Goal: Task Accomplishment & Management: Manage account settings

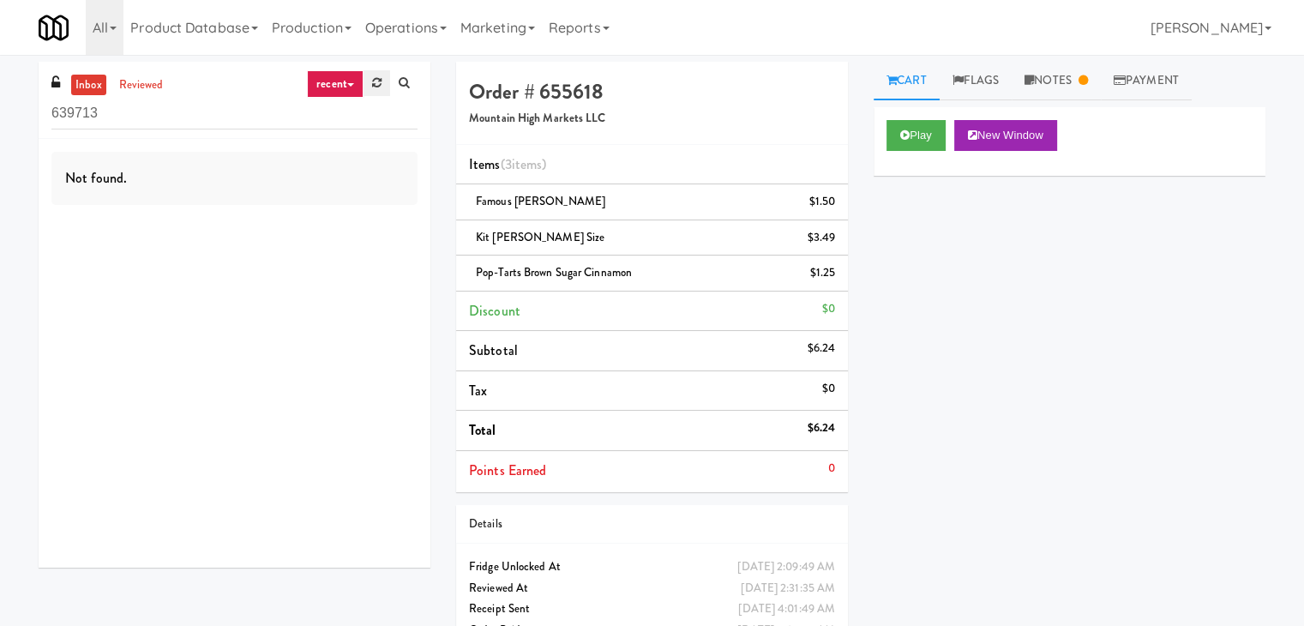
click at [379, 81] on icon at bounding box center [376, 82] width 9 height 11
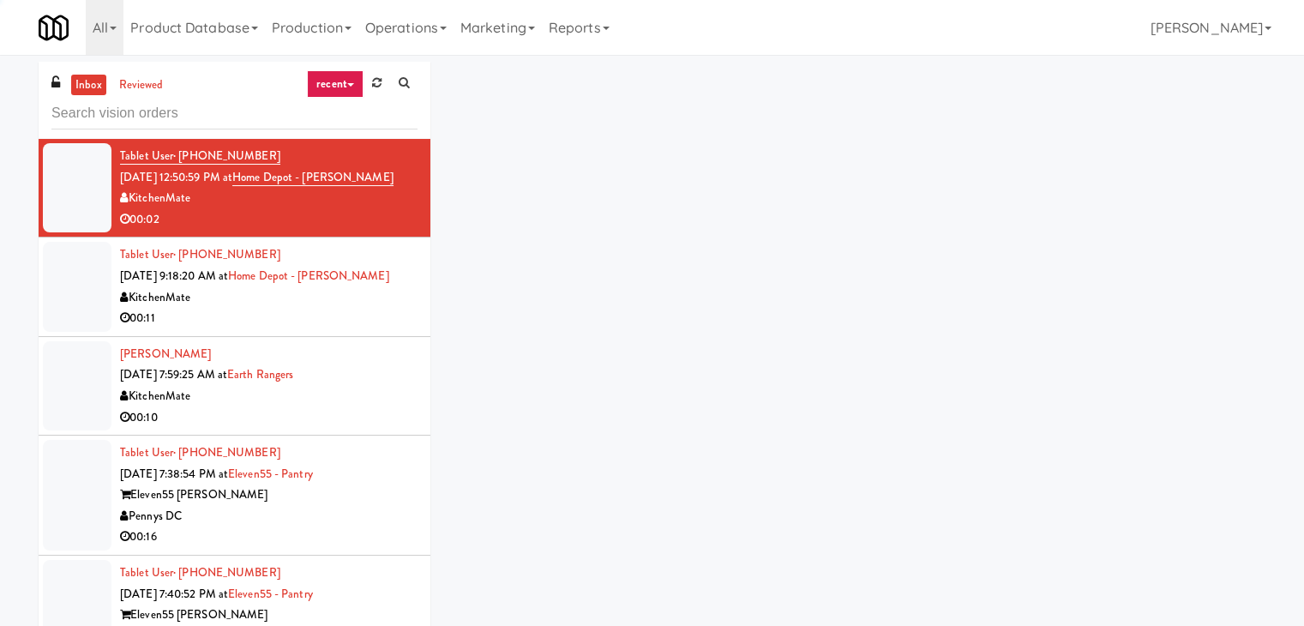
click at [350, 81] on link "recent" at bounding box center [335, 83] width 57 height 27
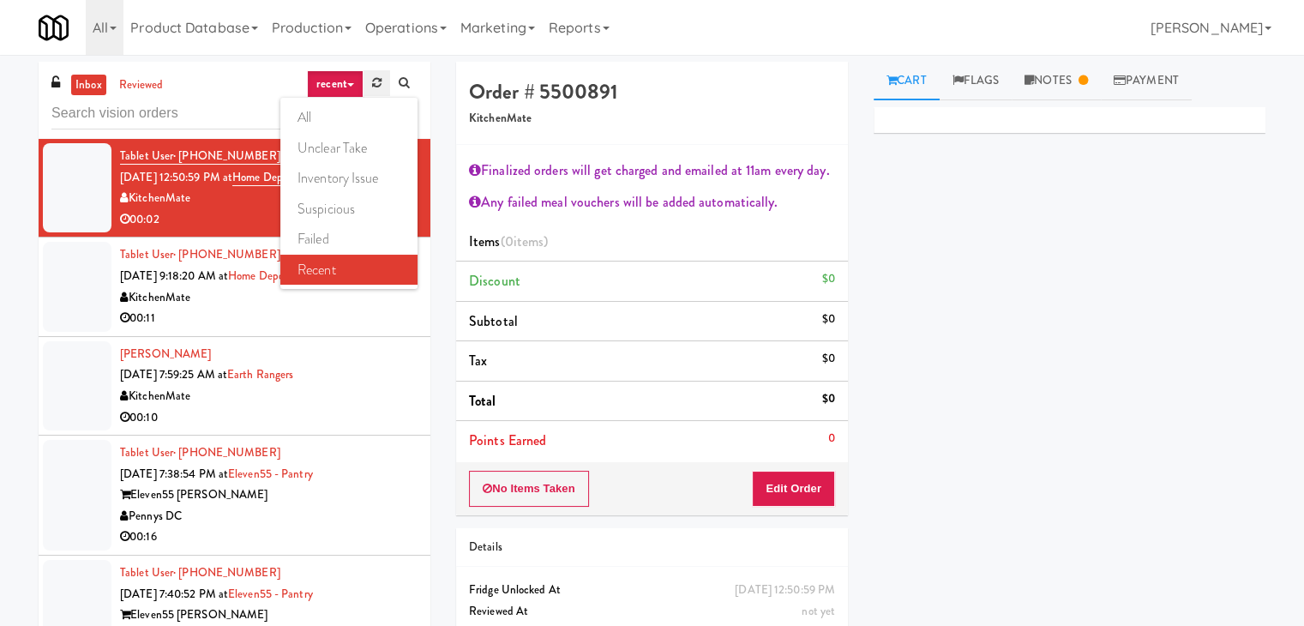
click at [376, 84] on icon at bounding box center [376, 82] width 9 height 11
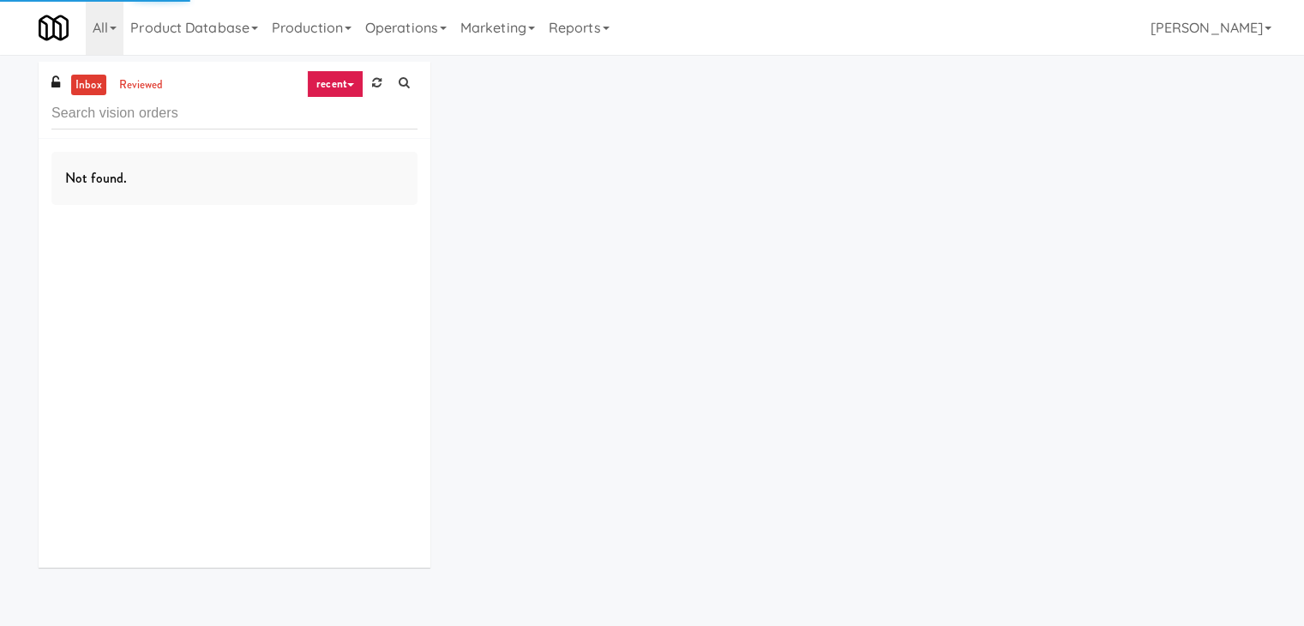
click at [350, 81] on link "recent" at bounding box center [335, 83] width 57 height 27
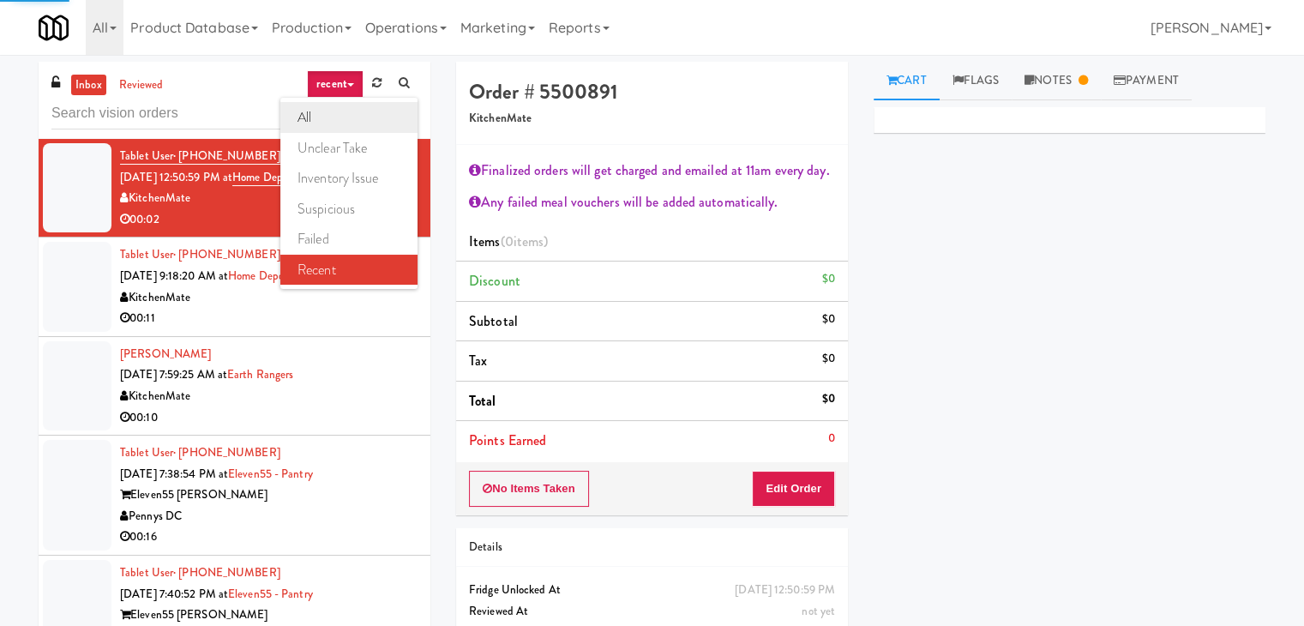
click at [341, 110] on link "all" at bounding box center [348, 117] width 137 height 31
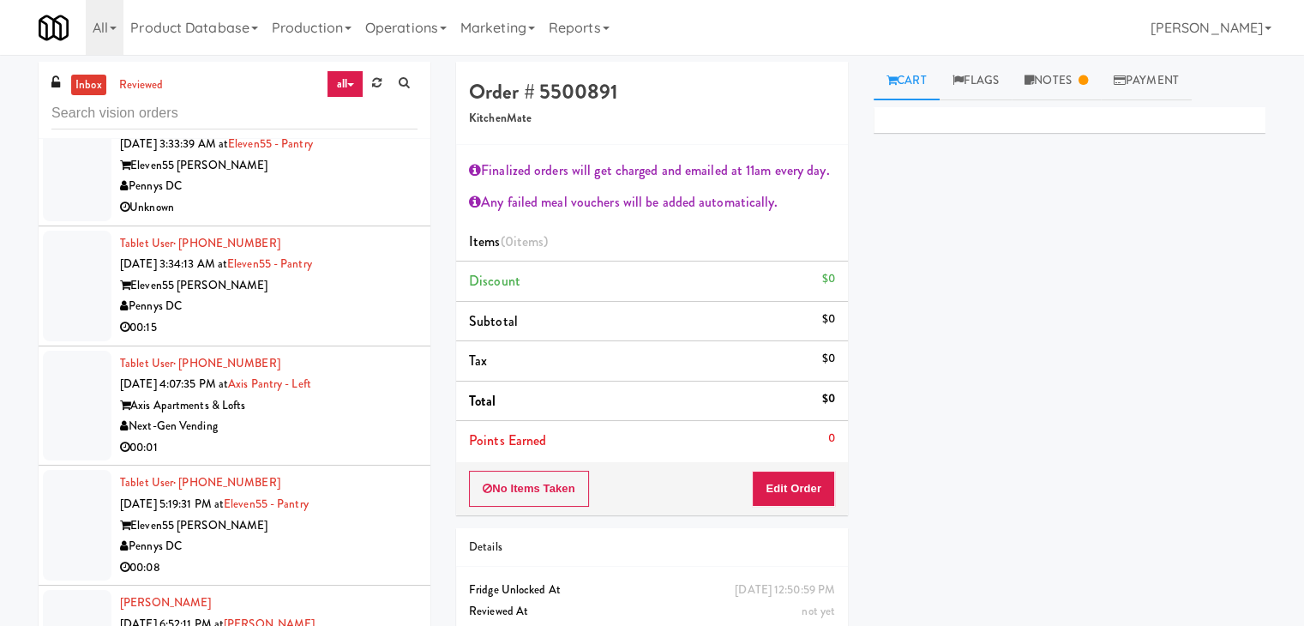
scroll to position [4012, 0]
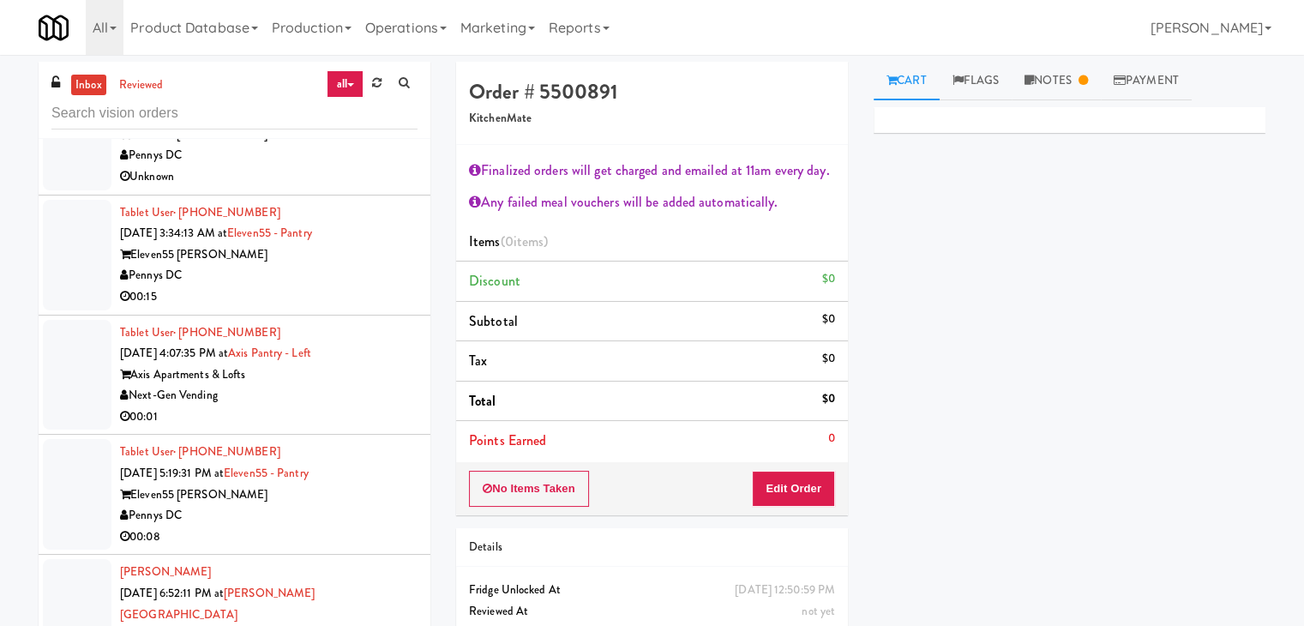
click at [315, 289] on div "00:15" at bounding box center [268, 296] width 297 height 21
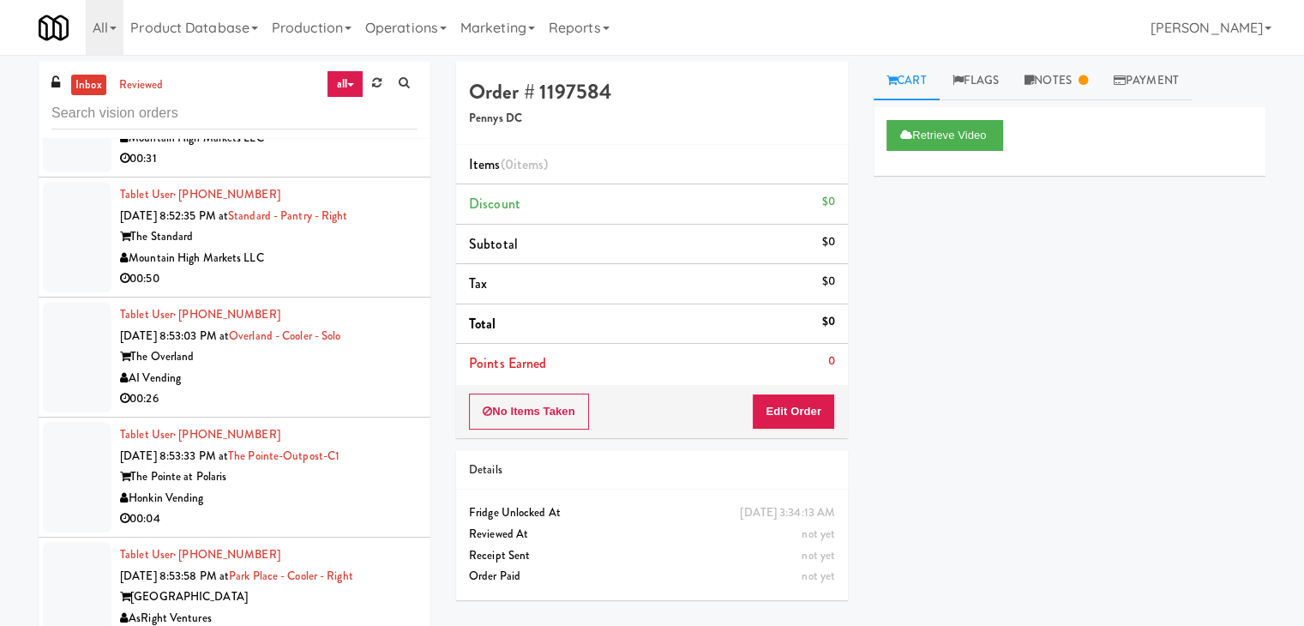
scroll to position [6241, 0]
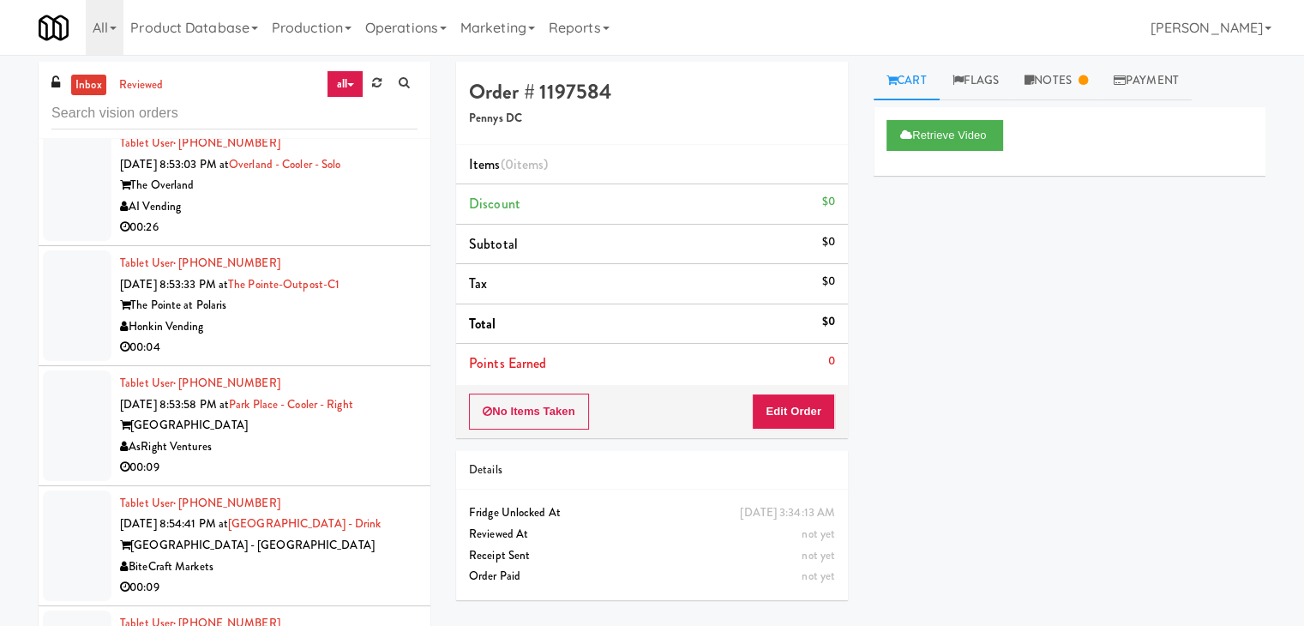
click at [302, 316] on div "Honkin Vending" at bounding box center [268, 326] width 297 height 21
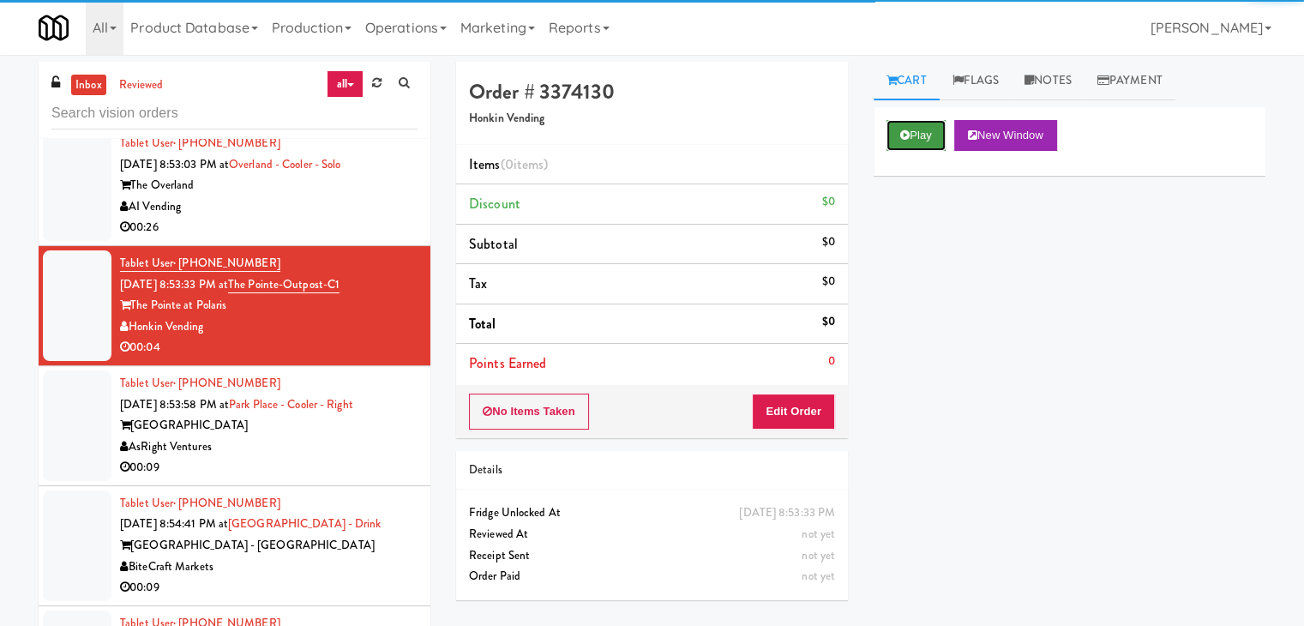
click at [926, 128] on button "Play" at bounding box center [915, 135] width 59 height 31
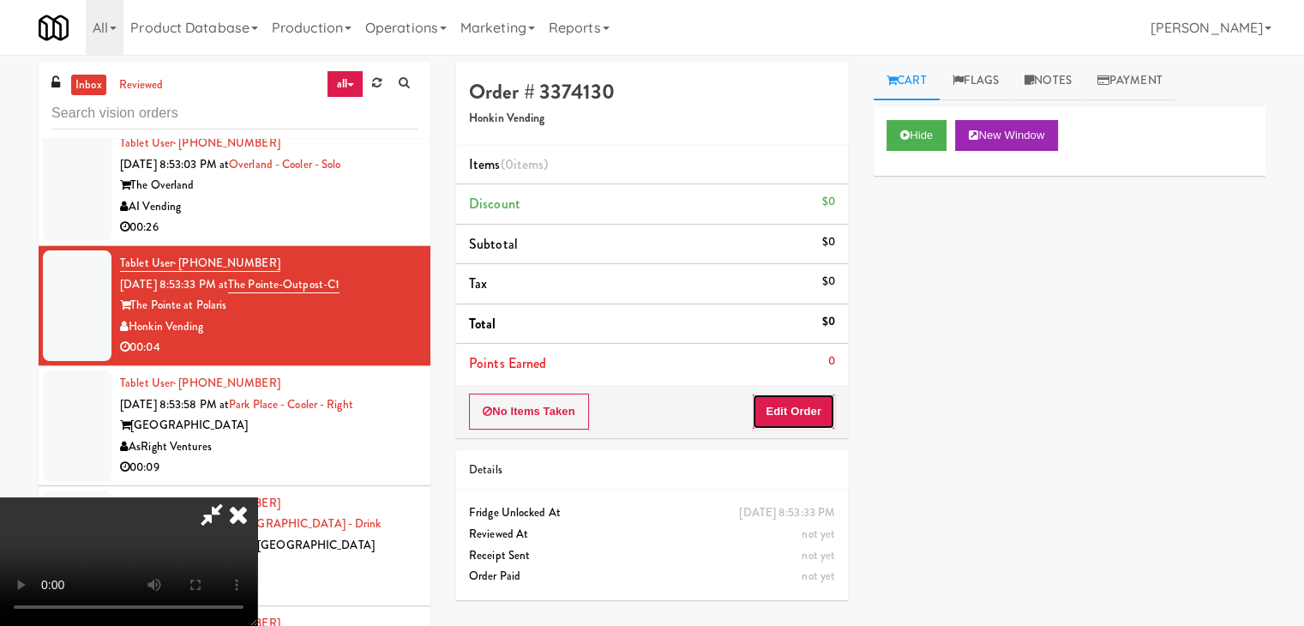
drag, startPoint x: 802, startPoint y: 424, endPoint x: 805, endPoint y: 416, distance: 8.9
click at [805, 416] on button "Edit Order" at bounding box center [793, 411] width 83 height 36
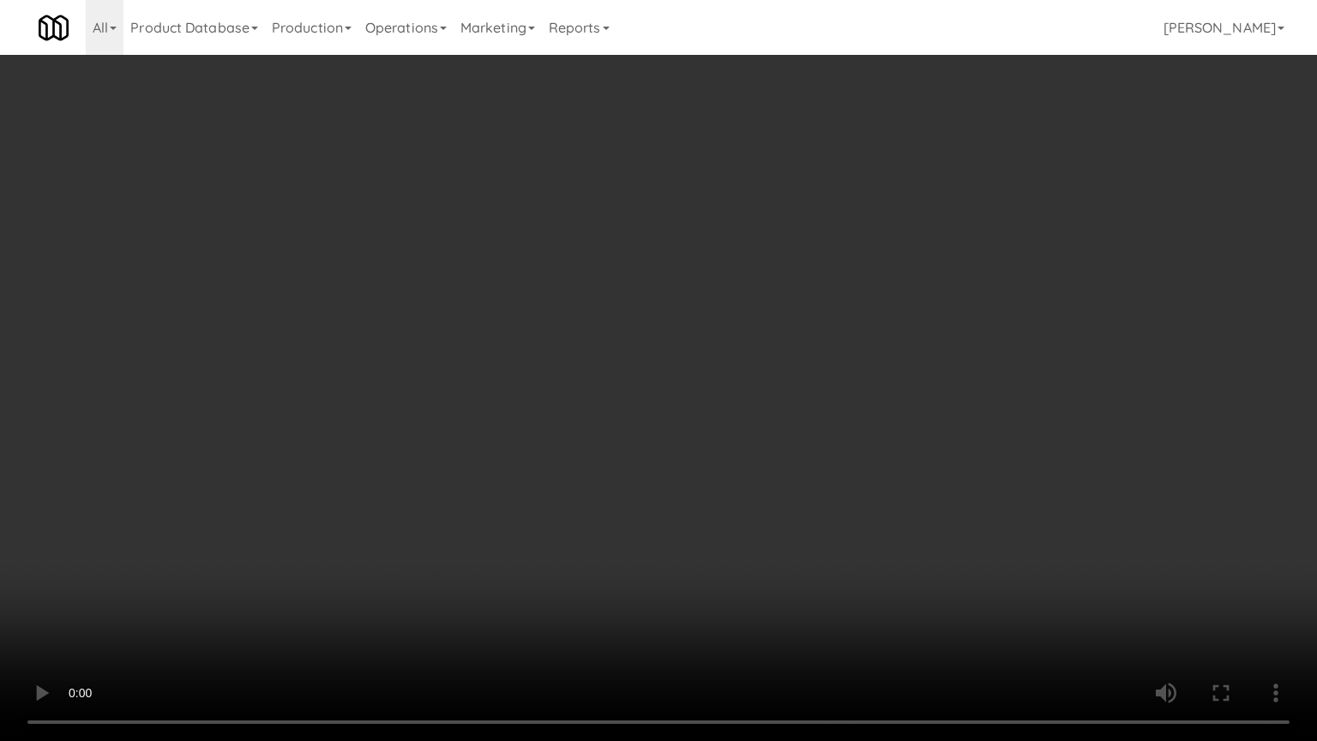
click at [773, 410] on video at bounding box center [658, 370] width 1317 height 741
click at [780, 408] on video at bounding box center [658, 370] width 1317 height 741
click at [826, 389] on video at bounding box center [658, 370] width 1317 height 741
drag, startPoint x: 826, startPoint y: 389, endPoint x: 847, endPoint y: 268, distance: 122.6
click at [826, 387] on video at bounding box center [658, 370] width 1317 height 741
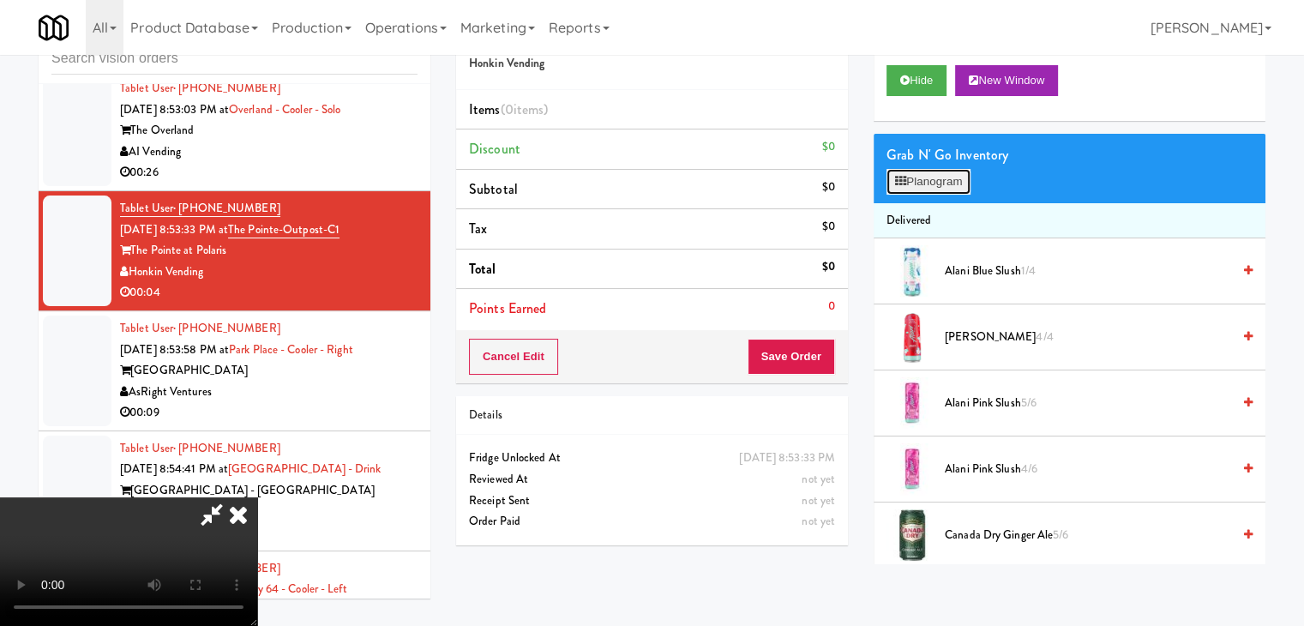
click at [914, 181] on button "Planogram" at bounding box center [928, 182] width 84 height 26
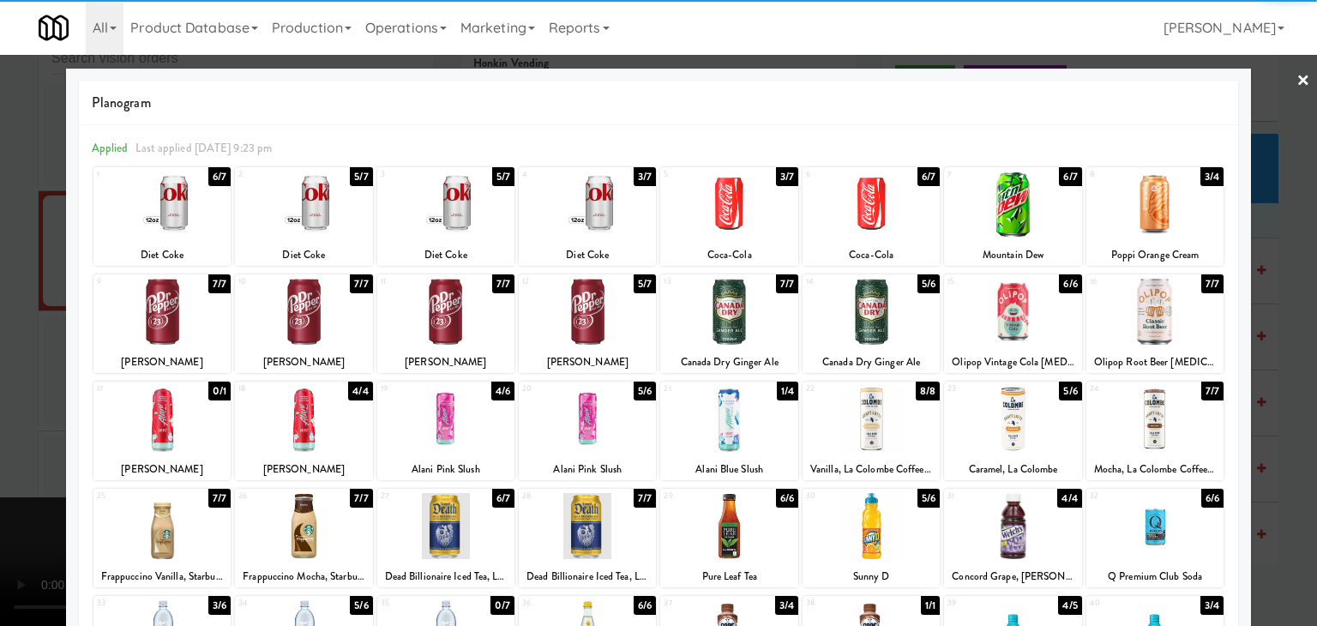
click at [559, 318] on div at bounding box center [587, 312] width 137 height 66
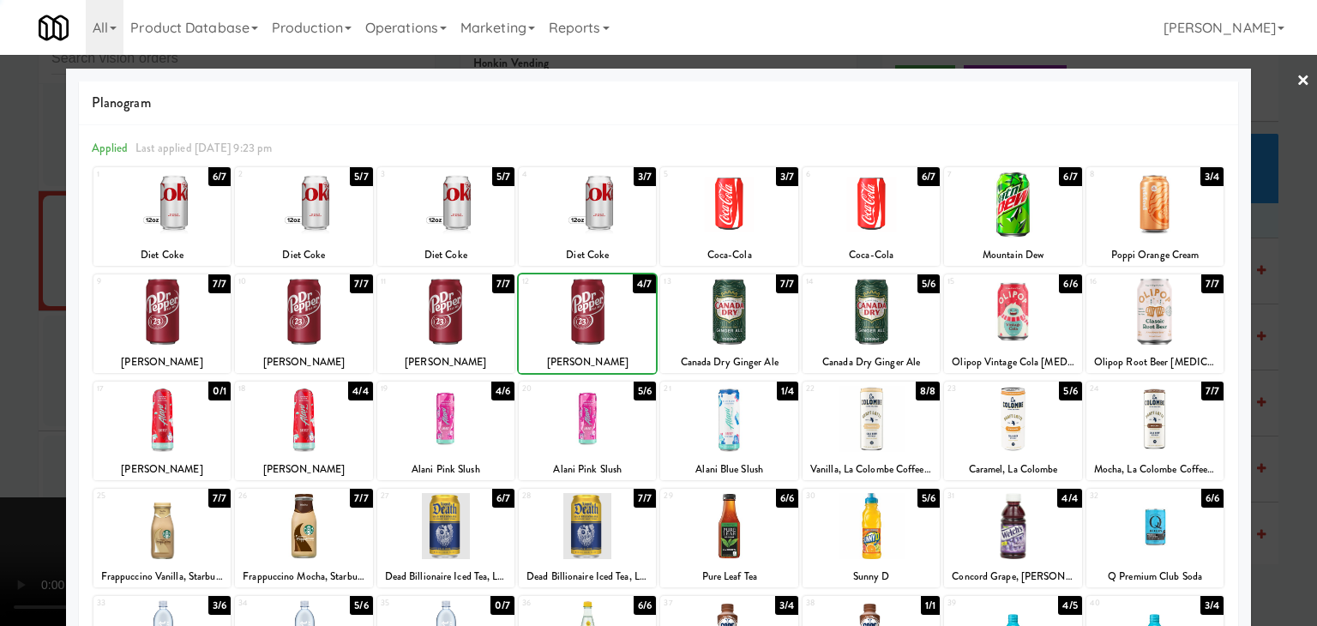
drag, startPoint x: 3, startPoint y: 412, endPoint x: 291, endPoint y: 407, distance: 288.9
click at [33, 407] on div at bounding box center [658, 313] width 1317 height 626
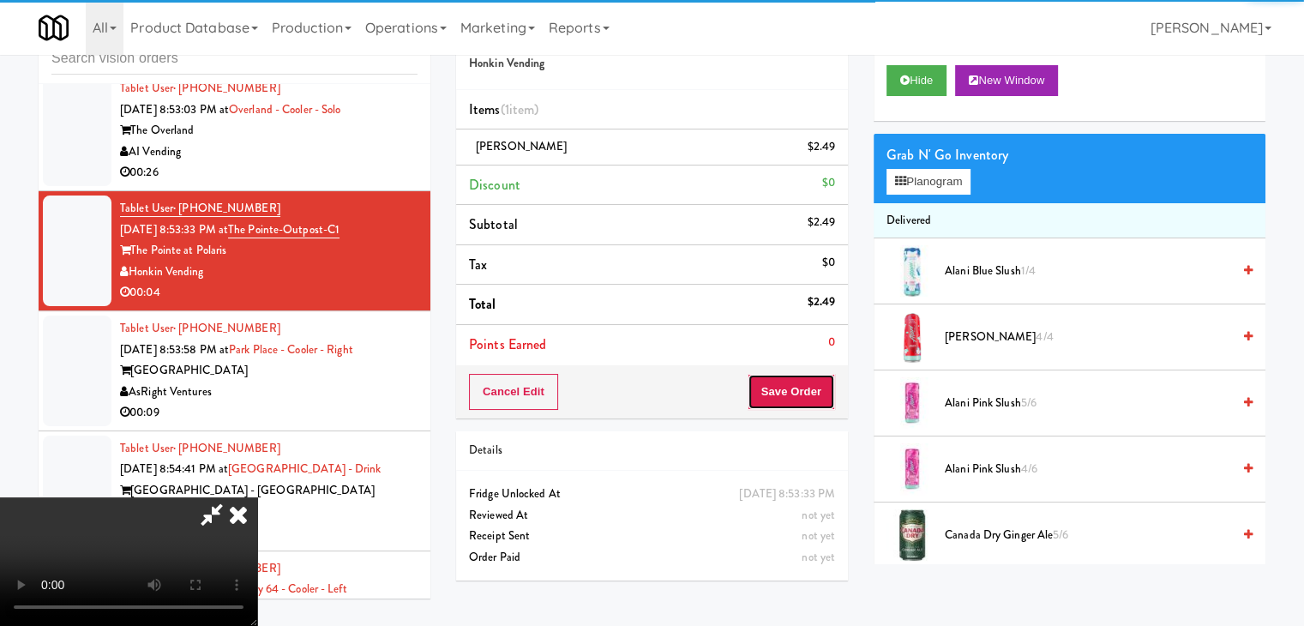
click at [819, 395] on button "Save Order" at bounding box center [791, 392] width 87 height 36
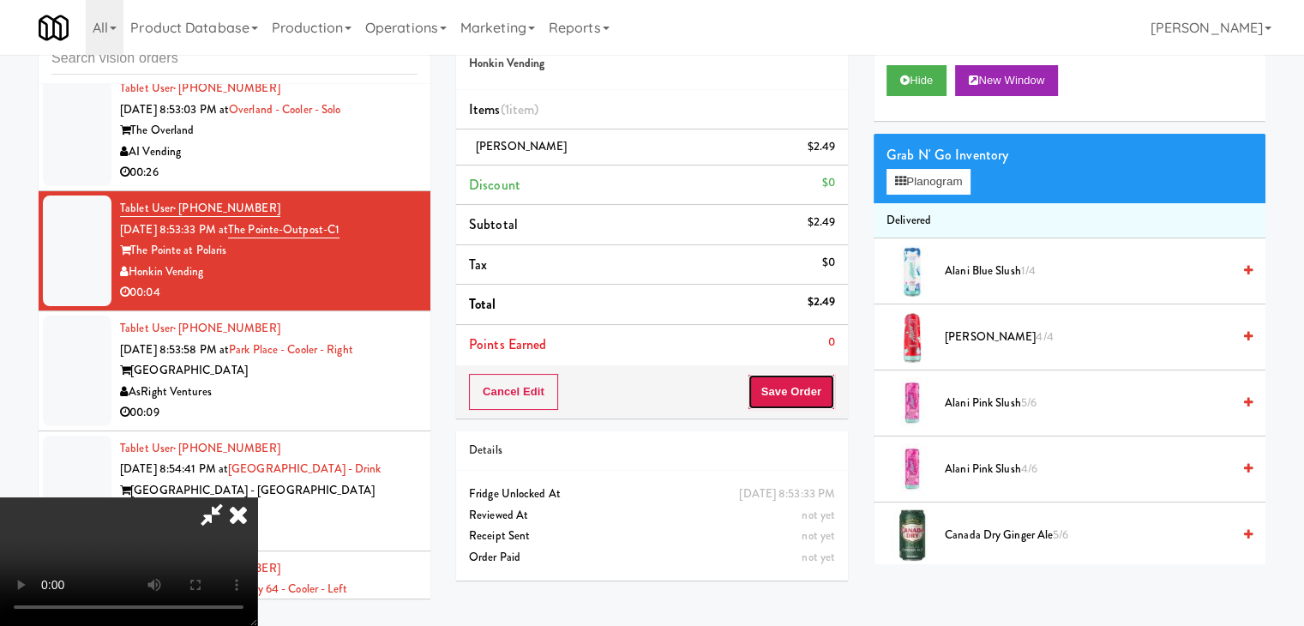
click at [816, 395] on button "Save Order" at bounding box center [791, 392] width 87 height 36
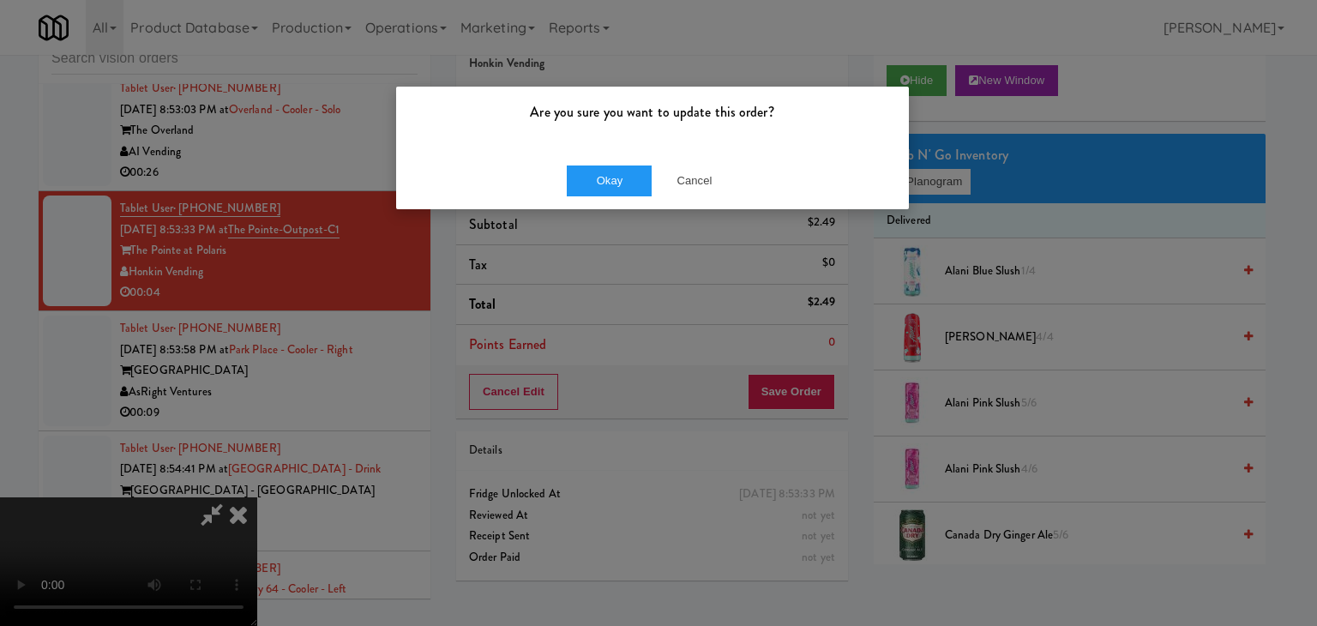
click at [627, 145] on div "Are you sure you want to update this order?" at bounding box center [652, 119] width 513 height 65
click at [615, 173] on button "Okay" at bounding box center [610, 180] width 86 height 31
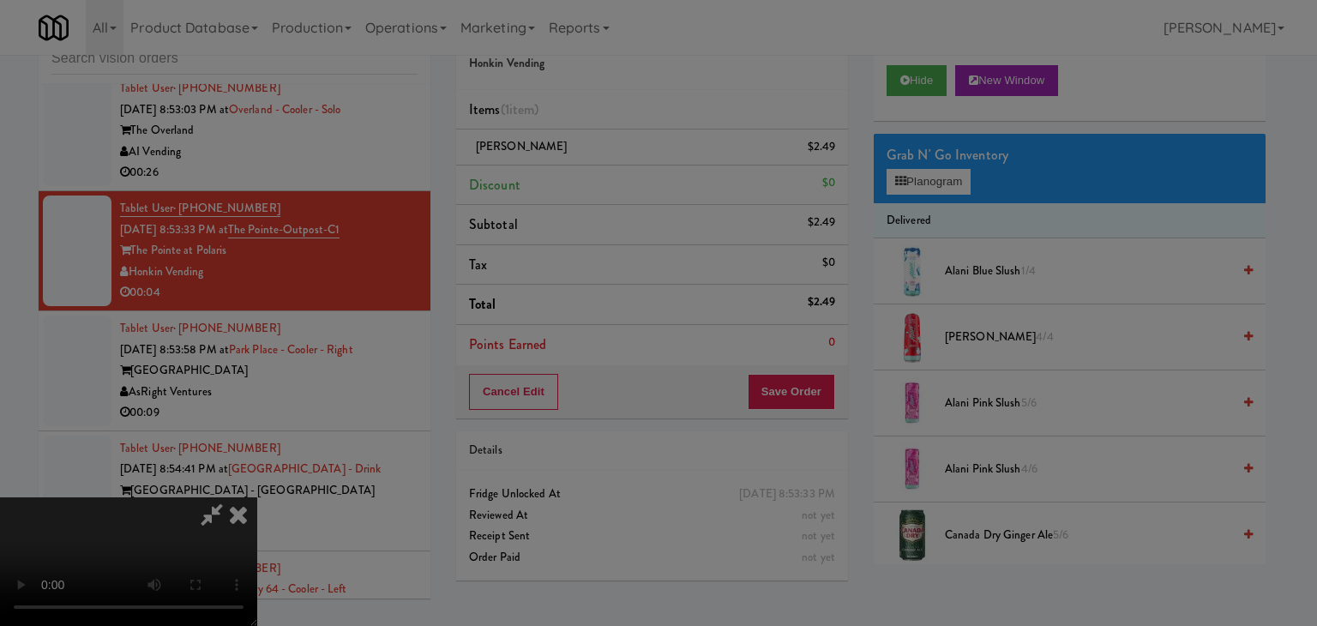
click at [613, 179] on body "Are you sure you want to update this order? Okay Cancel Okay Are you sure you w…" at bounding box center [658, 313] width 1317 height 626
click at [613, 179] on div at bounding box center [658, 313] width 1317 height 626
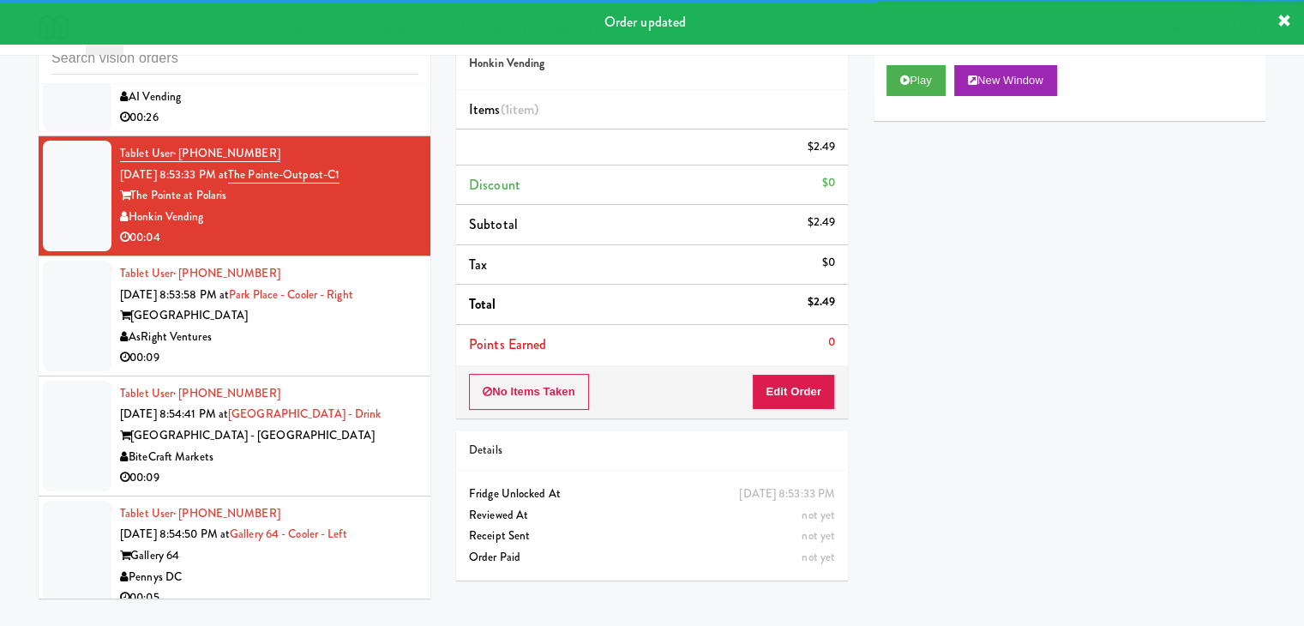
scroll to position [6326, 0]
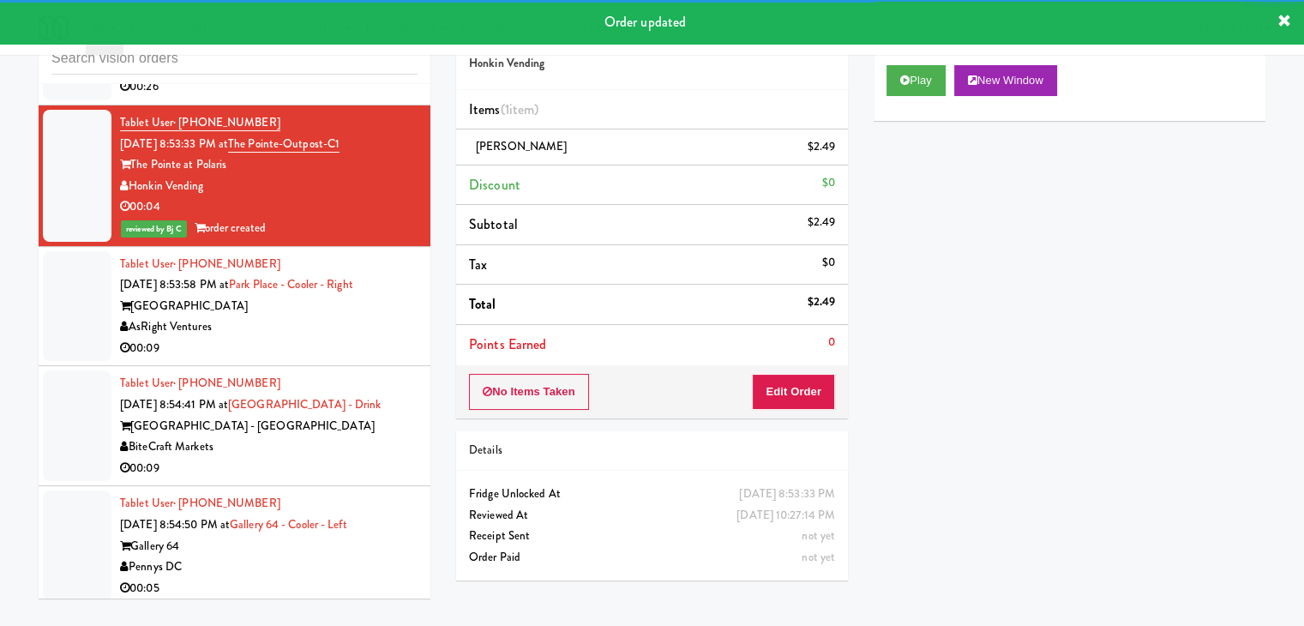
drag, startPoint x: 273, startPoint y: 289, endPoint x: 344, endPoint y: 302, distance: 72.3
click at [277, 316] on div "AsRight Ventures" at bounding box center [268, 326] width 297 height 21
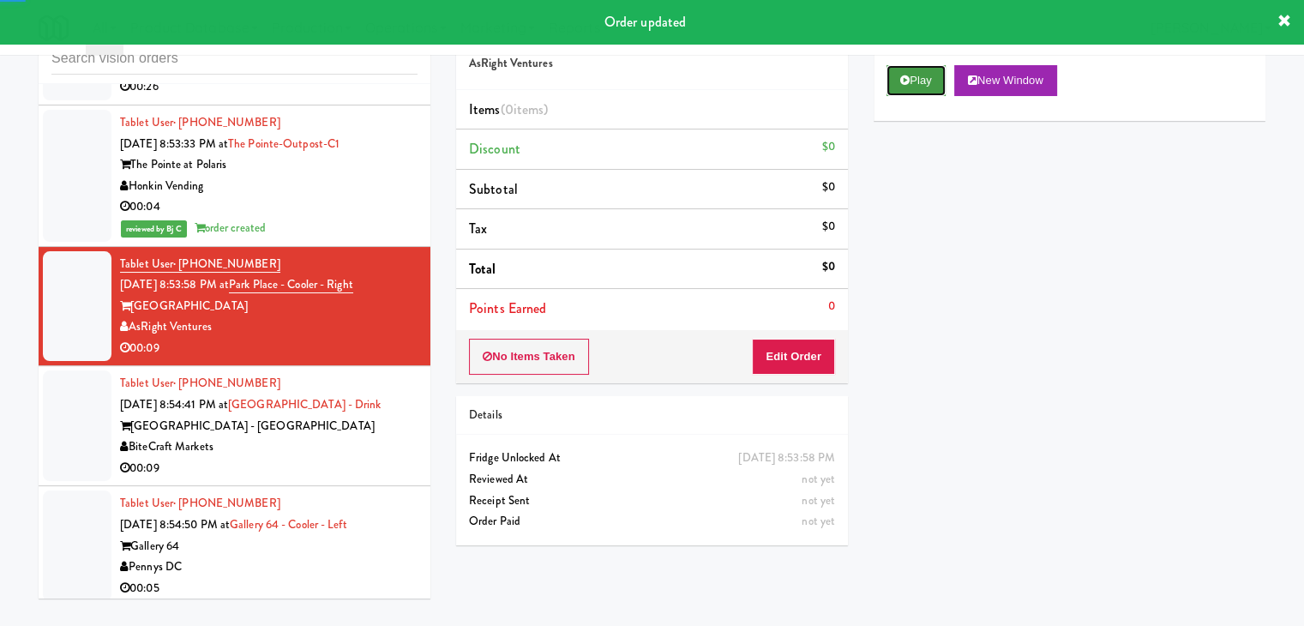
click at [930, 73] on button "Play" at bounding box center [915, 80] width 59 height 31
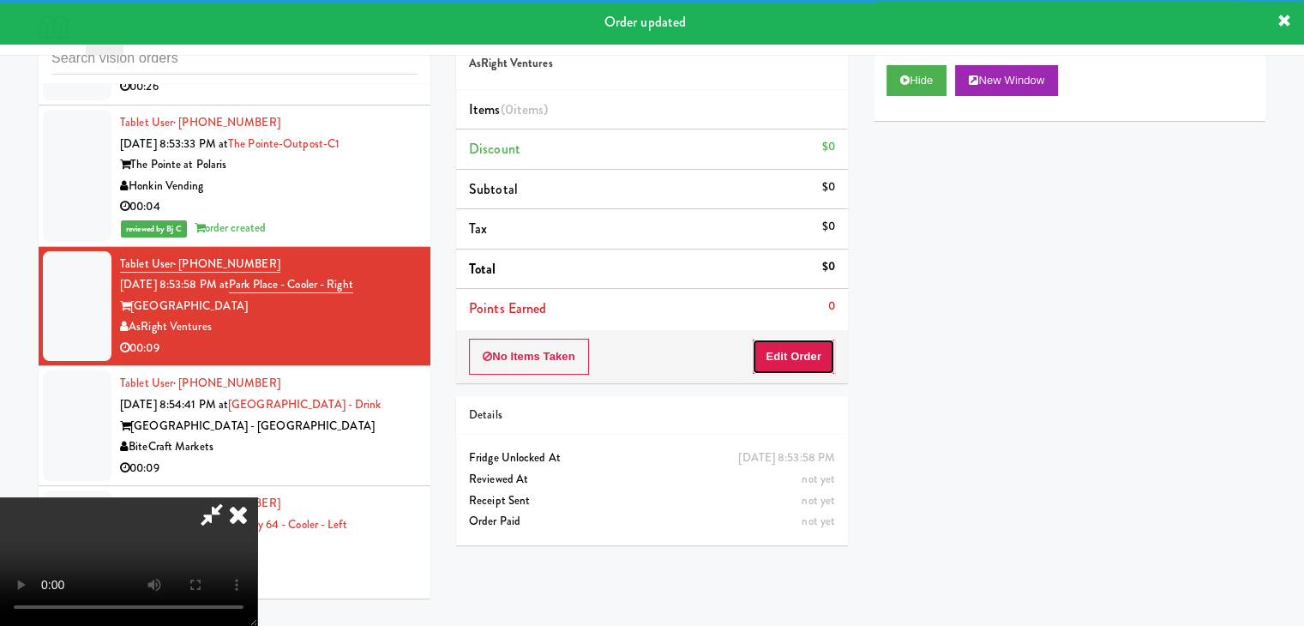
click at [775, 369] on button "Edit Order" at bounding box center [793, 357] width 83 height 36
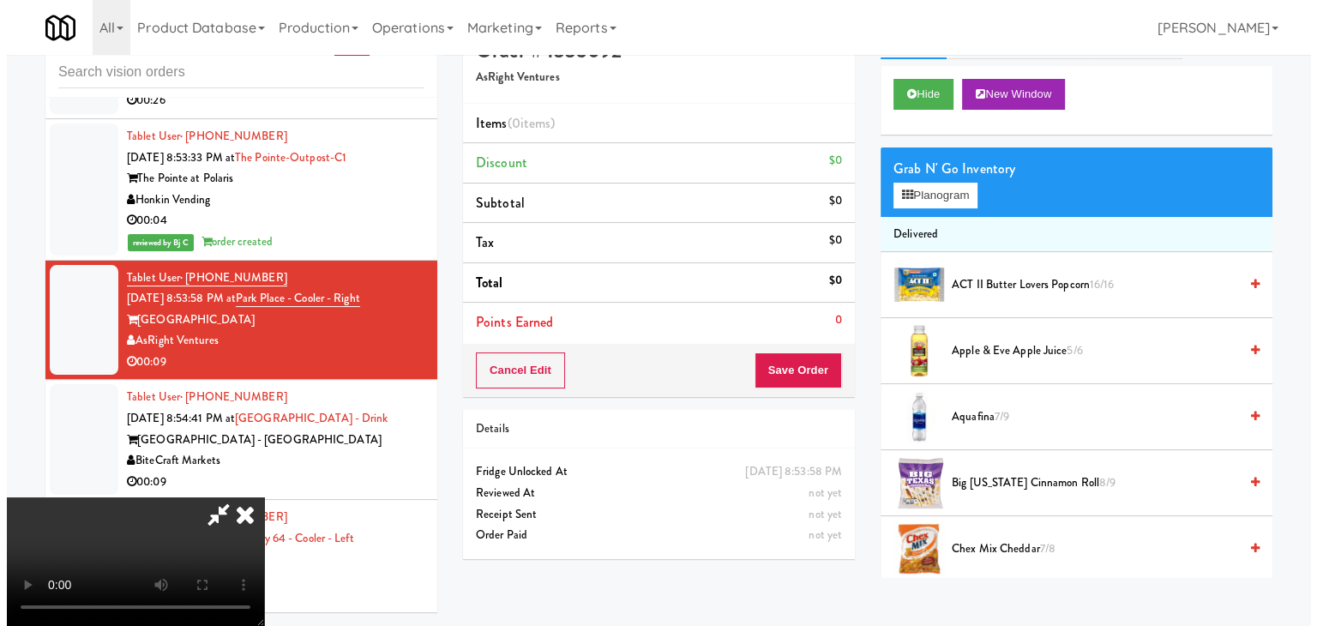
scroll to position [55, 0]
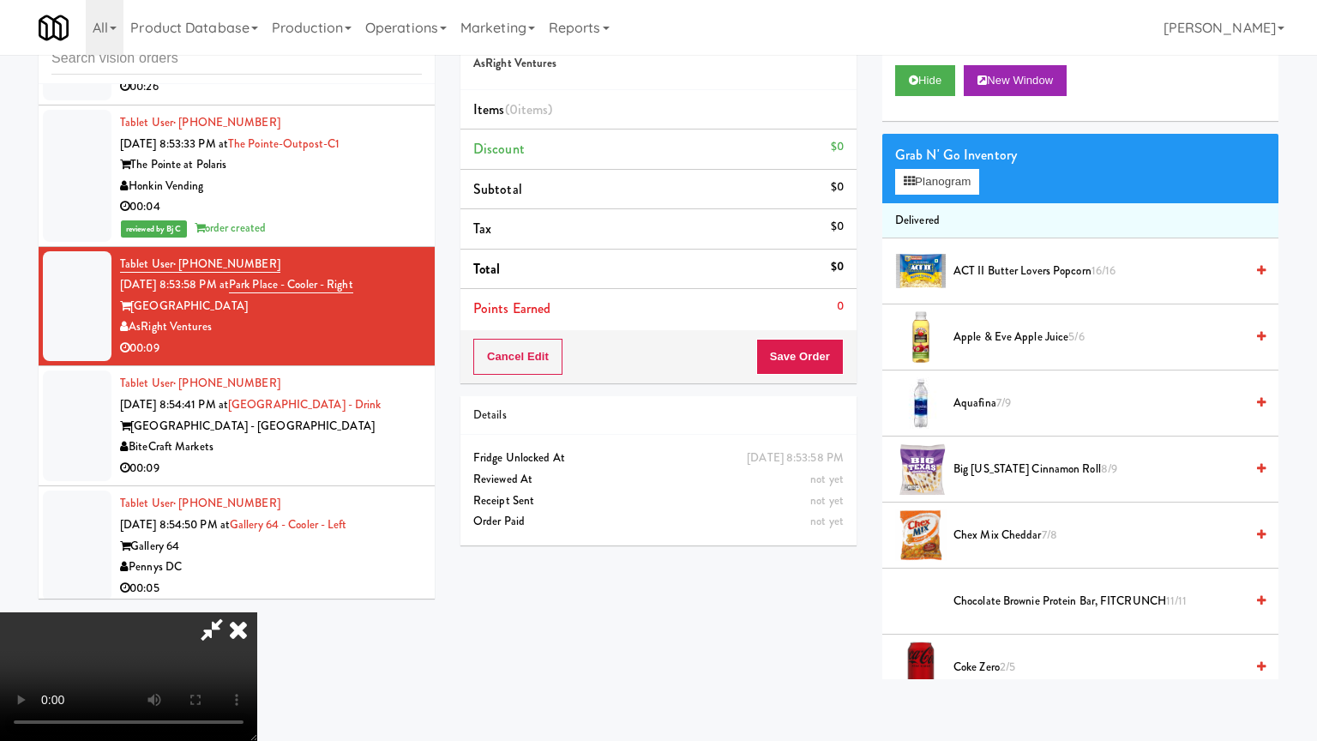
click at [257, 612] on video at bounding box center [128, 676] width 257 height 129
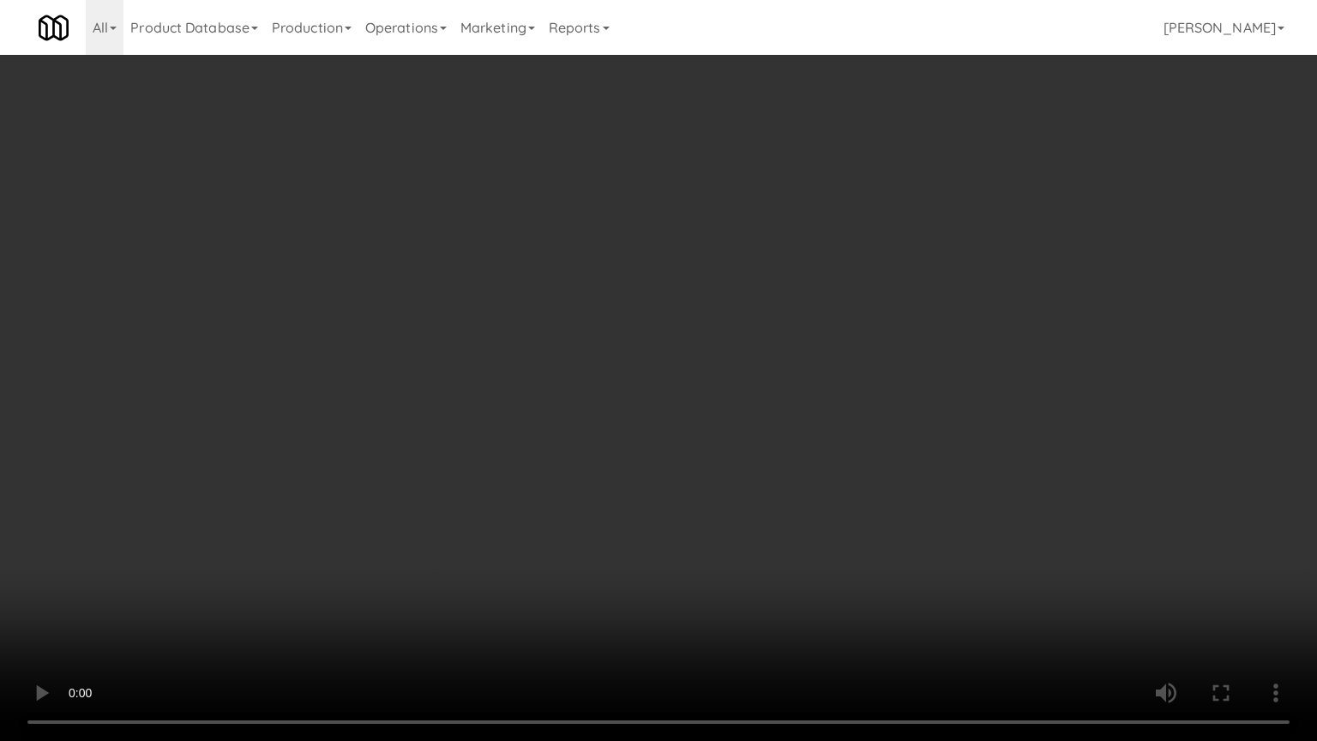
click at [770, 427] on video at bounding box center [658, 370] width 1317 height 741
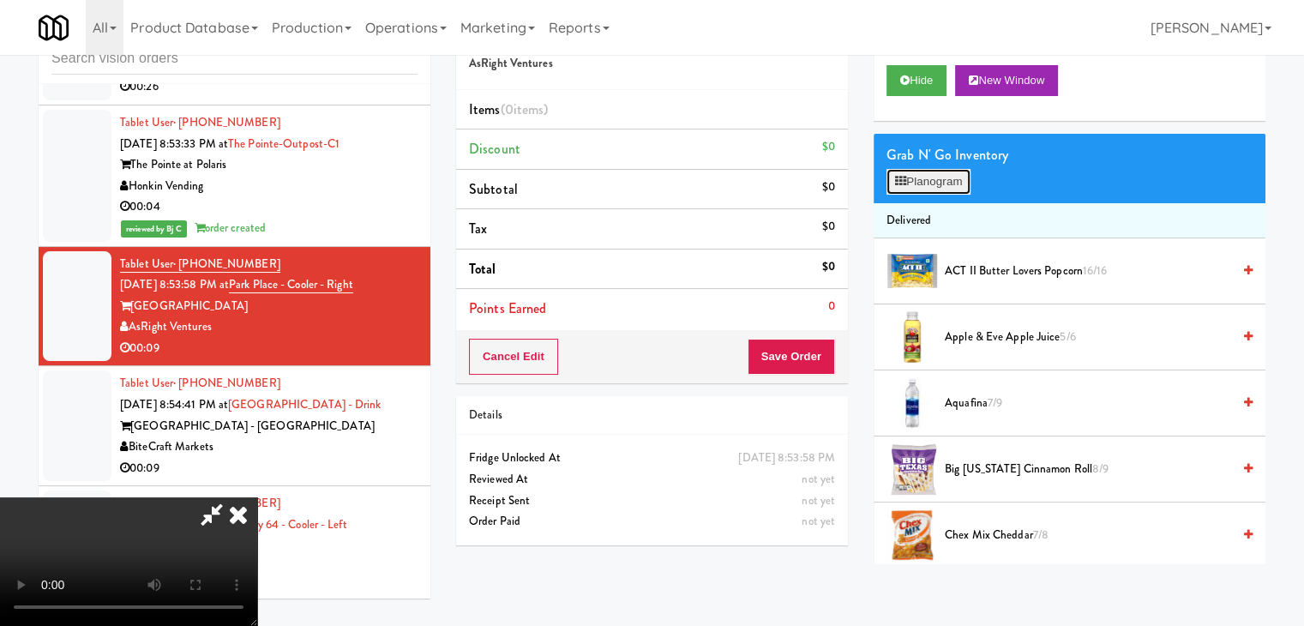
click at [926, 184] on button "Planogram" at bounding box center [928, 182] width 84 height 26
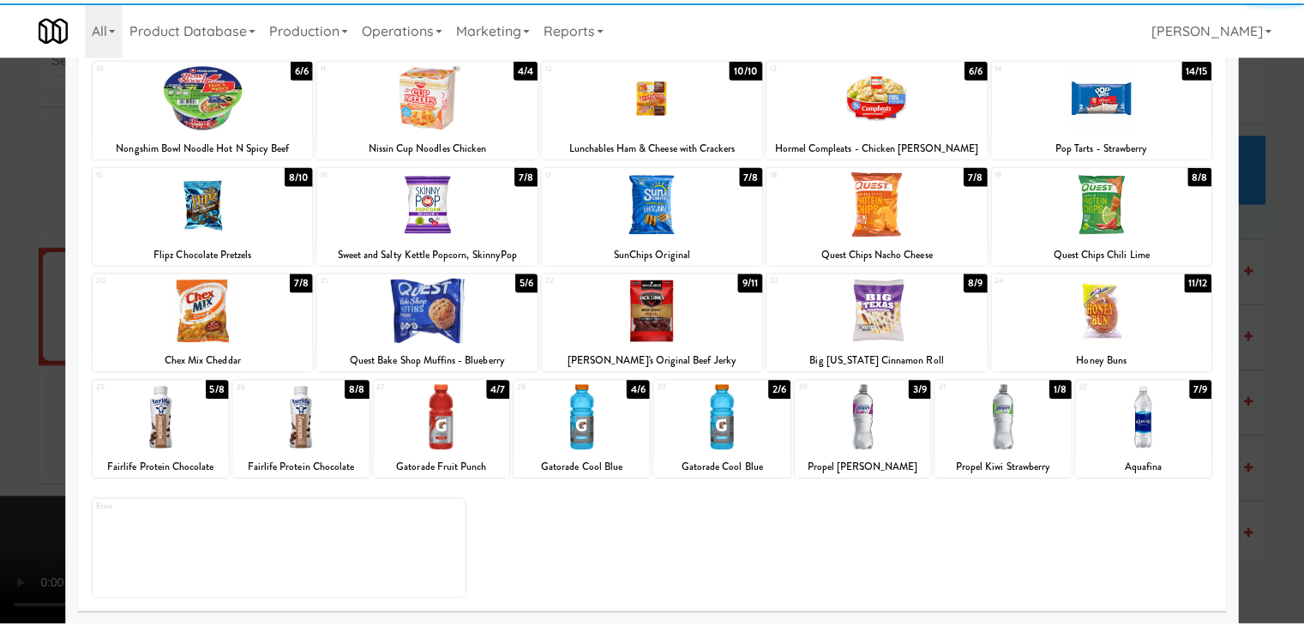
scroll to position [216, 0]
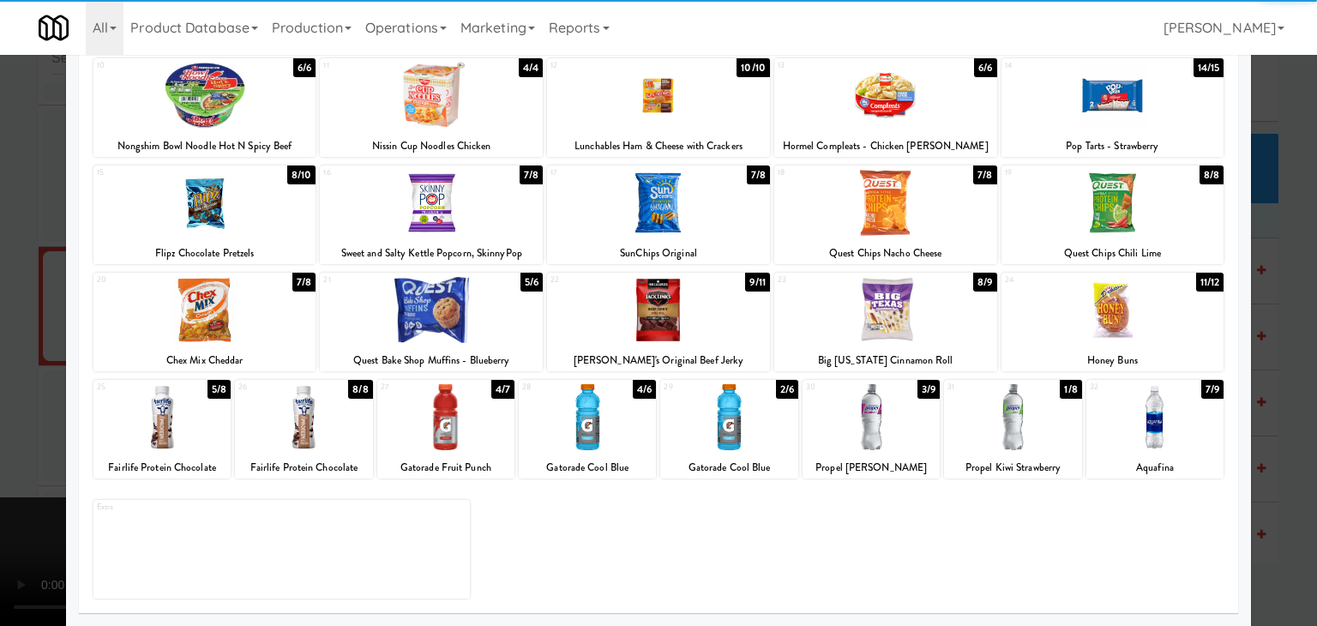
click at [1180, 436] on div at bounding box center [1154, 417] width 137 height 66
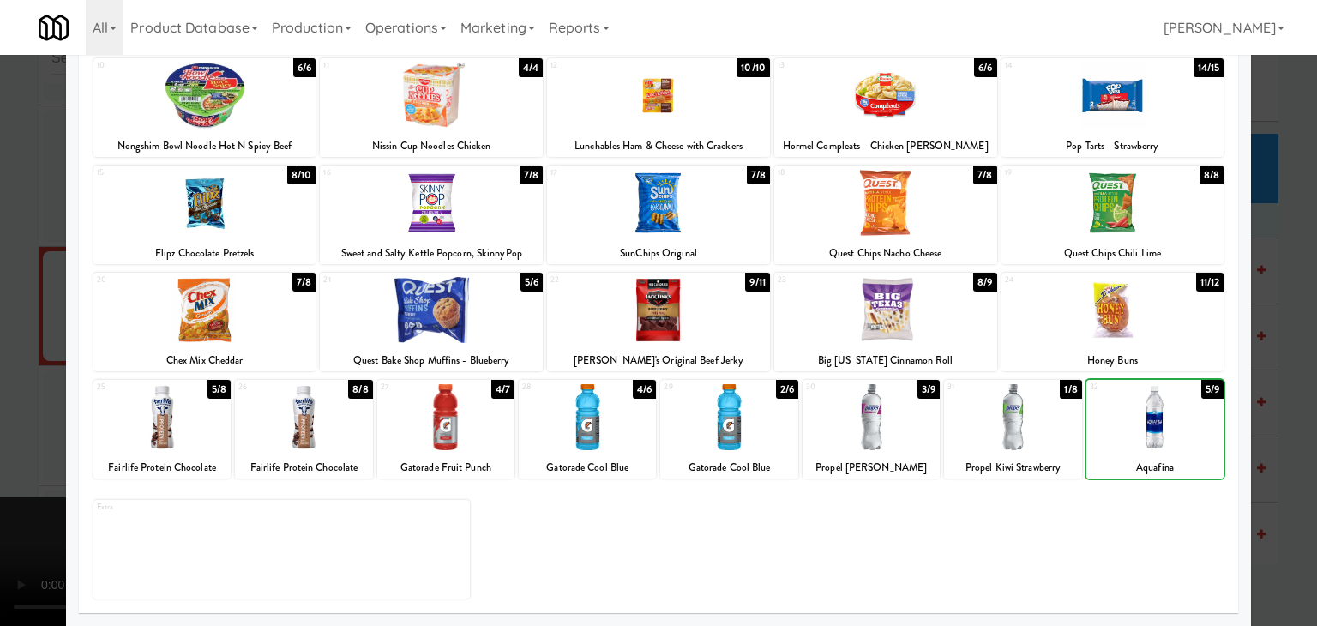
click at [1180, 436] on div at bounding box center [1154, 417] width 137 height 66
click at [1291, 439] on div at bounding box center [658, 313] width 1317 height 626
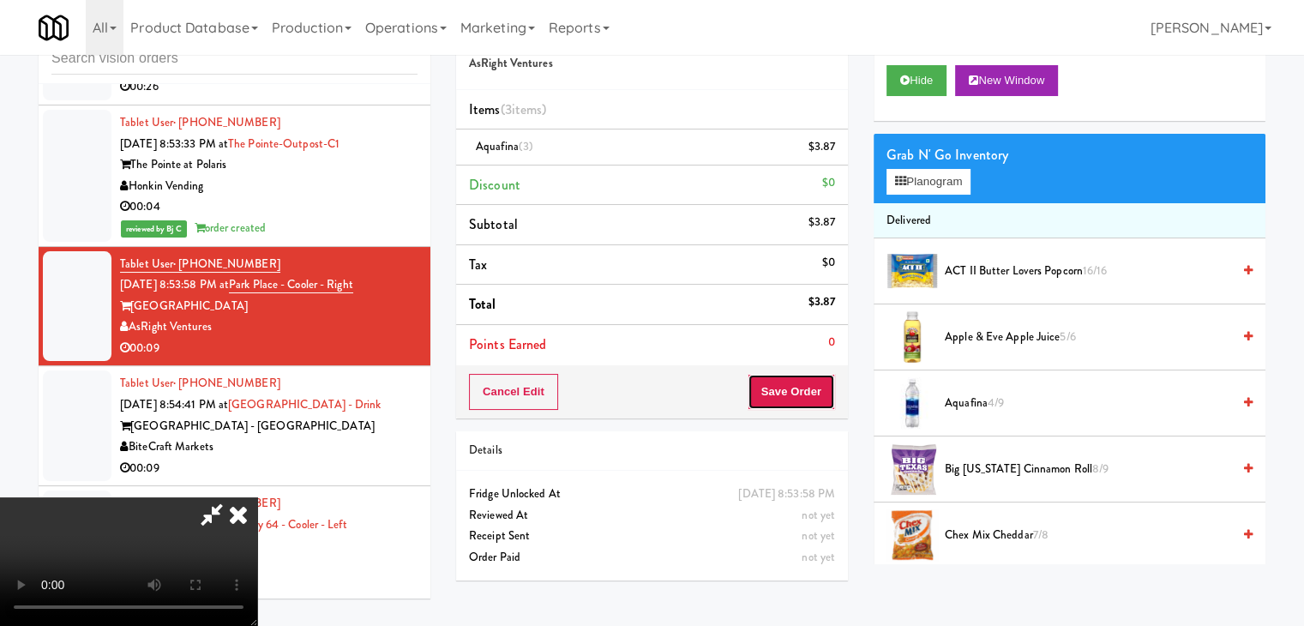
click at [808, 393] on button "Save Order" at bounding box center [791, 392] width 87 height 36
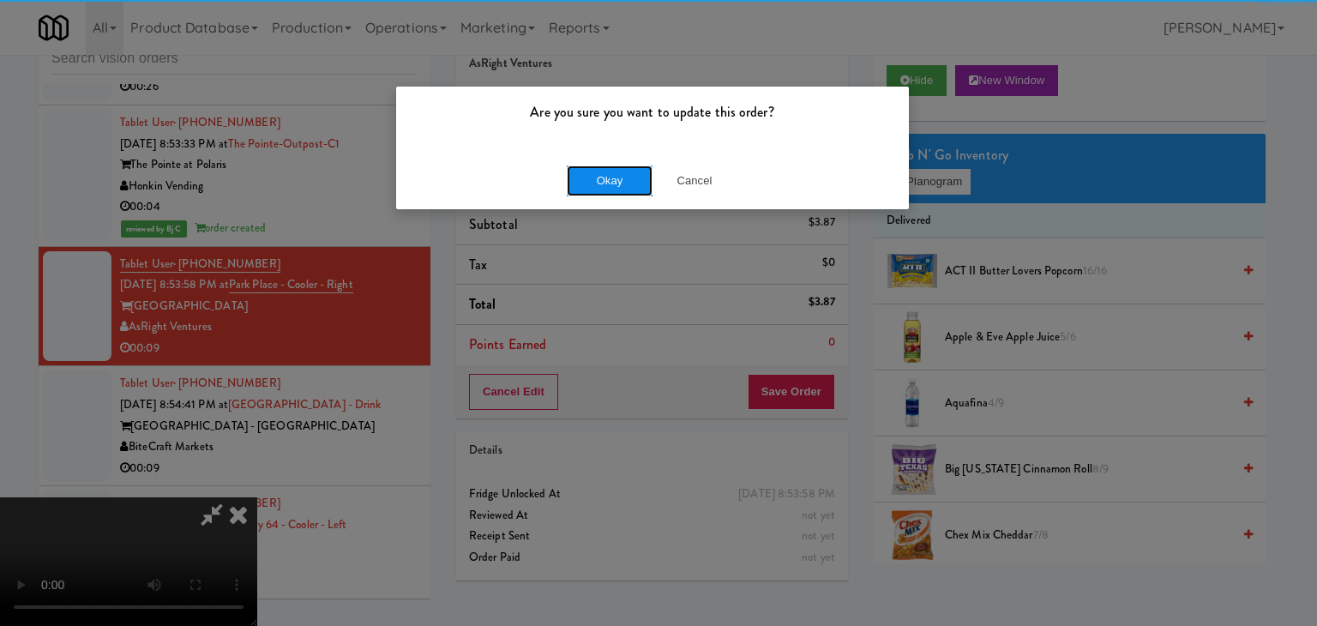
click at [597, 183] on button "Okay" at bounding box center [610, 180] width 86 height 31
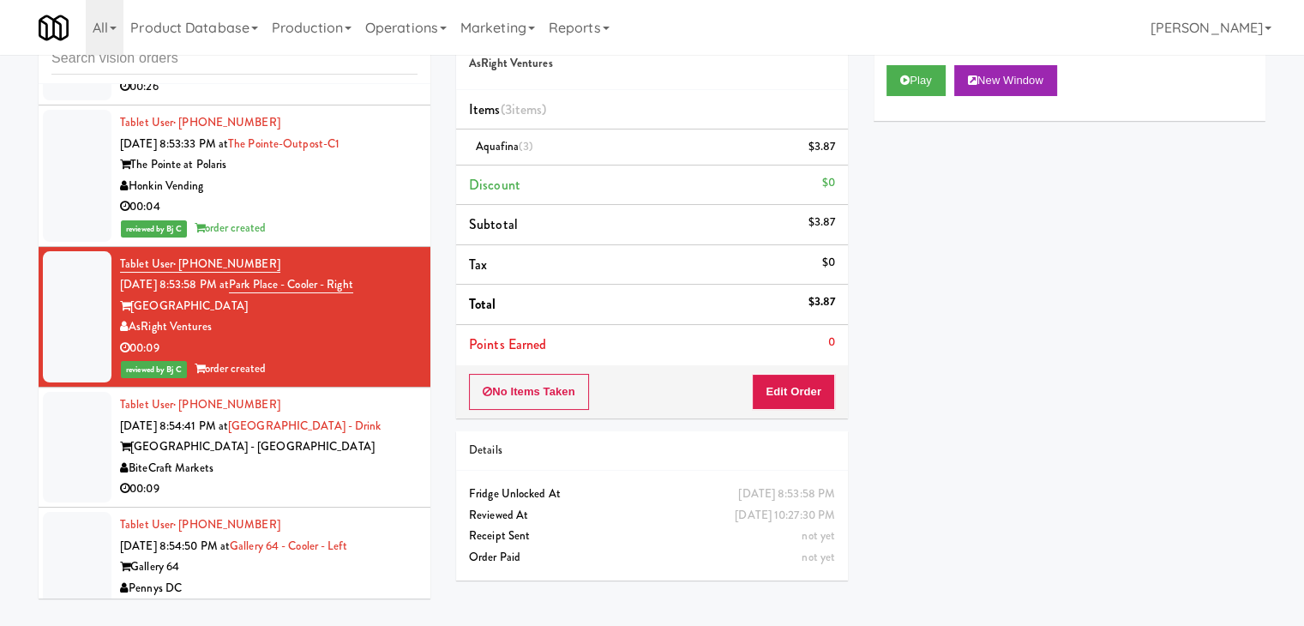
scroll to position [6498, 0]
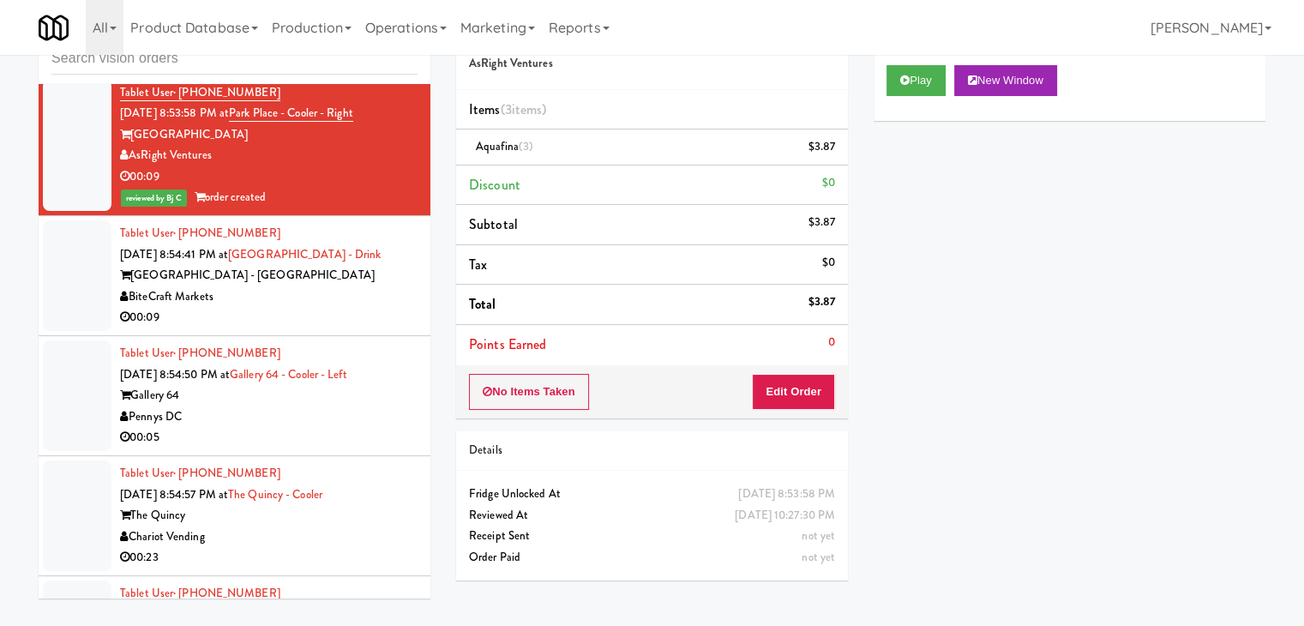
click at [318, 307] on div "00:09" at bounding box center [268, 317] width 297 height 21
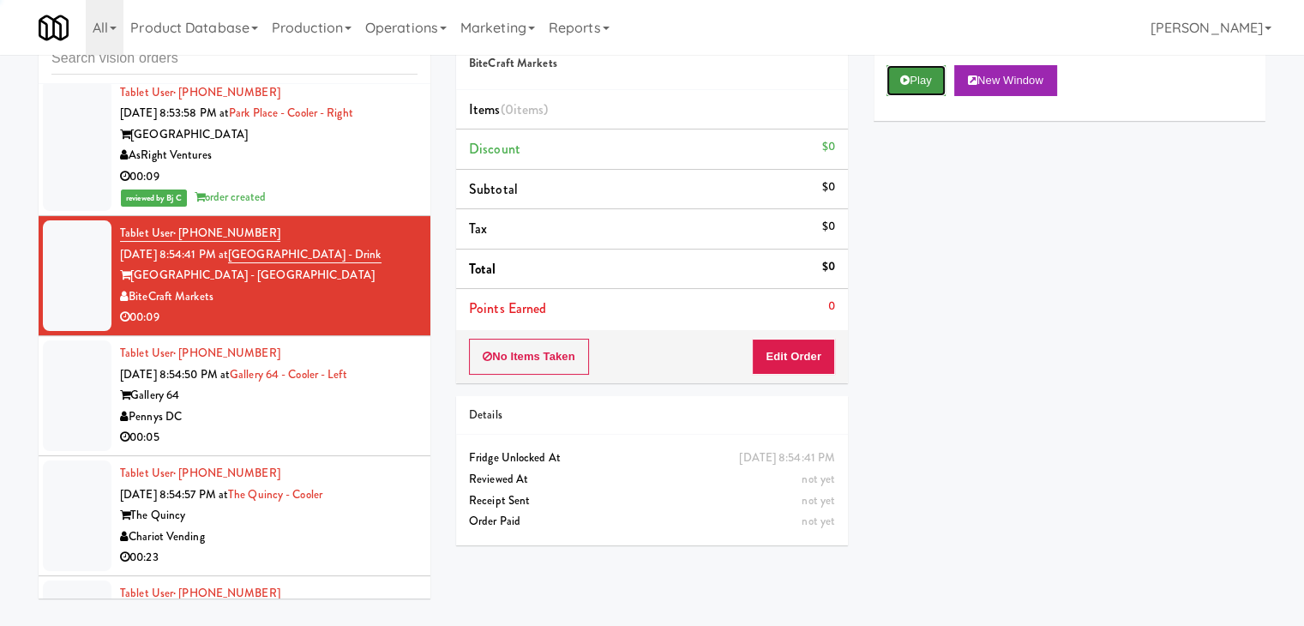
click at [898, 80] on button "Play" at bounding box center [915, 80] width 59 height 31
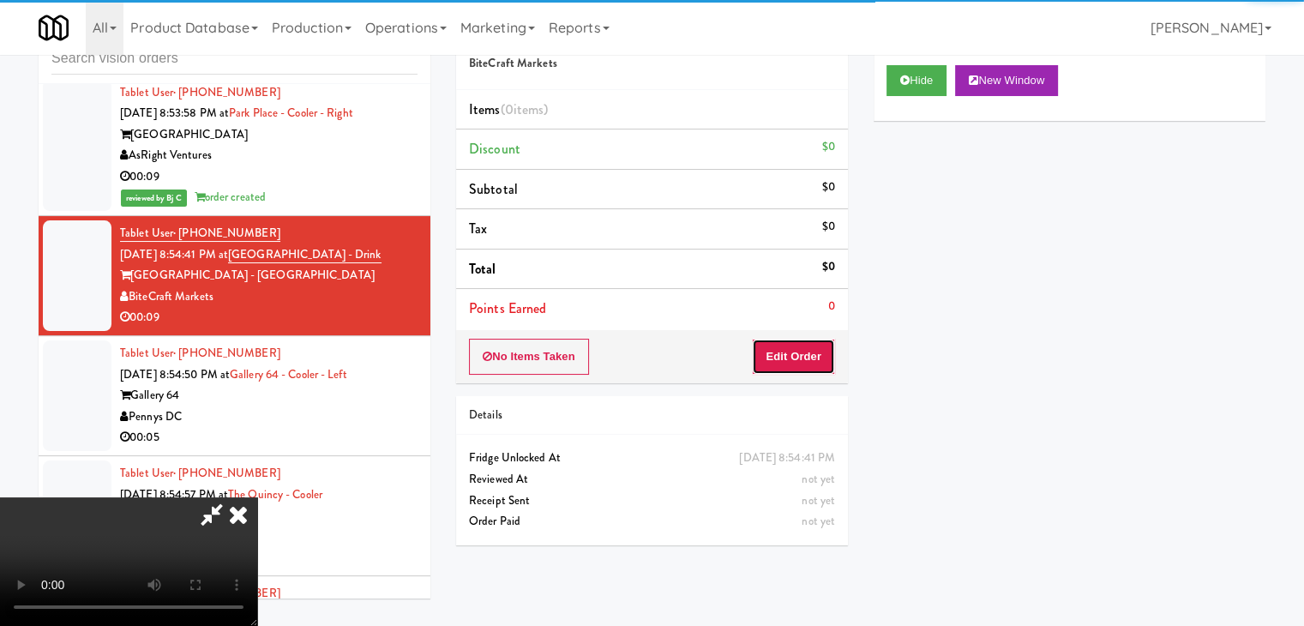
click at [806, 351] on button "Edit Order" at bounding box center [793, 357] width 83 height 36
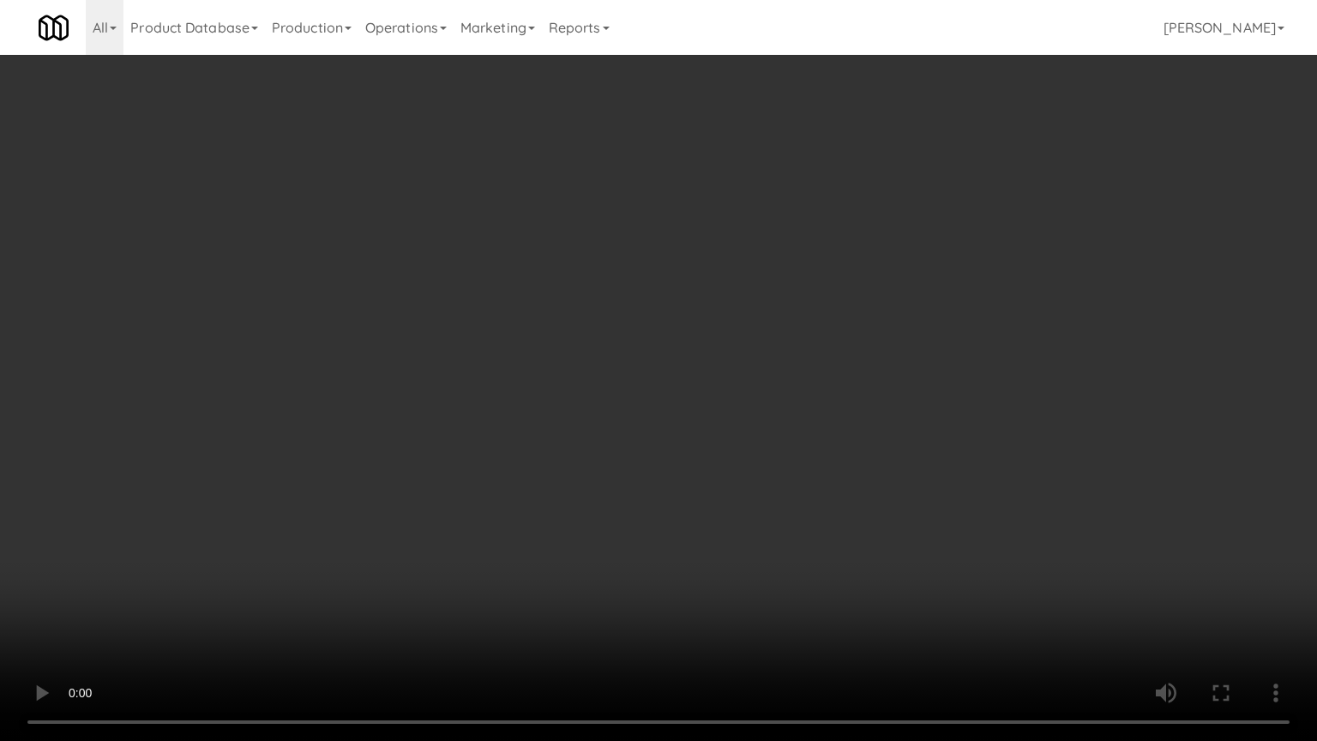
click at [716, 437] on video at bounding box center [658, 370] width 1317 height 741
drag, startPoint x: 716, startPoint y: 437, endPoint x: 776, endPoint y: 267, distance: 180.8
click at [716, 435] on video at bounding box center [658, 370] width 1317 height 741
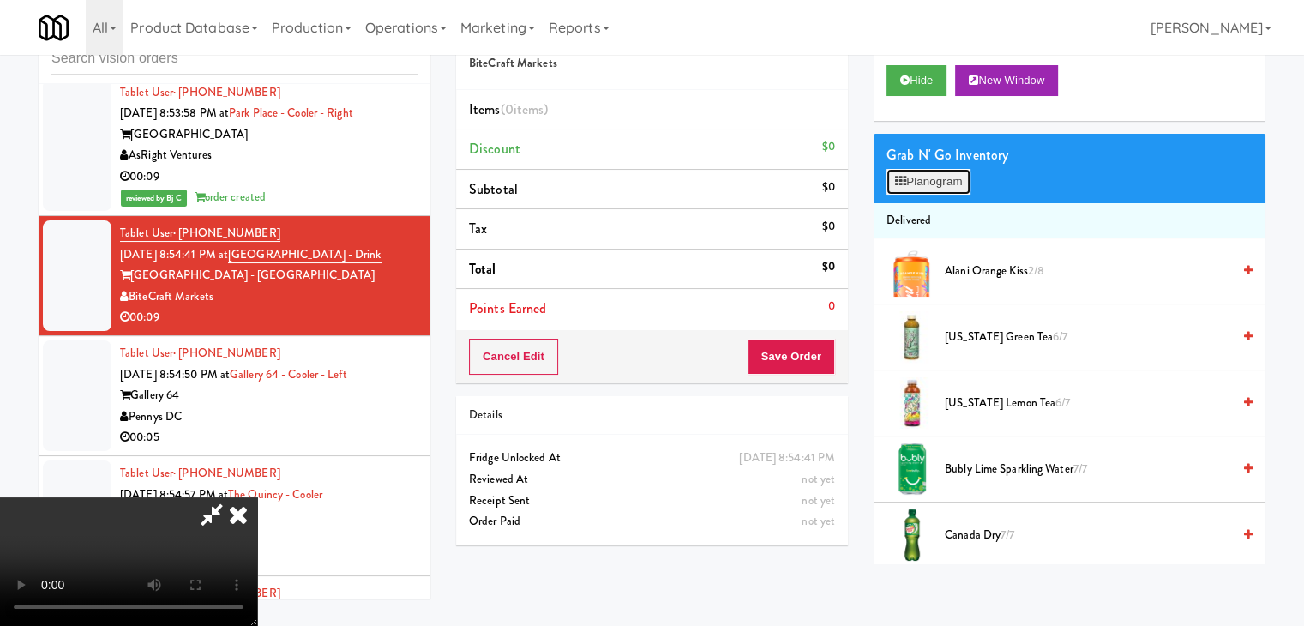
click at [905, 182] on icon at bounding box center [900, 181] width 11 height 11
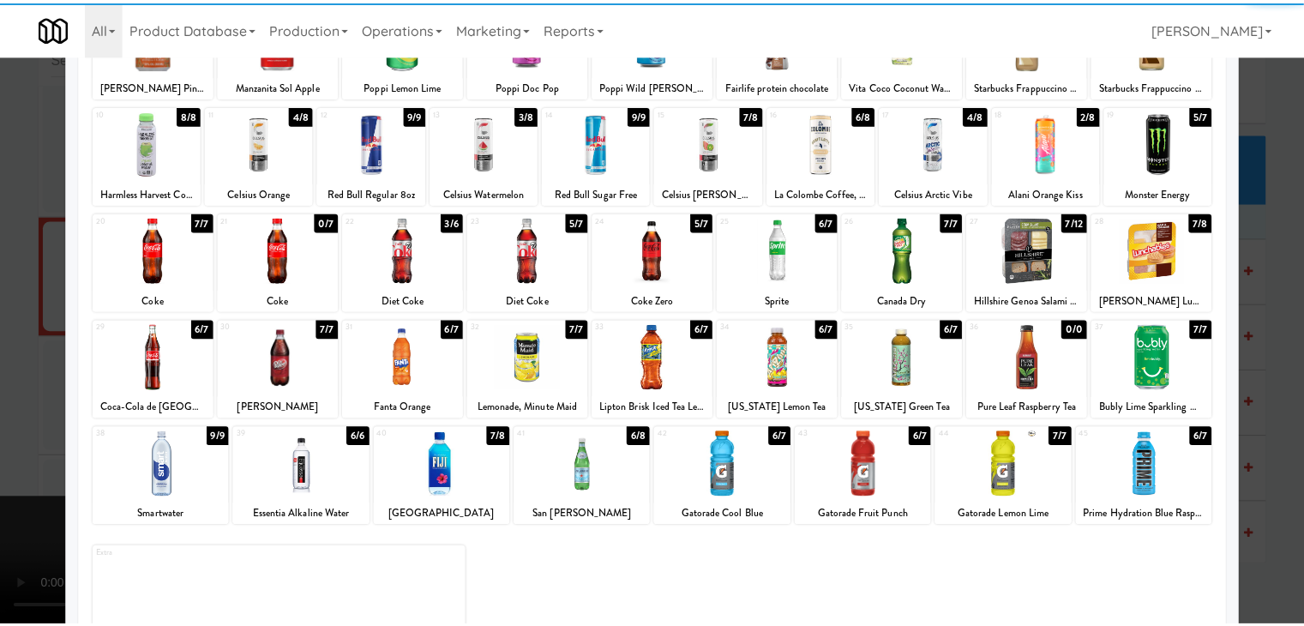
scroll to position [171, 0]
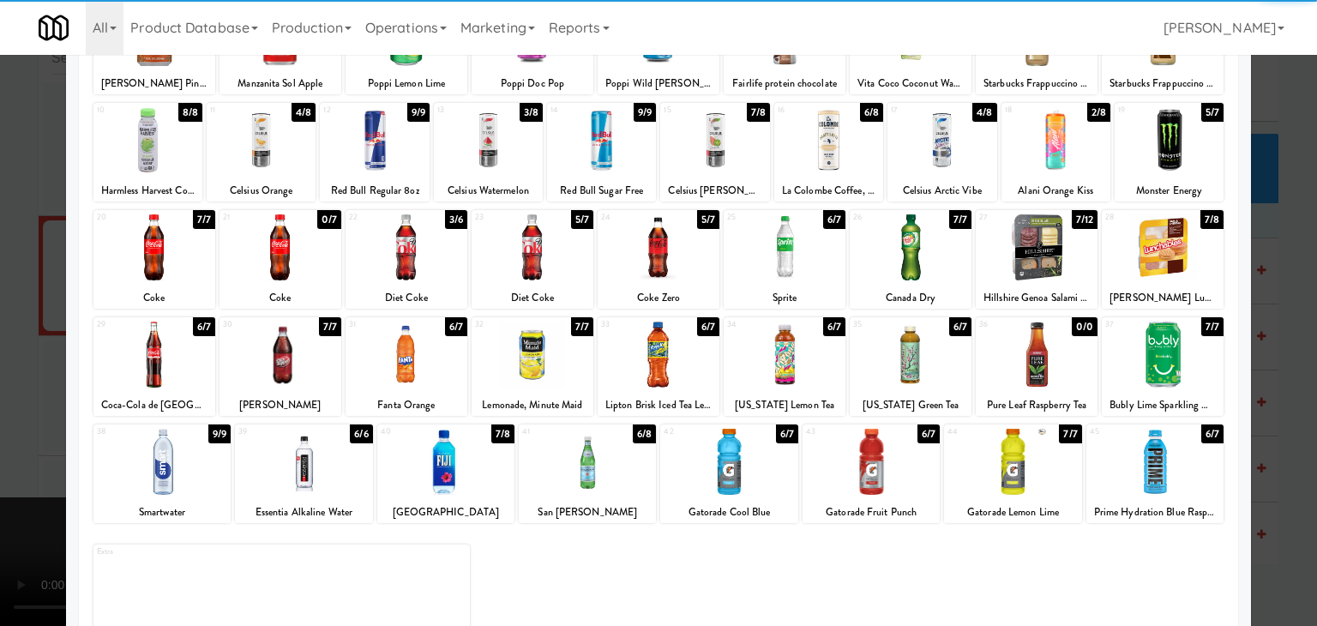
click at [663, 267] on div at bounding box center [658, 247] width 122 height 66
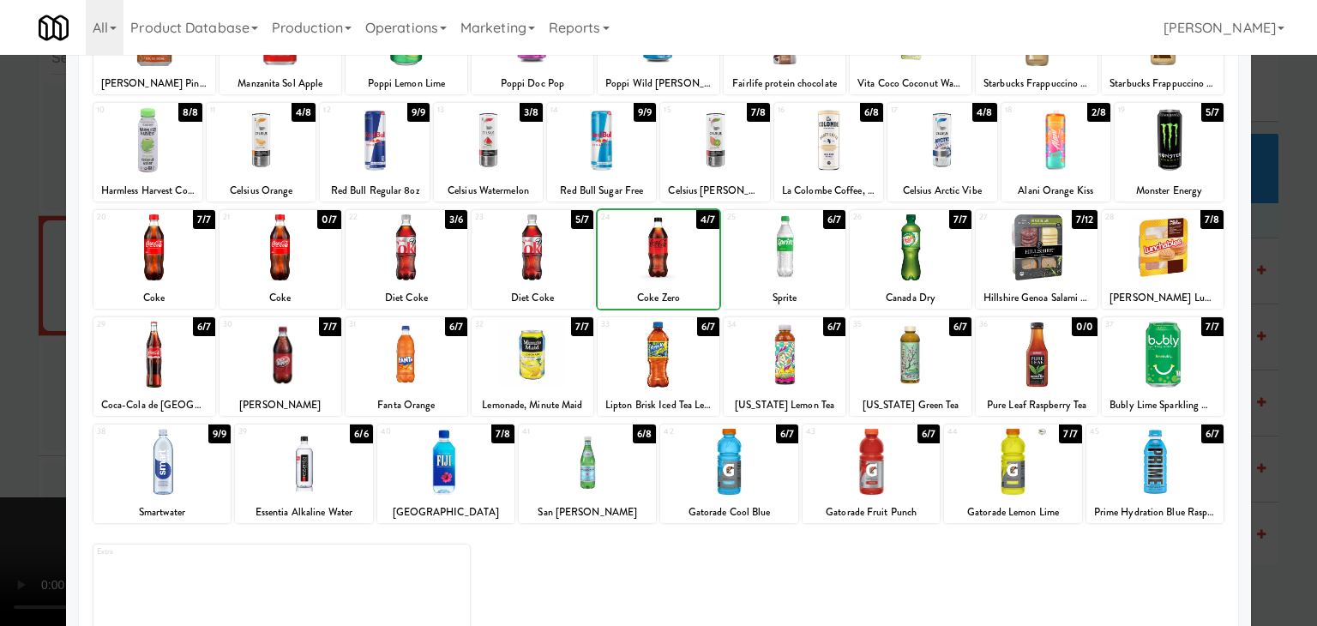
drag, startPoint x: 0, startPoint y: 279, endPoint x: 147, endPoint y: 277, distance: 147.5
click at [7, 278] on div at bounding box center [658, 313] width 1317 height 626
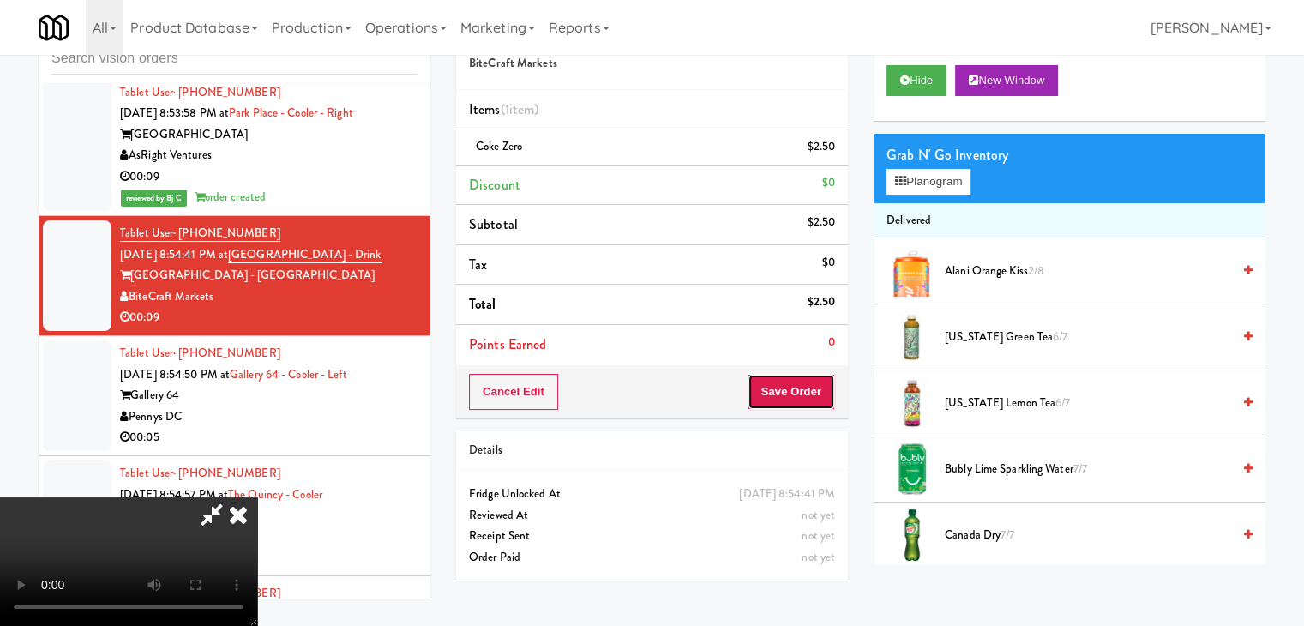
click at [794, 399] on button "Save Order" at bounding box center [791, 392] width 87 height 36
click at [795, 399] on button "Save Order" at bounding box center [791, 392] width 87 height 36
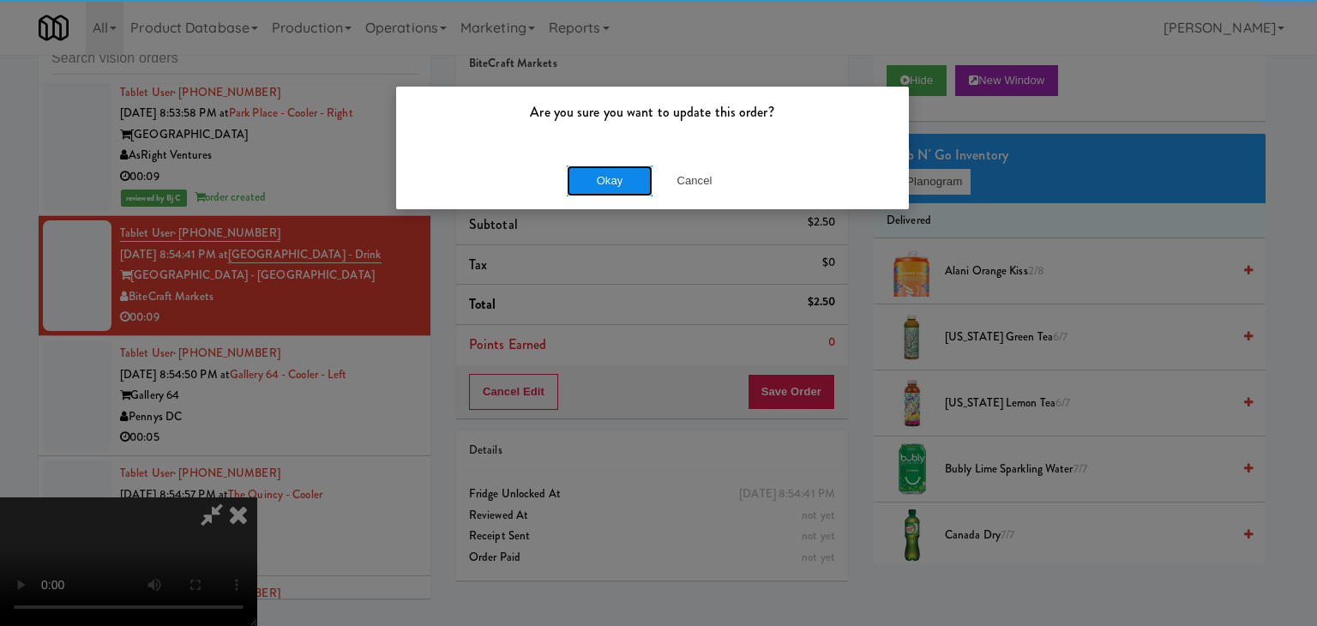
click at [606, 183] on button "Okay" at bounding box center [610, 180] width 86 height 31
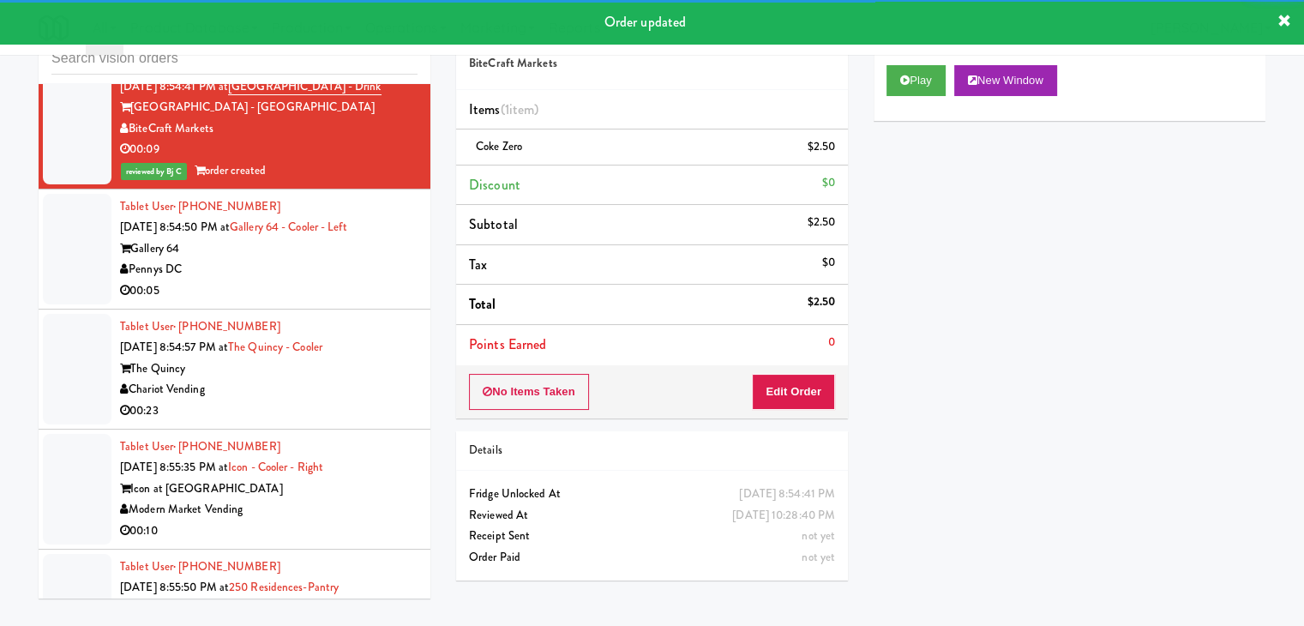
scroll to position [6669, 0]
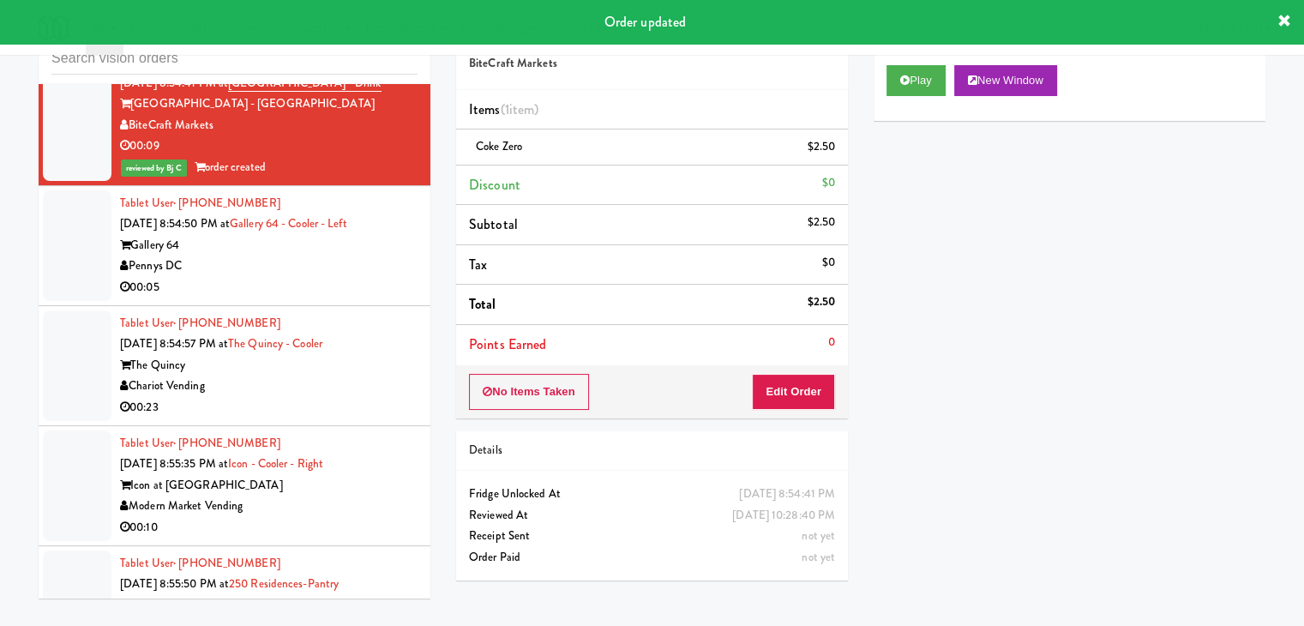
click at [291, 255] on div "Pennys DC" at bounding box center [268, 265] width 297 height 21
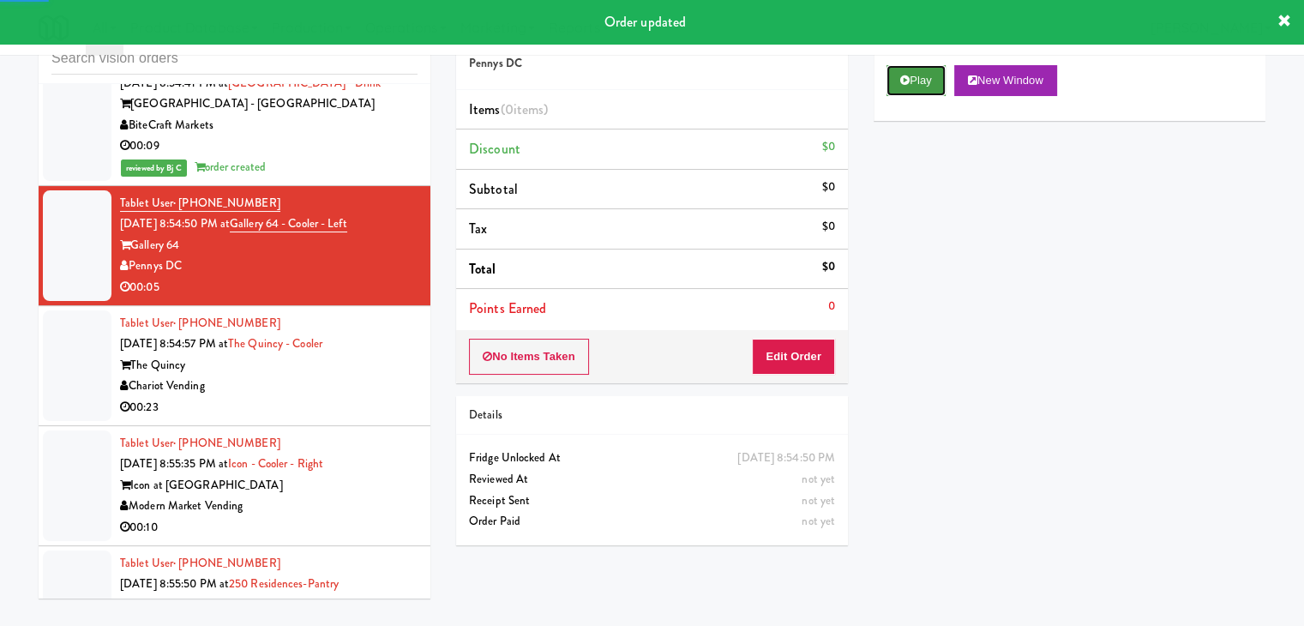
click at [900, 80] on icon at bounding box center [904, 80] width 9 height 11
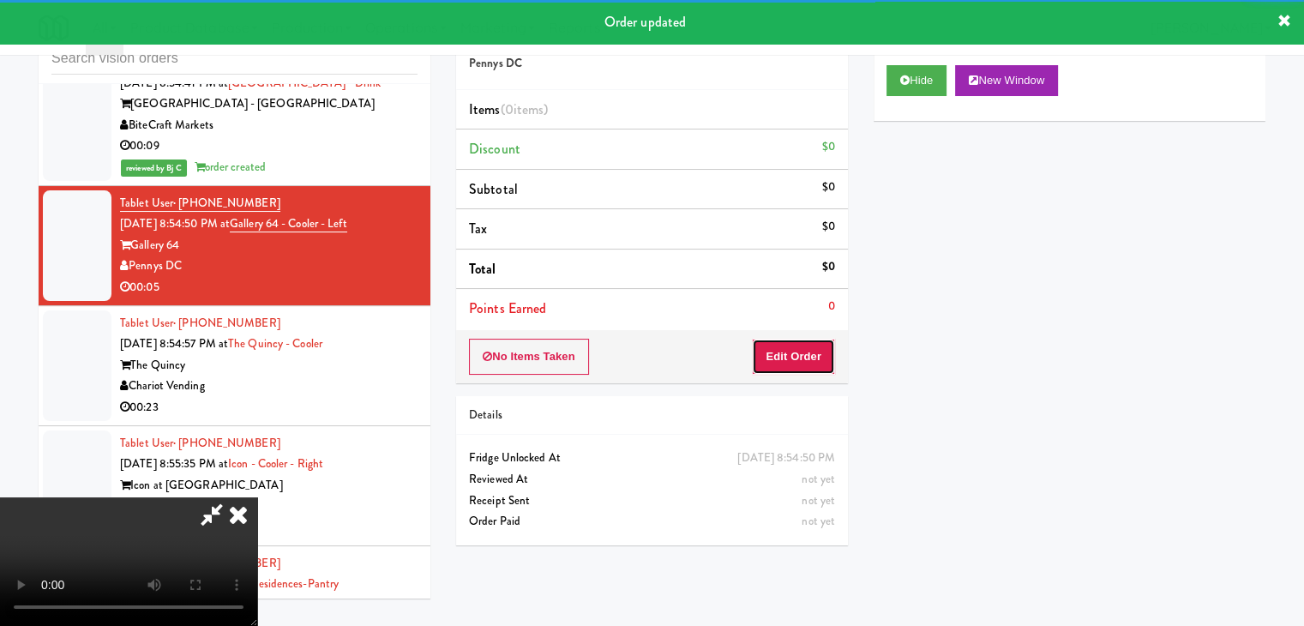
click at [823, 356] on button "Edit Order" at bounding box center [793, 357] width 83 height 36
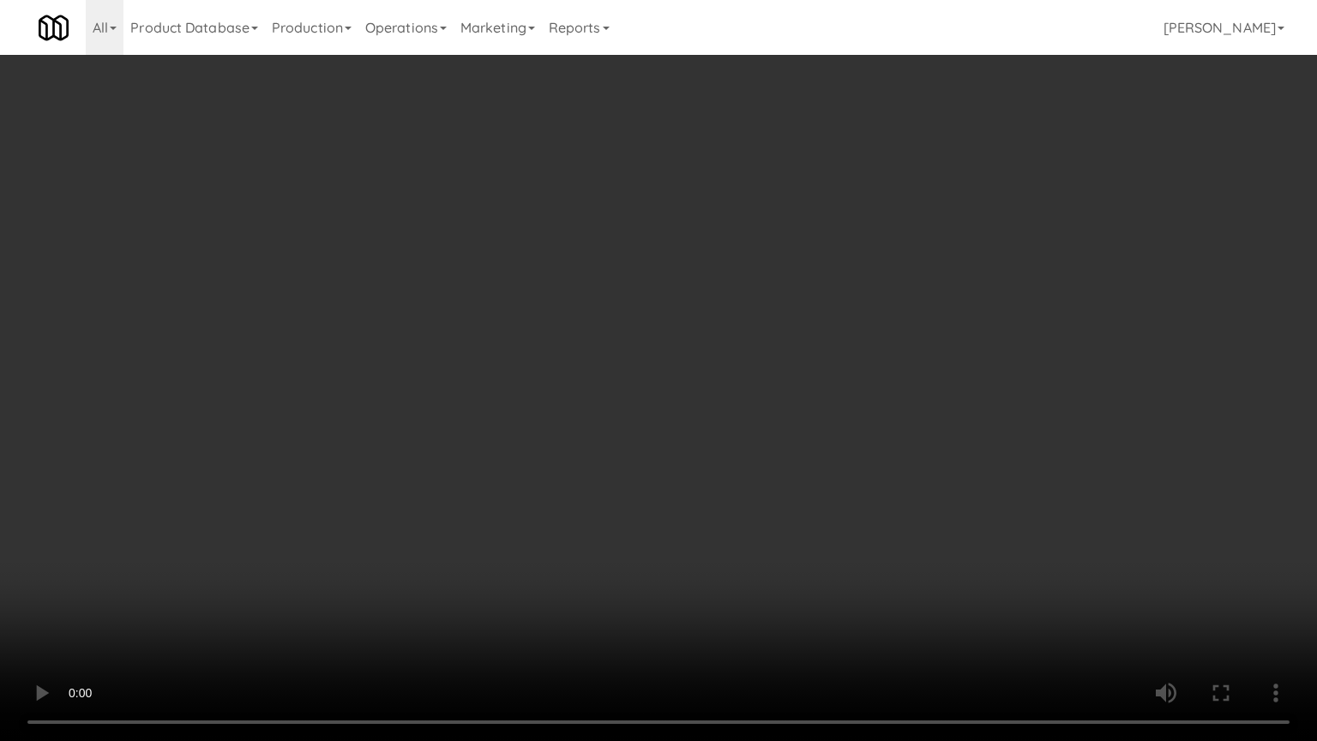
click at [754, 415] on video at bounding box center [658, 370] width 1317 height 741
click at [748, 418] on video at bounding box center [658, 370] width 1317 height 741
click at [748, 417] on video at bounding box center [658, 370] width 1317 height 741
click at [771, 403] on video at bounding box center [658, 370] width 1317 height 741
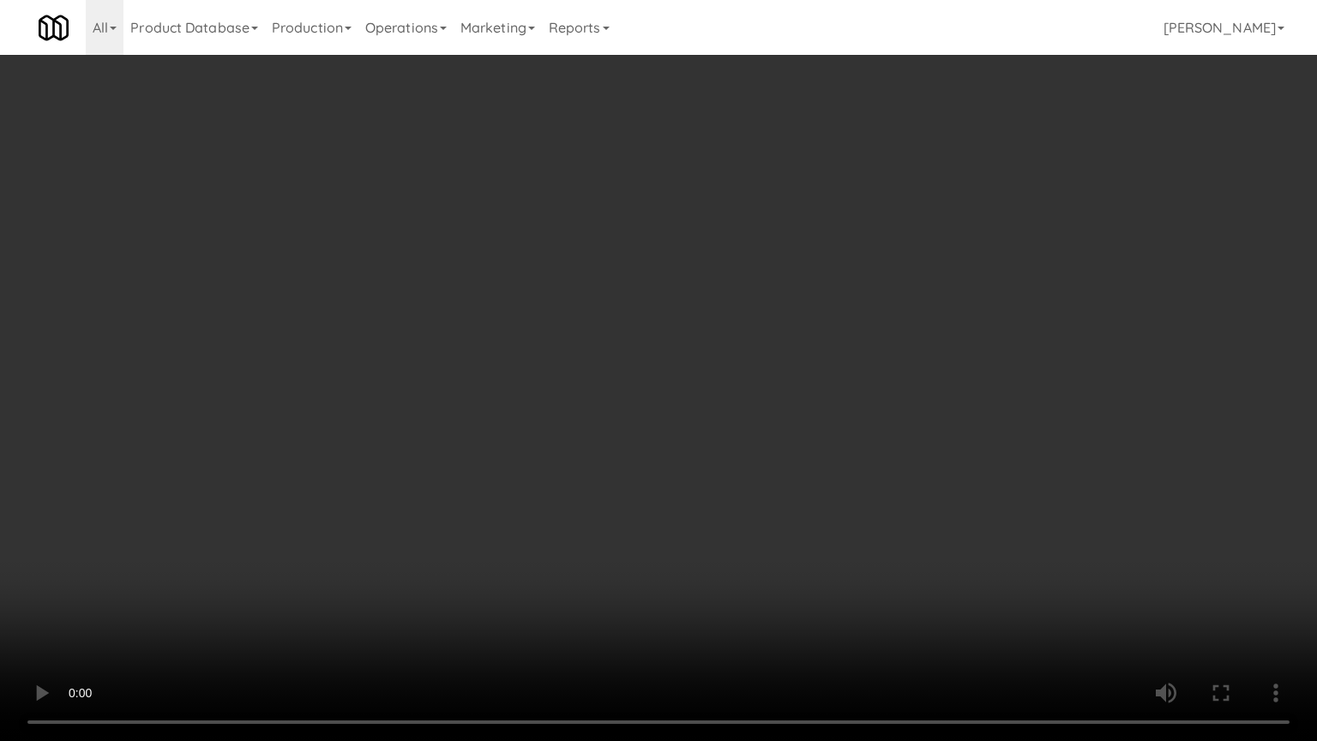
drag, startPoint x: 771, startPoint y: 403, endPoint x: 938, endPoint y: 226, distance: 243.2
click at [778, 394] on video at bounding box center [658, 370] width 1317 height 741
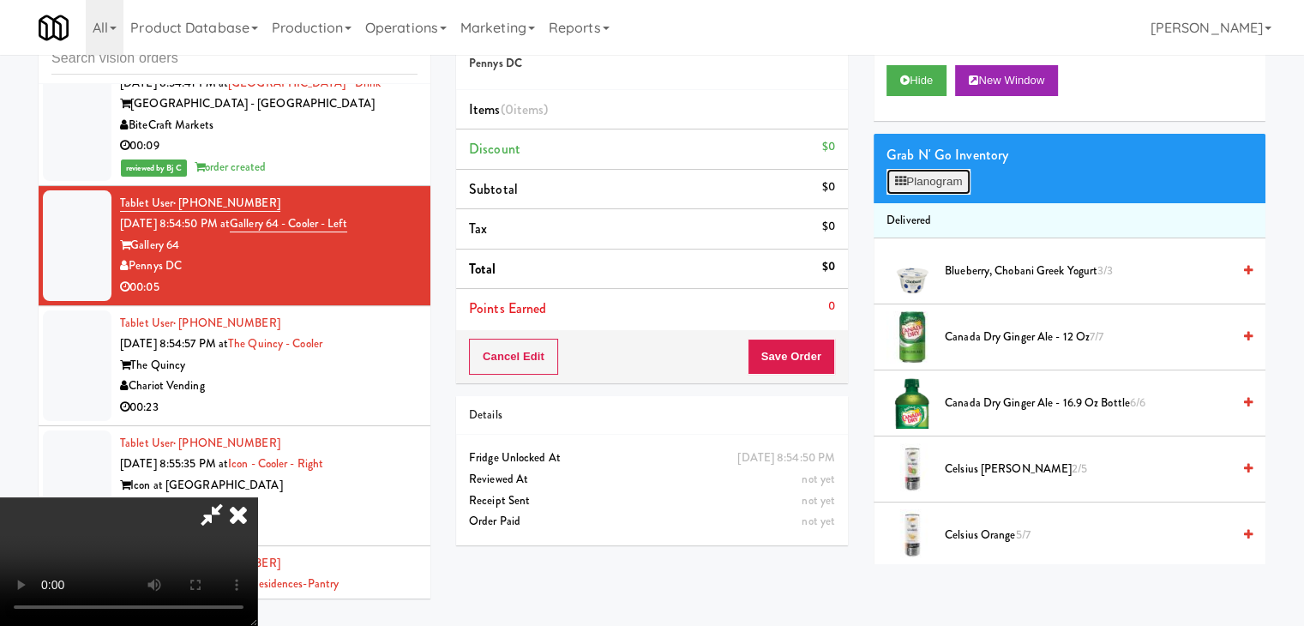
click at [946, 183] on button "Planogram" at bounding box center [928, 182] width 84 height 26
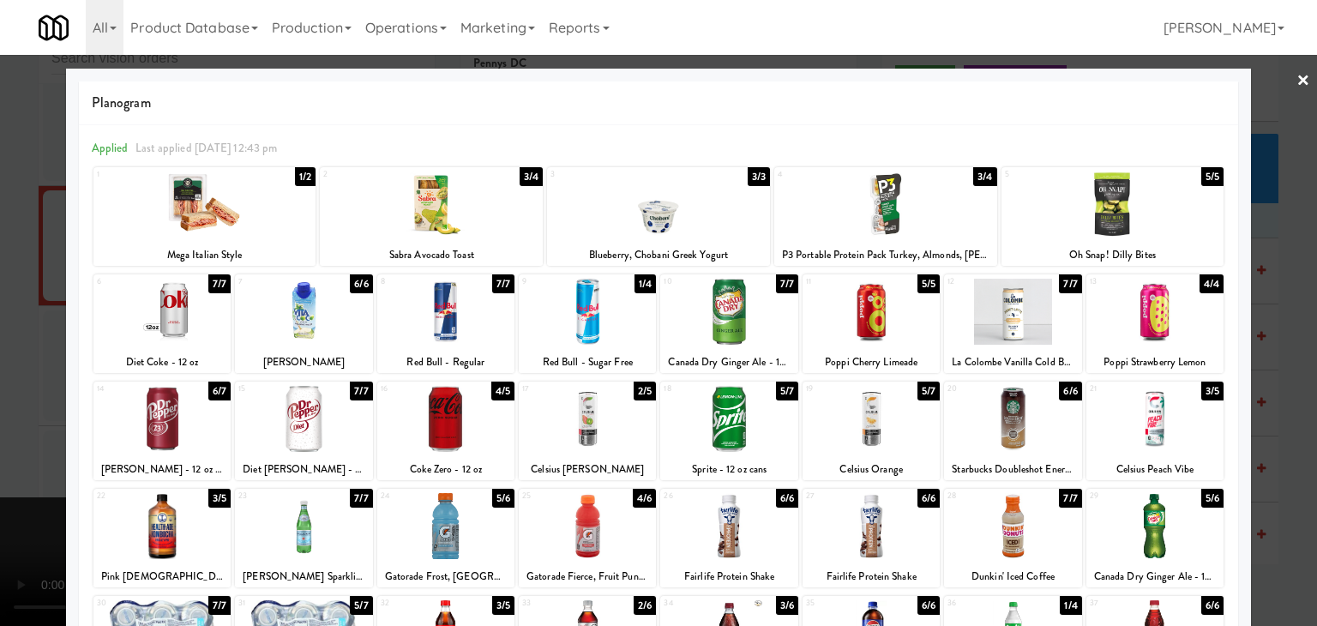
drag, startPoint x: 1168, startPoint y: 515, endPoint x: 1217, endPoint y: 515, distance: 49.7
click at [1169, 515] on div at bounding box center [1154, 526] width 137 height 66
click at [1289, 480] on div at bounding box center [658, 313] width 1317 height 626
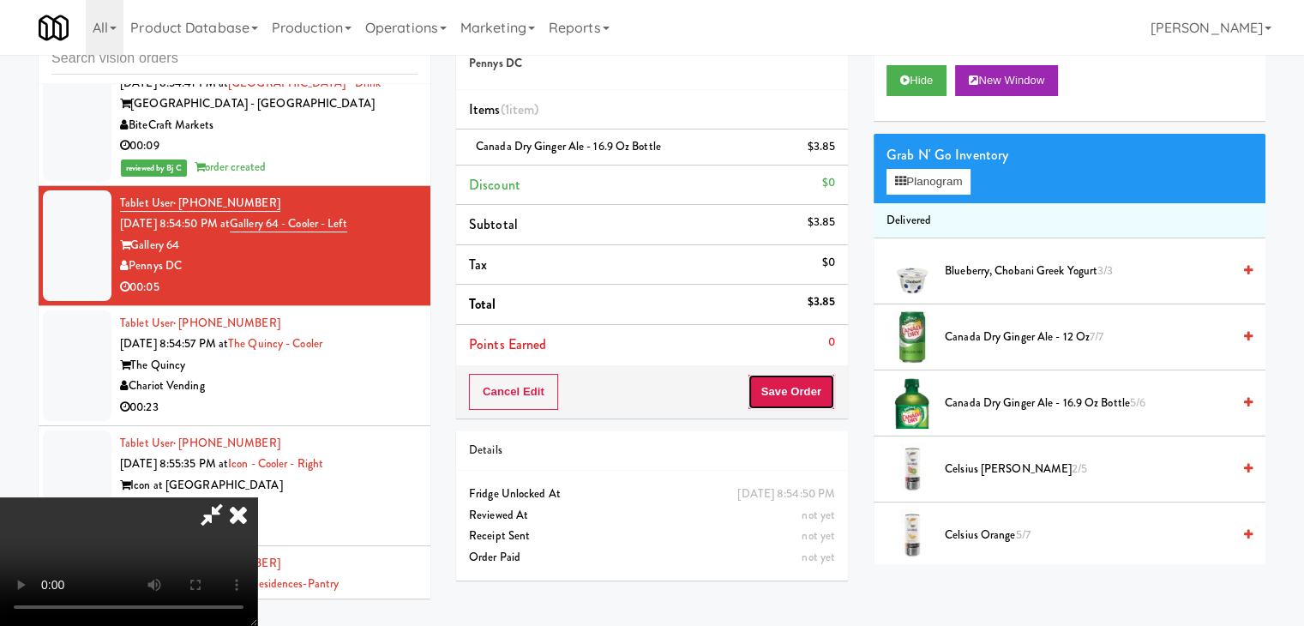
click at [813, 388] on button "Save Order" at bounding box center [791, 392] width 87 height 36
drag, startPoint x: 813, startPoint y: 388, endPoint x: 813, endPoint y: 399, distance: 10.3
click at [813, 391] on button "Save Order" at bounding box center [791, 392] width 87 height 36
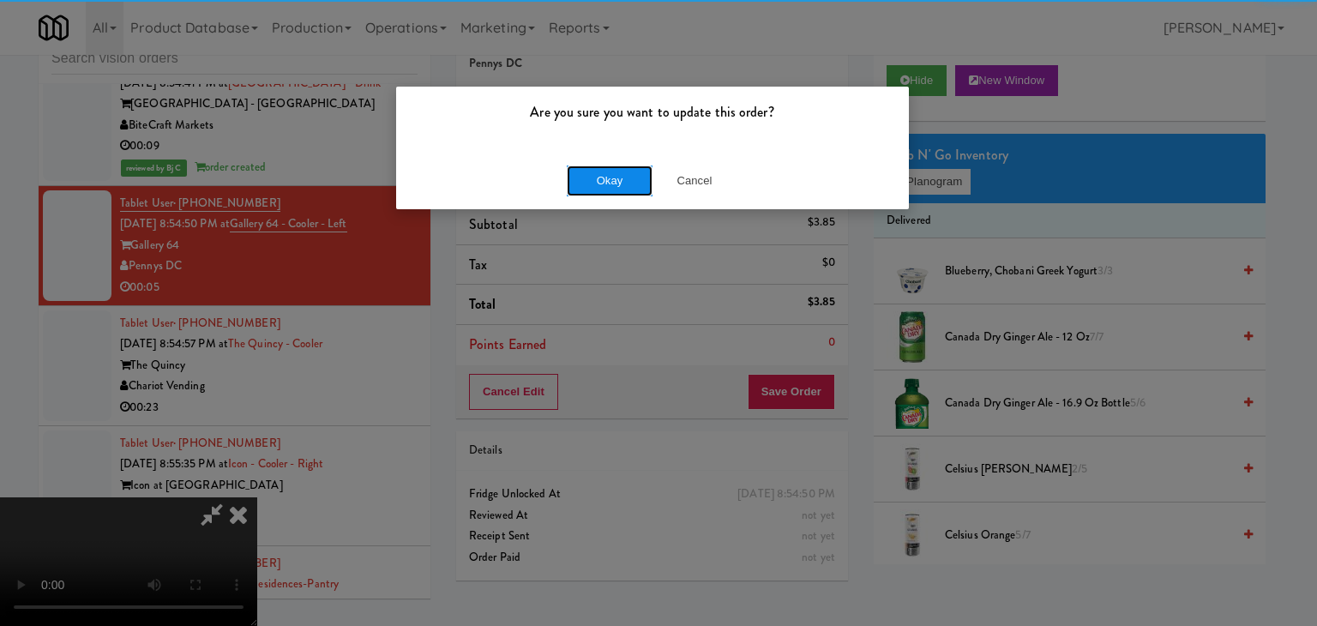
click at [617, 179] on button "Okay" at bounding box center [610, 180] width 86 height 31
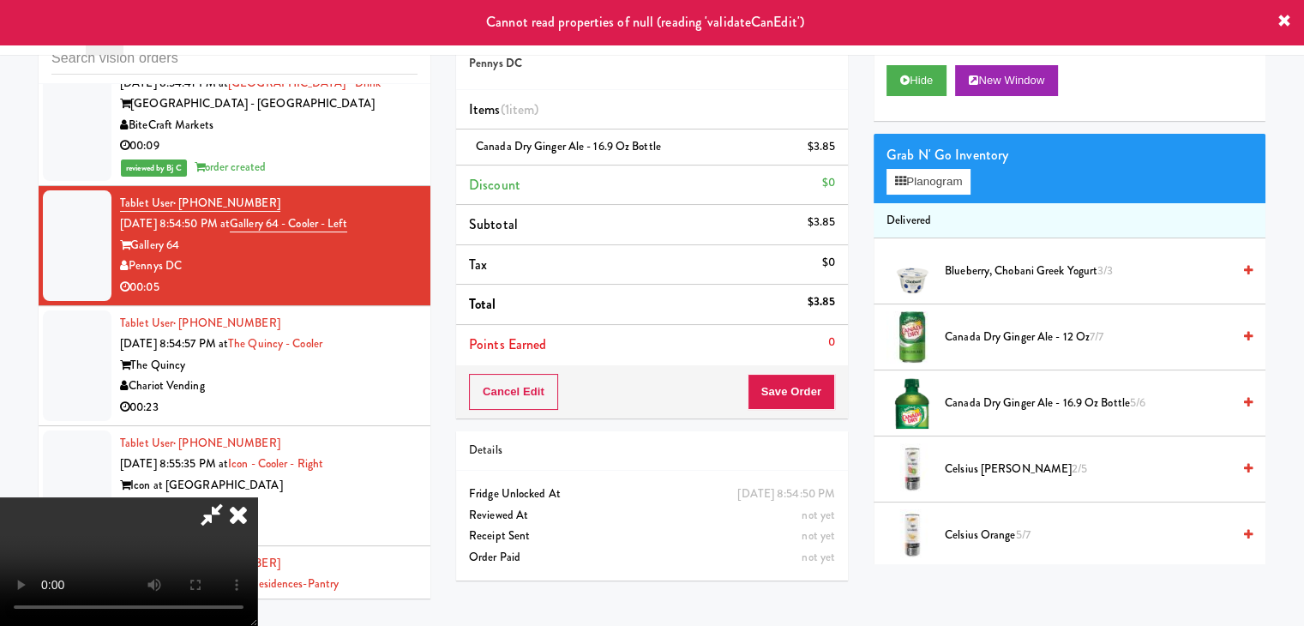
click at [257, 497] on icon at bounding box center [238, 514] width 38 height 34
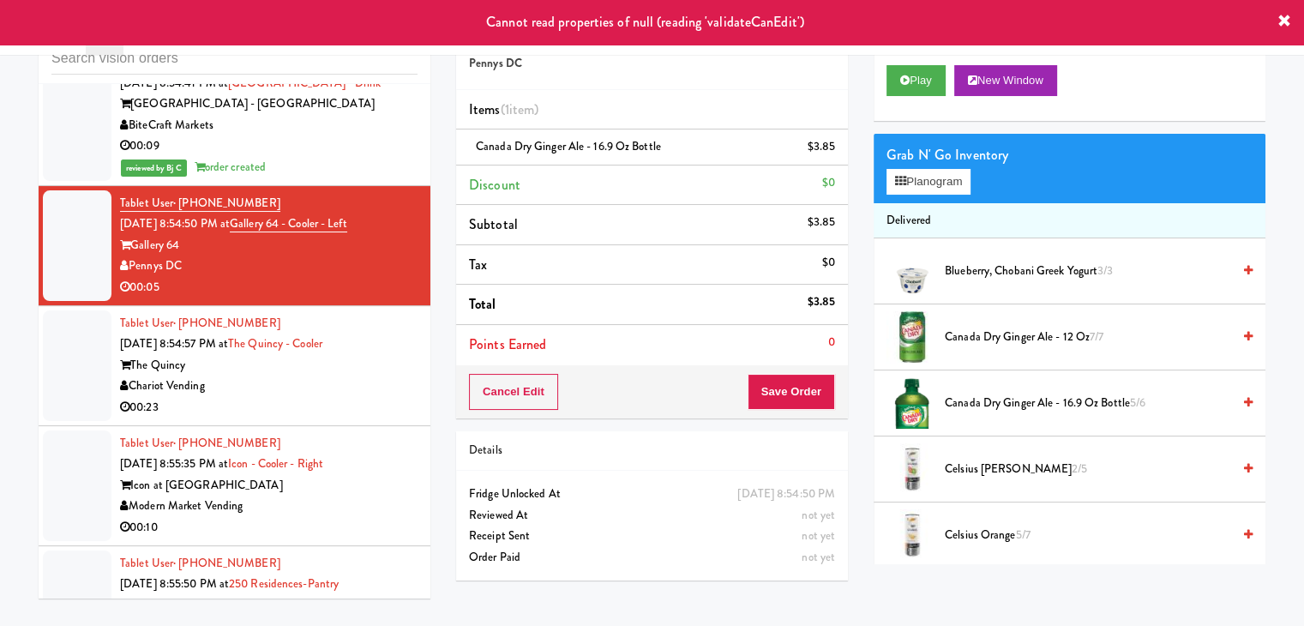
click at [325, 375] on div "Chariot Vending" at bounding box center [268, 385] width 297 height 21
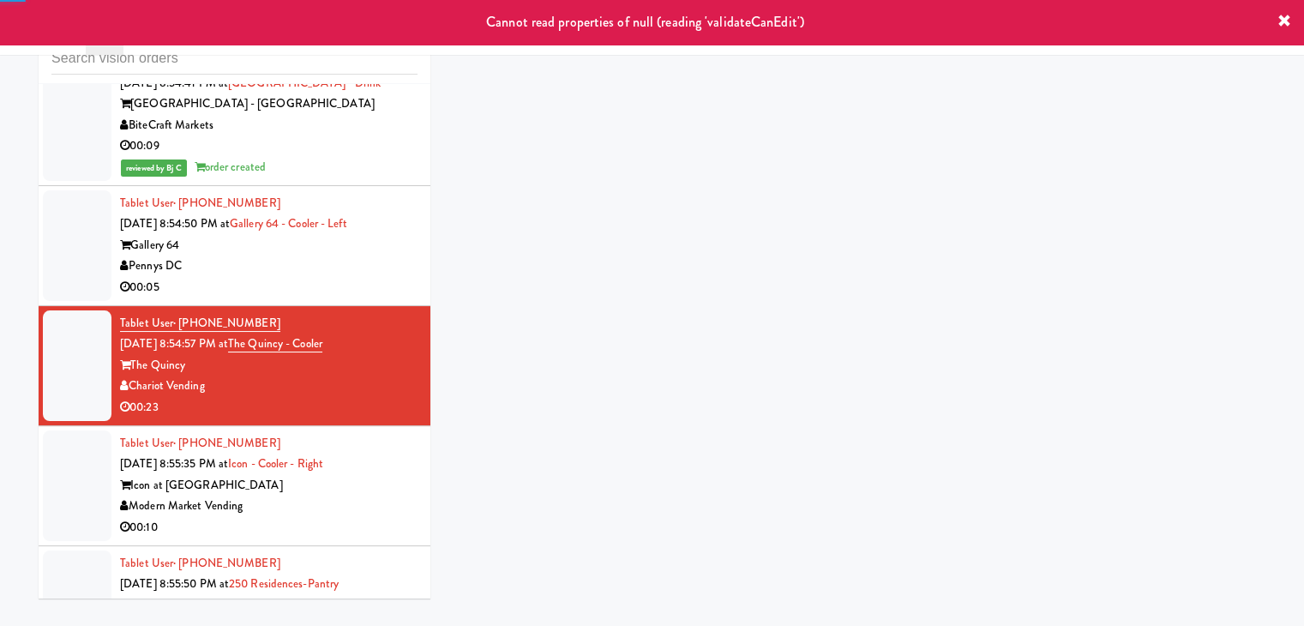
click at [350, 277] on div "00:05" at bounding box center [268, 287] width 297 height 21
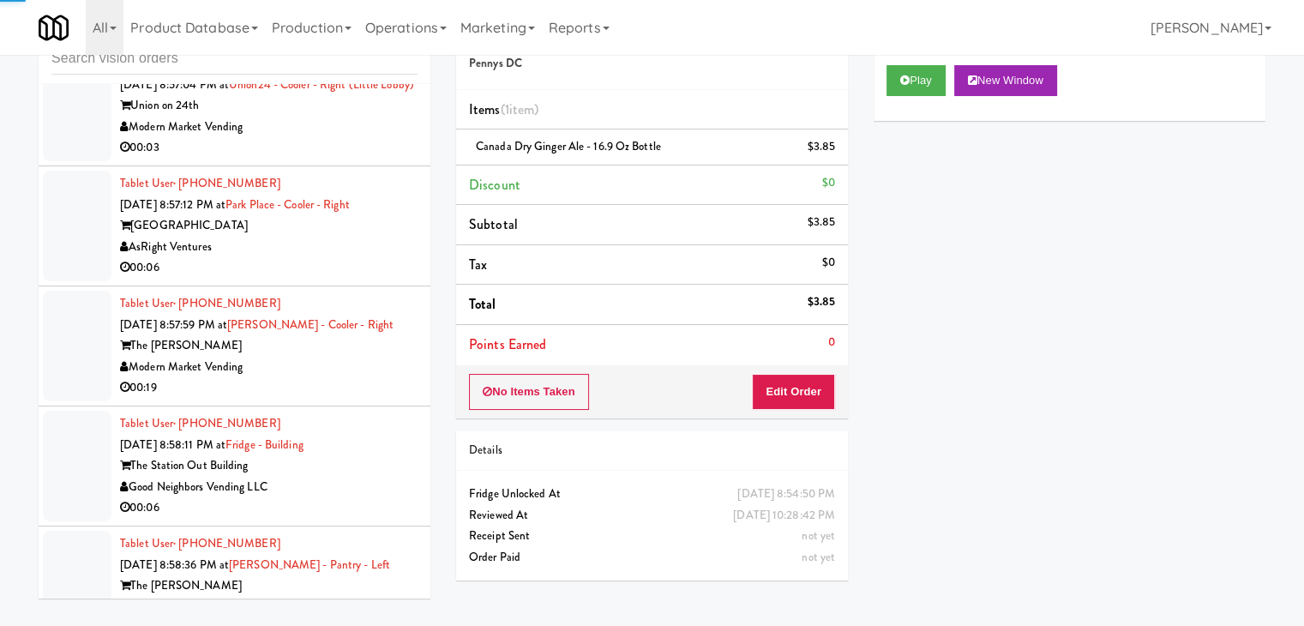
scroll to position [7612, 0]
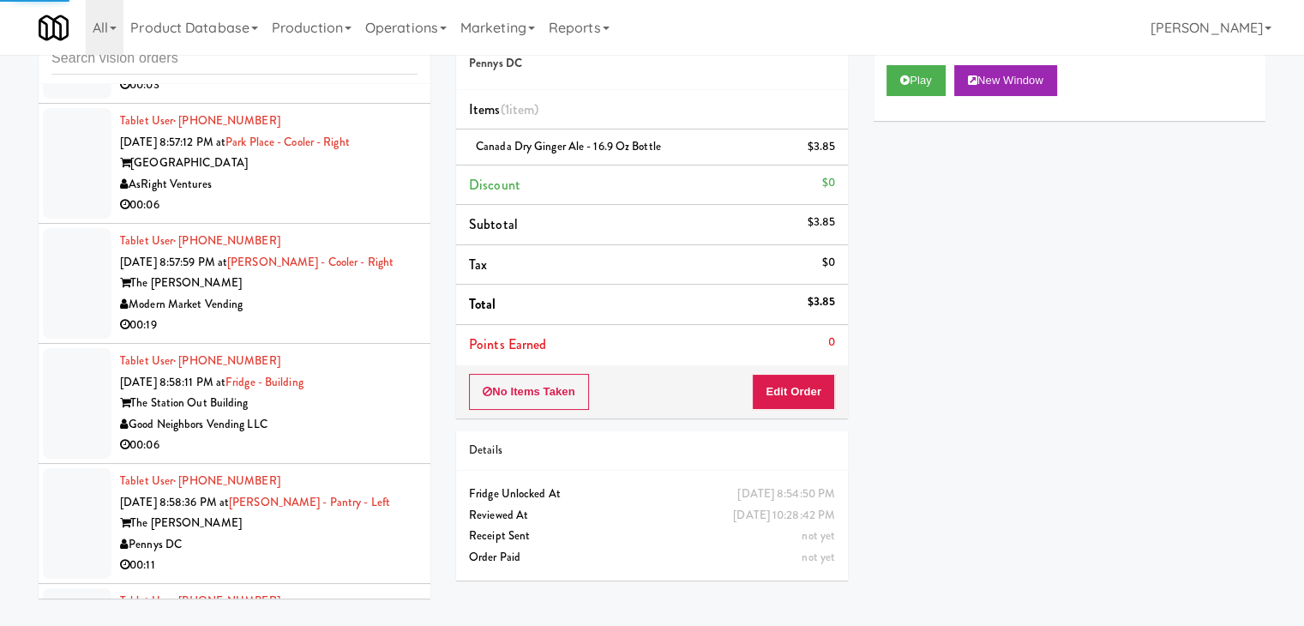
click at [329, 186] on div "AsRight Ventures" at bounding box center [268, 184] width 297 height 21
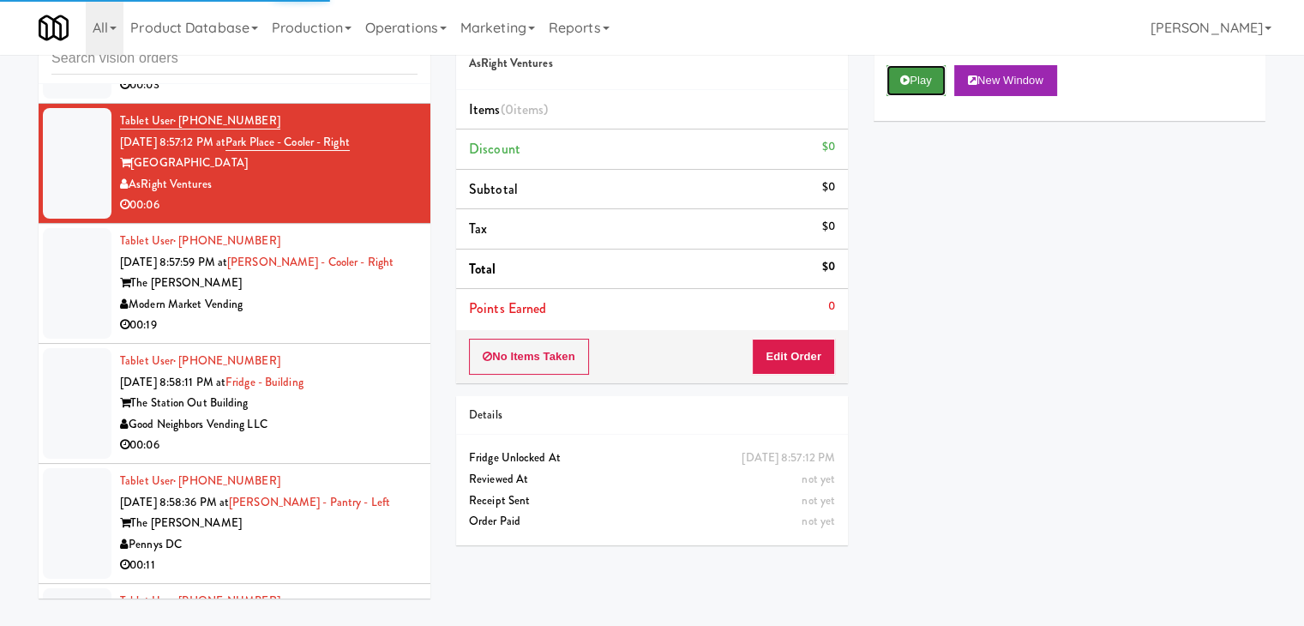
click at [934, 87] on button "Play" at bounding box center [915, 80] width 59 height 31
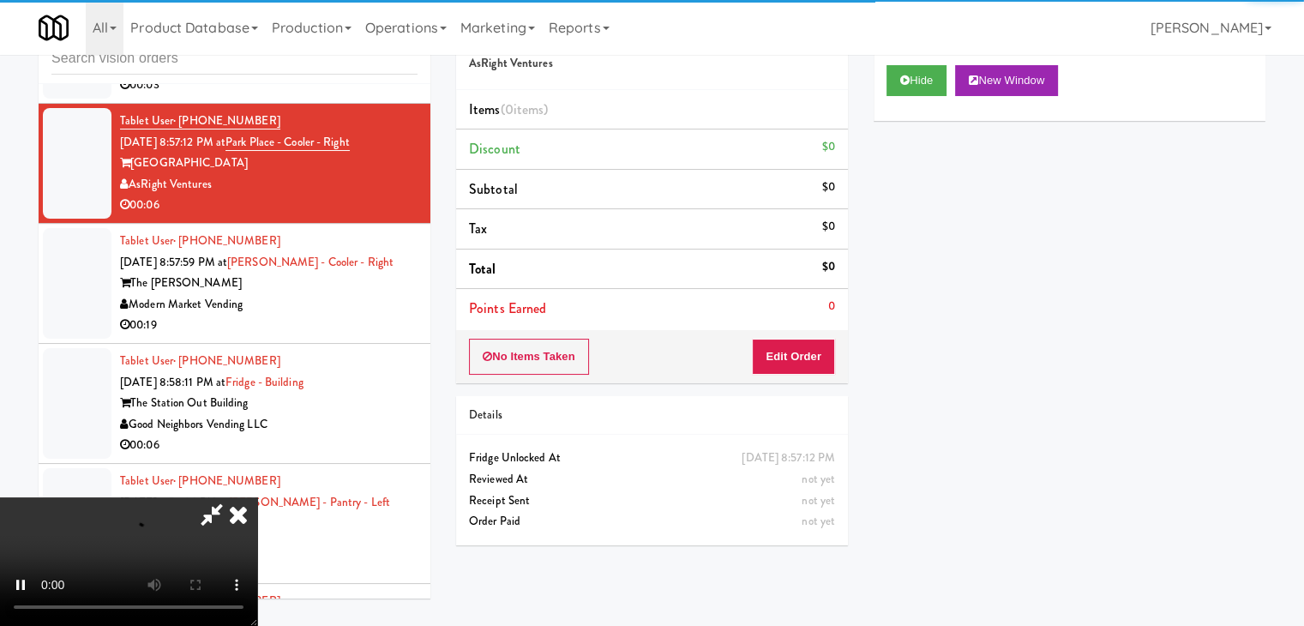
click at [814, 375] on div "No Items Taken Edit Order" at bounding box center [652, 356] width 392 height 53
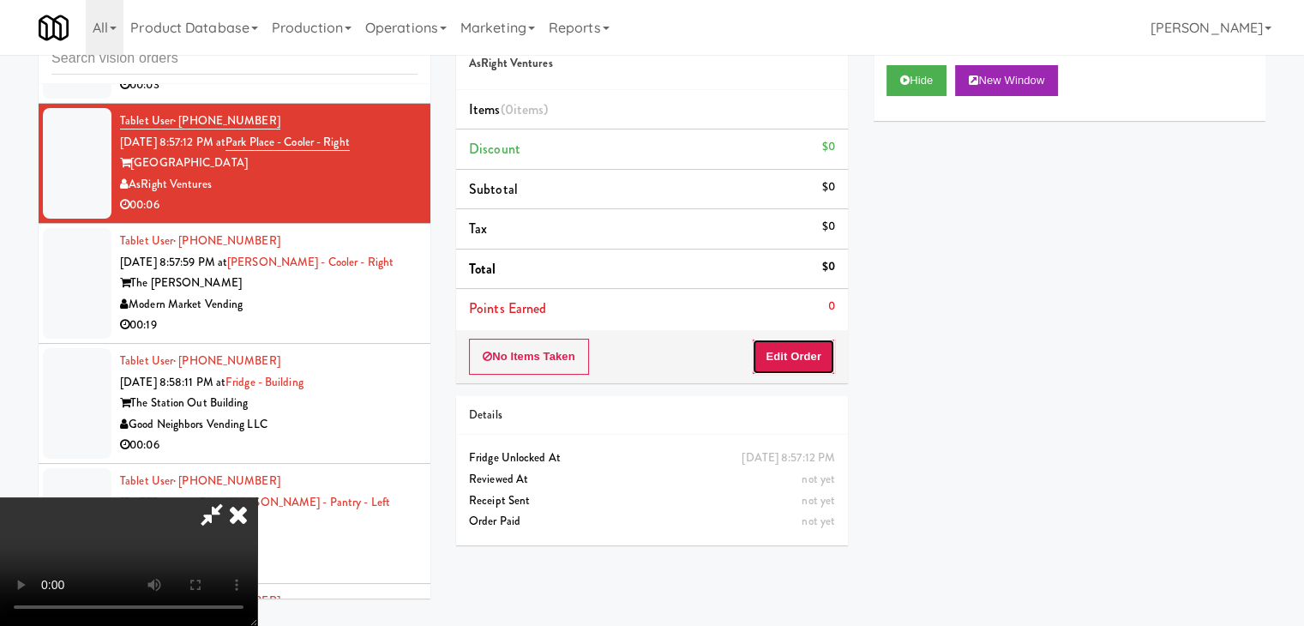
click at [814, 360] on button "Edit Order" at bounding box center [793, 357] width 83 height 36
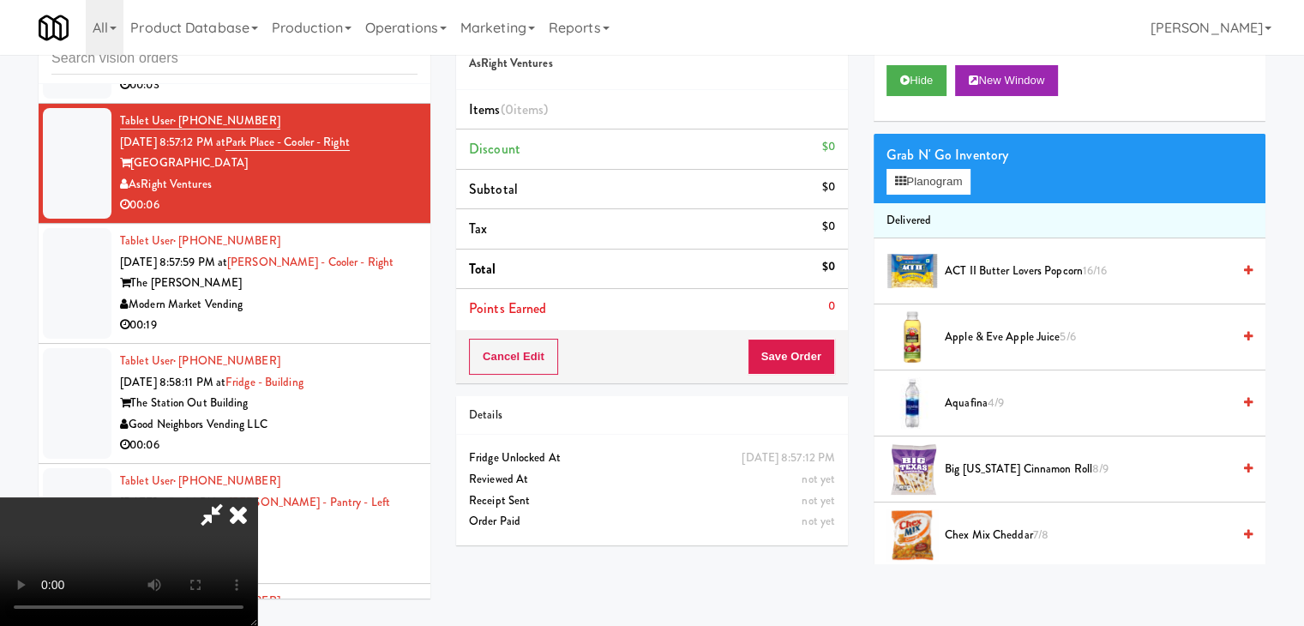
click at [257, 497] on video at bounding box center [128, 561] width 257 height 129
click at [257, 513] on video at bounding box center [128, 561] width 257 height 129
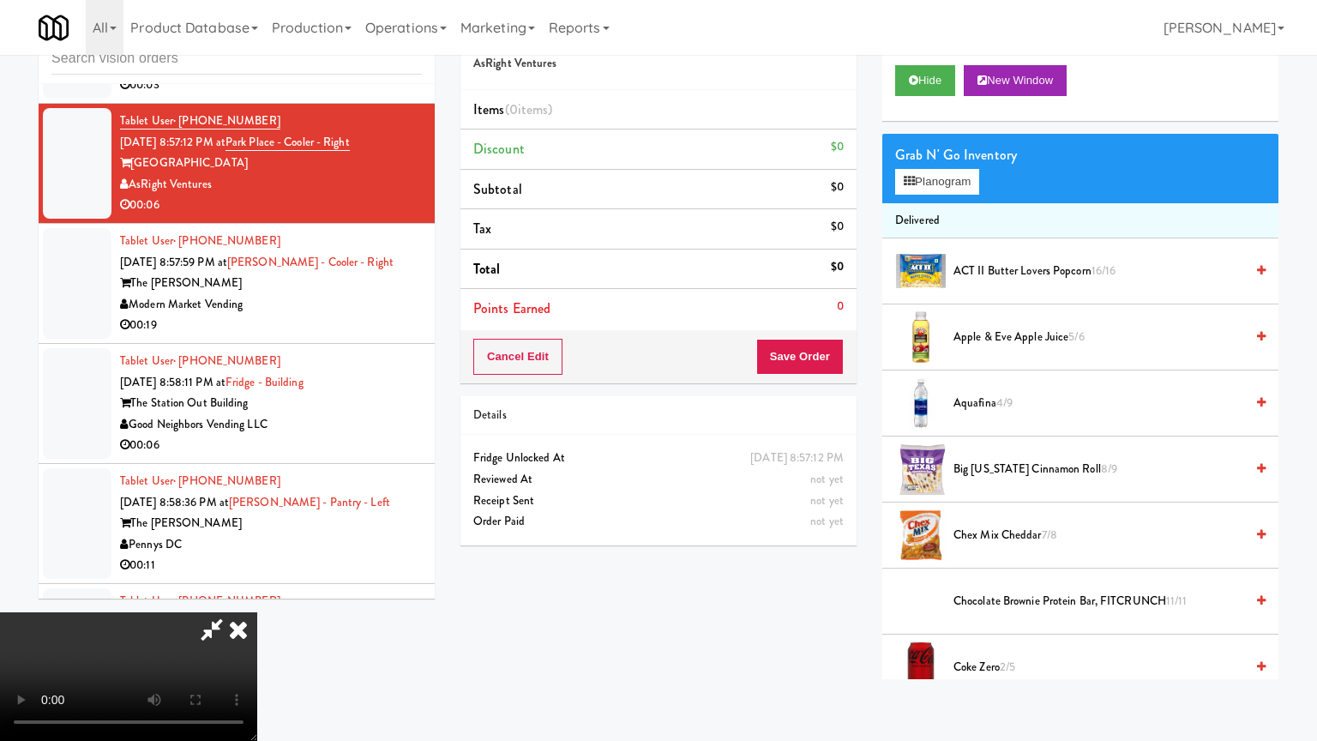
click at [257, 612] on video at bounding box center [128, 676] width 257 height 129
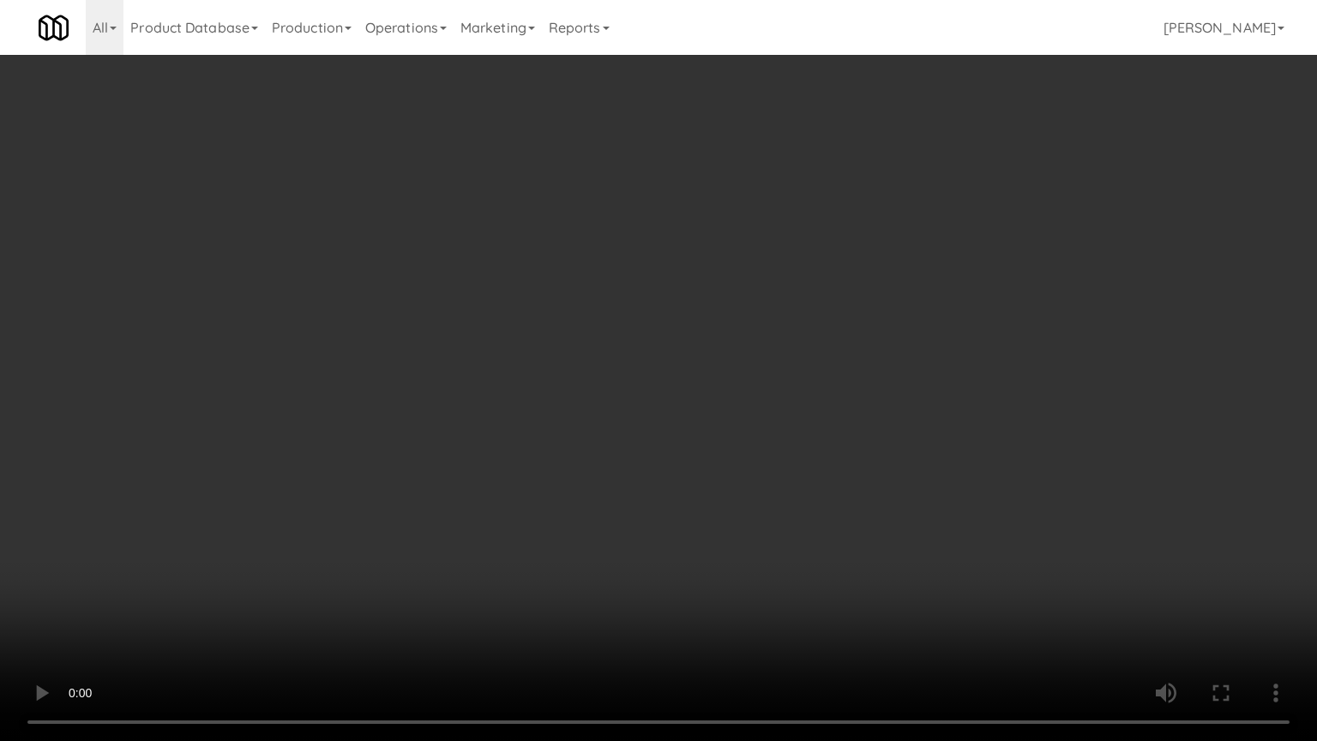
click at [717, 572] on video at bounding box center [658, 370] width 1317 height 741
click at [751, 555] on video at bounding box center [658, 370] width 1317 height 741
click at [751, 554] on video at bounding box center [658, 370] width 1317 height 741
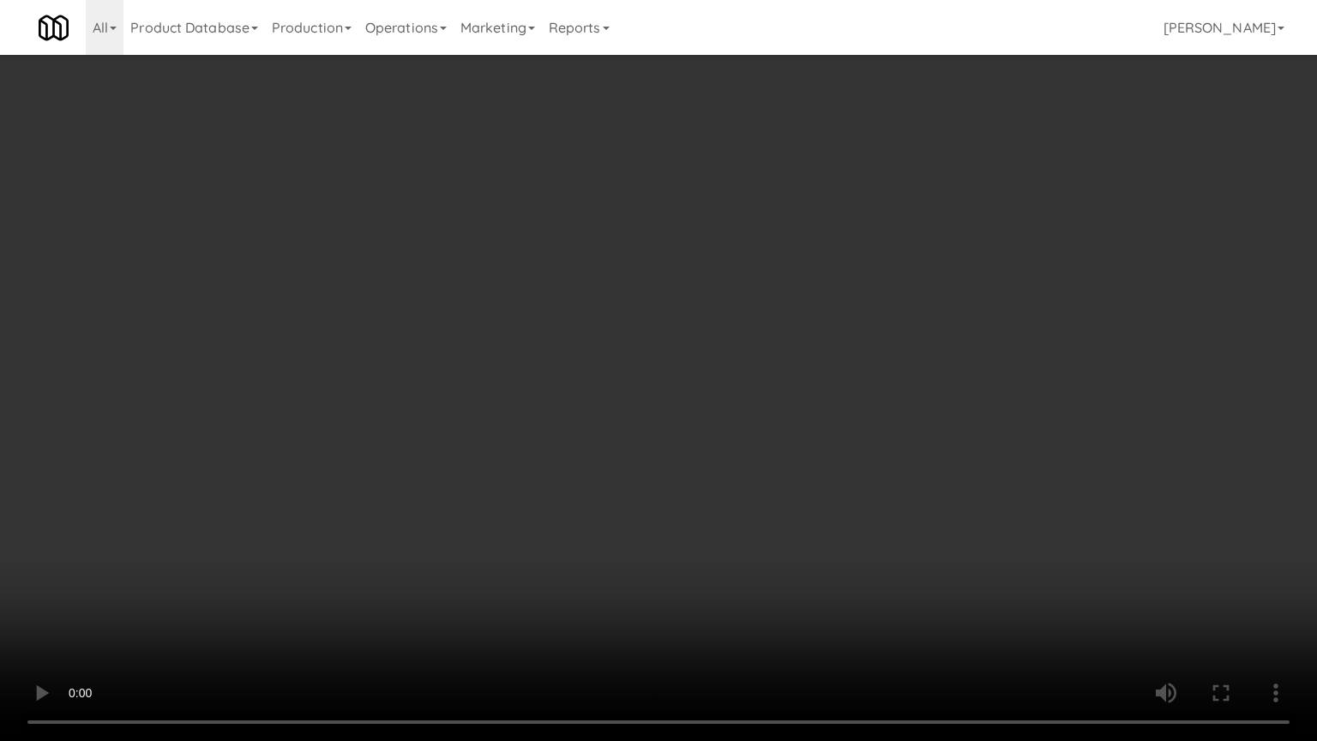
click at [753, 551] on video at bounding box center [658, 370] width 1317 height 741
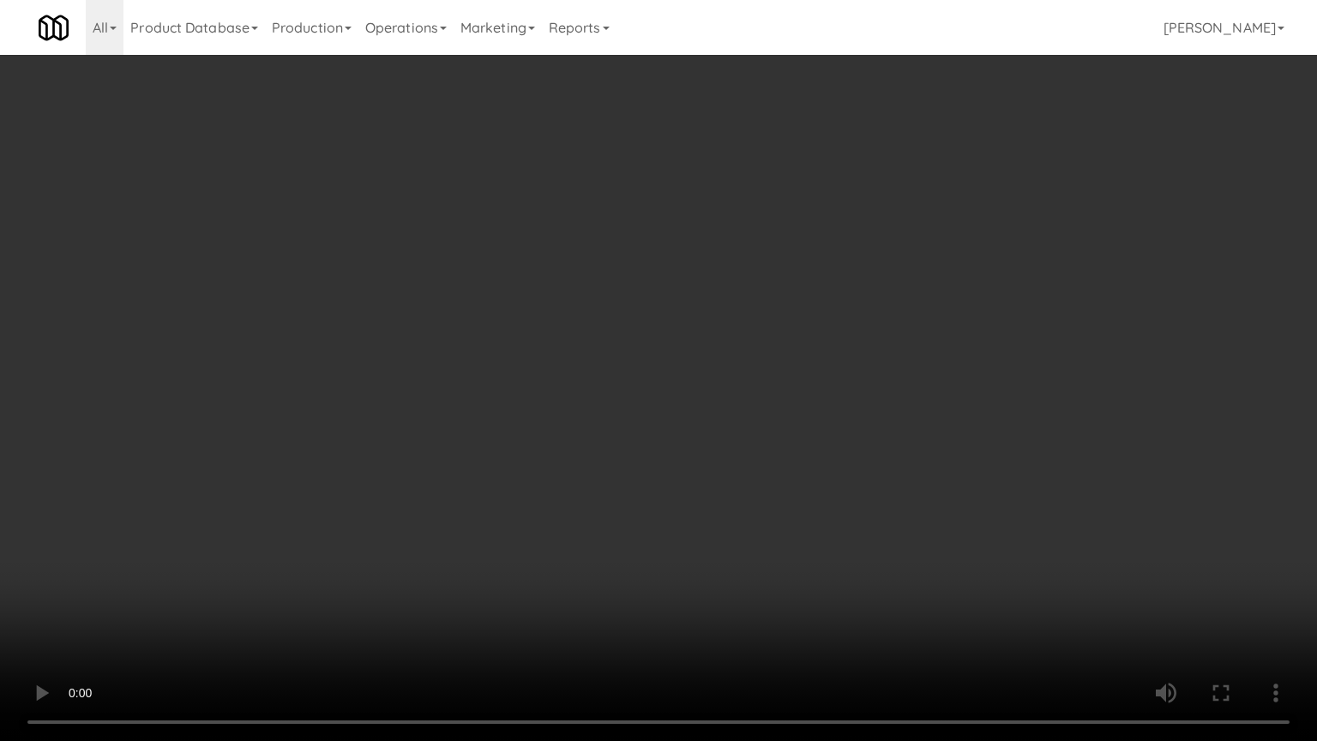
click at [753, 551] on video at bounding box center [658, 370] width 1317 height 741
click at [753, 550] on video at bounding box center [658, 370] width 1317 height 741
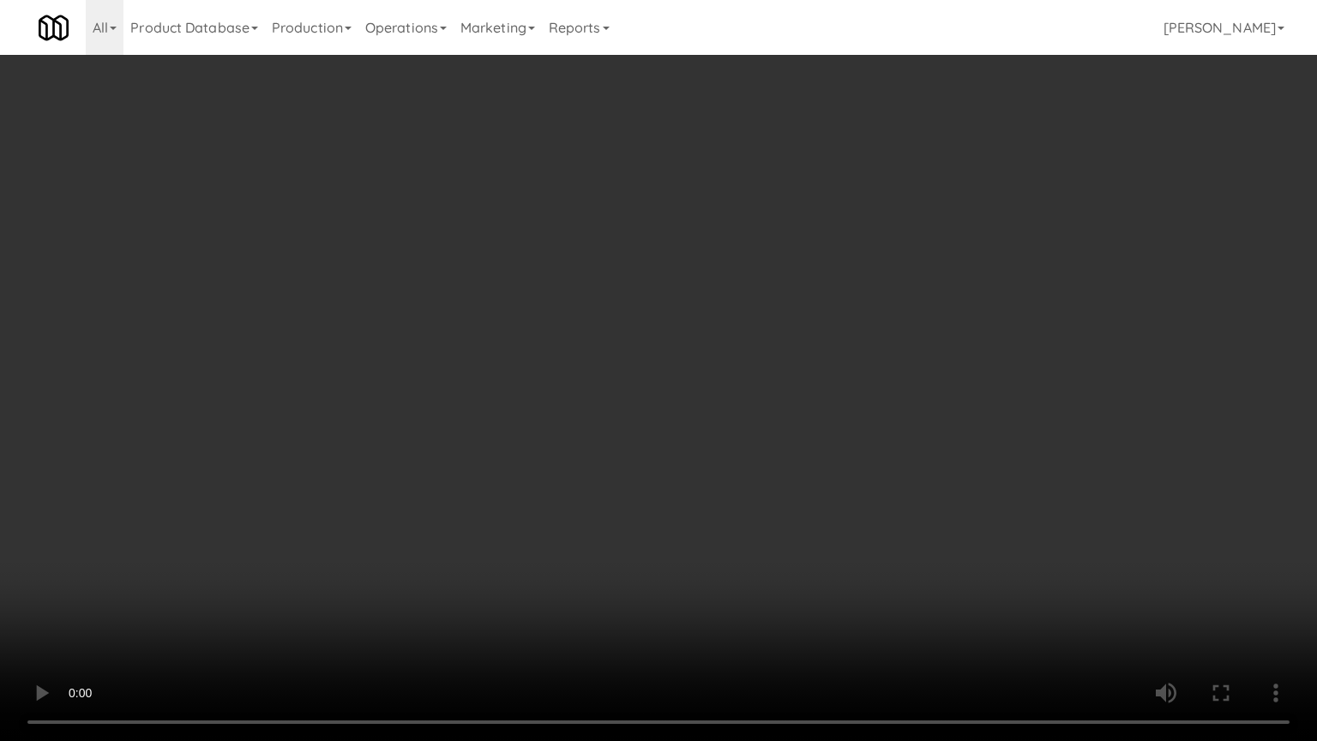
click at [765, 542] on video at bounding box center [658, 370] width 1317 height 741
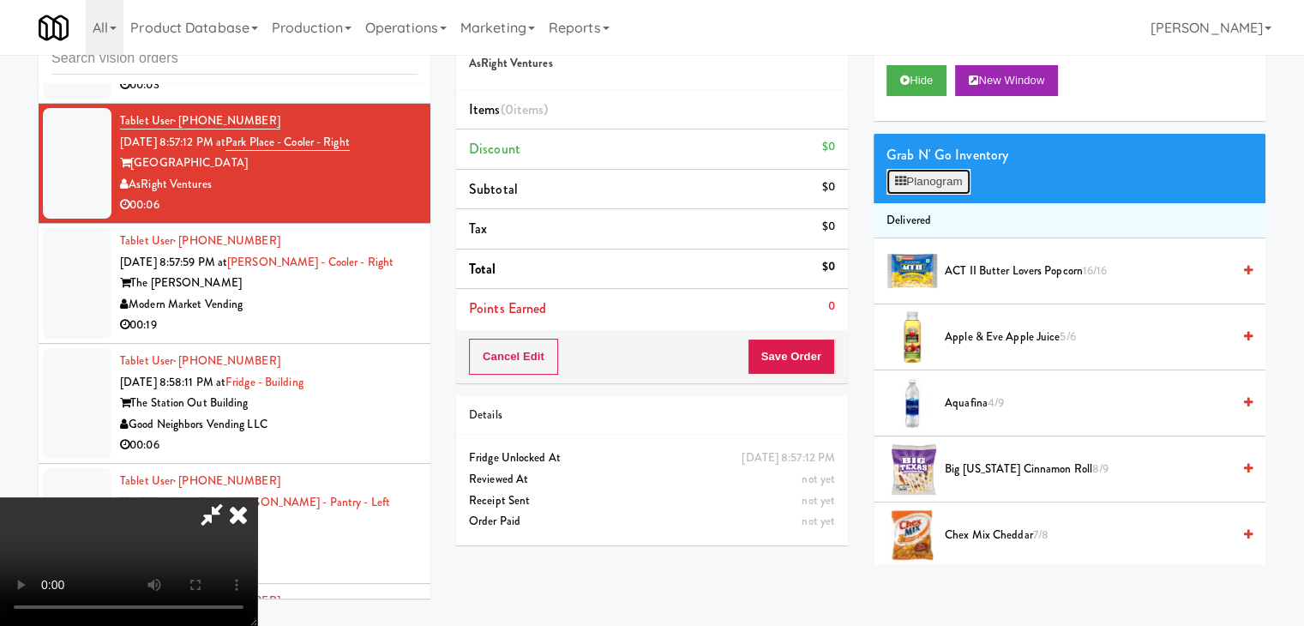
click at [950, 182] on button "Planogram" at bounding box center [928, 182] width 84 height 26
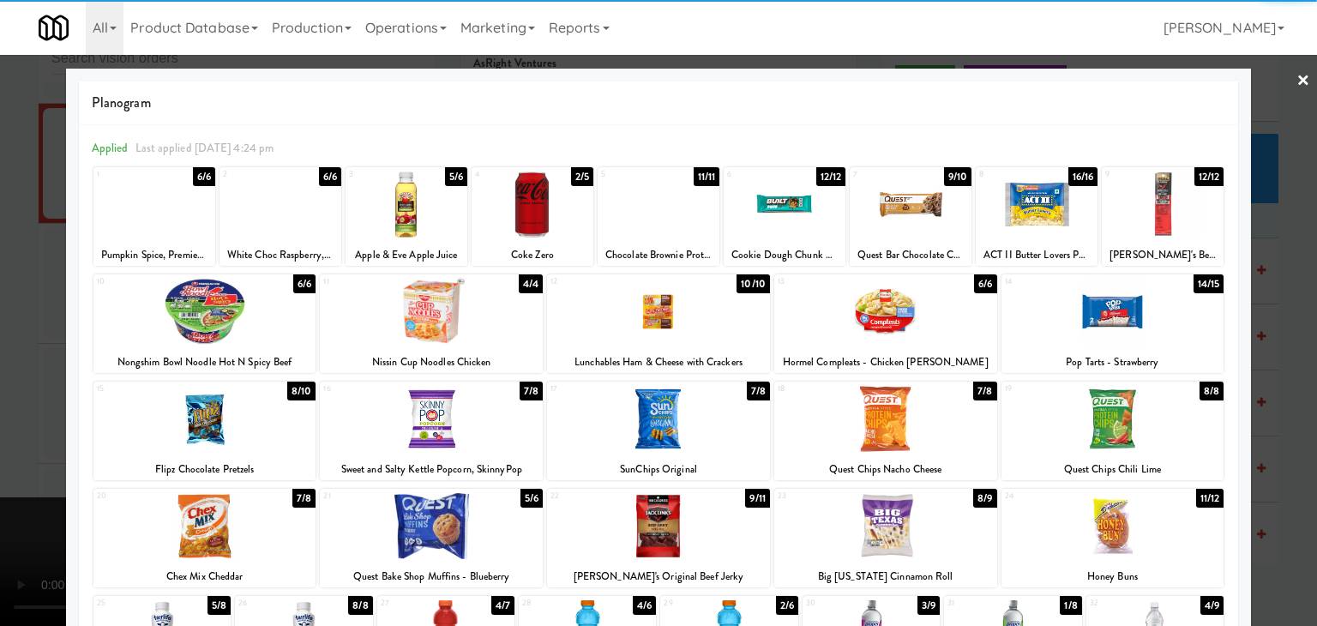
click at [1060, 193] on div at bounding box center [1037, 204] width 122 height 66
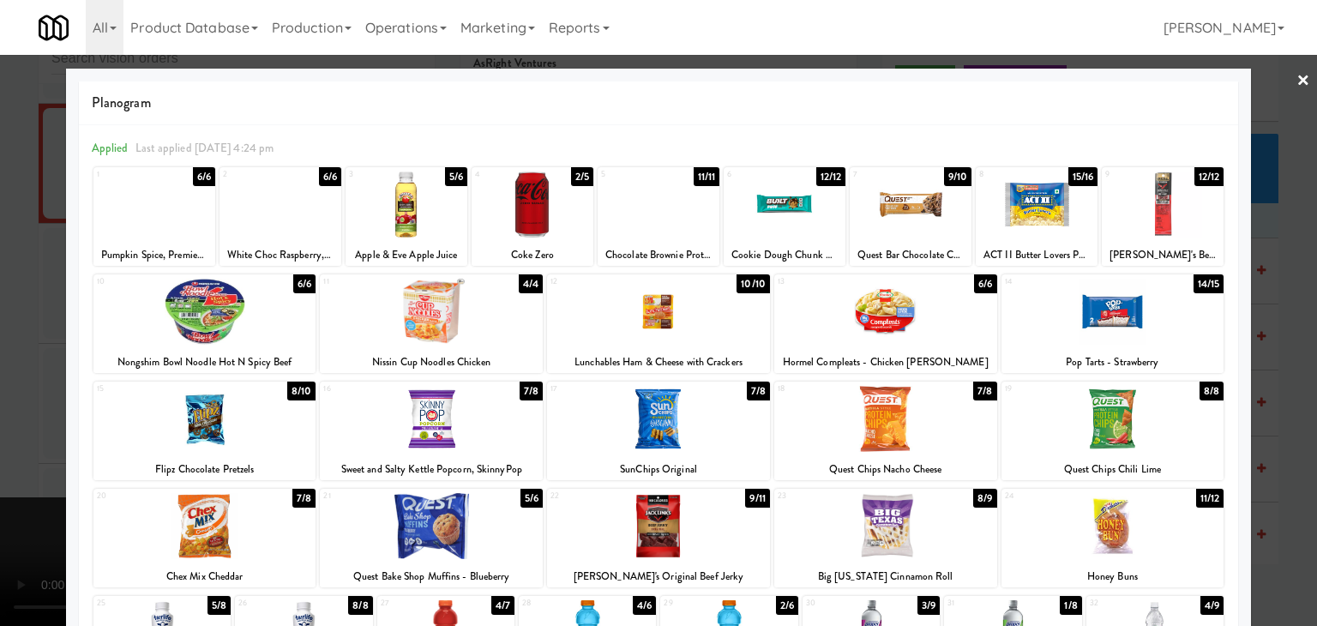
click at [183, 426] on div at bounding box center [204, 419] width 223 height 66
click at [7, 391] on div at bounding box center [658, 313] width 1317 height 626
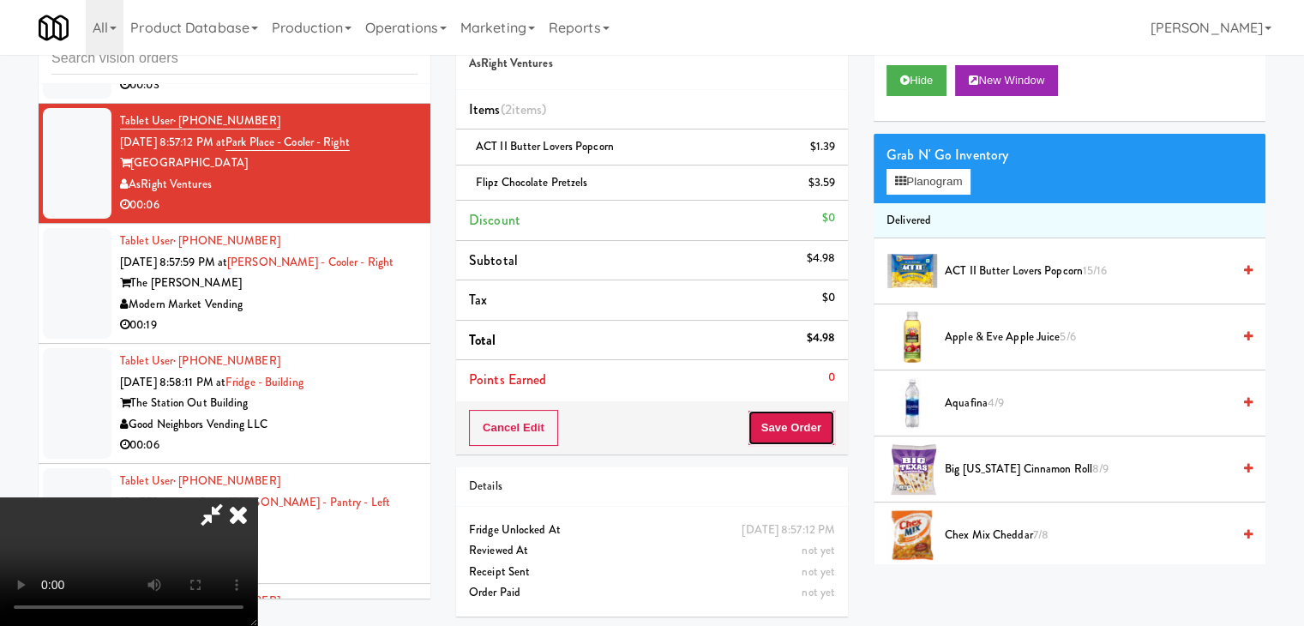
drag, startPoint x: 784, startPoint y: 417, endPoint x: 798, endPoint y: 423, distance: 15.8
click at [792, 422] on button "Save Order" at bounding box center [791, 428] width 87 height 36
click at [798, 423] on button "Save Order" at bounding box center [791, 428] width 87 height 36
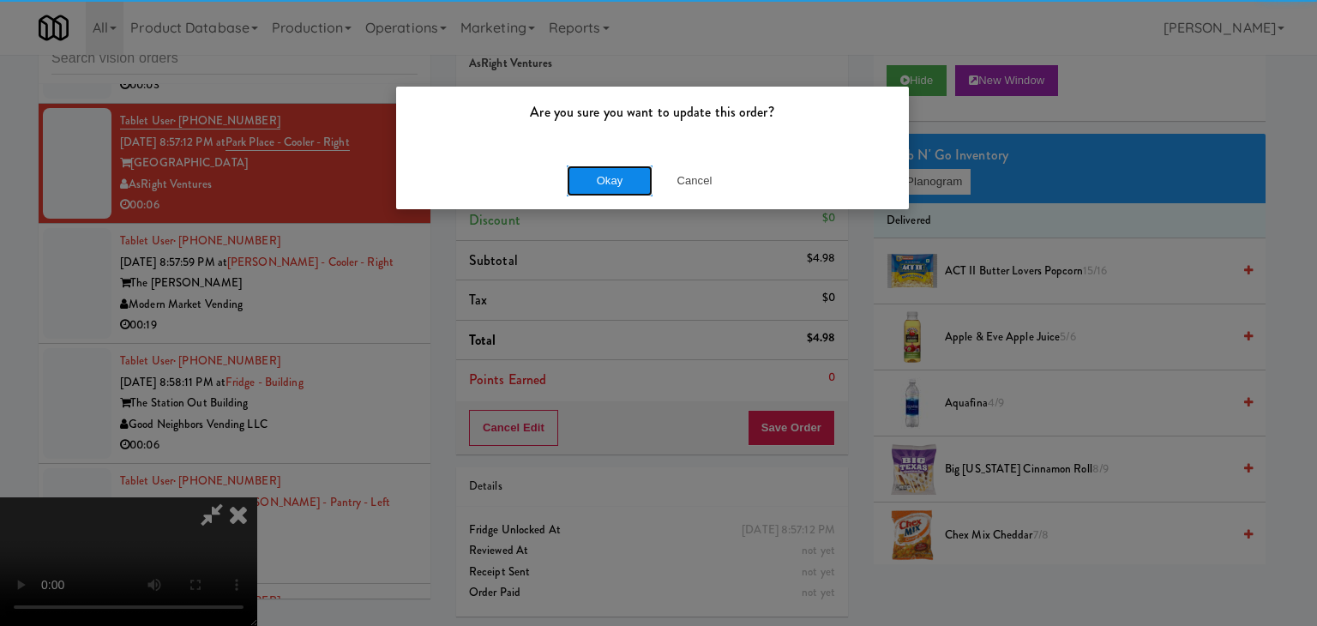
click at [609, 169] on button "Okay" at bounding box center [610, 180] width 86 height 31
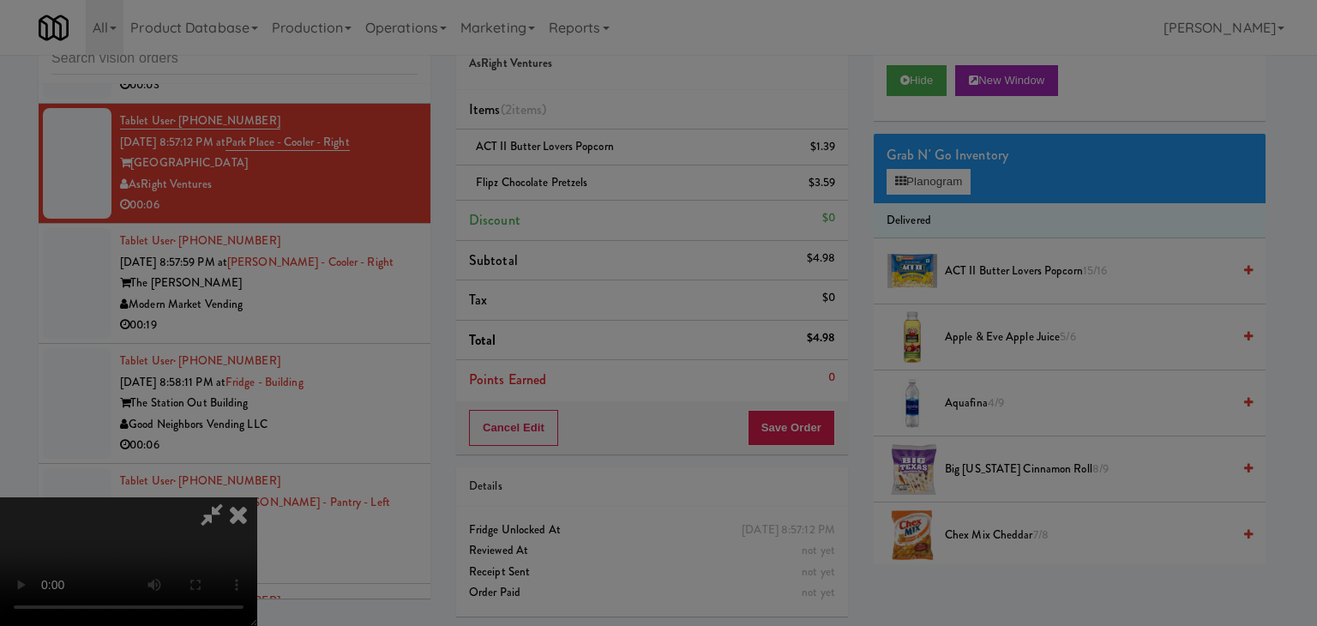
click at [609, 169] on body "Are you sure you want to update this order? Okay Cancel Okay Are you sure you w…" at bounding box center [658, 313] width 1317 height 626
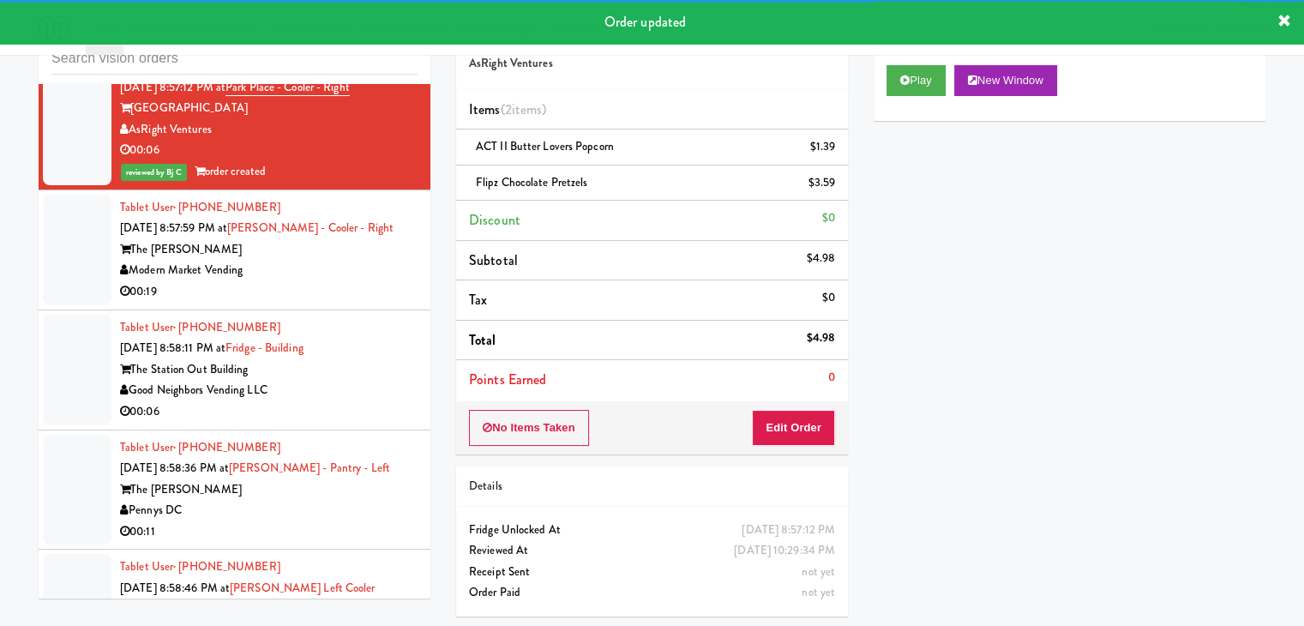
scroll to position [7698, 0]
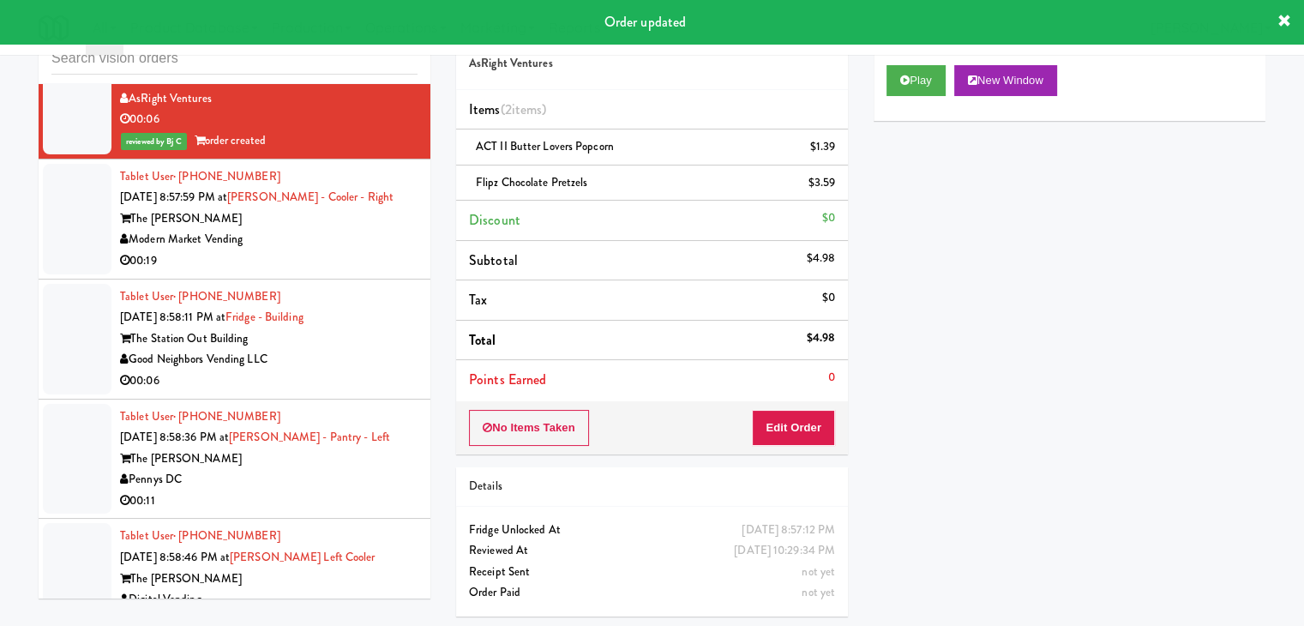
click at [347, 255] on div "00:19" at bounding box center [268, 260] width 297 height 21
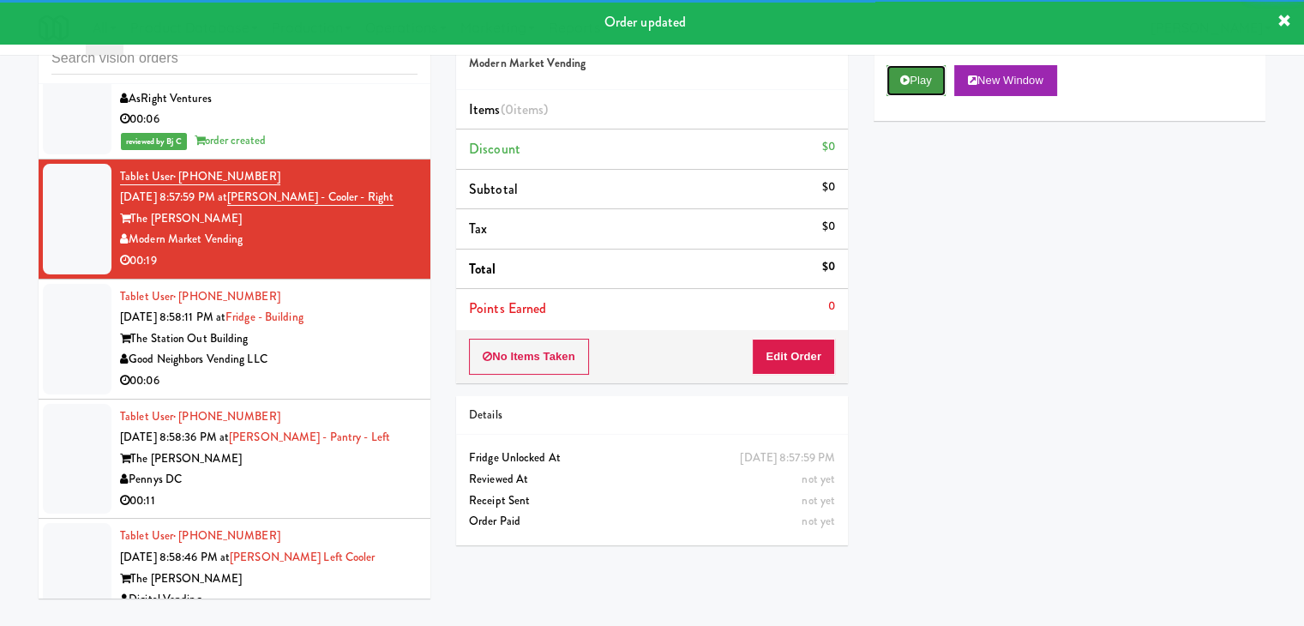
click at [940, 74] on button "Play" at bounding box center [915, 80] width 59 height 31
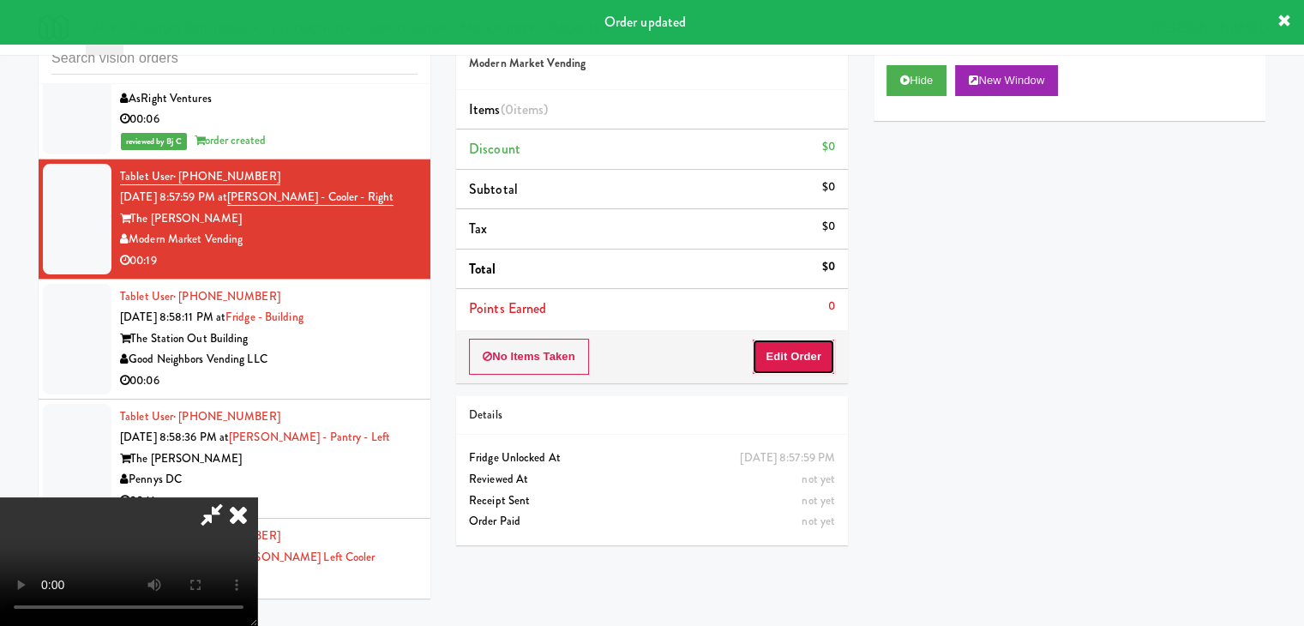
click at [795, 357] on button "Edit Order" at bounding box center [793, 357] width 83 height 36
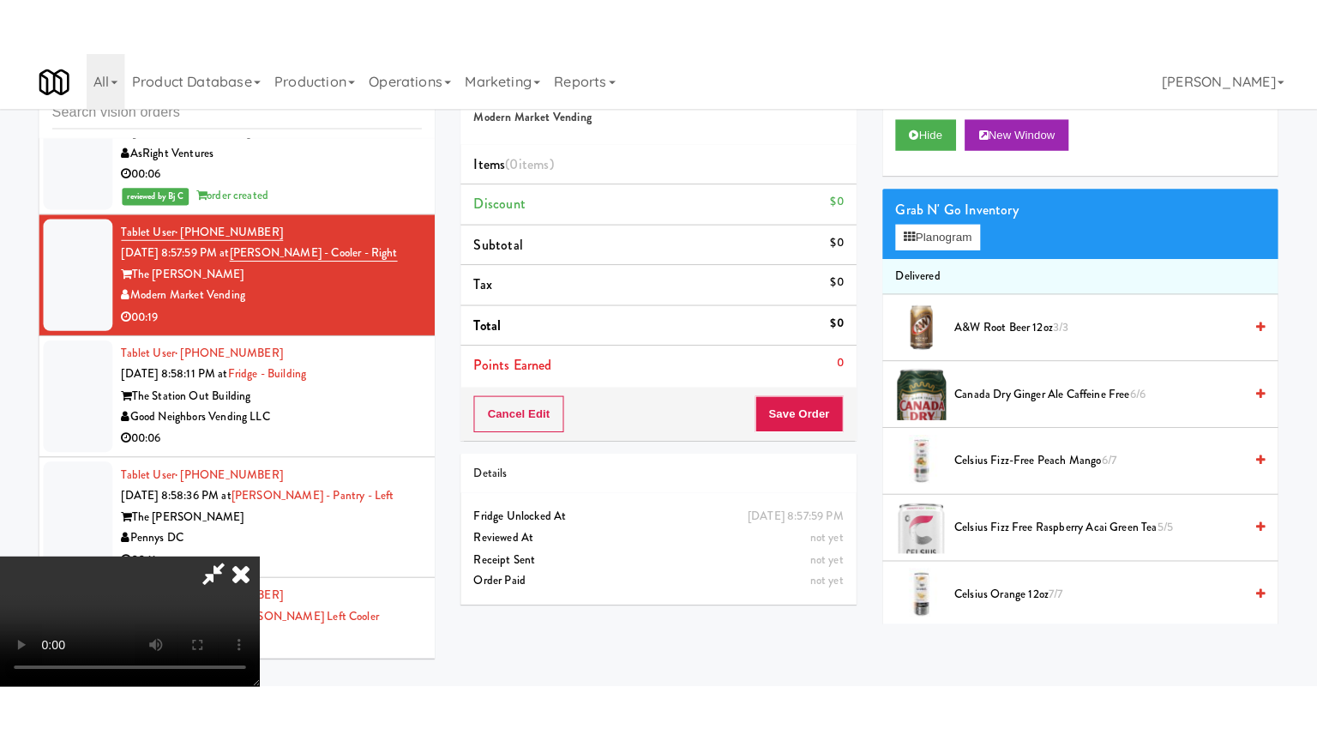
scroll to position [241, 0]
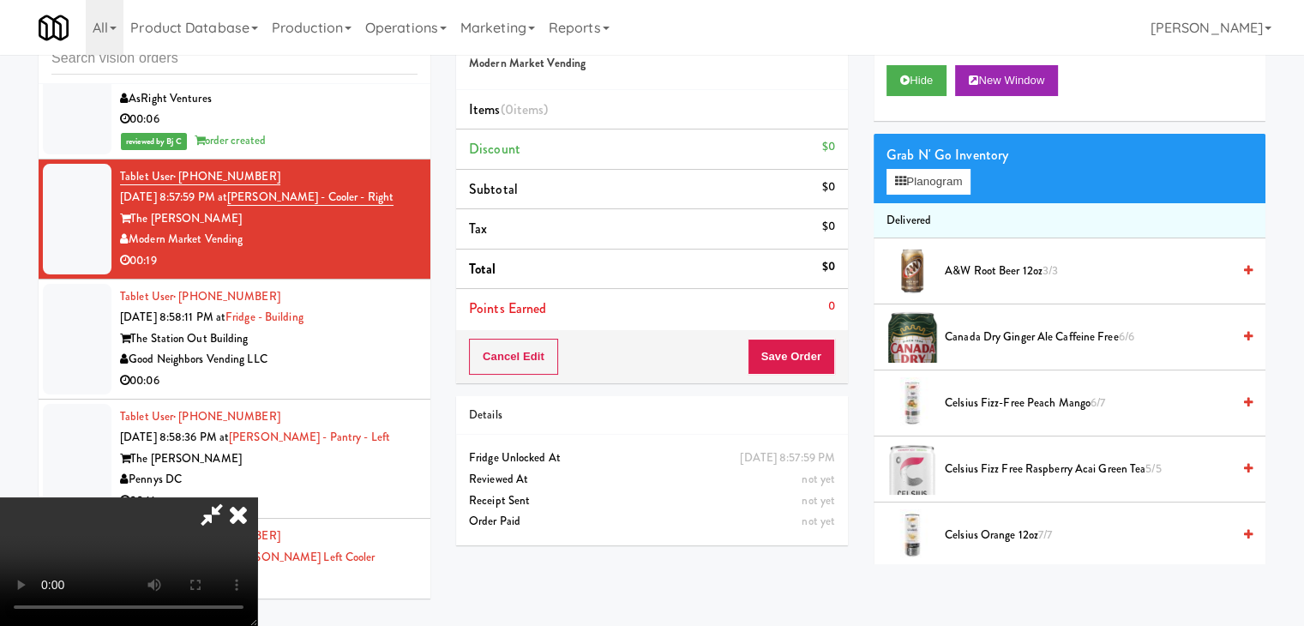
click at [257, 497] on video at bounding box center [128, 561] width 257 height 129
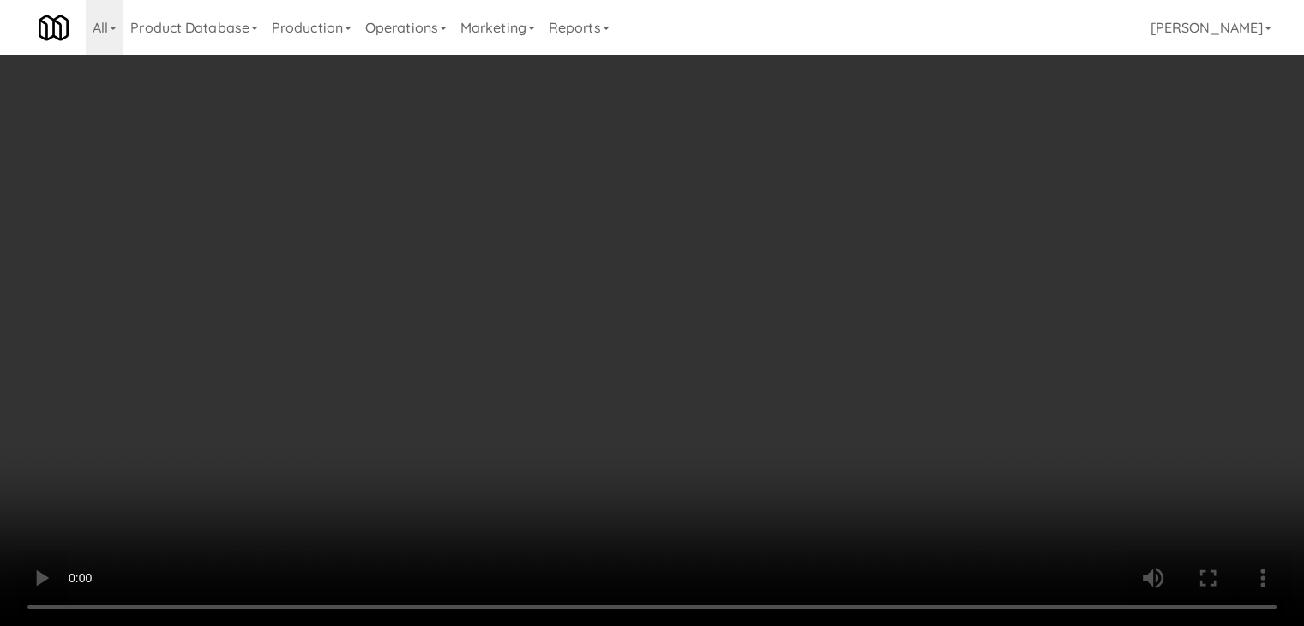
click at [534, 457] on video at bounding box center [652, 313] width 1304 height 626
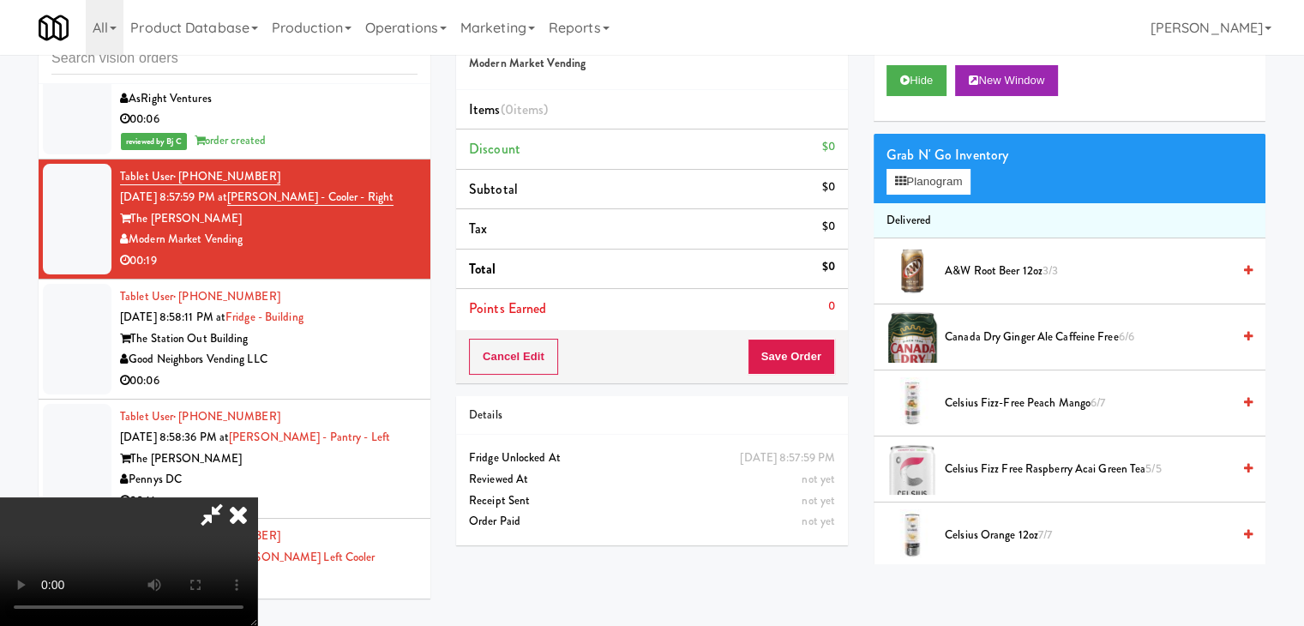
click at [257, 497] on video at bounding box center [128, 561] width 257 height 129
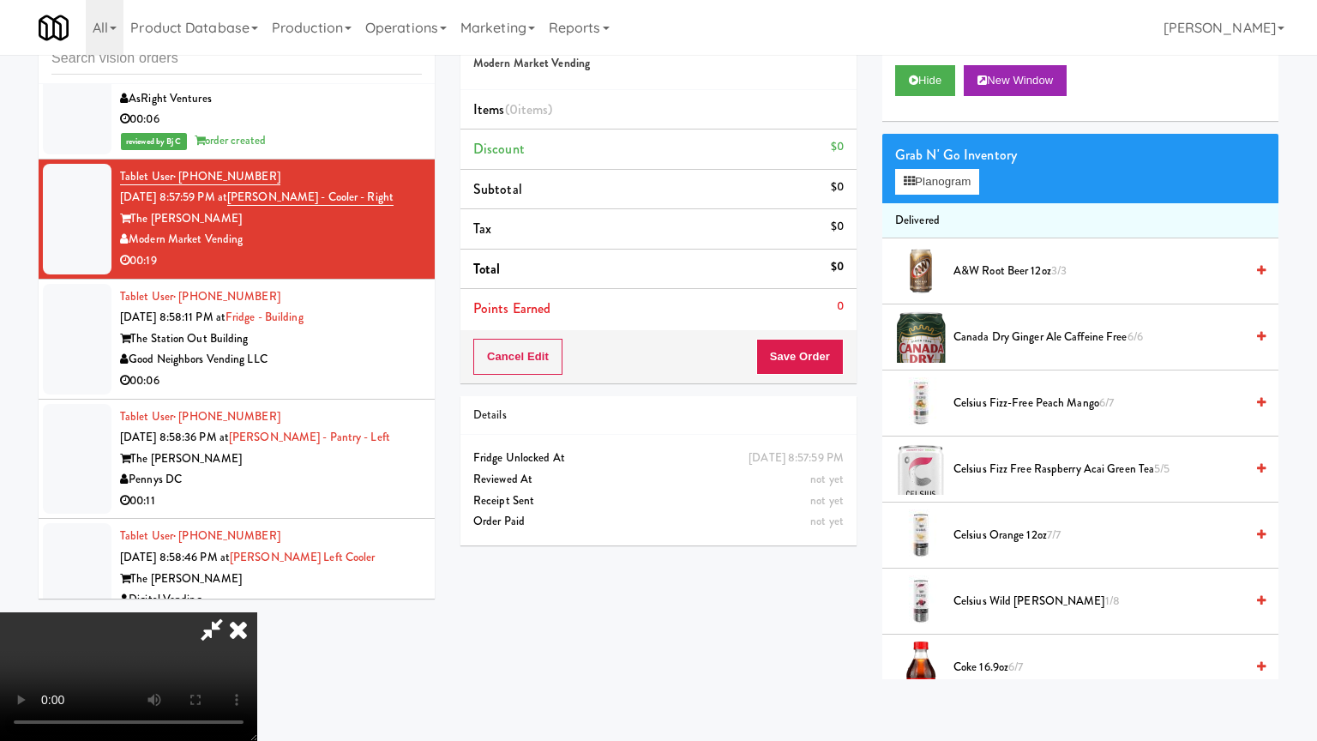
click at [257, 612] on video at bounding box center [128, 676] width 257 height 129
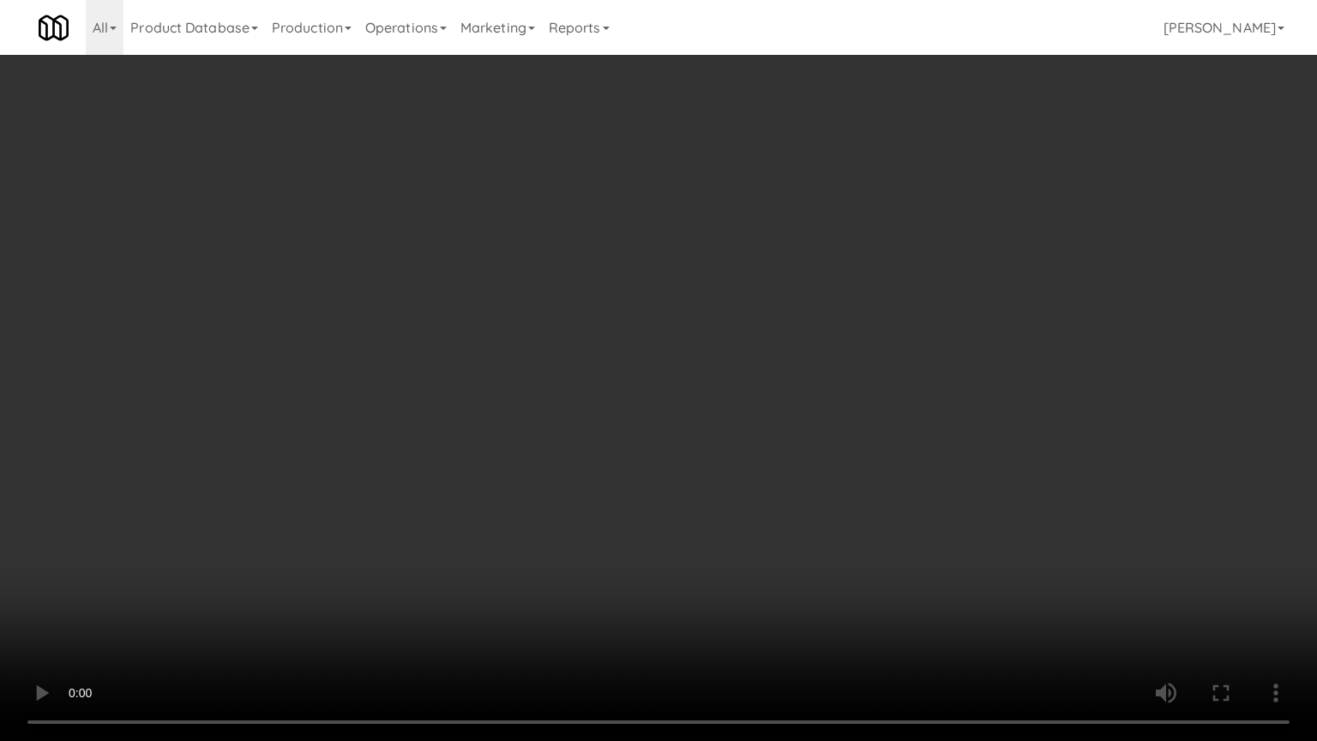
click at [675, 484] on video at bounding box center [658, 370] width 1317 height 741
click at [677, 486] on video at bounding box center [658, 370] width 1317 height 741
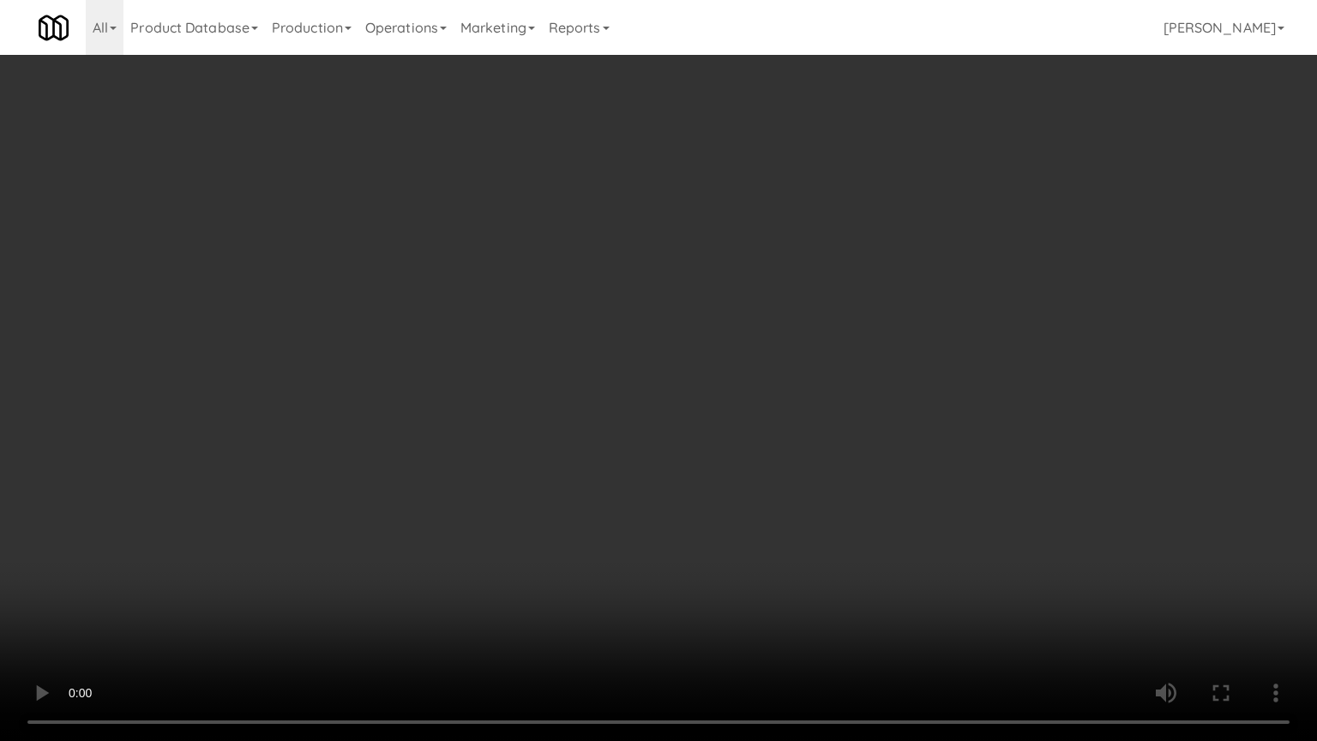
click at [677, 486] on video at bounding box center [658, 370] width 1317 height 741
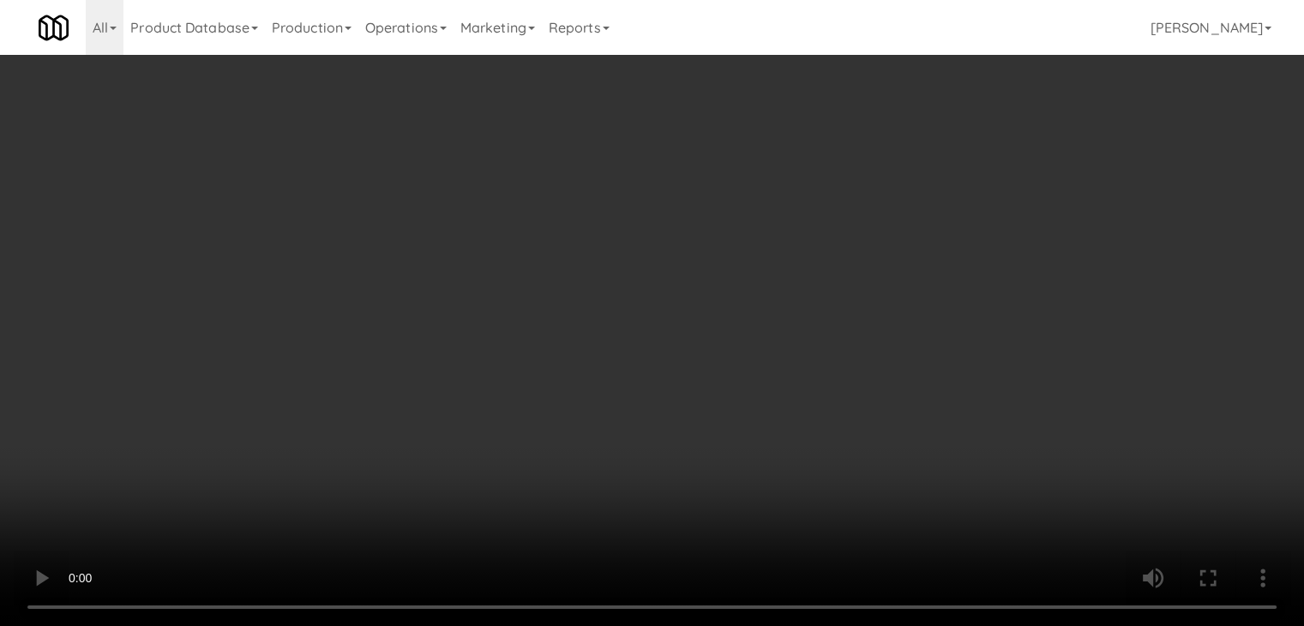
click at [649, 361] on video at bounding box center [652, 313] width 1304 height 626
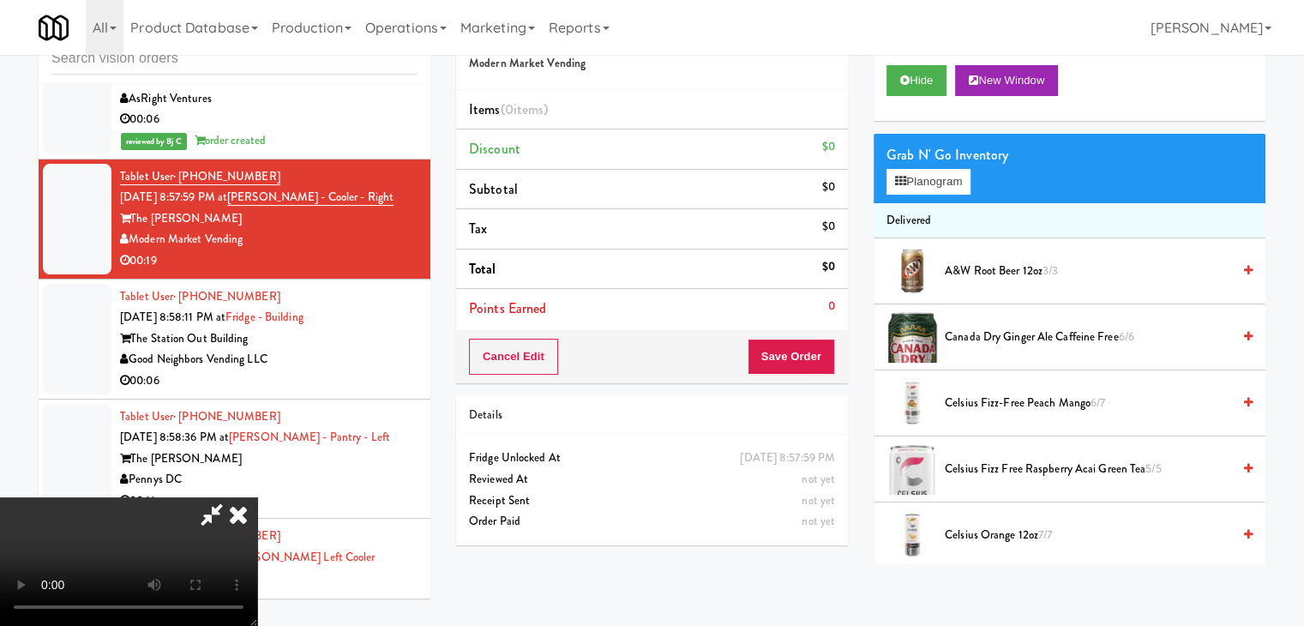
click at [982, 336] on span "Canada Dry Ginger Ale Caffeine Free 6/6" at bounding box center [1088, 337] width 286 height 21
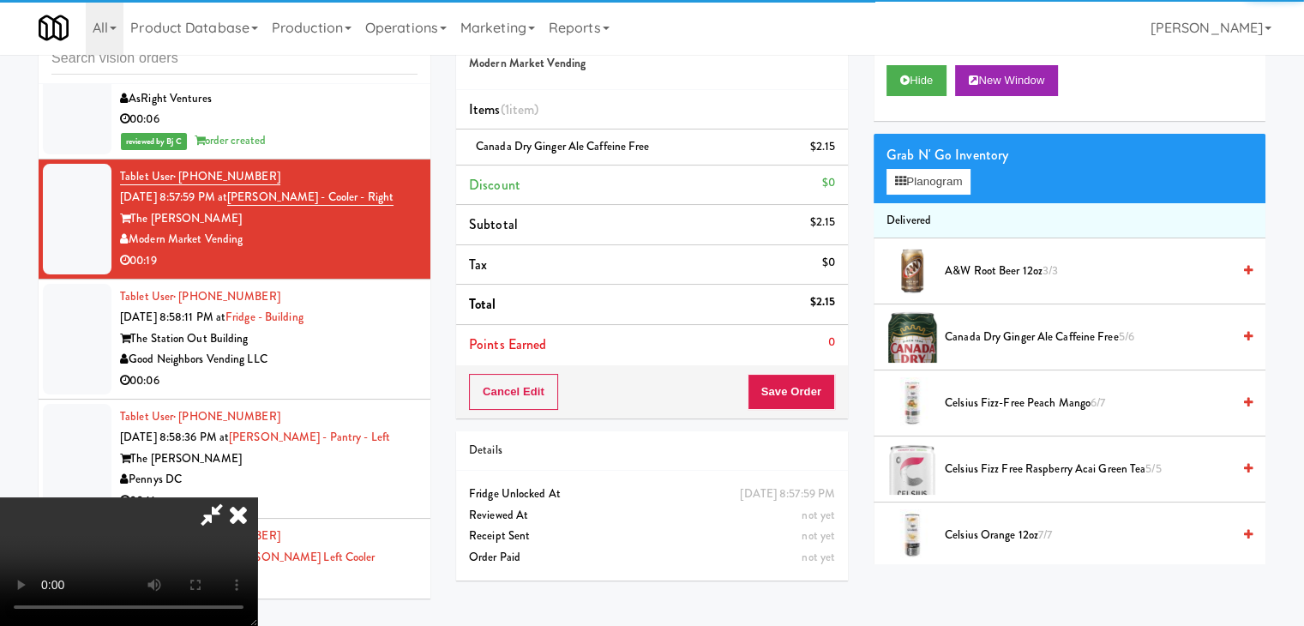
click at [257, 497] on video at bounding box center [128, 561] width 257 height 129
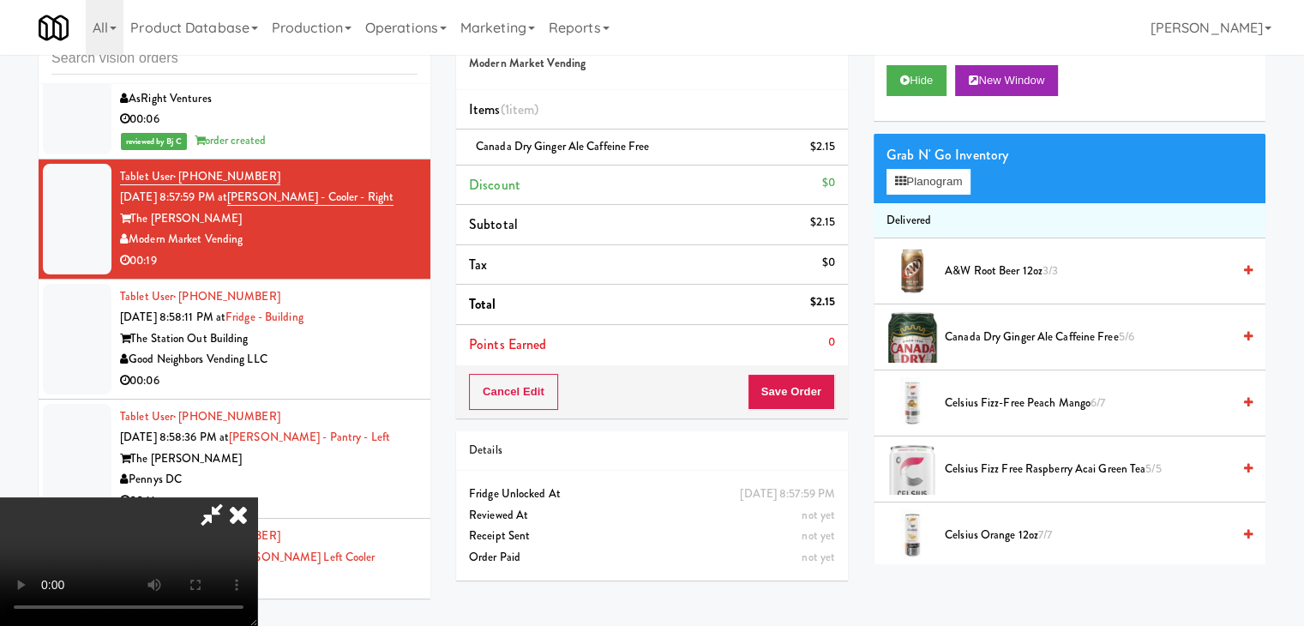
click at [257, 497] on video at bounding box center [128, 561] width 257 height 129
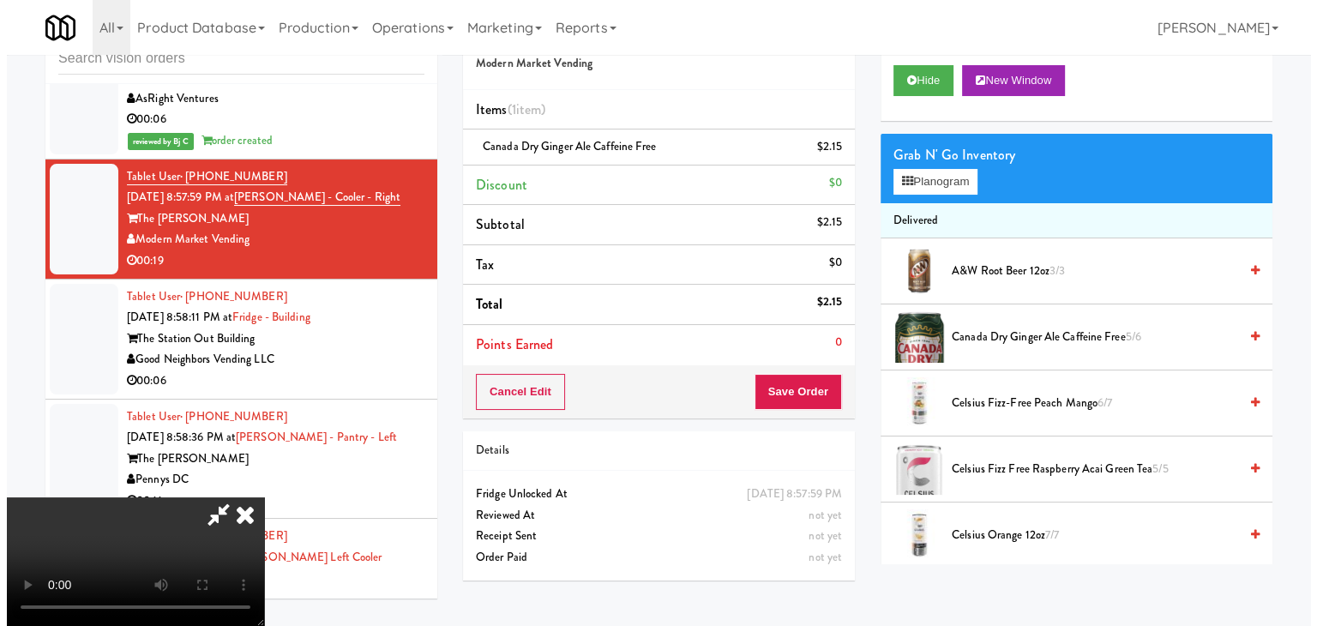
scroll to position [171, 0]
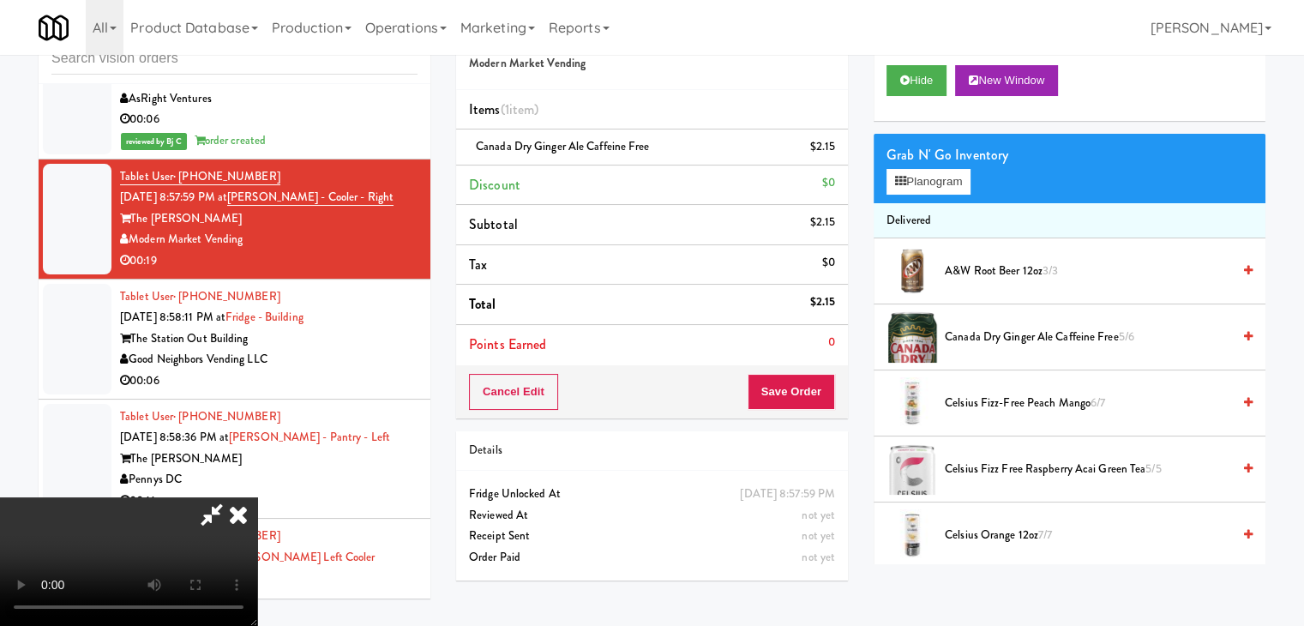
click at [257, 497] on video at bounding box center [128, 561] width 257 height 129
click at [977, 347] on li "Canada Dry Ginger Ale Caffeine Free 5/6" at bounding box center [1070, 337] width 392 height 66
click at [257, 497] on video at bounding box center [128, 561] width 257 height 129
drag, startPoint x: 981, startPoint y: 337, endPoint x: 956, endPoint y: 343, distance: 25.6
click at [979, 337] on span "Canada Dry Ginger Ale Caffeine Free 5/6" at bounding box center [1088, 337] width 286 height 21
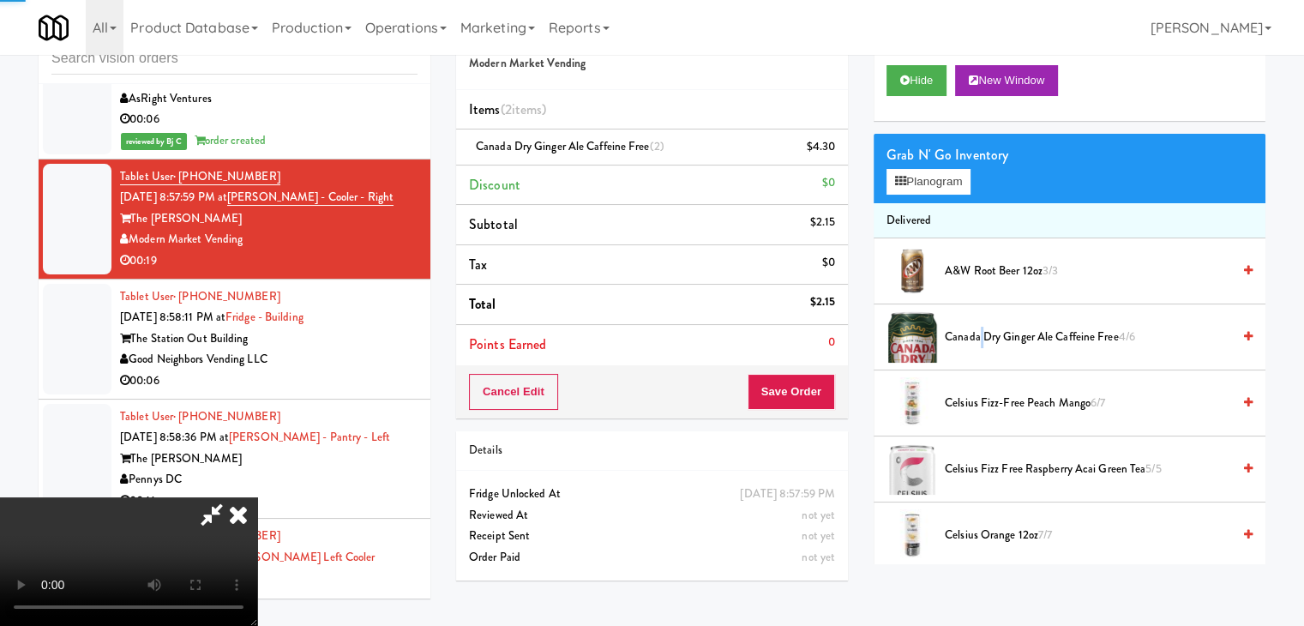
click at [257, 497] on video at bounding box center [128, 561] width 257 height 129
click at [949, 177] on button "Planogram" at bounding box center [928, 182] width 84 height 26
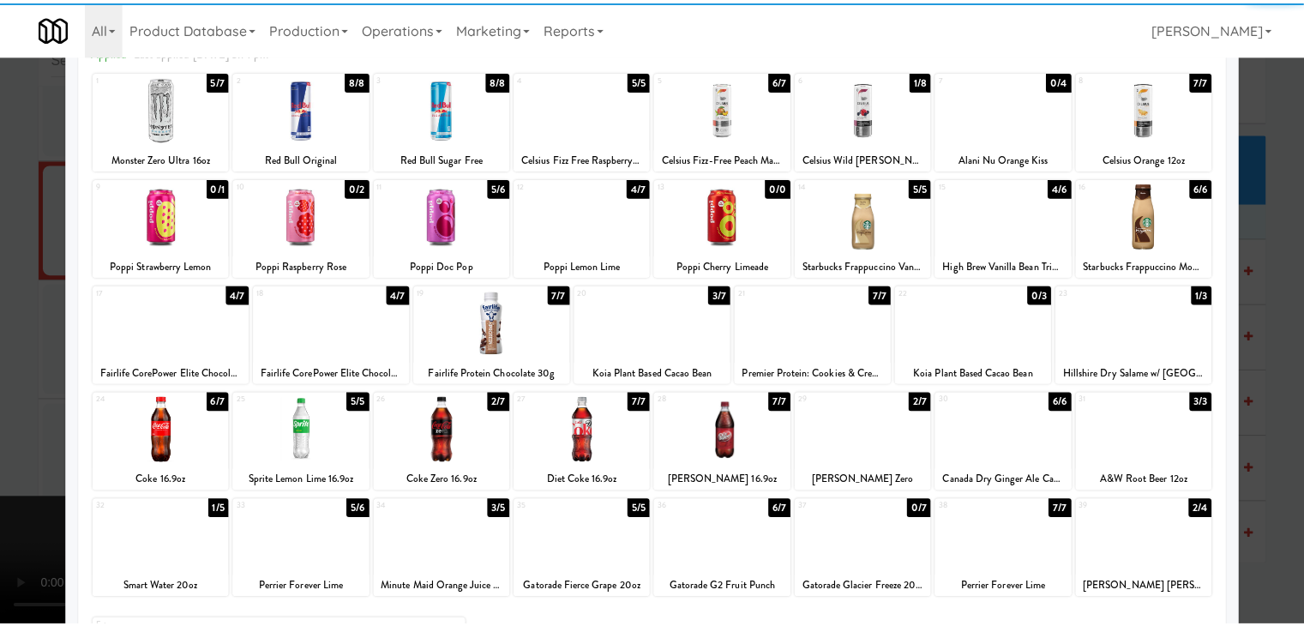
scroll to position [216, 0]
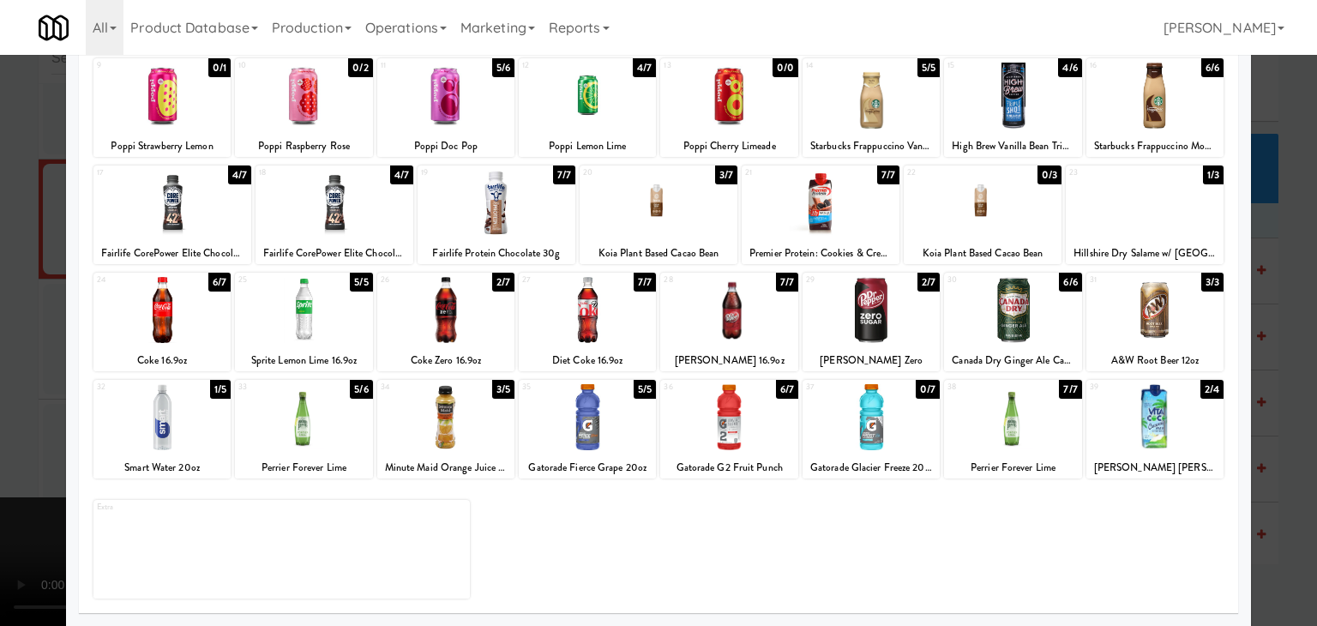
drag, startPoint x: 603, startPoint y: 411, endPoint x: 301, endPoint y: 412, distance: 301.7
click at [600, 411] on div at bounding box center [587, 417] width 137 height 66
click at [0, 399] on div at bounding box center [658, 313] width 1317 height 626
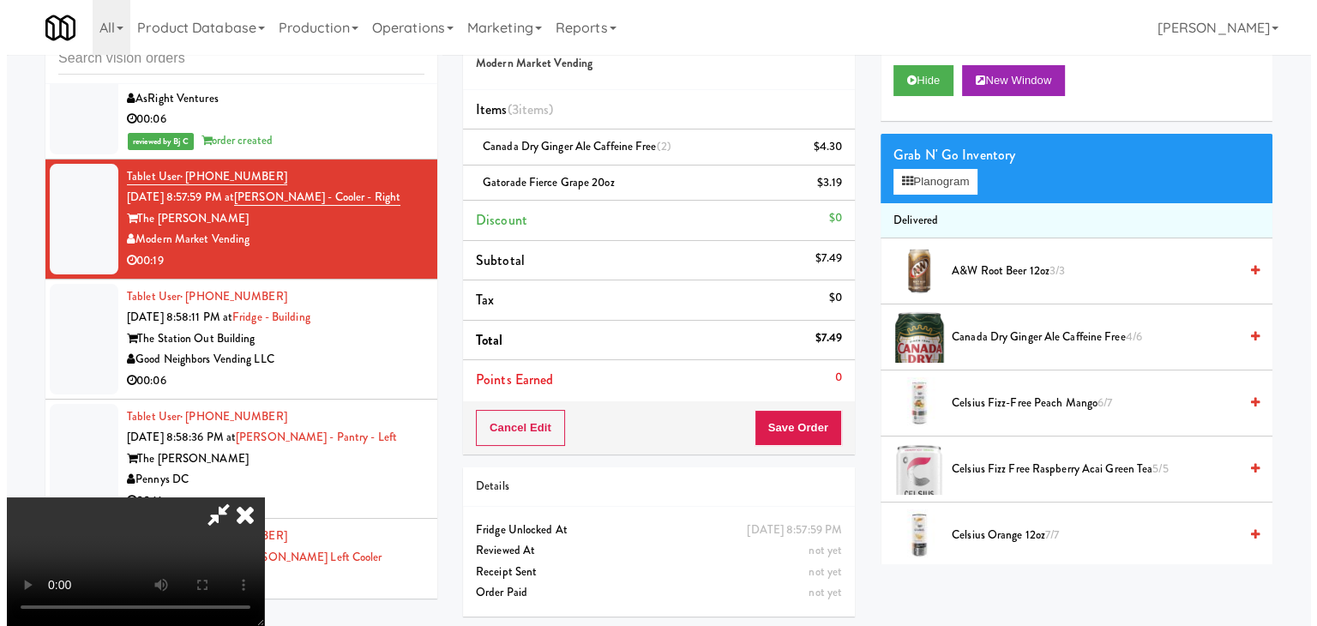
scroll to position [241, 0]
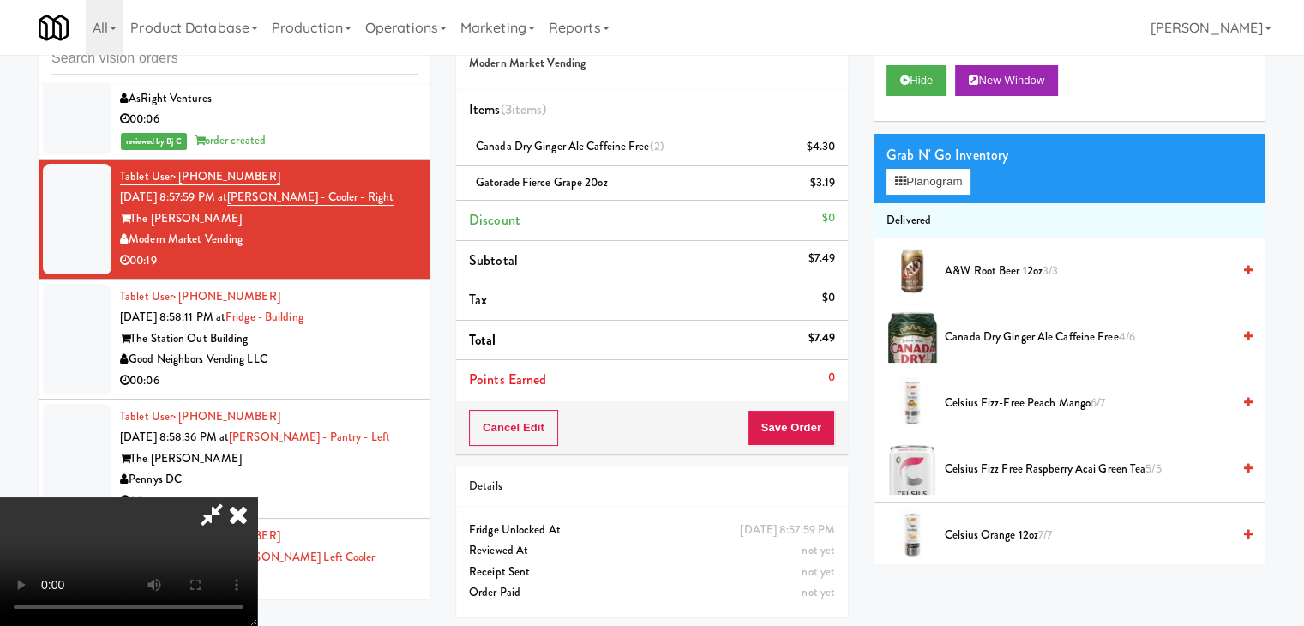
click at [257, 497] on video at bounding box center [128, 561] width 257 height 129
click at [946, 183] on button "Planogram" at bounding box center [928, 182] width 84 height 26
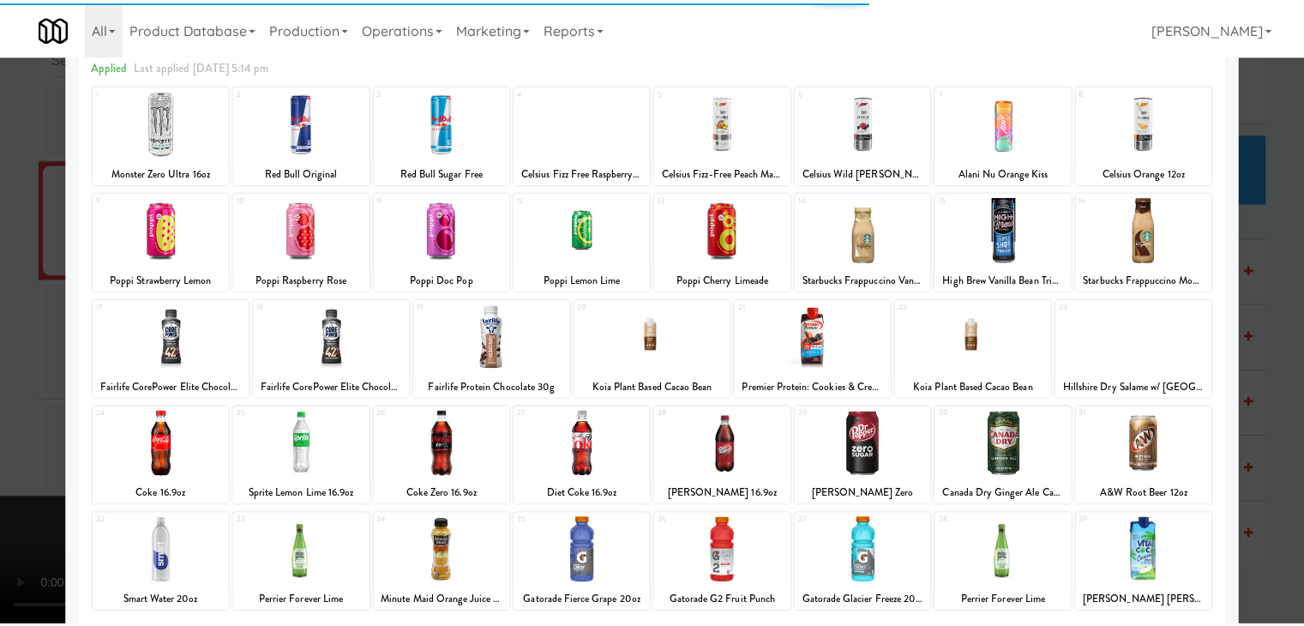
scroll to position [216, 0]
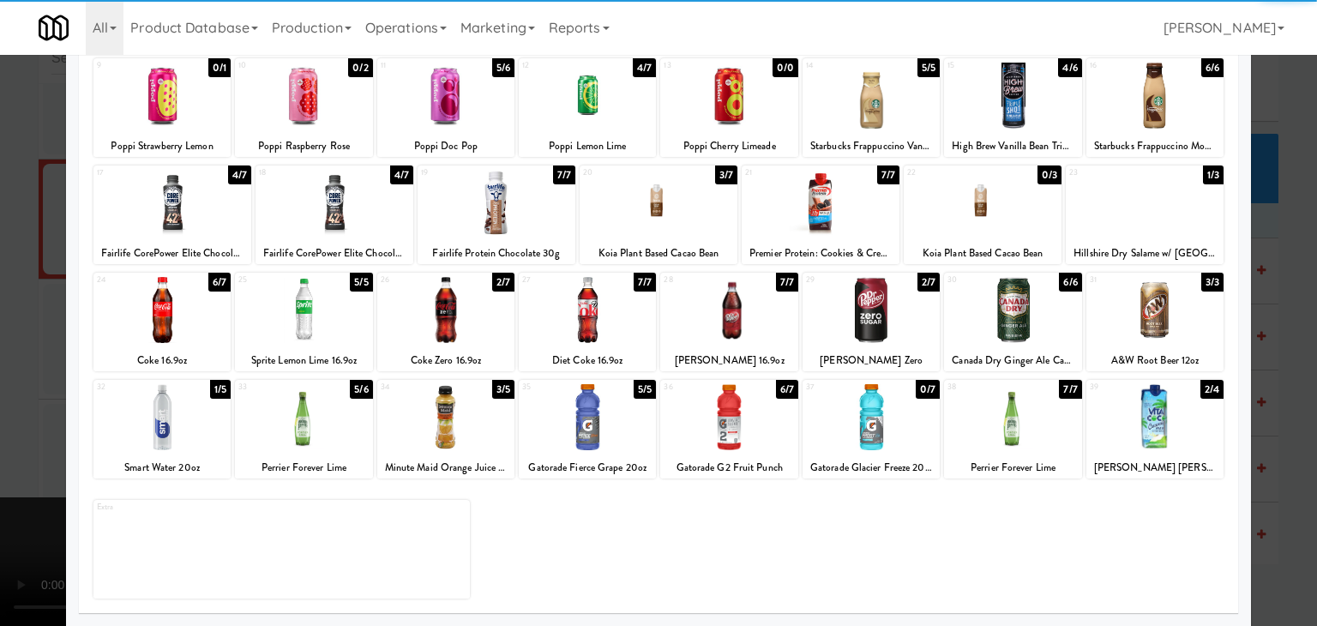
click at [563, 437] on div at bounding box center [587, 417] width 137 height 66
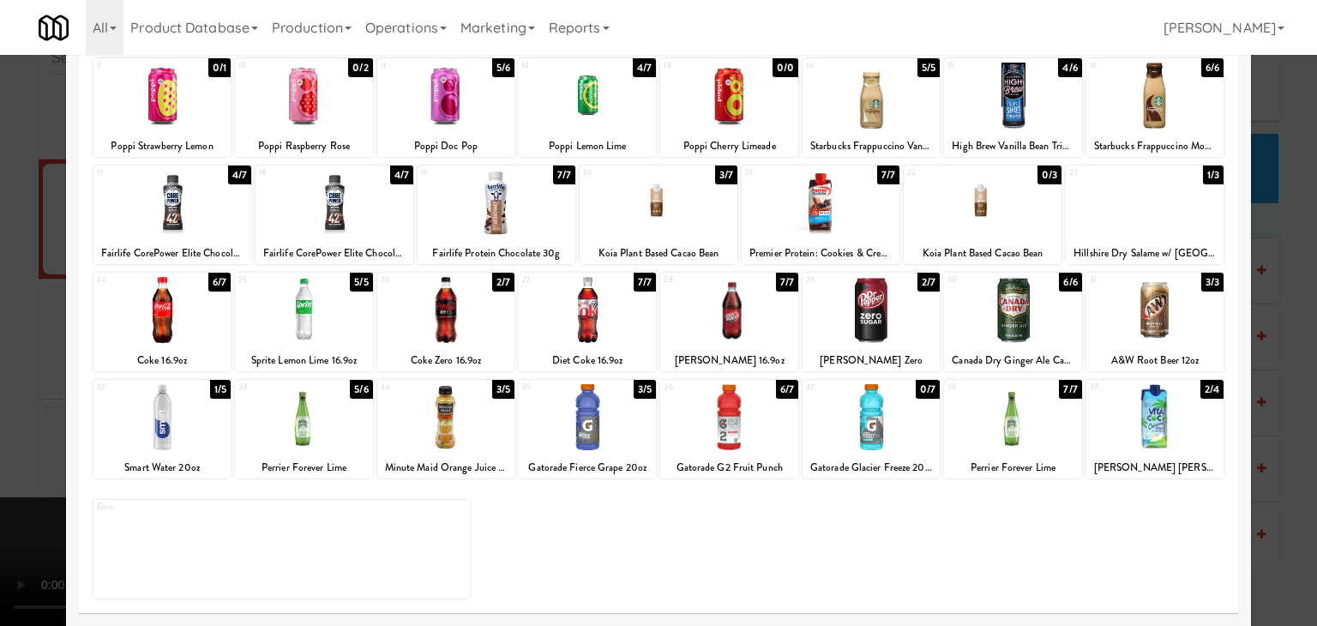
drag, startPoint x: 0, startPoint y: 432, endPoint x: 405, endPoint y: 423, distance: 405.6
click at [2, 430] on div at bounding box center [658, 313] width 1317 height 626
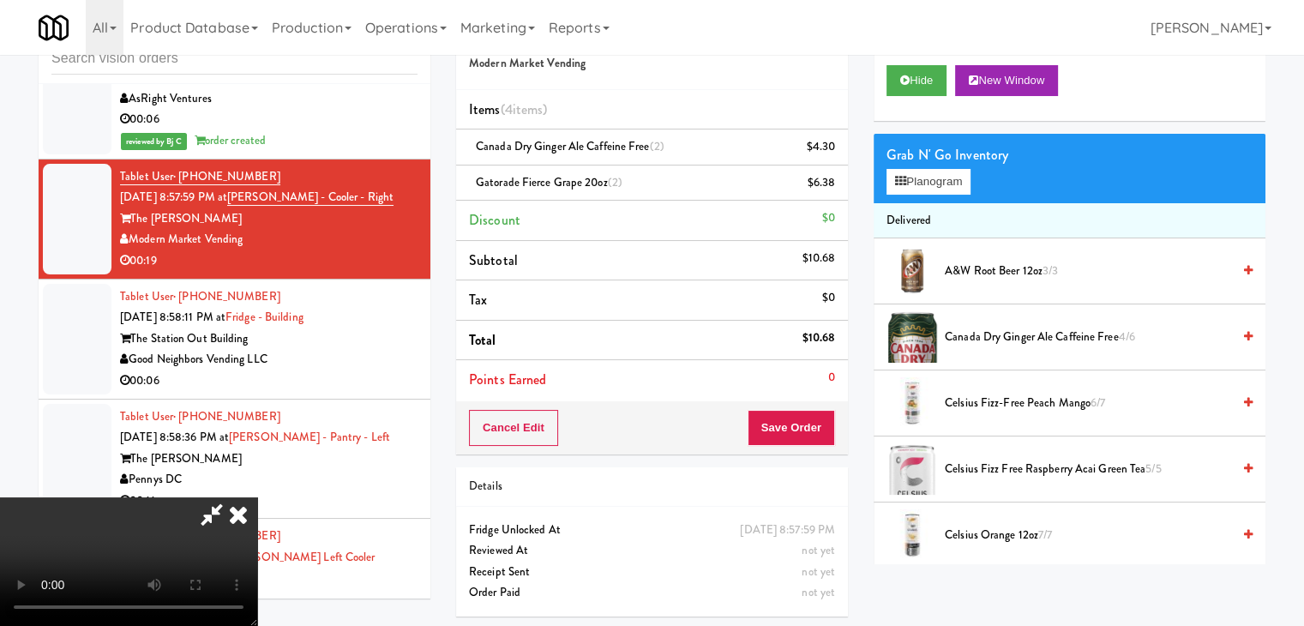
click at [257, 497] on video at bounding box center [128, 561] width 257 height 129
click at [809, 435] on button "Save Order" at bounding box center [791, 428] width 87 height 36
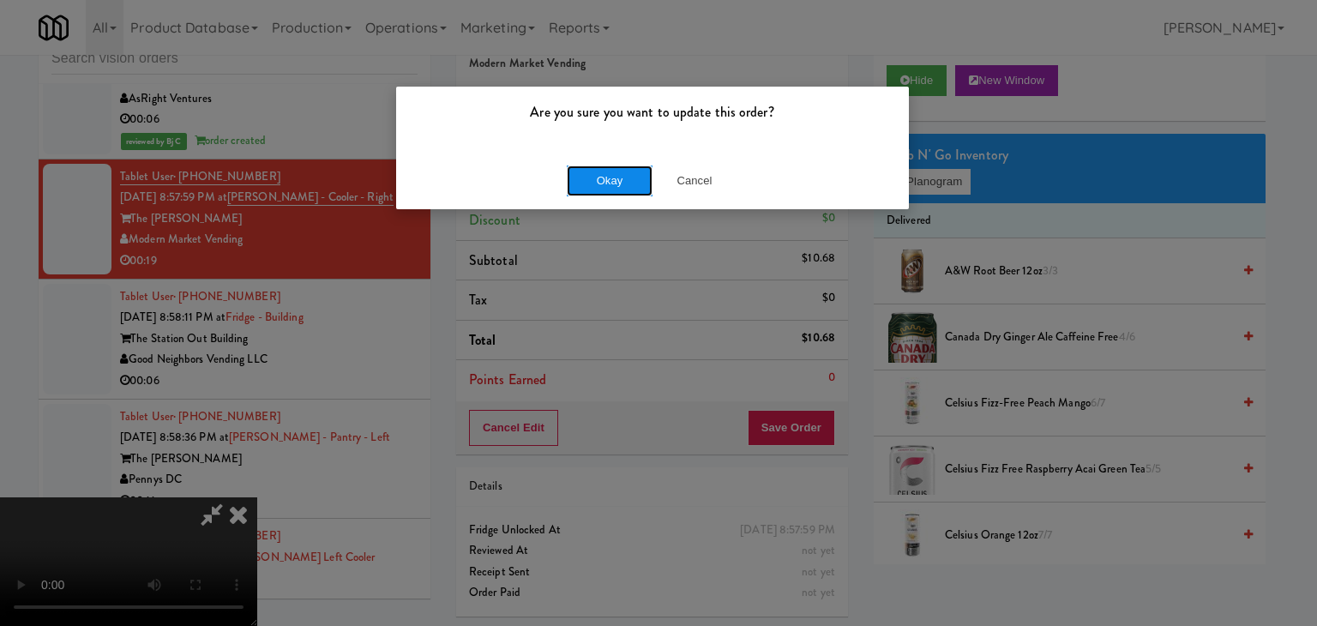
click at [631, 187] on button "Okay" at bounding box center [610, 180] width 86 height 31
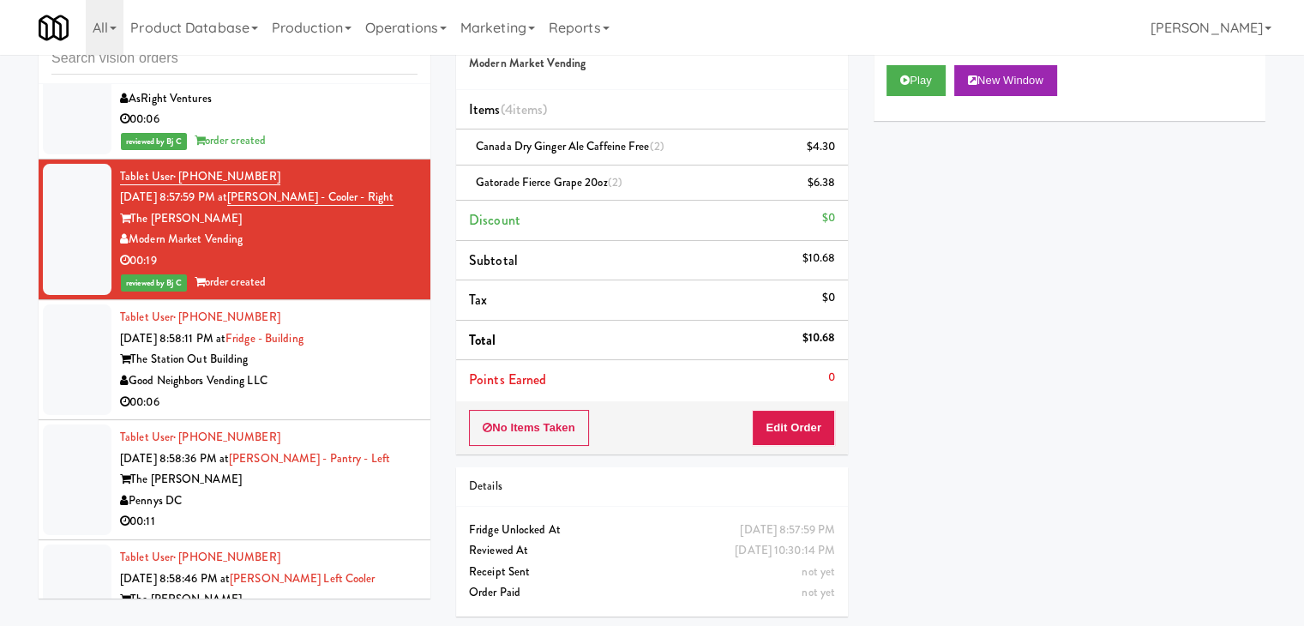
click at [336, 392] on div "00:06" at bounding box center [268, 402] width 297 height 21
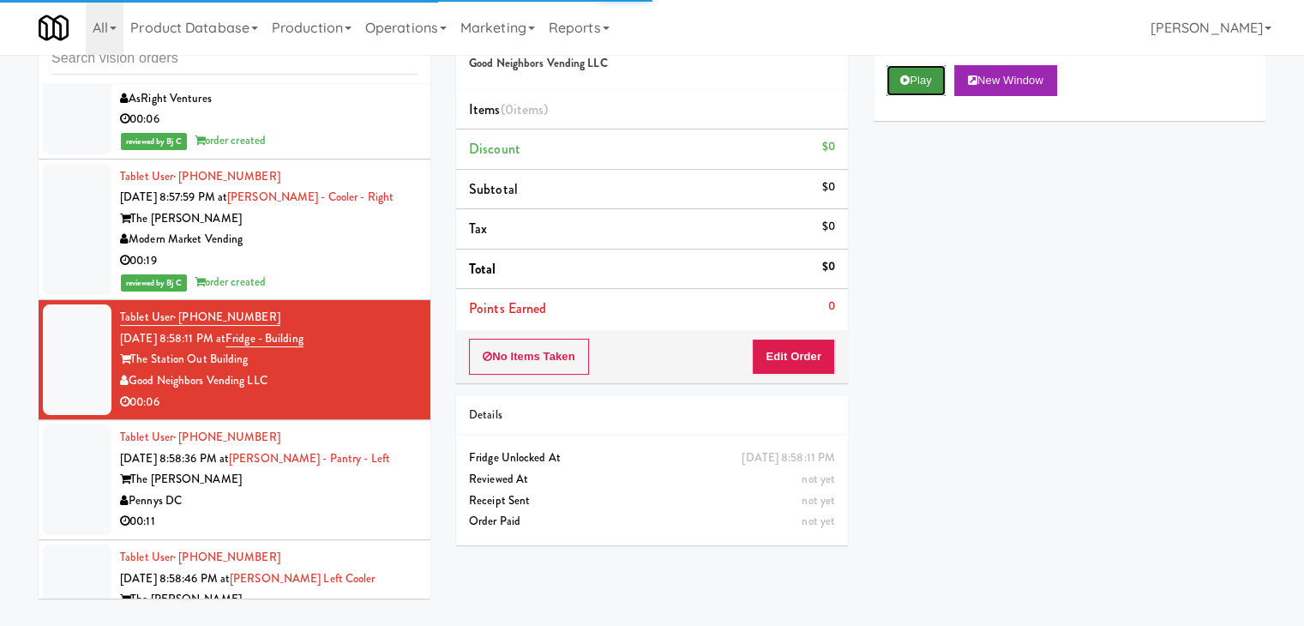
click at [923, 83] on button "Play" at bounding box center [915, 80] width 59 height 31
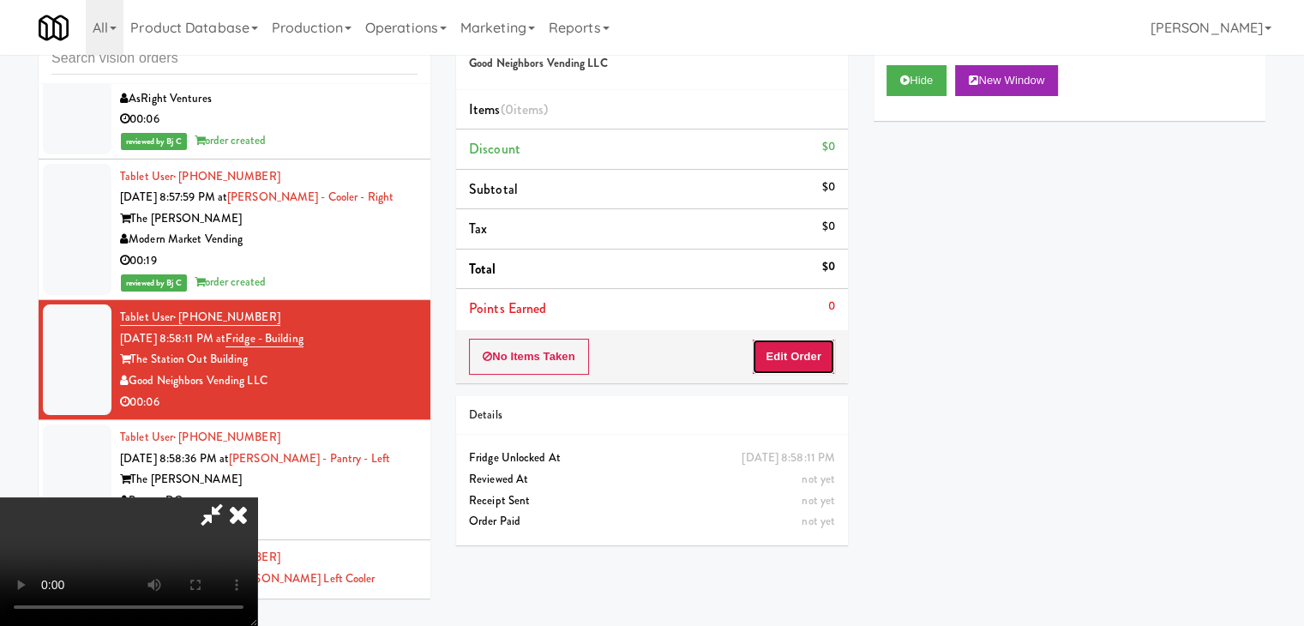
click at [787, 357] on button "Edit Order" at bounding box center [793, 357] width 83 height 36
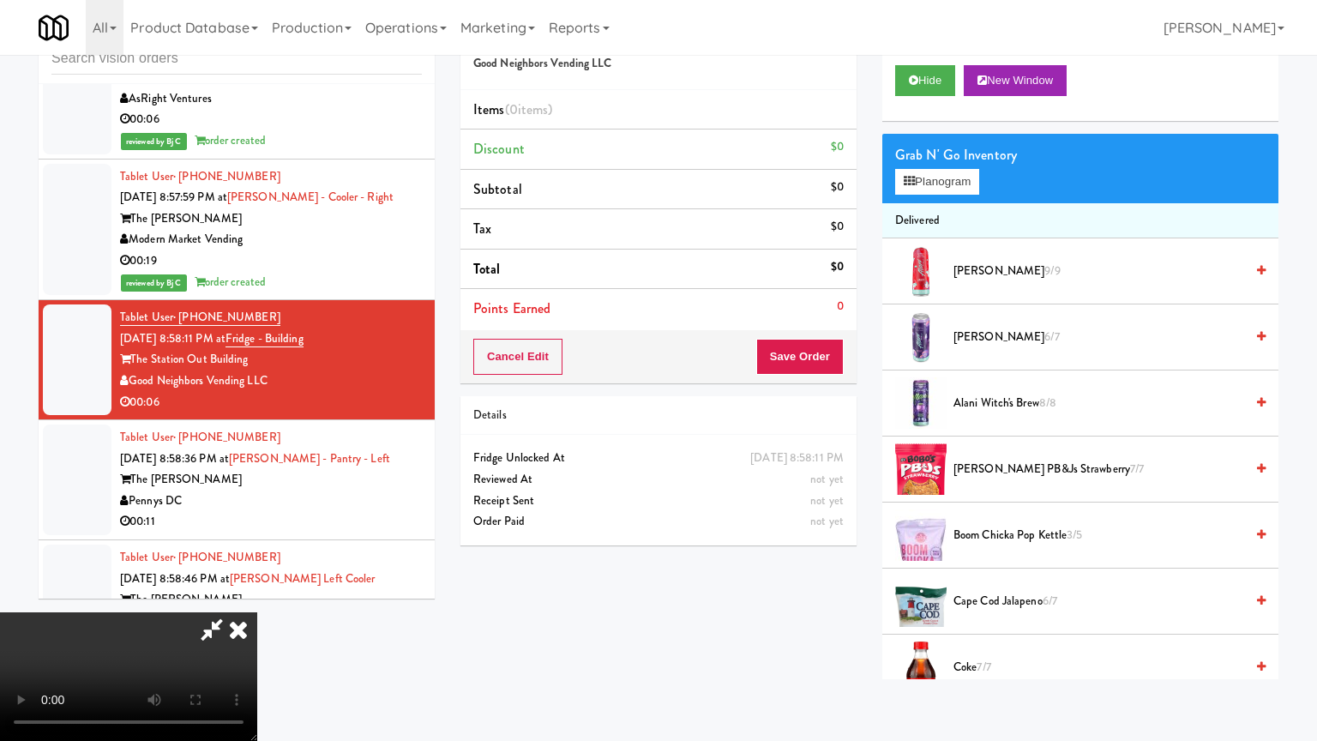
click at [257, 612] on video at bounding box center [128, 676] width 257 height 129
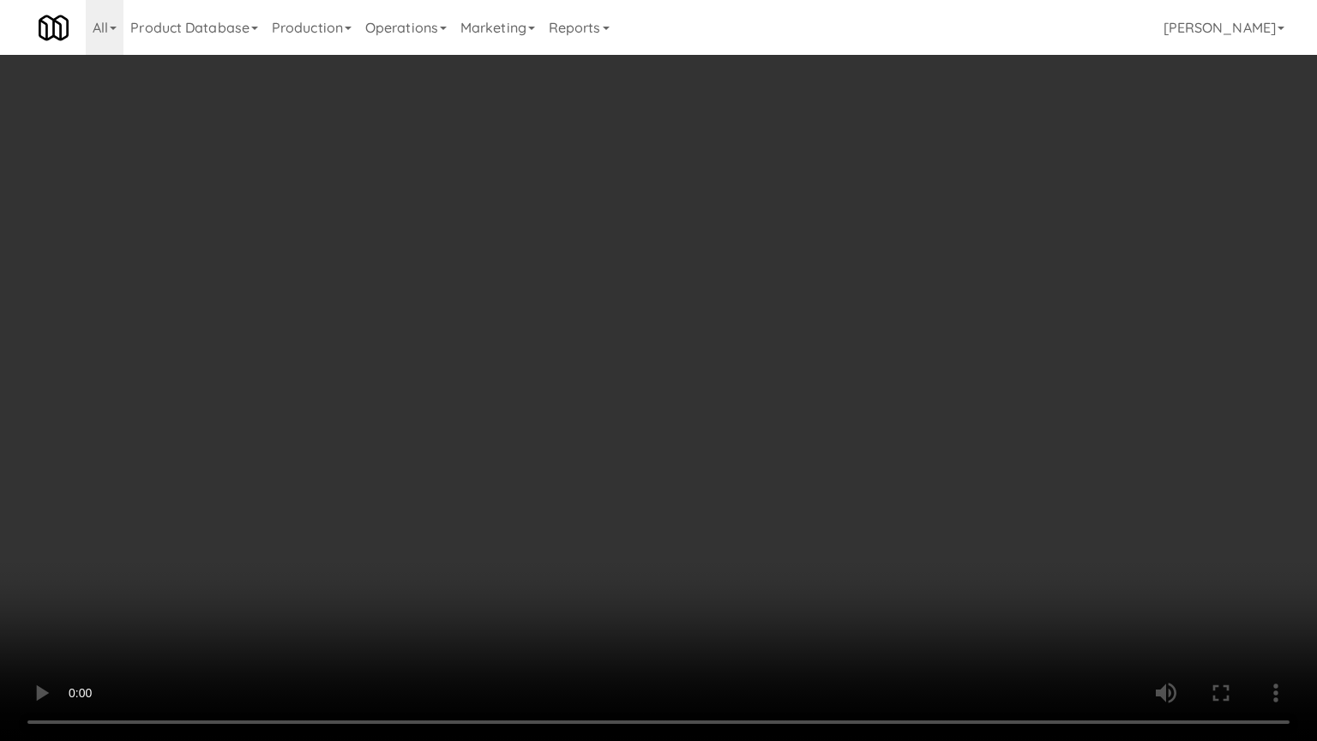
click at [786, 452] on video at bounding box center [658, 370] width 1317 height 741
click at [792, 452] on video at bounding box center [658, 370] width 1317 height 741
click at [793, 452] on video at bounding box center [658, 370] width 1317 height 741
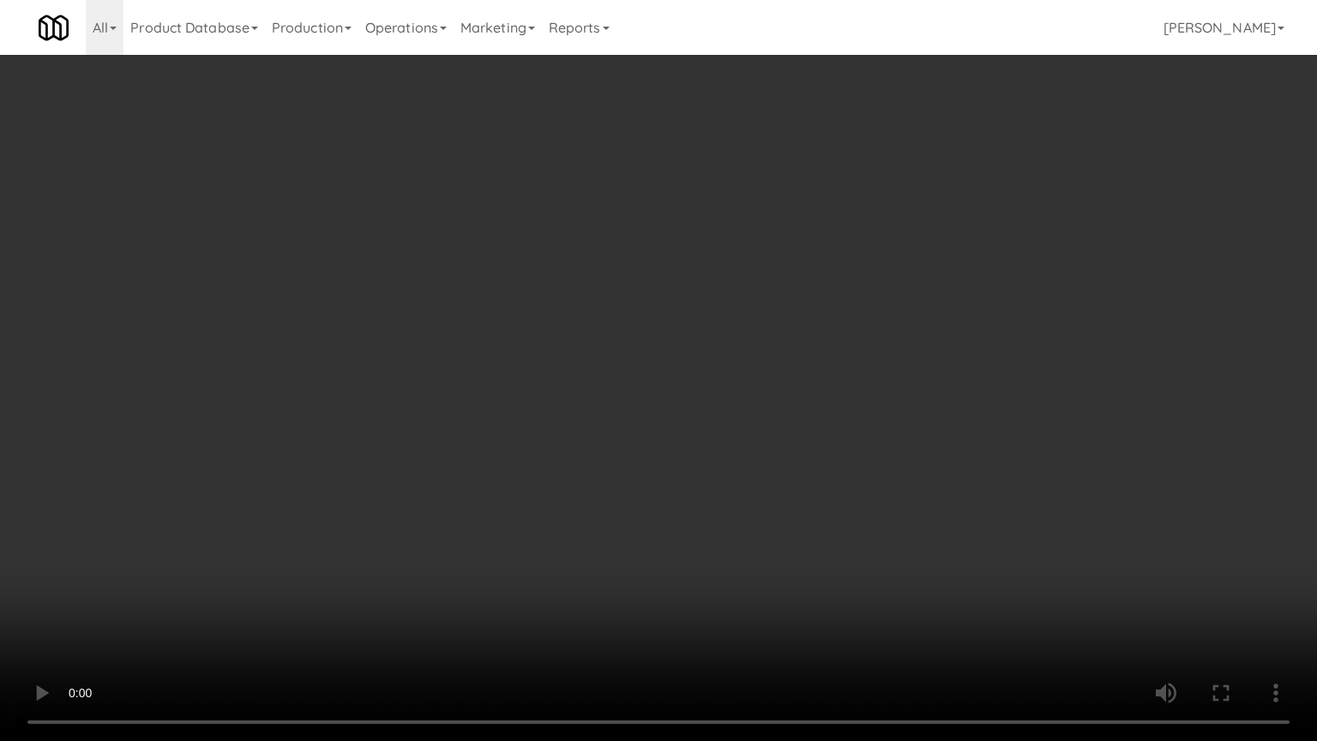
click at [796, 452] on video at bounding box center [658, 370] width 1317 height 741
click at [802, 451] on video at bounding box center [658, 370] width 1317 height 741
click at [804, 450] on video at bounding box center [658, 370] width 1317 height 741
click at [803, 450] on video at bounding box center [658, 370] width 1317 height 741
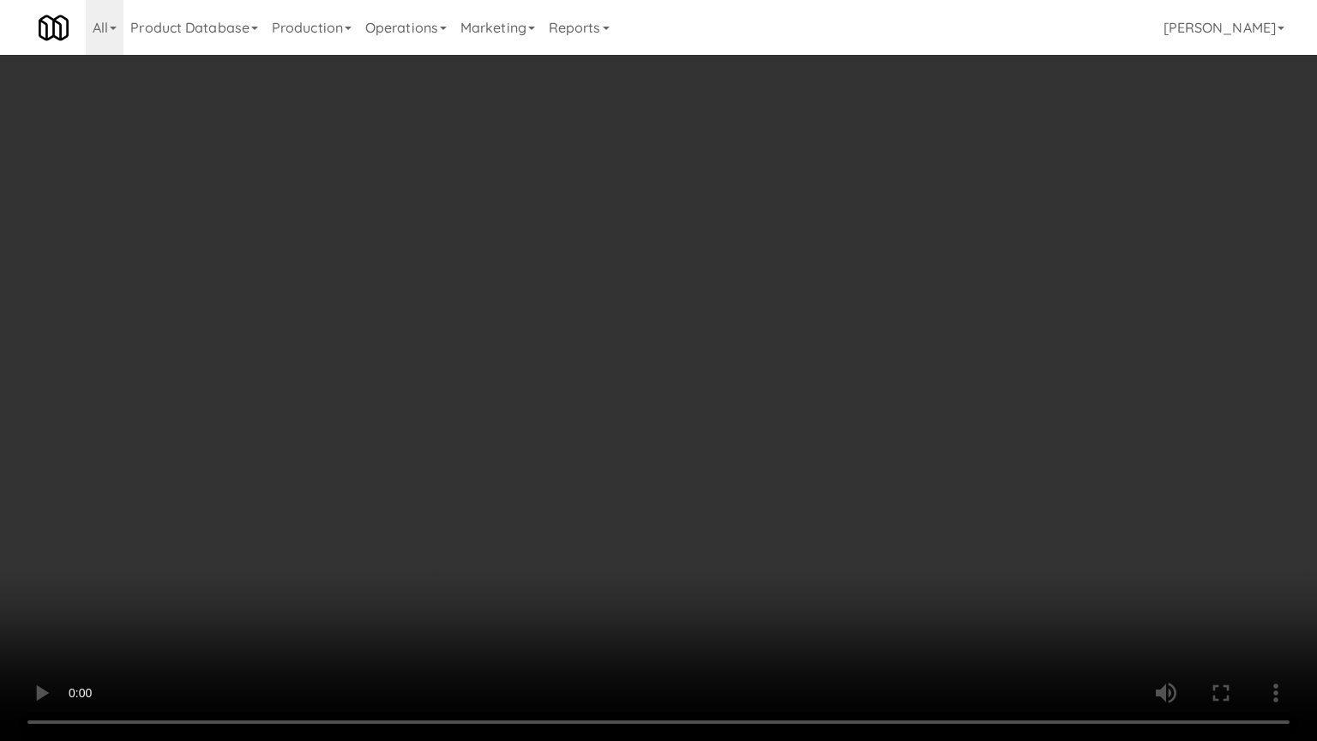
click at [803, 450] on video at bounding box center [658, 370] width 1317 height 741
drag, startPoint x: 803, startPoint y: 450, endPoint x: 799, endPoint y: 375, distance: 75.6
click at [802, 449] on video at bounding box center [658, 370] width 1317 height 741
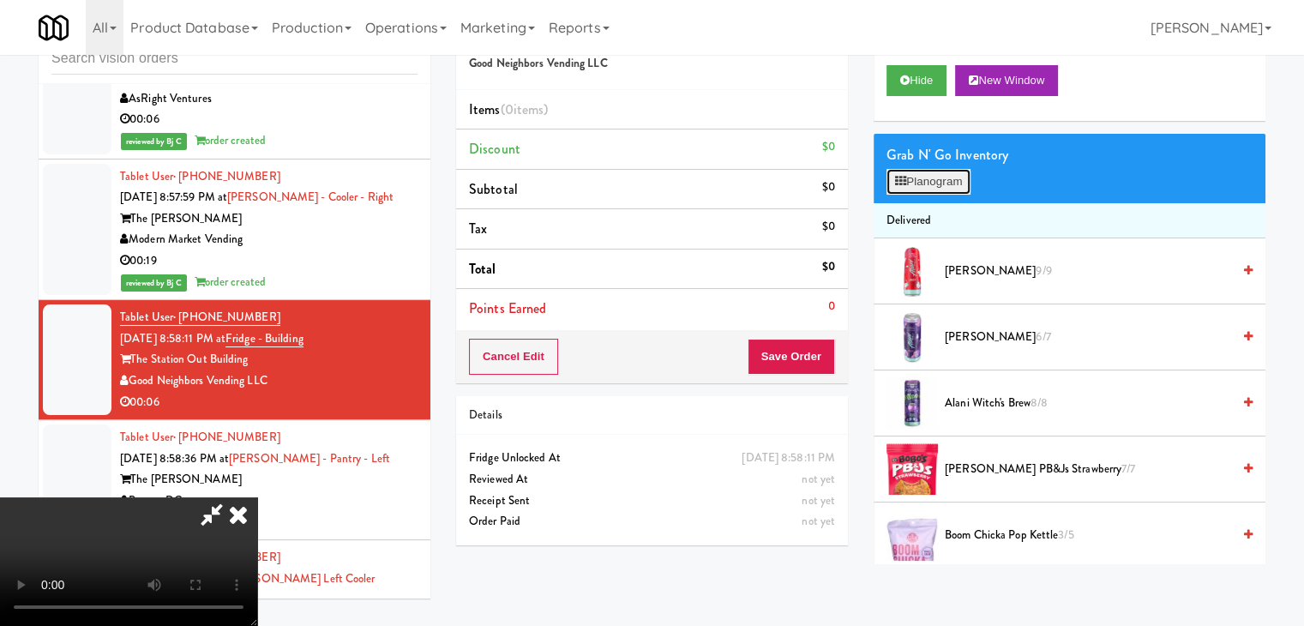
click at [962, 181] on button "Planogram" at bounding box center [928, 182] width 84 height 26
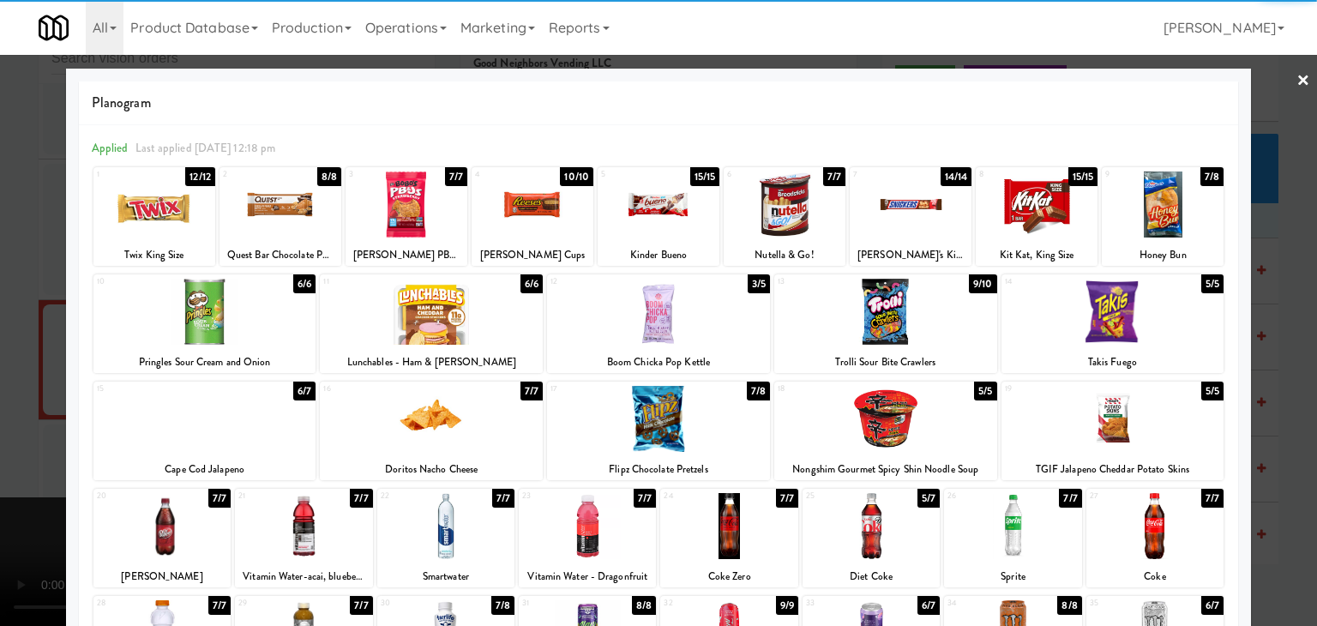
click at [1110, 426] on div at bounding box center [1112, 419] width 223 height 66
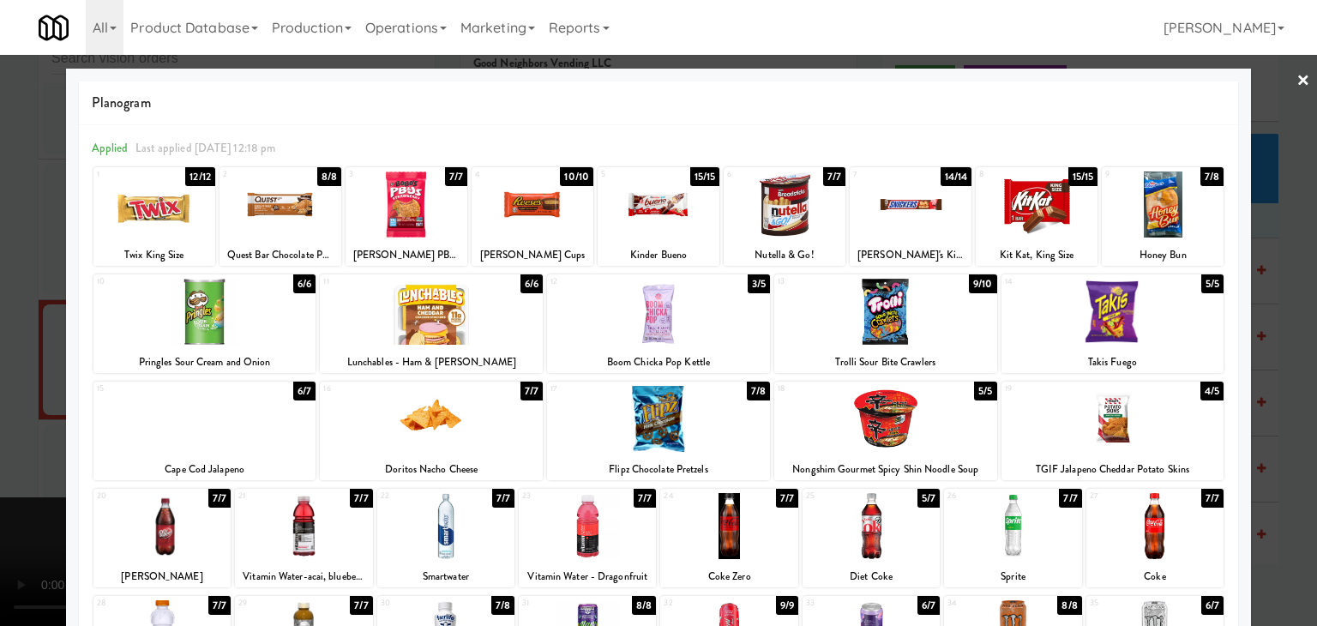
click at [285, 431] on div at bounding box center [204, 419] width 223 height 66
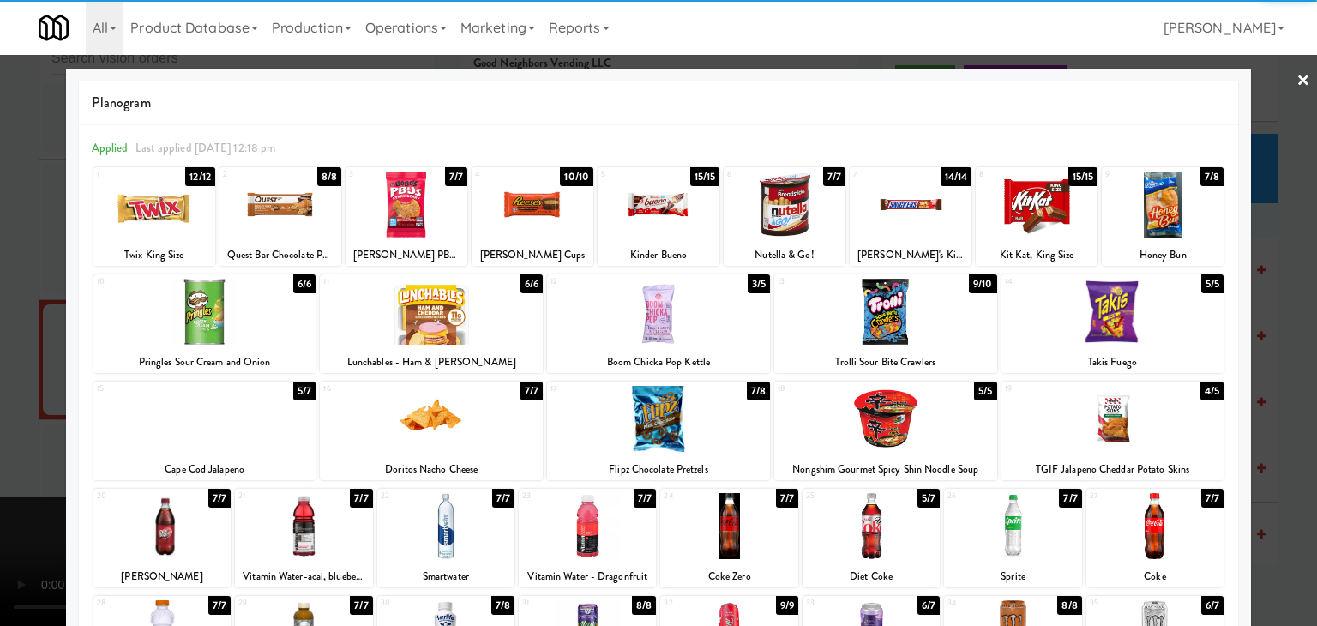
drag, startPoint x: 0, startPoint y: 435, endPoint x: 340, endPoint y: 435, distance: 340.3
click at [2, 435] on div at bounding box center [658, 313] width 1317 height 626
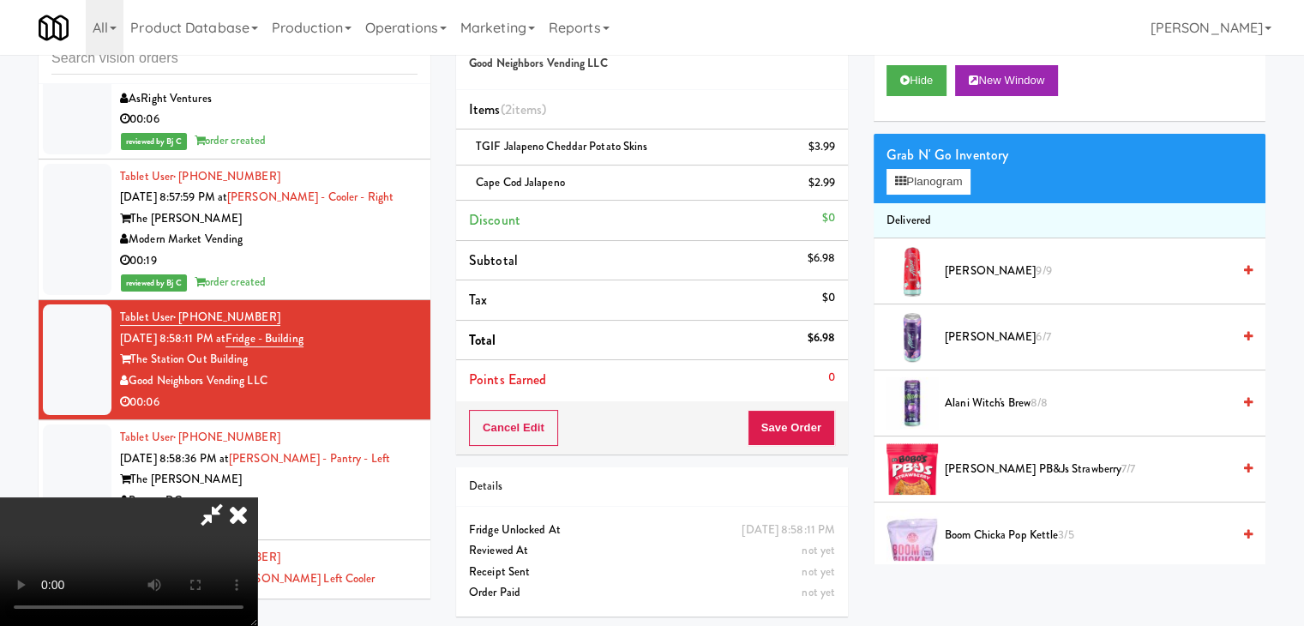
click at [257, 497] on video at bounding box center [128, 561] width 257 height 129
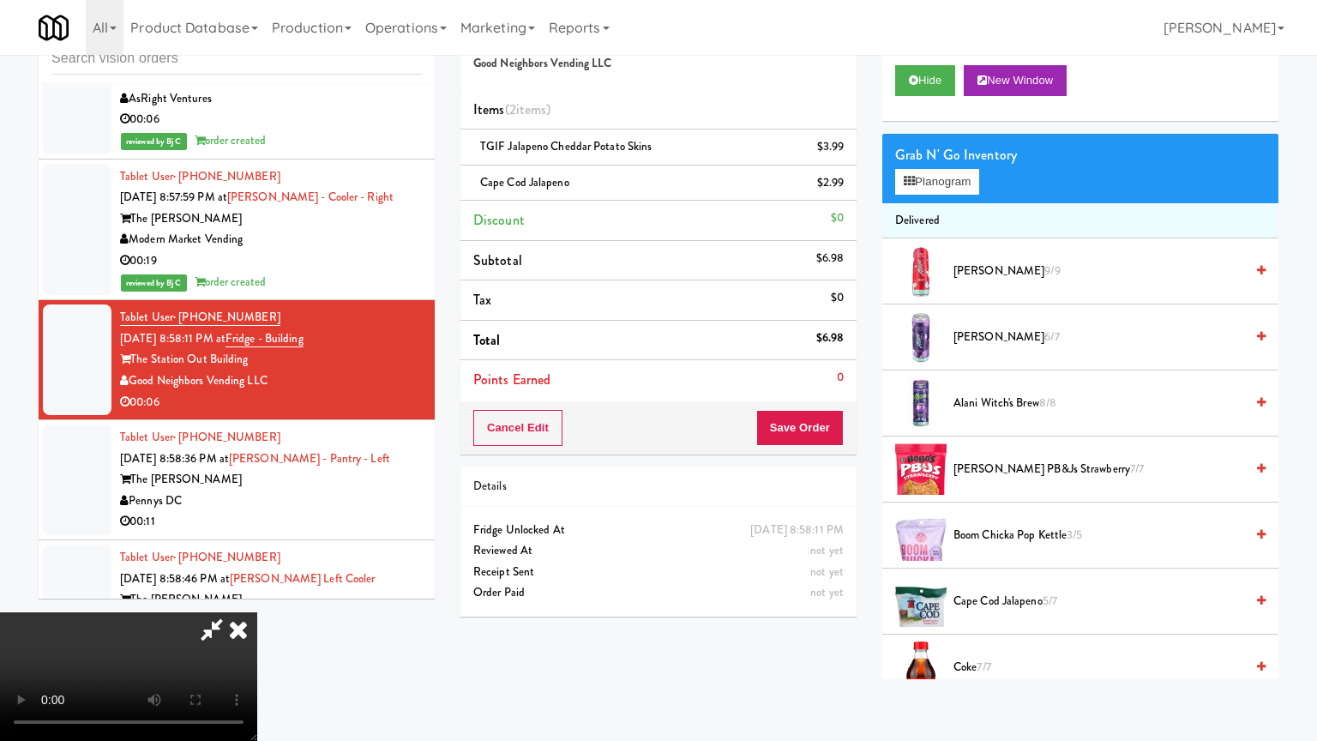
click at [257, 612] on video at bounding box center [128, 676] width 257 height 129
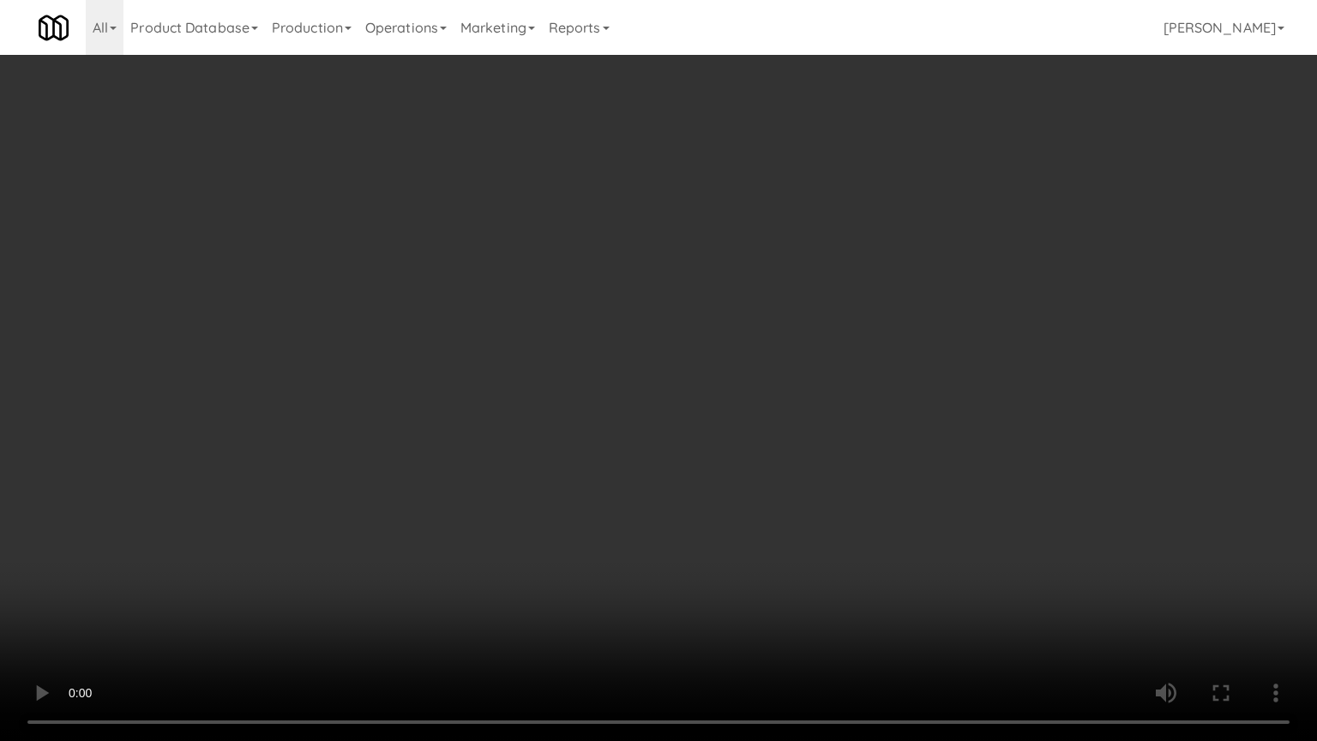
click at [867, 545] on video at bounding box center [658, 370] width 1317 height 741
click at [867, 546] on video at bounding box center [658, 370] width 1317 height 741
click at [880, 531] on video at bounding box center [658, 370] width 1317 height 741
click at [881, 514] on video at bounding box center [658, 370] width 1317 height 741
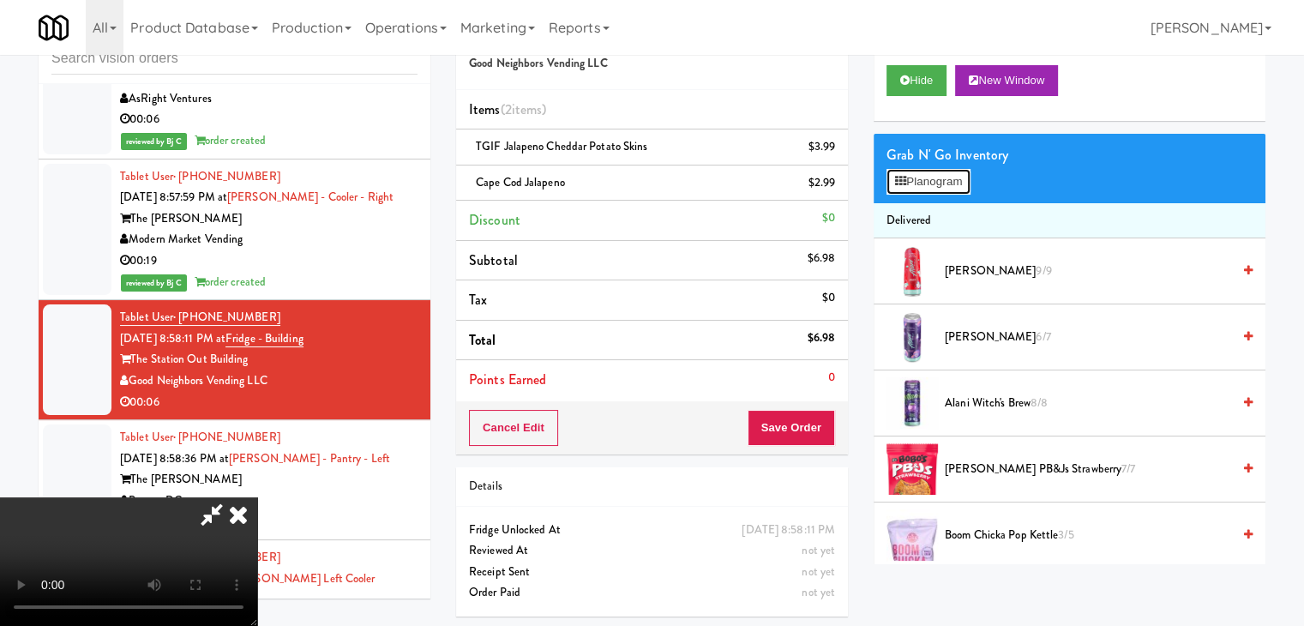
click at [961, 179] on button "Planogram" at bounding box center [928, 182] width 84 height 26
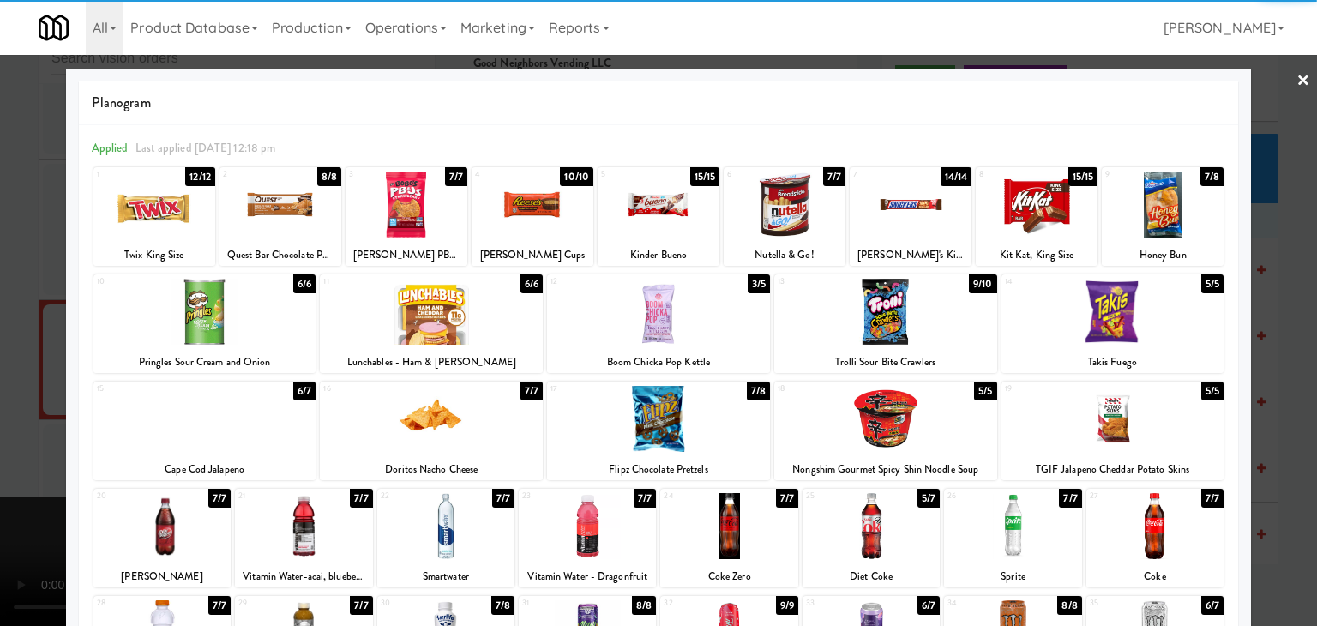
click at [418, 322] on div at bounding box center [431, 312] width 223 height 66
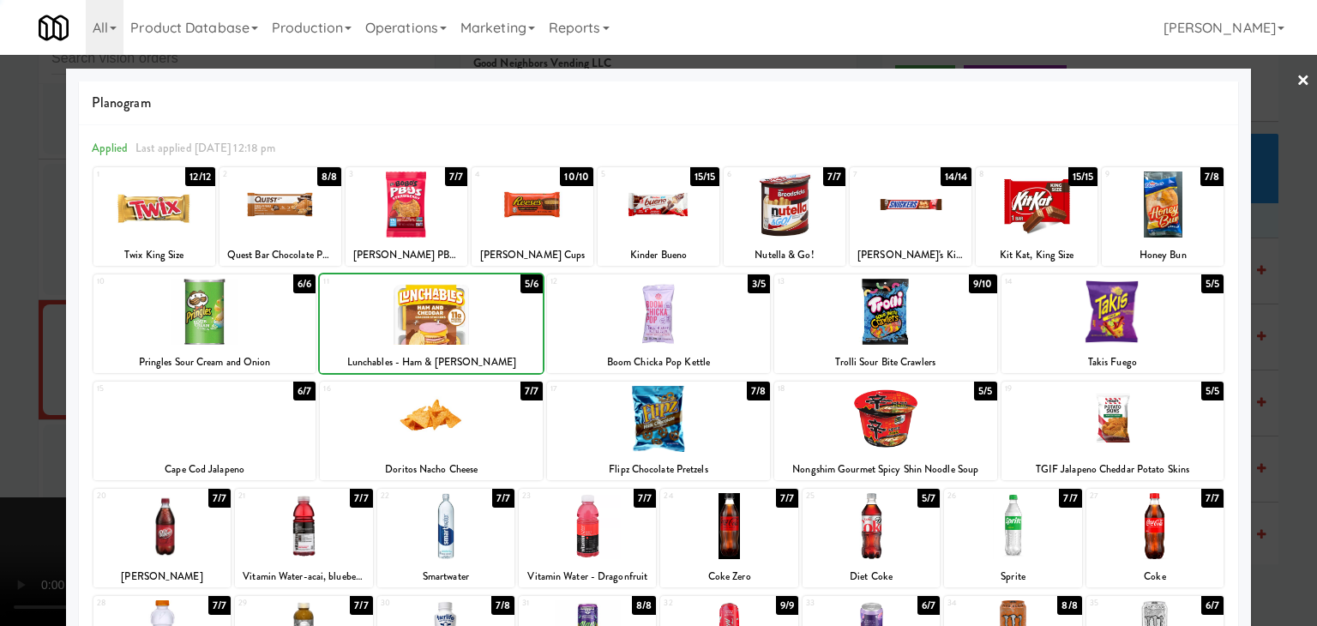
click at [0, 398] on div at bounding box center [658, 313] width 1317 height 626
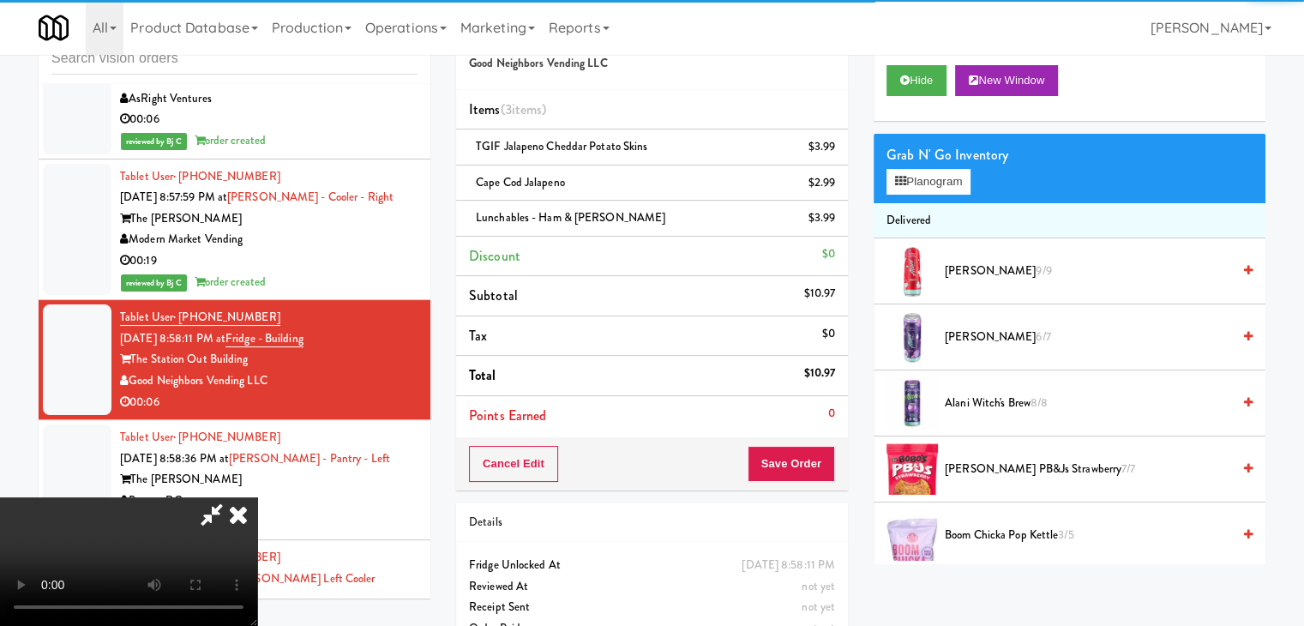
click at [810, 451] on div "Cancel Edit Save Order" at bounding box center [652, 463] width 392 height 53
click at [810, 453] on button "Save Order" at bounding box center [791, 464] width 87 height 36
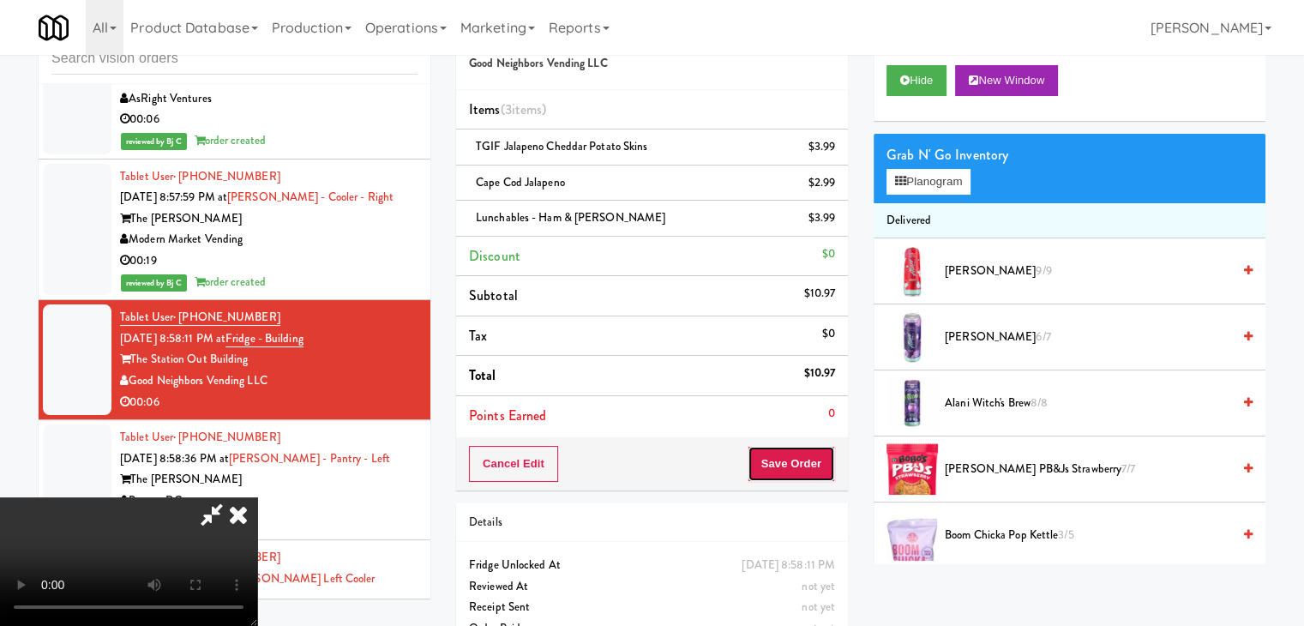
click at [810, 453] on button "Save Order" at bounding box center [791, 464] width 87 height 36
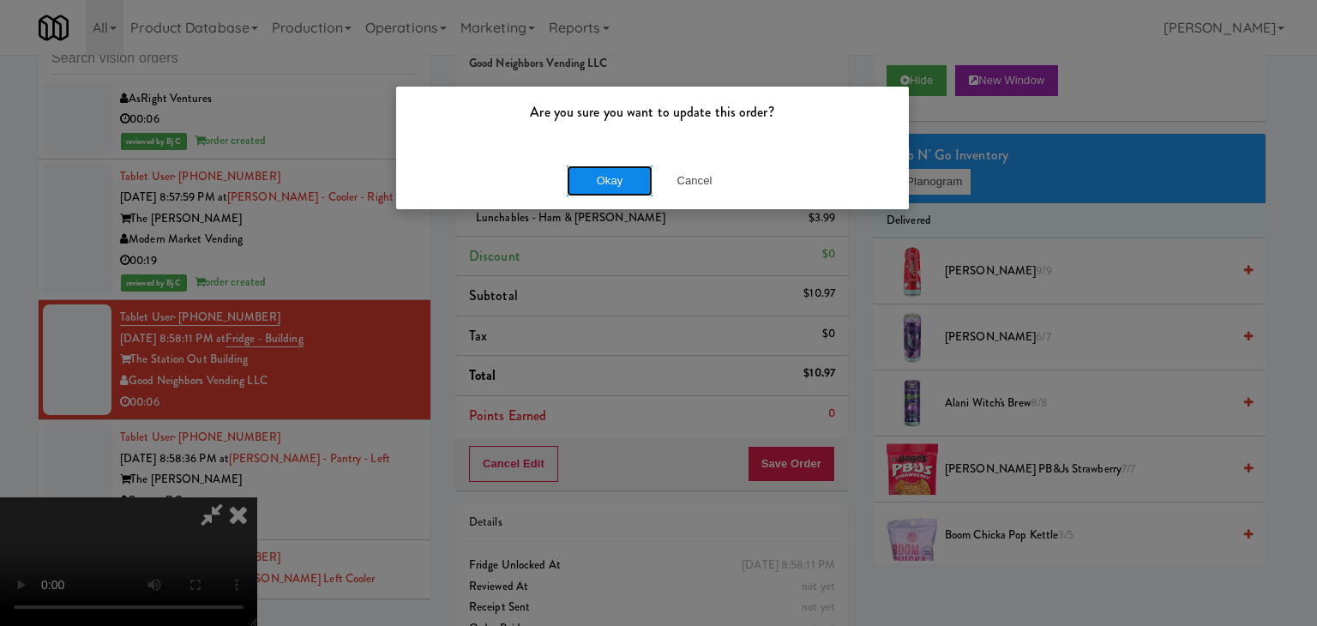
click at [597, 184] on button "Okay" at bounding box center [610, 180] width 86 height 31
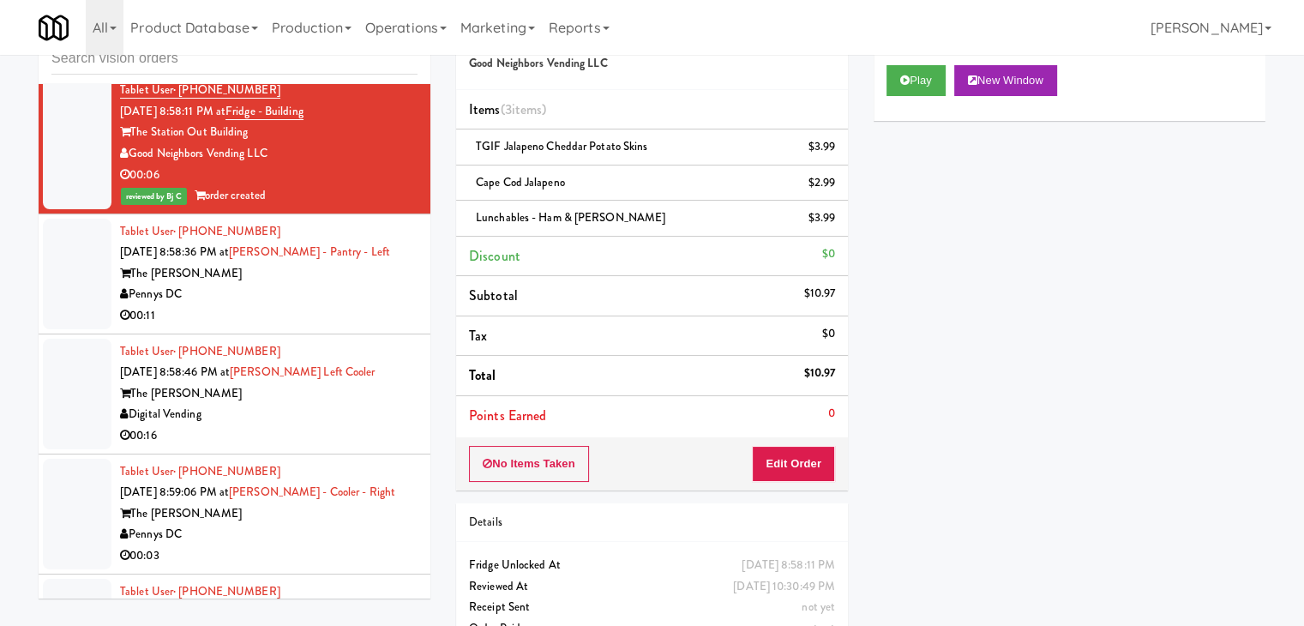
scroll to position [7955, 0]
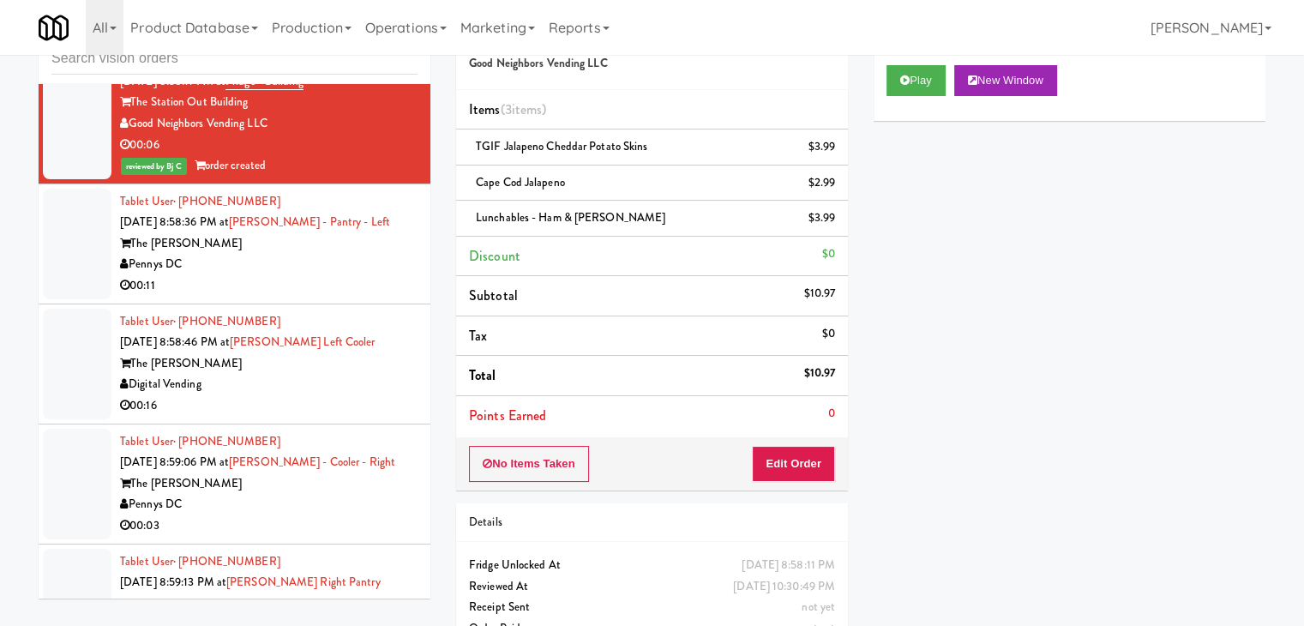
click at [336, 262] on div "Pennys DC" at bounding box center [268, 264] width 297 height 21
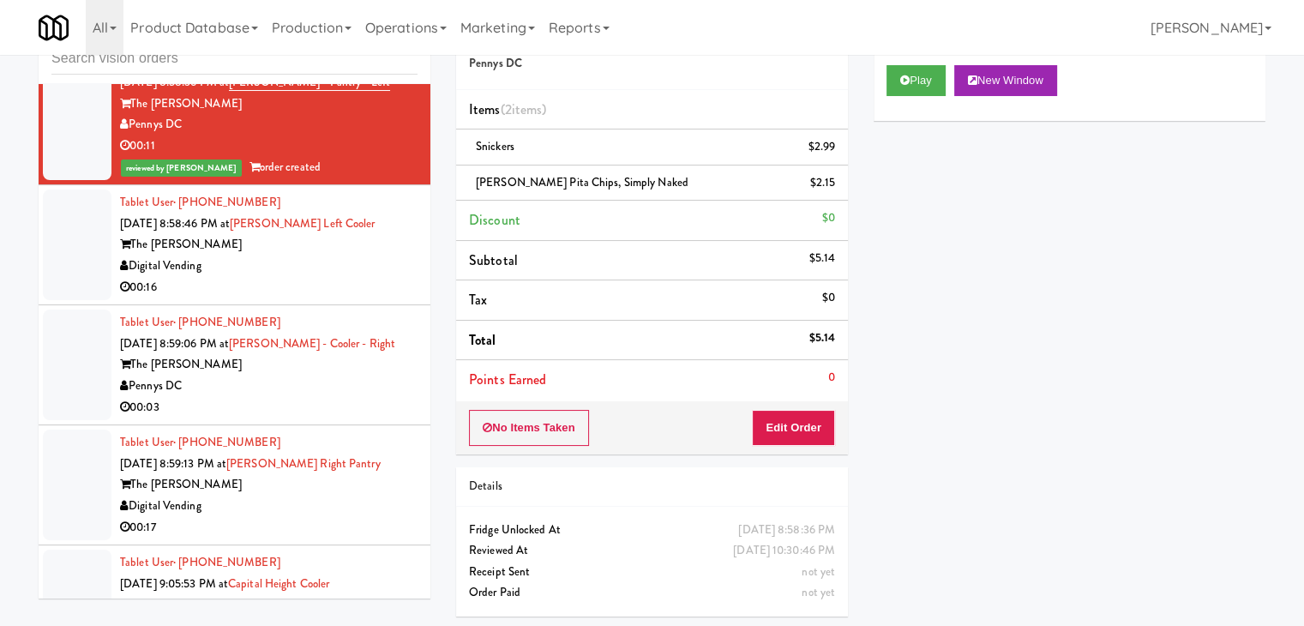
scroll to position [8127, 0]
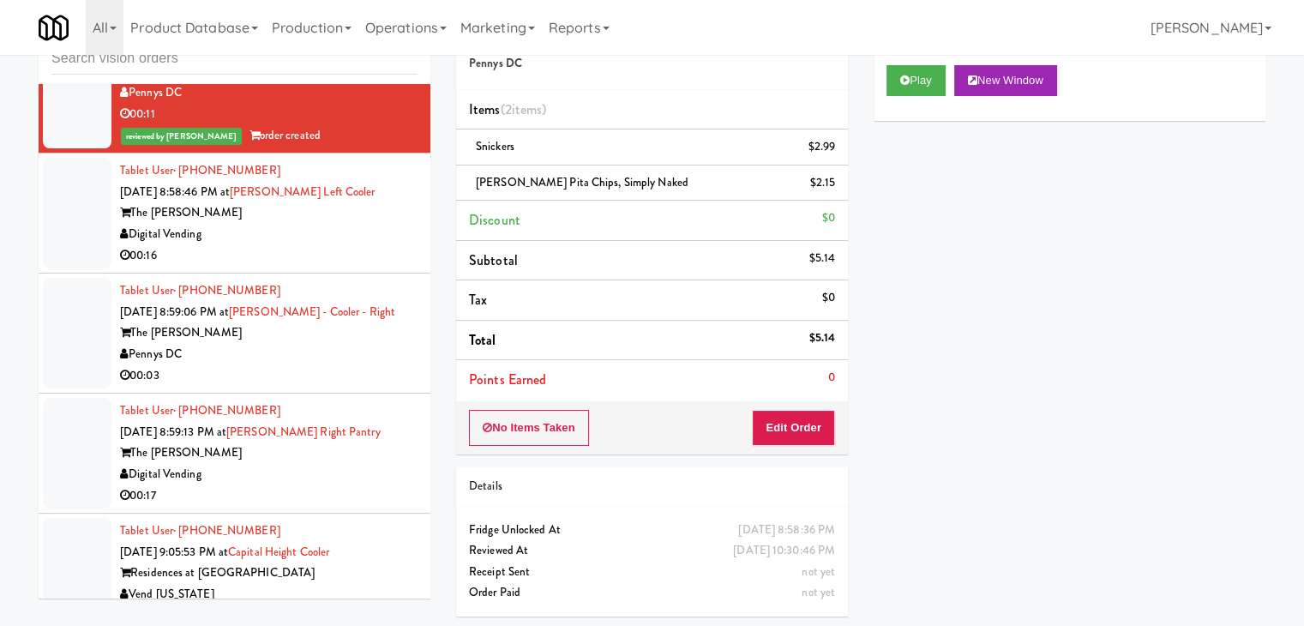
click at [339, 231] on div "Digital Vending" at bounding box center [268, 234] width 297 height 21
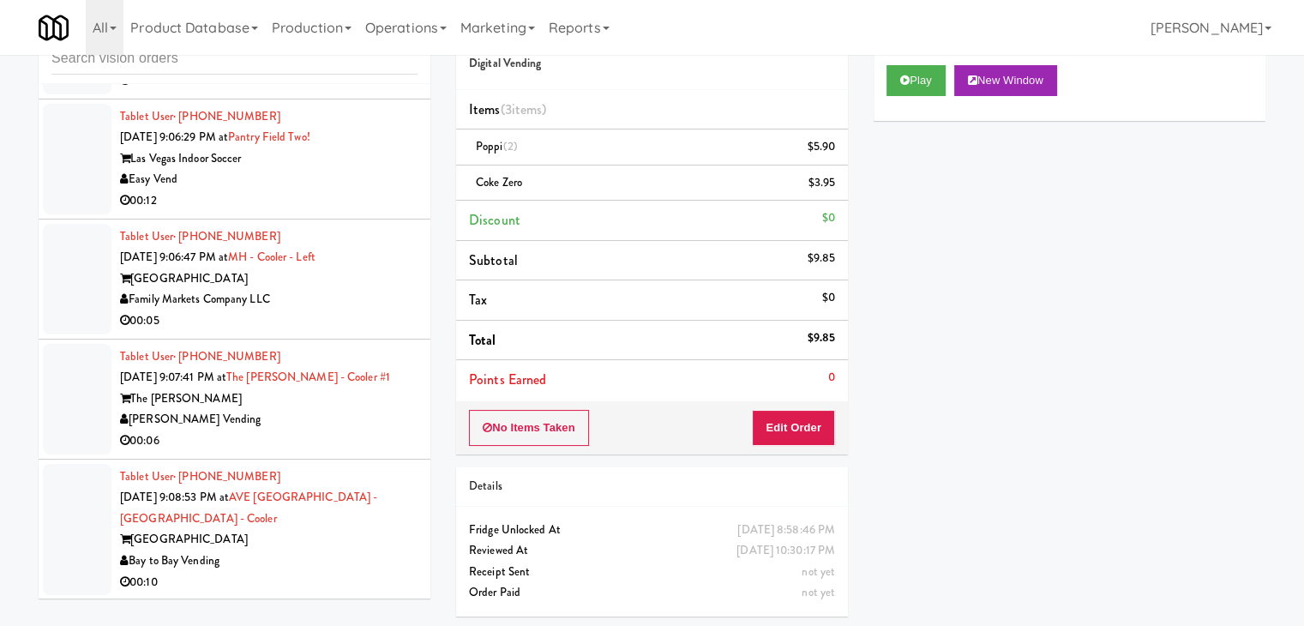
scroll to position [8812, 0]
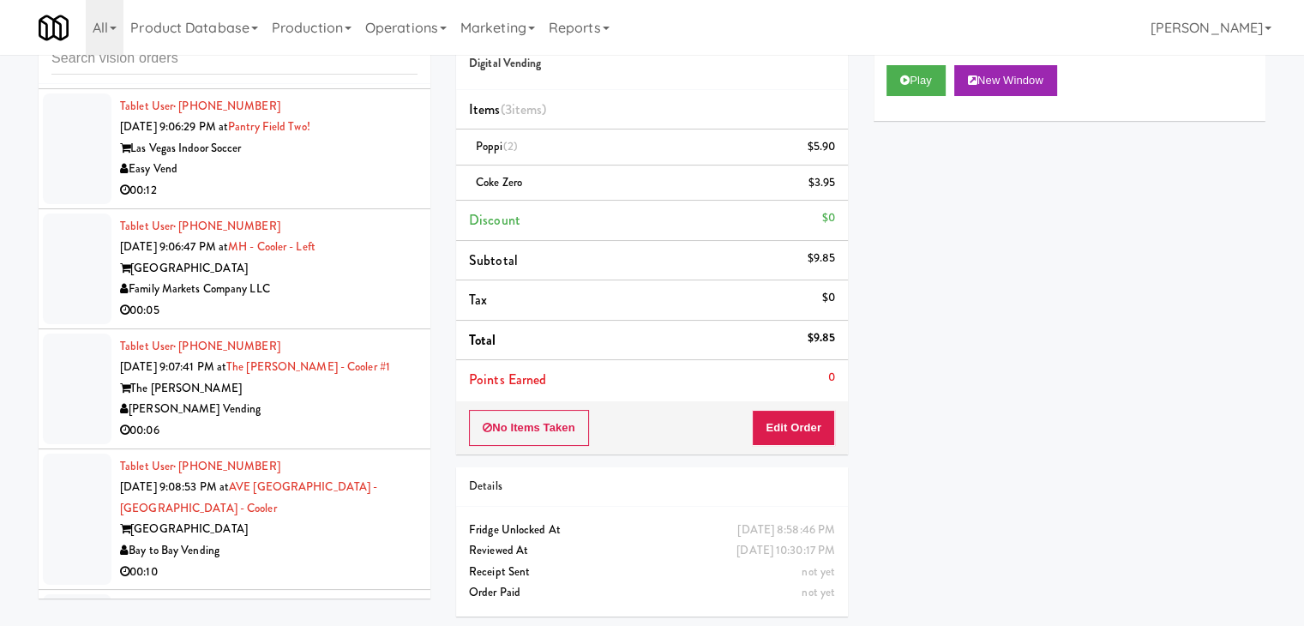
click at [355, 286] on div "Family Markets Company LLC" at bounding box center [268, 289] width 297 height 21
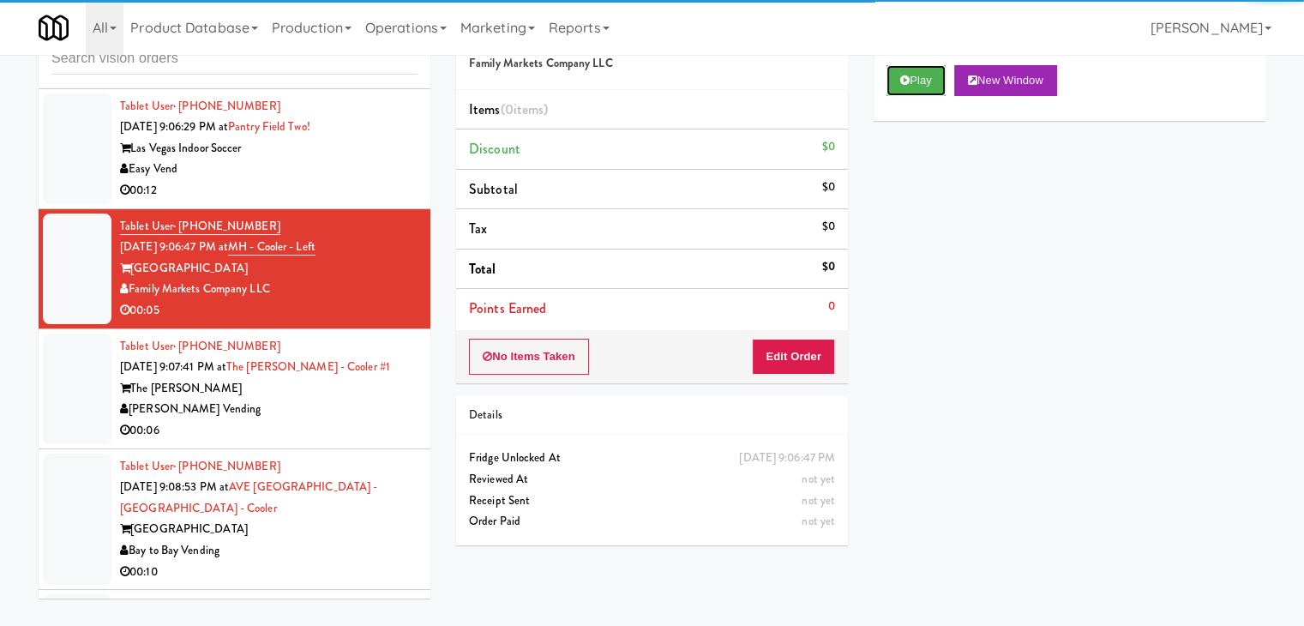
click at [918, 80] on button "Play" at bounding box center [915, 80] width 59 height 31
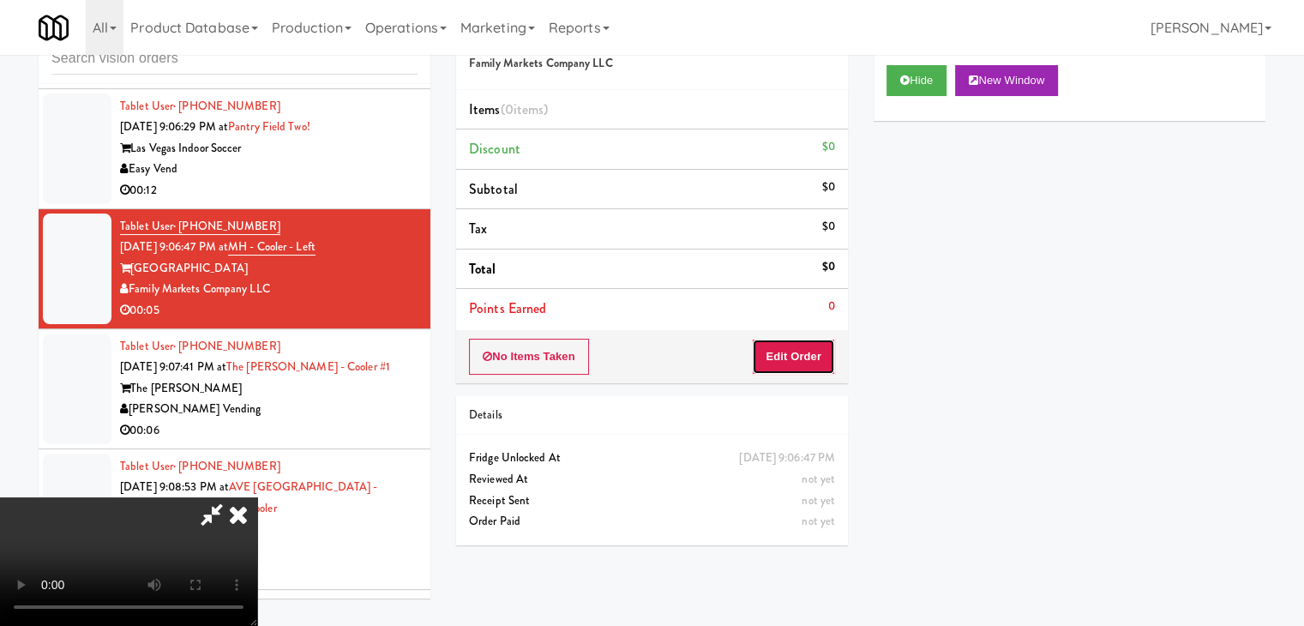
click at [809, 347] on button "Edit Order" at bounding box center [793, 357] width 83 height 36
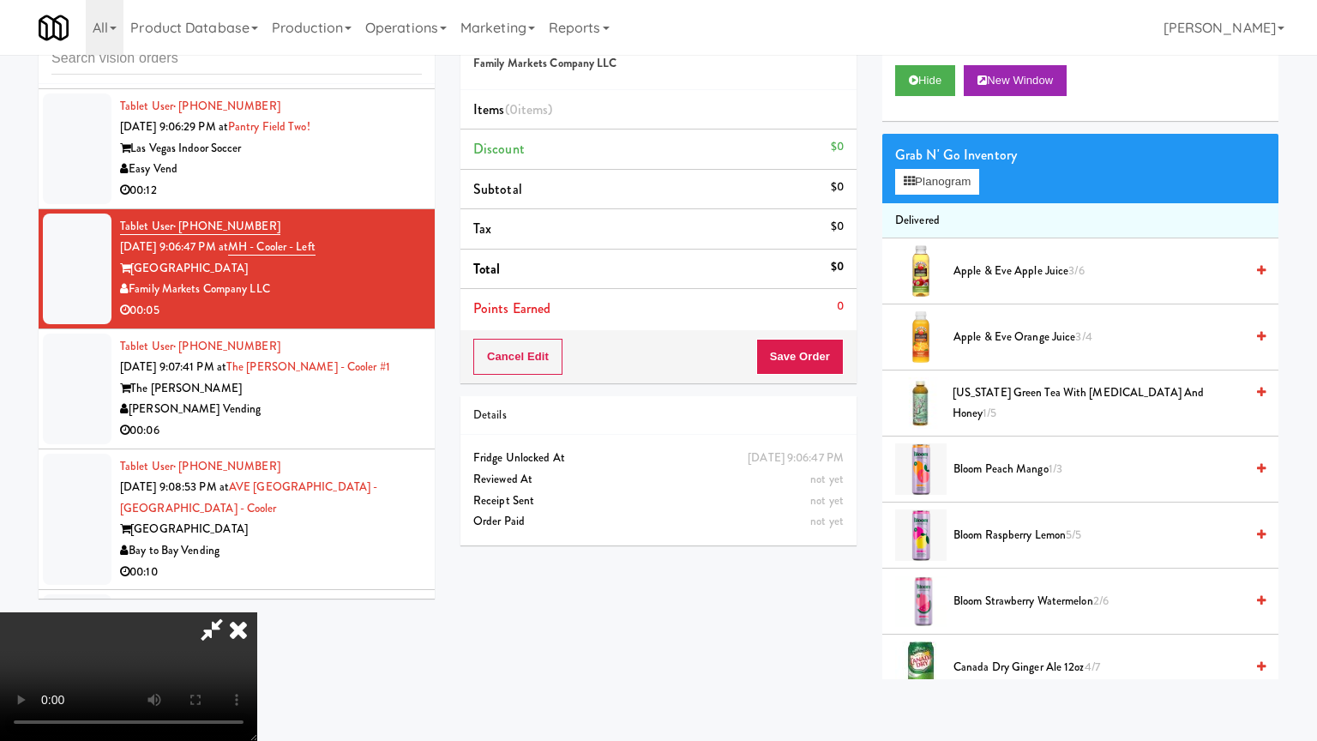
click at [257, 612] on video at bounding box center [128, 676] width 257 height 129
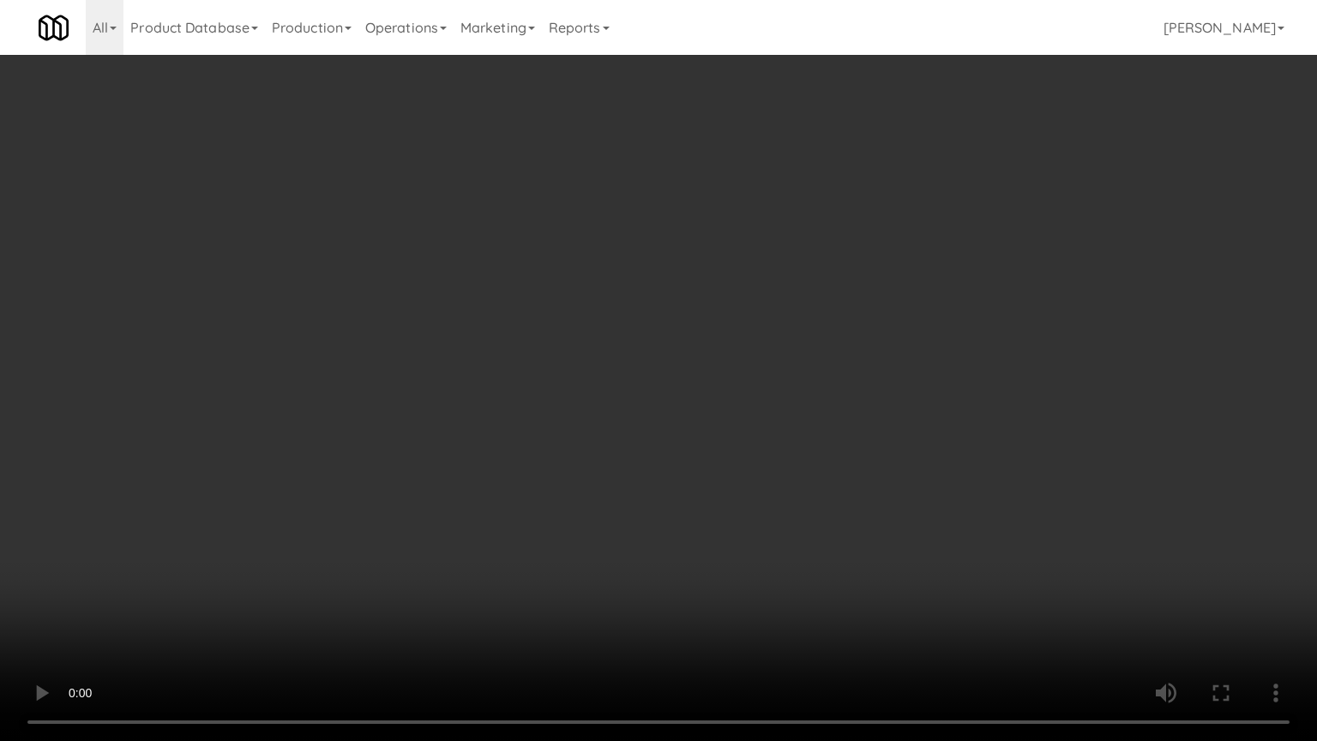
click at [799, 444] on video at bounding box center [658, 370] width 1317 height 741
click at [798, 444] on video at bounding box center [658, 370] width 1317 height 741
click at [797, 444] on video at bounding box center [658, 370] width 1317 height 741
click at [796, 440] on video at bounding box center [658, 370] width 1317 height 741
drag, startPoint x: 796, startPoint y: 440, endPoint x: 809, endPoint y: 327, distance: 113.9
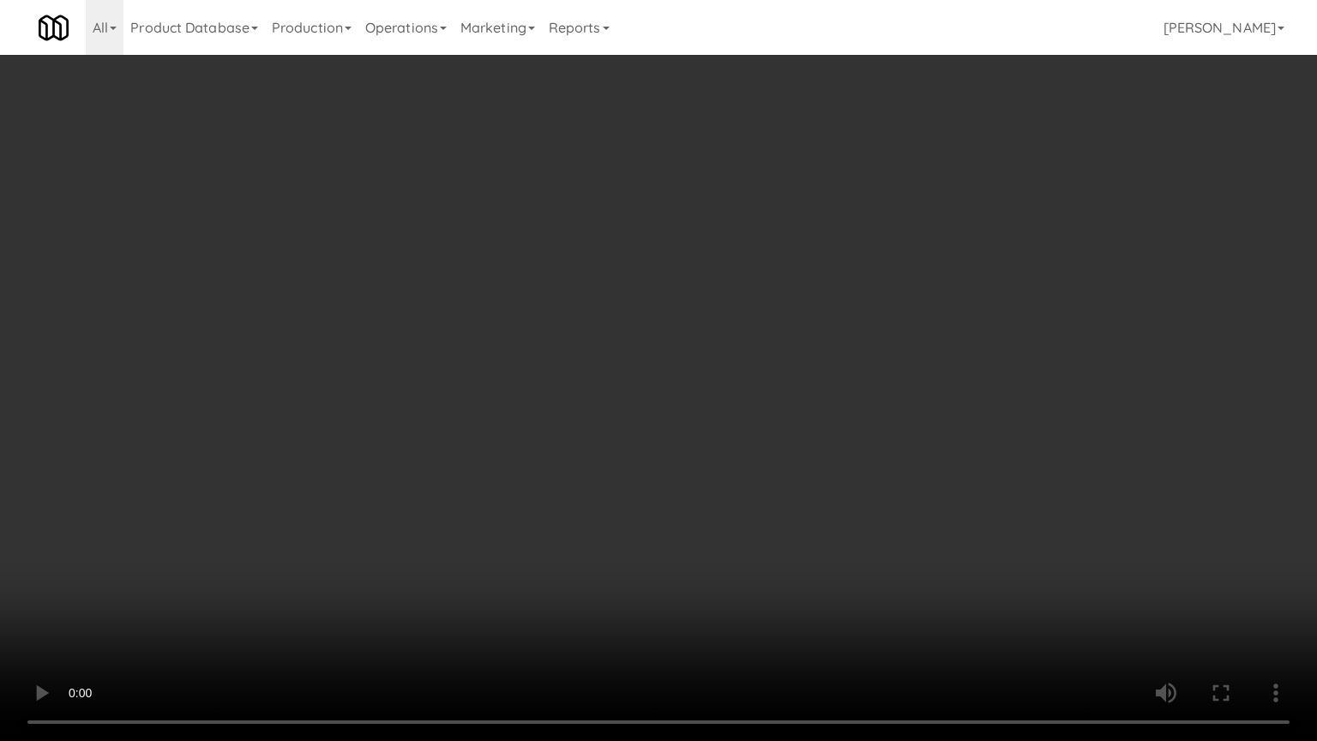
click at [796, 439] on video at bounding box center [658, 370] width 1317 height 741
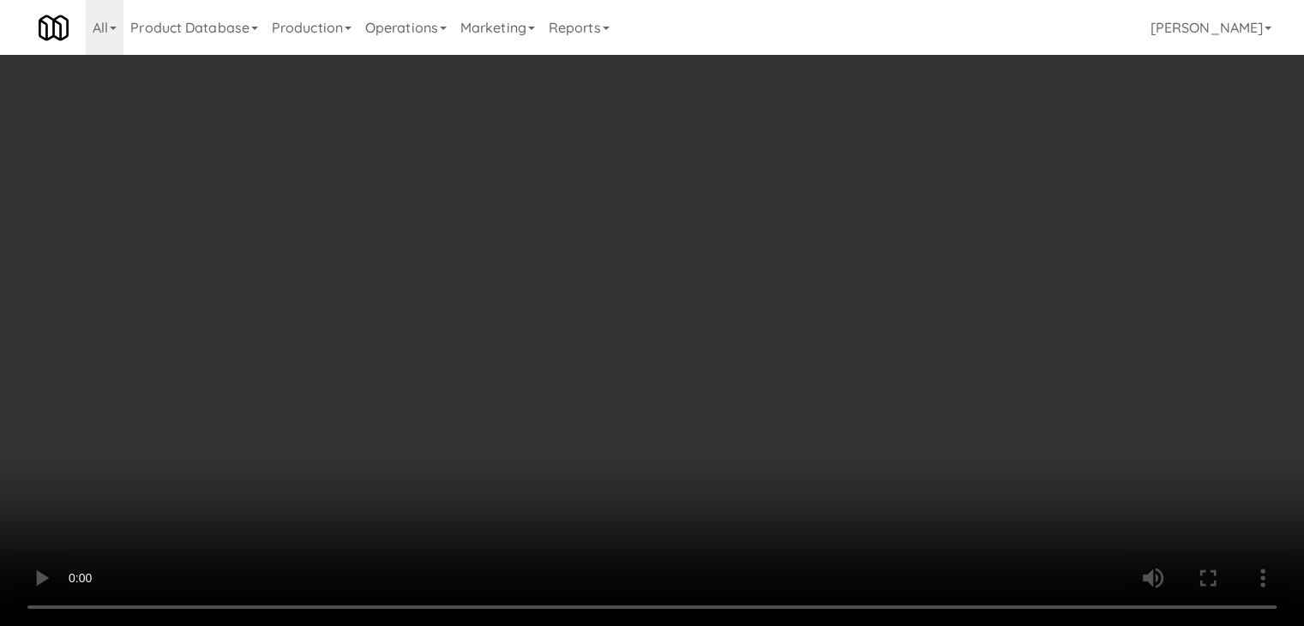
scroll to position [429, 0]
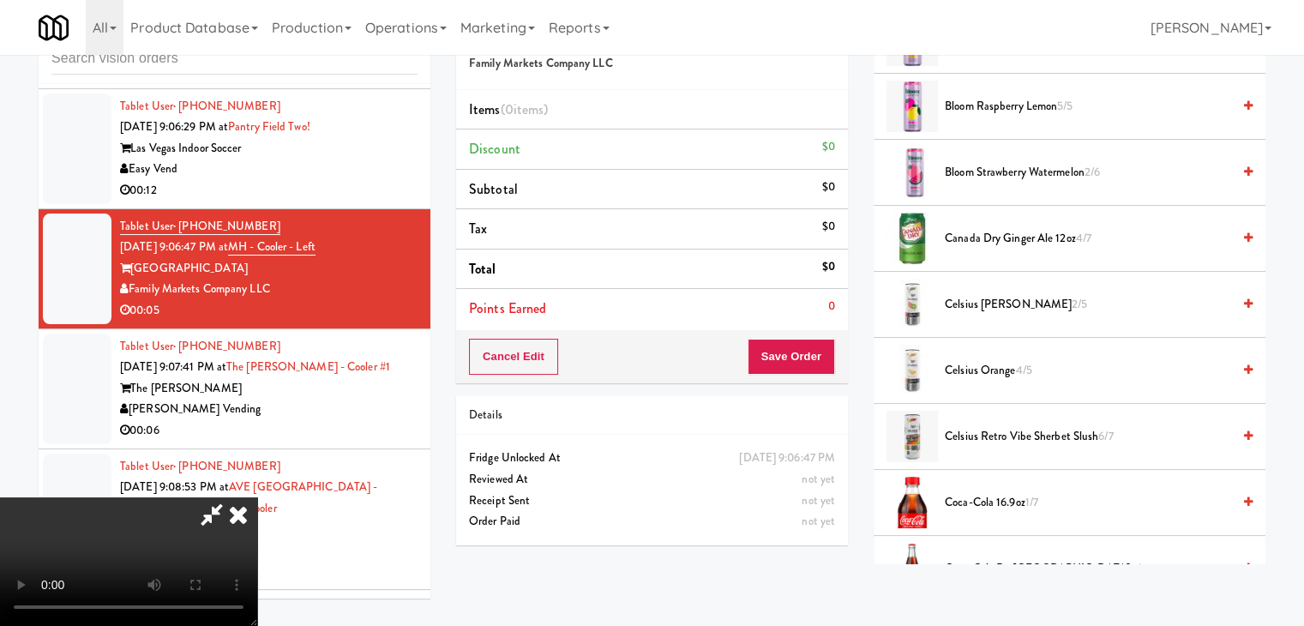
click at [1002, 234] on span "Canada Dry Ginger Ale 12oz 4/7" at bounding box center [1088, 238] width 286 height 21
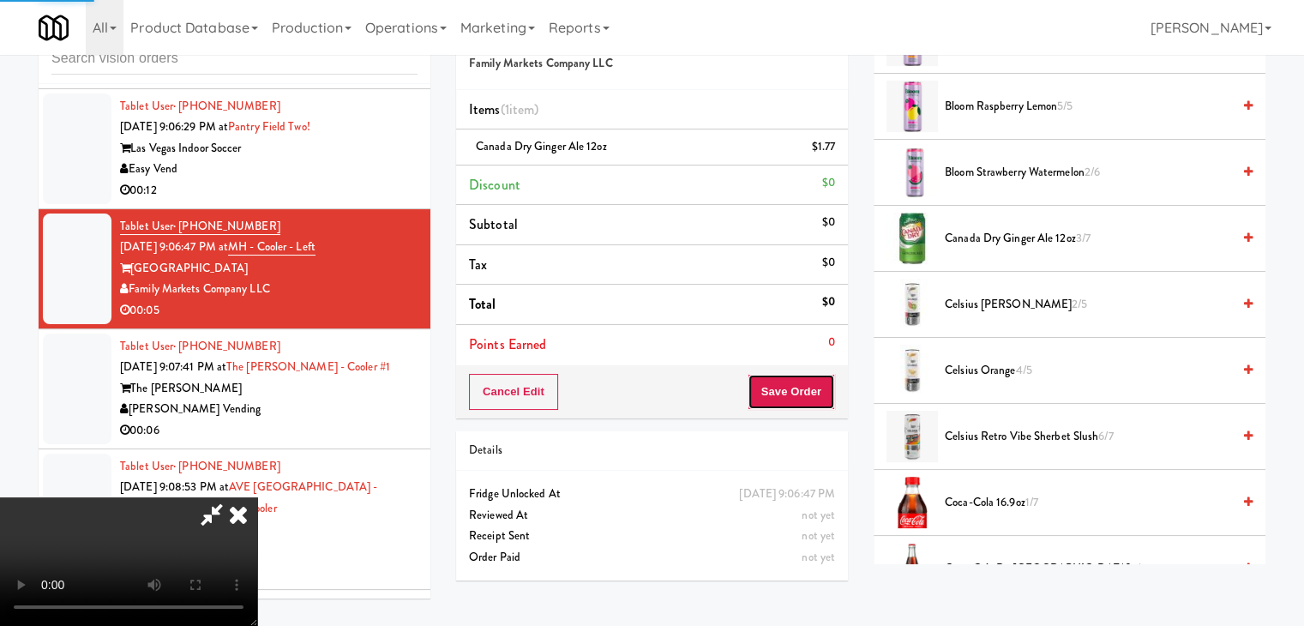
click at [809, 391] on button "Save Order" at bounding box center [791, 392] width 87 height 36
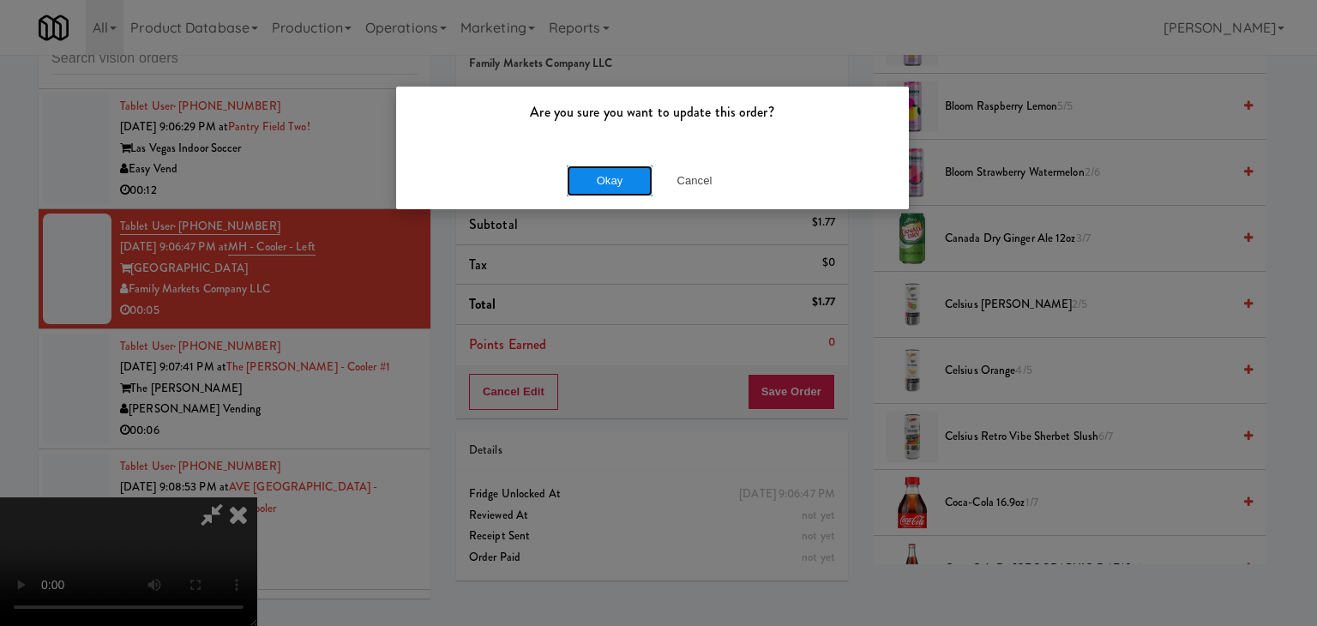
click at [622, 179] on button "Okay" at bounding box center [610, 180] width 86 height 31
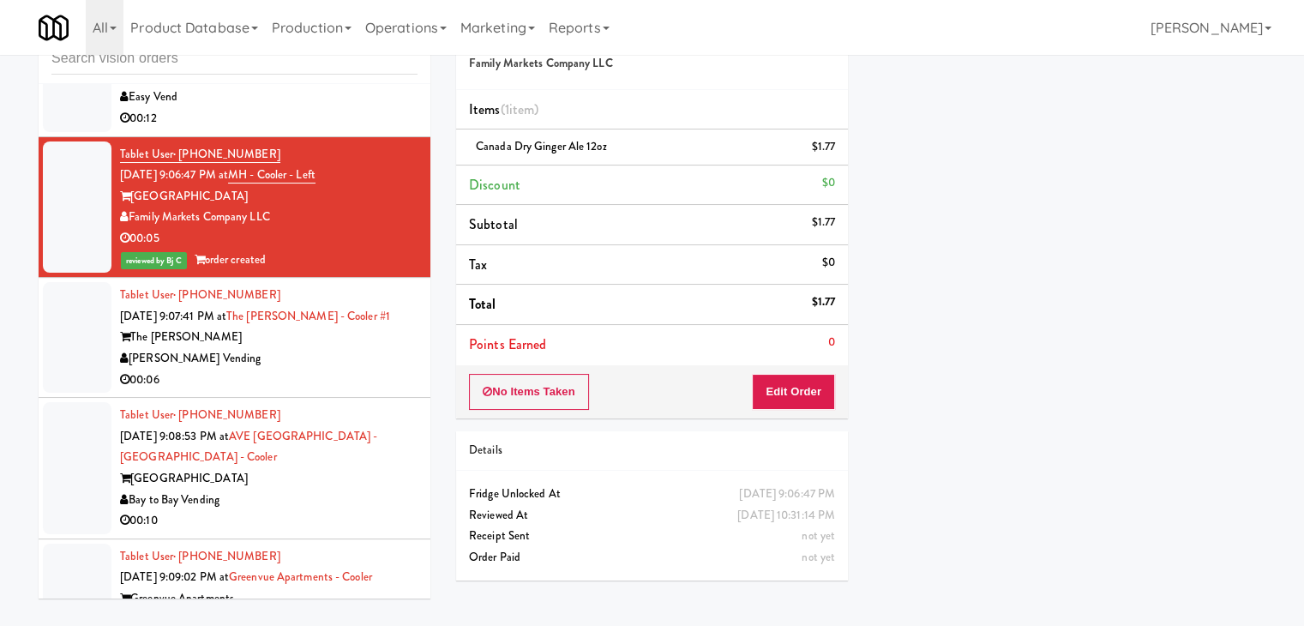
scroll to position [8984, 0]
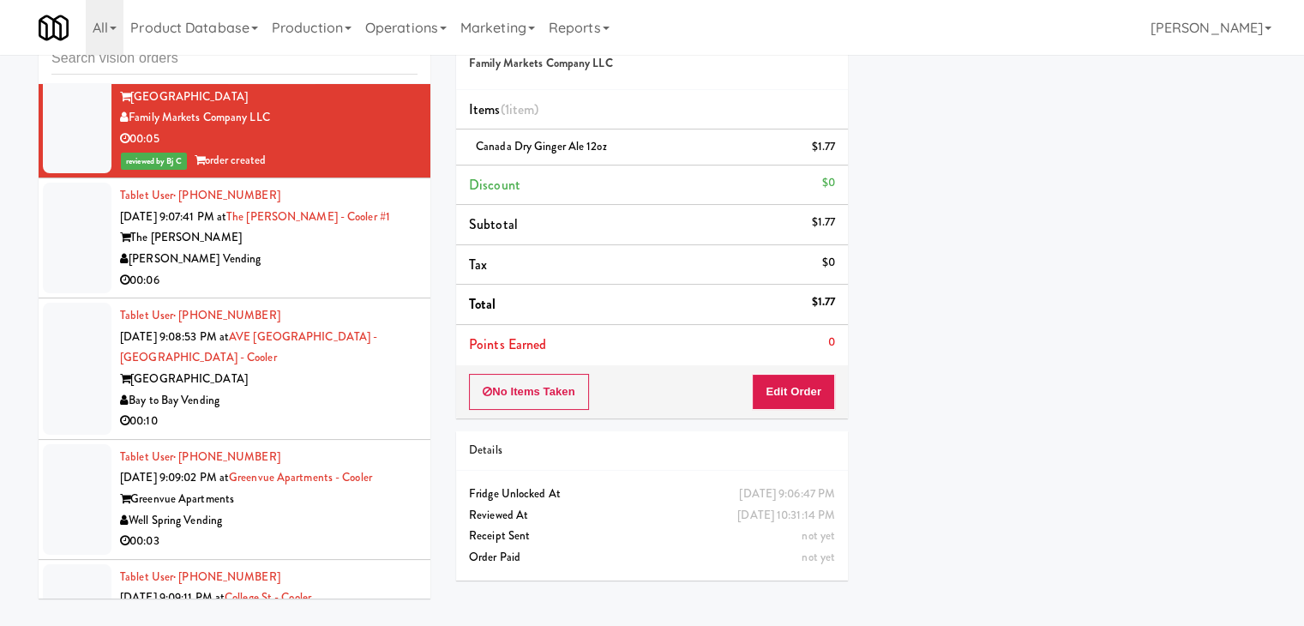
click at [313, 270] on div "00:06" at bounding box center [268, 280] width 297 height 21
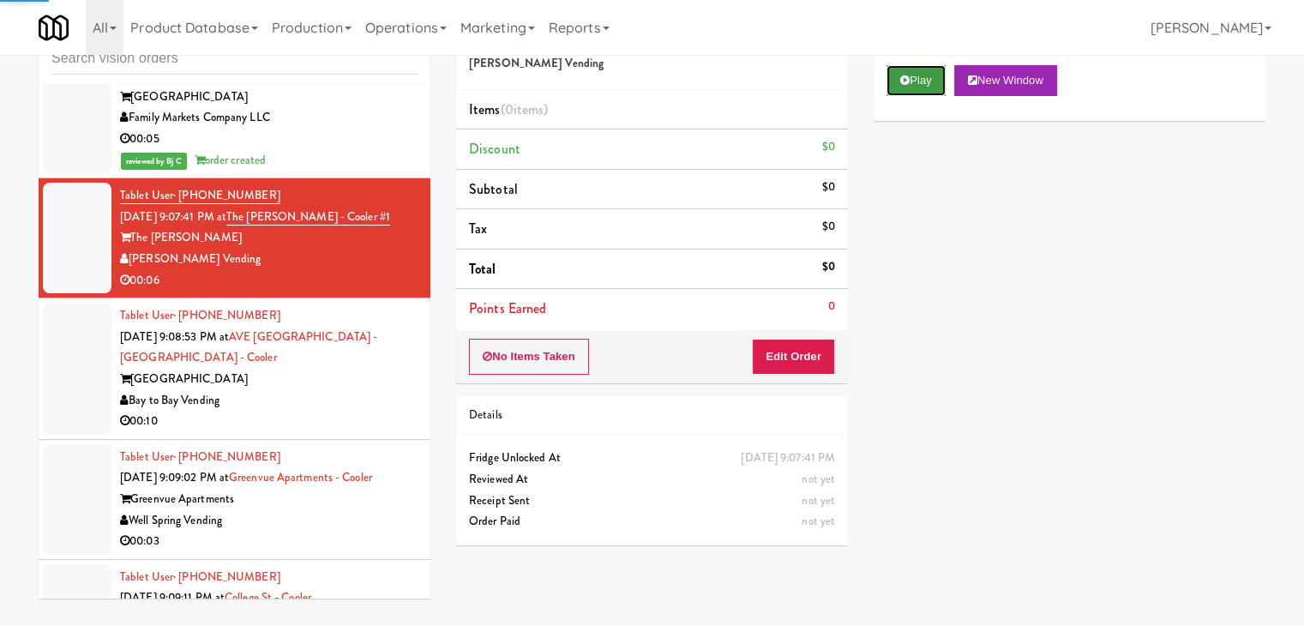
click at [934, 87] on button "Play" at bounding box center [915, 80] width 59 height 31
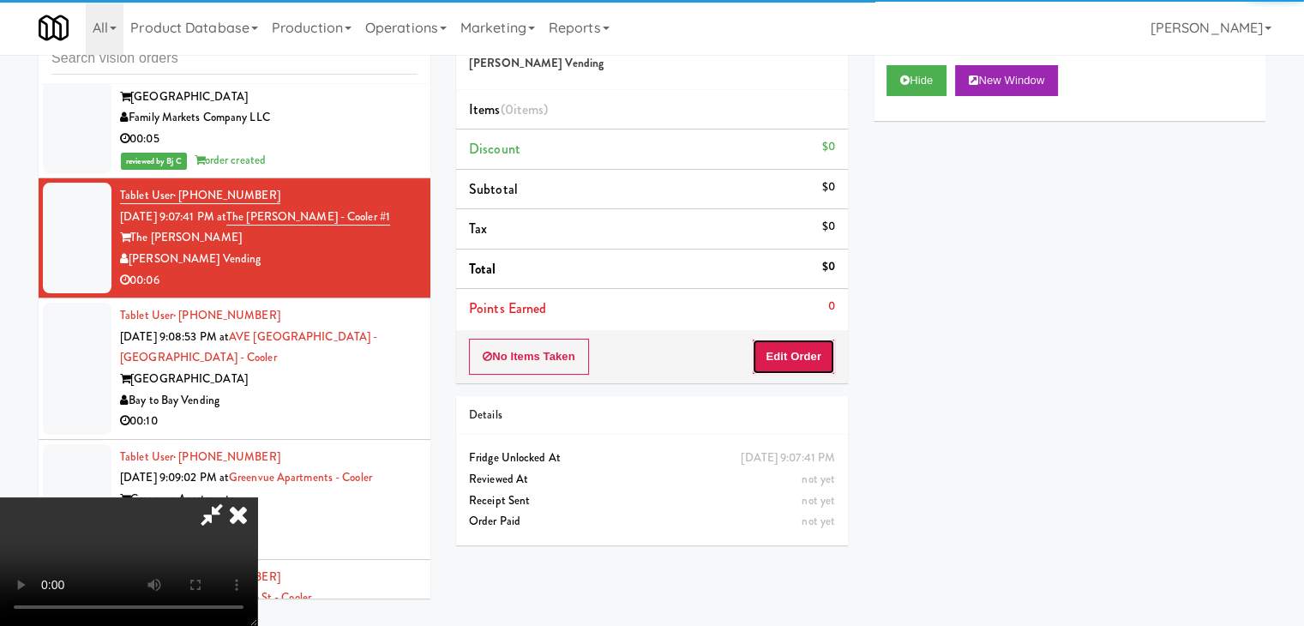
click at [792, 359] on button "Edit Order" at bounding box center [793, 357] width 83 height 36
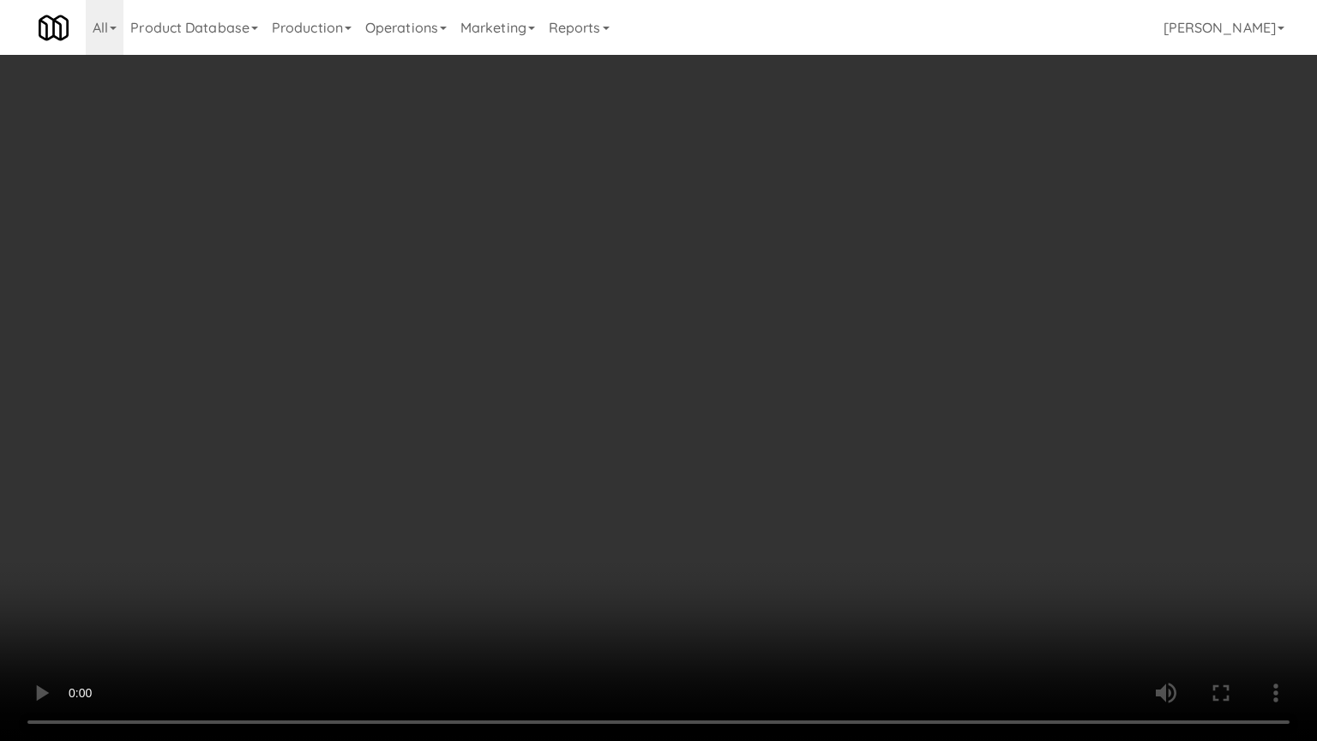
click at [813, 497] on video at bounding box center [658, 370] width 1317 height 741
click at [806, 500] on video at bounding box center [658, 370] width 1317 height 741
click at [818, 483] on video at bounding box center [658, 370] width 1317 height 741
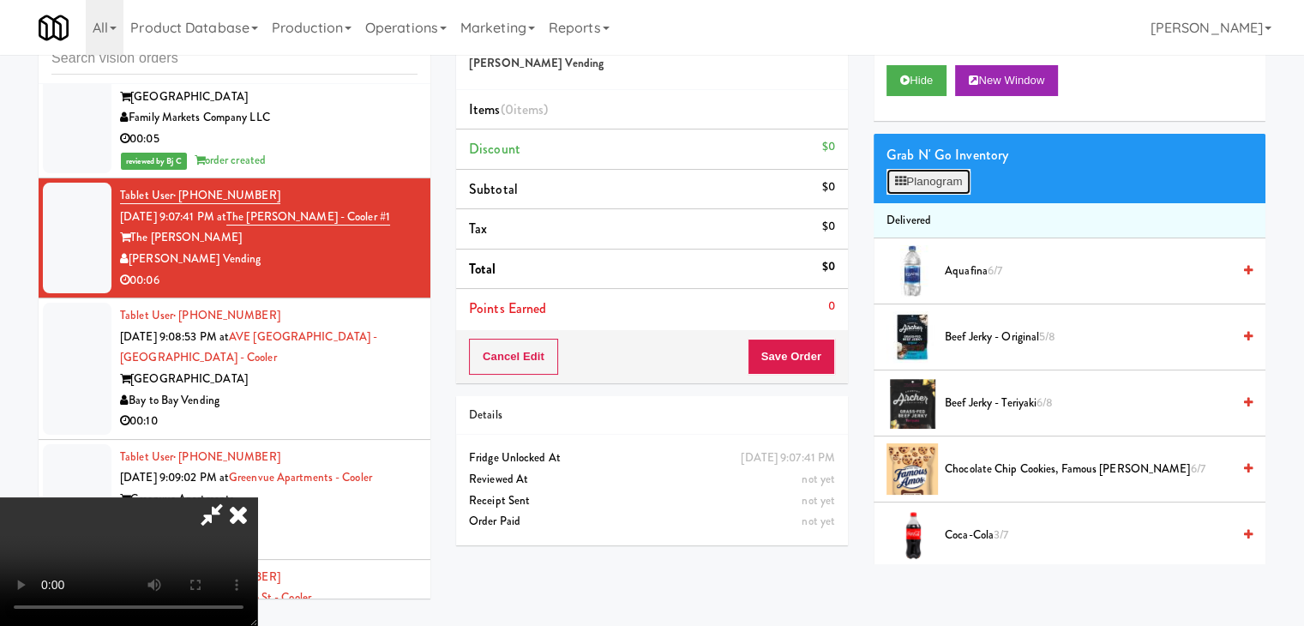
click at [950, 186] on button "Planogram" at bounding box center [928, 182] width 84 height 26
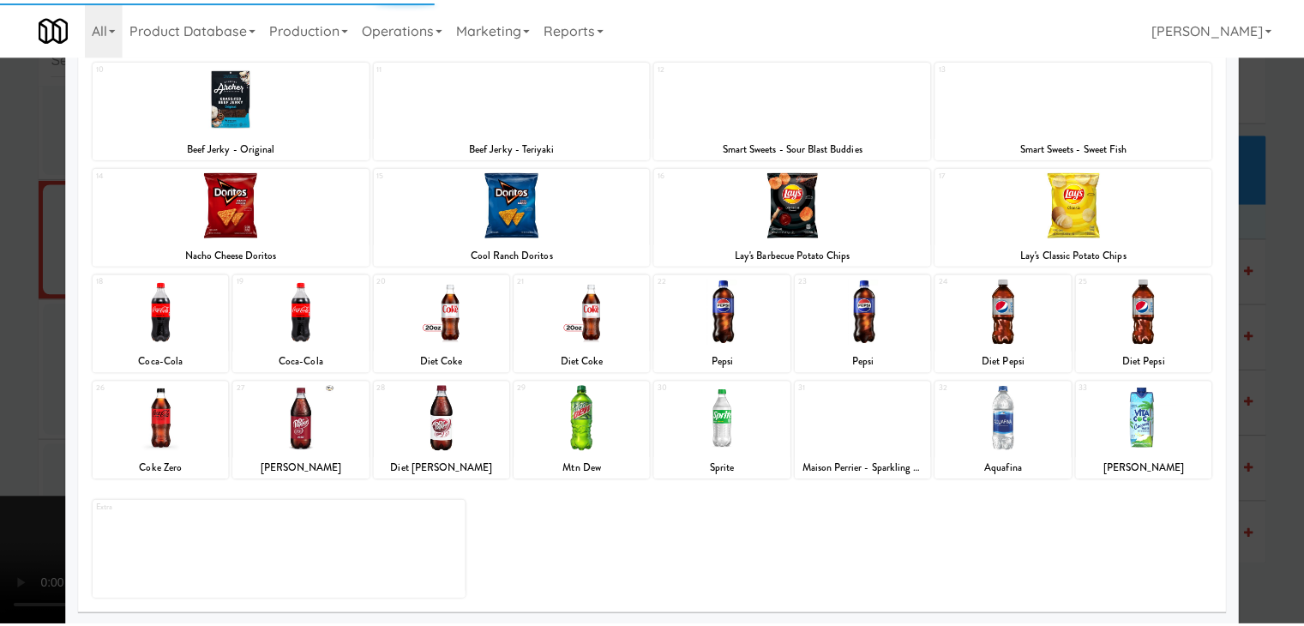
scroll to position [216, 0]
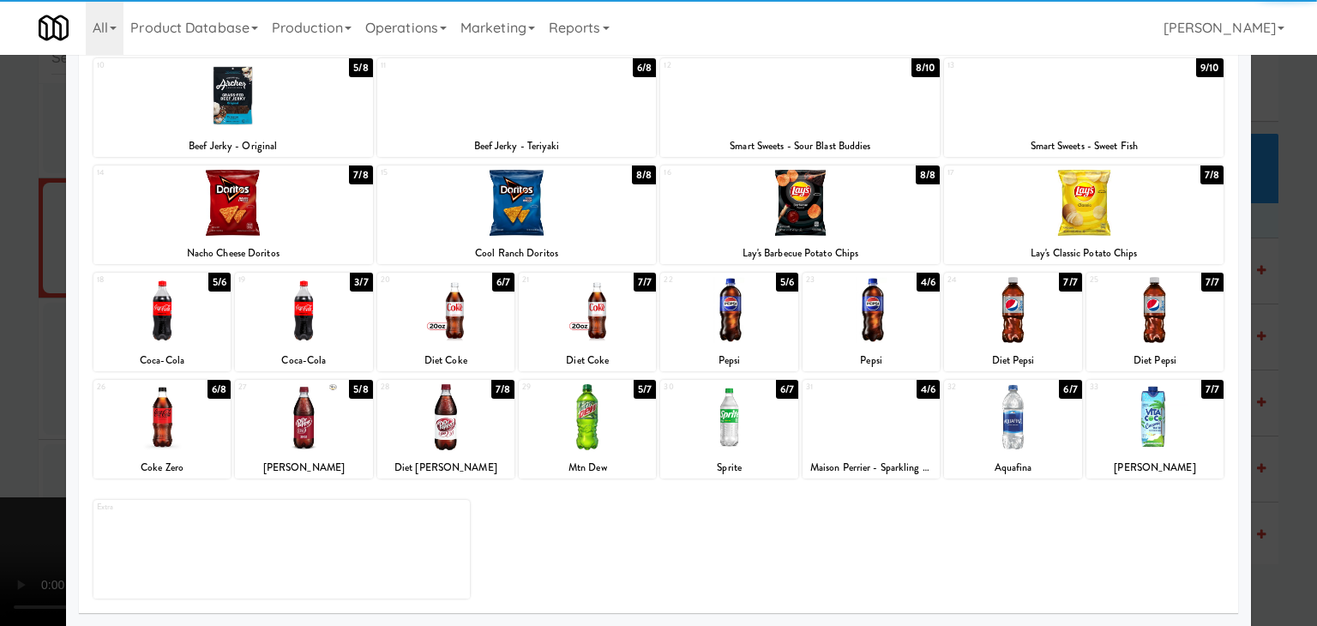
click at [1013, 415] on div at bounding box center [1012, 417] width 137 height 66
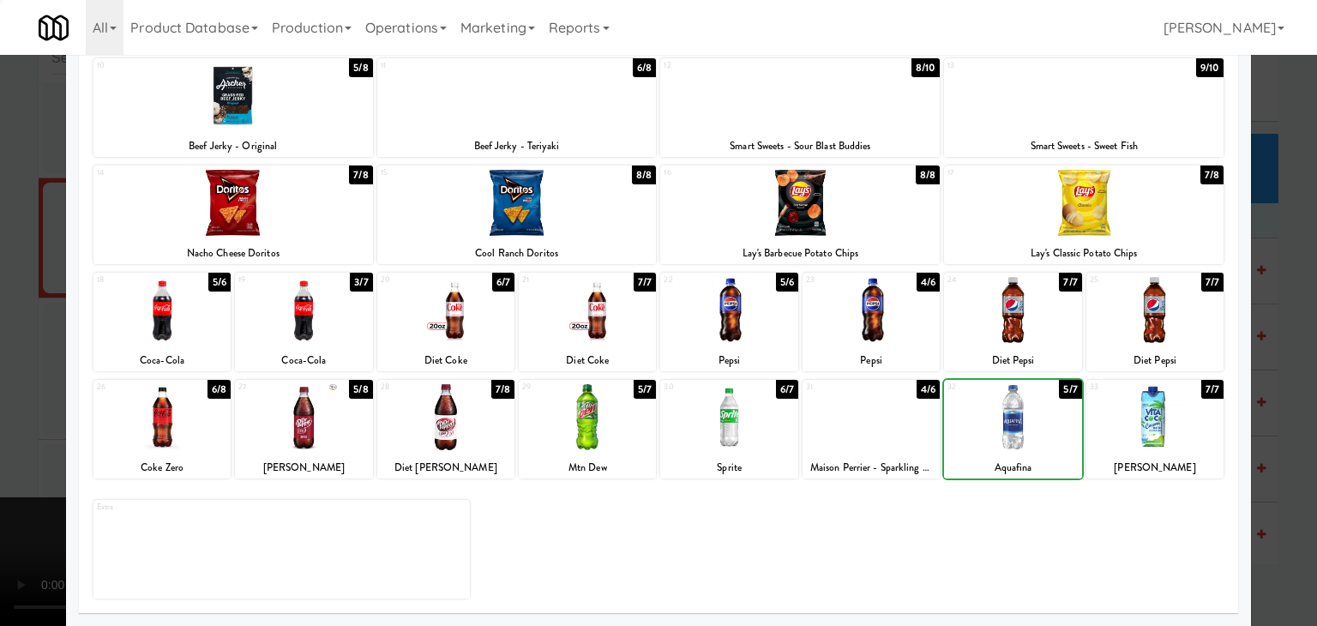
drag, startPoint x: 0, startPoint y: 322, endPoint x: 111, endPoint y: 321, distance: 110.6
click at [0, 322] on div at bounding box center [658, 313] width 1317 height 626
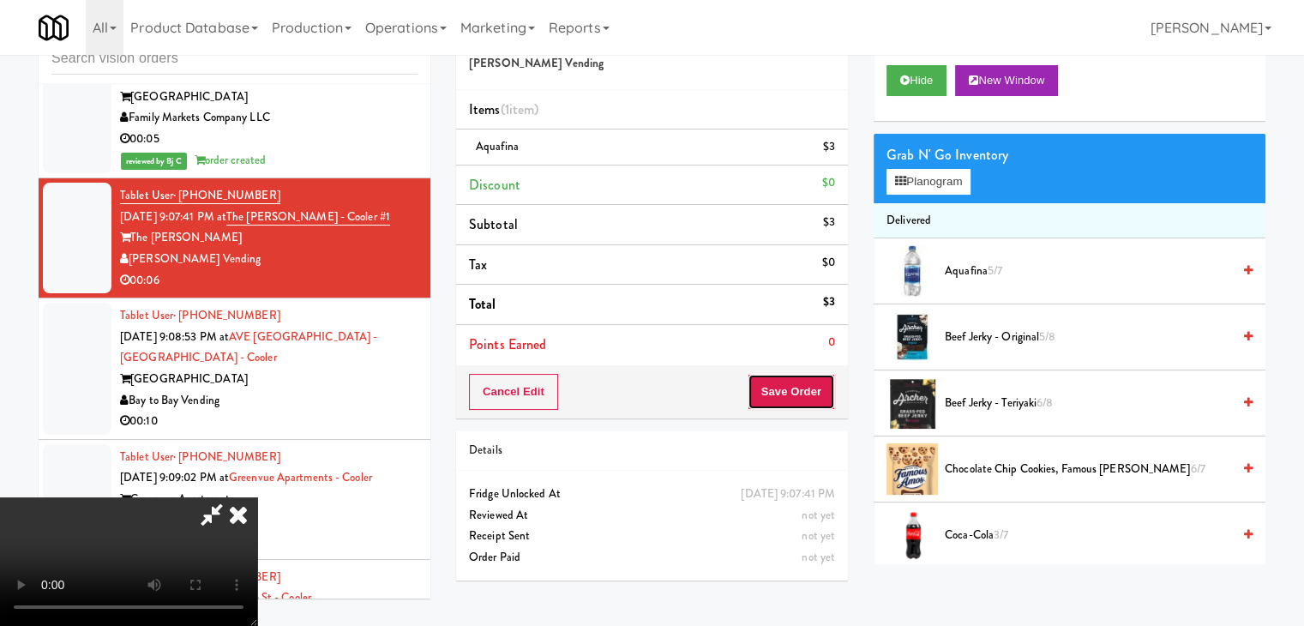
click at [809, 388] on button "Save Order" at bounding box center [791, 392] width 87 height 36
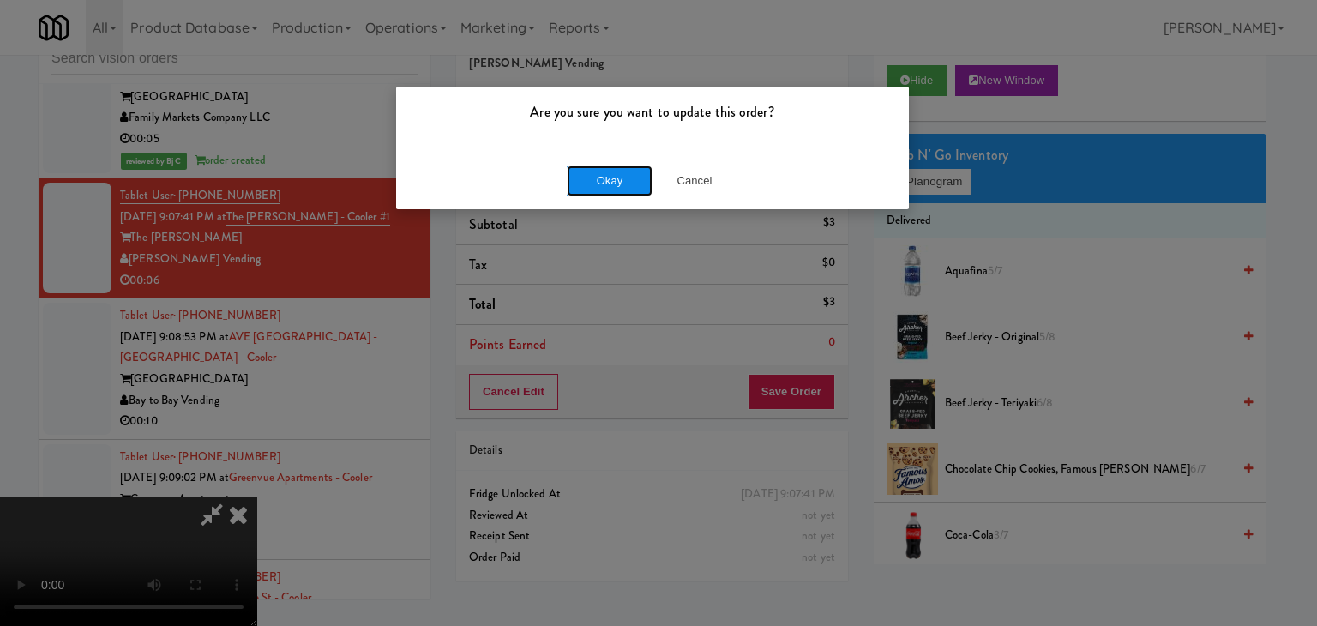
click at [615, 183] on button "Okay" at bounding box center [610, 180] width 86 height 31
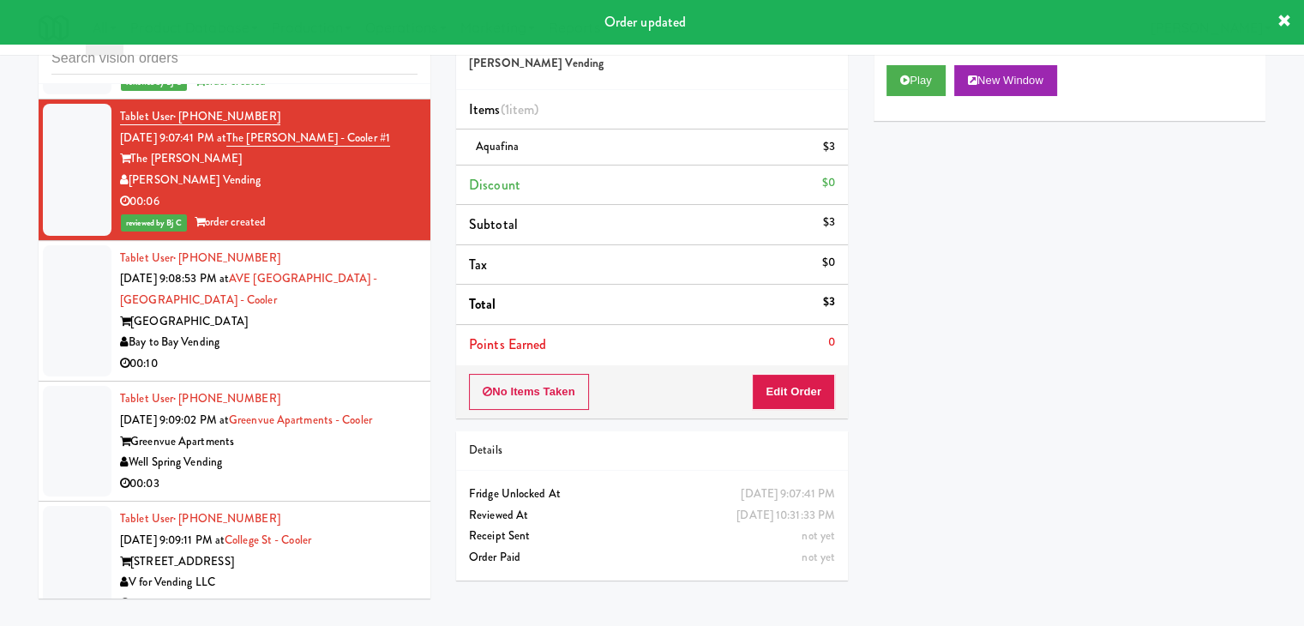
scroll to position [9241, 0]
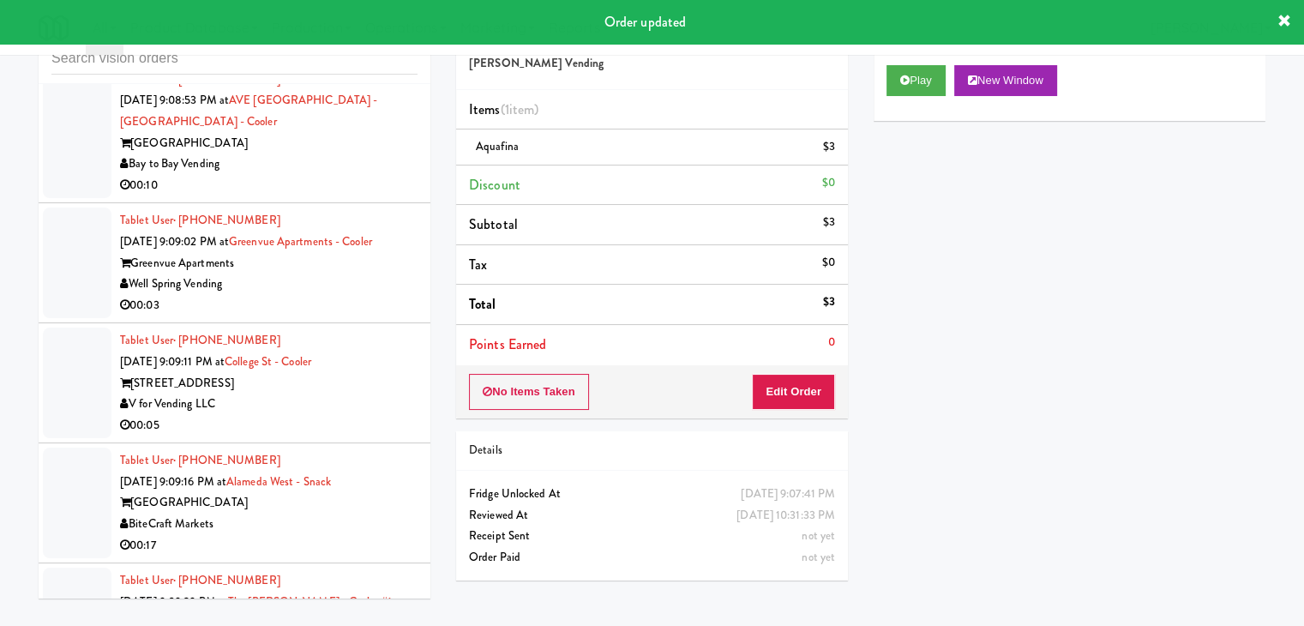
click at [317, 153] on div "Bay to Bay Vending" at bounding box center [268, 163] width 297 height 21
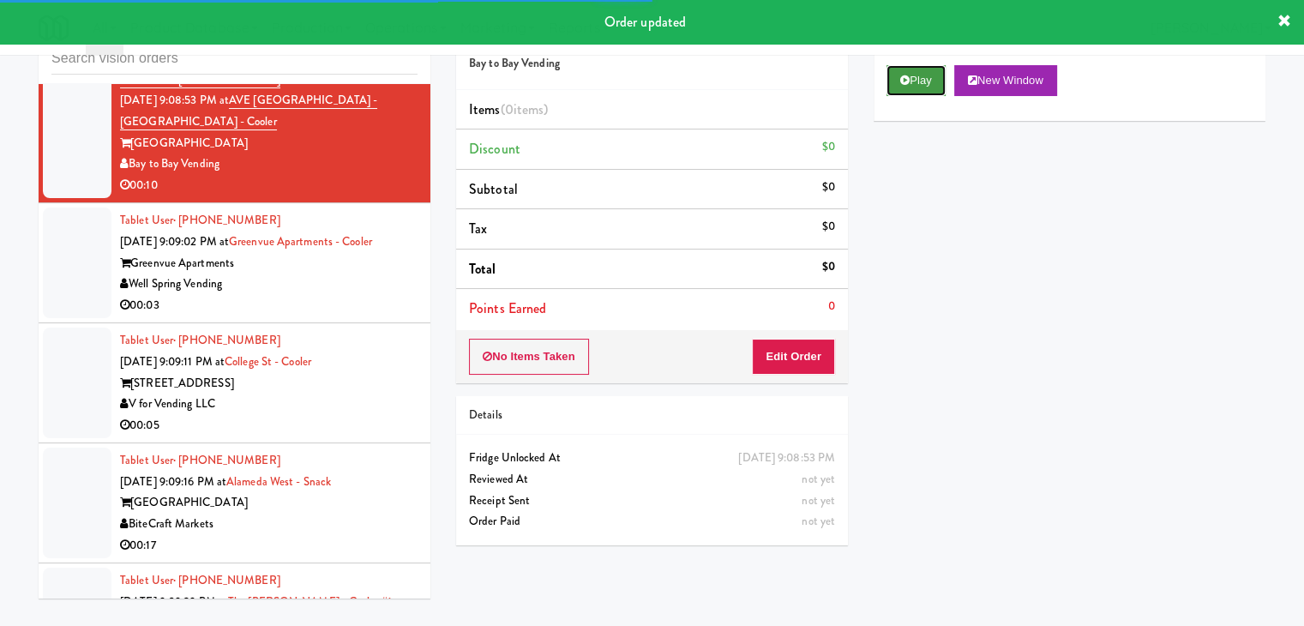
click at [916, 66] on button "Play" at bounding box center [915, 80] width 59 height 31
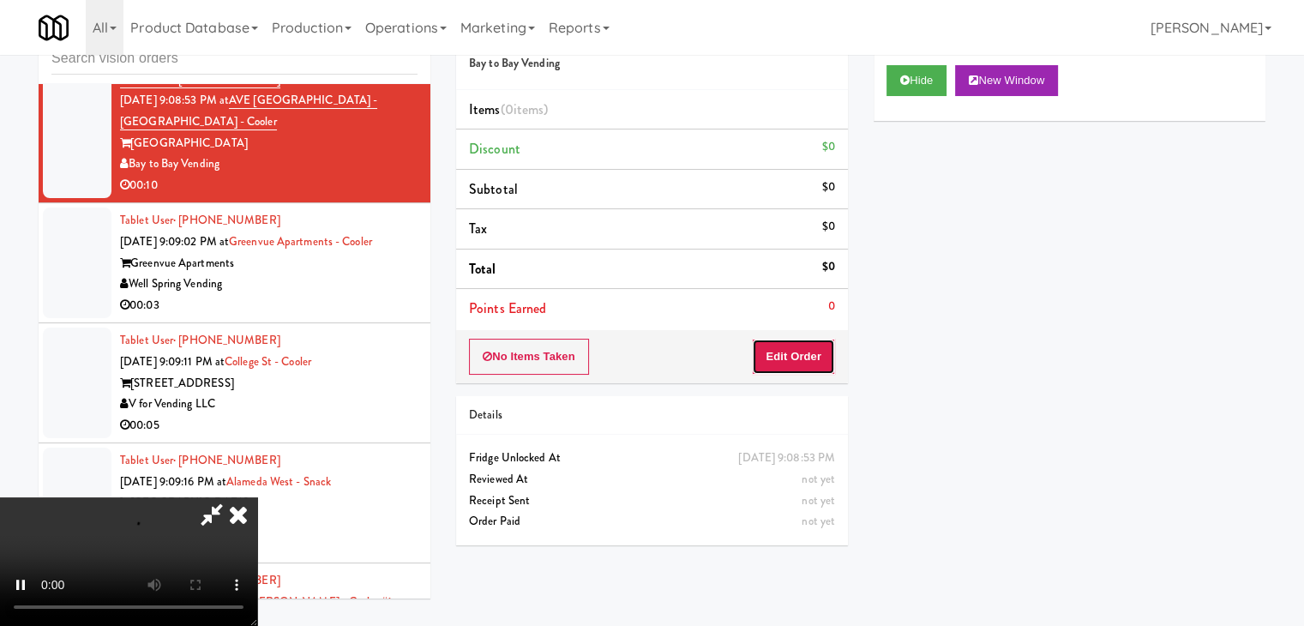
click at [806, 361] on button "Edit Order" at bounding box center [793, 357] width 83 height 36
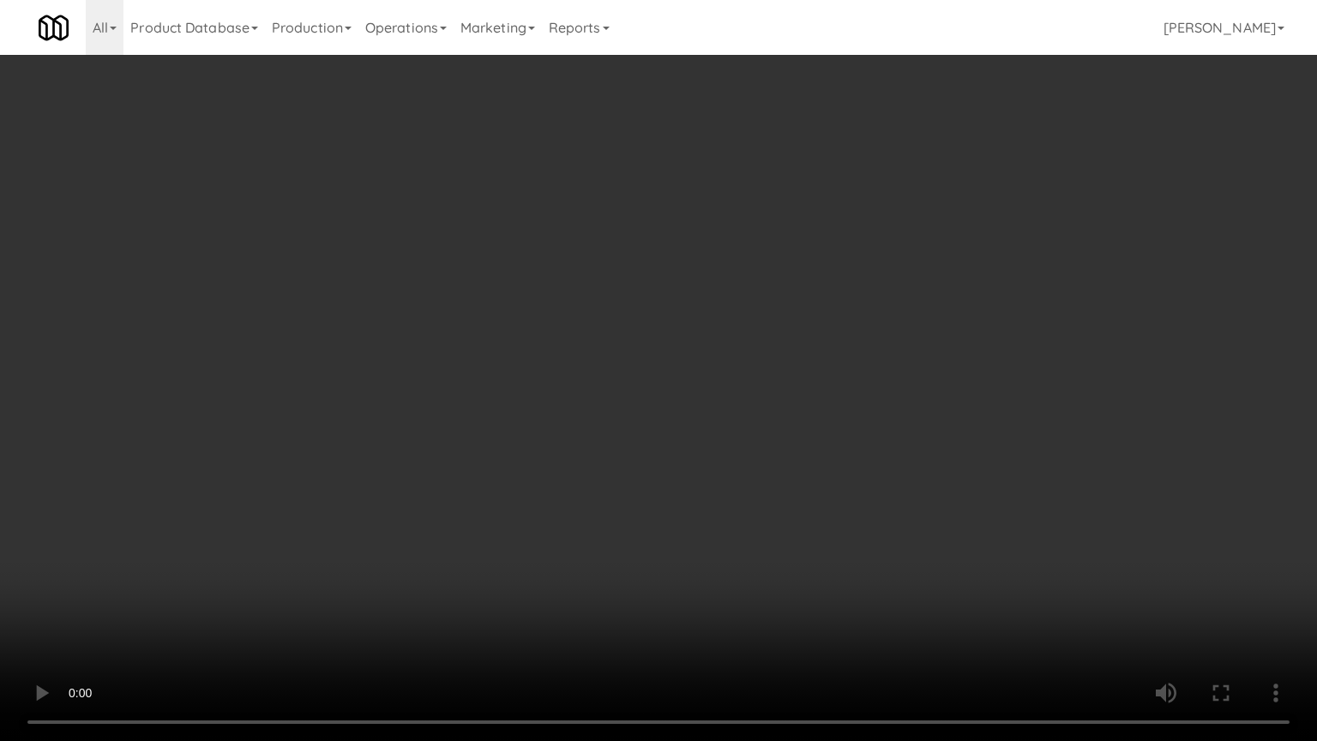
click at [793, 496] on video at bounding box center [658, 370] width 1317 height 741
click at [796, 483] on video at bounding box center [658, 370] width 1317 height 741
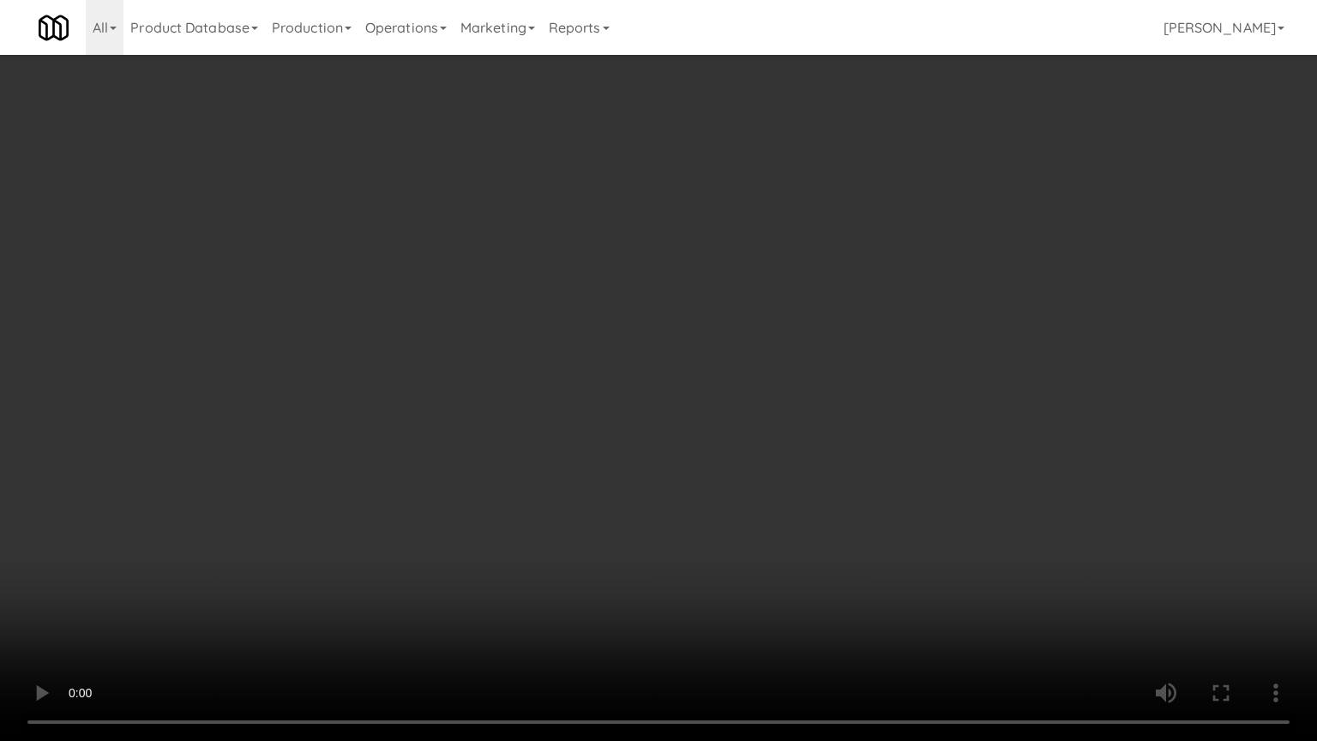
click at [796, 483] on video at bounding box center [658, 370] width 1317 height 741
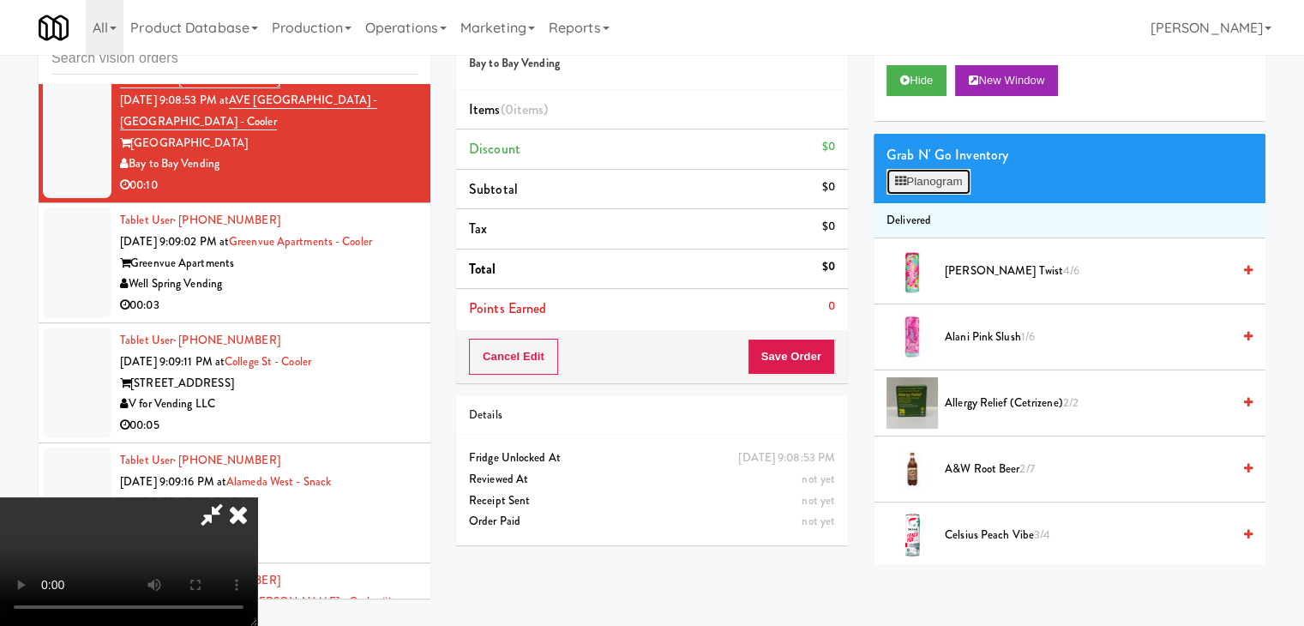
click at [919, 178] on button "Planogram" at bounding box center [928, 182] width 84 height 26
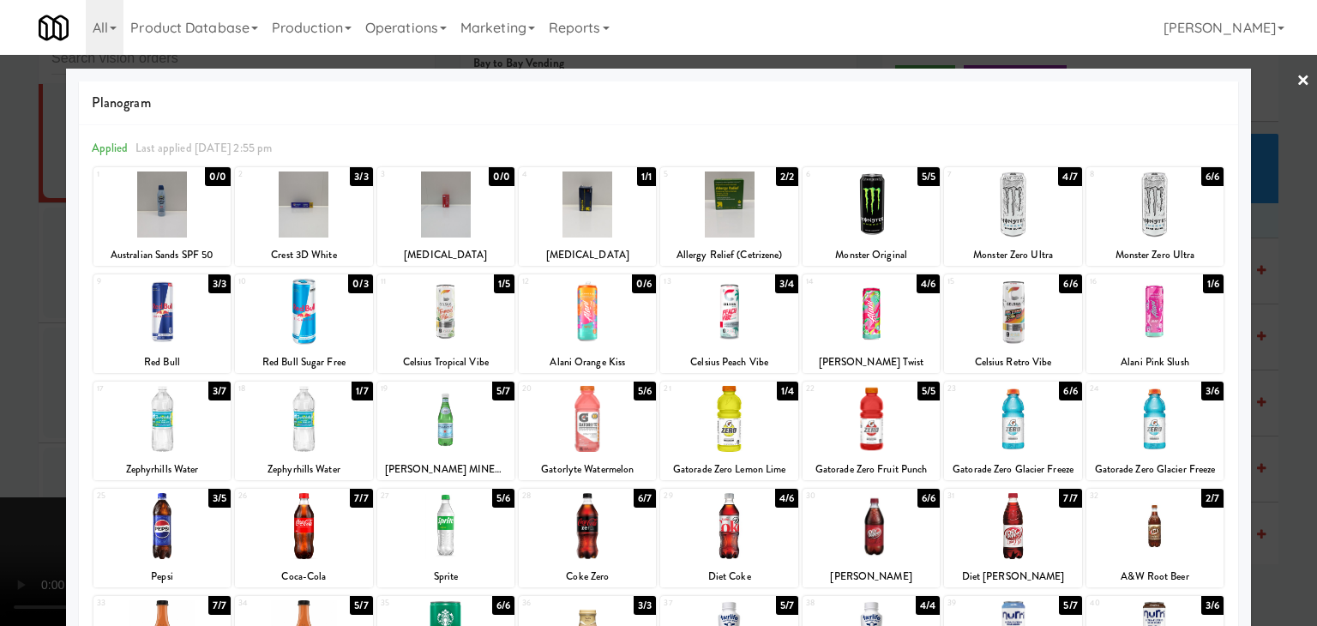
click at [169, 309] on div at bounding box center [161, 312] width 137 height 66
click at [1175, 422] on div at bounding box center [1154, 419] width 137 height 66
click at [1271, 417] on div at bounding box center [658, 313] width 1317 height 626
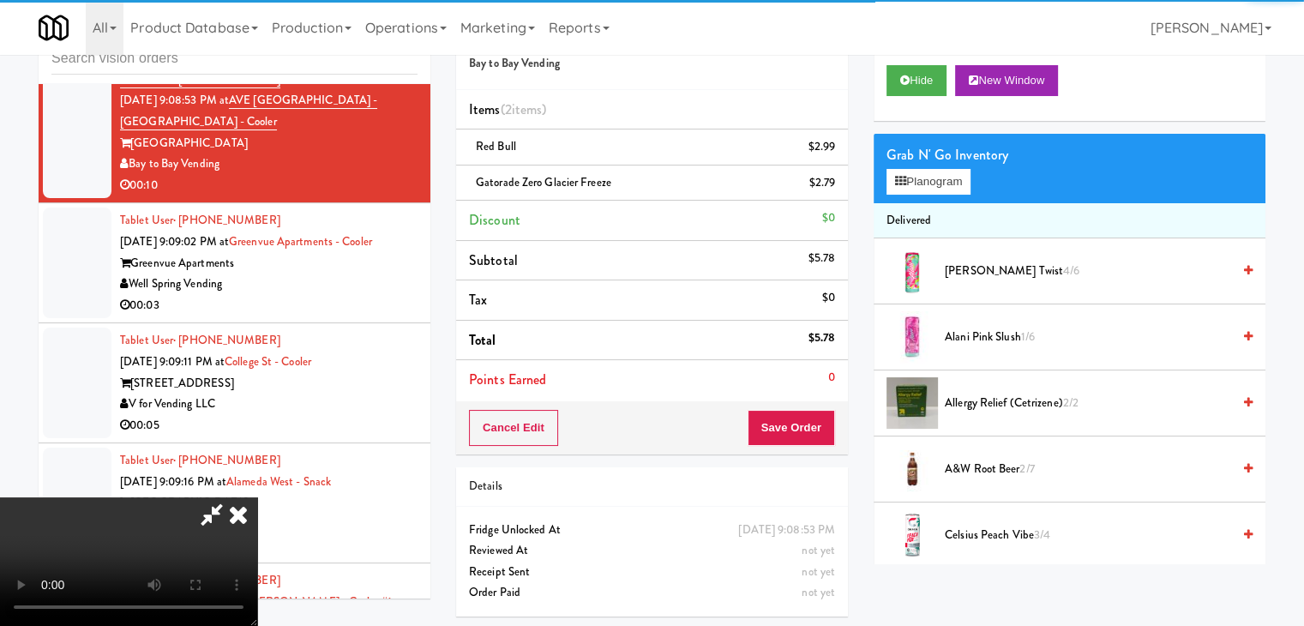
click at [257, 497] on video at bounding box center [128, 561] width 257 height 129
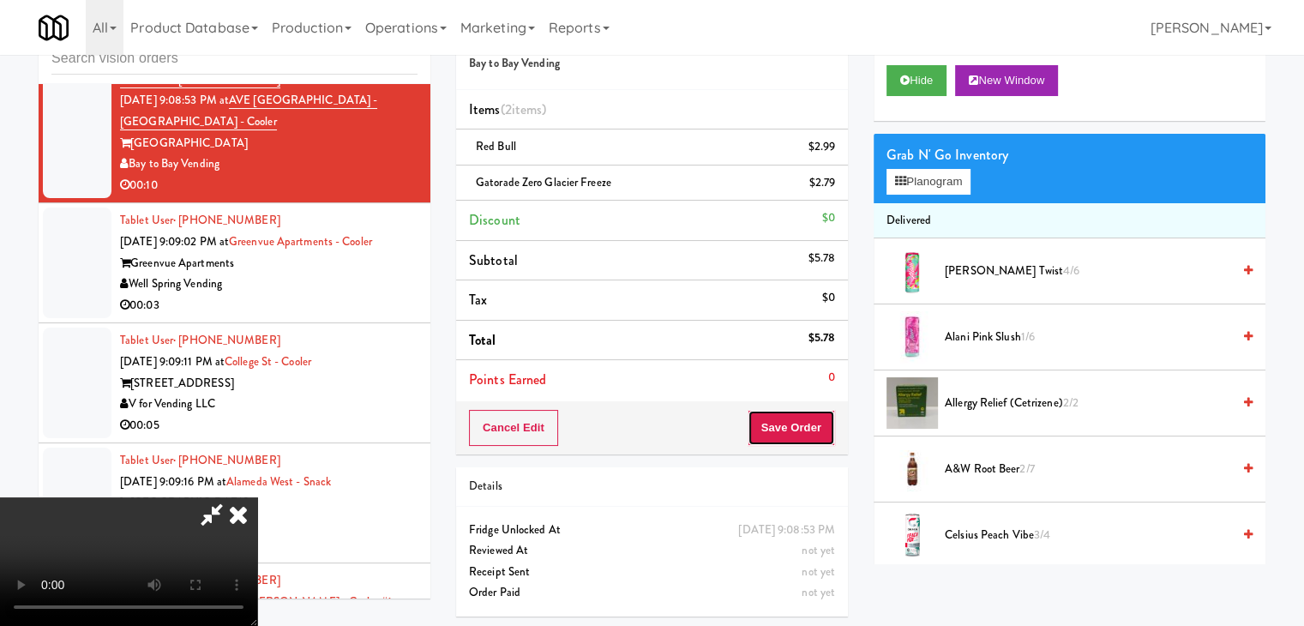
click at [803, 423] on button "Save Order" at bounding box center [791, 428] width 87 height 36
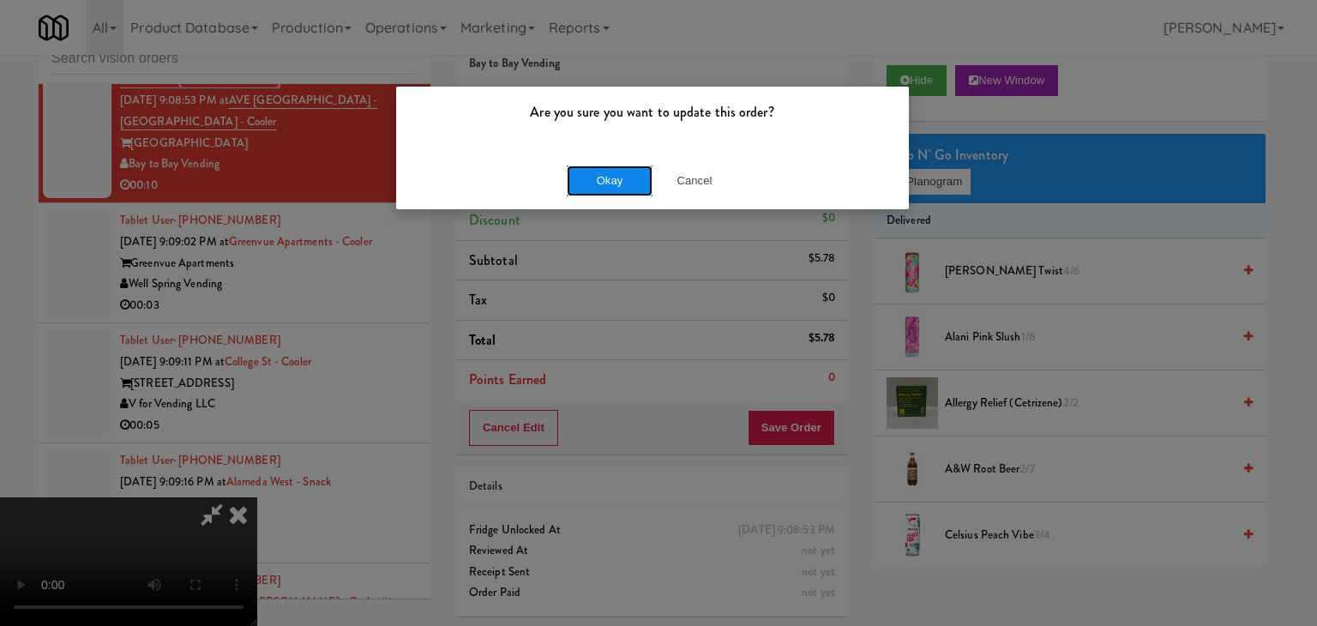
click at [605, 175] on button "Okay" at bounding box center [610, 180] width 86 height 31
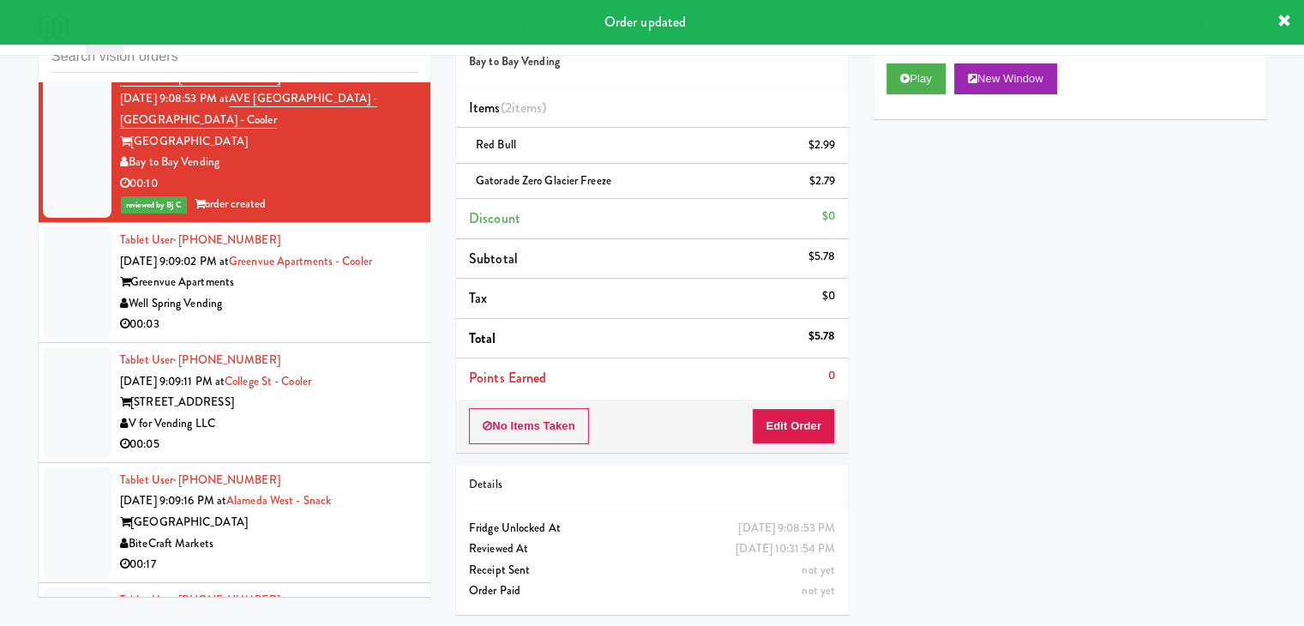
click at [298, 314] on div "00:03" at bounding box center [268, 324] width 297 height 21
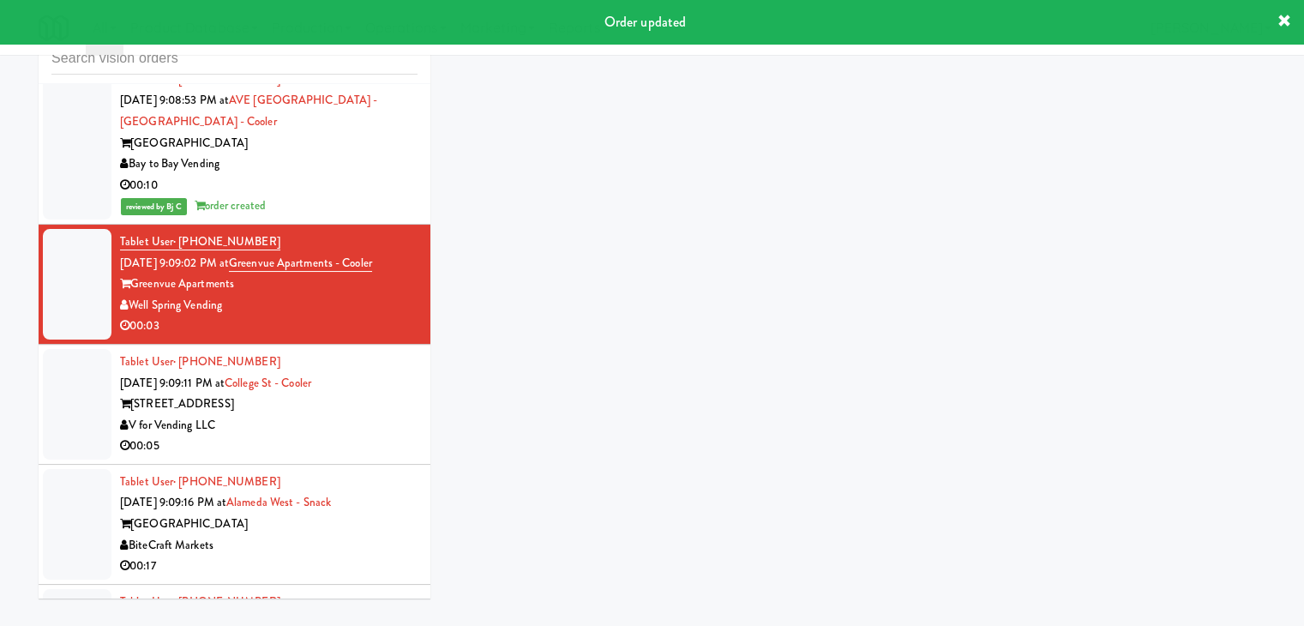
scroll to position [55, 0]
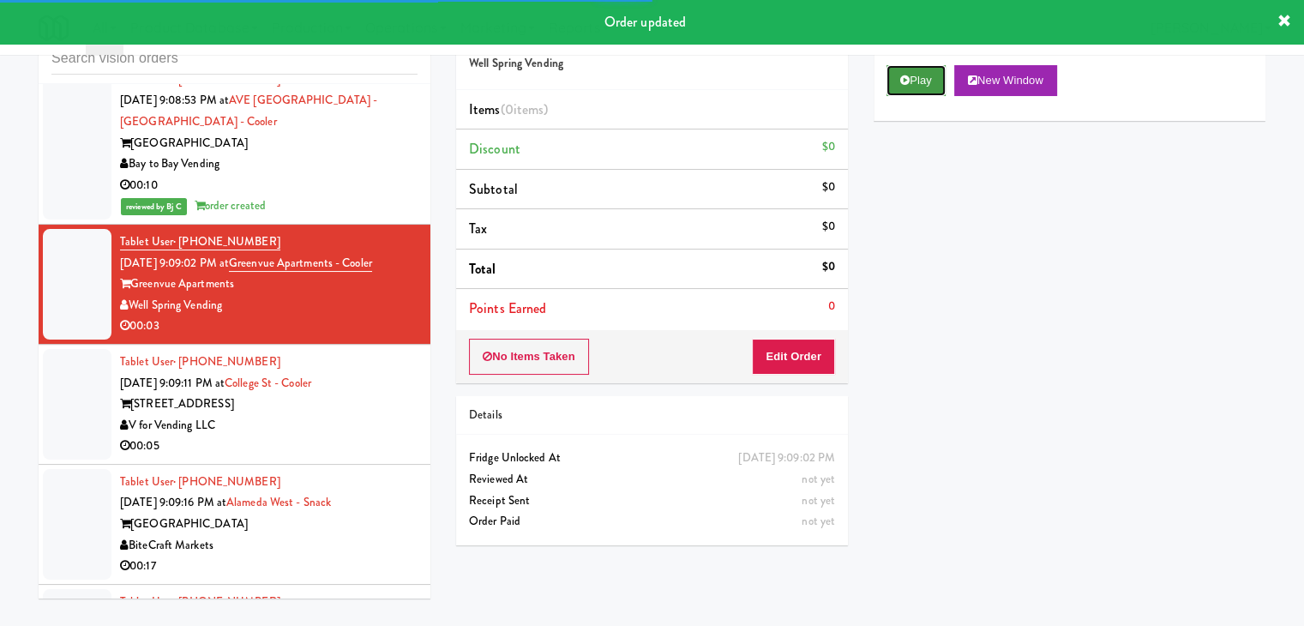
click at [905, 81] on icon at bounding box center [904, 80] width 9 height 11
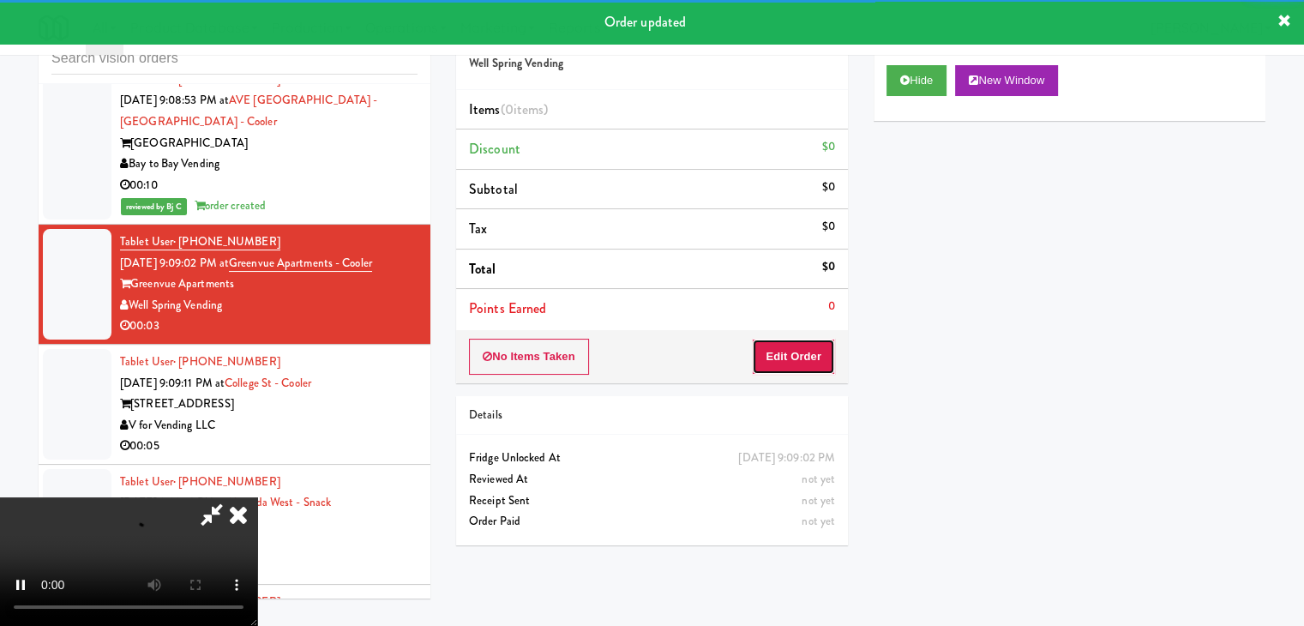
click at [784, 350] on button "Edit Order" at bounding box center [793, 357] width 83 height 36
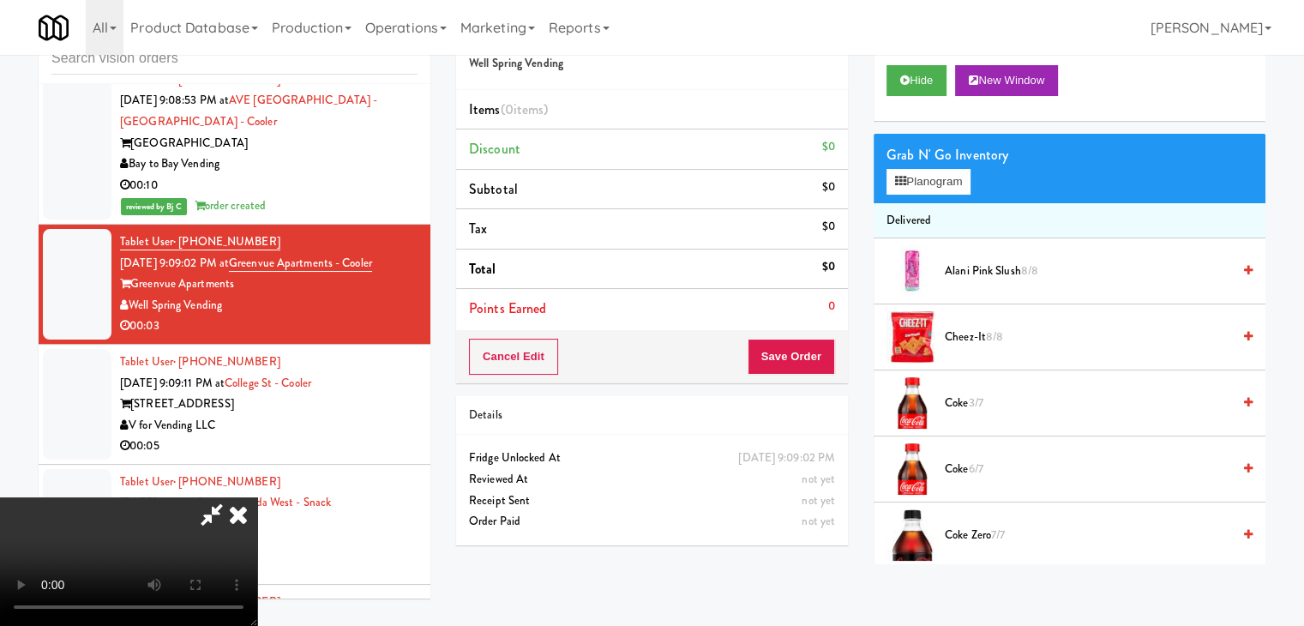
scroll to position [0, 0]
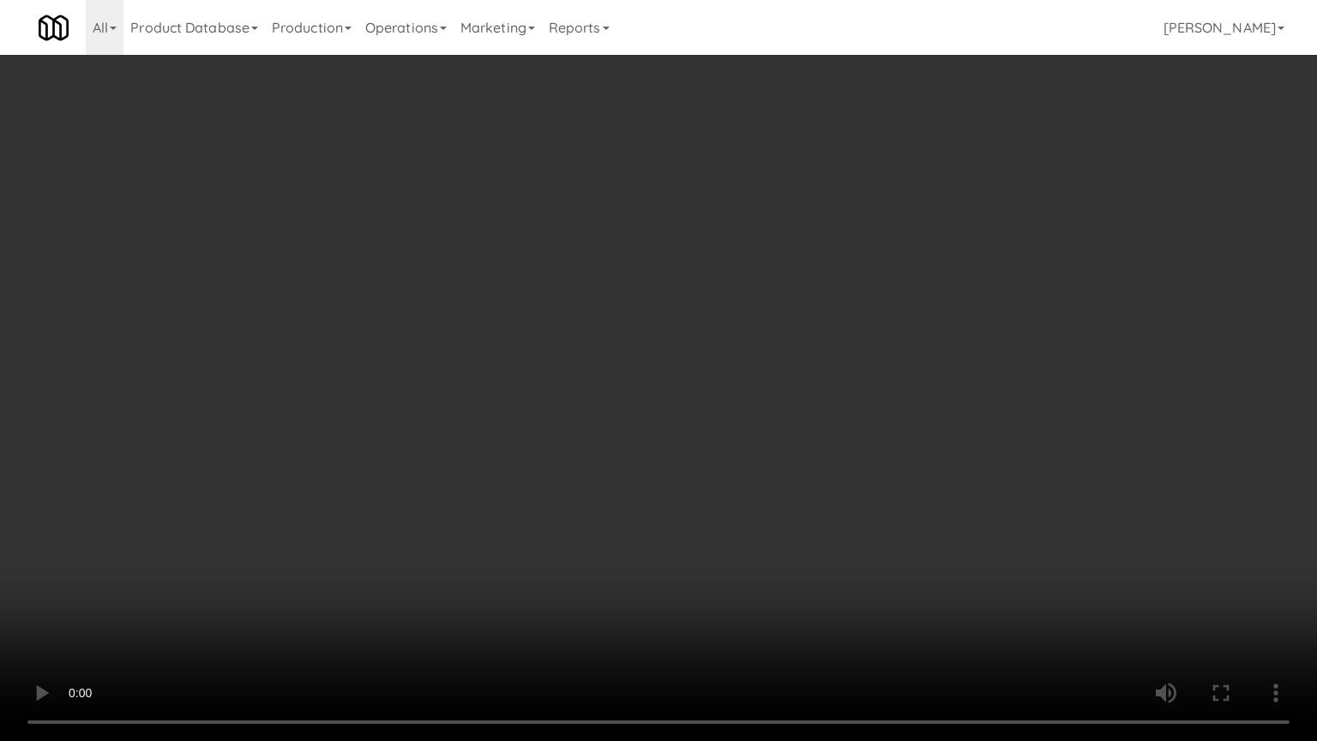
click at [792, 455] on video at bounding box center [658, 370] width 1317 height 741
click at [791, 455] on video at bounding box center [658, 370] width 1317 height 741
click at [791, 396] on video at bounding box center [658, 370] width 1317 height 741
click at [795, 407] on video at bounding box center [658, 370] width 1317 height 741
click at [794, 407] on video at bounding box center [658, 370] width 1317 height 741
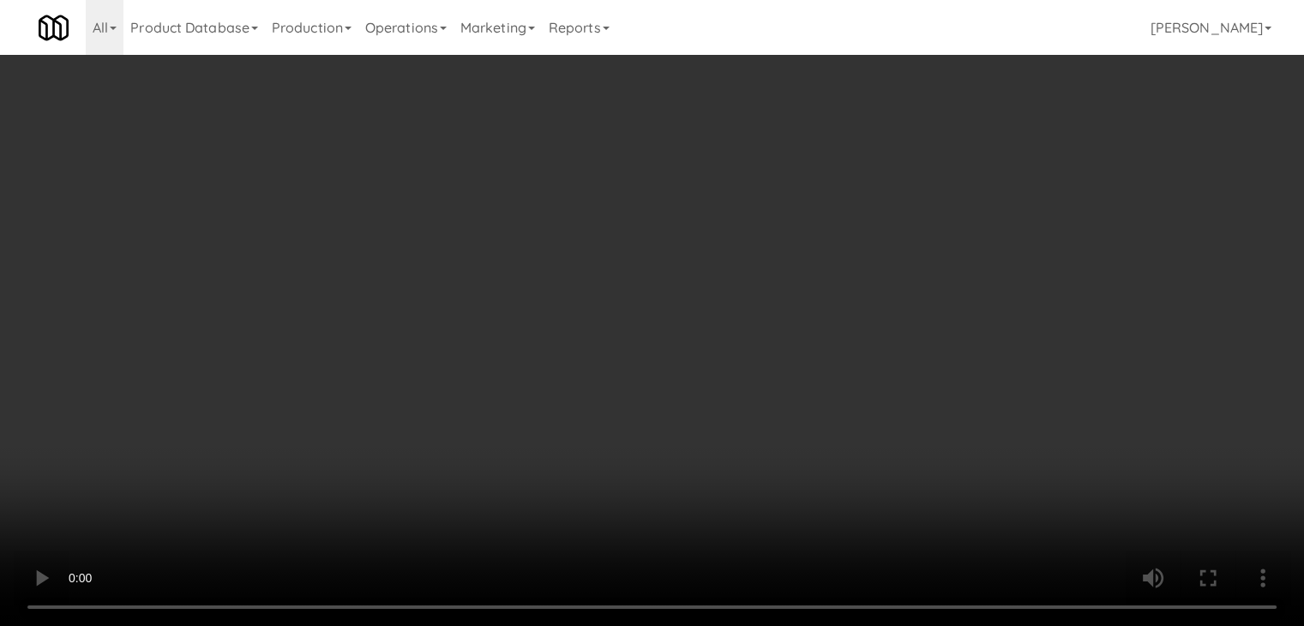
click at [926, 183] on button "Planogram" at bounding box center [928, 182] width 84 height 26
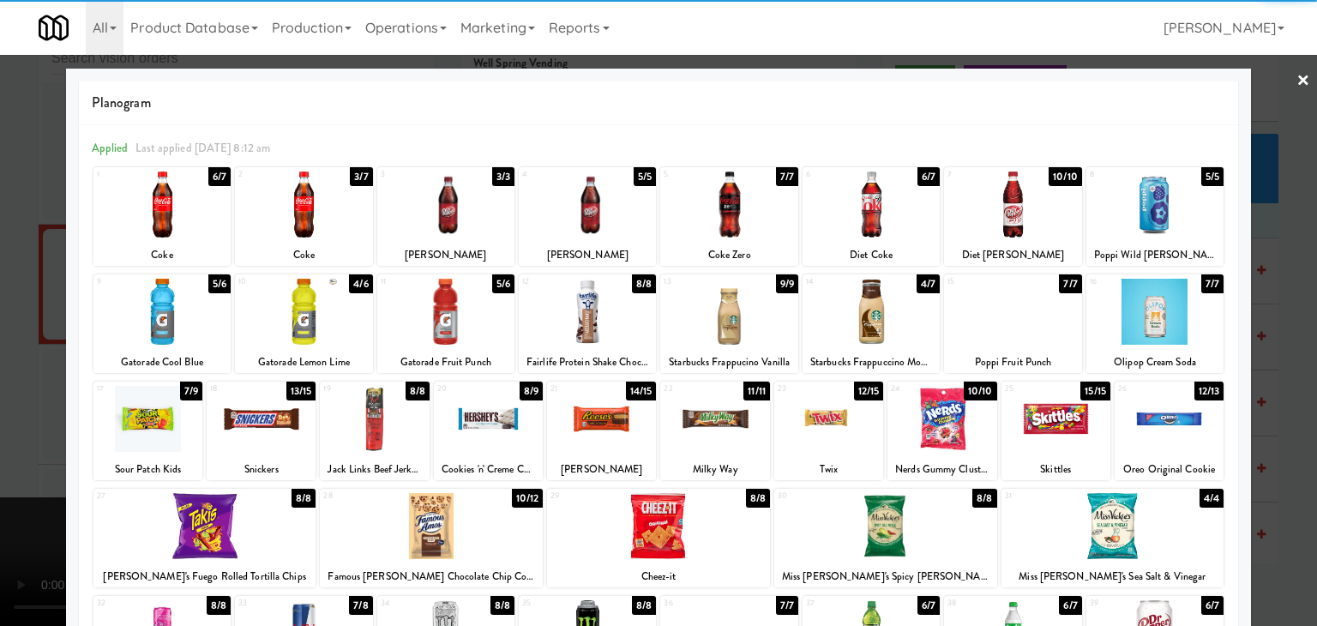
drag, startPoint x: 308, startPoint y: 213, endPoint x: 141, endPoint y: 253, distance: 171.7
click at [307, 213] on div at bounding box center [303, 204] width 137 height 66
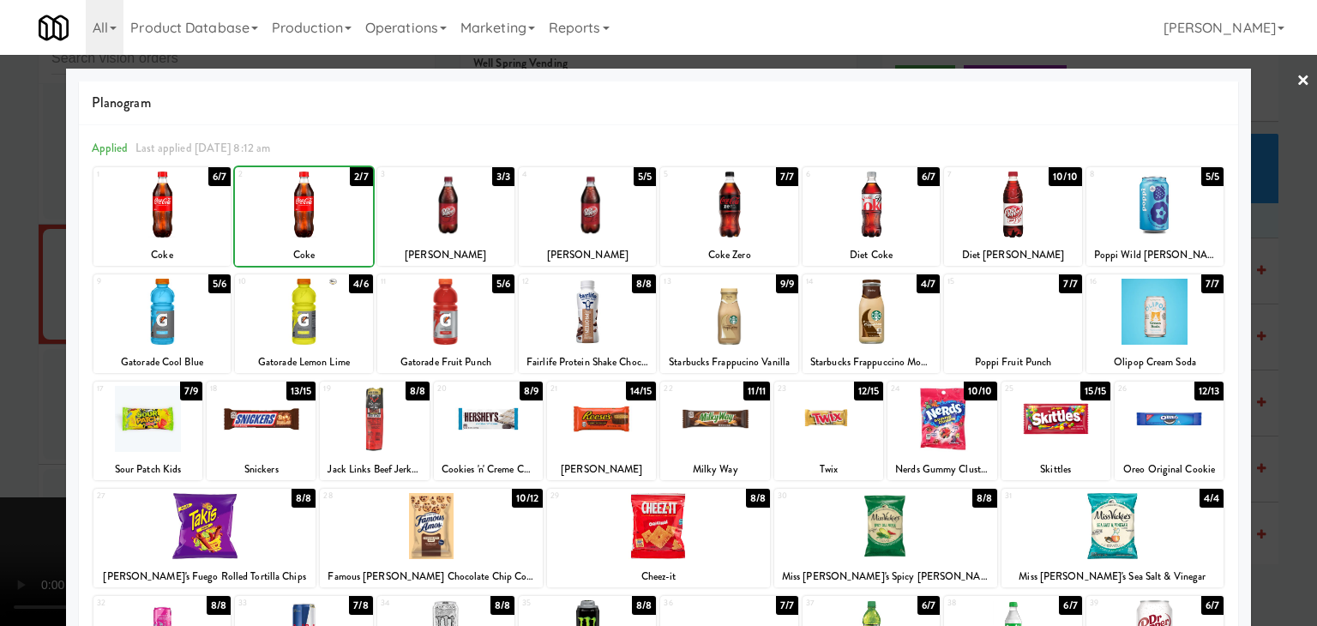
drag, startPoint x: 0, startPoint y: 305, endPoint x: 198, endPoint y: 328, distance: 199.4
click at [4, 305] on div at bounding box center [658, 313] width 1317 height 626
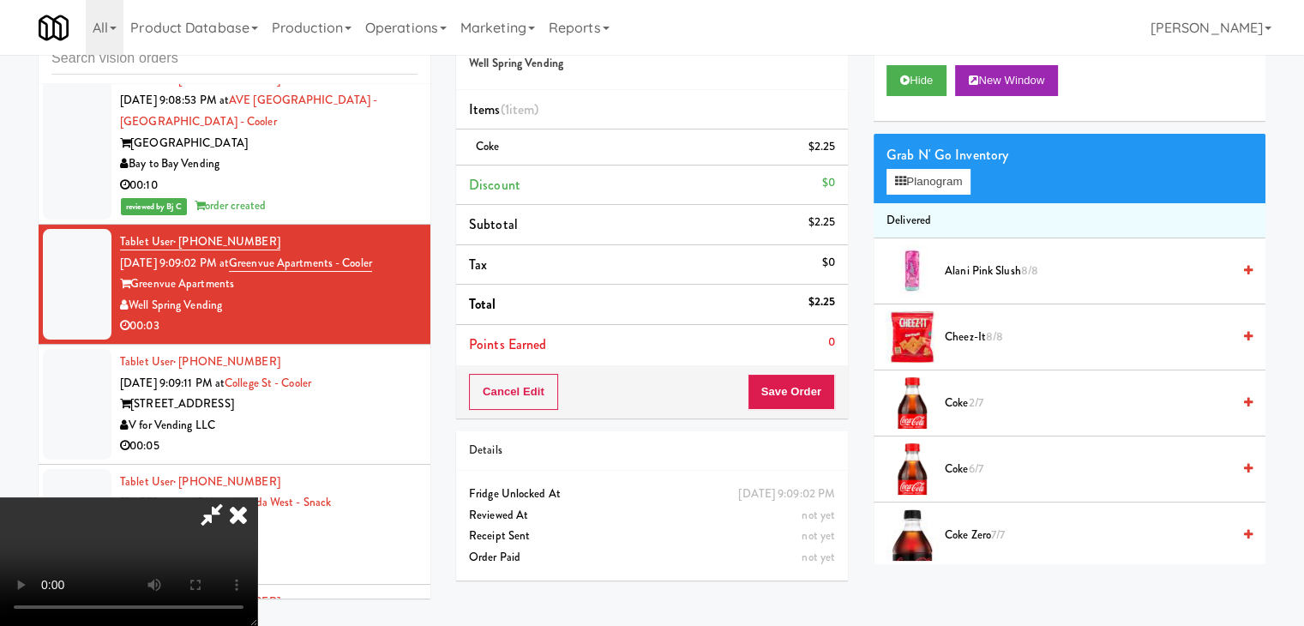
drag, startPoint x: 583, startPoint y: 429, endPoint x: 832, endPoint y: 430, distance: 248.6
click at [257, 497] on video at bounding box center [128, 561] width 257 height 129
click at [789, 387] on button "Save Order" at bounding box center [791, 392] width 87 height 36
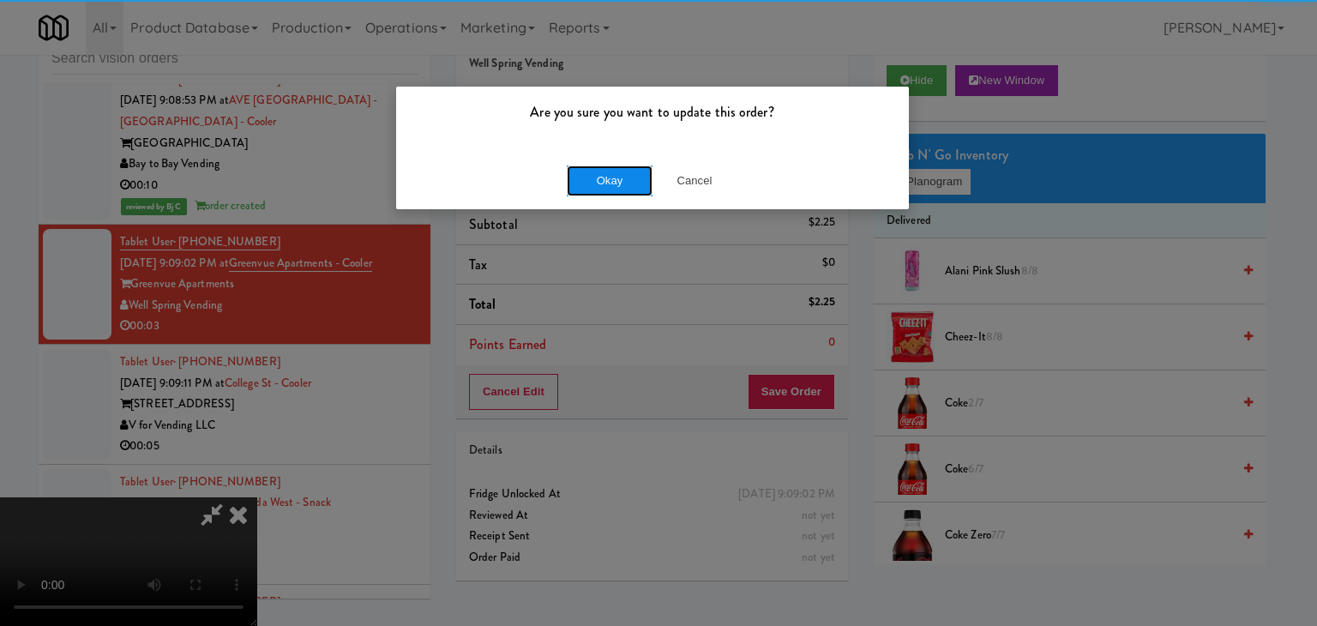
click at [639, 184] on button "Okay" at bounding box center [610, 180] width 86 height 31
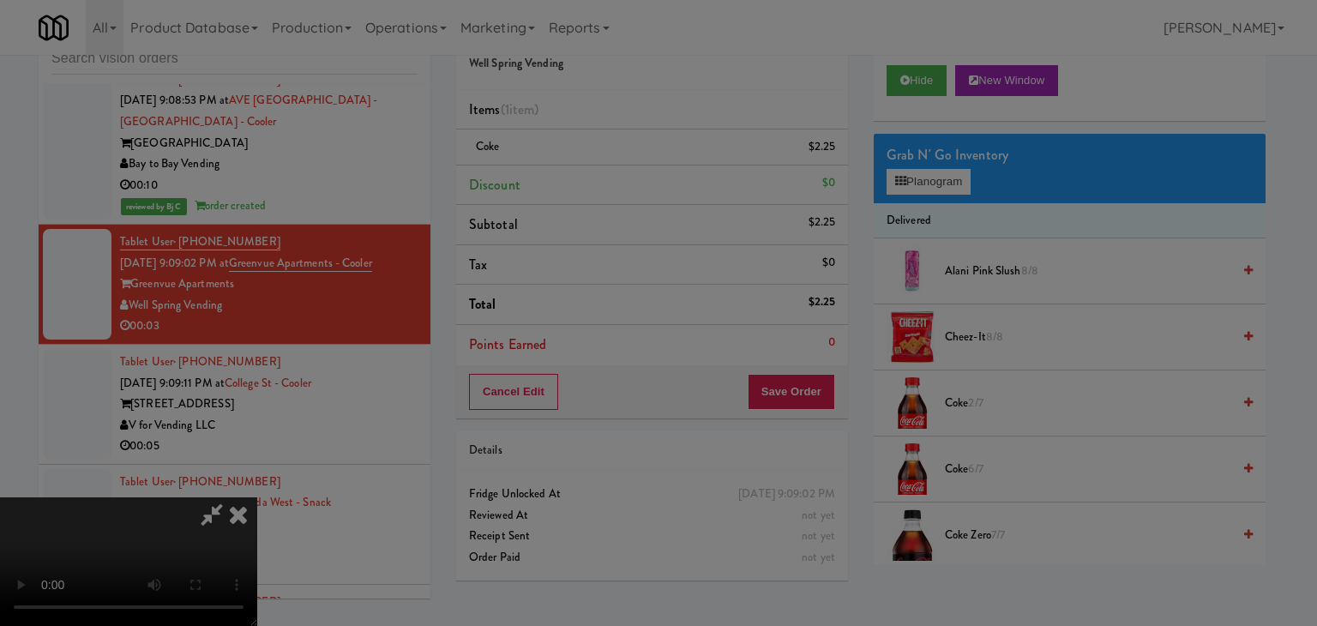
click at [639, 177] on div "Okay Cancel" at bounding box center [652, 148] width 513 height 57
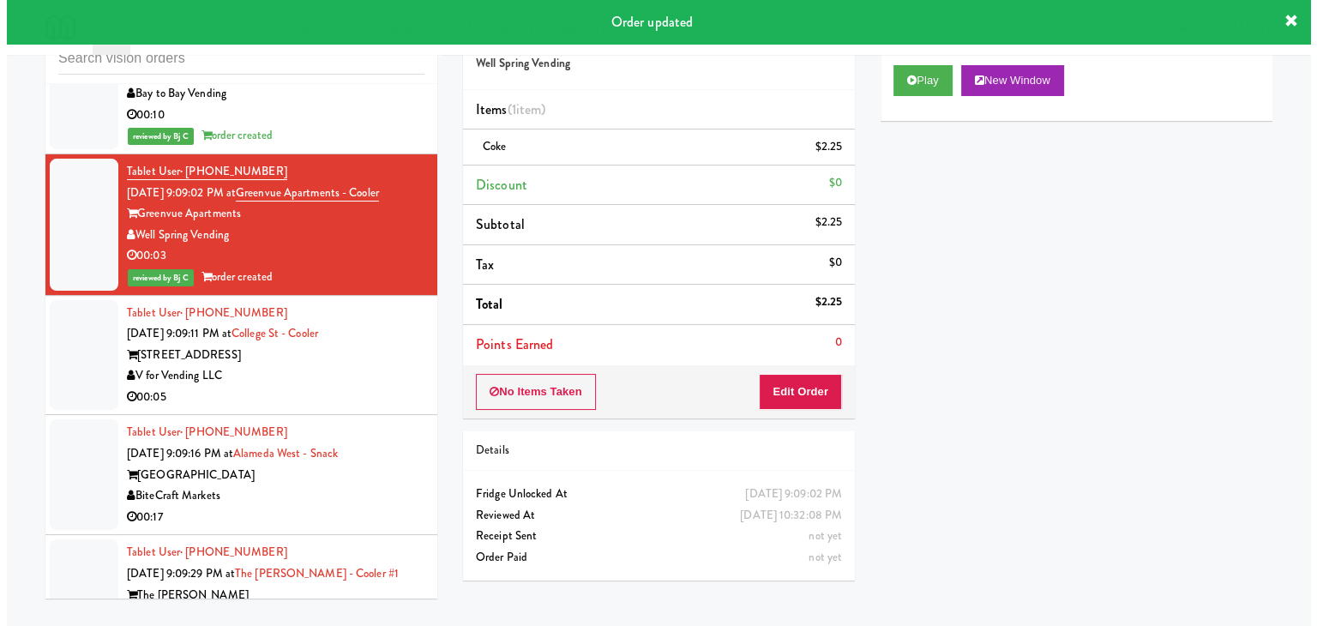
scroll to position [9498, 0]
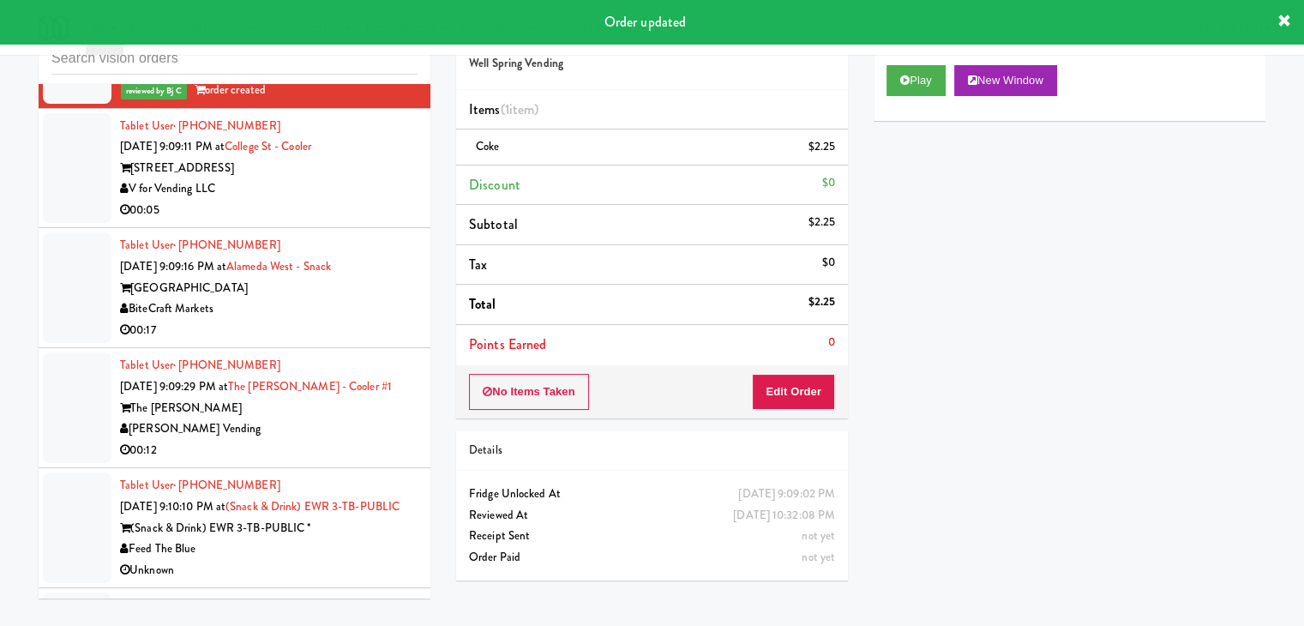
click at [359, 187] on div "V for Vending LLC" at bounding box center [268, 188] width 297 height 21
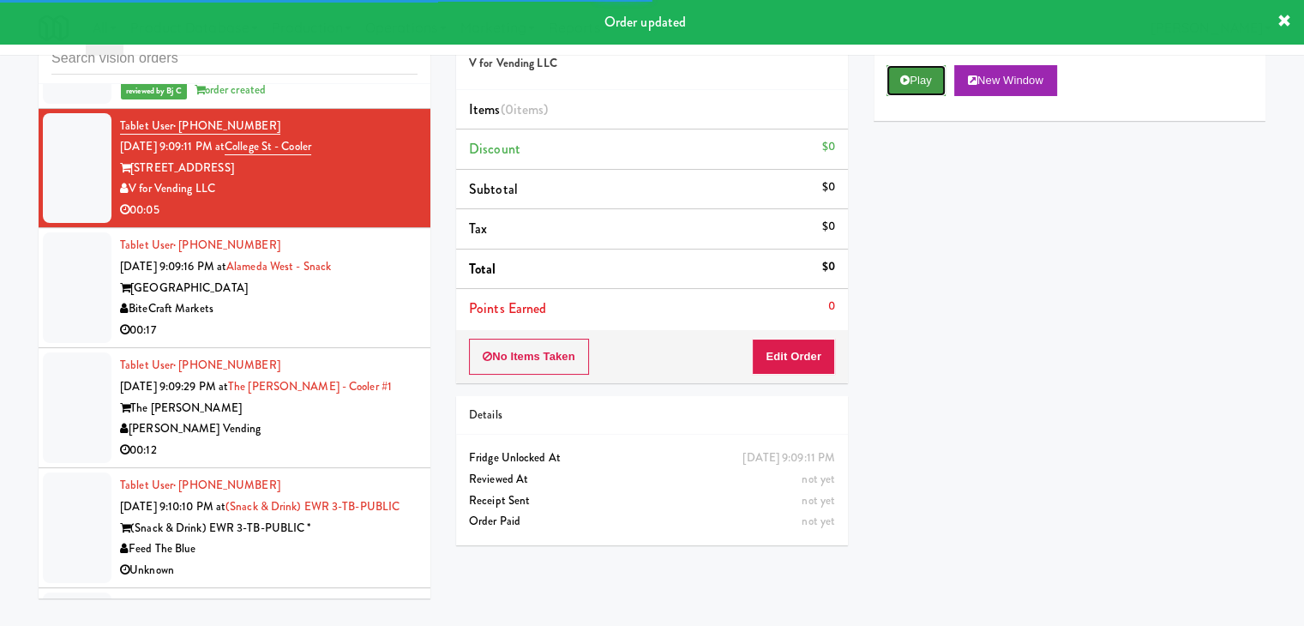
click at [918, 82] on button "Play" at bounding box center [915, 80] width 59 height 31
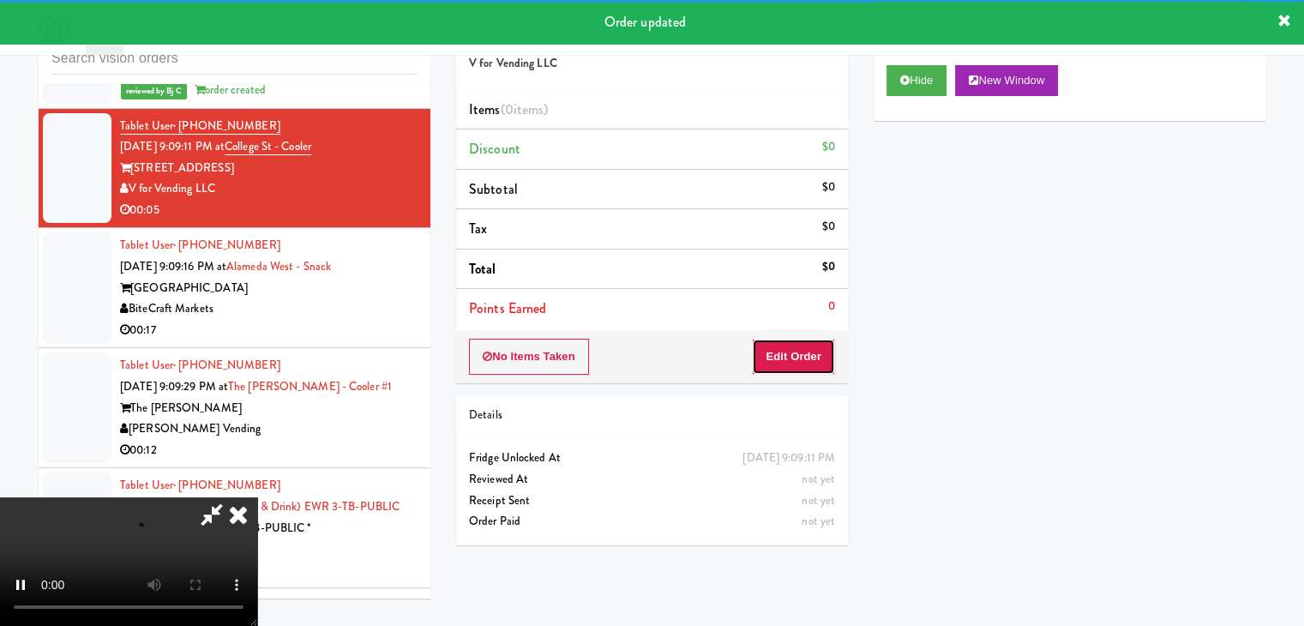
click at [804, 351] on button "Edit Order" at bounding box center [793, 357] width 83 height 36
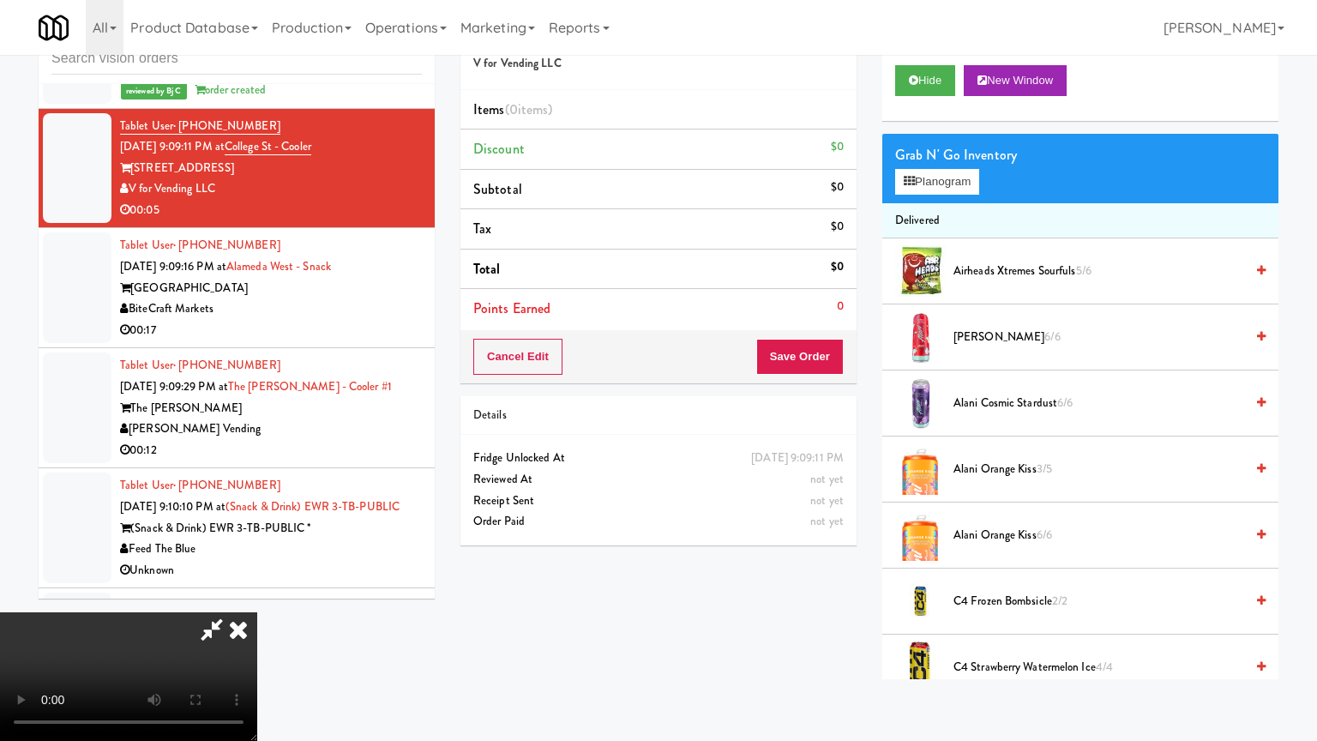
click at [257, 612] on video at bounding box center [128, 676] width 257 height 129
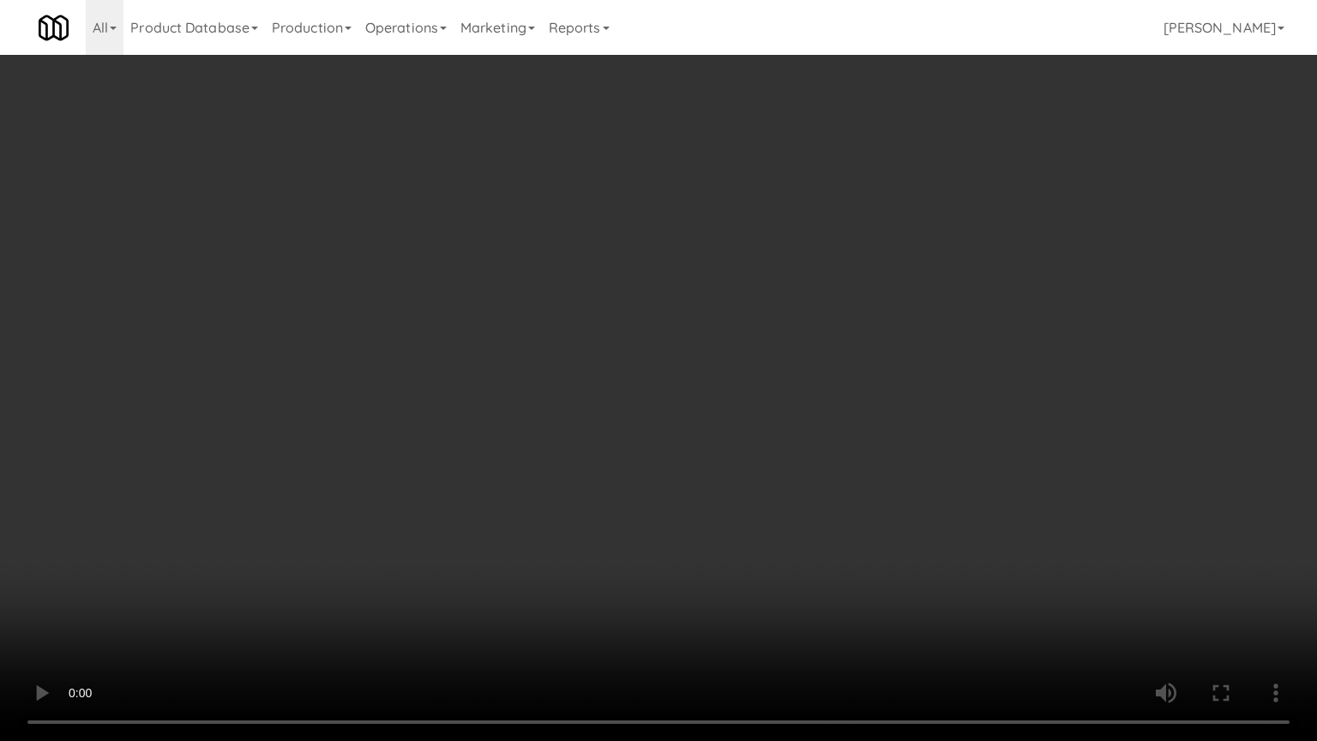
click at [815, 510] on video at bounding box center [658, 370] width 1317 height 741
click at [809, 511] on video at bounding box center [658, 370] width 1317 height 741
click at [816, 507] on video at bounding box center [658, 370] width 1317 height 741
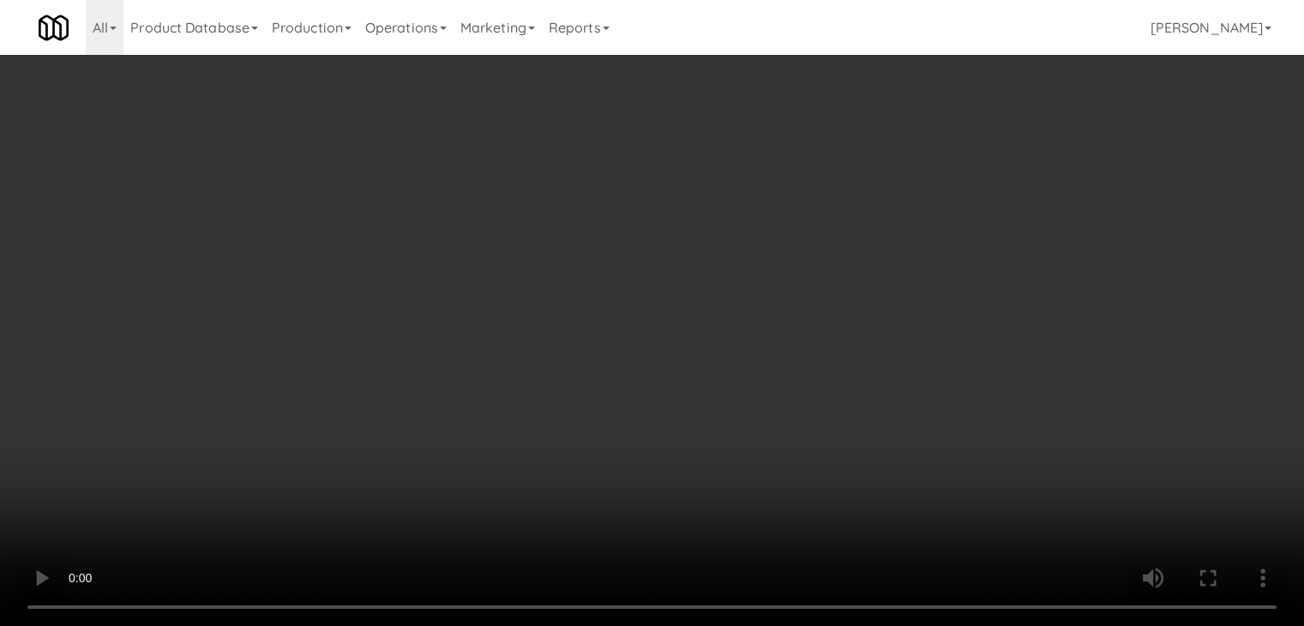
click at [952, 176] on button "Planogram" at bounding box center [928, 182] width 84 height 26
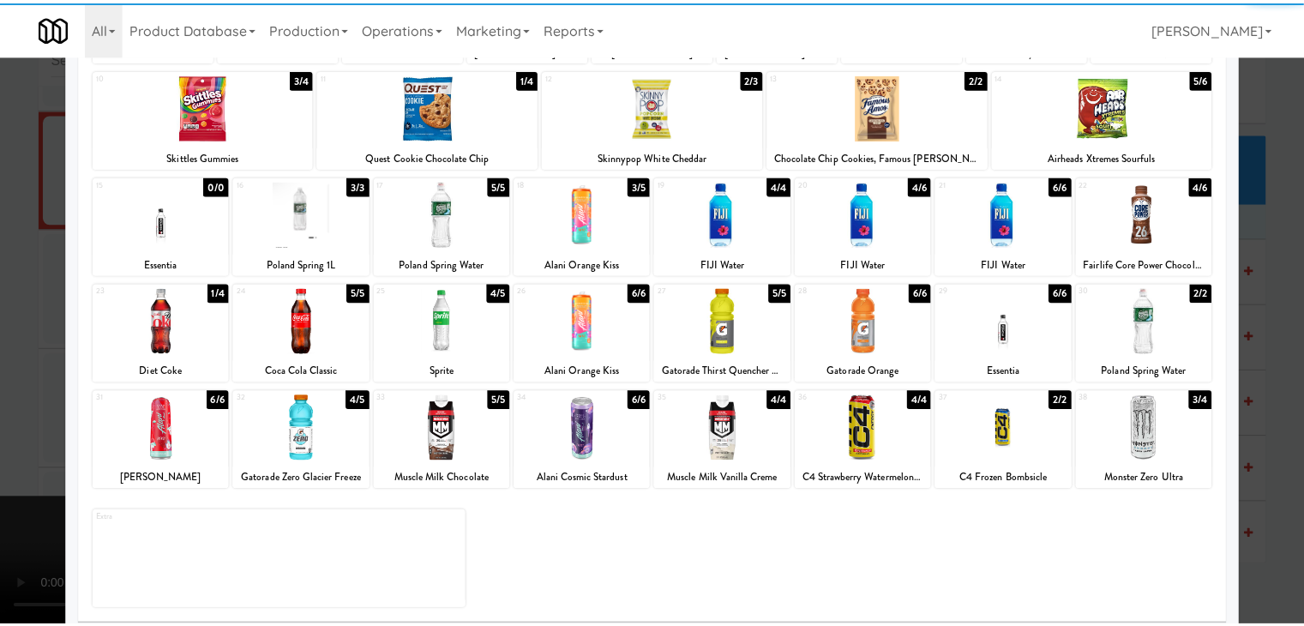
scroll to position [216, 0]
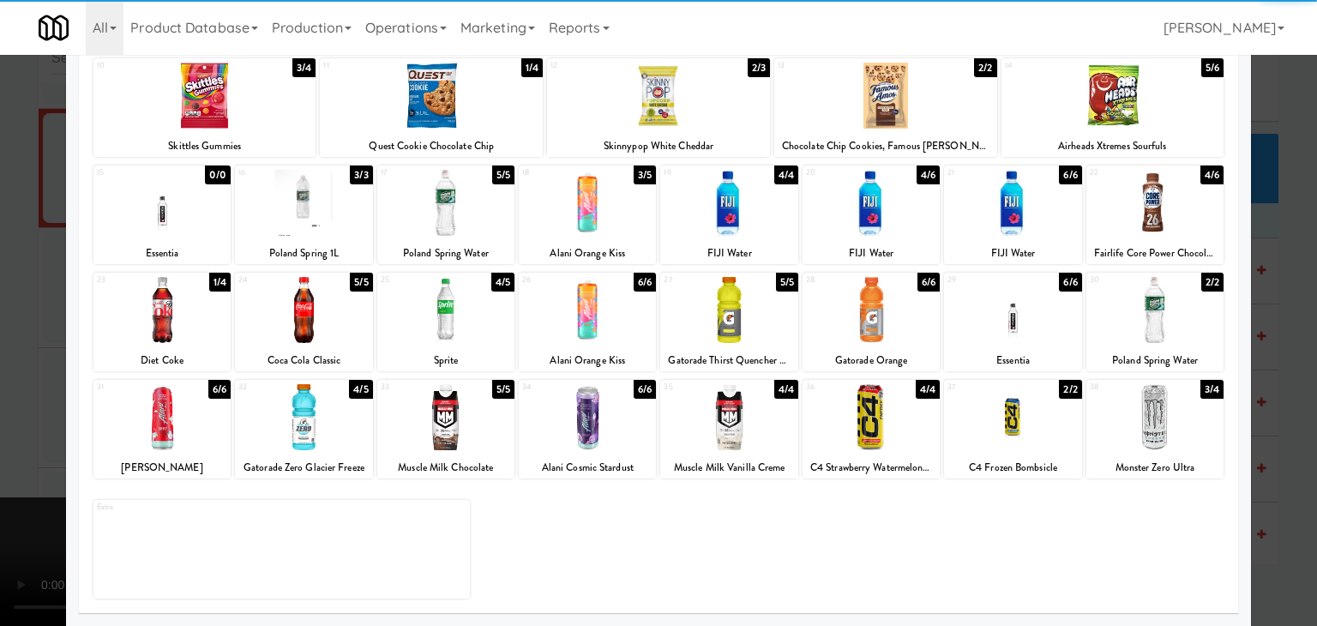
drag, startPoint x: 169, startPoint y: 325, endPoint x: 0, endPoint y: 330, distance: 169.0
click at [168, 325] on div at bounding box center [161, 310] width 137 height 66
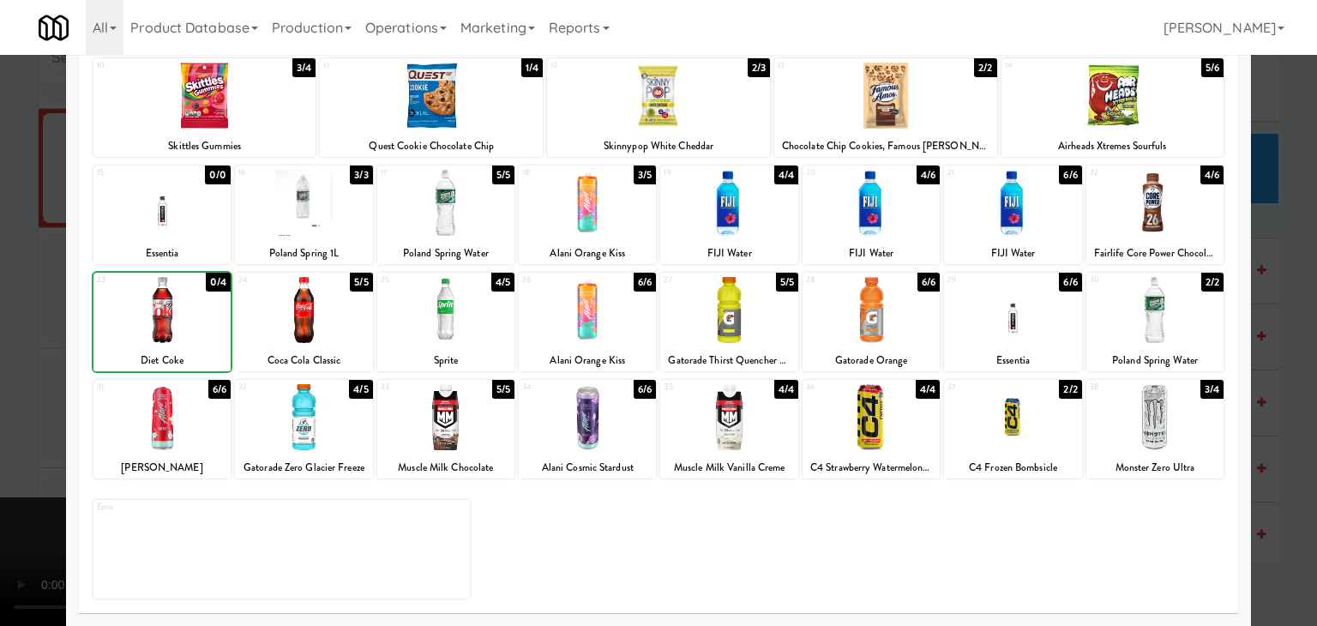
click at [0, 330] on div at bounding box center [658, 313] width 1317 height 626
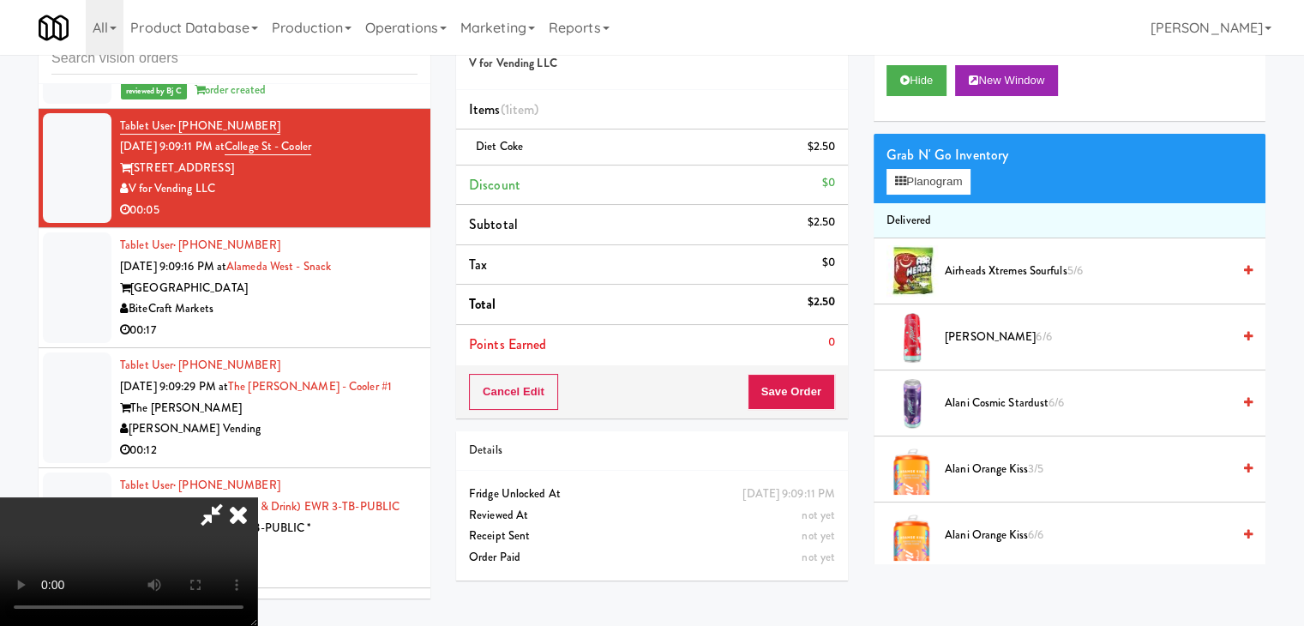
click at [257, 497] on video at bounding box center [128, 561] width 257 height 129
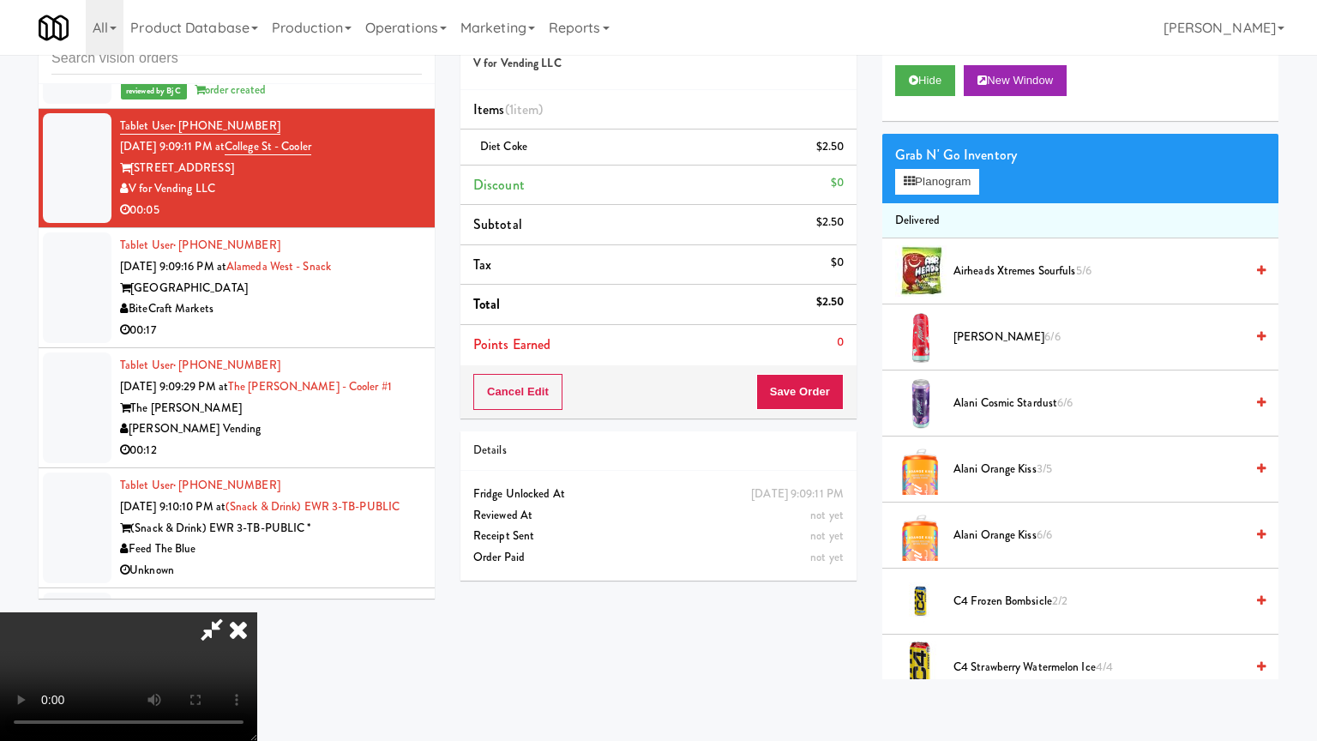
click at [257, 612] on video at bounding box center [128, 676] width 257 height 129
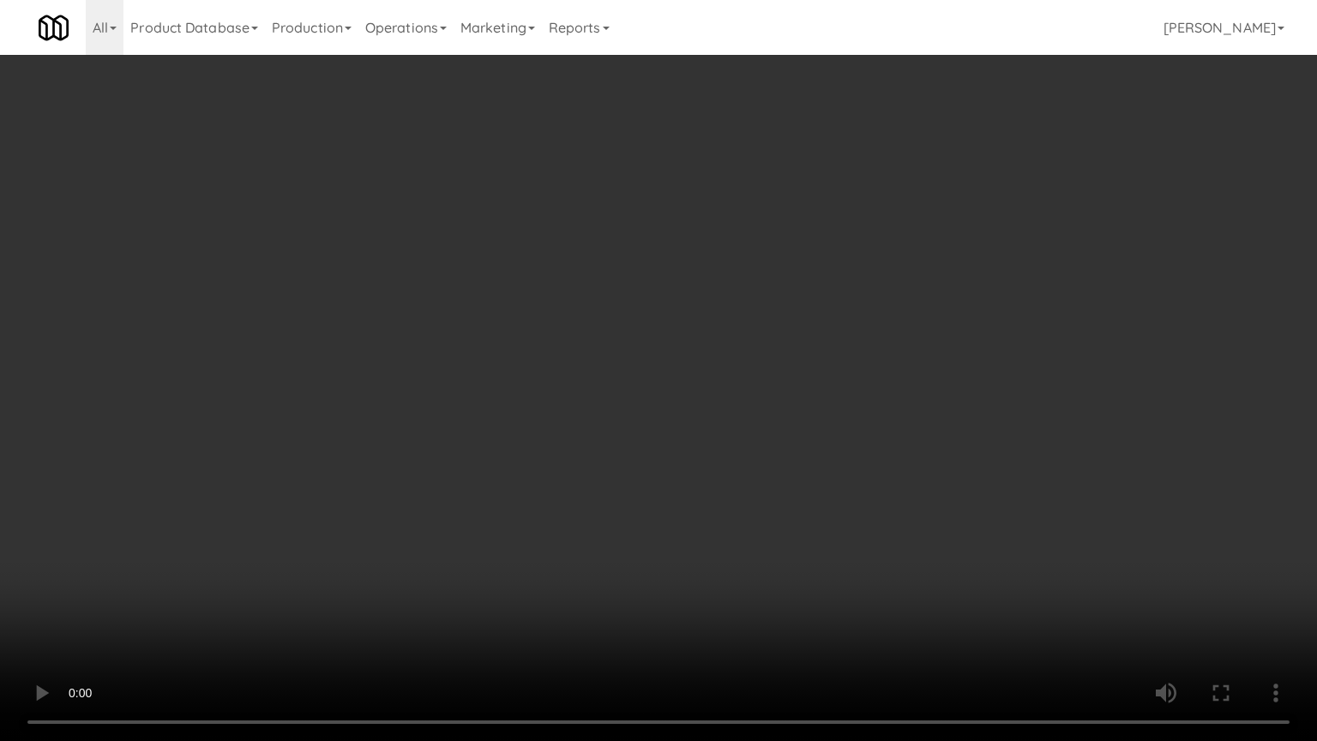
click at [639, 463] on video at bounding box center [658, 370] width 1317 height 741
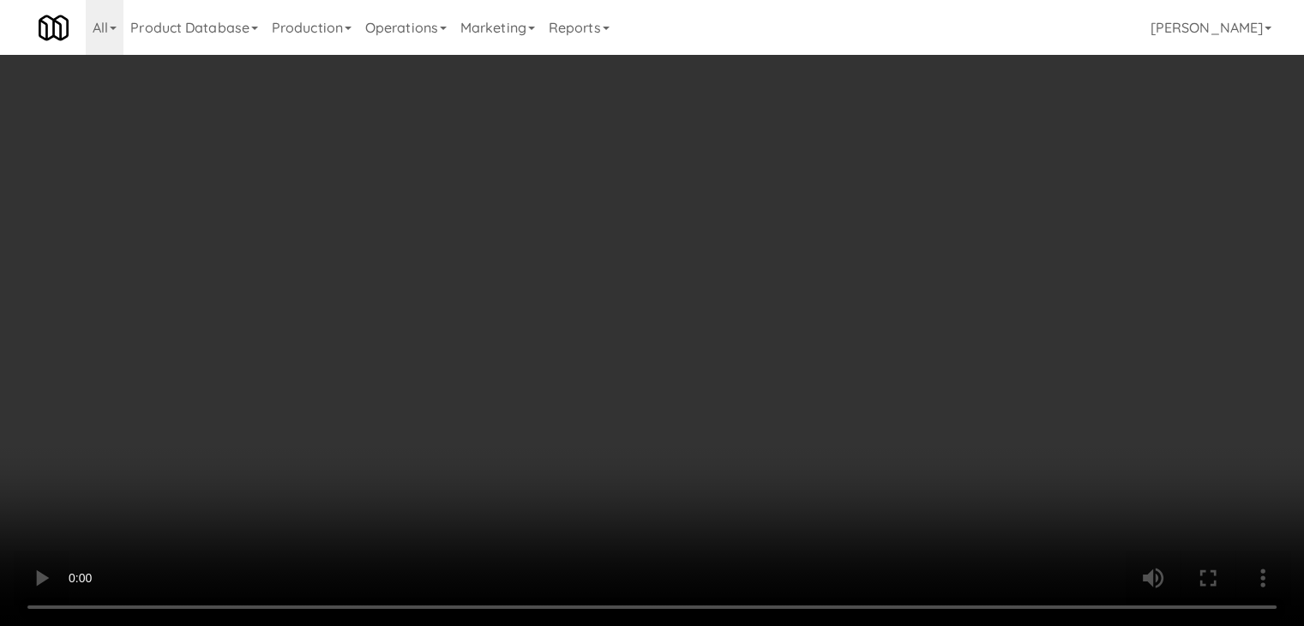
click at [802, 405] on button "Save Order" at bounding box center [791, 392] width 87 height 36
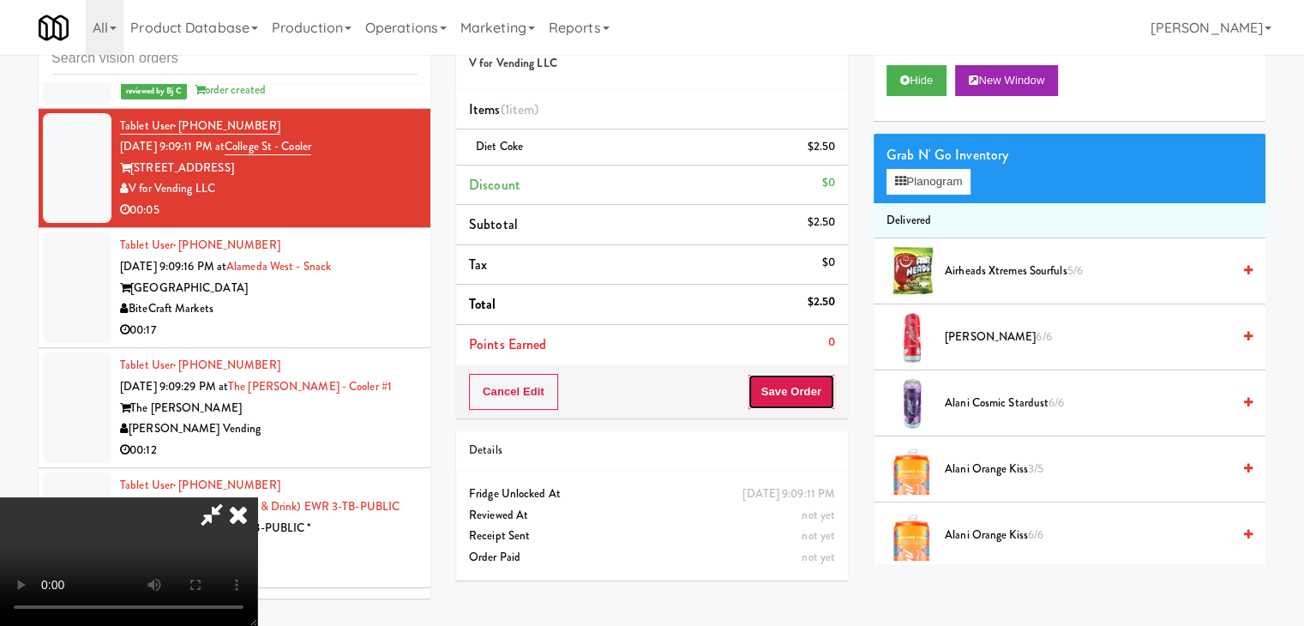
click at [802, 405] on button "Save Order" at bounding box center [791, 392] width 87 height 36
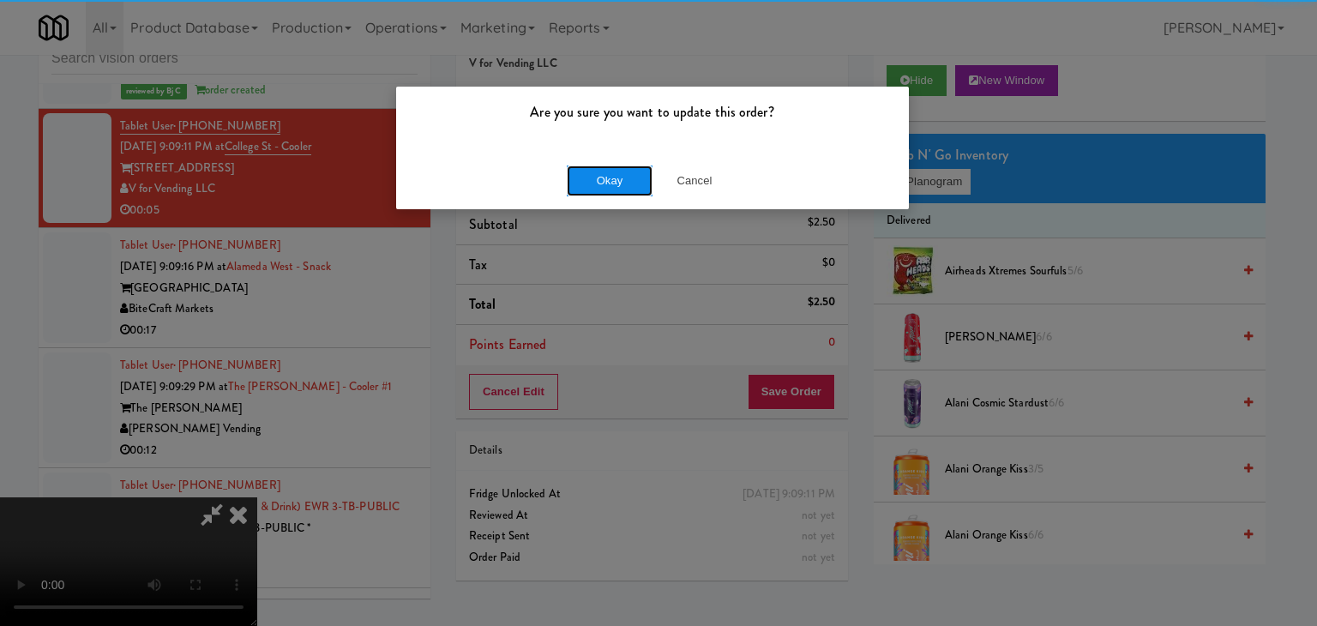
click at [614, 187] on button "Okay" at bounding box center [610, 180] width 86 height 31
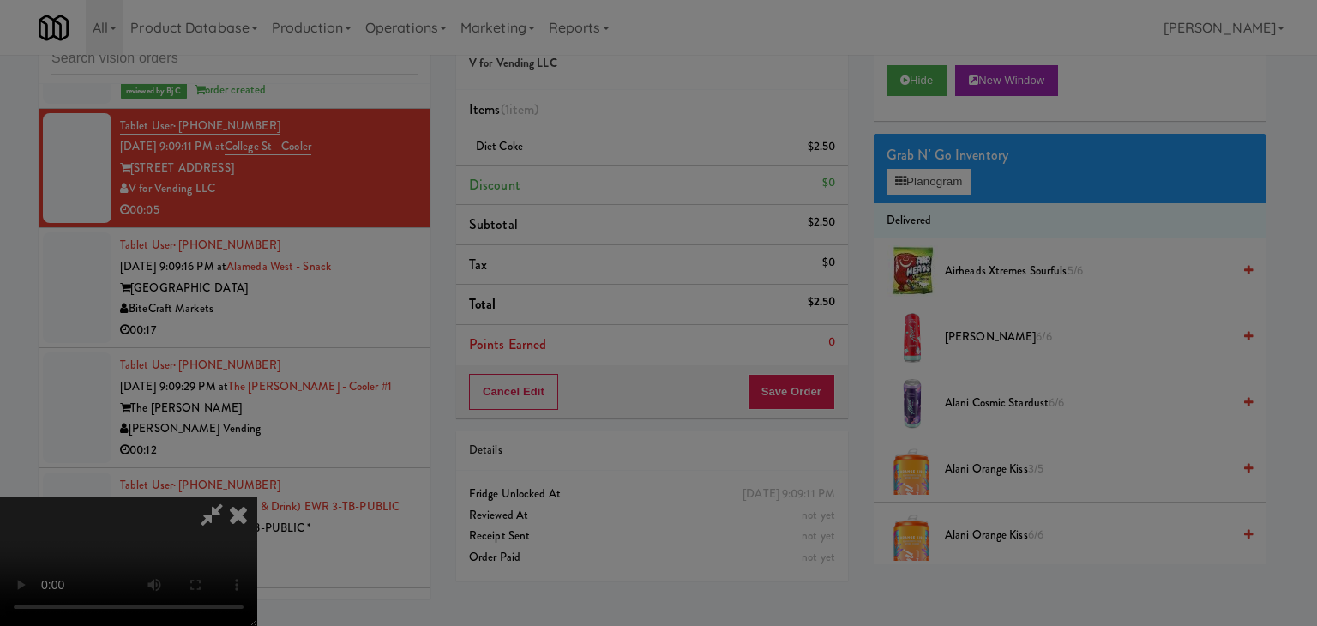
click at [614, 187] on body "Are you sure you want to update this order? Okay Cancel Okay Are you sure you w…" at bounding box center [658, 313] width 1317 height 626
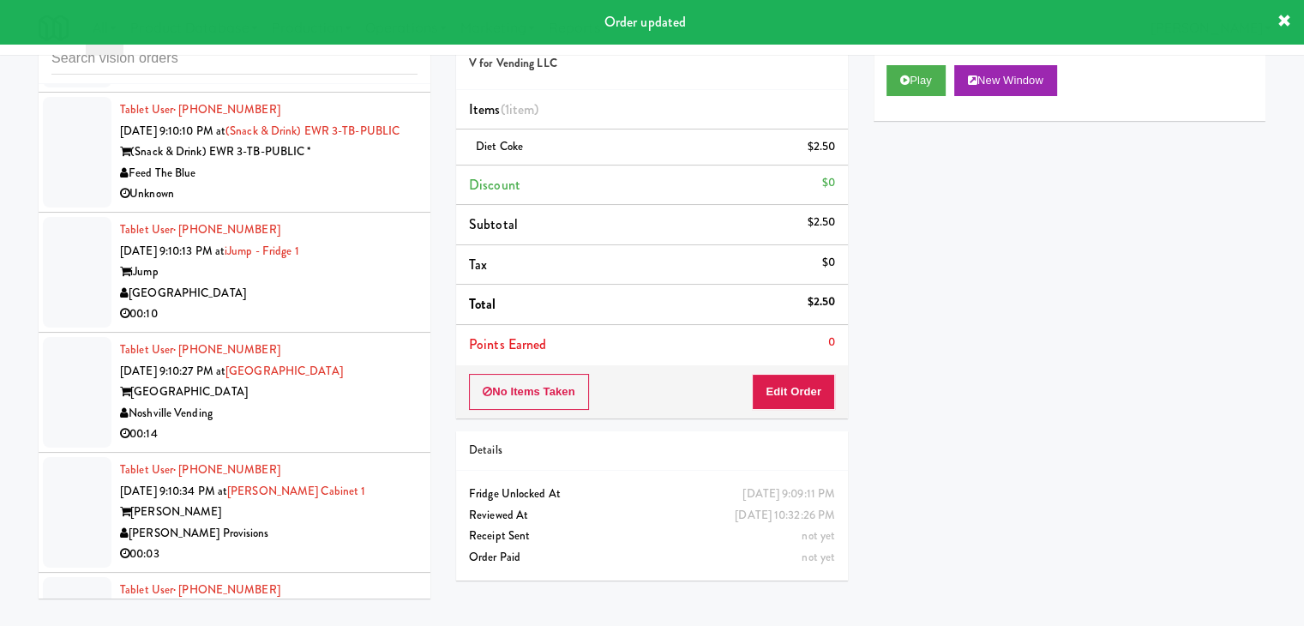
scroll to position [9927, 0]
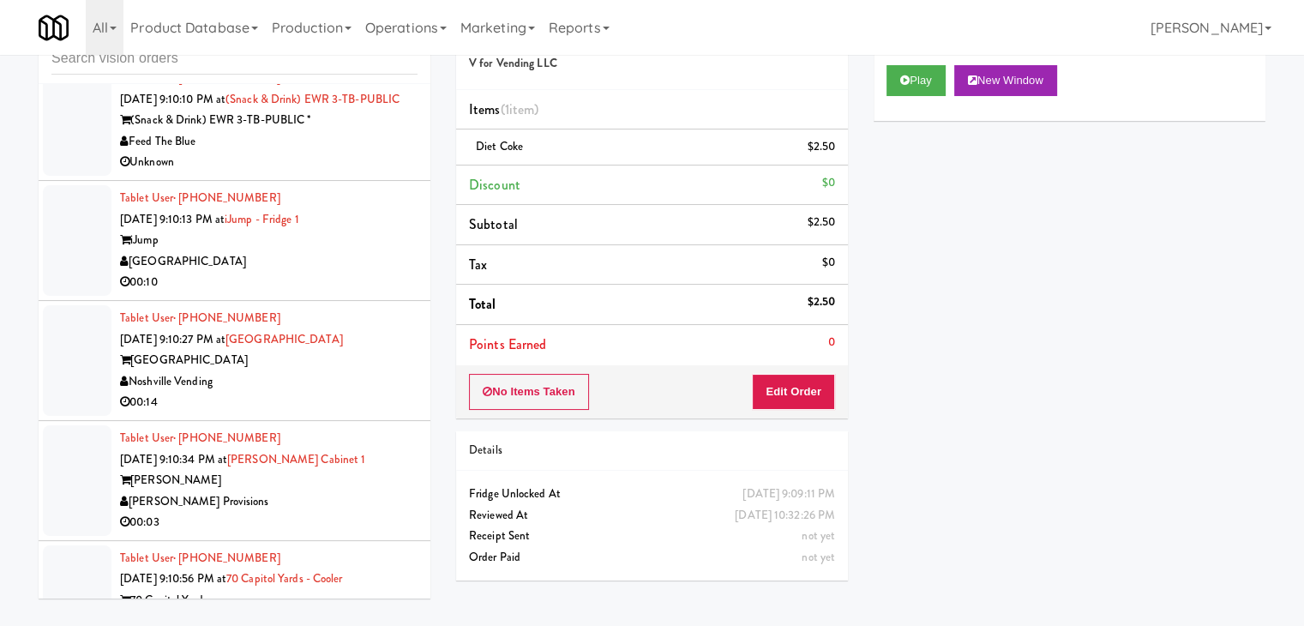
click at [372, 273] on div "[GEOGRAPHIC_DATA]" at bounding box center [268, 261] width 297 height 21
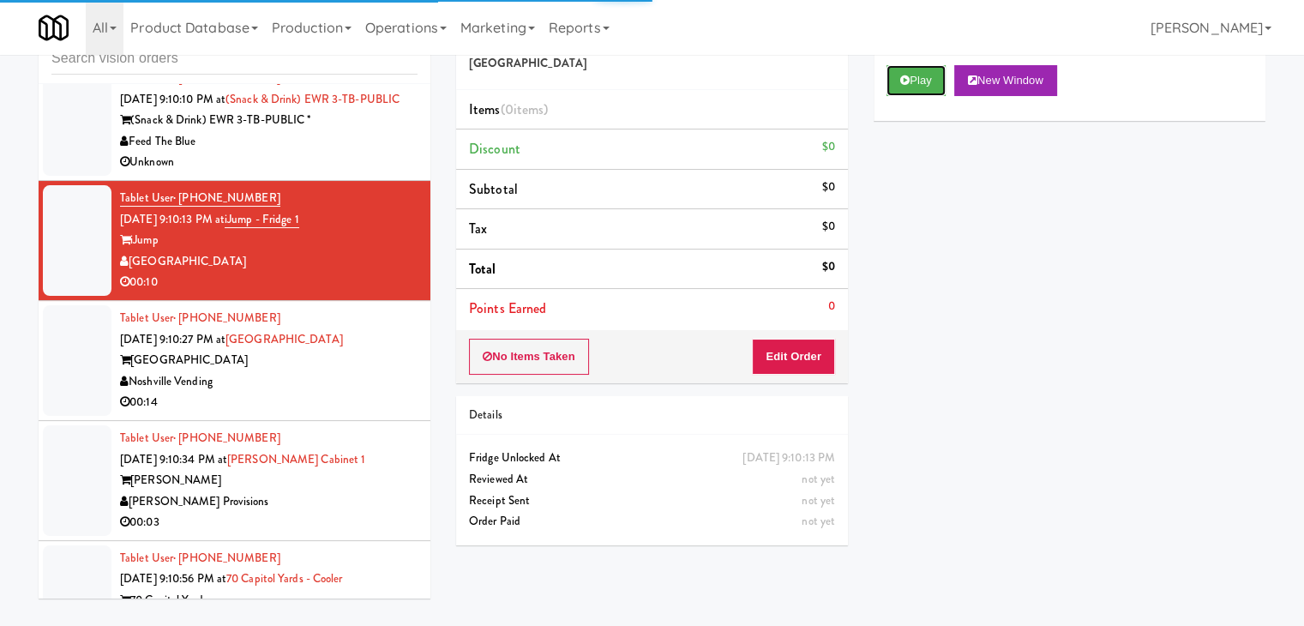
drag, startPoint x: 934, startPoint y: 77, endPoint x: 874, endPoint y: 210, distance: 146.1
click at [933, 78] on button "Play" at bounding box center [915, 80] width 59 height 31
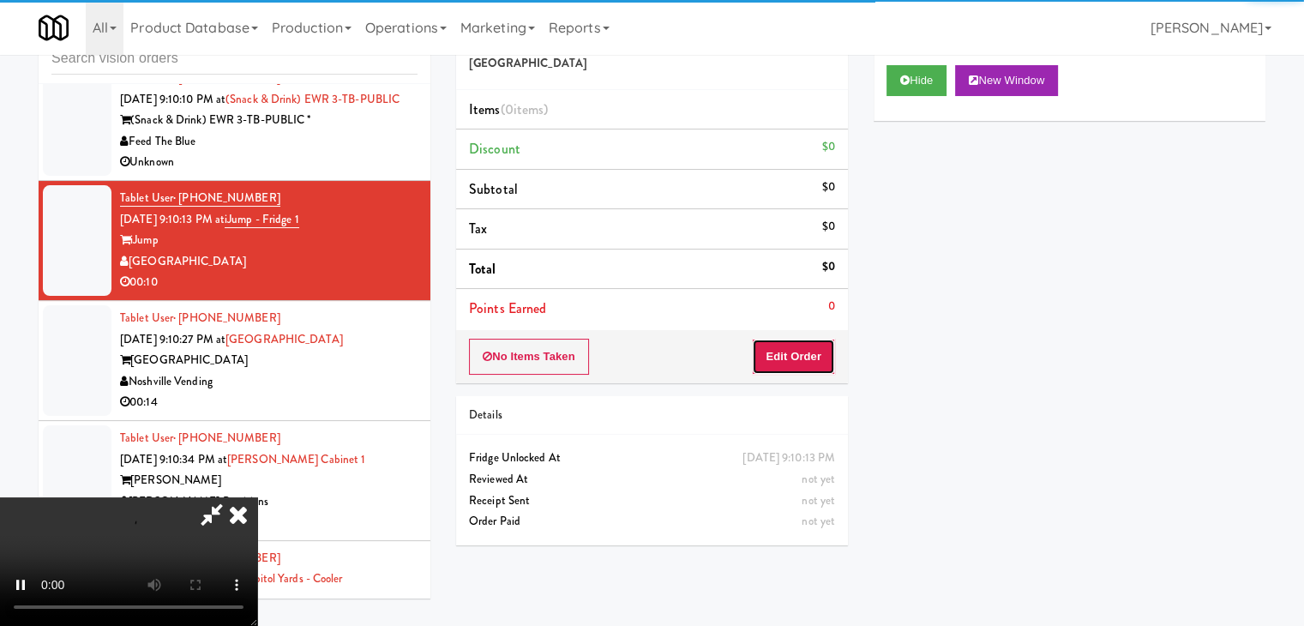
click at [805, 345] on button "Edit Order" at bounding box center [793, 357] width 83 height 36
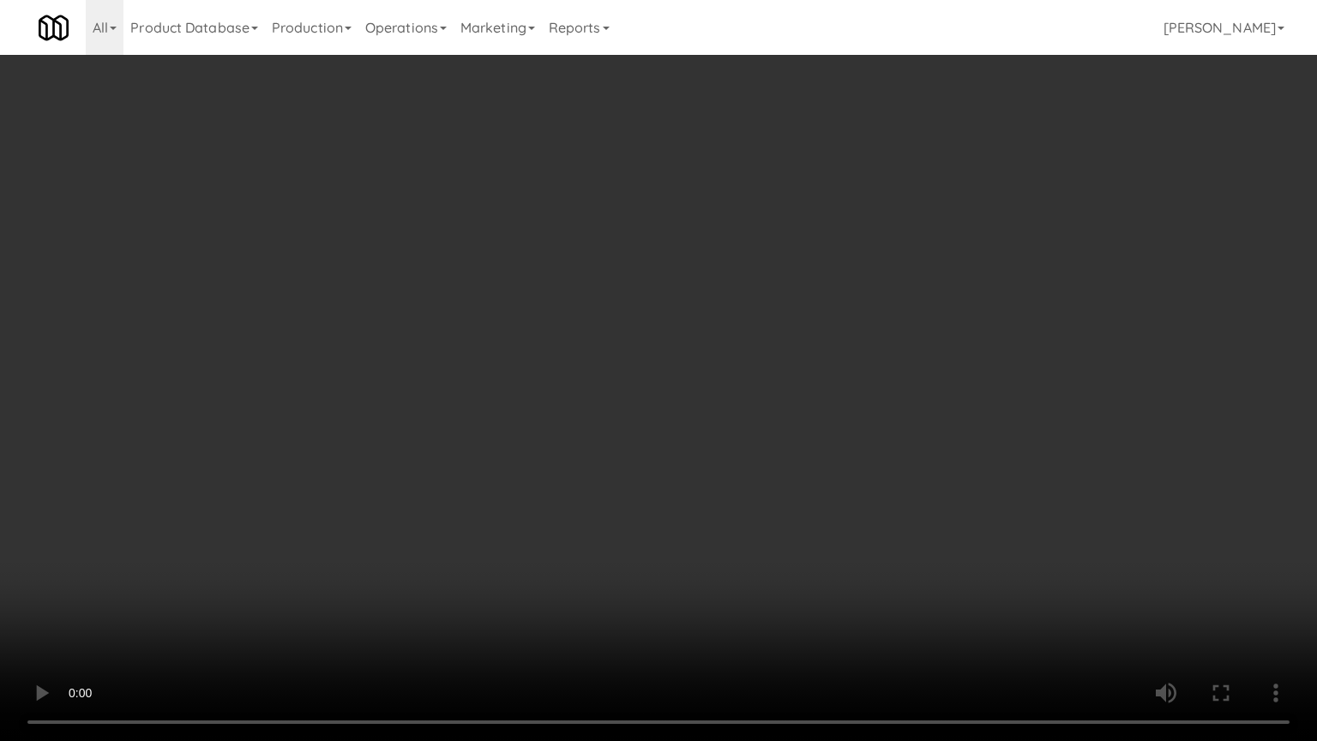
click at [953, 578] on video at bounding box center [658, 370] width 1317 height 741
click at [937, 561] on video at bounding box center [658, 370] width 1317 height 741
click at [942, 561] on video at bounding box center [658, 370] width 1317 height 741
click at [943, 561] on video at bounding box center [658, 370] width 1317 height 741
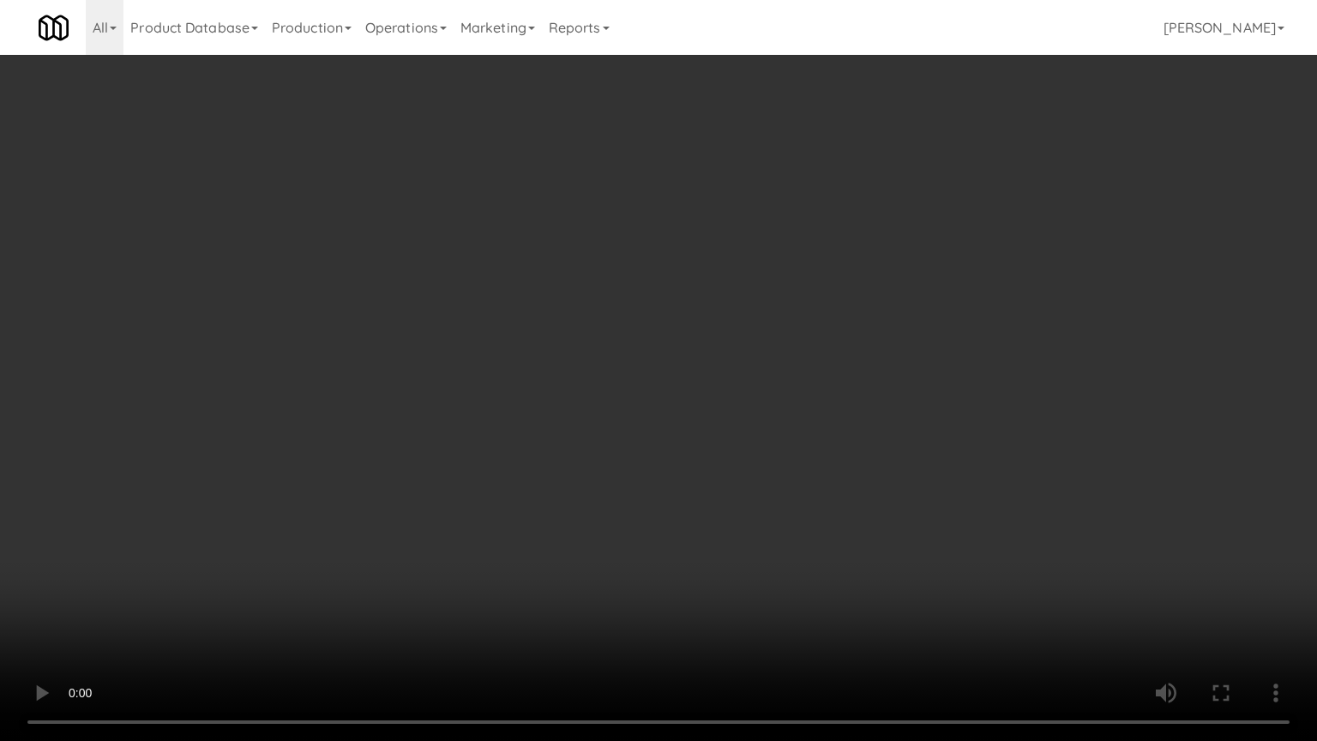
click at [943, 561] on video at bounding box center [658, 370] width 1317 height 741
click at [943, 560] on video at bounding box center [658, 370] width 1317 height 741
click at [941, 561] on video at bounding box center [658, 370] width 1317 height 741
click at [944, 559] on video at bounding box center [658, 370] width 1317 height 741
click at [926, 557] on video at bounding box center [658, 370] width 1317 height 741
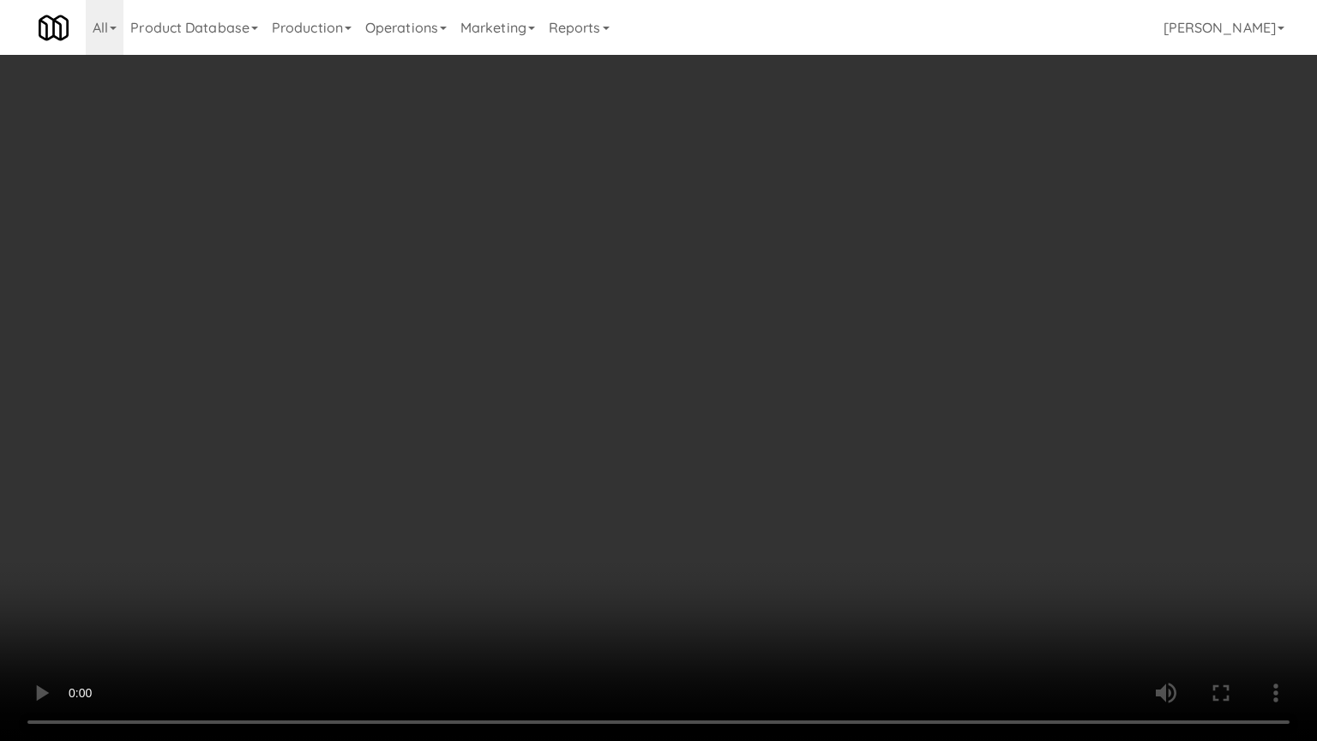
click at [928, 557] on video at bounding box center [658, 370] width 1317 height 741
click at [928, 556] on video at bounding box center [658, 370] width 1317 height 741
click at [929, 556] on video at bounding box center [658, 370] width 1317 height 741
click at [970, 549] on video at bounding box center [658, 370] width 1317 height 741
click at [844, 518] on video at bounding box center [658, 370] width 1317 height 741
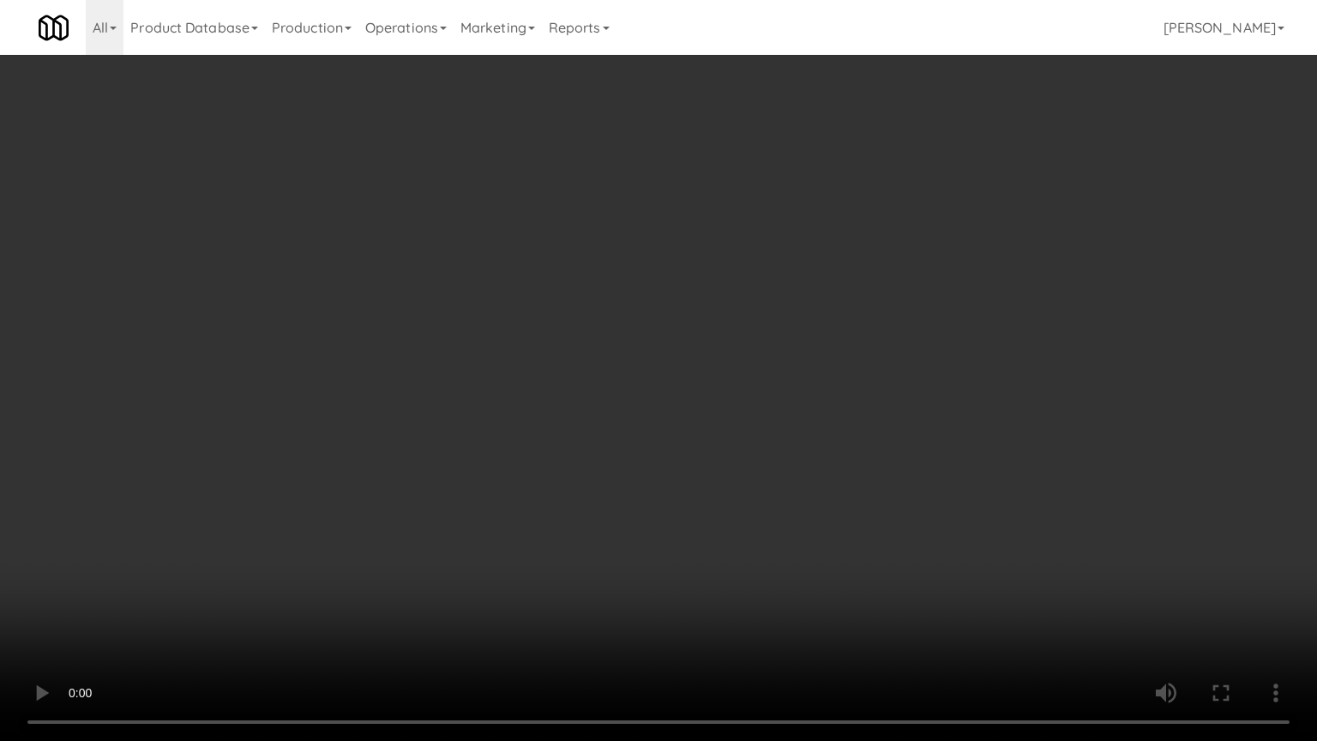
click at [844, 518] on video at bounding box center [658, 370] width 1317 height 741
click at [842, 519] on video at bounding box center [658, 370] width 1317 height 741
click at [849, 521] on video at bounding box center [658, 370] width 1317 height 741
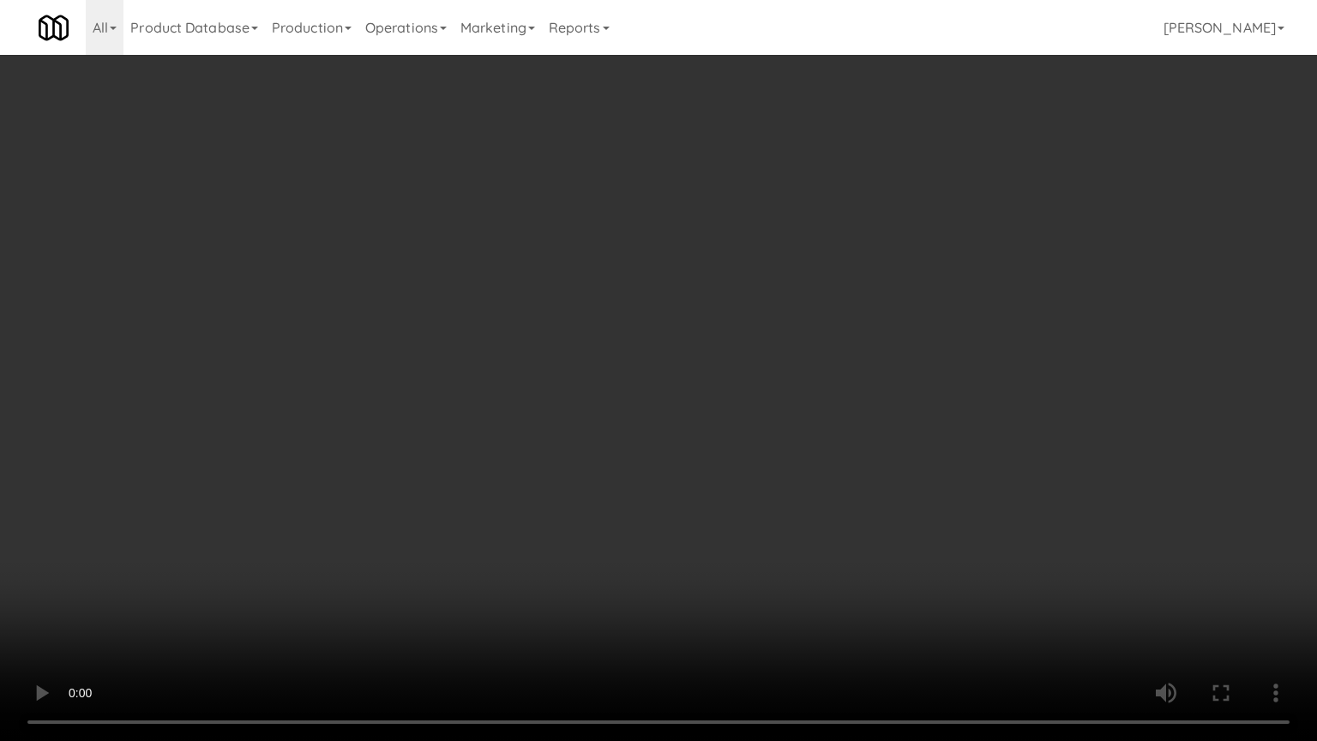
click at [855, 520] on video at bounding box center [658, 370] width 1317 height 741
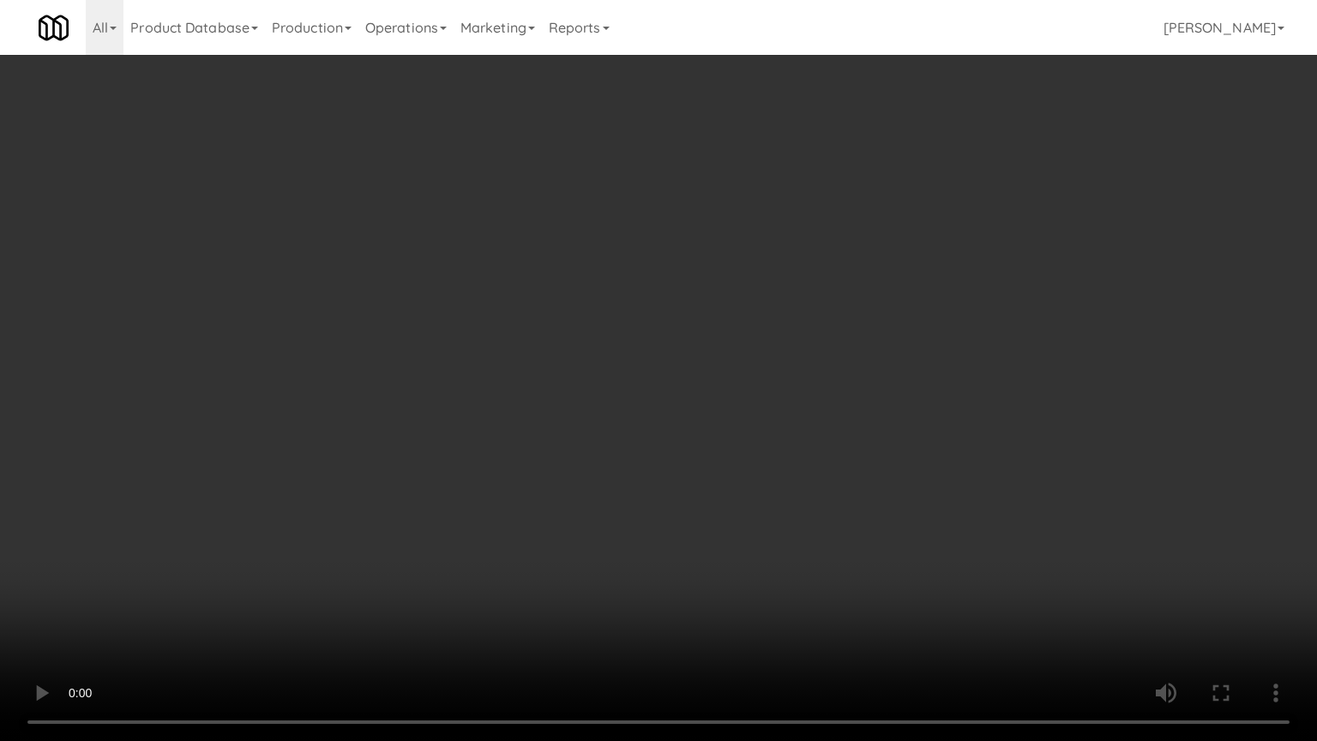
click at [850, 521] on video at bounding box center [658, 370] width 1317 height 741
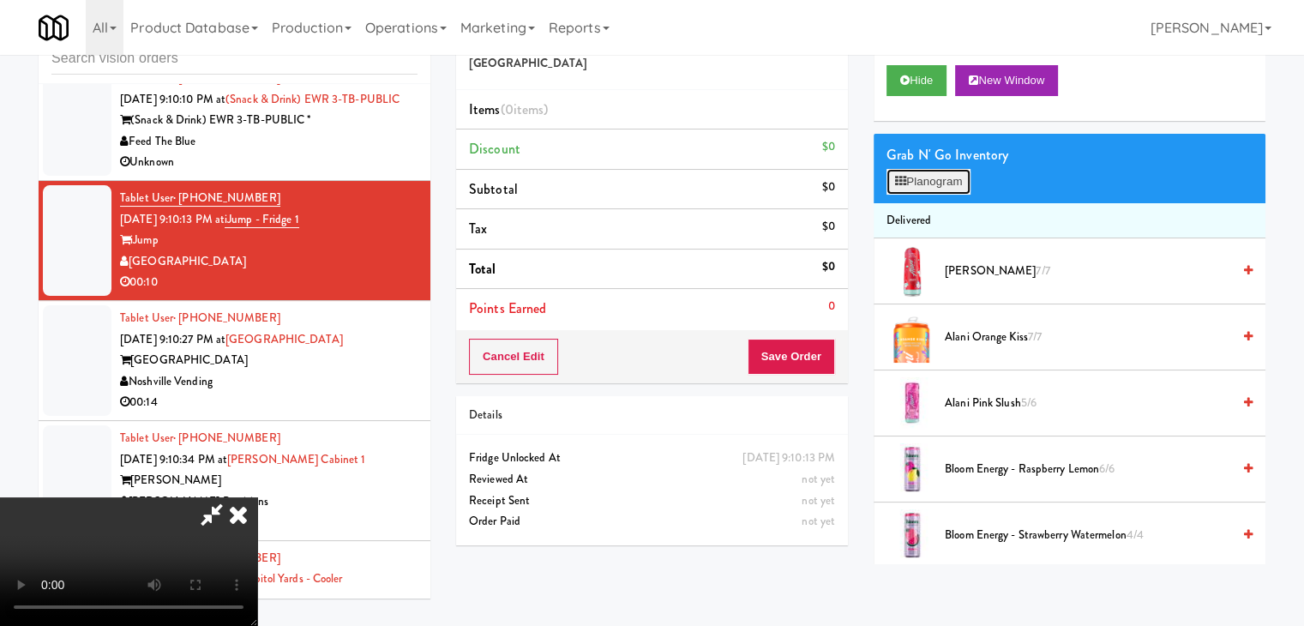
click at [942, 186] on button "Planogram" at bounding box center [928, 182] width 84 height 26
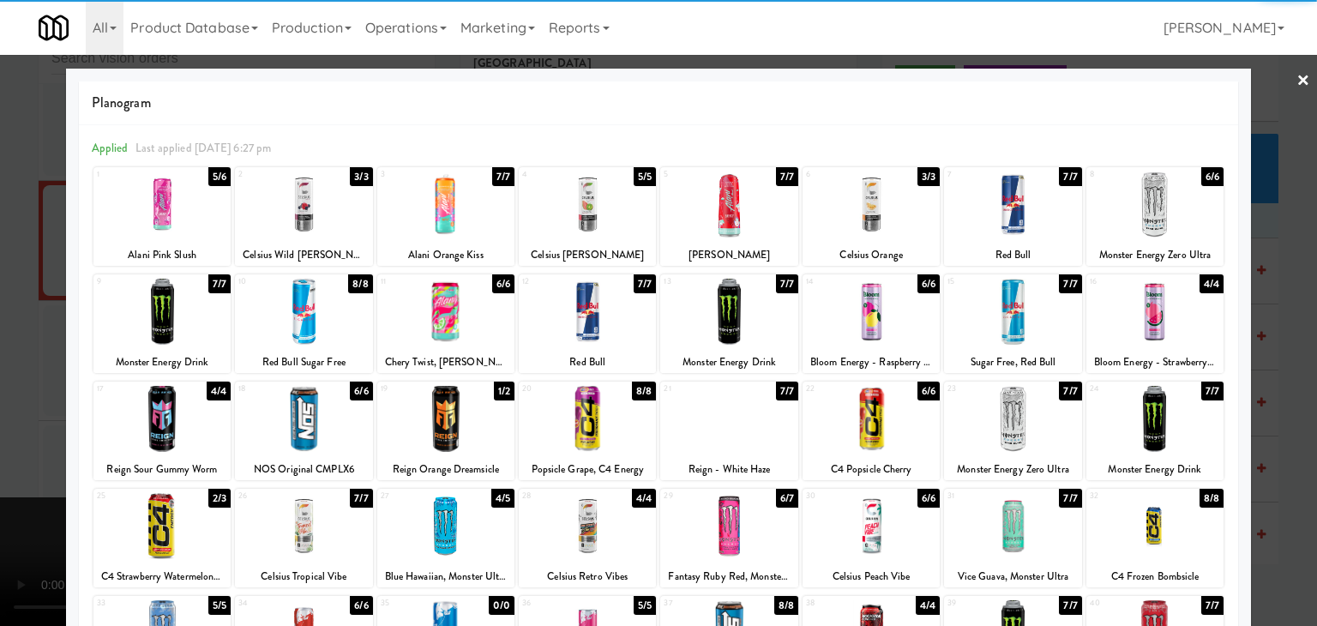
click at [1030, 196] on div at bounding box center [1012, 204] width 137 height 66
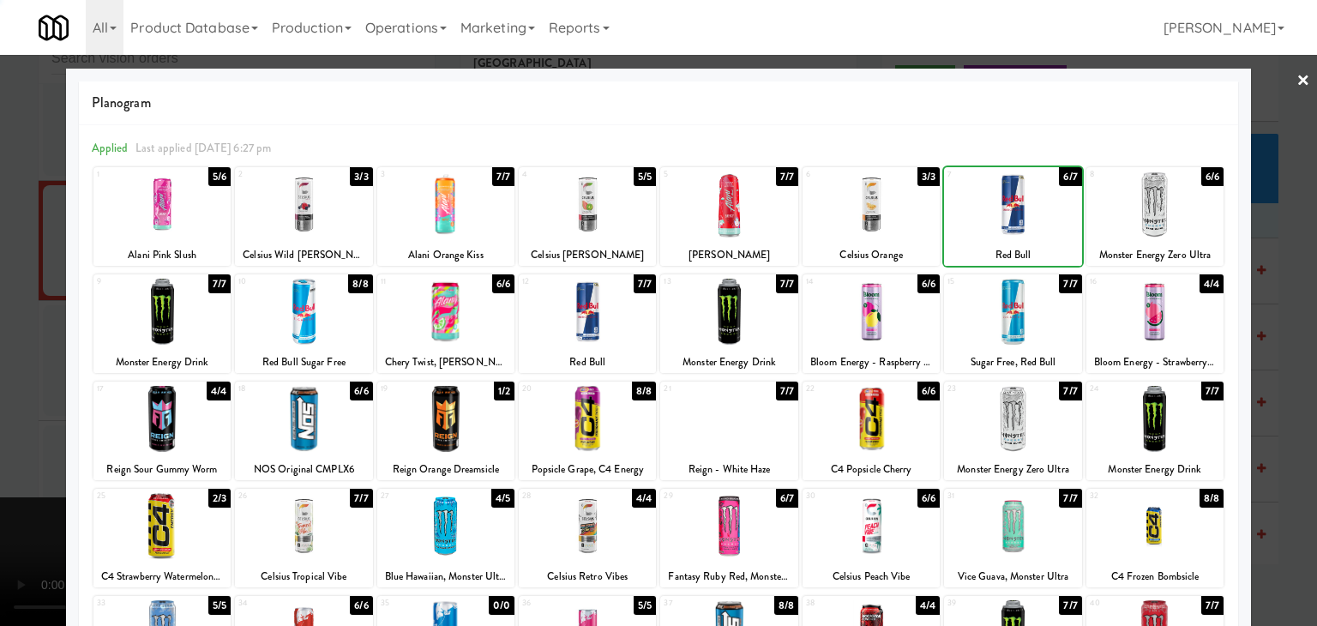
click at [0, 397] on div at bounding box center [658, 313] width 1317 height 626
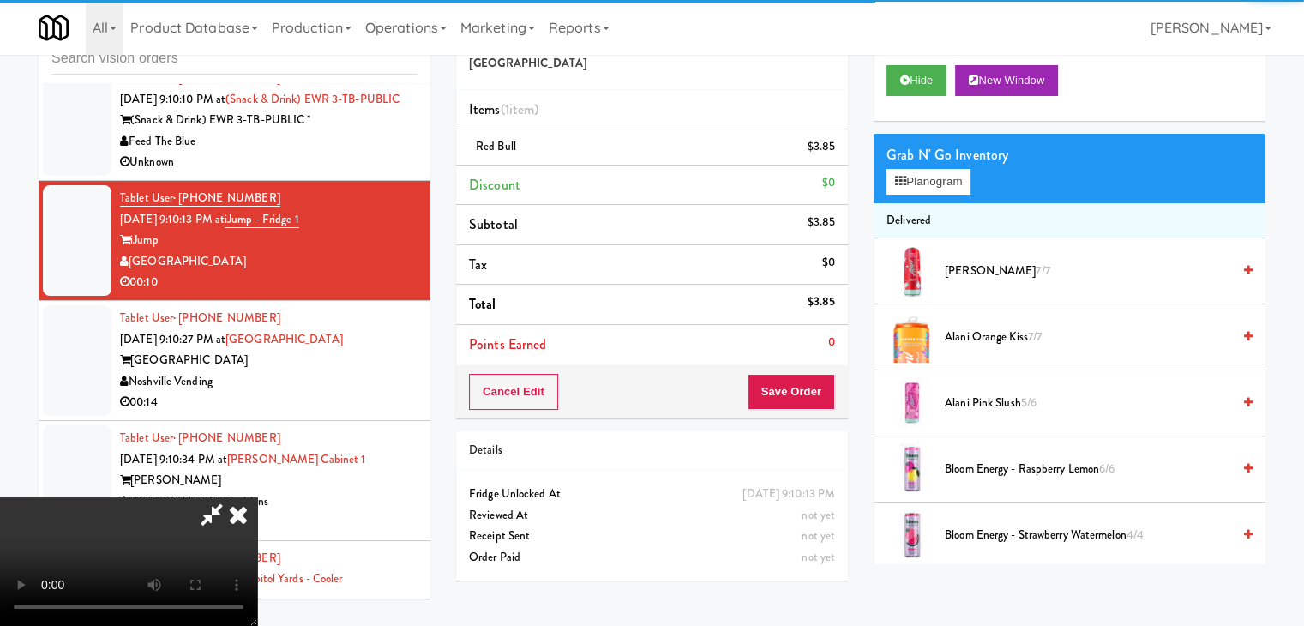
click at [257, 497] on video at bounding box center [128, 561] width 257 height 129
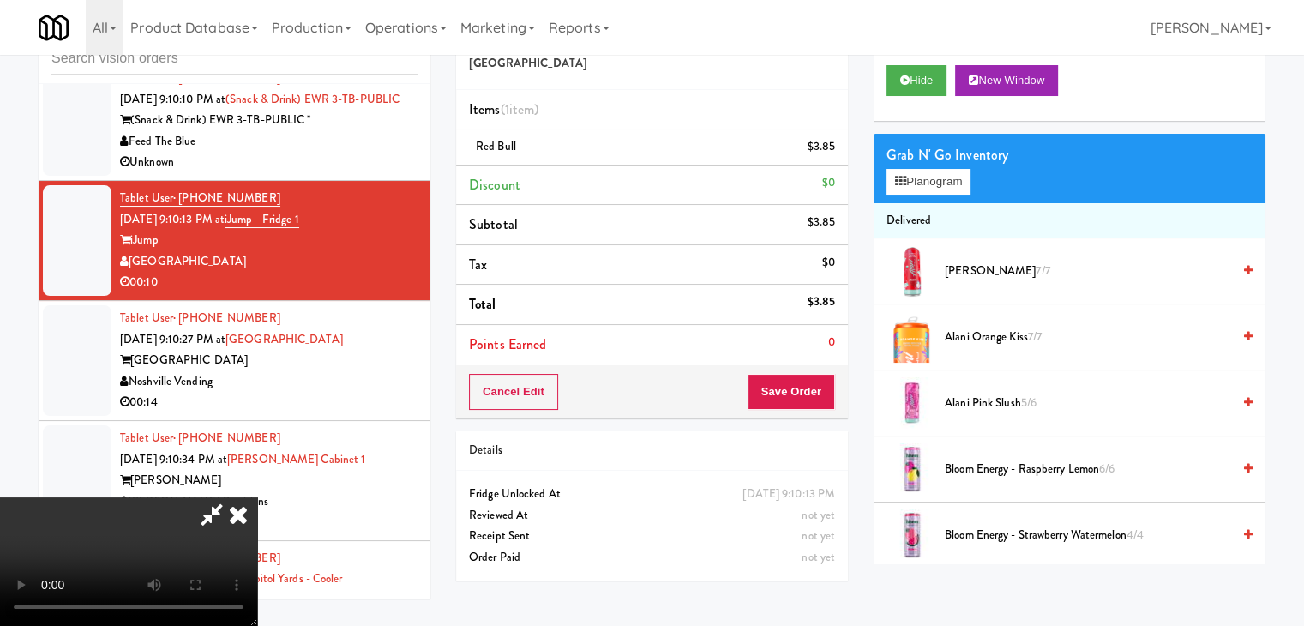
click at [257, 497] on video at bounding box center [128, 561] width 257 height 129
click at [819, 394] on button "Save Order" at bounding box center [791, 392] width 87 height 36
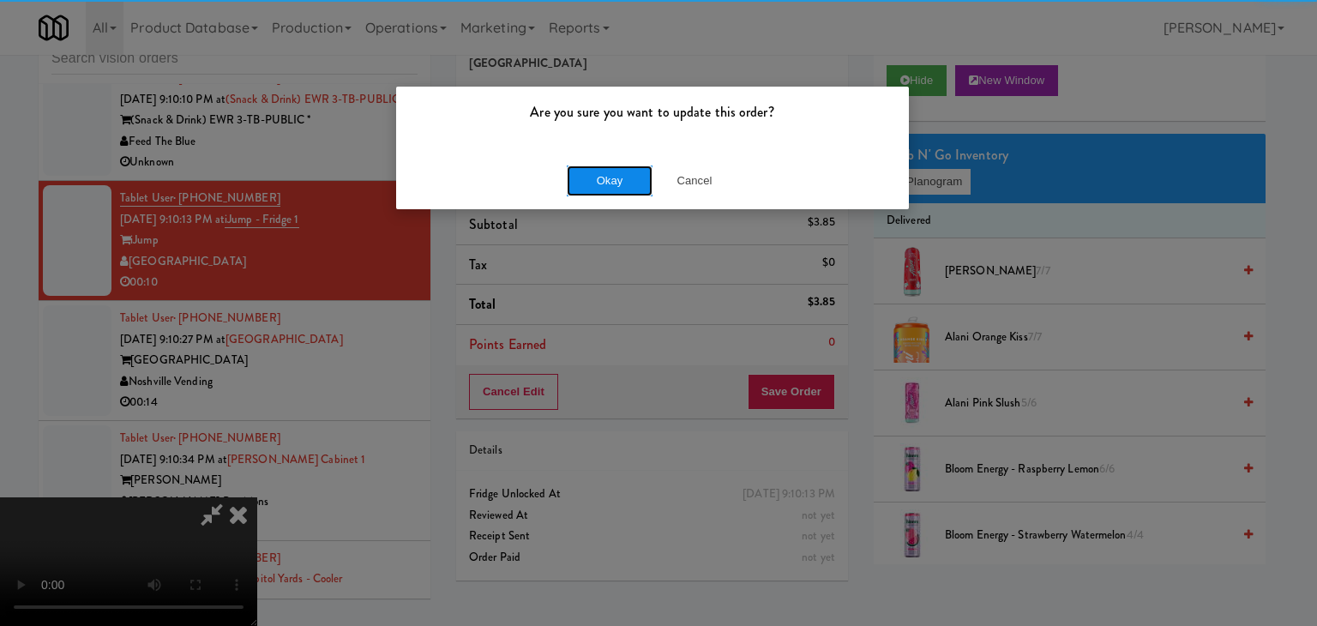
click at [631, 179] on button "Okay" at bounding box center [610, 180] width 86 height 31
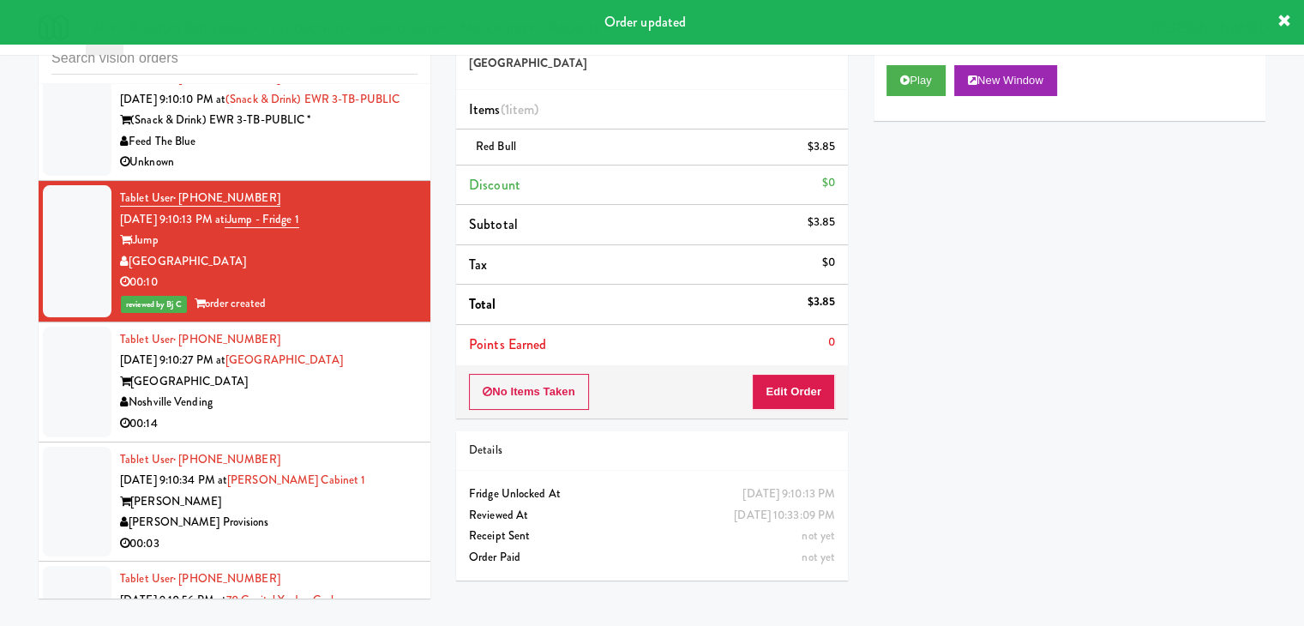
scroll to position [9841, 0]
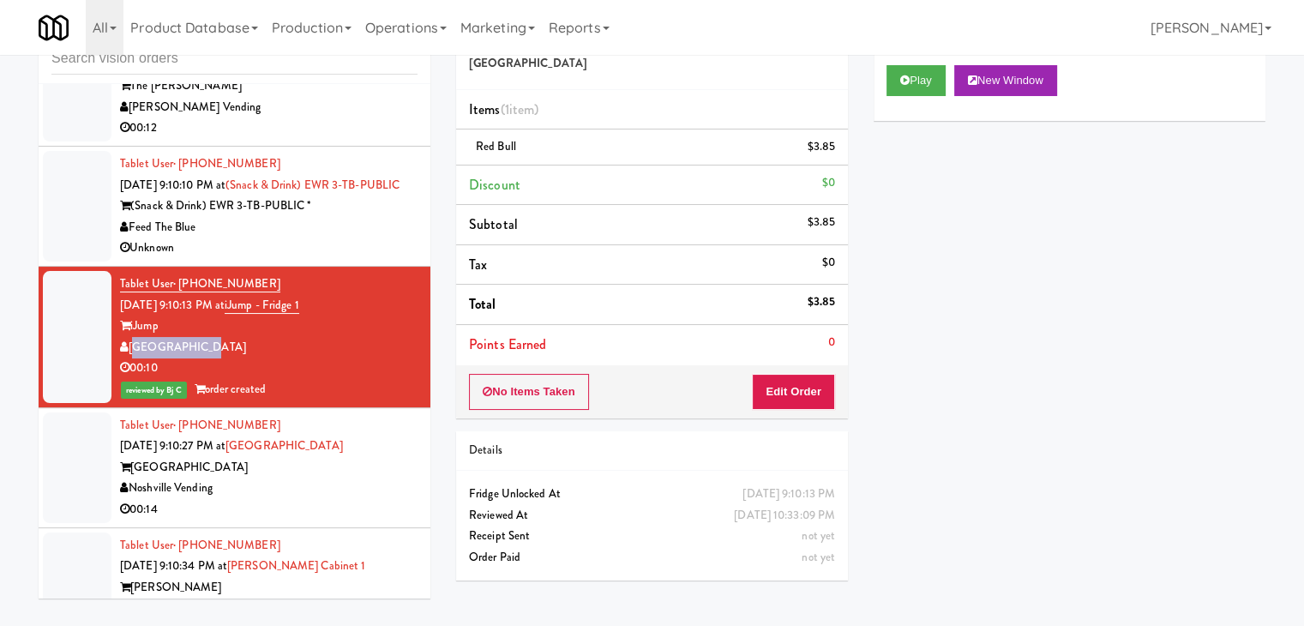
drag, startPoint x: 195, startPoint y: 355, endPoint x: 132, endPoint y: 361, distance: 62.9
click at [132, 358] on div "[GEOGRAPHIC_DATA]" at bounding box center [268, 347] width 297 height 21
copy div "[GEOGRAPHIC_DATA]"
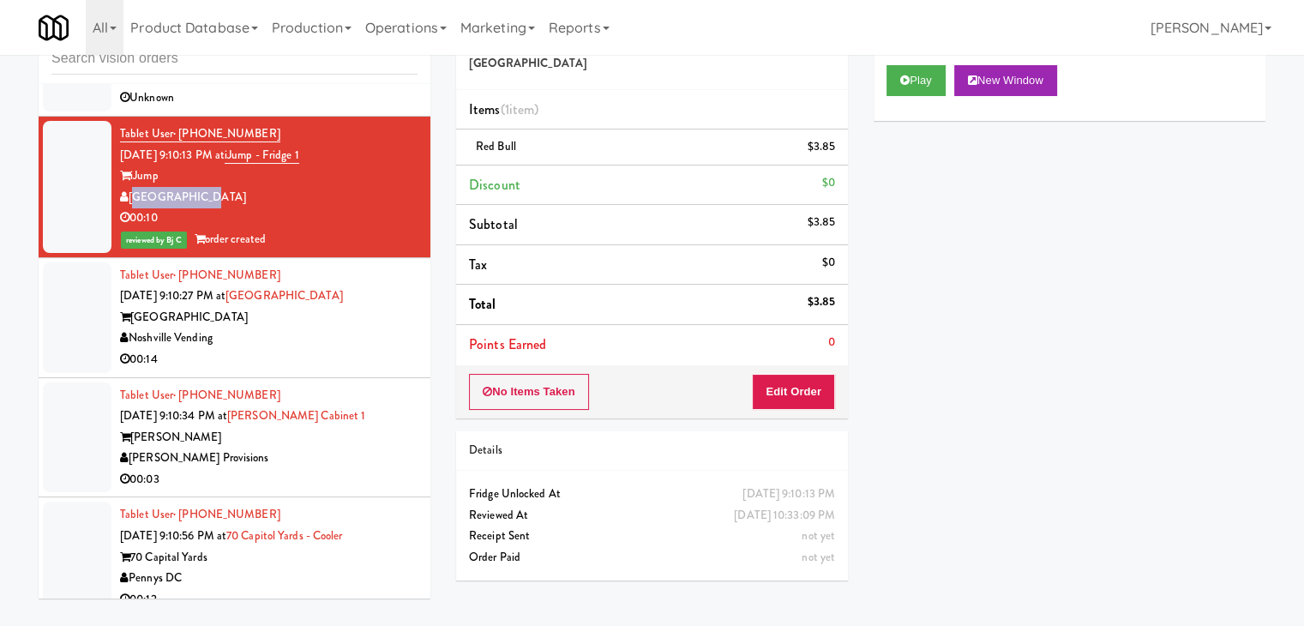
scroll to position [10012, 0]
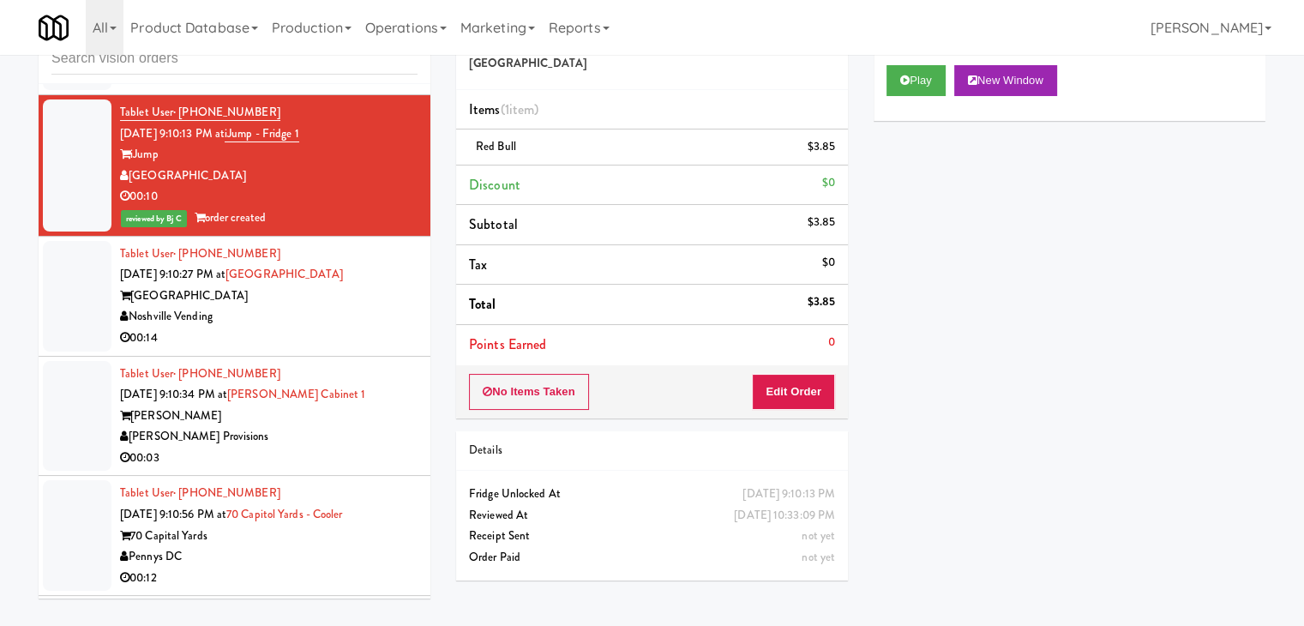
click at [335, 327] on div "Noshville Vending" at bounding box center [268, 316] width 297 height 21
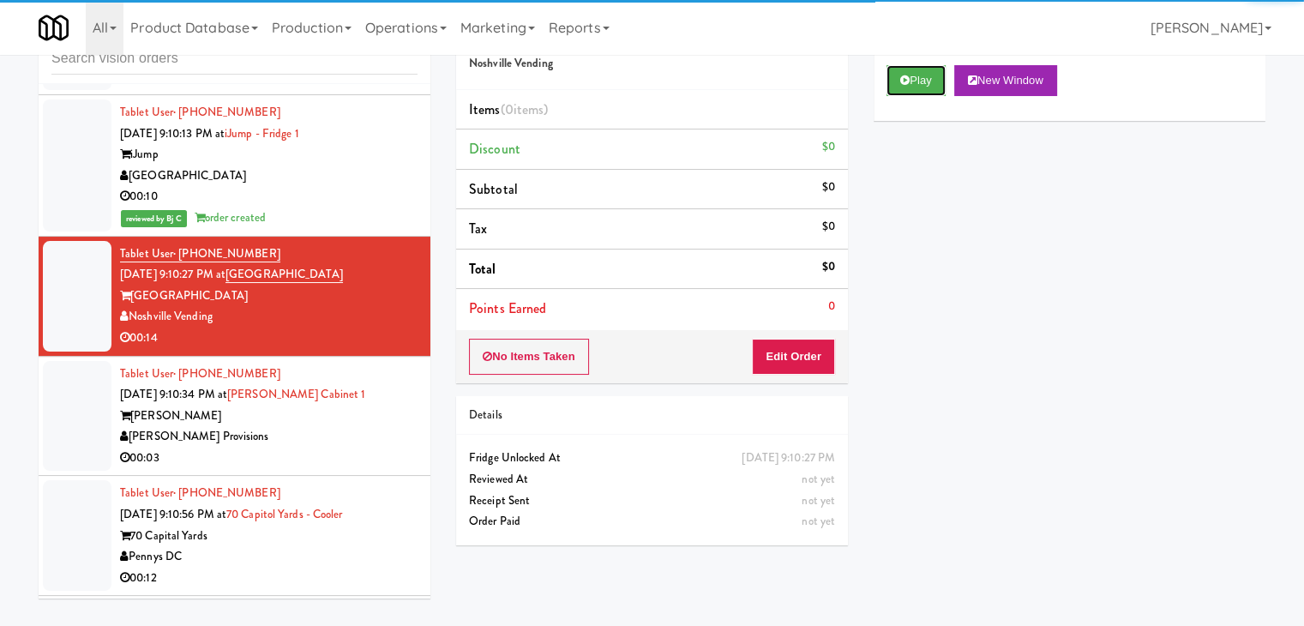
click at [922, 79] on button "Play" at bounding box center [915, 80] width 59 height 31
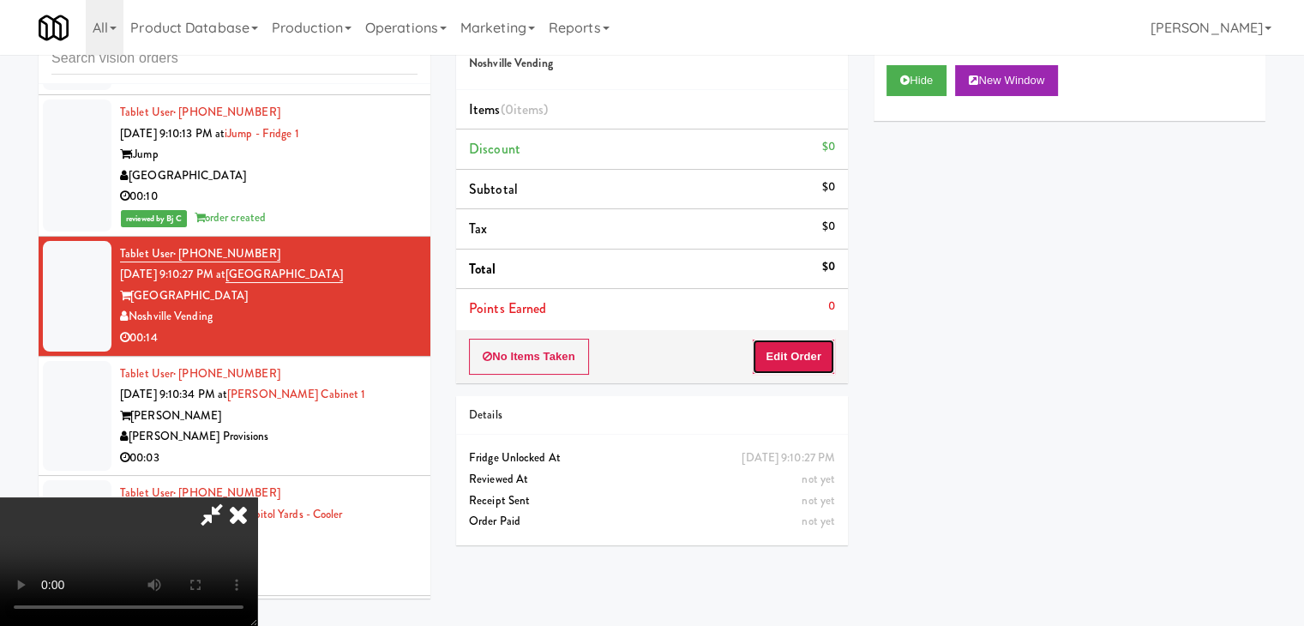
click at [803, 351] on button "Edit Order" at bounding box center [793, 357] width 83 height 36
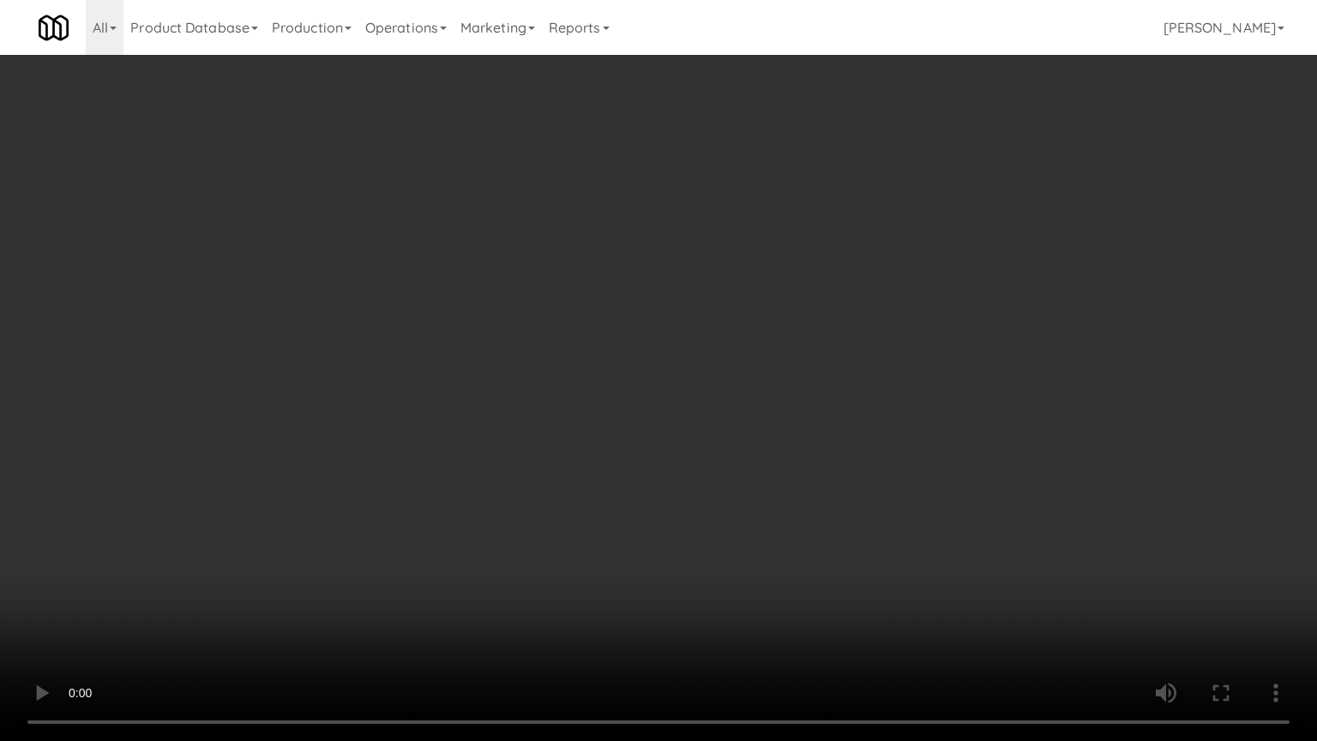
click at [823, 419] on video at bounding box center [658, 370] width 1317 height 741
click at [833, 422] on video at bounding box center [658, 370] width 1317 height 741
click at [885, 377] on video at bounding box center [658, 370] width 1317 height 741
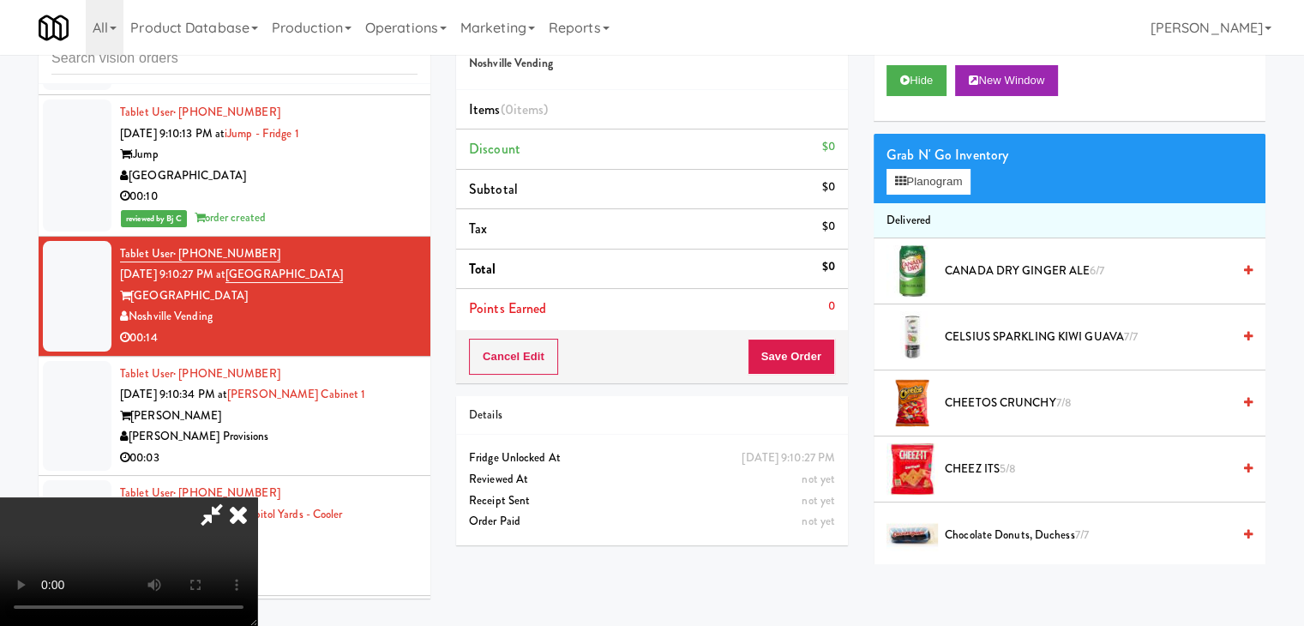
click at [928, 165] on div "Grab N' Go Inventory" at bounding box center [1069, 155] width 366 height 26
click at [928, 187] on button "Planogram" at bounding box center [928, 182] width 84 height 26
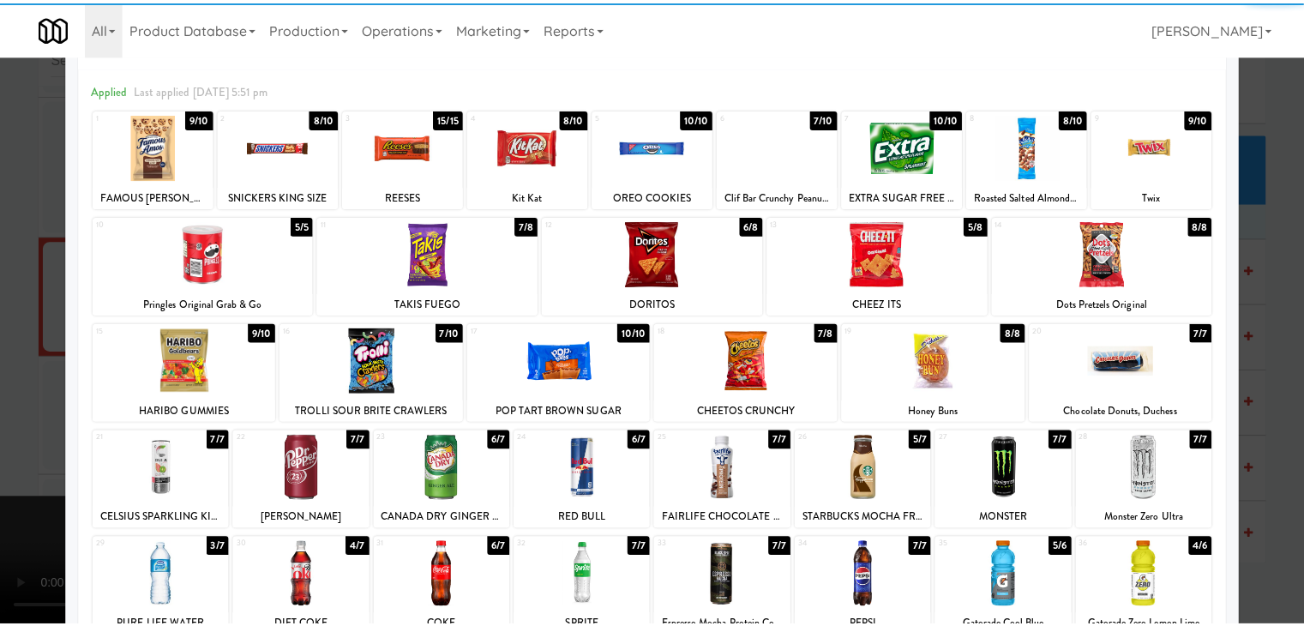
scroll to position [86, 0]
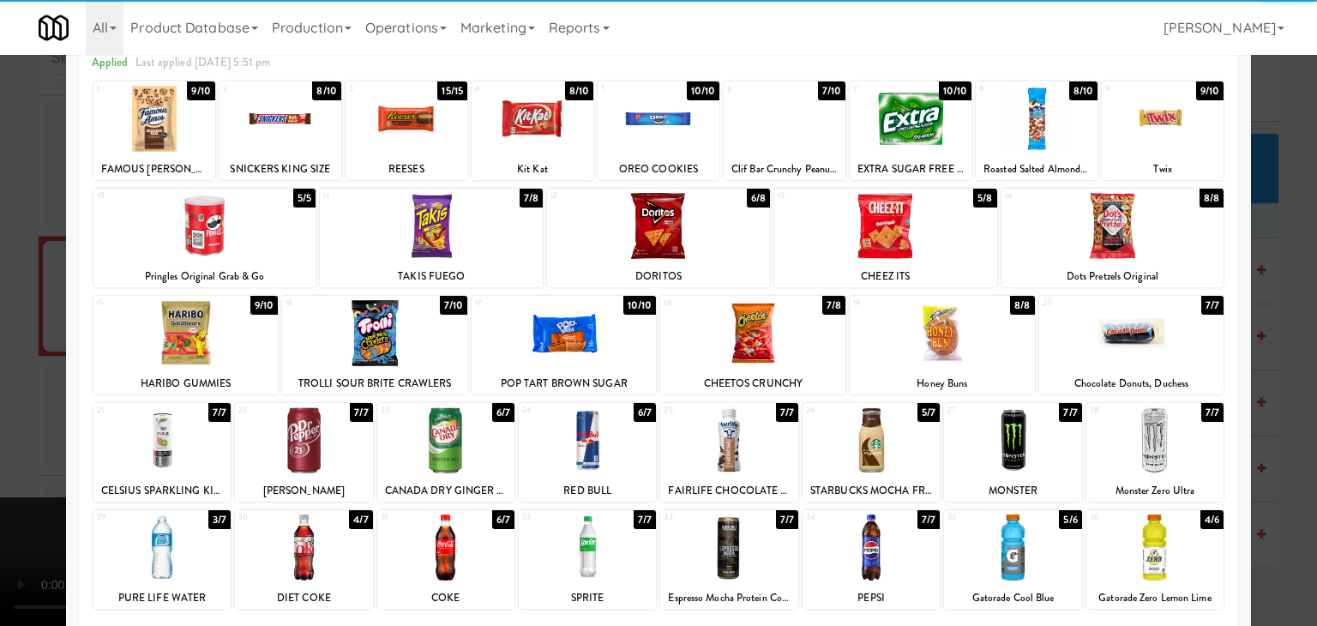
drag, startPoint x: 734, startPoint y: 443, endPoint x: 677, endPoint y: 442, distance: 56.6
click at [732, 442] on div at bounding box center [728, 440] width 137 height 66
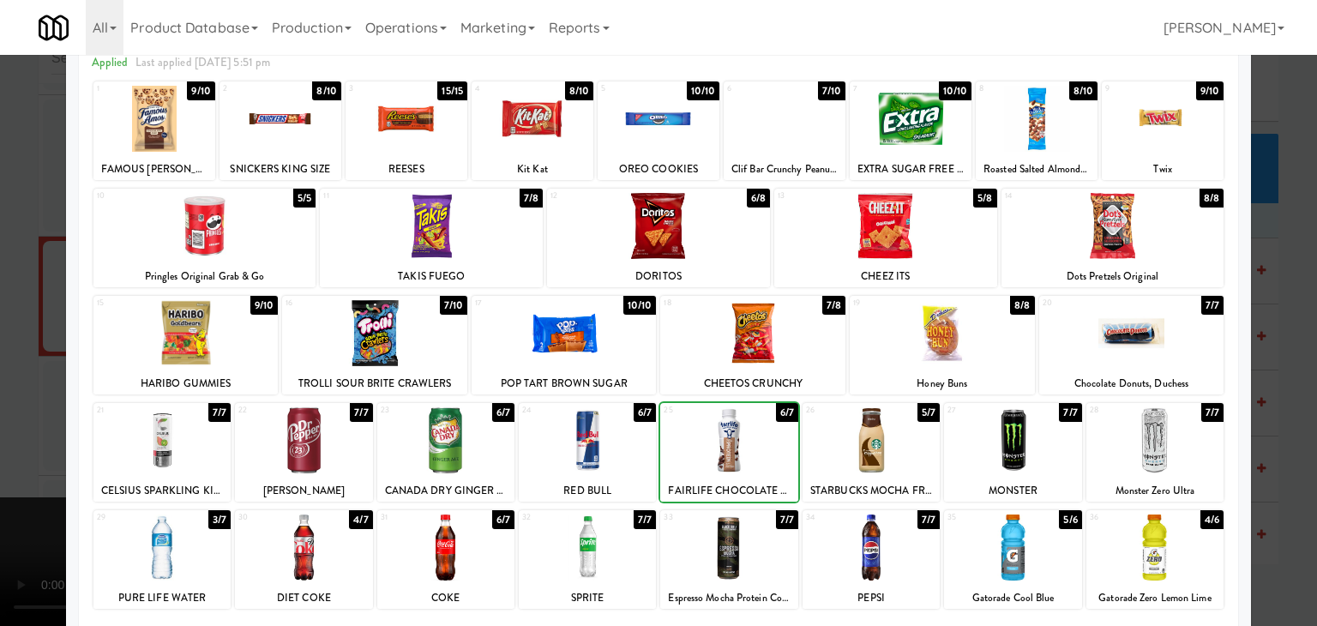
drag, startPoint x: 0, startPoint y: 375, endPoint x: 201, endPoint y: 378, distance: 201.5
click at [9, 375] on div at bounding box center [658, 313] width 1317 height 626
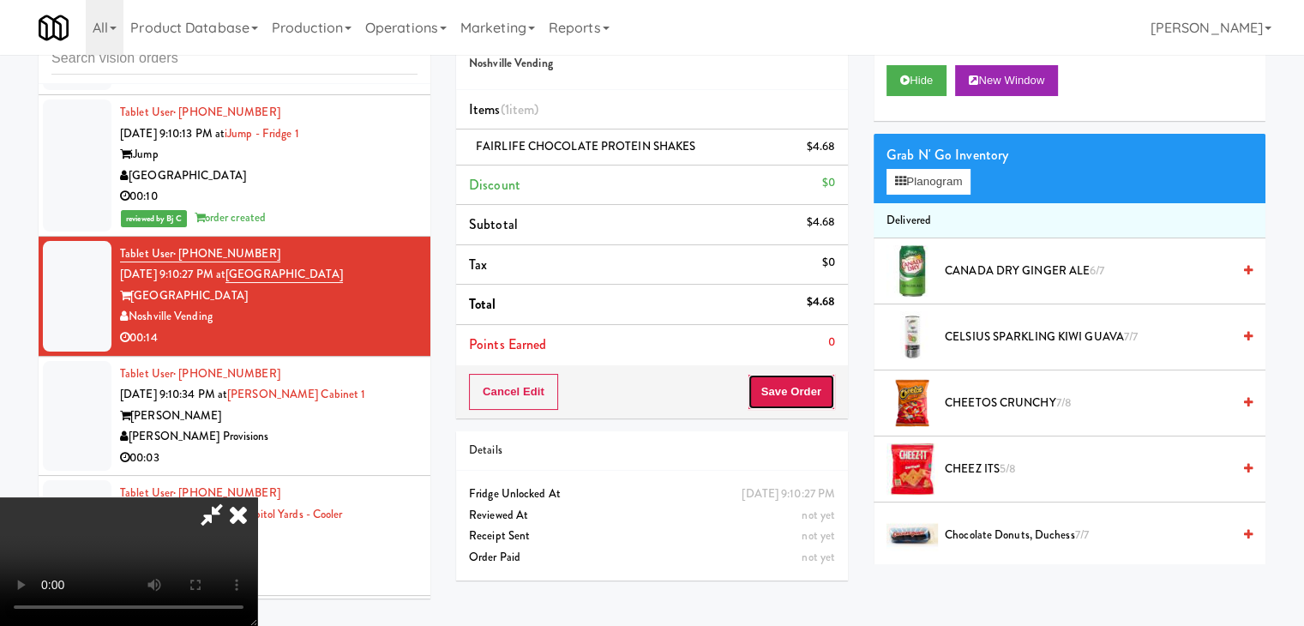
click at [815, 390] on button "Save Order" at bounding box center [791, 392] width 87 height 36
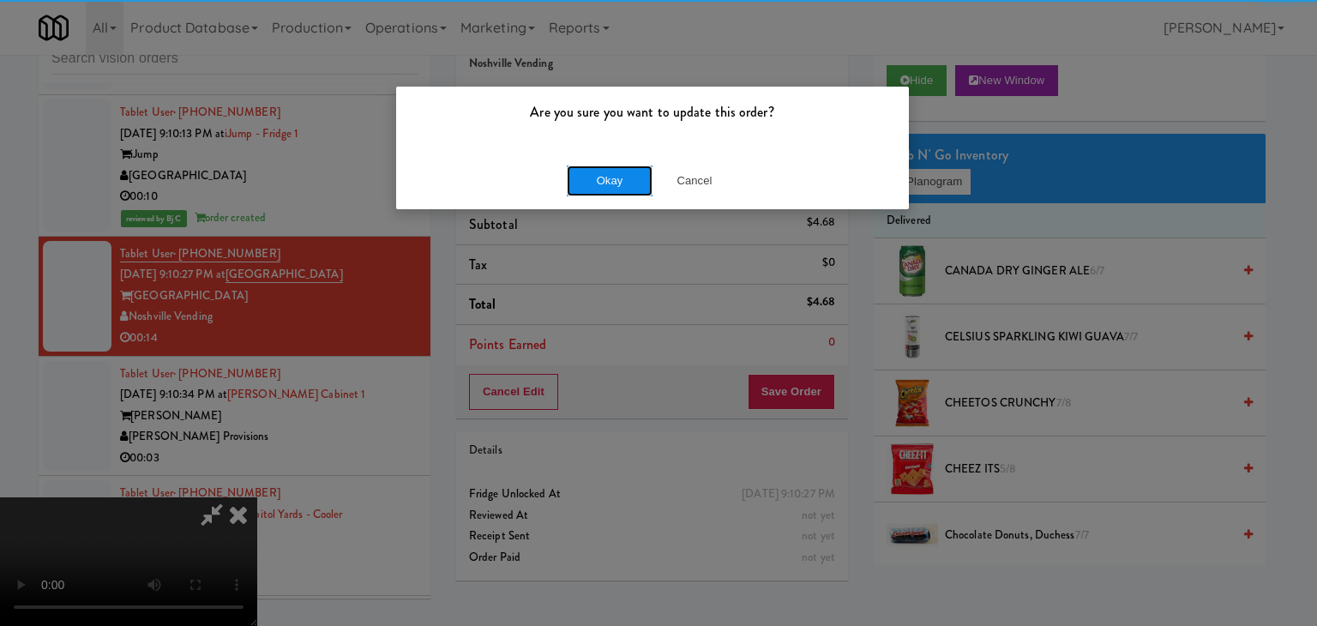
click at [607, 193] on button "Okay" at bounding box center [610, 180] width 86 height 31
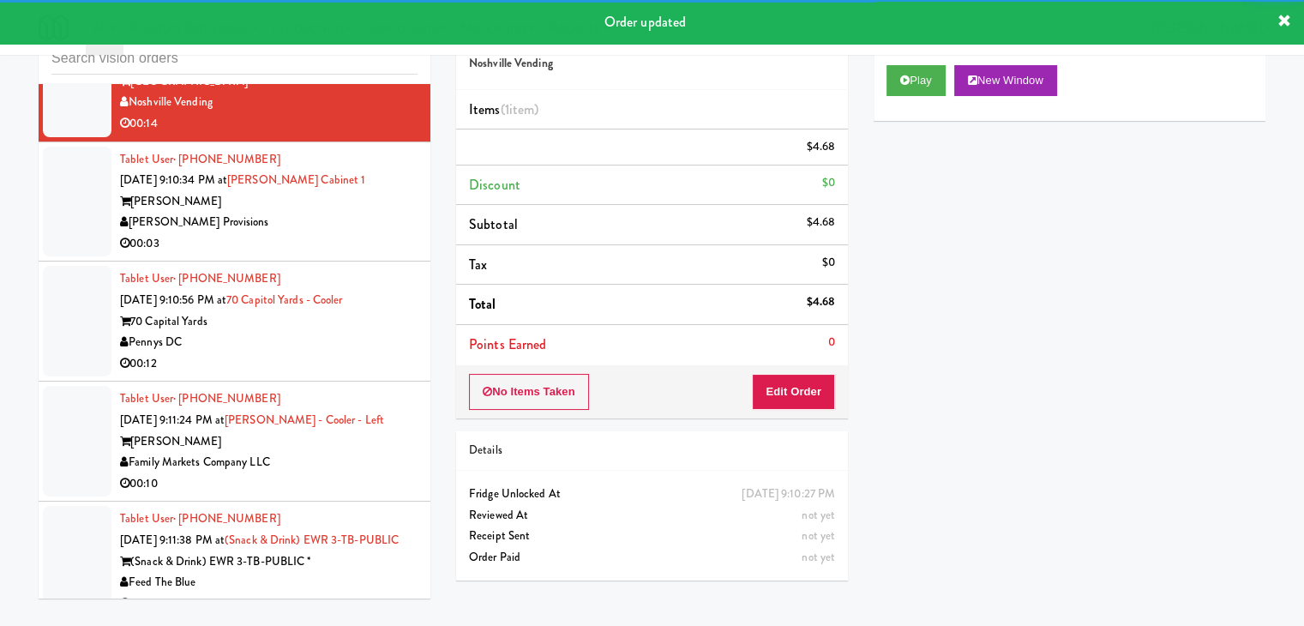
scroll to position [10270, 0]
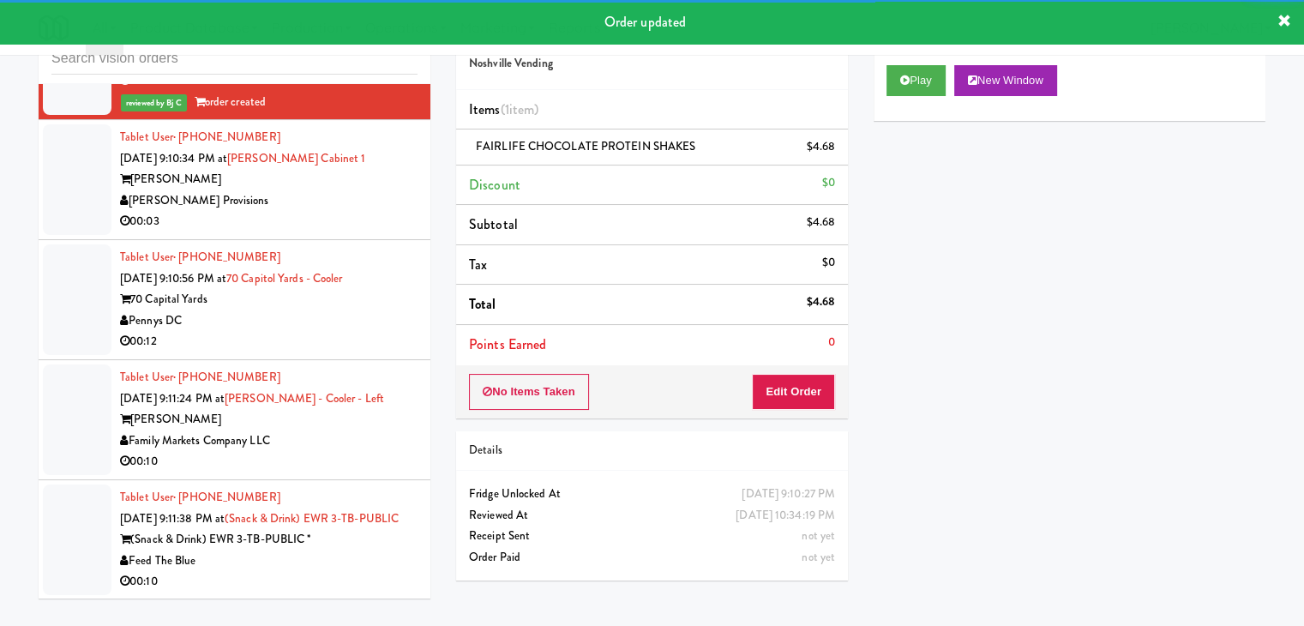
click at [302, 225] on div "00:03" at bounding box center [268, 221] width 297 height 21
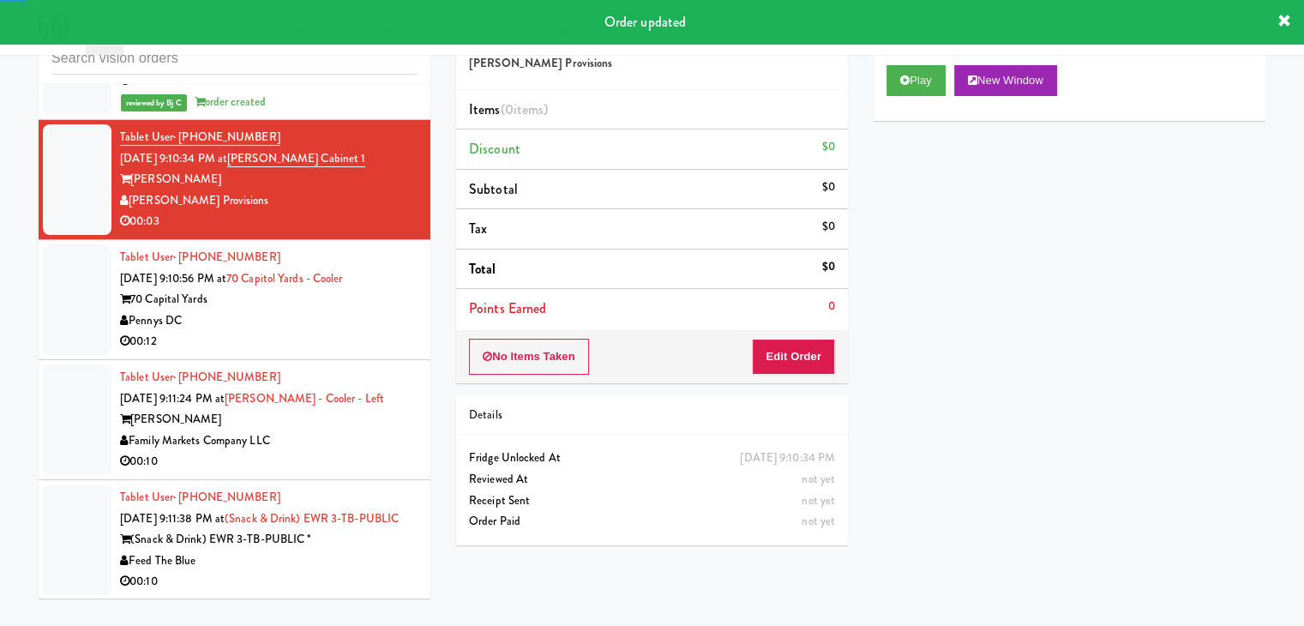
click at [930, 62] on div "Play New Window" at bounding box center [1070, 86] width 392 height 69
click at [919, 80] on button "Play" at bounding box center [915, 80] width 59 height 31
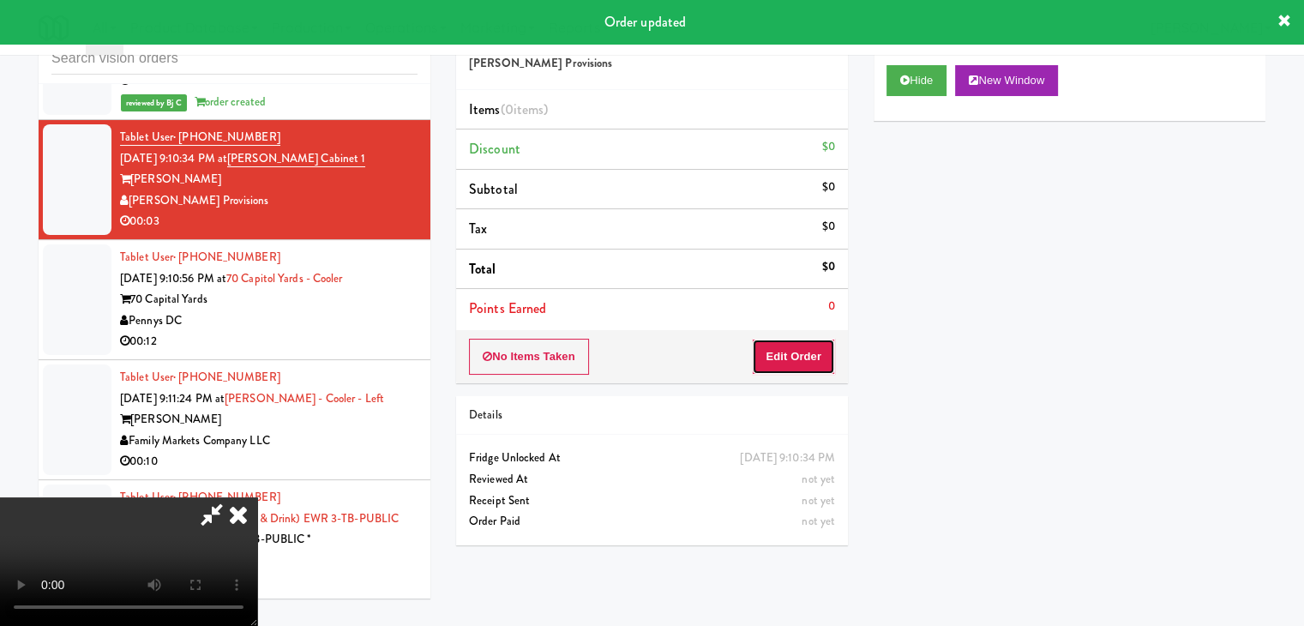
click at [802, 349] on button "Edit Order" at bounding box center [793, 357] width 83 height 36
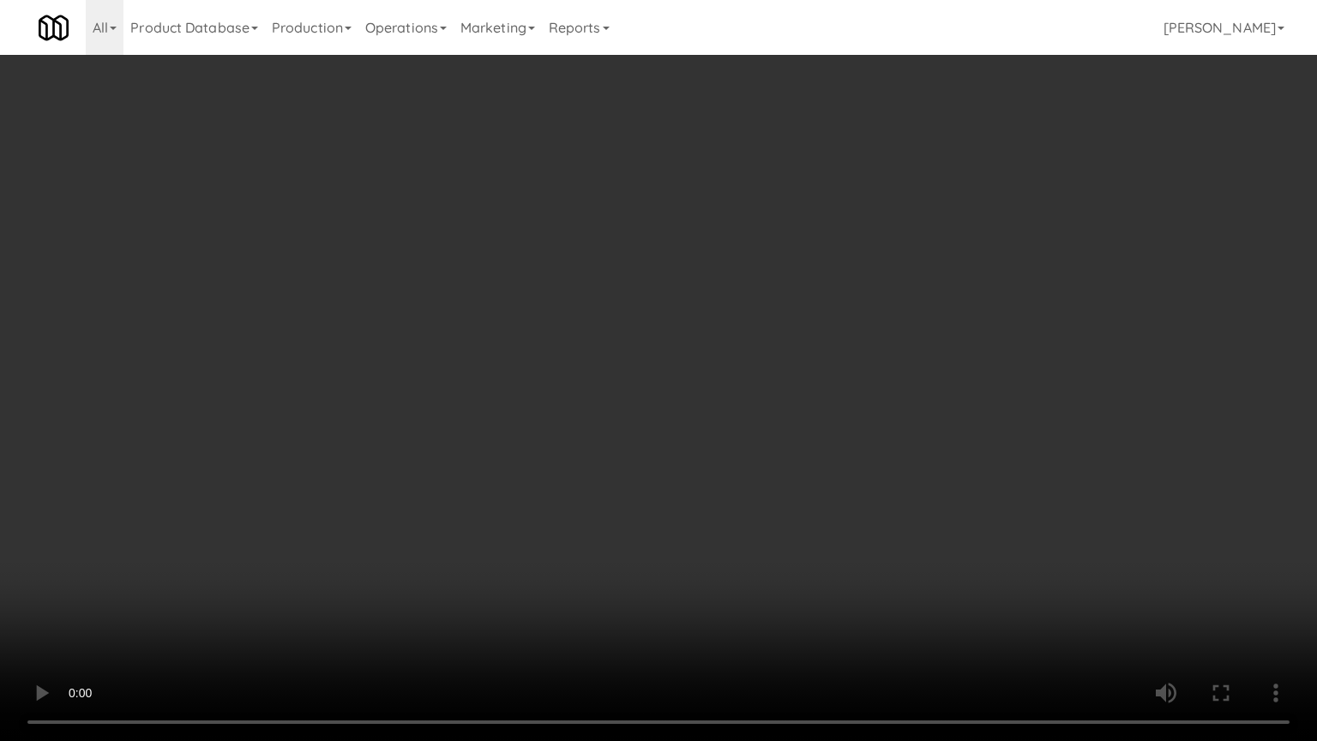
click at [718, 571] on video at bounding box center [658, 370] width 1317 height 741
click at [734, 545] on video at bounding box center [658, 370] width 1317 height 741
click at [754, 557] on video at bounding box center [658, 370] width 1317 height 741
click at [754, 561] on video at bounding box center [658, 370] width 1317 height 741
click at [755, 568] on video at bounding box center [658, 370] width 1317 height 741
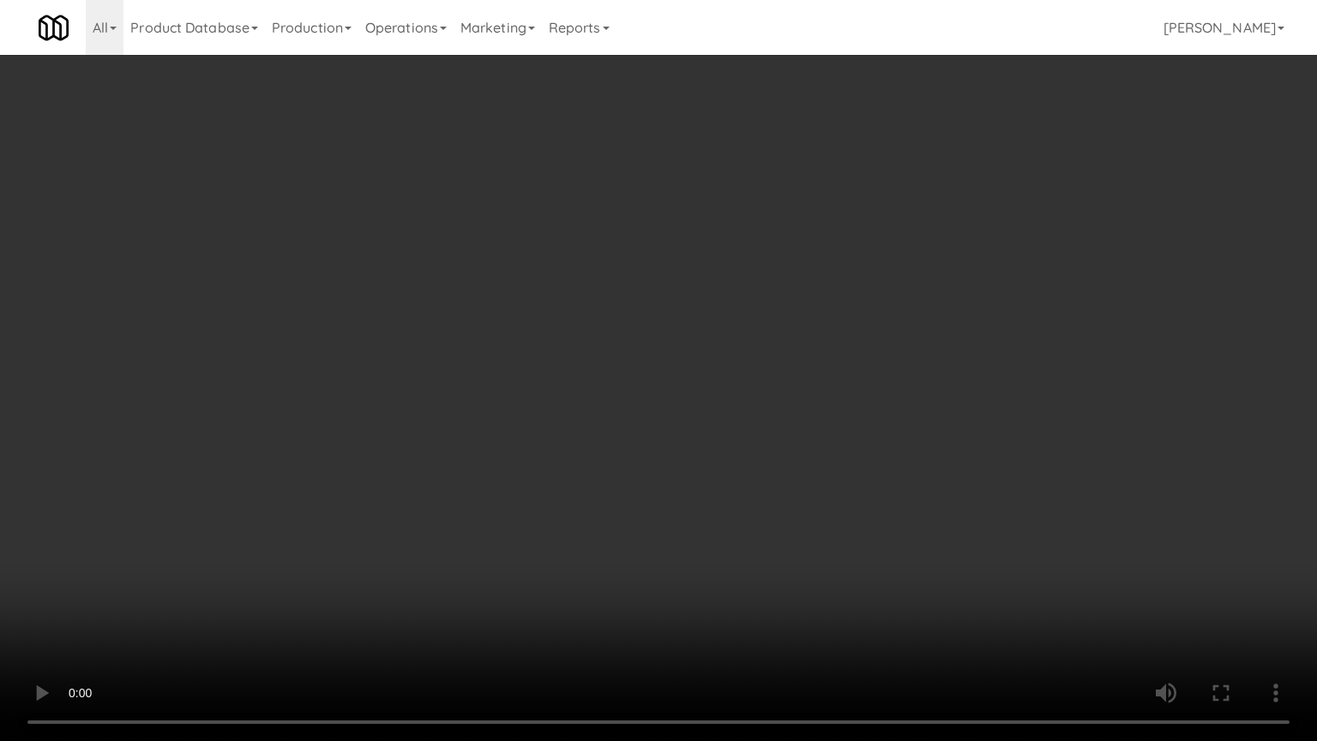
click at [755, 568] on video at bounding box center [658, 370] width 1317 height 741
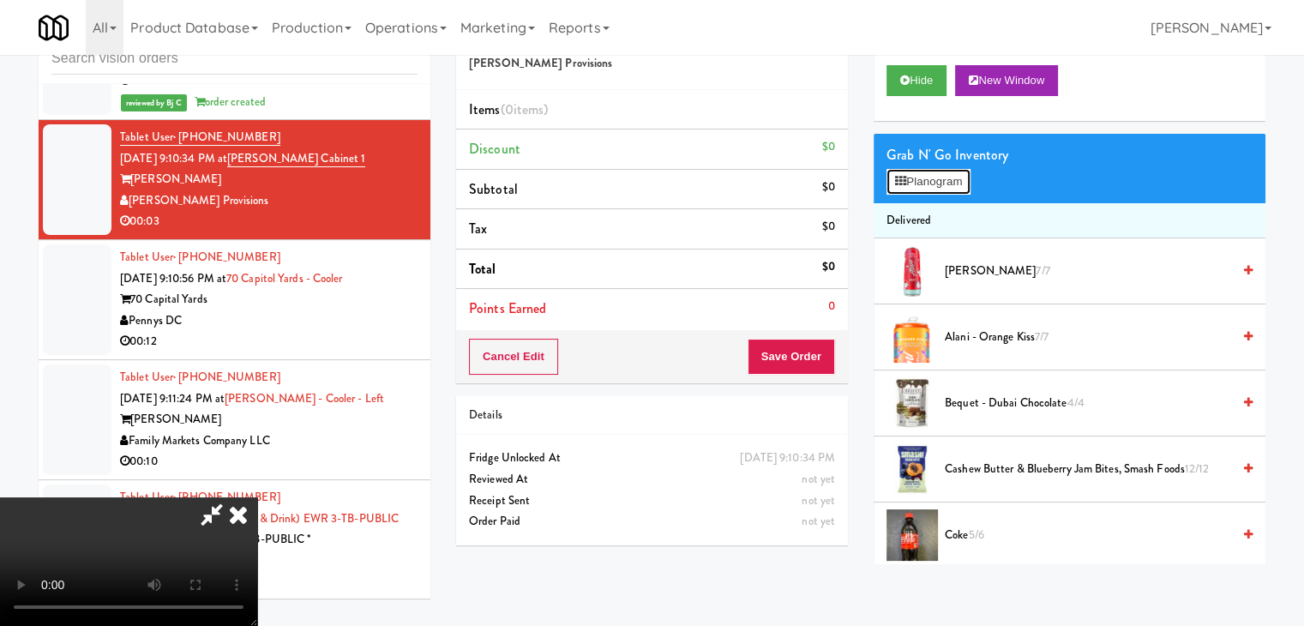
click at [930, 179] on button "Planogram" at bounding box center [928, 182] width 84 height 26
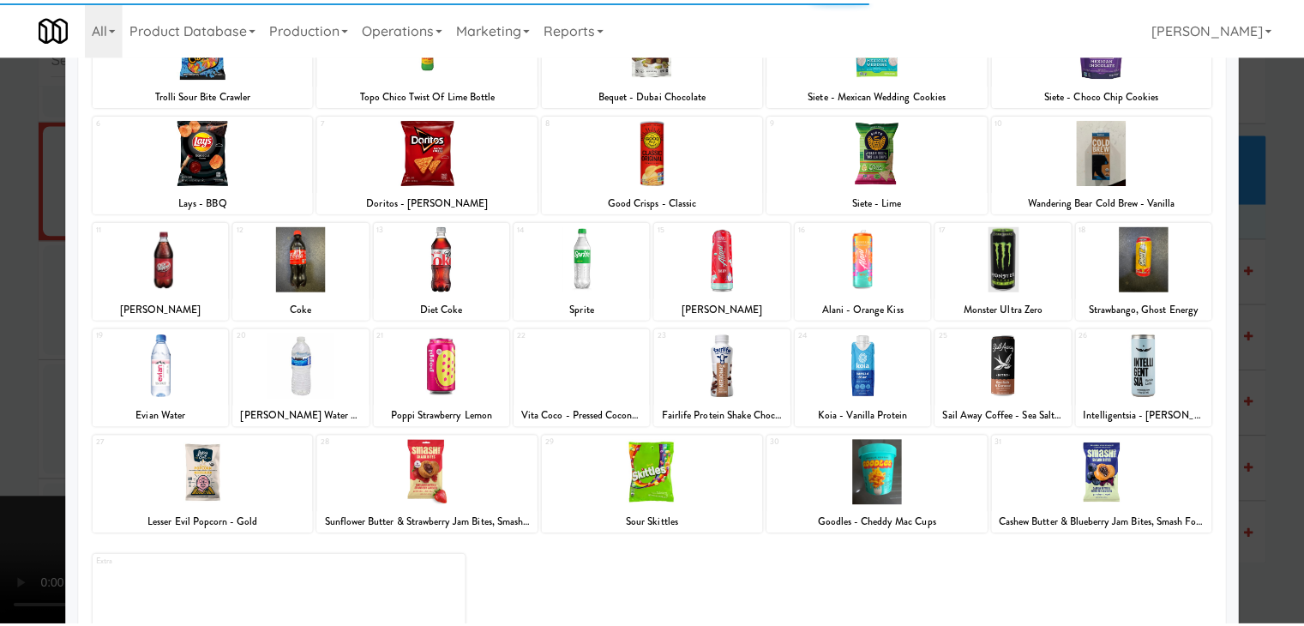
scroll to position [171, 0]
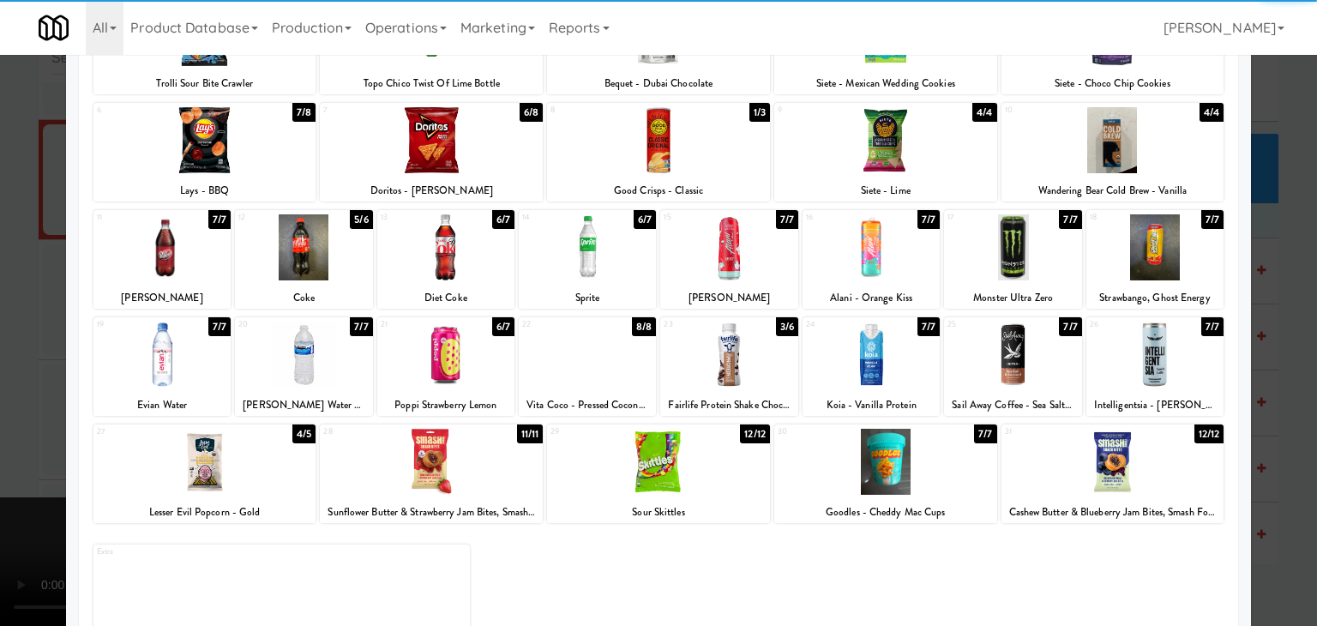
click at [343, 255] on div at bounding box center [303, 247] width 137 height 66
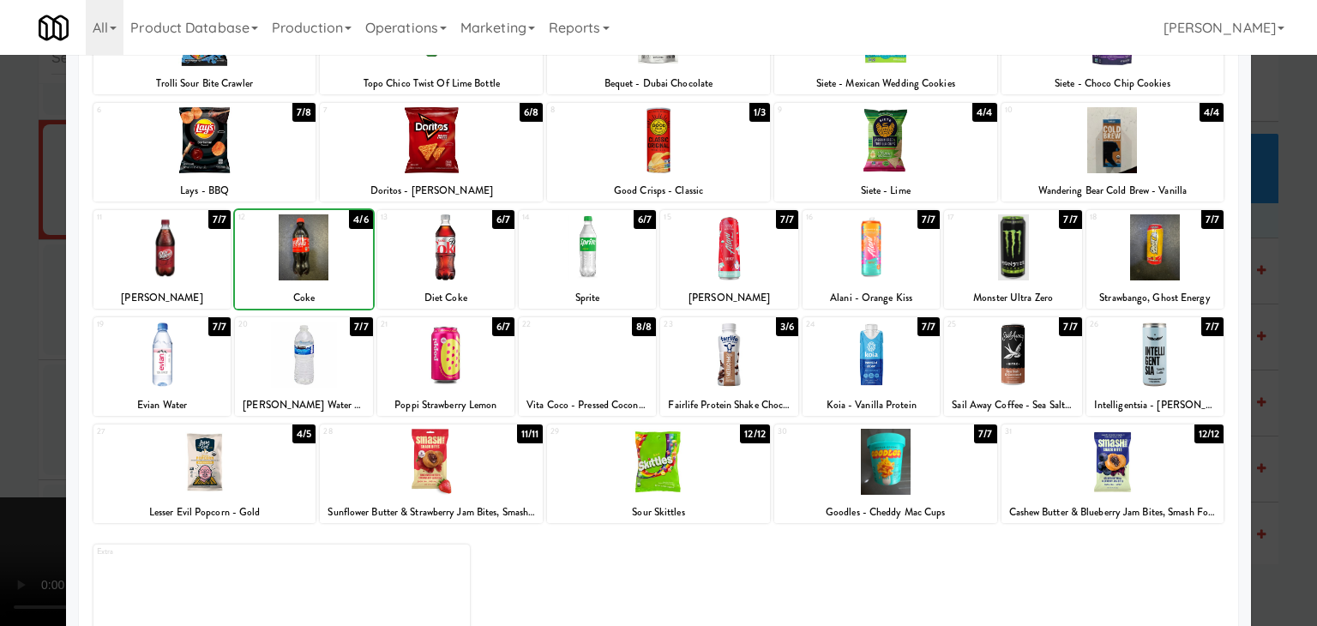
drag, startPoint x: 0, startPoint y: 361, endPoint x: 117, endPoint y: 361, distance: 116.6
click at [3, 361] on div at bounding box center [658, 313] width 1317 height 626
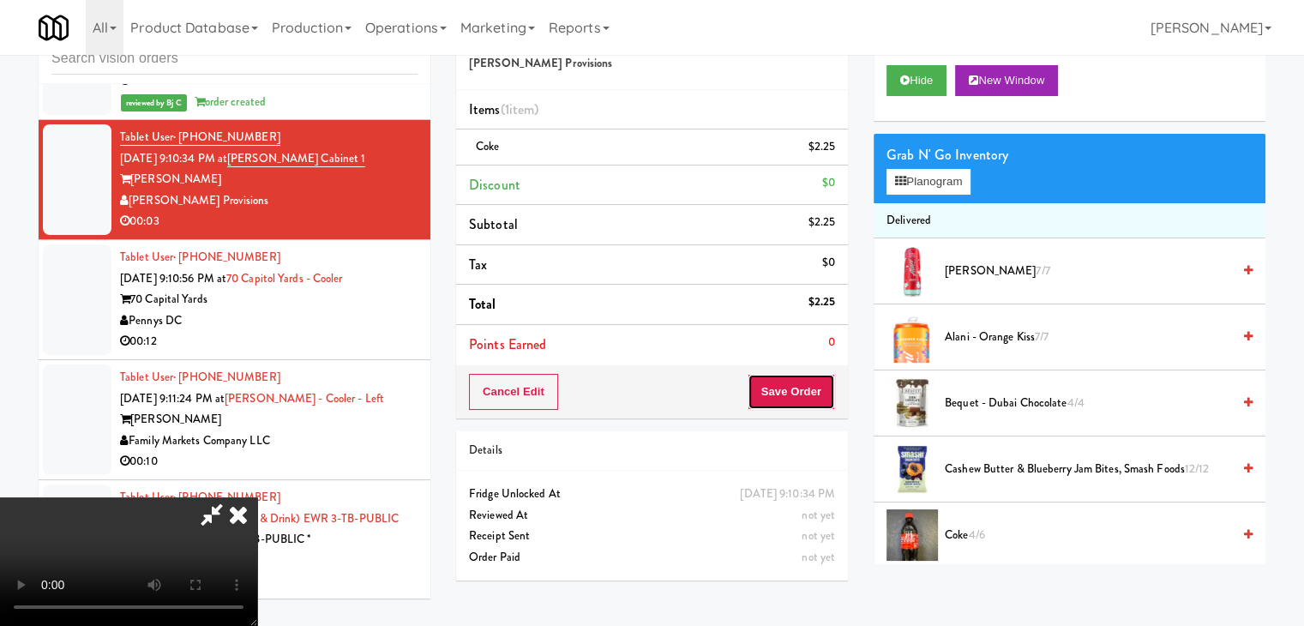
scroll to position [3, 0]
click at [796, 387] on button "Save Order" at bounding box center [791, 392] width 87 height 36
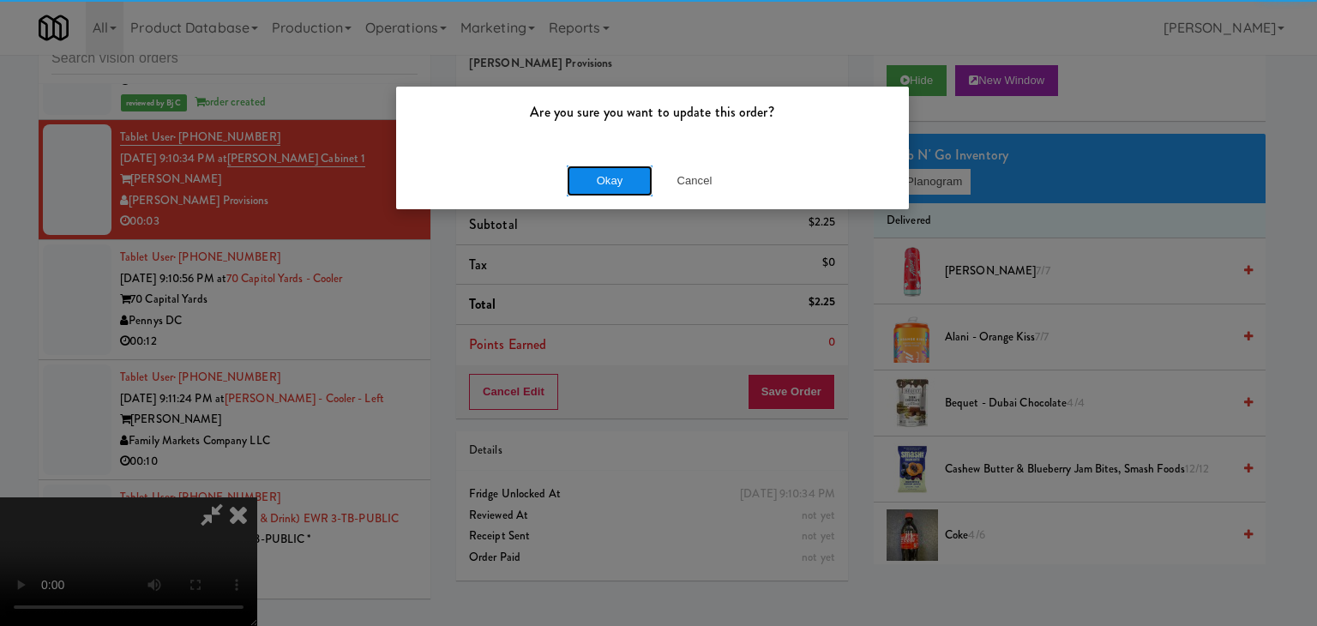
click at [613, 175] on button "Okay" at bounding box center [610, 180] width 86 height 31
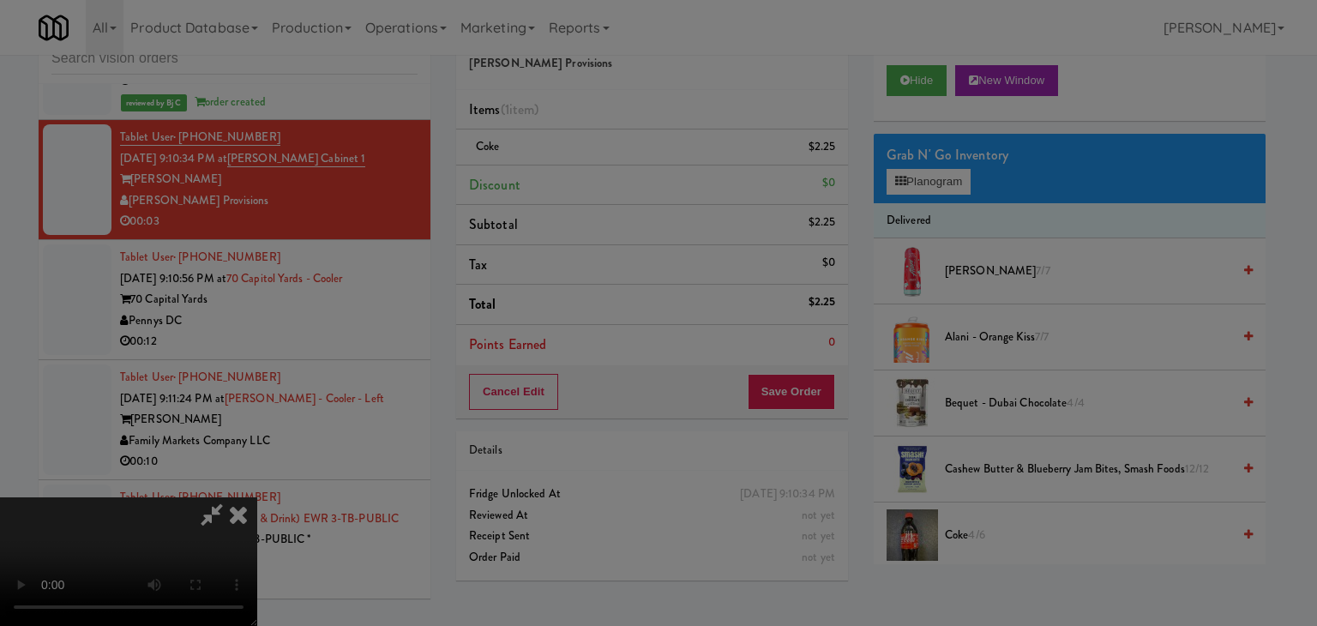
click at [613, 177] on div "Okay Cancel" at bounding box center [652, 148] width 513 height 57
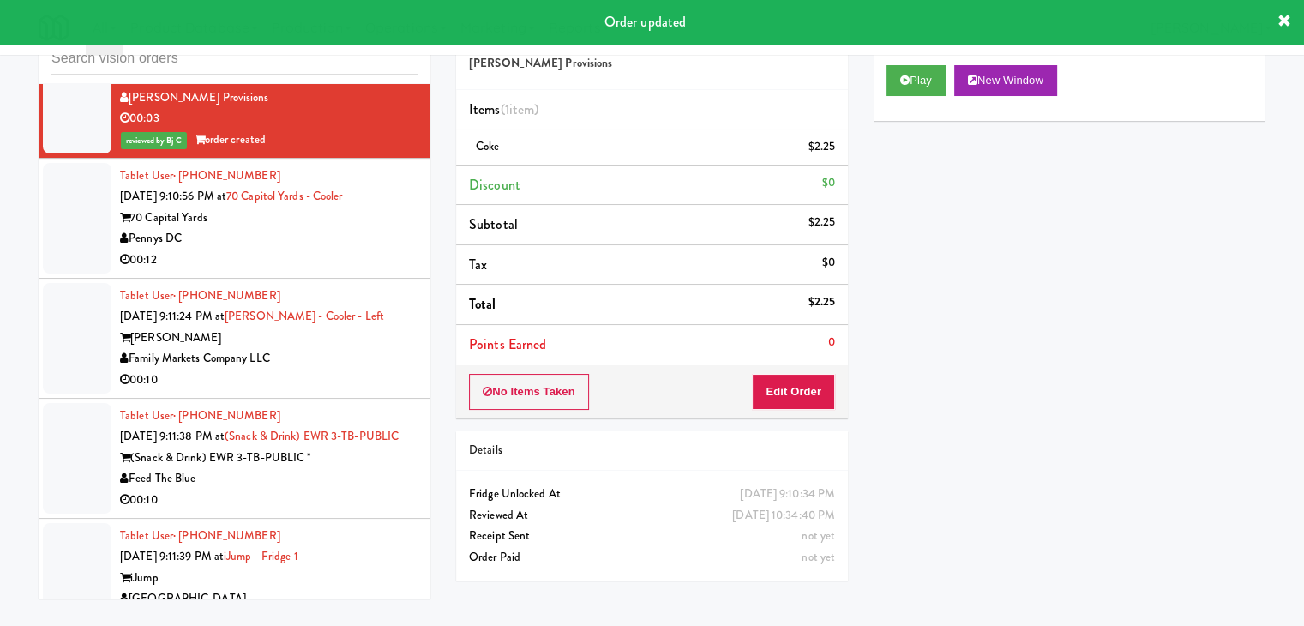
scroll to position [10441, 0]
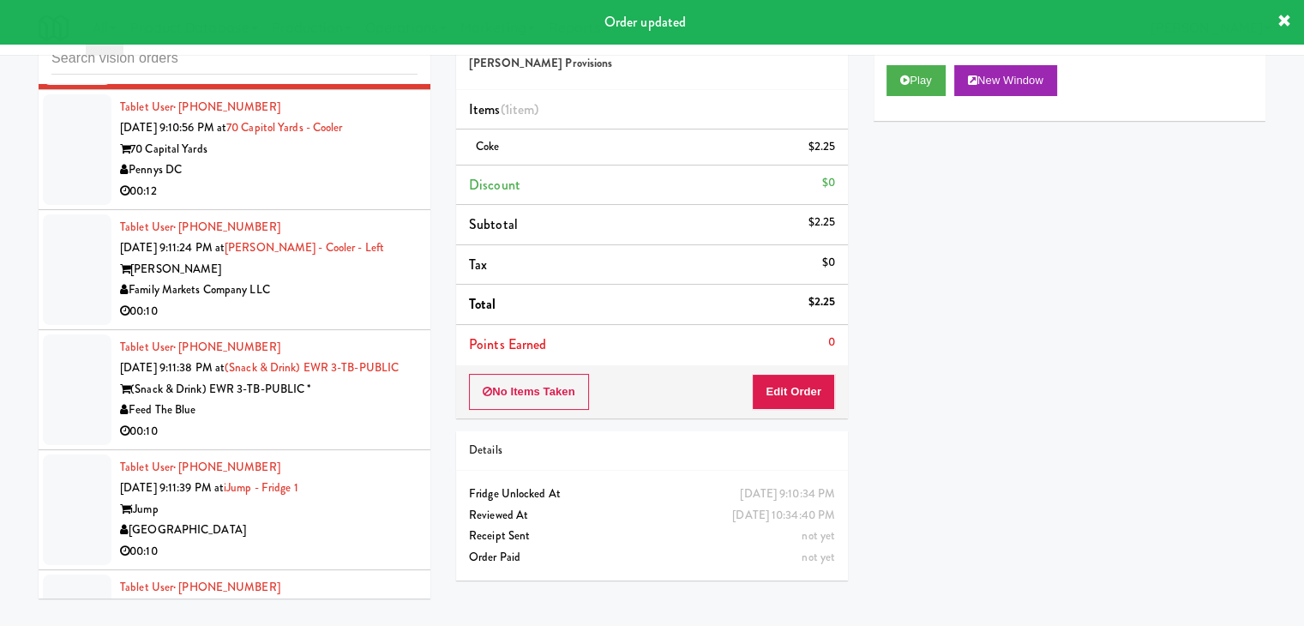
click at [367, 192] on div "Tablet User · (605) 695-3891 [DATE] 9:10:56 PM at [GEOGRAPHIC_DATA] - Cooler 70…" at bounding box center [268, 149] width 297 height 105
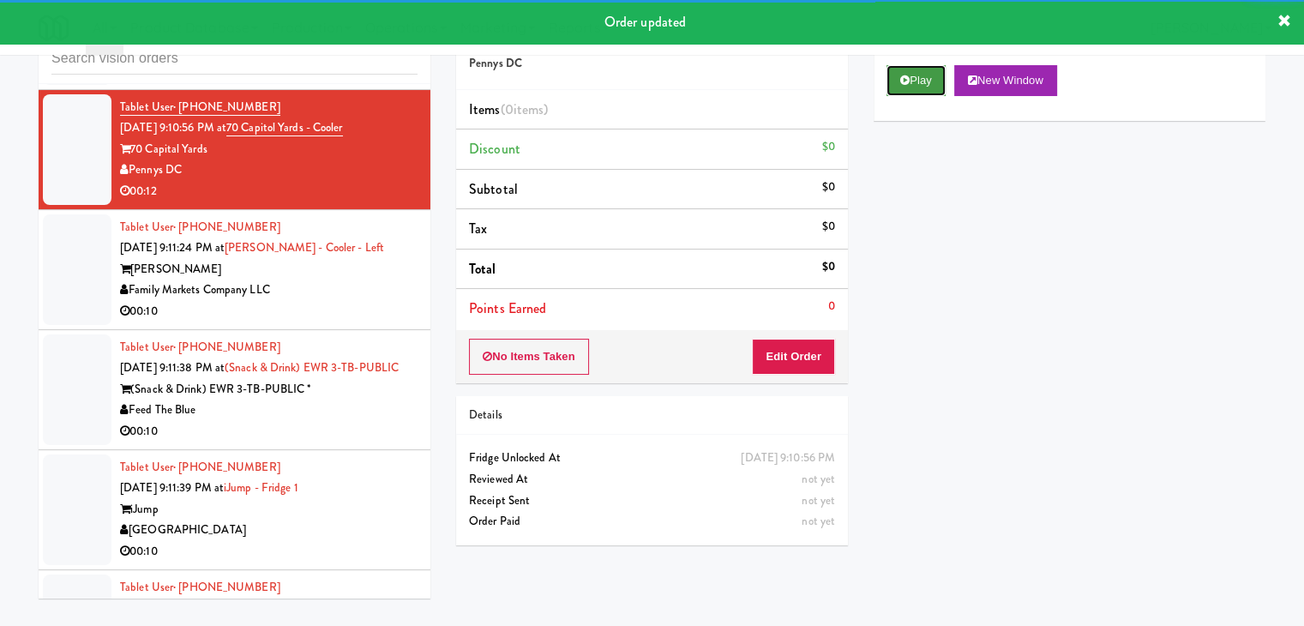
click at [934, 80] on button "Play" at bounding box center [915, 80] width 59 height 31
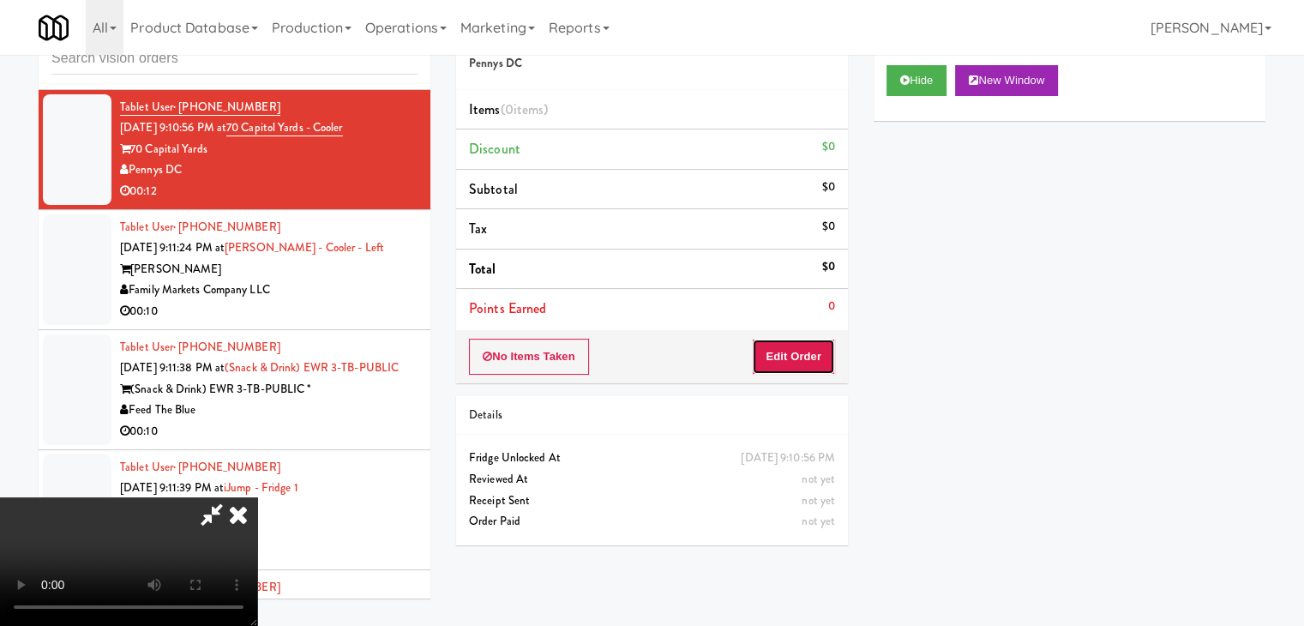
click at [788, 363] on button "Edit Order" at bounding box center [793, 357] width 83 height 36
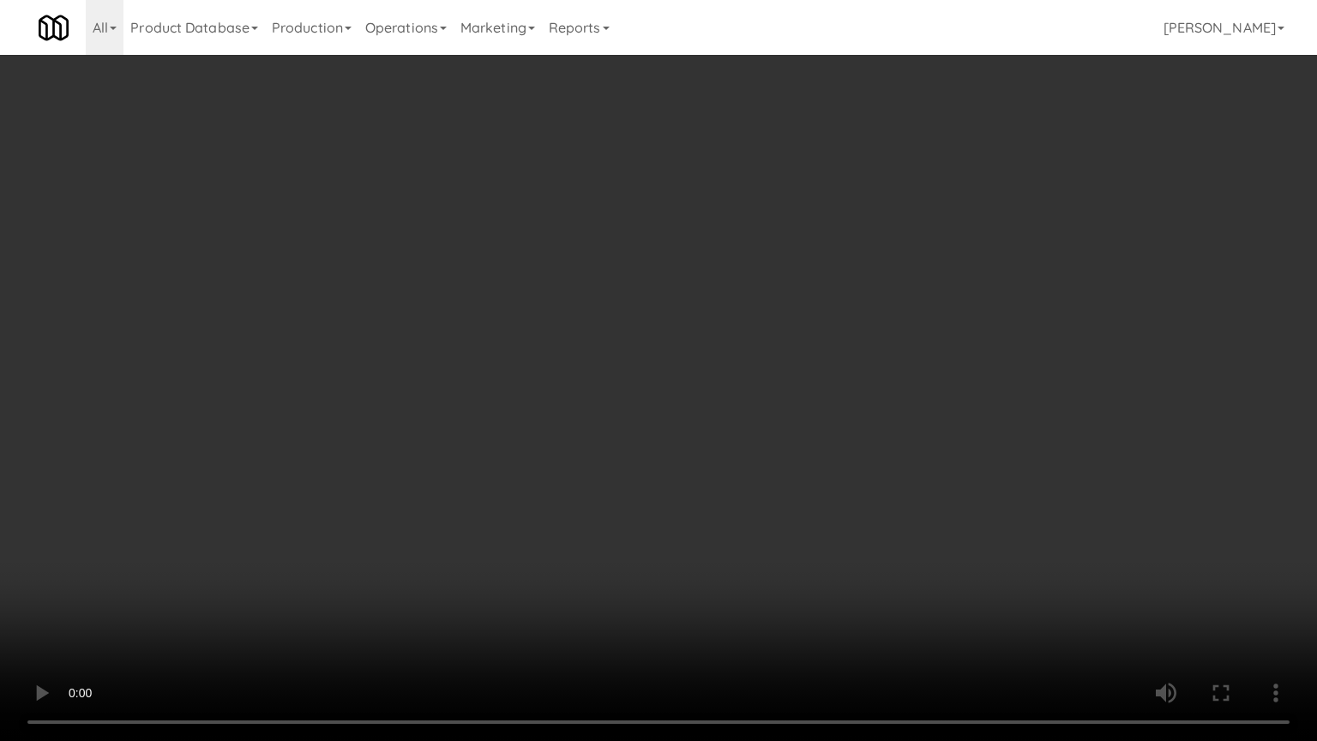
click at [718, 526] on video at bounding box center [658, 370] width 1317 height 741
click at [728, 525] on video at bounding box center [658, 370] width 1317 height 741
click at [759, 514] on video at bounding box center [658, 370] width 1317 height 741
drag, startPoint x: 761, startPoint y: 501, endPoint x: 871, endPoint y: 284, distance: 243.8
click at [770, 488] on video at bounding box center [658, 370] width 1317 height 741
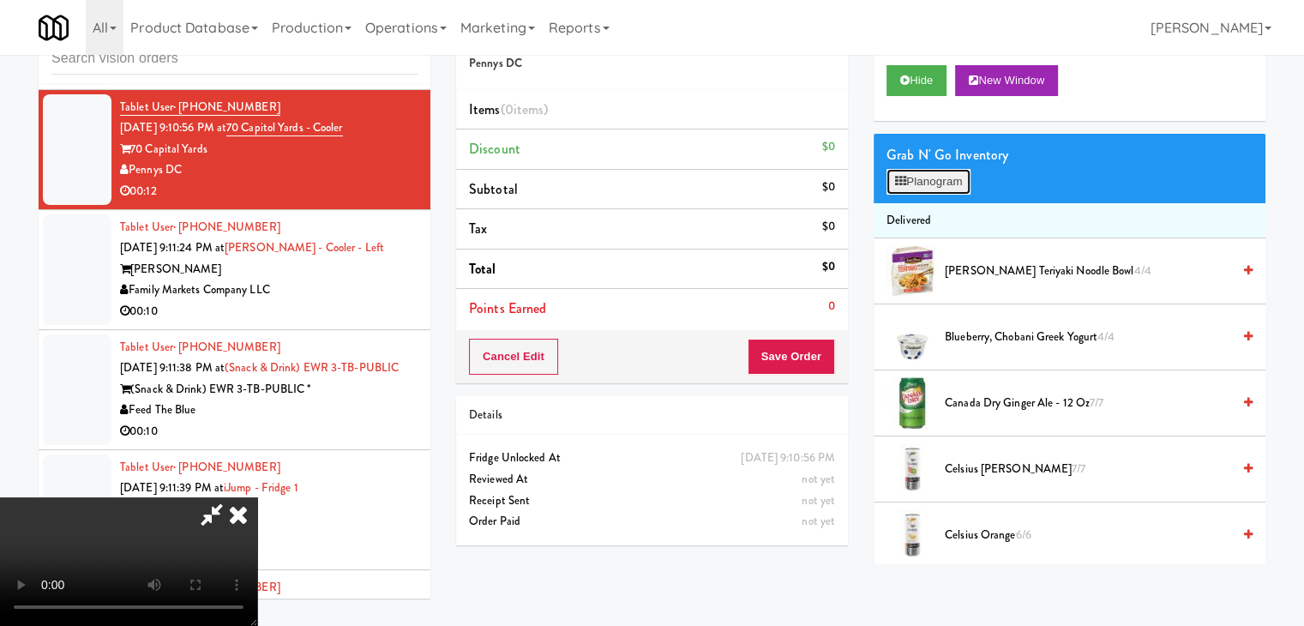
click at [940, 176] on button "Planogram" at bounding box center [928, 182] width 84 height 26
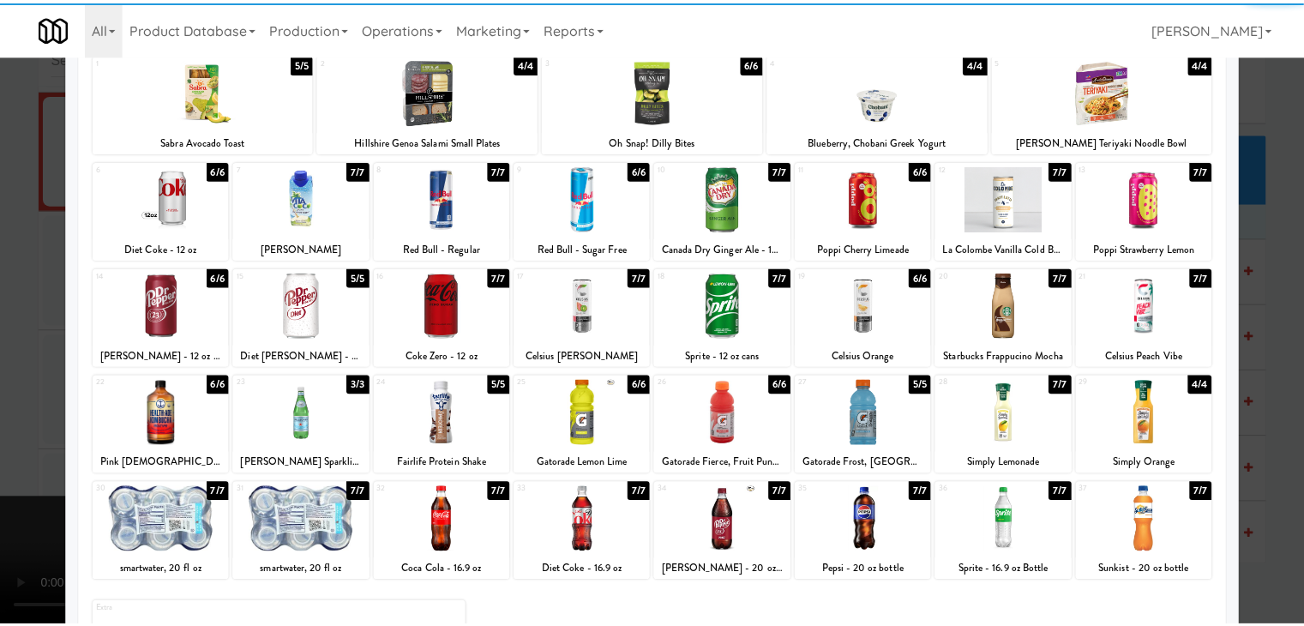
scroll to position [216, 0]
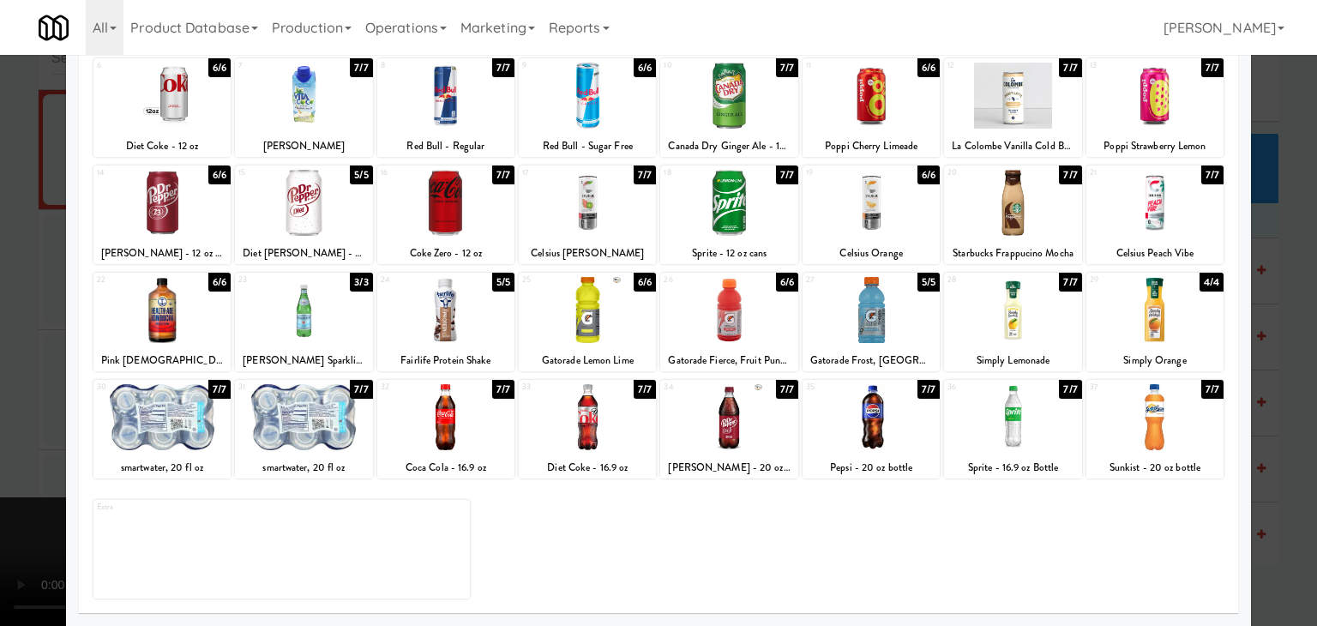
drag, startPoint x: 442, startPoint y: 421, endPoint x: 31, endPoint y: 399, distance: 412.1
click at [441, 419] on div at bounding box center [445, 417] width 137 height 66
drag, startPoint x: 0, startPoint y: 387, endPoint x: 117, endPoint y: 388, distance: 116.6
click at [2, 388] on div at bounding box center [658, 313] width 1317 height 626
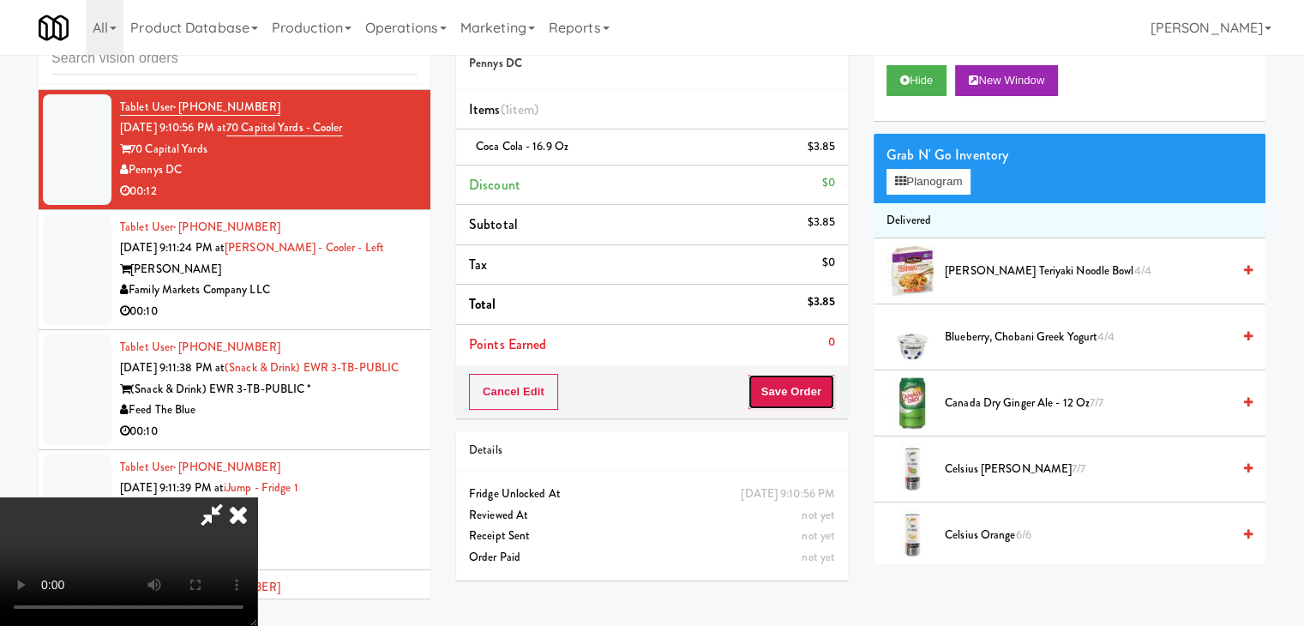
click at [802, 381] on button "Save Order" at bounding box center [791, 392] width 87 height 36
click at [802, 382] on button "Save Order" at bounding box center [791, 392] width 87 height 36
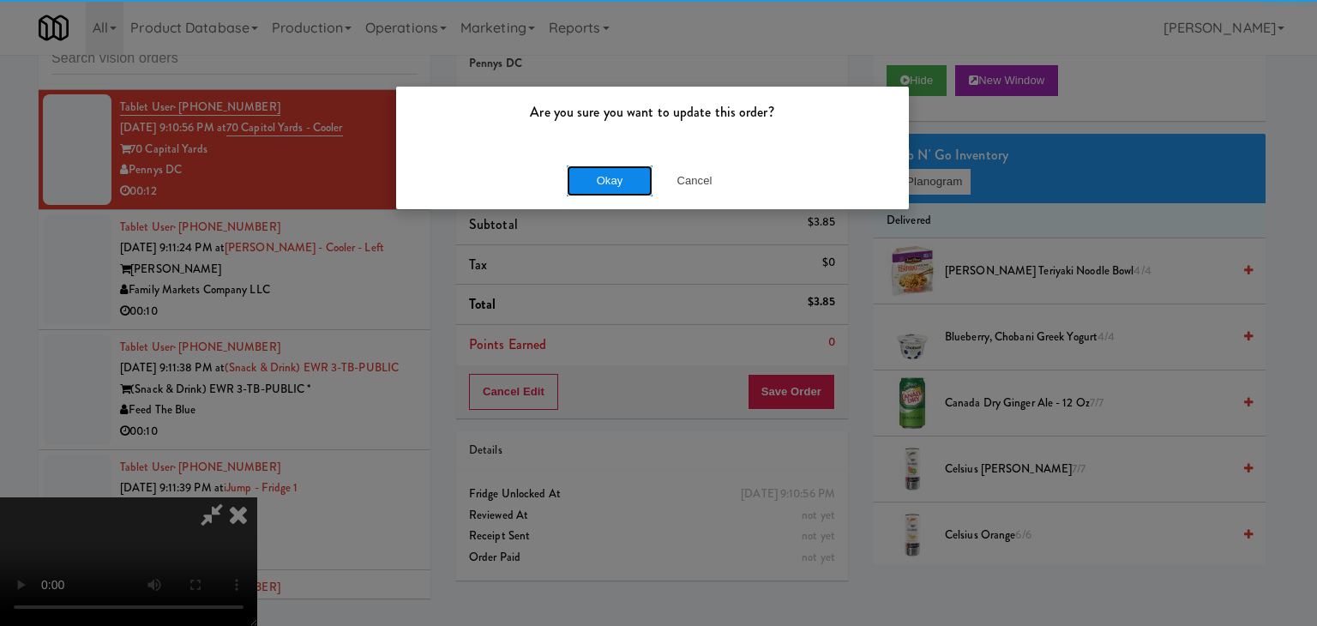
click at [633, 174] on button "Okay" at bounding box center [610, 180] width 86 height 31
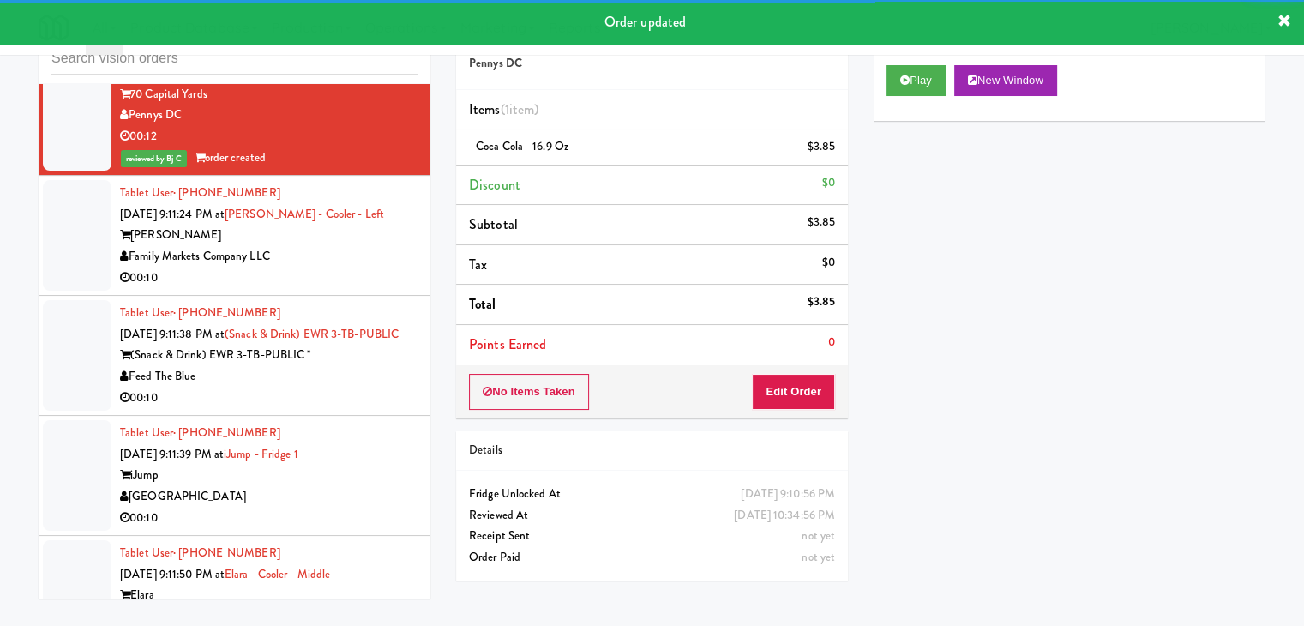
scroll to position [10527, 0]
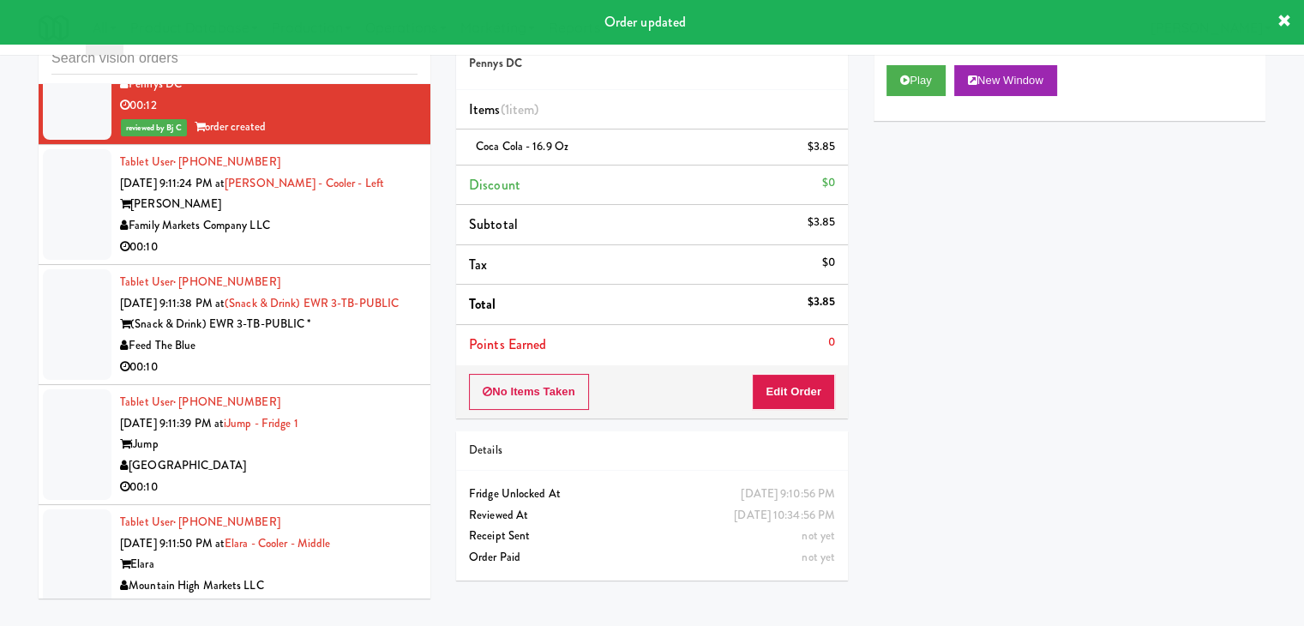
drag, startPoint x: 329, startPoint y: 244, endPoint x: 350, endPoint y: 259, distance: 25.2
click at [343, 256] on div "Tablet User · (781) 859-8420 [DATE] 9:11:24 PM at Rowan - Cooler - Left Rowan F…" at bounding box center [268, 204] width 297 height 105
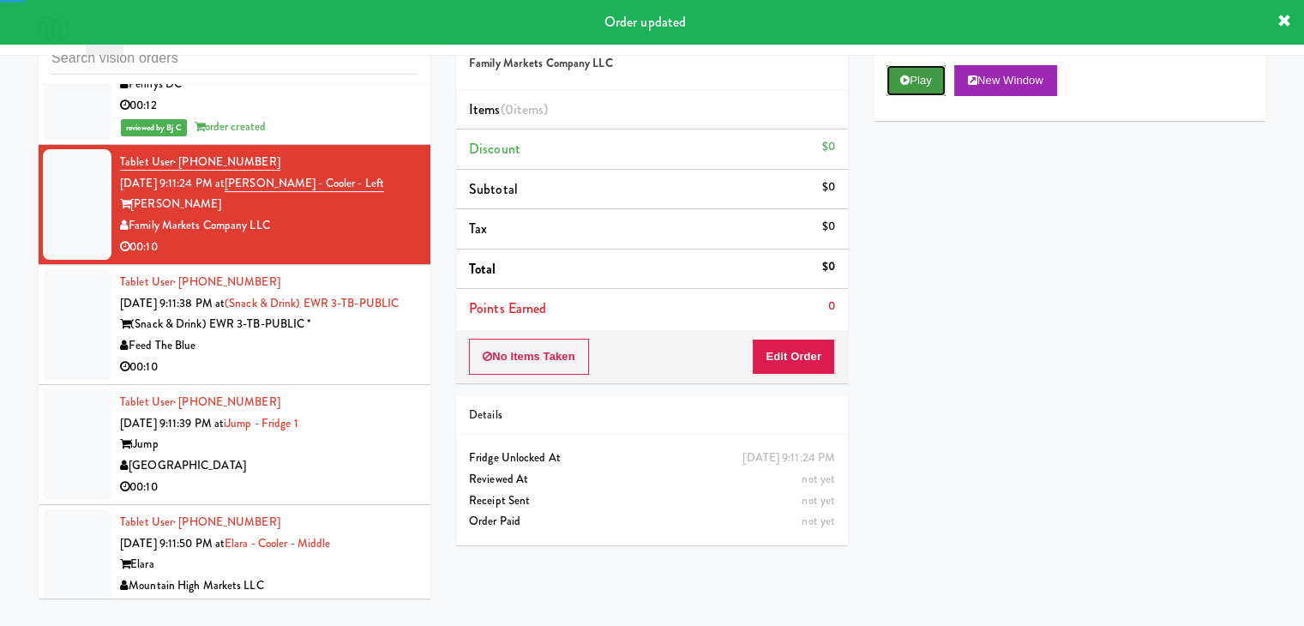
drag, startPoint x: 913, startPoint y: 76, endPoint x: 912, endPoint y: 93, distance: 16.3
click at [913, 87] on button "Play" at bounding box center [915, 80] width 59 height 31
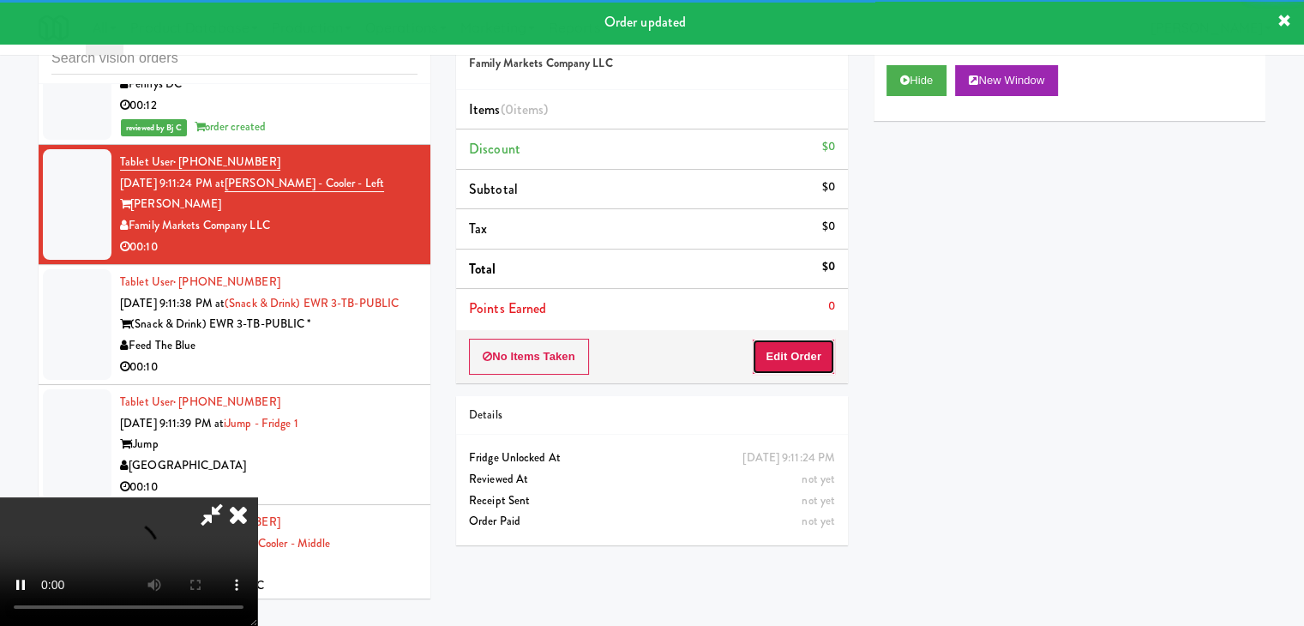
click at [813, 363] on button "Edit Order" at bounding box center [793, 357] width 83 height 36
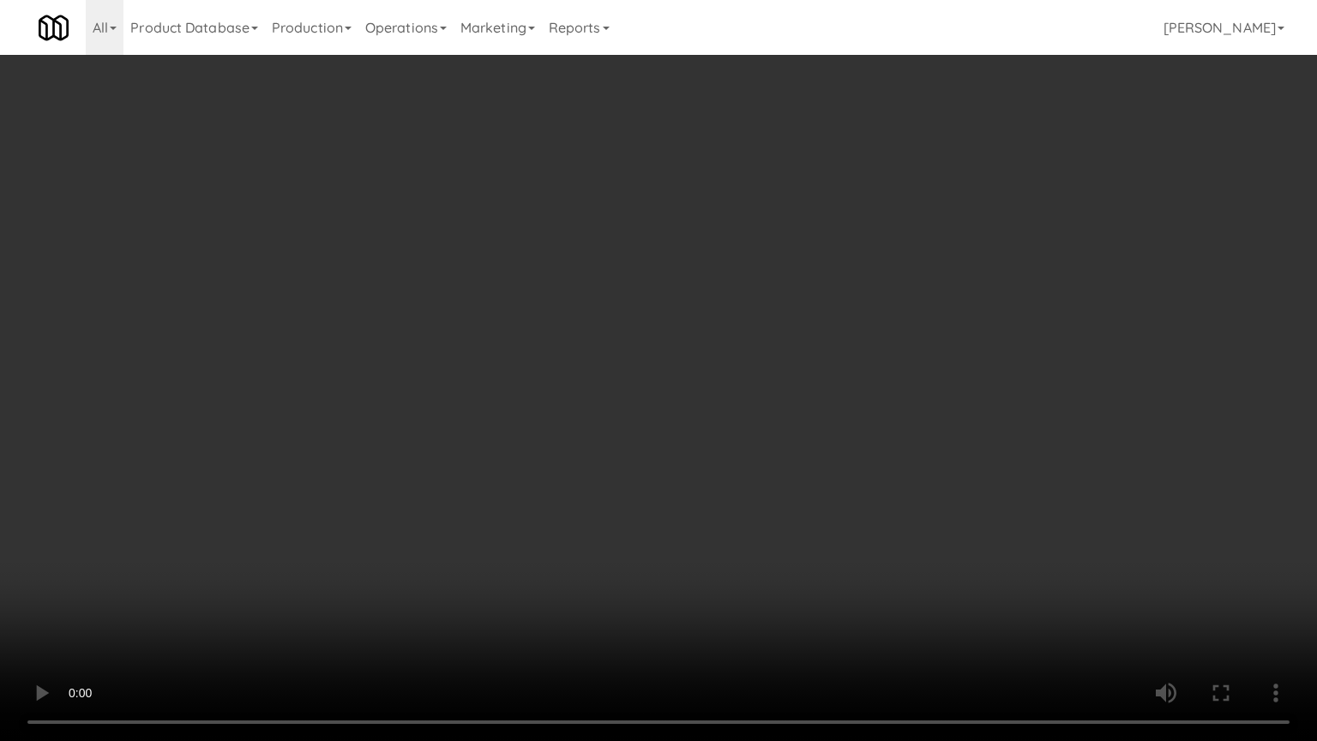
click at [829, 468] on video at bounding box center [658, 370] width 1317 height 741
click at [830, 471] on video at bounding box center [658, 370] width 1317 height 741
click at [839, 461] on video at bounding box center [658, 370] width 1317 height 741
click at [848, 466] on video at bounding box center [658, 370] width 1317 height 741
click at [850, 462] on video at bounding box center [658, 370] width 1317 height 741
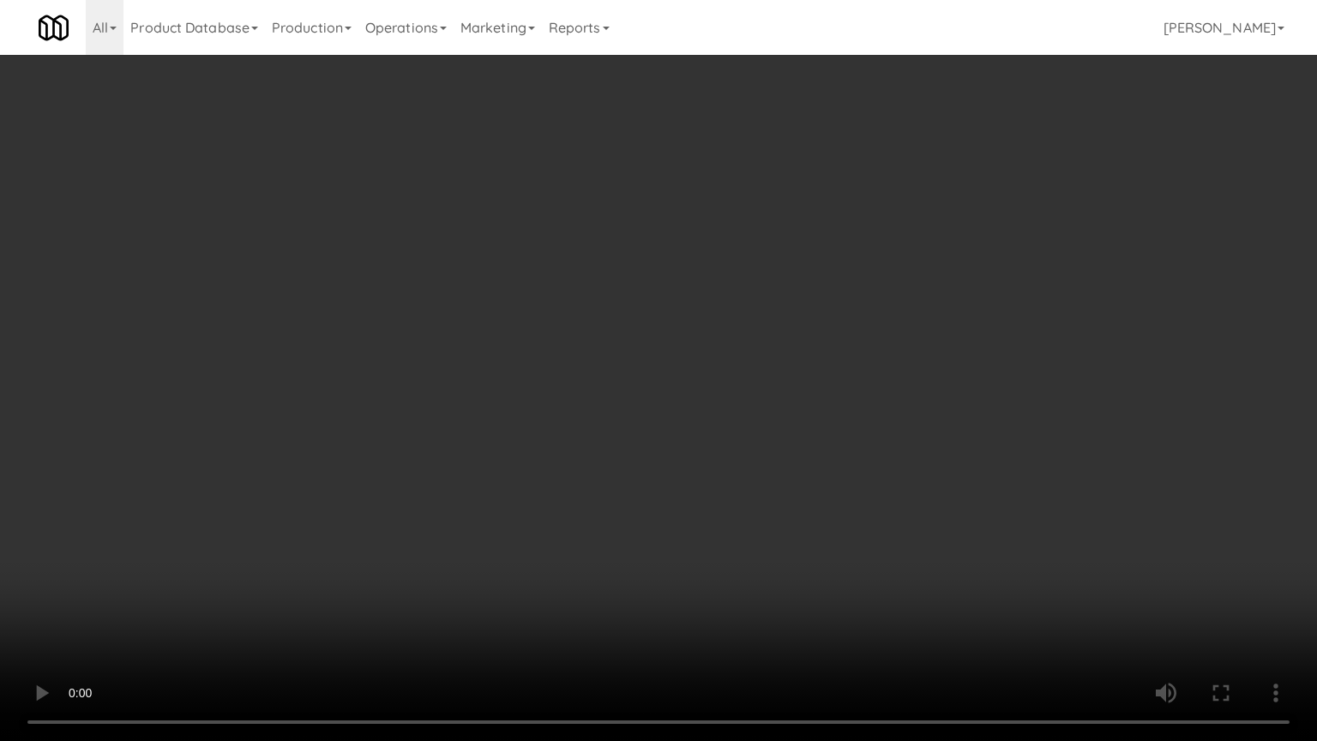
click at [850, 463] on video at bounding box center [658, 370] width 1317 height 741
click at [844, 463] on video at bounding box center [658, 370] width 1317 height 741
drag, startPoint x: 844, startPoint y: 458, endPoint x: 859, endPoint y: 354, distance: 104.9
click at [844, 454] on video at bounding box center [658, 370] width 1317 height 741
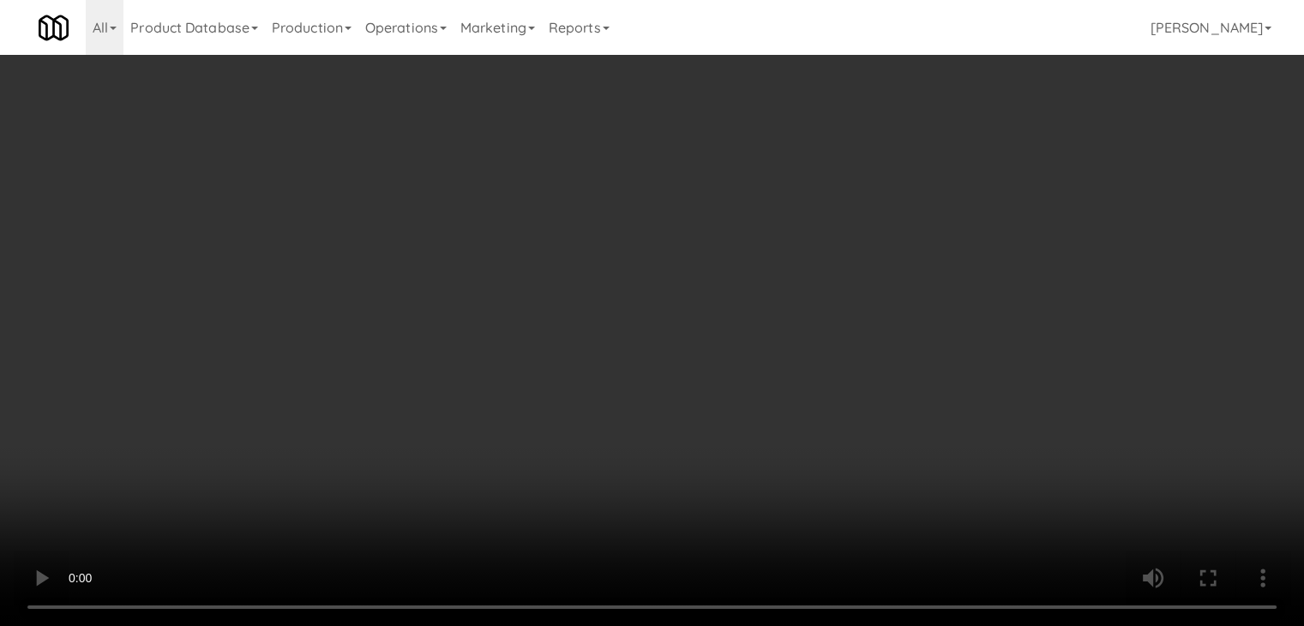
click at [921, 181] on button "Planogram" at bounding box center [928, 182] width 84 height 26
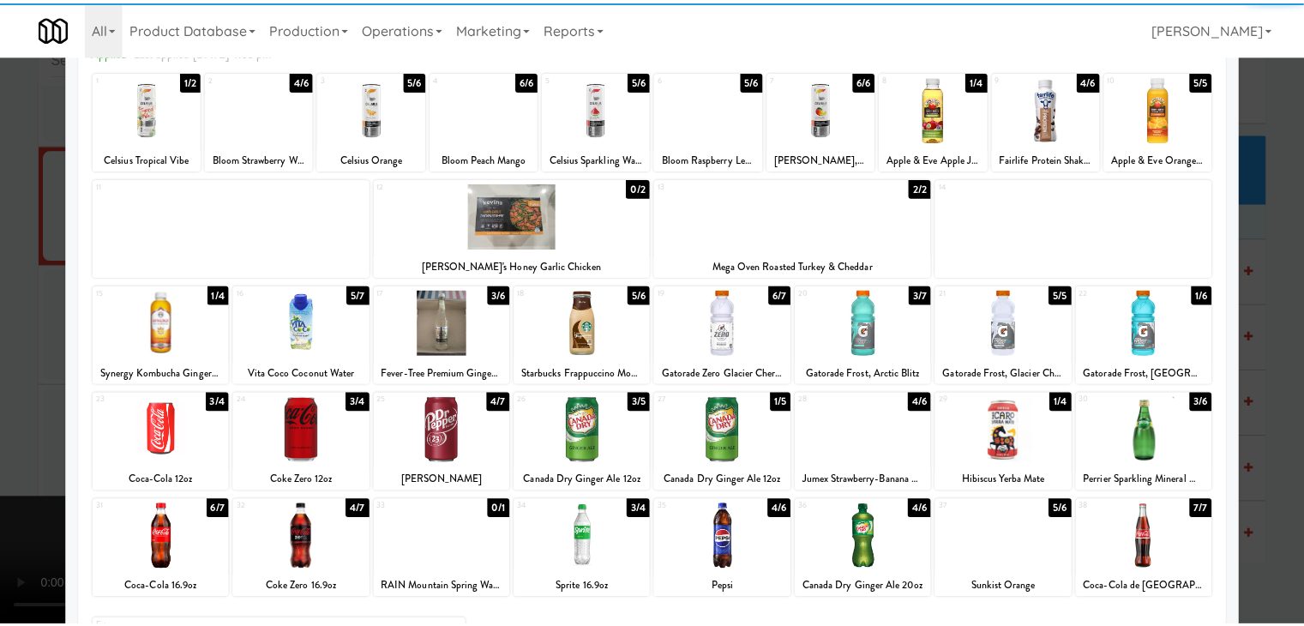
scroll to position [216, 0]
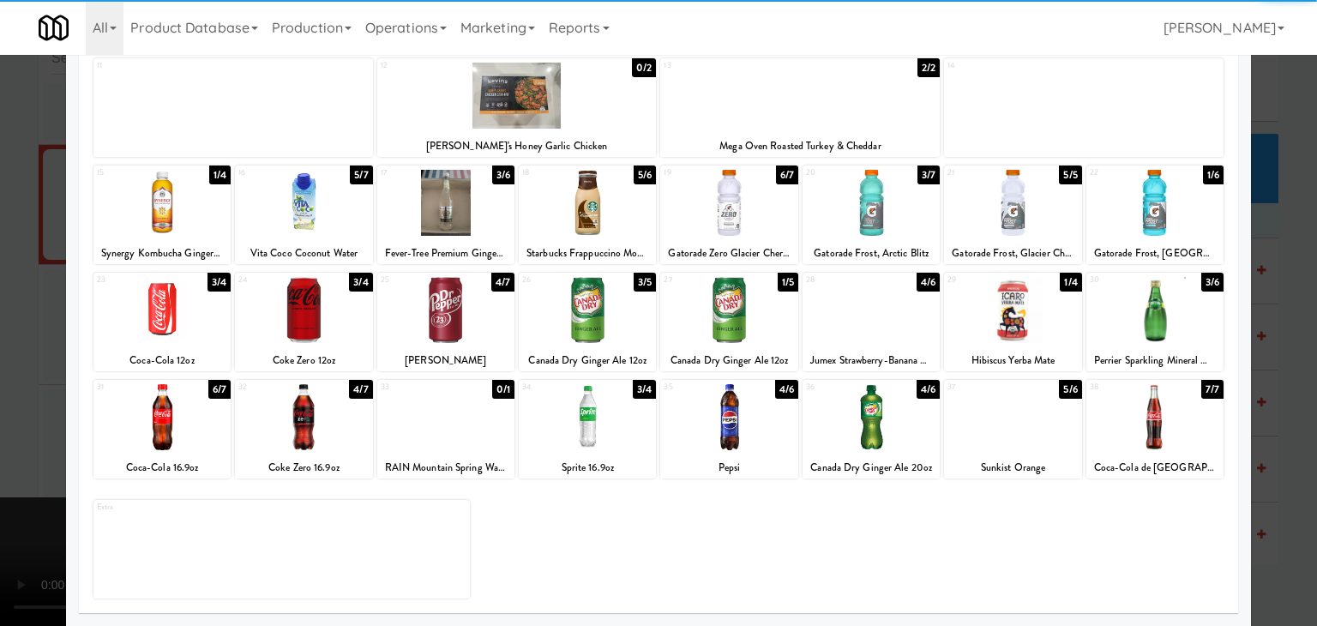
click at [435, 344] on div "25 4/7 [PERSON_NAME]" at bounding box center [445, 322] width 137 height 99
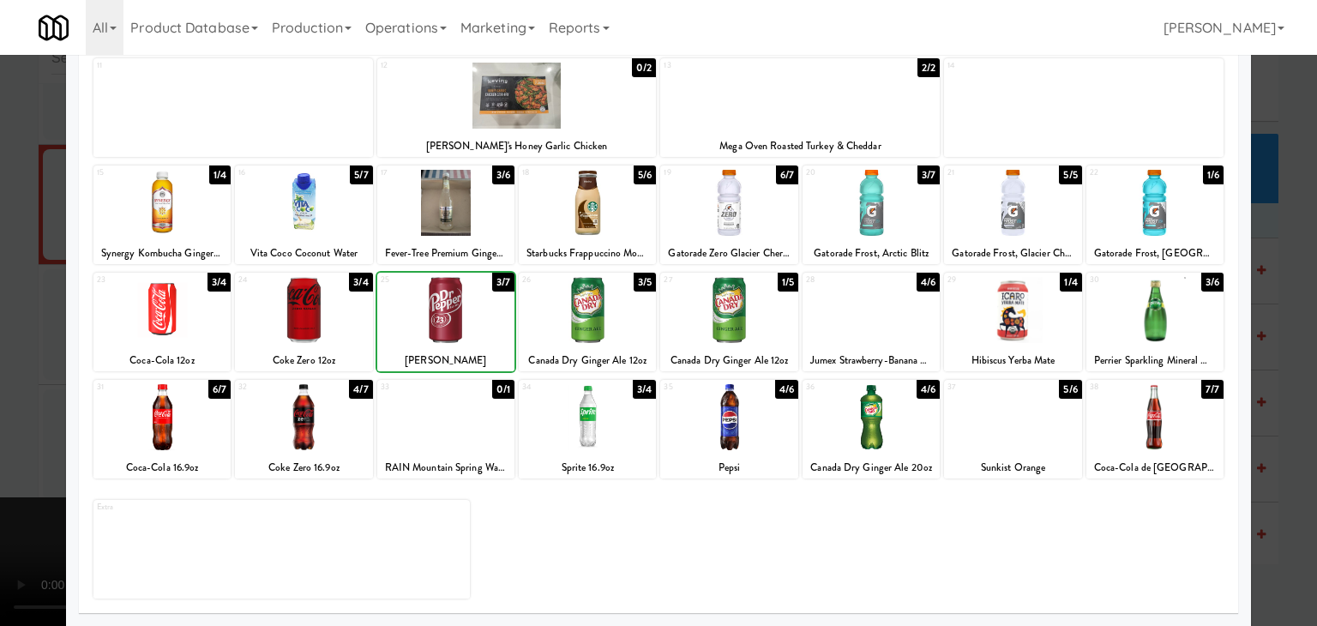
click at [15, 380] on div at bounding box center [658, 313] width 1317 height 626
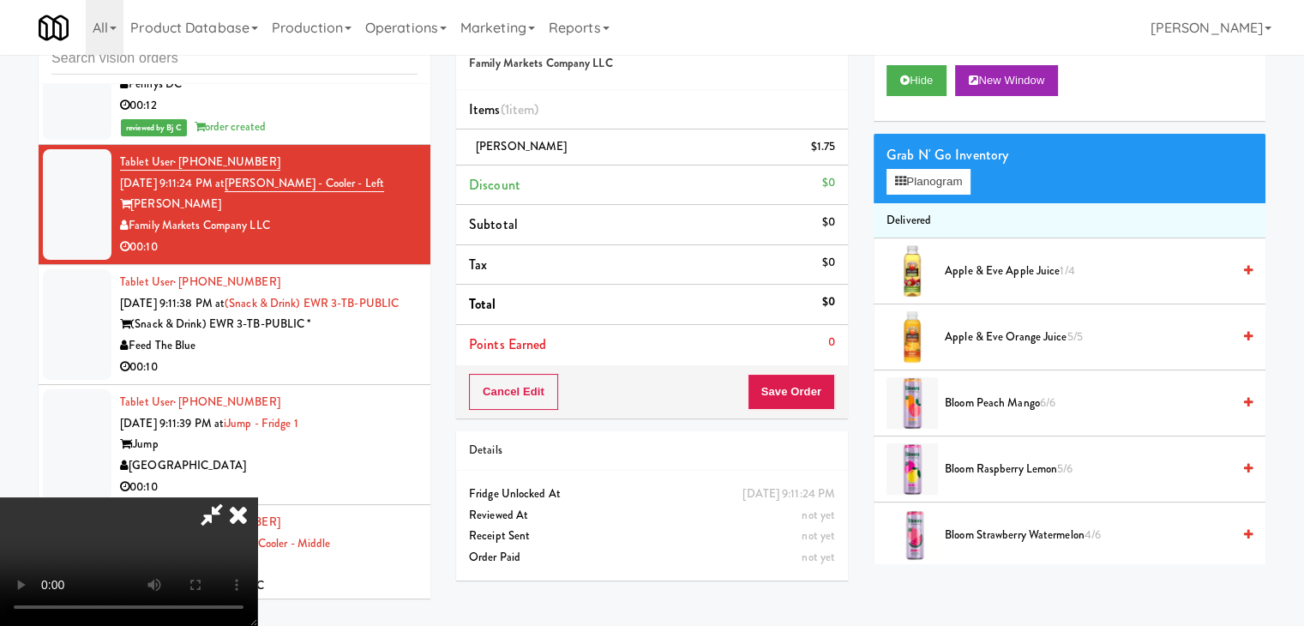
drag, startPoint x: 583, startPoint y: 381, endPoint x: 592, endPoint y: 381, distance: 9.4
click at [257, 497] on video at bounding box center [128, 561] width 257 height 129
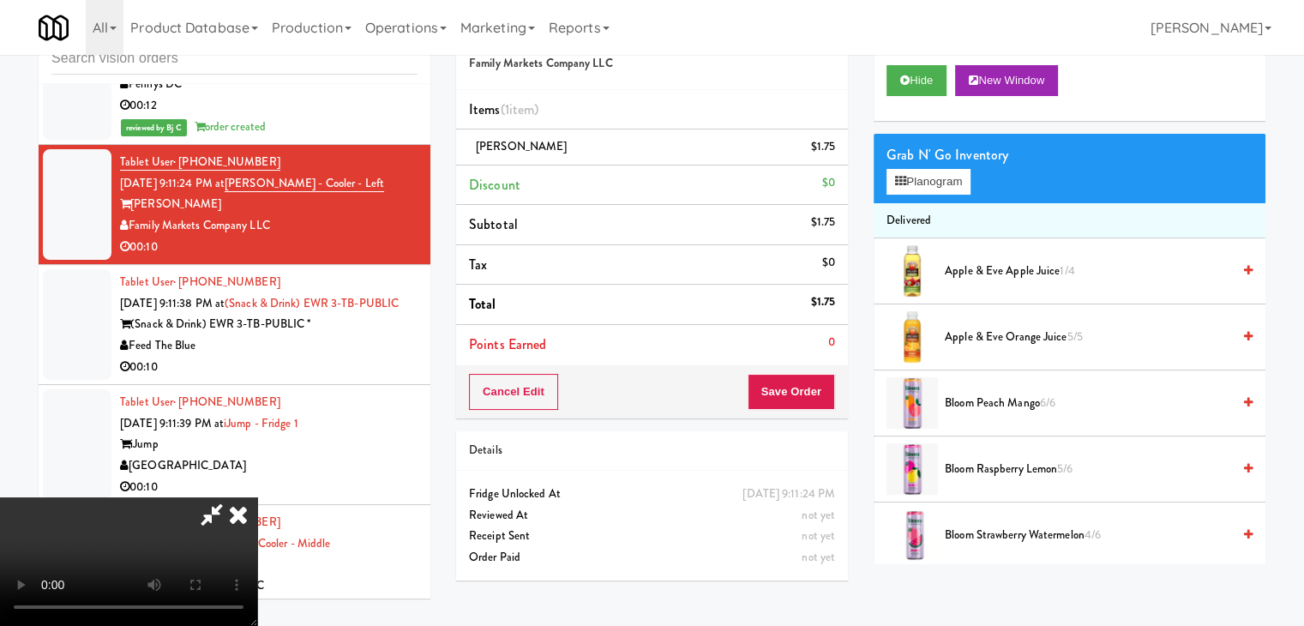
click at [257, 497] on video at bounding box center [128, 561] width 257 height 129
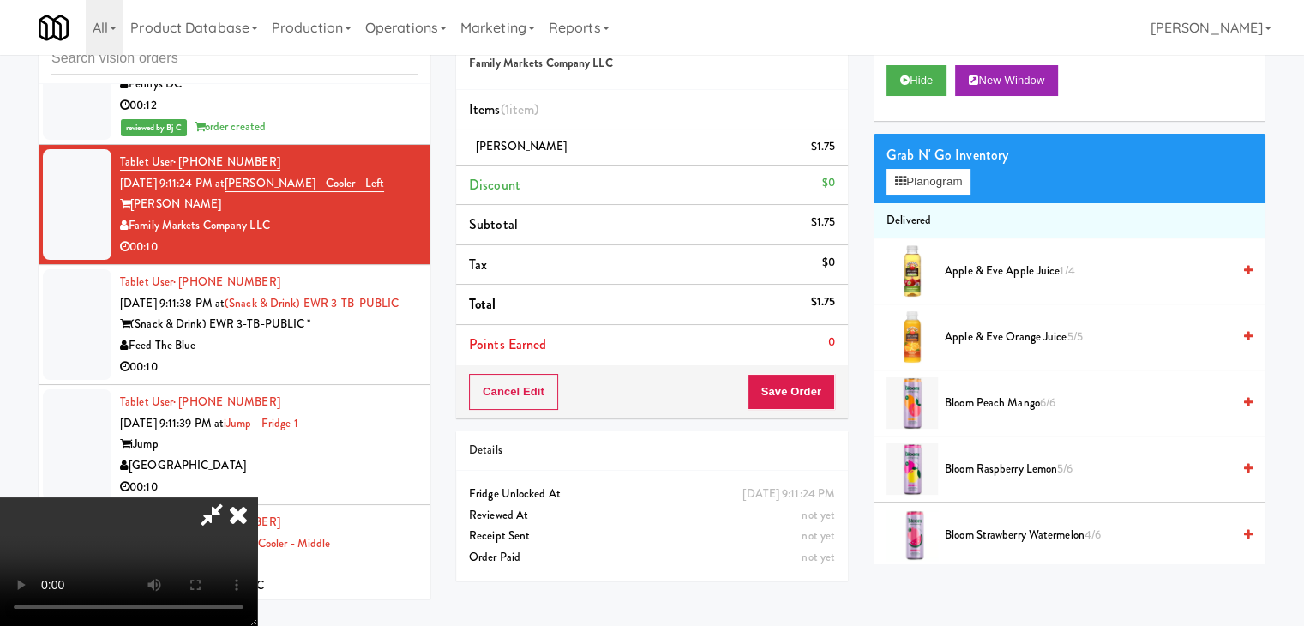
click at [257, 497] on video at bounding box center [128, 561] width 257 height 129
drag, startPoint x: 959, startPoint y: 183, endPoint x: 950, endPoint y: 183, distance: 9.4
click at [955, 183] on button "Planogram" at bounding box center [928, 182] width 84 height 26
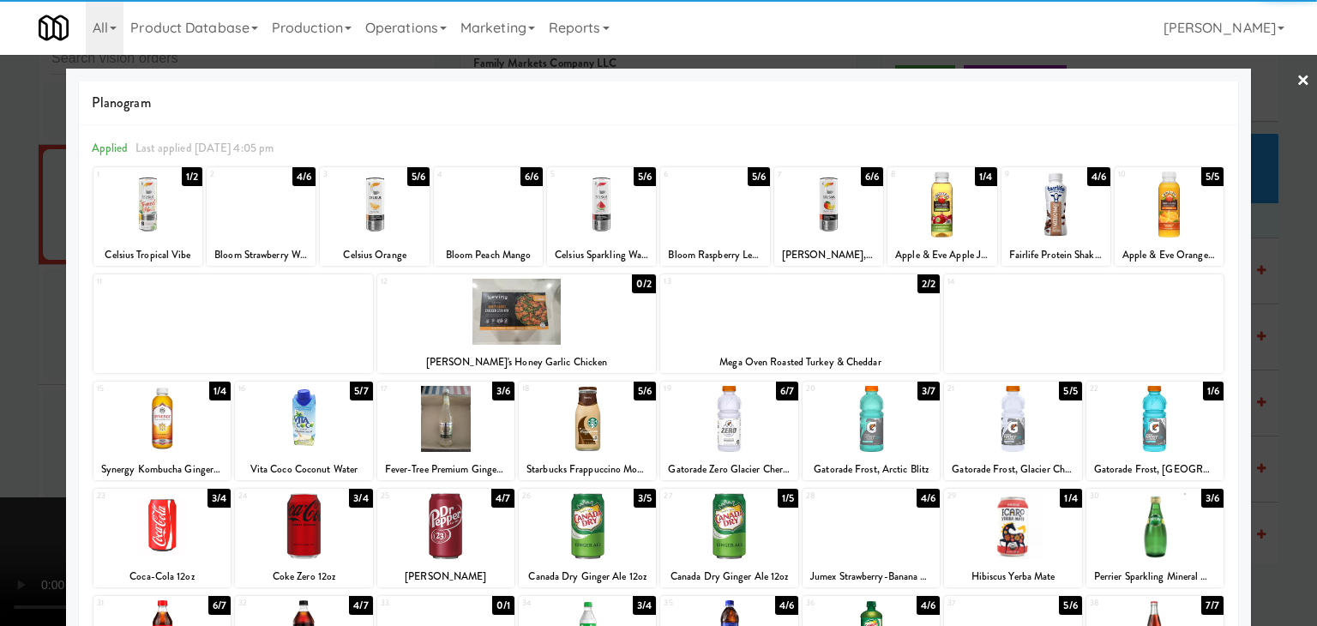
click at [922, 198] on div at bounding box center [941, 204] width 109 height 66
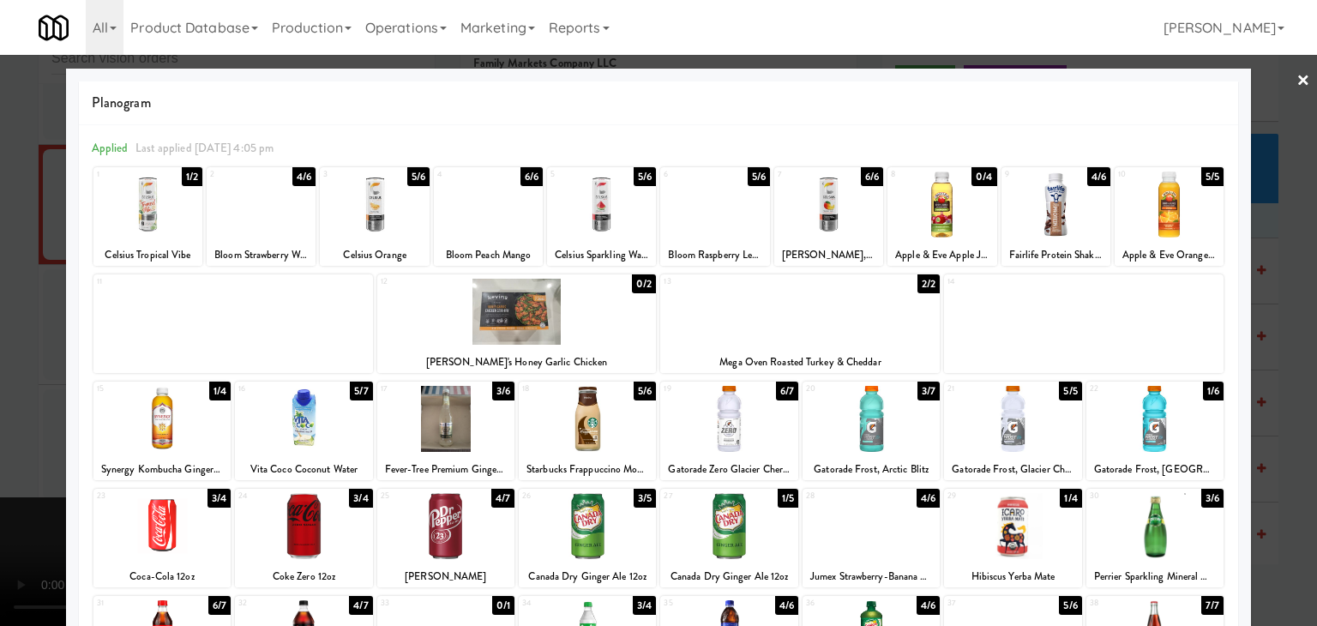
click at [0, 422] on div at bounding box center [658, 313] width 1317 height 626
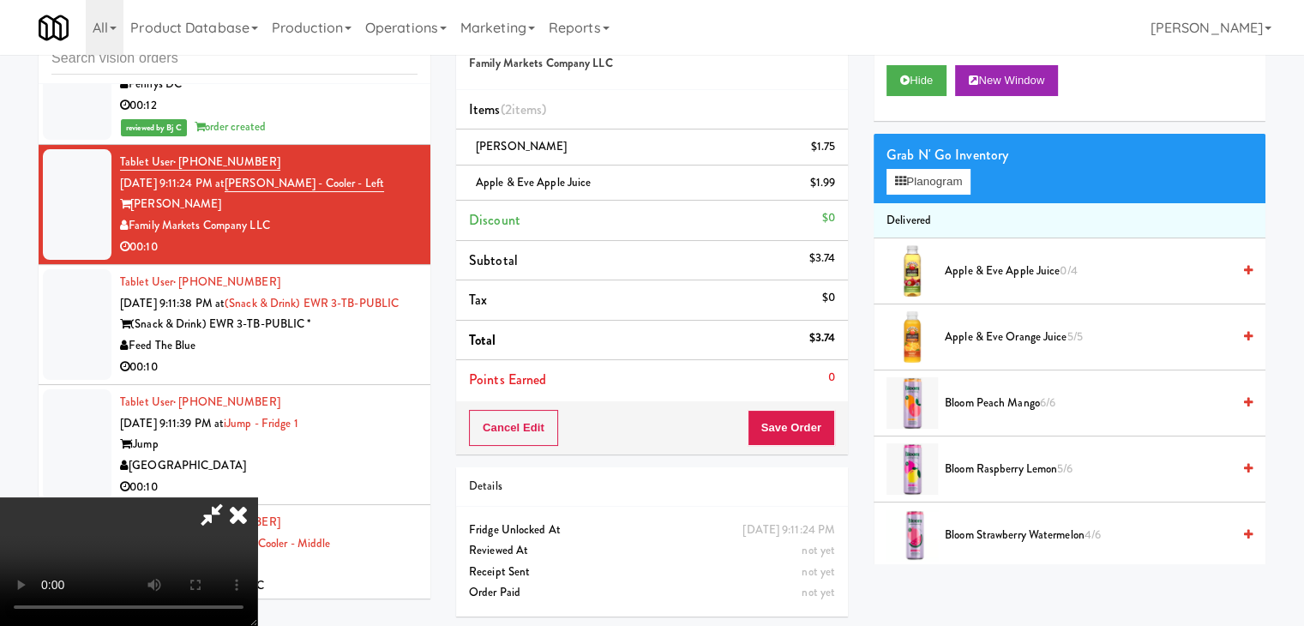
click at [257, 497] on video at bounding box center [128, 561] width 257 height 129
click at [817, 416] on button "Save Order" at bounding box center [791, 428] width 87 height 36
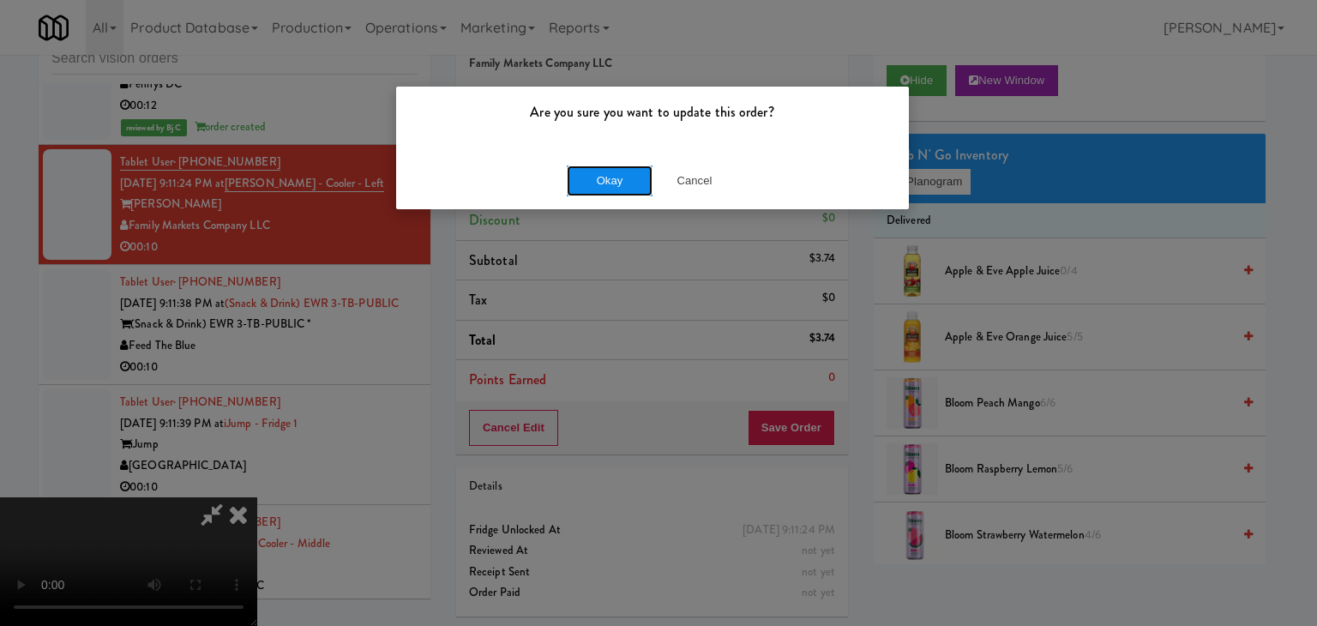
click at [617, 181] on button "Okay" at bounding box center [610, 180] width 86 height 31
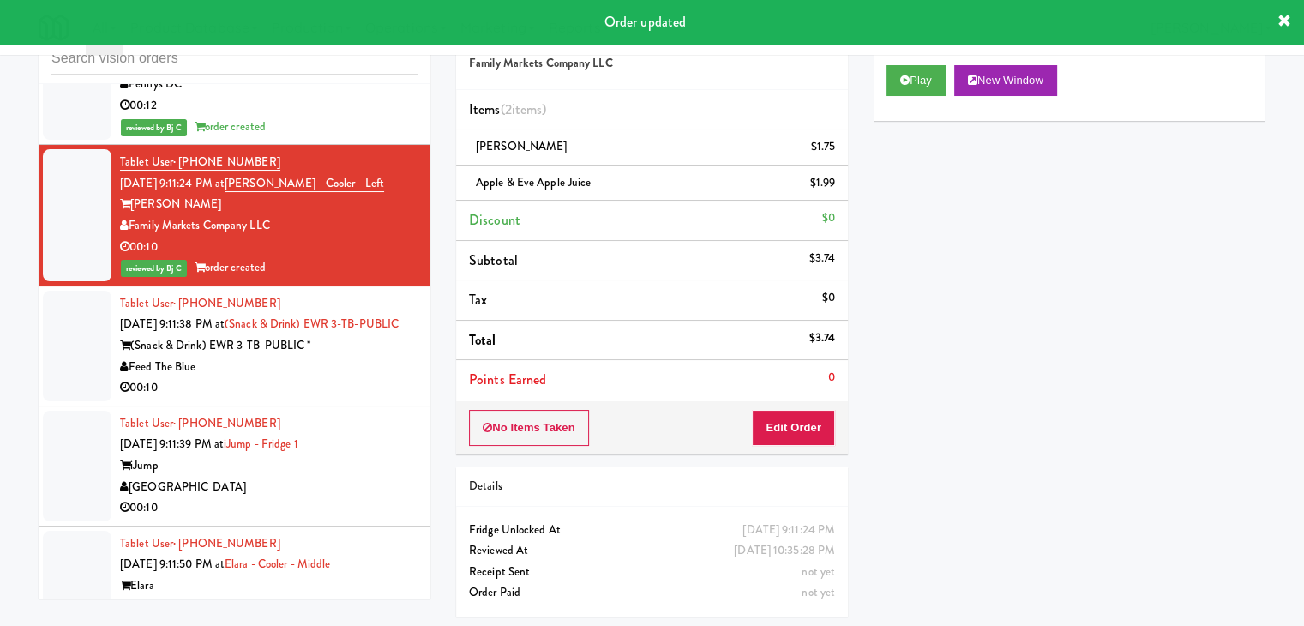
drag, startPoint x: 355, startPoint y: 409, endPoint x: 374, endPoint y: 408, distance: 18.9
click at [357, 378] on div "Feed The Blue" at bounding box center [268, 367] width 297 height 21
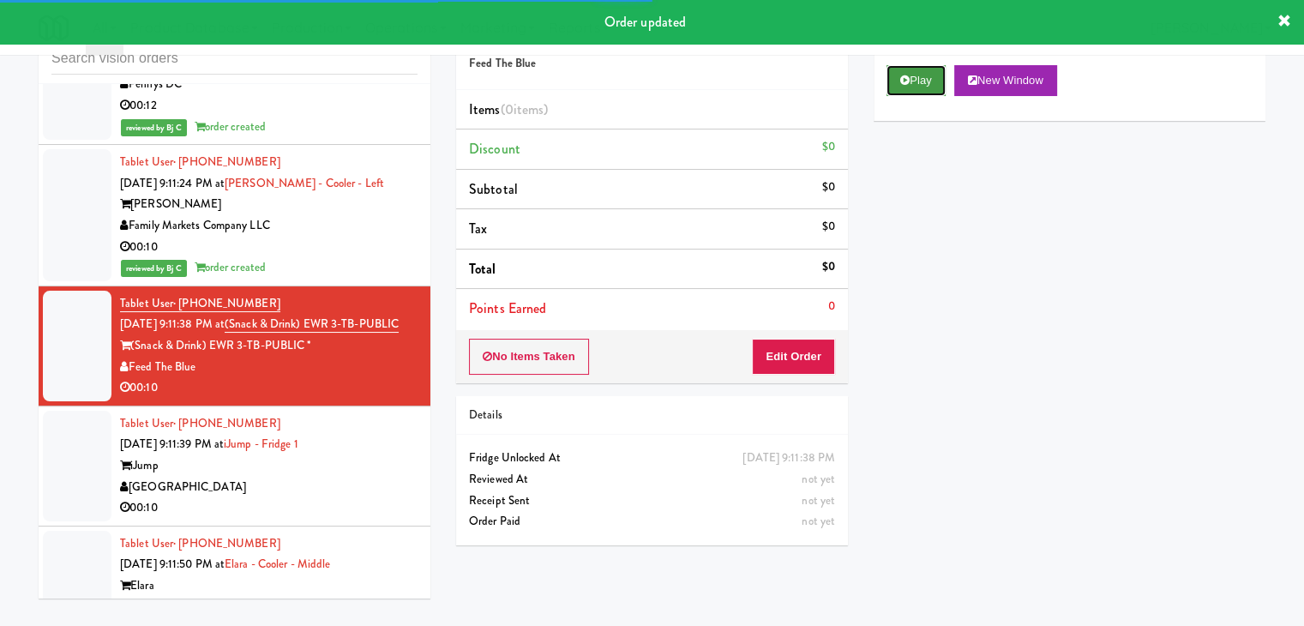
click at [916, 76] on button "Play" at bounding box center [915, 80] width 59 height 31
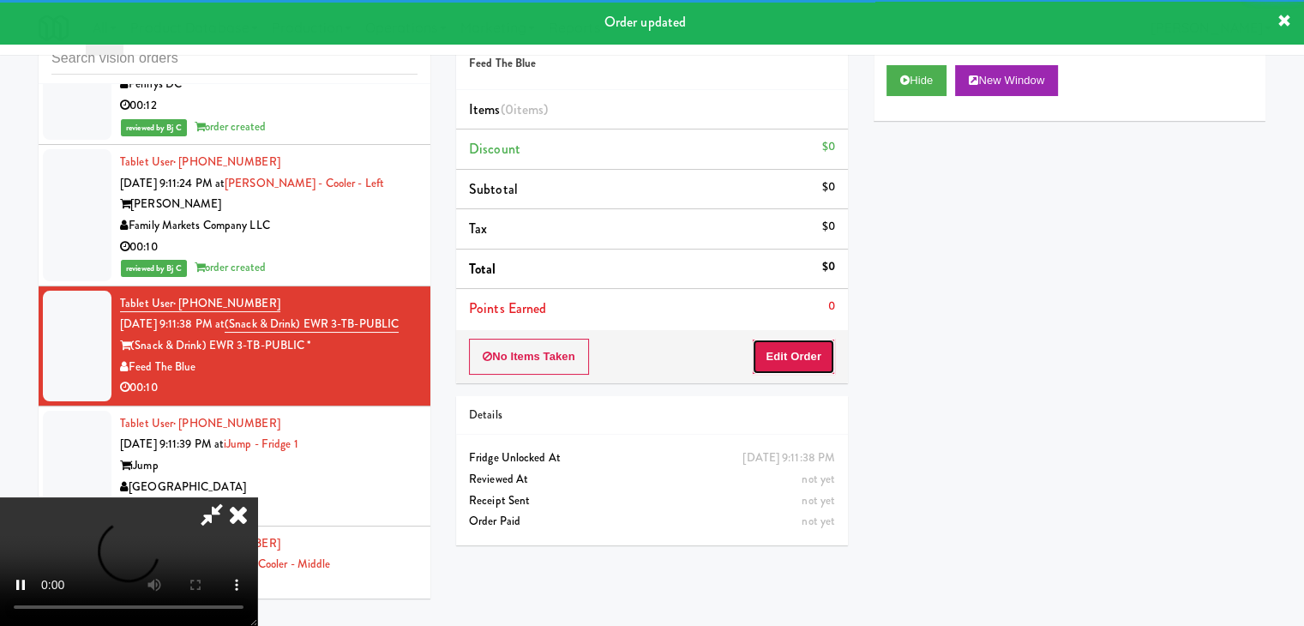
click at [785, 361] on button "Edit Order" at bounding box center [793, 357] width 83 height 36
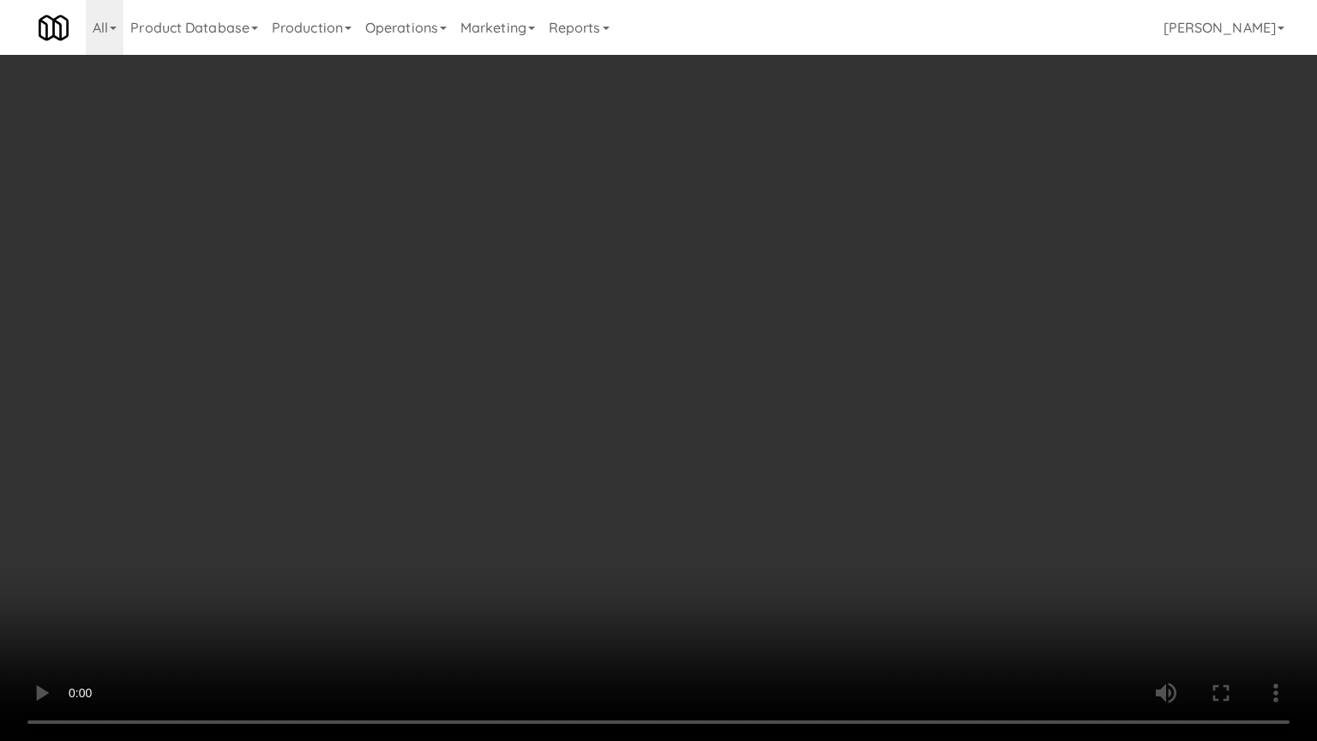
click at [727, 529] on video at bounding box center [658, 370] width 1317 height 741
click at [727, 519] on video at bounding box center [658, 370] width 1317 height 741
click at [772, 503] on video at bounding box center [658, 370] width 1317 height 741
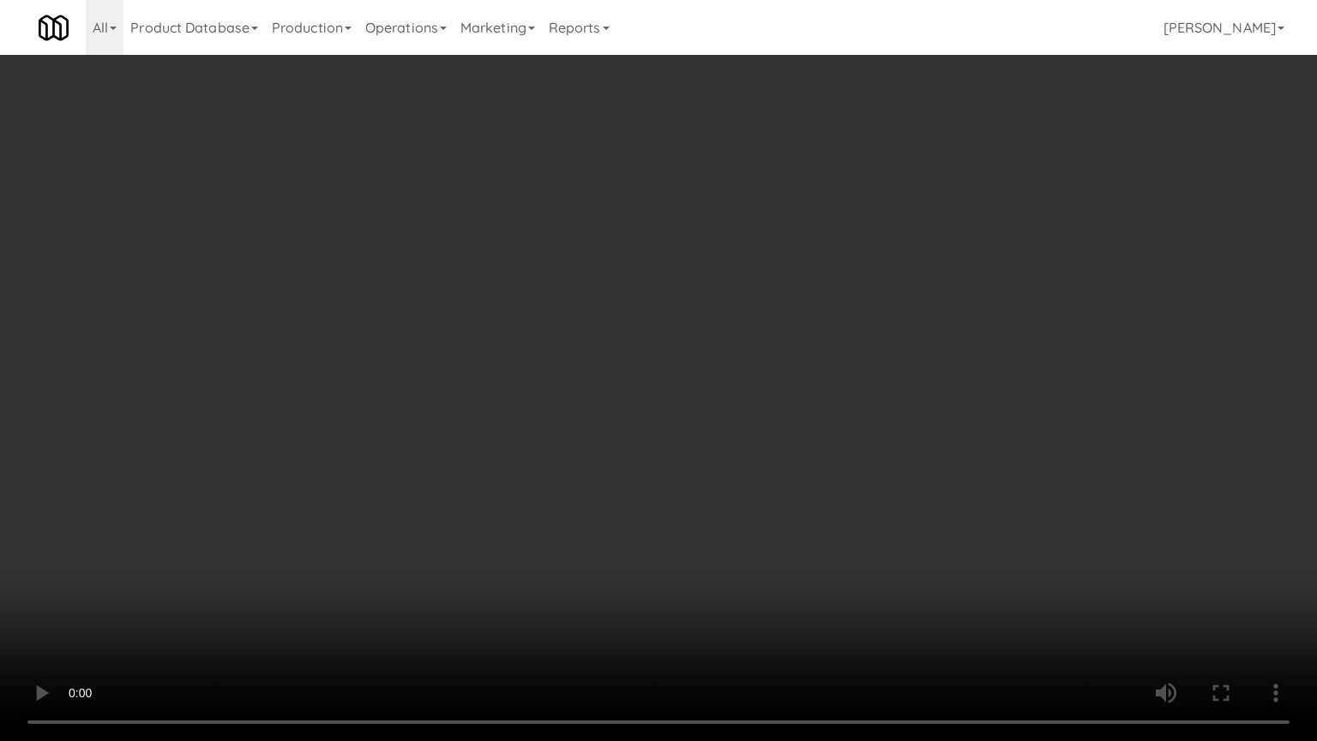
click at [772, 503] on video at bounding box center [658, 370] width 1317 height 741
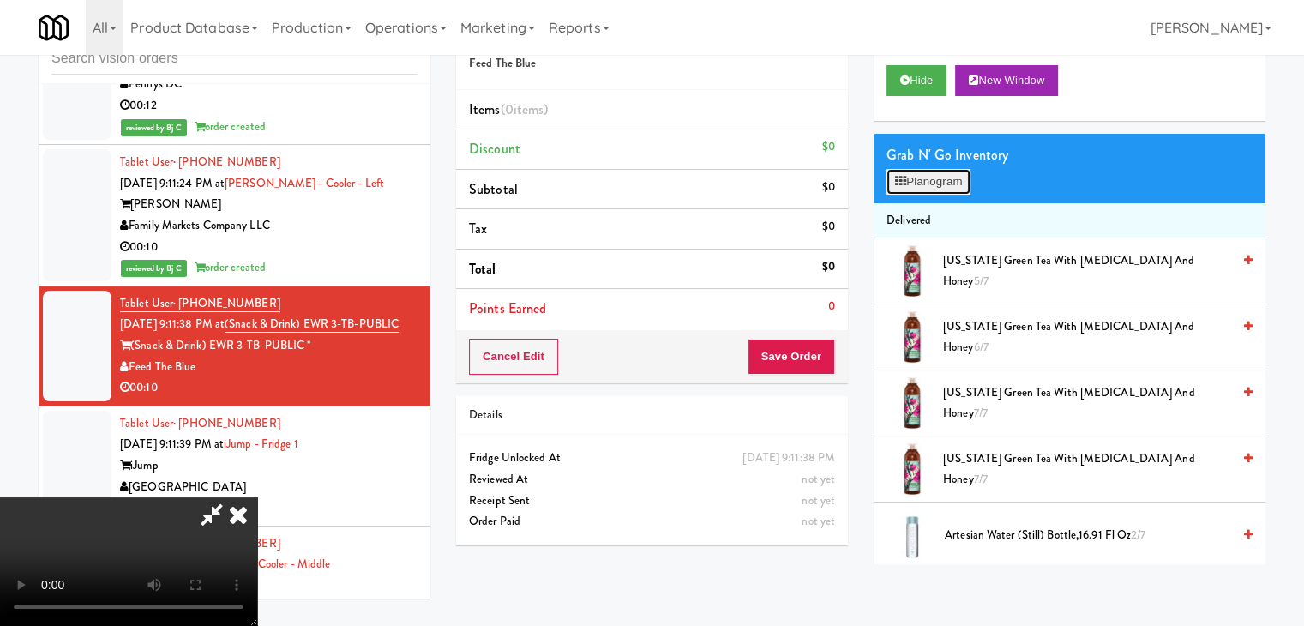
click at [963, 187] on button "Planogram" at bounding box center [928, 182] width 84 height 26
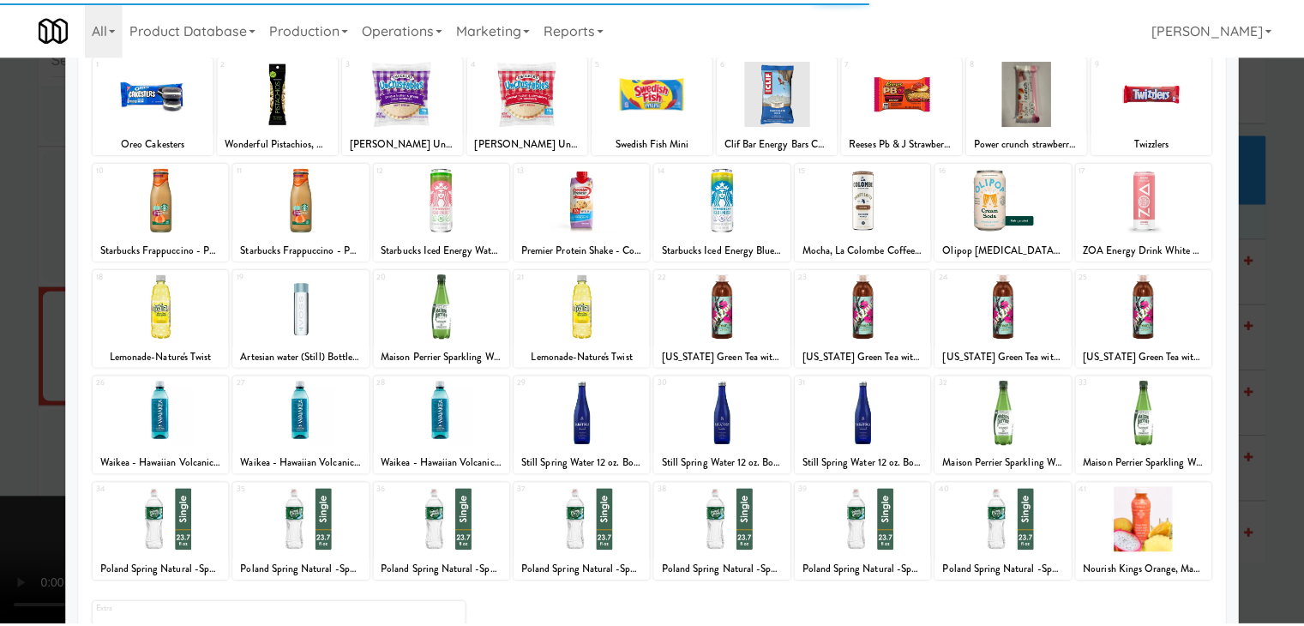
scroll to position [216, 0]
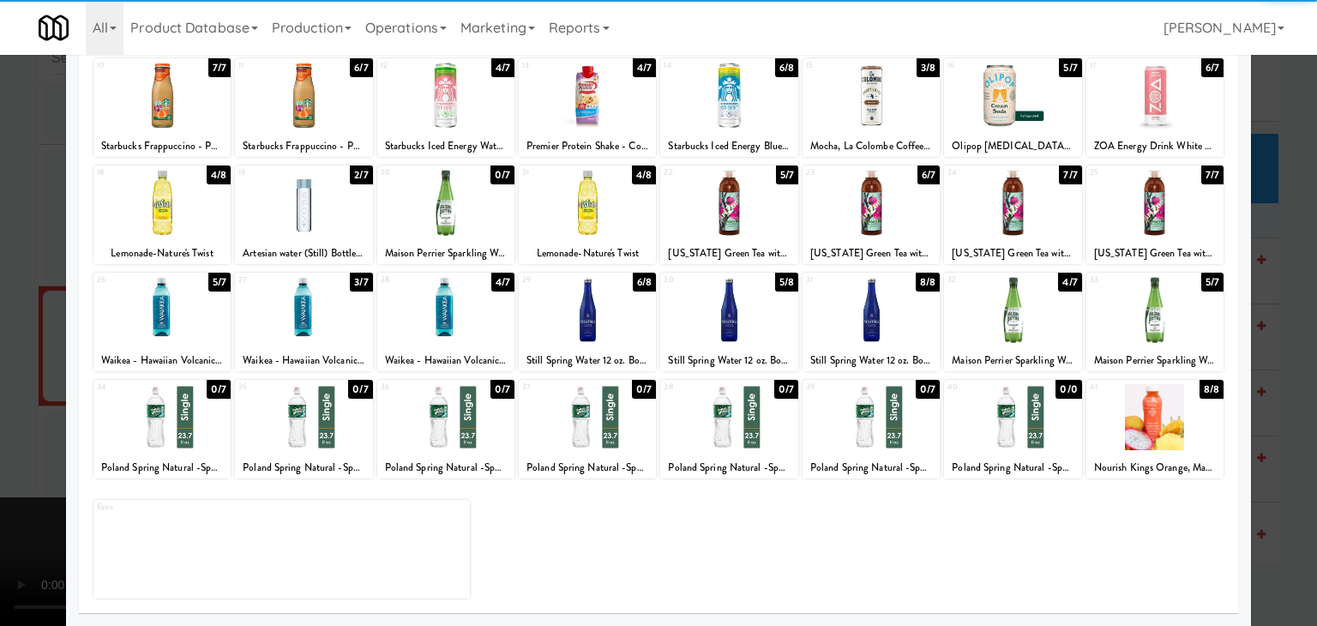
drag, startPoint x: 1155, startPoint y: 421, endPoint x: 1248, endPoint y: 439, distance: 95.2
click at [1156, 421] on div at bounding box center [1154, 417] width 137 height 66
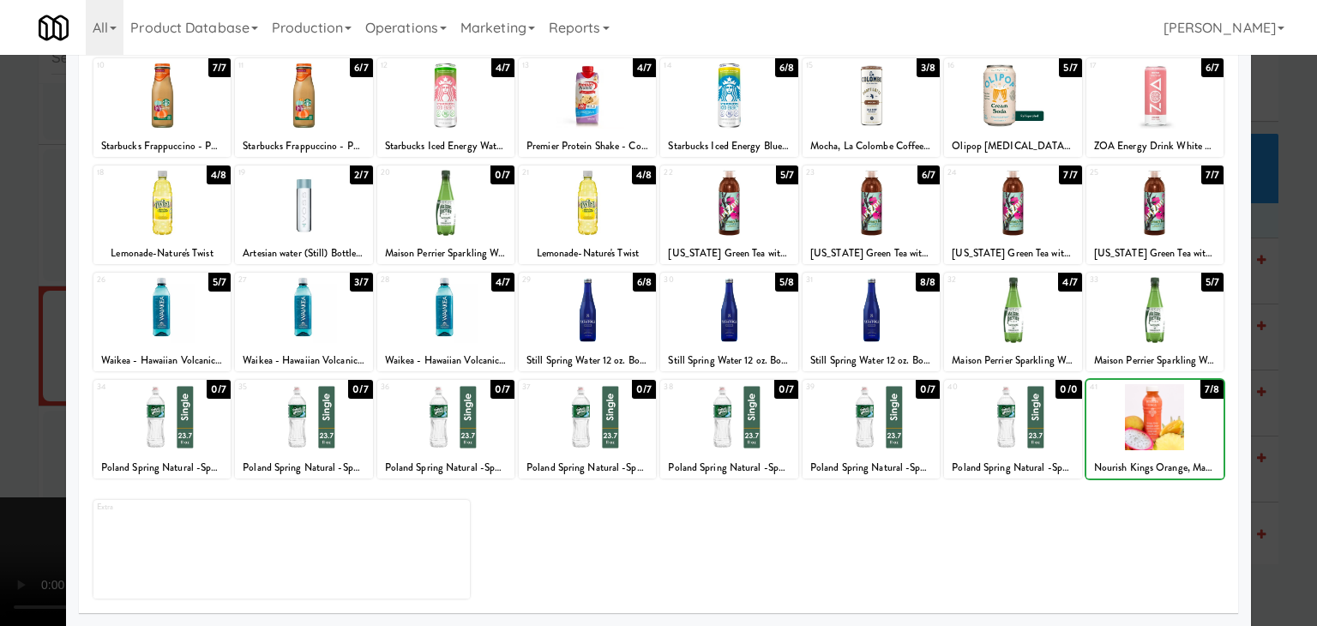
click at [1262, 437] on div at bounding box center [658, 313] width 1317 height 626
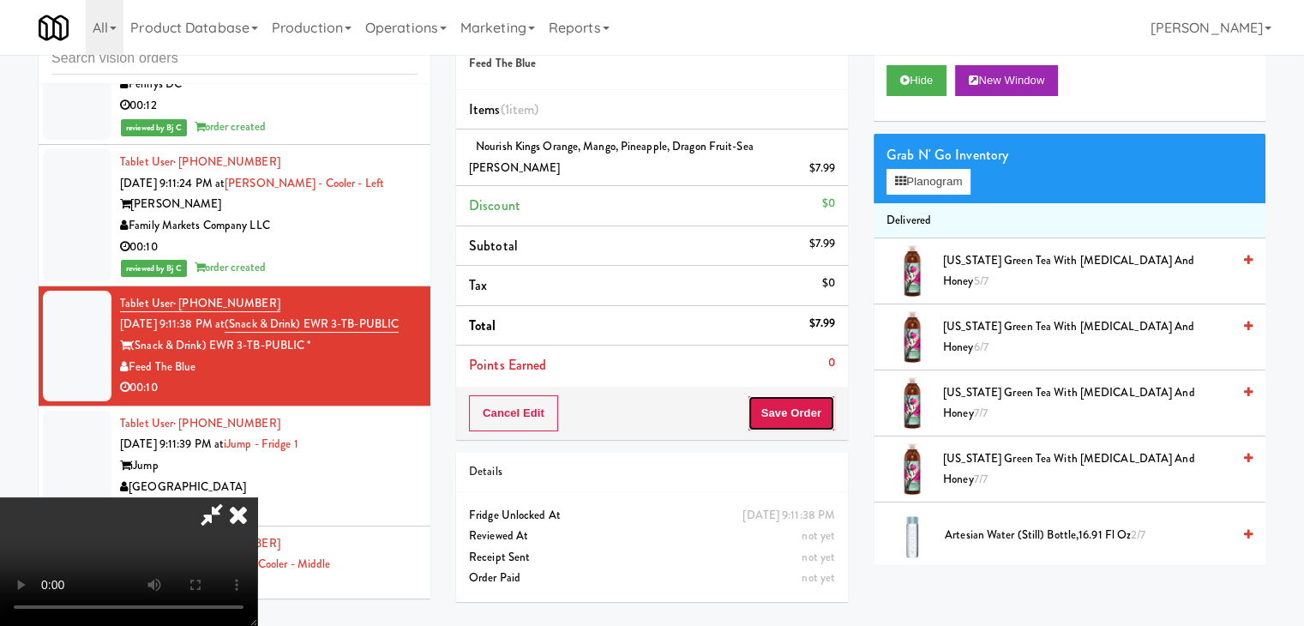
click at [802, 399] on button "Save Order" at bounding box center [791, 413] width 87 height 36
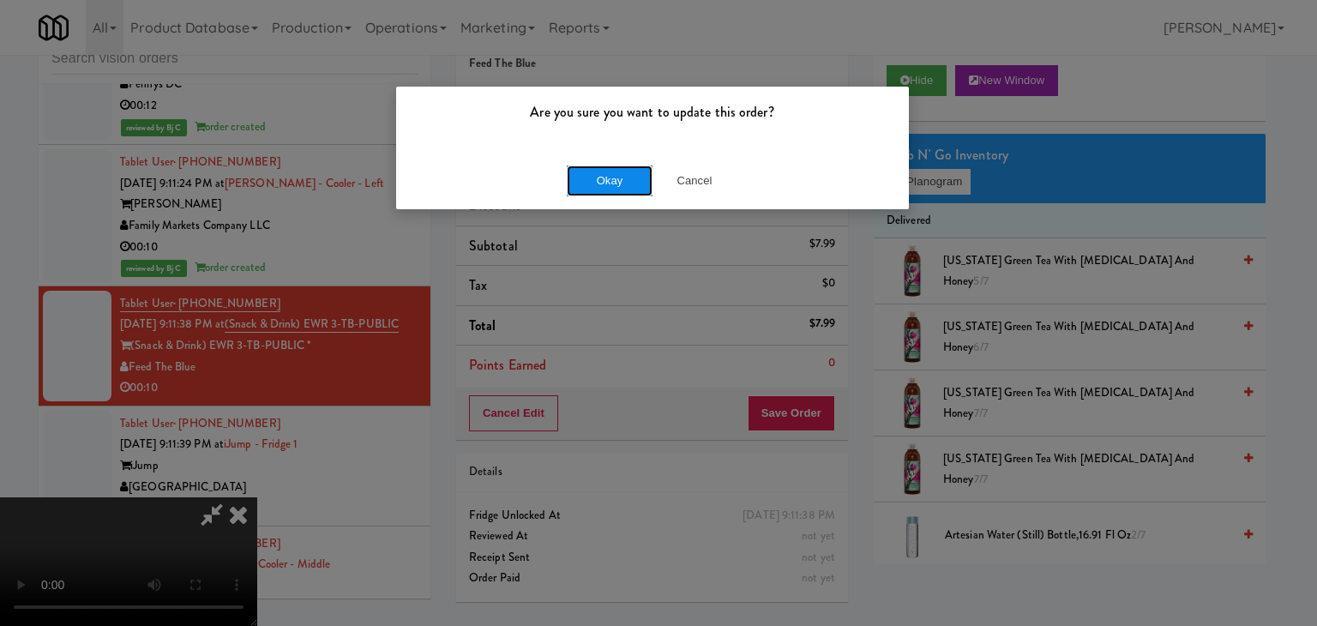
click at [615, 187] on button "Okay" at bounding box center [610, 180] width 86 height 31
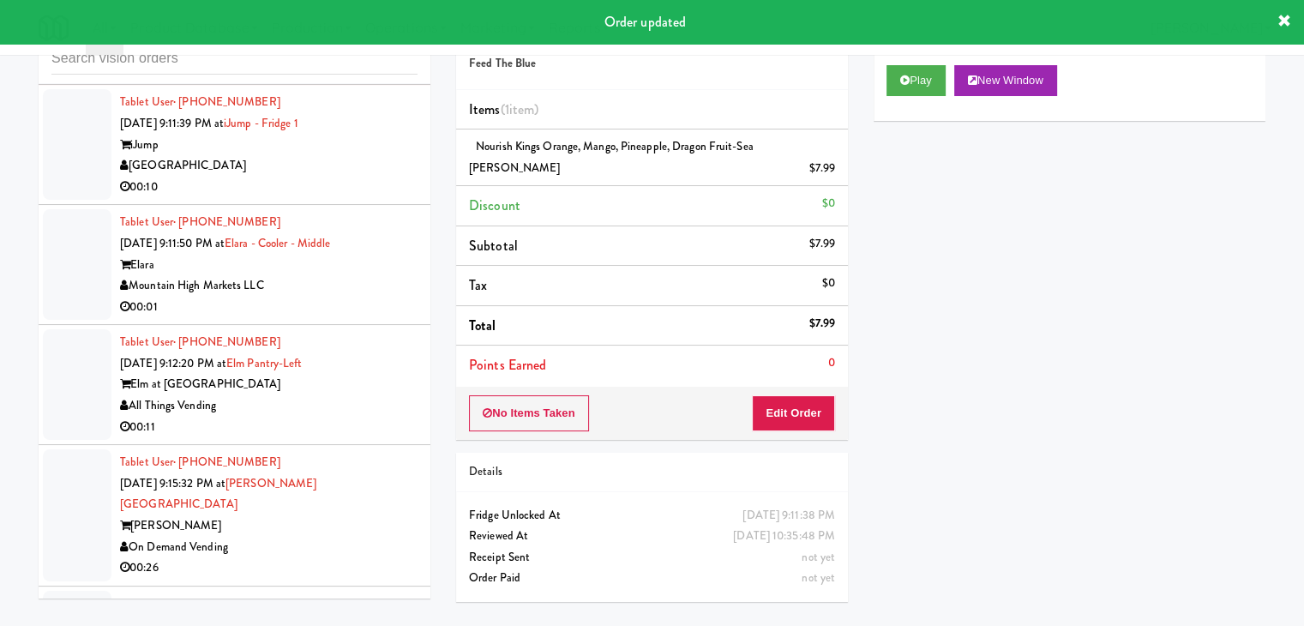
scroll to position [10870, 0]
click at [386, 197] on div "00:10" at bounding box center [268, 186] width 297 height 21
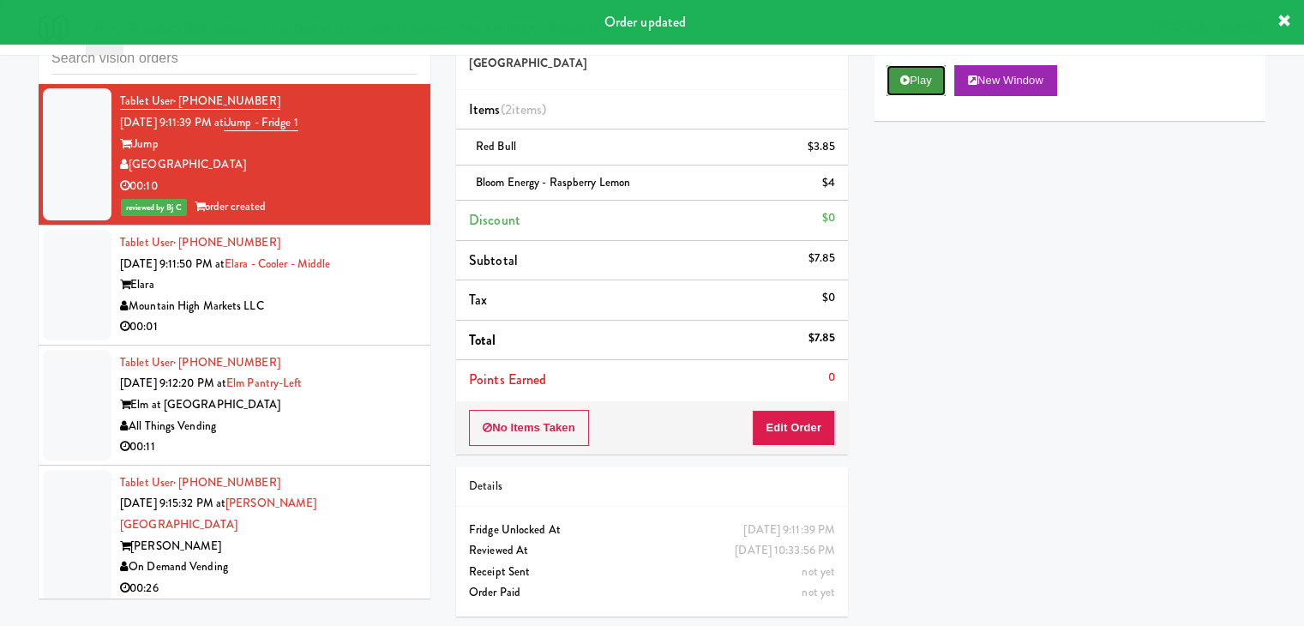
click at [929, 93] on button "Play" at bounding box center [915, 80] width 59 height 31
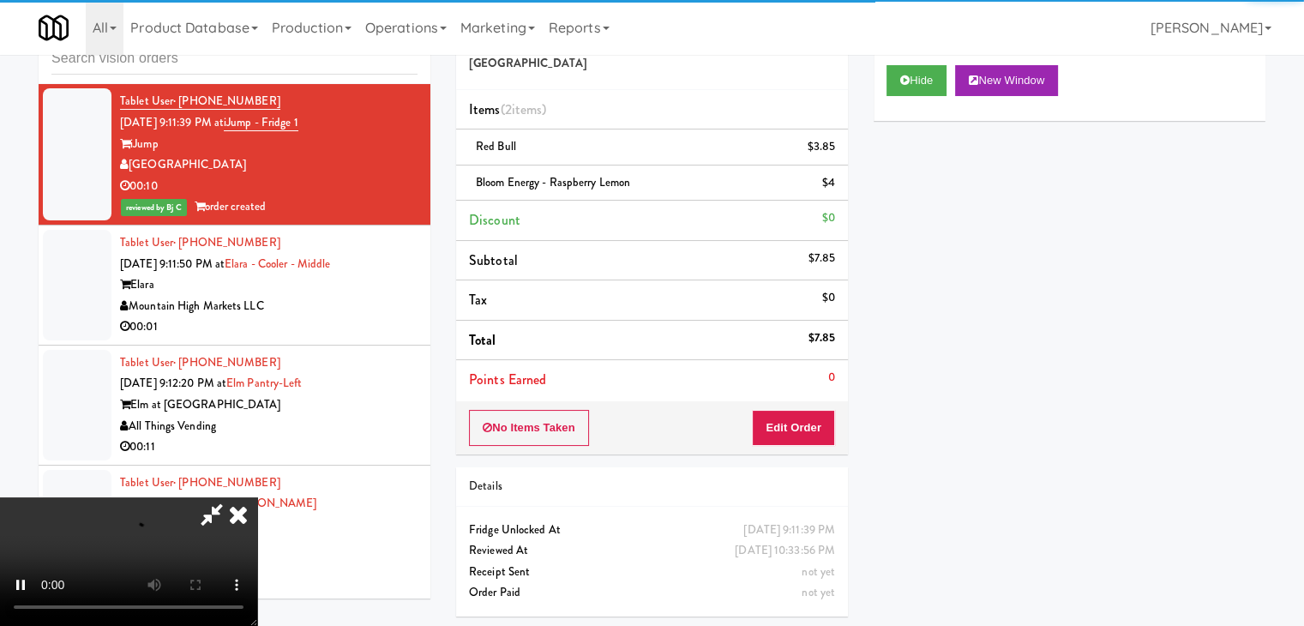
click at [321, 317] on div "Mountain High Markets LLC" at bounding box center [268, 306] width 297 height 21
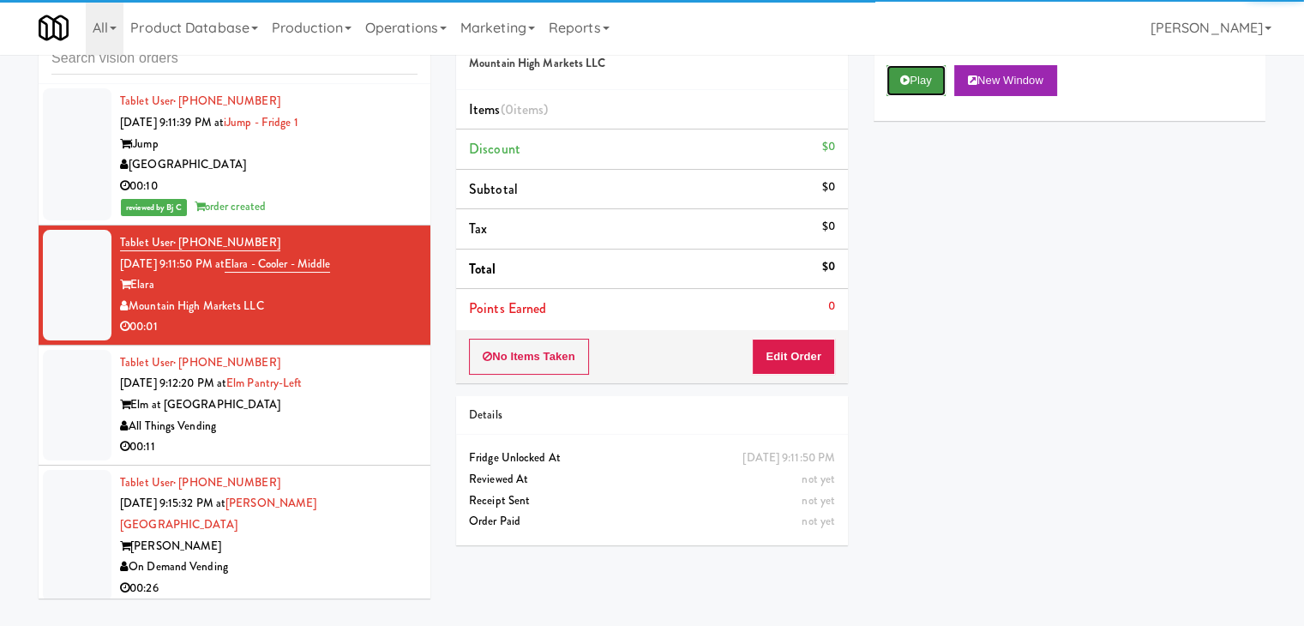
click at [919, 86] on button "Play" at bounding box center [915, 80] width 59 height 31
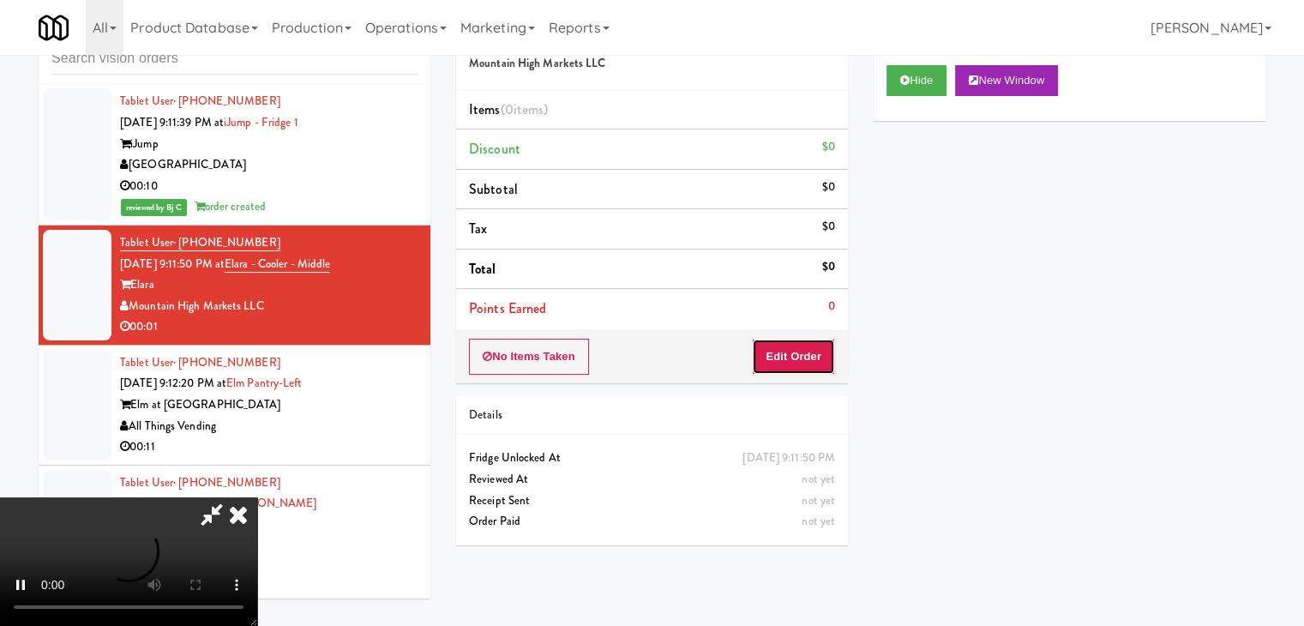
click at [813, 354] on button "Edit Order" at bounding box center [793, 357] width 83 height 36
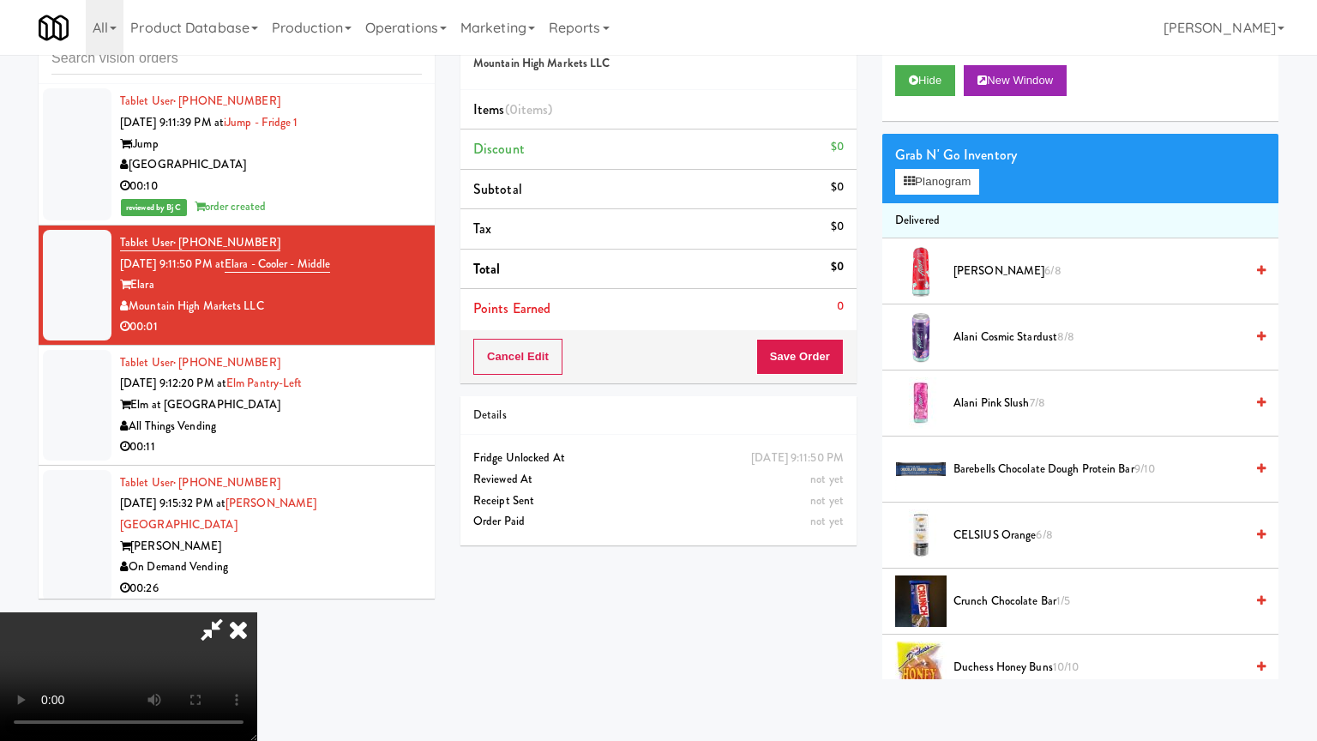
click at [257, 612] on video at bounding box center [128, 676] width 257 height 129
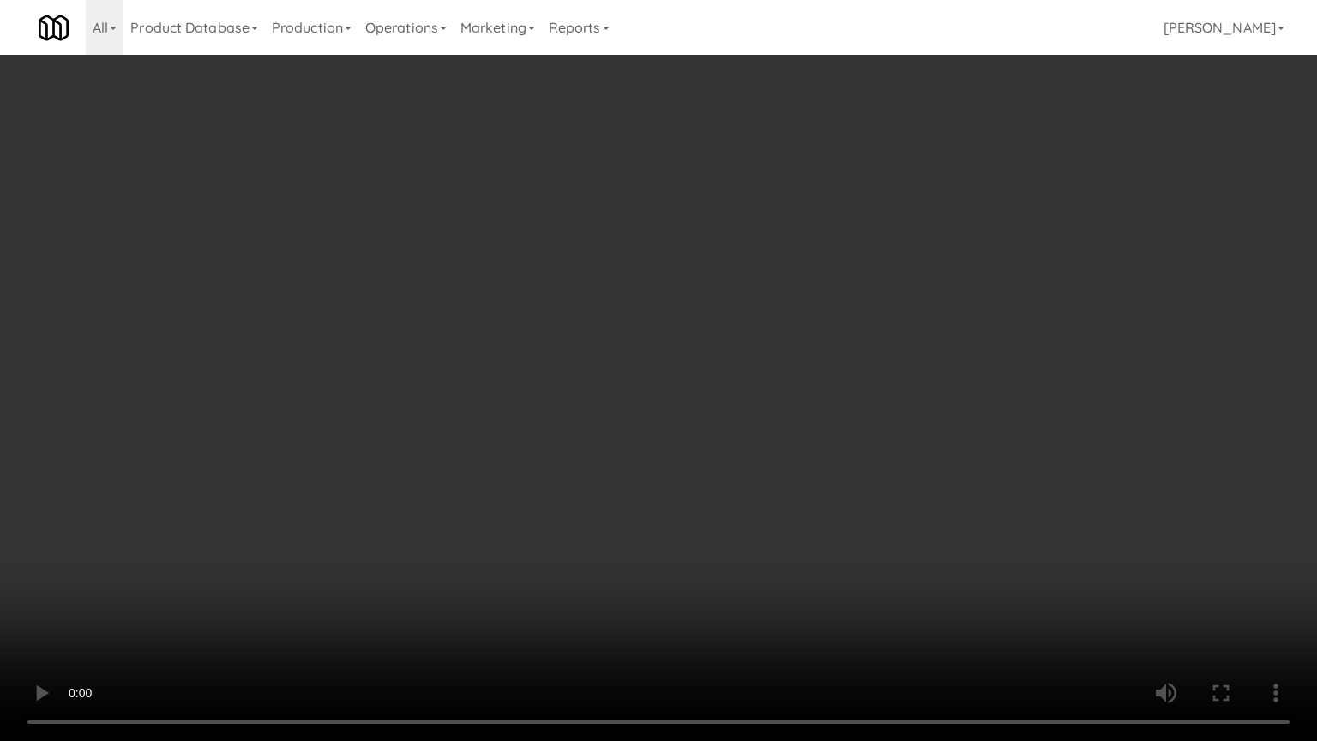
click at [846, 490] on video at bounding box center [658, 370] width 1317 height 741
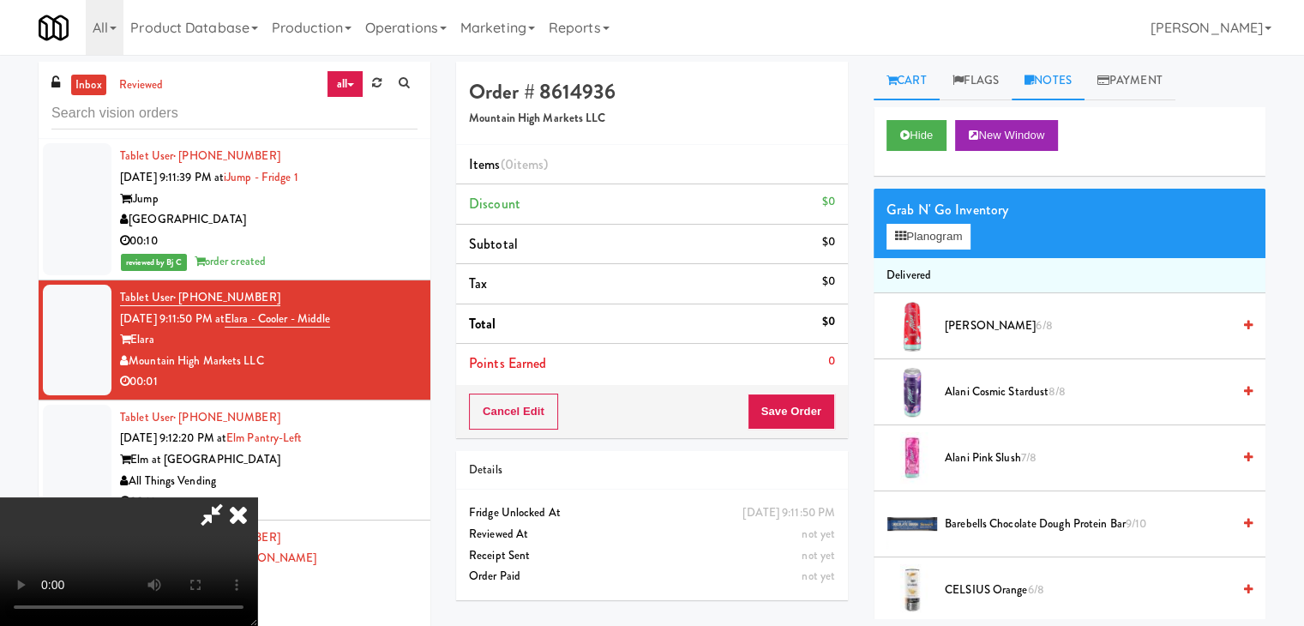
drag, startPoint x: 1058, startPoint y: 76, endPoint x: 1051, endPoint y: 91, distance: 16.1
click at [1058, 81] on link "Notes" at bounding box center [1048, 81] width 73 height 39
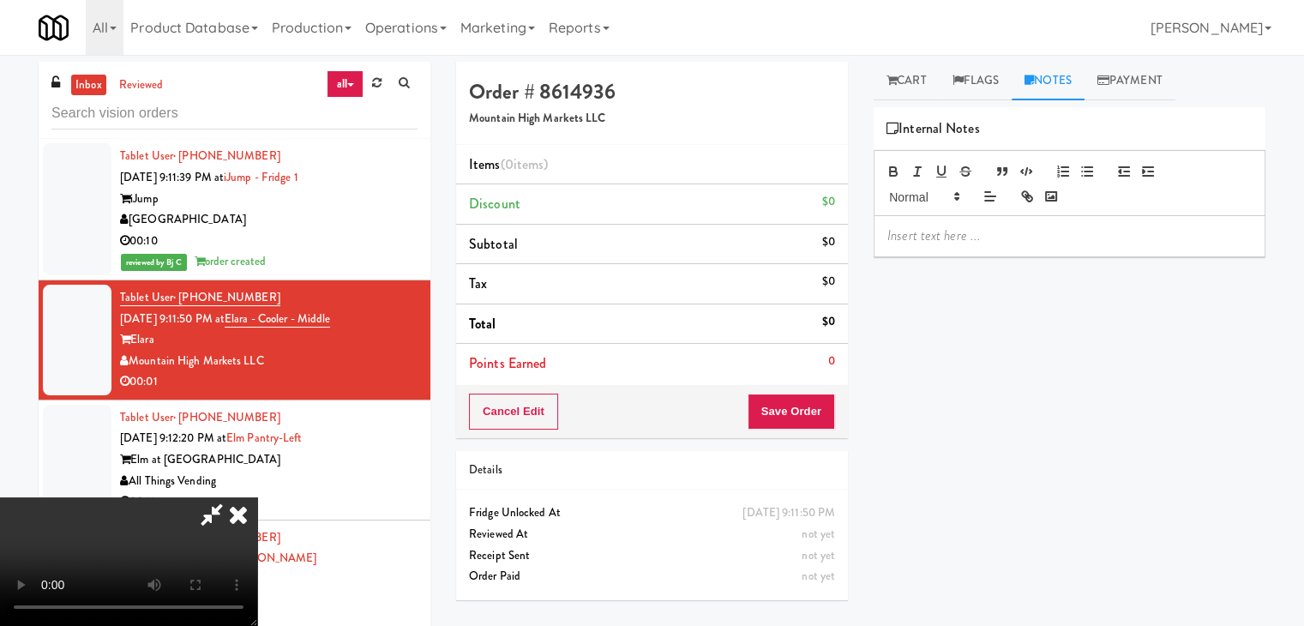
click at [941, 244] on p at bounding box center [1069, 235] width 364 height 19
click at [257, 497] on icon at bounding box center [238, 514] width 38 height 34
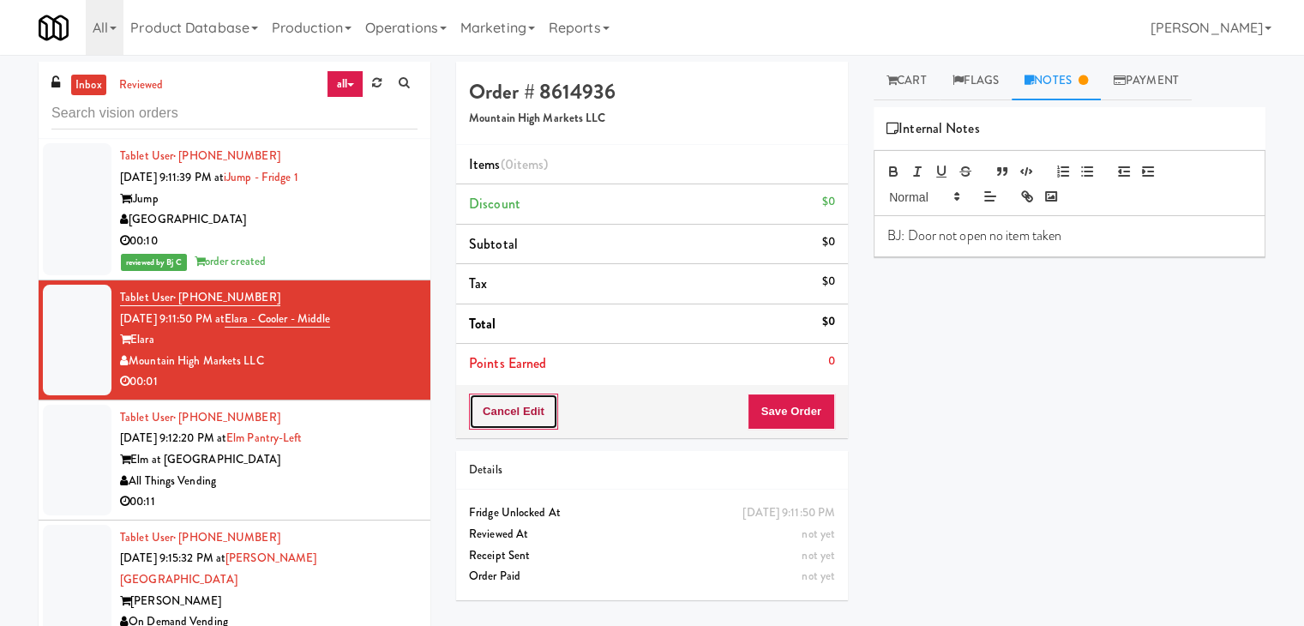
click at [525, 406] on button "Cancel Edit" at bounding box center [513, 411] width 89 height 36
click at [573, 405] on button "No Items Taken" at bounding box center [529, 411] width 120 height 36
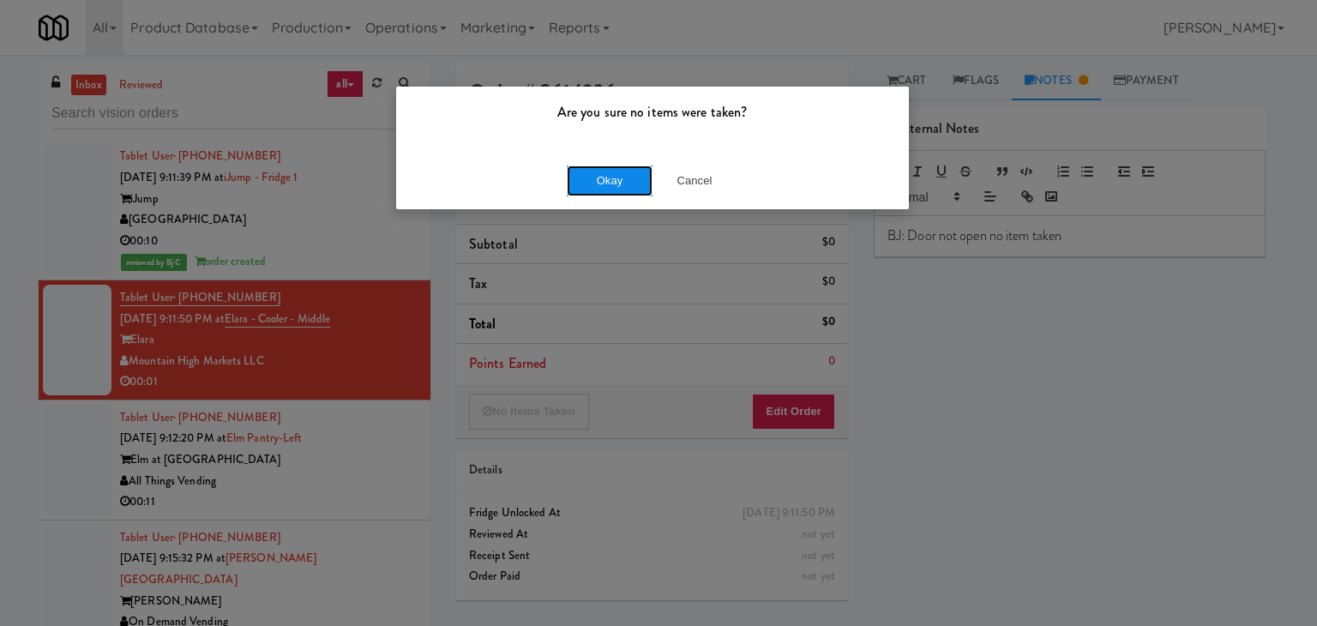
click at [610, 177] on button "Okay" at bounding box center [610, 180] width 86 height 31
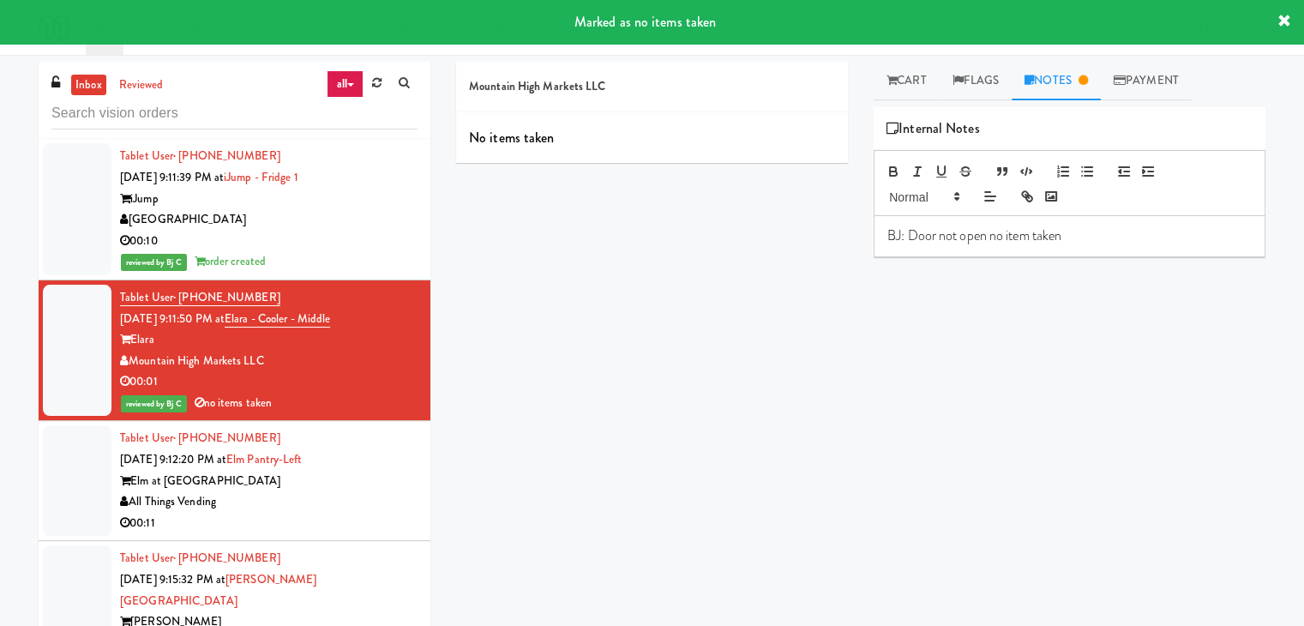
scroll to position [11041, 0]
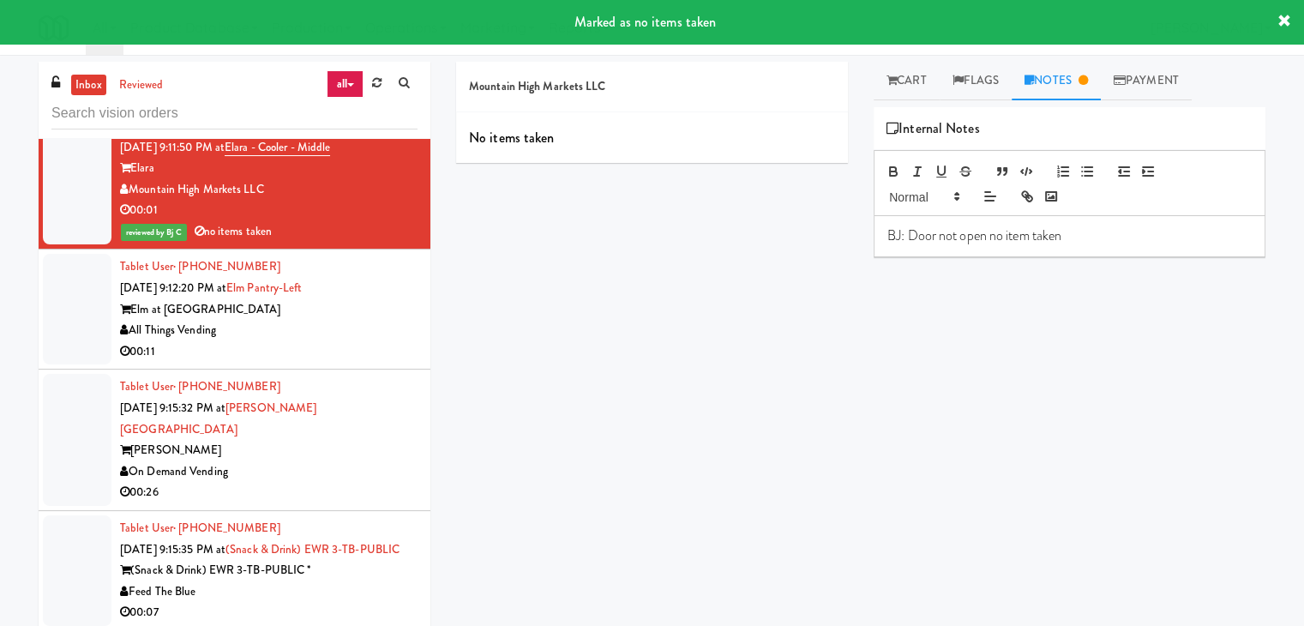
drag, startPoint x: 366, startPoint y: 378, endPoint x: 376, endPoint y: 381, distance: 10.6
click at [367, 363] on div "00:11" at bounding box center [268, 351] width 297 height 21
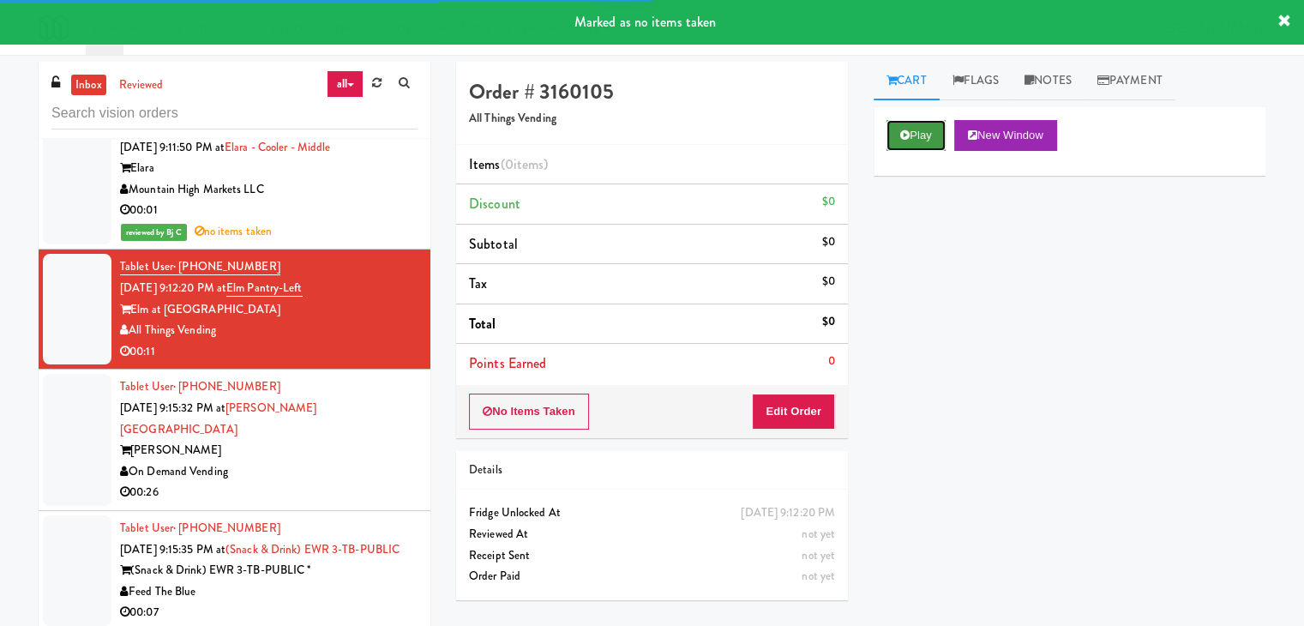
click at [926, 135] on button "Play" at bounding box center [915, 135] width 59 height 31
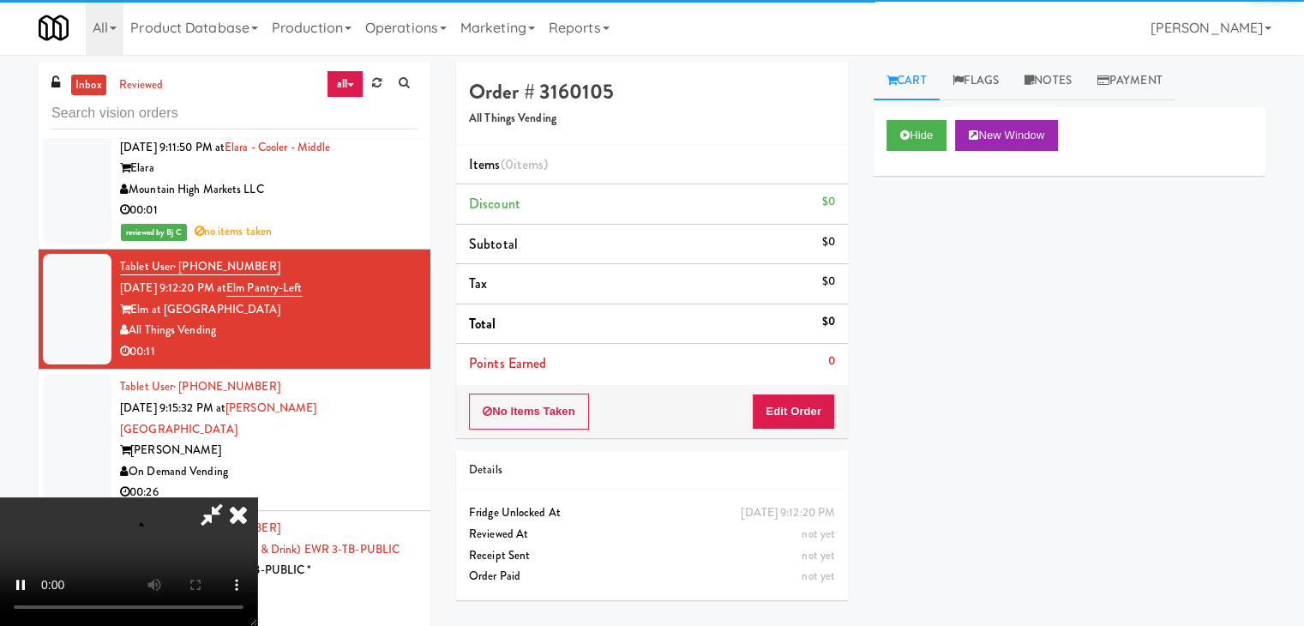
drag, startPoint x: 808, startPoint y: 431, endPoint x: 808, endPoint y: 419, distance: 12.0
click at [808, 423] on div "No Items Taken Edit Order" at bounding box center [652, 411] width 392 height 53
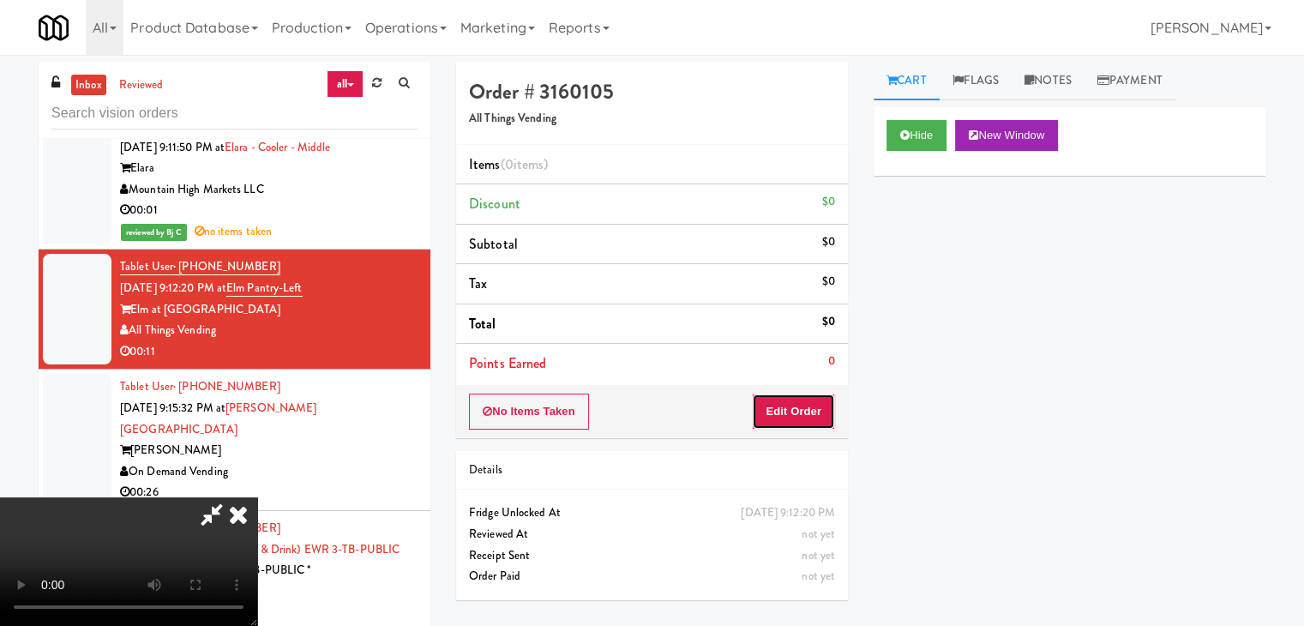
click at [808, 419] on button "Edit Order" at bounding box center [793, 411] width 83 height 36
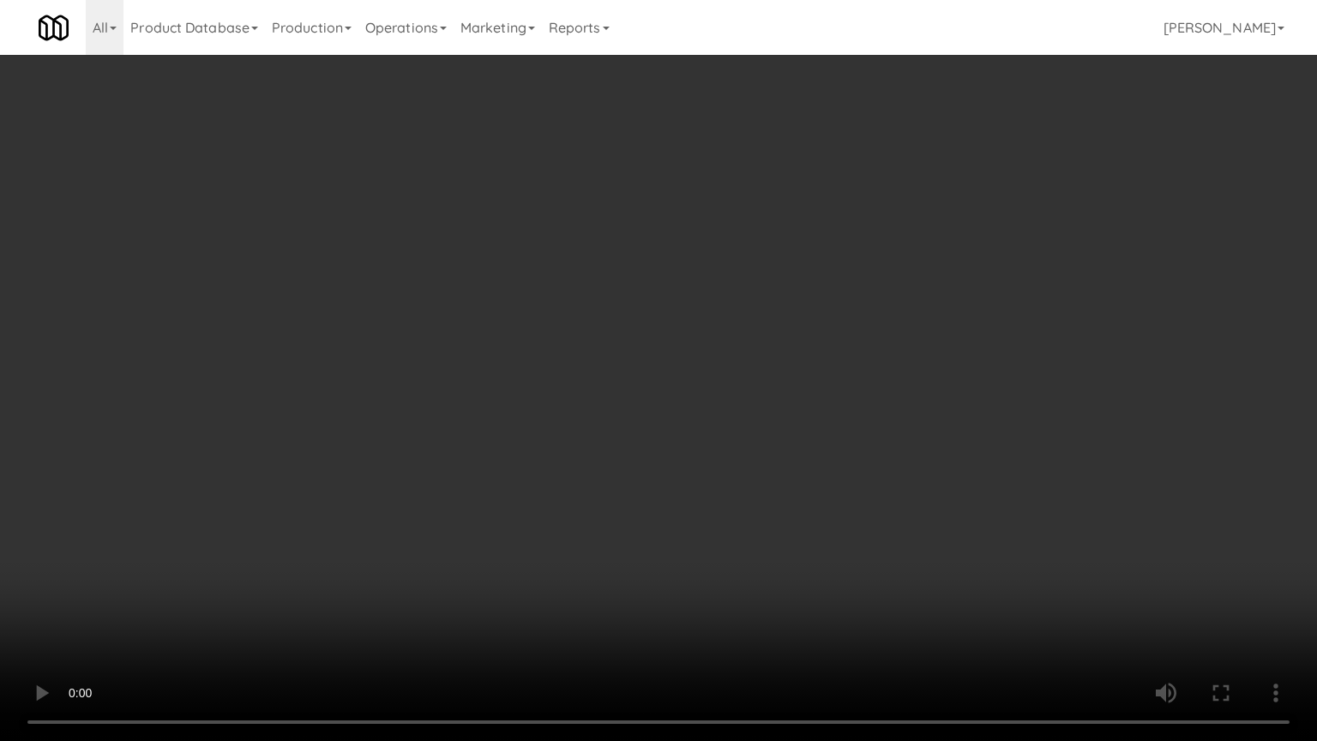
click at [847, 486] on video at bounding box center [658, 370] width 1317 height 741
click at [850, 480] on video at bounding box center [658, 370] width 1317 height 741
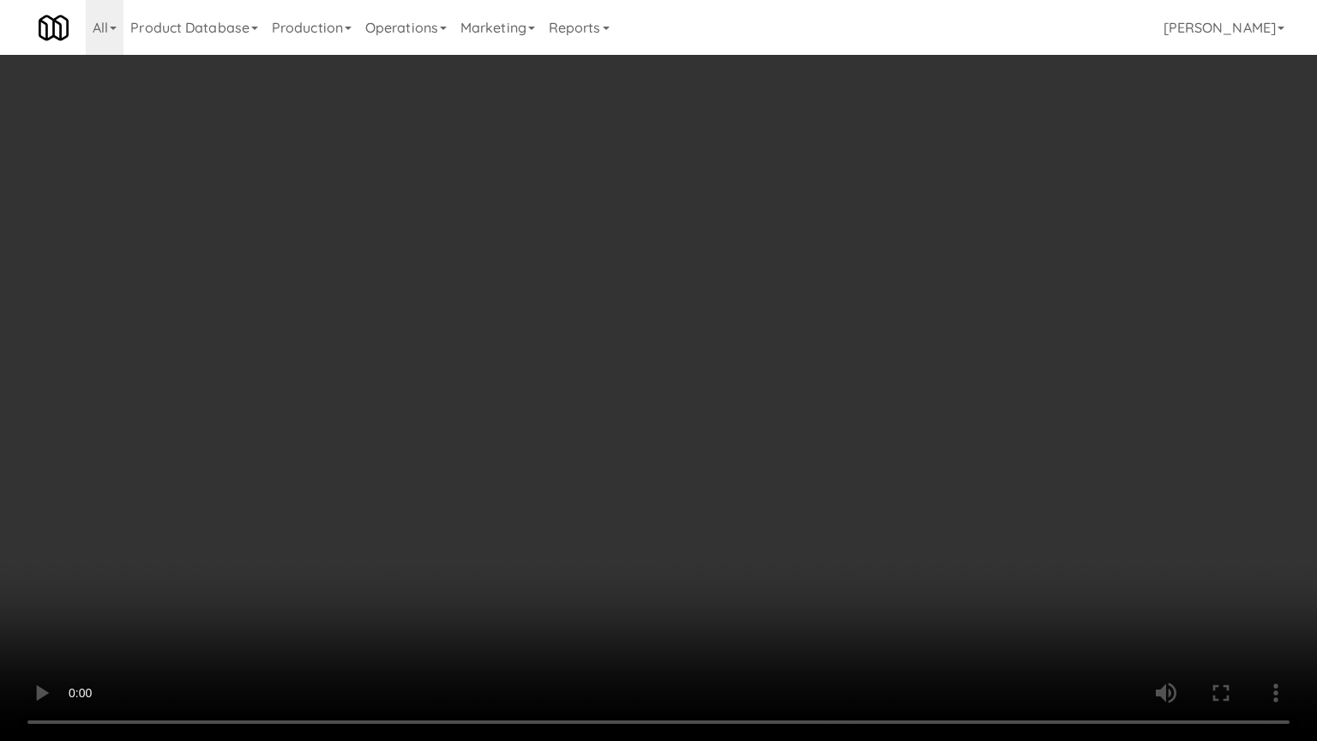
click at [881, 459] on video at bounding box center [658, 370] width 1317 height 741
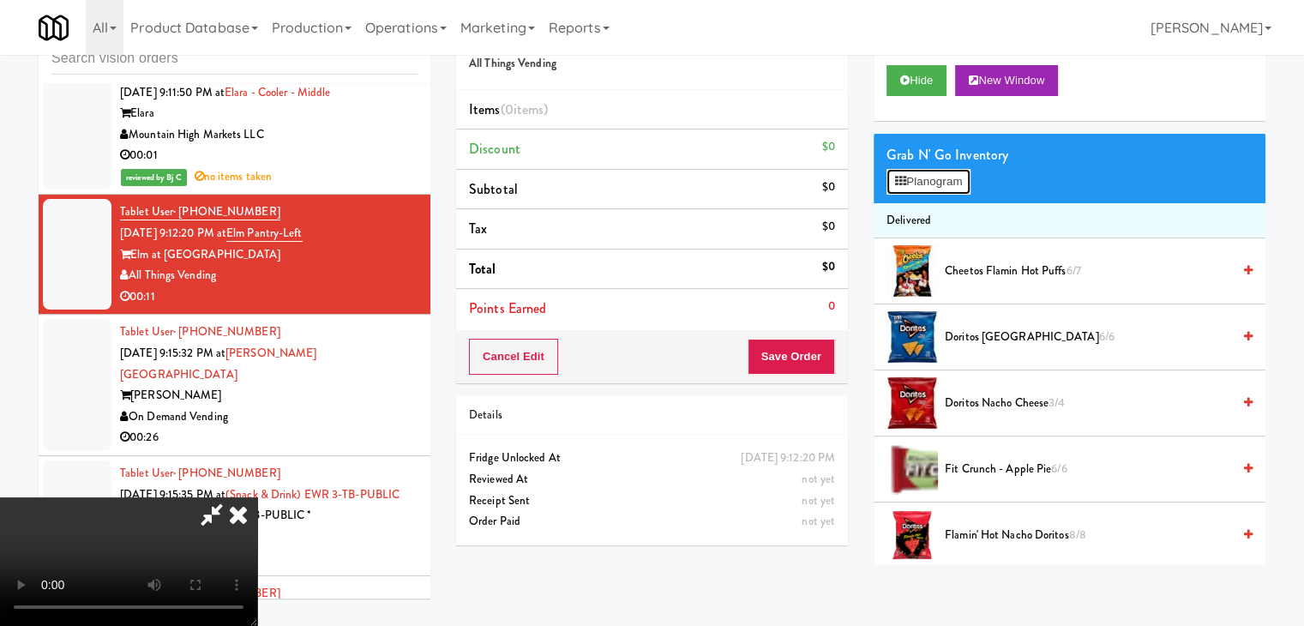
drag, startPoint x: 974, startPoint y: 169, endPoint x: 957, endPoint y: 176, distance: 18.5
click at [959, 175] on button "Planogram" at bounding box center [928, 182] width 84 height 26
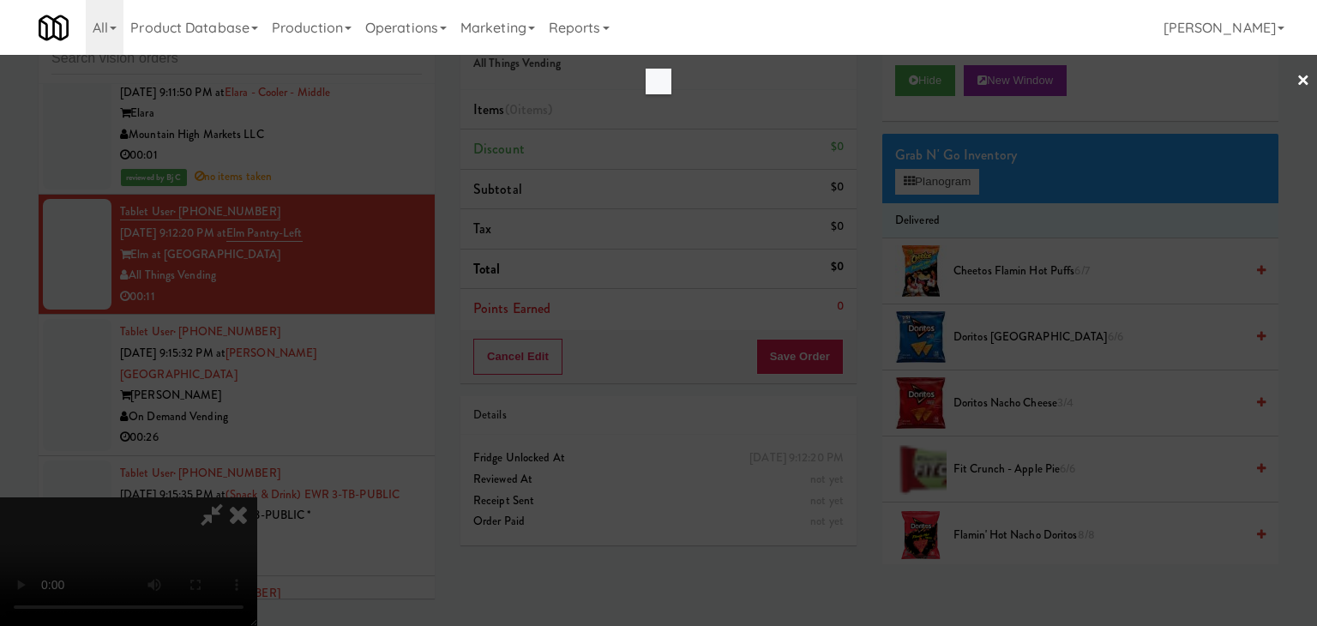
click at [957, 176] on div at bounding box center [658, 313] width 1317 height 626
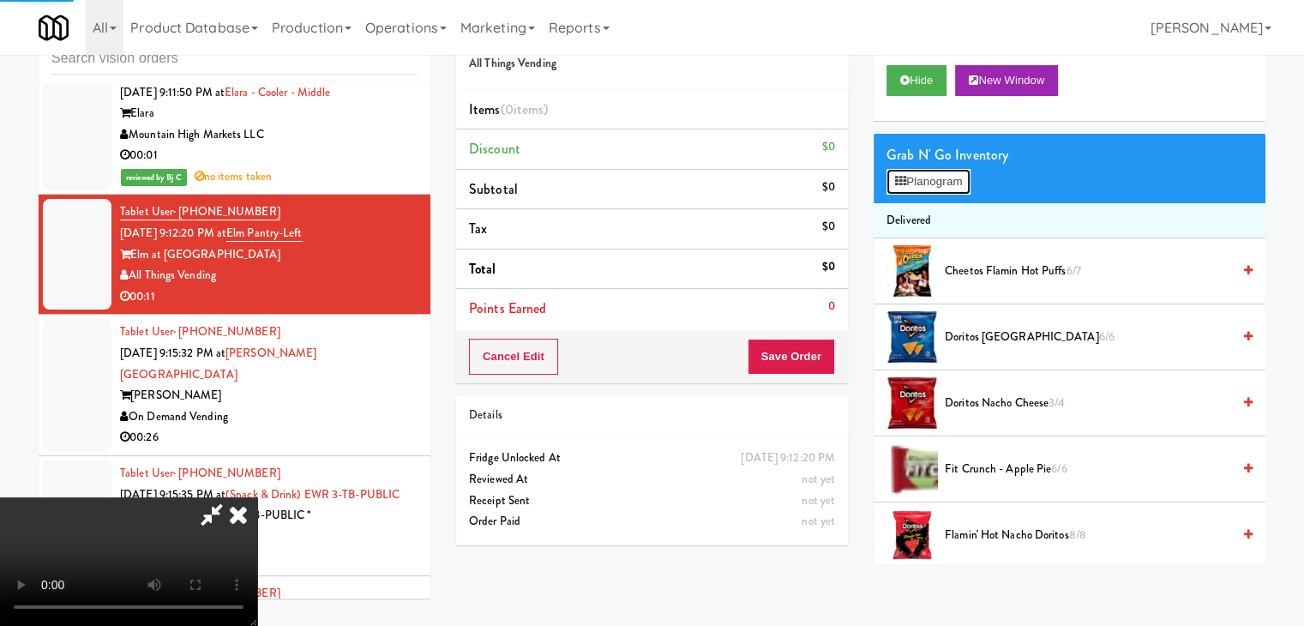
click at [957, 176] on button "Planogram" at bounding box center [928, 182] width 84 height 26
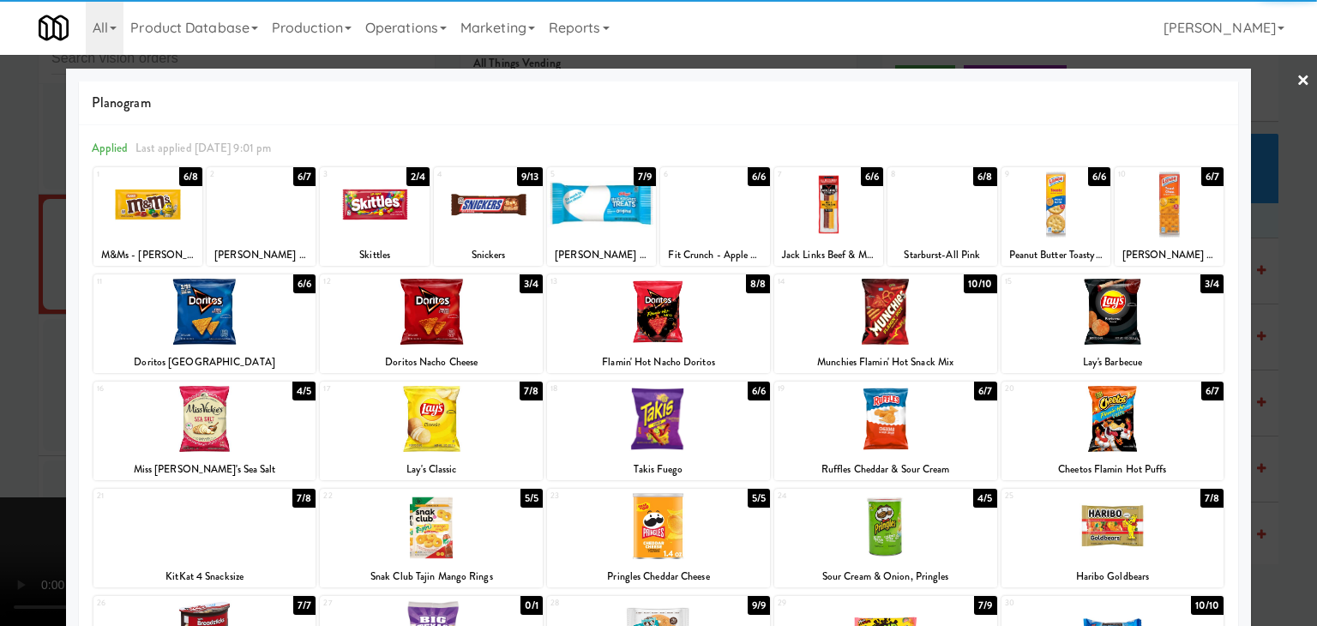
click at [1142, 423] on div at bounding box center [1112, 419] width 223 height 66
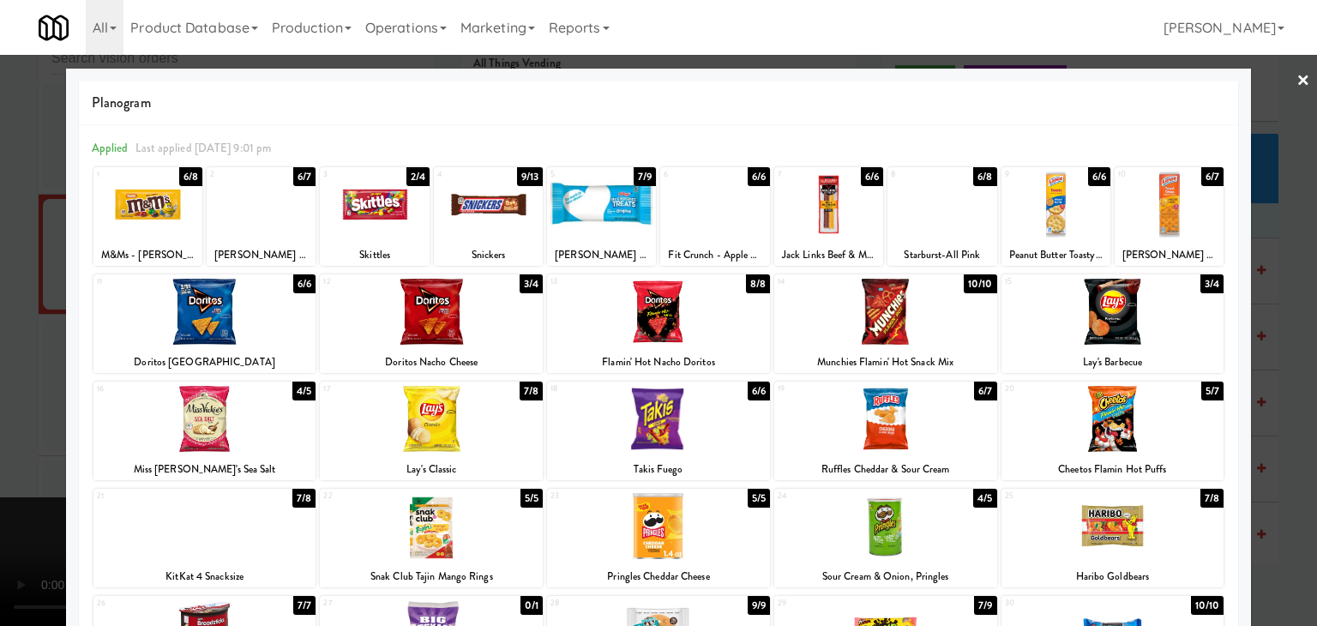
click at [1300, 423] on div at bounding box center [658, 313] width 1317 height 626
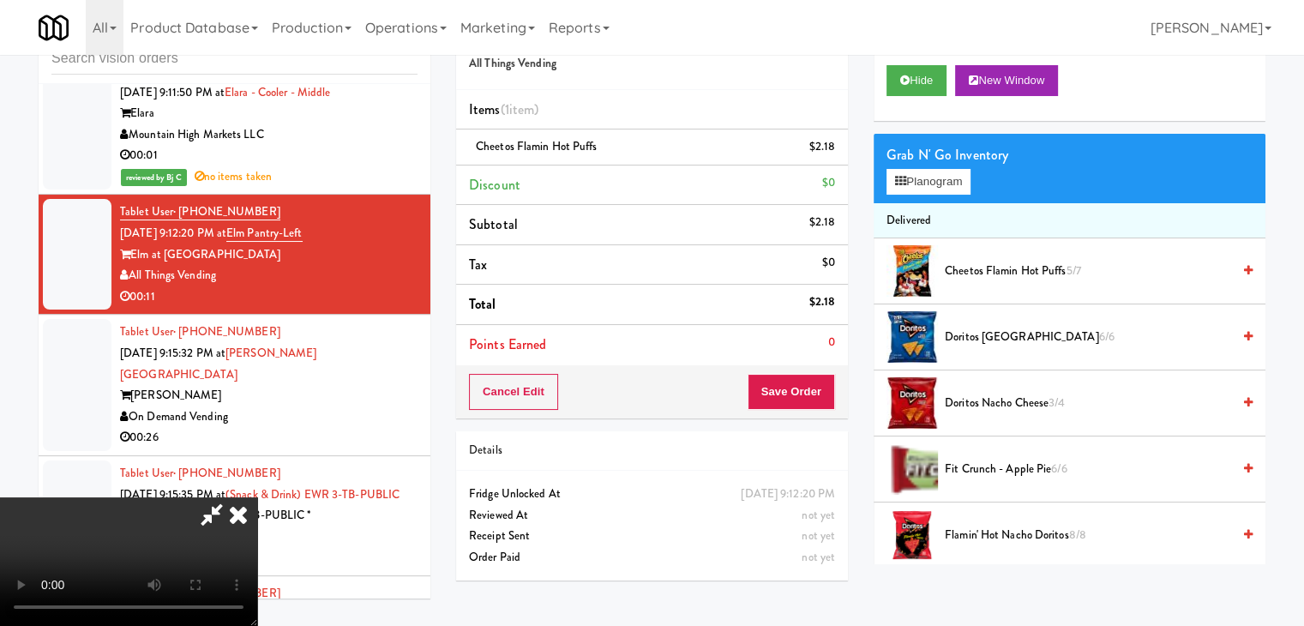
click at [257, 497] on video at bounding box center [128, 561] width 257 height 129
click at [934, 177] on button "Planogram" at bounding box center [928, 182] width 84 height 26
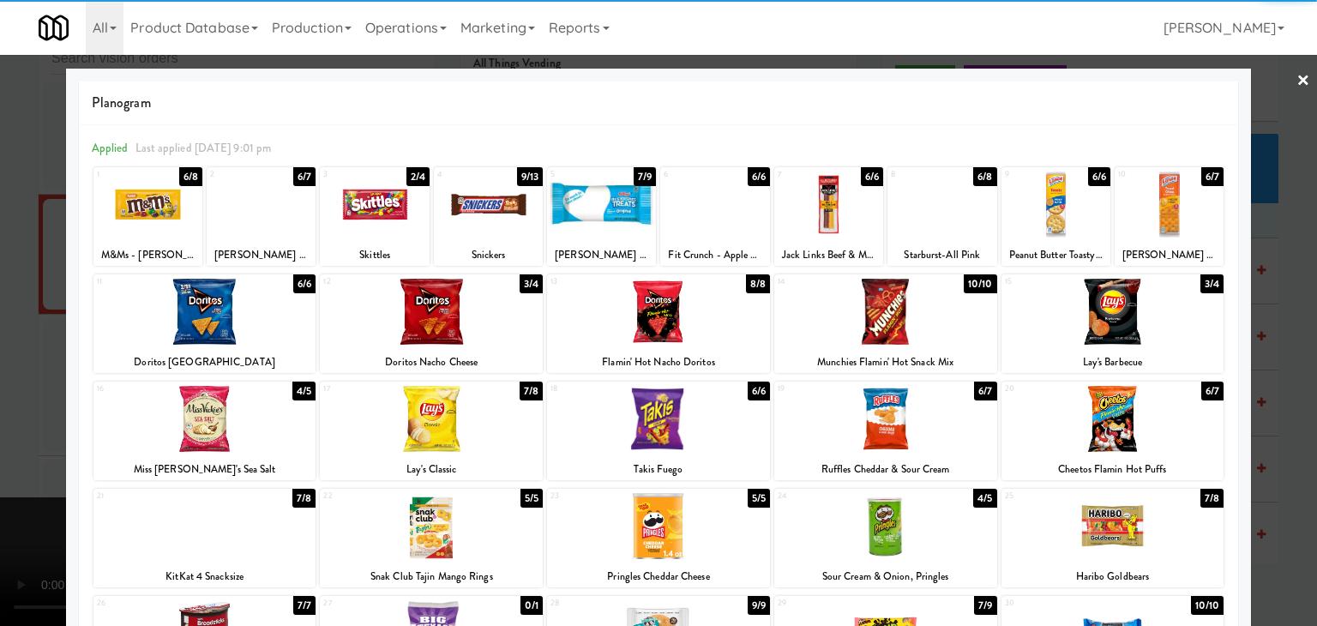
click at [372, 216] on div at bounding box center [374, 204] width 109 height 66
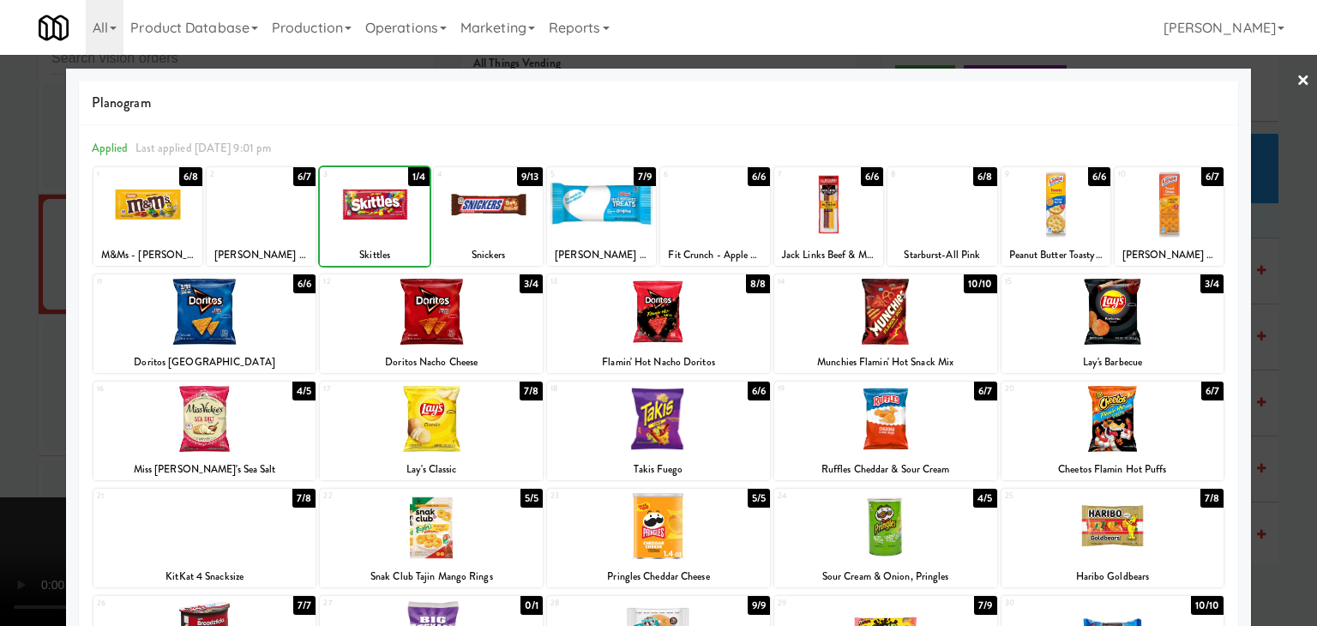
click at [0, 287] on div at bounding box center [658, 313] width 1317 height 626
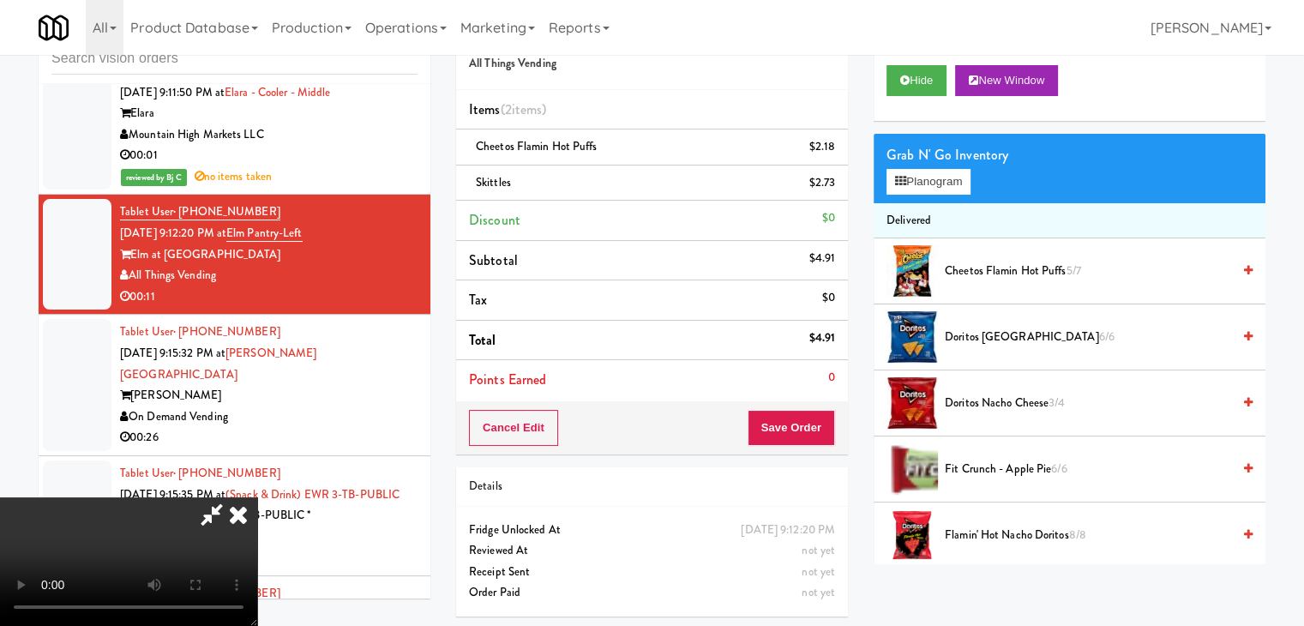
click at [257, 497] on video at bounding box center [128, 561] width 257 height 129
click at [809, 433] on button "Save Order" at bounding box center [791, 428] width 87 height 36
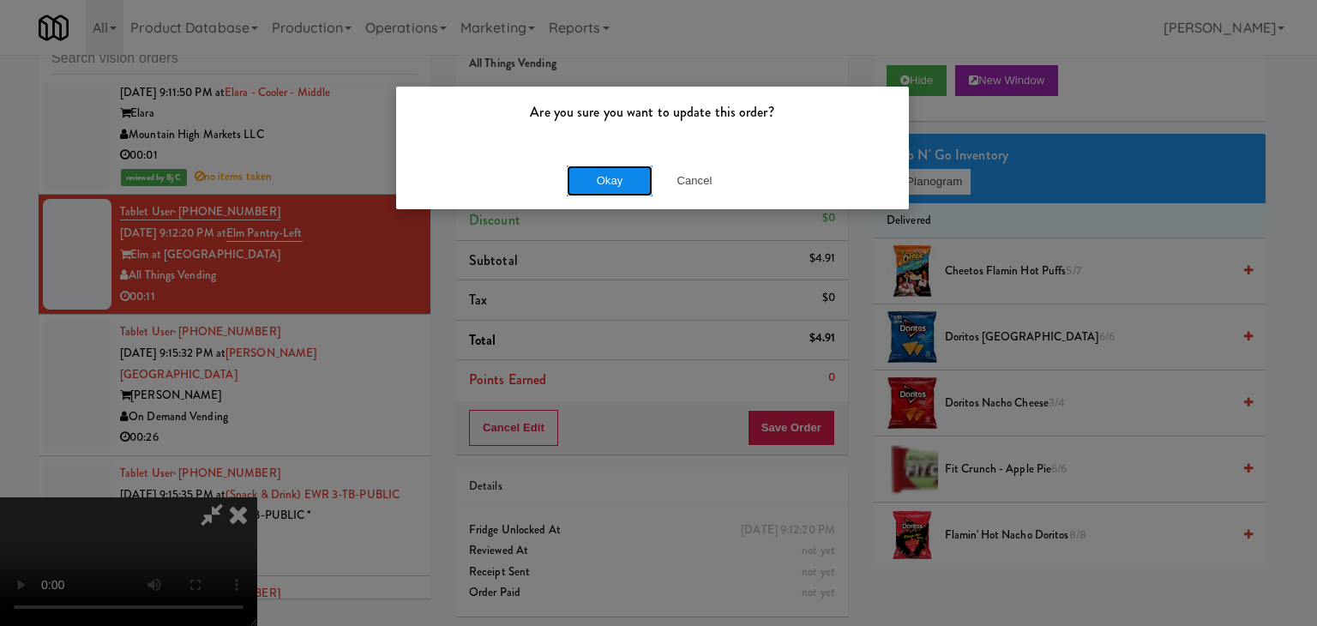
click at [615, 183] on button "Okay" at bounding box center [610, 180] width 86 height 31
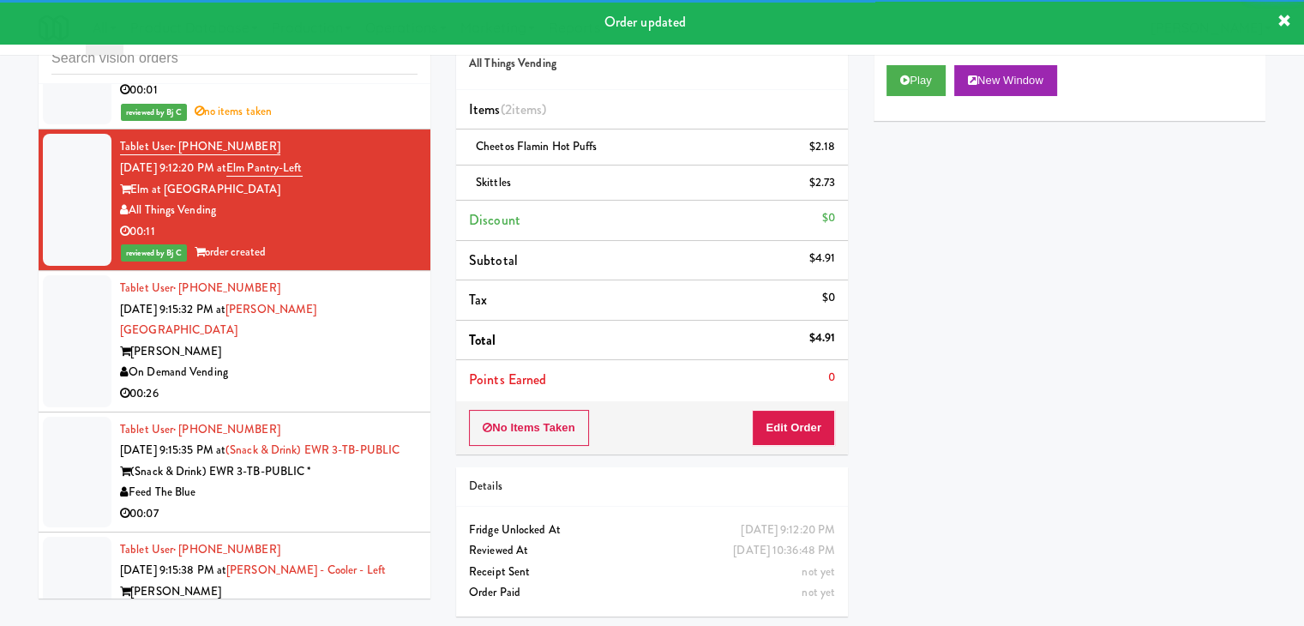
scroll to position [11213, 0]
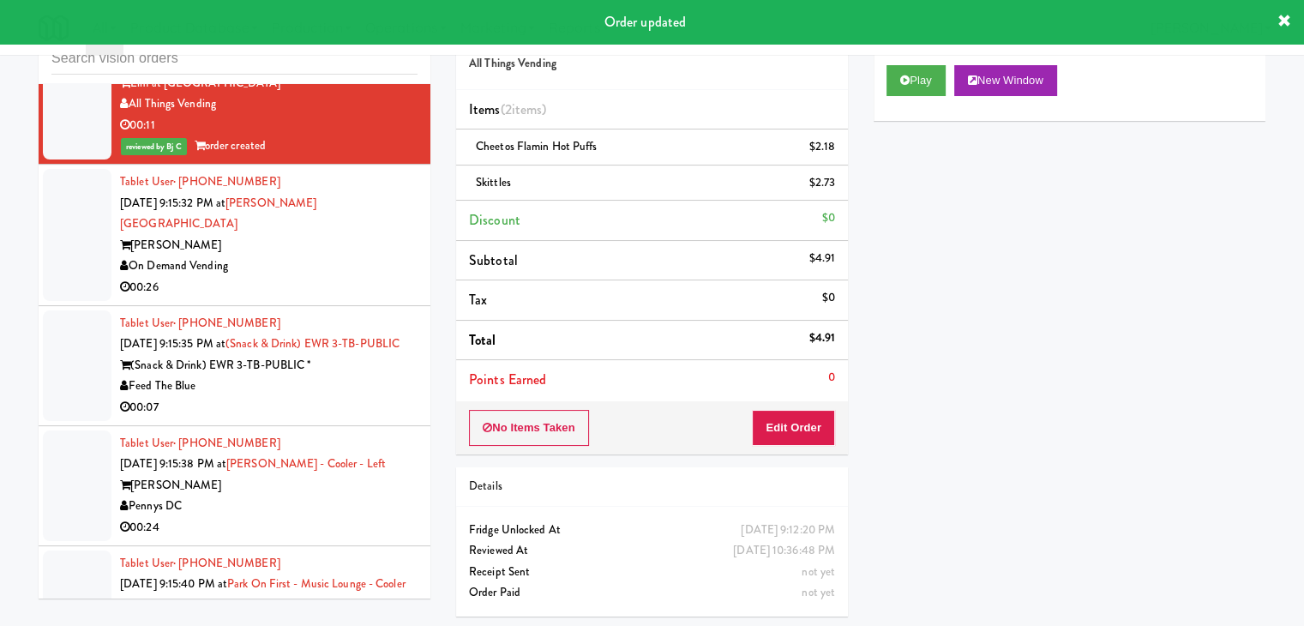
click at [351, 277] on div "On Demand Vending" at bounding box center [268, 265] width 297 height 21
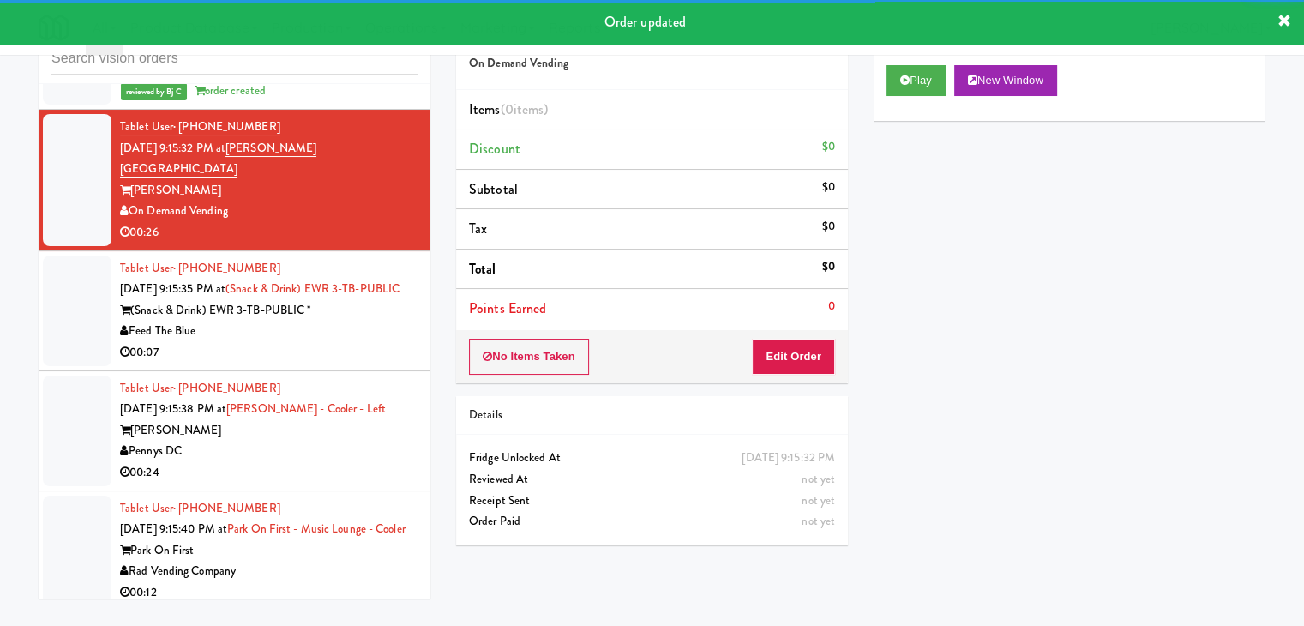
scroll to position [11298, 0]
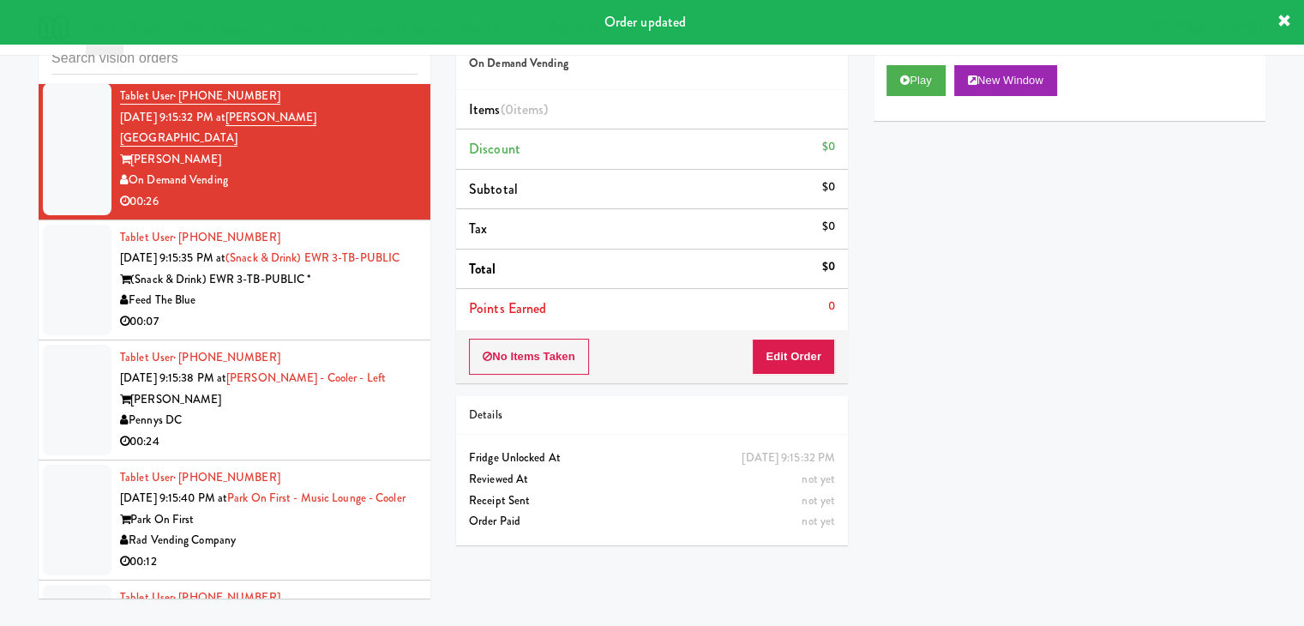
click at [336, 291] on div "(Snack & Drink) EWR 3-TB-PUBLIC *" at bounding box center [268, 279] width 297 height 21
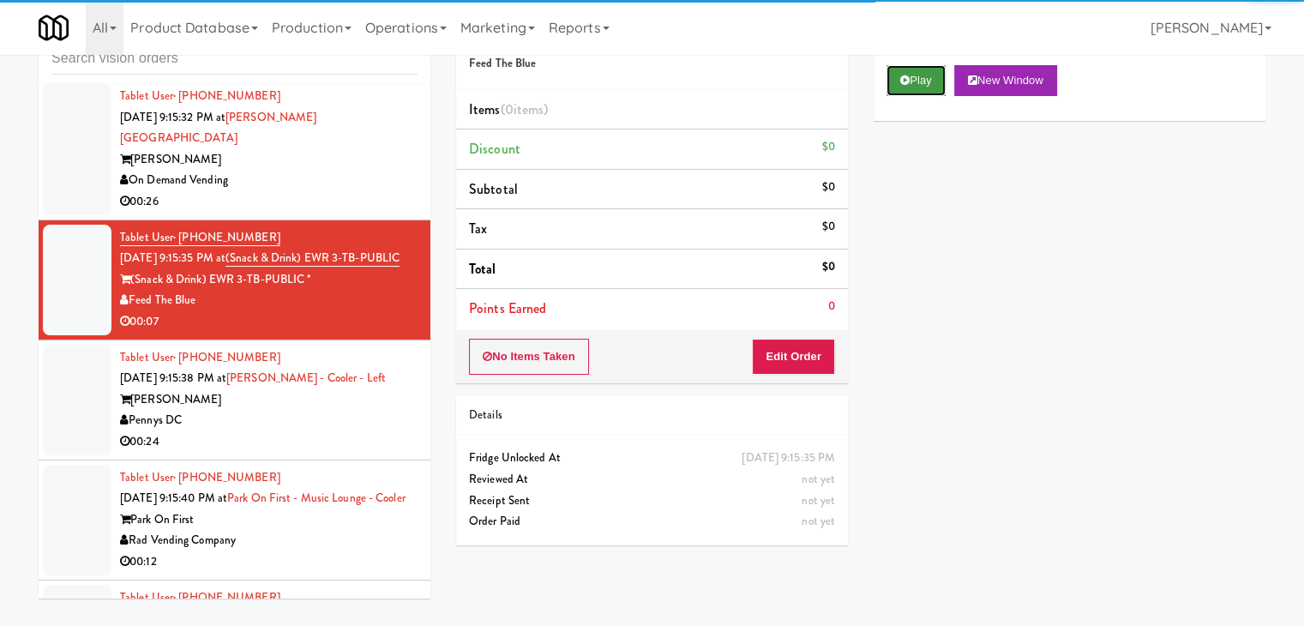
click at [911, 87] on button "Play" at bounding box center [915, 80] width 59 height 31
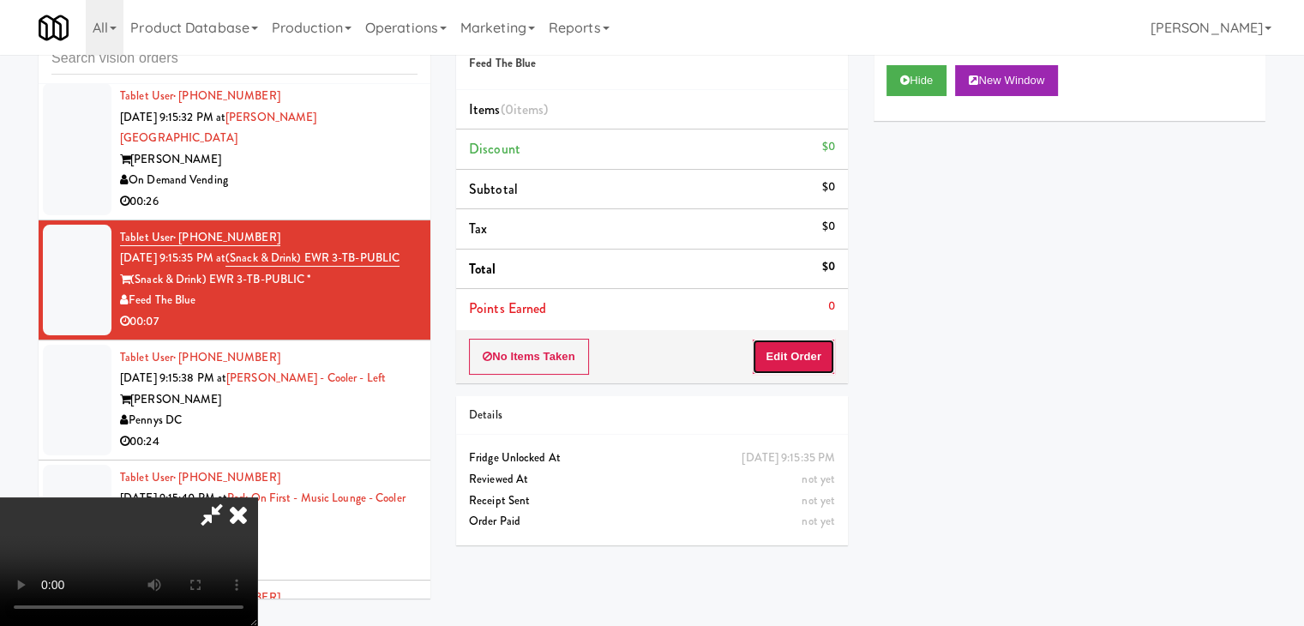
click at [819, 355] on button "Edit Order" at bounding box center [793, 357] width 83 height 36
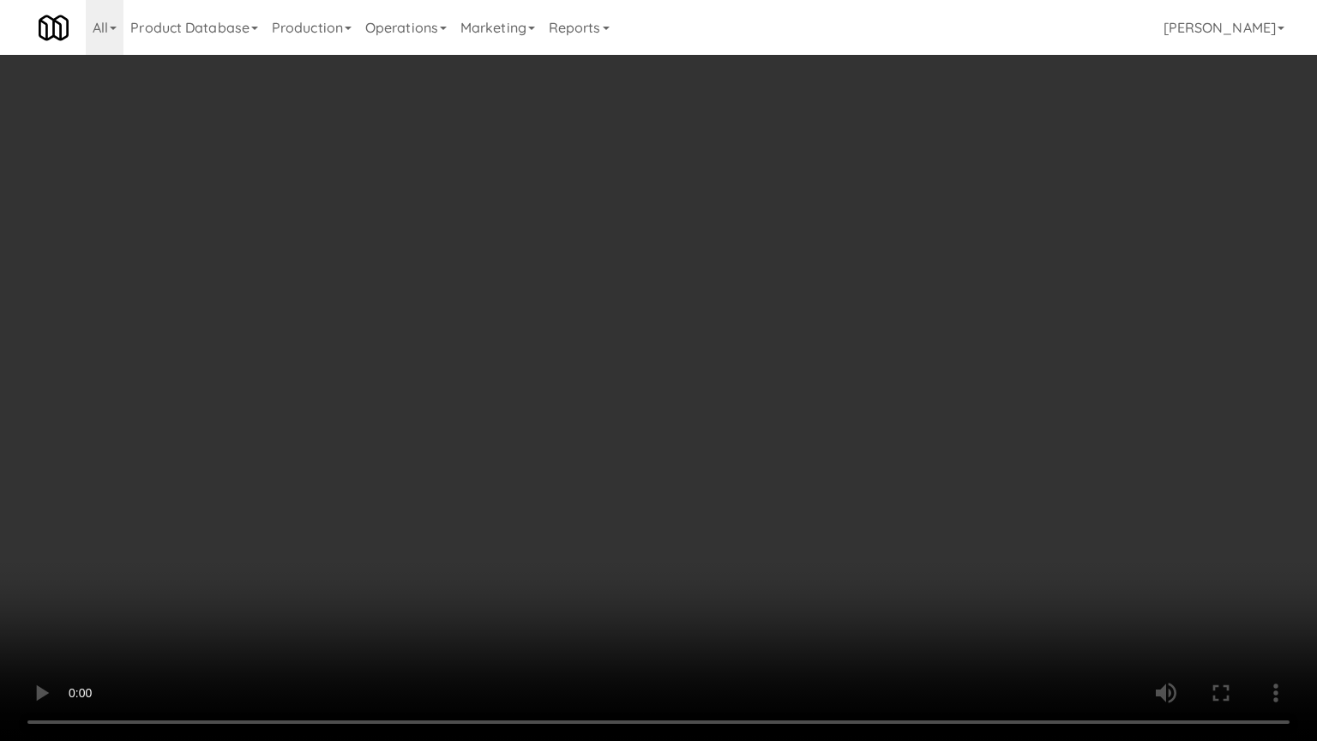
click at [790, 489] on video at bounding box center [658, 370] width 1317 height 741
click at [792, 476] on video at bounding box center [658, 370] width 1317 height 741
click at [792, 474] on video at bounding box center [658, 370] width 1317 height 741
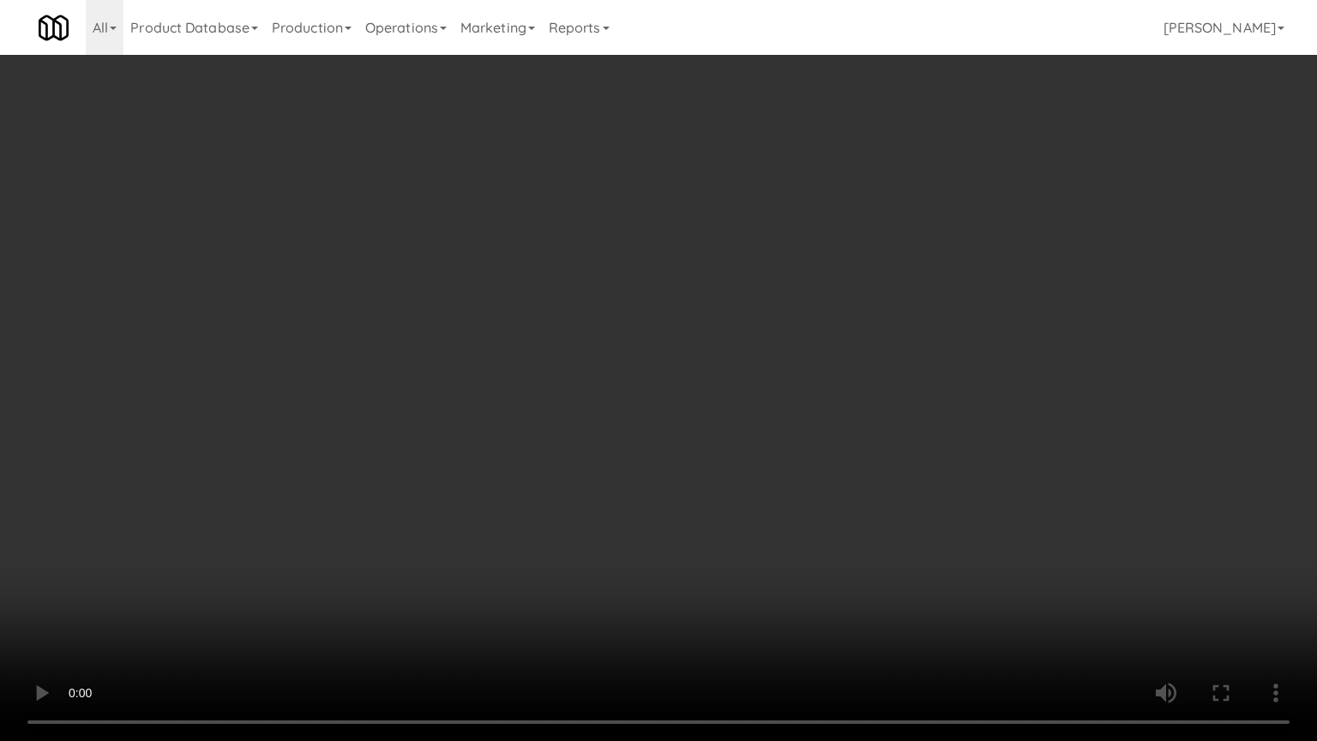
click at [792, 474] on video at bounding box center [658, 370] width 1317 height 741
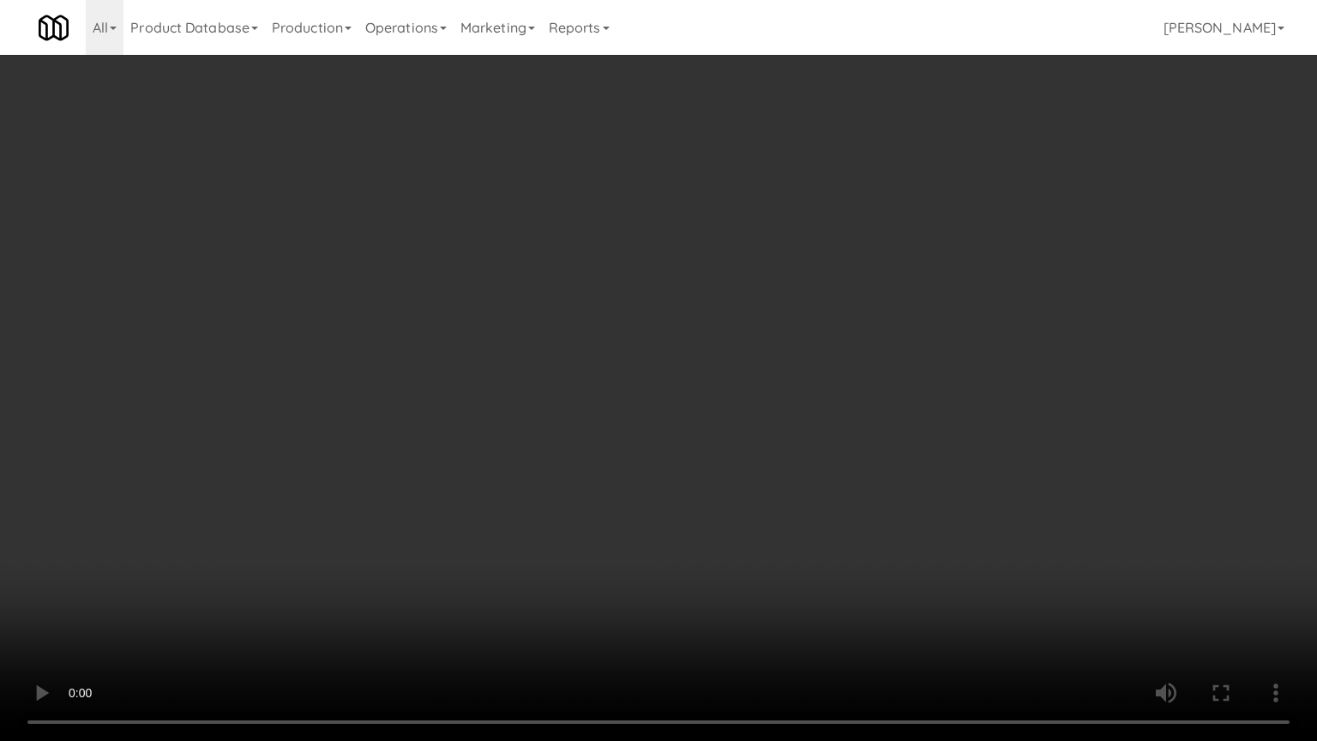
click at [792, 473] on video at bounding box center [658, 370] width 1317 height 741
click at [790, 473] on video at bounding box center [658, 370] width 1317 height 741
click at [794, 472] on video at bounding box center [658, 370] width 1317 height 741
click at [796, 474] on video at bounding box center [658, 370] width 1317 height 741
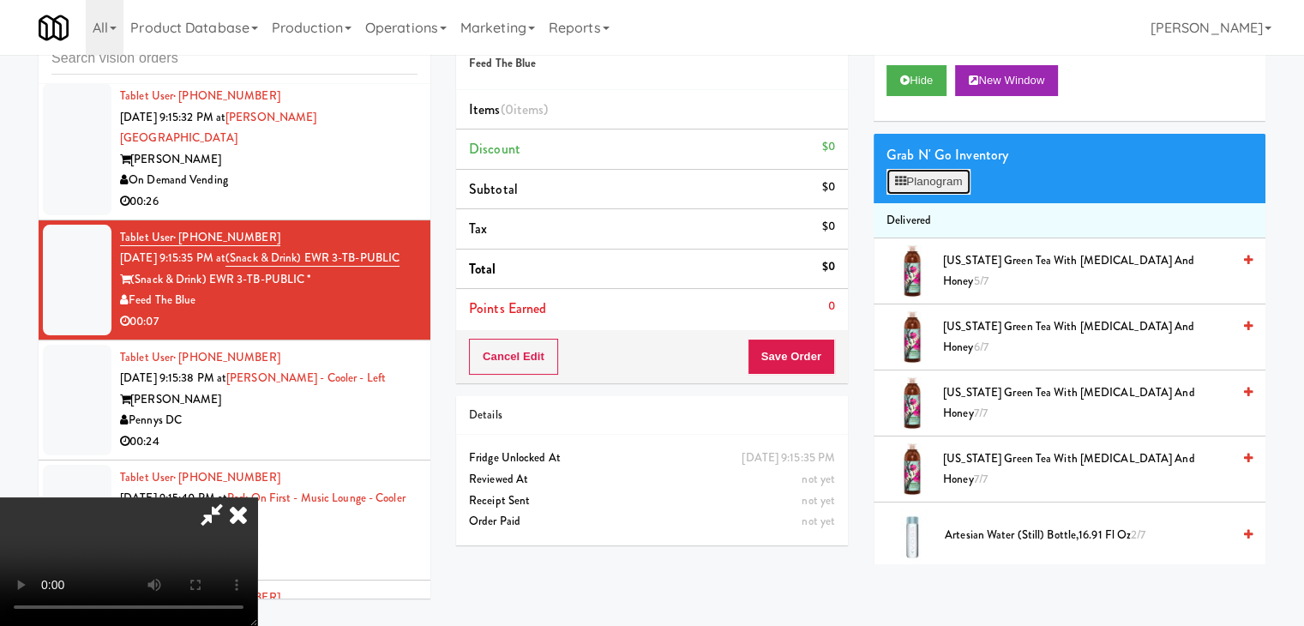
click at [908, 182] on button "Planogram" at bounding box center [928, 182] width 84 height 26
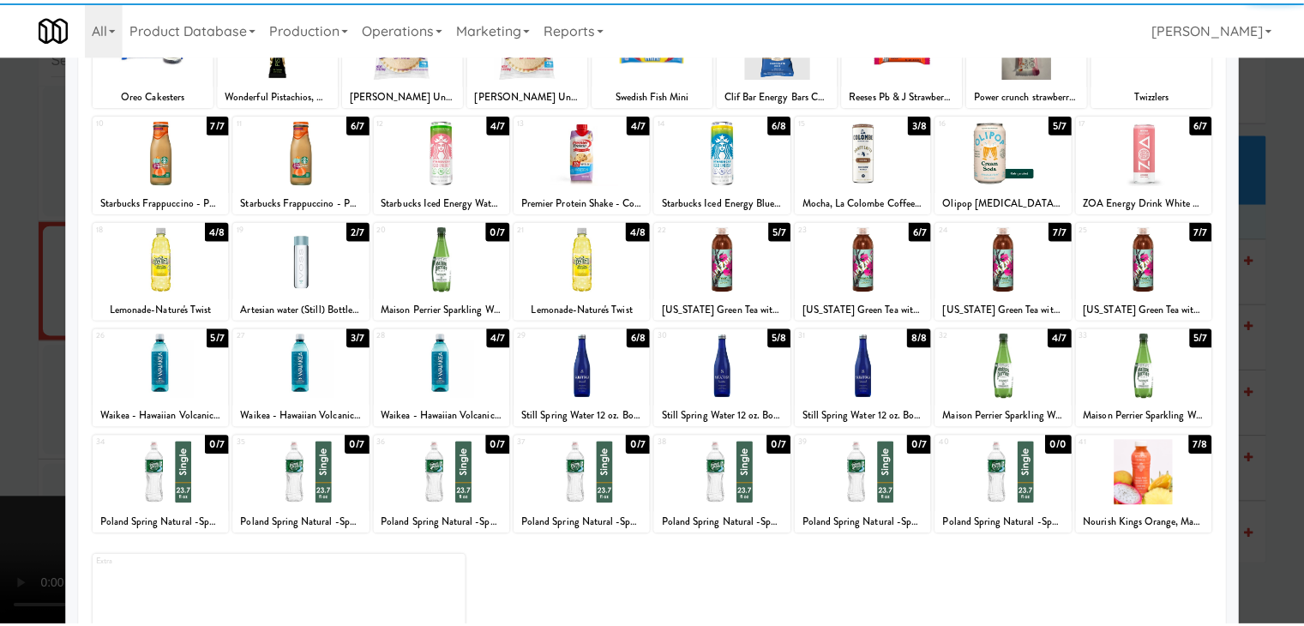
scroll to position [171, 0]
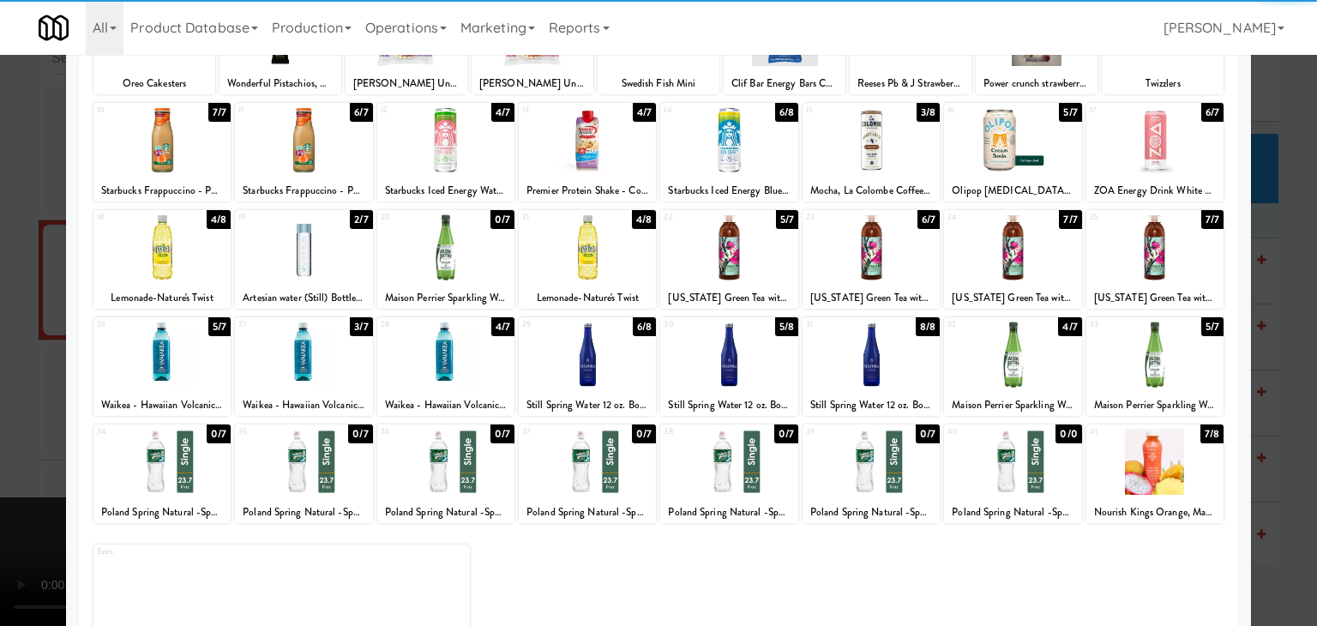
click at [453, 347] on div at bounding box center [445, 354] width 137 height 66
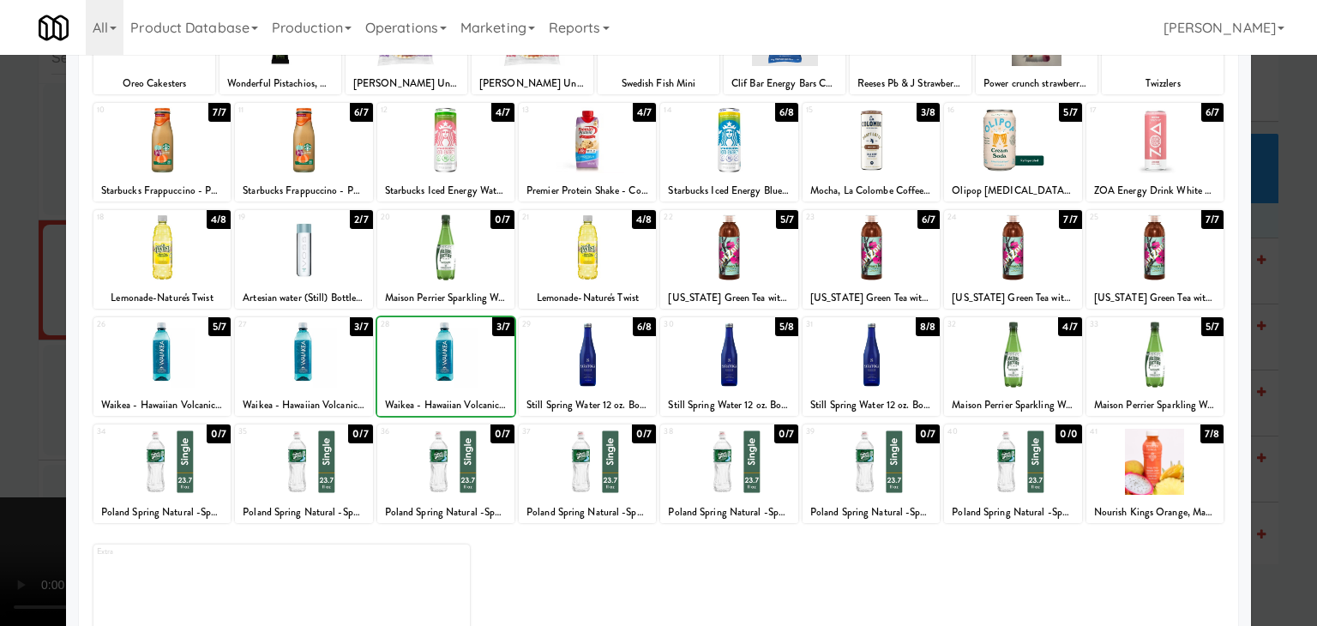
drag, startPoint x: 0, startPoint y: 361, endPoint x: 223, endPoint y: 361, distance: 222.9
click at [7, 361] on div at bounding box center [658, 313] width 1317 height 626
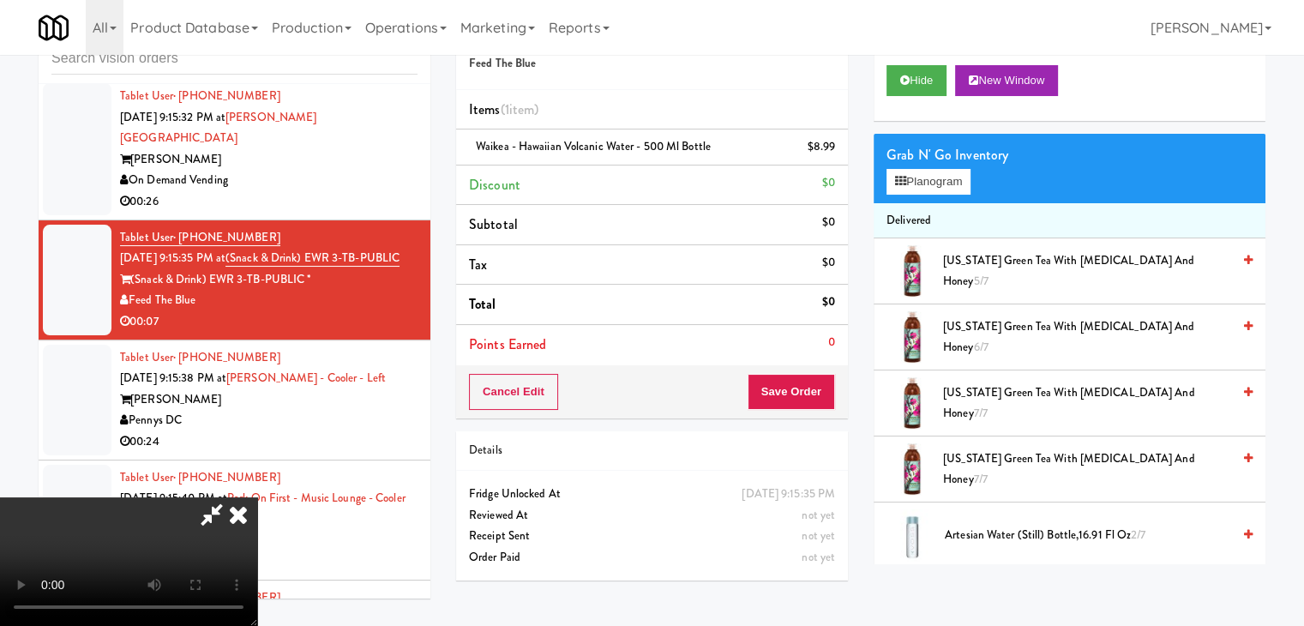
click at [257, 497] on video at bounding box center [128, 561] width 257 height 129
click at [799, 390] on button "Save Order" at bounding box center [791, 392] width 87 height 36
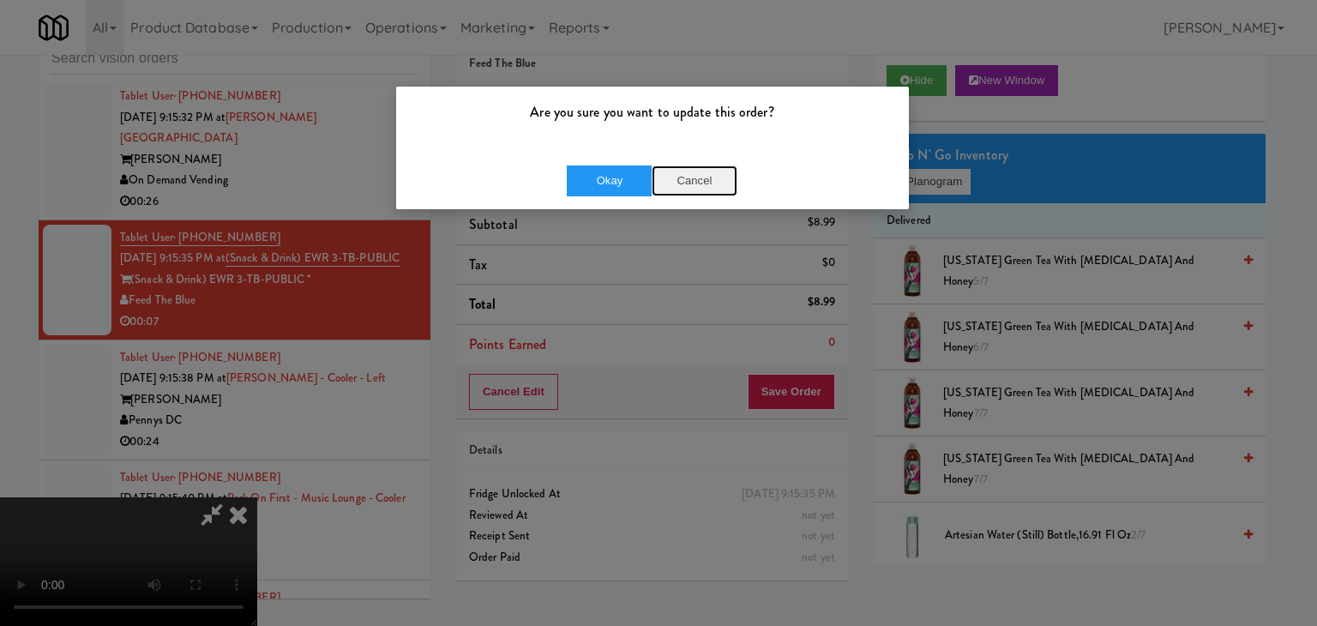
click at [675, 171] on button "Cancel" at bounding box center [694, 180] width 86 height 31
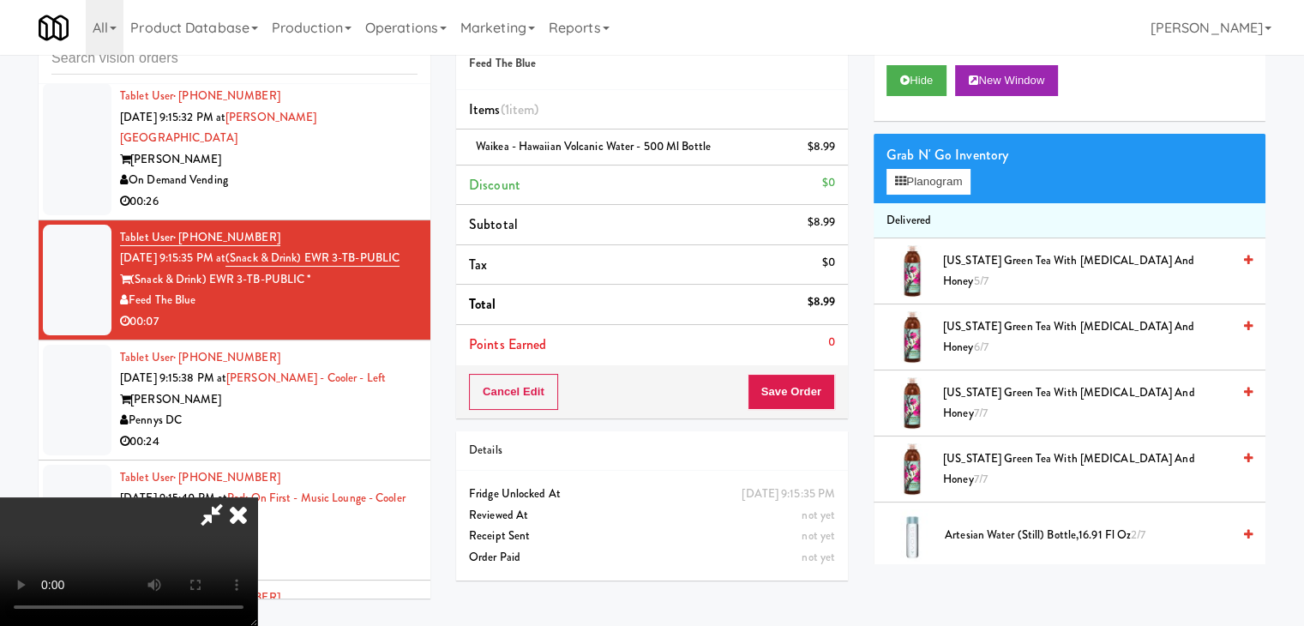
click at [257, 497] on video at bounding box center [128, 561] width 257 height 129
click at [820, 381] on button "Save Order" at bounding box center [791, 392] width 87 height 36
click at [821, 381] on button "Save Order" at bounding box center [791, 392] width 87 height 36
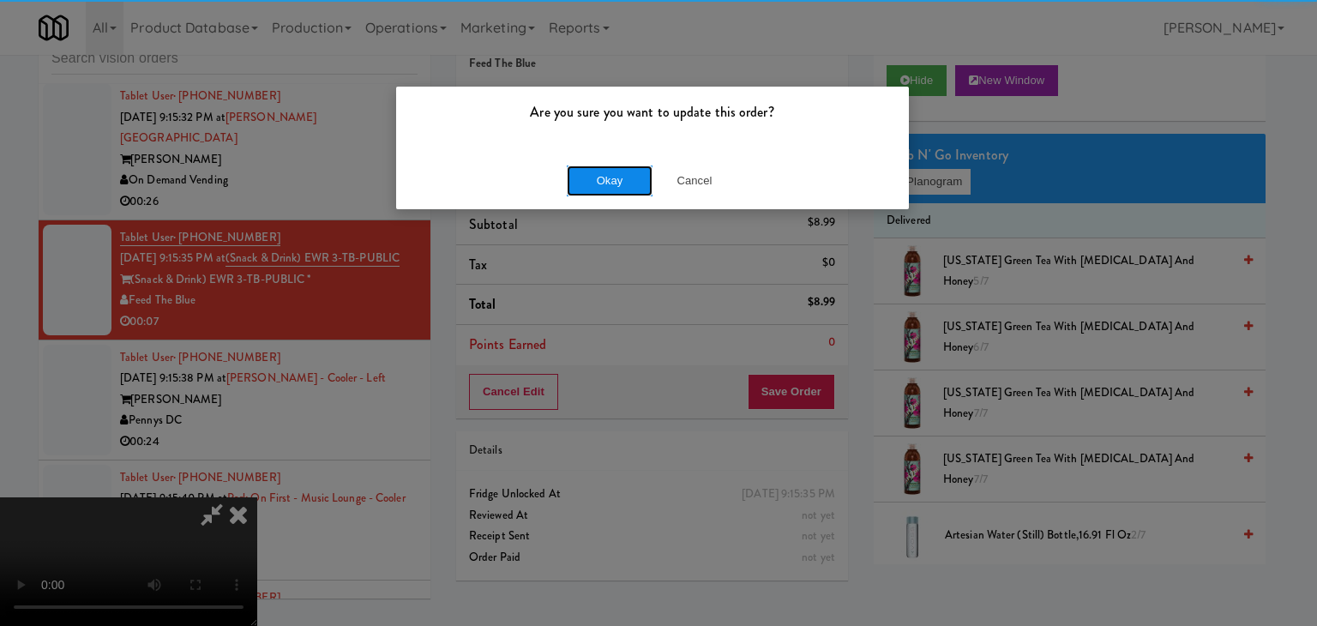
click at [614, 184] on button "Okay" at bounding box center [610, 180] width 86 height 31
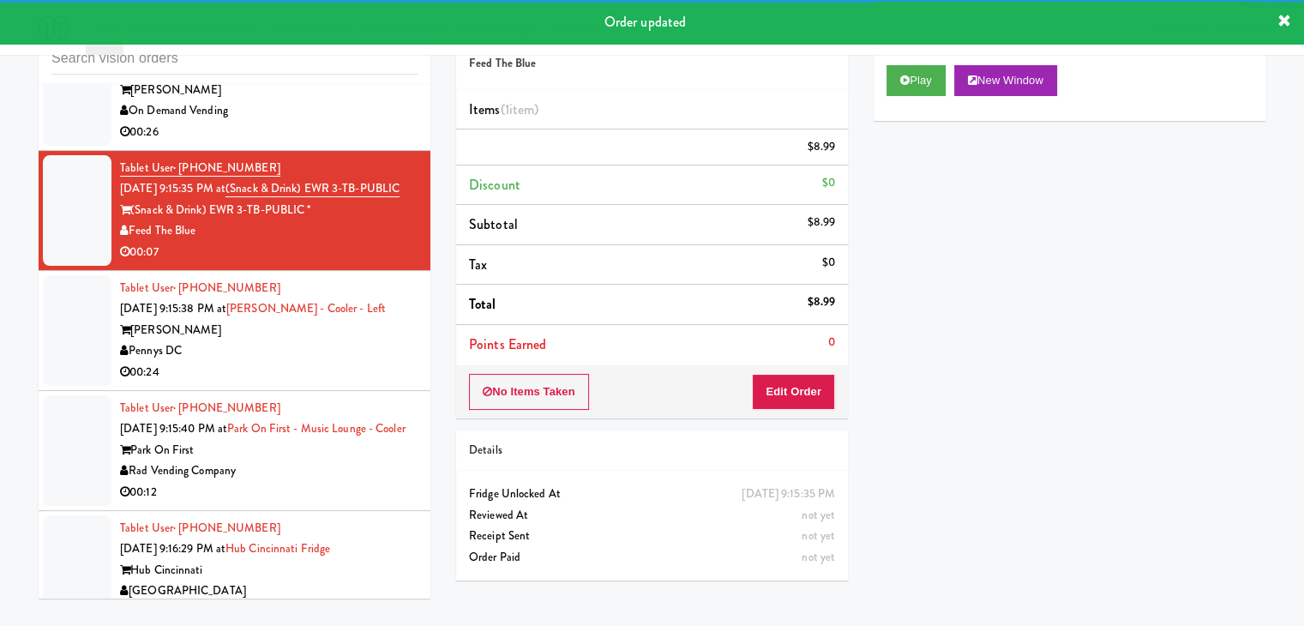
scroll to position [11470, 0]
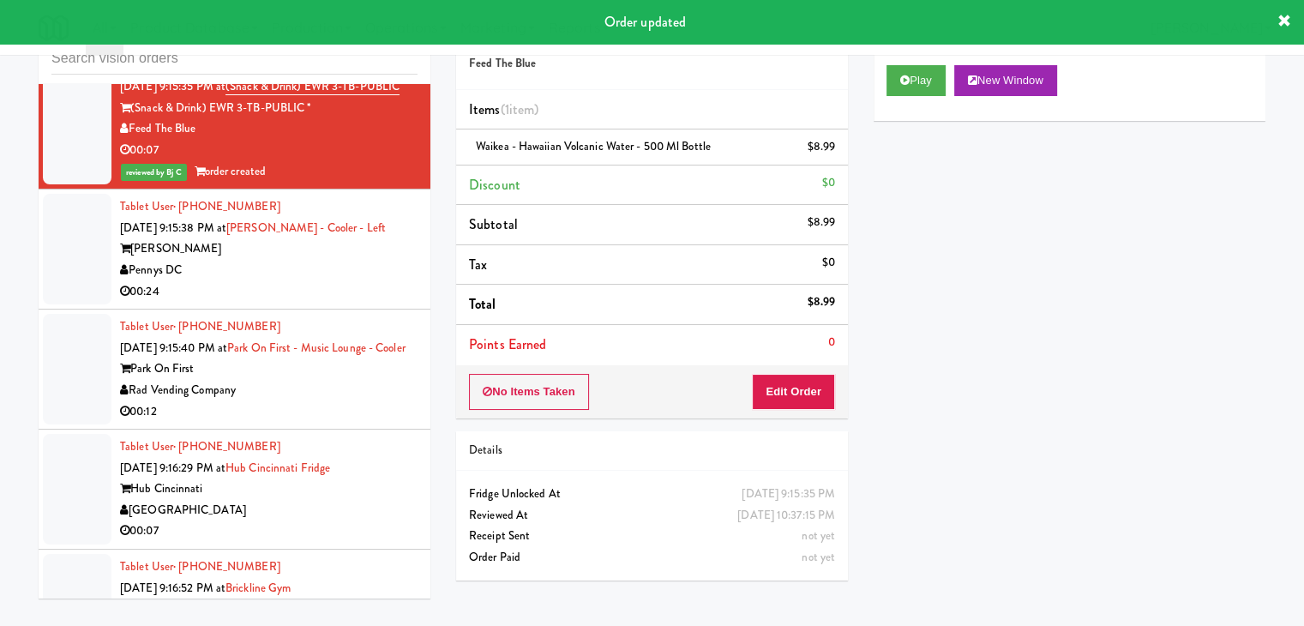
click at [369, 281] on div "Pennys DC" at bounding box center [268, 270] width 297 height 21
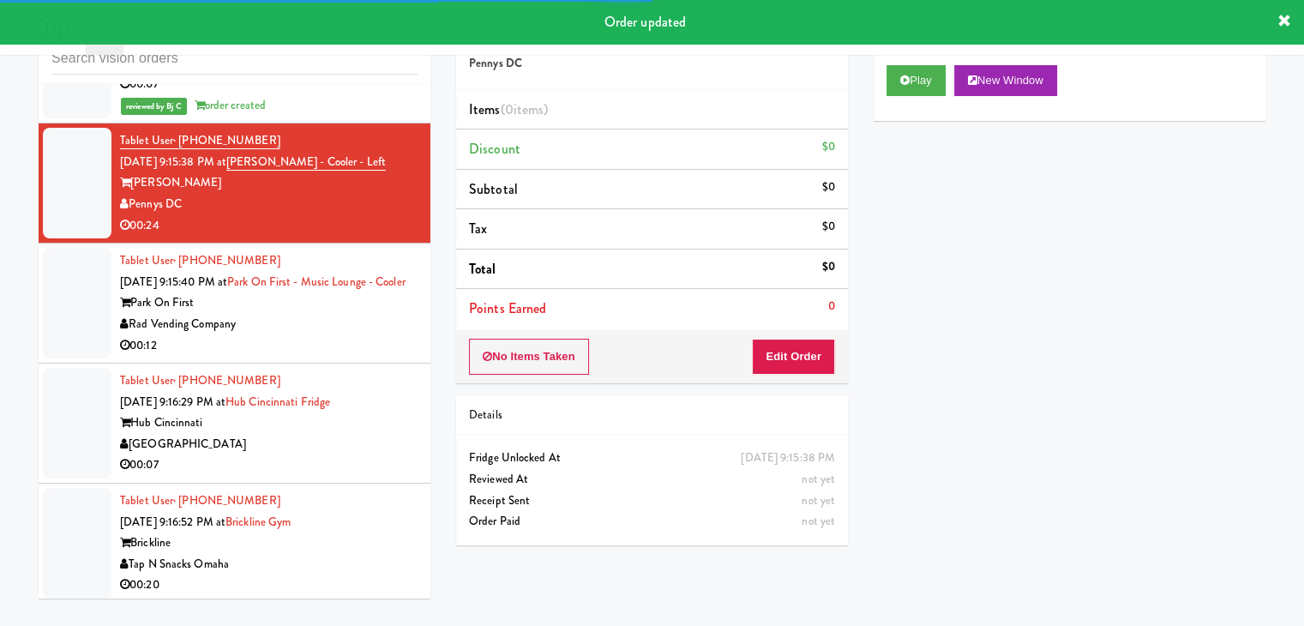
scroll to position [11727, 0]
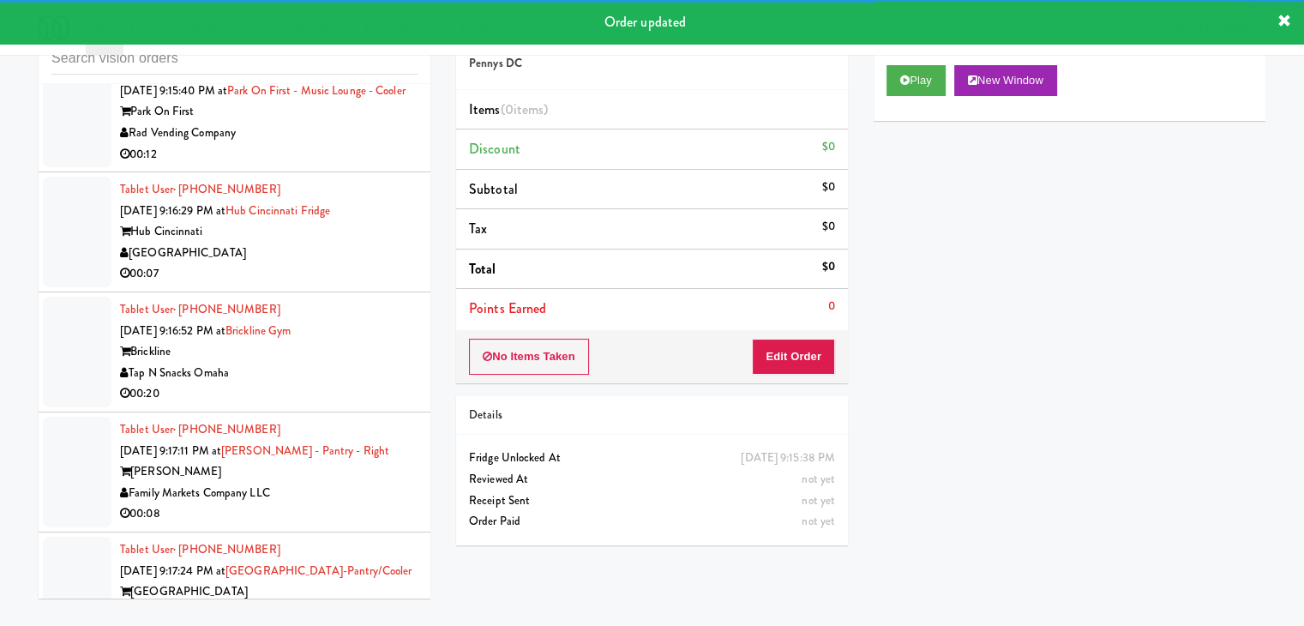
click at [349, 165] on div "00:12" at bounding box center [268, 154] width 297 height 21
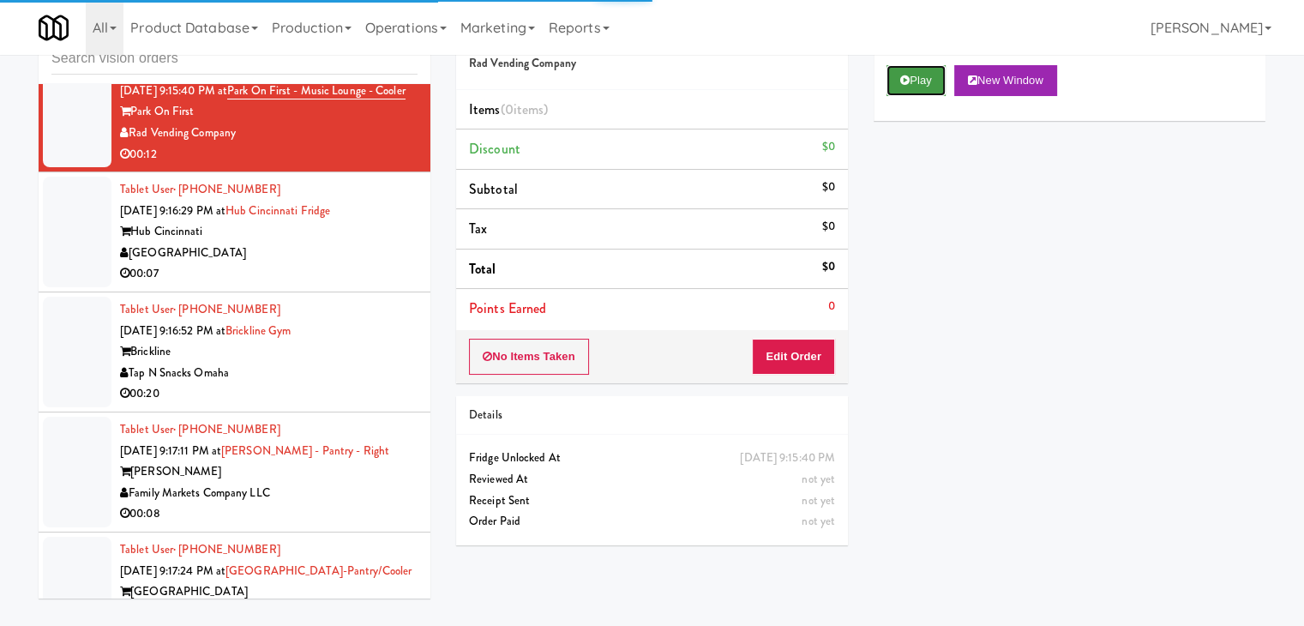
click at [909, 87] on button "Play" at bounding box center [915, 80] width 59 height 31
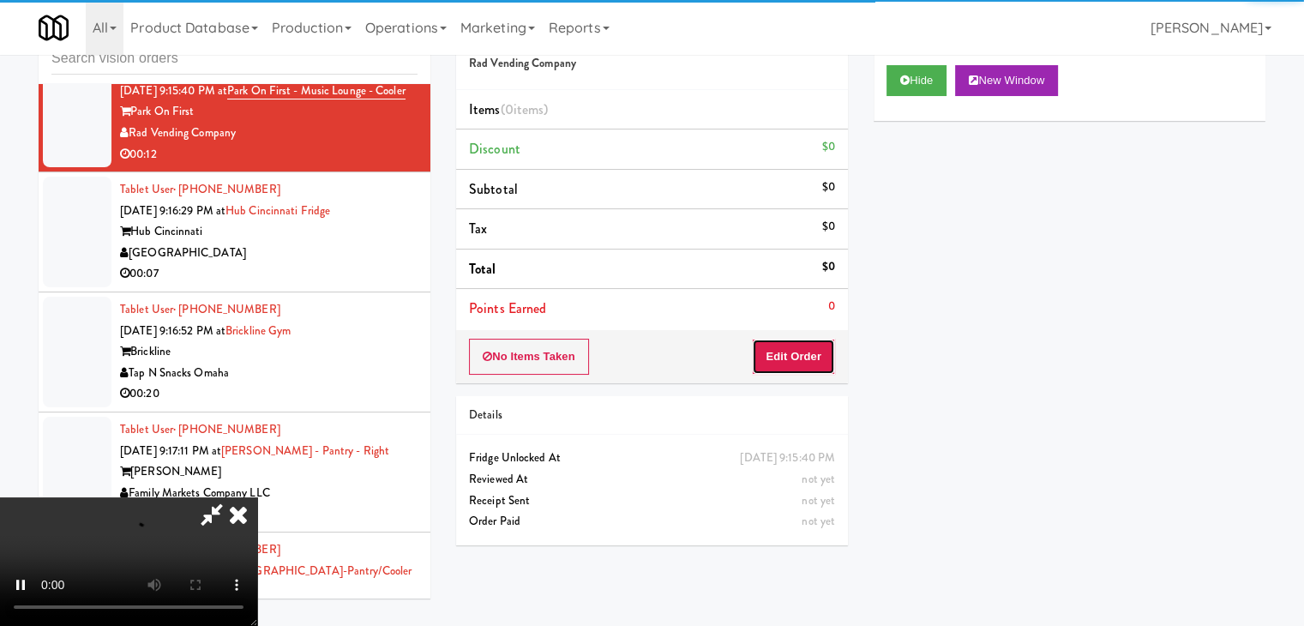
click at [810, 357] on button "Edit Order" at bounding box center [793, 357] width 83 height 36
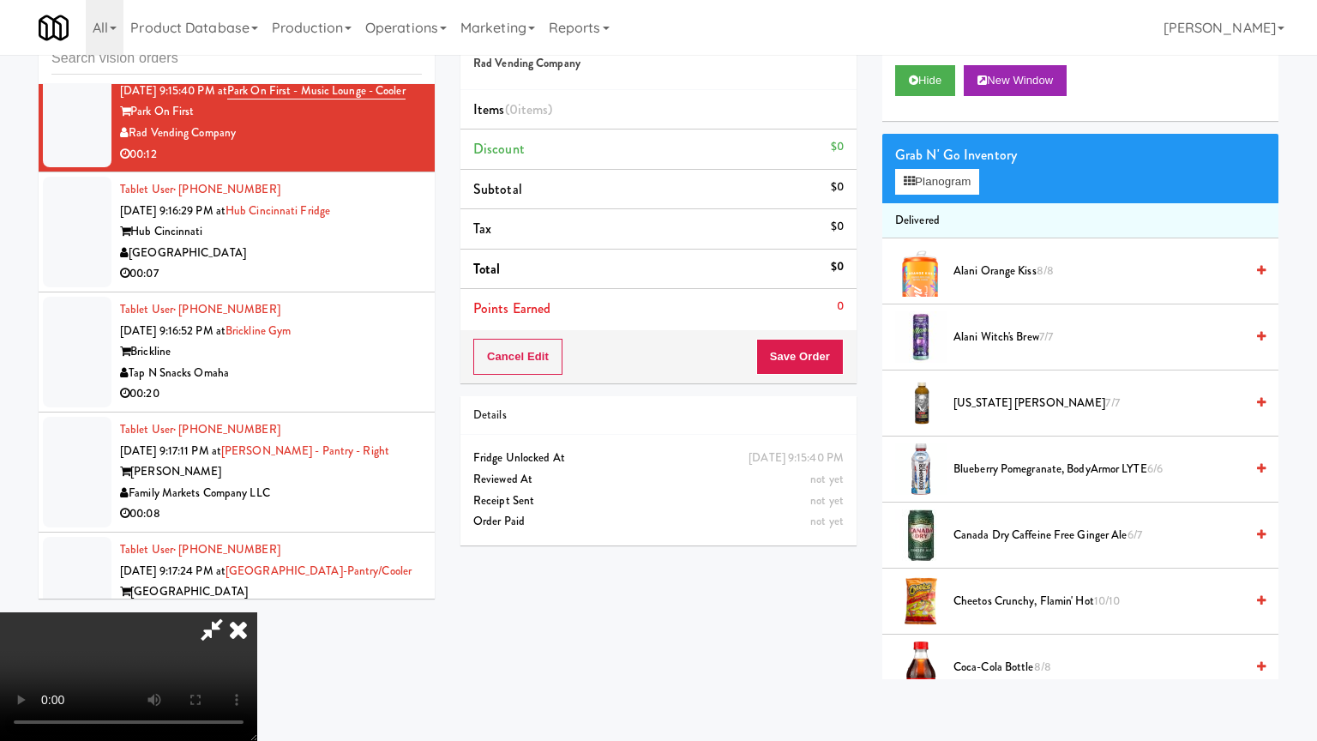
click at [257, 612] on video at bounding box center [128, 676] width 257 height 129
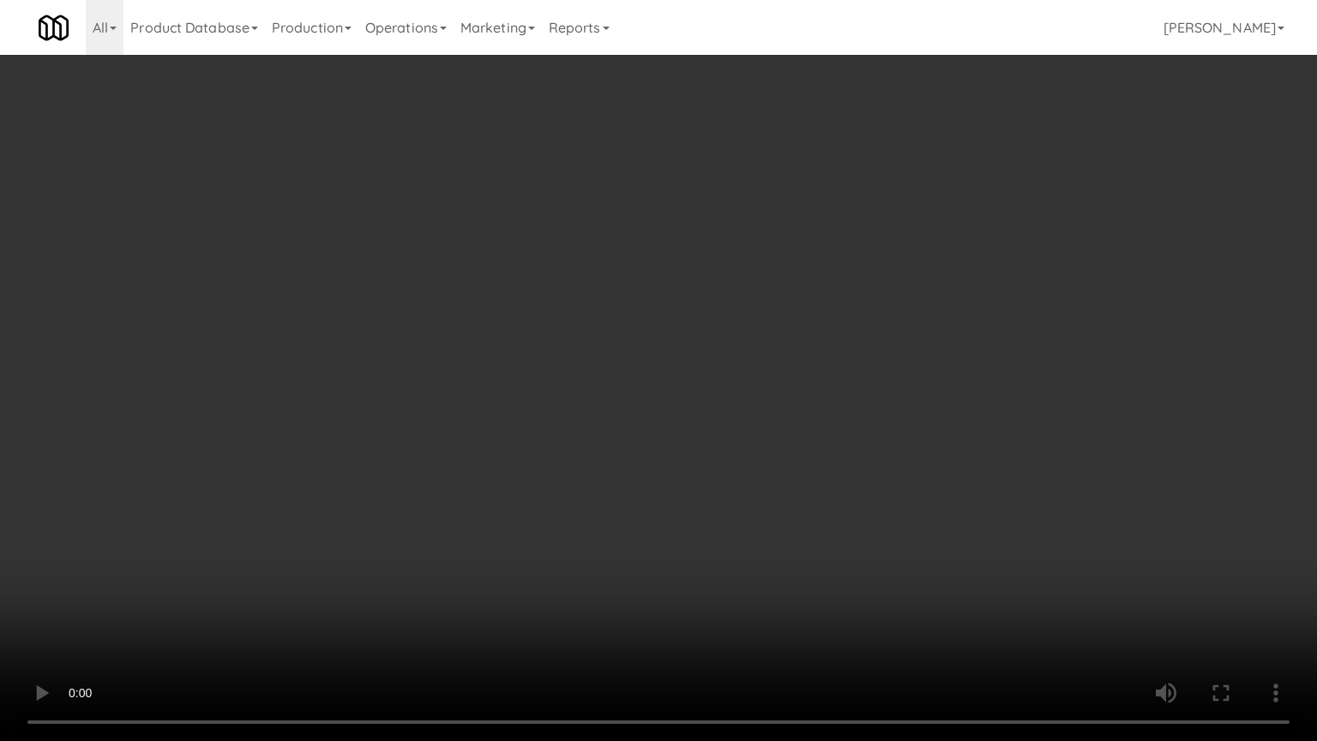
click at [781, 514] on video at bounding box center [658, 370] width 1317 height 741
click at [784, 516] on video at bounding box center [658, 370] width 1317 height 741
click at [784, 511] on video at bounding box center [658, 370] width 1317 height 741
click at [785, 513] on video at bounding box center [658, 370] width 1317 height 741
click at [796, 511] on video at bounding box center [658, 370] width 1317 height 741
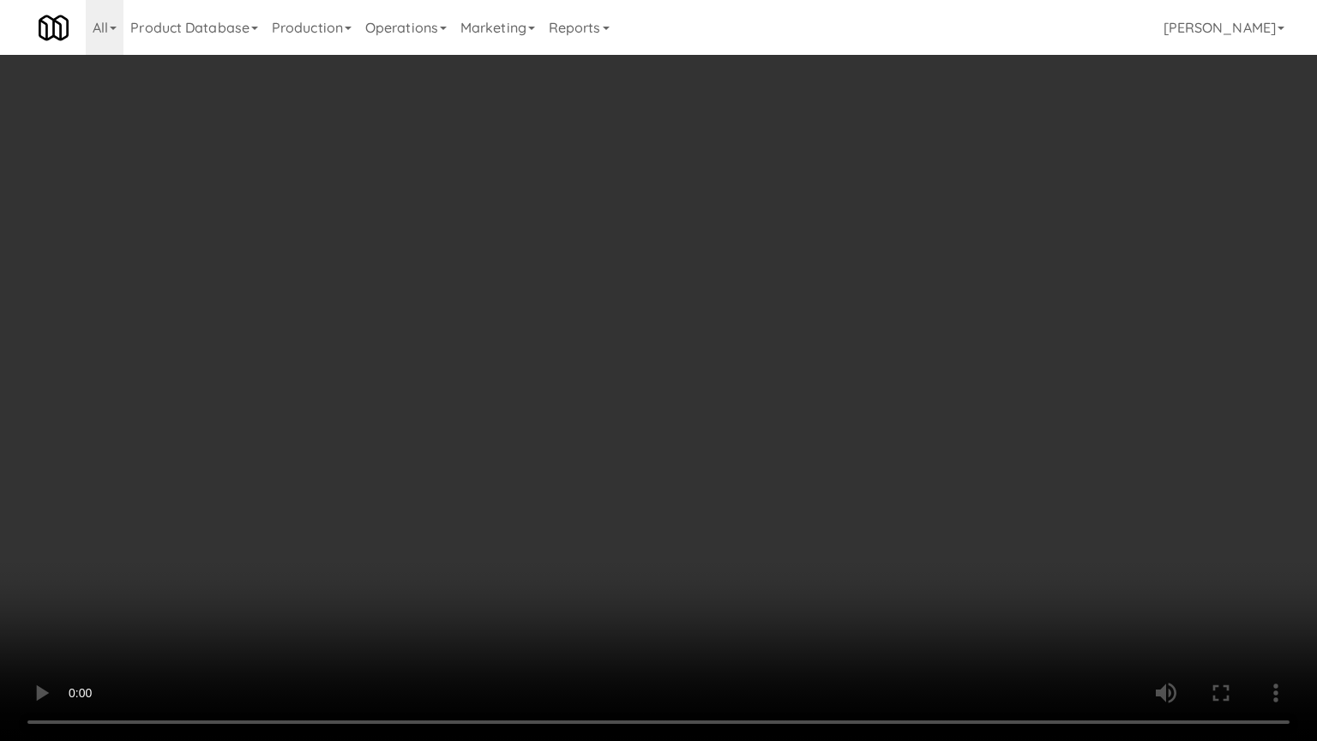
click at [801, 507] on video at bounding box center [658, 370] width 1317 height 741
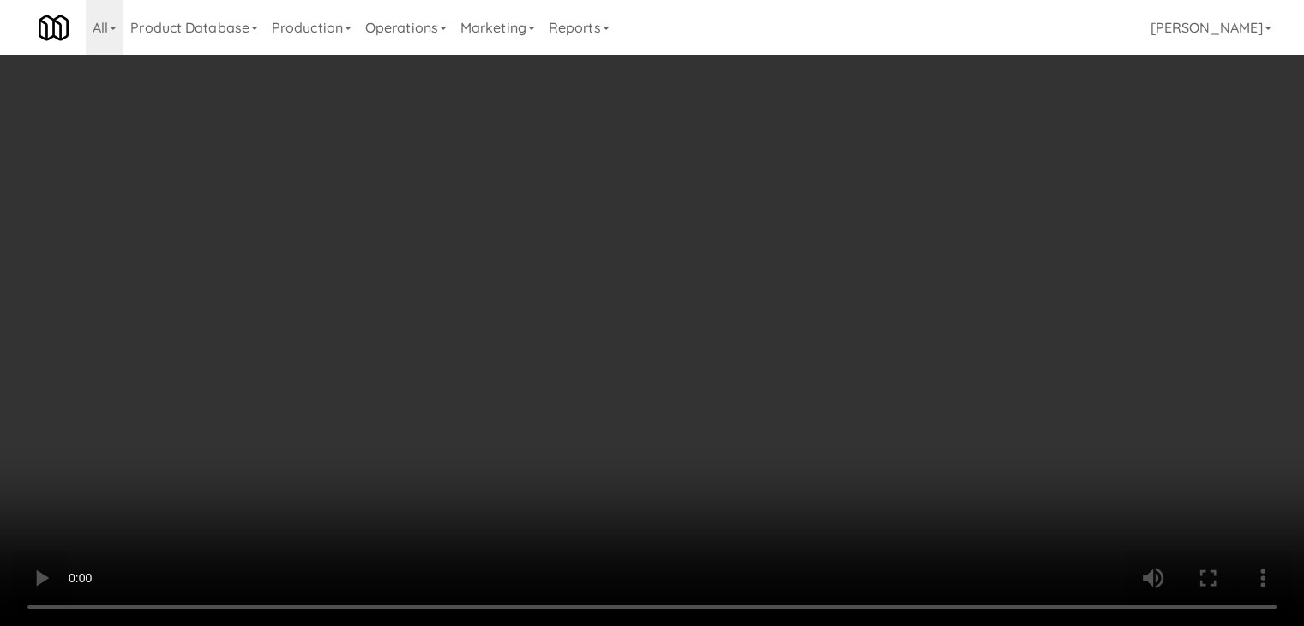
click at [983, 266] on span "Alani Orange Kiss 8/8" at bounding box center [1088, 271] width 286 height 21
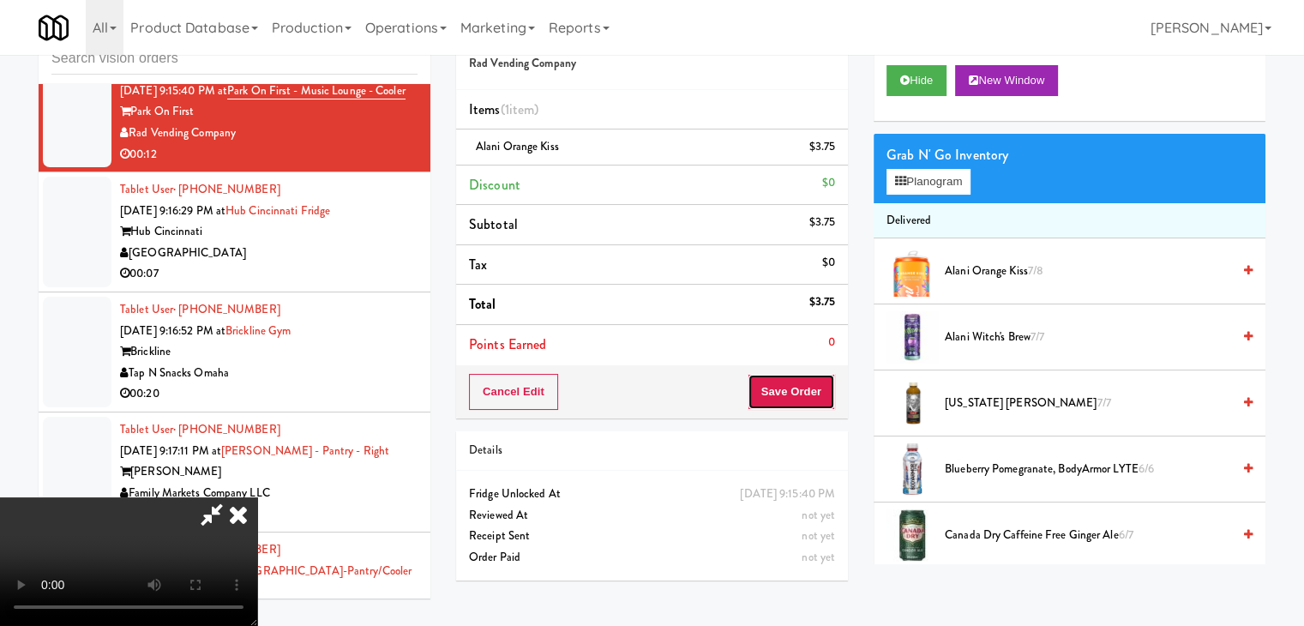
click at [796, 392] on button "Save Order" at bounding box center [791, 392] width 87 height 36
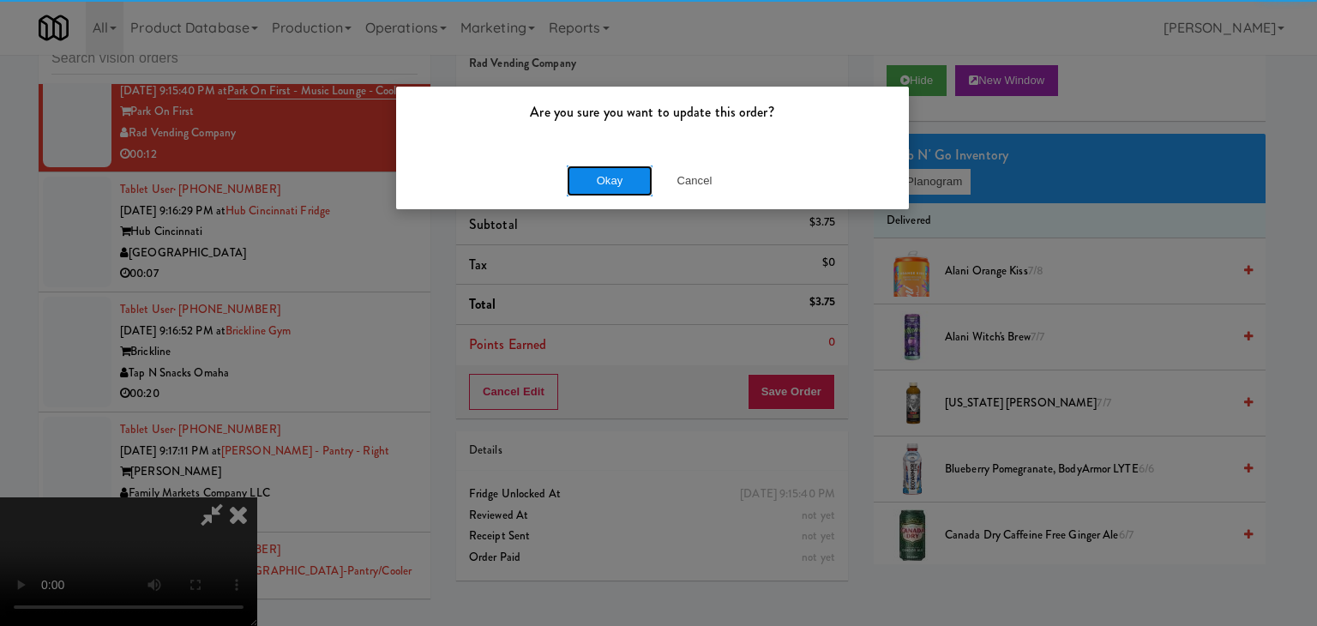
click at [600, 177] on button "Okay" at bounding box center [610, 180] width 86 height 31
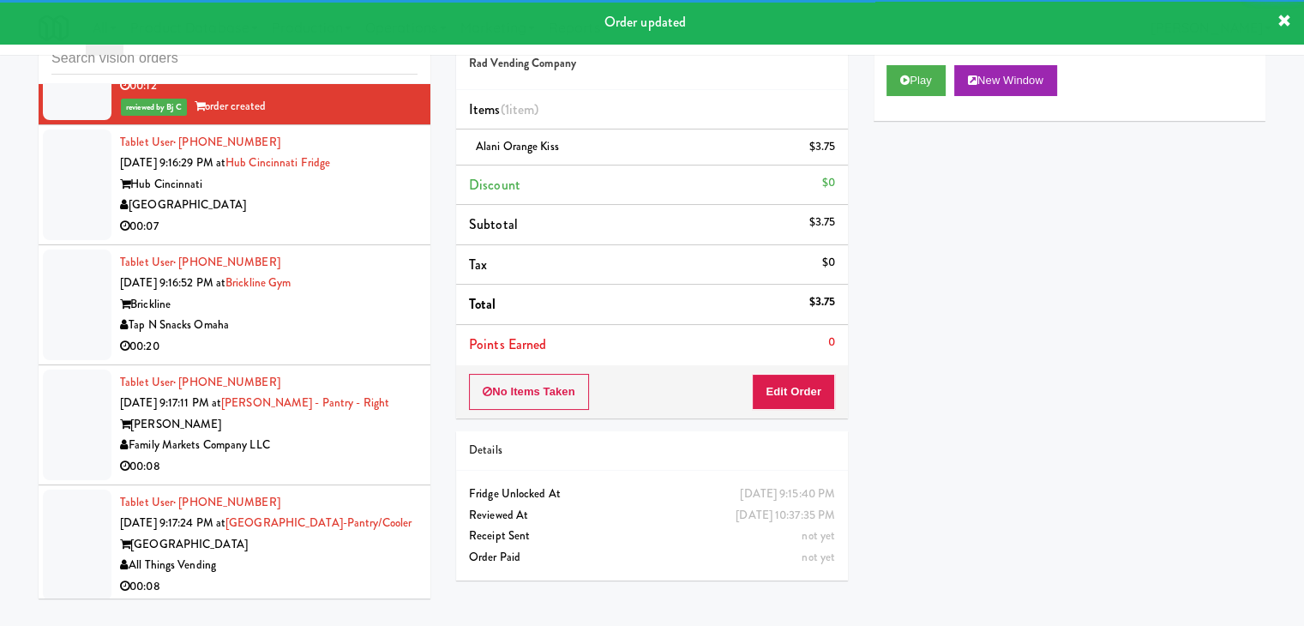
scroll to position [11898, 0]
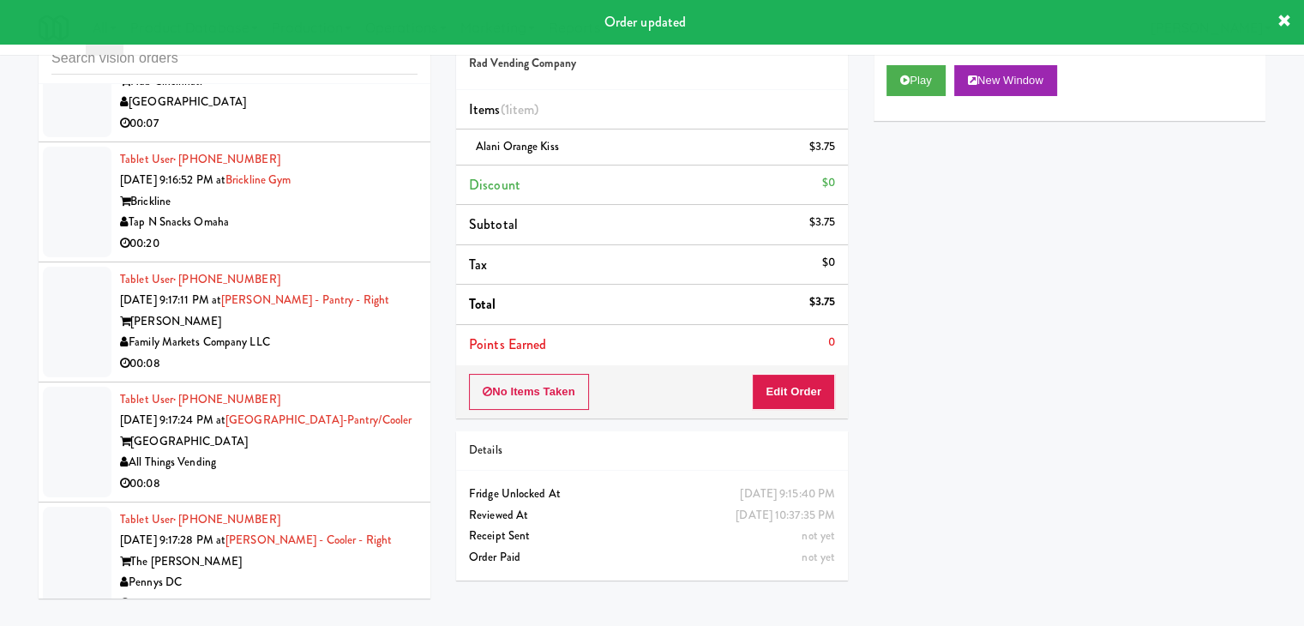
click at [324, 113] on div "[GEOGRAPHIC_DATA]" at bounding box center [268, 102] width 297 height 21
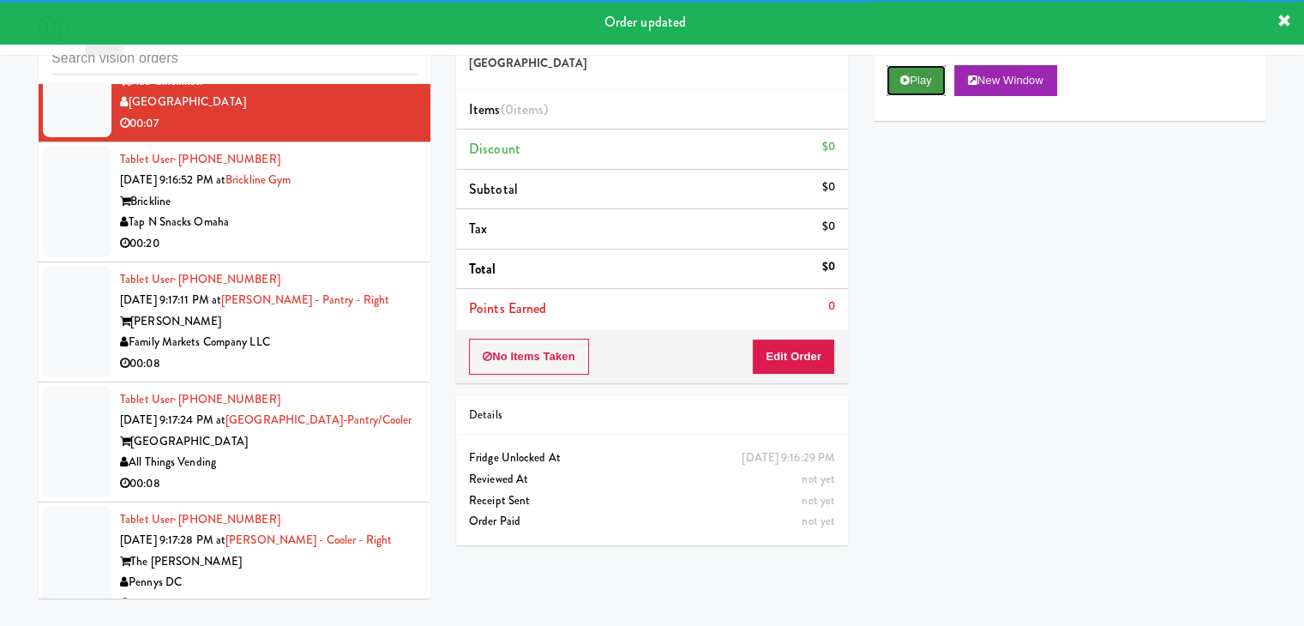
click at [910, 83] on button "Play" at bounding box center [915, 80] width 59 height 31
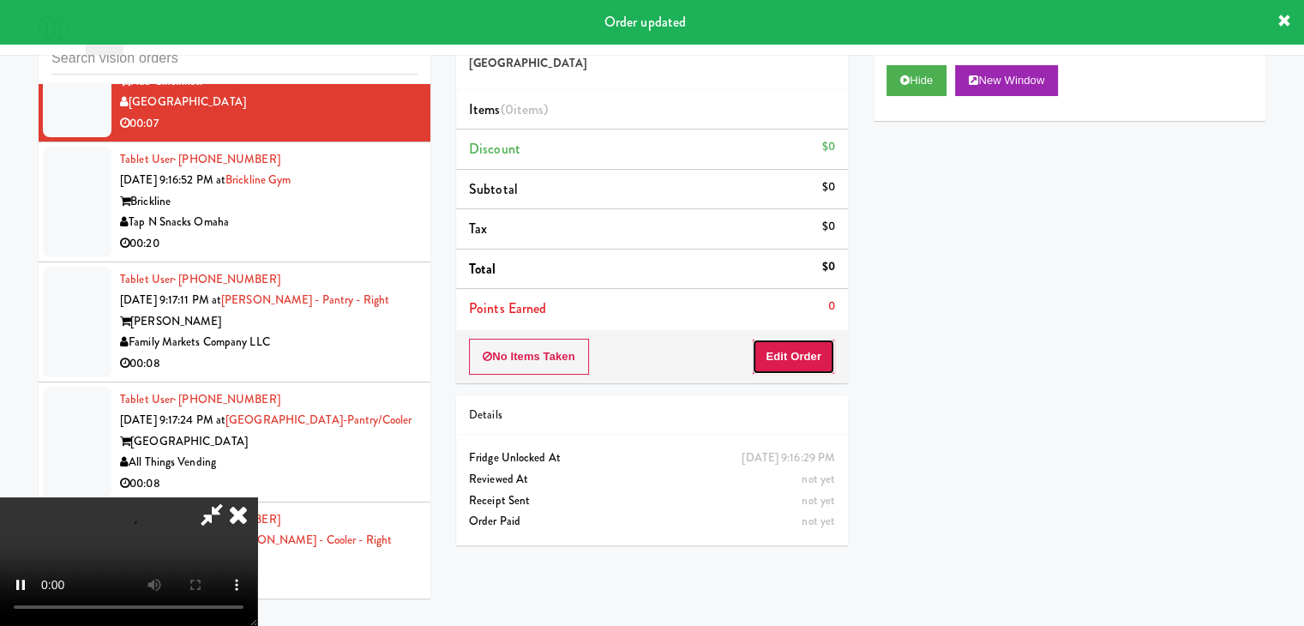
click at [792, 346] on button "Edit Order" at bounding box center [793, 357] width 83 height 36
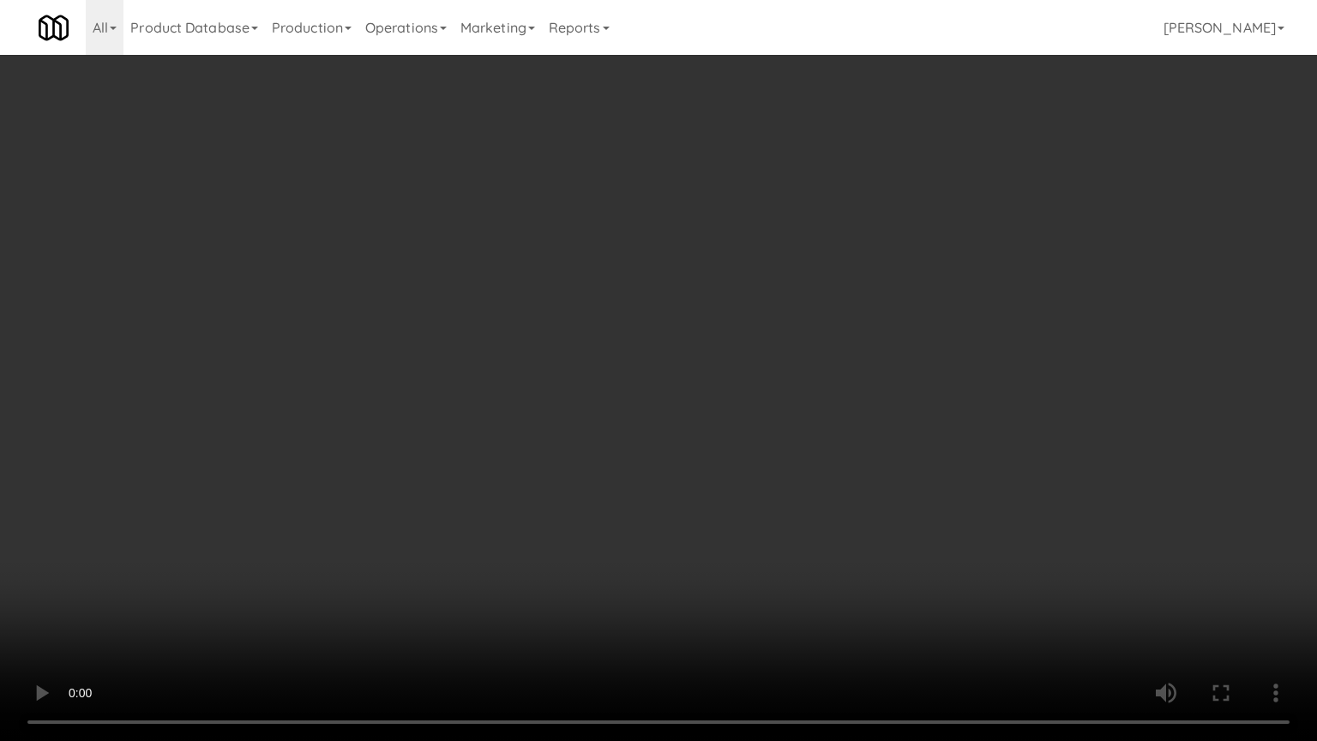
click at [851, 430] on video at bounding box center [658, 370] width 1317 height 741
click at [850, 432] on video at bounding box center [658, 370] width 1317 height 741
click at [850, 434] on video at bounding box center [658, 370] width 1317 height 741
click at [857, 433] on video at bounding box center [658, 370] width 1317 height 741
click at [860, 432] on video at bounding box center [658, 370] width 1317 height 741
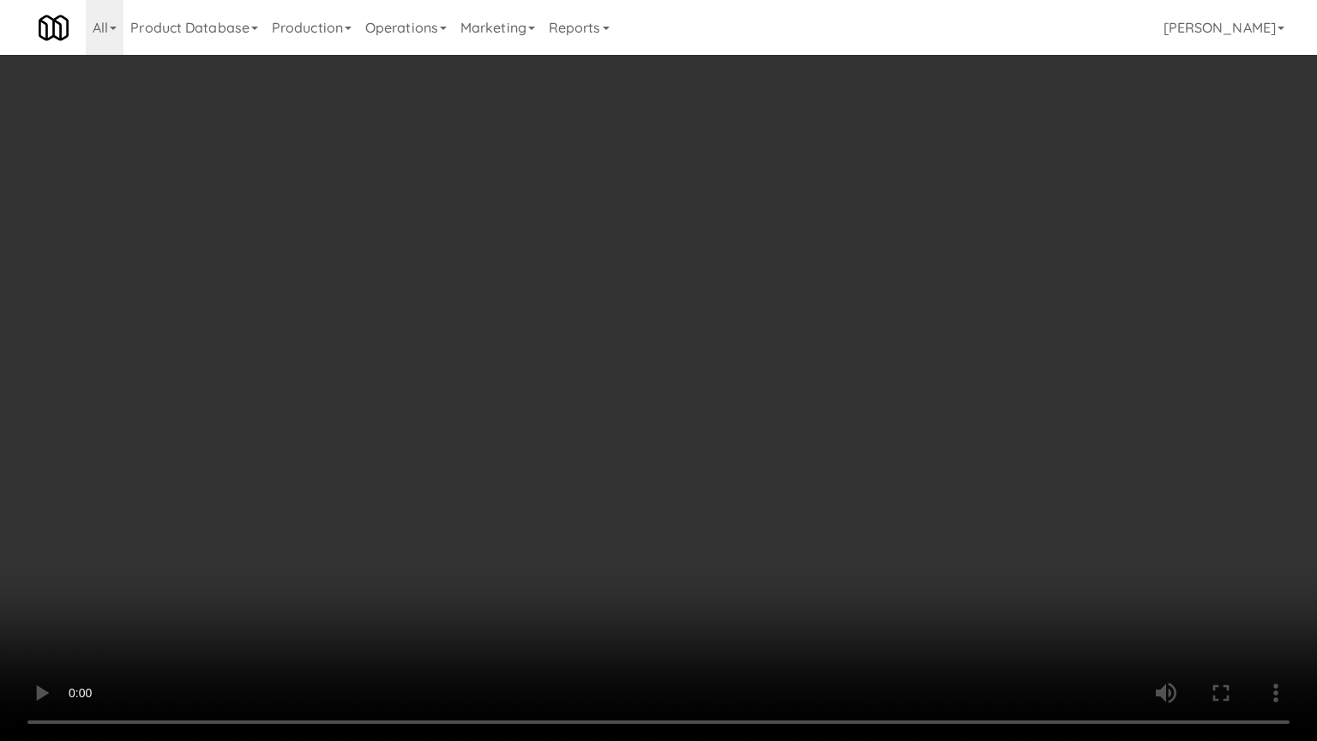
click at [860, 432] on video at bounding box center [658, 370] width 1317 height 741
click at [862, 432] on video at bounding box center [658, 370] width 1317 height 741
click at [865, 434] on video at bounding box center [658, 370] width 1317 height 741
click at [868, 430] on video at bounding box center [658, 370] width 1317 height 741
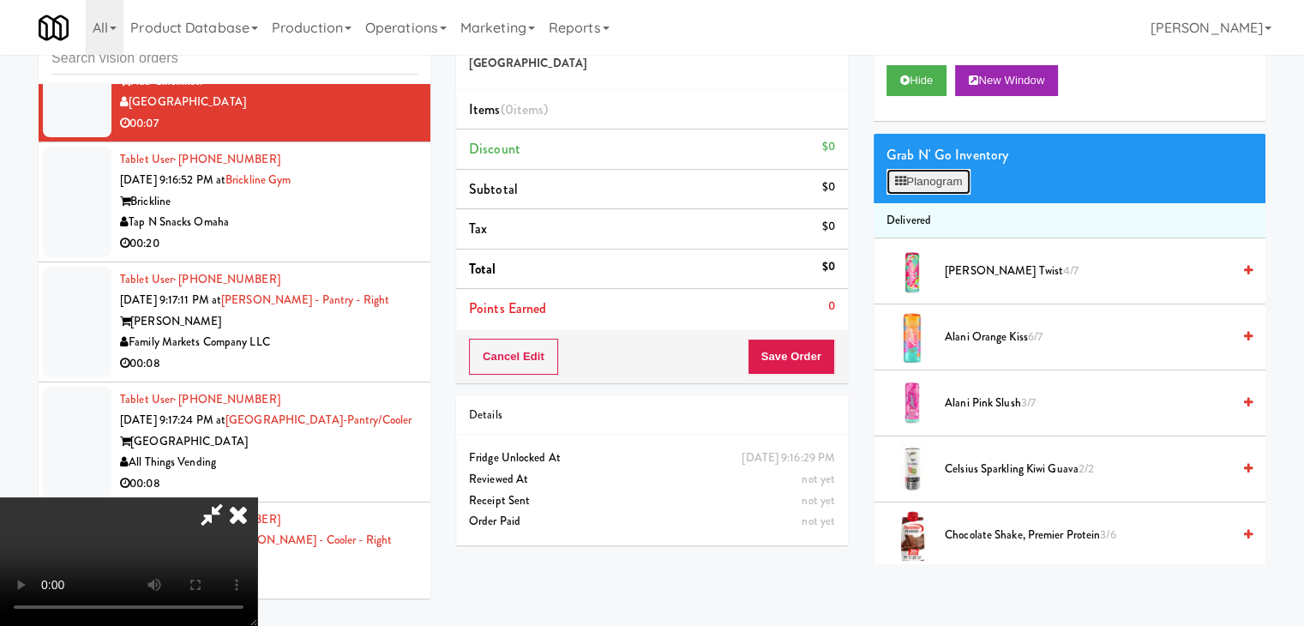
click at [938, 181] on button "Planogram" at bounding box center [928, 182] width 84 height 26
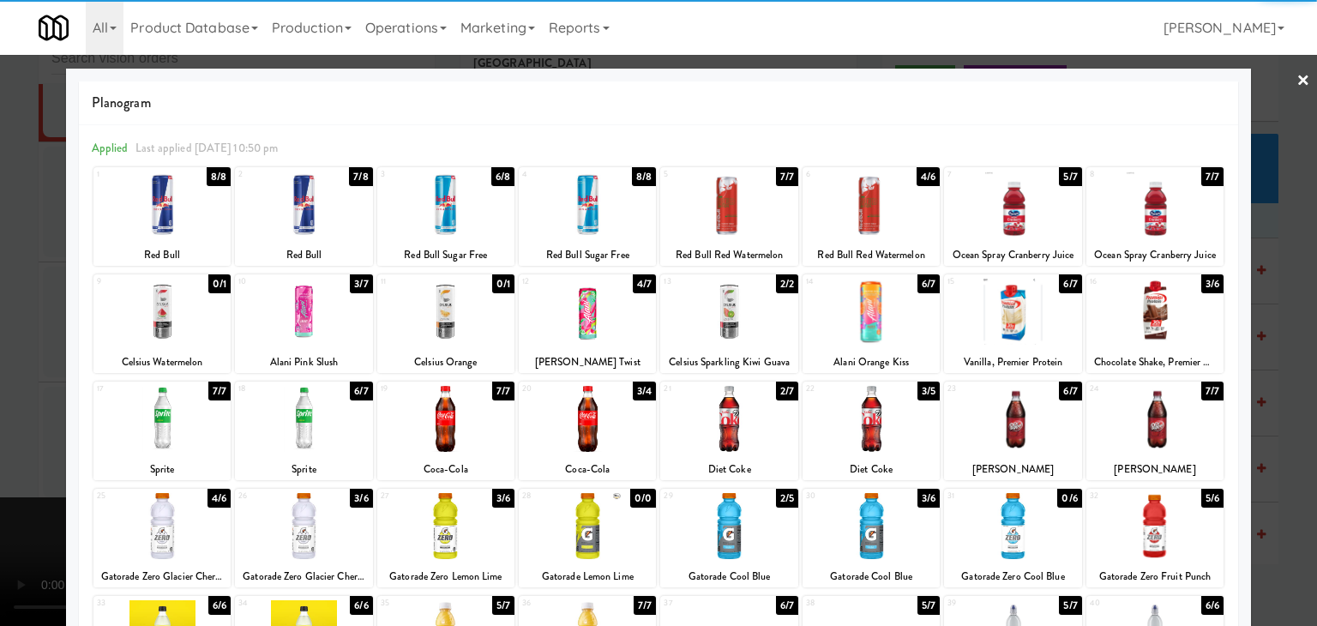
drag, startPoint x: 193, startPoint y: 220, endPoint x: 42, endPoint y: 260, distance: 155.9
click at [193, 220] on div at bounding box center [161, 204] width 137 height 66
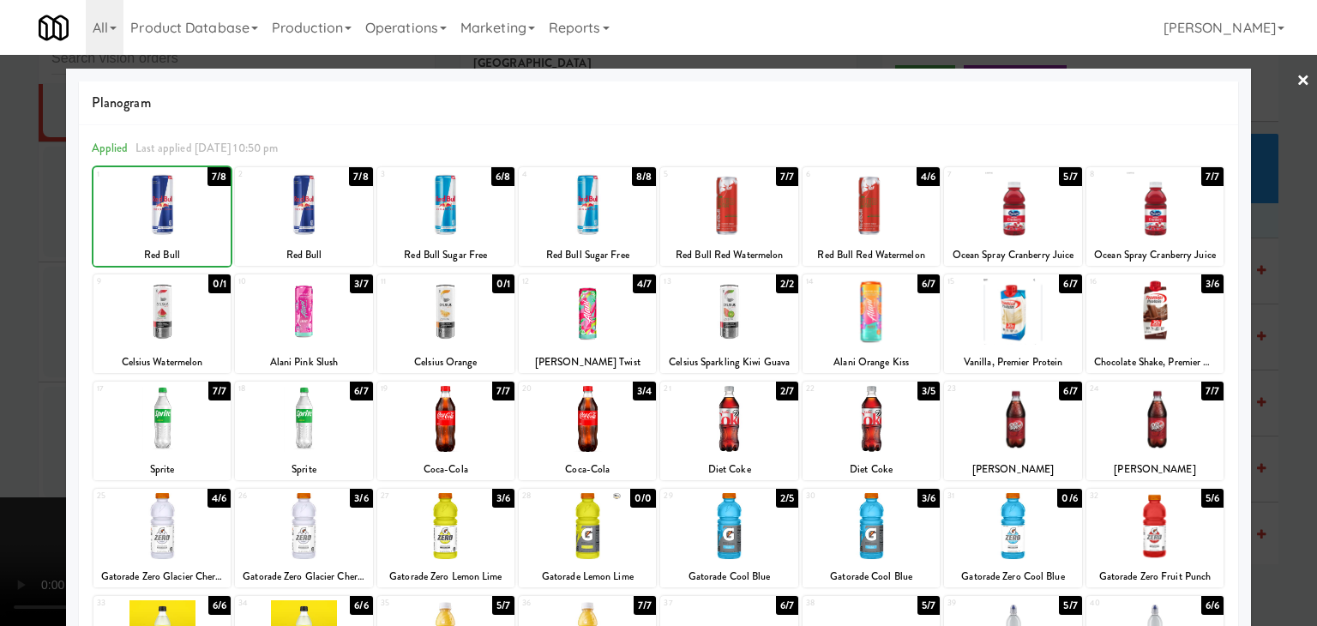
drag, startPoint x: 0, startPoint y: 268, endPoint x: 555, endPoint y: 337, distance: 559.7
click at [0, 269] on div at bounding box center [658, 313] width 1317 height 626
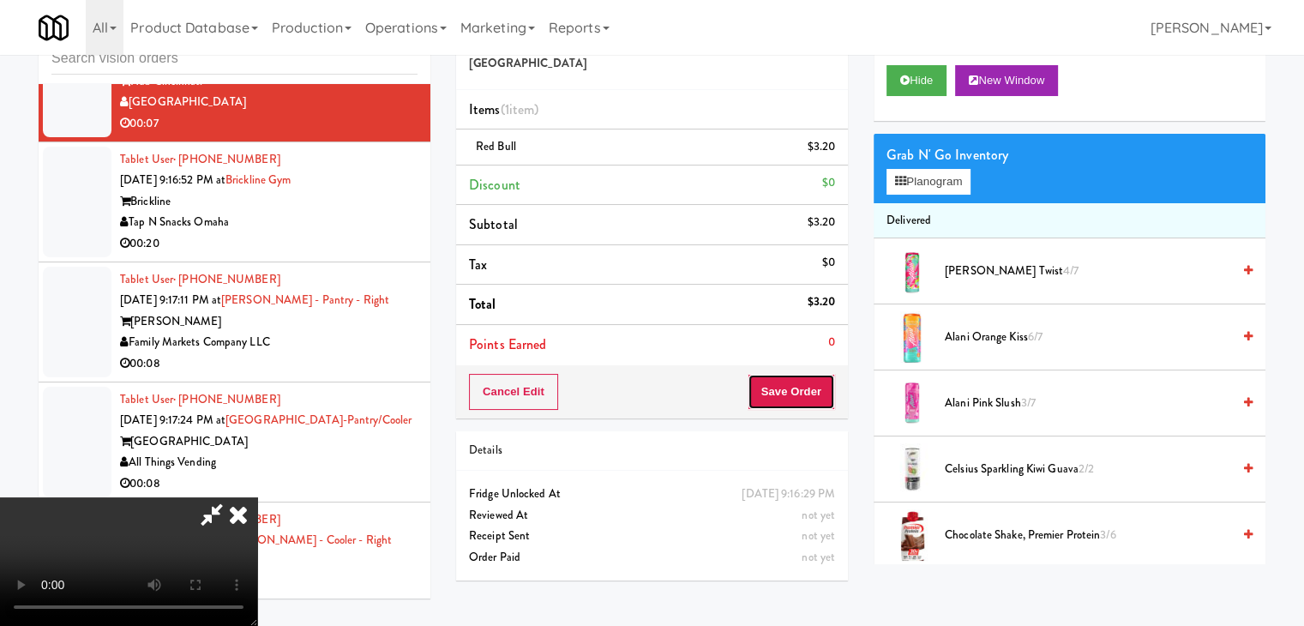
click at [814, 393] on button "Save Order" at bounding box center [791, 392] width 87 height 36
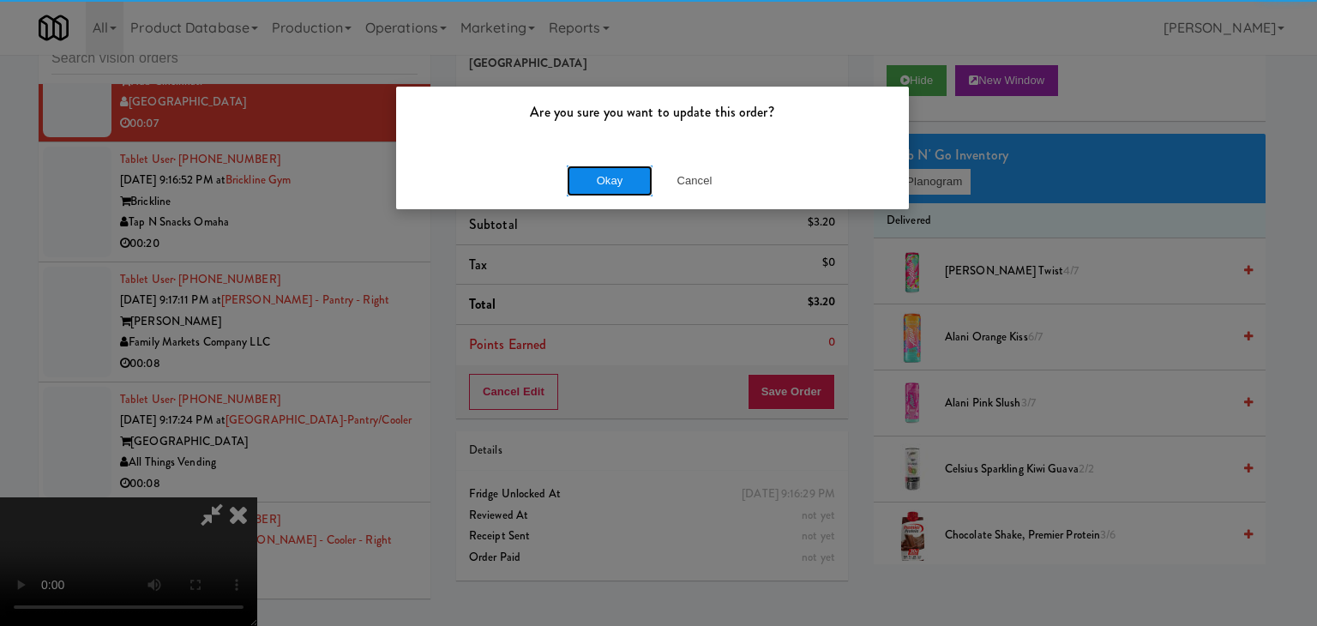
click at [599, 172] on button "Okay" at bounding box center [610, 180] width 86 height 31
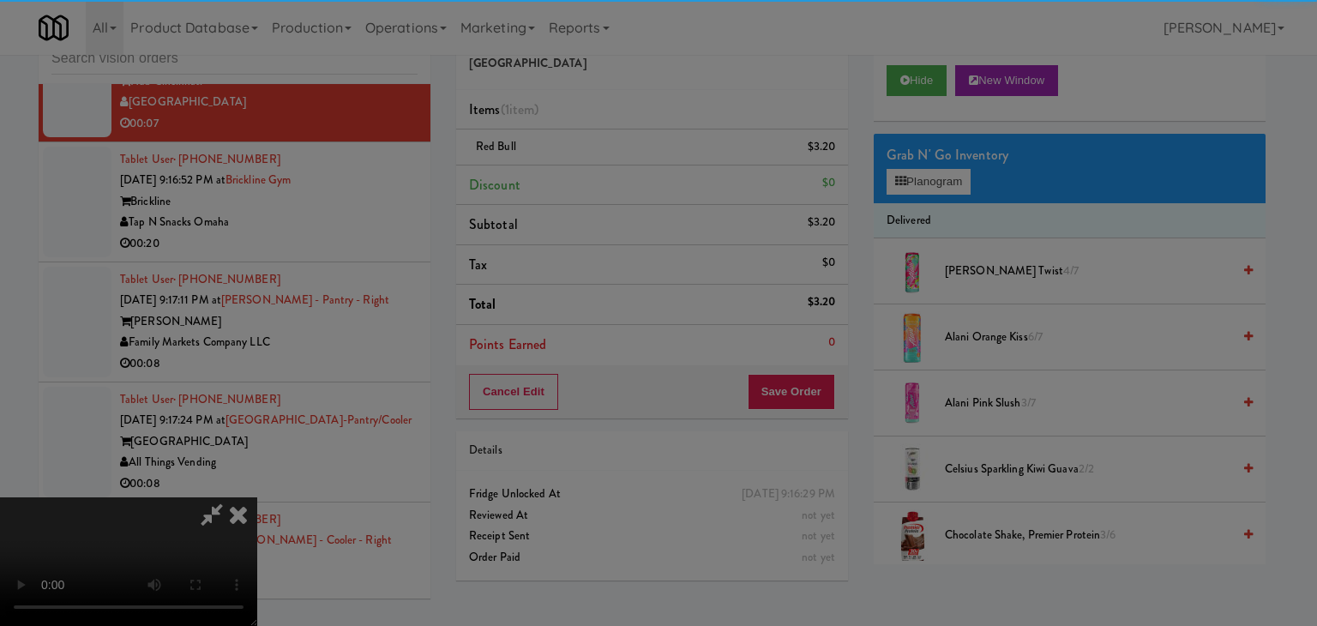
click at [600, 165] on button "Okay" at bounding box center [610, 149] width 86 height 31
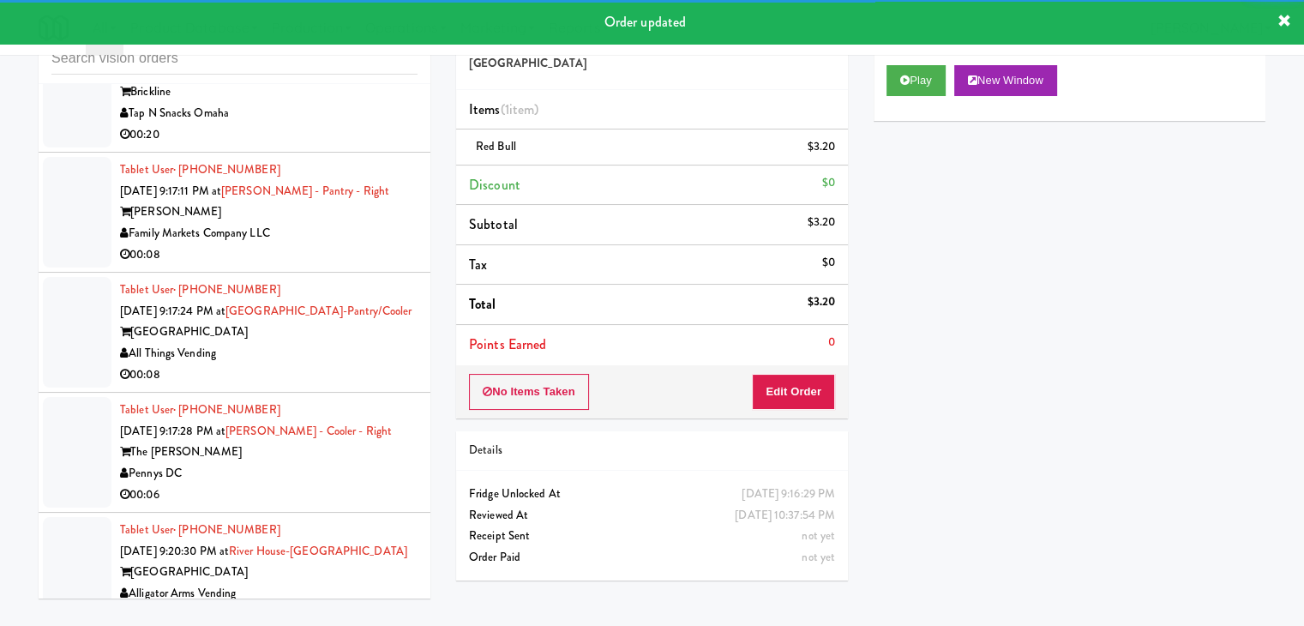
scroll to position [12070, 0]
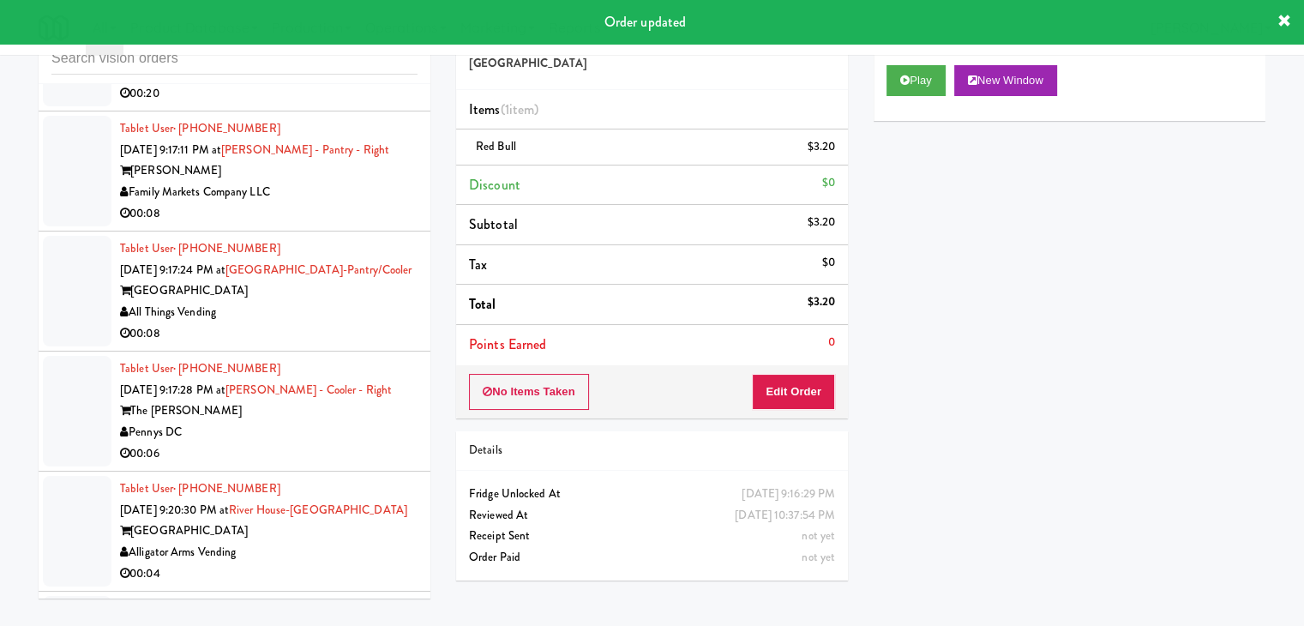
click at [369, 203] on div "Family Markets Company LLC" at bounding box center [268, 192] width 297 height 21
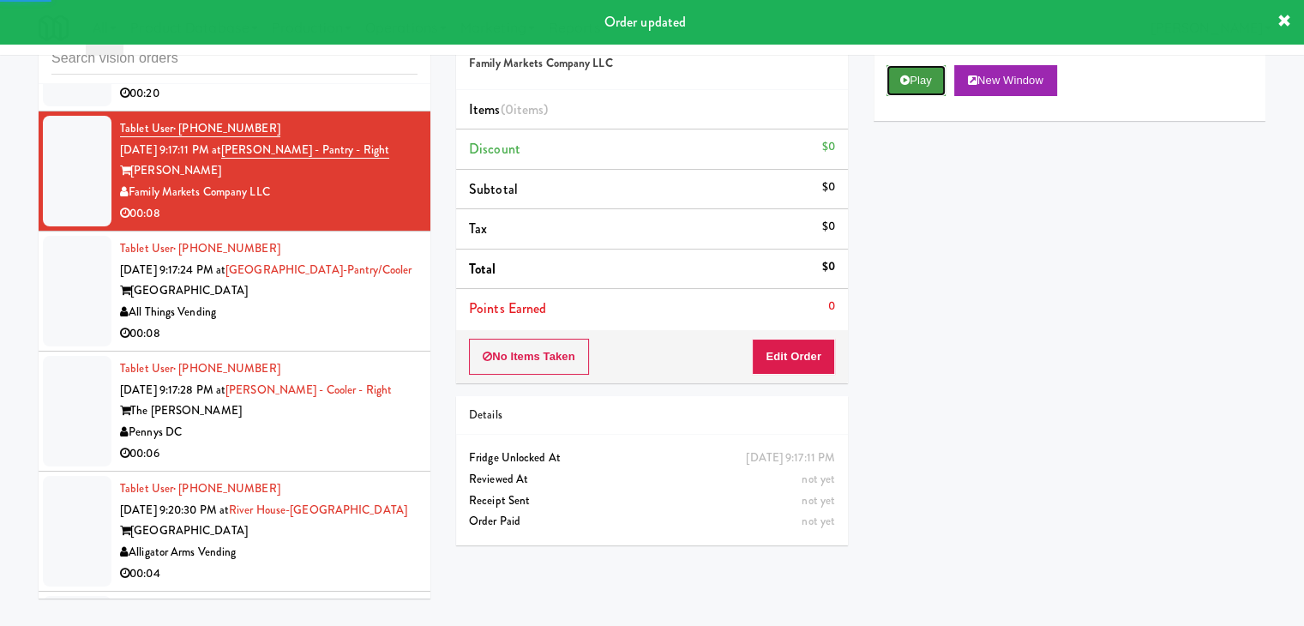
click at [929, 90] on button "Play" at bounding box center [915, 80] width 59 height 31
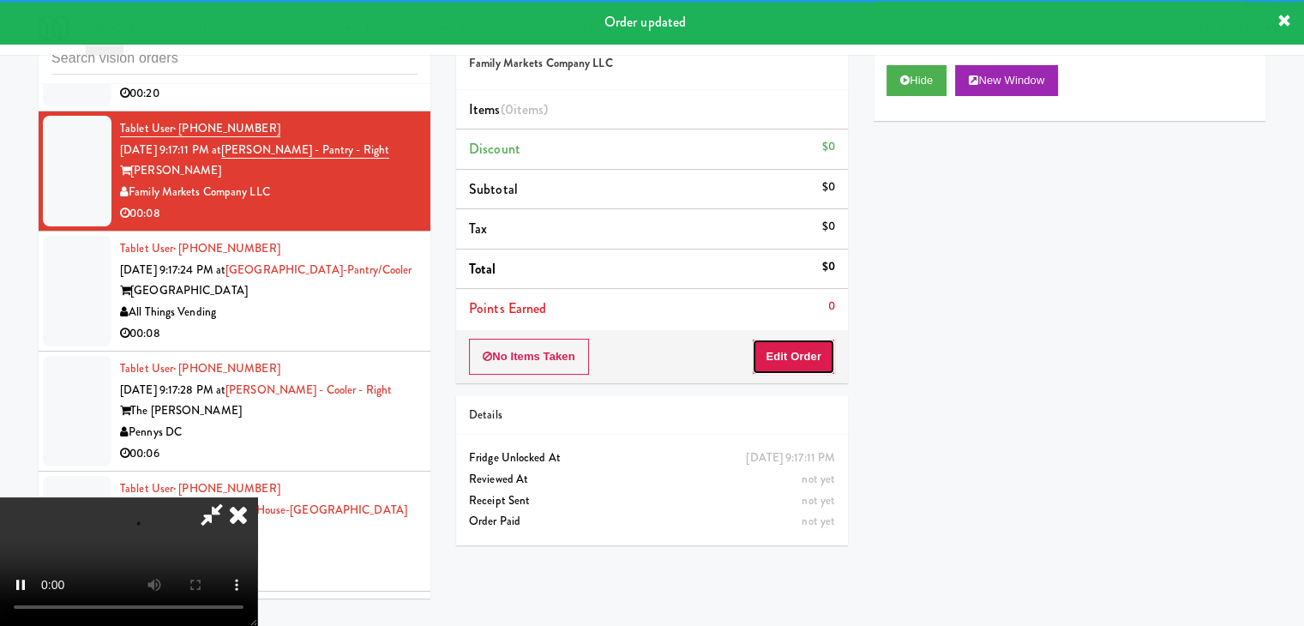
click at [795, 346] on button "Edit Order" at bounding box center [793, 357] width 83 height 36
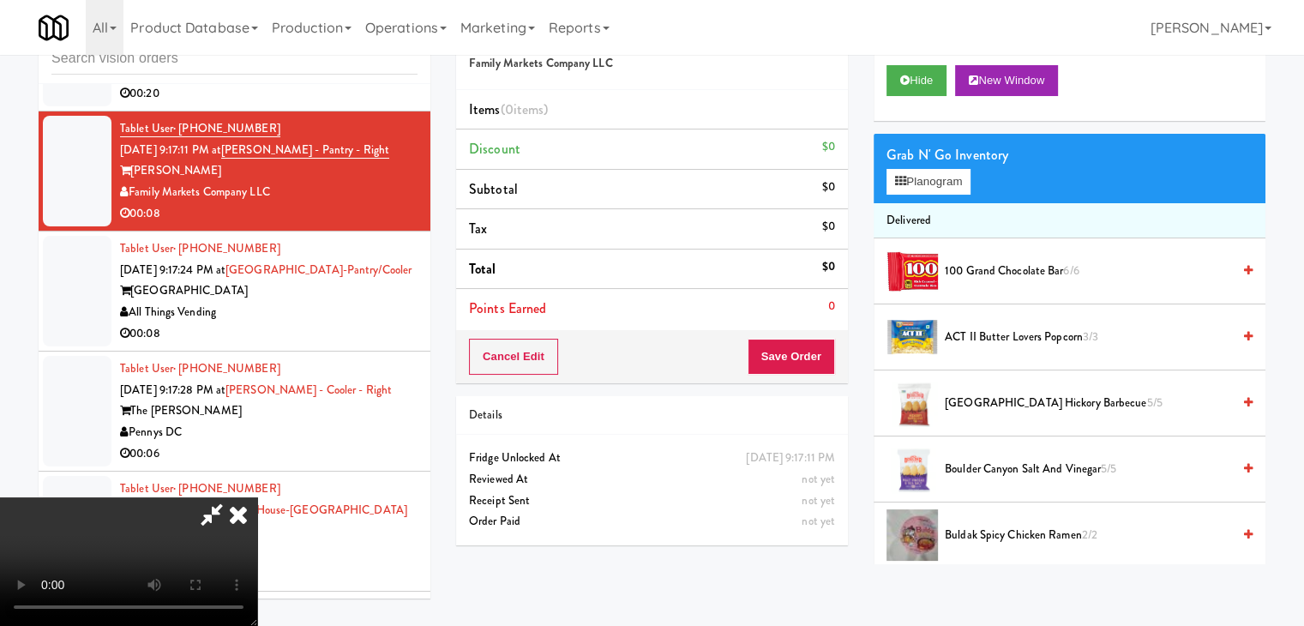
click at [257, 497] on video at bounding box center [128, 561] width 257 height 129
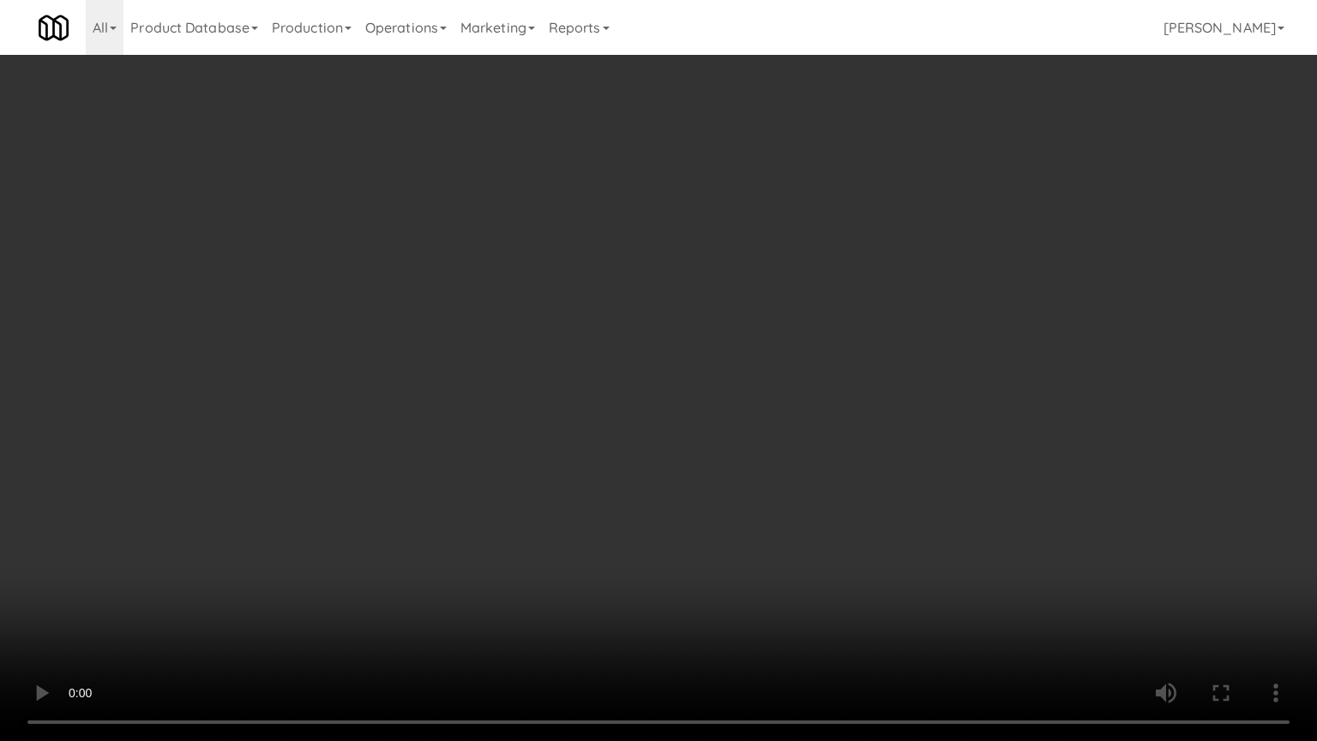
click at [748, 364] on video at bounding box center [658, 370] width 1317 height 741
click at [844, 461] on video at bounding box center [658, 370] width 1317 height 741
click at [844, 454] on video at bounding box center [658, 370] width 1317 height 741
click at [848, 453] on video at bounding box center [658, 370] width 1317 height 741
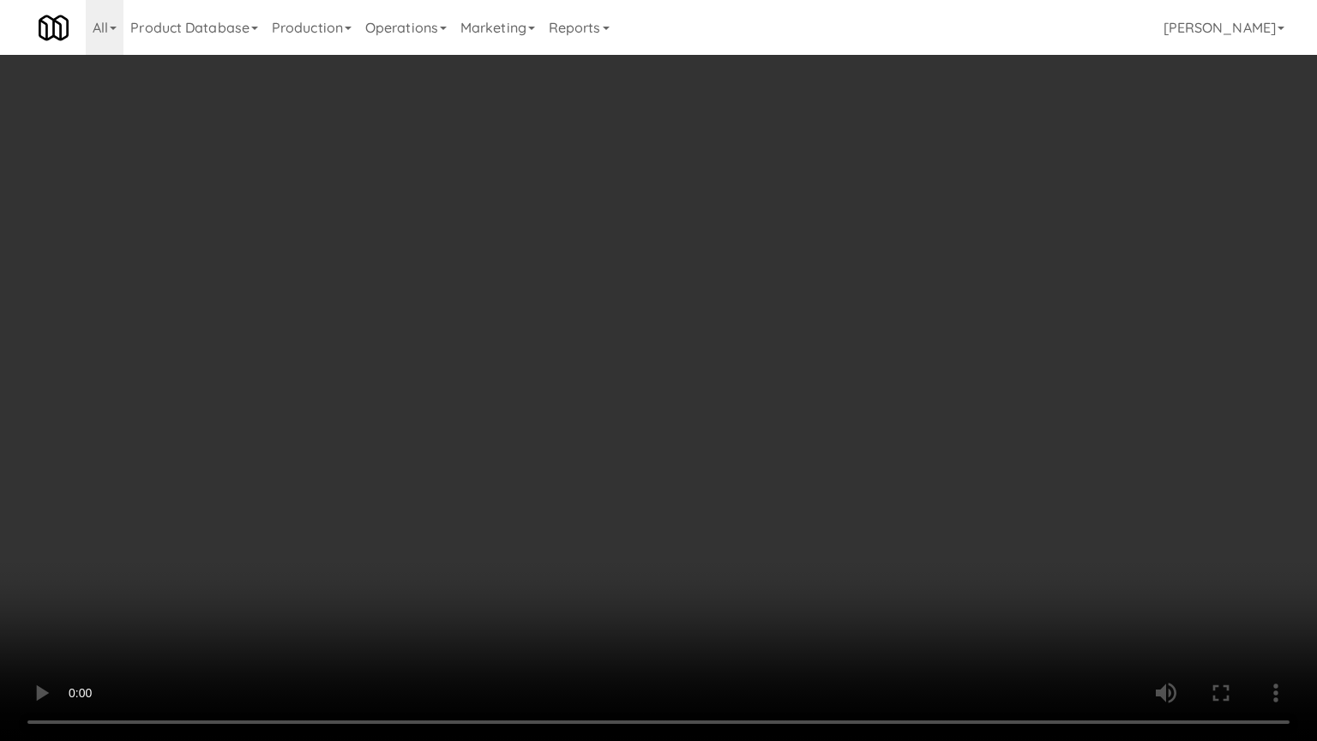
click at [854, 445] on video at bounding box center [658, 370] width 1317 height 741
click at [856, 440] on video at bounding box center [658, 370] width 1317 height 741
click at [862, 429] on video at bounding box center [658, 370] width 1317 height 741
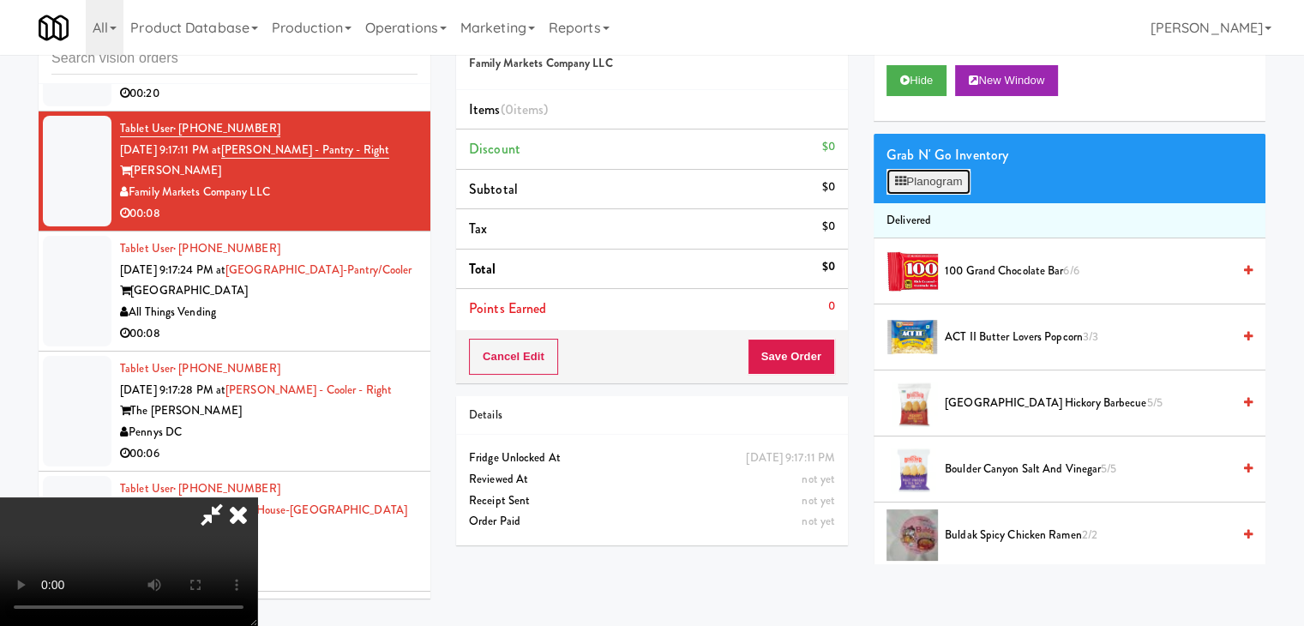
click at [940, 177] on button "Planogram" at bounding box center [928, 182] width 84 height 26
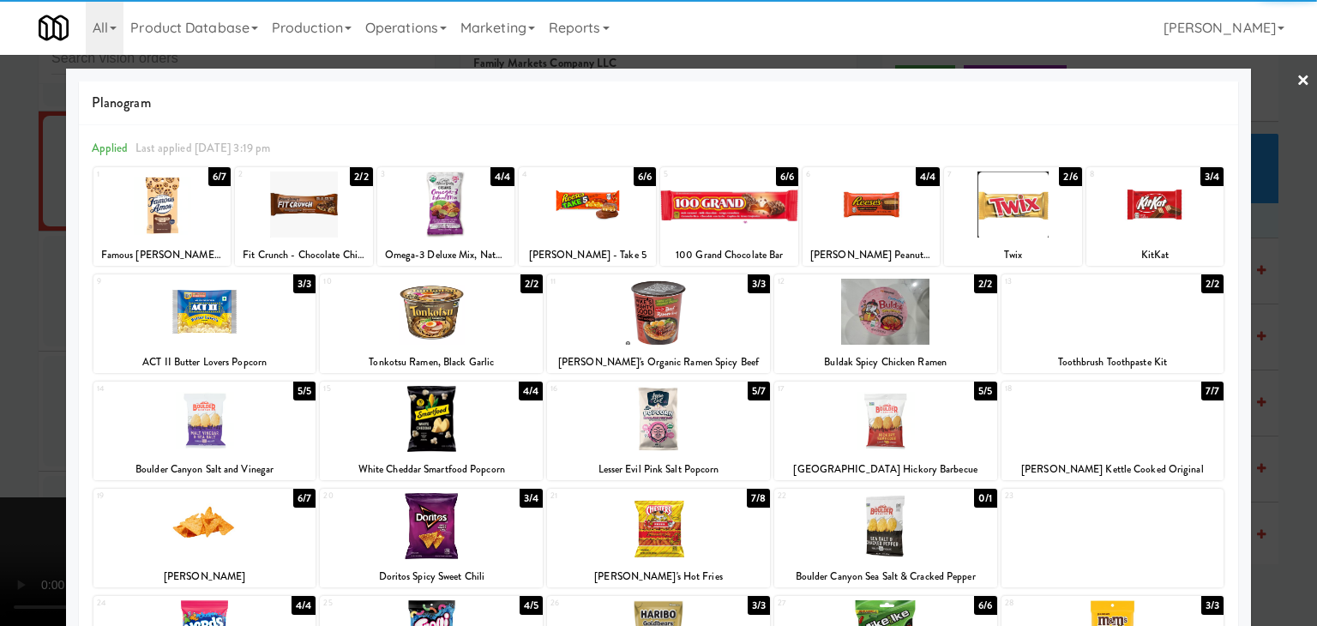
click at [984, 210] on div at bounding box center [1012, 204] width 137 height 66
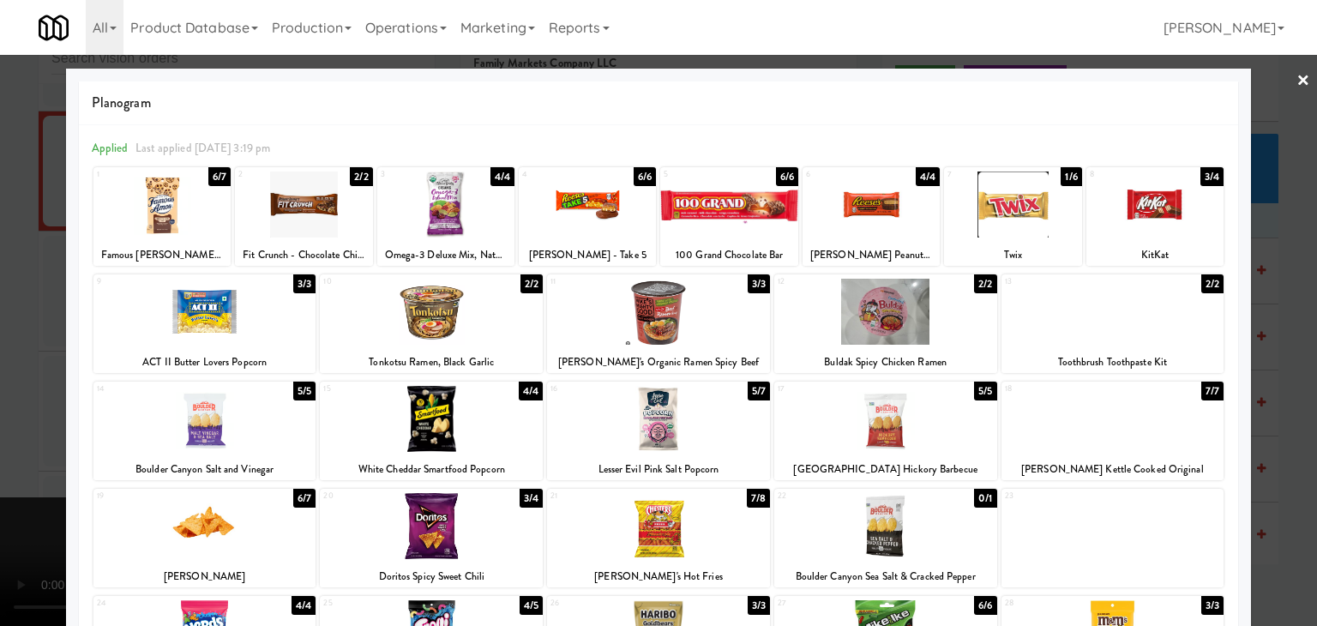
drag, startPoint x: 0, startPoint y: 503, endPoint x: 212, endPoint y: 501, distance: 211.7
click at [3, 503] on div at bounding box center [658, 313] width 1317 height 626
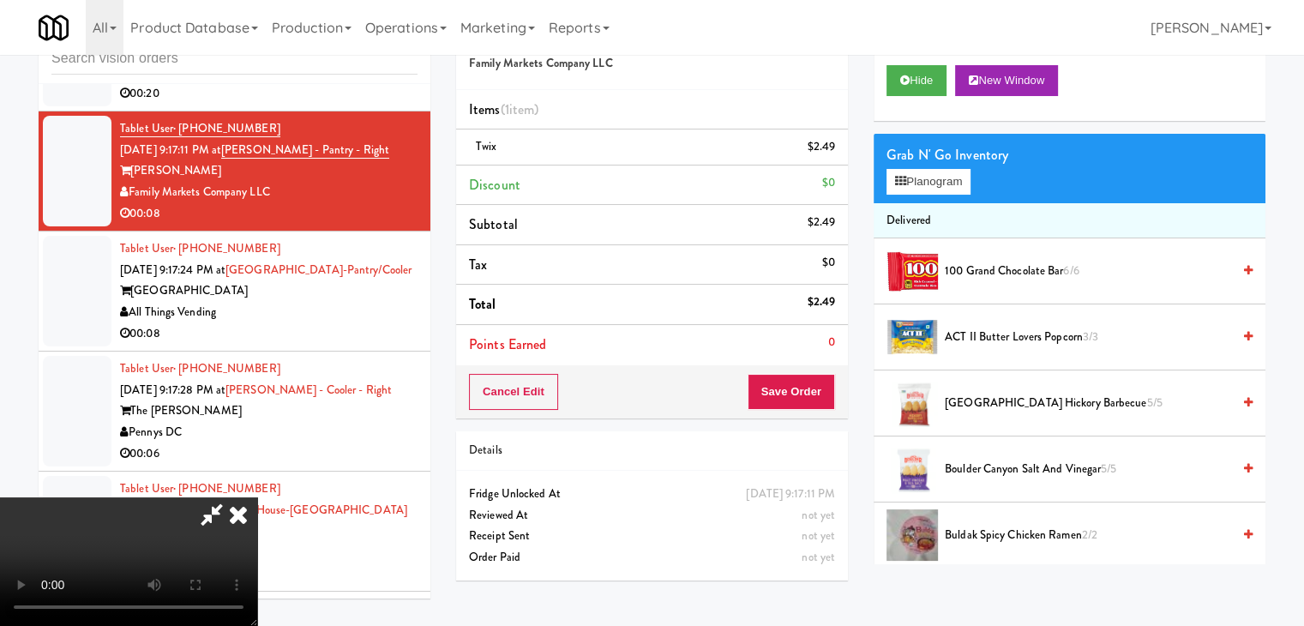
drag, startPoint x: 805, startPoint y: 422, endPoint x: 810, endPoint y: 412, distance: 10.7
click at [808, 416] on div "Order # 1851218 Family Markets Company LLC Items (1 item ) Twix $2.49 Discount …" at bounding box center [651, 300] width 417 height 586
click at [812, 393] on button "Save Order" at bounding box center [791, 392] width 87 height 36
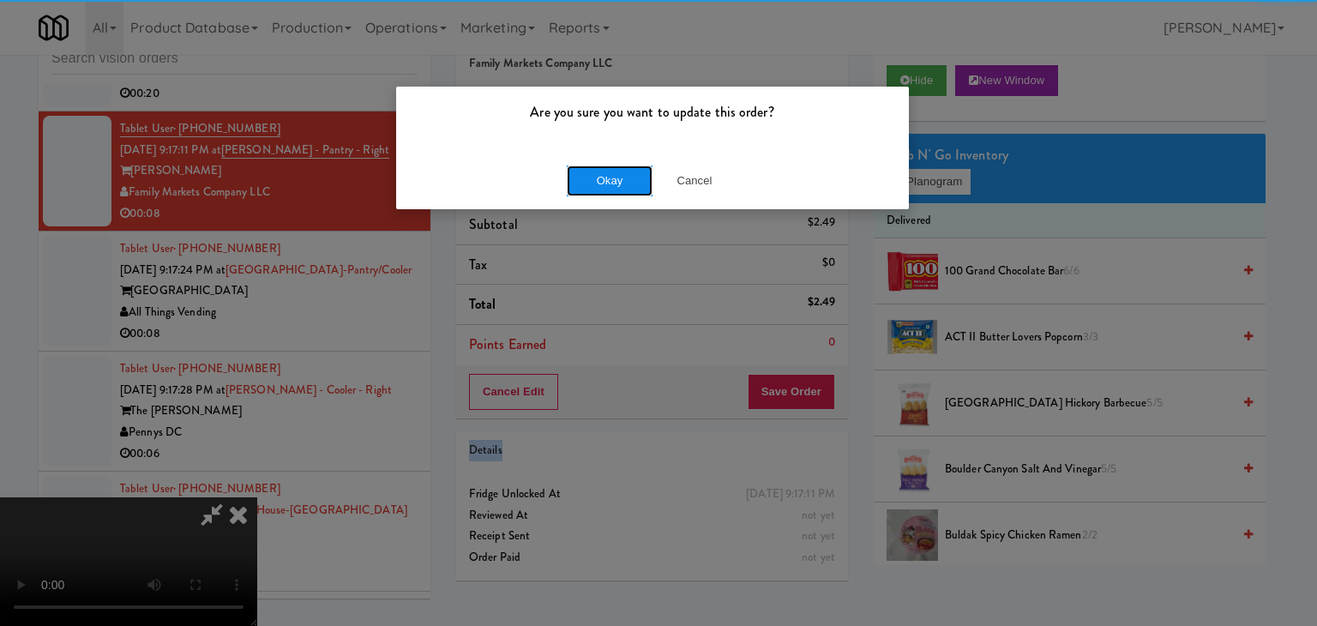
click at [633, 192] on button "Okay" at bounding box center [610, 180] width 86 height 31
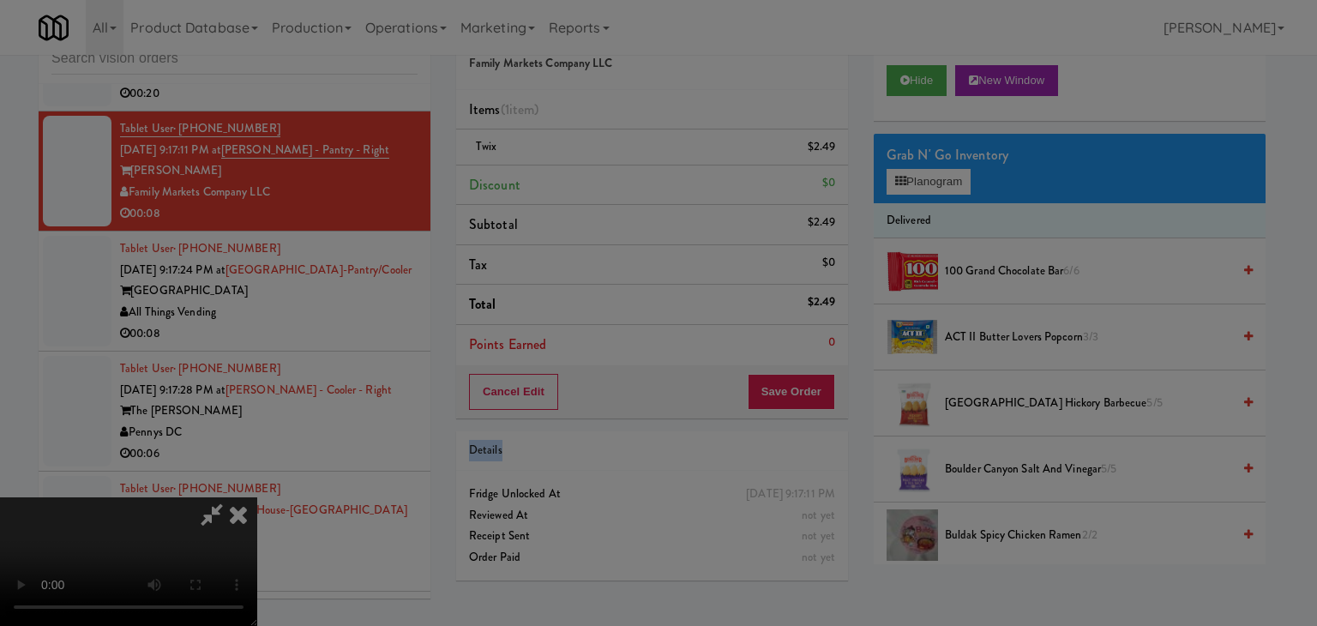
click at [633, 191] on div "Are you sure you want to update this order? Okay Cancel" at bounding box center [658, 313] width 1317 height 626
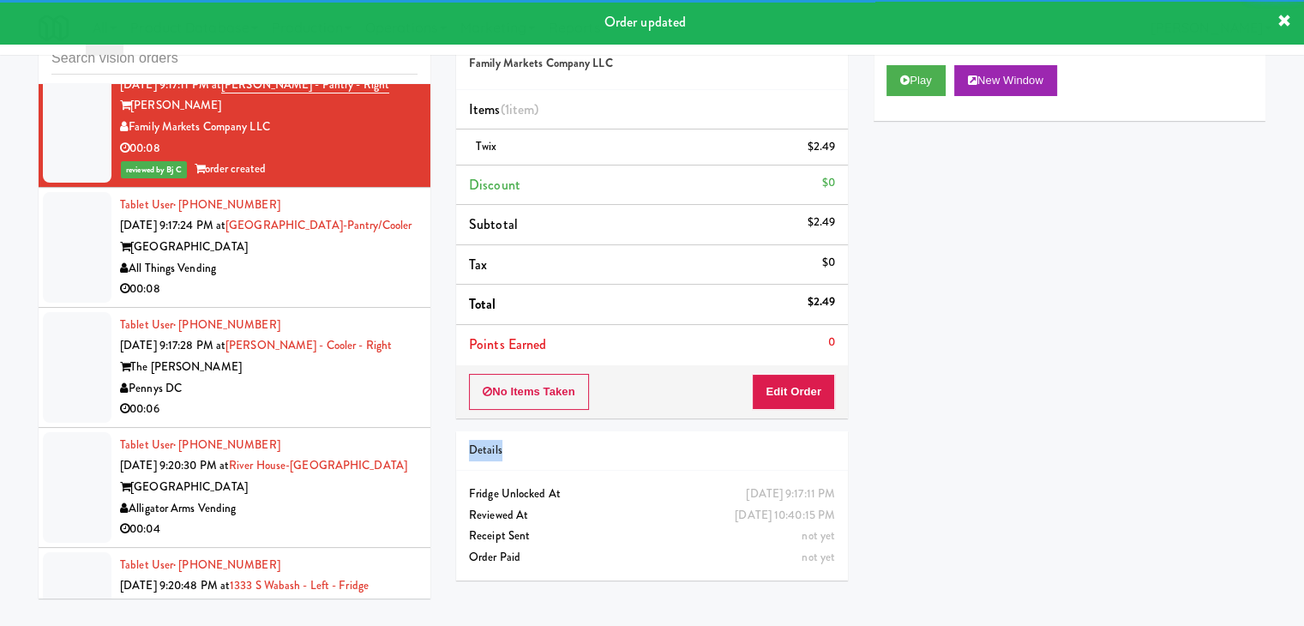
scroll to position [12241, 0]
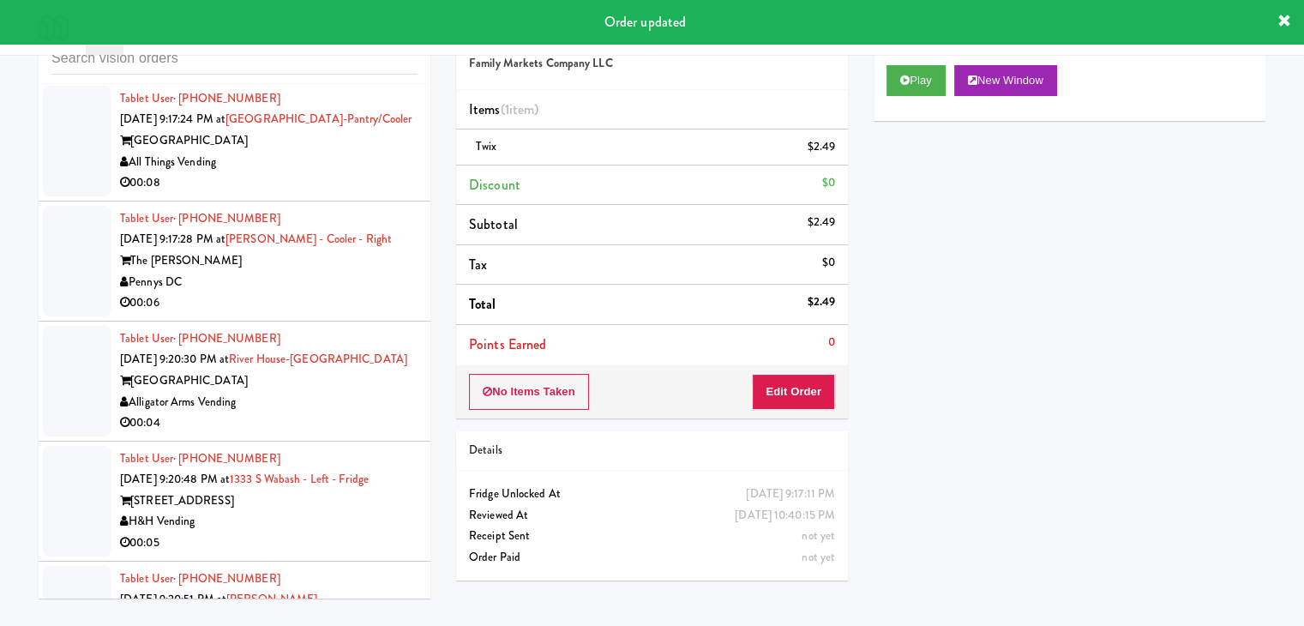
drag, startPoint x: 318, startPoint y: 231, endPoint x: 327, endPoint y: 237, distance: 10.7
click at [325, 194] on div "00:08" at bounding box center [268, 182] width 297 height 21
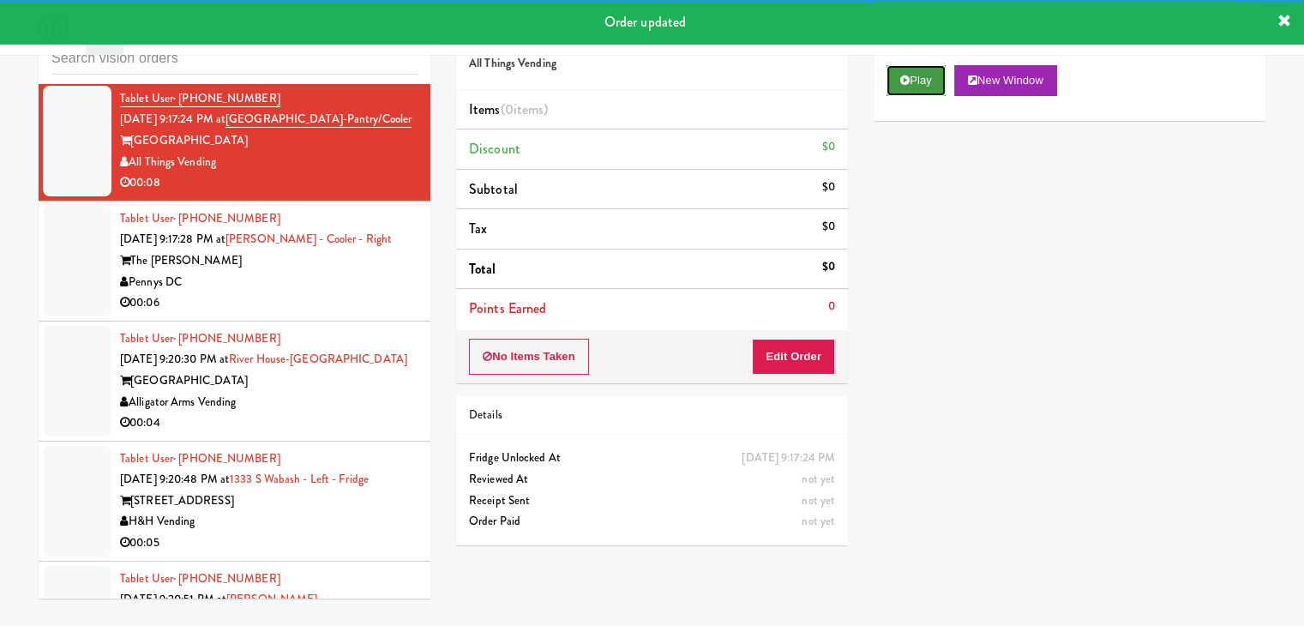
click at [922, 72] on button "Play" at bounding box center [915, 80] width 59 height 31
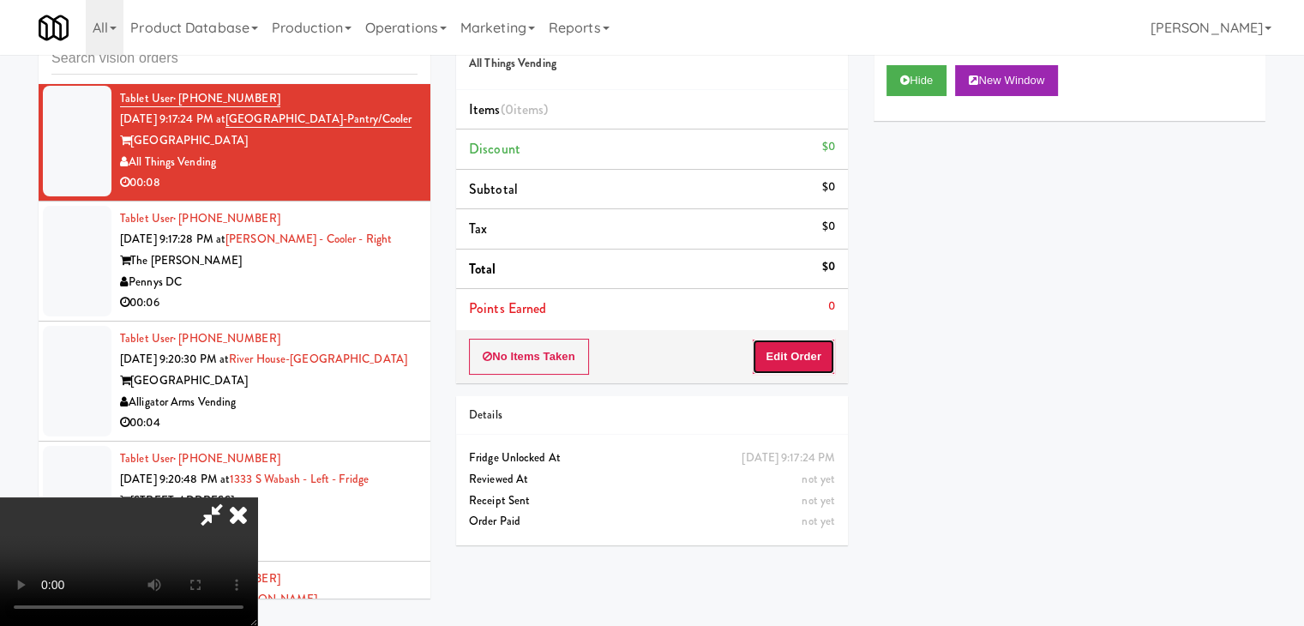
click at [812, 356] on button "Edit Order" at bounding box center [793, 357] width 83 height 36
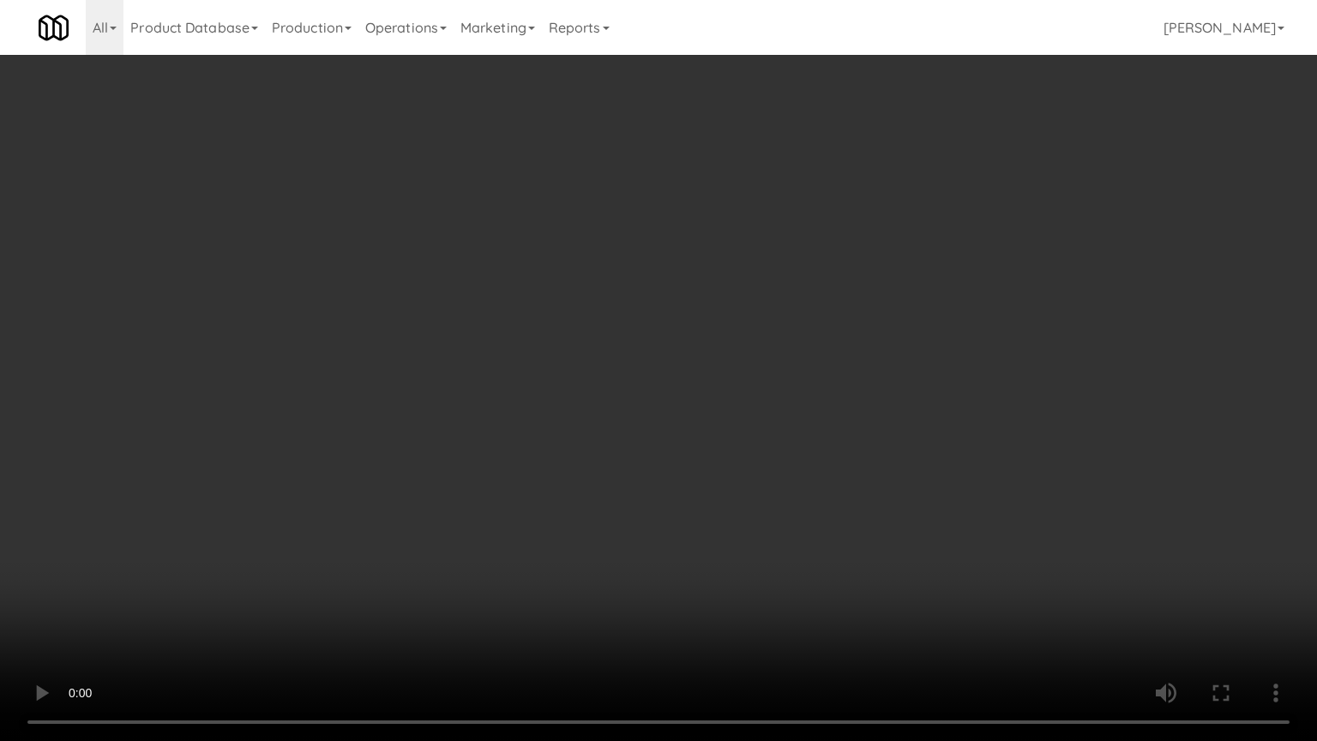
click at [762, 544] on video at bounding box center [658, 370] width 1317 height 741
click at [839, 503] on video at bounding box center [658, 370] width 1317 height 741
click at [834, 500] on video at bounding box center [658, 370] width 1317 height 741
click at [834, 499] on video at bounding box center [658, 370] width 1317 height 741
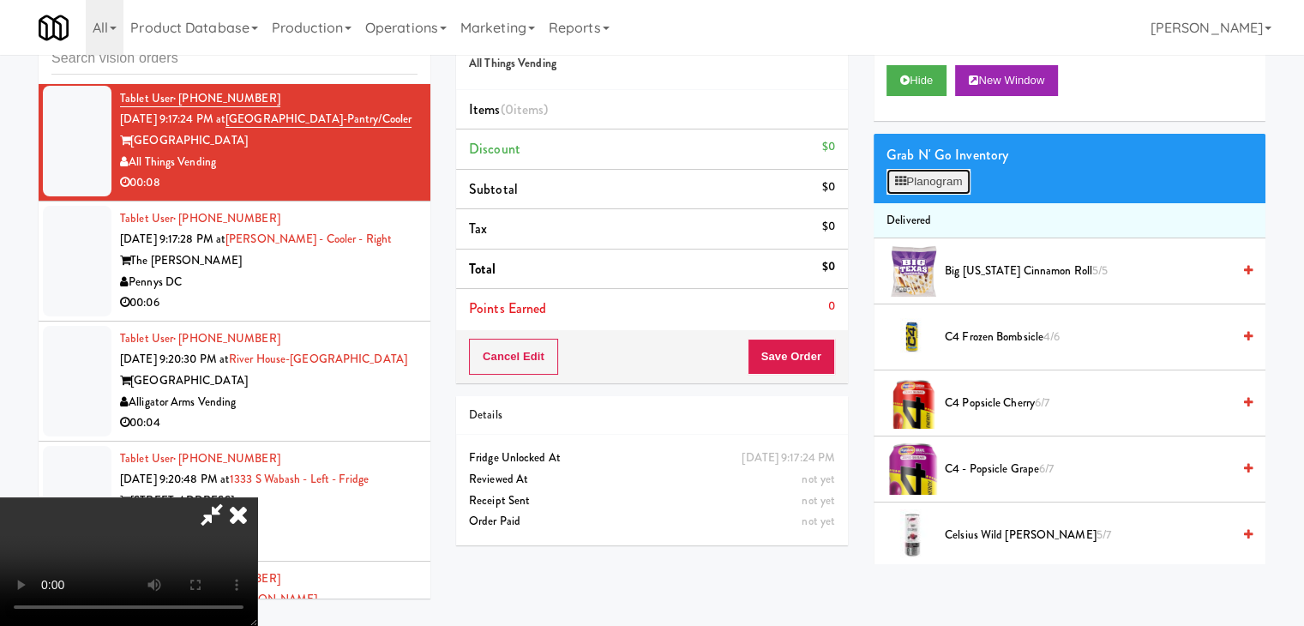
click at [933, 179] on button "Planogram" at bounding box center [928, 182] width 84 height 26
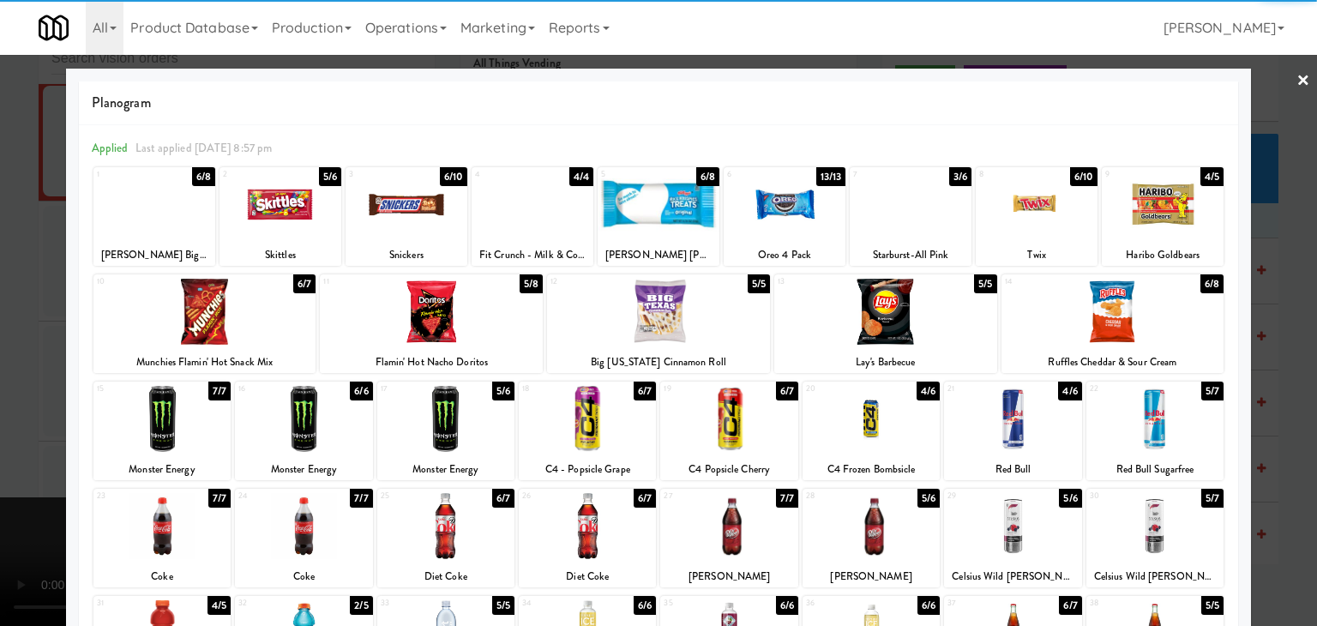
drag, startPoint x: 878, startPoint y: 312, endPoint x: 867, endPoint y: 312, distance: 11.1
click at [871, 312] on div at bounding box center [885, 312] width 223 height 66
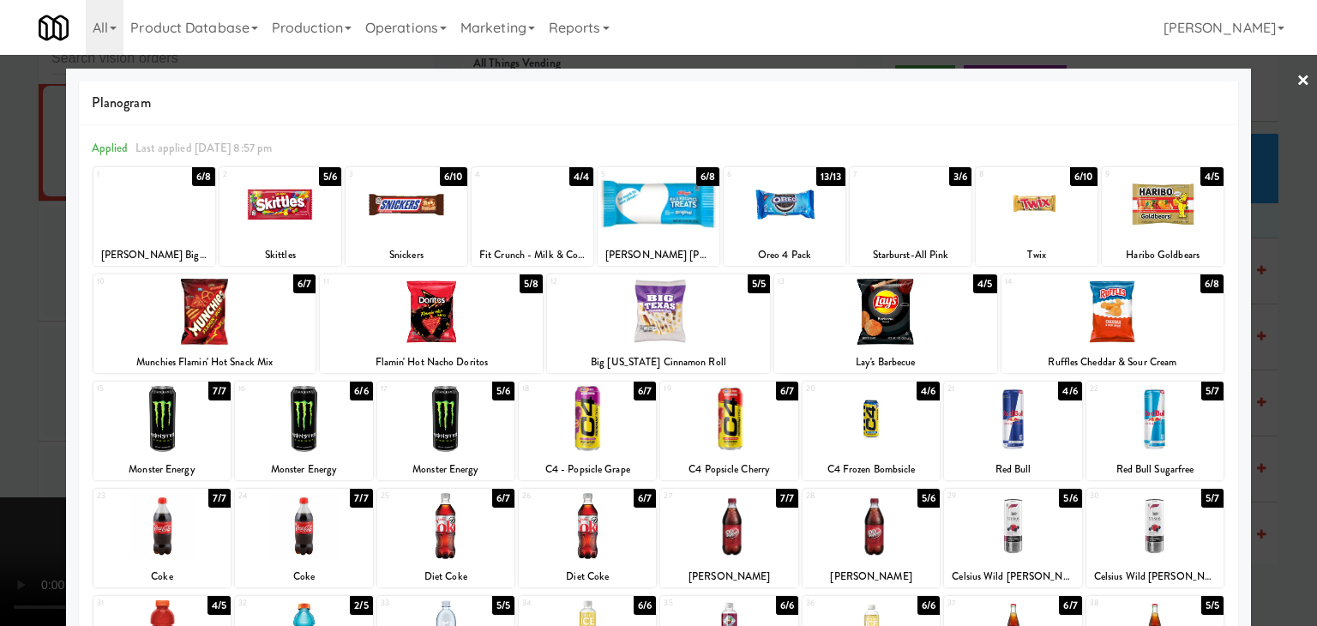
drag, startPoint x: 0, startPoint y: 431, endPoint x: 231, endPoint y: 431, distance: 230.6
click at [10, 431] on div at bounding box center [658, 313] width 1317 height 626
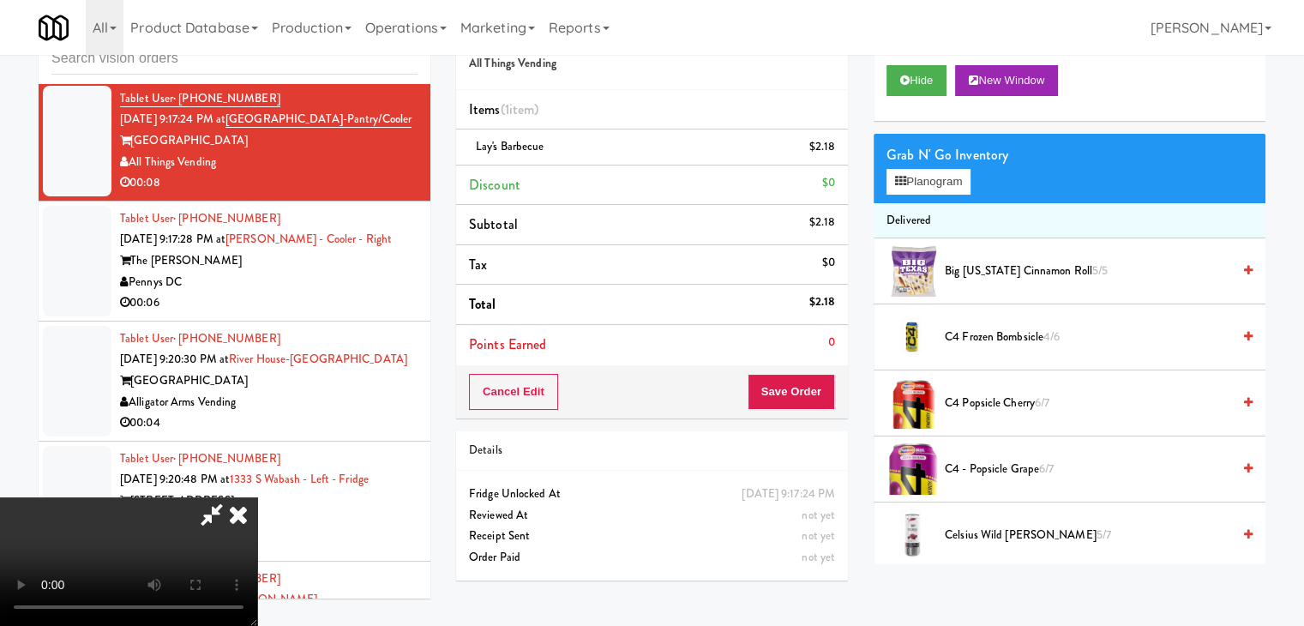
drag, startPoint x: 570, startPoint y: 432, endPoint x: 586, endPoint y: 434, distance: 16.4
click at [257, 497] on video at bounding box center [128, 561] width 257 height 129
click at [814, 392] on button "Save Order" at bounding box center [791, 392] width 87 height 36
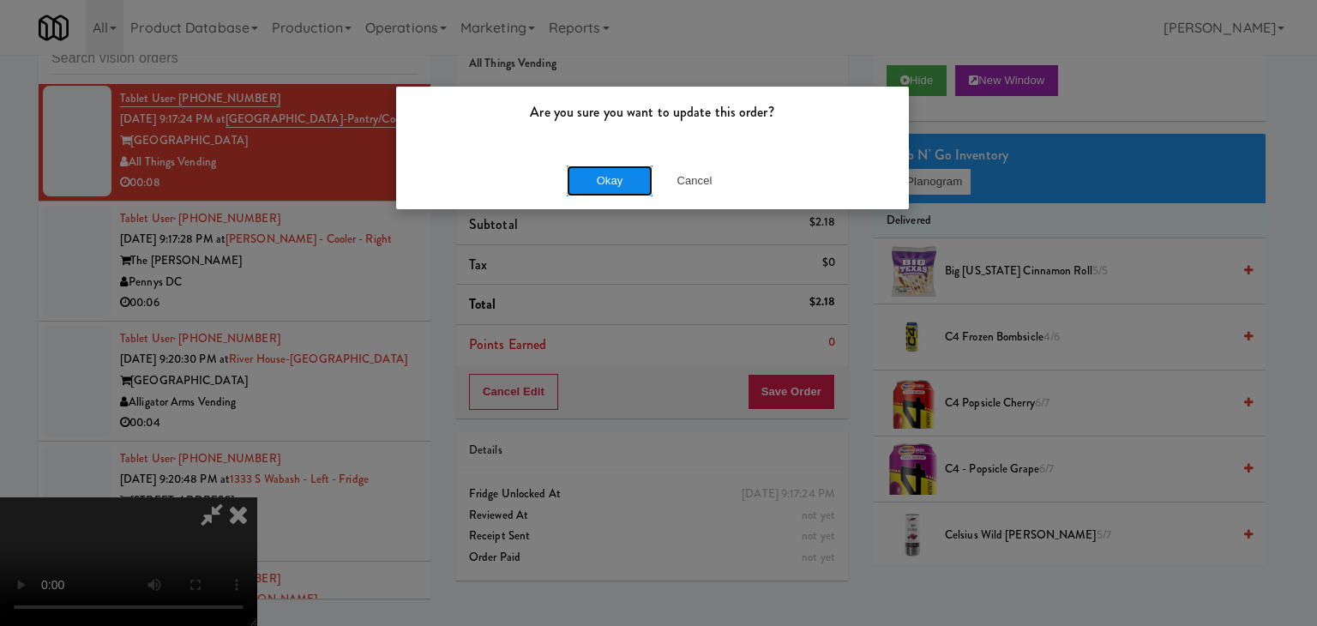
click at [617, 174] on button "Okay" at bounding box center [610, 180] width 86 height 31
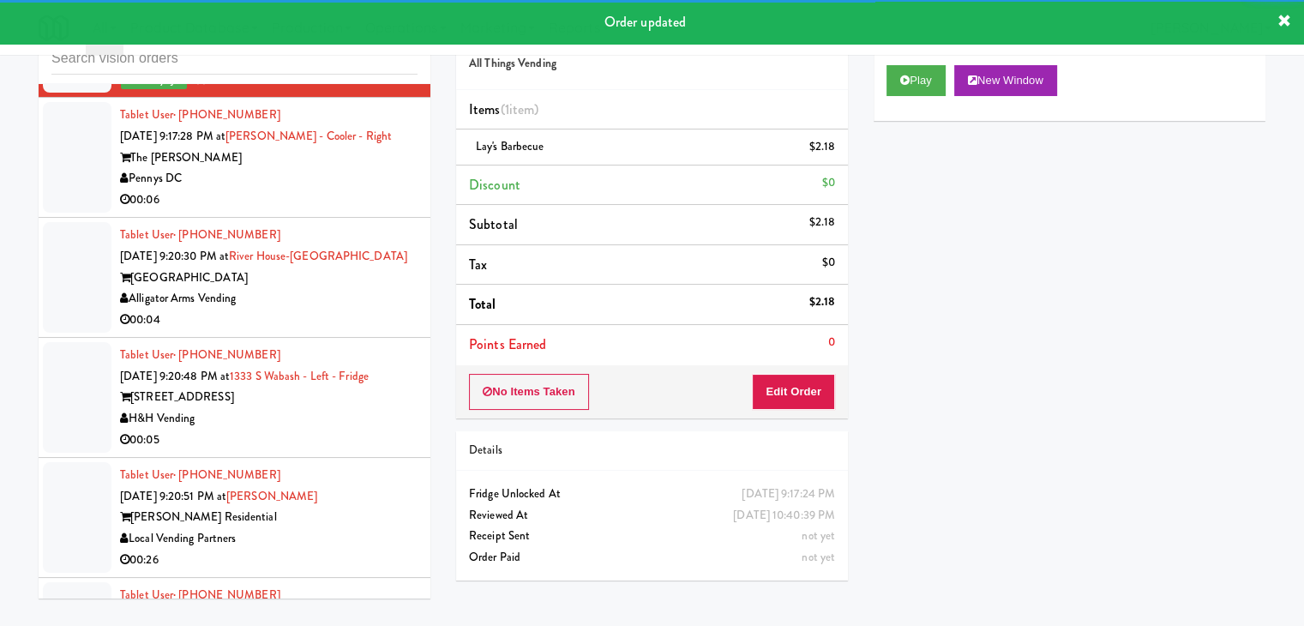
scroll to position [12498, 0]
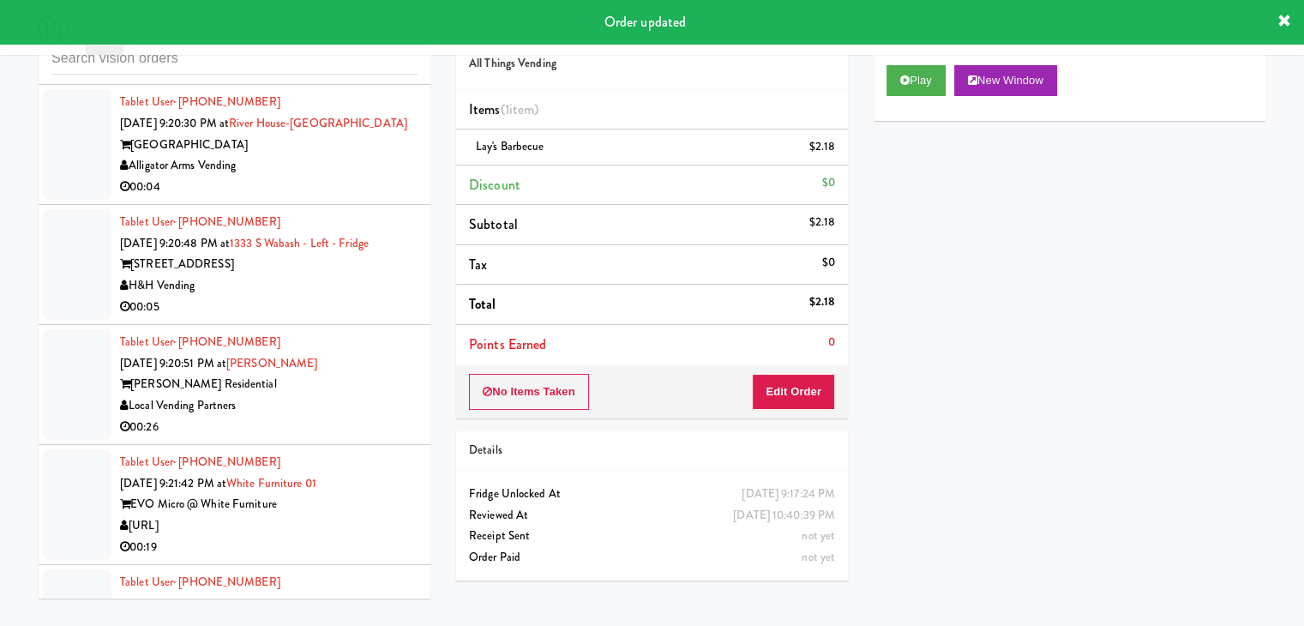
click at [298, 78] on div "00:06" at bounding box center [268, 67] width 297 height 21
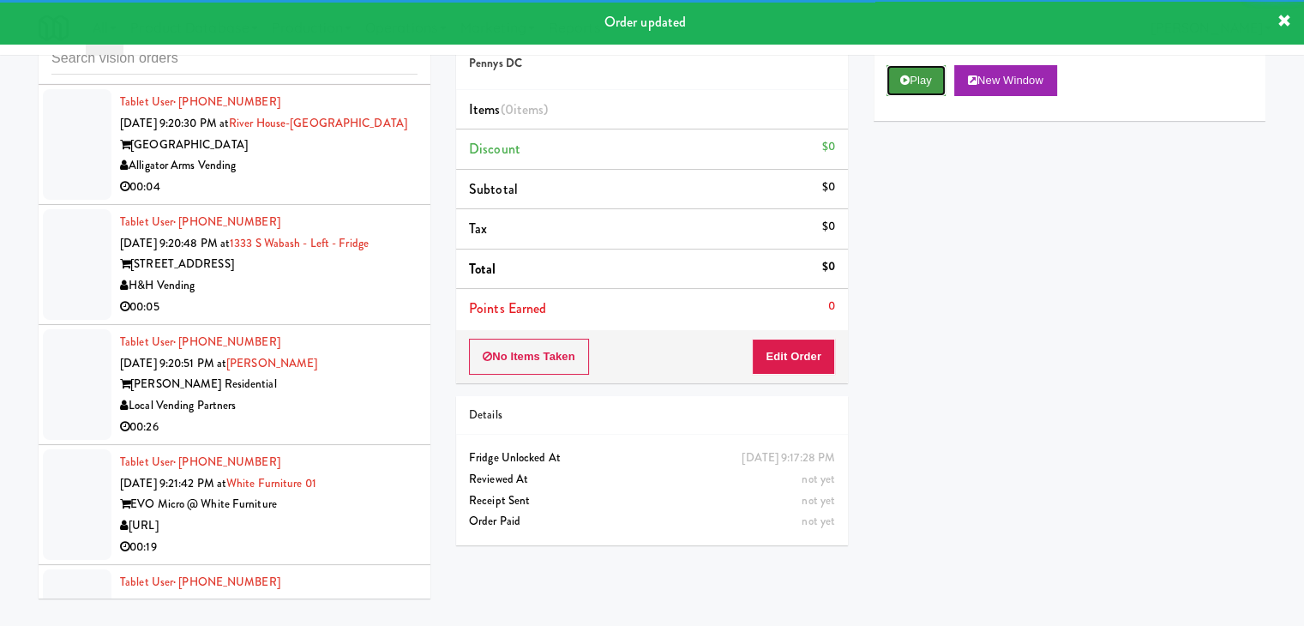
click at [919, 65] on button "Play" at bounding box center [915, 80] width 59 height 31
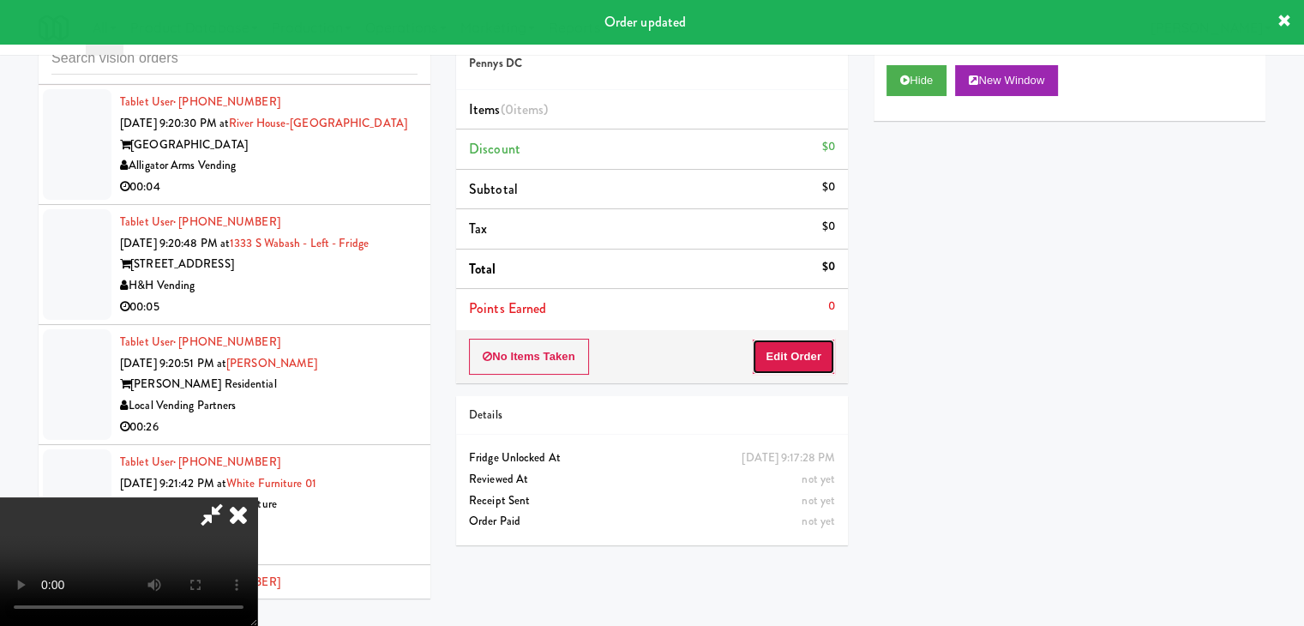
click at [797, 345] on button "Edit Order" at bounding box center [793, 357] width 83 height 36
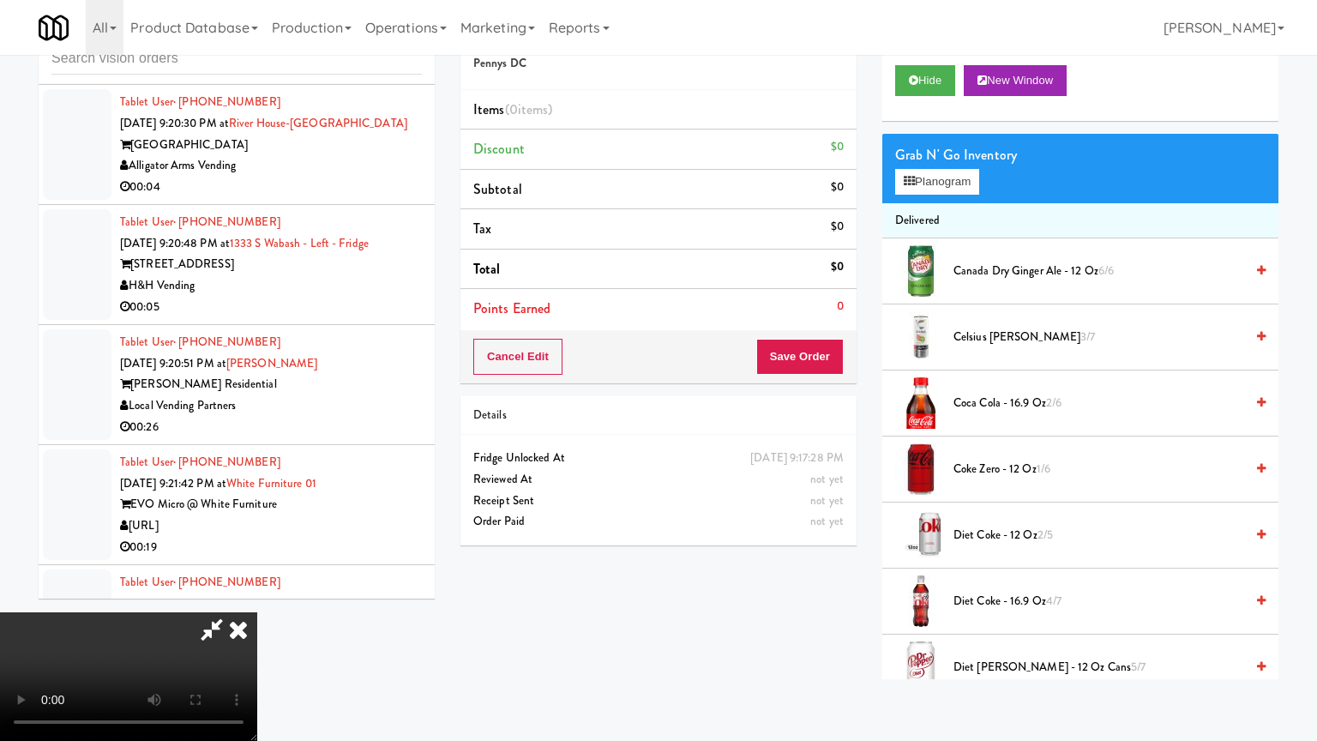
click at [257, 612] on video at bounding box center [128, 676] width 257 height 129
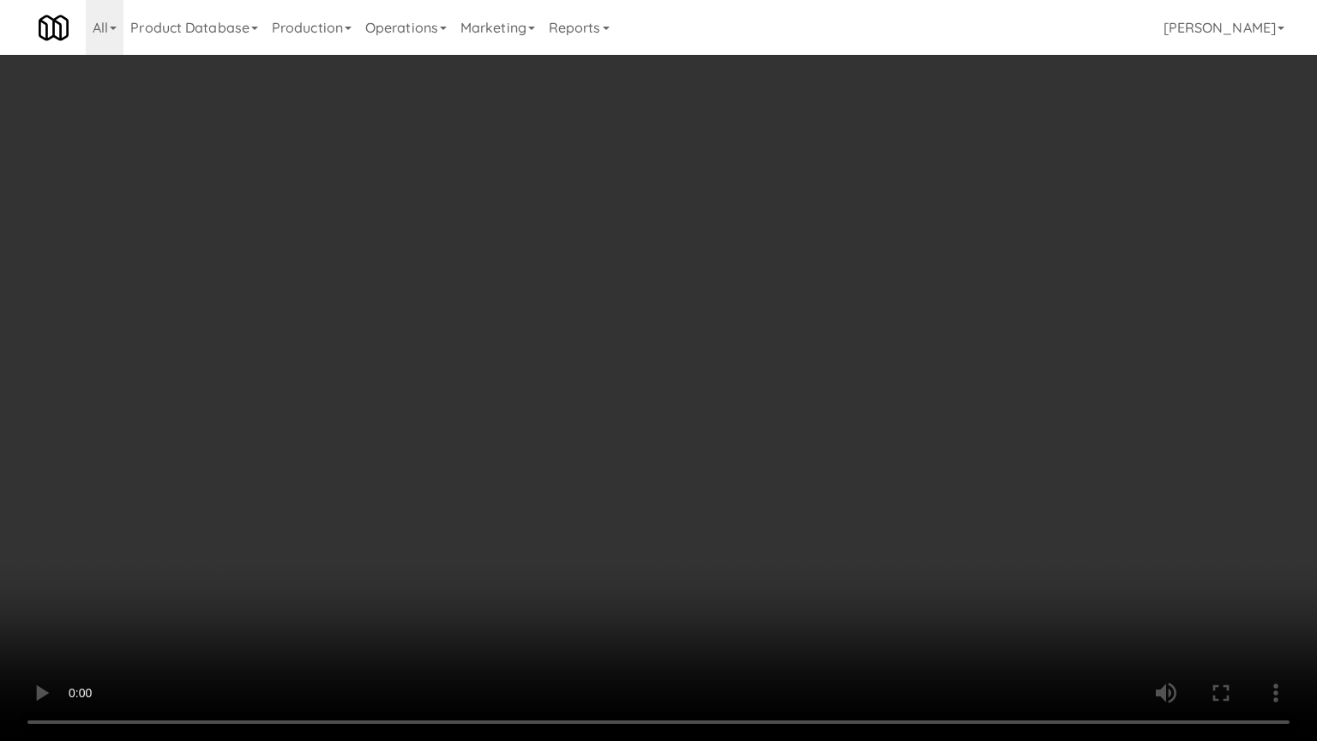
click at [881, 419] on video at bounding box center [658, 370] width 1317 height 741
click at [884, 423] on video at bounding box center [658, 370] width 1317 height 741
click at [880, 421] on video at bounding box center [658, 370] width 1317 height 741
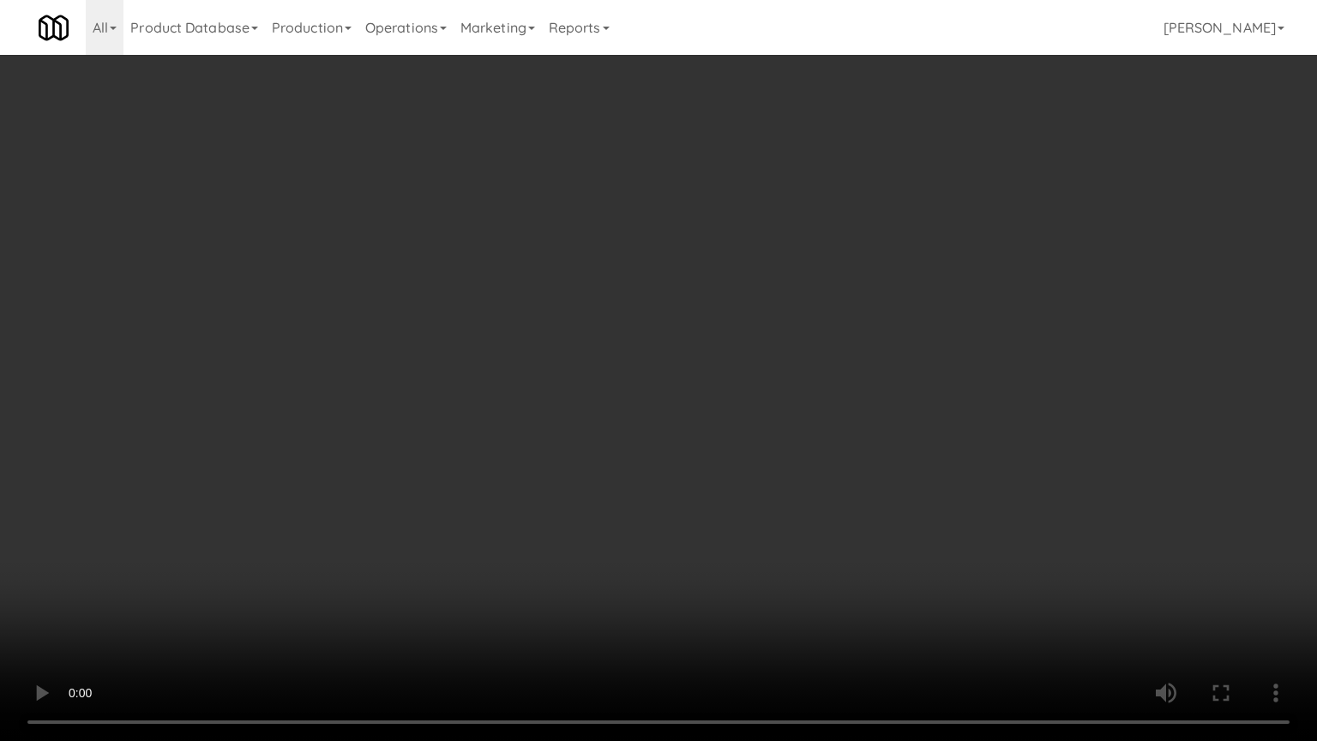
click at [876, 422] on video at bounding box center [658, 370] width 1317 height 741
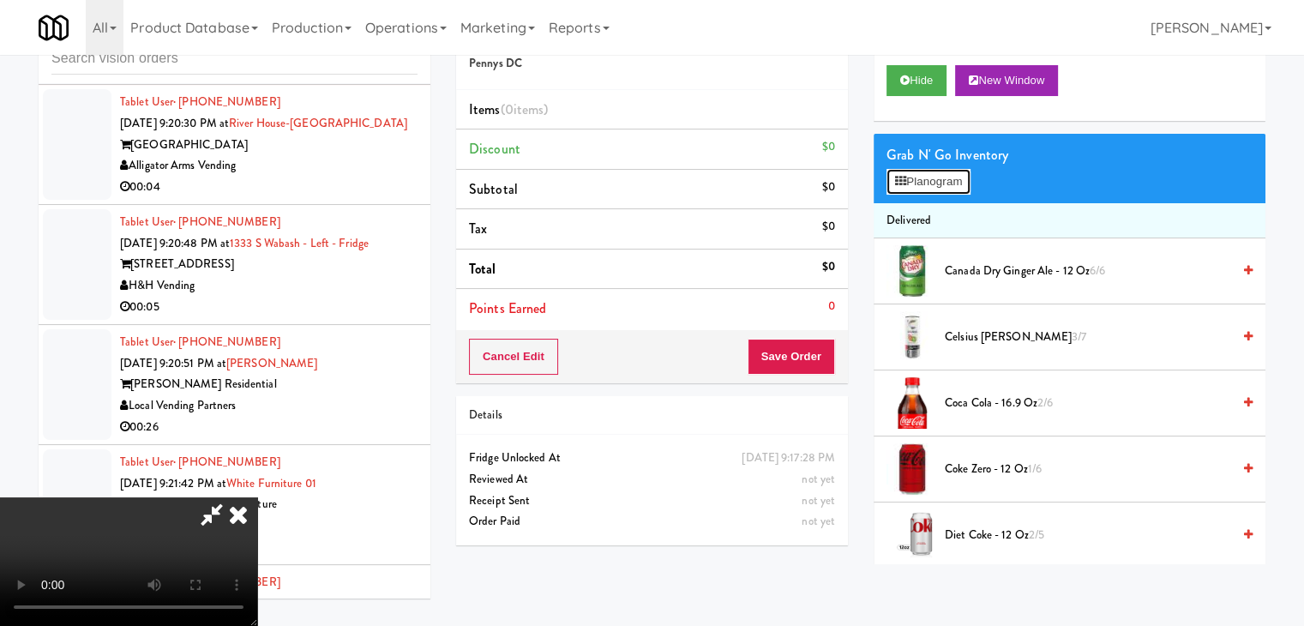
click at [938, 181] on button "Planogram" at bounding box center [928, 182] width 84 height 26
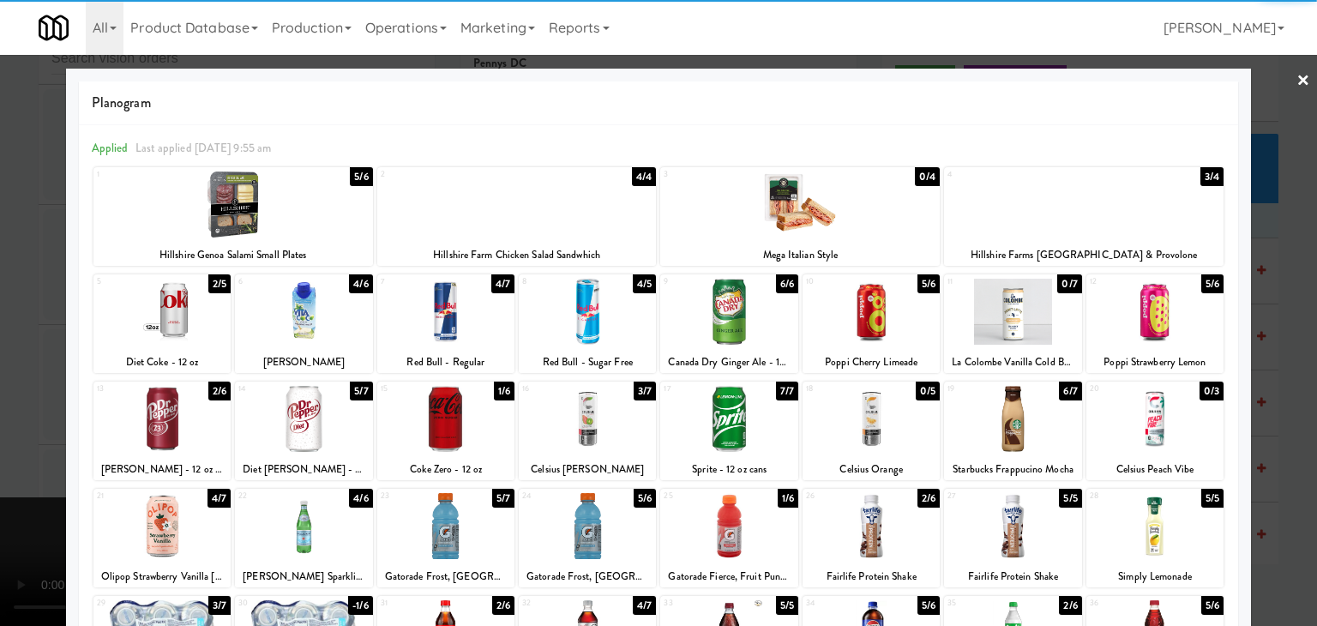
click at [1018, 510] on div at bounding box center [1012, 526] width 137 height 66
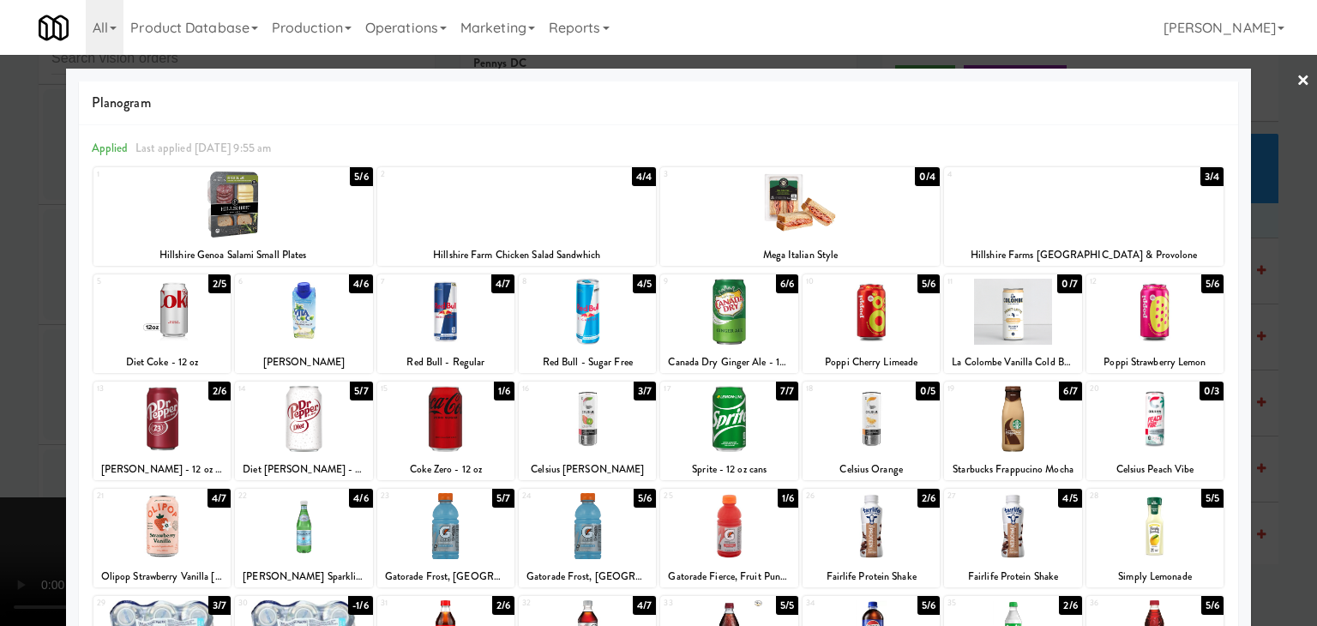
drag, startPoint x: 314, startPoint y: 319, endPoint x: 216, endPoint y: 320, distance: 97.7
click at [312, 319] on div at bounding box center [303, 312] width 137 height 66
click at [42, 327] on div at bounding box center [658, 313] width 1317 height 626
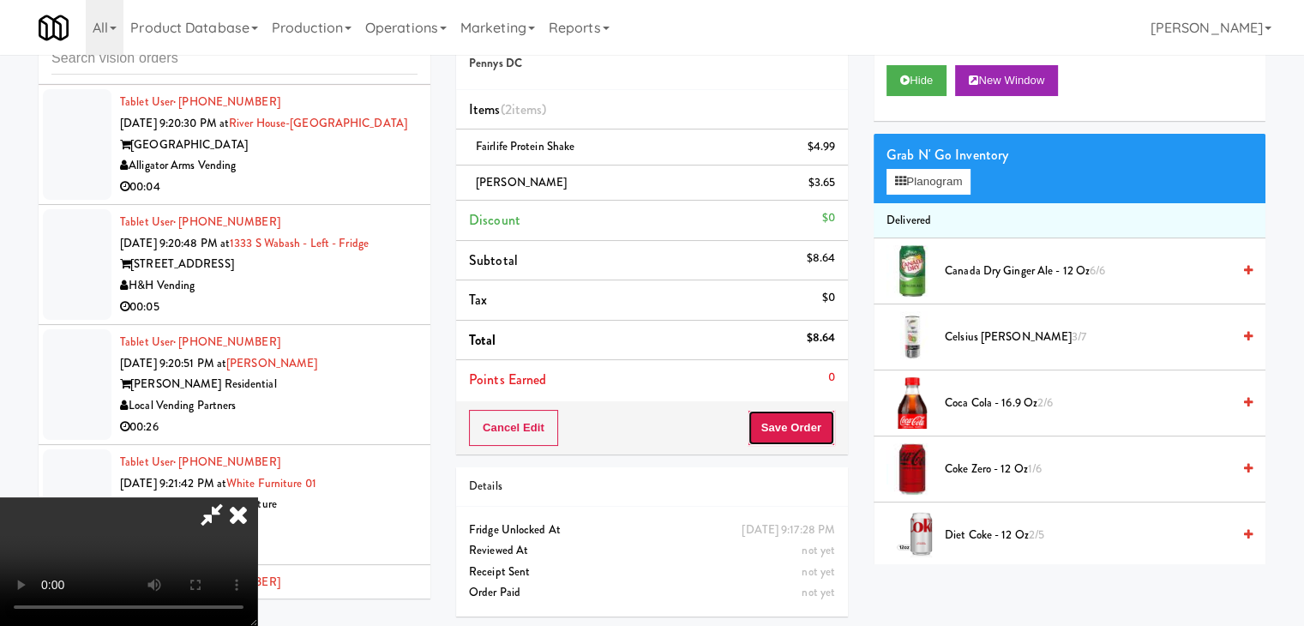
click at [806, 433] on button "Save Order" at bounding box center [791, 428] width 87 height 36
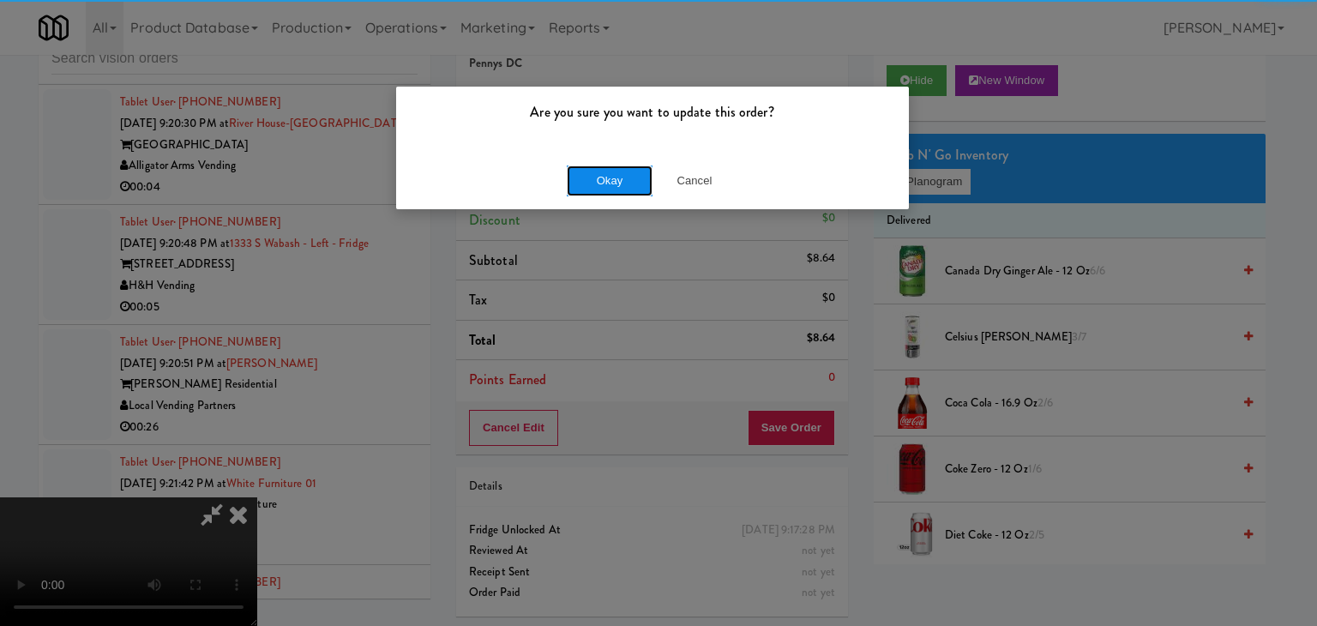
click at [621, 188] on button "Okay" at bounding box center [610, 180] width 86 height 31
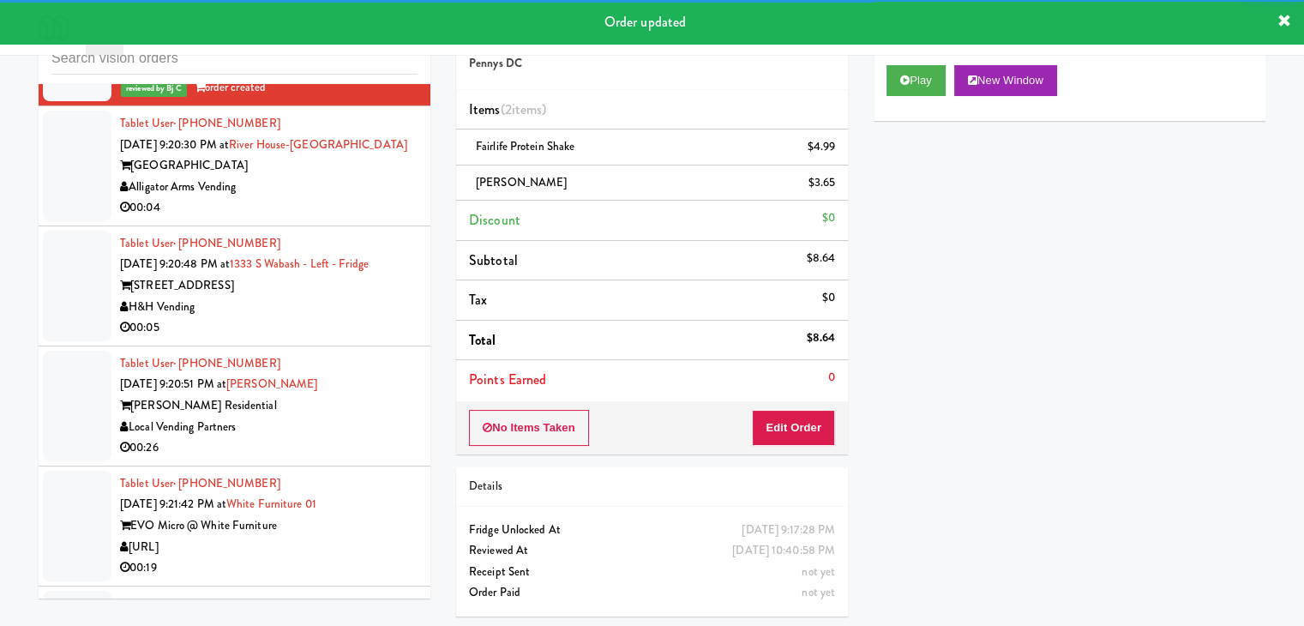
click at [311, 198] on div "Alligator Arms Vending" at bounding box center [268, 187] width 297 height 21
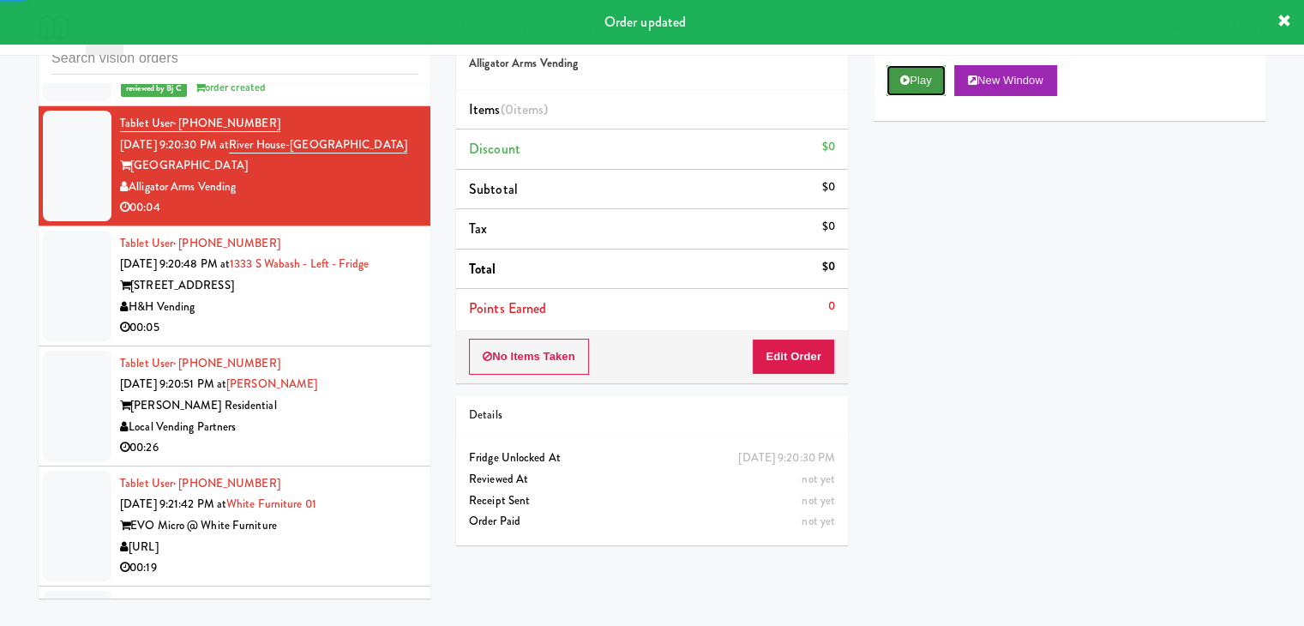
click at [923, 88] on button "Play" at bounding box center [915, 80] width 59 height 31
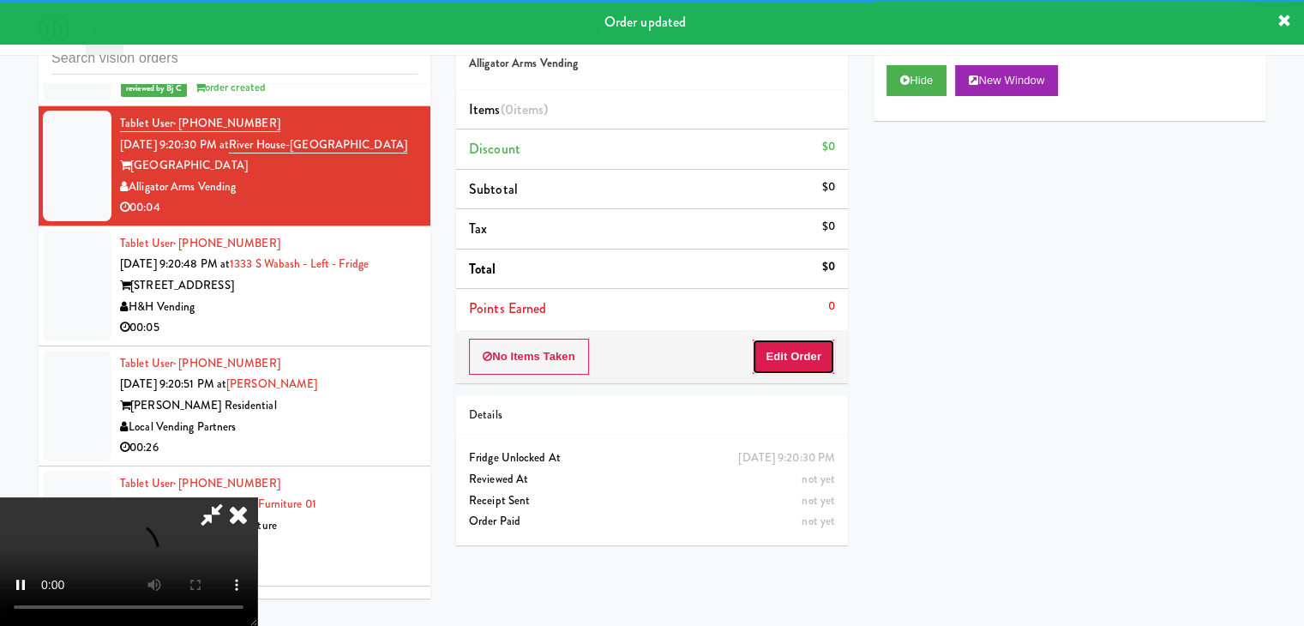
click at [792, 357] on button "Edit Order" at bounding box center [793, 357] width 83 height 36
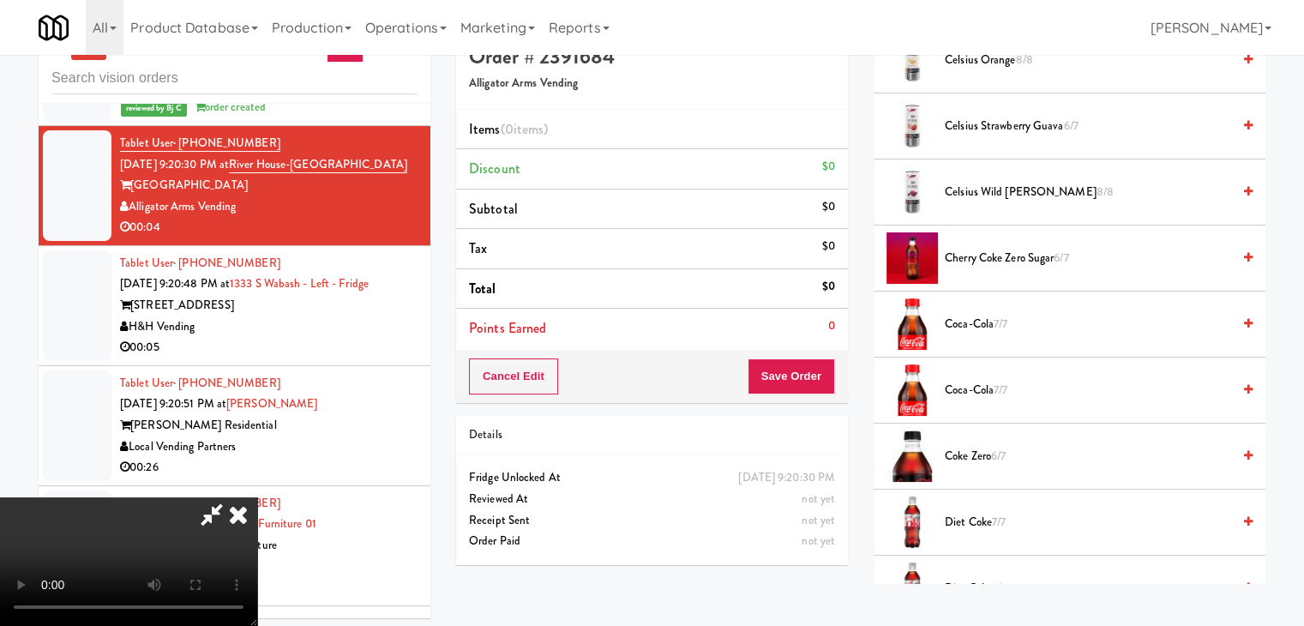
scroll to position [55, 0]
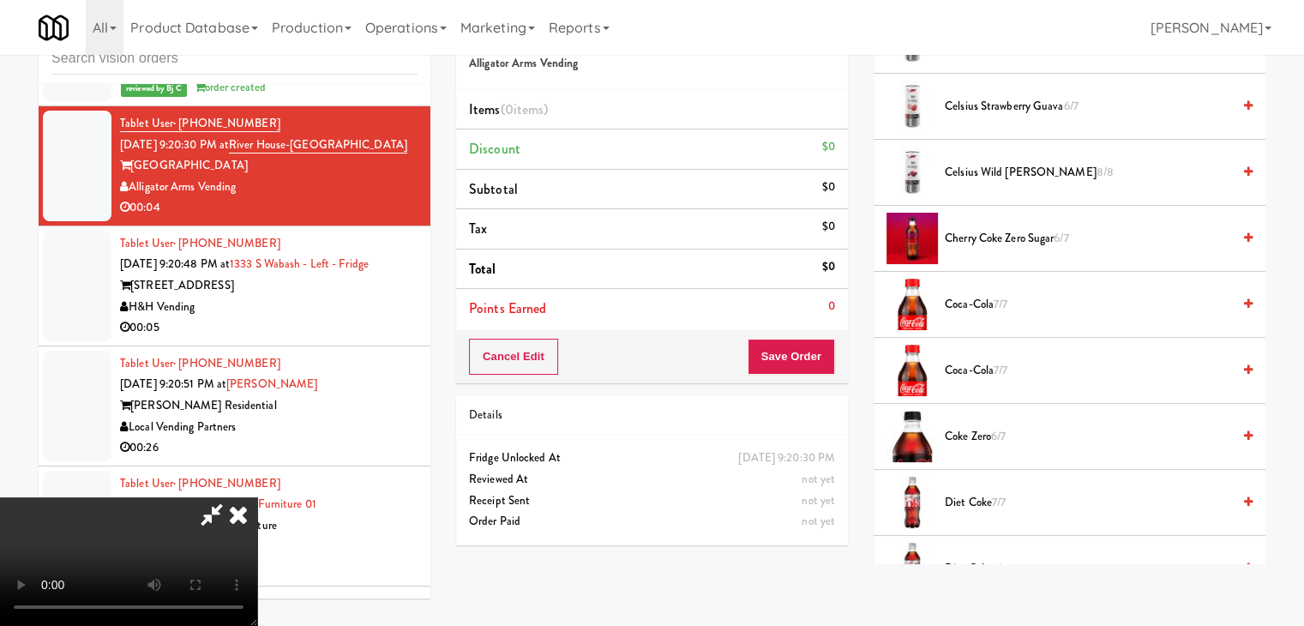
click at [317, 297] on div "[STREET_ADDRESS]" at bounding box center [268, 285] width 297 height 21
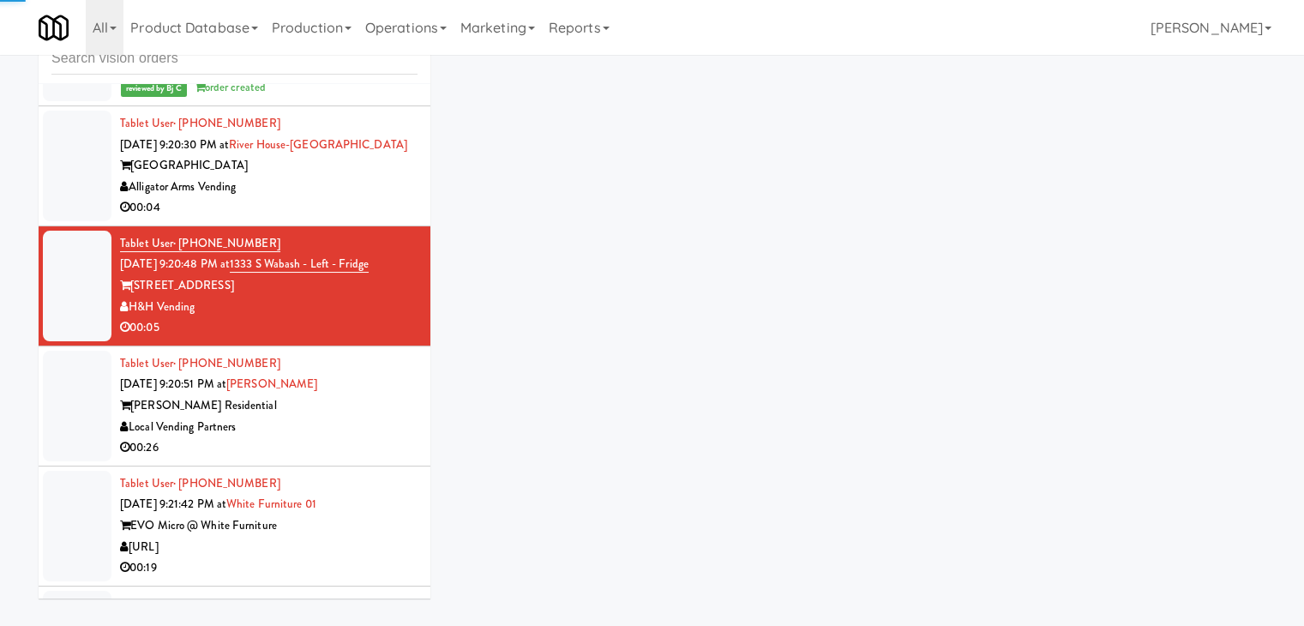
click at [326, 177] on div "[GEOGRAPHIC_DATA]" at bounding box center [268, 165] width 297 height 21
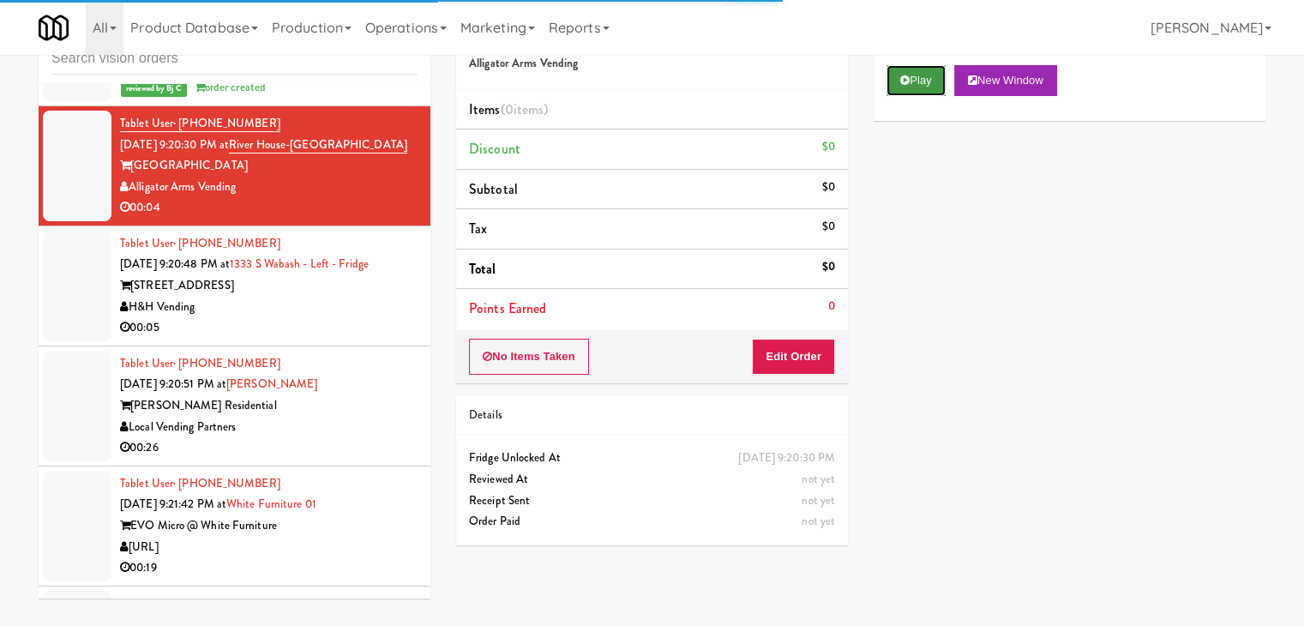
click at [927, 73] on button "Play" at bounding box center [915, 80] width 59 height 31
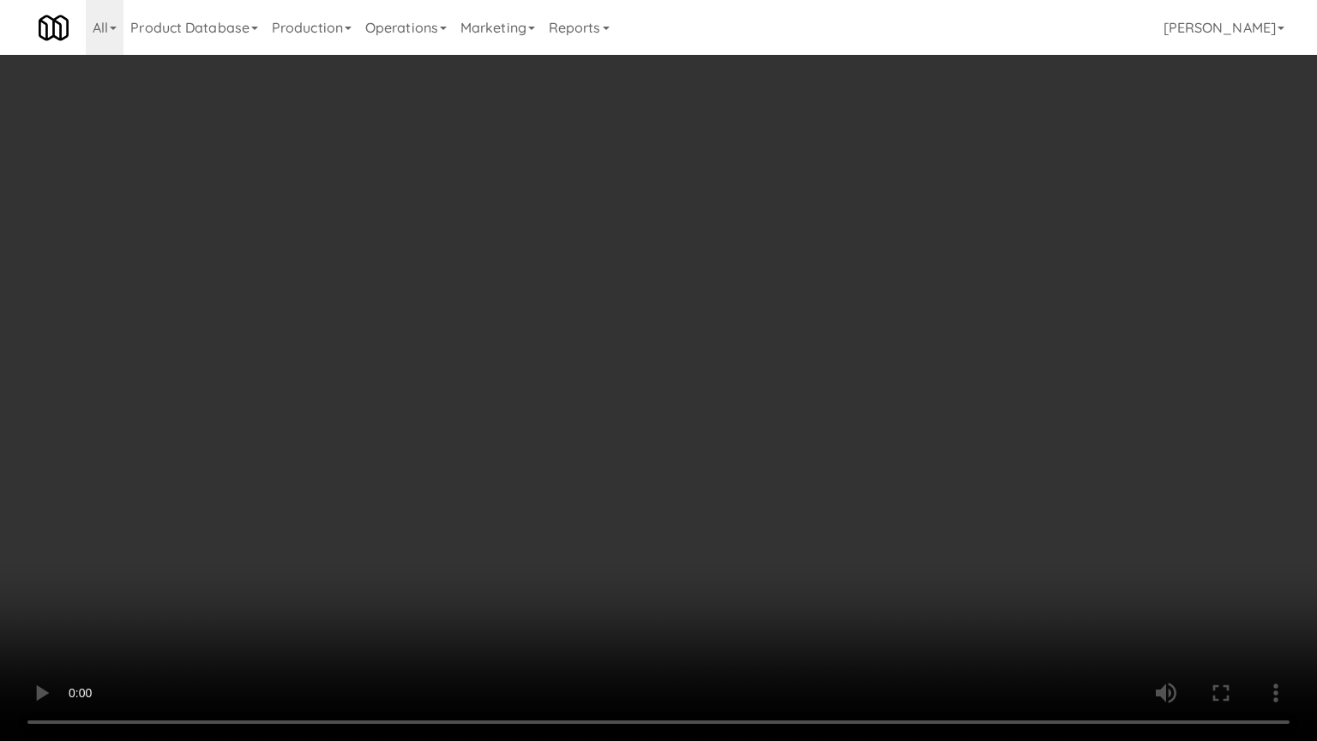
click at [724, 553] on video at bounding box center [658, 370] width 1317 height 741
click at [733, 549] on video at bounding box center [658, 370] width 1317 height 741
click at [813, 447] on video at bounding box center [658, 370] width 1317 height 741
drag, startPoint x: 813, startPoint y: 447, endPoint x: 852, endPoint y: 320, distance: 133.7
click at [819, 435] on video at bounding box center [658, 370] width 1317 height 741
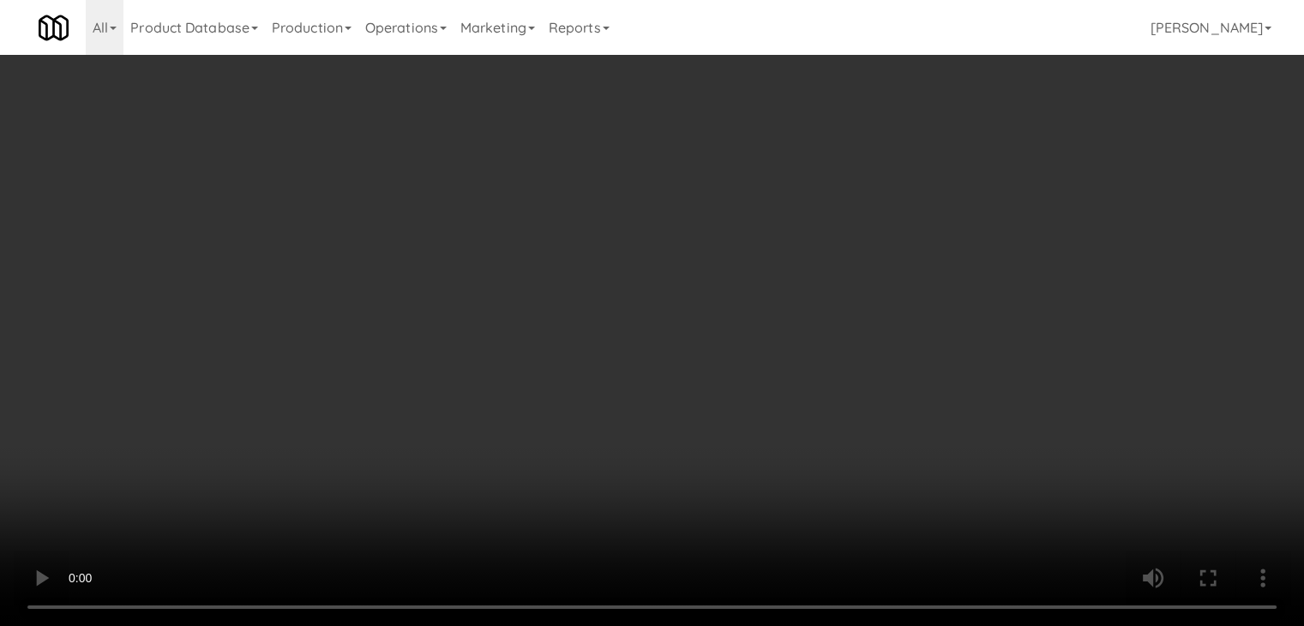
click at [816, 337] on div "No Items Taken Edit Order" at bounding box center [652, 356] width 392 height 53
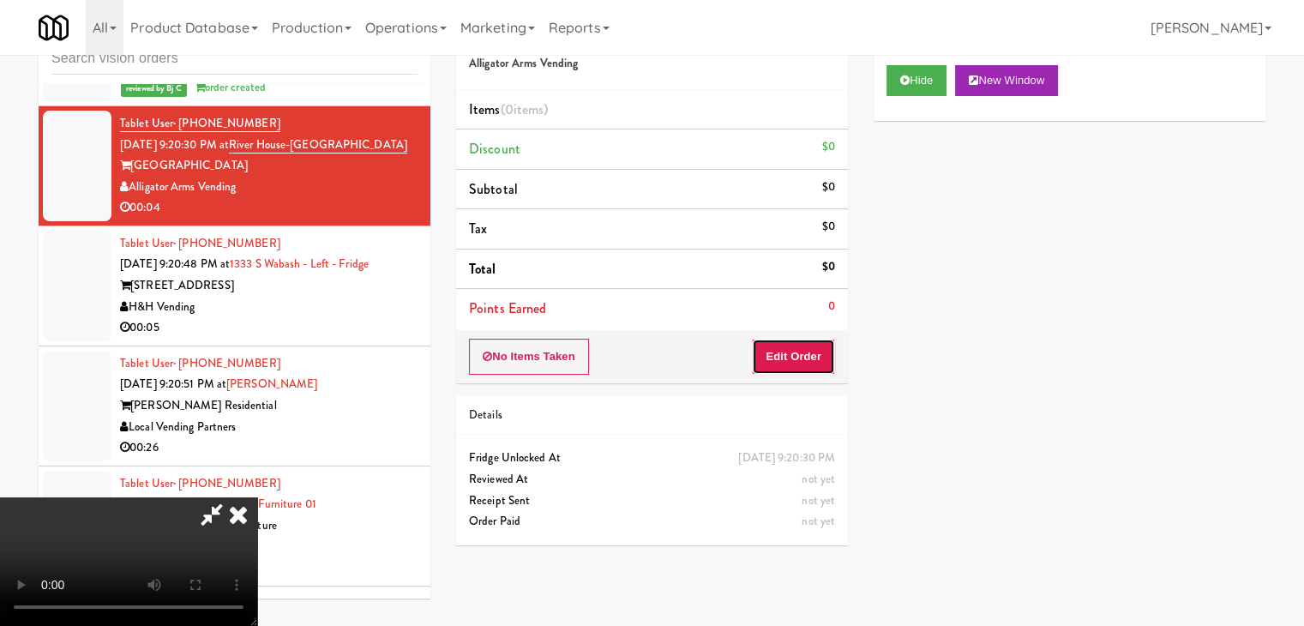
click at [816, 345] on button "Edit Order" at bounding box center [793, 357] width 83 height 36
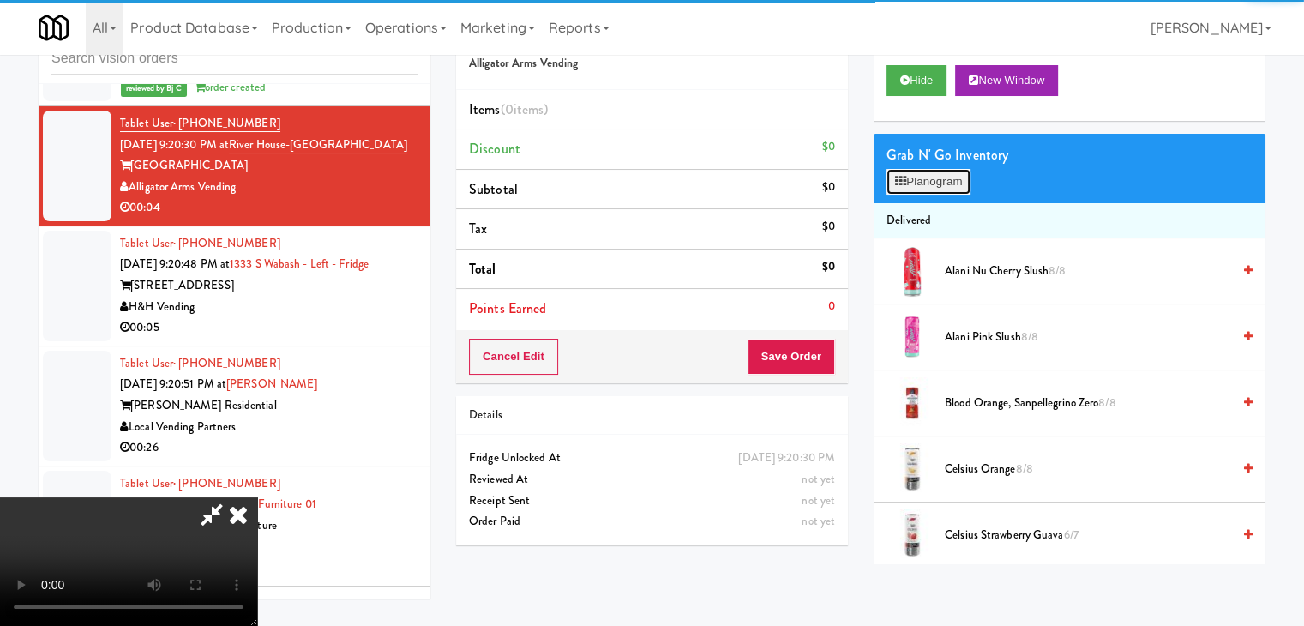
click at [928, 169] on button "Planogram" at bounding box center [928, 182] width 84 height 26
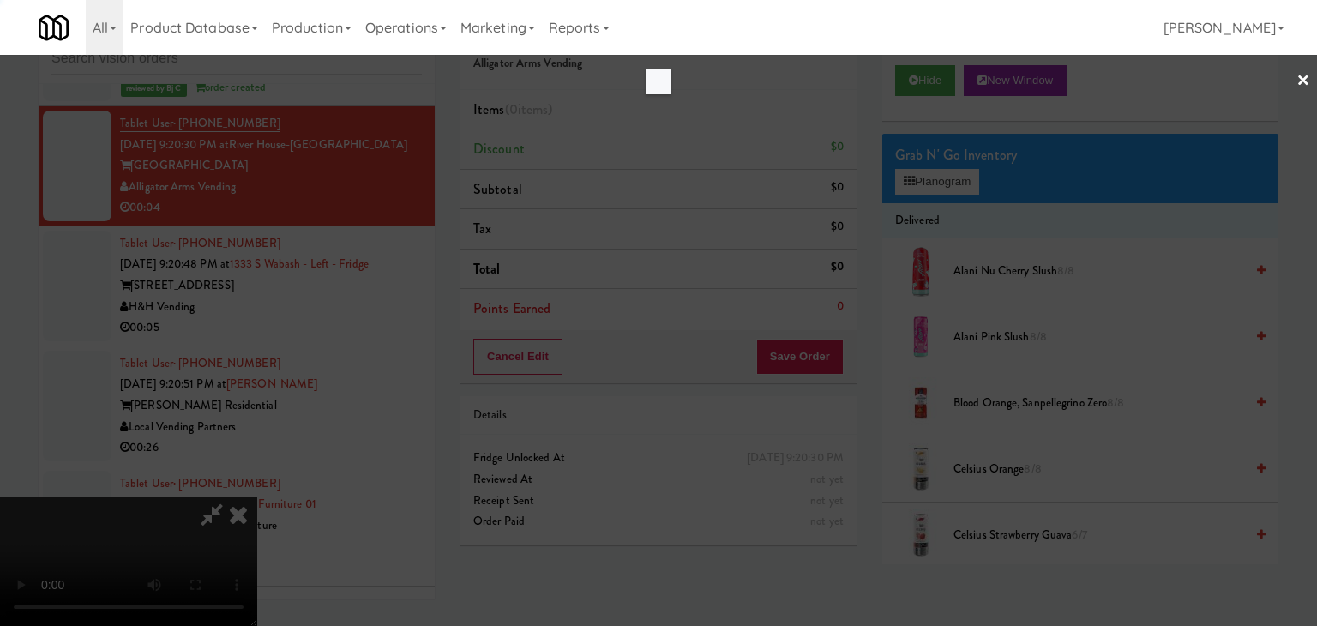
click at [928, 171] on div at bounding box center [658, 313] width 1317 height 626
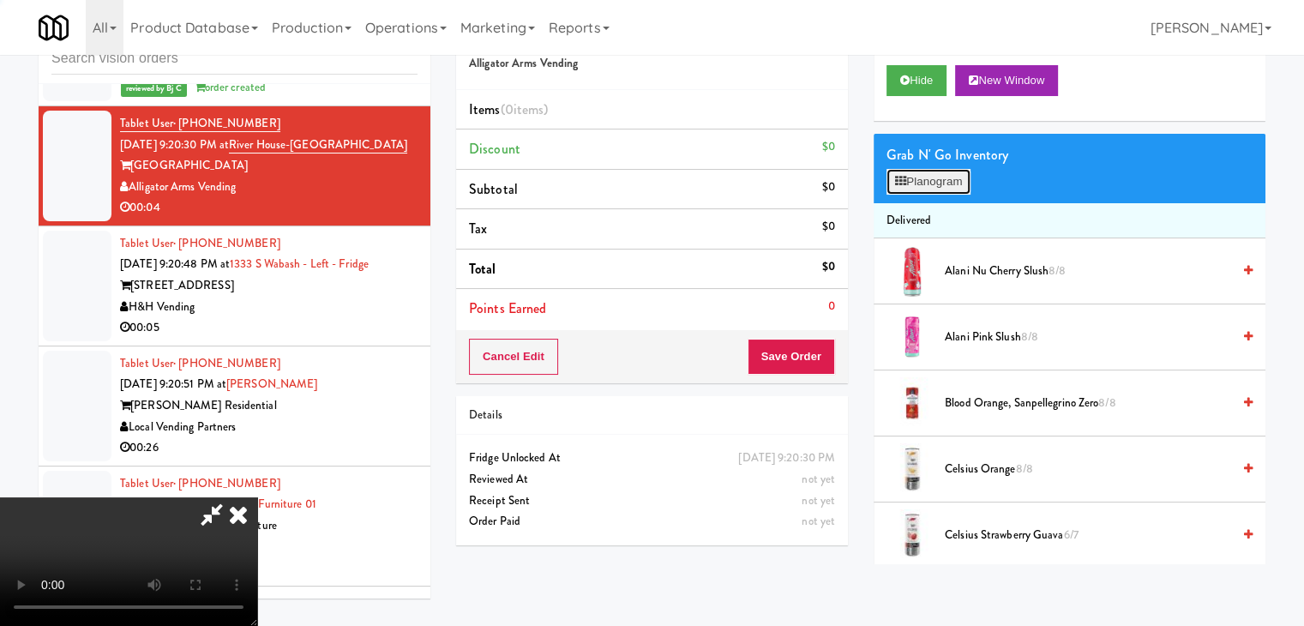
click at [928, 171] on button "Planogram" at bounding box center [928, 182] width 84 height 26
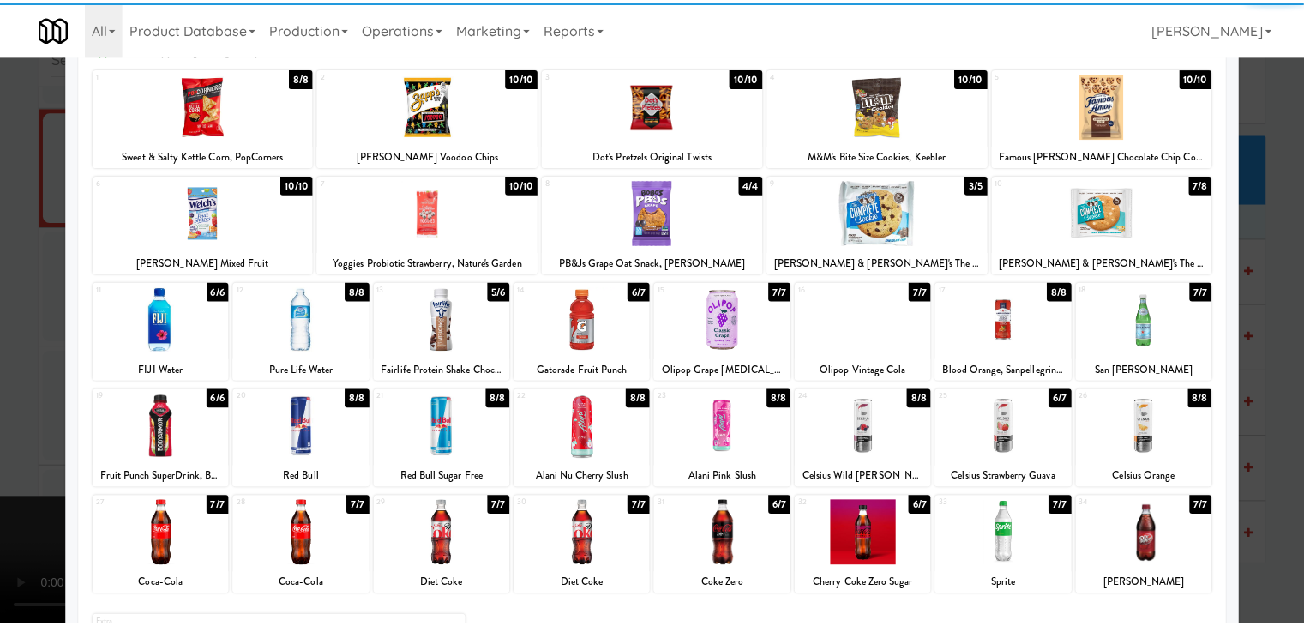
scroll to position [216, 0]
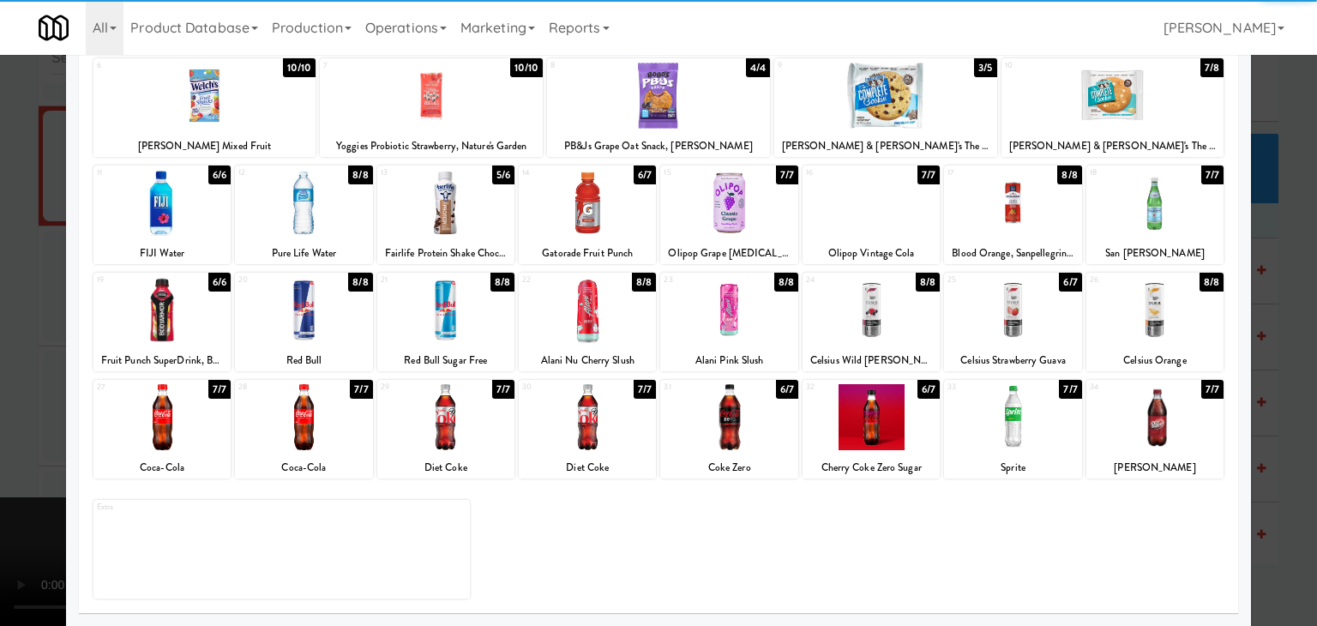
drag, startPoint x: 312, startPoint y: 407, endPoint x: 230, endPoint y: 408, distance: 82.3
click at [309, 407] on div at bounding box center [303, 417] width 137 height 66
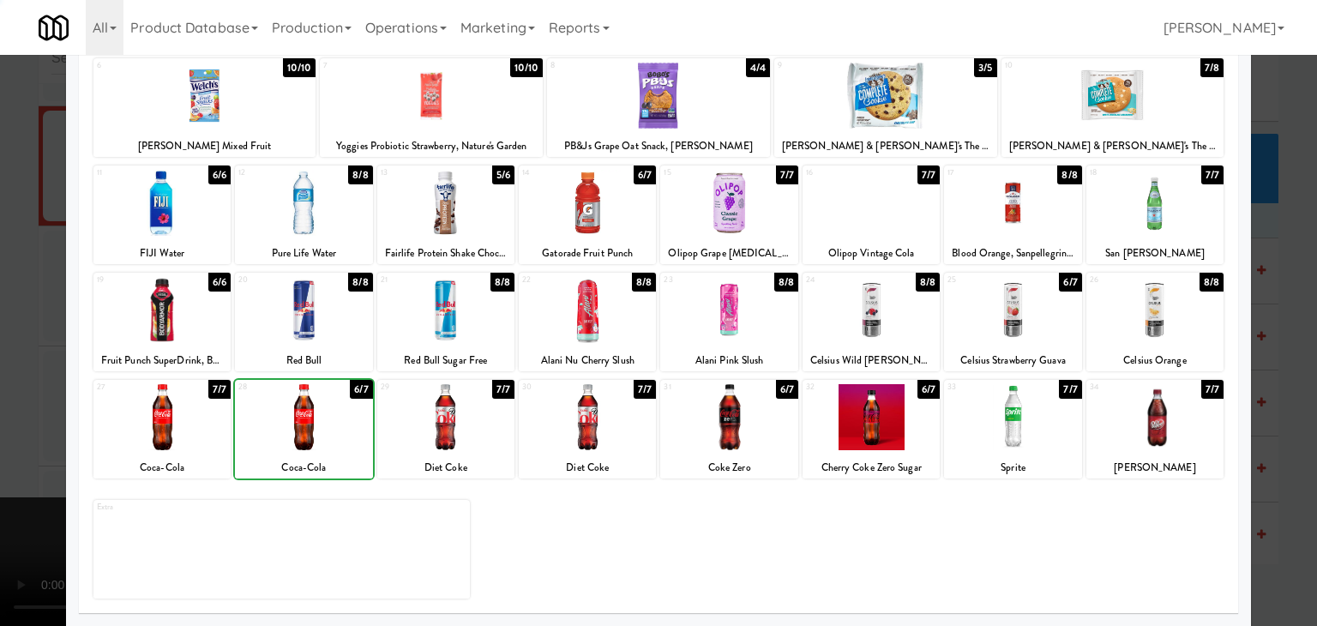
click at [10, 405] on div at bounding box center [658, 313] width 1317 height 626
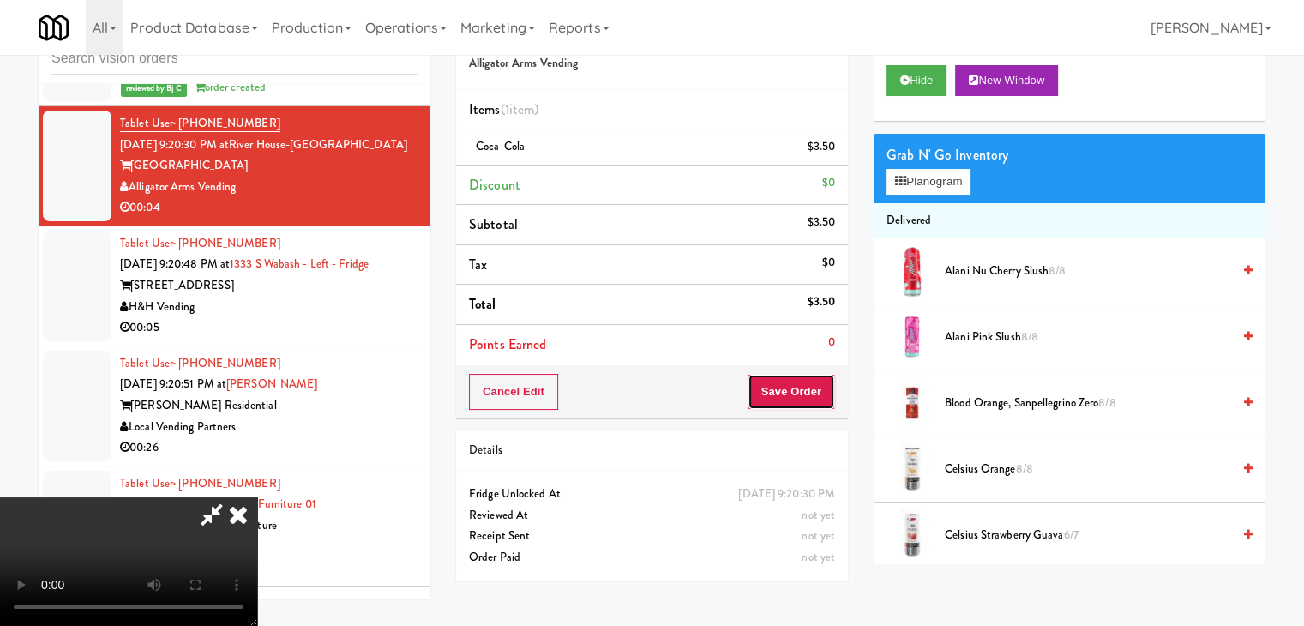
click at [792, 401] on button "Save Order" at bounding box center [791, 392] width 87 height 36
click at [793, 401] on button "Save Order" at bounding box center [791, 392] width 87 height 36
click at [793, 401] on body "Are you sure you want to update this order? Okay Cancel Okay Are you sure you w…" at bounding box center [652, 313] width 1304 height 626
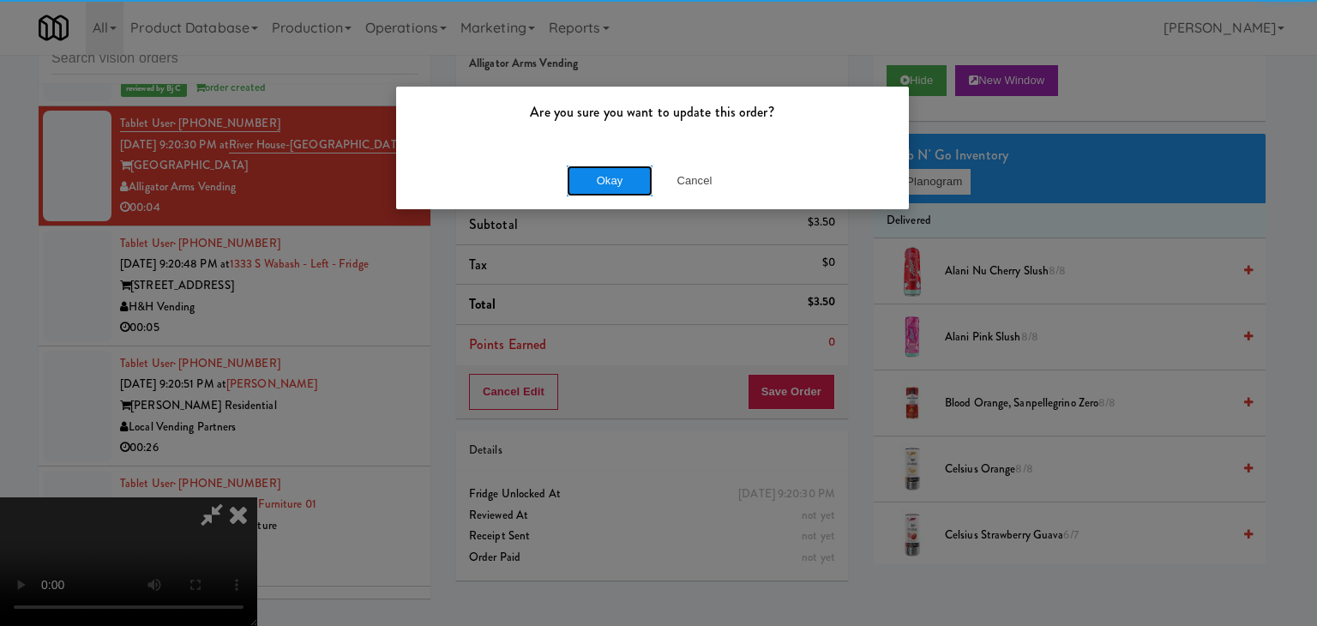
click at [617, 179] on button "Okay" at bounding box center [610, 180] width 86 height 31
click at [617, 179] on div "Okay Cancel" at bounding box center [652, 180] width 513 height 57
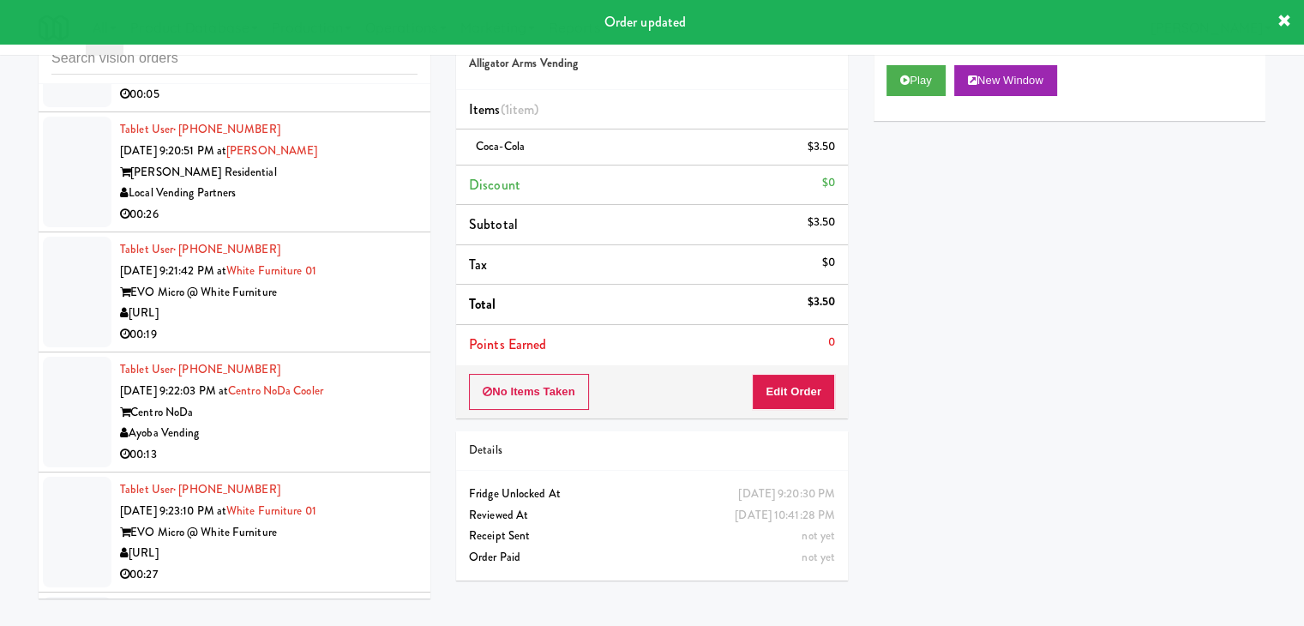
scroll to position [12756, 0]
drag, startPoint x: 302, startPoint y: 141, endPoint x: 318, endPoint y: 145, distance: 16.8
click at [307, 103] on div "00:05" at bounding box center [268, 91] width 297 height 21
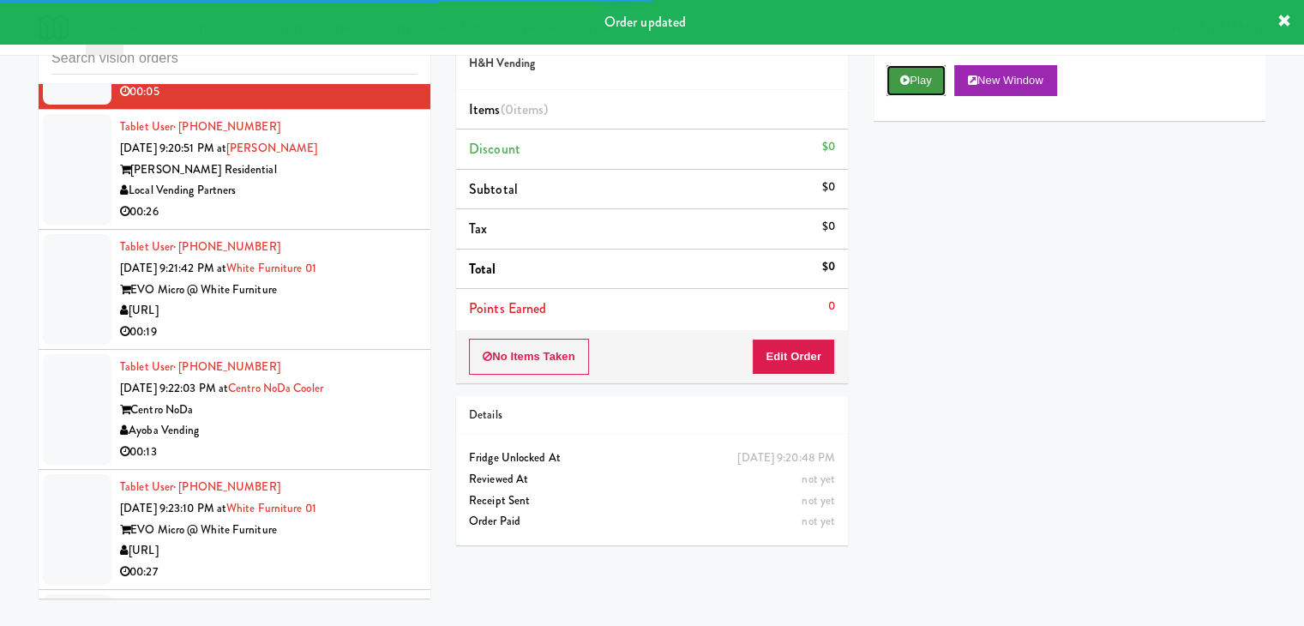
click at [904, 81] on icon at bounding box center [904, 80] width 9 height 11
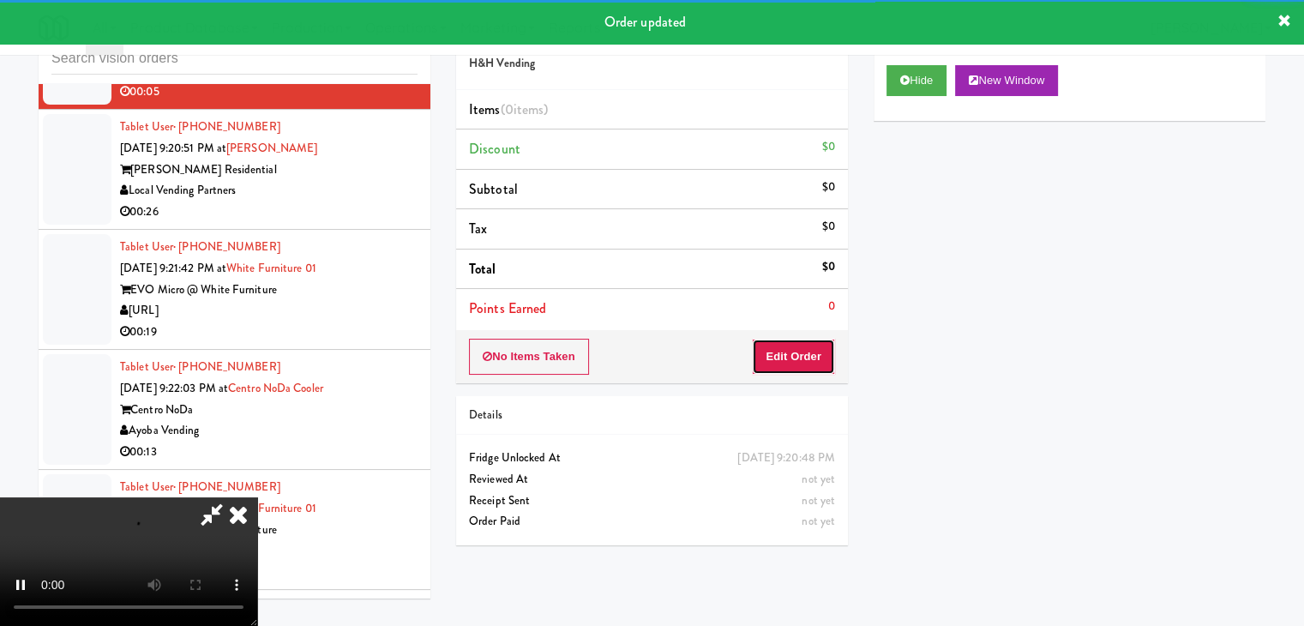
click at [808, 350] on button "Edit Order" at bounding box center [793, 357] width 83 height 36
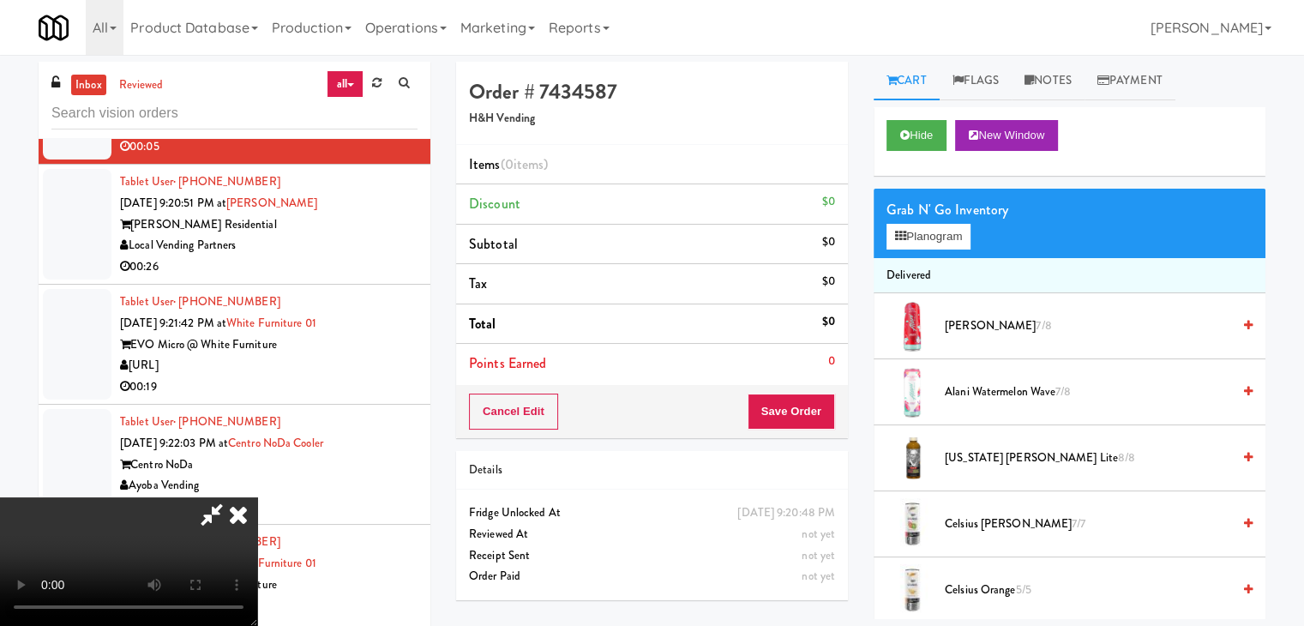
click at [257, 497] on icon at bounding box center [238, 514] width 38 height 34
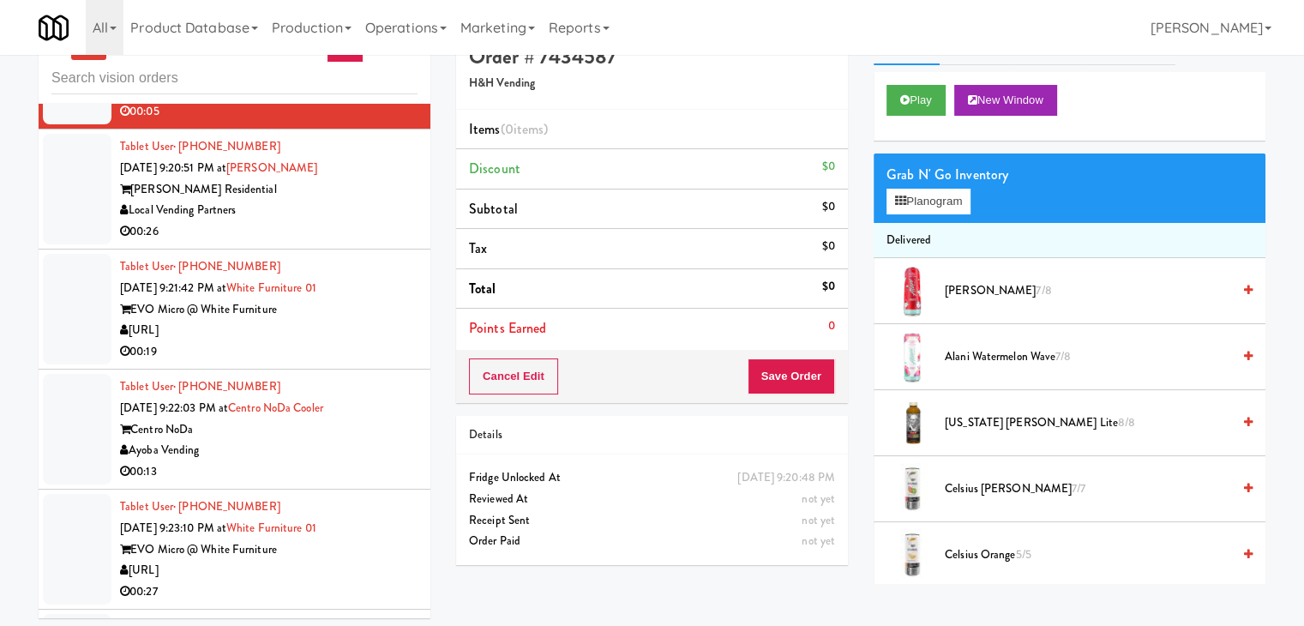
scroll to position [55, 0]
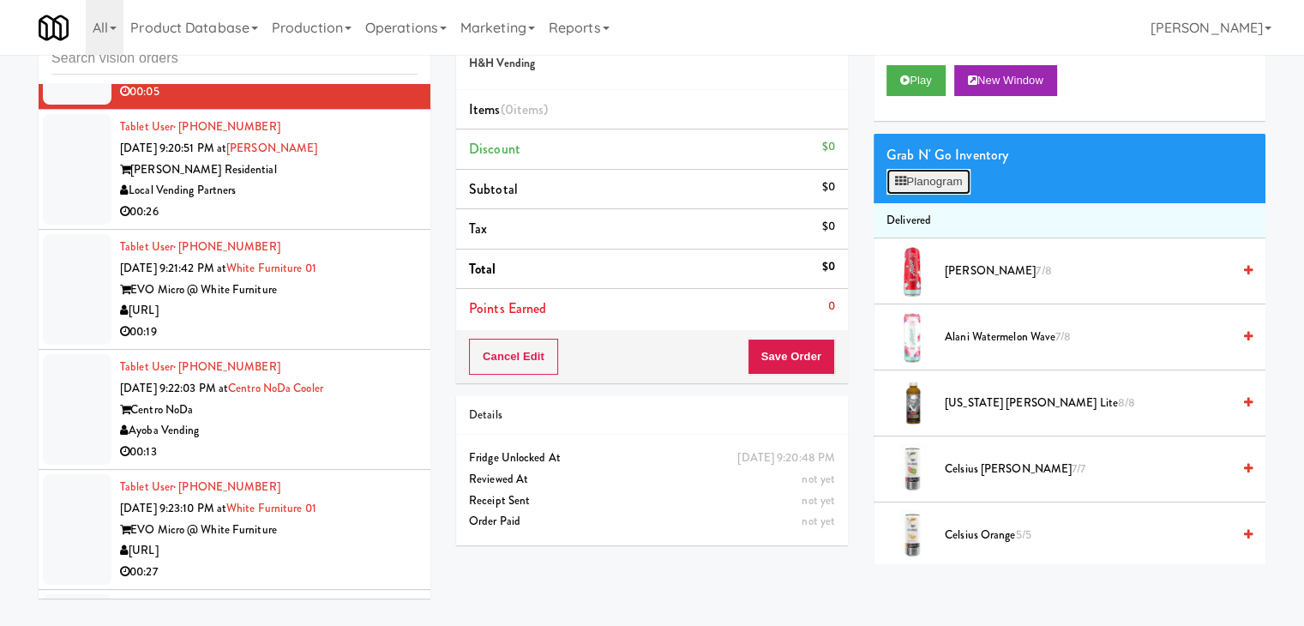
click at [929, 172] on button "Planogram" at bounding box center [928, 182] width 84 height 26
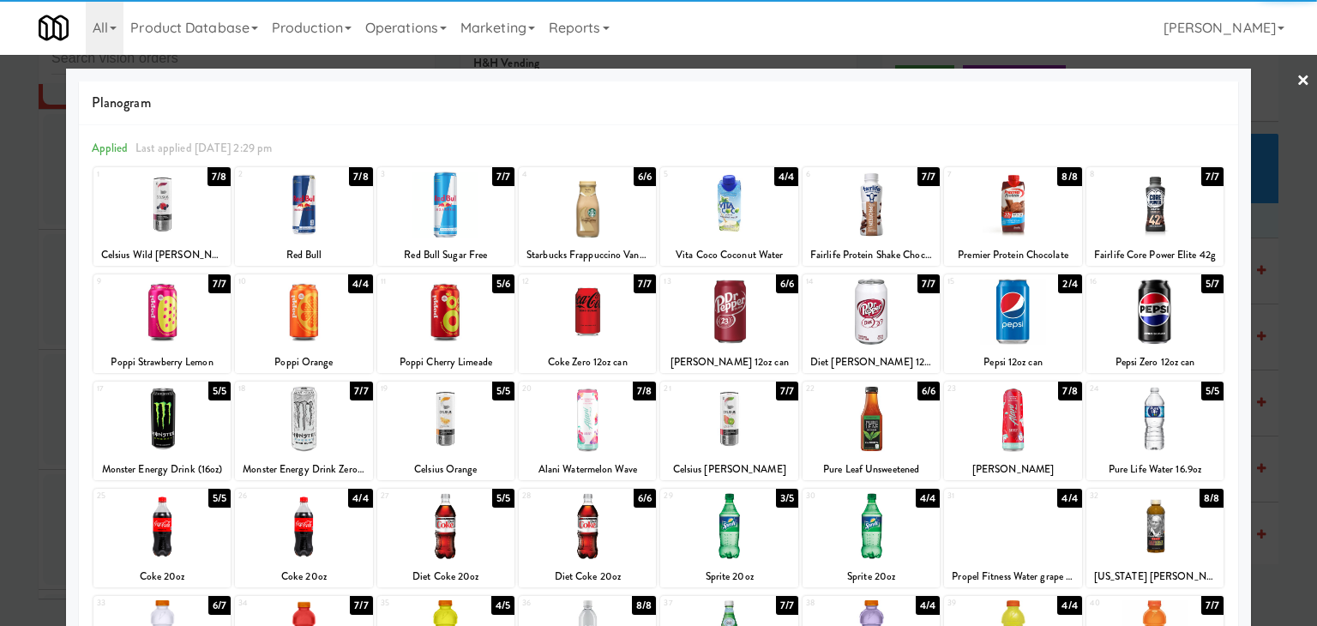
click at [1276, 138] on div at bounding box center [658, 313] width 1317 height 626
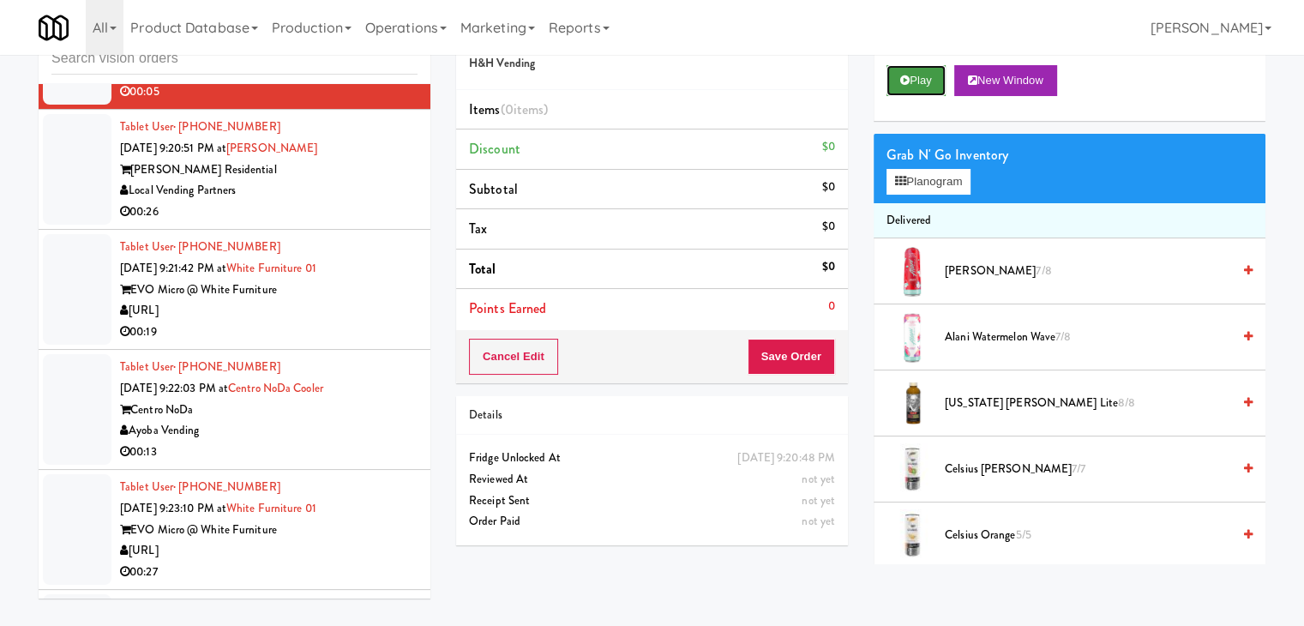
click at [926, 72] on button "Play" at bounding box center [915, 80] width 59 height 31
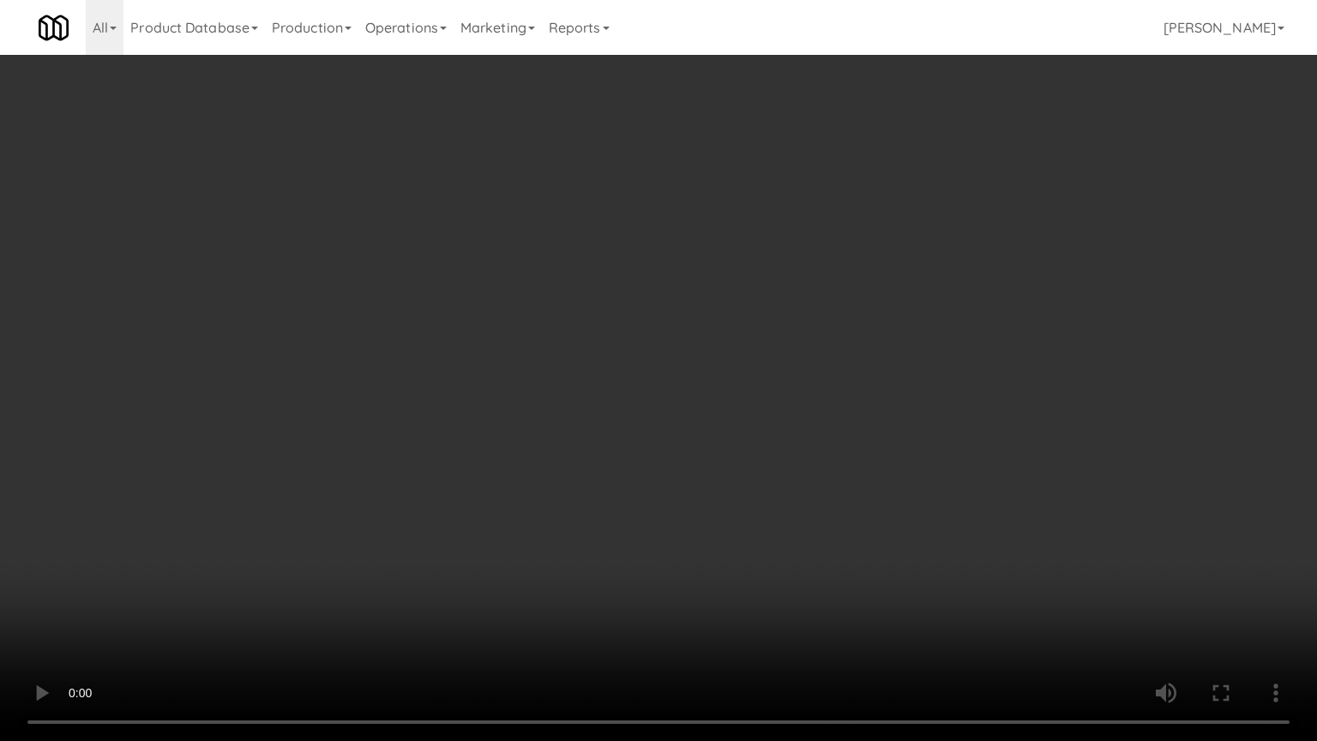
click at [836, 430] on video at bounding box center [658, 370] width 1317 height 741
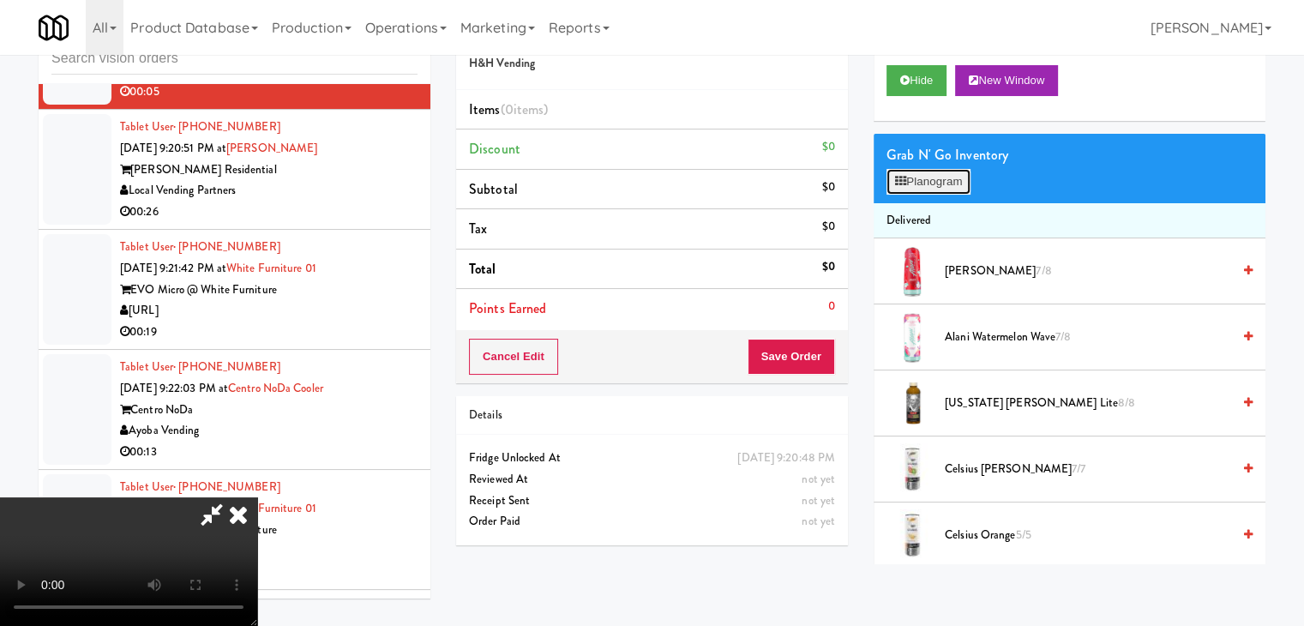
click at [936, 180] on button "Planogram" at bounding box center [928, 182] width 84 height 26
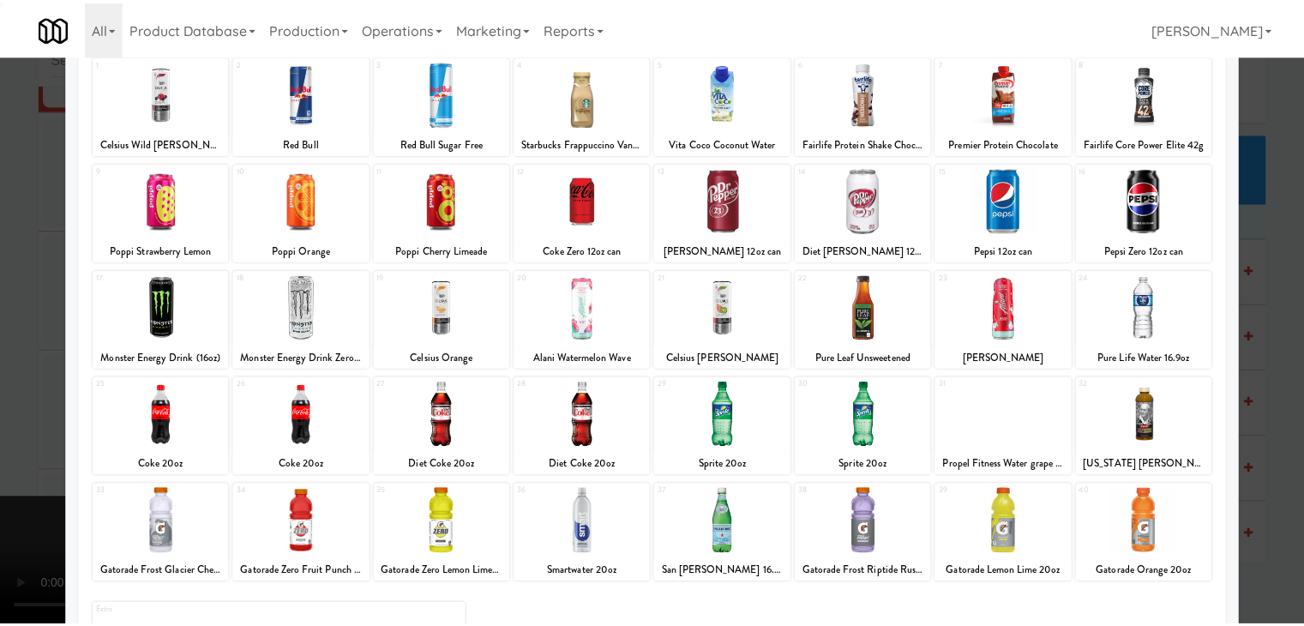
scroll to position [216, 0]
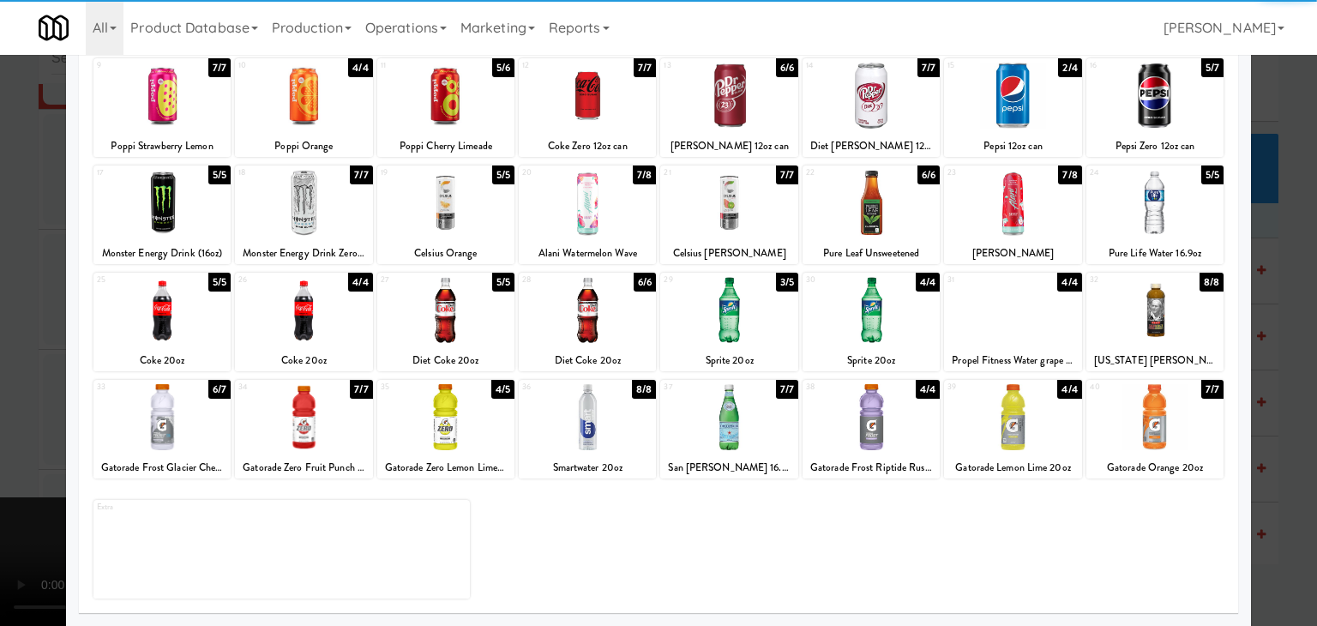
click at [1012, 406] on div at bounding box center [1012, 417] width 137 height 66
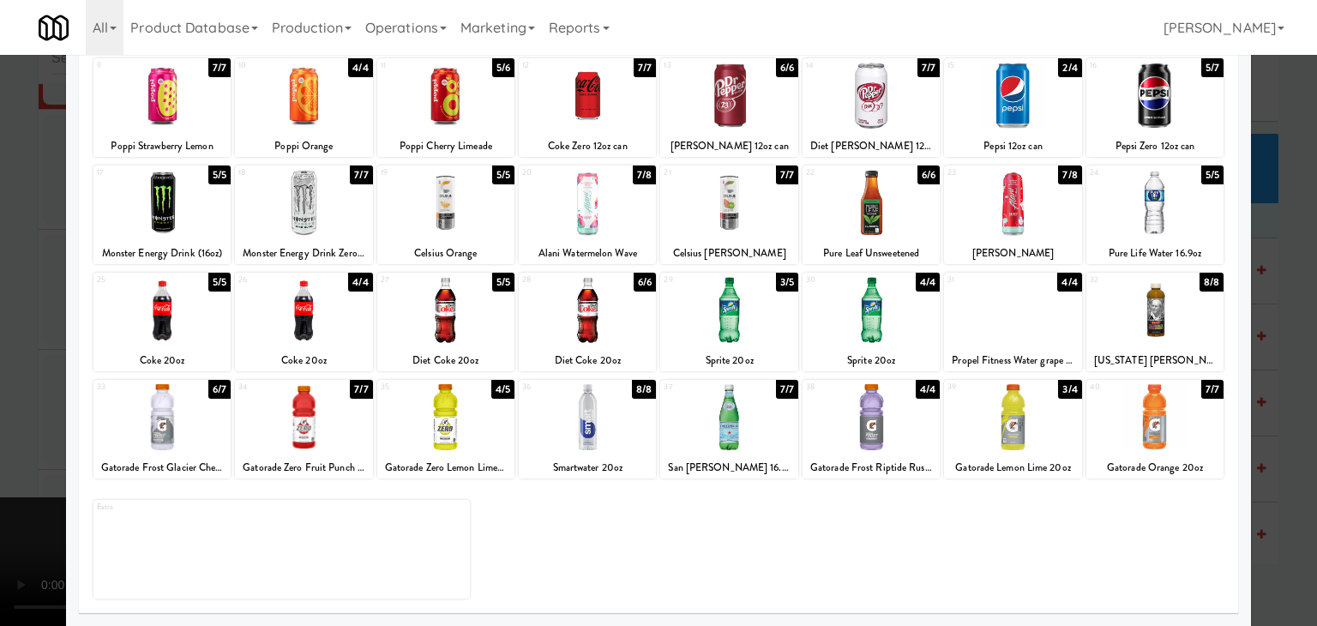
drag, startPoint x: 0, startPoint y: 375, endPoint x: 134, endPoint y: 372, distance: 133.8
click at [3, 375] on div at bounding box center [658, 313] width 1317 height 626
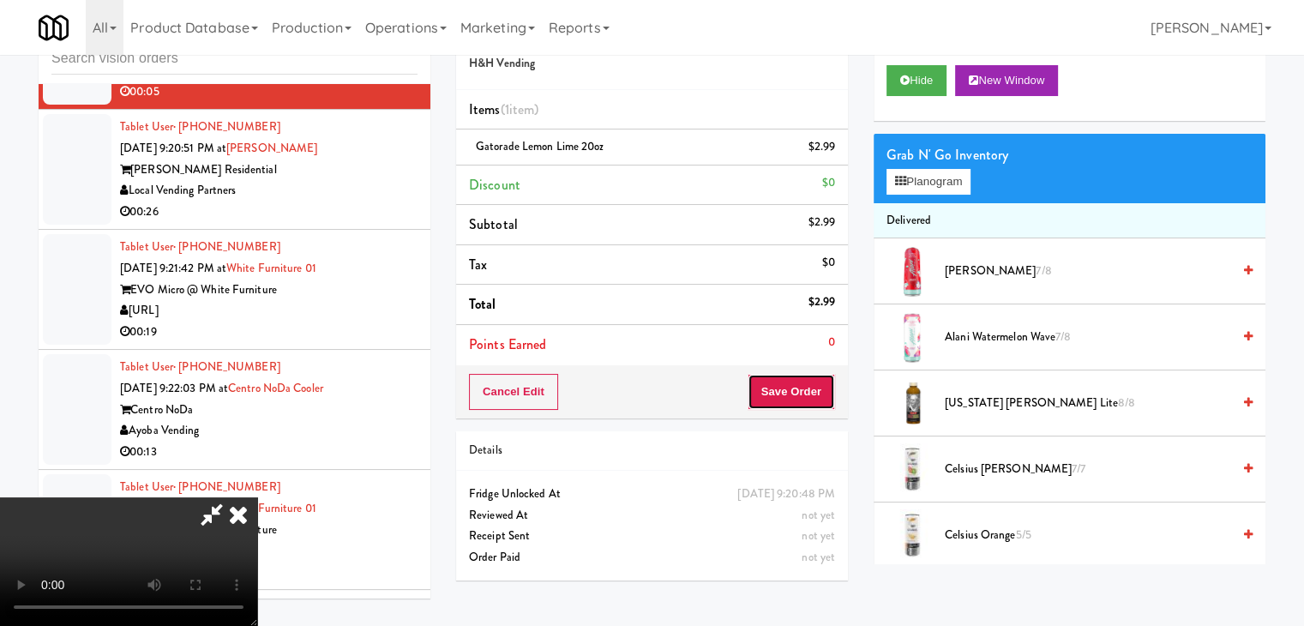
click at [815, 399] on button "Save Order" at bounding box center [791, 392] width 87 height 36
click at [813, 397] on button "Save Order" at bounding box center [791, 392] width 87 height 36
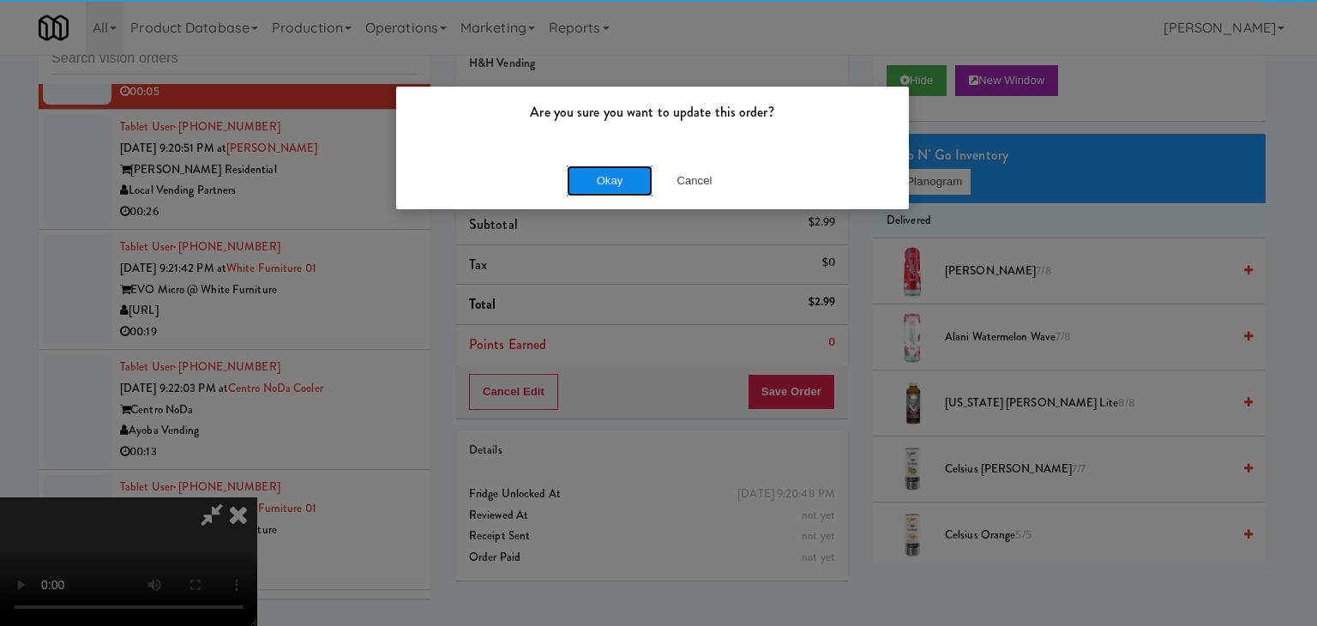
click at [607, 189] on button "Okay" at bounding box center [610, 180] width 86 height 31
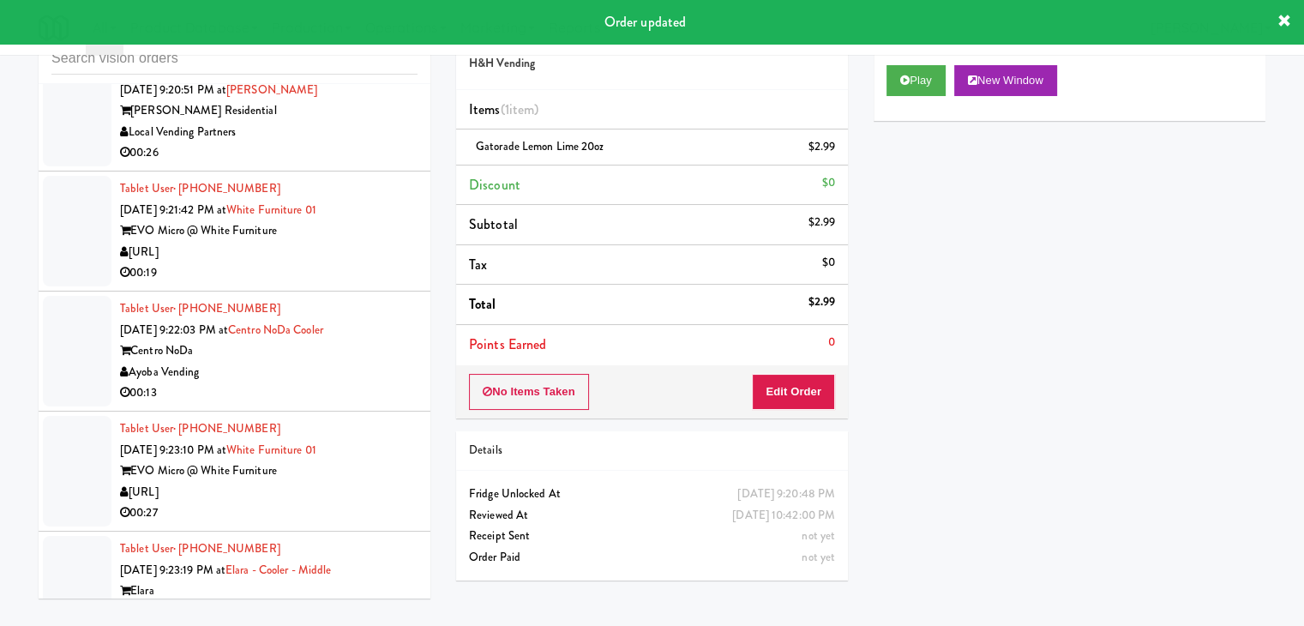
scroll to position [13013, 0]
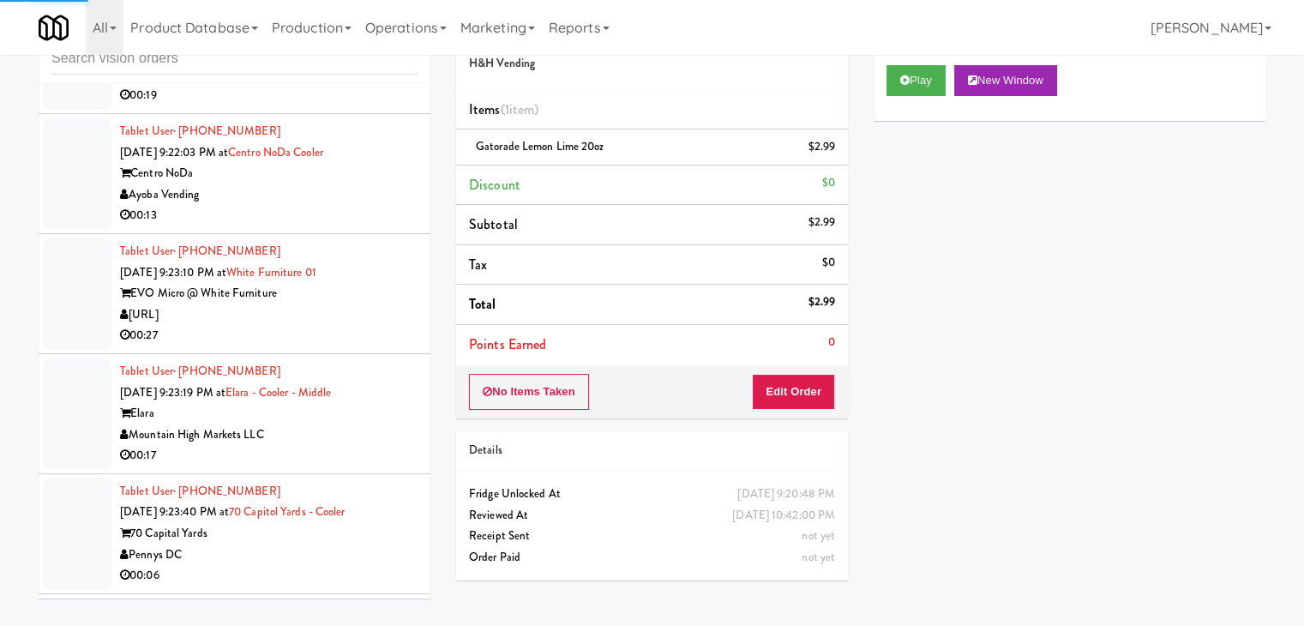
click at [314, 226] on div "00:13" at bounding box center [268, 215] width 297 height 21
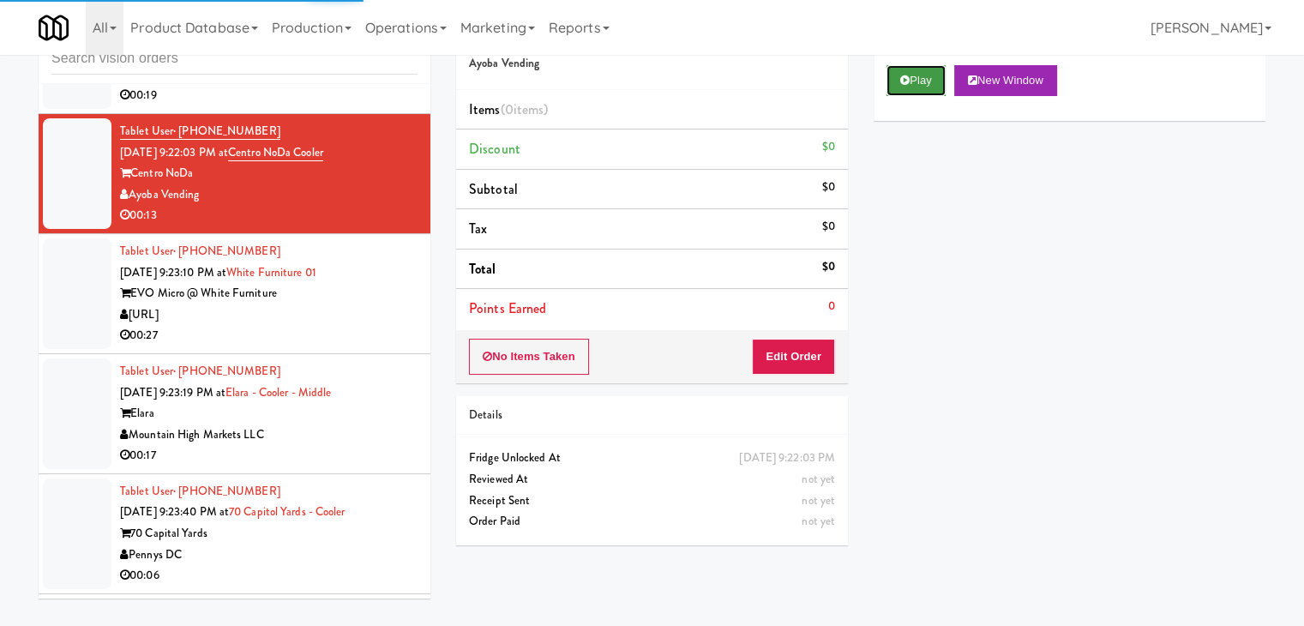
click at [902, 80] on icon at bounding box center [904, 80] width 9 height 11
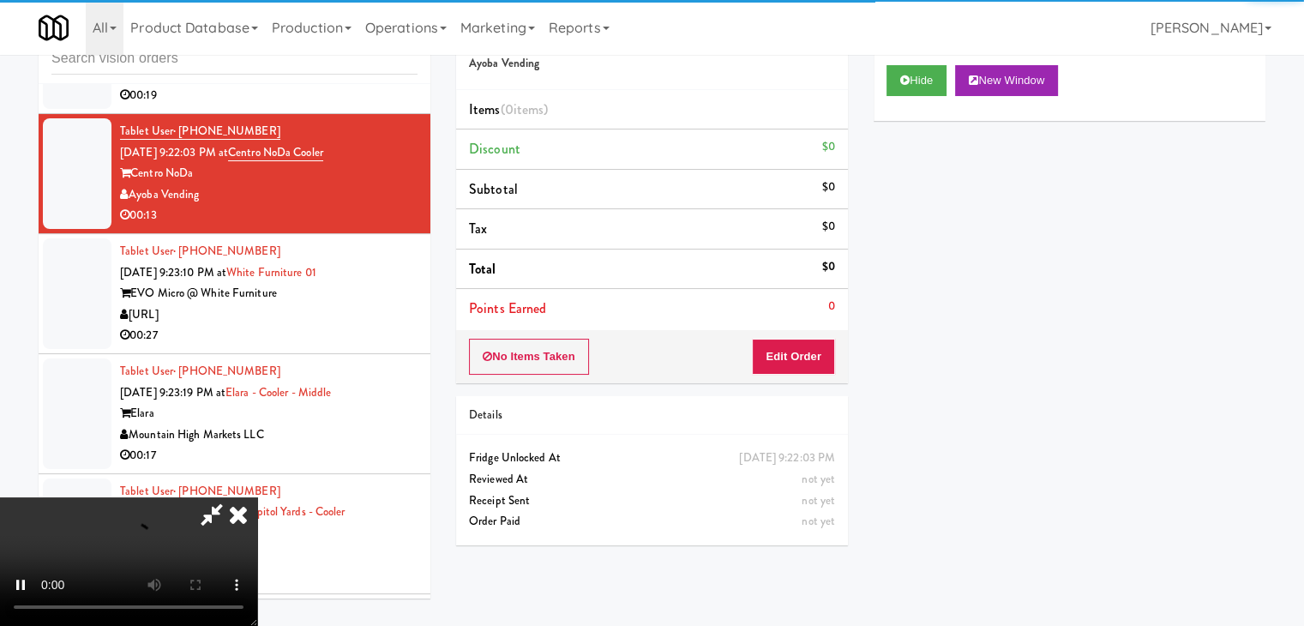
click at [799, 373] on div "No Items Taken Edit Order" at bounding box center [652, 356] width 392 height 53
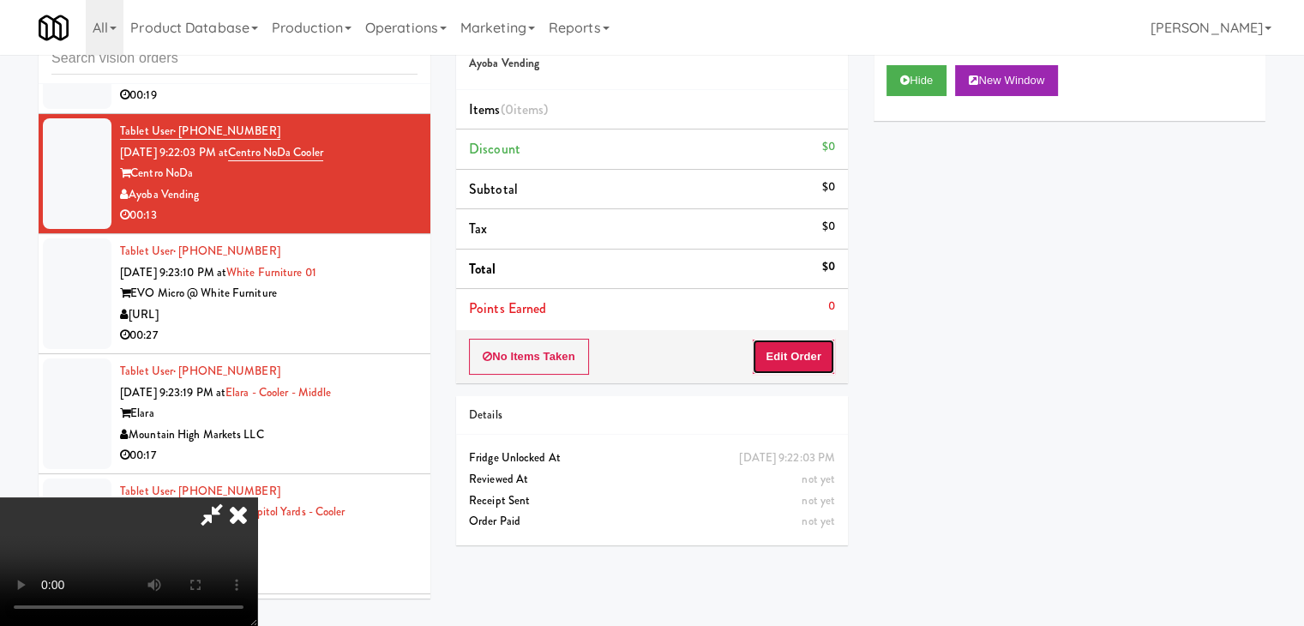
click at [798, 367] on button "Edit Order" at bounding box center [793, 357] width 83 height 36
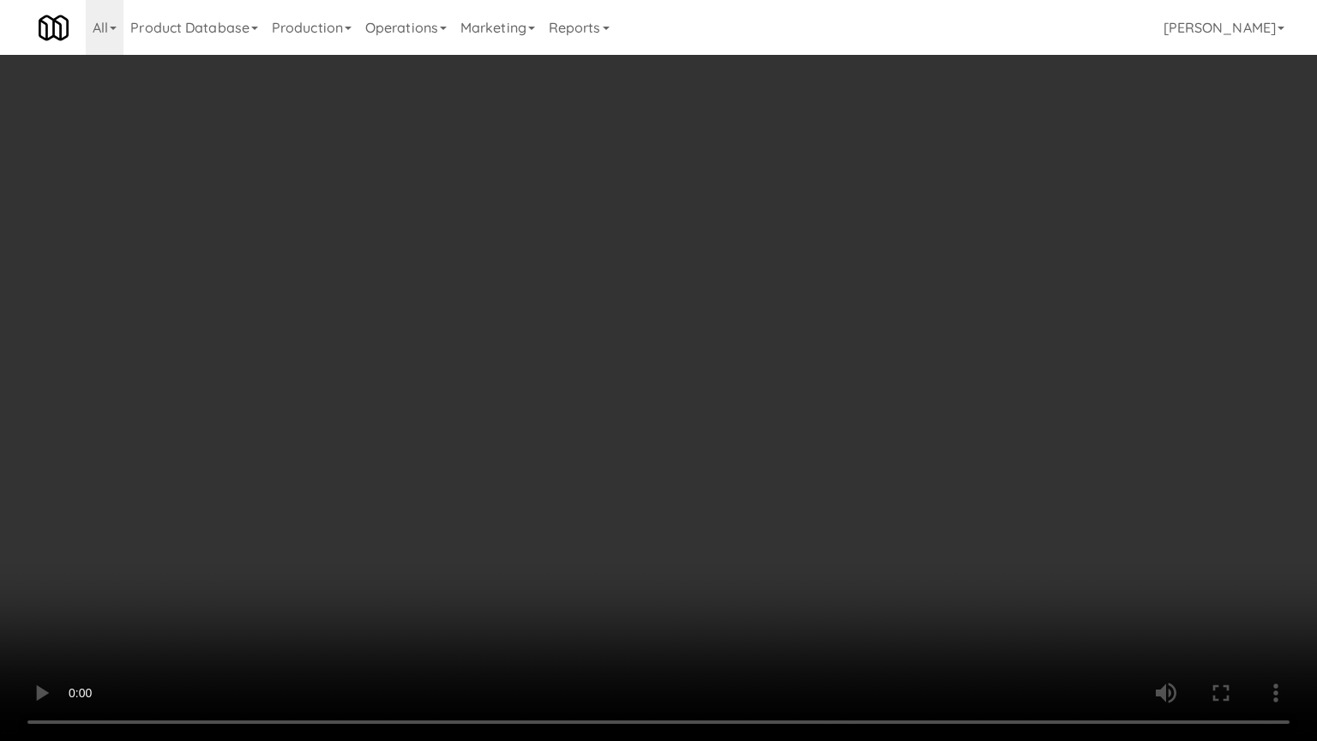
click at [871, 449] on video at bounding box center [658, 370] width 1317 height 741
click at [868, 453] on video at bounding box center [658, 370] width 1317 height 741
click at [878, 440] on video at bounding box center [658, 370] width 1317 height 741
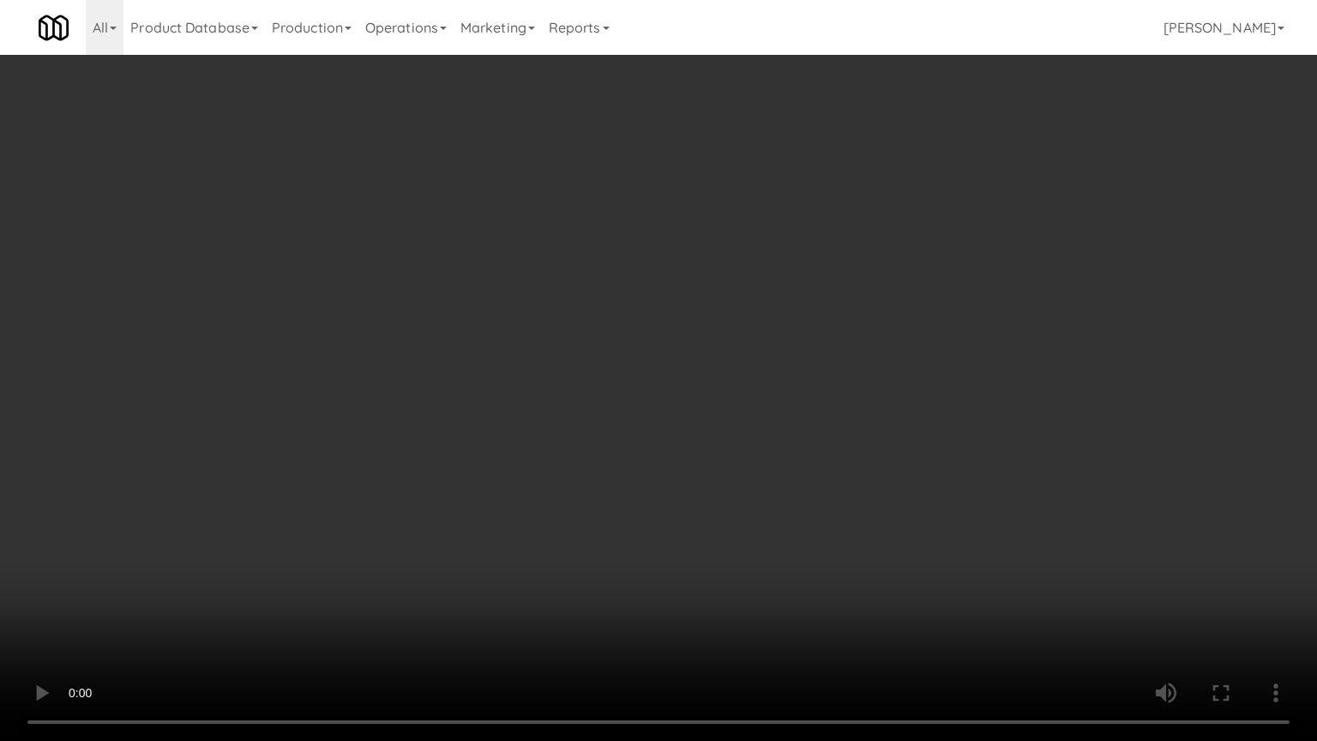
click at [878, 440] on video at bounding box center [658, 370] width 1317 height 741
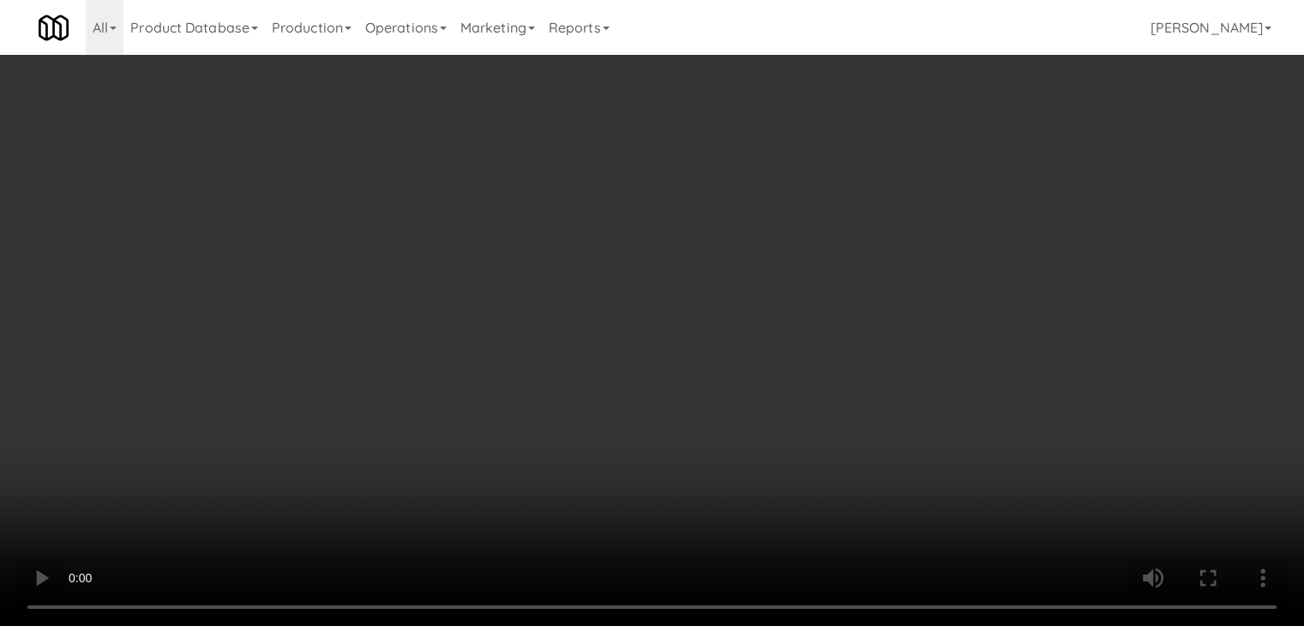
click at [946, 177] on button "Planogram" at bounding box center [928, 182] width 84 height 26
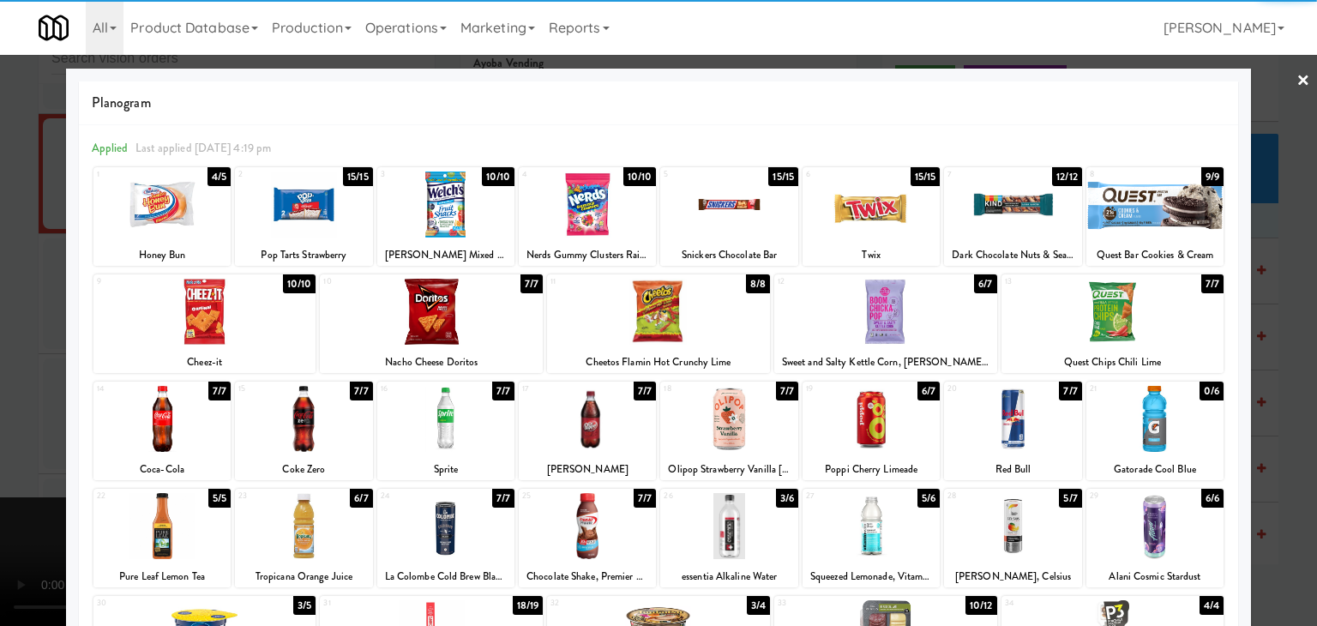
click at [312, 433] on div at bounding box center [303, 419] width 137 height 66
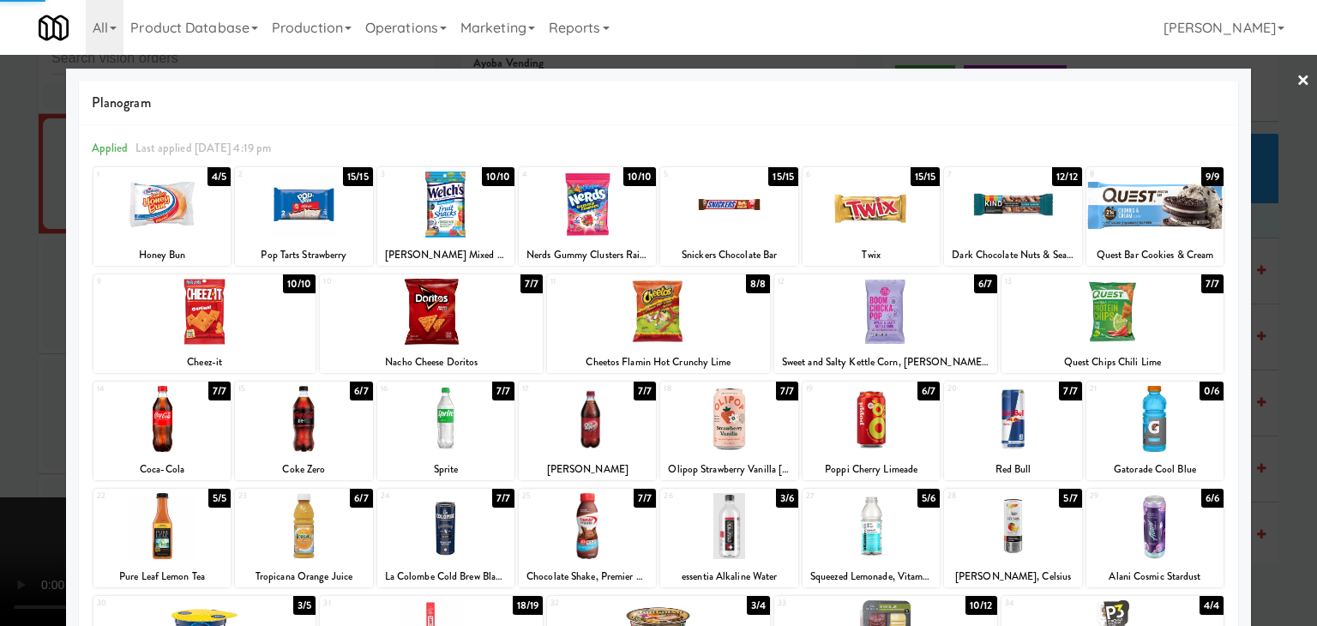
drag, startPoint x: 0, startPoint y: 411, endPoint x: 248, endPoint y: 380, distance: 249.8
click at [3, 409] on div at bounding box center [658, 313] width 1317 height 626
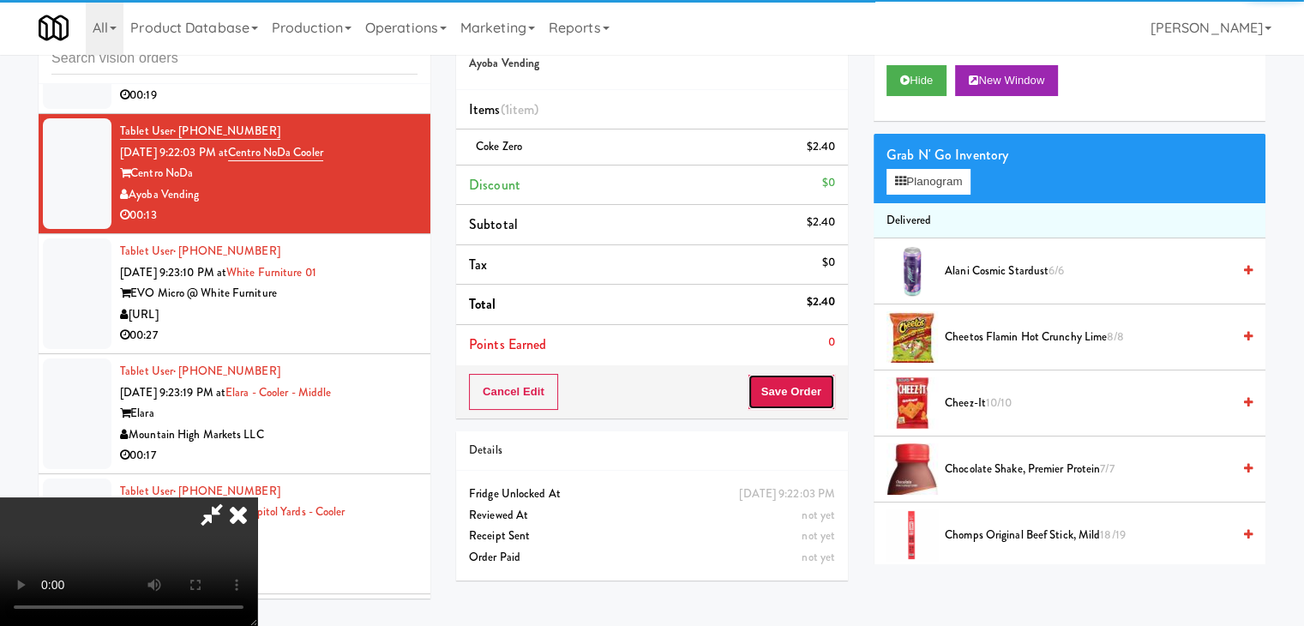
click at [823, 385] on button "Save Order" at bounding box center [791, 392] width 87 height 36
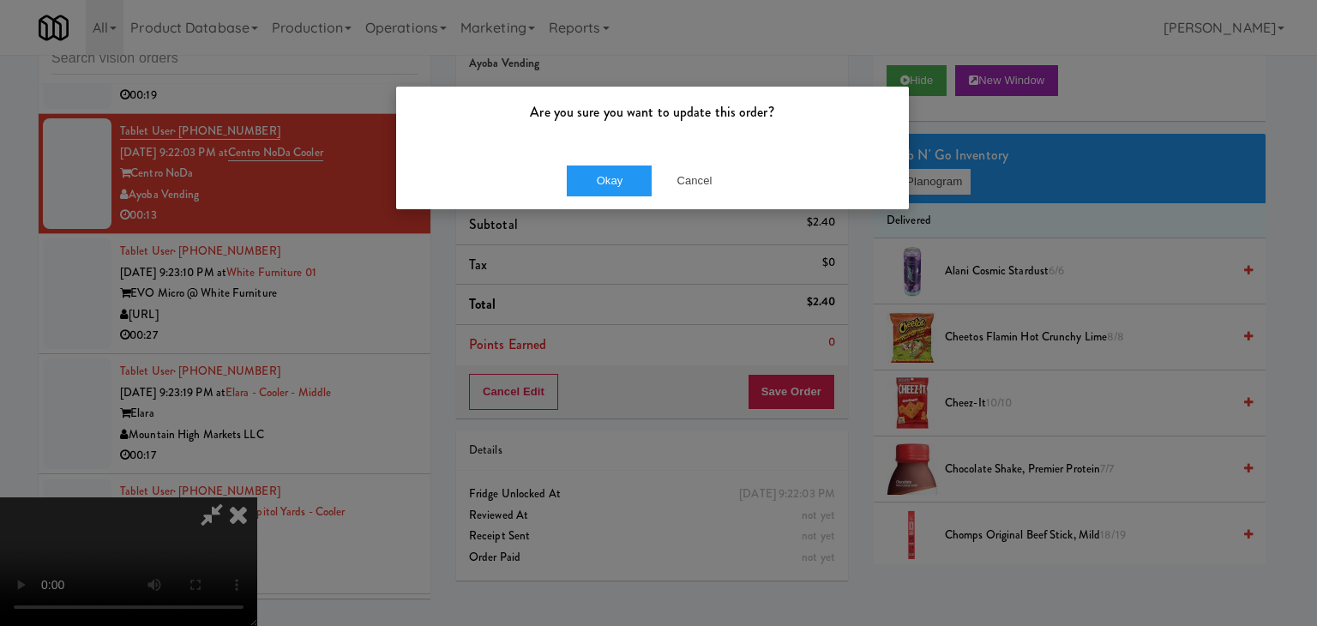
click at [591, 163] on div "Okay Cancel" at bounding box center [652, 180] width 513 height 57
click at [596, 166] on button "Okay" at bounding box center [610, 180] width 86 height 31
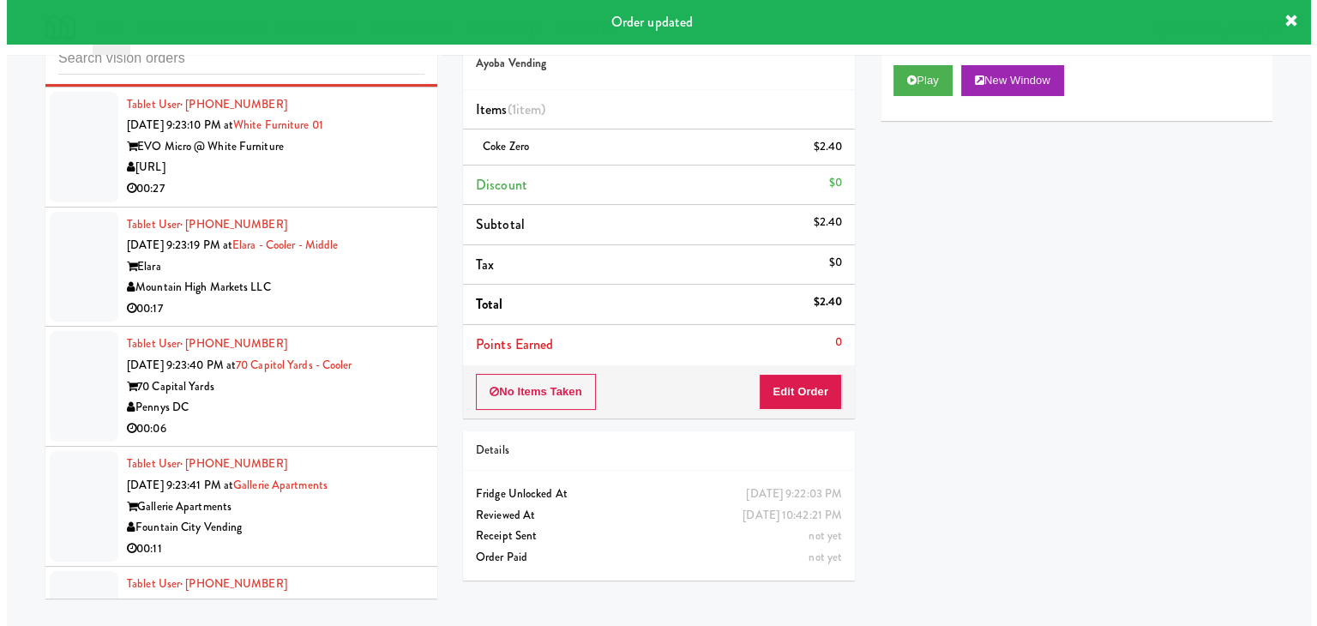
scroll to position [13184, 0]
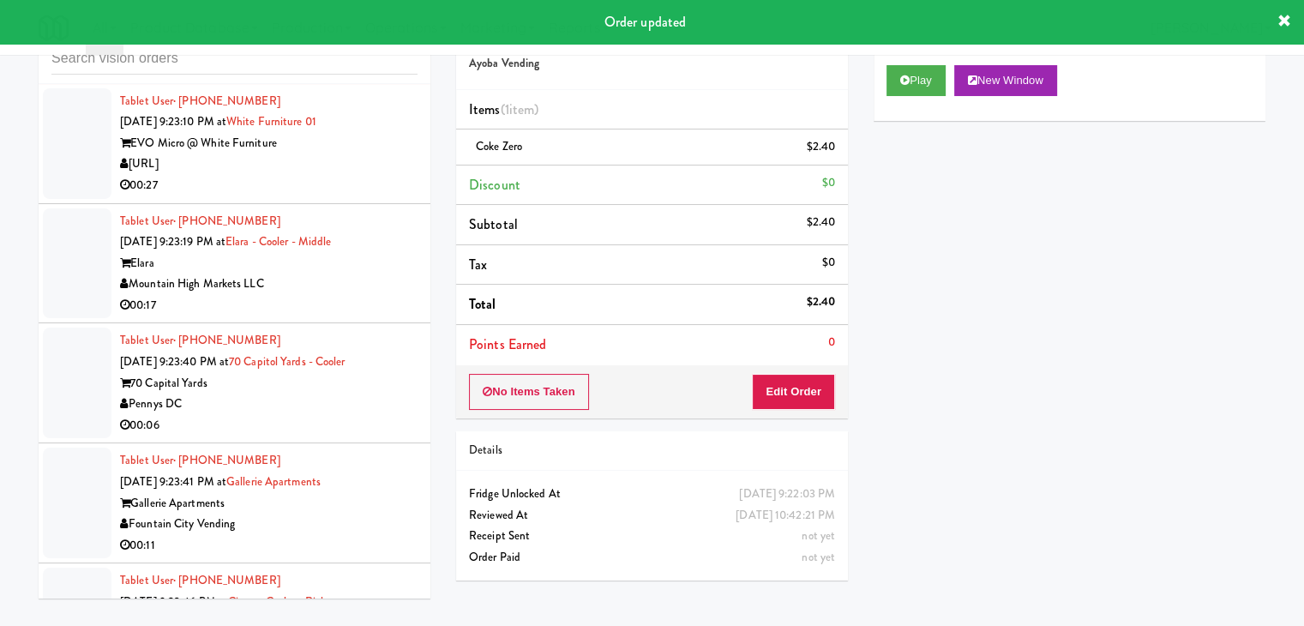
click at [345, 316] on div "00:17" at bounding box center [268, 305] width 297 height 21
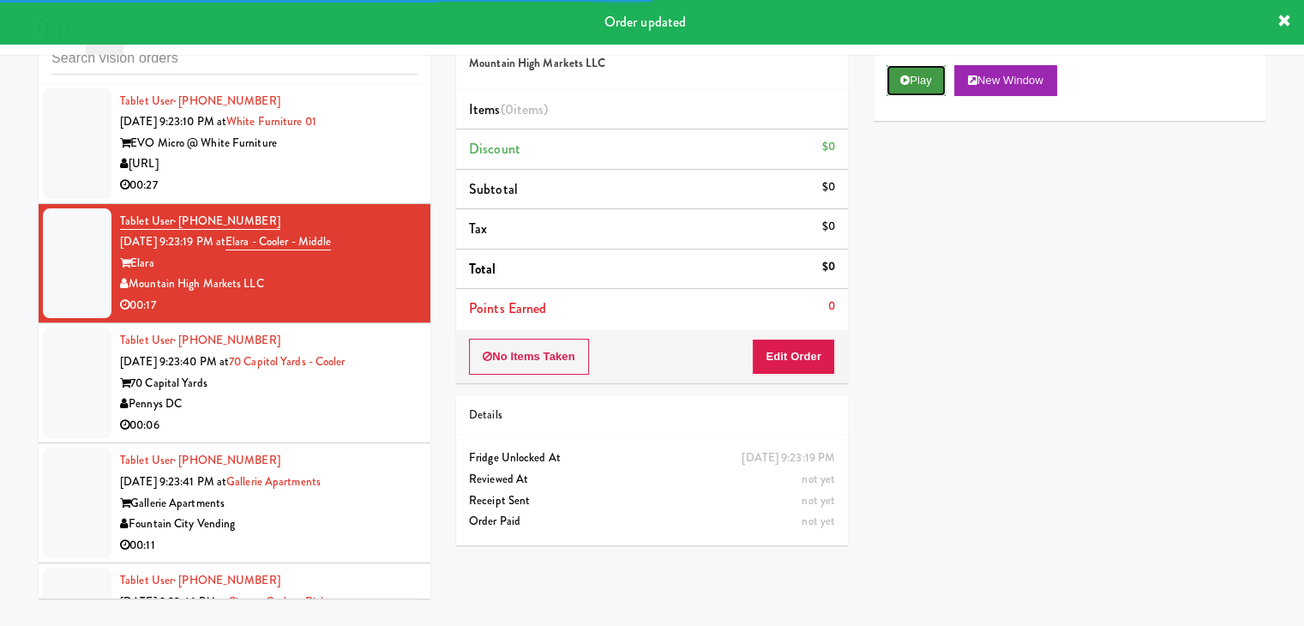
click at [926, 76] on button "Play" at bounding box center [915, 80] width 59 height 31
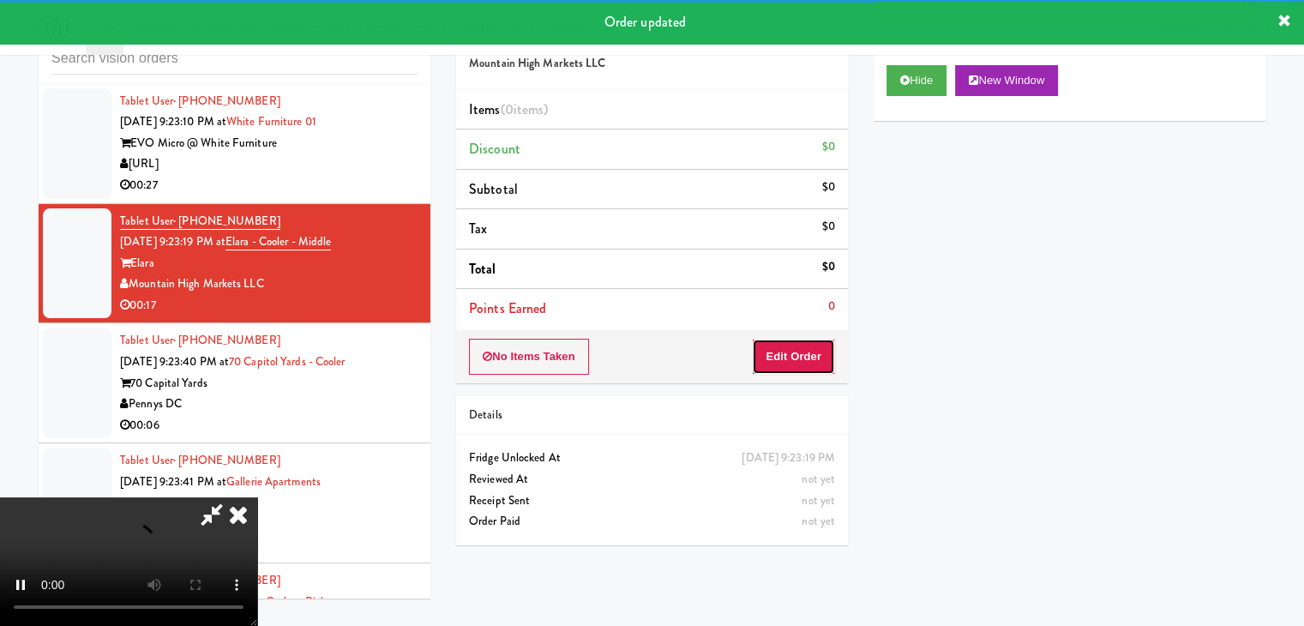
click at [802, 355] on button "Edit Order" at bounding box center [793, 357] width 83 height 36
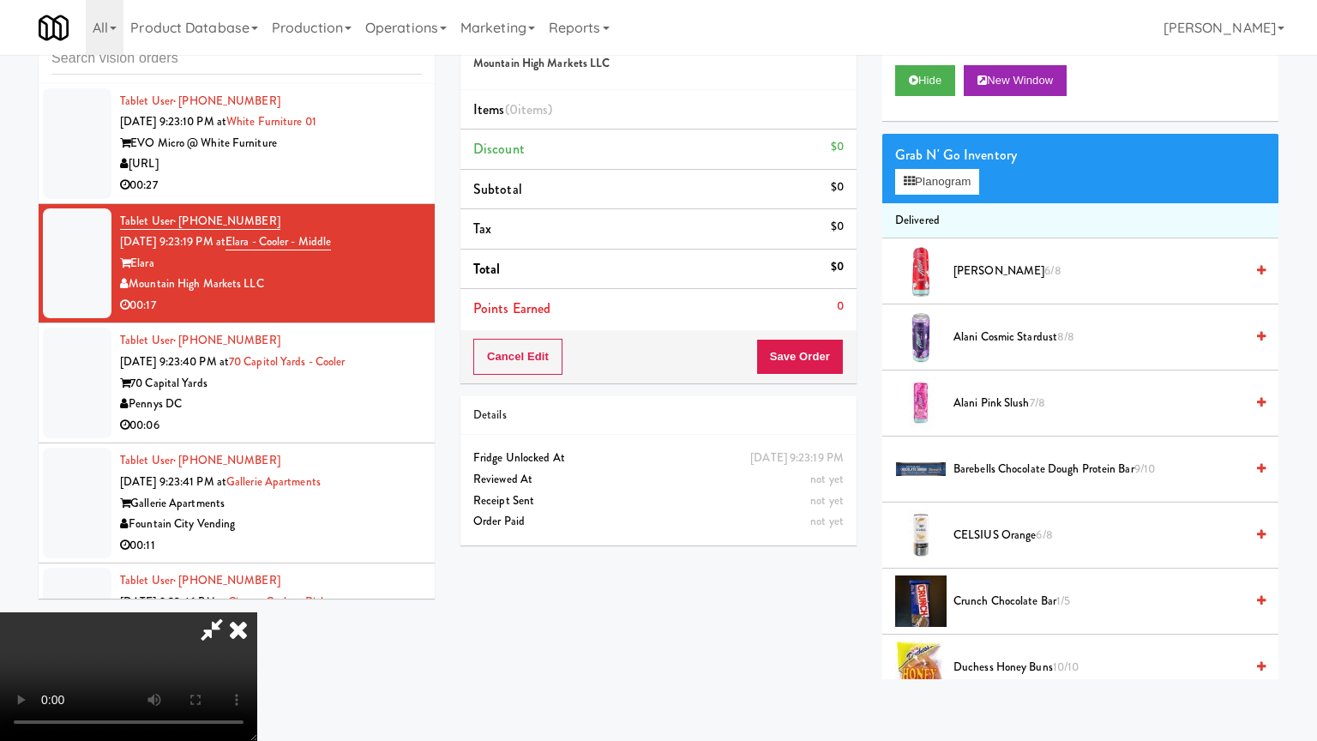
click at [257, 612] on video at bounding box center [128, 676] width 257 height 129
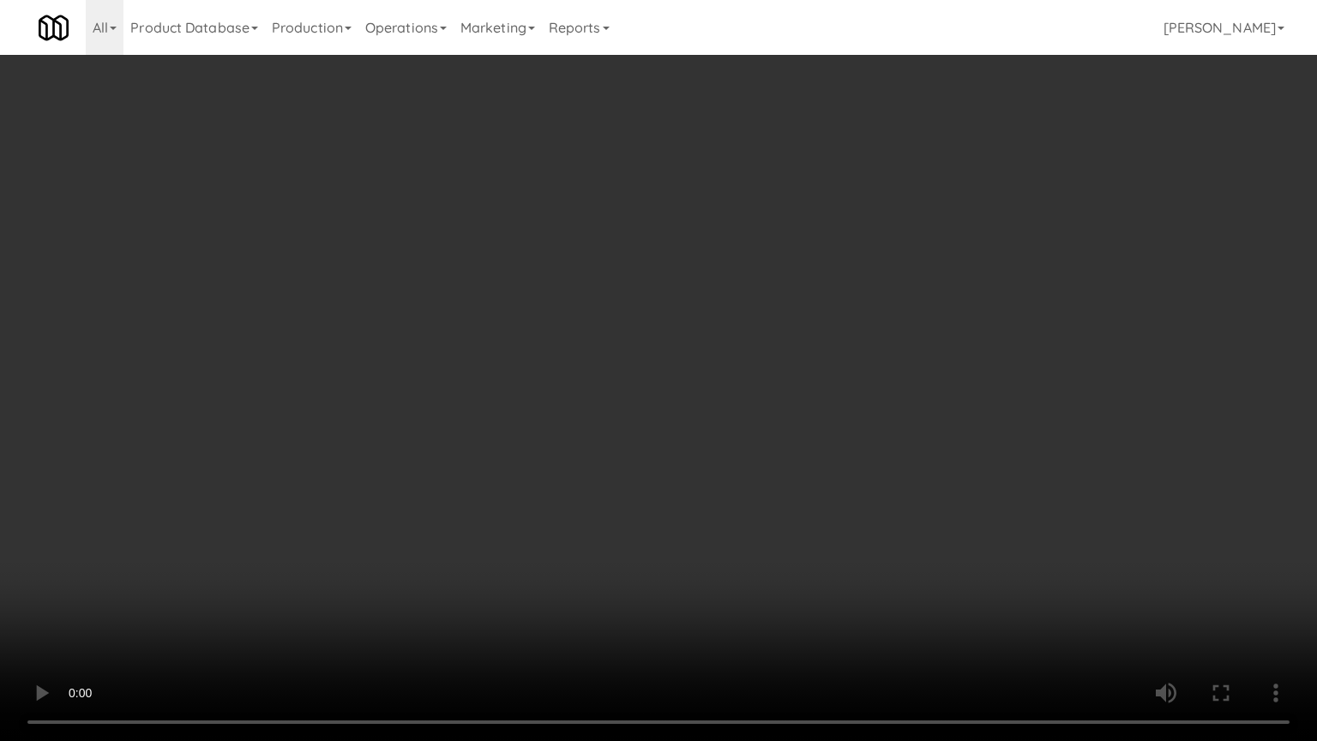
click at [809, 466] on video at bounding box center [658, 370] width 1317 height 741
click at [813, 462] on video at bounding box center [658, 370] width 1317 height 741
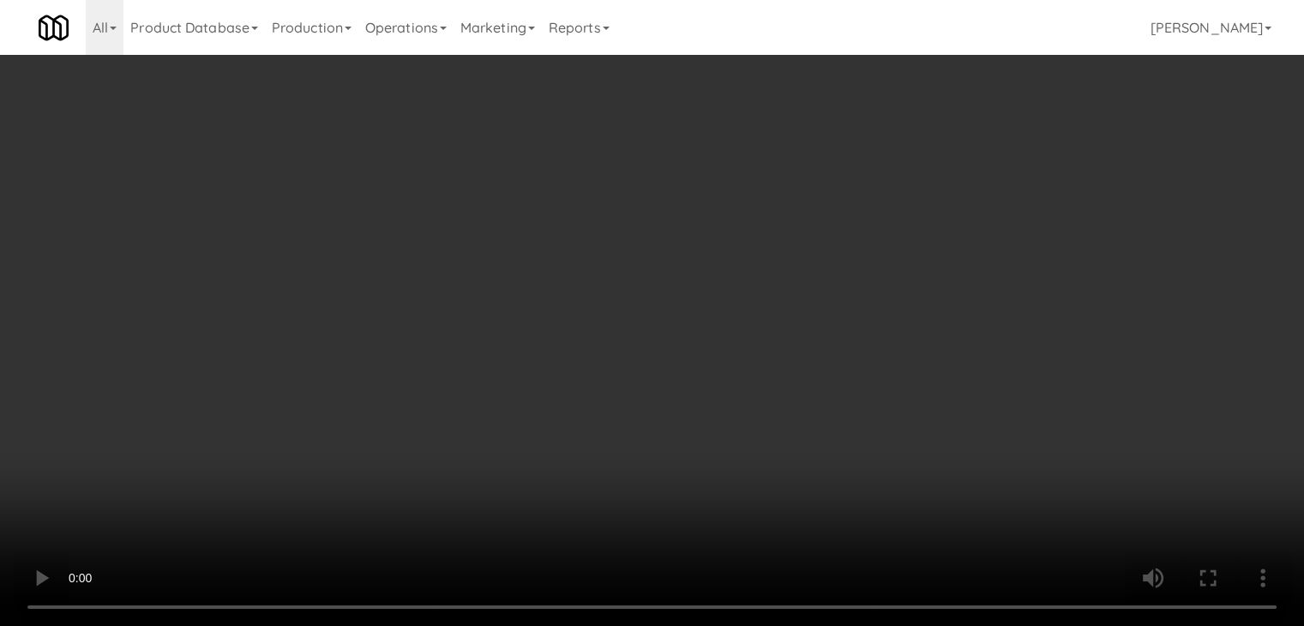
click at [531, 327] on video at bounding box center [652, 313] width 1304 height 626
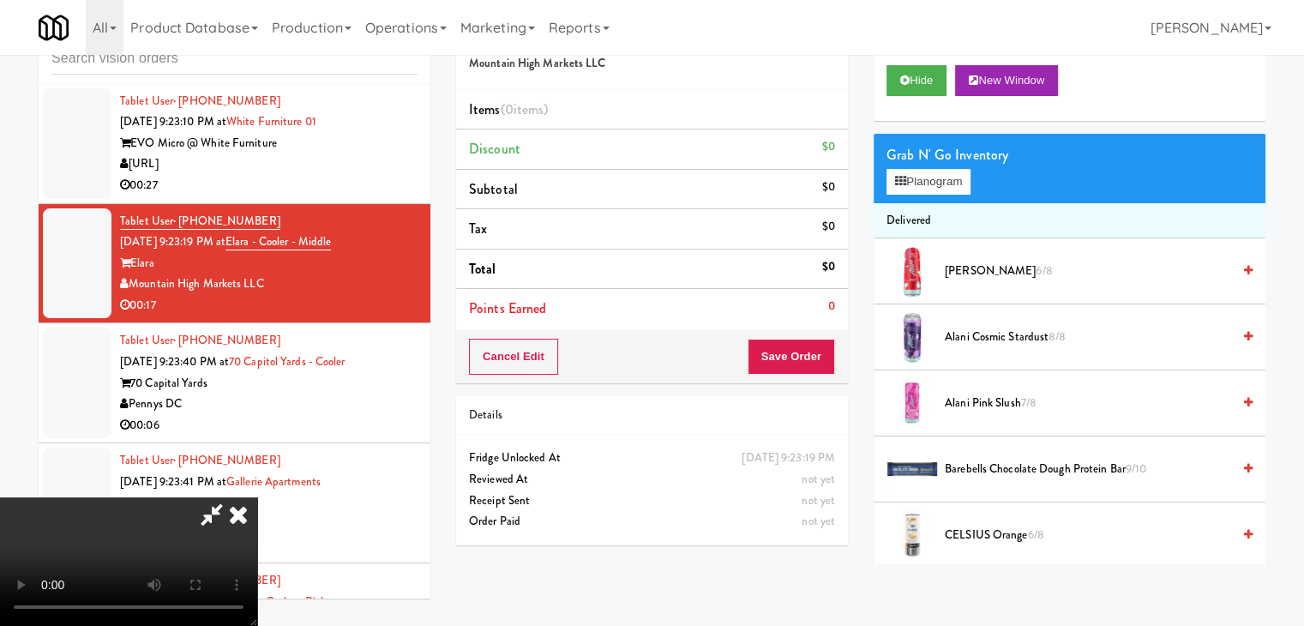
click at [257, 497] on video at bounding box center [128, 561] width 257 height 129
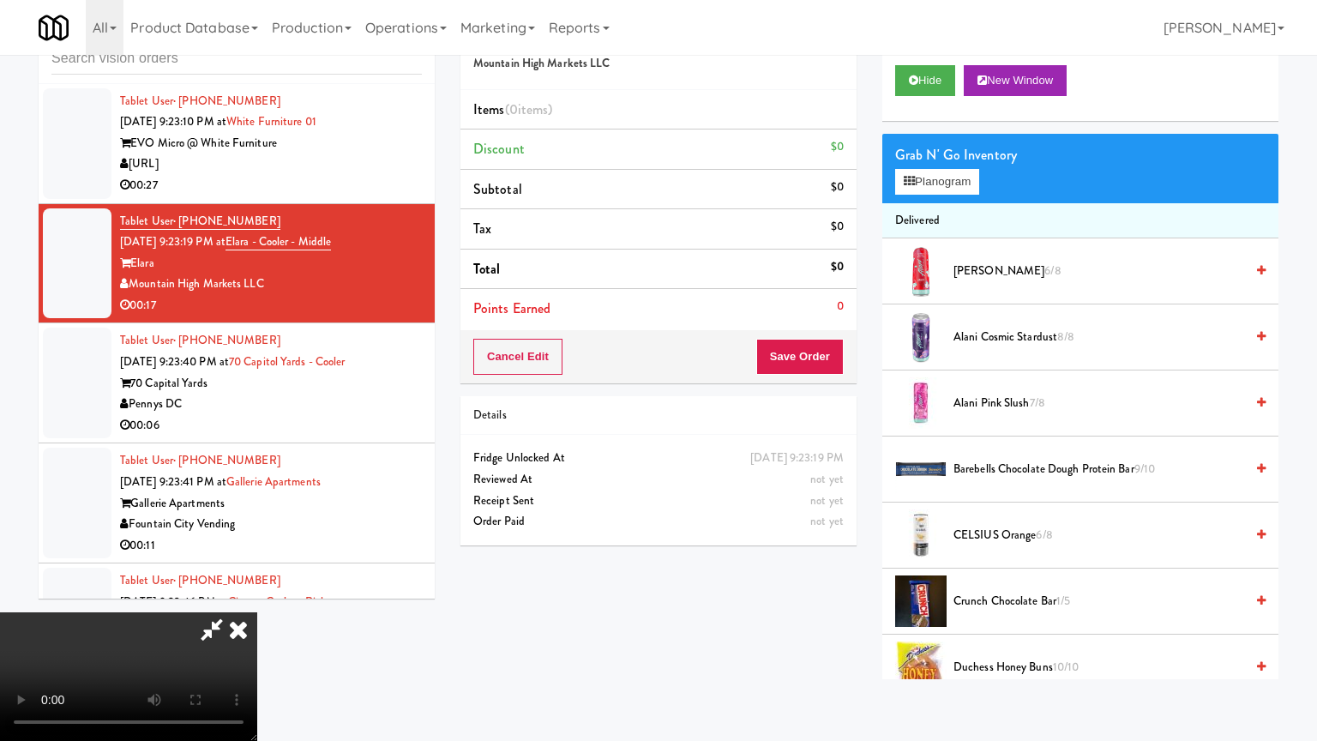
click at [257, 612] on video at bounding box center [128, 676] width 257 height 129
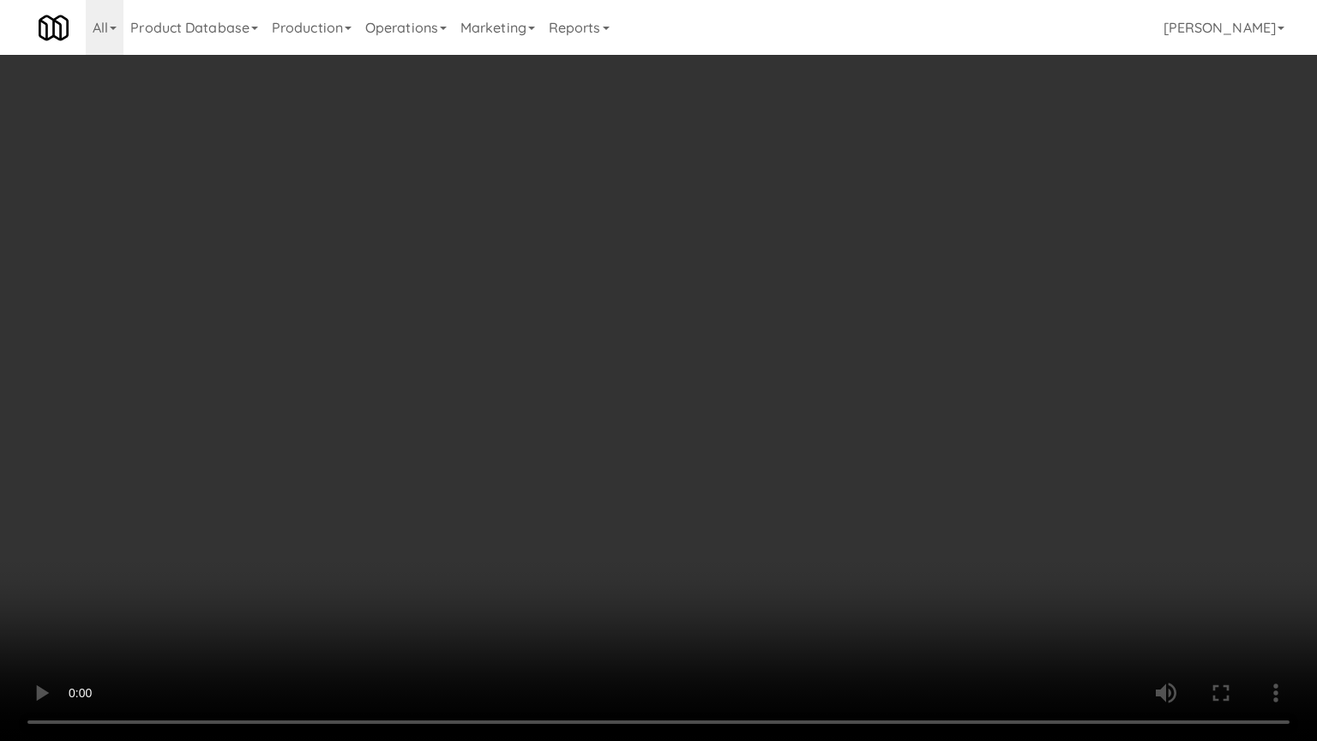
click at [703, 405] on video at bounding box center [658, 370] width 1317 height 741
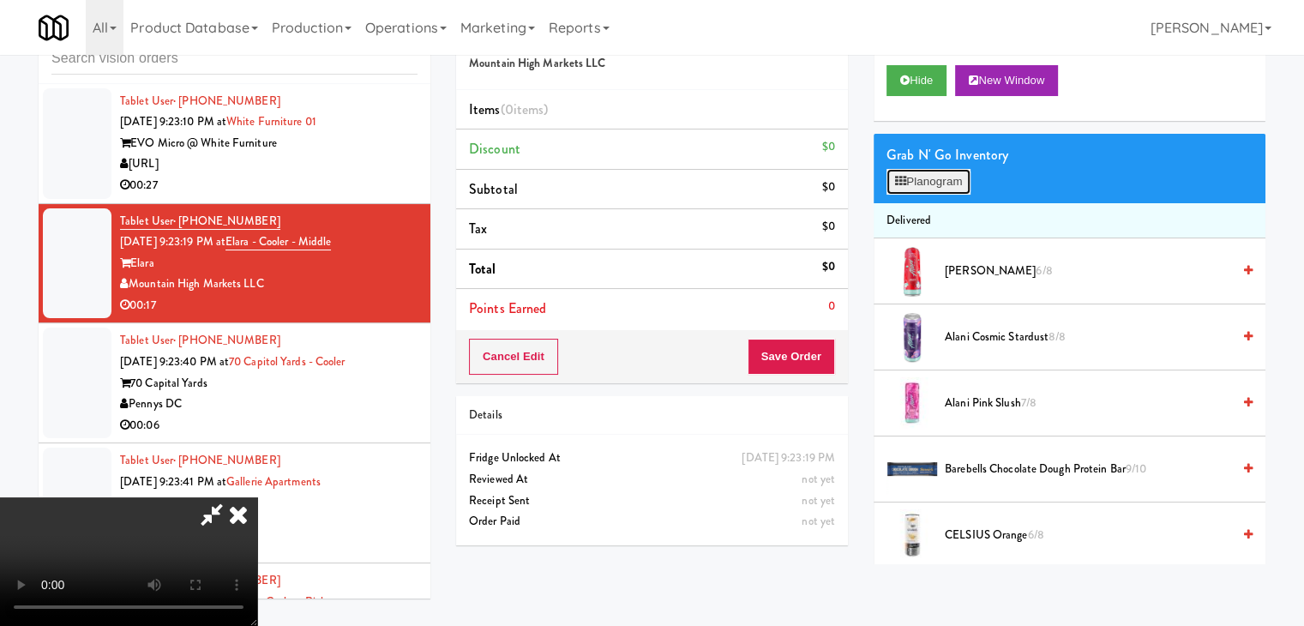
click at [933, 183] on button "Planogram" at bounding box center [928, 182] width 84 height 26
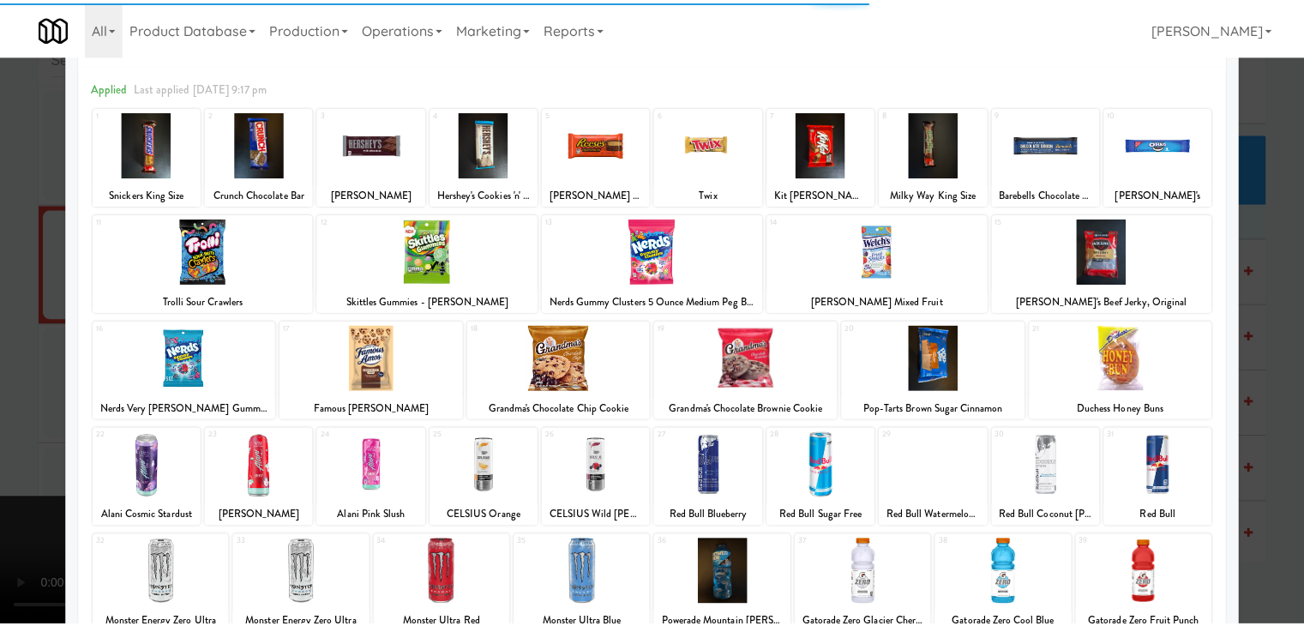
scroll to position [216, 0]
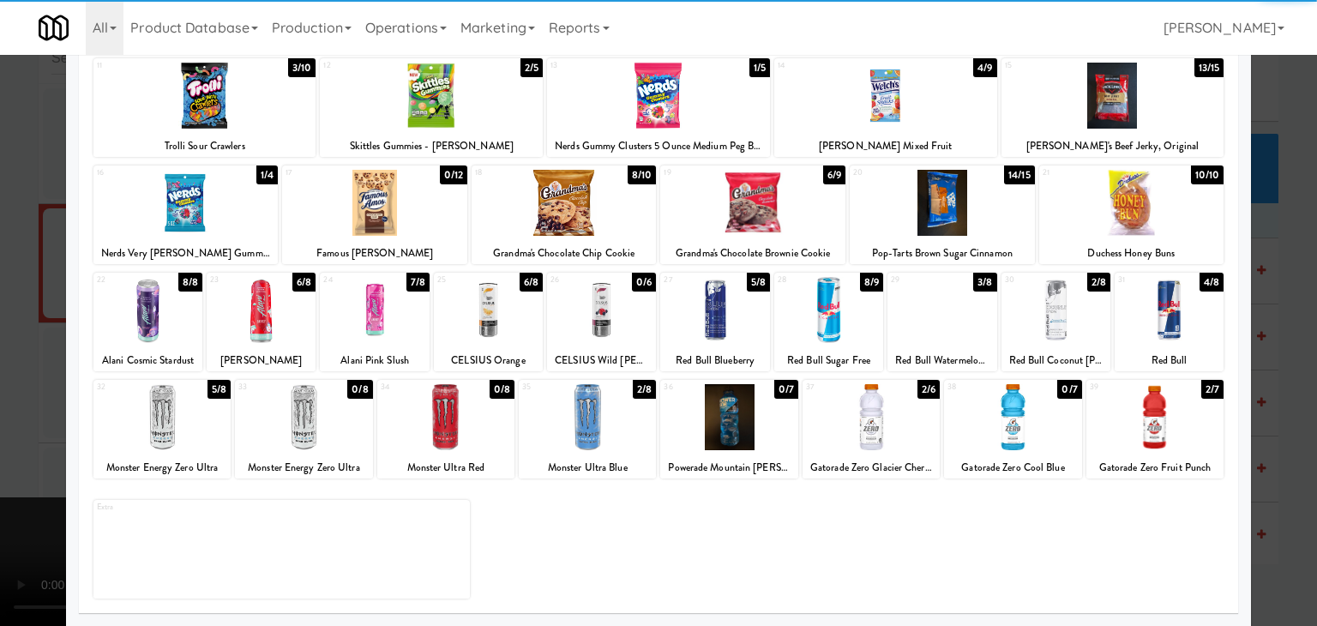
click at [552, 423] on div at bounding box center [587, 417] width 137 height 66
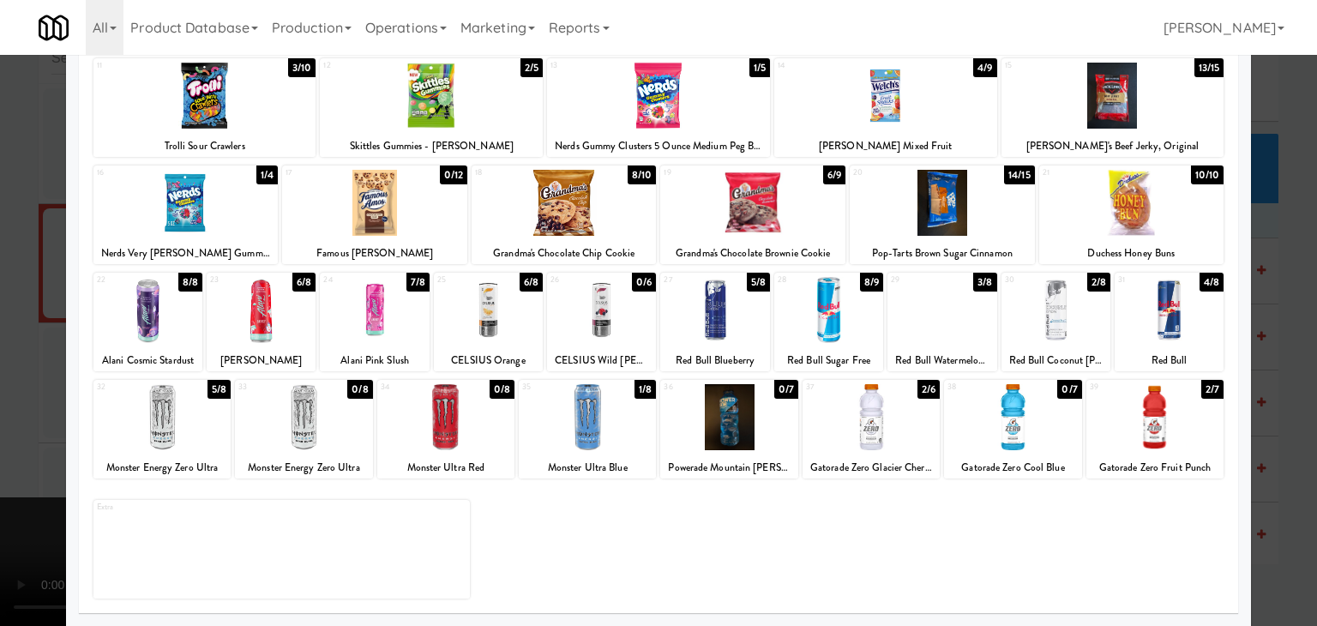
drag, startPoint x: 0, startPoint y: 398, endPoint x: 171, endPoint y: 394, distance: 170.6
click at [4, 397] on div at bounding box center [658, 313] width 1317 height 626
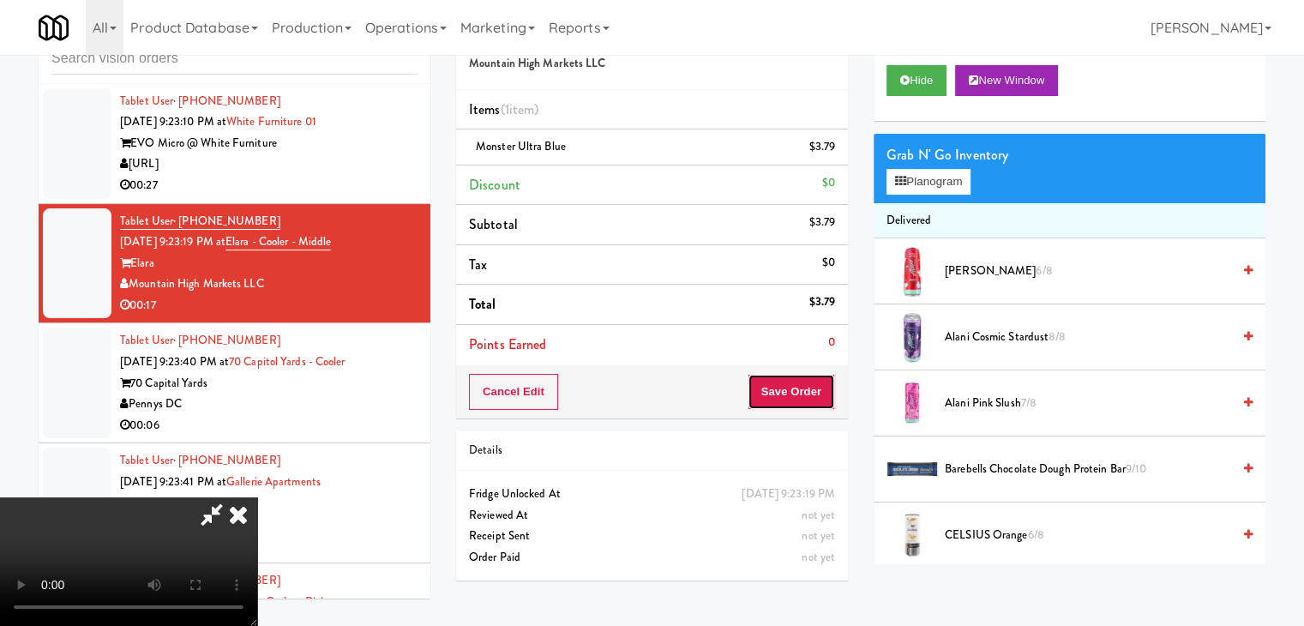
click at [822, 395] on button "Save Order" at bounding box center [791, 392] width 87 height 36
click at [820, 395] on button "Save Order" at bounding box center [791, 392] width 87 height 36
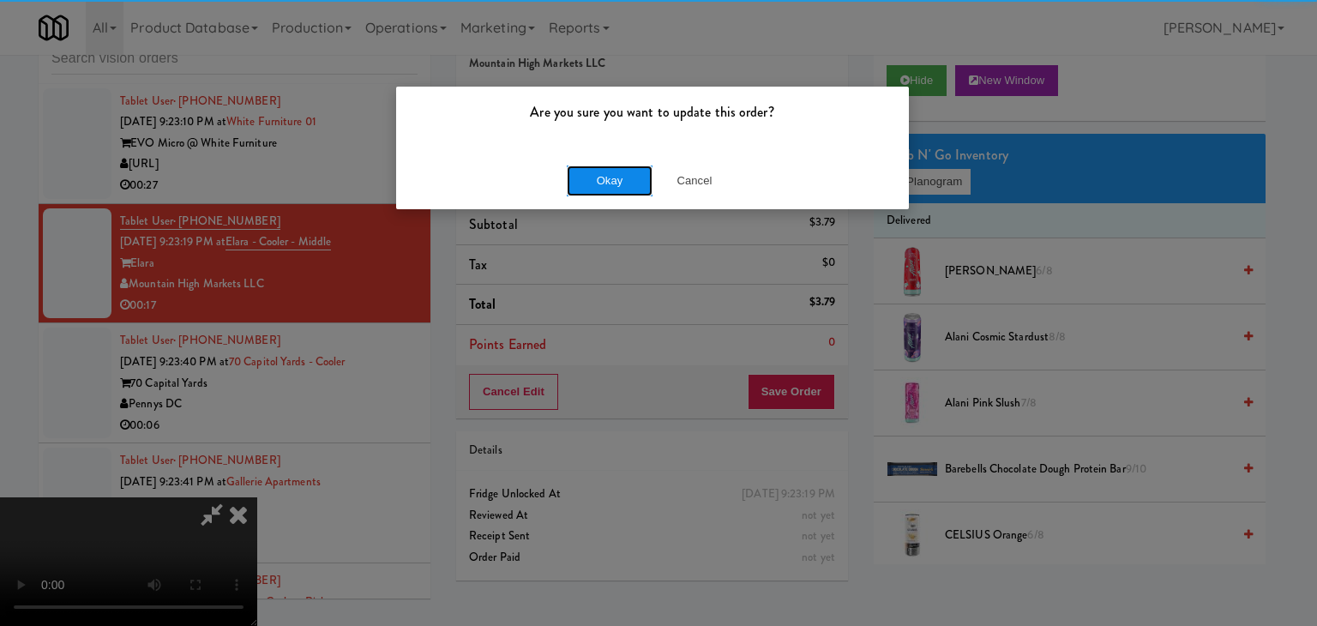
click at [615, 186] on button "Okay" at bounding box center [610, 180] width 86 height 31
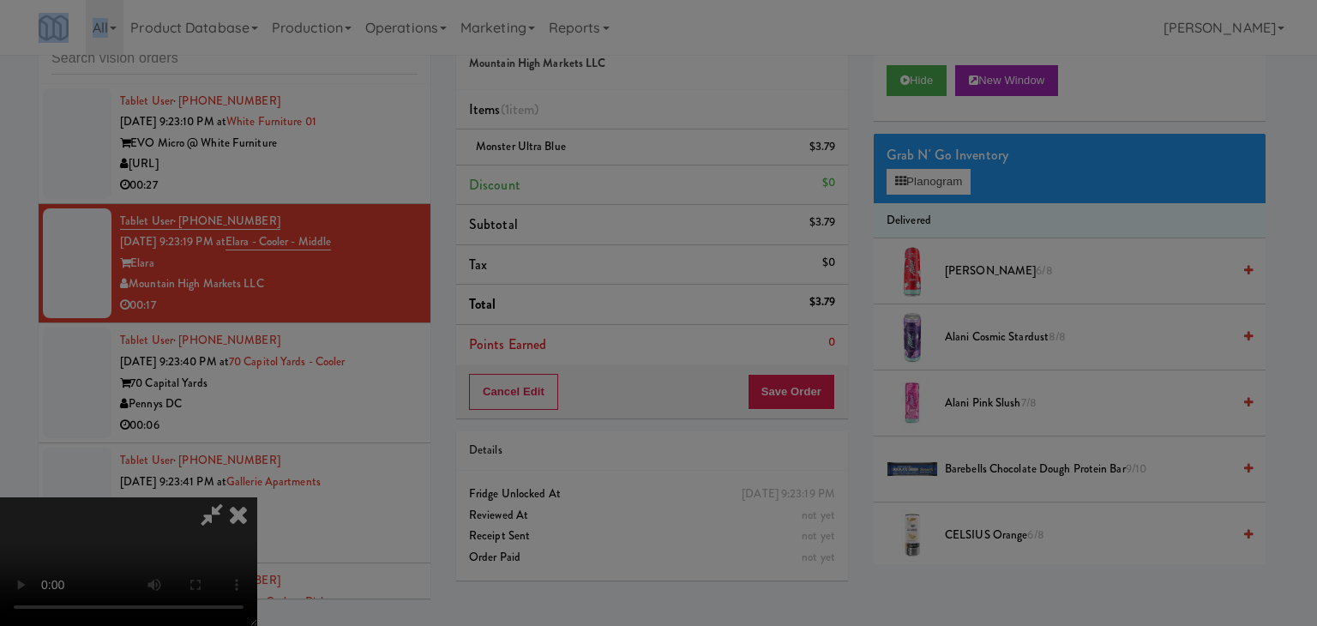
click at [615, 177] on div "Okay Cancel" at bounding box center [652, 148] width 513 height 57
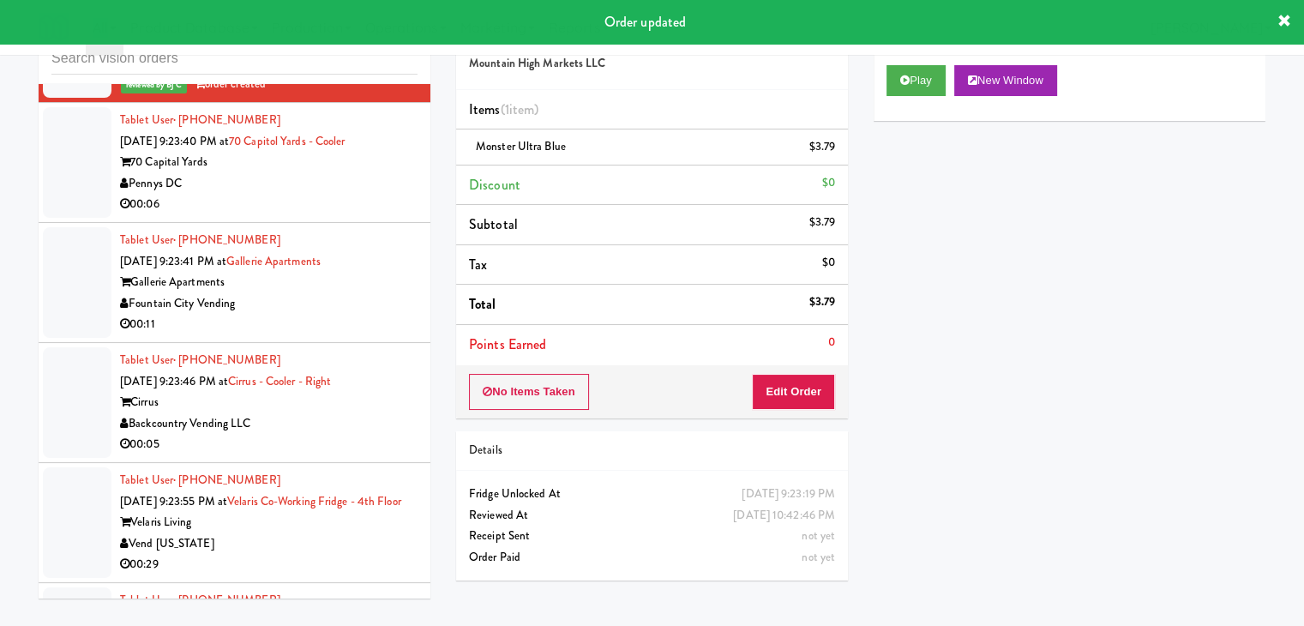
scroll to position [13441, 0]
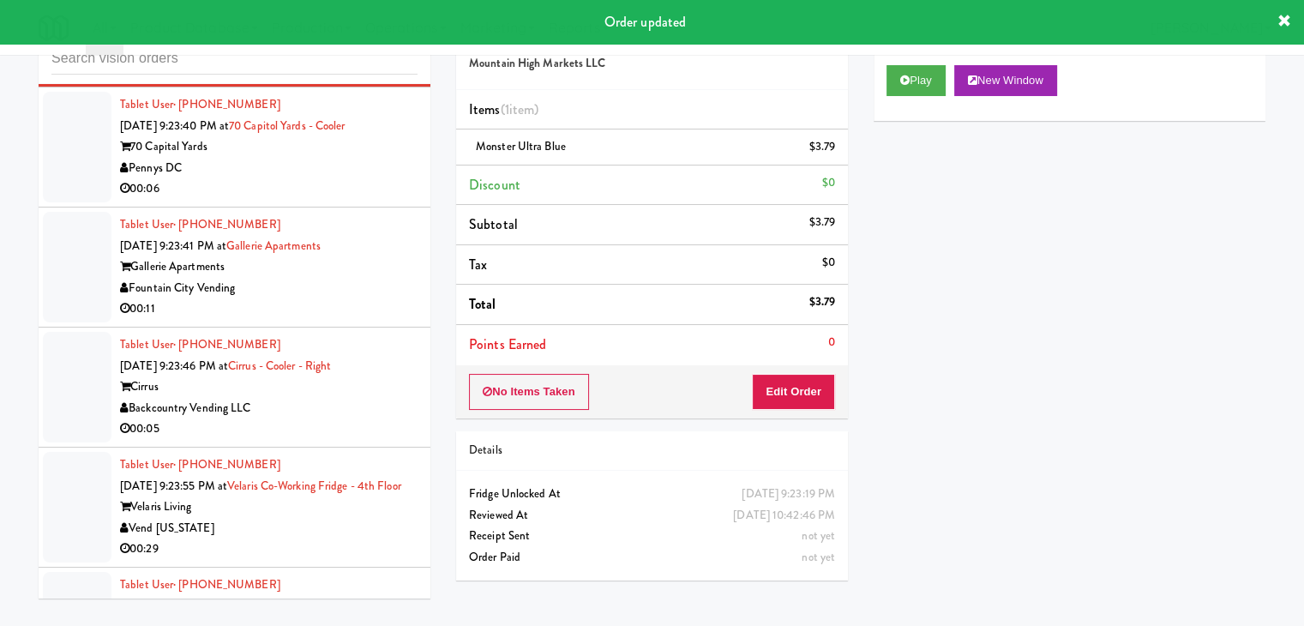
click at [335, 200] on div "00:06" at bounding box center [268, 188] width 297 height 21
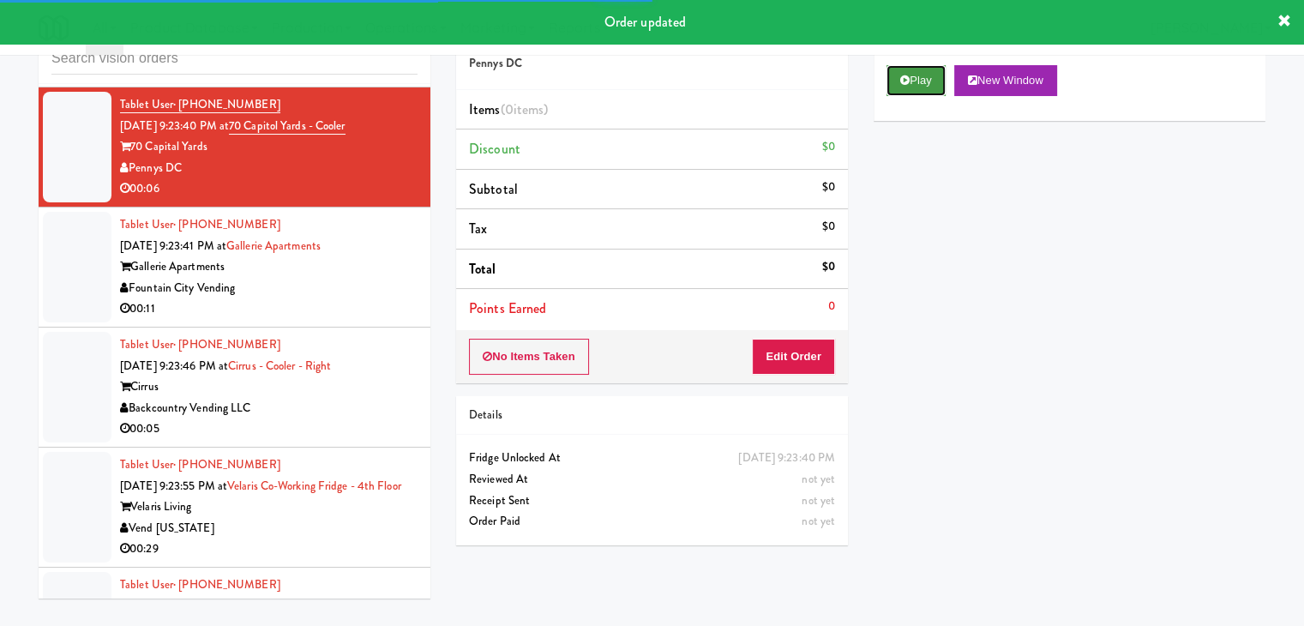
click at [923, 67] on button "Play" at bounding box center [915, 80] width 59 height 31
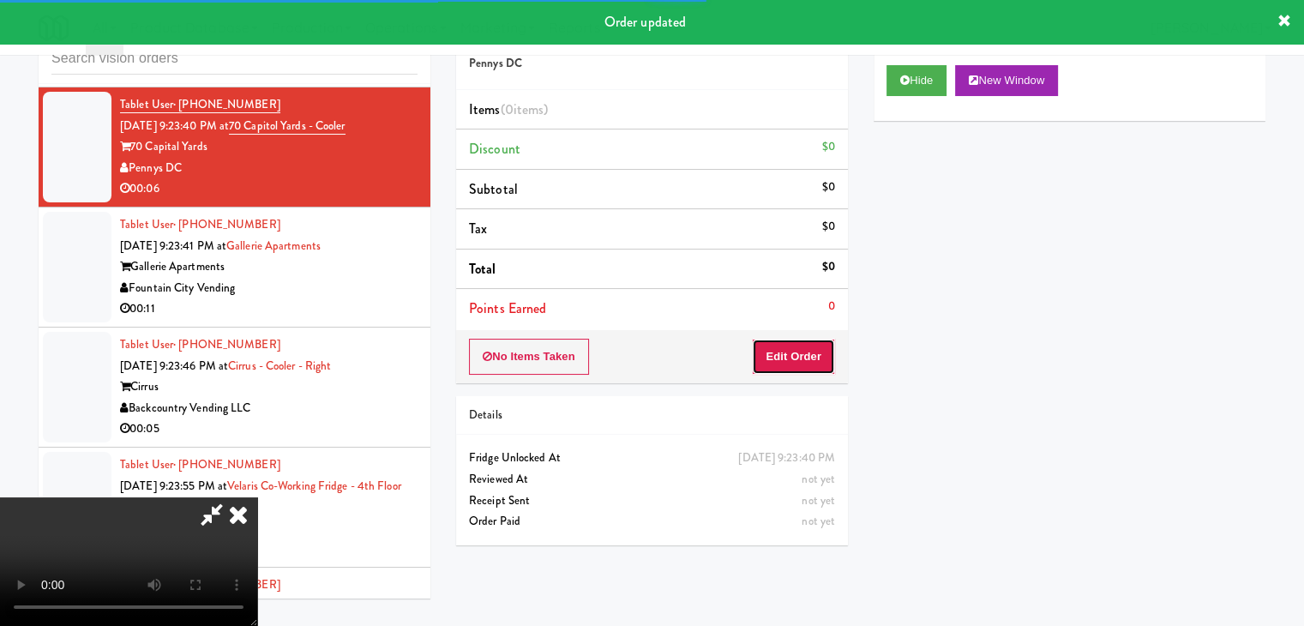
click at [775, 357] on button "Edit Order" at bounding box center [793, 357] width 83 height 36
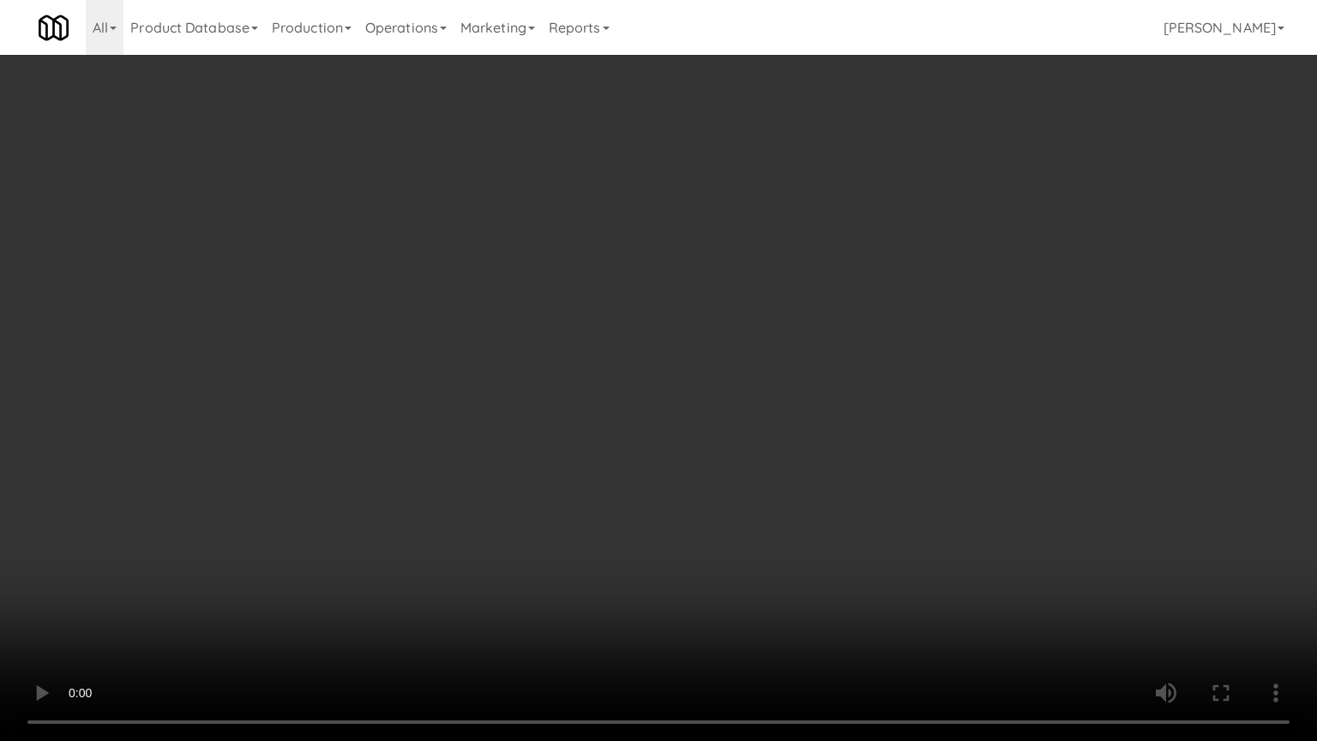
click at [853, 477] on video at bounding box center [658, 370] width 1317 height 741
click at [860, 473] on video at bounding box center [658, 370] width 1317 height 741
click at [861, 471] on video at bounding box center [658, 370] width 1317 height 741
click at [874, 438] on video at bounding box center [658, 370] width 1317 height 741
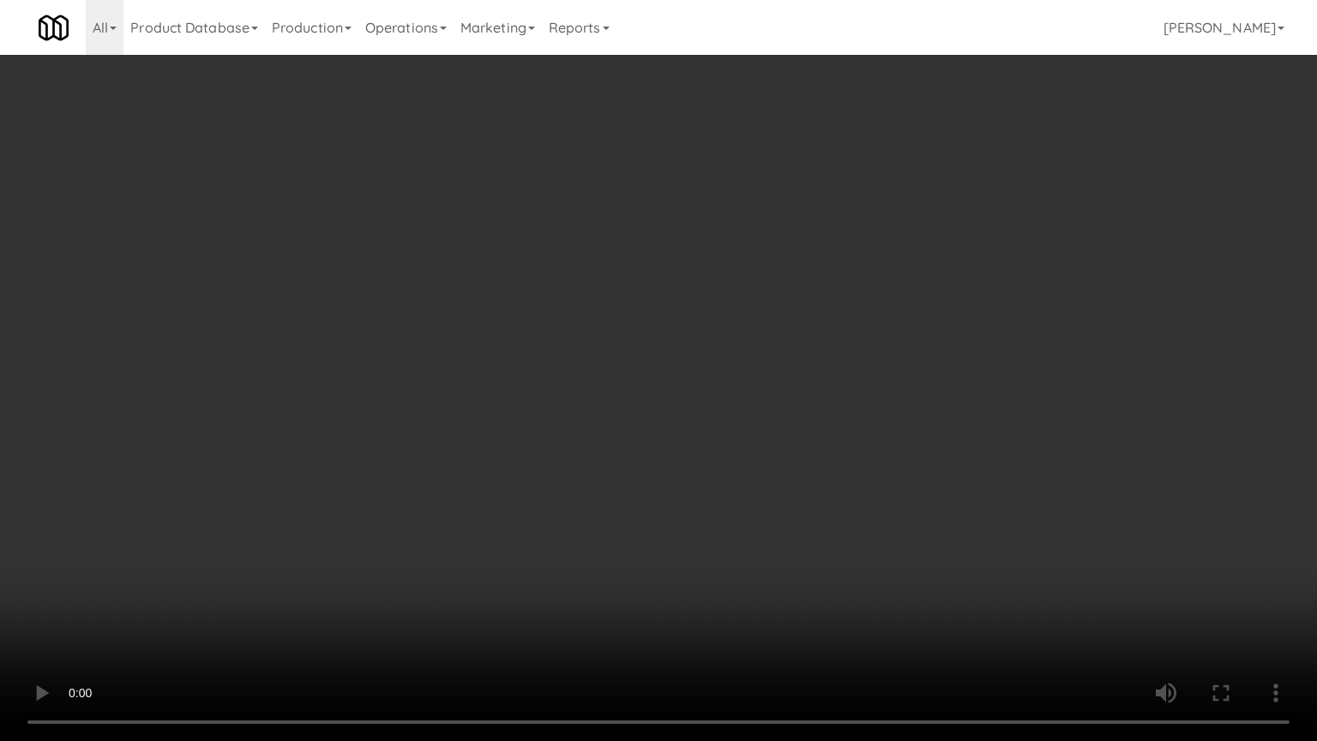
click at [875, 432] on video at bounding box center [658, 370] width 1317 height 741
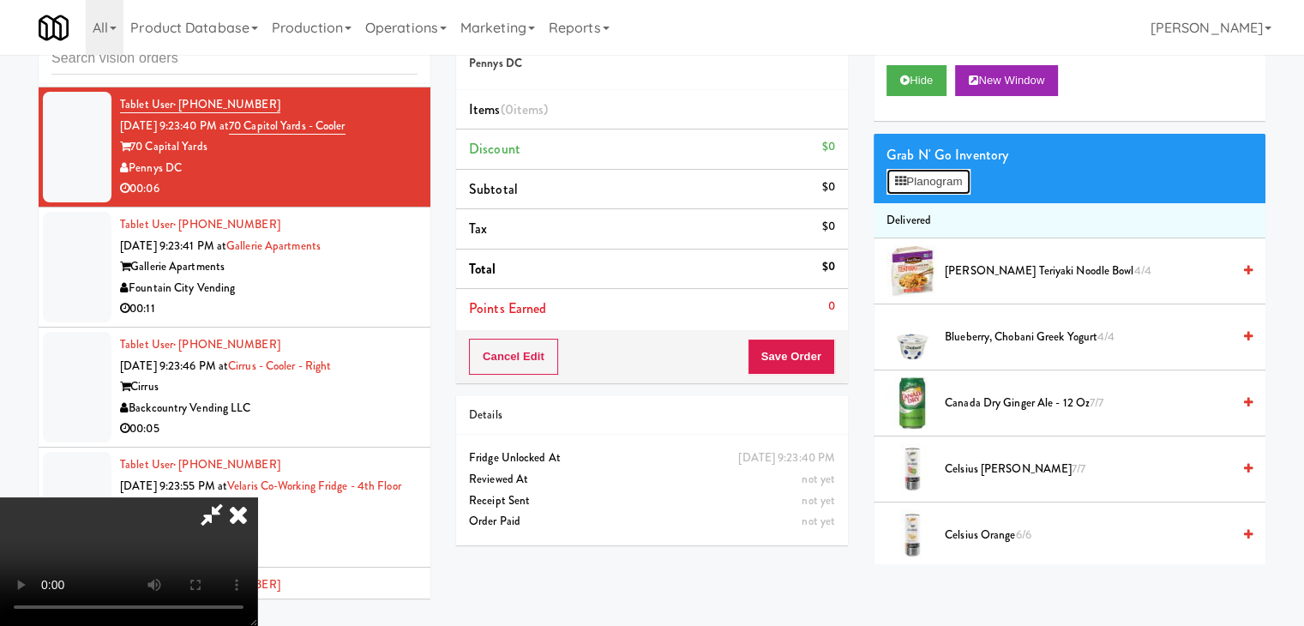
click at [955, 183] on button "Planogram" at bounding box center [928, 182] width 84 height 26
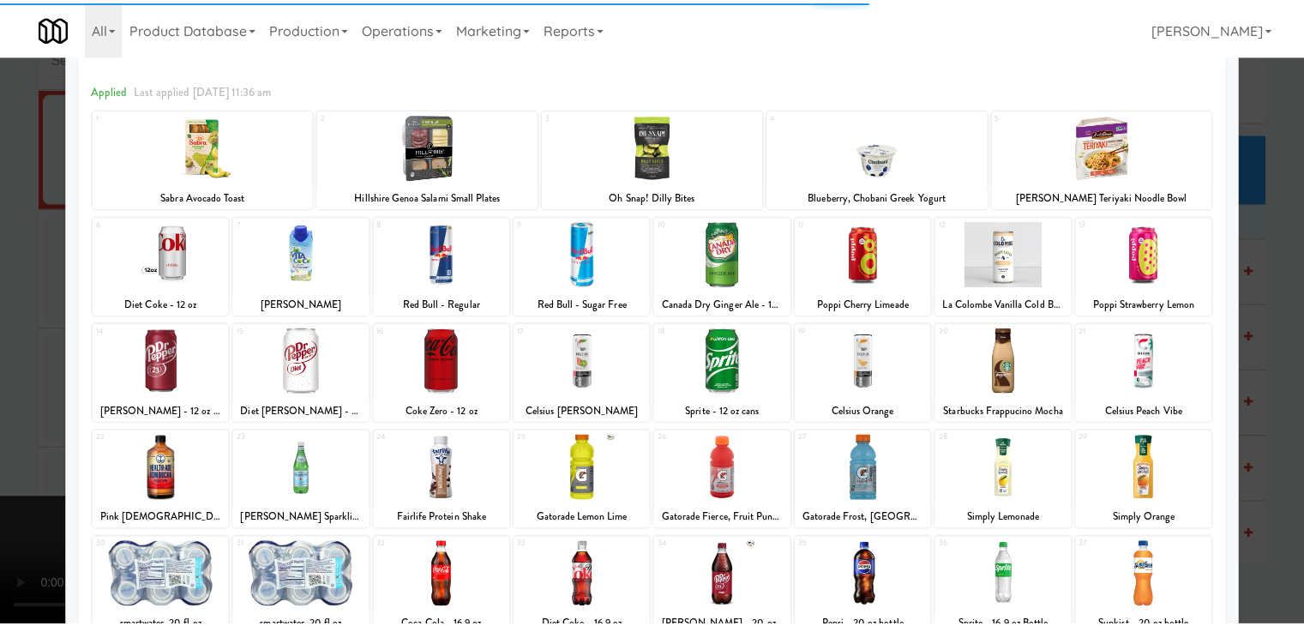
scroll to position [86, 0]
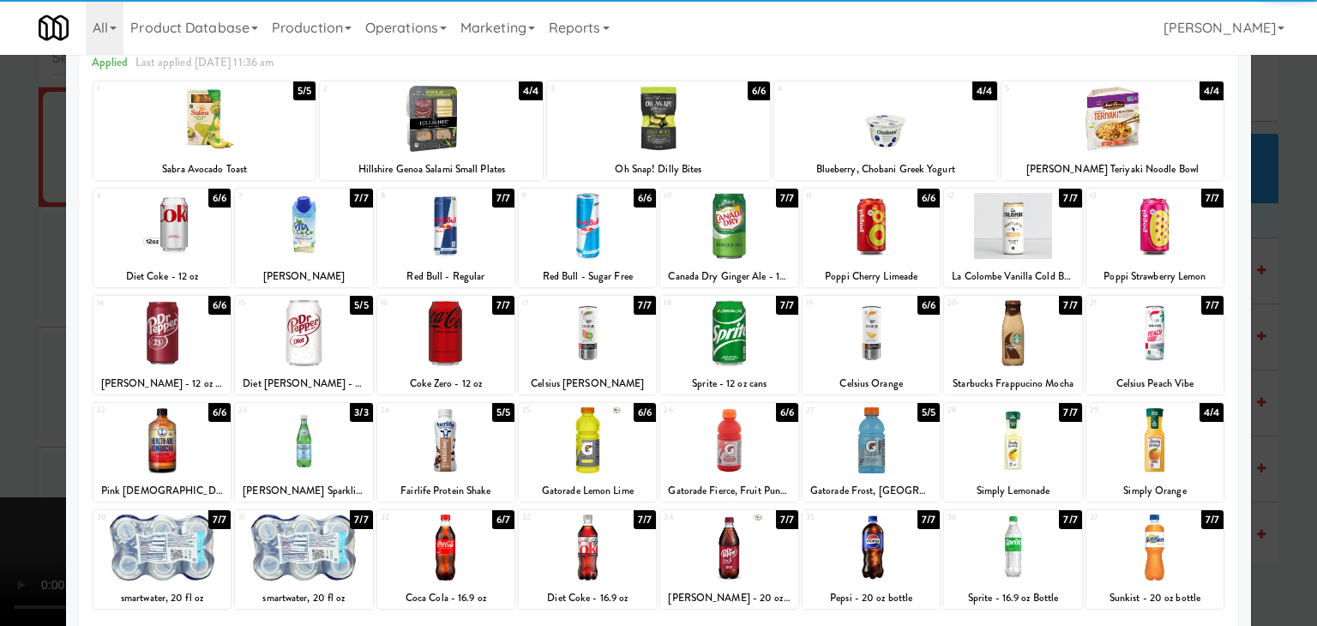
click at [863, 447] on div at bounding box center [870, 440] width 137 height 66
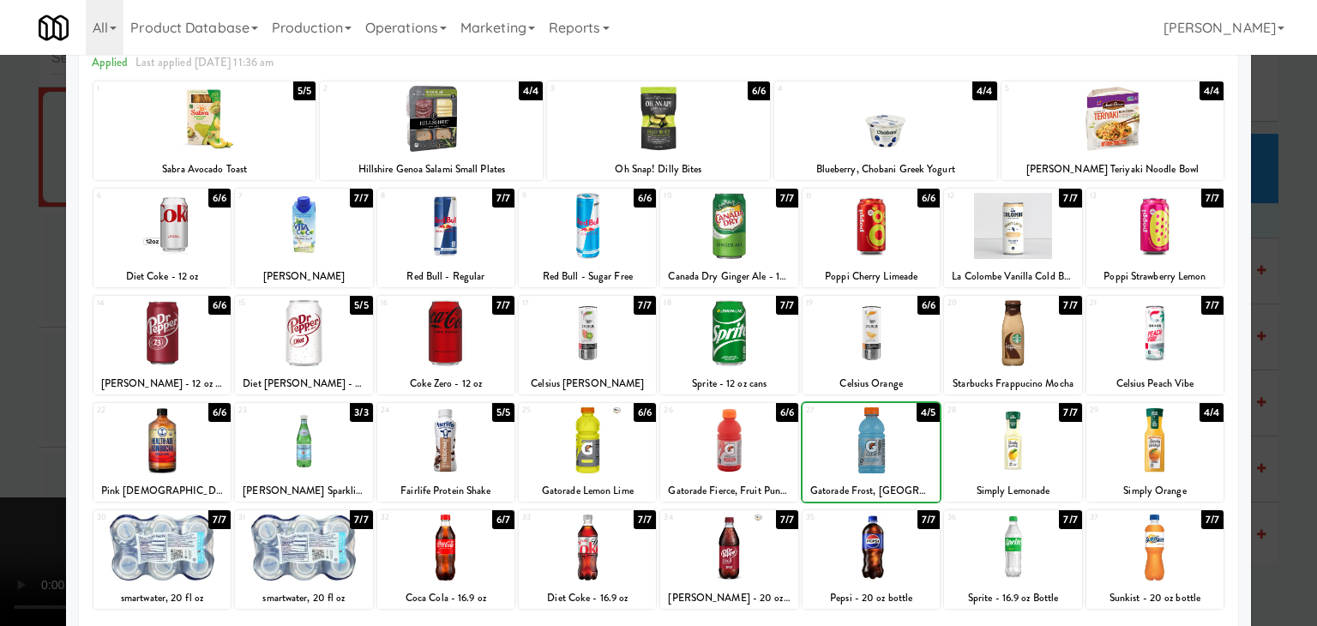
click at [740, 426] on div at bounding box center [728, 440] width 137 height 66
drag, startPoint x: 0, startPoint y: 392, endPoint x: 146, endPoint y: 394, distance: 145.8
click at [3, 392] on div at bounding box center [658, 313] width 1317 height 626
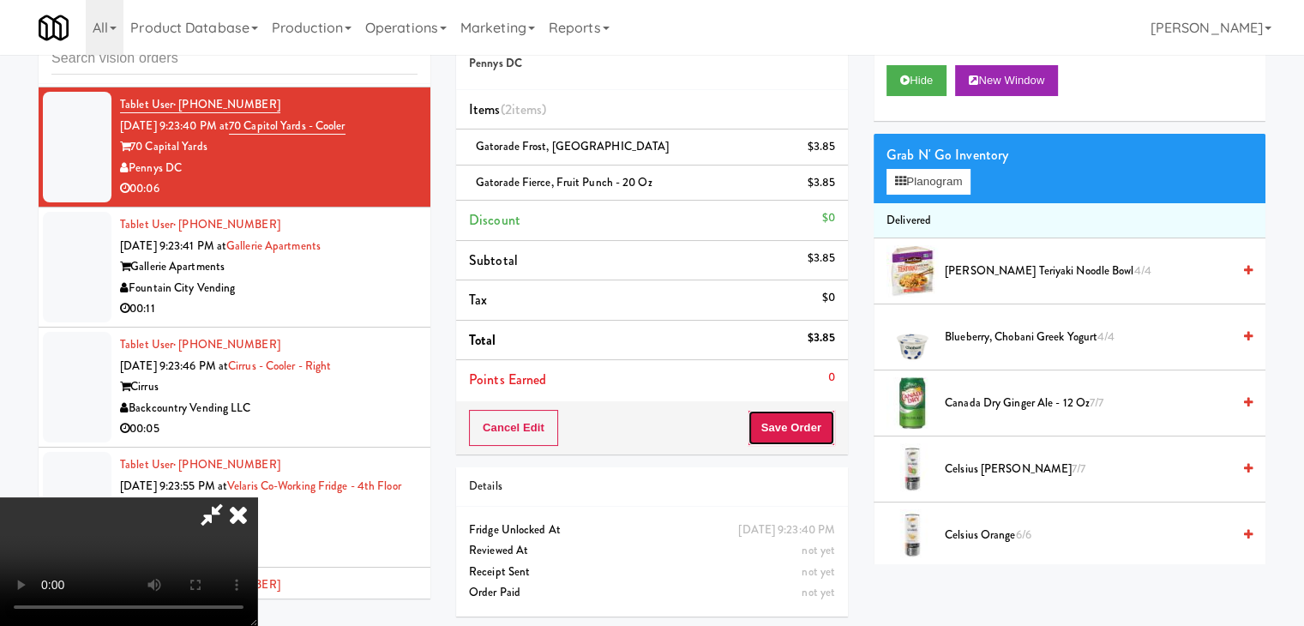
click at [822, 429] on button "Save Order" at bounding box center [791, 428] width 87 height 36
click at [820, 428] on button "Save Order" at bounding box center [791, 428] width 87 height 36
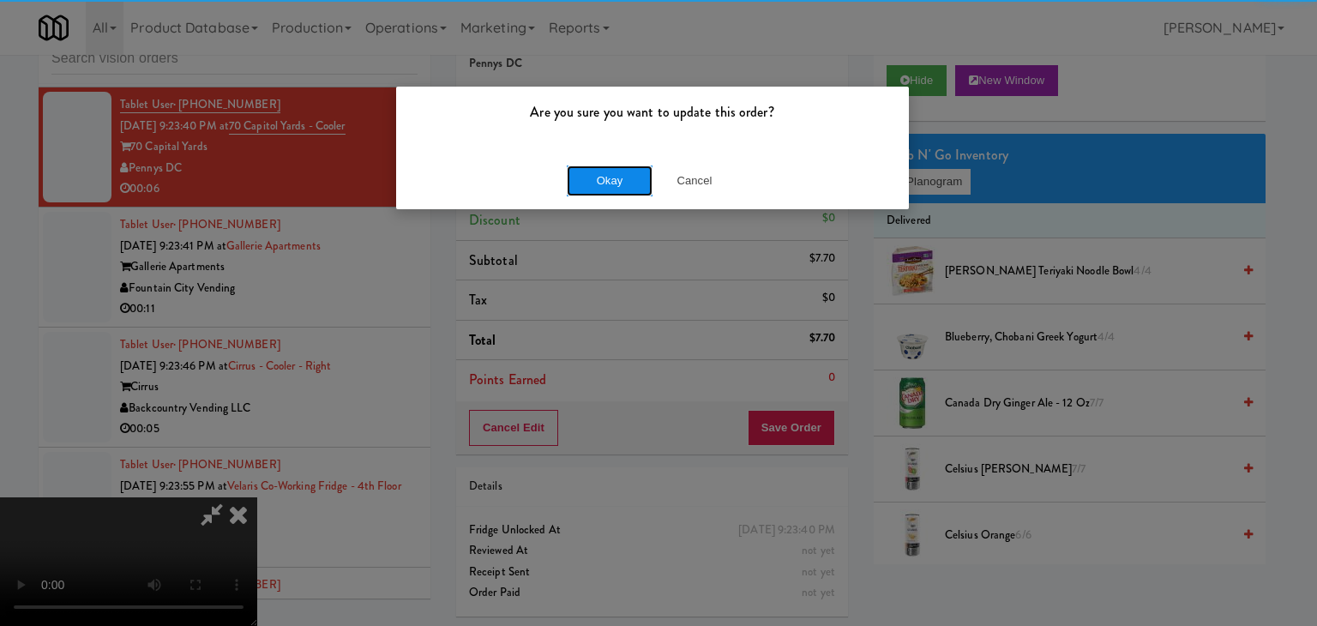
click at [631, 177] on button "Okay" at bounding box center [610, 180] width 86 height 31
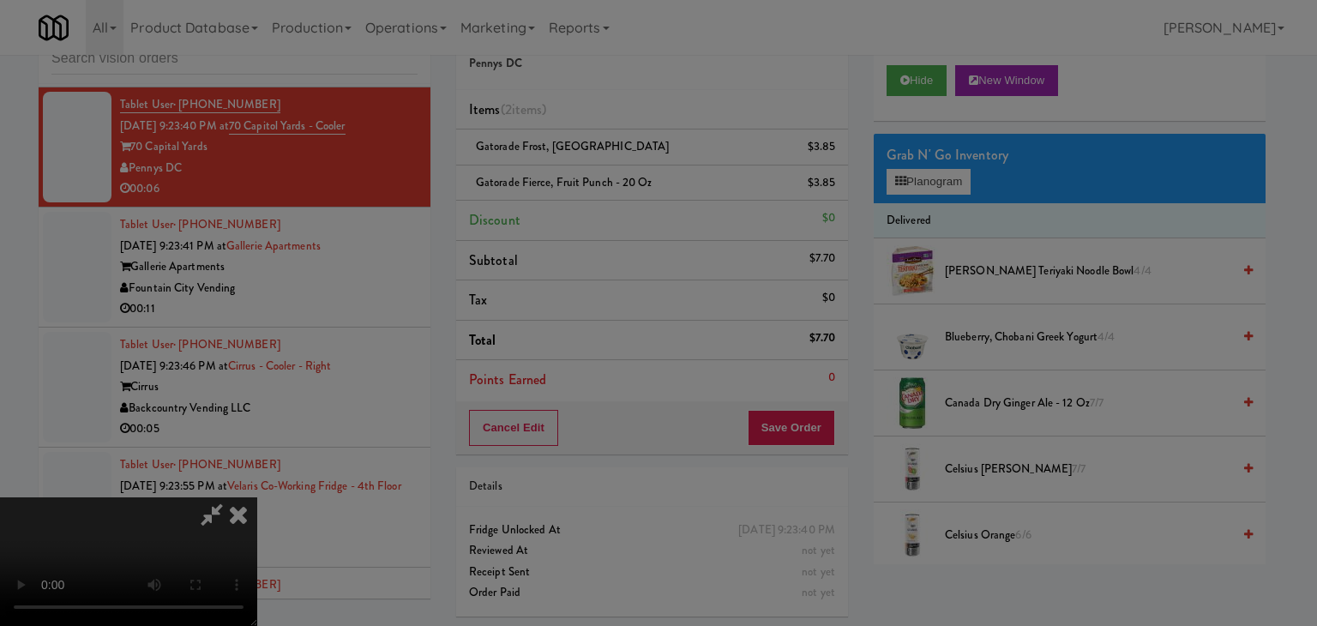
click at [631, 177] on div "Okay Cancel" at bounding box center [652, 148] width 513 height 57
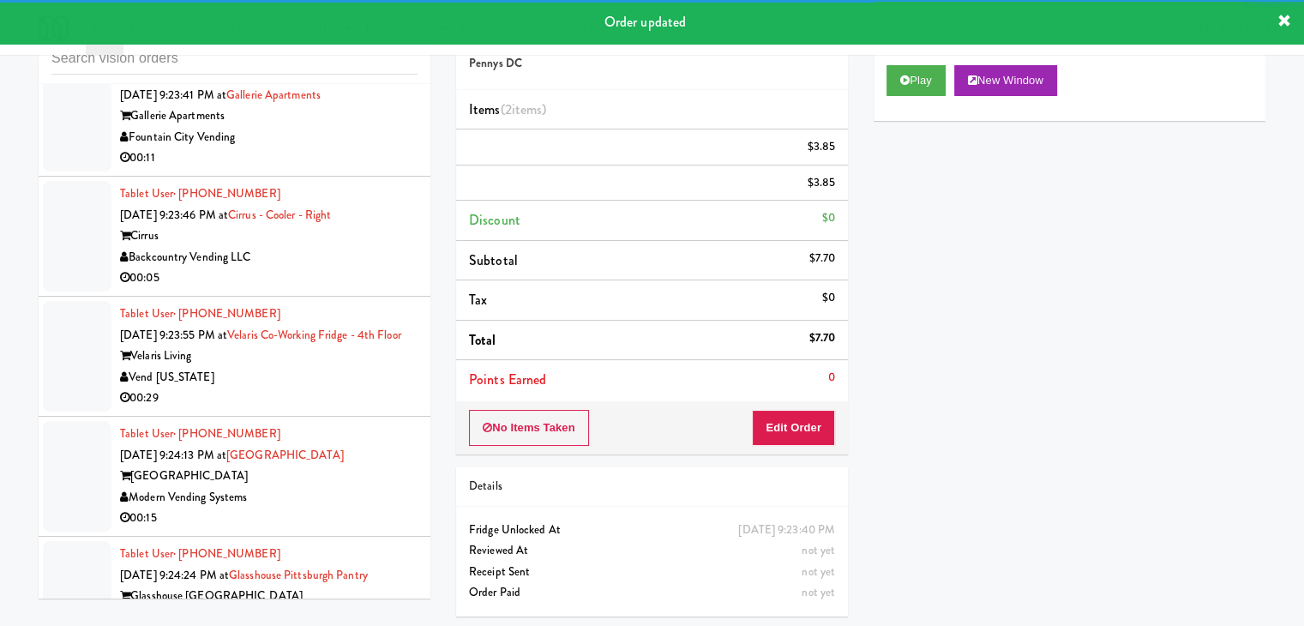
scroll to position [13613, 0]
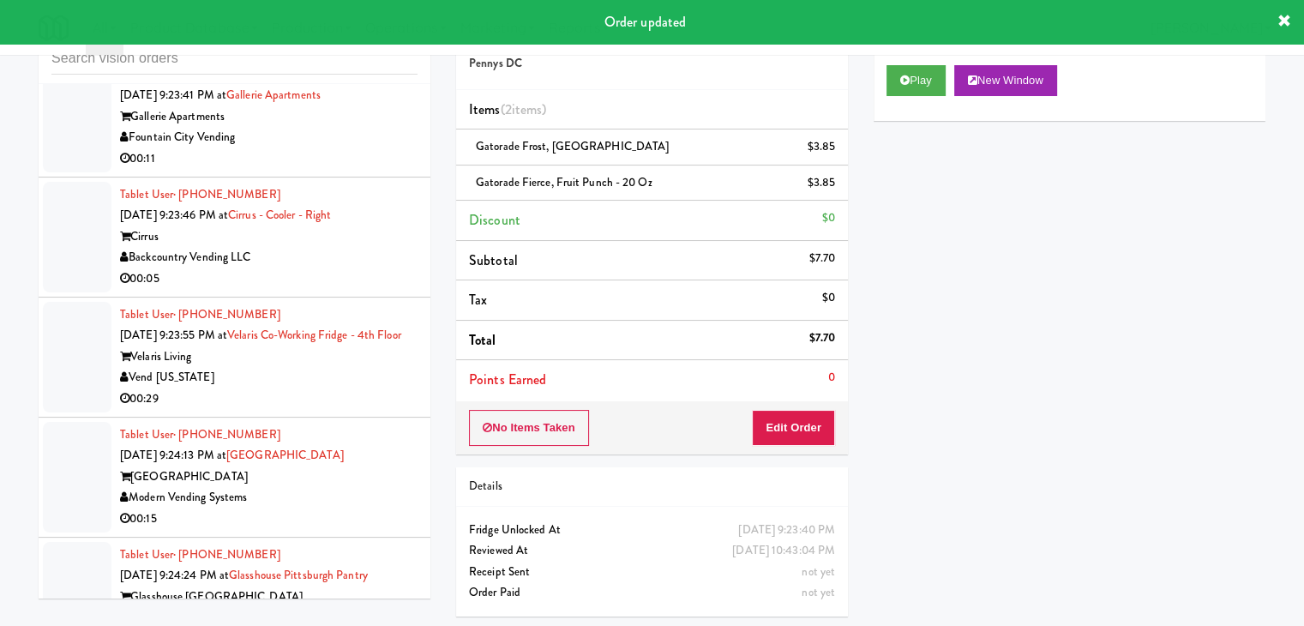
click at [326, 148] on div "Fountain City Vending" at bounding box center [268, 137] width 297 height 21
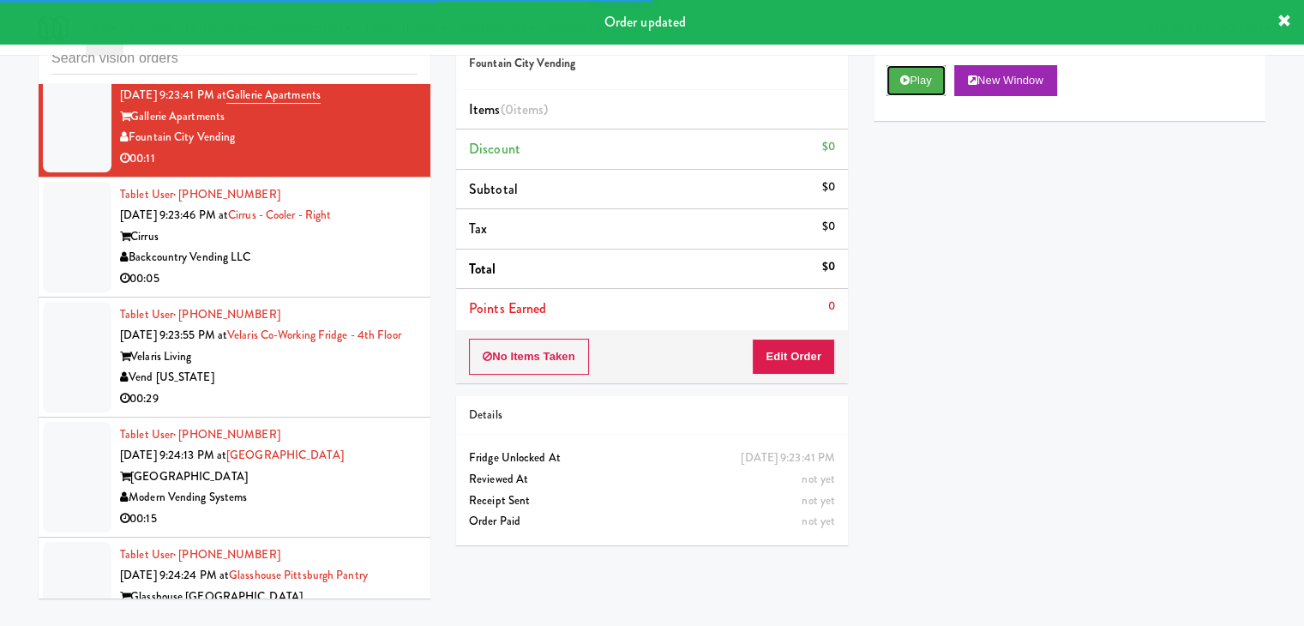
drag, startPoint x: 910, startPoint y: 85, endPoint x: 898, endPoint y: 205, distance: 120.5
click at [910, 88] on button "Play" at bounding box center [915, 80] width 59 height 31
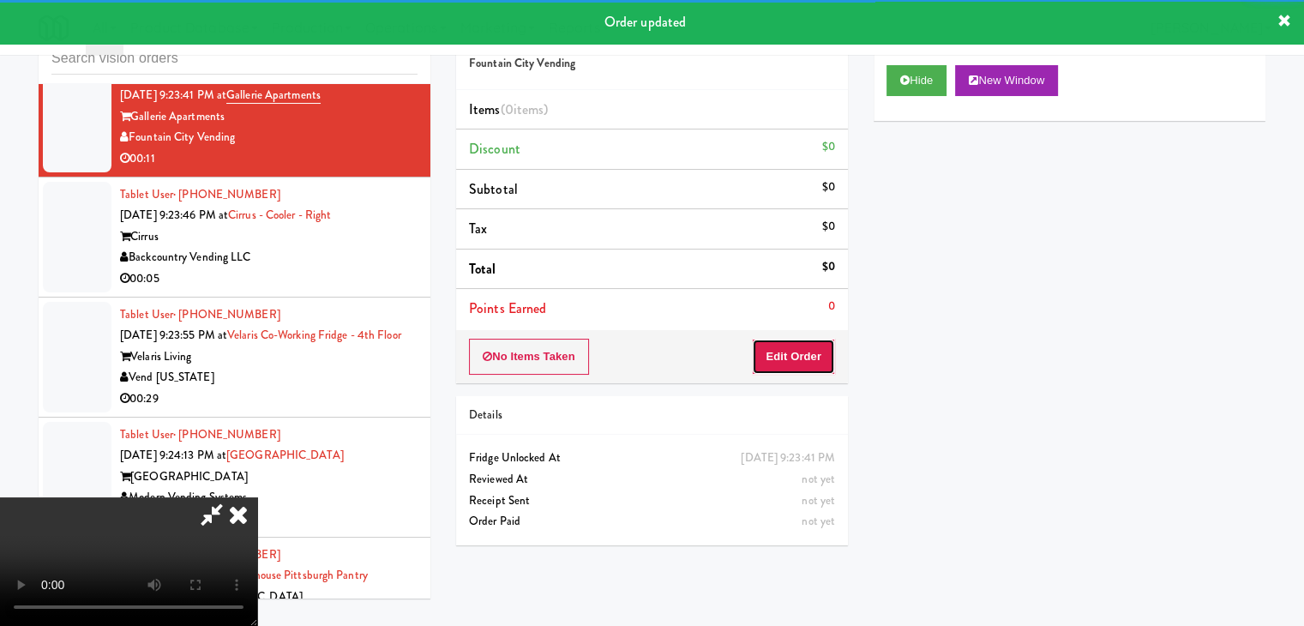
click at [808, 351] on button "Edit Order" at bounding box center [793, 357] width 83 height 36
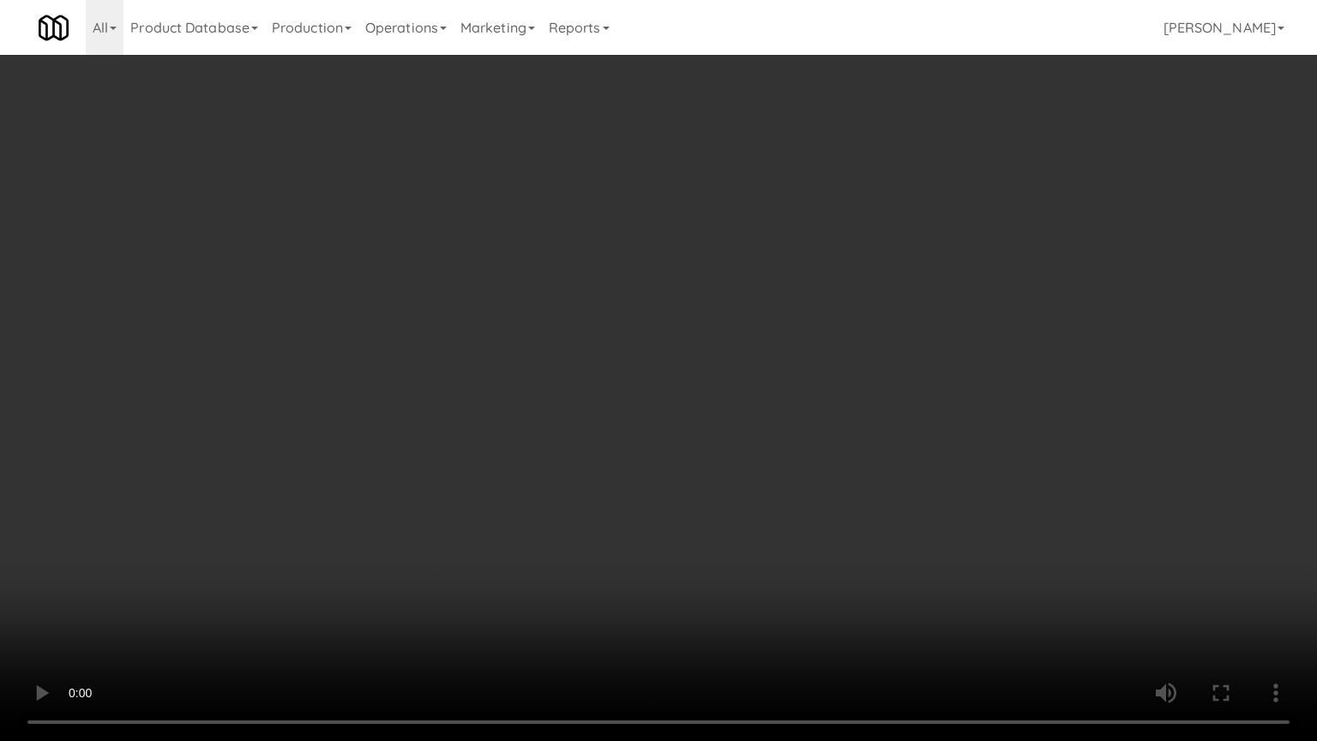
click at [841, 500] on video at bounding box center [658, 370] width 1317 height 741
drag, startPoint x: 841, startPoint y: 500, endPoint x: 841, endPoint y: 425, distance: 74.6
click at [841, 500] on video at bounding box center [658, 370] width 1317 height 741
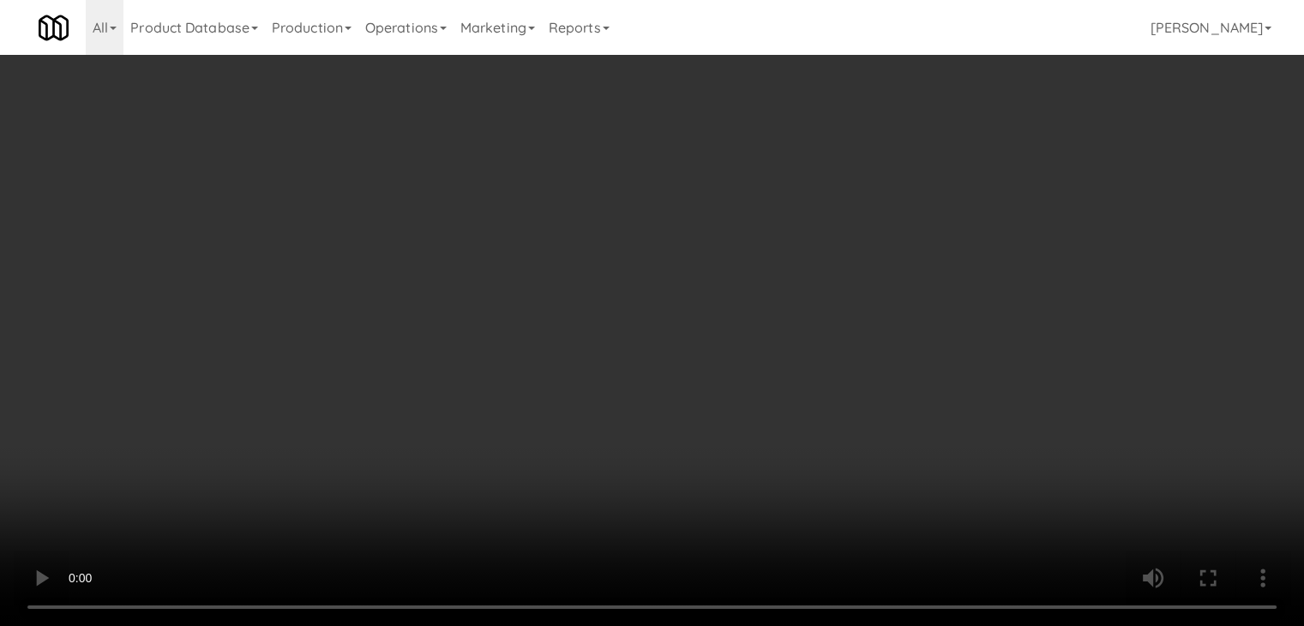
click at [943, 180] on button "Planogram" at bounding box center [928, 182] width 84 height 26
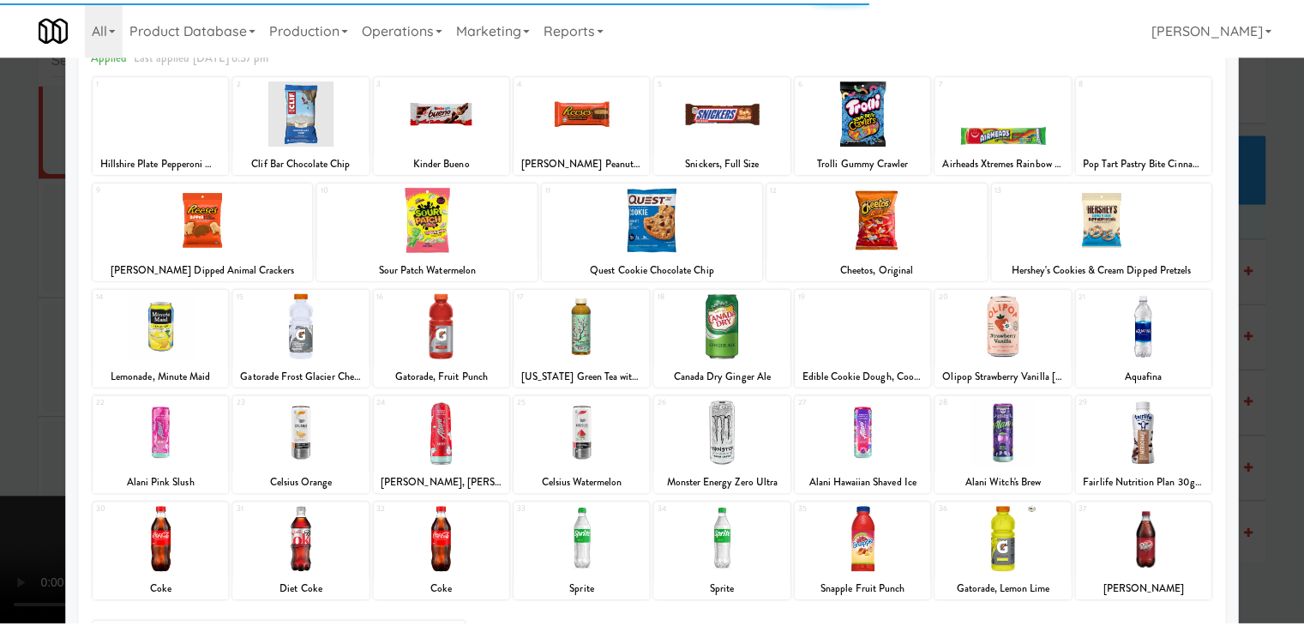
scroll to position [216, 0]
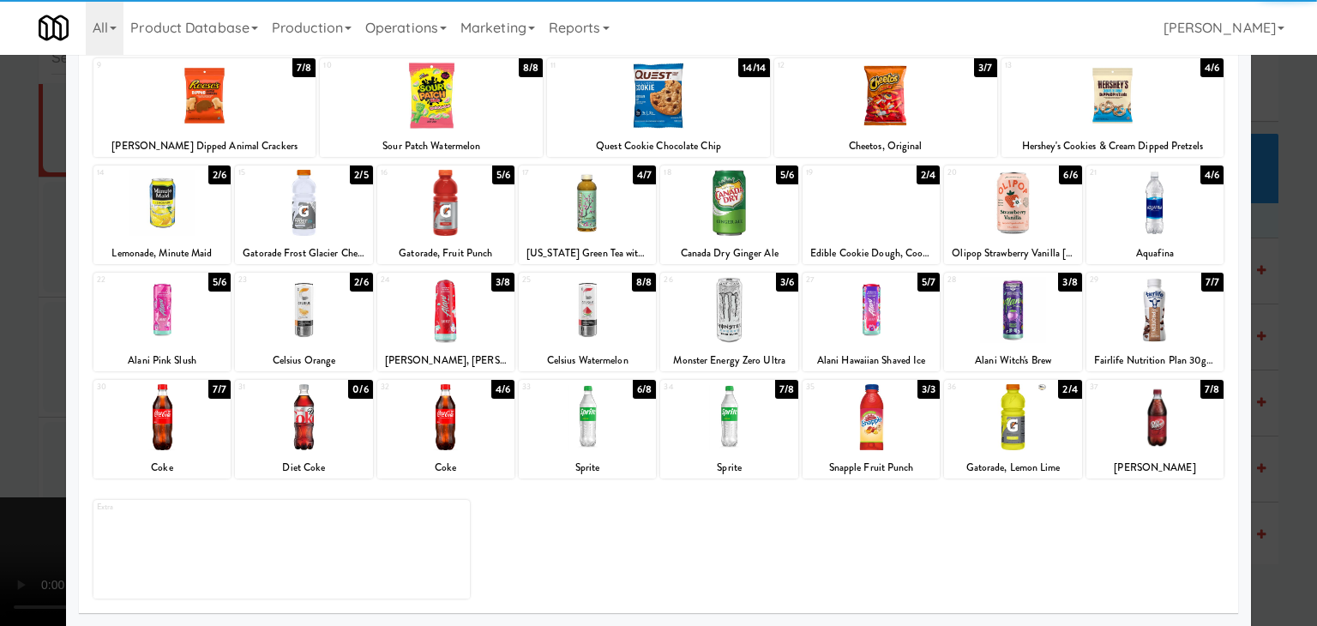
click at [720, 433] on div at bounding box center [728, 417] width 137 height 66
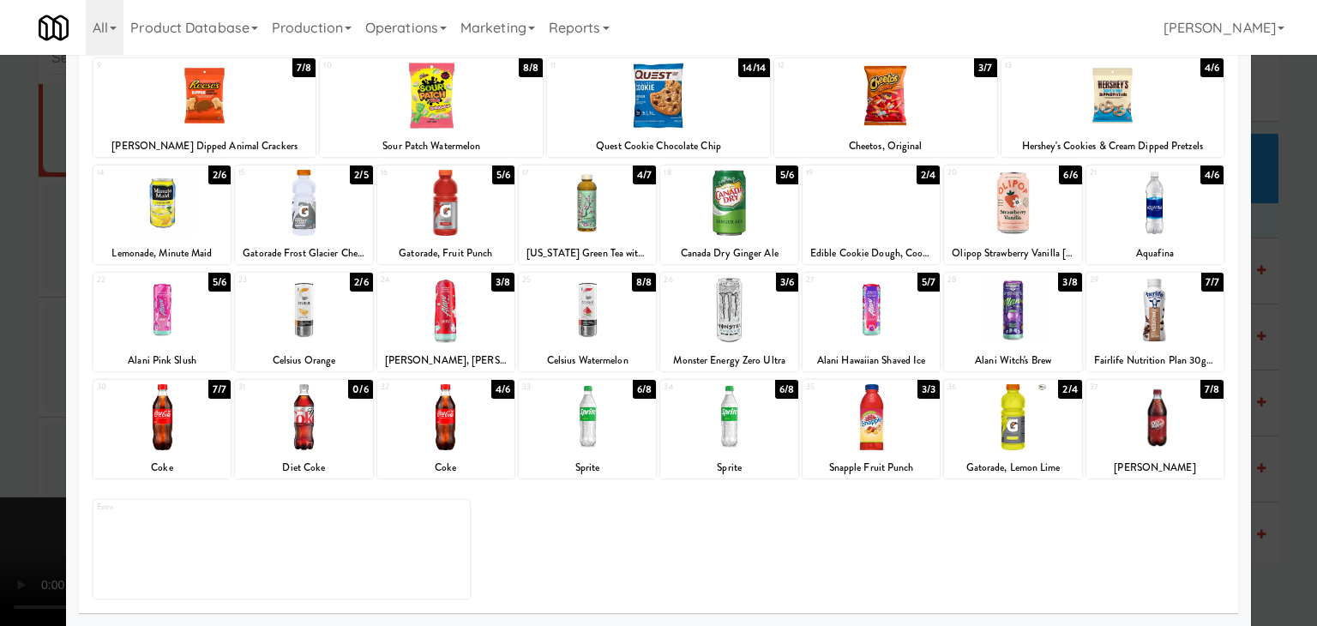
drag, startPoint x: 0, startPoint y: 405, endPoint x: 197, endPoint y: 399, distance: 197.3
click at [3, 404] on div at bounding box center [658, 313] width 1317 height 626
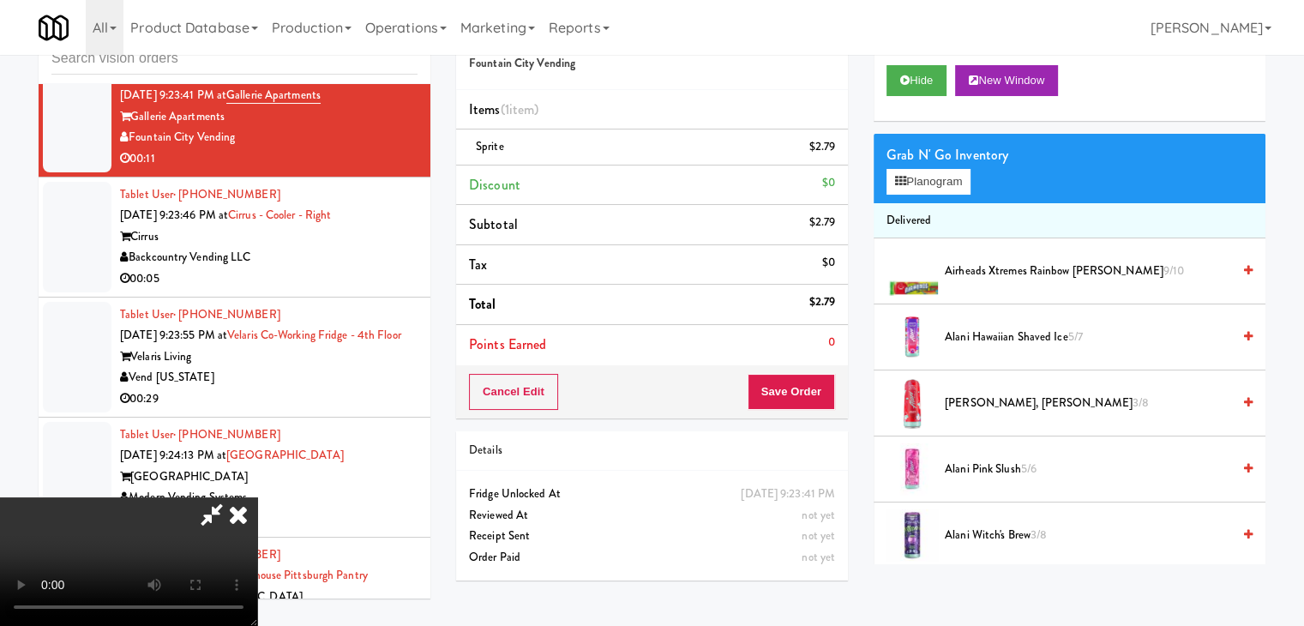
click at [257, 497] on video at bounding box center [128, 561] width 257 height 129
click at [1006, 271] on span "Airheads Xtremes Rainbow [PERSON_NAME] 9/10" at bounding box center [1088, 271] width 286 height 21
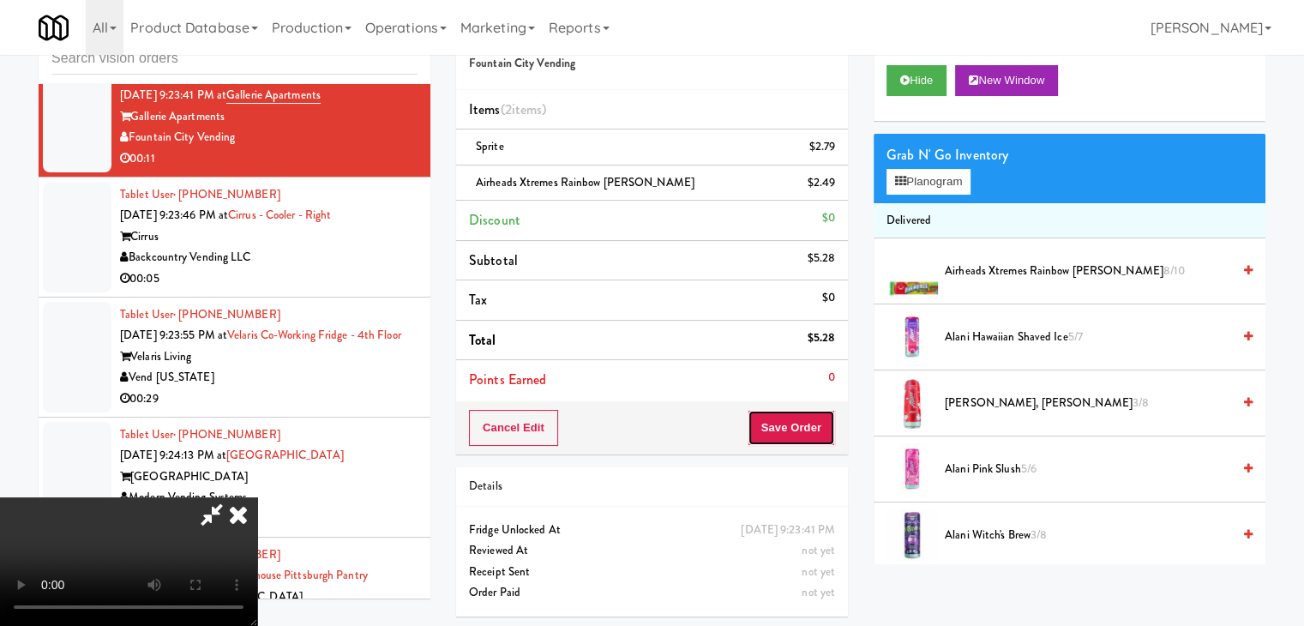
click at [818, 423] on button "Save Order" at bounding box center [791, 428] width 87 height 36
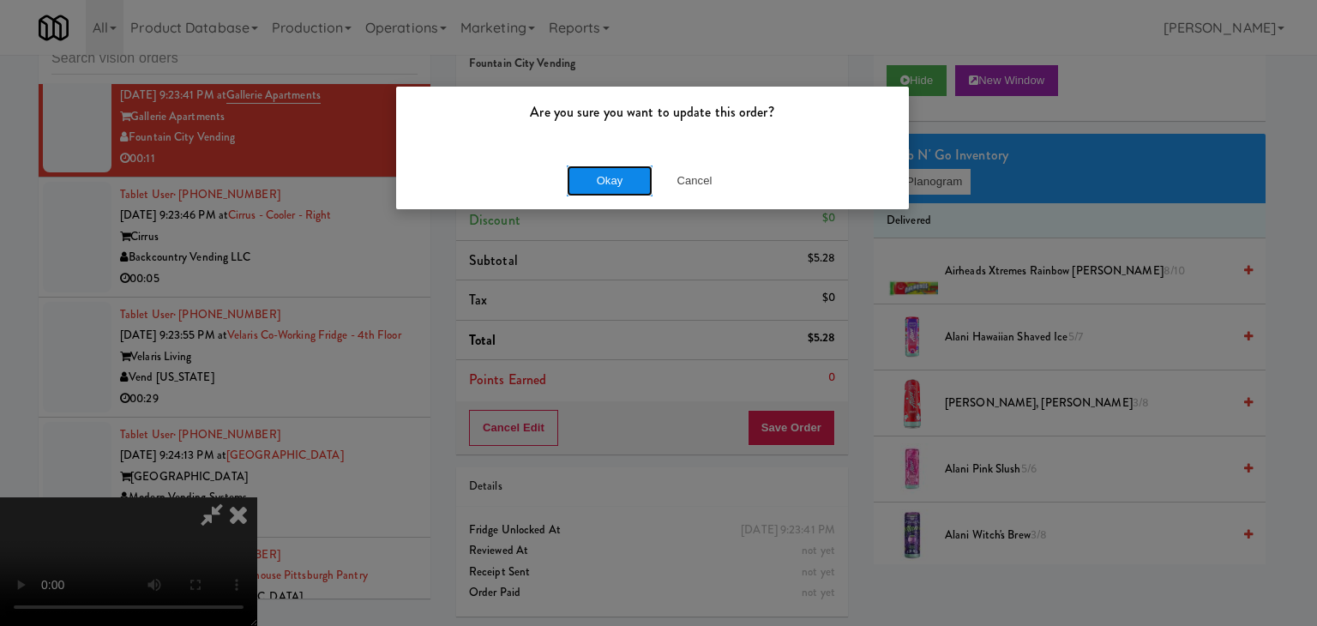
click at [618, 177] on button "Okay" at bounding box center [610, 180] width 86 height 31
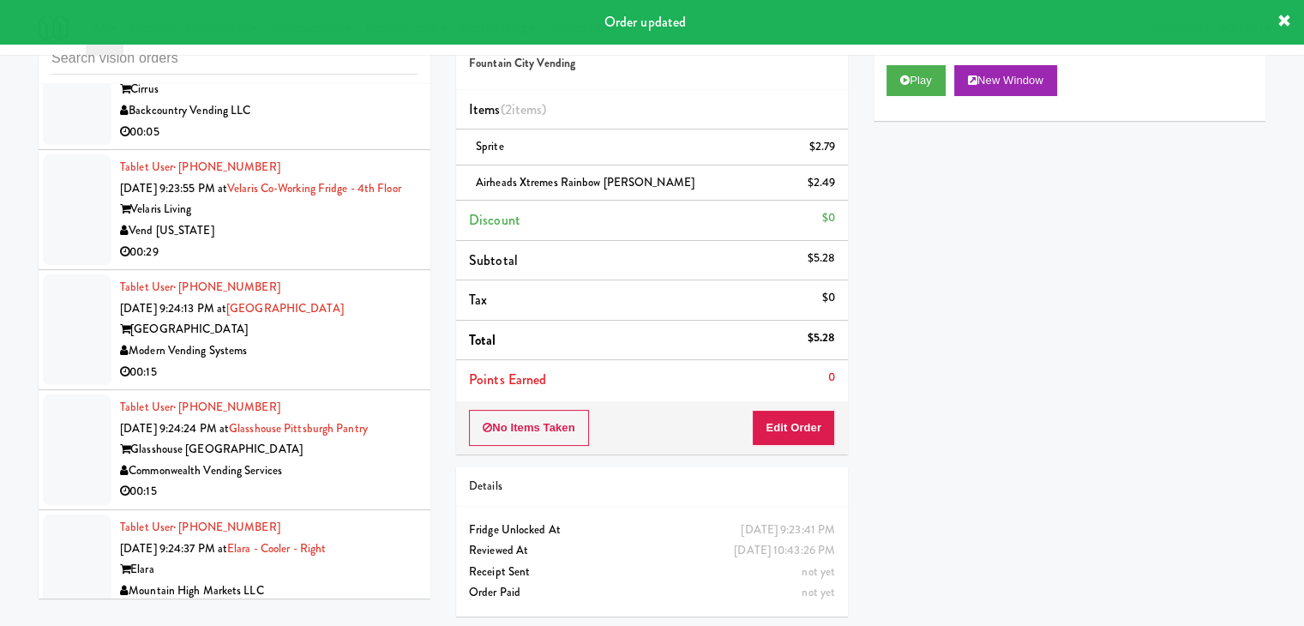
scroll to position [13784, 0]
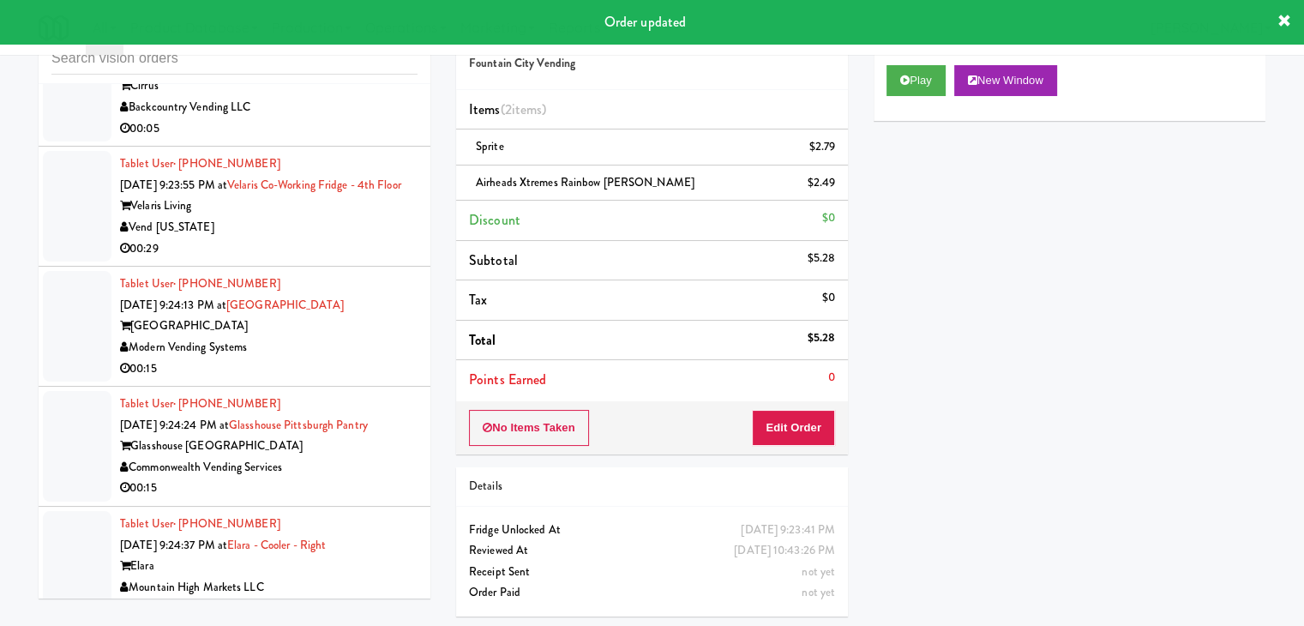
drag, startPoint x: 347, startPoint y: 173, endPoint x: 357, endPoint y: 180, distance: 11.7
click at [353, 140] on div "00:05" at bounding box center [268, 128] width 297 height 21
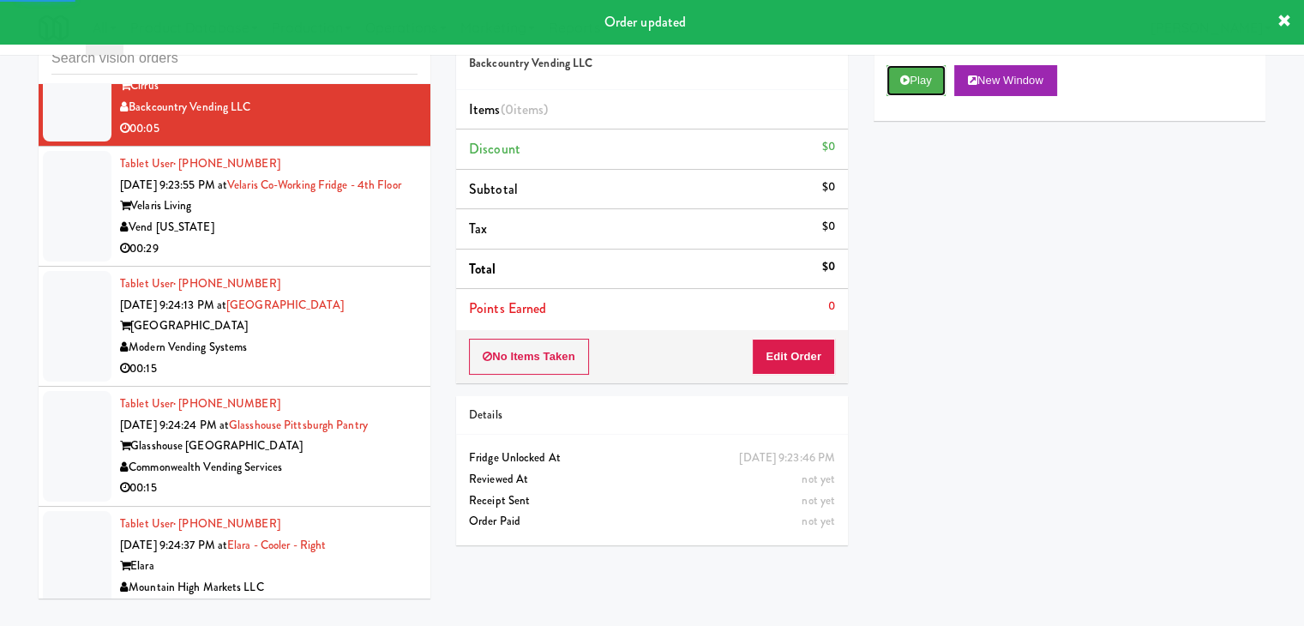
drag, startPoint x: 920, startPoint y: 76, endPoint x: 868, endPoint y: 234, distance: 166.2
click at [920, 79] on button "Play" at bounding box center [915, 80] width 59 height 31
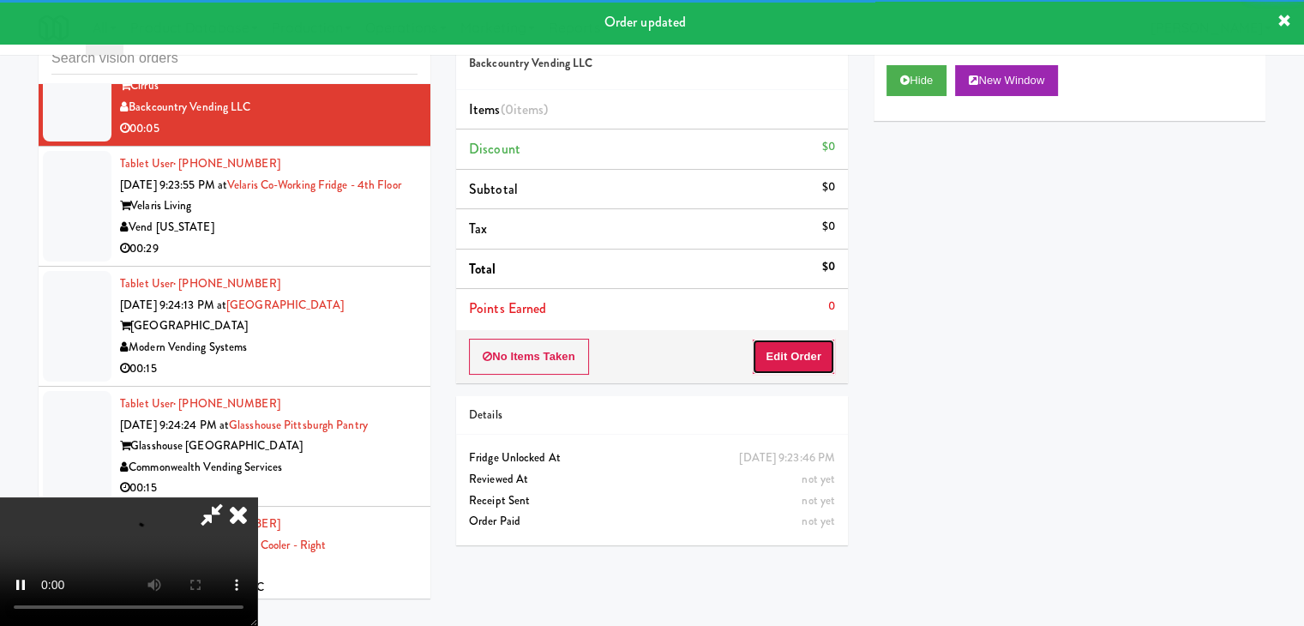
click at [790, 359] on button "Edit Order" at bounding box center [793, 357] width 83 height 36
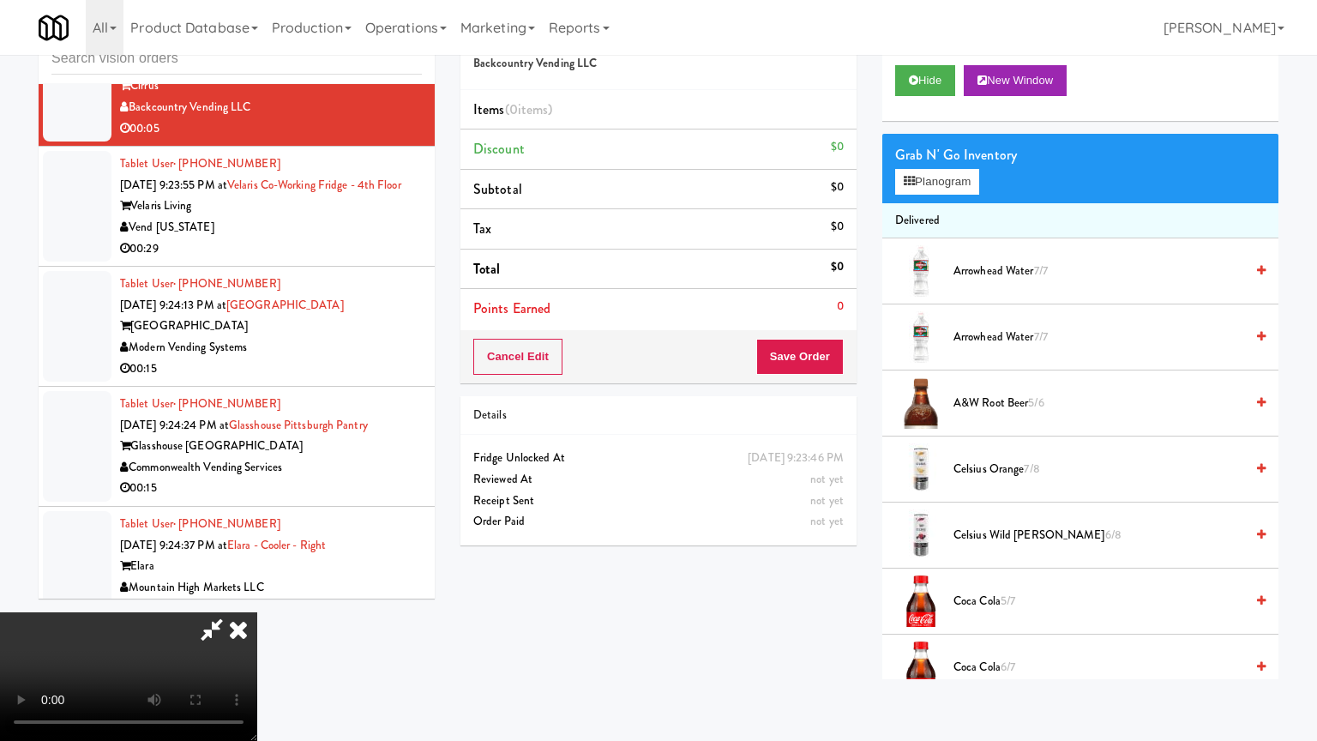
click at [257, 612] on video at bounding box center [128, 676] width 257 height 129
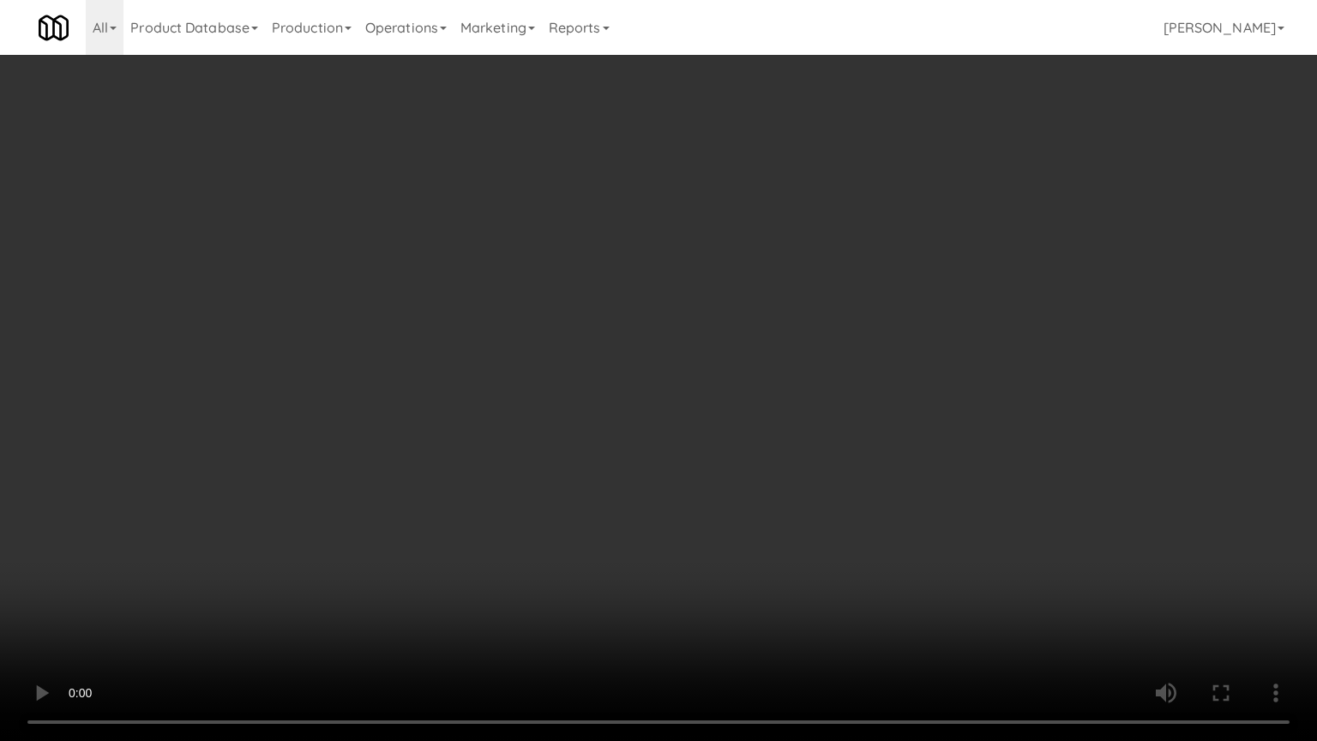
click at [778, 501] on video at bounding box center [658, 370] width 1317 height 741
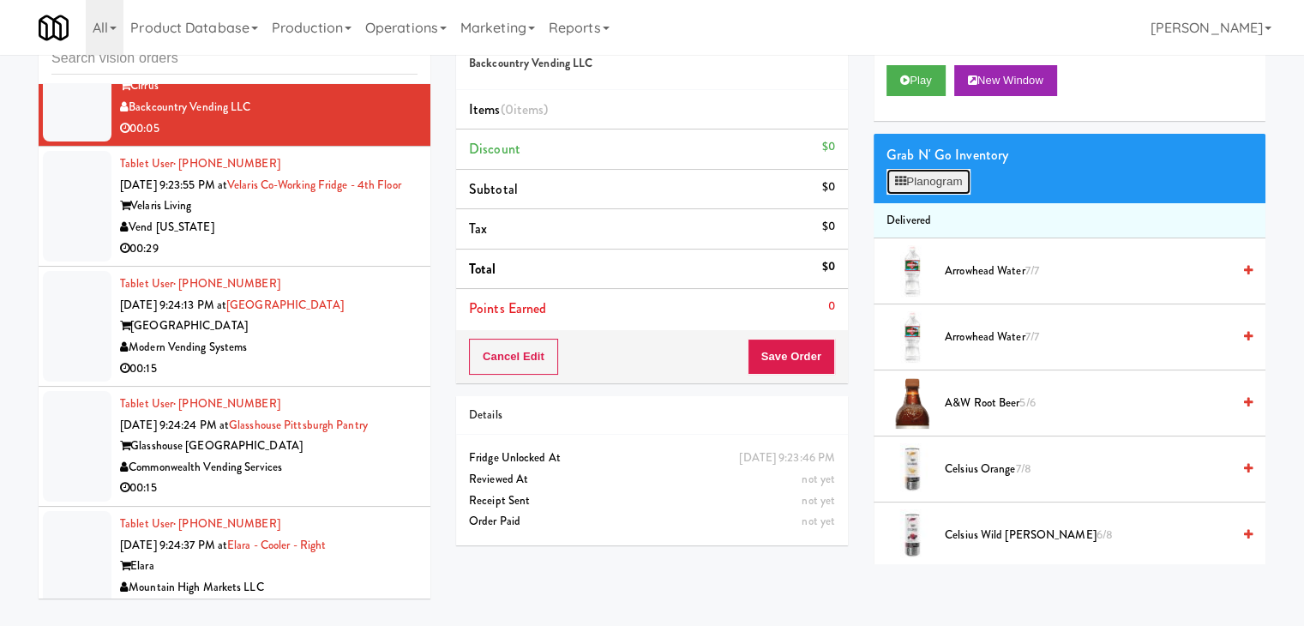
click at [928, 178] on button "Planogram" at bounding box center [928, 182] width 84 height 26
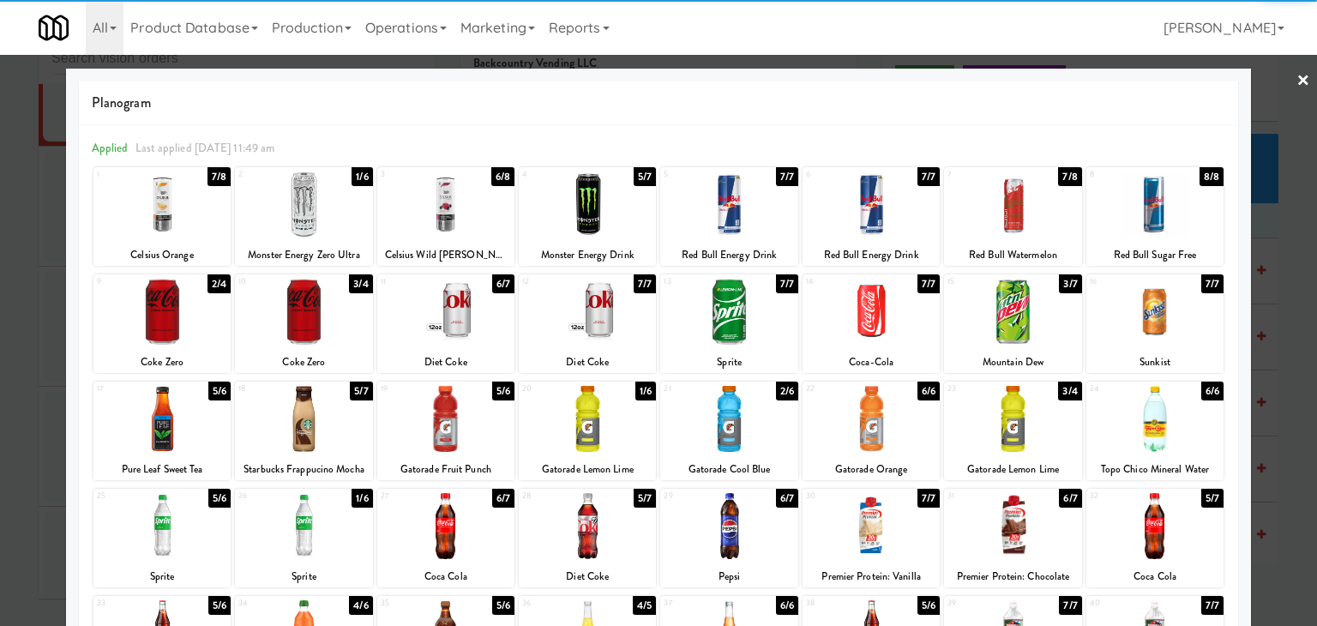
drag, startPoint x: 0, startPoint y: 290, endPoint x: 385, endPoint y: 252, distance: 386.7
click at [14, 290] on div at bounding box center [658, 313] width 1317 height 626
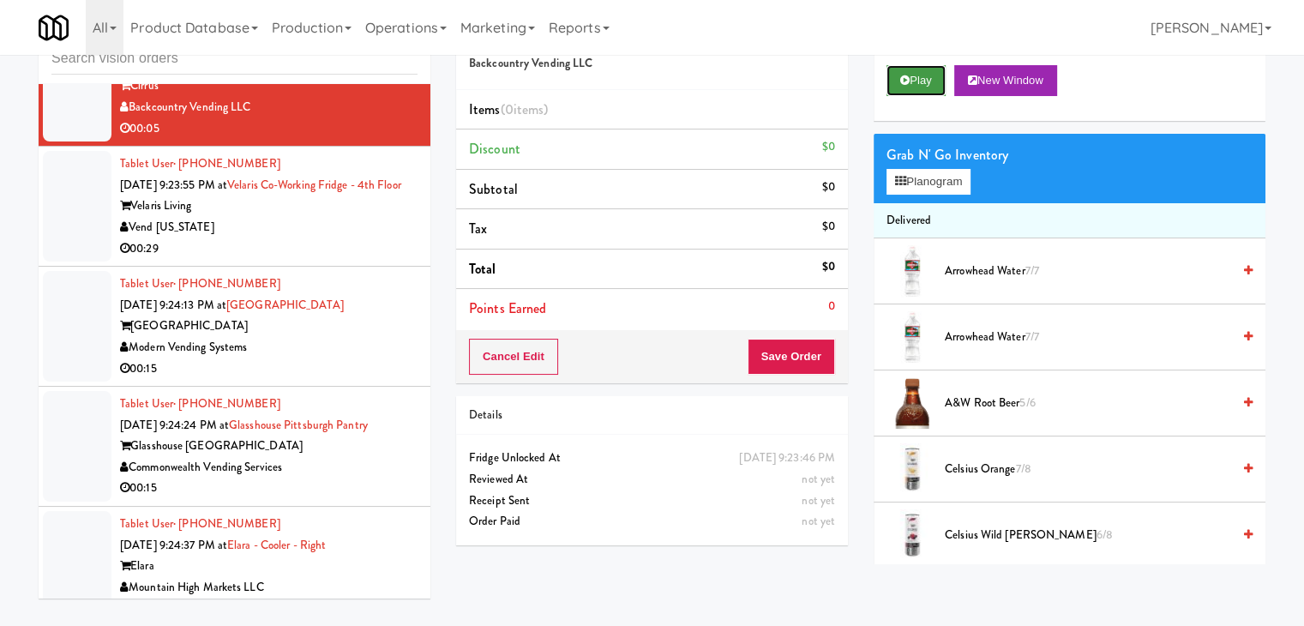
click at [929, 75] on button "Play" at bounding box center [915, 80] width 59 height 31
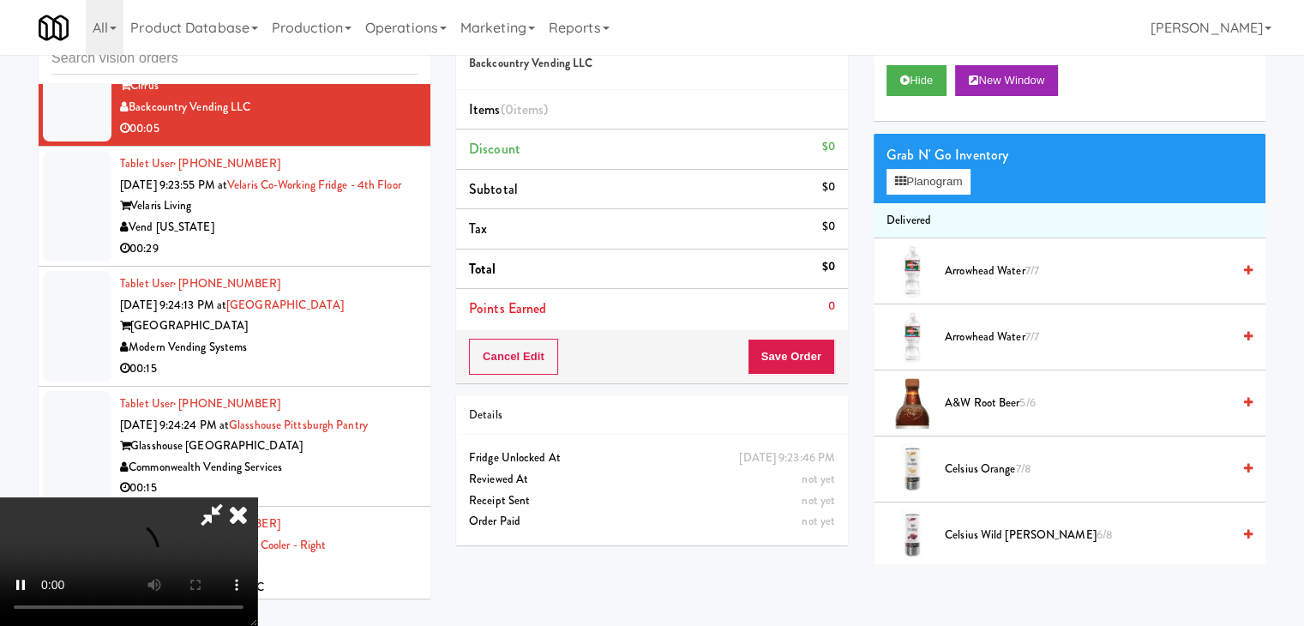
click at [257, 497] on icon at bounding box center [238, 514] width 38 height 34
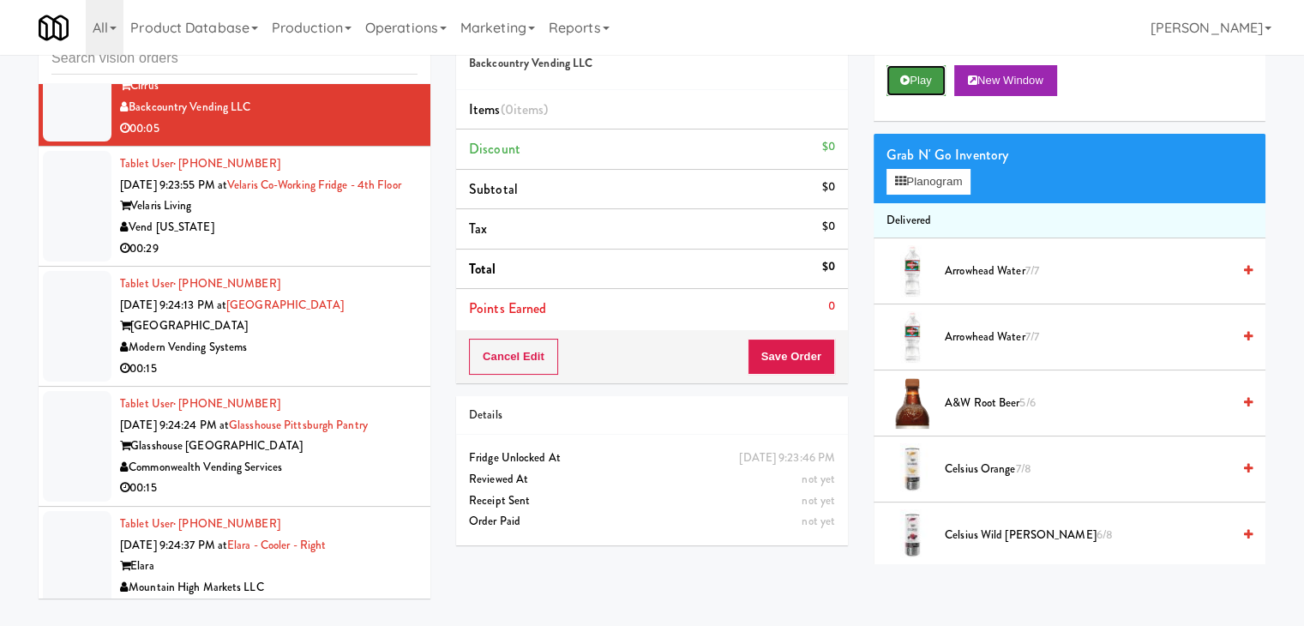
click at [922, 83] on button "Play" at bounding box center [915, 80] width 59 height 31
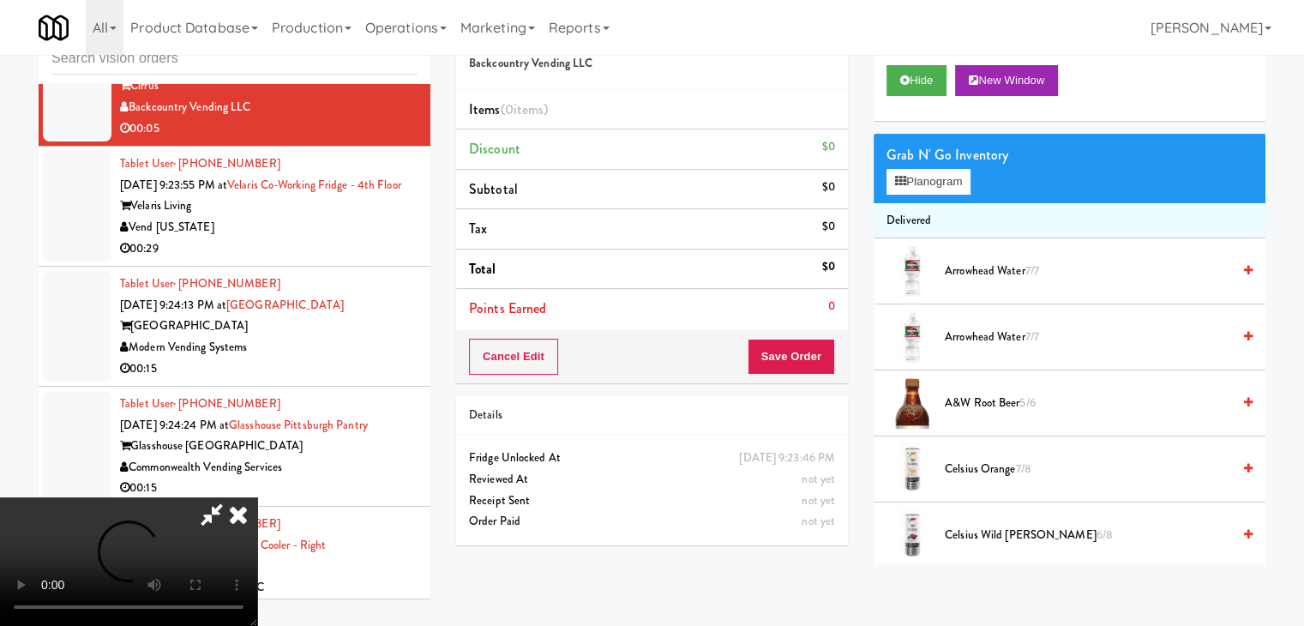
click at [257, 497] on icon at bounding box center [238, 514] width 38 height 34
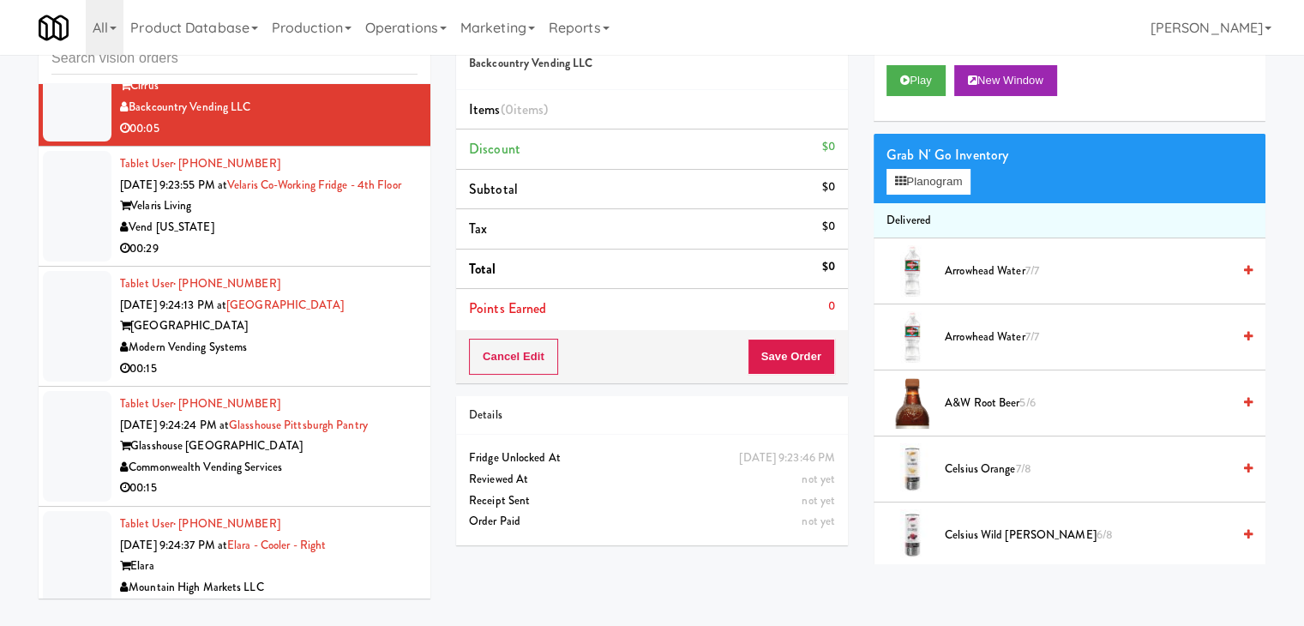
click at [292, 238] on div "Vend [US_STATE]" at bounding box center [268, 227] width 297 height 21
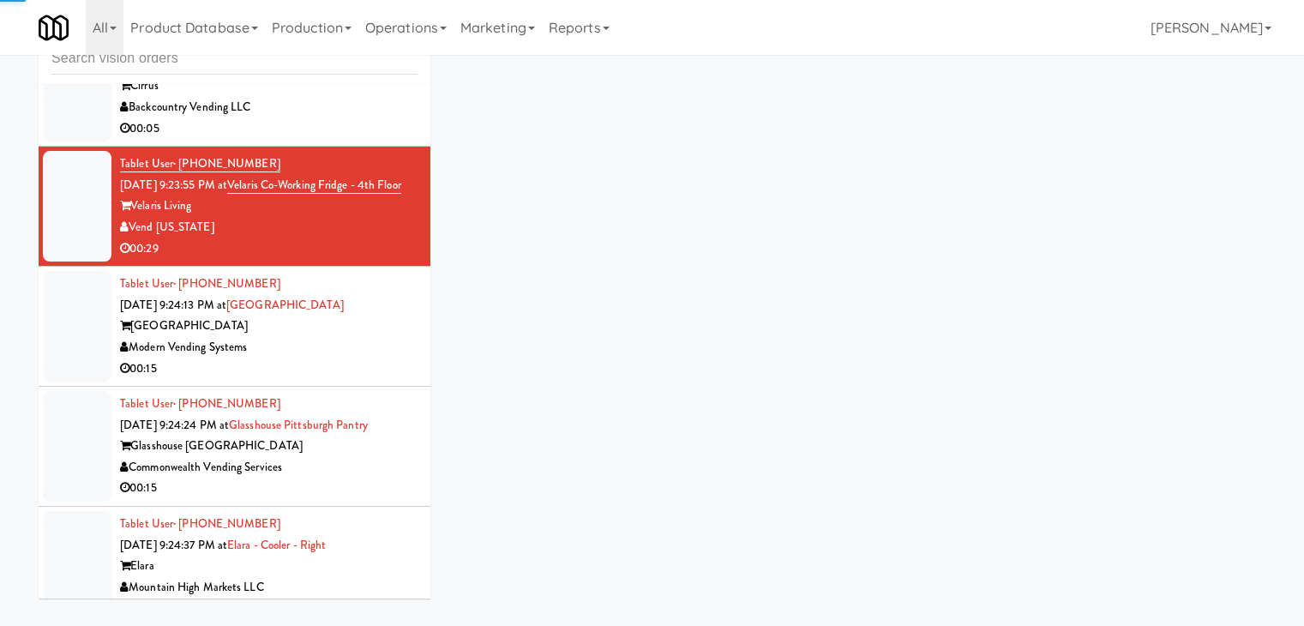
click at [321, 140] on div "00:05" at bounding box center [268, 128] width 297 height 21
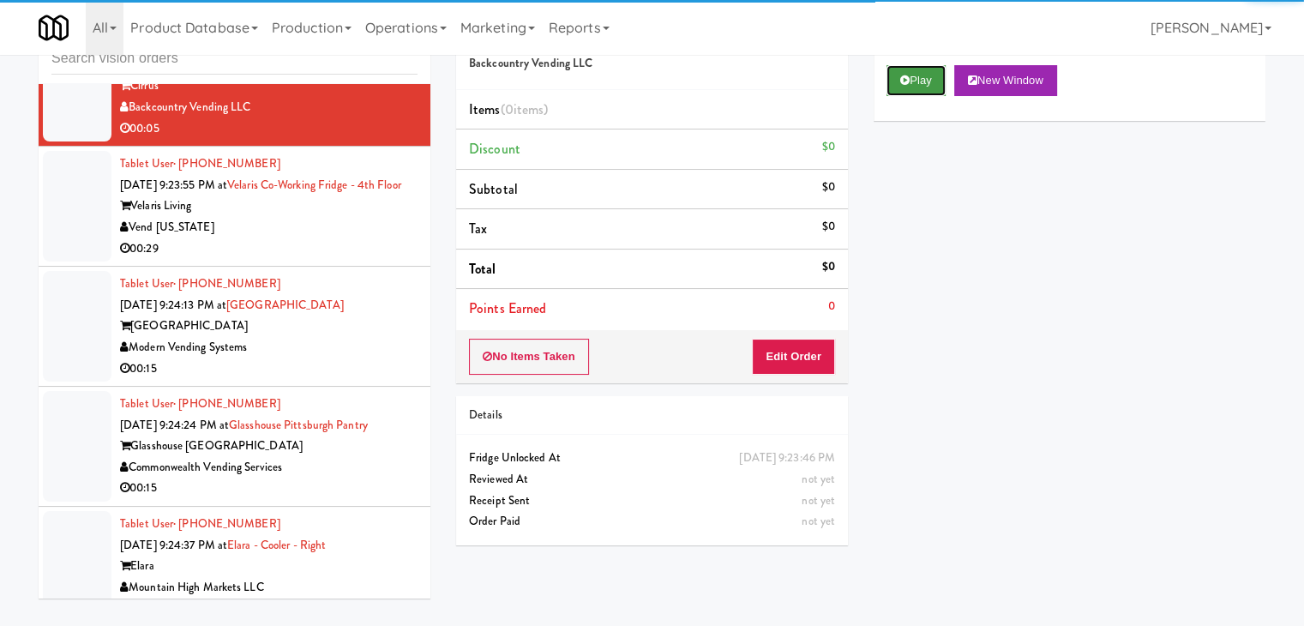
click at [925, 81] on button "Play" at bounding box center [915, 80] width 59 height 31
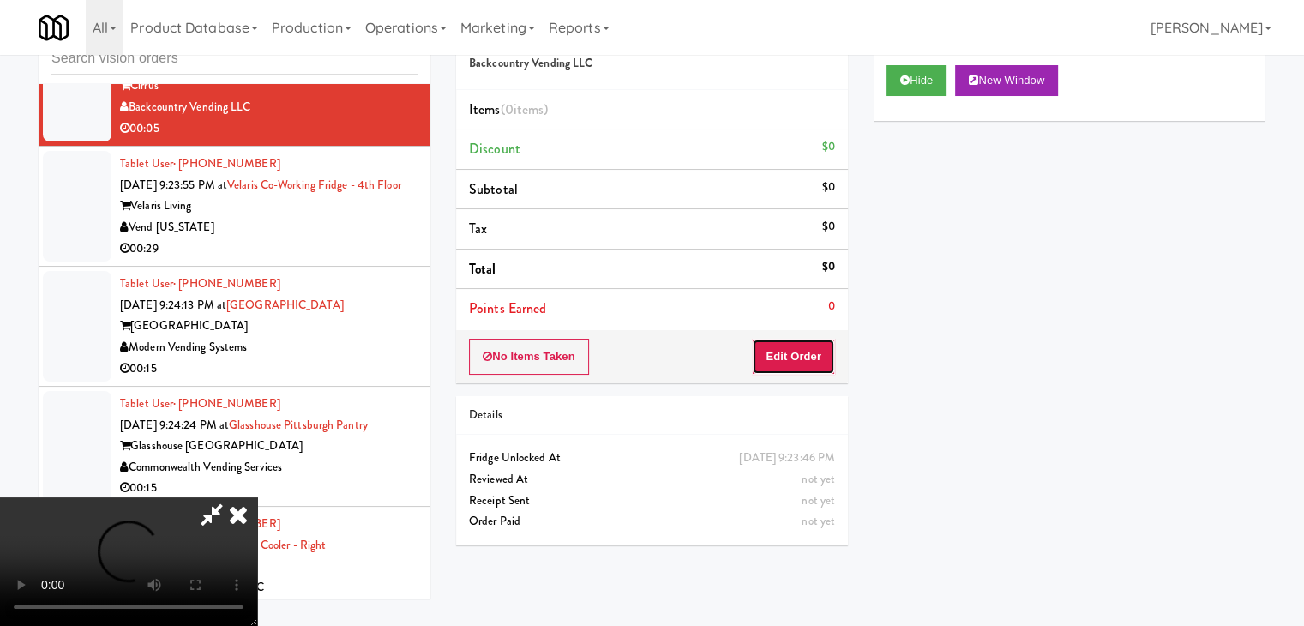
click at [782, 351] on button "Edit Order" at bounding box center [793, 357] width 83 height 36
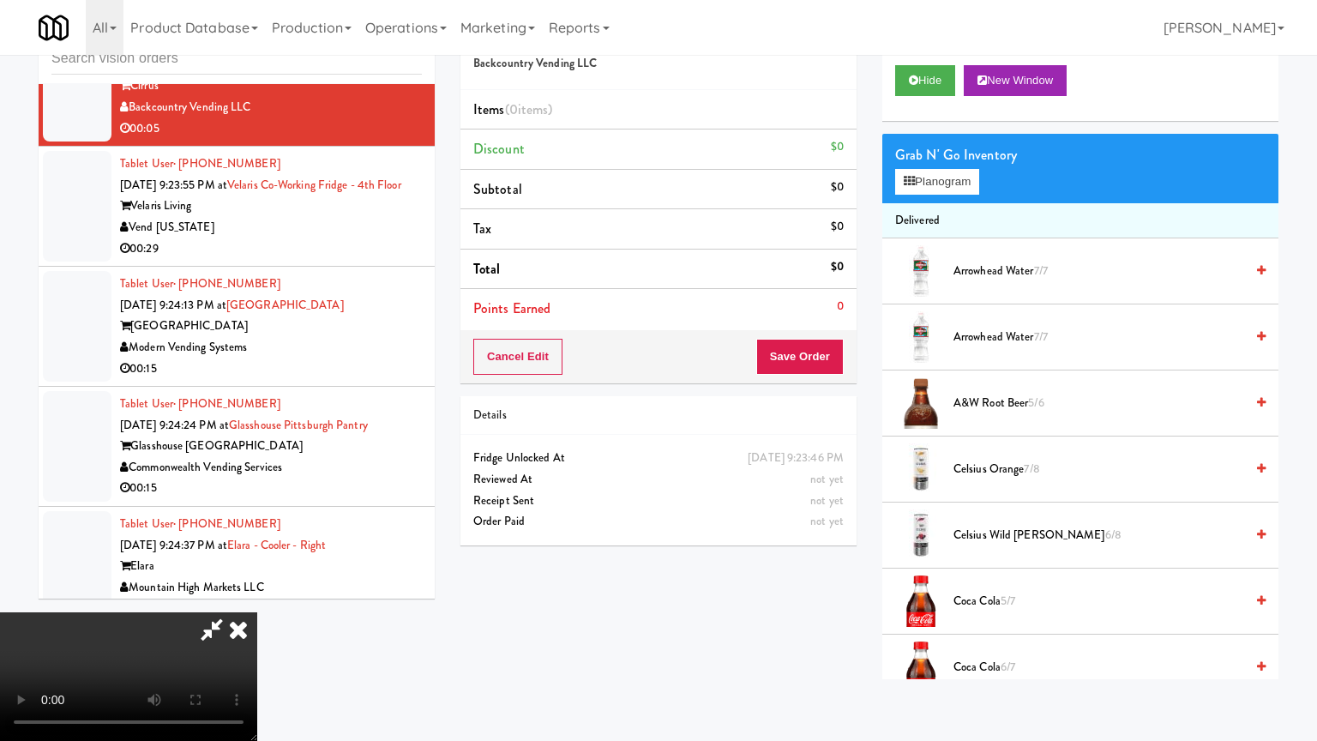
click at [257, 612] on video at bounding box center [128, 676] width 257 height 129
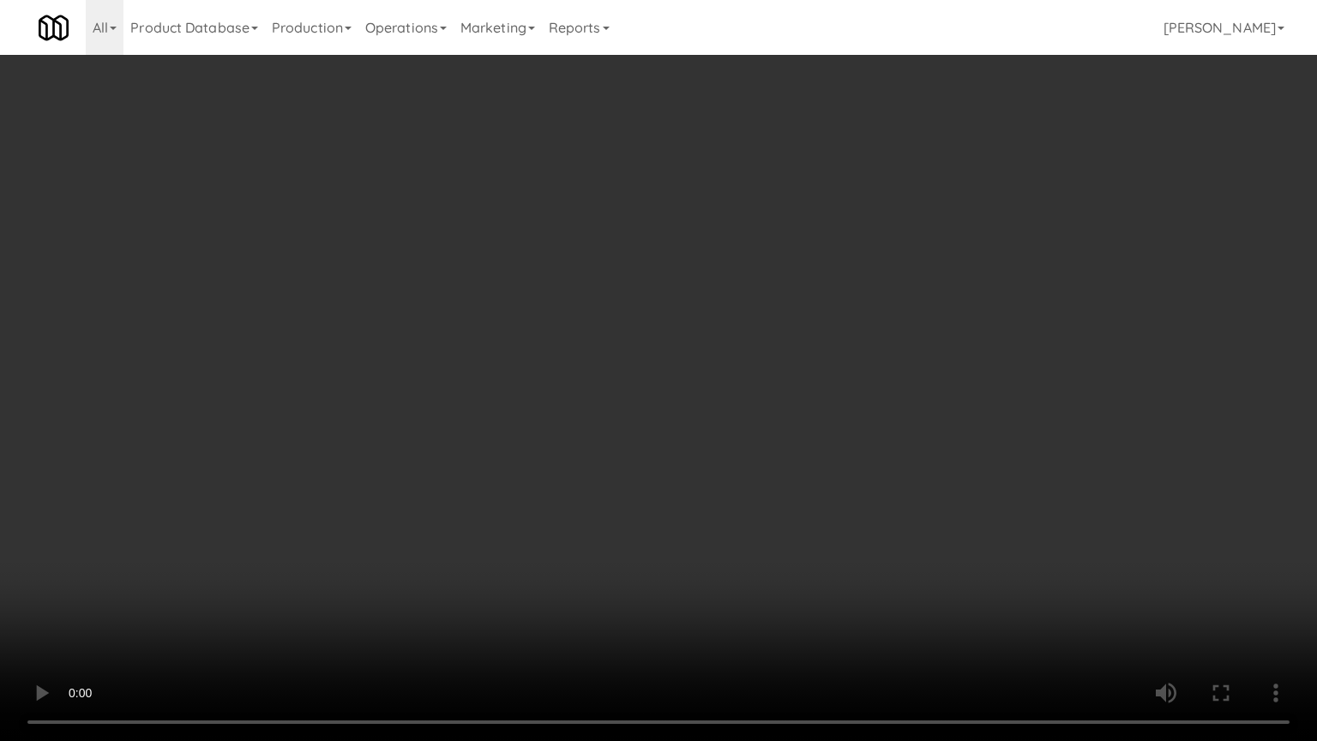
click at [803, 473] on video at bounding box center [658, 370] width 1317 height 741
click at [816, 464] on video at bounding box center [658, 370] width 1317 height 741
click at [814, 468] on video at bounding box center [658, 370] width 1317 height 741
click at [816, 466] on video at bounding box center [658, 370] width 1317 height 741
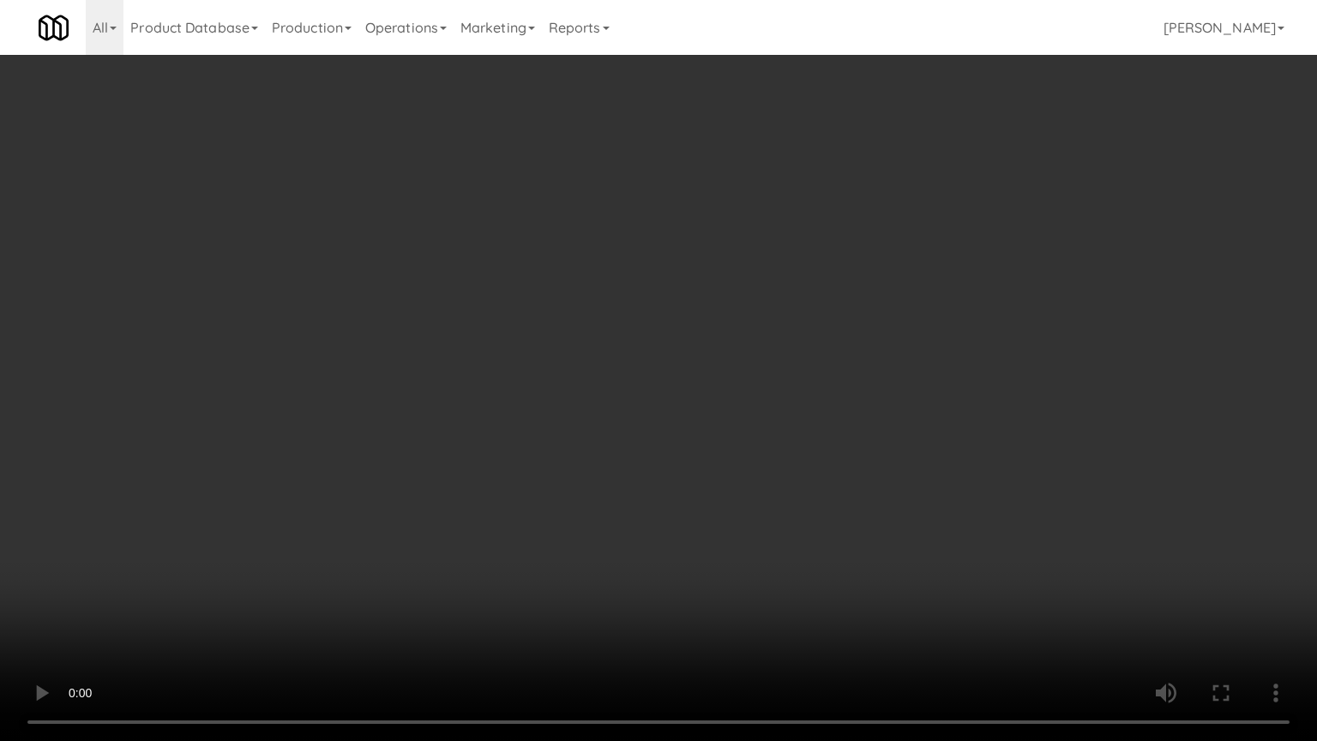
click at [827, 457] on video at bounding box center [658, 370] width 1317 height 741
click at [826, 452] on video at bounding box center [658, 370] width 1317 height 741
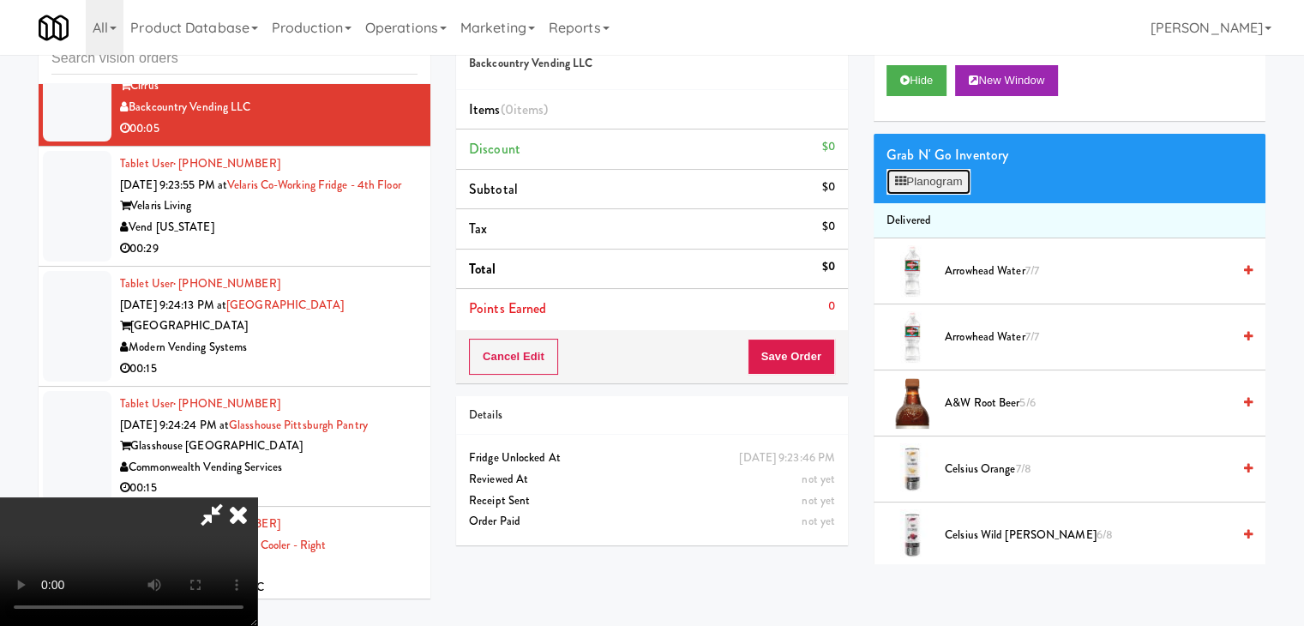
drag, startPoint x: 950, startPoint y: 171, endPoint x: 953, endPoint y: 192, distance: 21.7
click at [950, 171] on button "Planogram" at bounding box center [928, 182] width 84 height 26
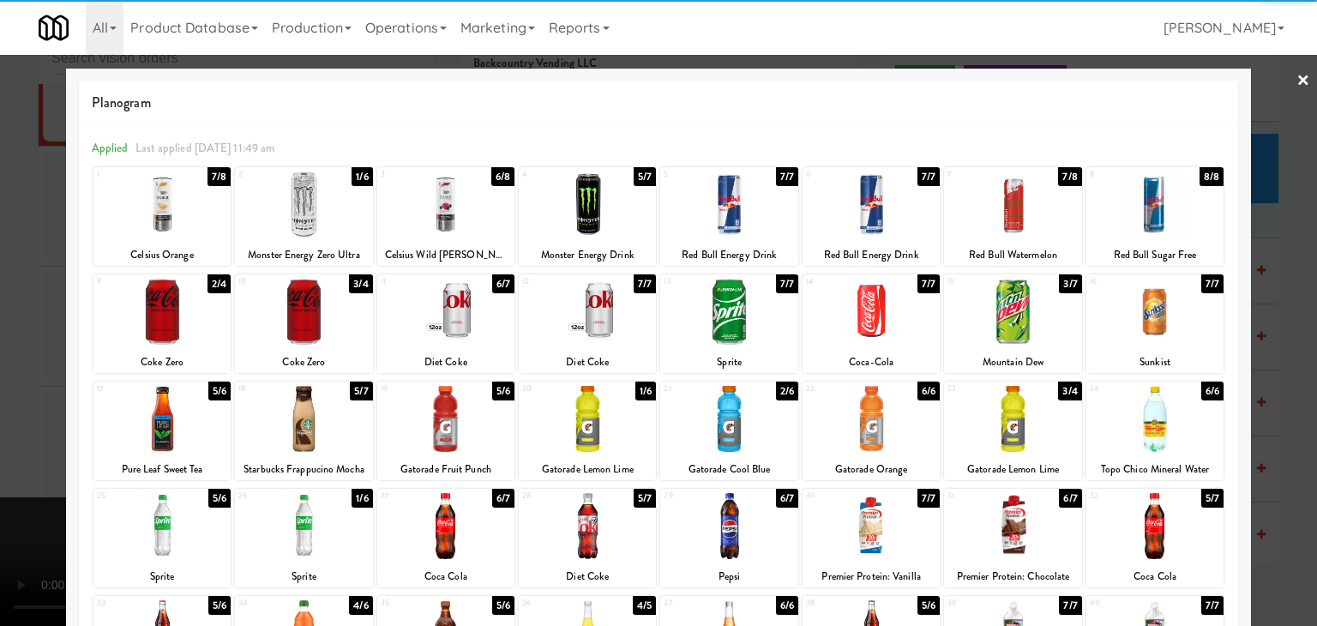
click at [1152, 207] on div at bounding box center [1154, 204] width 137 height 66
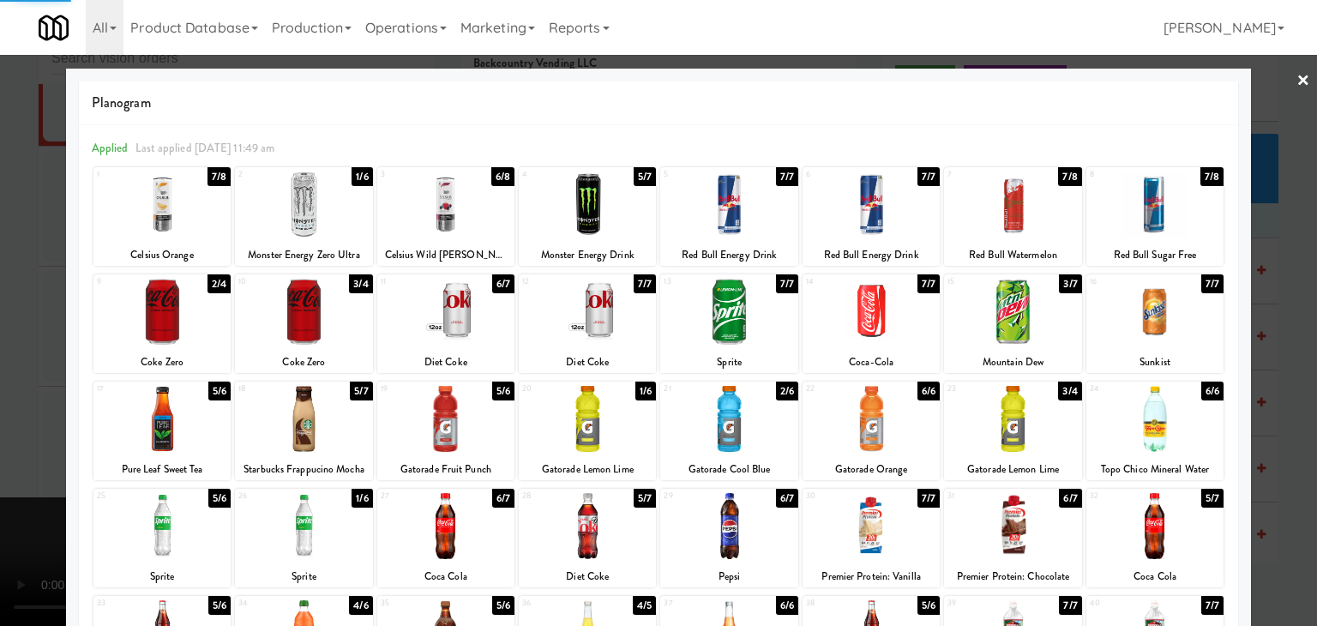
click at [1261, 241] on div at bounding box center [658, 313] width 1317 height 626
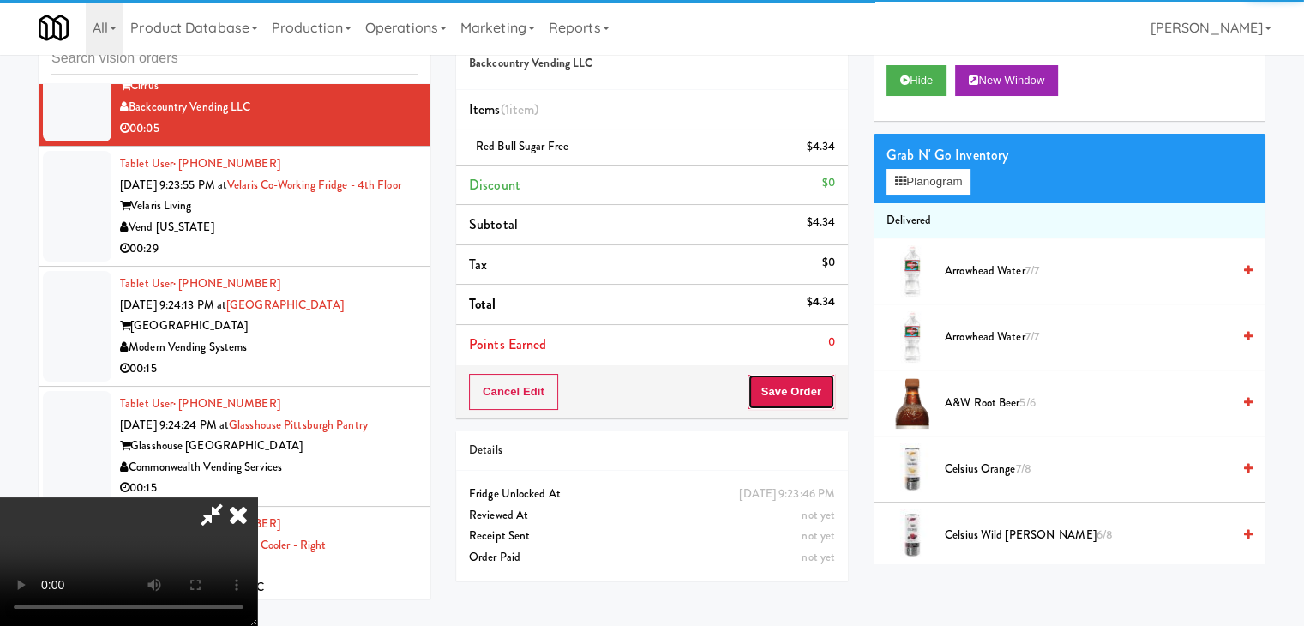
click at [814, 385] on button "Save Order" at bounding box center [791, 392] width 87 height 36
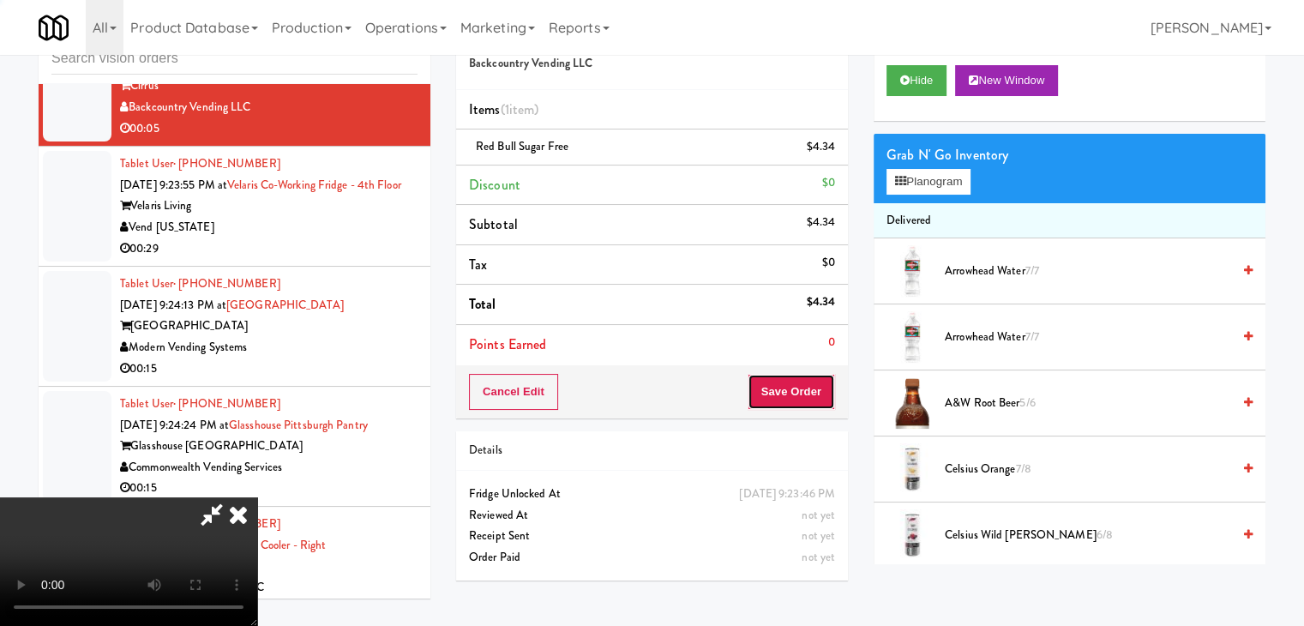
drag, startPoint x: 814, startPoint y: 385, endPoint x: 761, endPoint y: 323, distance: 80.9
click at [814, 383] on button "Save Order" at bounding box center [791, 392] width 87 height 36
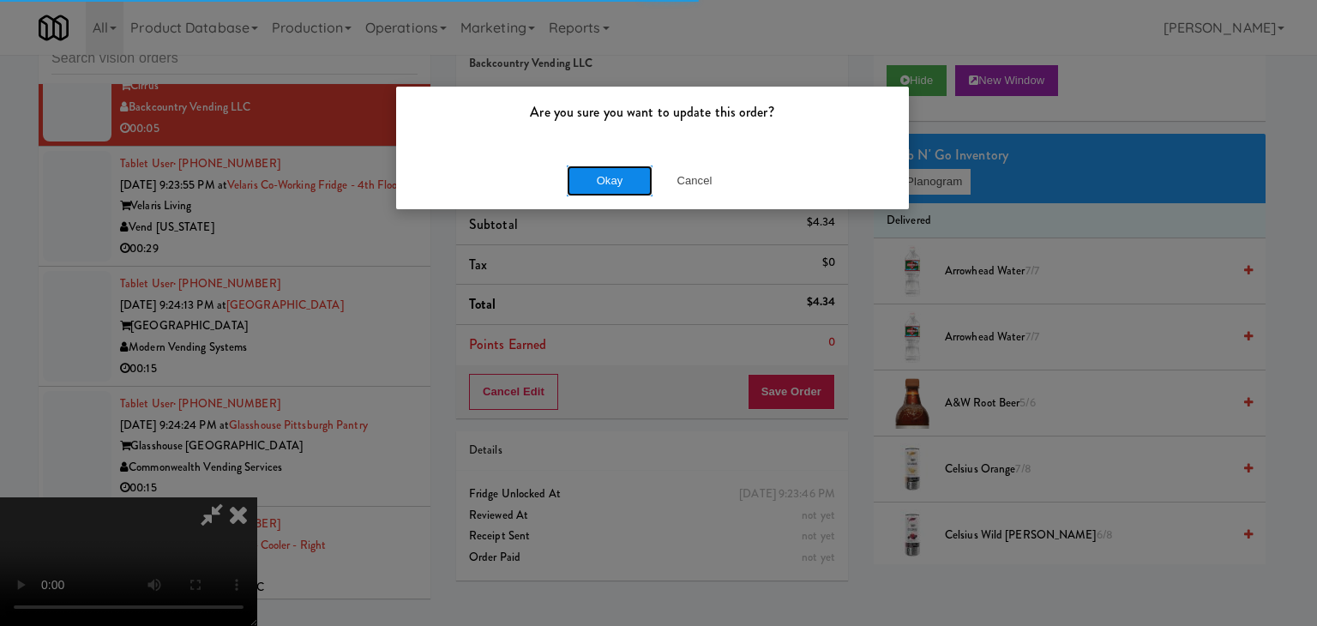
click at [634, 170] on button "Okay" at bounding box center [610, 180] width 86 height 31
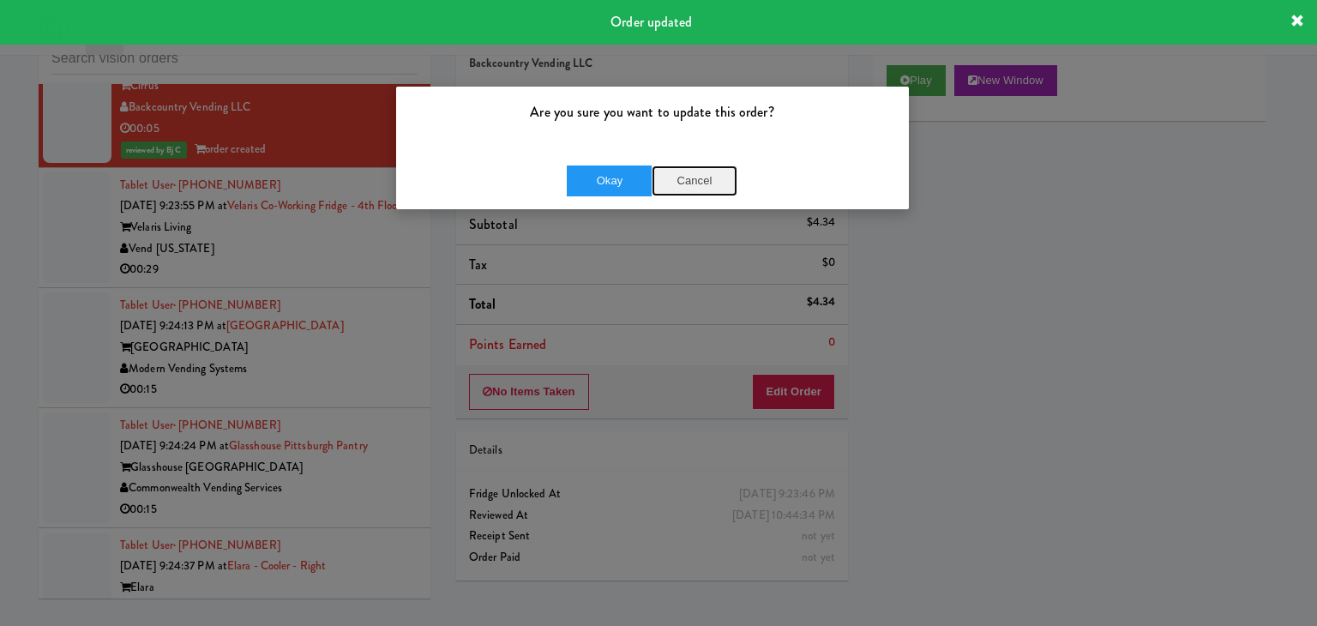
click at [701, 183] on button "Cancel" at bounding box center [694, 180] width 86 height 31
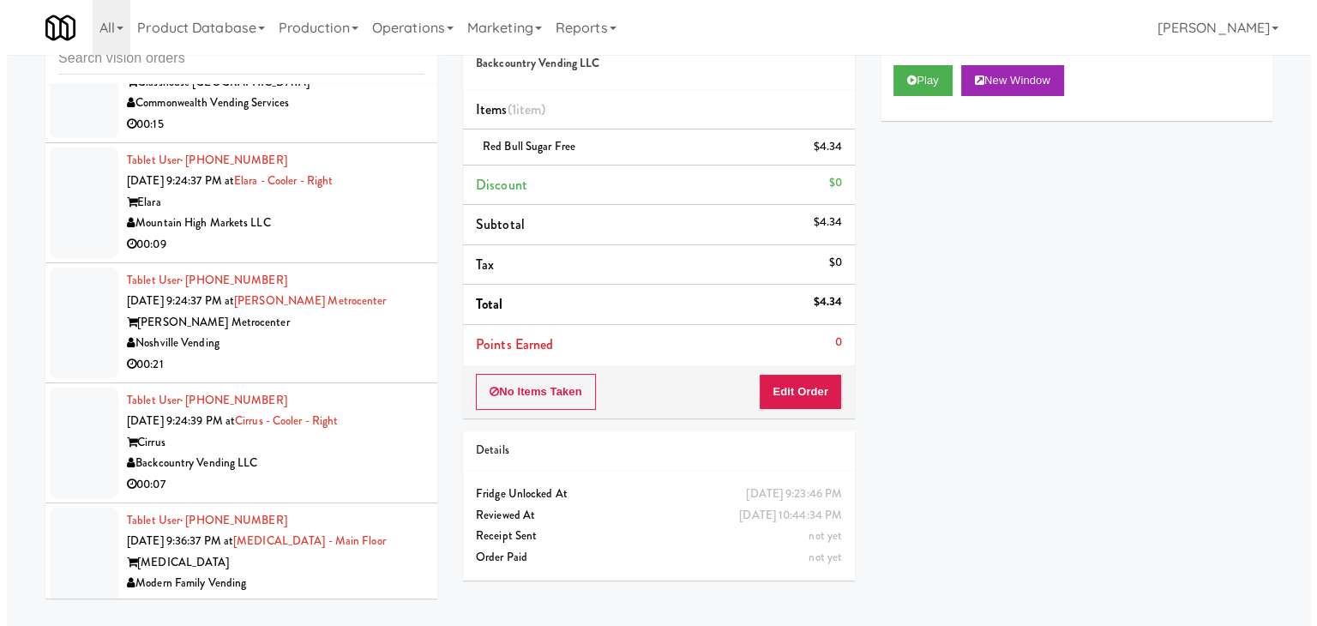
scroll to position [14213, 0]
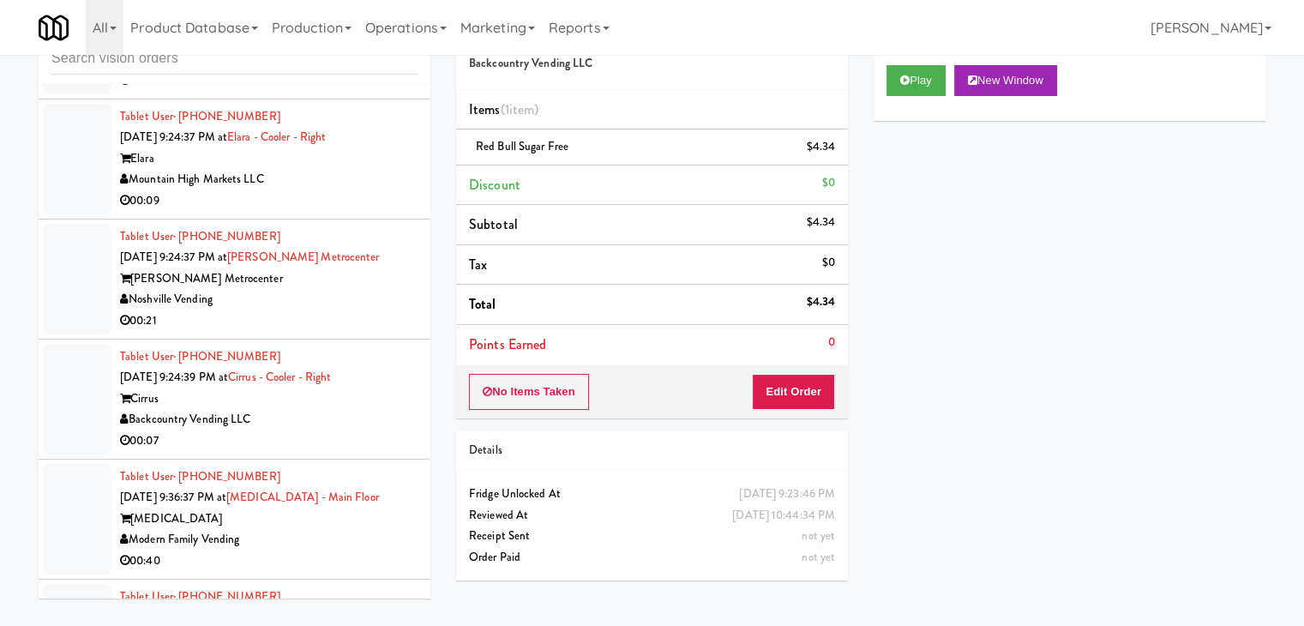
click at [374, 190] on div "Mountain High Markets LLC" at bounding box center [268, 179] width 297 height 21
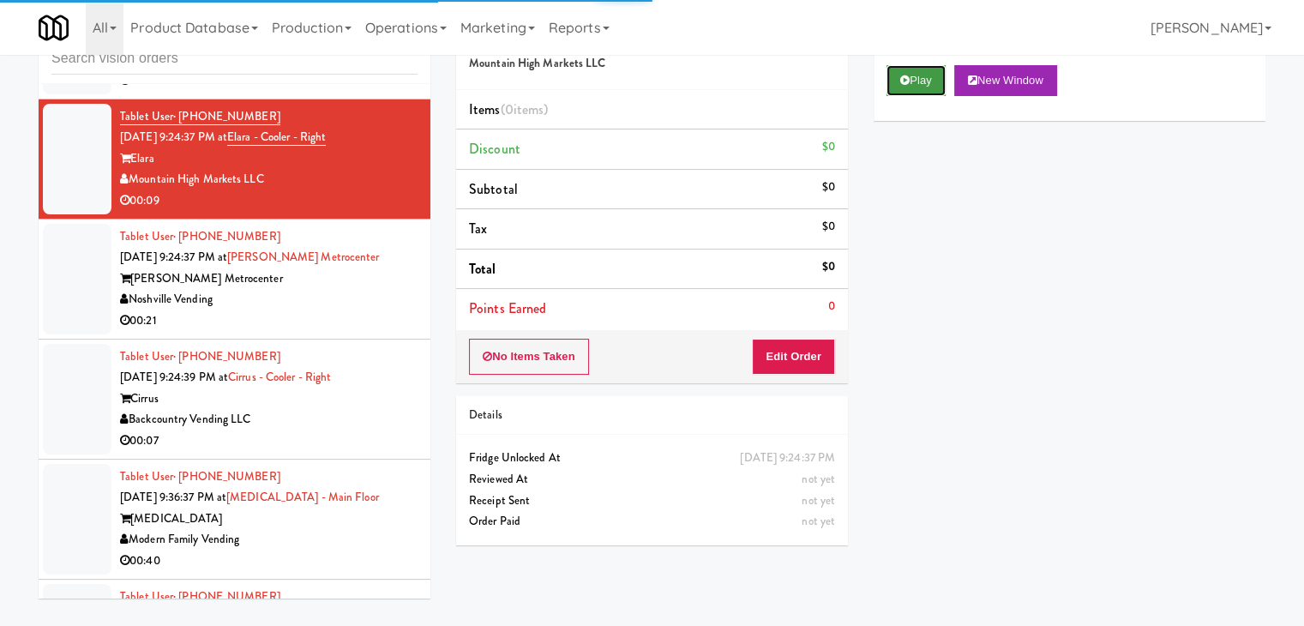
click at [919, 78] on button "Play" at bounding box center [915, 80] width 59 height 31
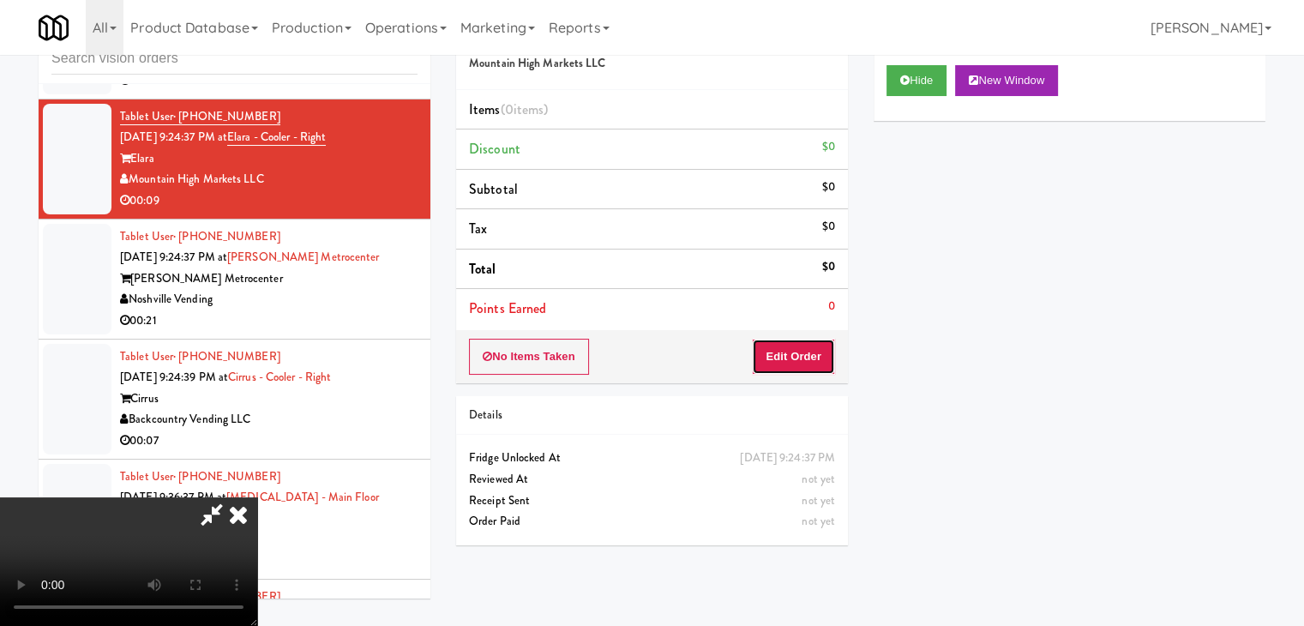
click at [779, 357] on button "Edit Order" at bounding box center [793, 357] width 83 height 36
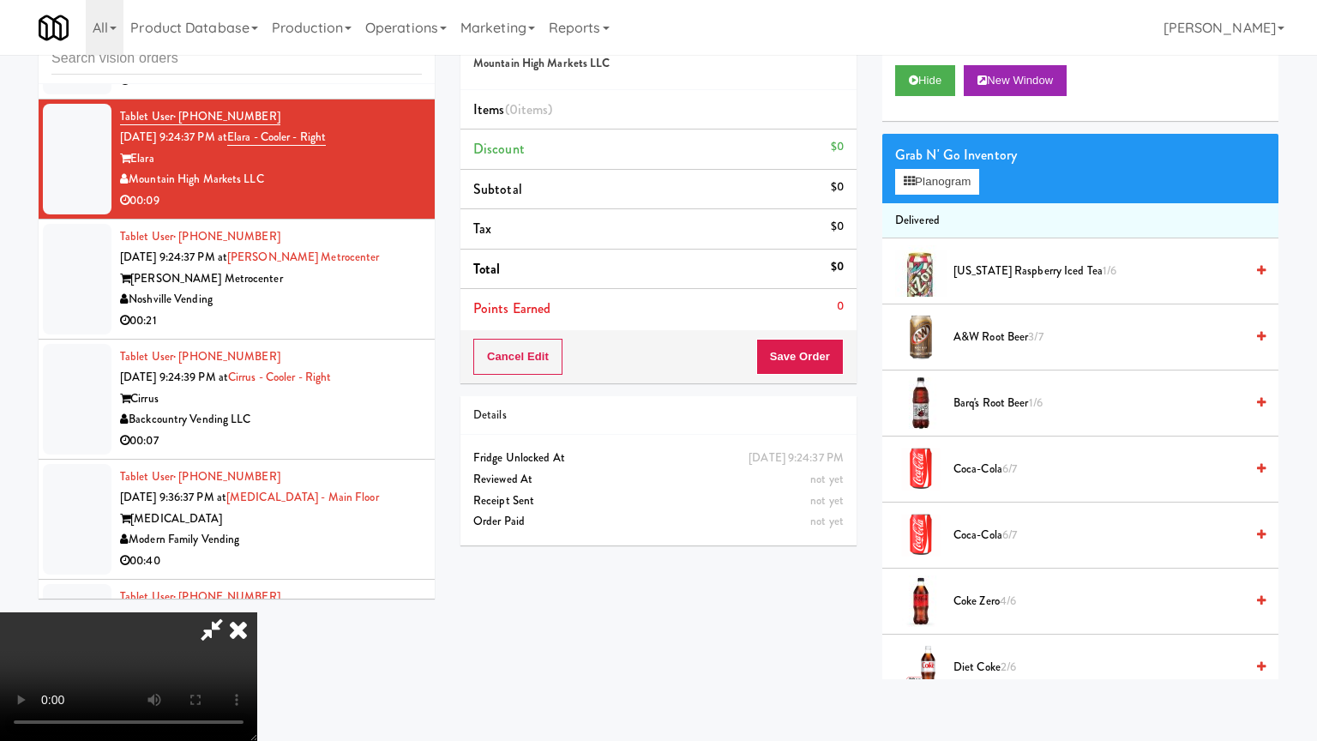
click at [257, 612] on video at bounding box center [128, 676] width 257 height 129
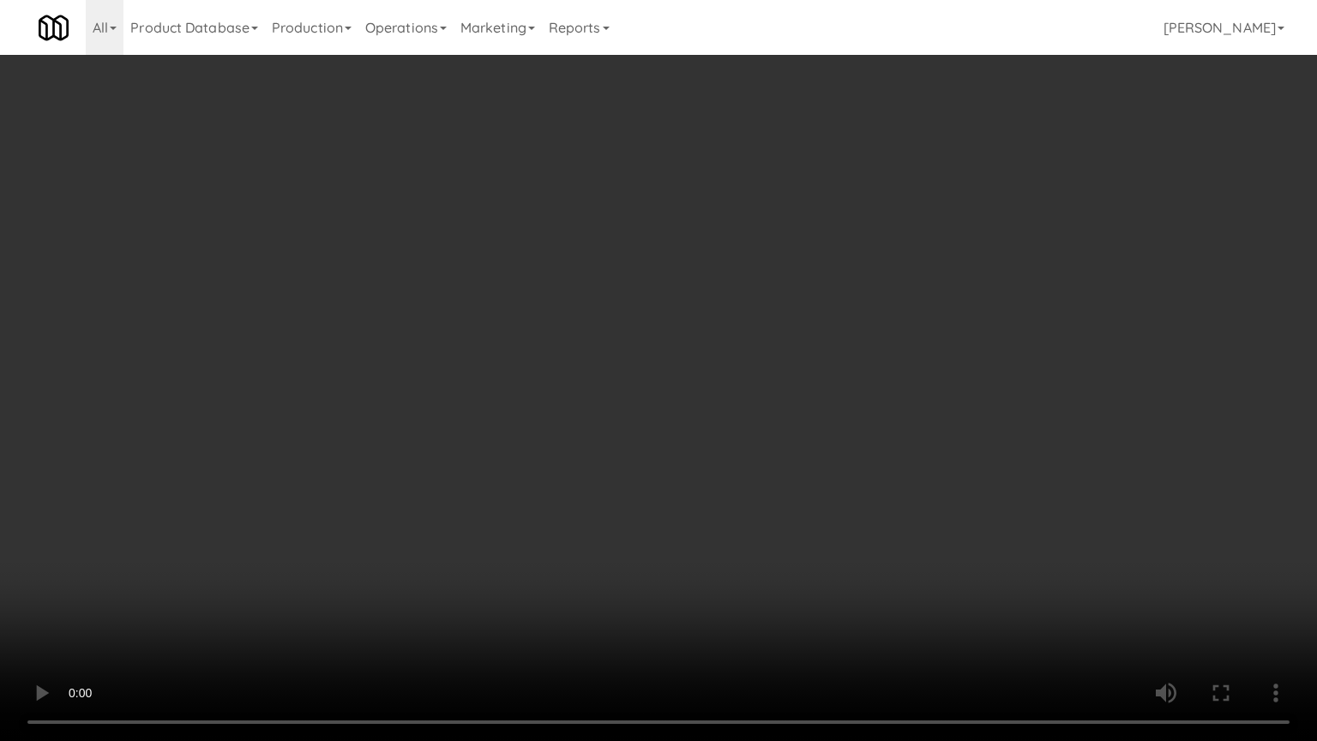
click at [812, 481] on video at bounding box center [658, 370] width 1317 height 741
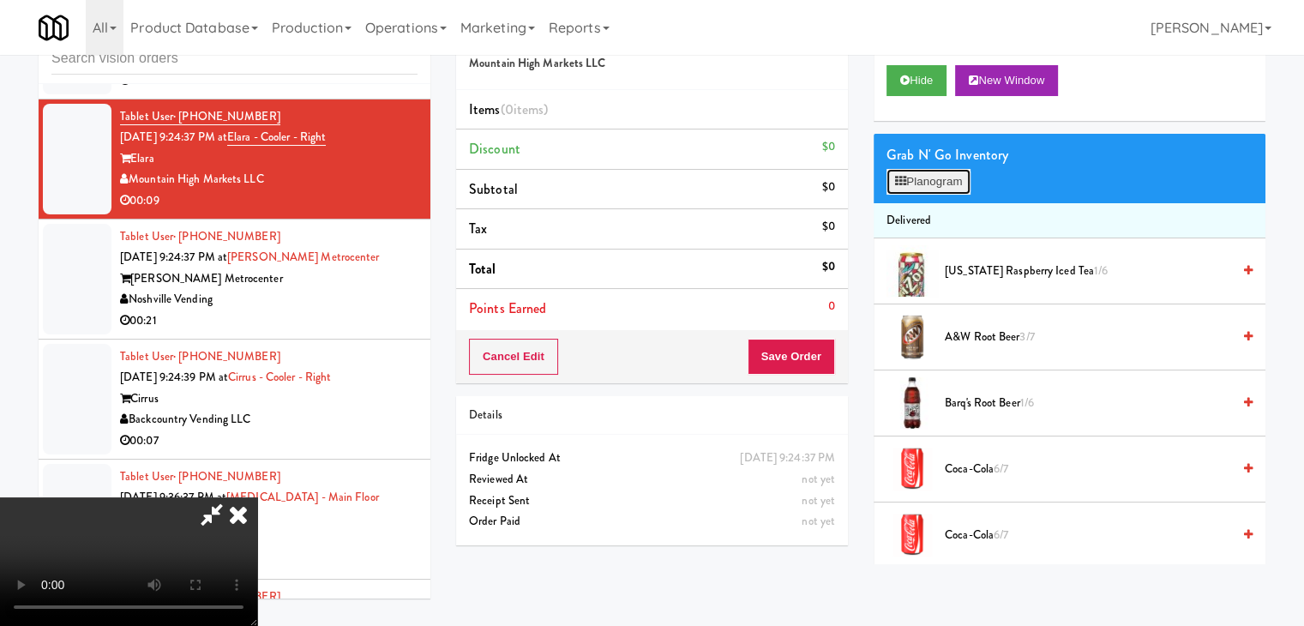
click at [922, 170] on button "Planogram" at bounding box center [928, 182] width 84 height 26
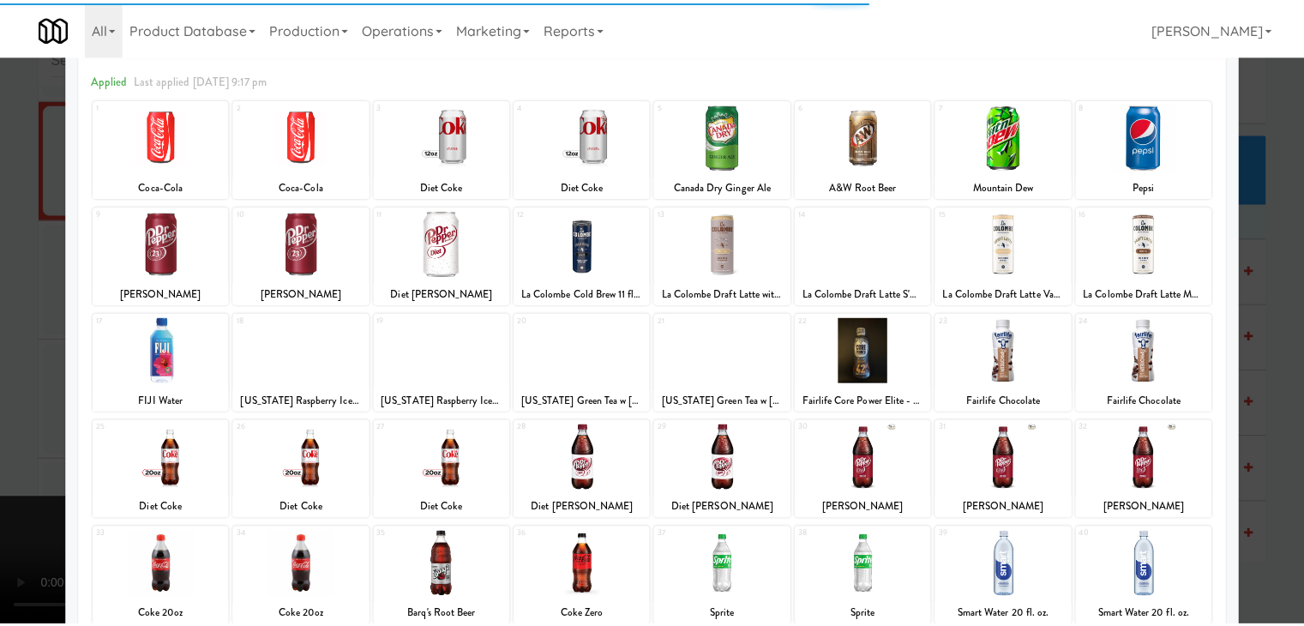
scroll to position [171, 0]
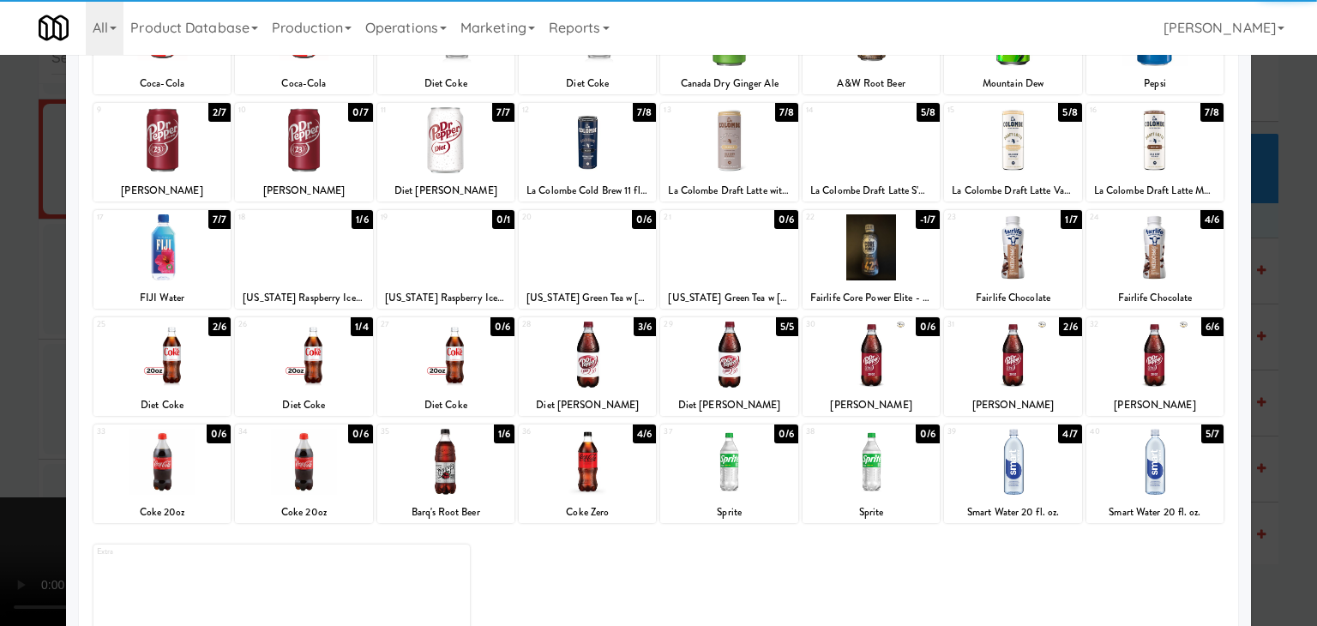
drag, startPoint x: 162, startPoint y: 367, endPoint x: 101, endPoint y: 369, distance: 60.9
click at [158, 367] on div at bounding box center [161, 354] width 137 height 66
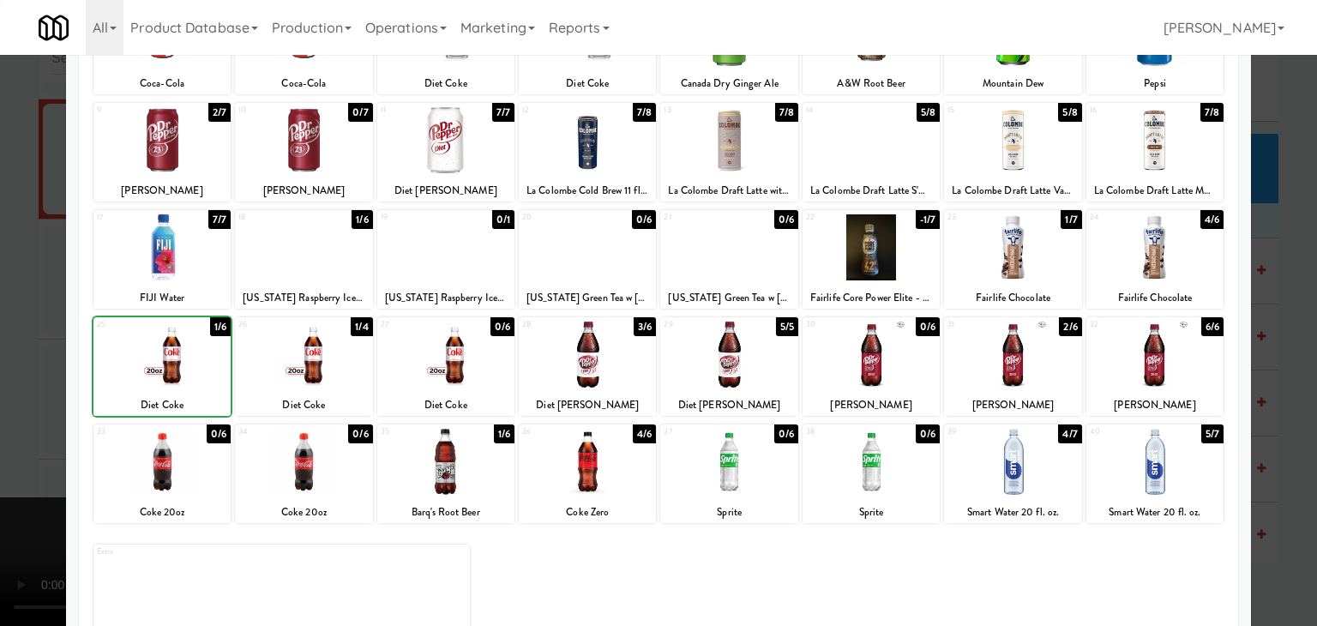
click at [7, 369] on div at bounding box center [658, 313] width 1317 height 626
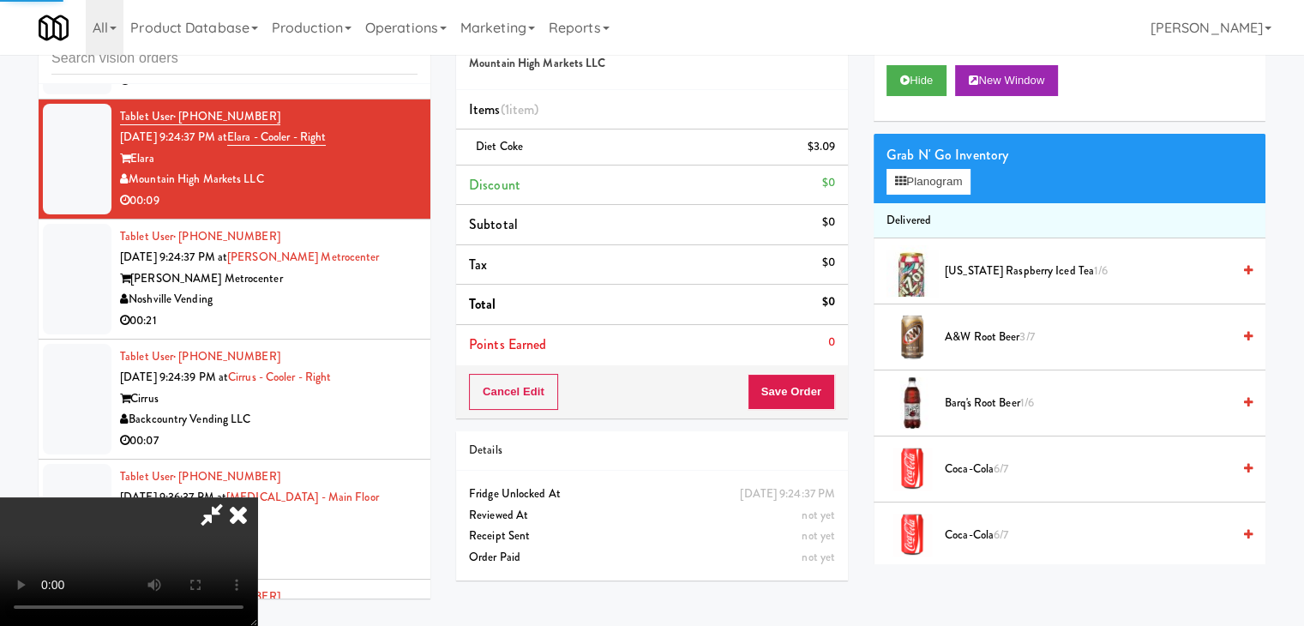
click at [257, 497] on video at bounding box center [128, 561] width 257 height 129
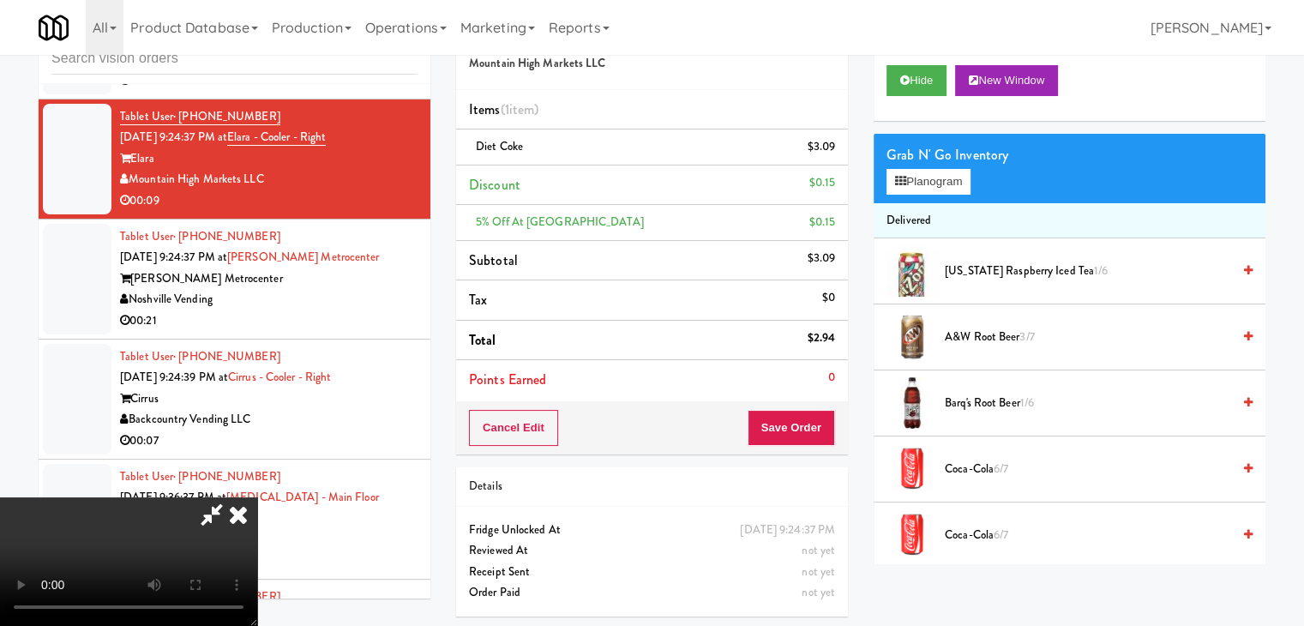
click at [257, 497] on video at bounding box center [128, 561] width 257 height 129
click at [924, 176] on button "Planogram" at bounding box center [928, 182] width 84 height 26
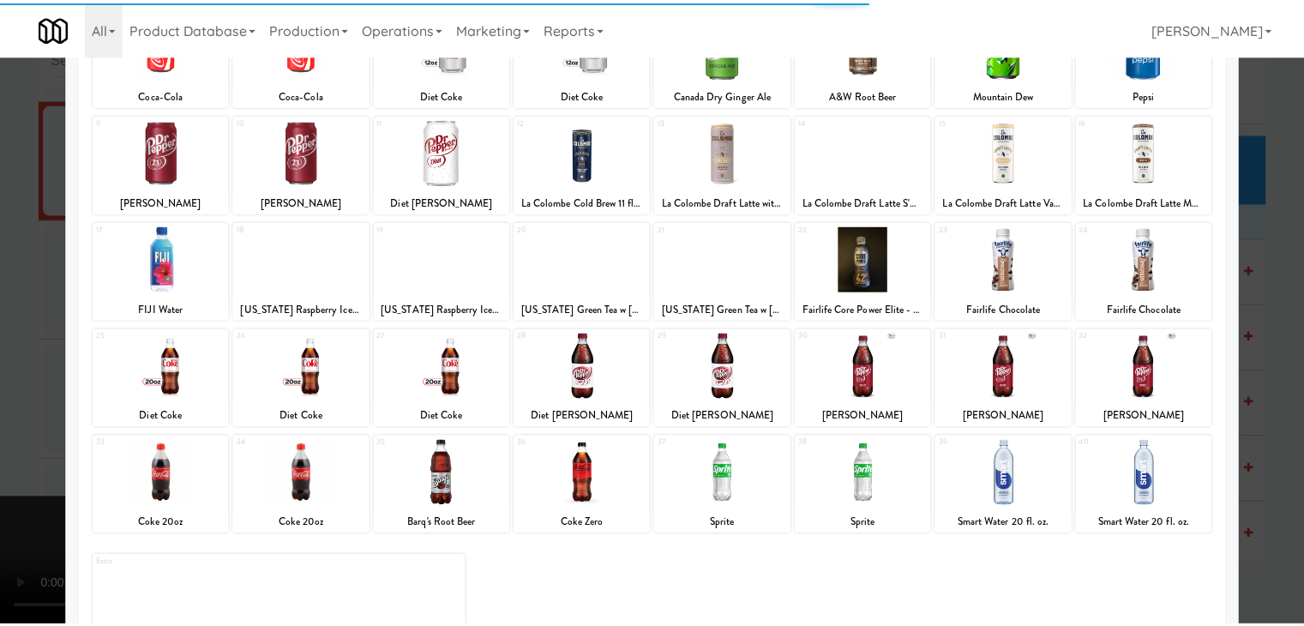
scroll to position [171, 0]
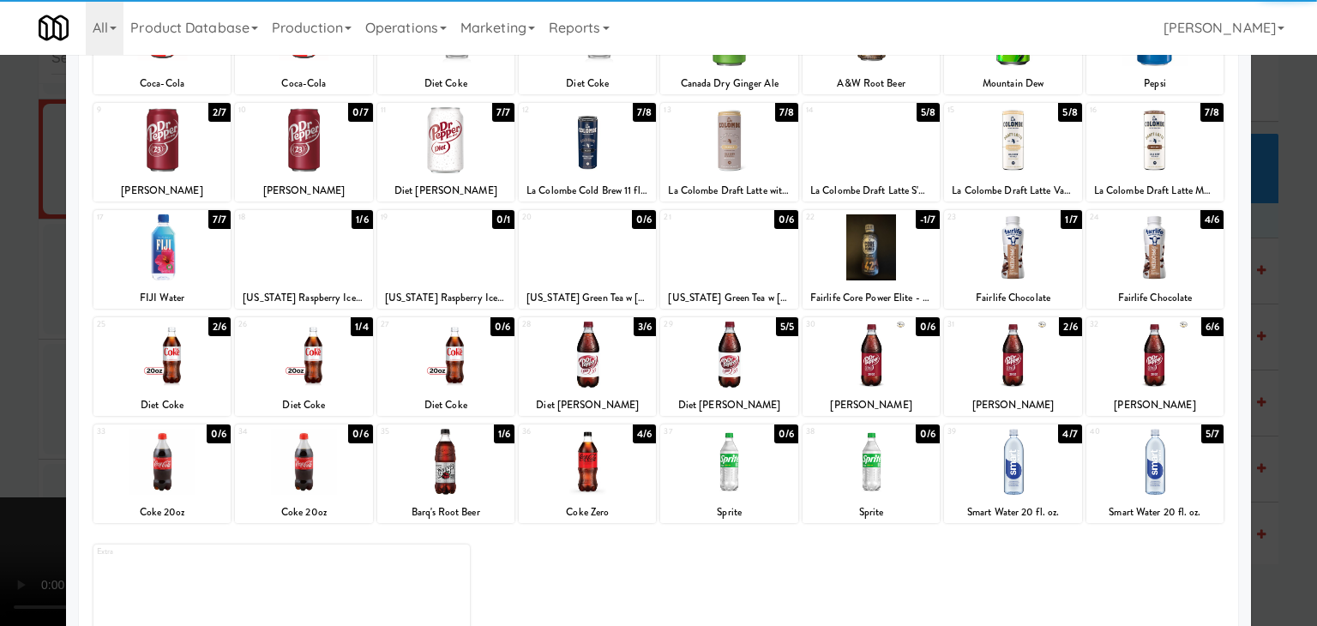
click at [565, 357] on div at bounding box center [587, 354] width 137 height 66
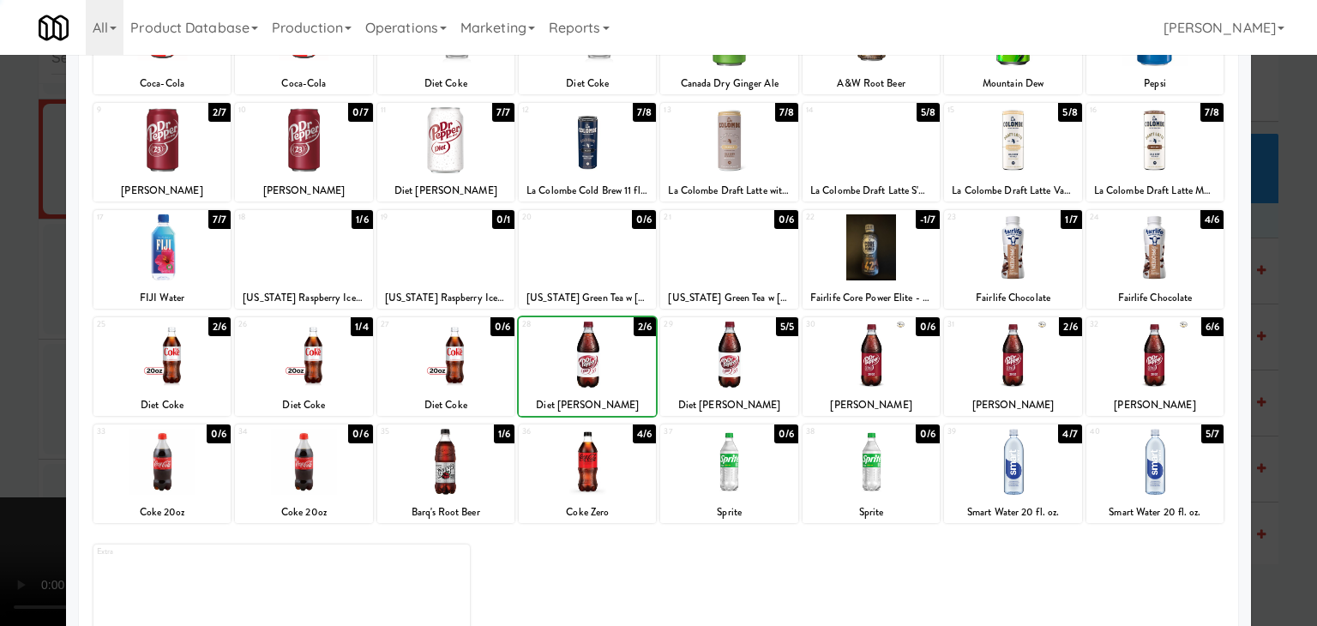
click at [0, 440] on div at bounding box center [658, 313] width 1317 height 626
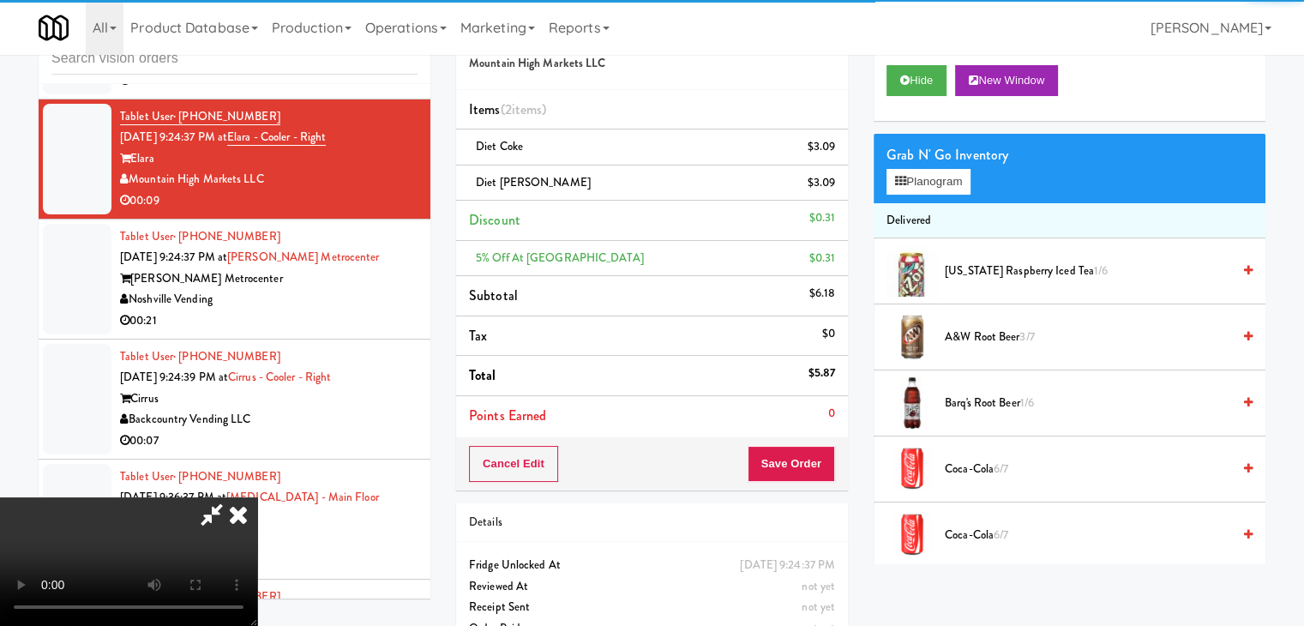
drag, startPoint x: 531, startPoint y: 477, endPoint x: 541, endPoint y: 483, distance: 11.5
click at [257, 497] on video at bounding box center [128, 561] width 257 height 129
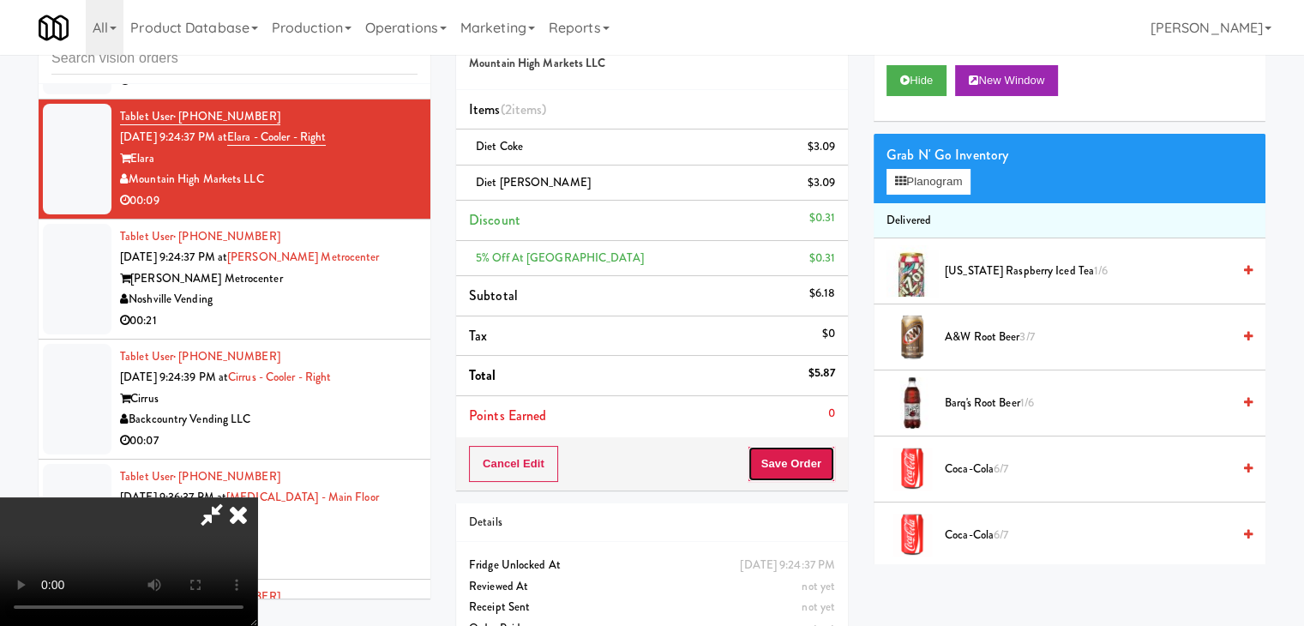
click at [822, 463] on button "Save Order" at bounding box center [791, 464] width 87 height 36
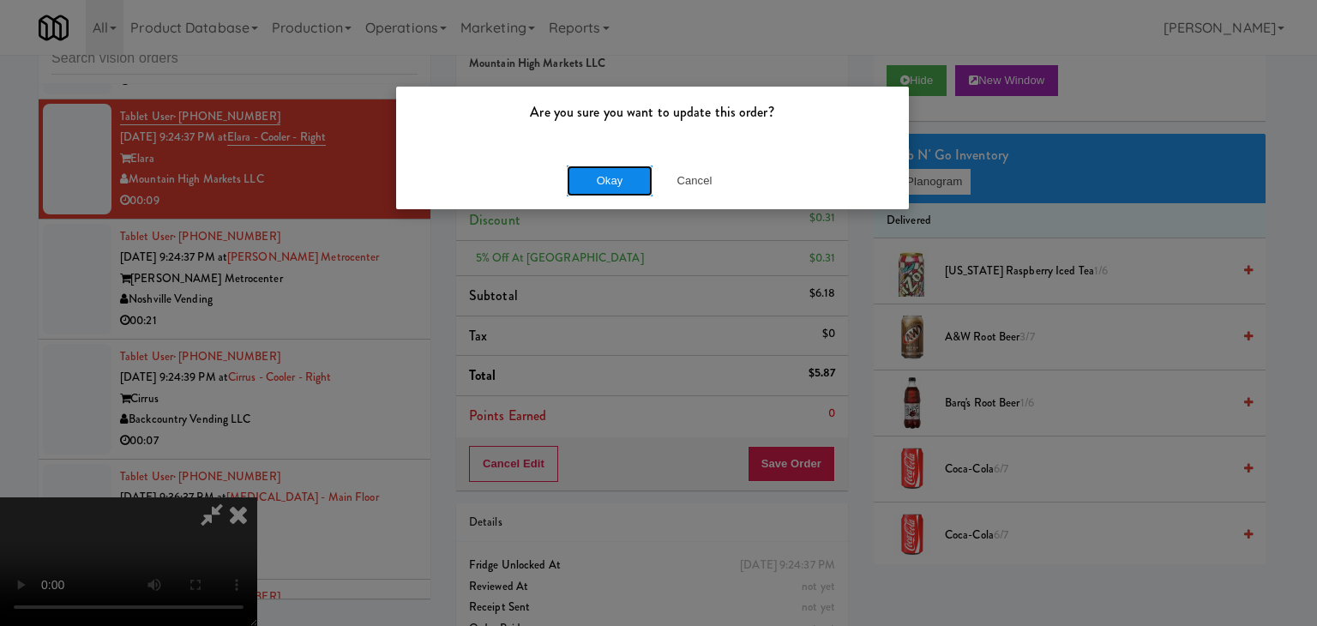
click at [609, 189] on button "Okay" at bounding box center [610, 180] width 86 height 31
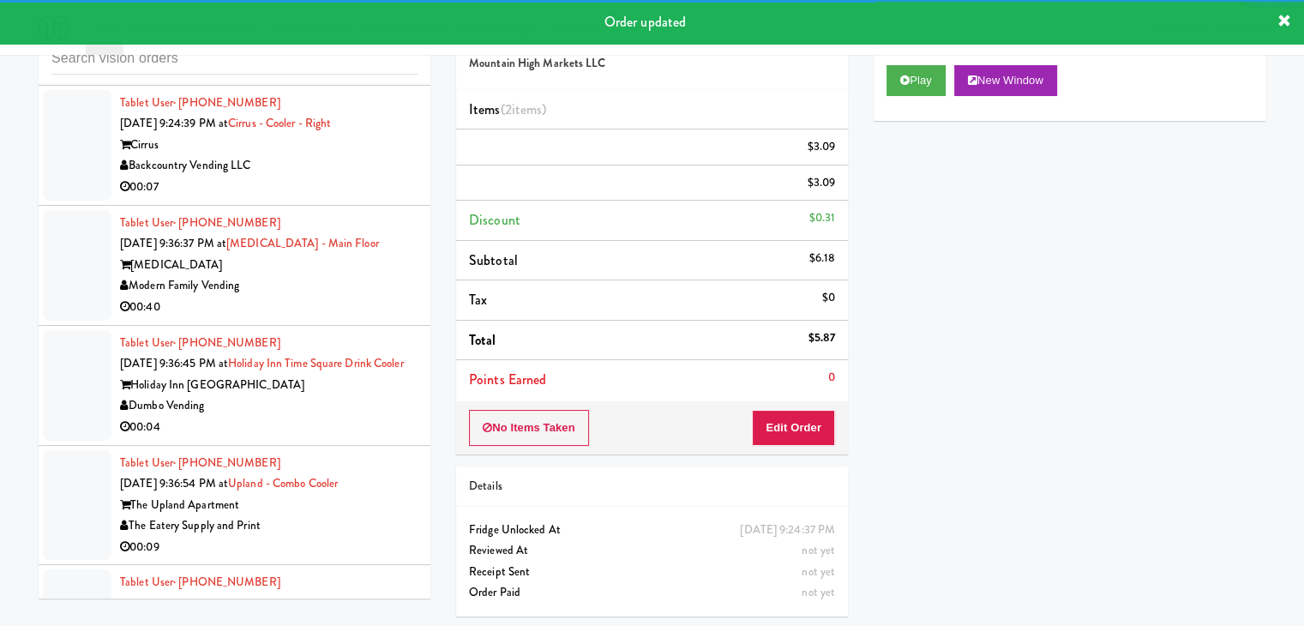
scroll to position [14491, 0]
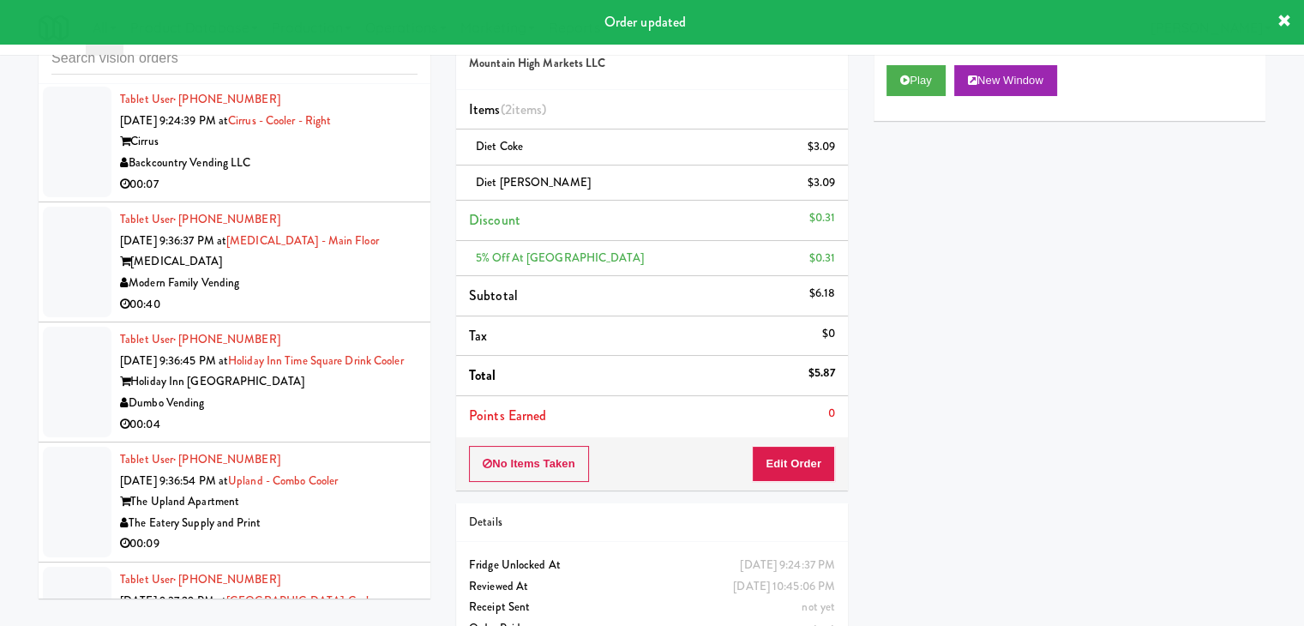
drag, startPoint x: 356, startPoint y: 234, endPoint x: 365, endPoint y: 240, distance: 11.2
click at [361, 174] on div "Backcountry Vending LLC" at bounding box center [268, 163] width 297 height 21
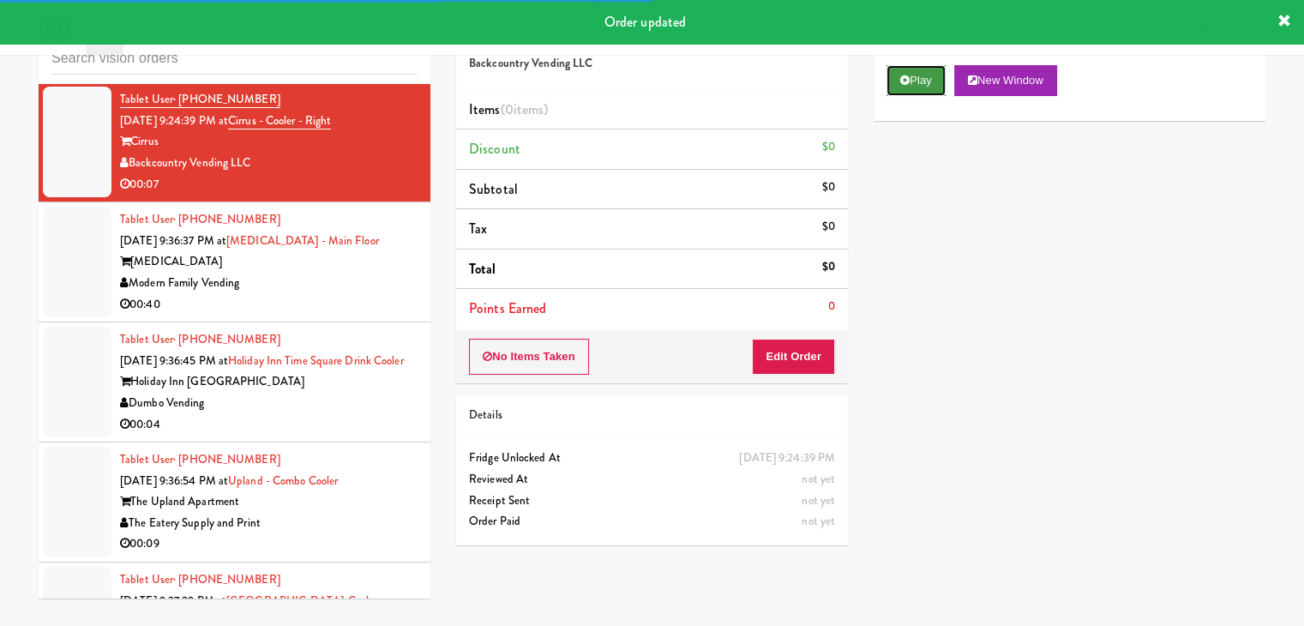
click at [929, 83] on button "Play" at bounding box center [915, 80] width 59 height 31
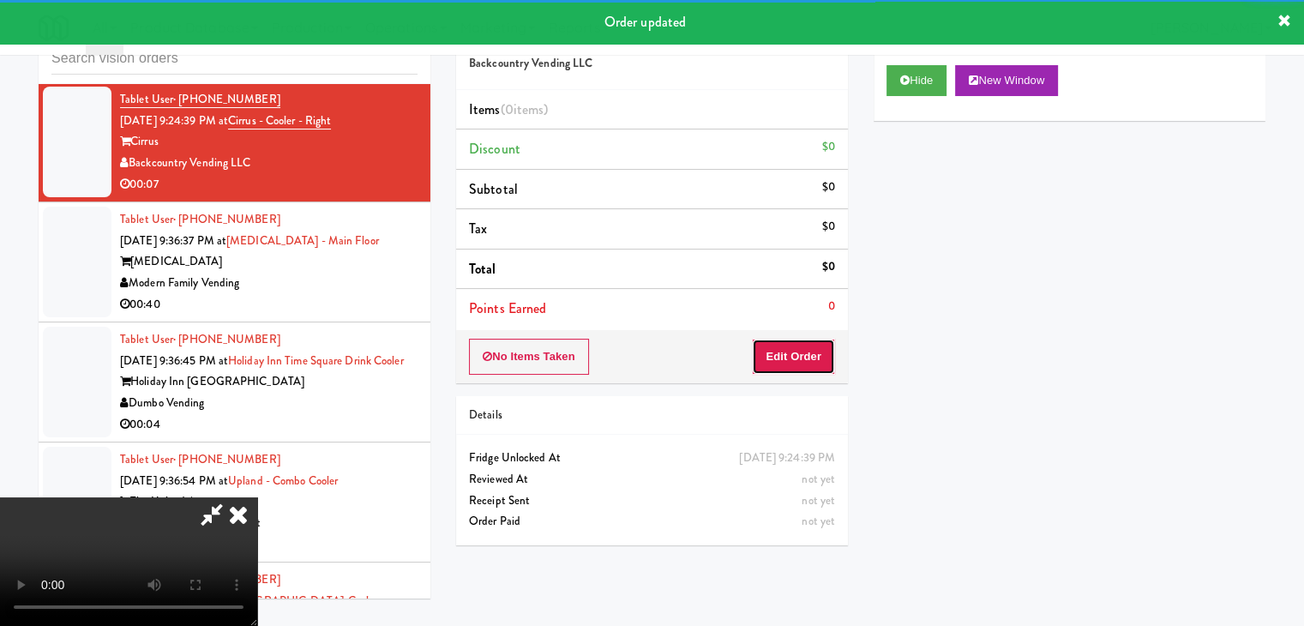
click at [800, 353] on button "Edit Order" at bounding box center [793, 357] width 83 height 36
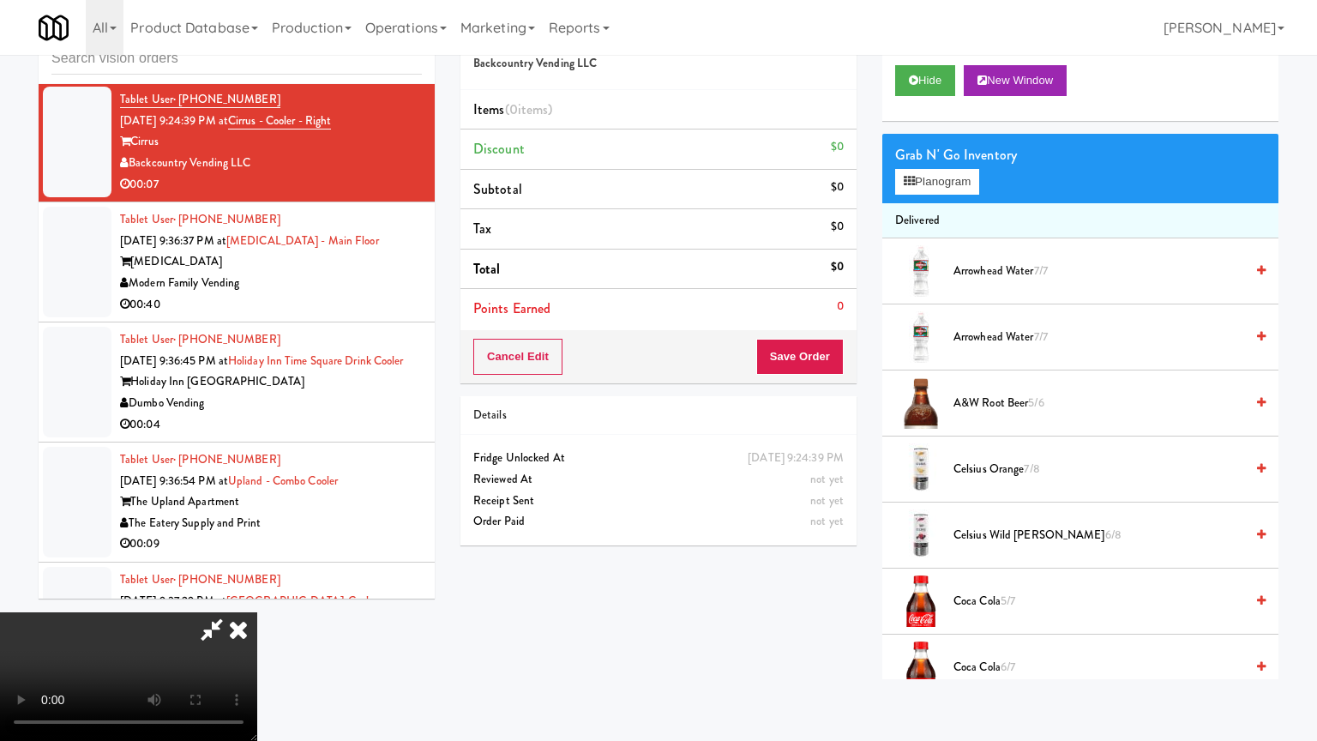
click at [257, 612] on video at bounding box center [128, 676] width 257 height 129
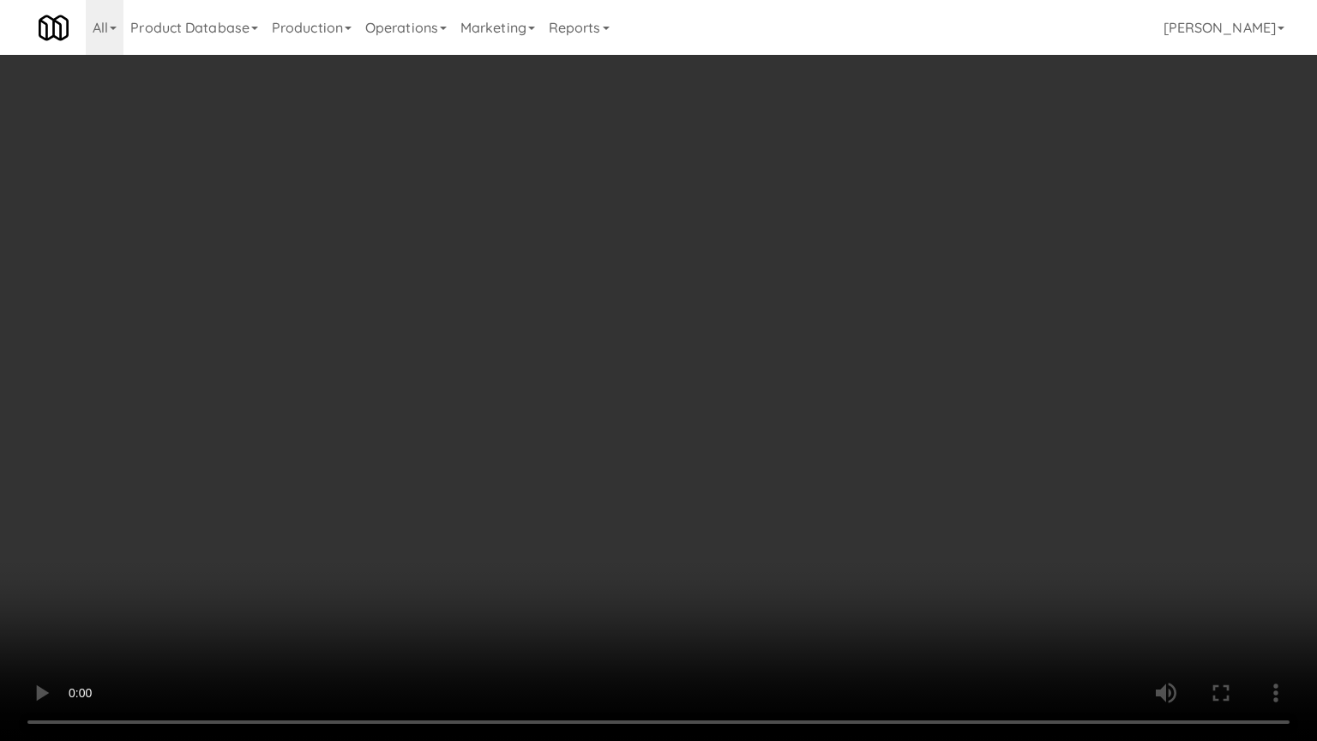
click at [730, 483] on video at bounding box center [658, 370] width 1317 height 741
click at [754, 420] on video at bounding box center [658, 370] width 1317 height 741
click at [905, 538] on video at bounding box center [658, 370] width 1317 height 741
click at [900, 543] on video at bounding box center [658, 370] width 1317 height 741
click at [821, 566] on video at bounding box center [658, 370] width 1317 height 741
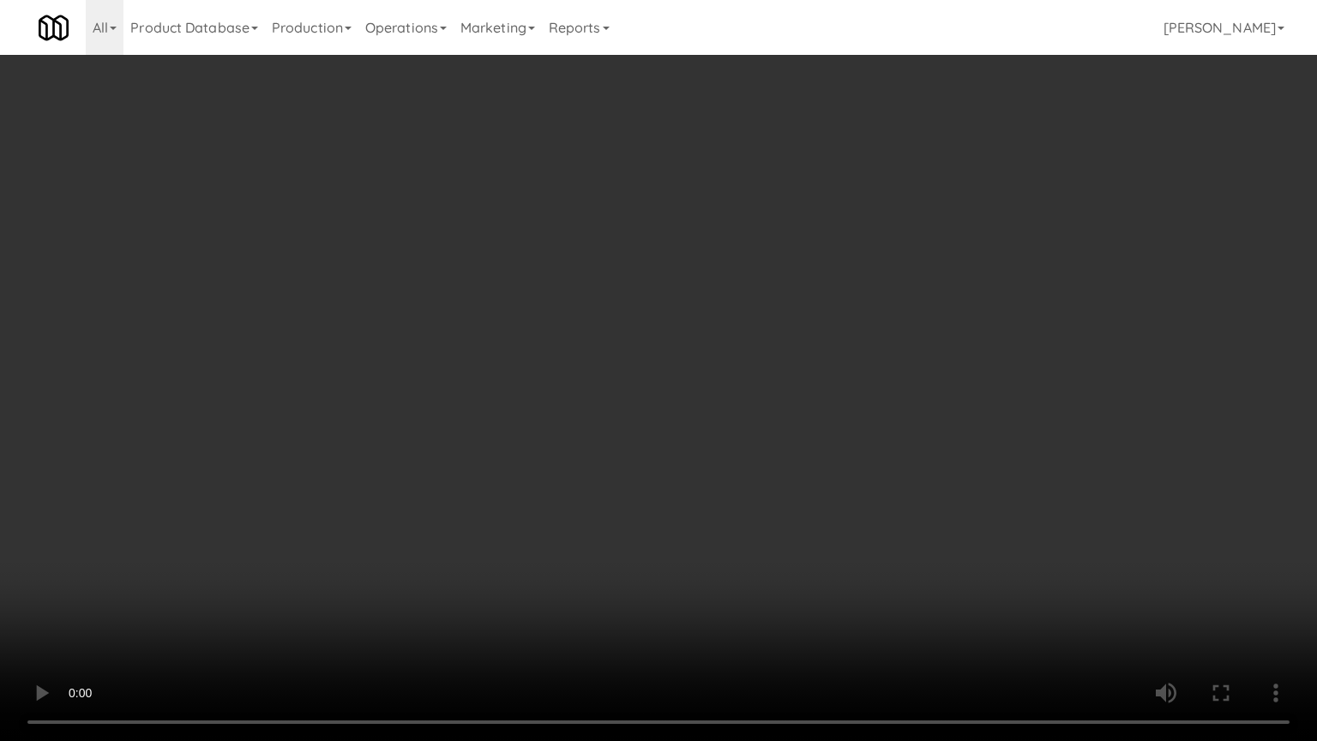
click at [814, 562] on video at bounding box center [658, 370] width 1317 height 741
drag, startPoint x: 814, startPoint y: 562, endPoint x: 830, endPoint y: 330, distance: 232.9
click at [812, 552] on video at bounding box center [658, 370] width 1317 height 741
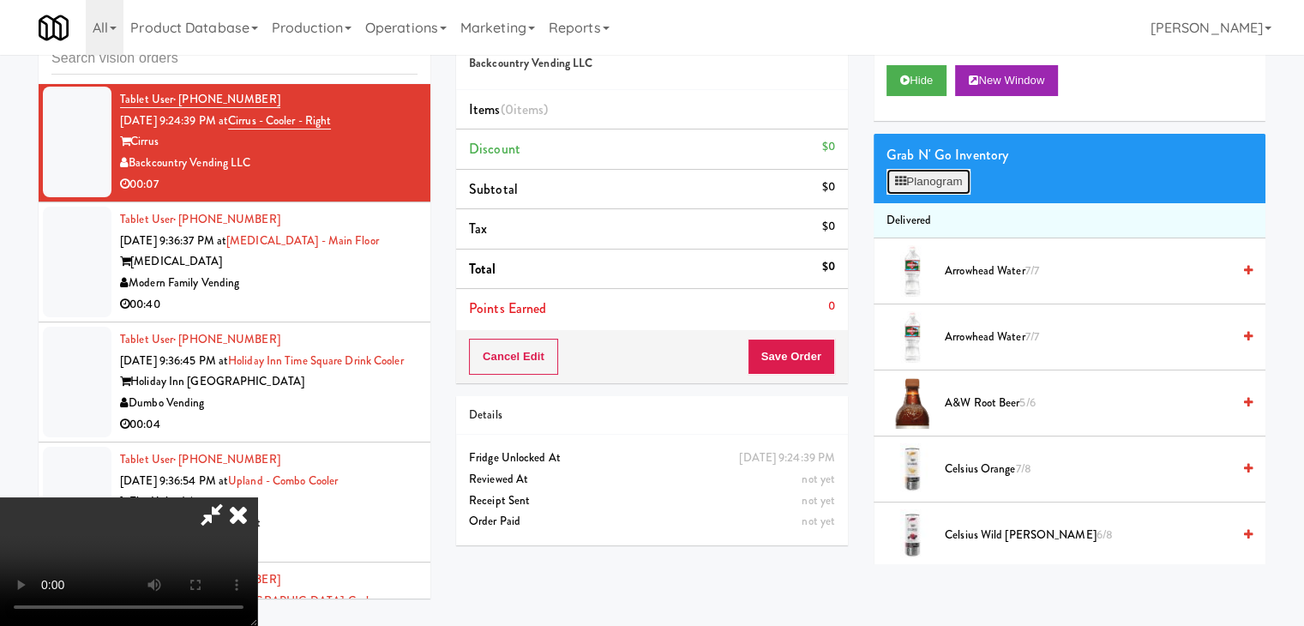
click at [922, 189] on button "Planogram" at bounding box center [928, 182] width 84 height 26
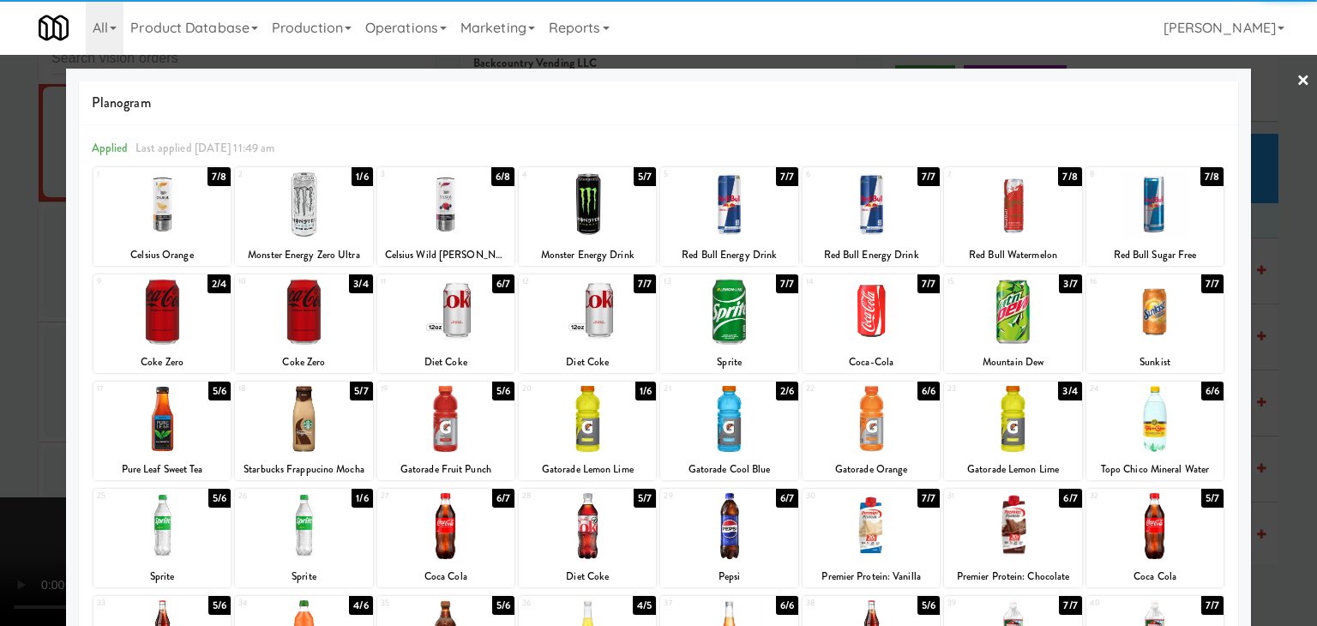
click at [309, 207] on div at bounding box center [303, 204] width 137 height 66
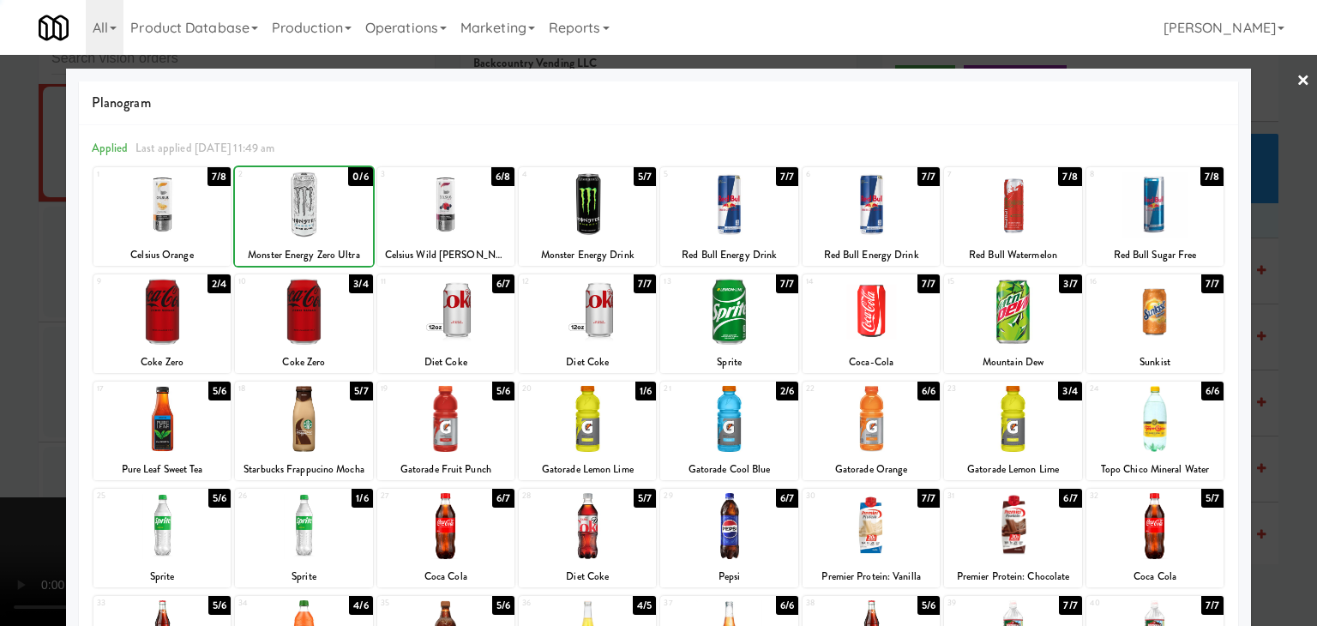
drag, startPoint x: 0, startPoint y: 314, endPoint x: 442, endPoint y: 340, distance: 443.1
click at [31, 314] on div at bounding box center [658, 313] width 1317 height 626
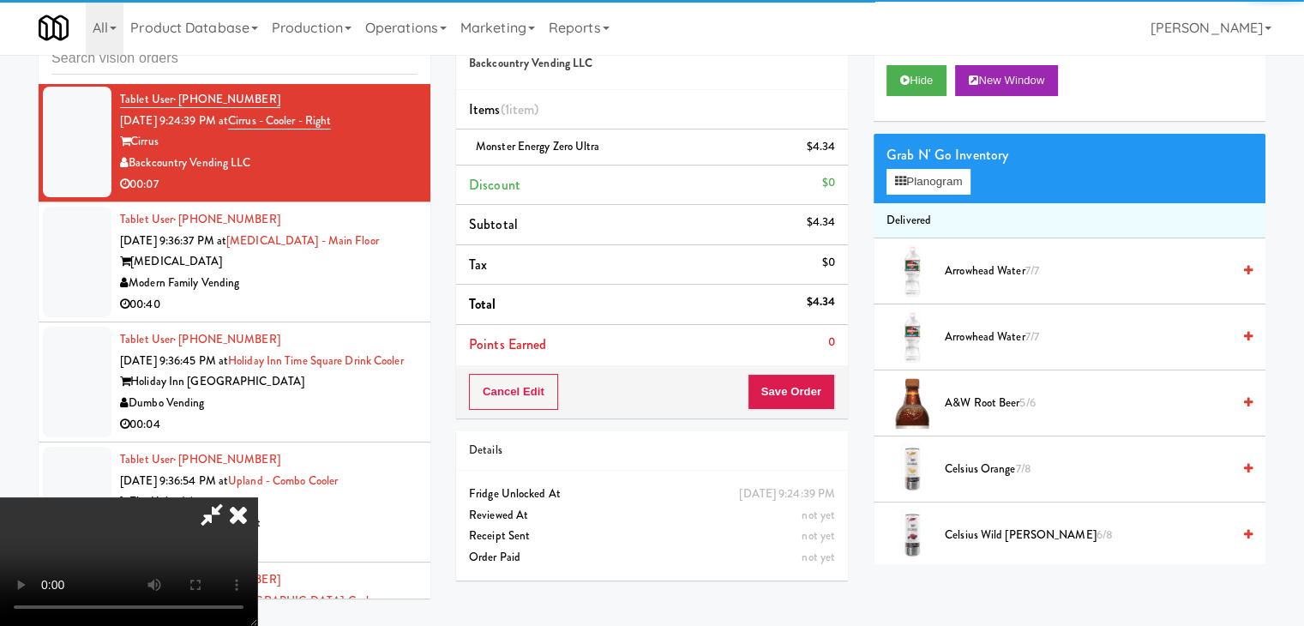
drag, startPoint x: 806, startPoint y: 371, endPoint x: 803, endPoint y: 385, distance: 14.0
click at [806, 372] on div "Cancel Edit Save Order" at bounding box center [652, 391] width 392 height 53
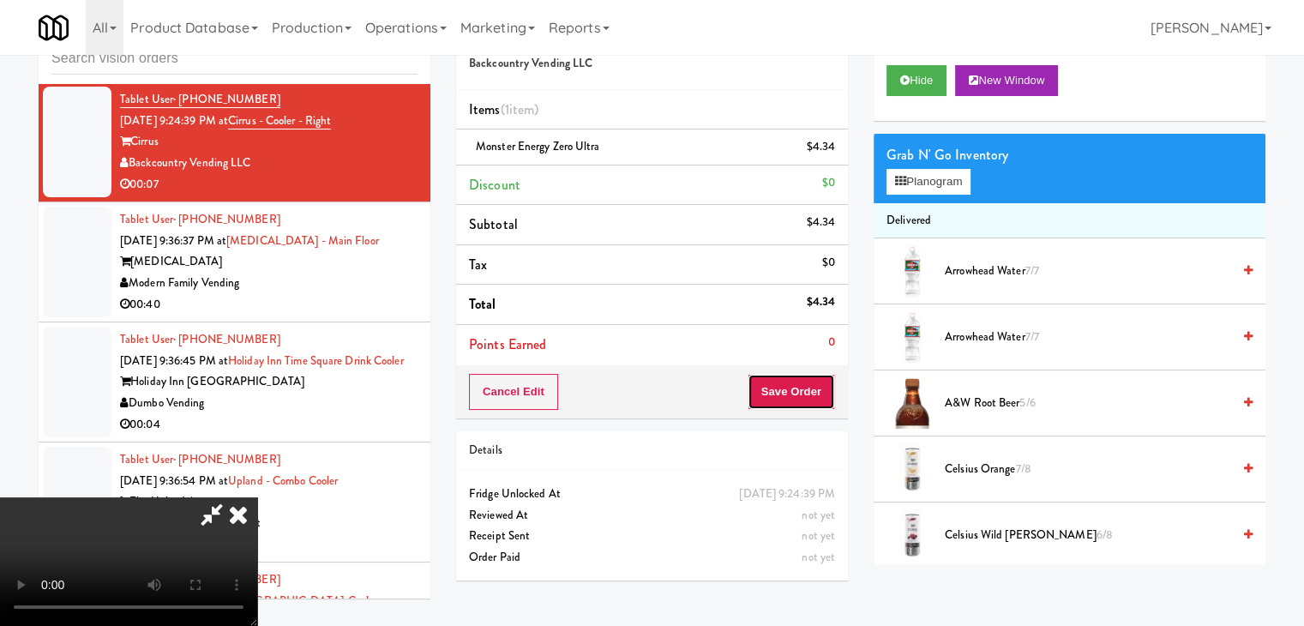
click at [803, 385] on button "Save Order" at bounding box center [791, 392] width 87 height 36
click at [799, 383] on button "Save Order" at bounding box center [791, 392] width 87 height 36
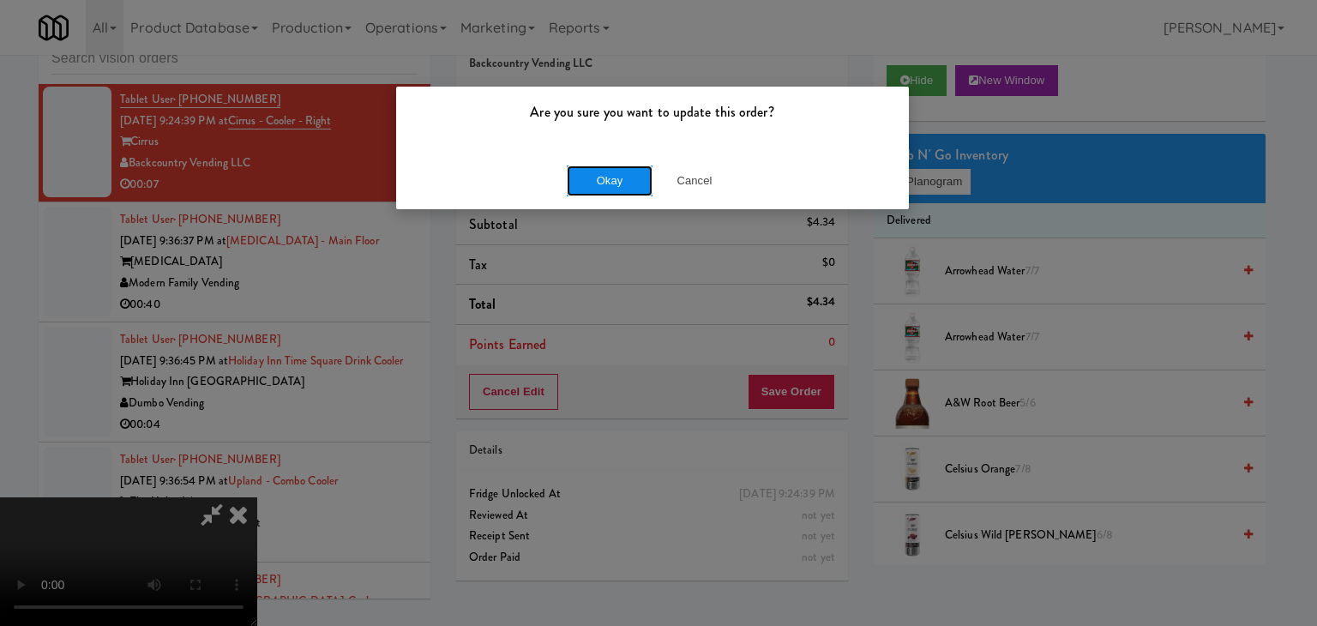
click at [614, 190] on button "Okay" at bounding box center [610, 180] width 86 height 31
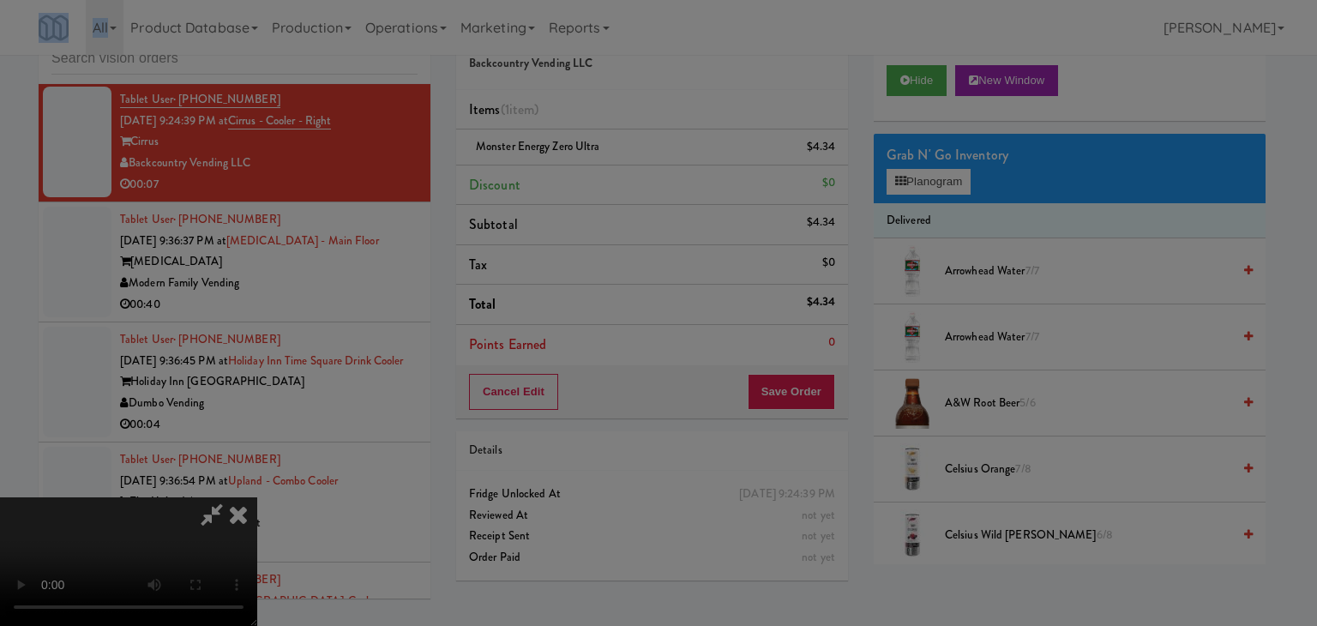
click at [614, 189] on body "Are you sure you want to update this order? Okay Cancel Okay Are you sure you w…" at bounding box center [658, 313] width 1317 height 626
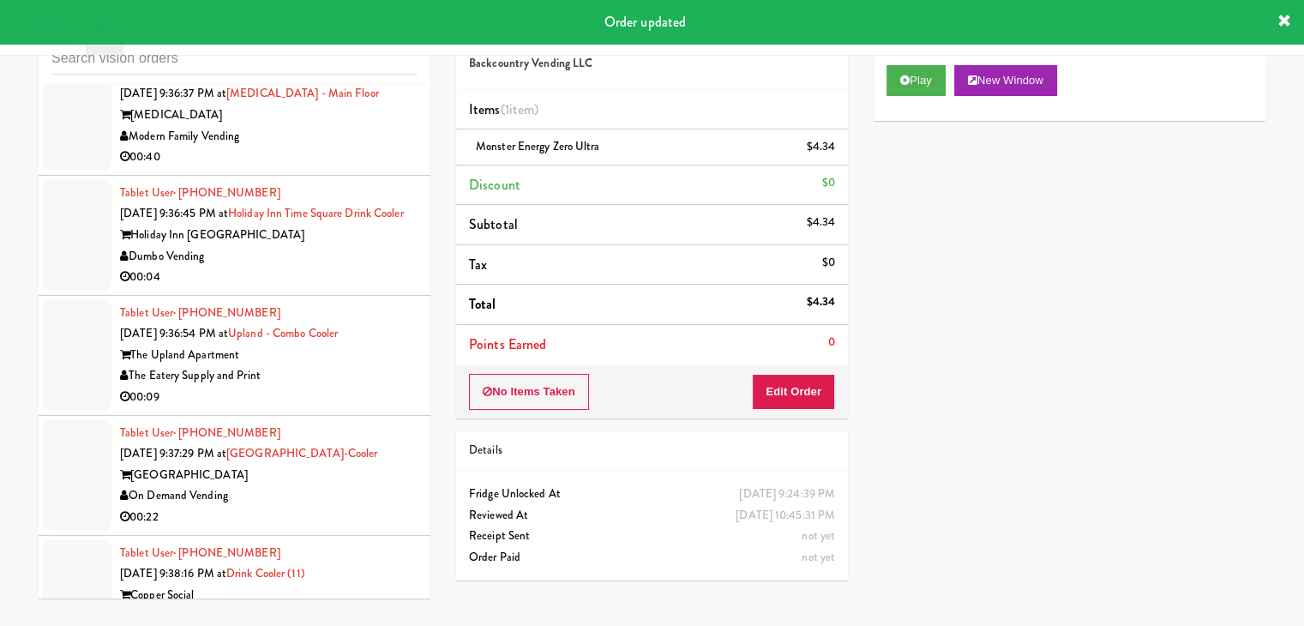
scroll to position [14662, 0]
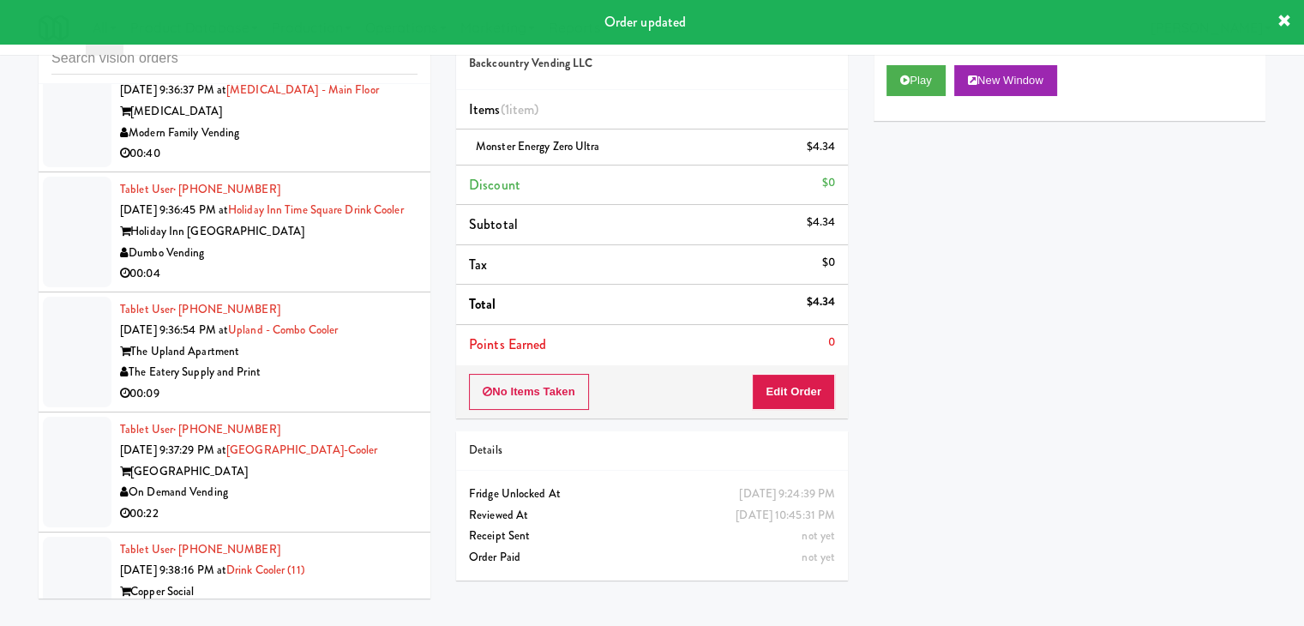
click at [370, 144] on div "Modern Family Vending" at bounding box center [268, 133] width 297 height 21
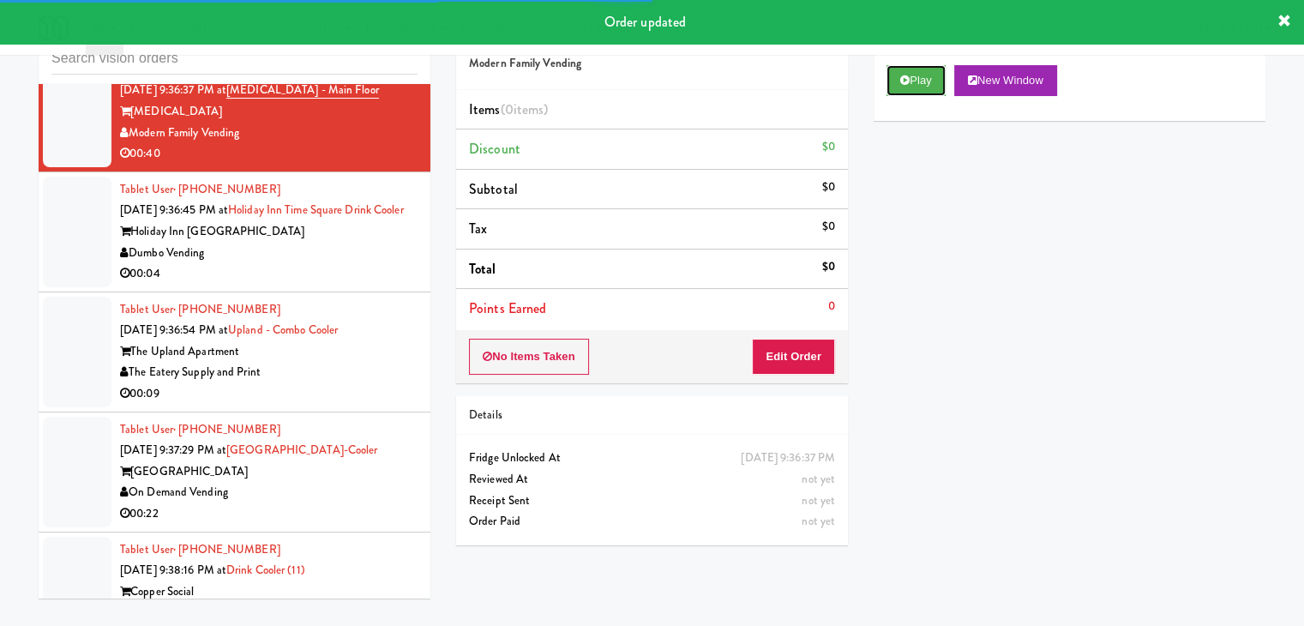
drag, startPoint x: 917, startPoint y: 78, endPoint x: 912, endPoint y: 154, distance: 76.5
click at [918, 79] on button "Play" at bounding box center [915, 80] width 59 height 31
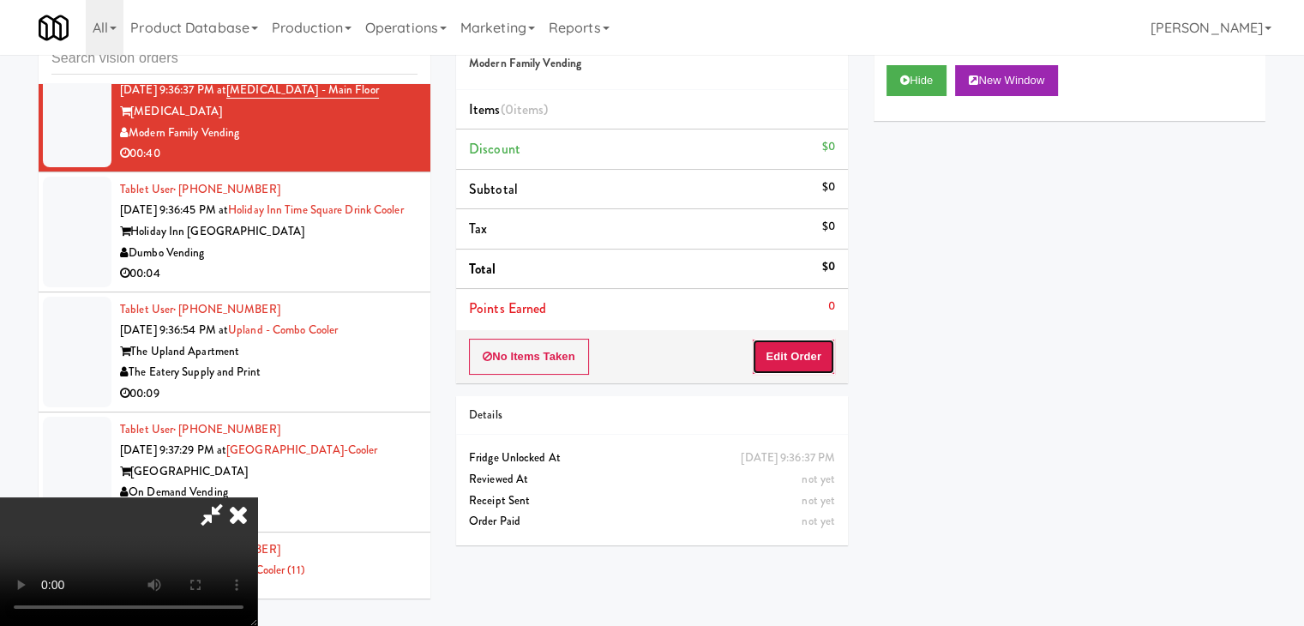
click at [796, 354] on button "Edit Order" at bounding box center [793, 357] width 83 height 36
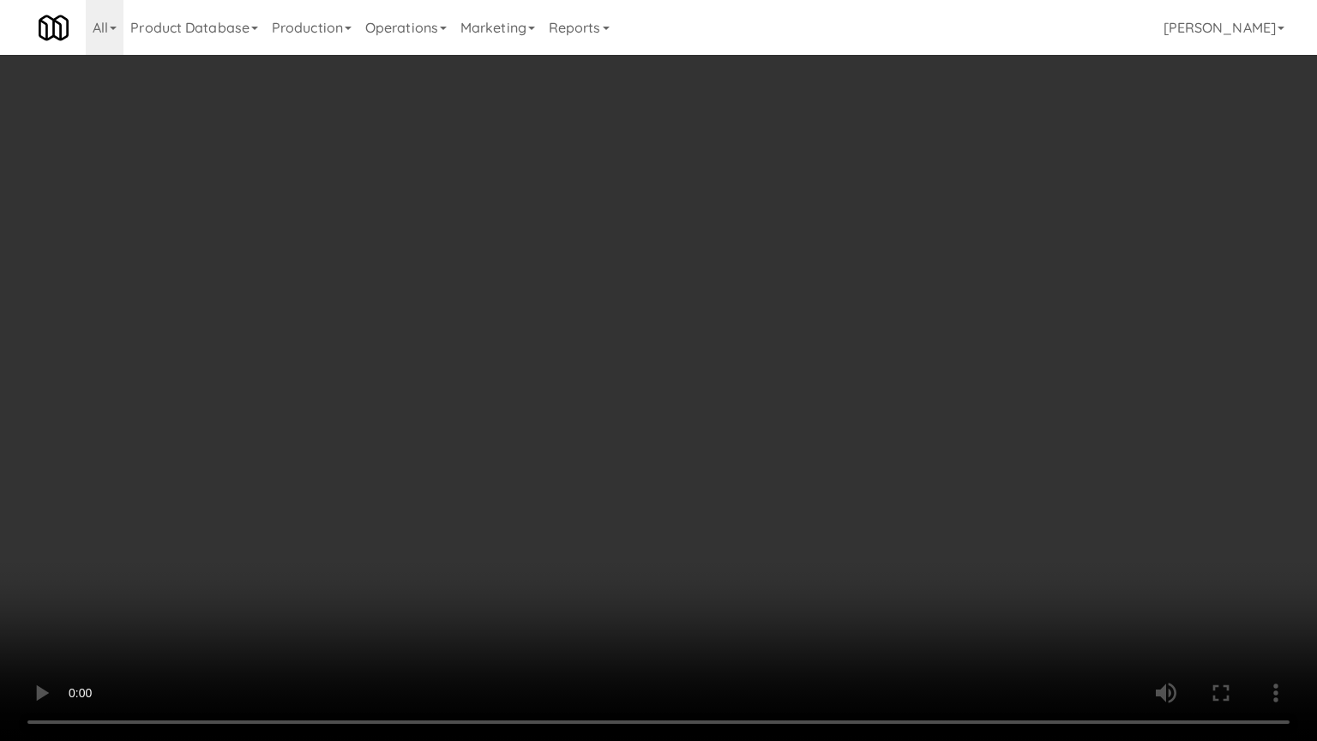
click at [853, 467] on video at bounding box center [658, 370] width 1317 height 741
click at [858, 472] on video at bounding box center [658, 370] width 1317 height 741
click at [896, 449] on video at bounding box center [658, 370] width 1317 height 741
click at [916, 439] on video at bounding box center [658, 370] width 1317 height 741
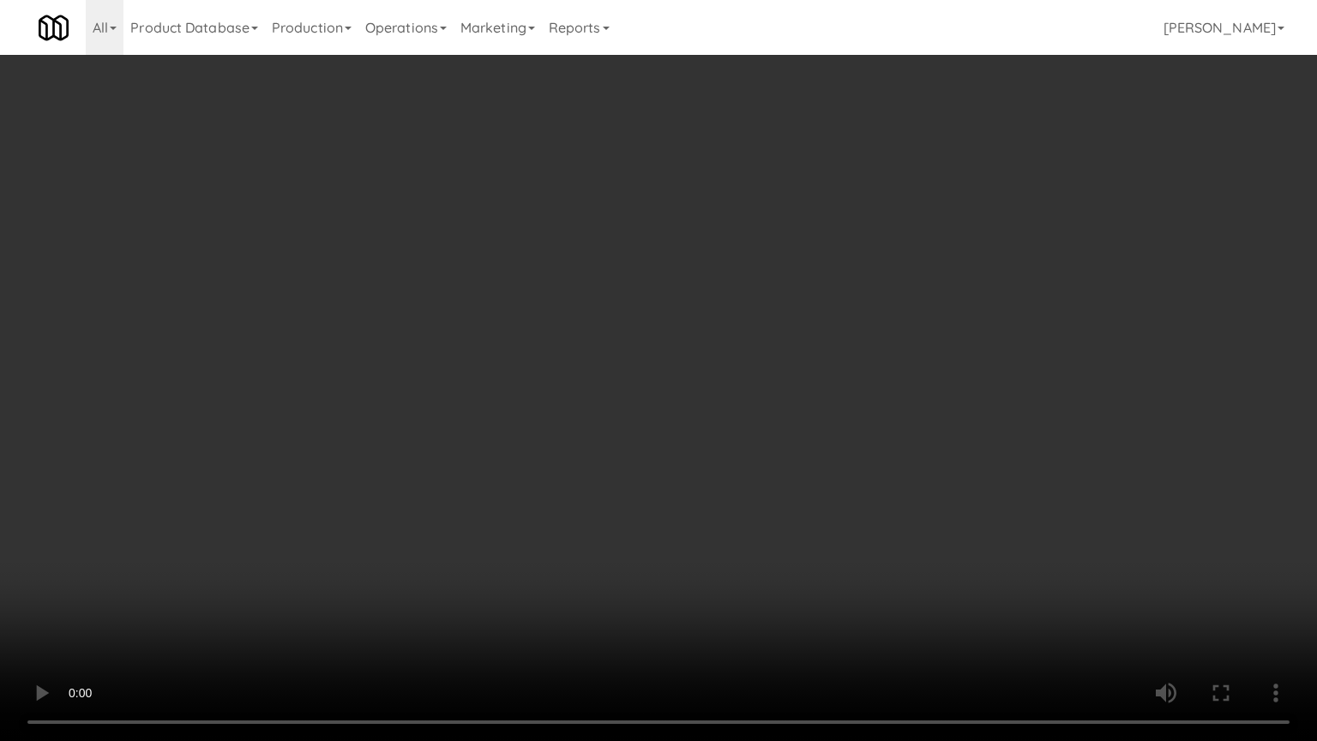
click at [920, 436] on video at bounding box center [658, 370] width 1317 height 741
click at [916, 425] on video at bounding box center [658, 370] width 1317 height 741
click at [915, 428] on video at bounding box center [658, 370] width 1317 height 741
click at [915, 426] on video at bounding box center [658, 370] width 1317 height 741
click at [915, 425] on video at bounding box center [658, 370] width 1317 height 741
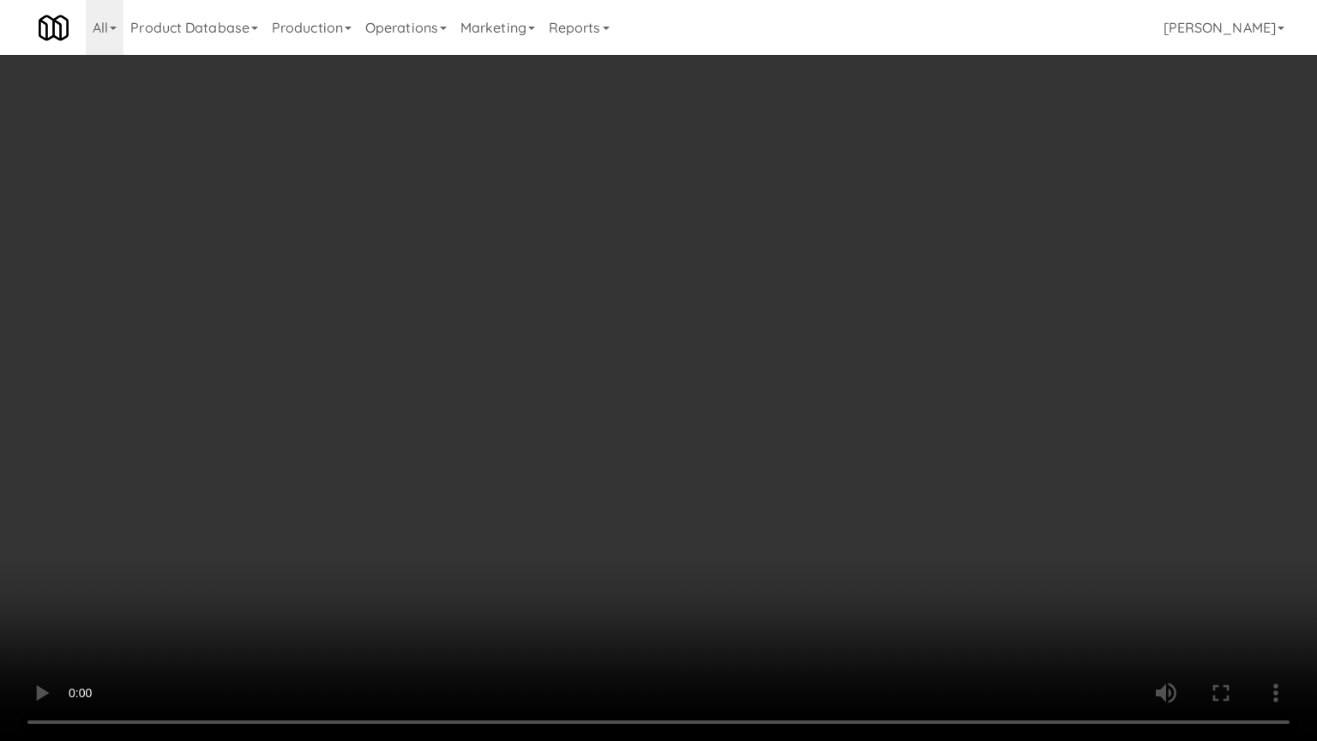
click at [915, 418] on video at bounding box center [658, 370] width 1317 height 741
click at [921, 414] on video at bounding box center [658, 370] width 1317 height 741
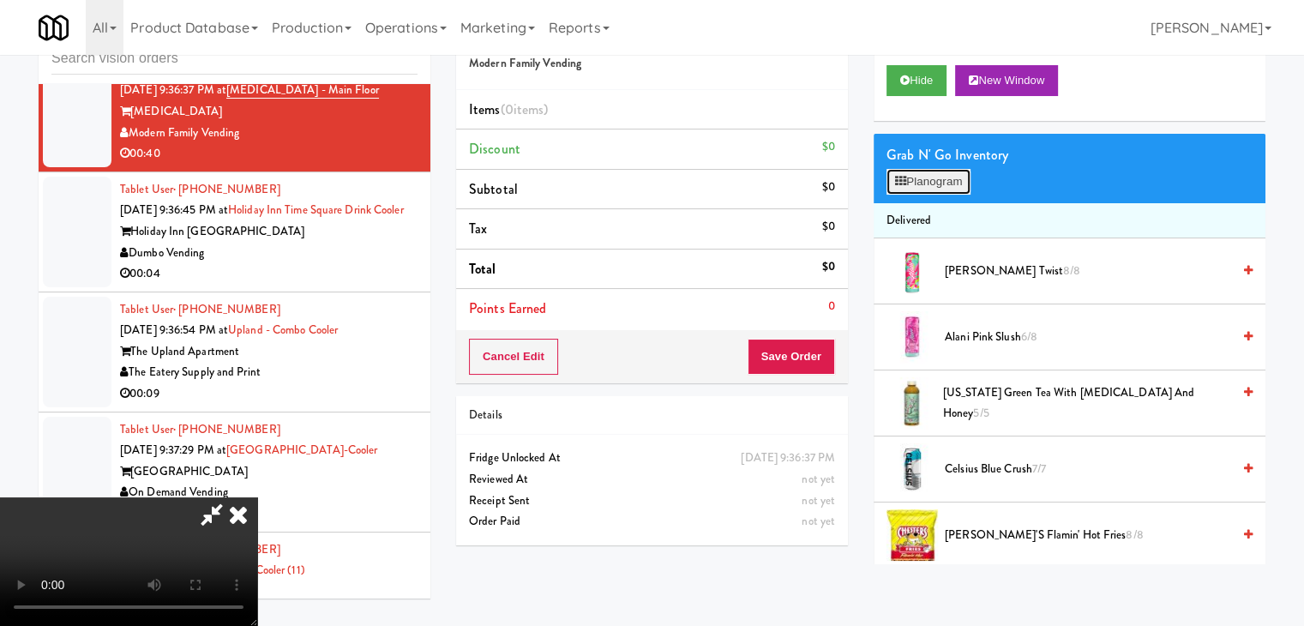
click at [952, 177] on button "Planogram" at bounding box center [928, 182] width 84 height 26
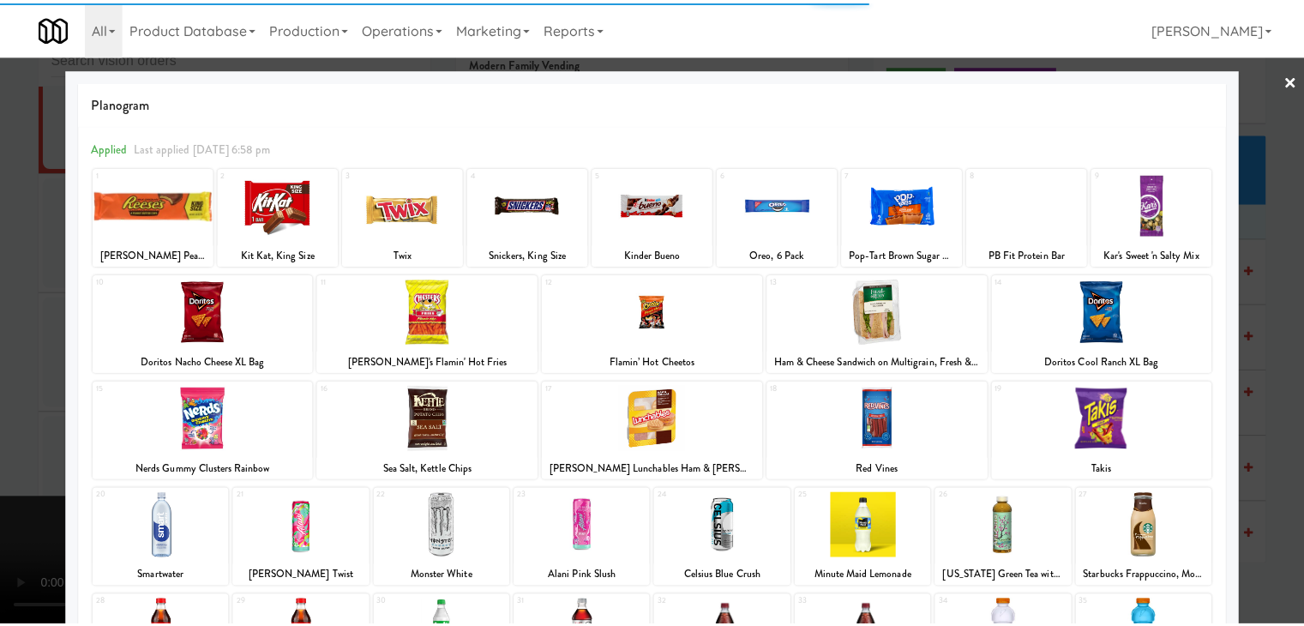
scroll to position [171, 0]
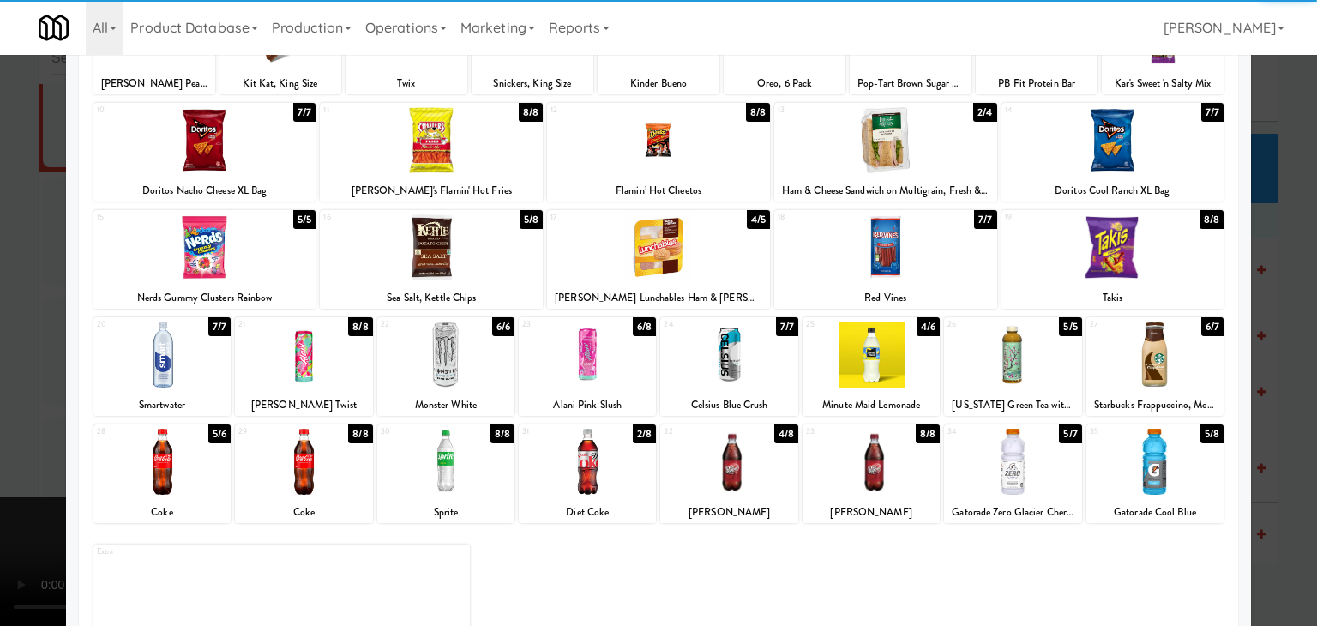
click at [309, 370] on div at bounding box center [303, 354] width 137 height 66
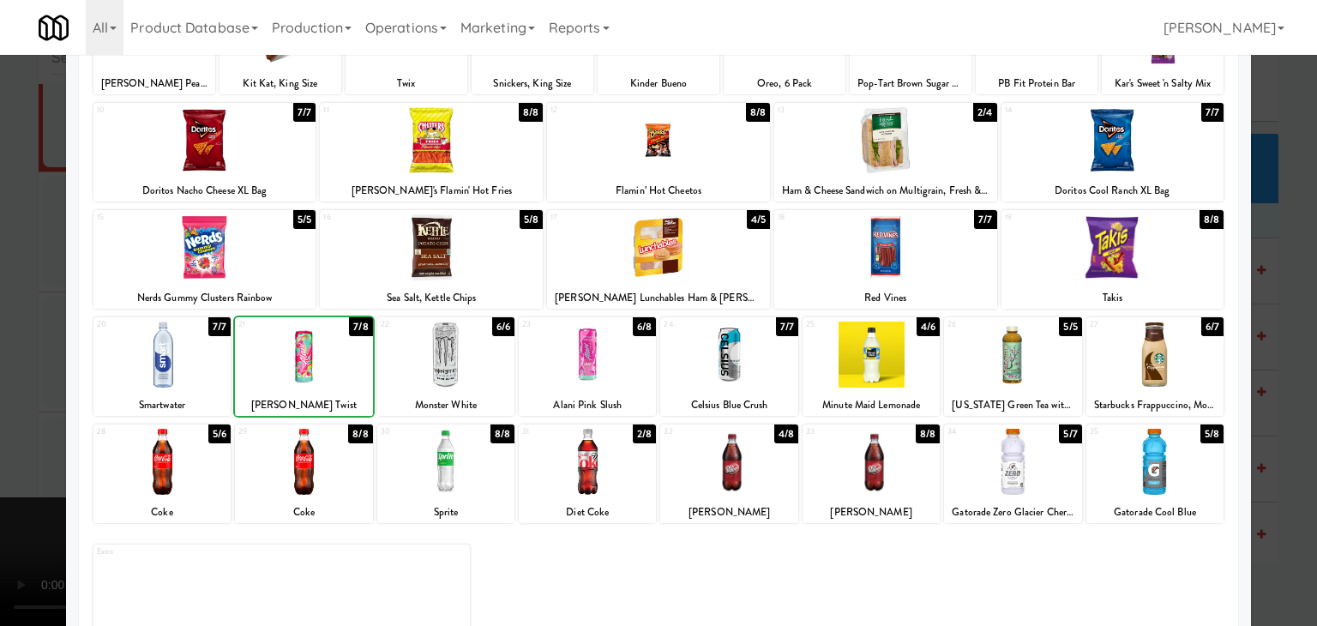
drag, startPoint x: 0, startPoint y: 371, endPoint x: 284, endPoint y: 369, distance: 283.7
click at [13, 371] on div at bounding box center [658, 313] width 1317 height 626
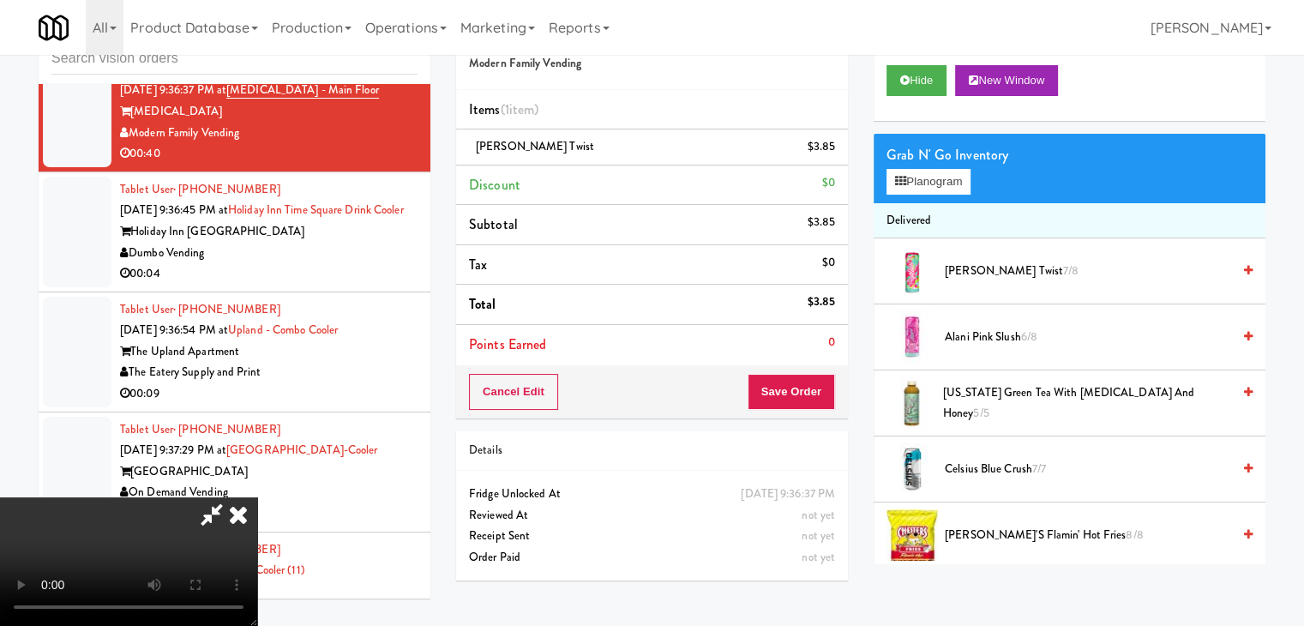
click at [257, 497] on video at bounding box center [128, 561] width 257 height 129
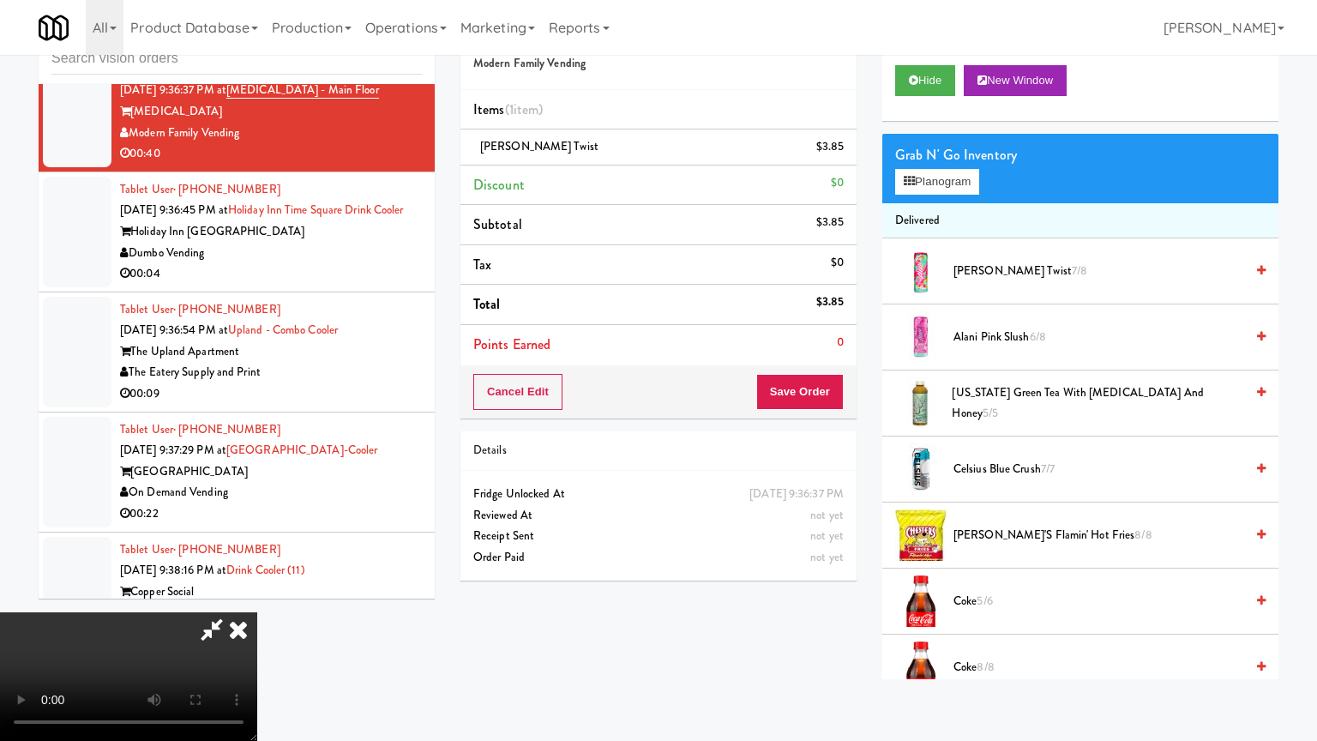
click at [257, 612] on video at bounding box center [128, 676] width 257 height 129
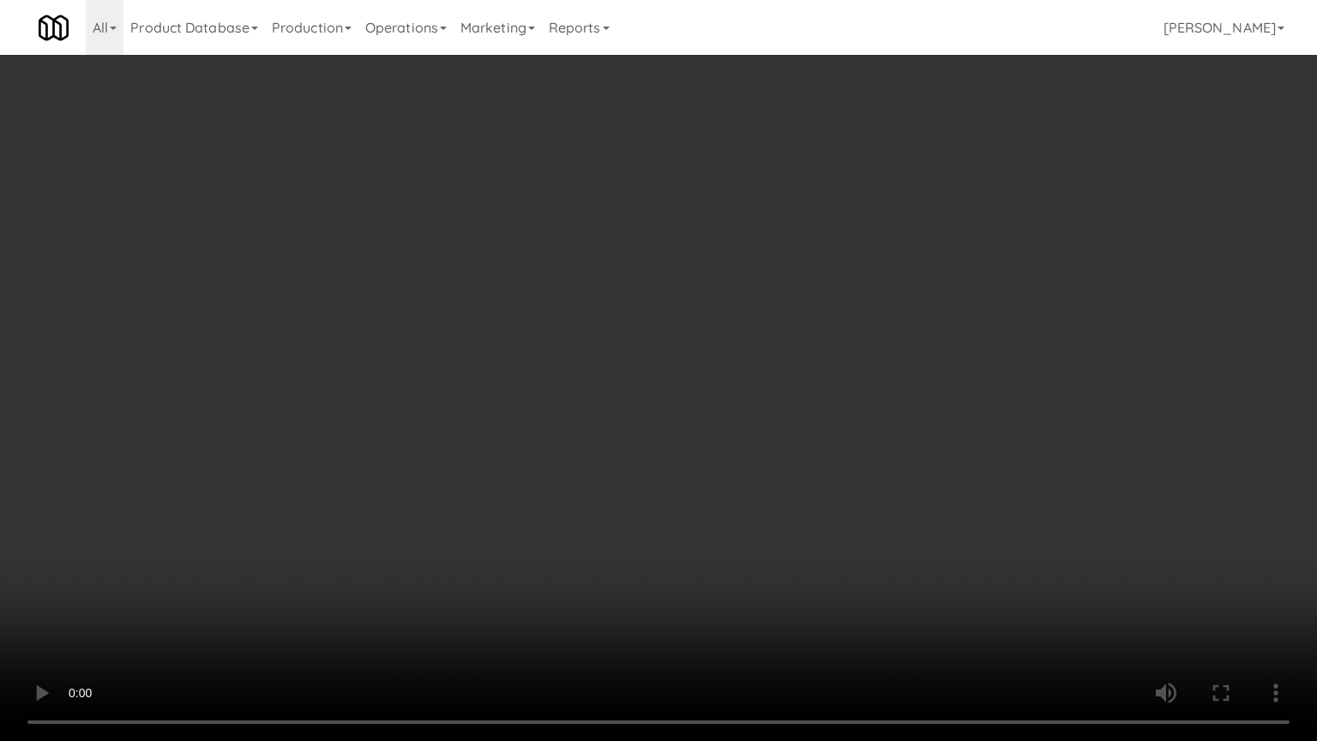
click at [724, 463] on video at bounding box center [658, 370] width 1317 height 741
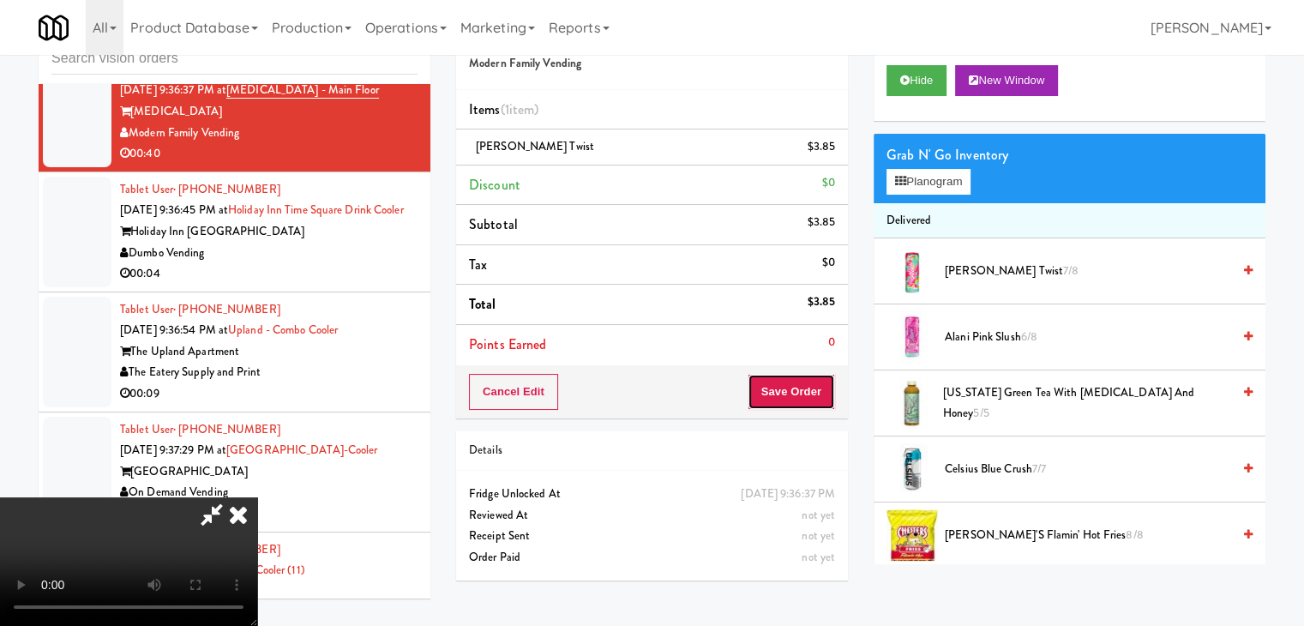
click at [816, 381] on button "Save Order" at bounding box center [791, 392] width 87 height 36
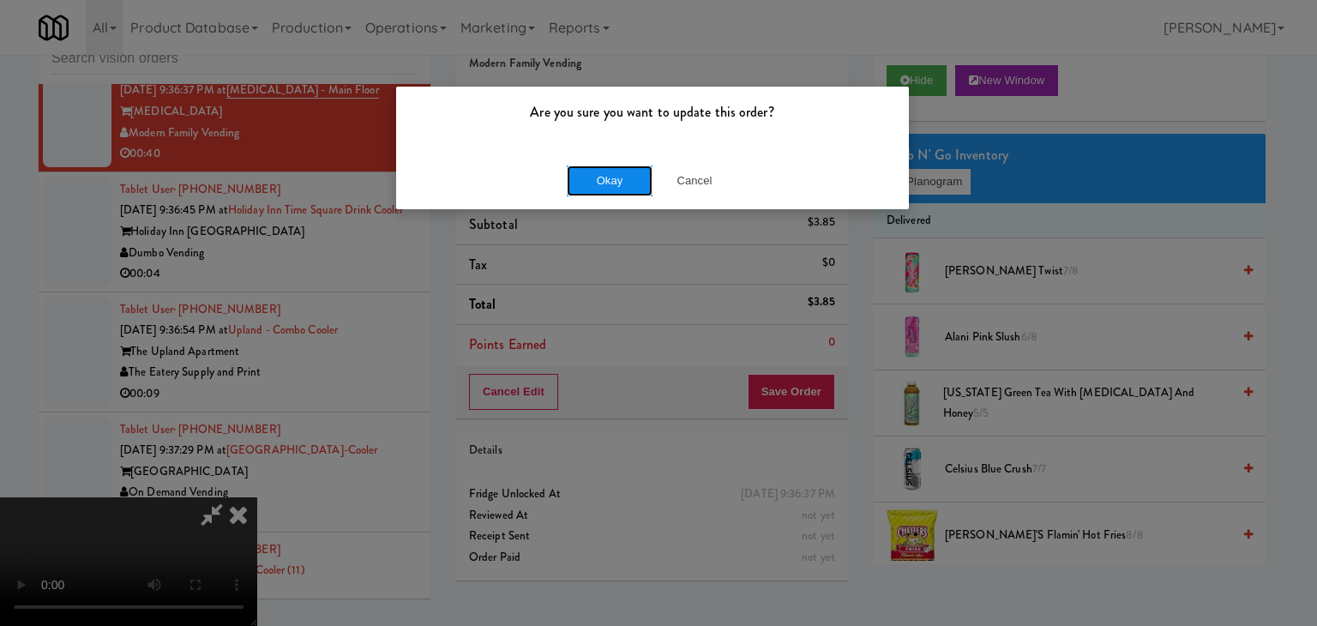
click at [604, 177] on button "Okay" at bounding box center [610, 180] width 86 height 31
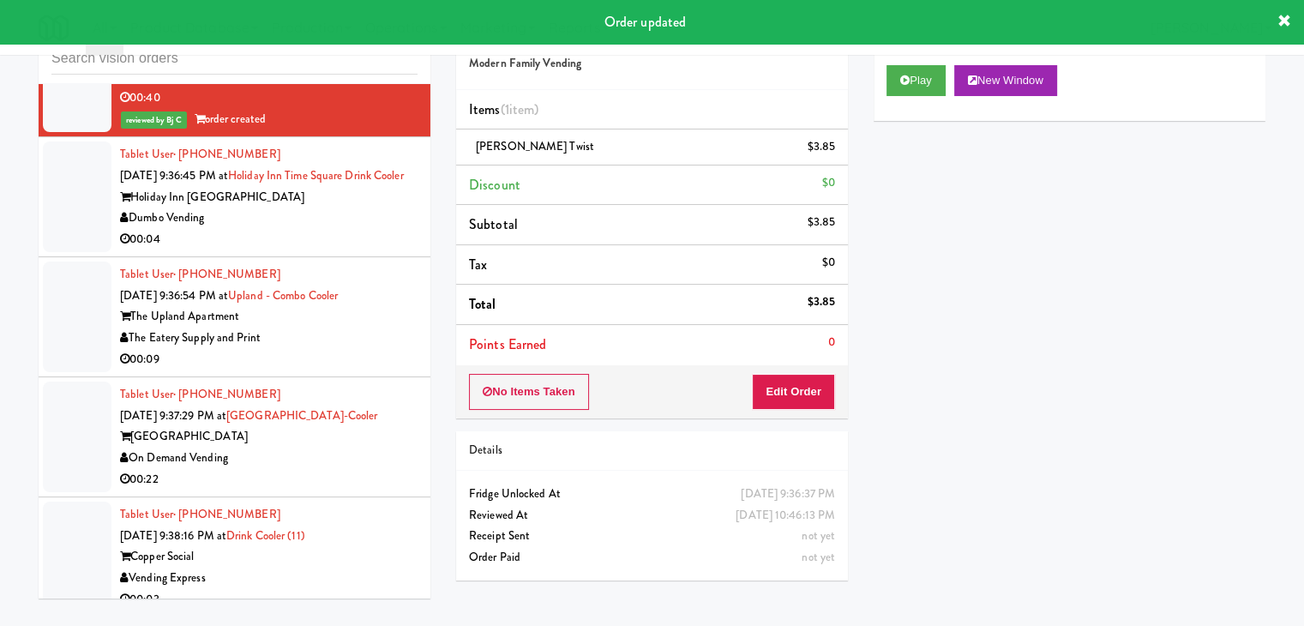
scroll to position [14748, 0]
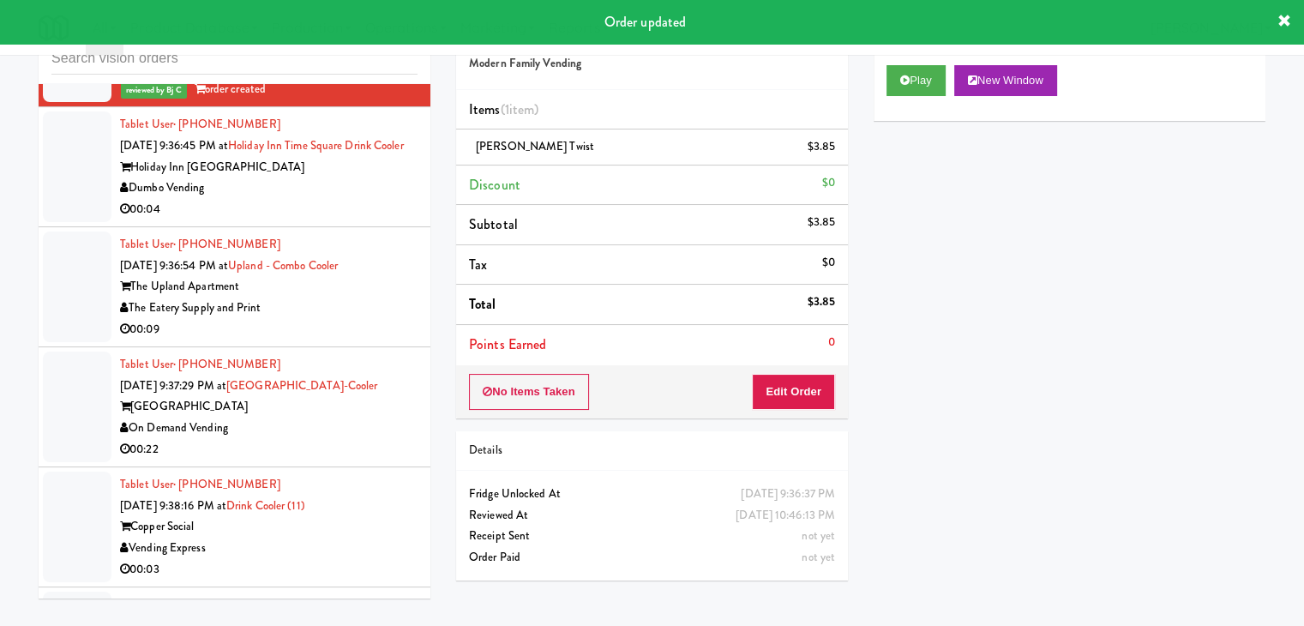
click at [326, 199] on div "Dumbo Vending" at bounding box center [268, 187] width 297 height 21
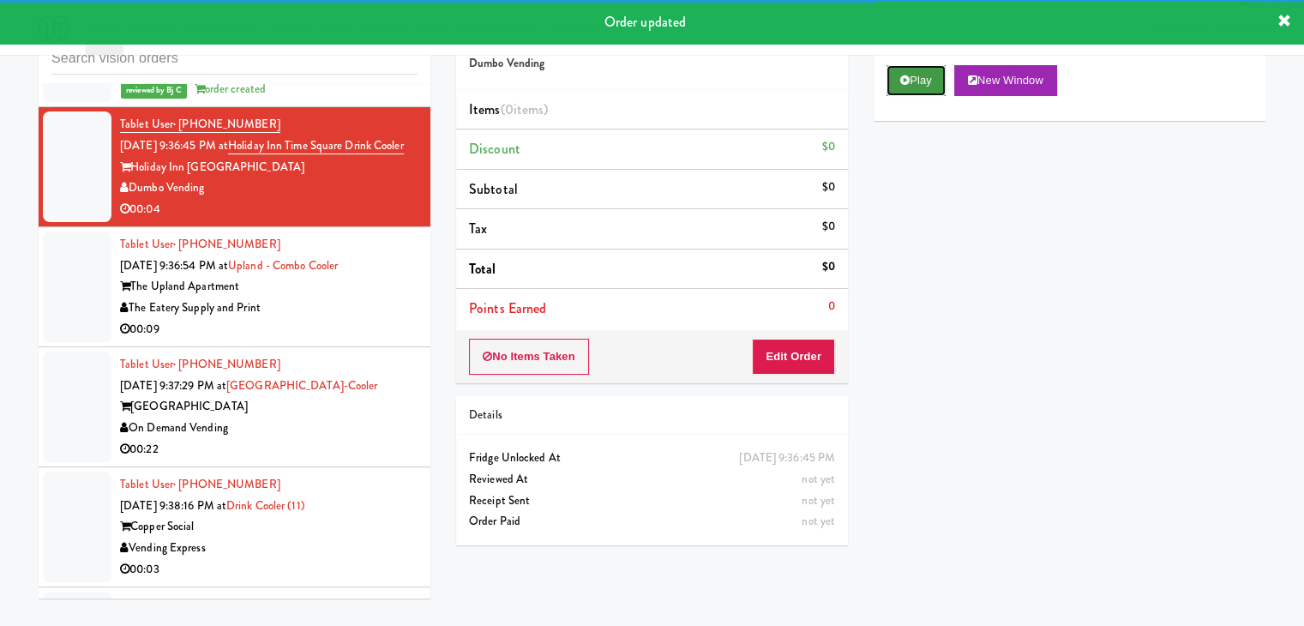
click at [909, 75] on button "Play" at bounding box center [915, 80] width 59 height 31
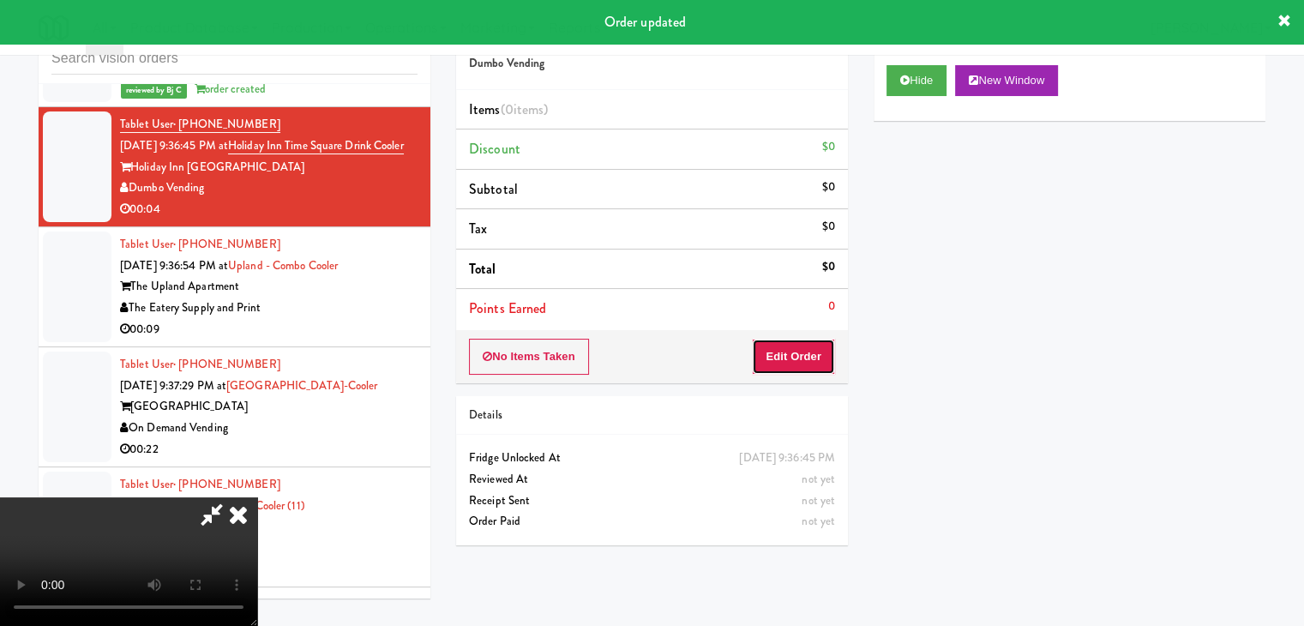
click at [802, 356] on button "Edit Order" at bounding box center [793, 357] width 83 height 36
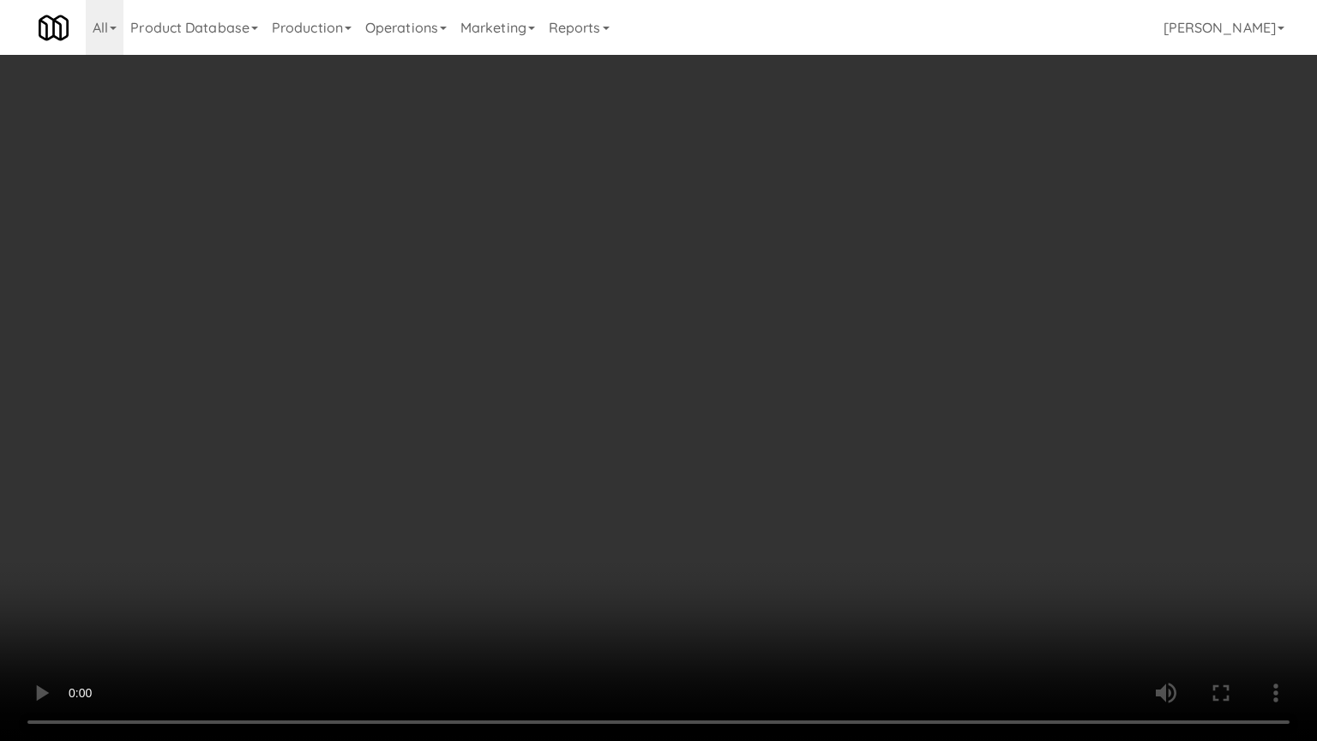
click at [845, 447] on video at bounding box center [658, 370] width 1317 height 741
click at [845, 449] on video at bounding box center [658, 370] width 1317 height 741
click at [886, 419] on video at bounding box center [658, 370] width 1317 height 741
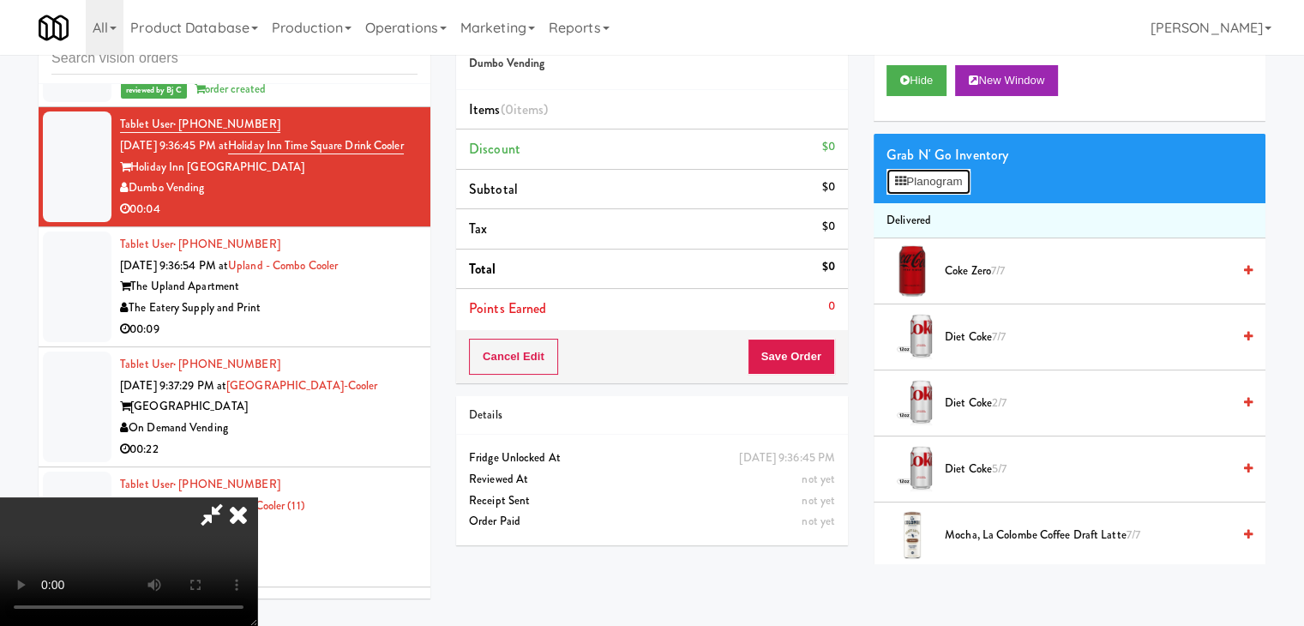
click at [947, 177] on button "Planogram" at bounding box center [928, 182] width 84 height 26
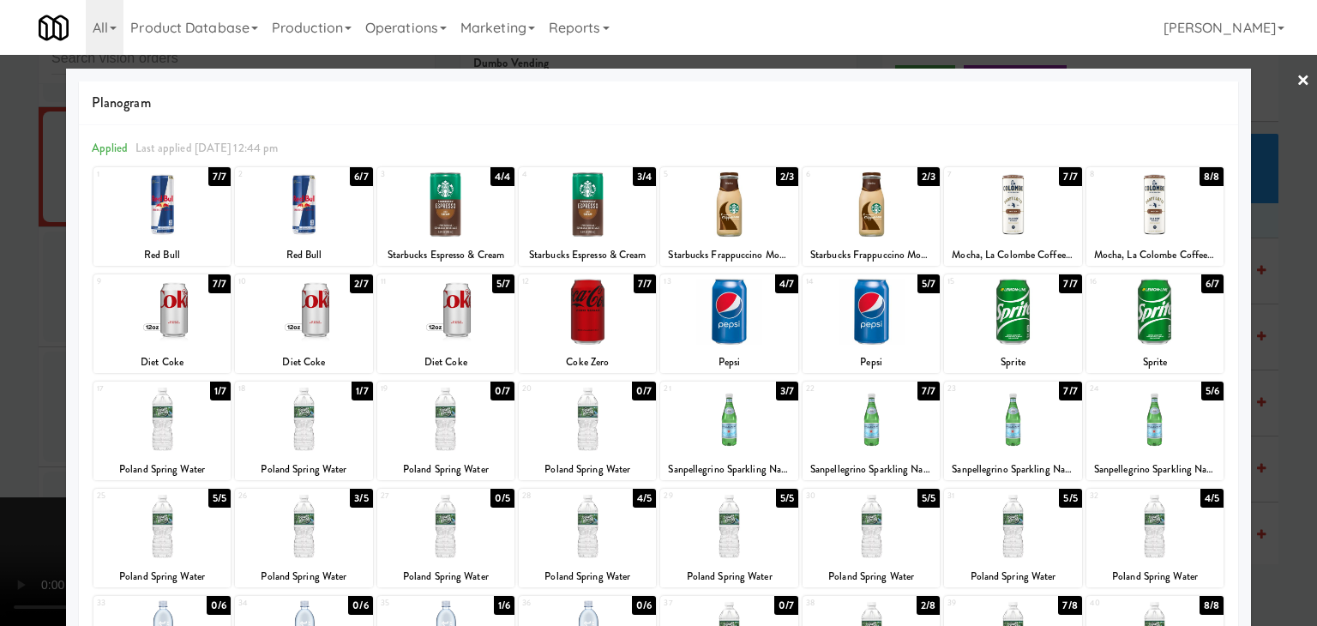
click
drag, startPoint x: 0, startPoint y: 435, endPoint x: 225, endPoint y: 435, distance: 224.6
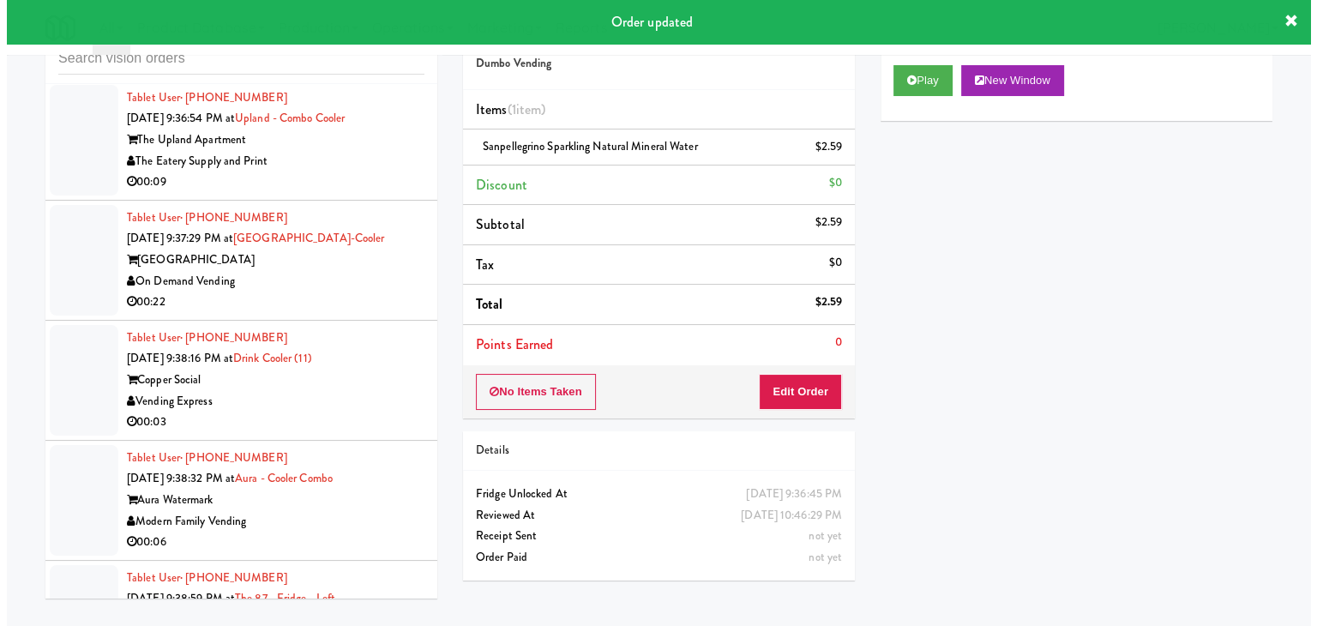
scroll to position [14919, 0]
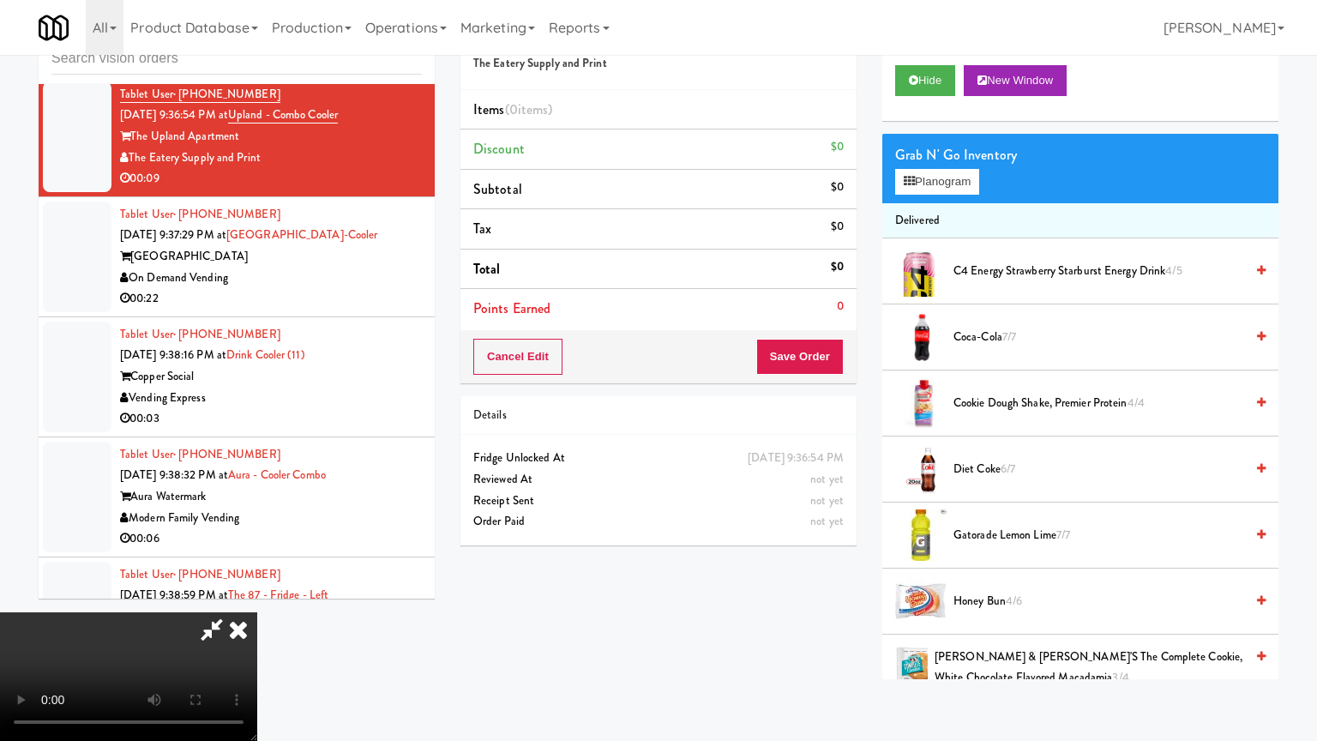
drag, startPoint x: 806, startPoint y: 444, endPoint x: 838, endPoint y: 307, distance: 141.0
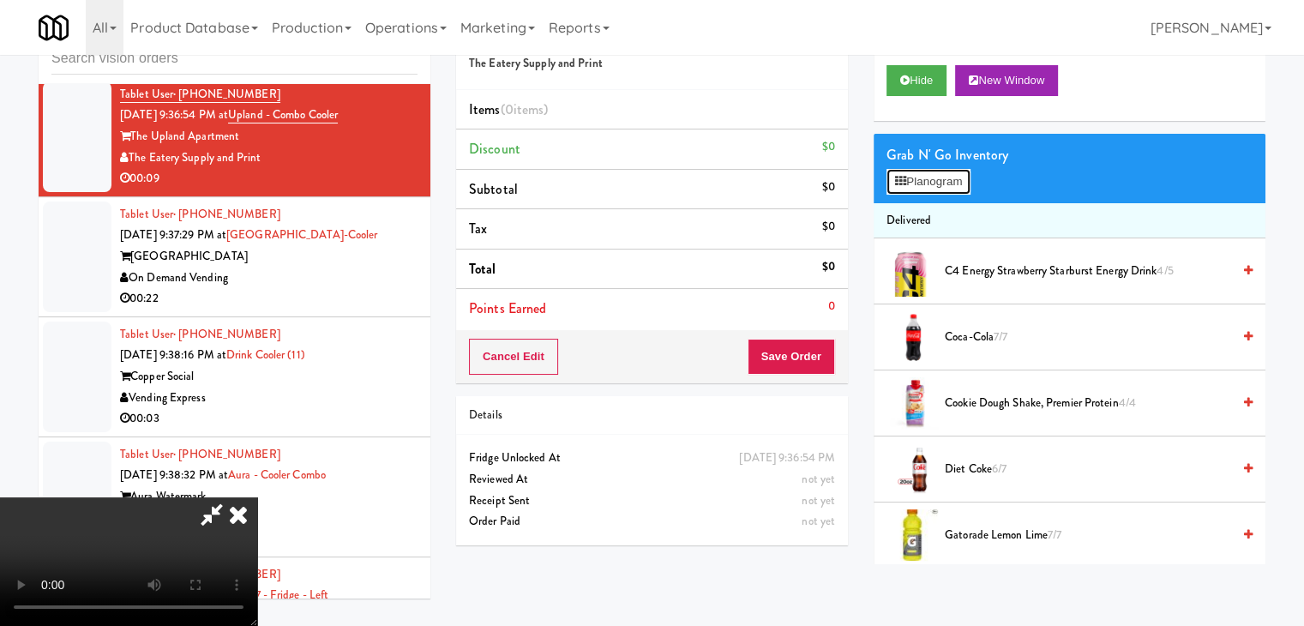
drag, startPoint x: 936, startPoint y: 177, endPoint x: 562, endPoint y: 300, distance: 393.3
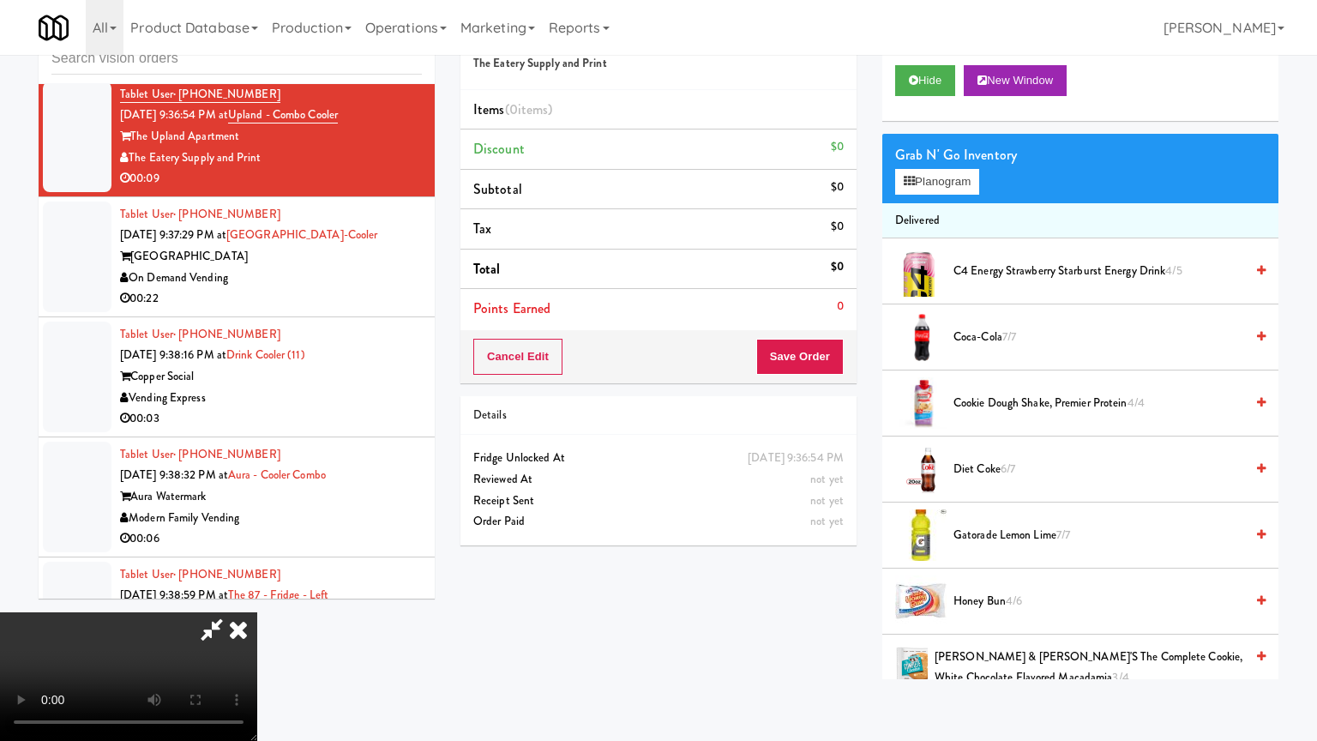
drag, startPoint x: 774, startPoint y: 480, endPoint x: 868, endPoint y: 244, distance: 253.6
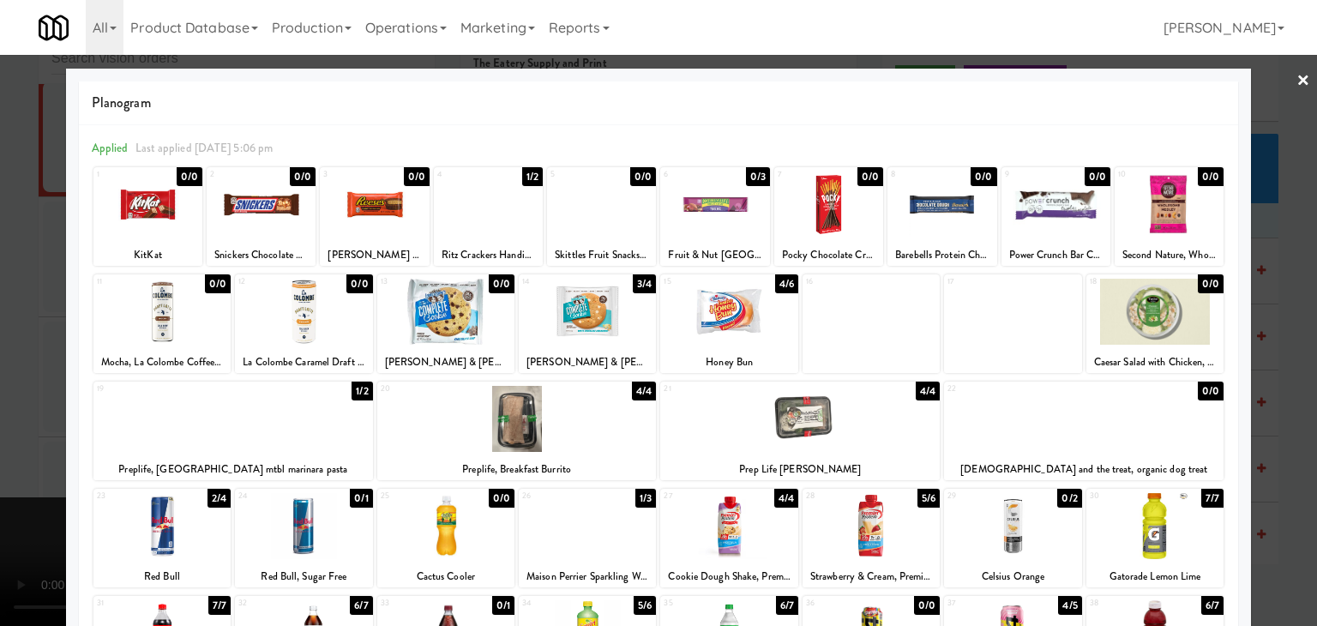
drag, startPoint x: 0, startPoint y: 396, endPoint x: 100, endPoint y: 397, distance: 100.3
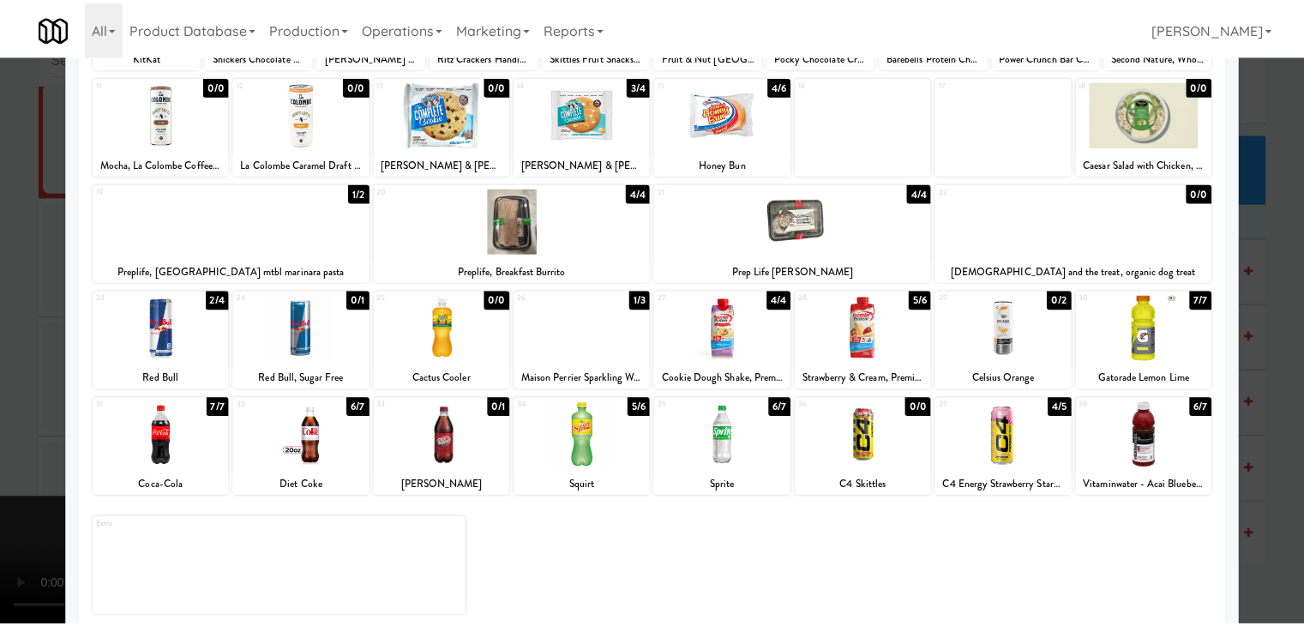
scroll to position [216, 0]
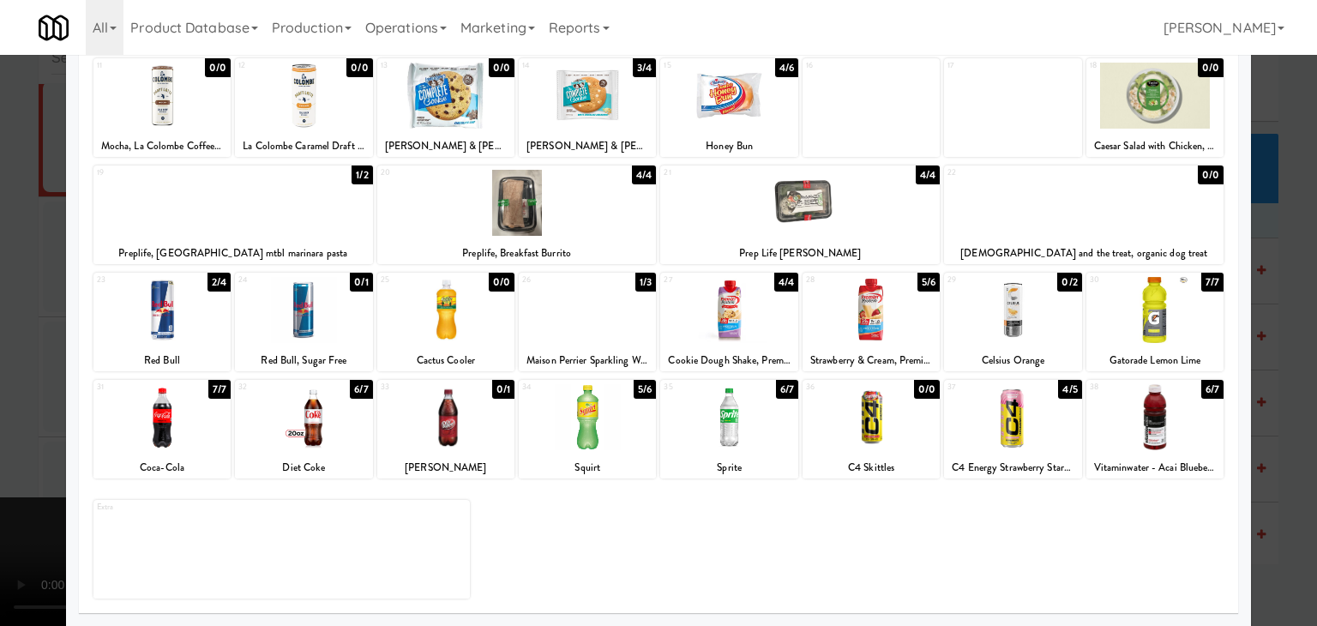
drag, startPoint x: 325, startPoint y: 431, endPoint x: 190, endPoint y: 431, distance: 134.6
drag, startPoint x: 21, startPoint y: 417, endPoint x: 288, endPoint y: 417, distance: 267.5
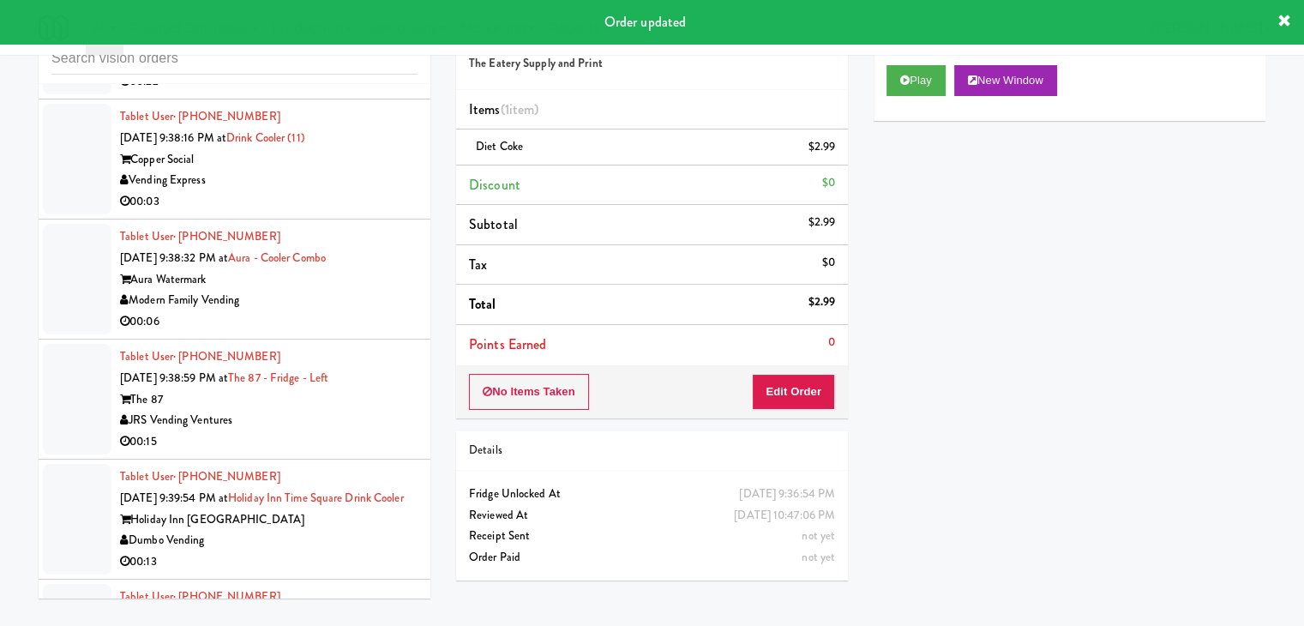
scroll to position [15176, 0]
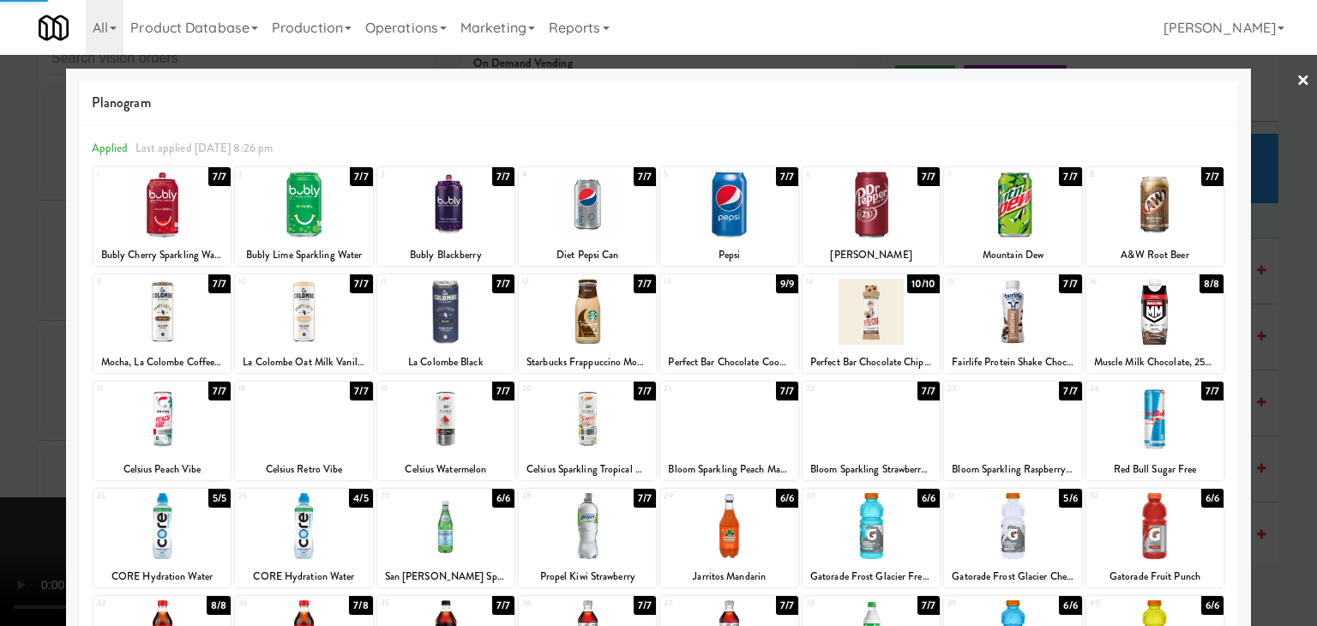
drag, startPoint x: 847, startPoint y: 515, endPoint x: 822, endPoint y: 514, distance: 24.9
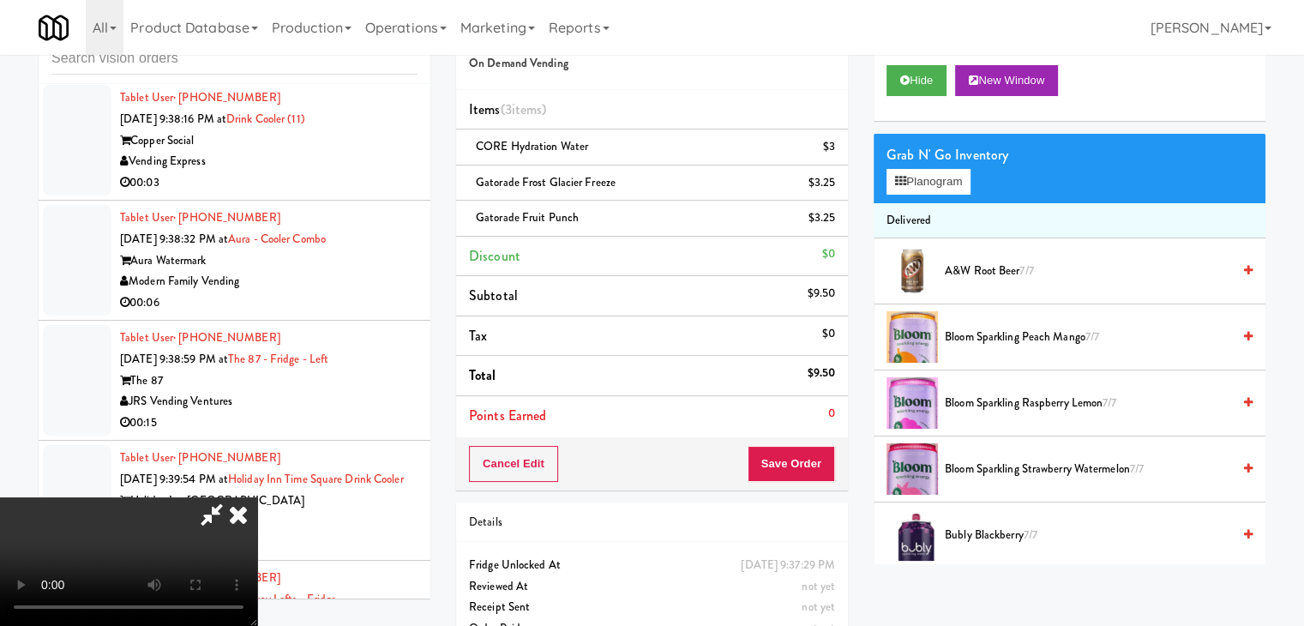
drag, startPoint x: 456, startPoint y: 464, endPoint x: 468, endPoint y: 465, distance: 12.0
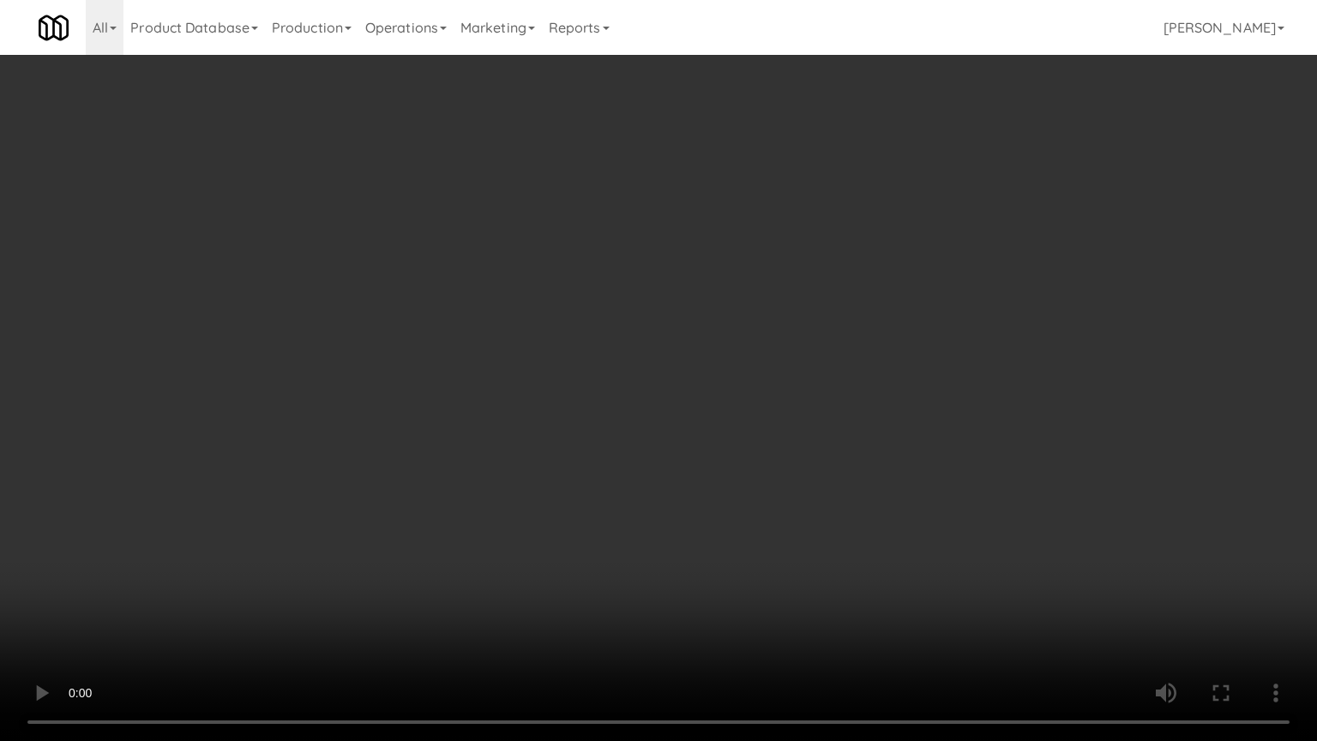
drag, startPoint x: 722, startPoint y: 453, endPoint x: 872, endPoint y: 250, distance: 252.5
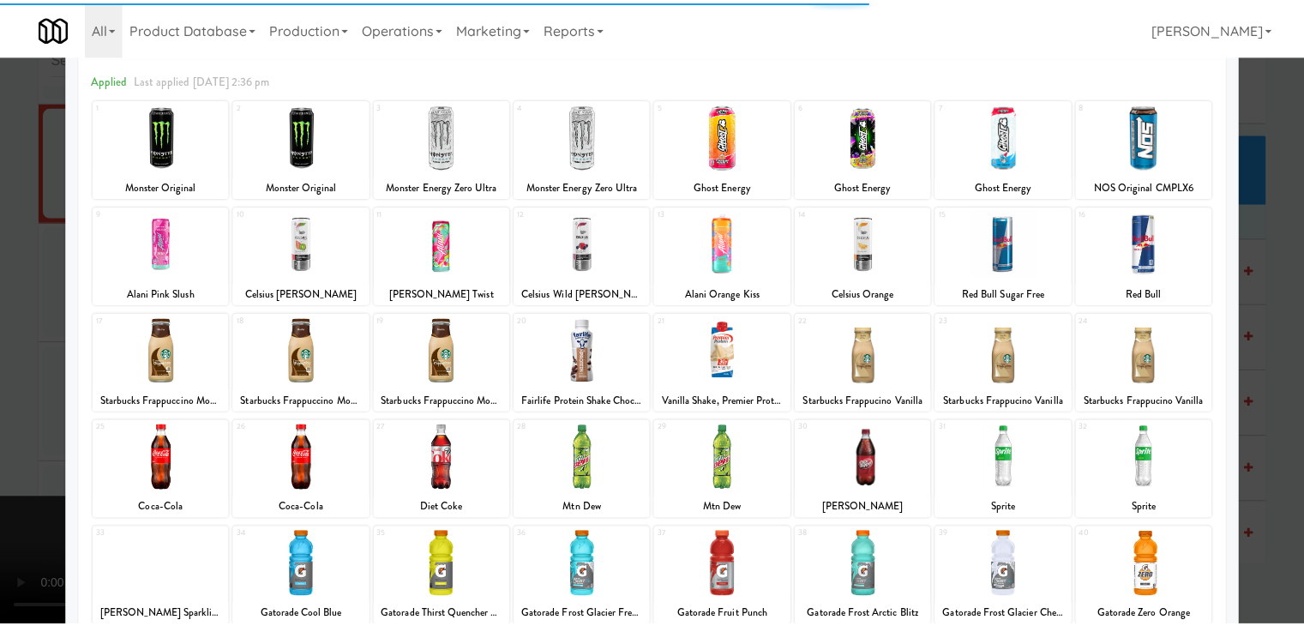
scroll to position [216, 0]
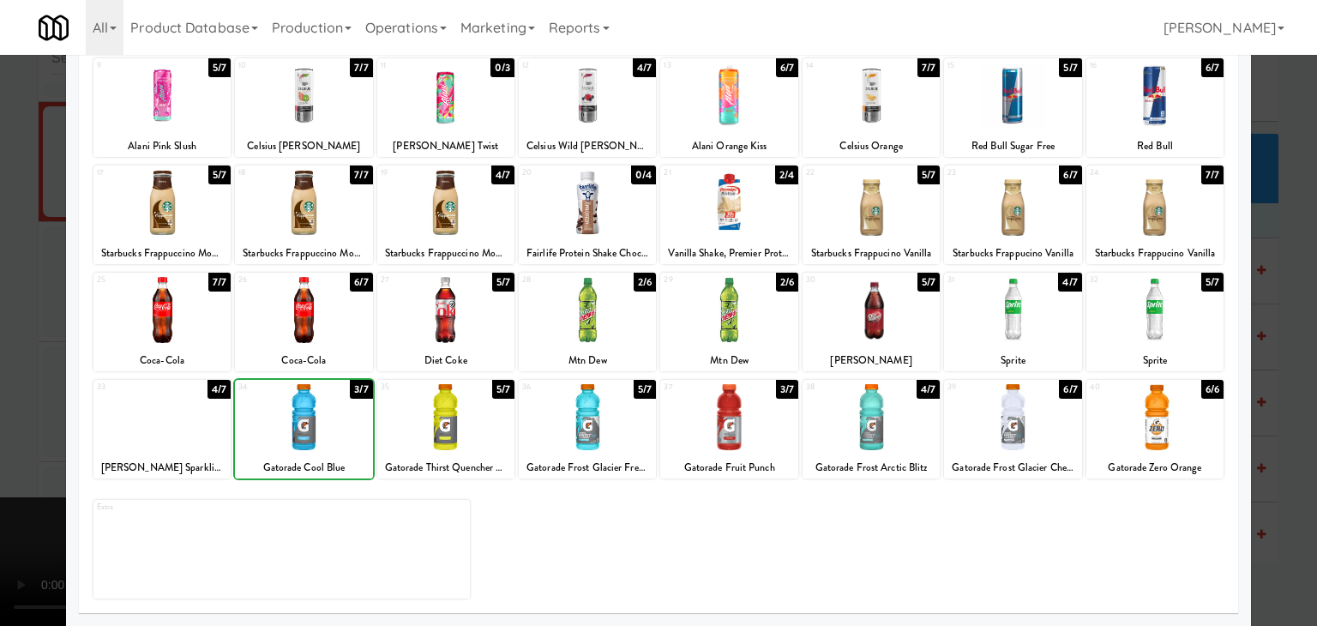
drag, startPoint x: 0, startPoint y: 425, endPoint x: 261, endPoint y: 399, distance: 261.9
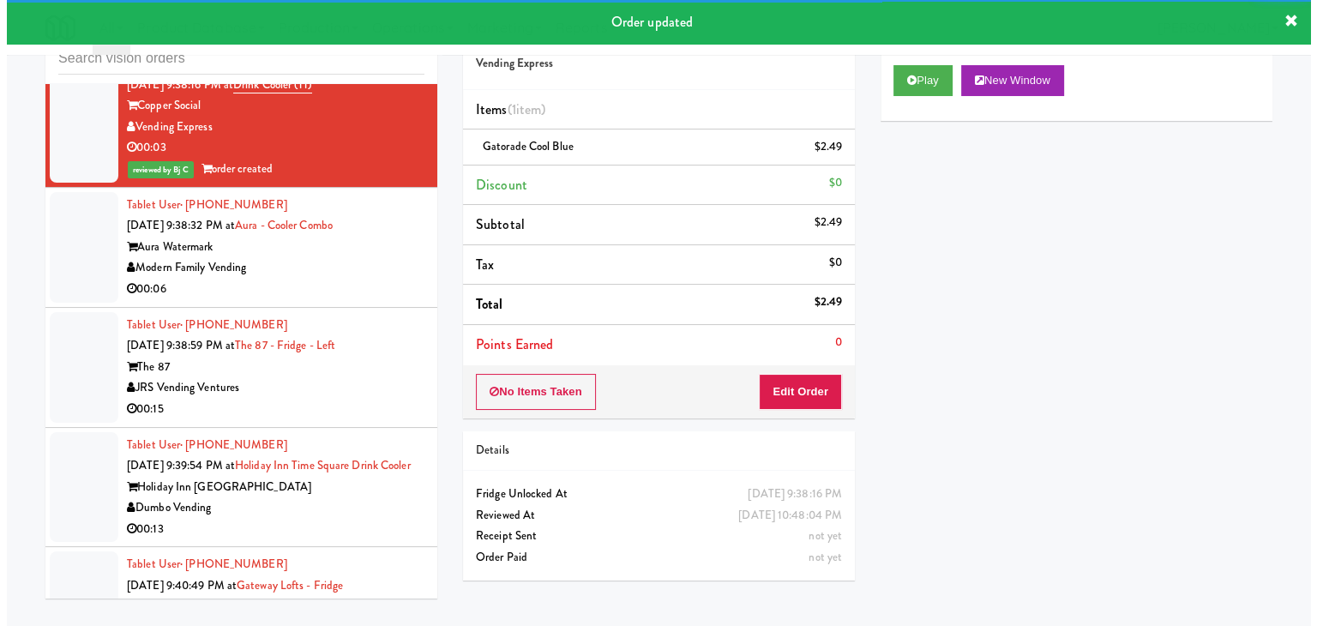
scroll to position [15262, 0]
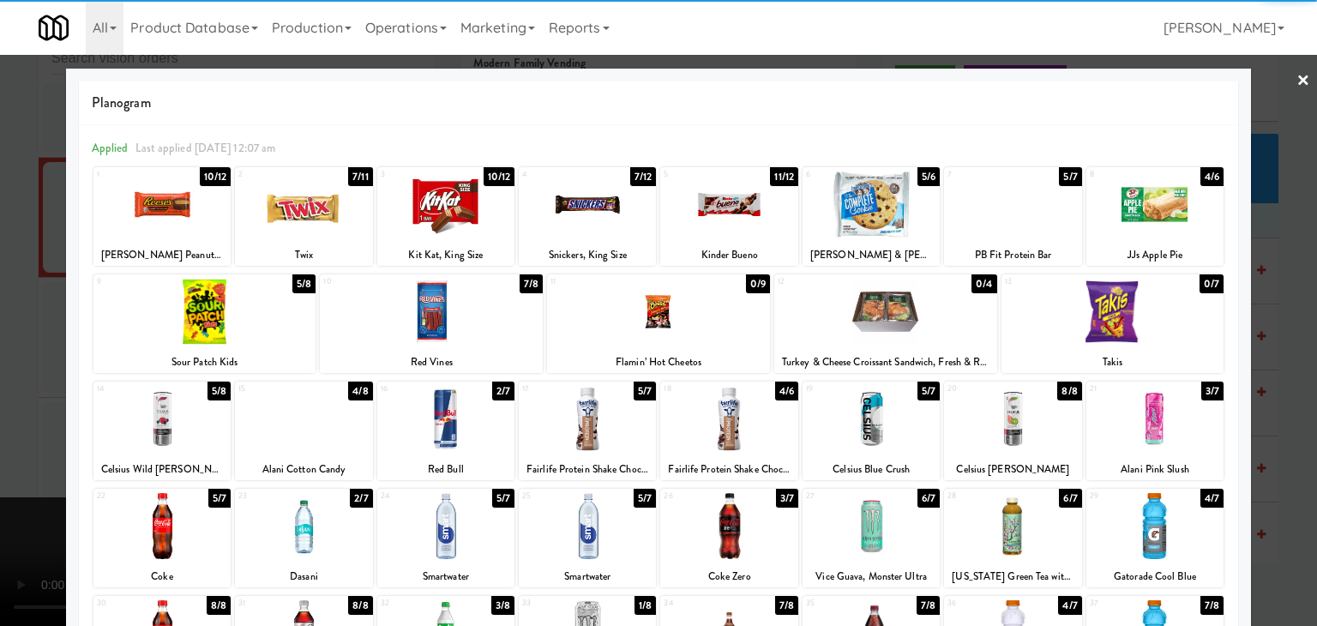
drag, startPoint x: 892, startPoint y: 429, endPoint x: 904, endPoint y: 432, distance: 12.3
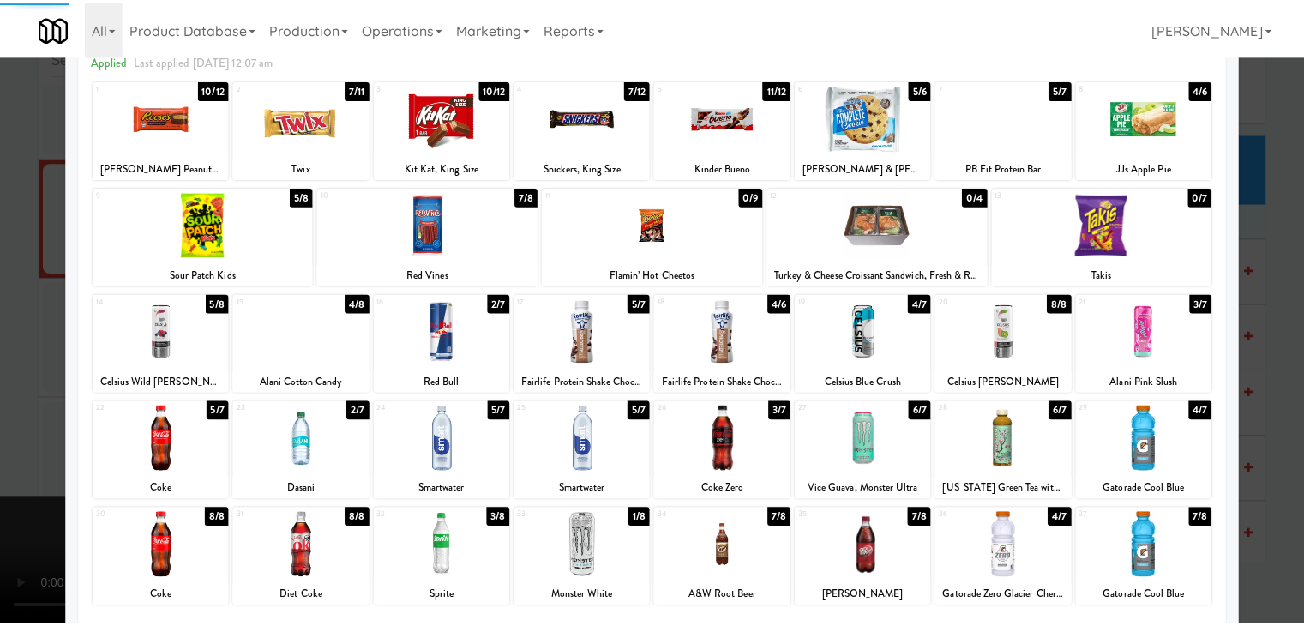
scroll to position [171, 0]
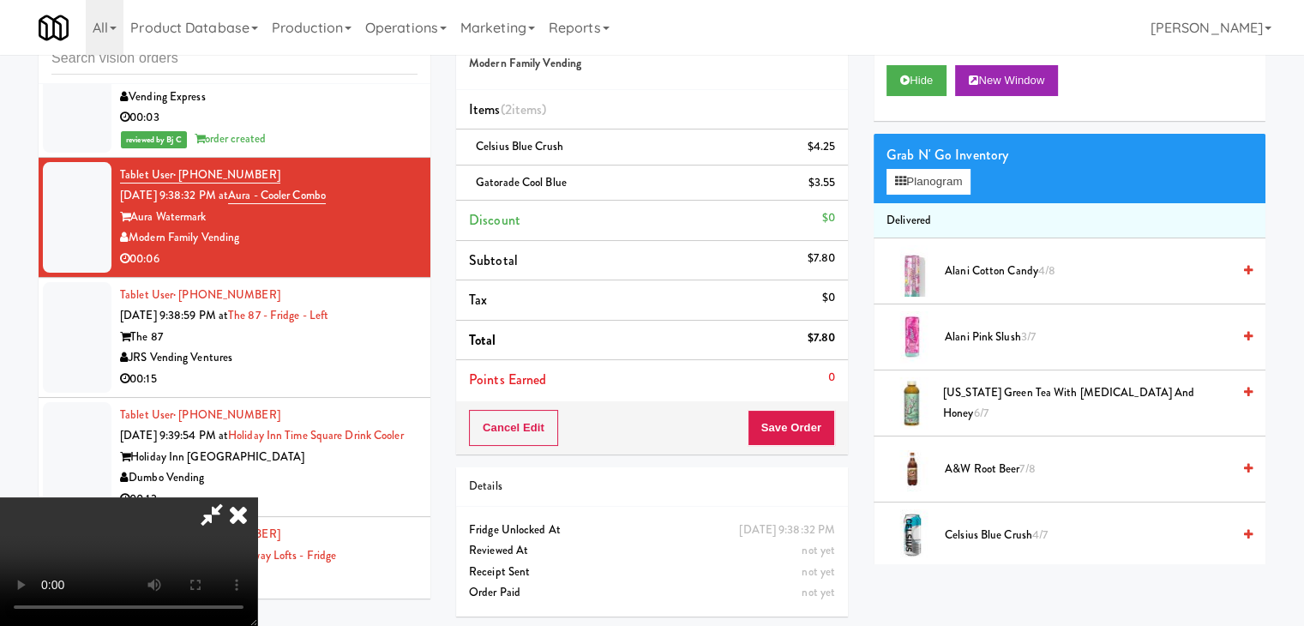
drag, startPoint x: 692, startPoint y: 440, endPoint x: 713, endPoint y: 435, distance: 21.9
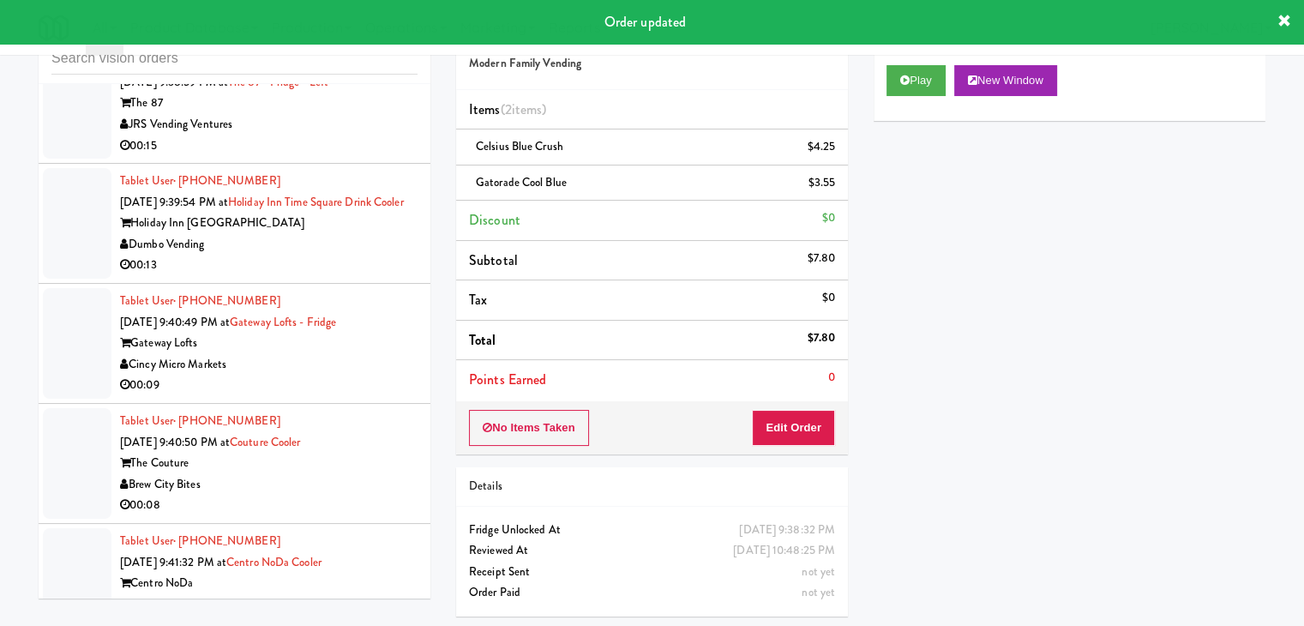
scroll to position [15519, 0]
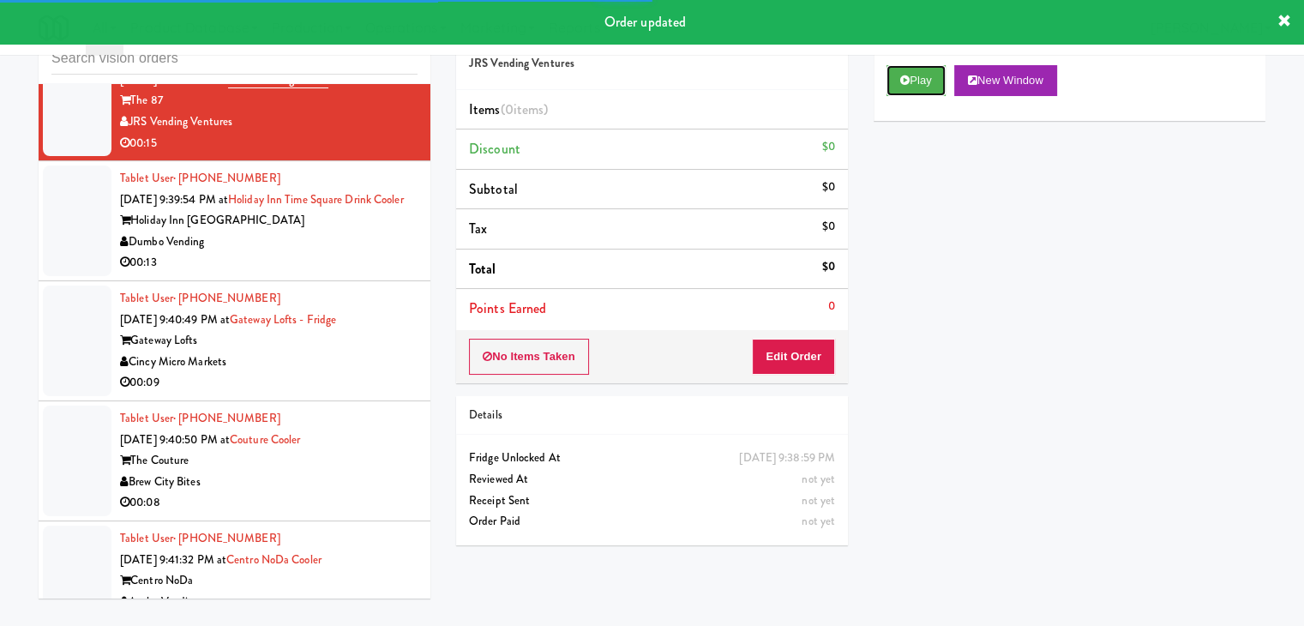
drag, startPoint x: 926, startPoint y: 75, endPoint x: 888, endPoint y: 179, distance: 111.2
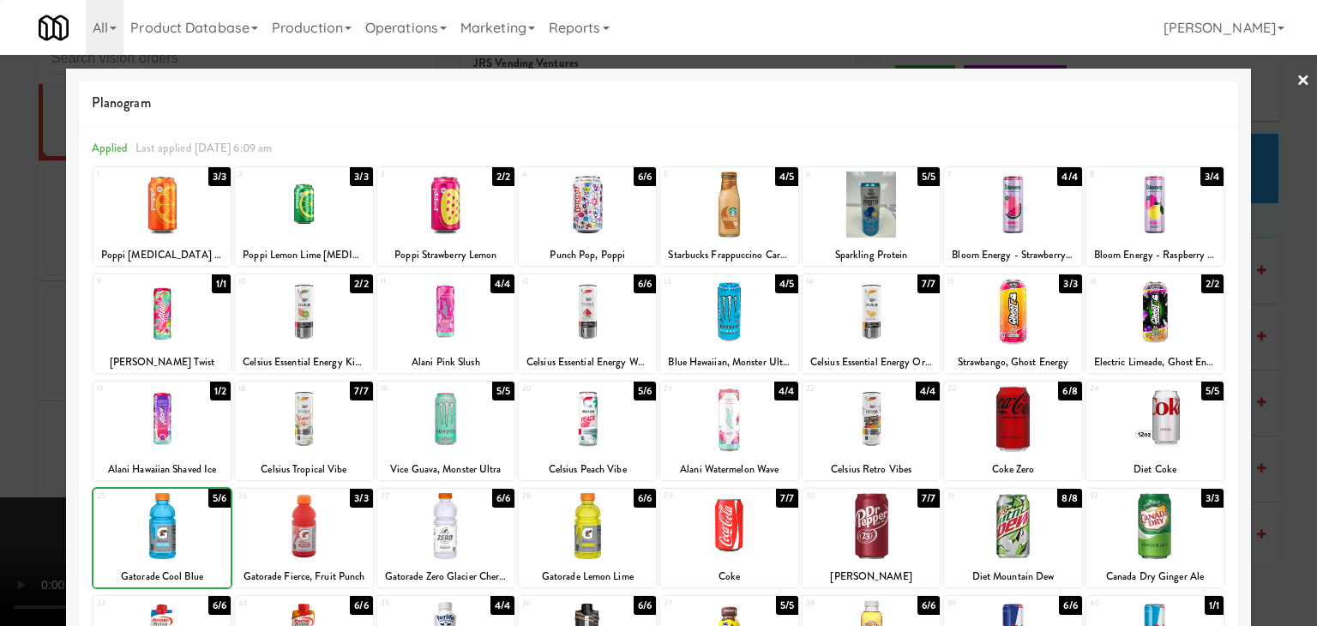
drag, startPoint x: 0, startPoint y: 491, endPoint x: 279, endPoint y: 447, distance: 282.0
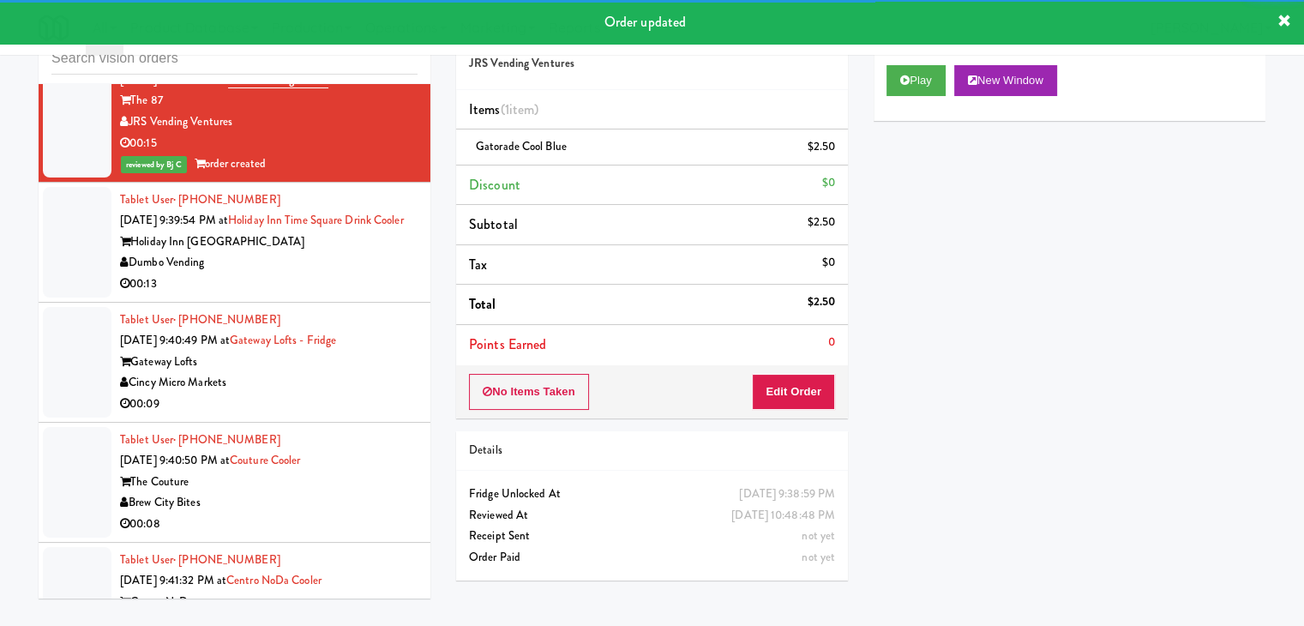
scroll to position [15605, 0]
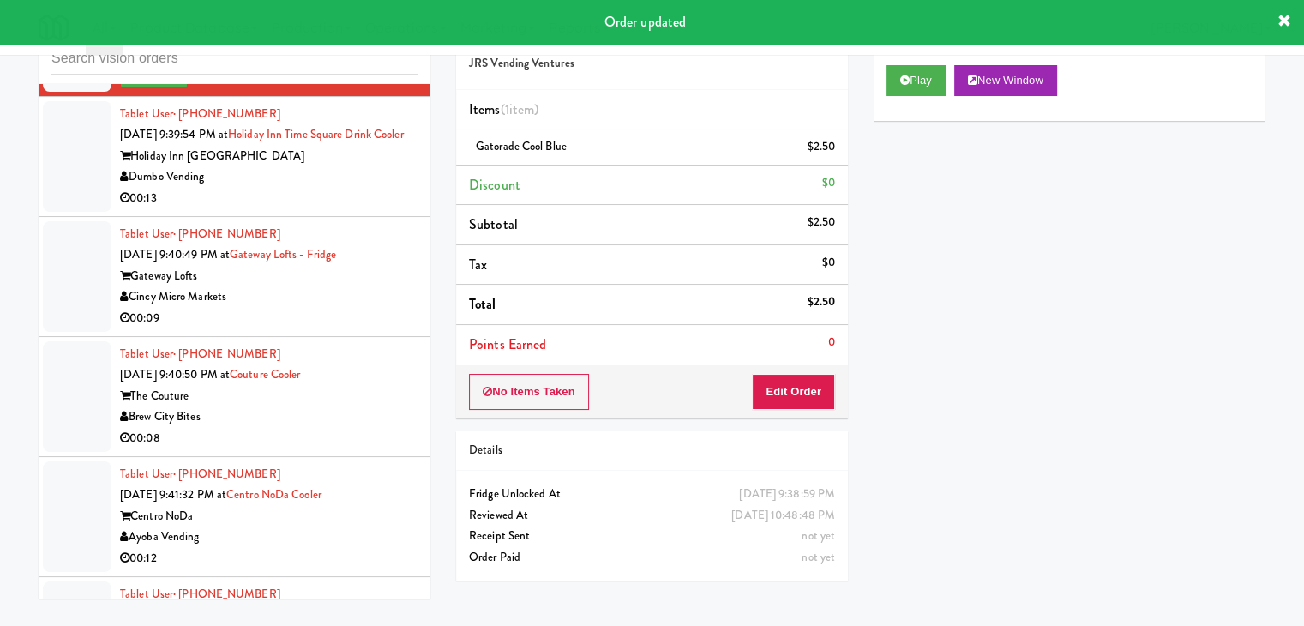
drag, startPoint x: 348, startPoint y: 299, endPoint x: 363, endPoint y: 304, distance: 16.3
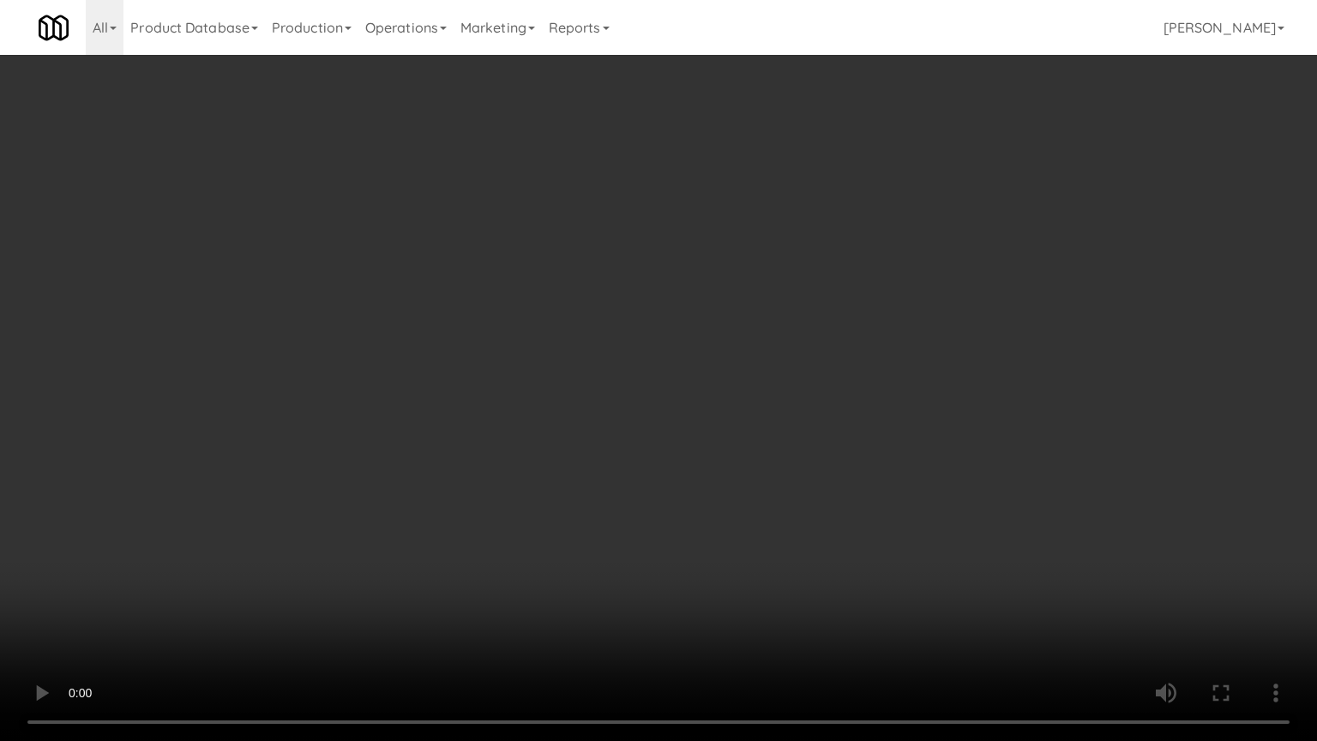
drag, startPoint x: 784, startPoint y: 518, endPoint x: 773, endPoint y: 440, distance: 78.8
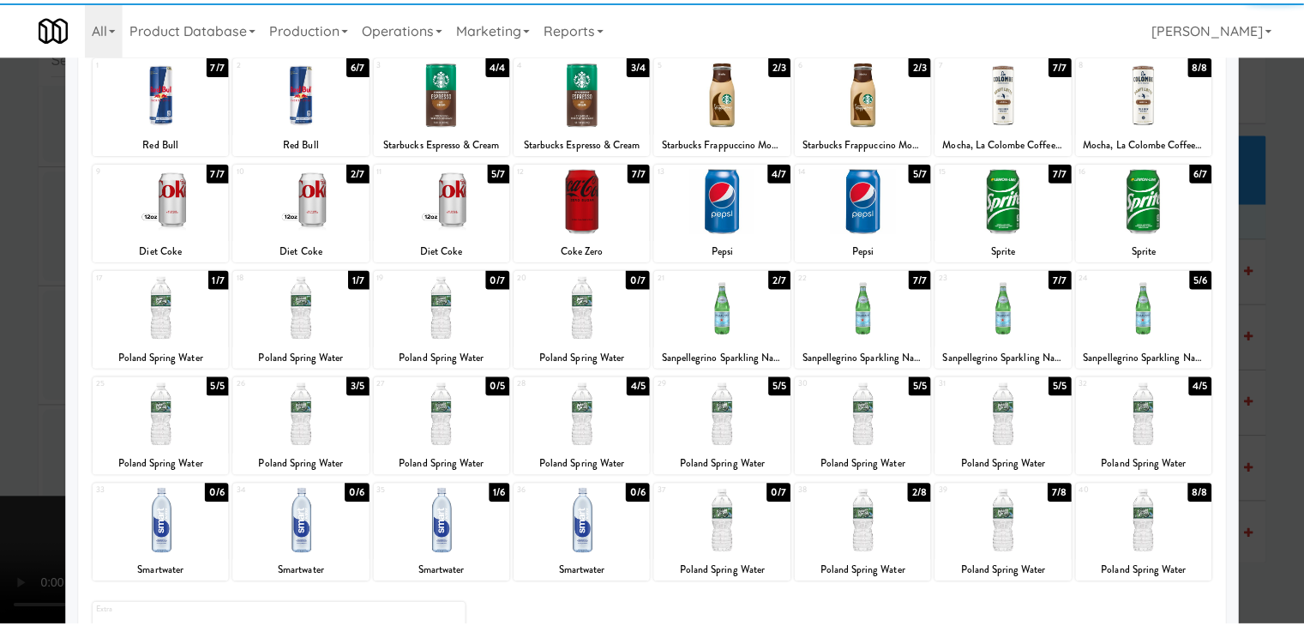
scroll to position [216, 0]
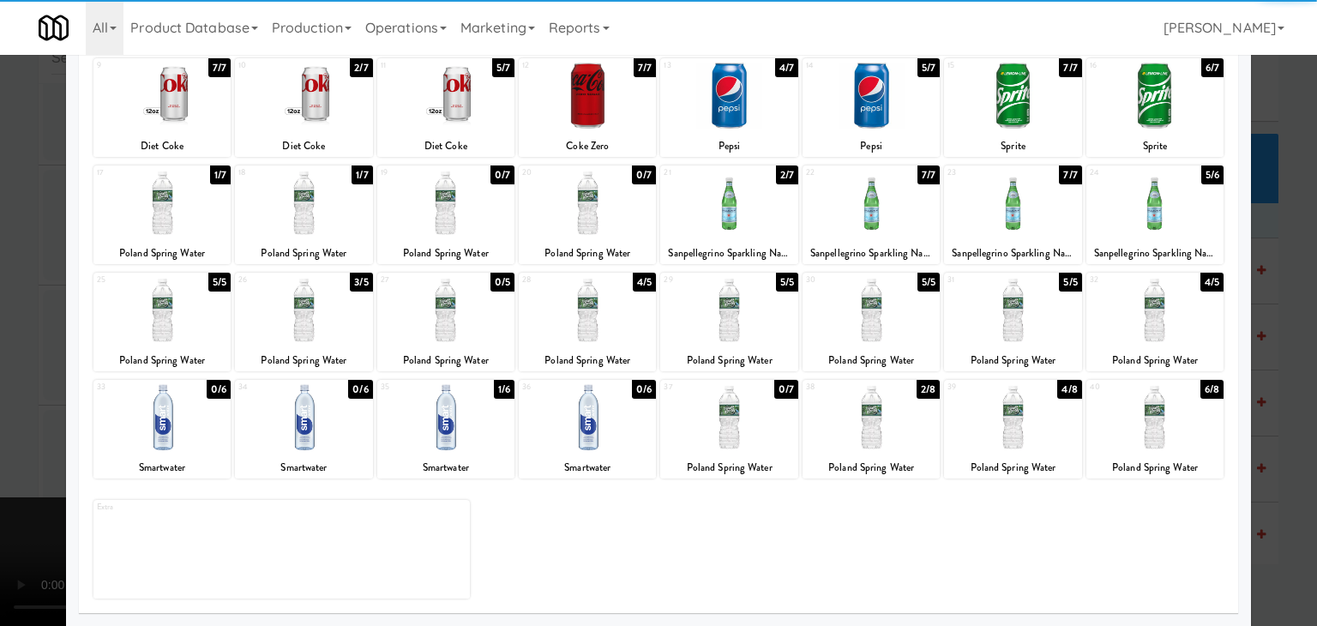
drag, startPoint x: 0, startPoint y: 401, endPoint x: 225, endPoint y: 402, distance: 224.6
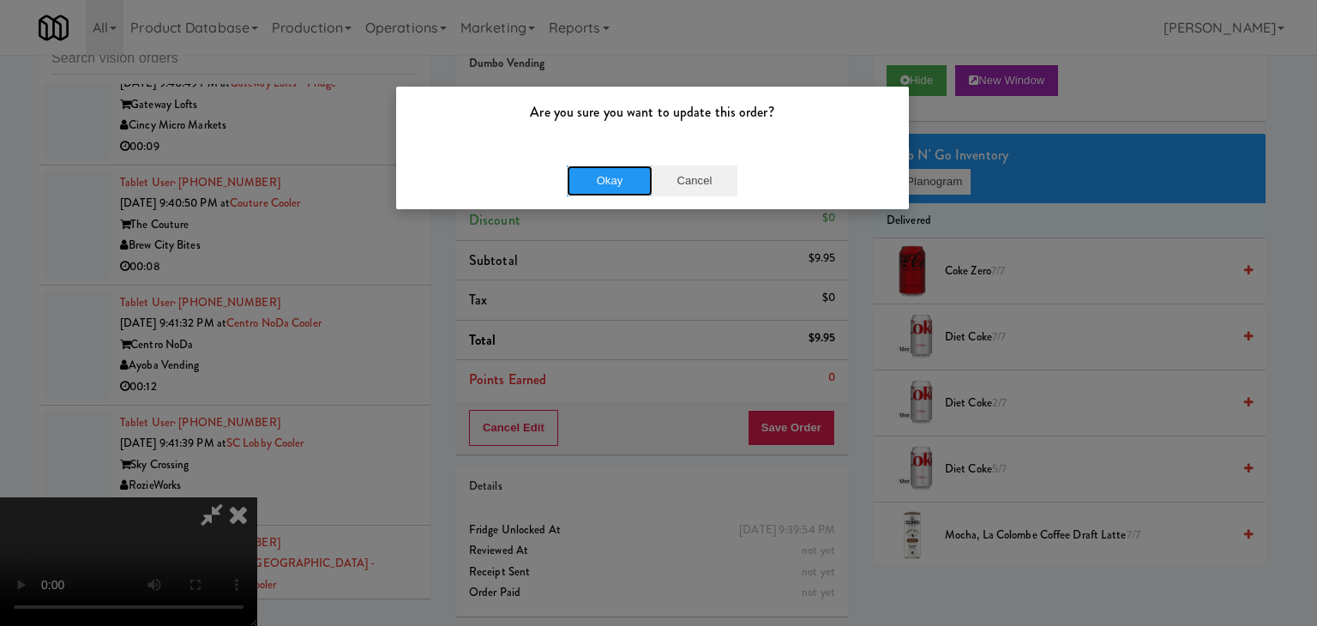
drag, startPoint x: 638, startPoint y: 183, endPoint x: 703, endPoint y: 173, distance: 65.8
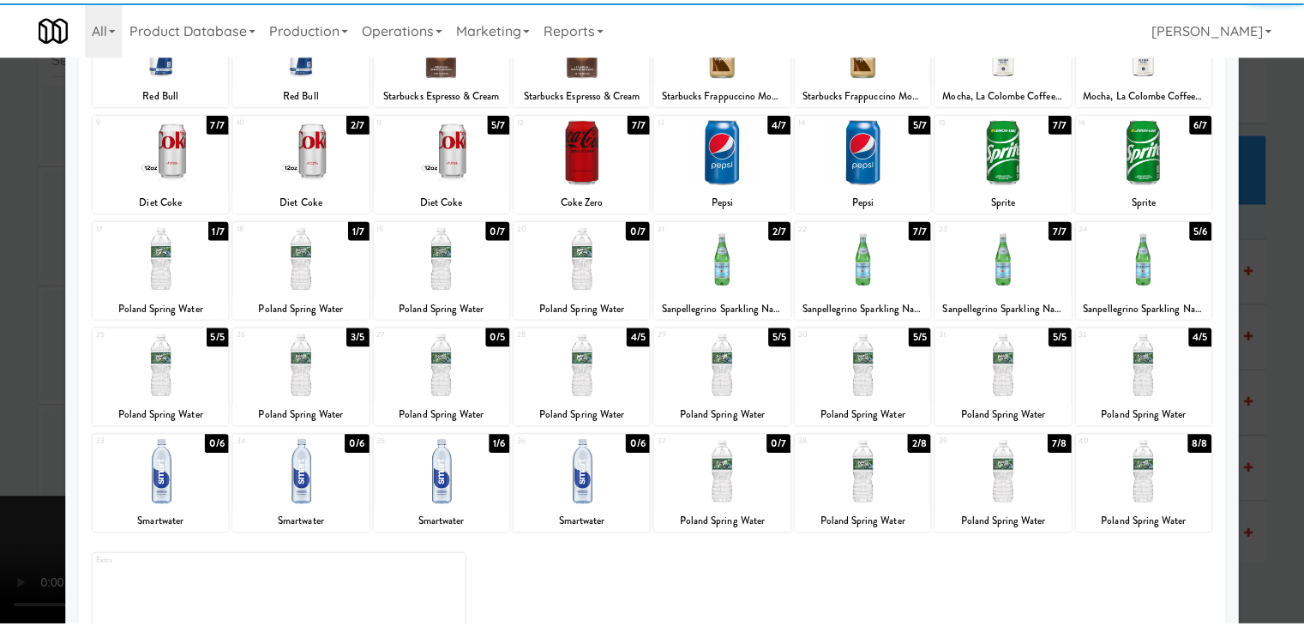
scroll to position [216, 0]
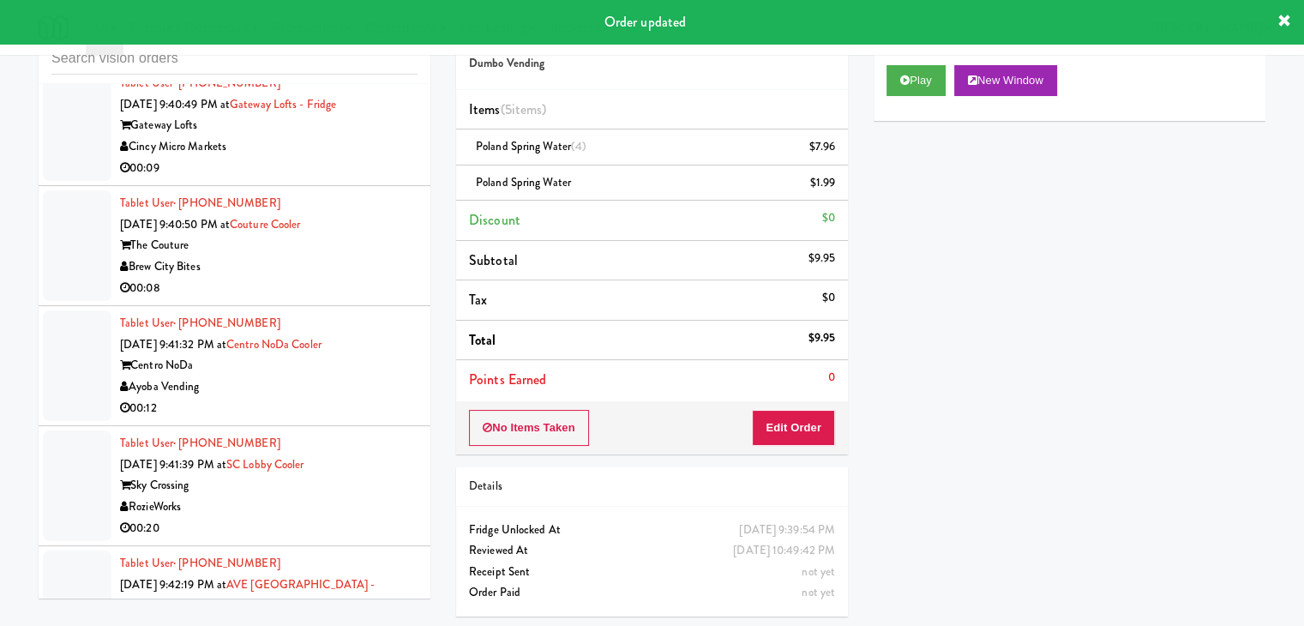
drag, startPoint x: 320, startPoint y: 278, endPoint x: 328, endPoint y: 282, distance: 9.6
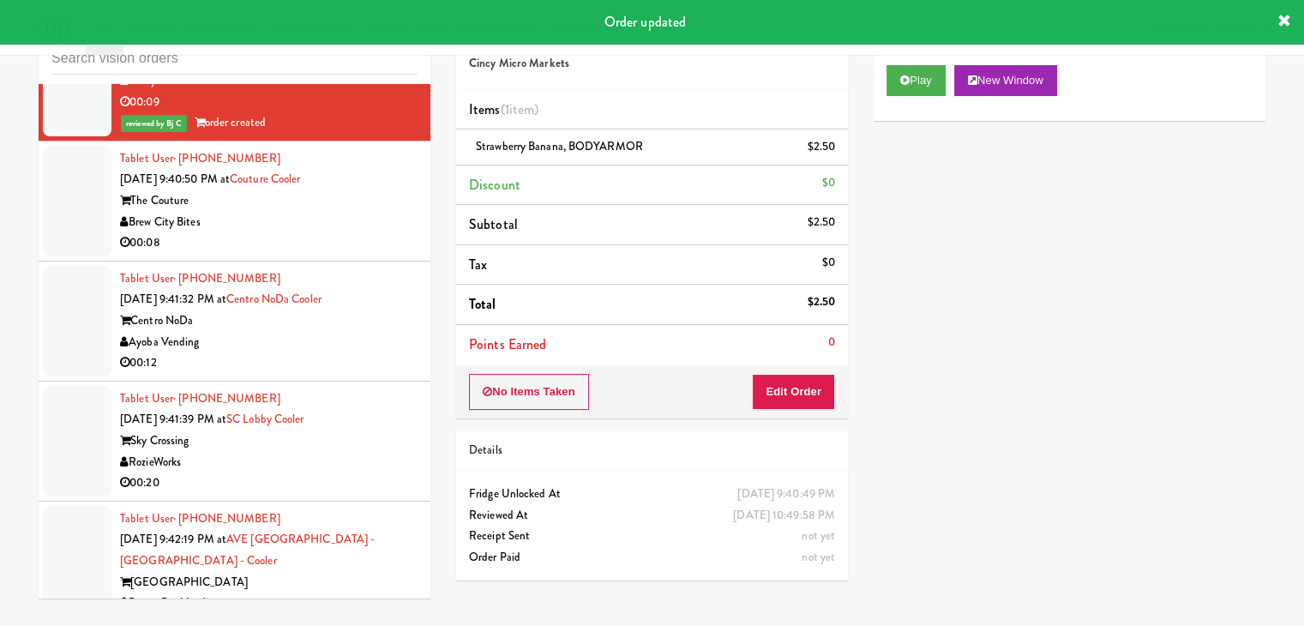
scroll to position [15948, 0]
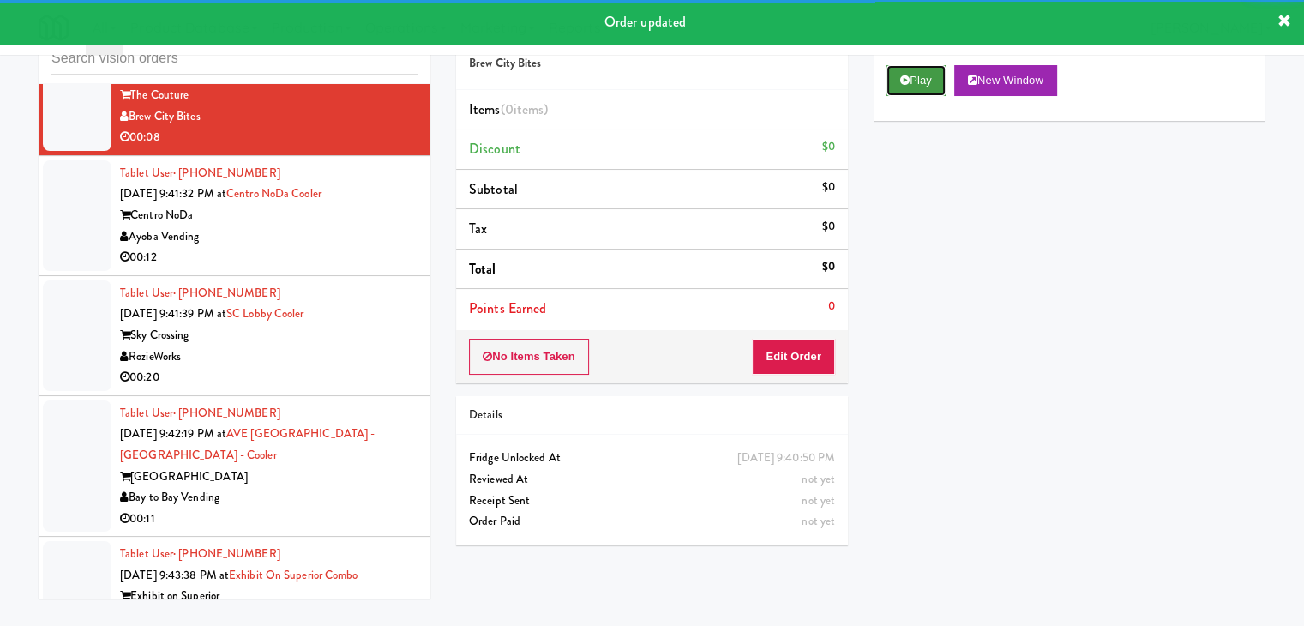
drag, startPoint x: 924, startPoint y: 77, endPoint x: 922, endPoint y: 87, distance: 9.6
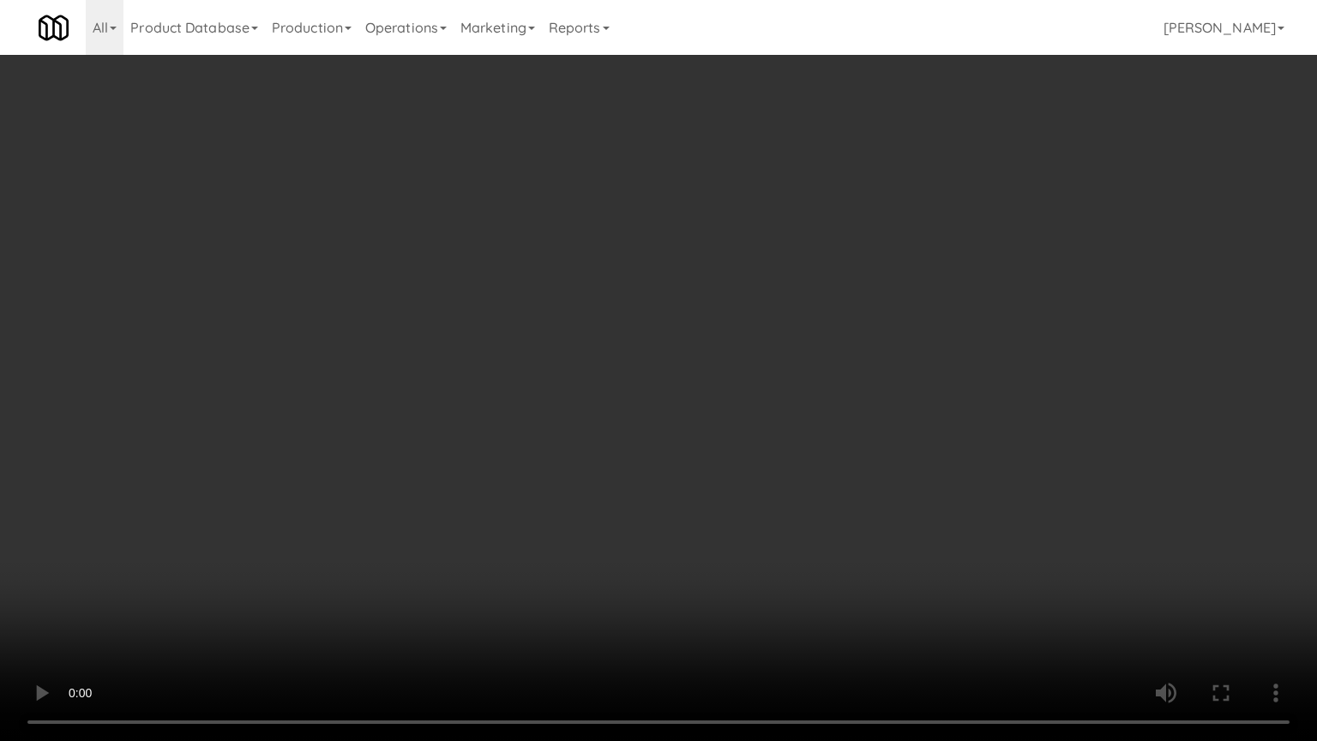
drag, startPoint x: 723, startPoint y: 651, endPoint x: 721, endPoint y: 642, distance: 9.6
drag, startPoint x: 821, startPoint y: 406, endPoint x: 832, endPoint y: 411, distance: 11.5
drag, startPoint x: 832, startPoint y: 411, endPoint x: 832, endPoint y: 340, distance: 71.2
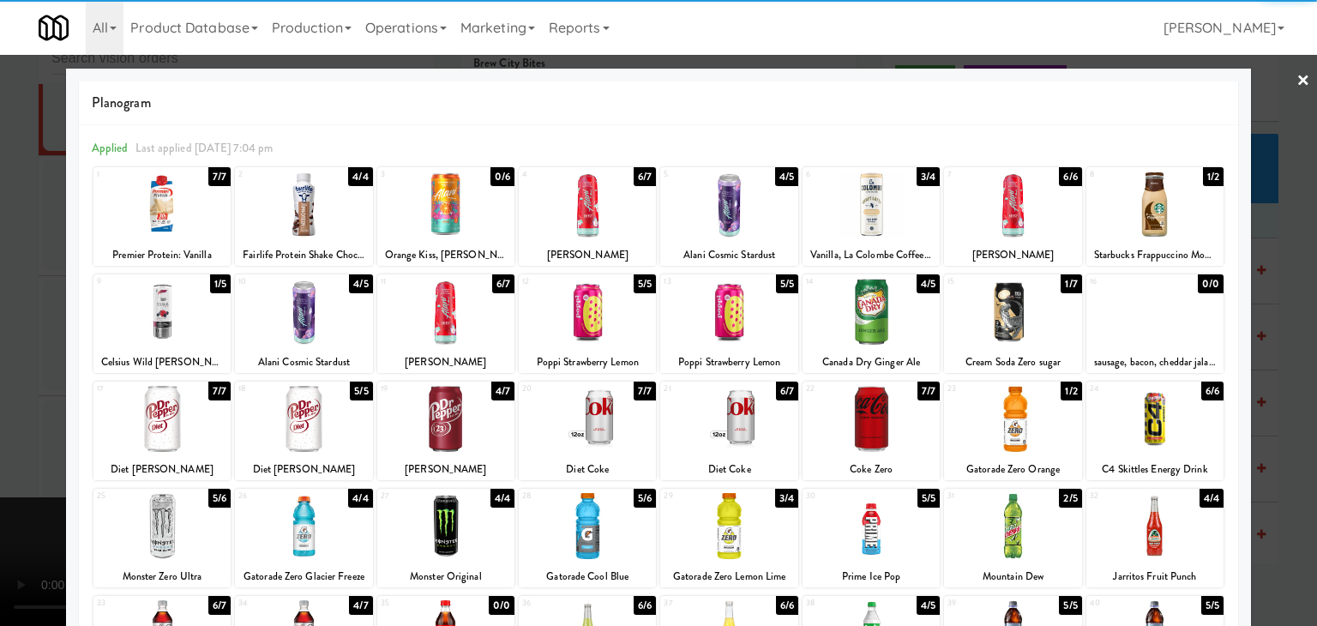
drag, startPoint x: 0, startPoint y: 361, endPoint x: 379, endPoint y: 358, distance: 378.9
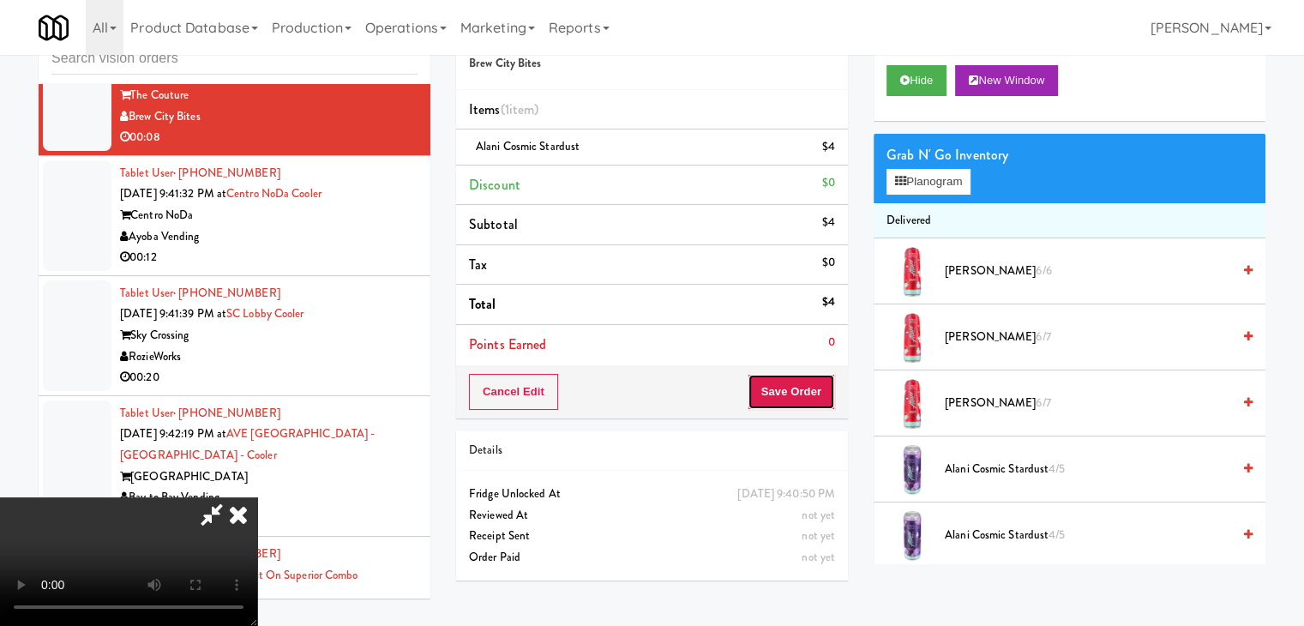
drag, startPoint x: 801, startPoint y: 399, endPoint x: 809, endPoint y: 395, distance: 9.6
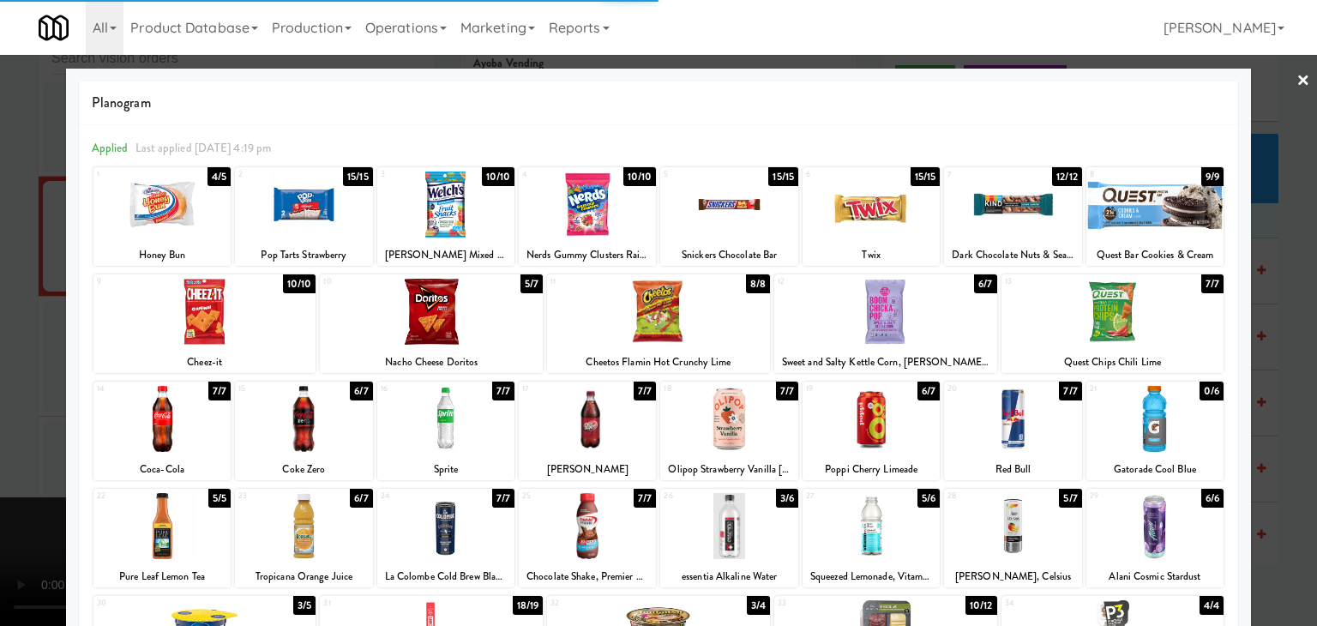
drag, startPoint x: 0, startPoint y: 348, endPoint x: 211, endPoint y: 345, distance: 210.9
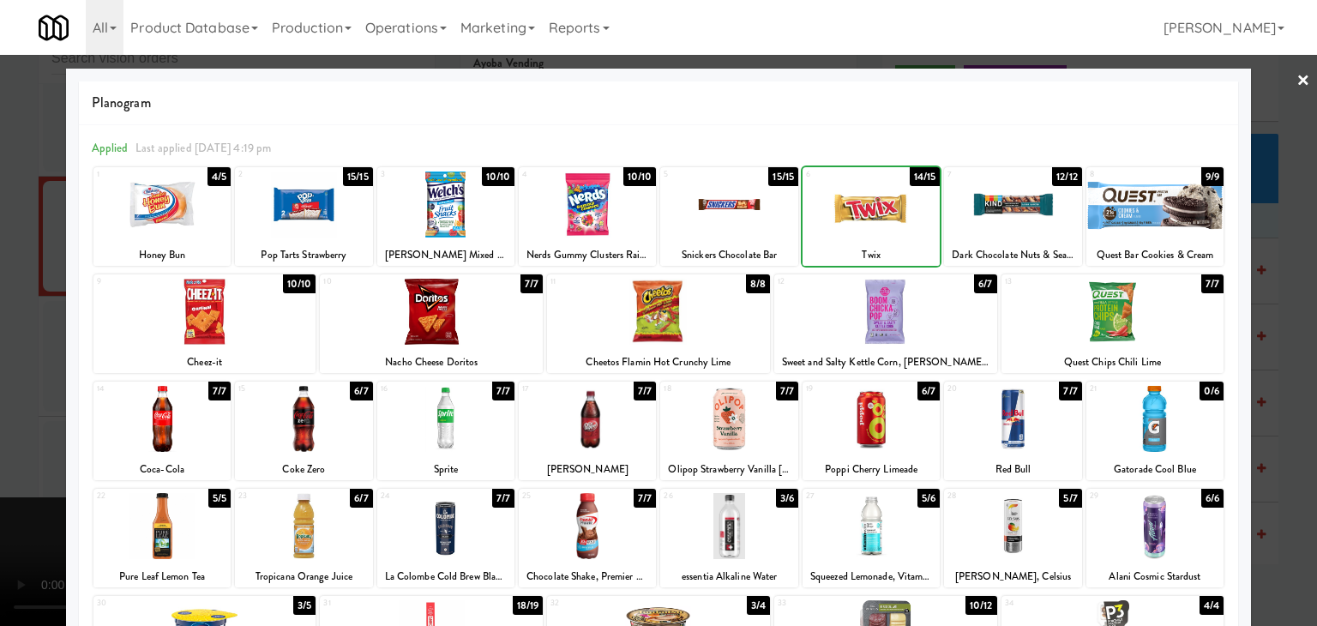
drag, startPoint x: 0, startPoint y: 363, endPoint x: 372, endPoint y: 362, distance: 372.0
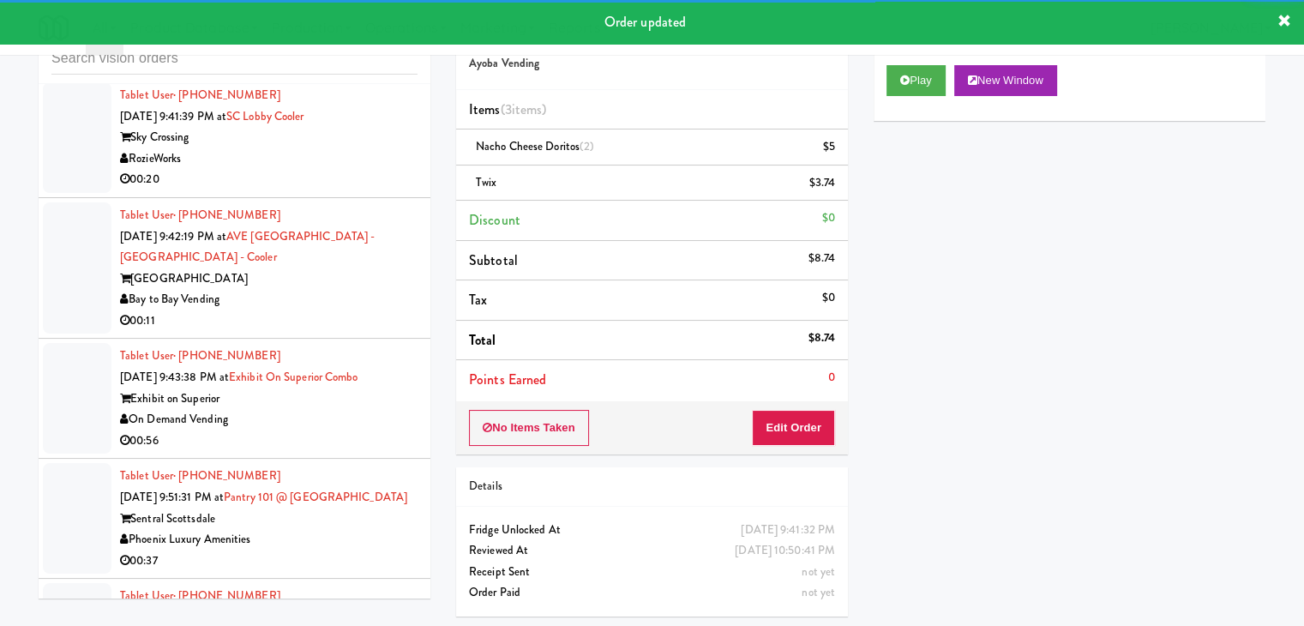
scroll to position [16291, 0]
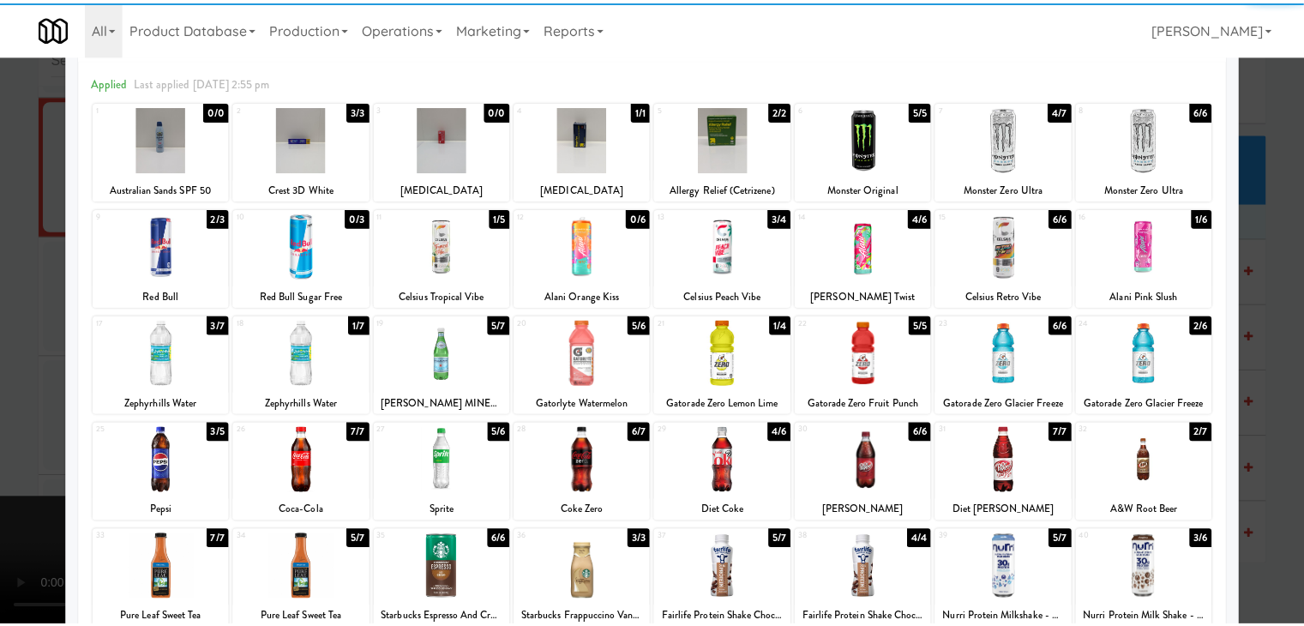
scroll to position [86, 0]
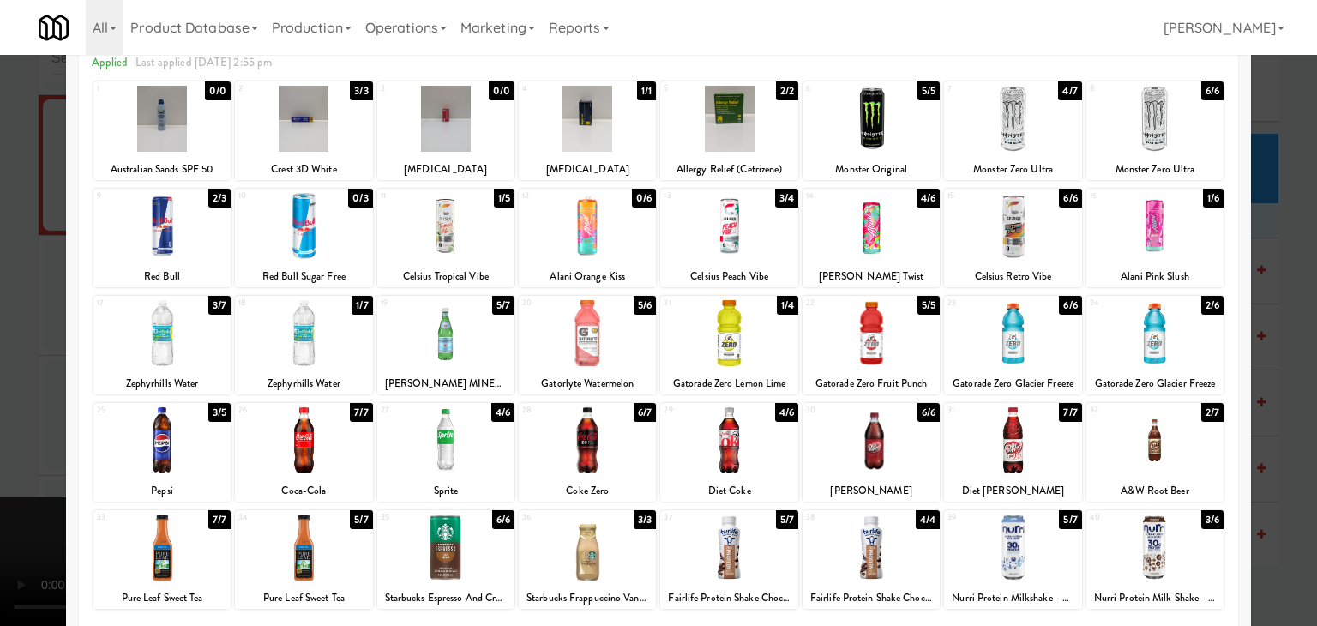
drag, startPoint x: 0, startPoint y: 401, endPoint x: 279, endPoint y: 398, distance: 278.6
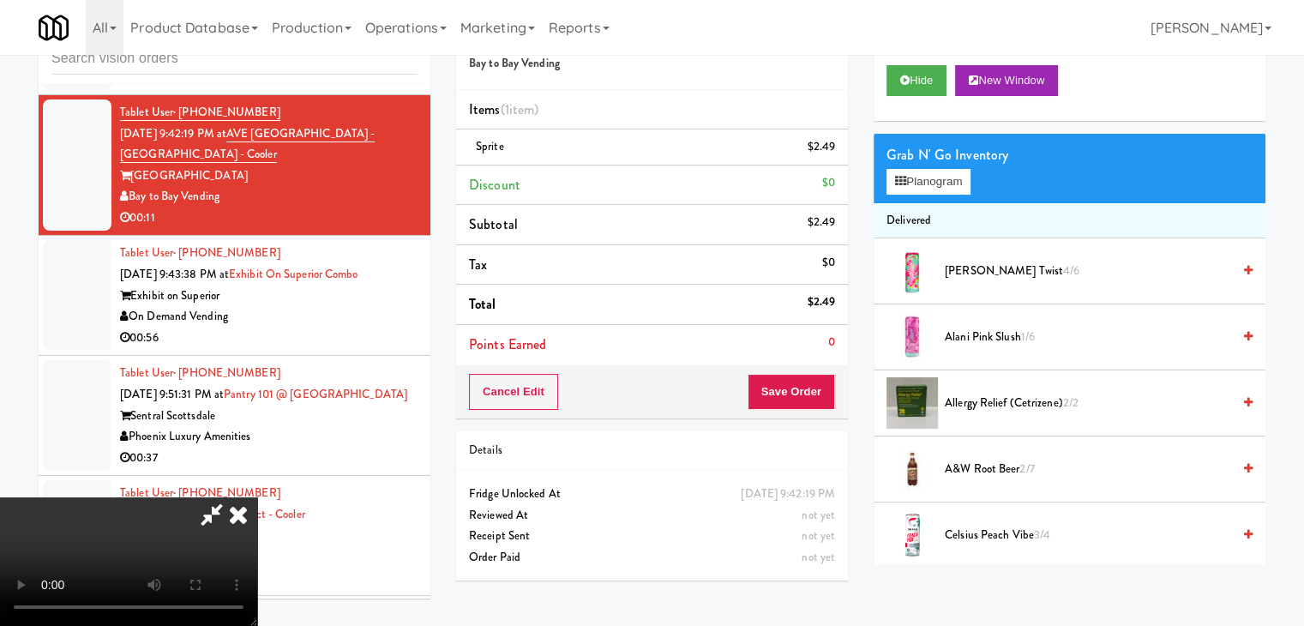
scroll to position [241, 0]
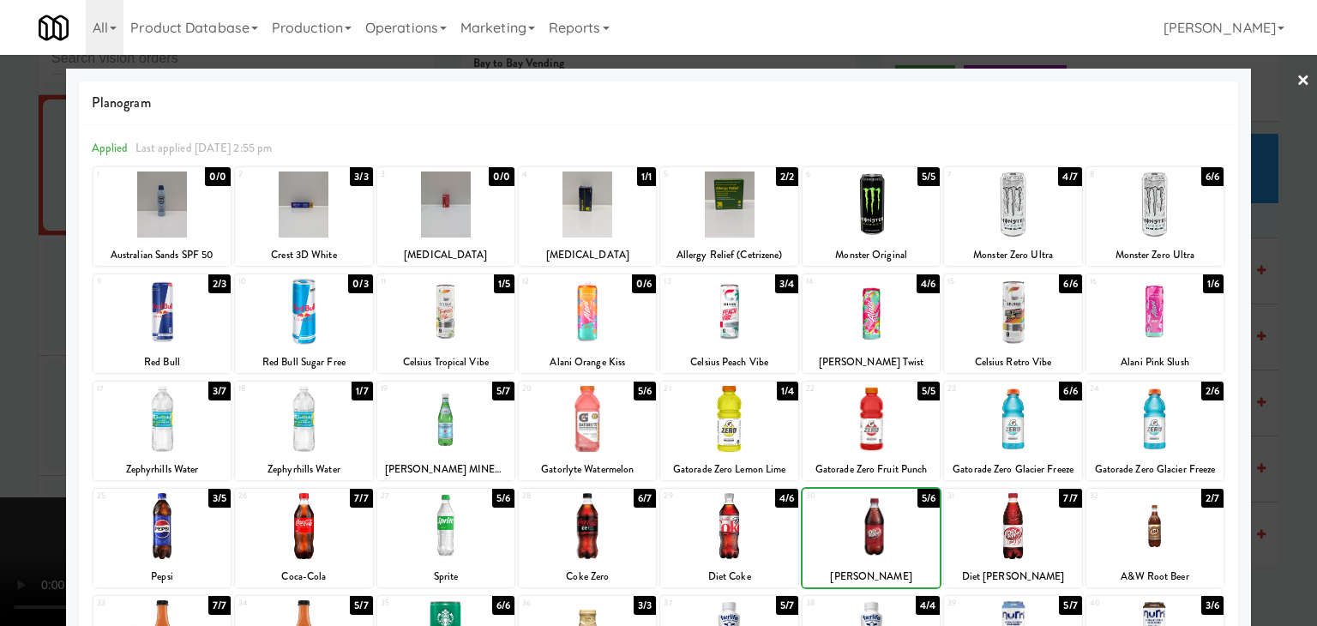
drag, startPoint x: 0, startPoint y: 408, endPoint x: 140, endPoint y: 406, distance: 139.7
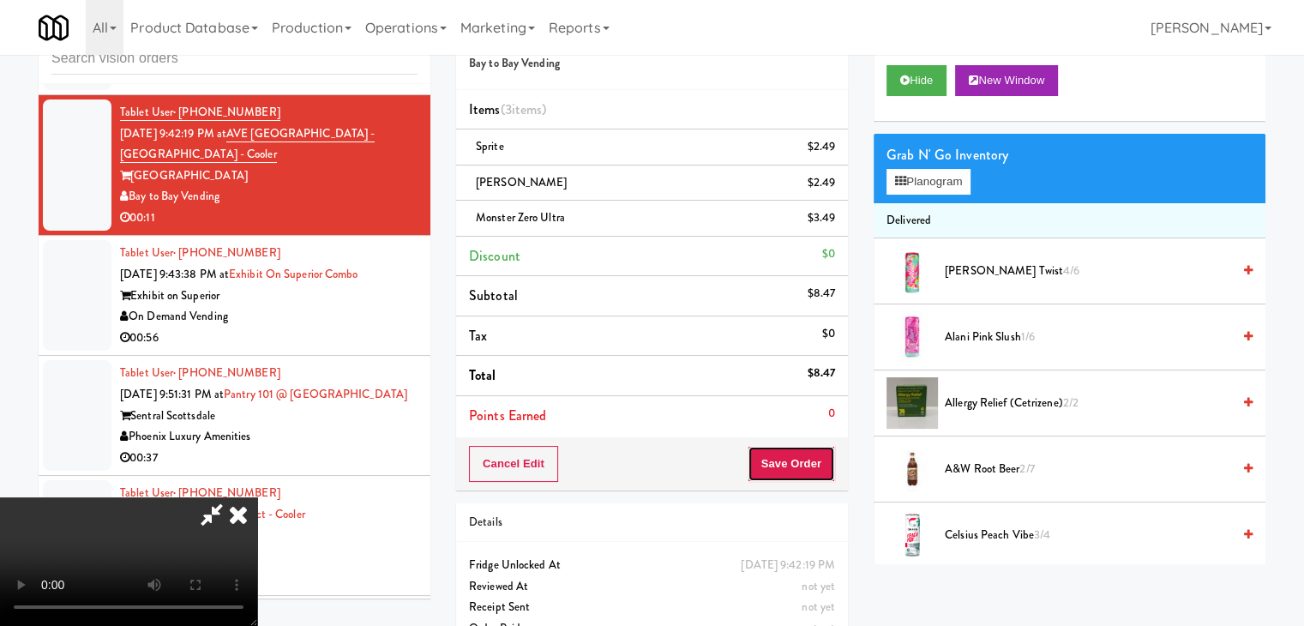
drag, startPoint x: 820, startPoint y: 459, endPoint x: 772, endPoint y: 345, distance: 123.4
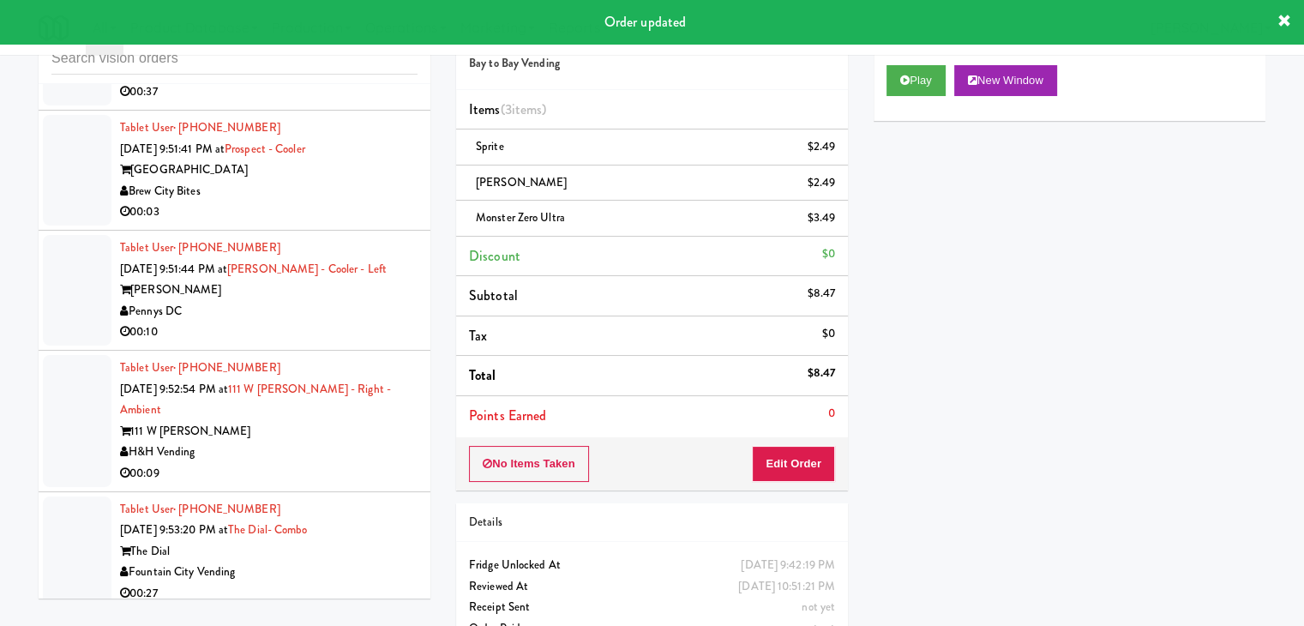
scroll to position [16719, 0]
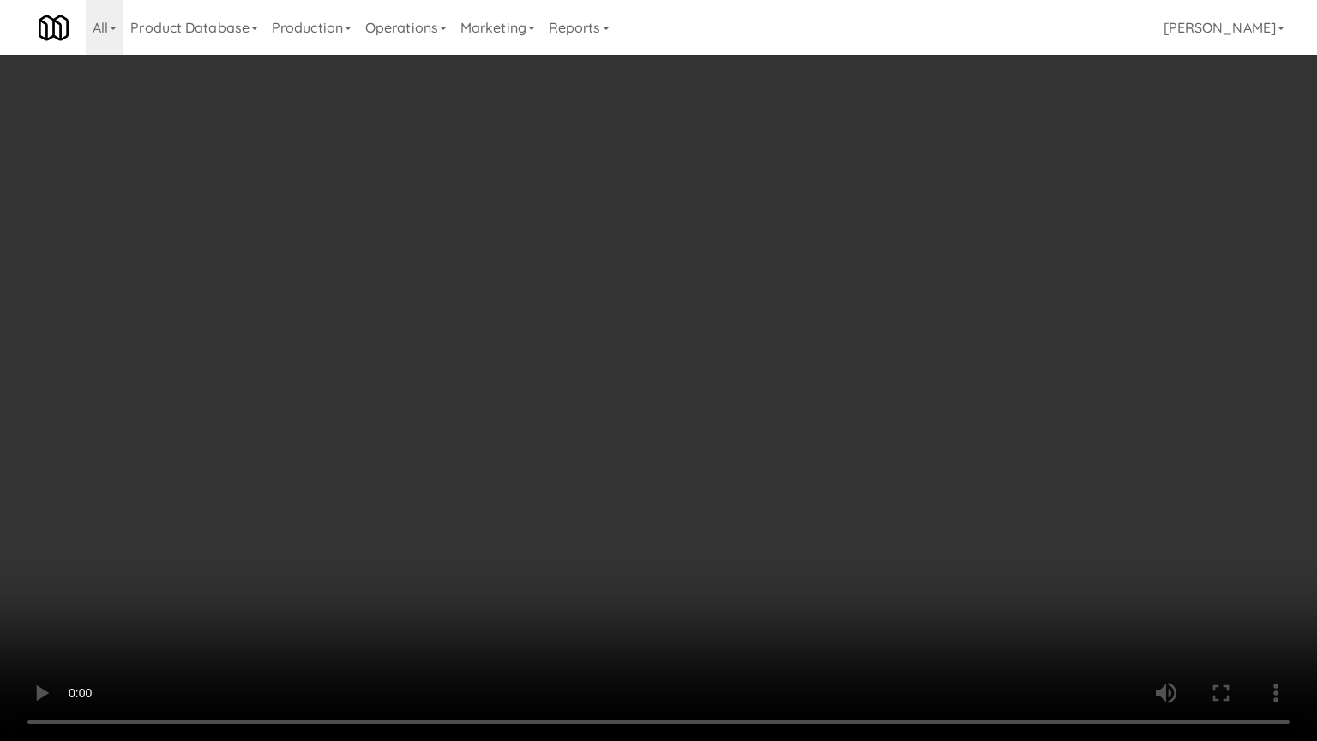
drag, startPoint x: 803, startPoint y: 470, endPoint x: 910, endPoint y: 229, distance: 263.6
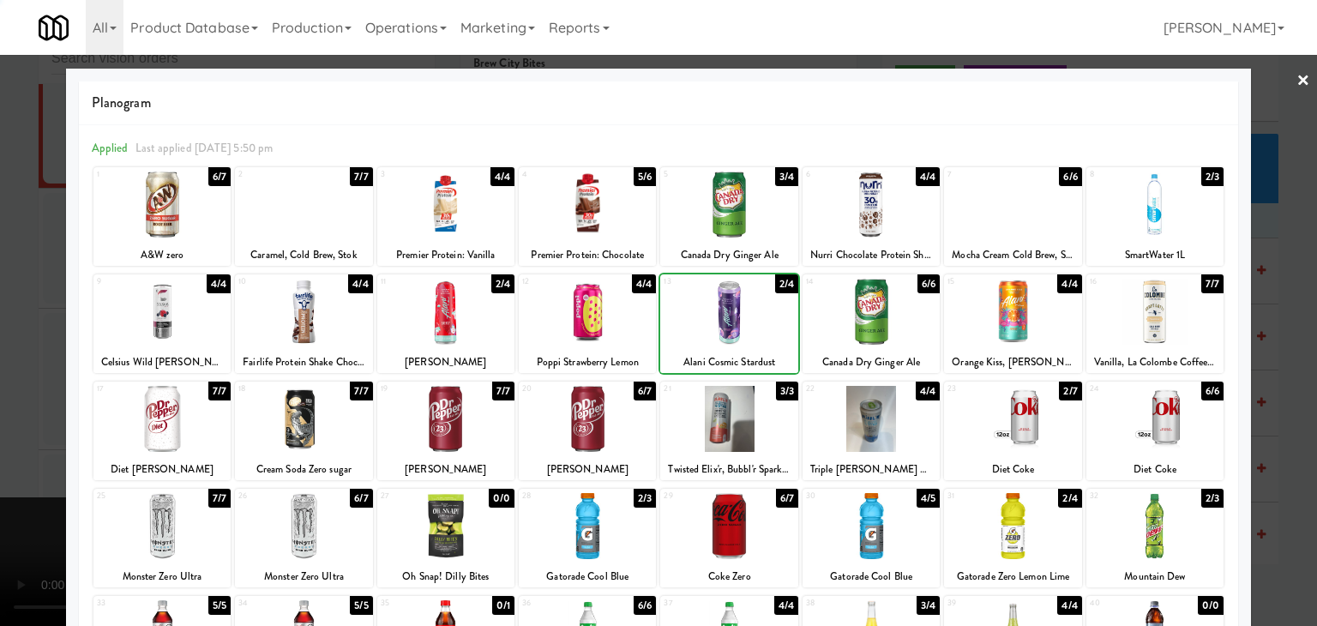
drag, startPoint x: 0, startPoint y: 347, endPoint x: 197, endPoint y: 354, distance: 197.3
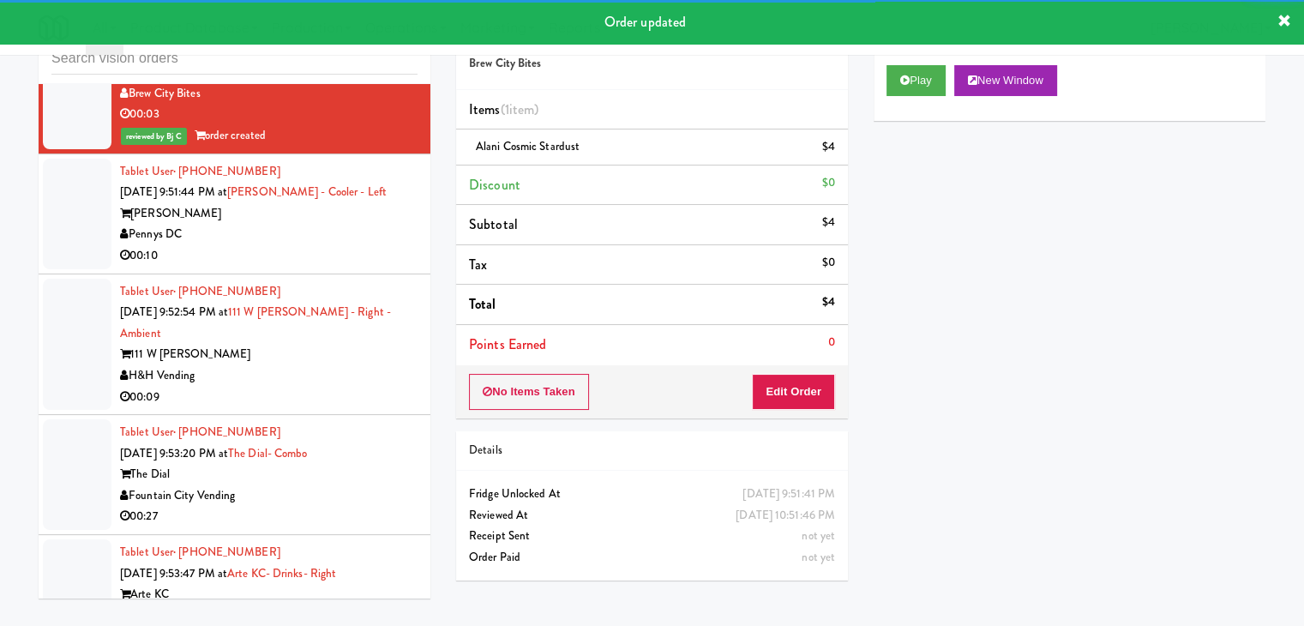
scroll to position [16805, 0]
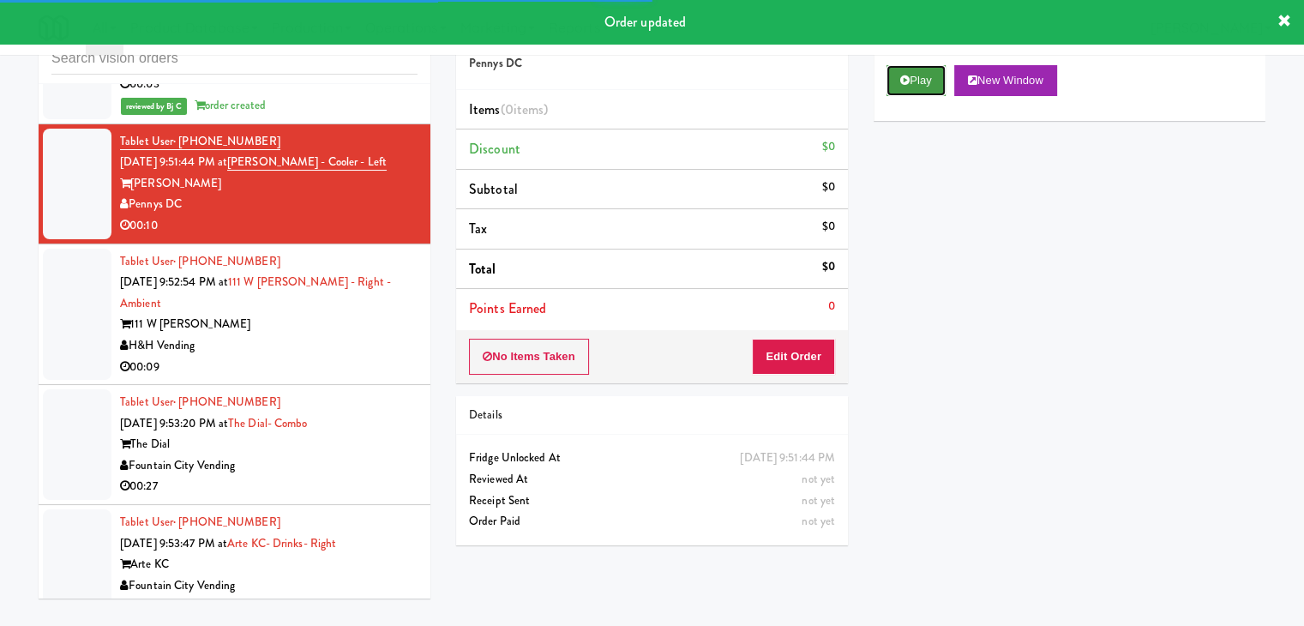
drag, startPoint x: 916, startPoint y: 81, endPoint x: 870, endPoint y: 210, distance: 137.5
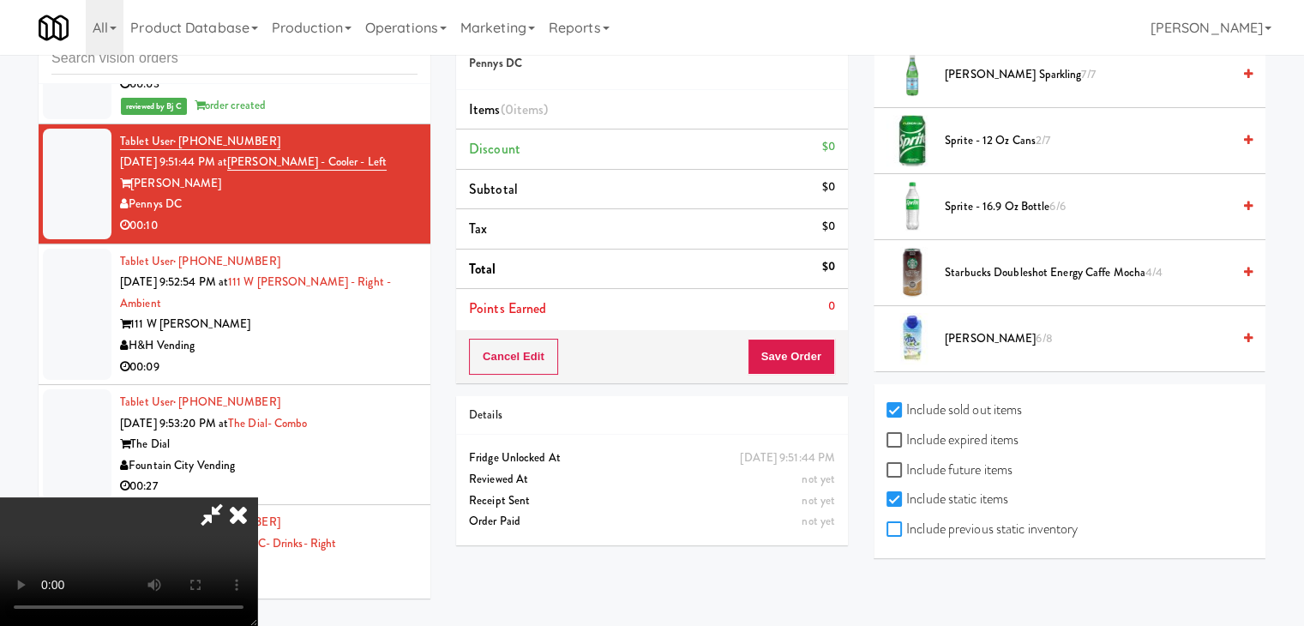
checkbox input "true"
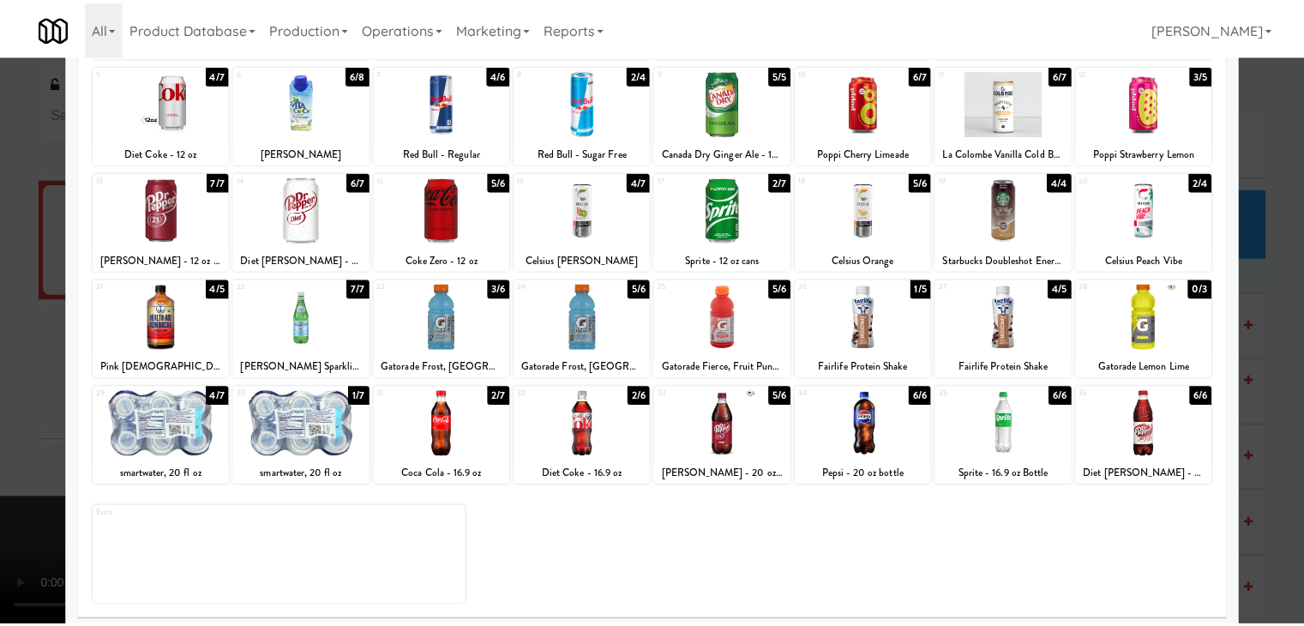
scroll to position [216, 0]
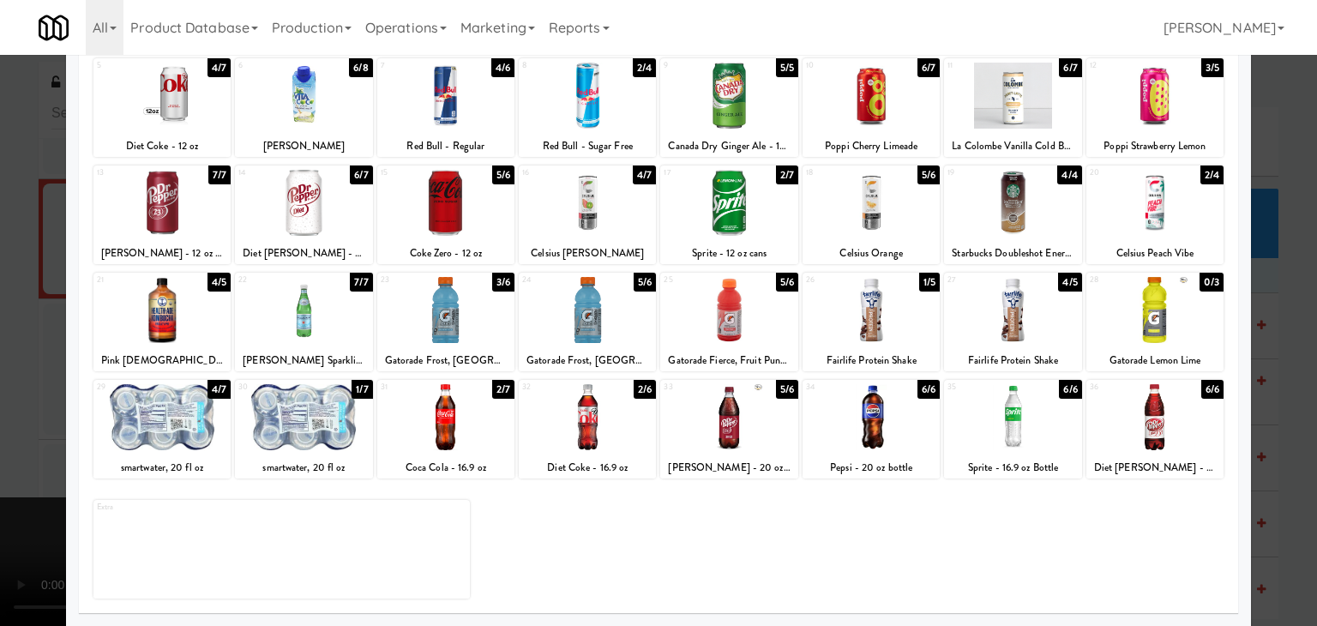
drag, startPoint x: 0, startPoint y: 271, endPoint x: 248, endPoint y: 268, distance: 247.8
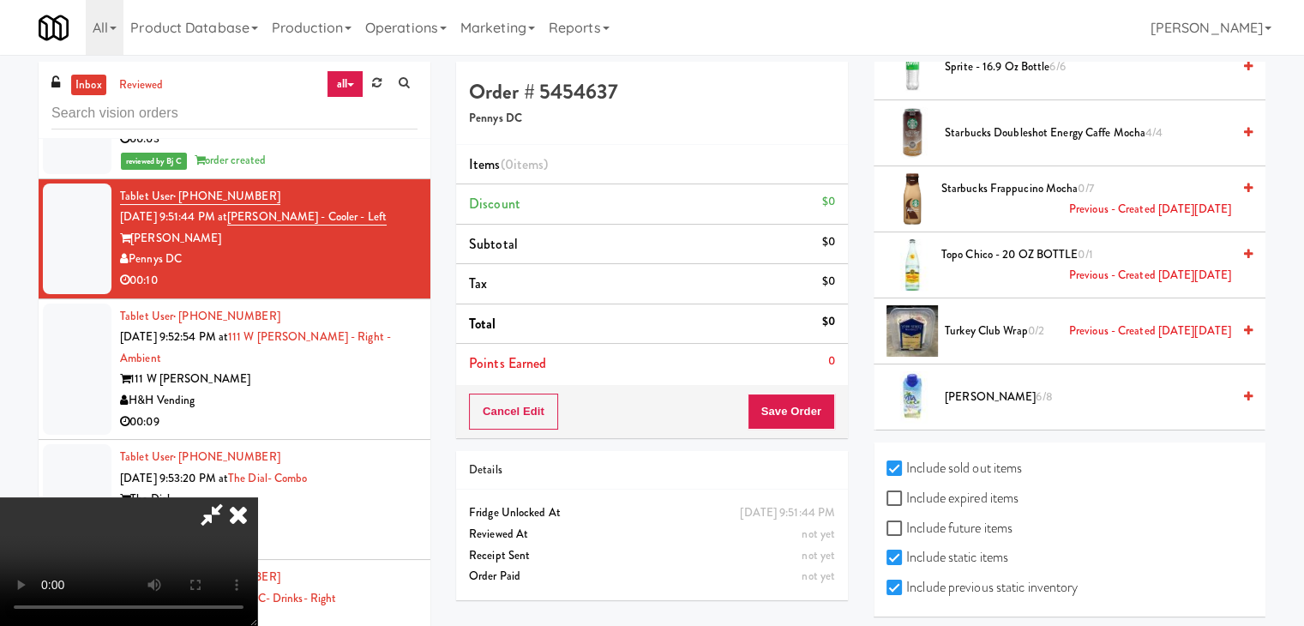
scroll to position [2769, 0]
checkbox input "true"
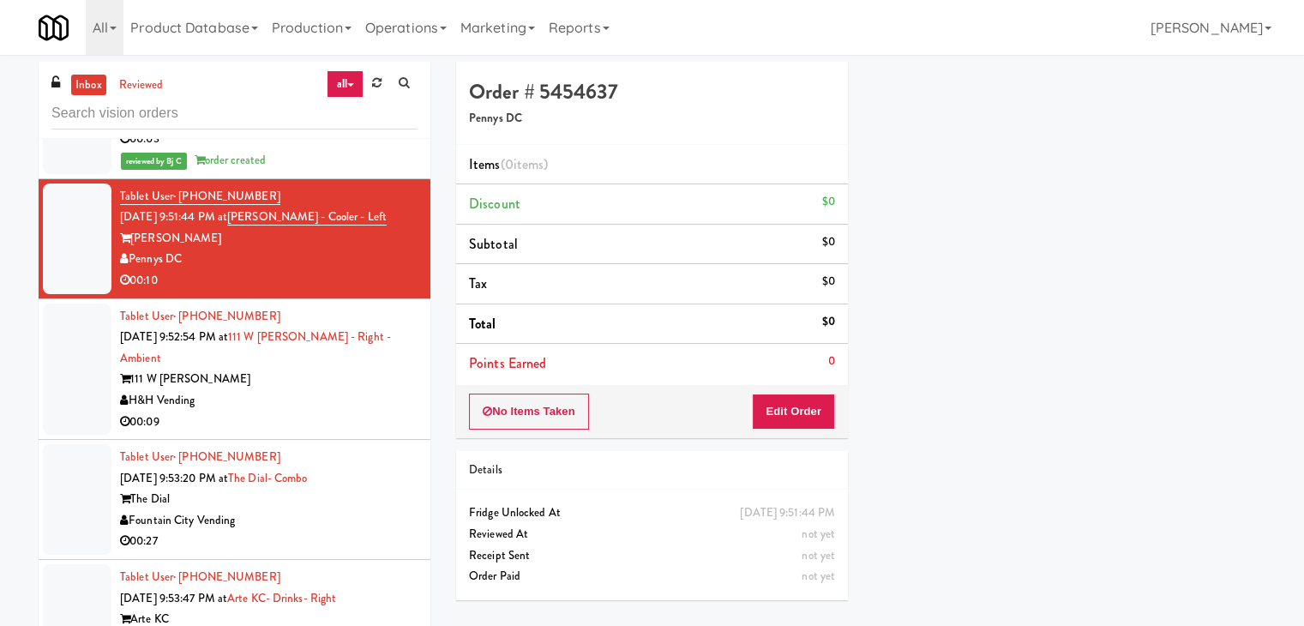
scroll to position [17405, 0]
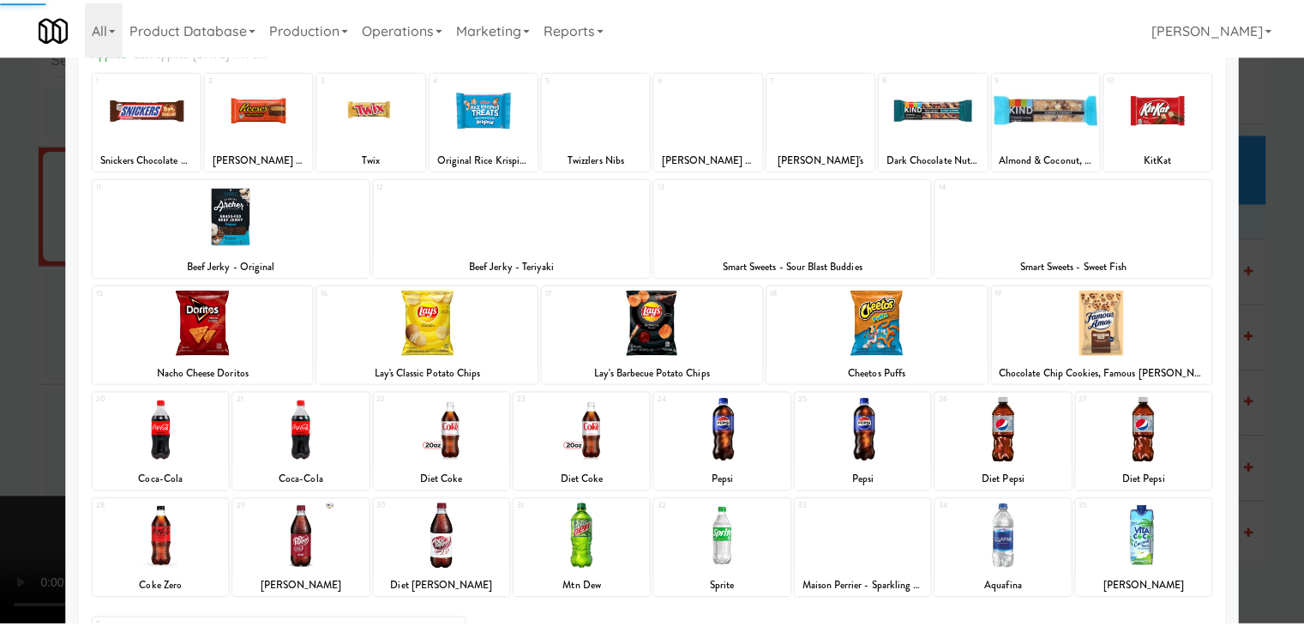
scroll to position [216, 0]
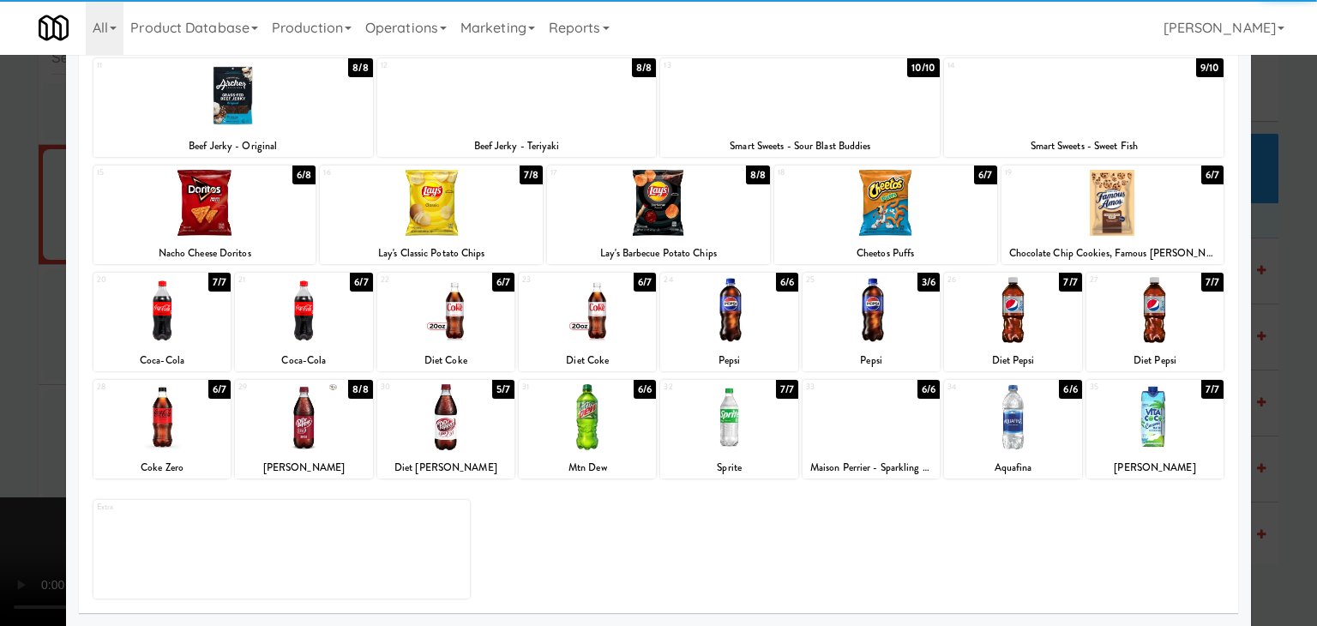
drag, startPoint x: 192, startPoint y: 435, endPoint x: 21, endPoint y: 435, distance: 171.4
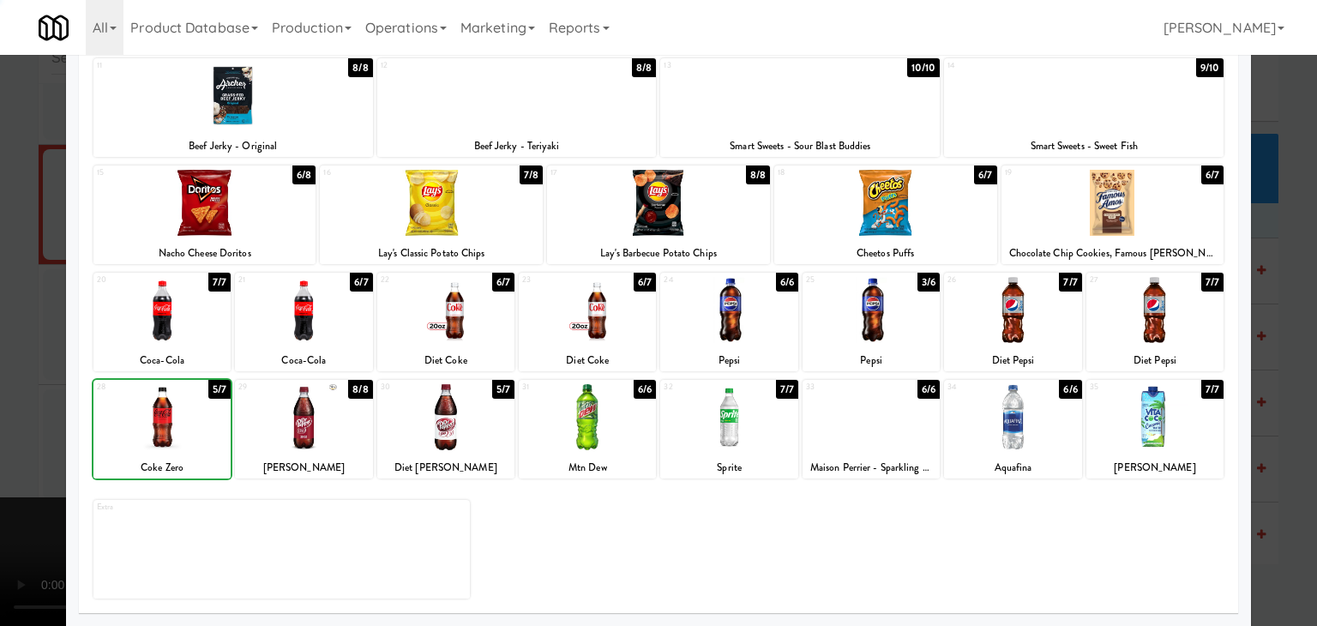
drag, startPoint x: 0, startPoint y: 435, endPoint x: 333, endPoint y: 413, distance: 333.4
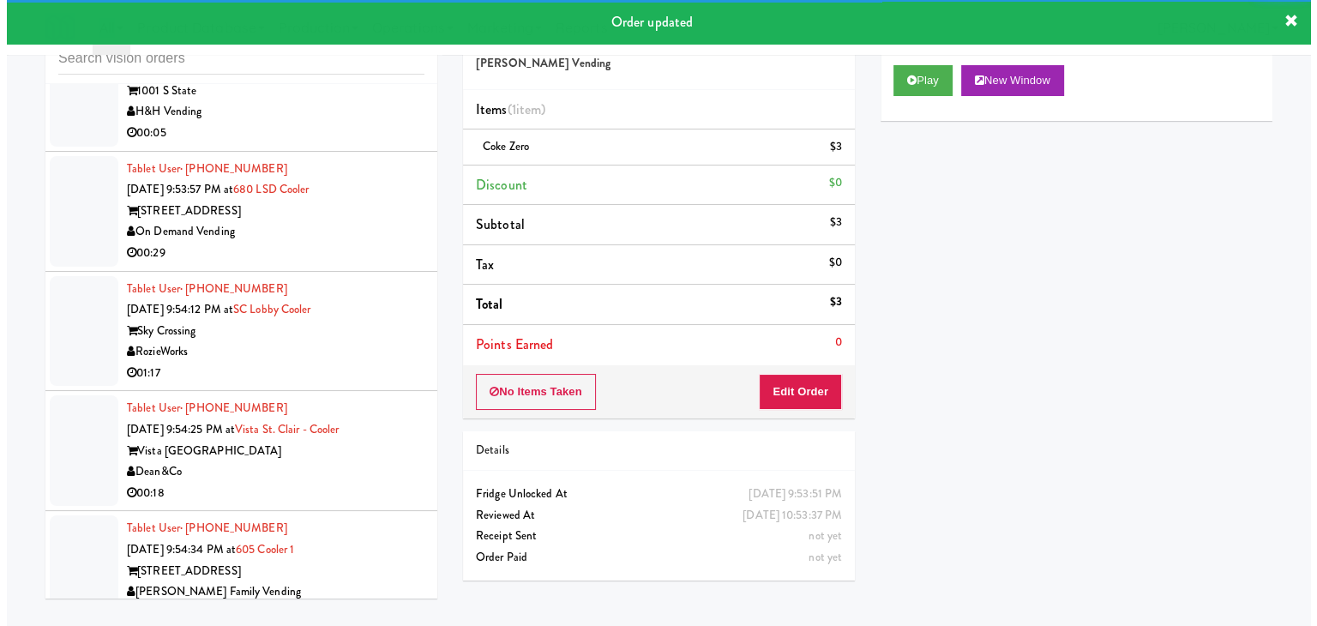
scroll to position [17662, 0]
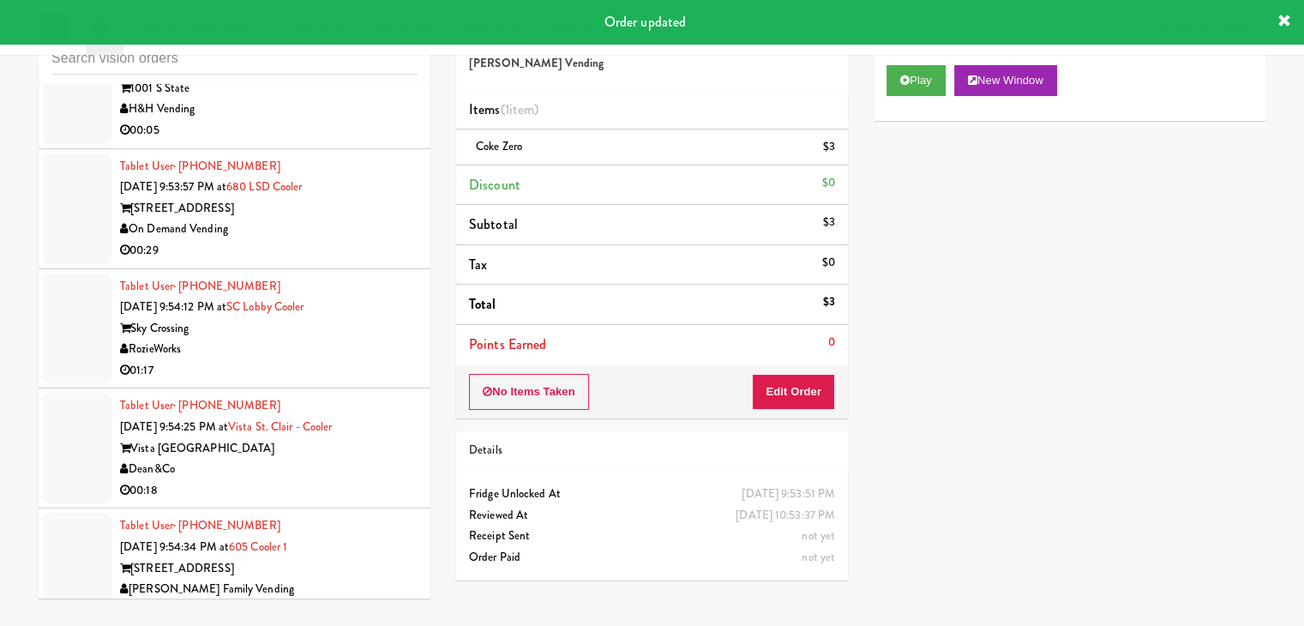
drag, startPoint x: 339, startPoint y: 202, endPoint x: 348, endPoint y: 176, distance: 28.2
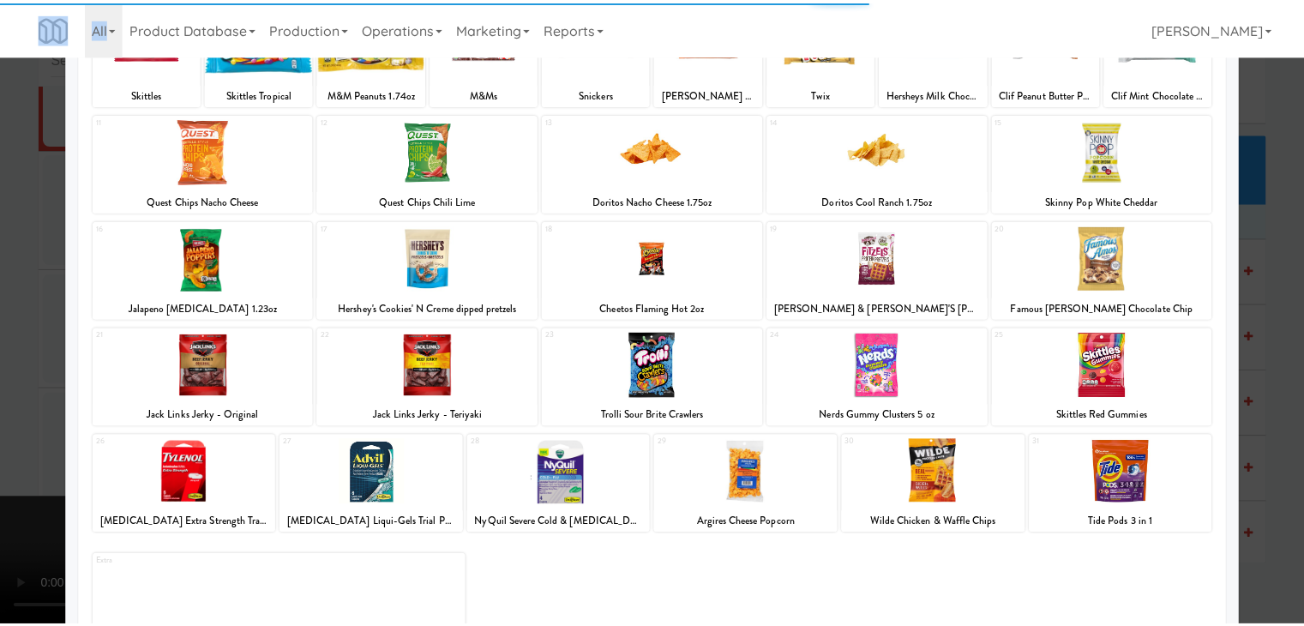
scroll to position [171, 0]
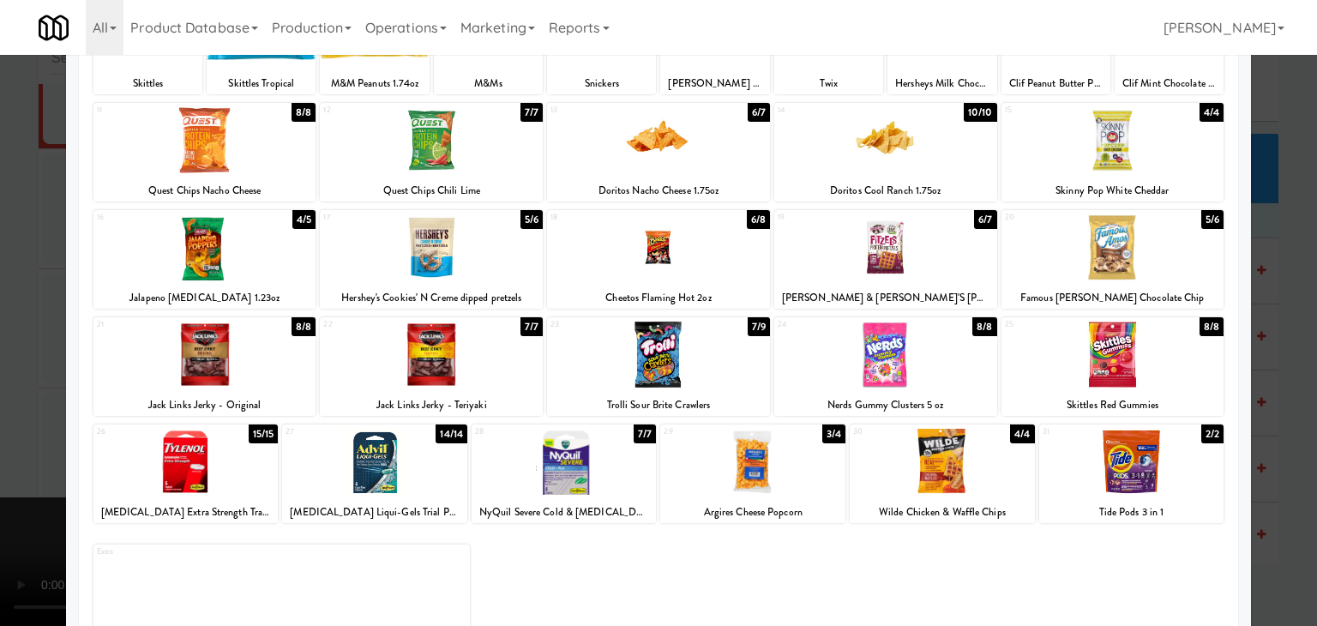
drag, startPoint x: 0, startPoint y: 351, endPoint x: 61, endPoint y: 351, distance: 60.9
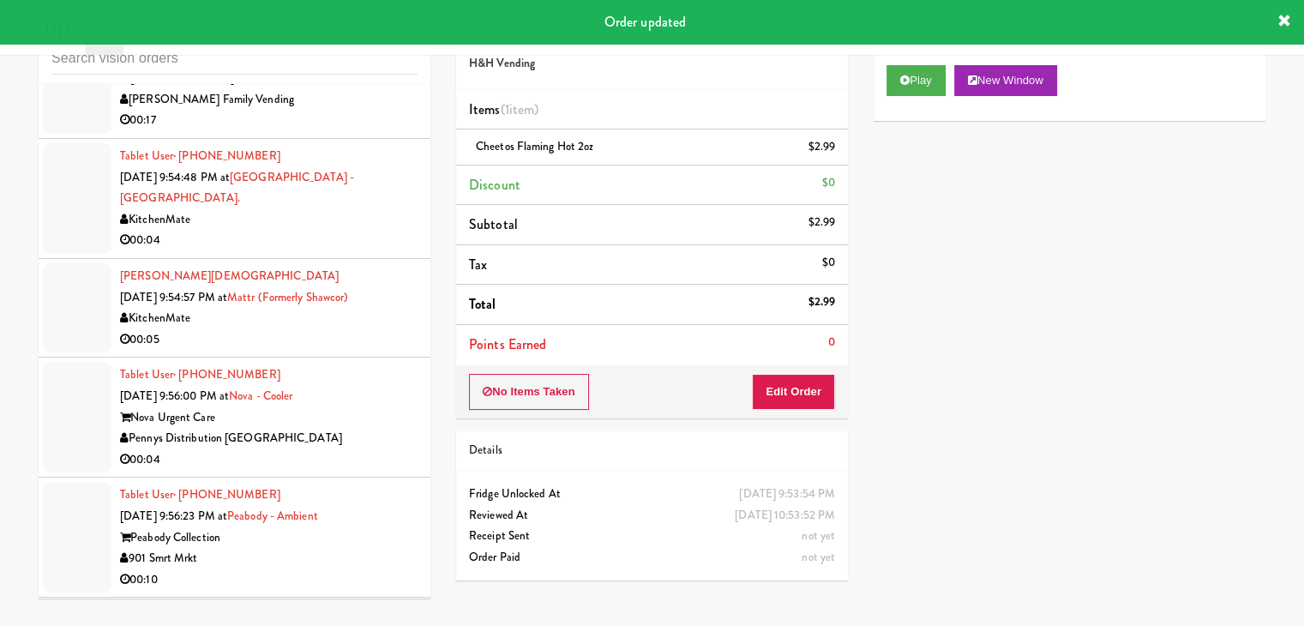
scroll to position [18177, 0]
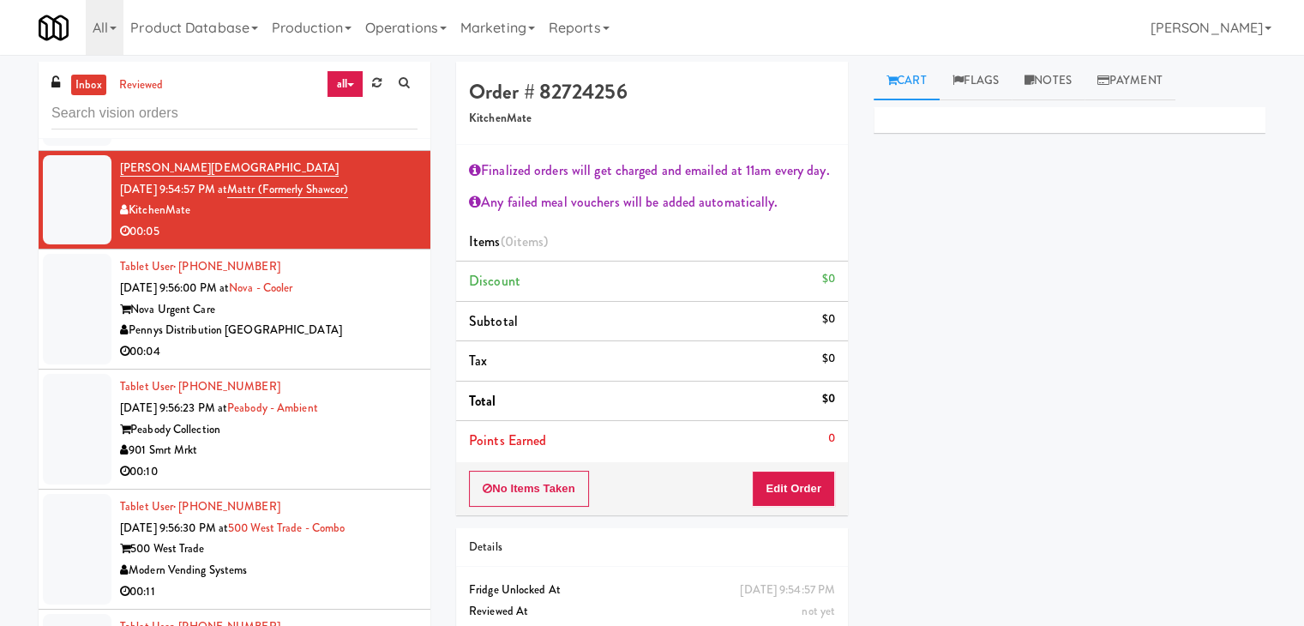
scroll to position [18605, 0]
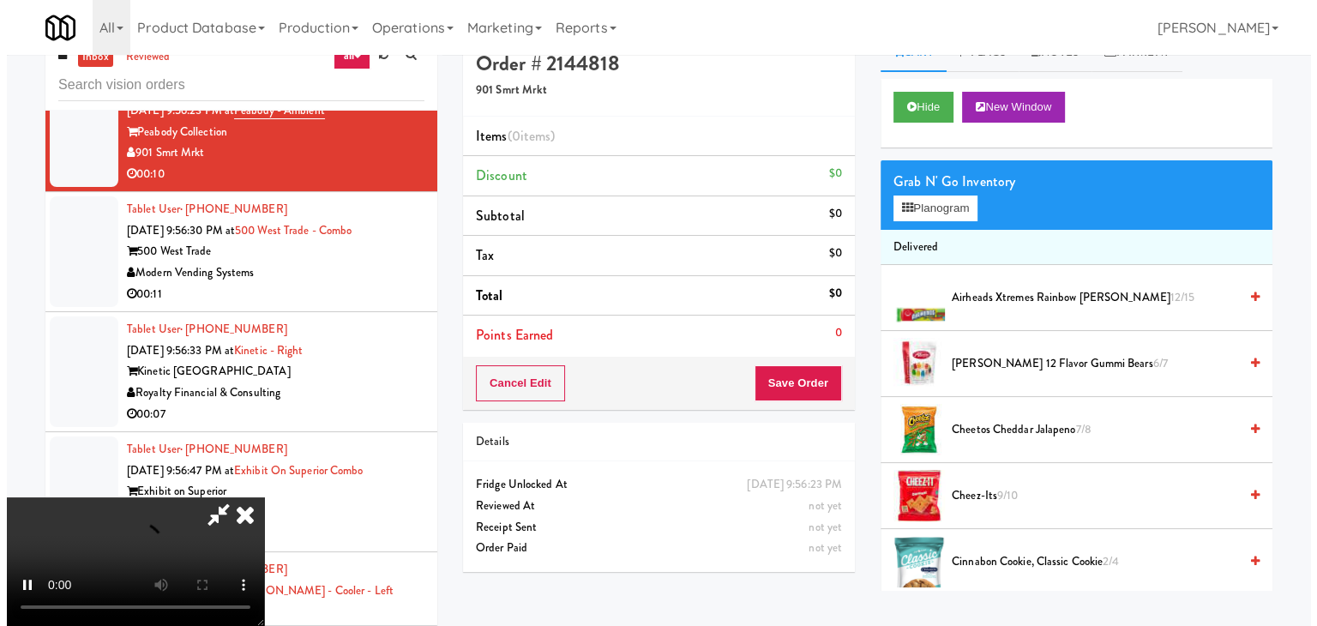
scroll to position [55, 0]
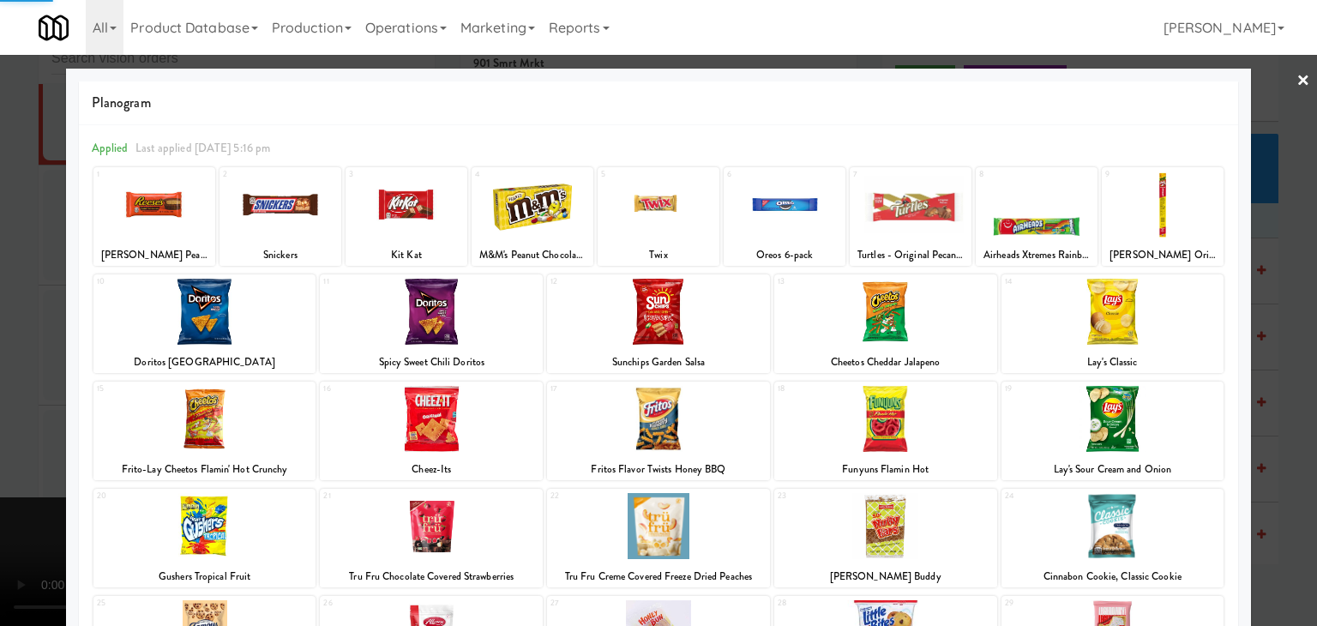
scroll to position [171, 0]
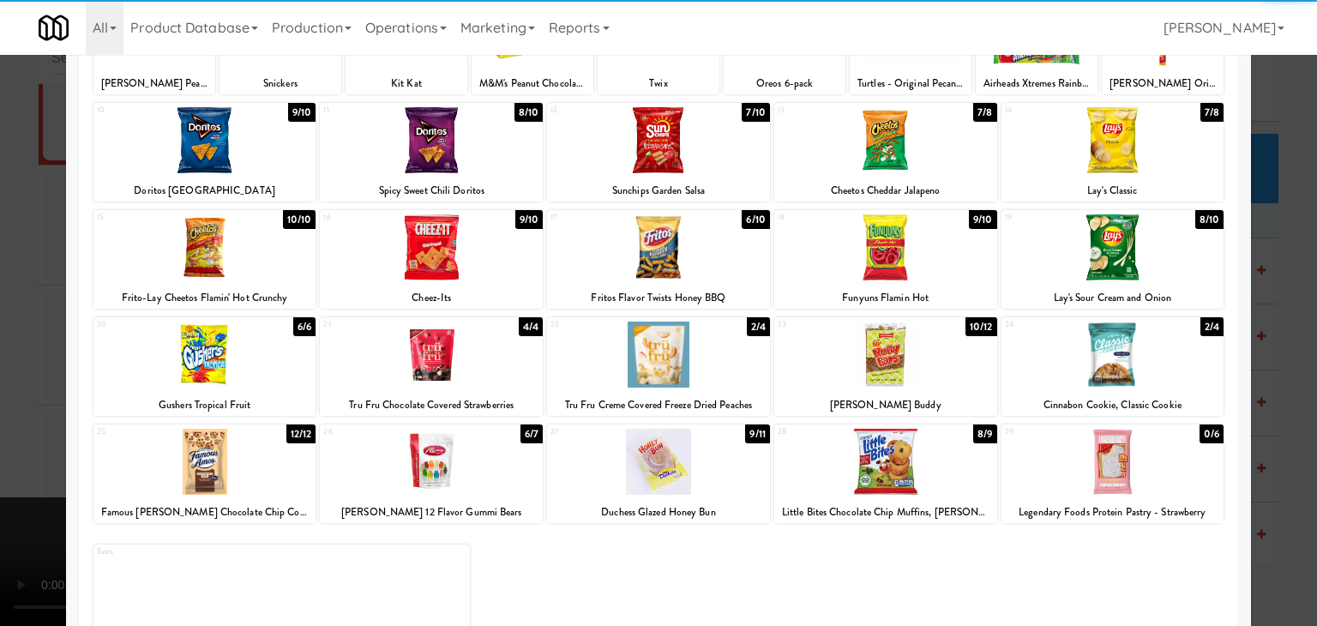
drag, startPoint x: 1122, startPoint y: 362, endPoint x: 1183, endPoint y: 378, distance: 63.0
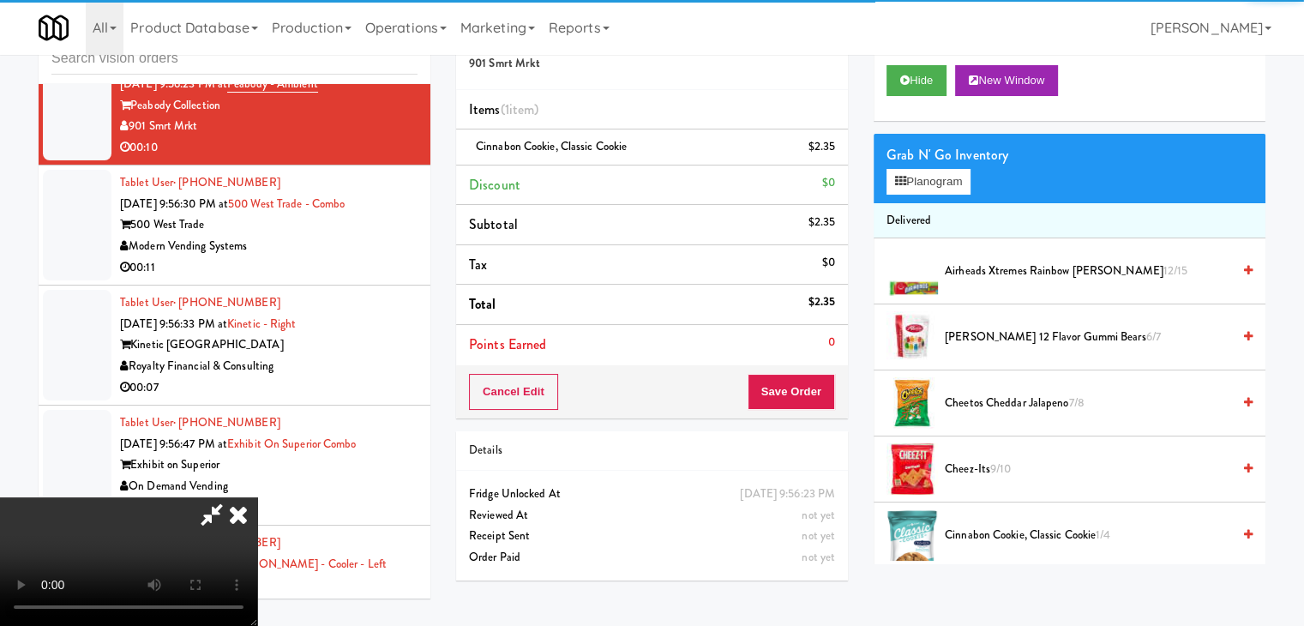
drag, startPoint x: 543, startPoint y: 399, endPoint x: 555, endPoint y: 405, distance: 14.6
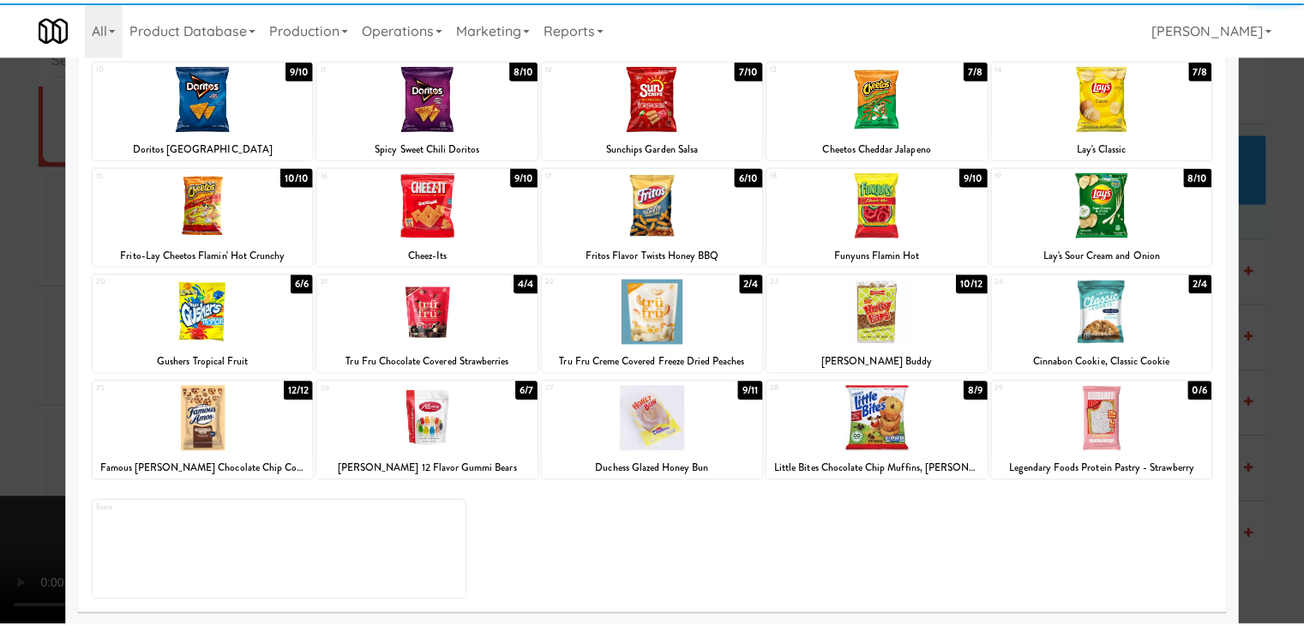
scroll to position [216, 0]
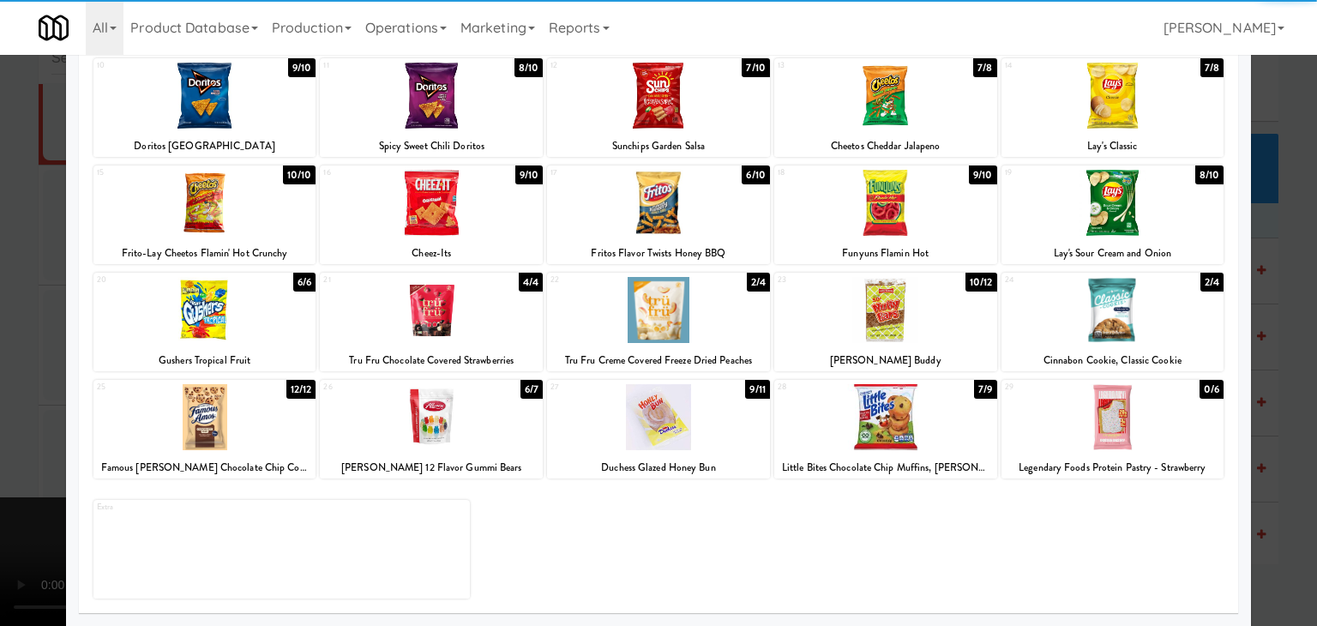
drag, startPoint x: 0, startPoint y: 412, endPoint x: 196, endPoint y: 411, distance: 196.3
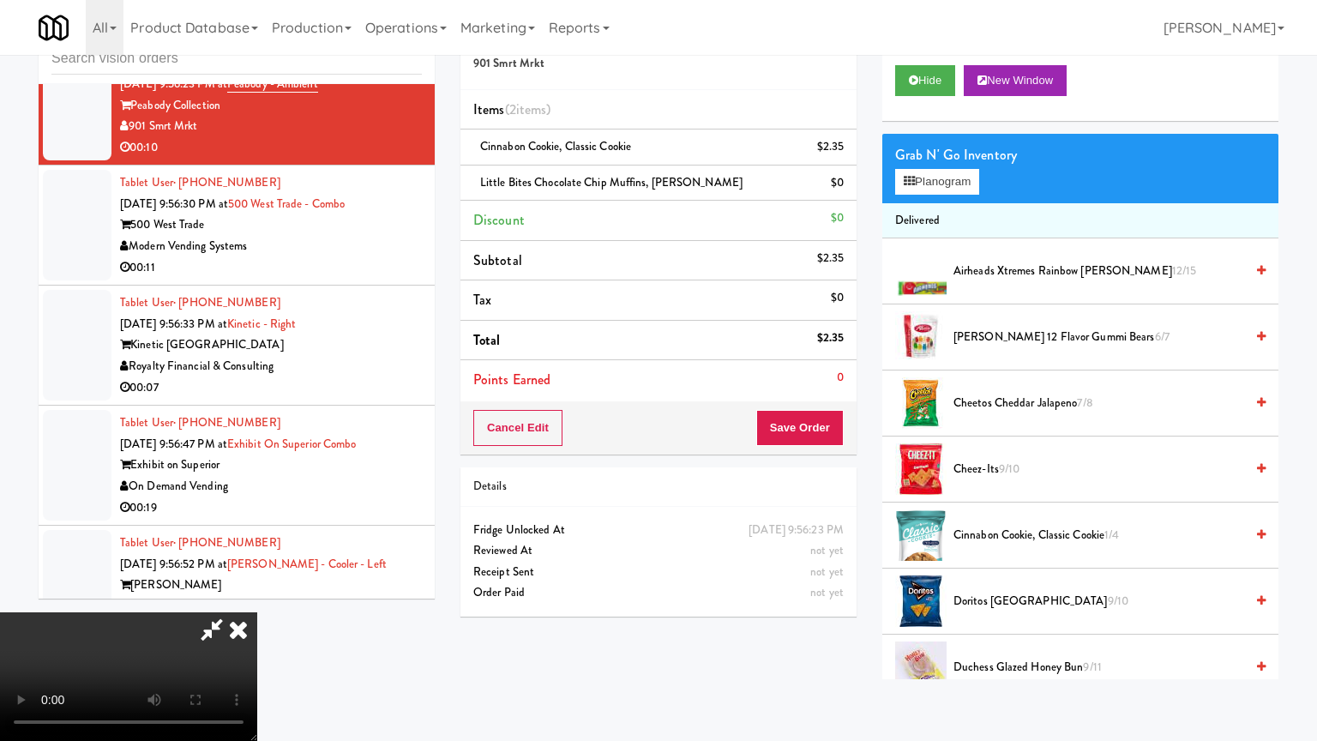
drag, startPoint x: 916, startPoint y: 555, endPoint x: 902, endPoint y: 448, distance: 108.0
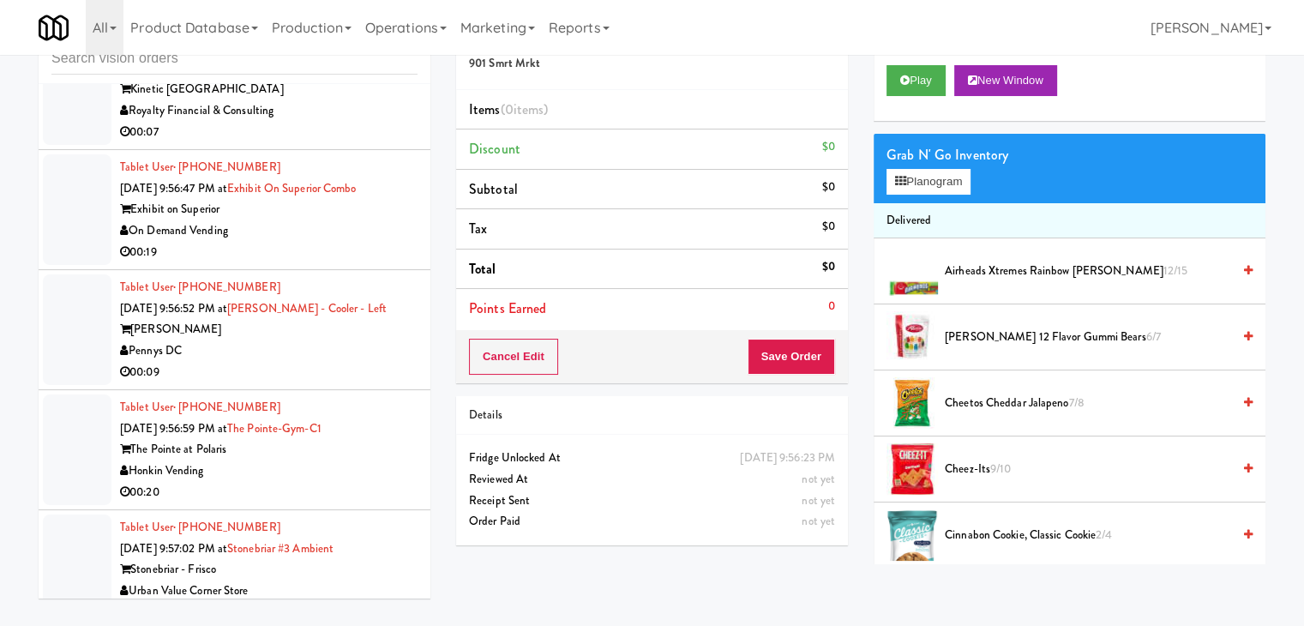
scroll to position [18862, 0]
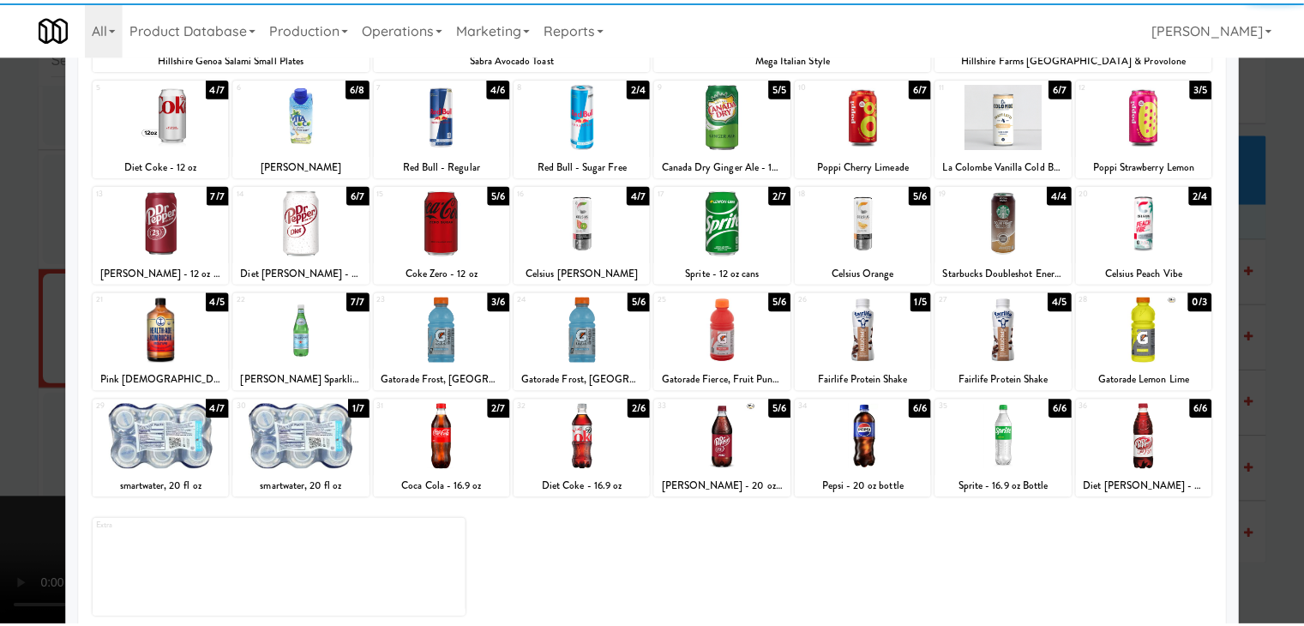
scroll to position [216, 0]
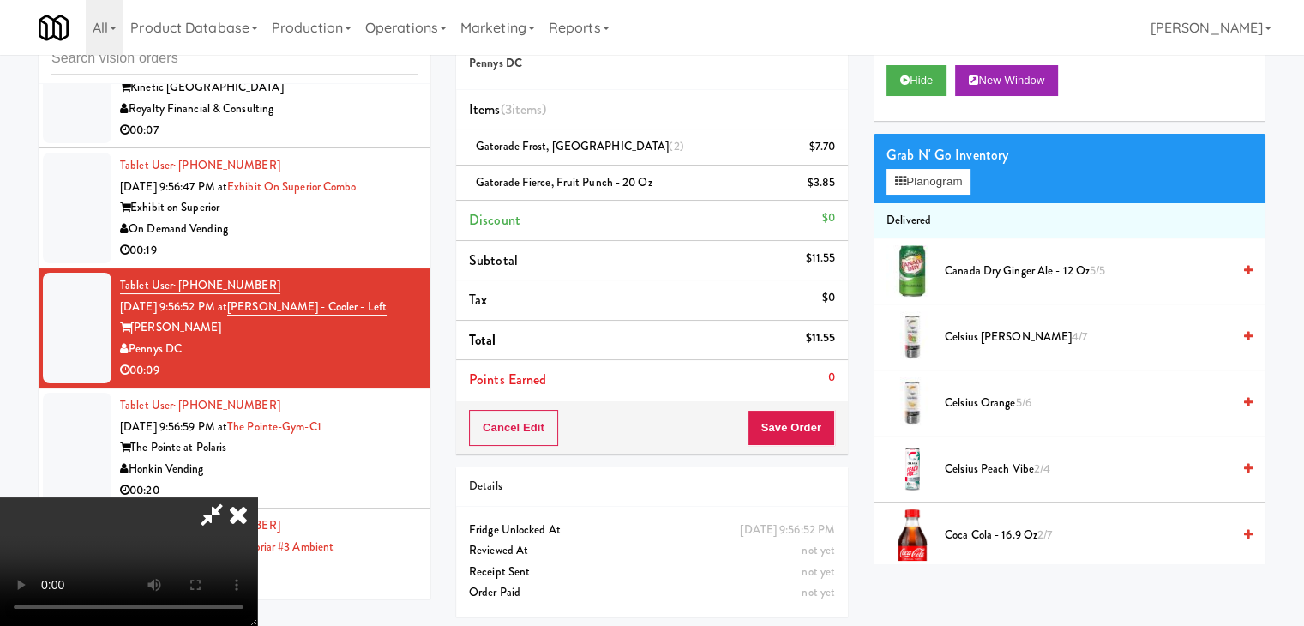
drag, startPoint x: 410, startPoint y: 434, endPoint x: 453, endPoint y: 447, distance: 45.0
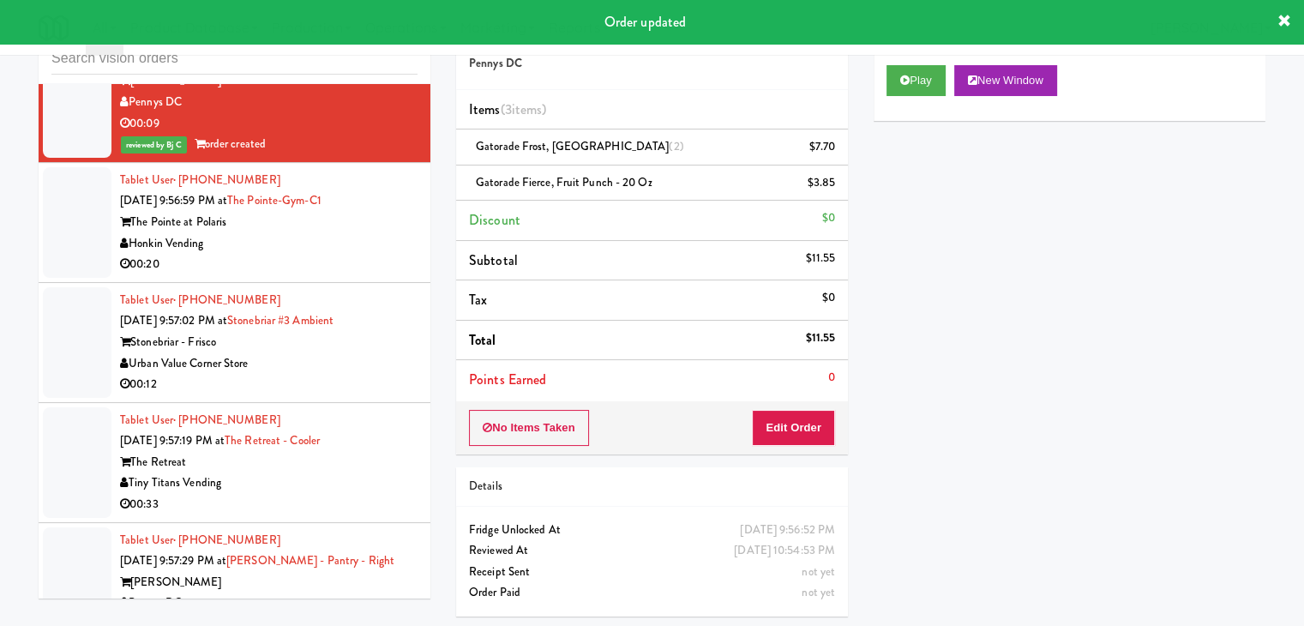
scroll to position [19120, 0]
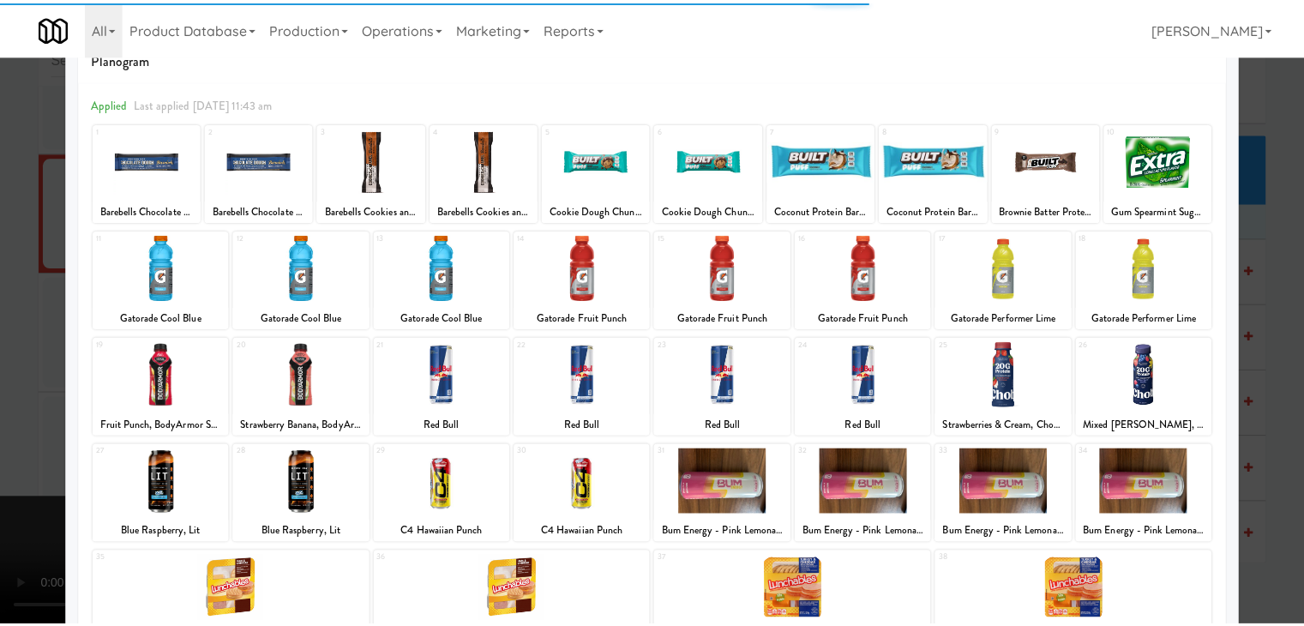
scroll to position [86, 0]
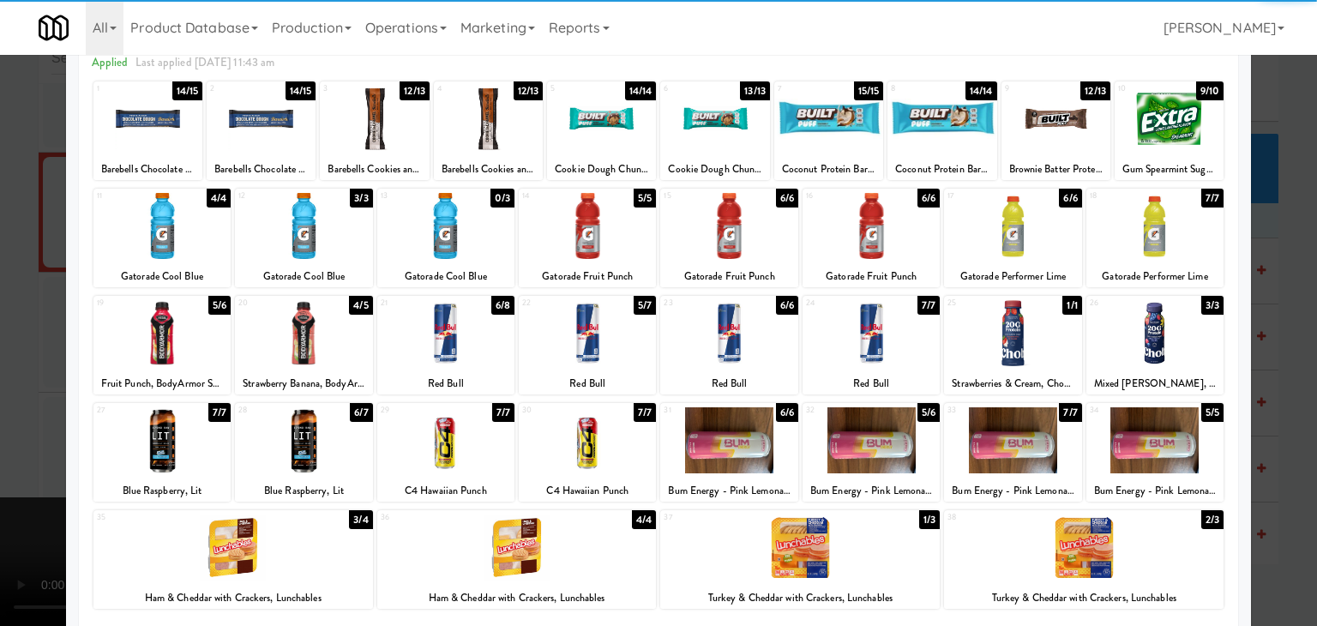
drag, startPoint x: 324, startPoint y: 346, endPoint x: 0, endPoint y: 347, distance: 324.0
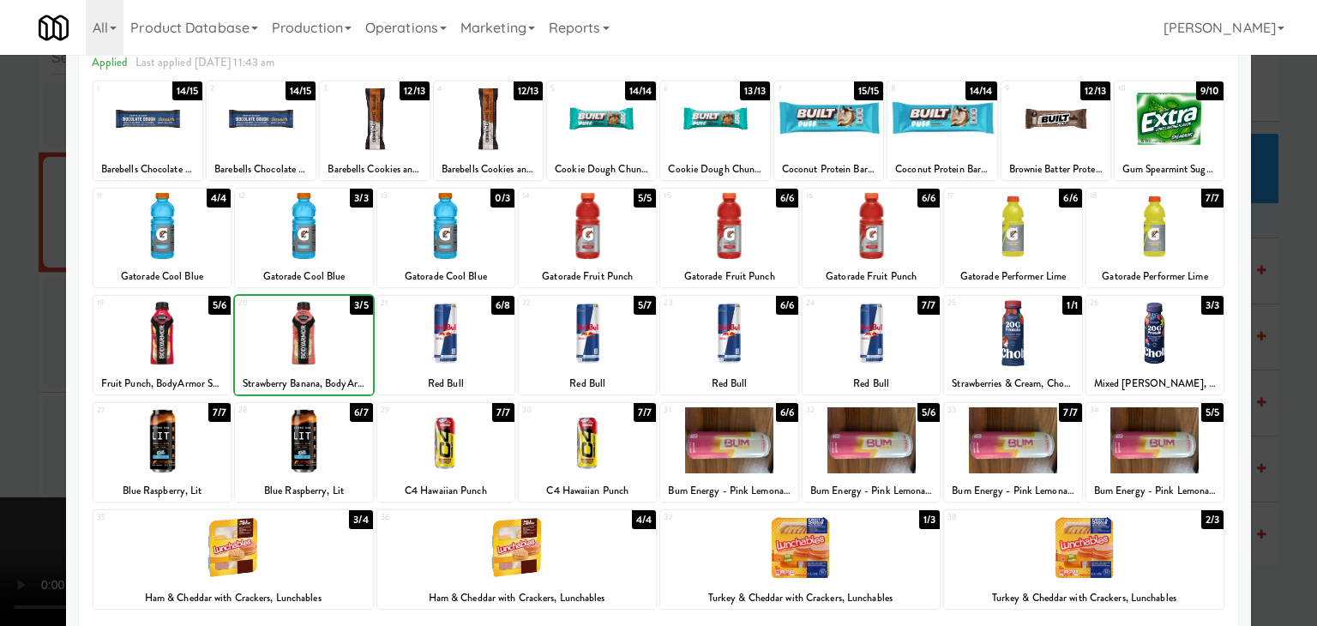
drag, startPoint x: 0, startPoint y: 347, endPoint x: 370, endPoint y: 347, distance: 370.3
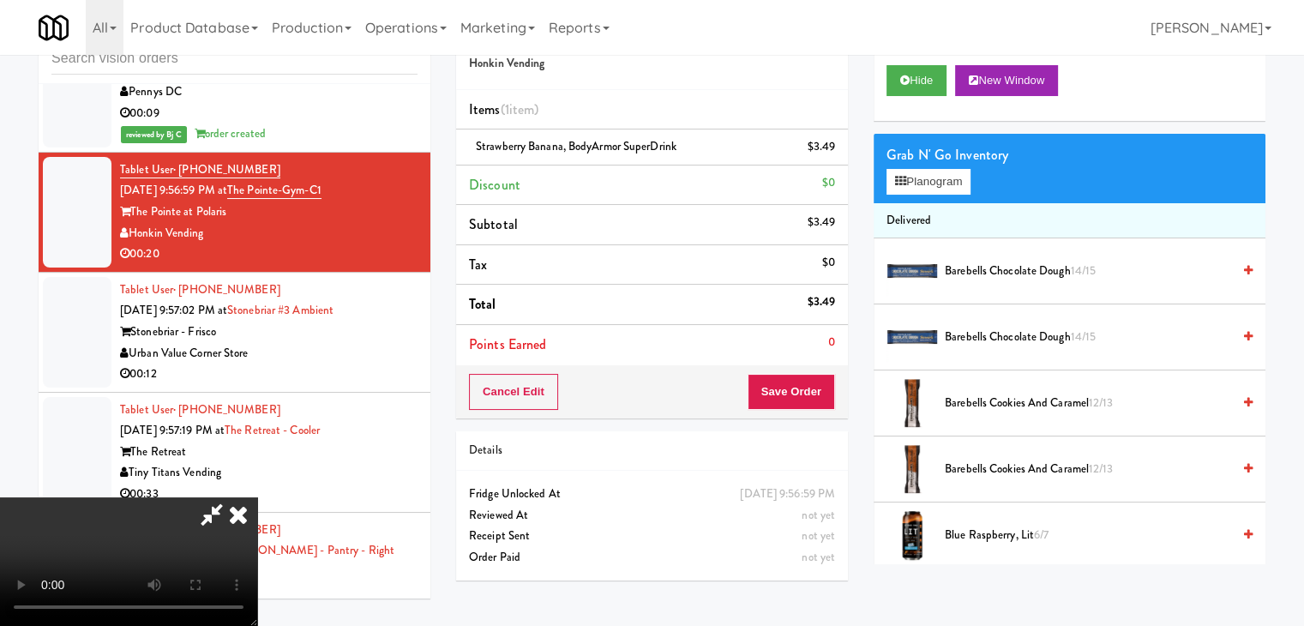
drag, startPoint x: 641, startPoint y: 360, endPoint x: 646, endPoint y: 368, distance: 9.3
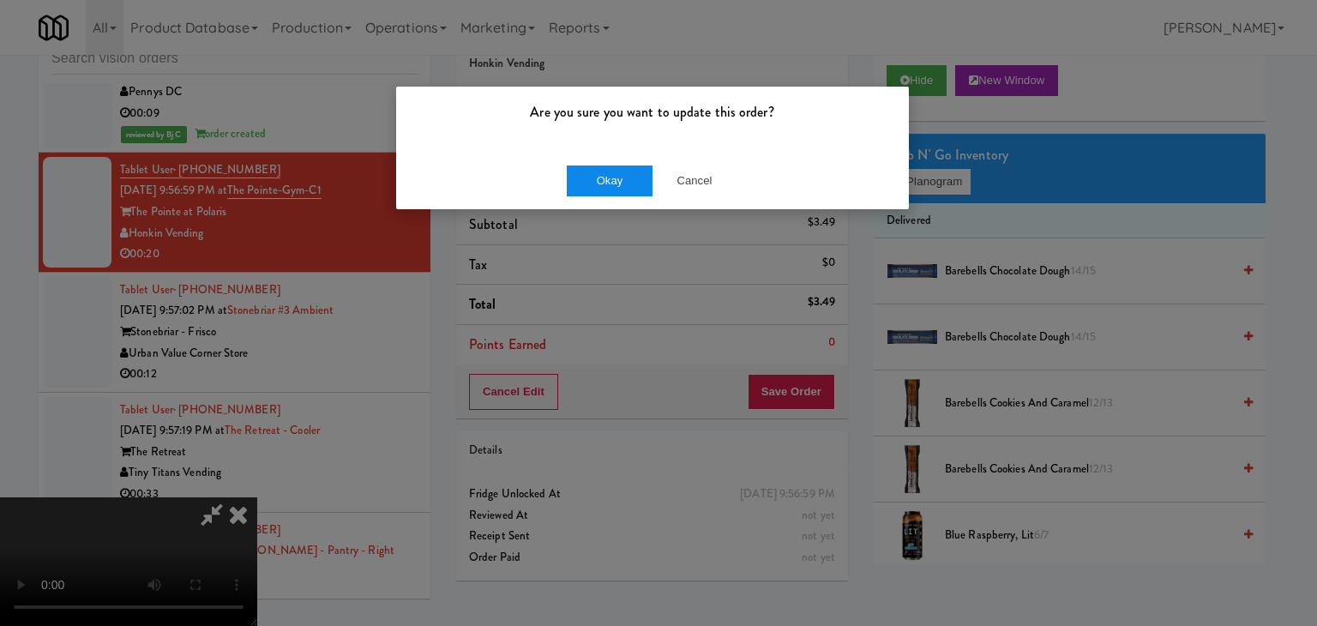
drag, startPoint x: 610, startPoint y: 158, endPoint x: 606, endPoint y: 186, distance: 28.6
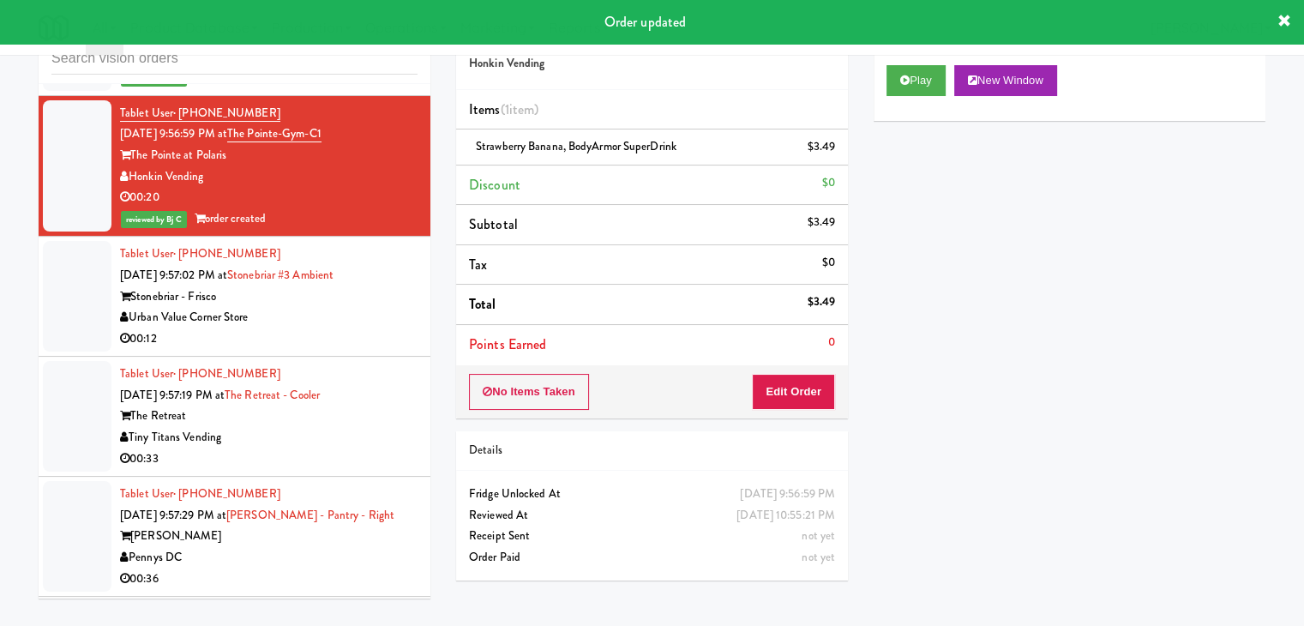
scroll to position [19205, 0]
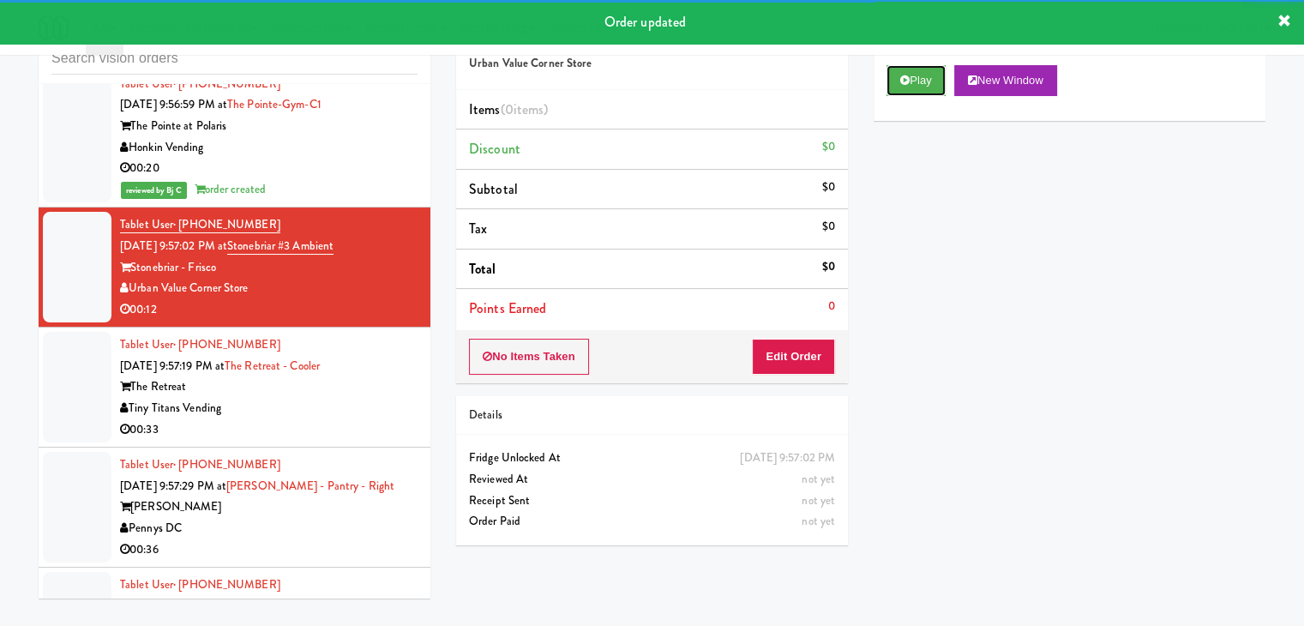
drag, startPoint x: 911, startPoint y: 76, endPoint x: 915, endPoint y: 144, distance: 67.8
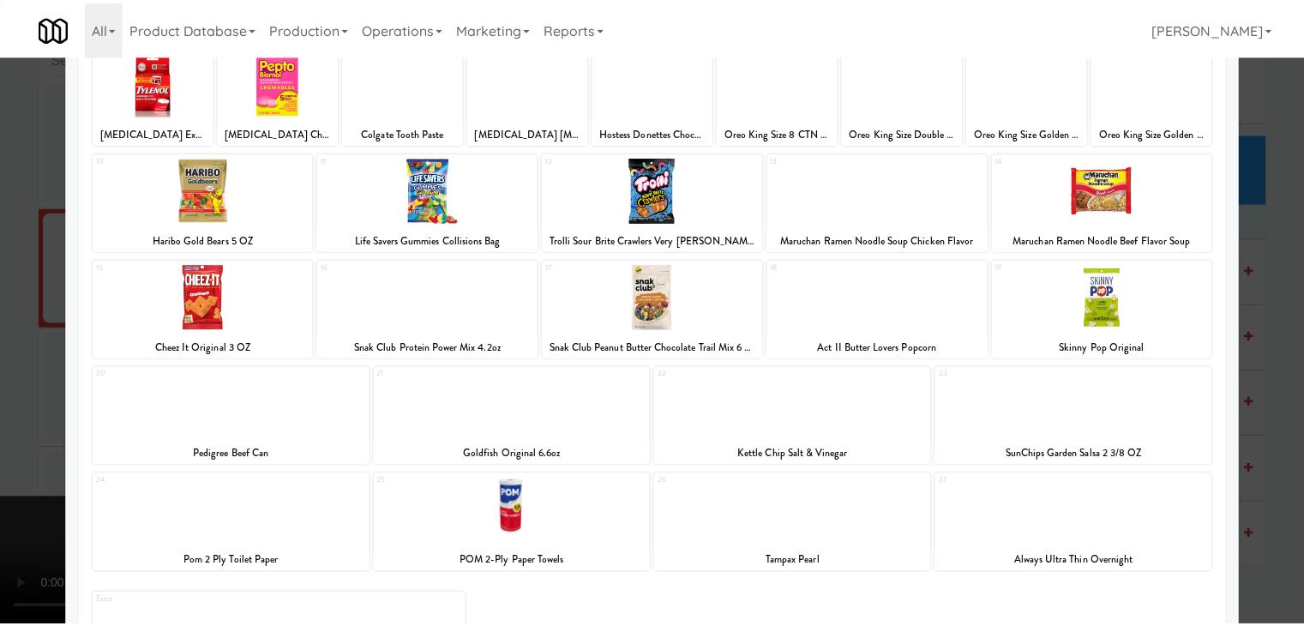
scroll to position [216, 0]
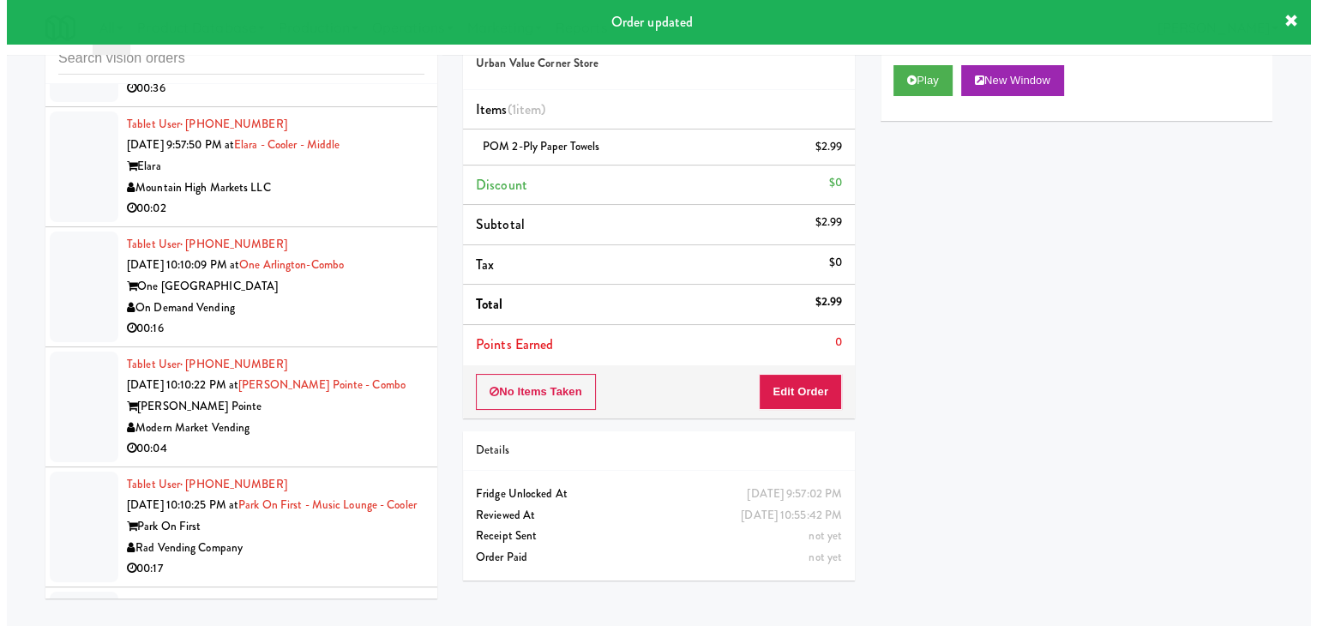
scroll to position [19720, 0]
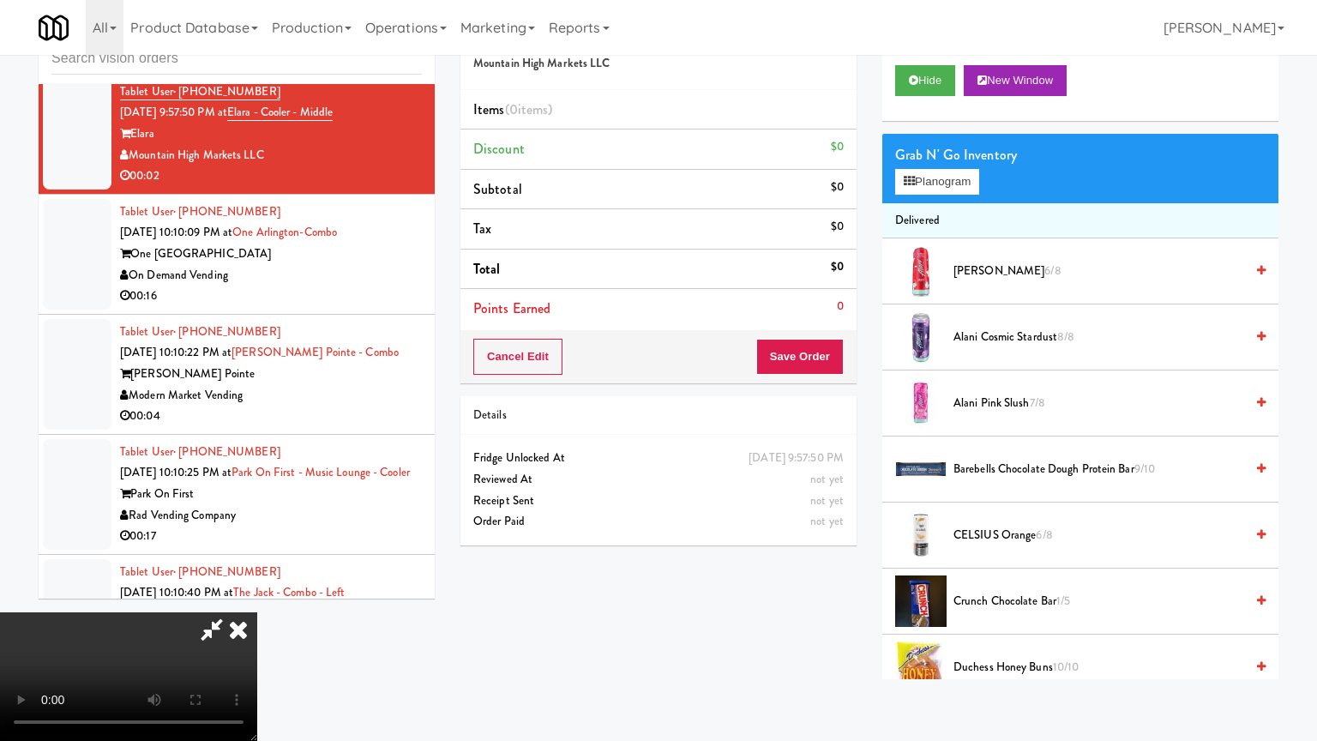
drag, startPoint x: 706, startPoint y: 524, endPoint x: 823, endPoint y: 320, distance: 235.0
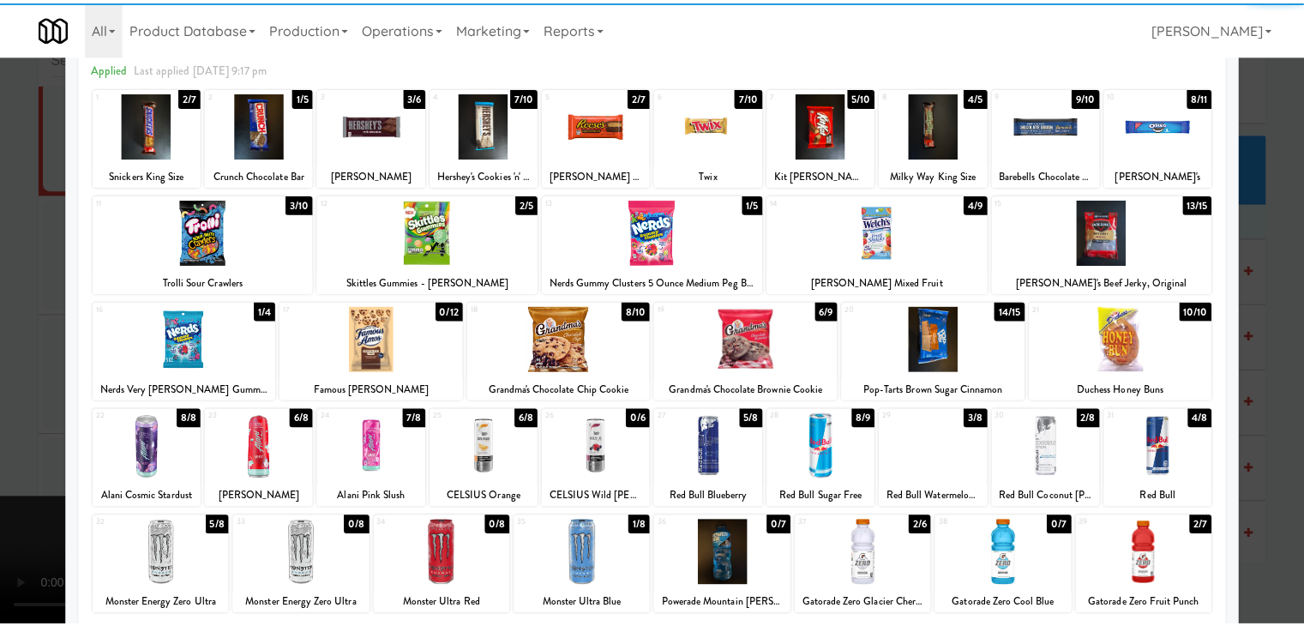
scroll to position [171, 0]
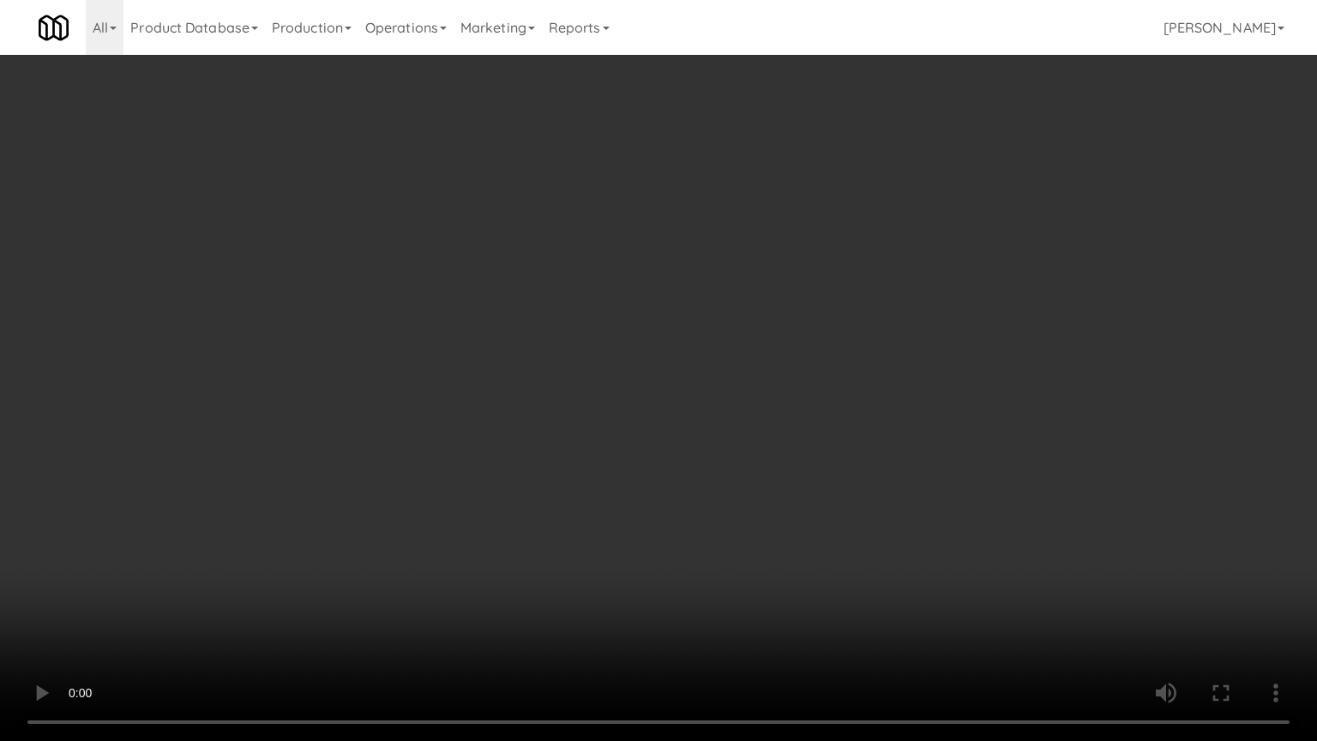
drag, startPoint x: 794, startPoint y: 521, endPoint x: 820, endPoint y: 339, distance: 183.5
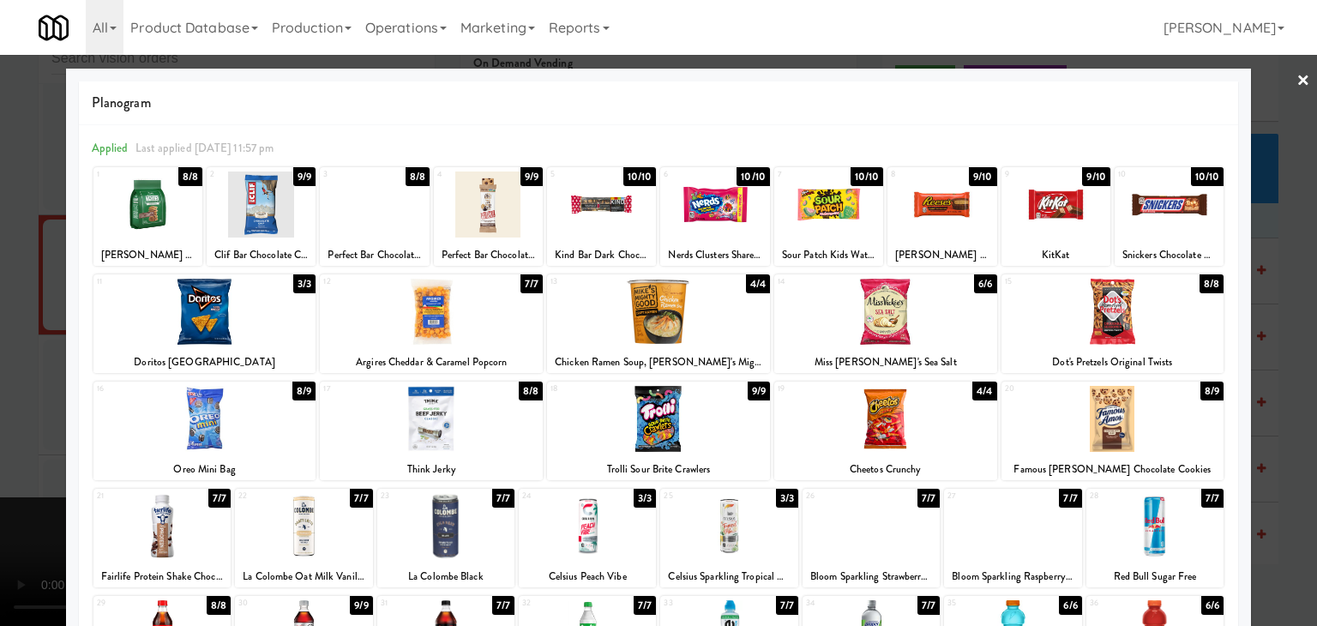
drag, startPoint x: 707, startPoint y: 200, endPoint x: 625, endPoint y: 241, distance: 92.0
drag, startPoint x: 14, startPoint y: 255, endPoint x: 552, endPoint y: 344, distance: 545.5
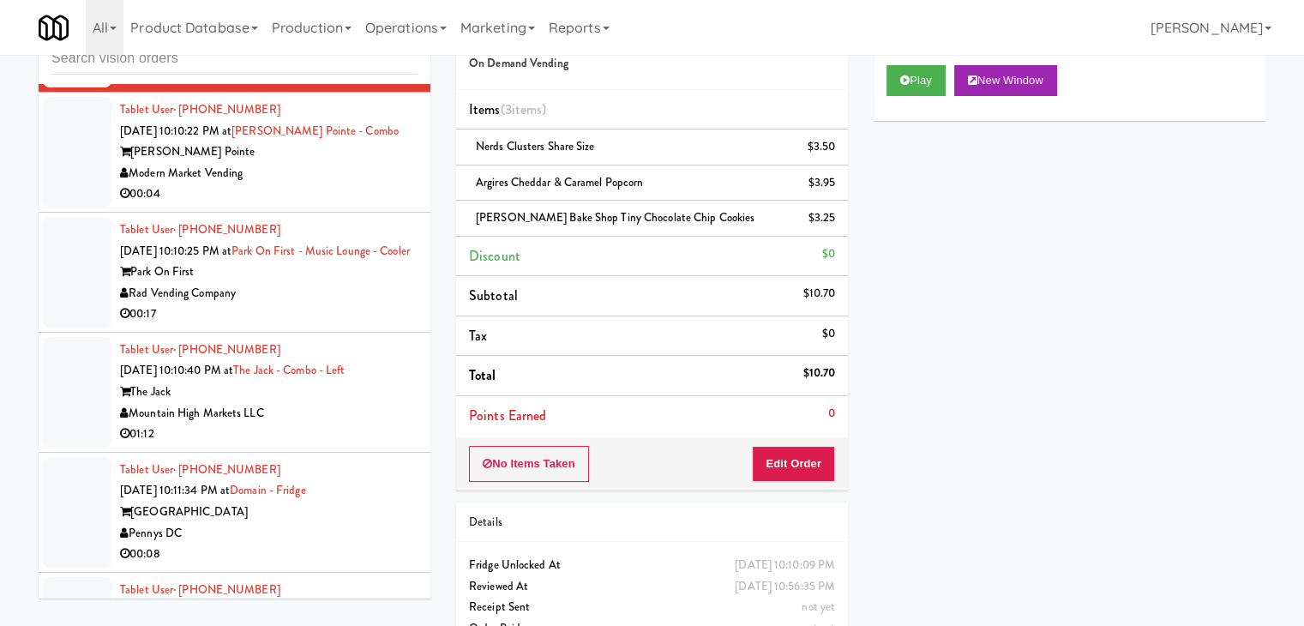
scroll to position [19977, 0]
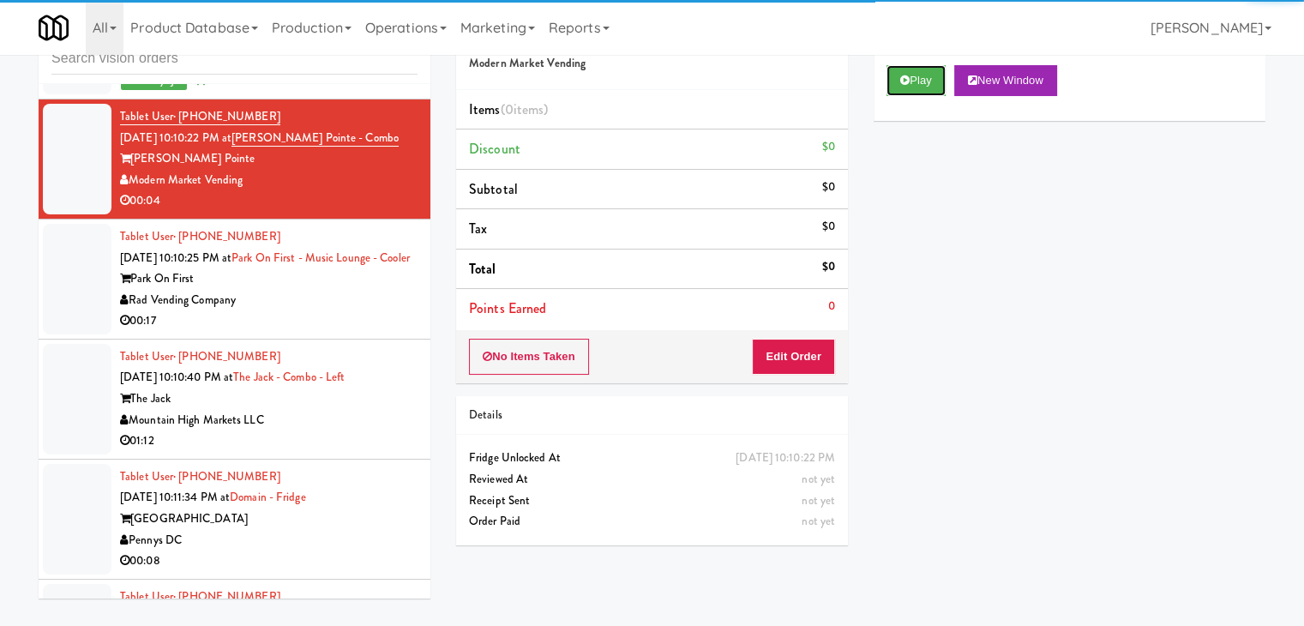
drag, startPoint x: 908, startPoint y: 82, endPoint x: 886, endPoint y: 197, distance: 117.0
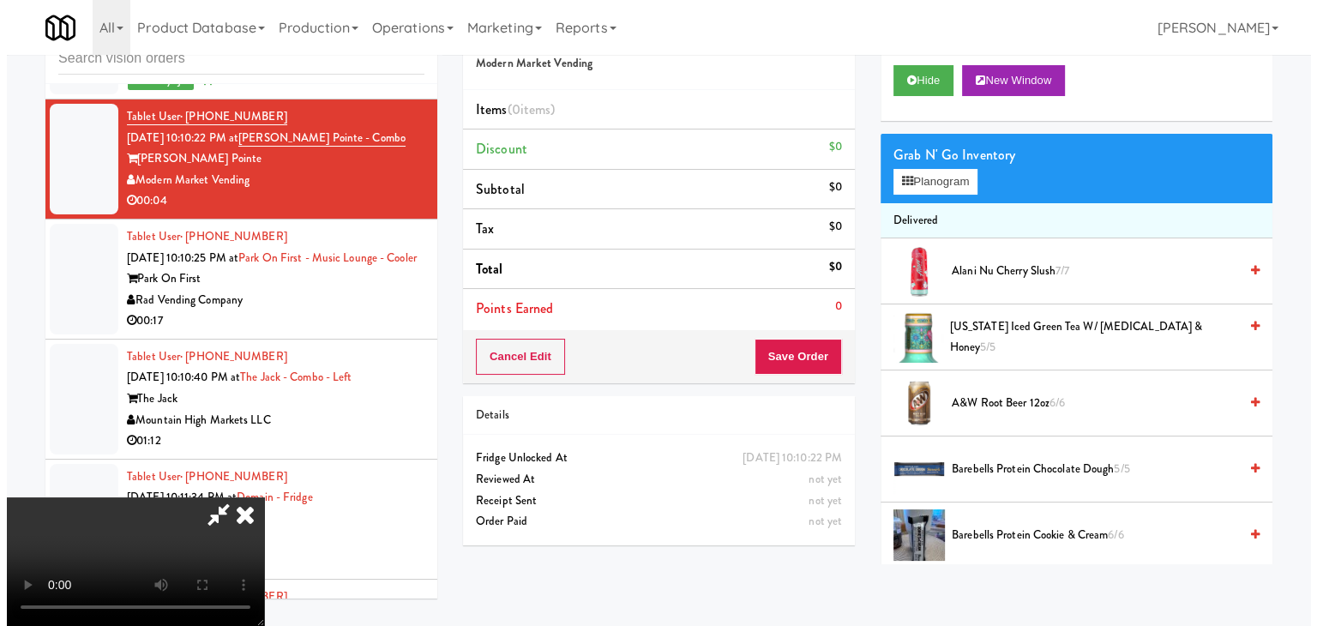
scroll to position [241, 0]
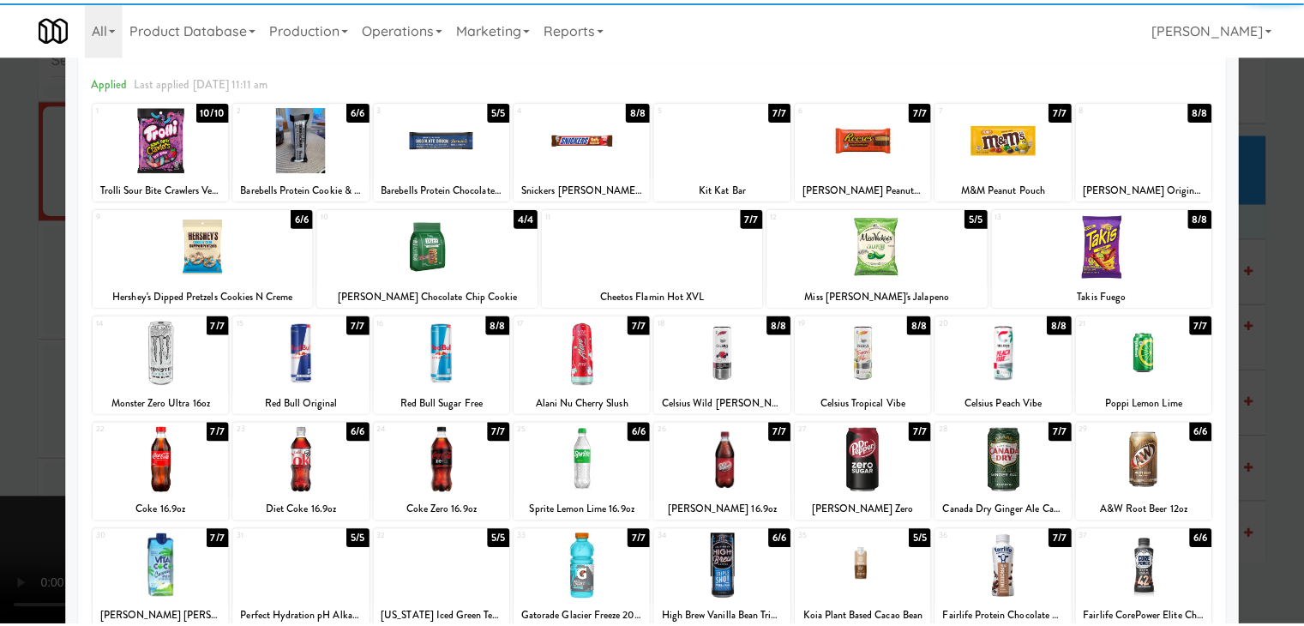
scroll to position [171, 0]
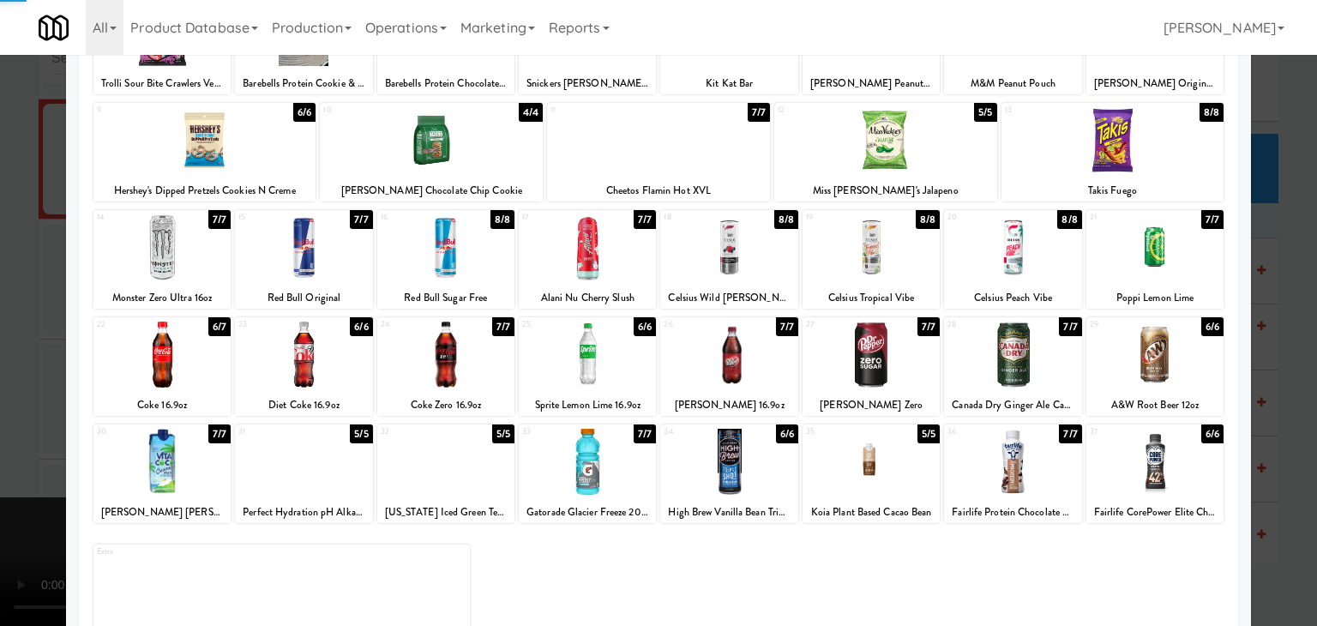
drag, startPoint x: 106, startPoint y: 378, endPoint x: 145, endPoint y: 376, distance: 38.6
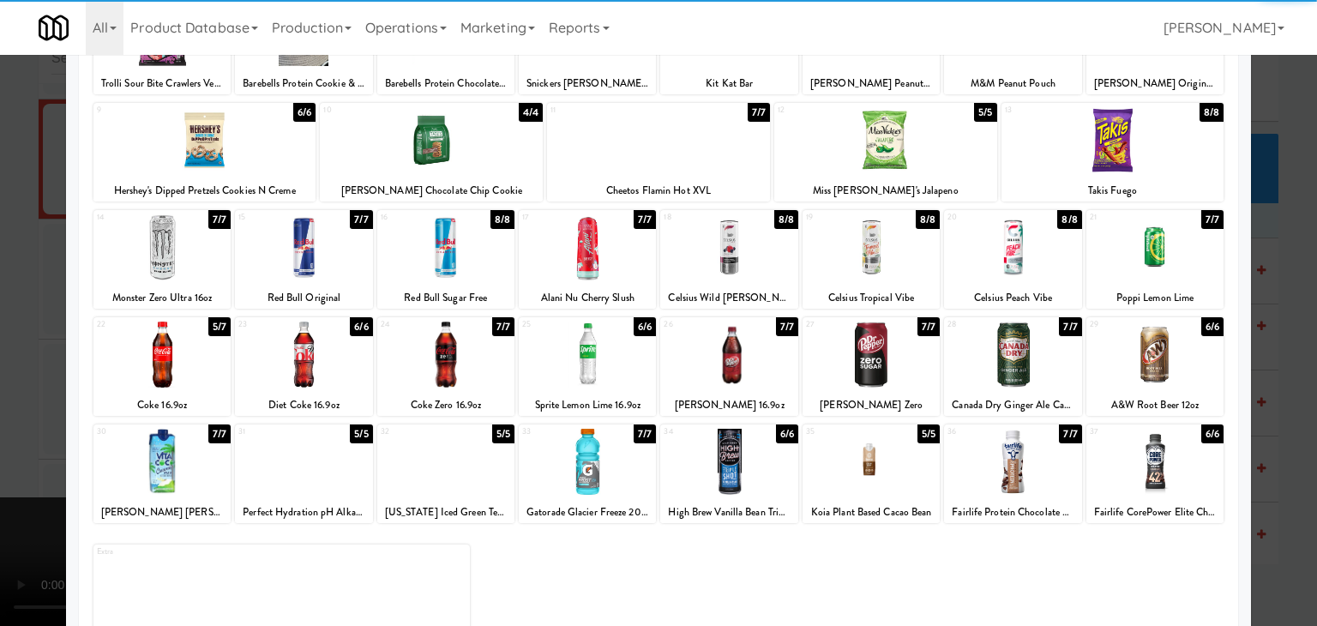
drag, startPoint x: 0, startPoint y: 371, endPoint x: 381, endPoint y: 318, distance: 384.3
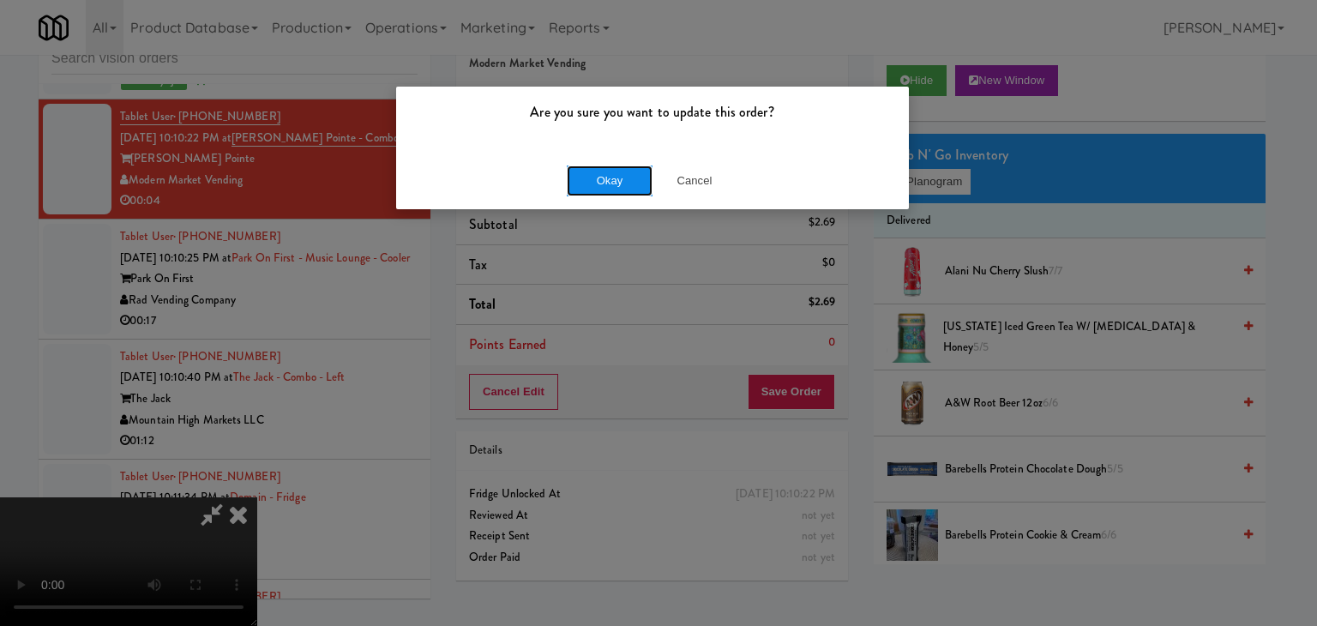
drag, startPoint x: 614, startPoint y: 177, endPoint x: 615, endPoint y: 186, distance: 8.6
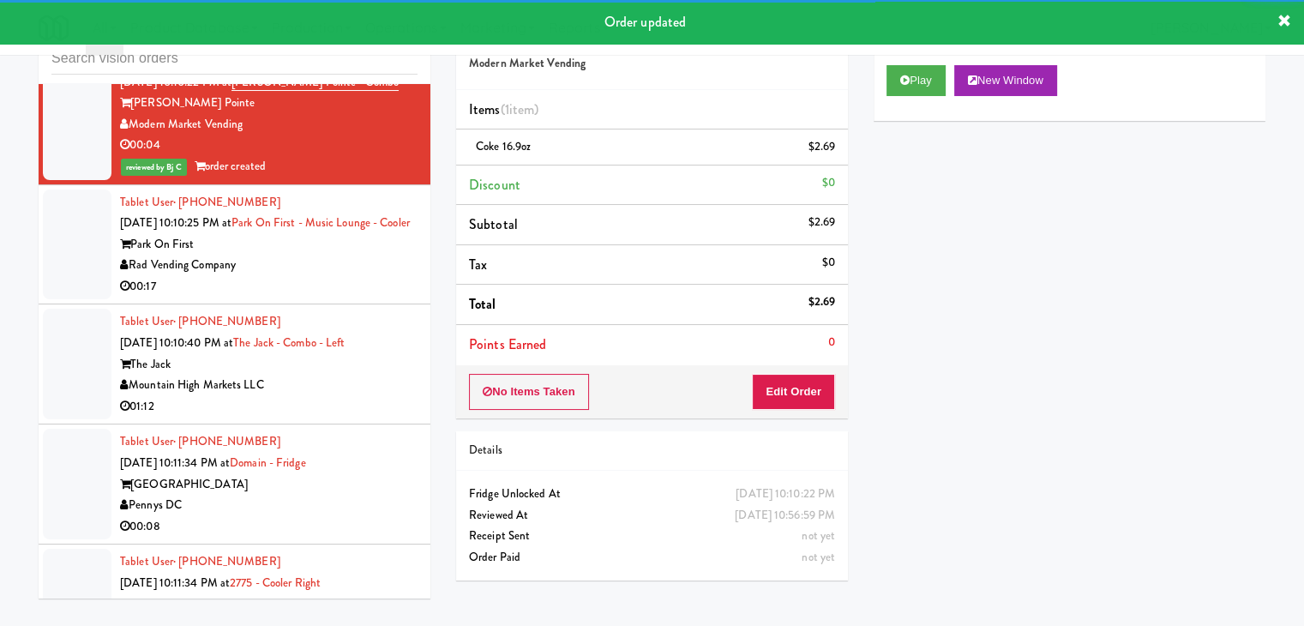
scroll to position [20063, 0]
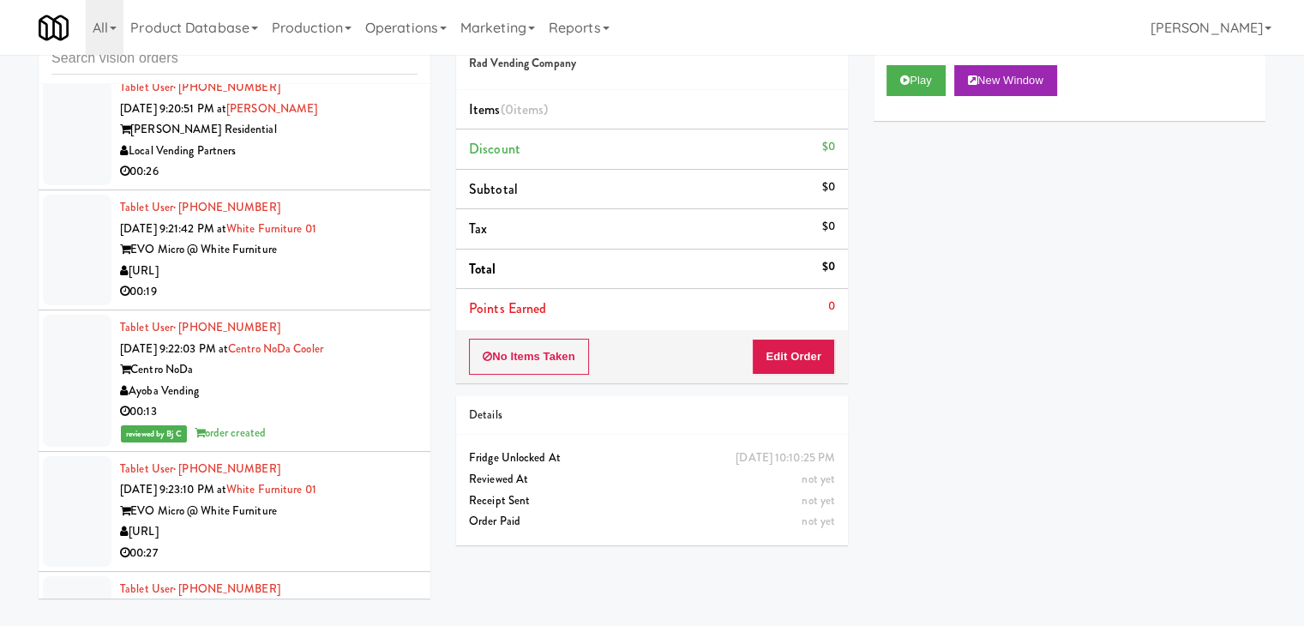
scroll to position [20316, 0]
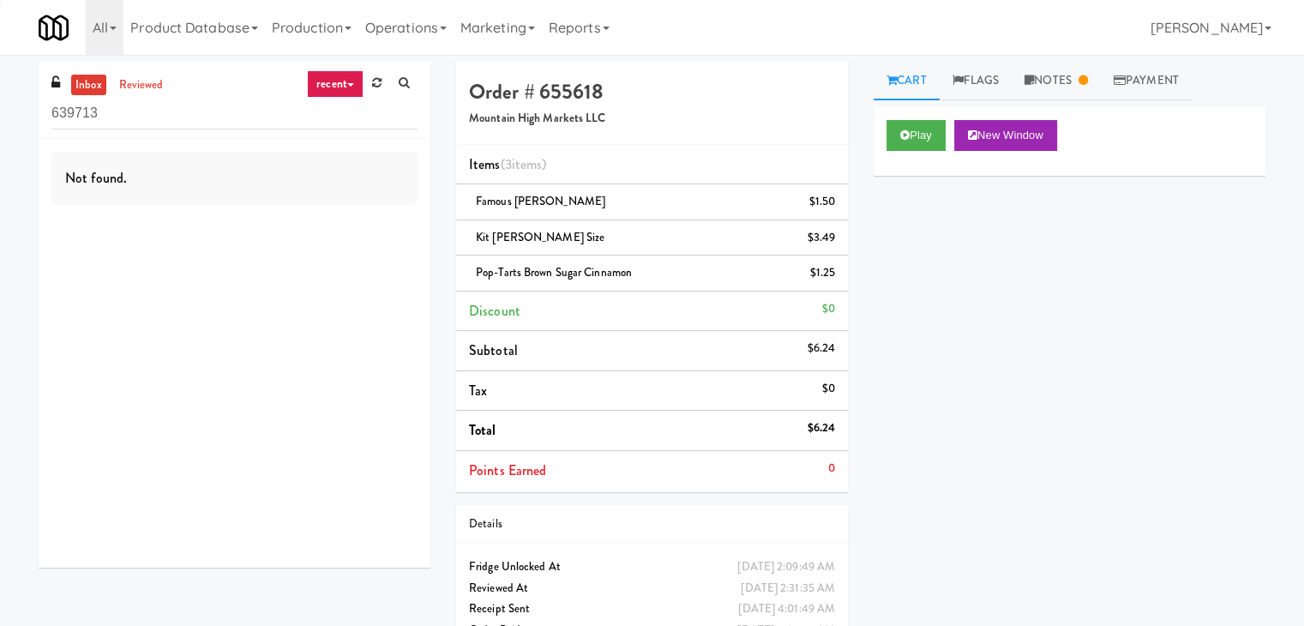
click at [234, 125] on input "639713" at bounding box center [234, 114] width 366 height 32
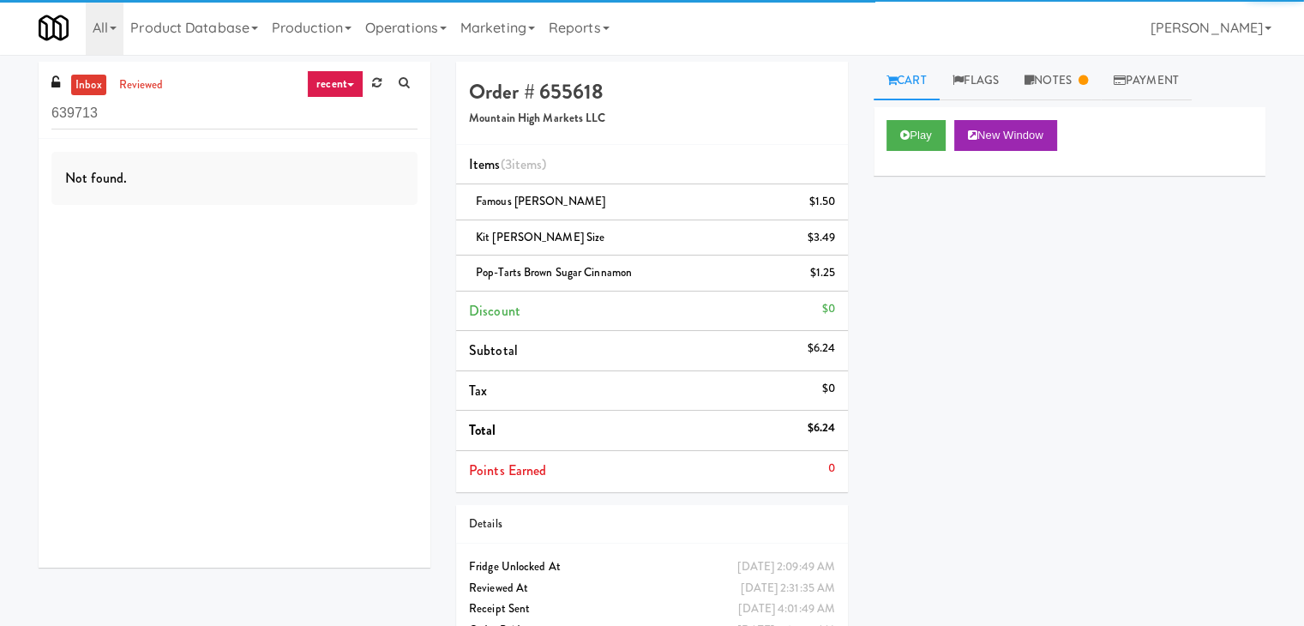
drag, startPoint x: 198, startPoint y: 125, endPoint x: 0, endPoint y: 125, distance: 198.0
click at [0, 125] on div "inbox reviewed recent all unclear take inventory issue suspicious failed recent…" at bounding box center [652, 364] width 1304 height 605
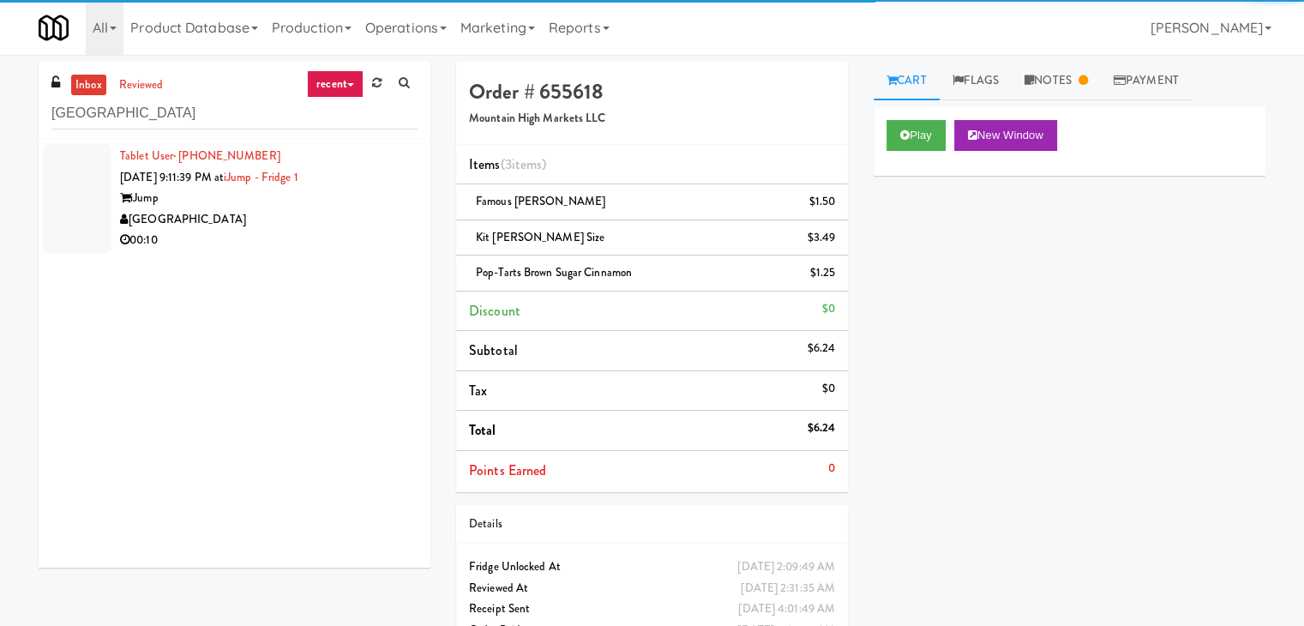
type input "[GEOGRAPHIC_DATA]"
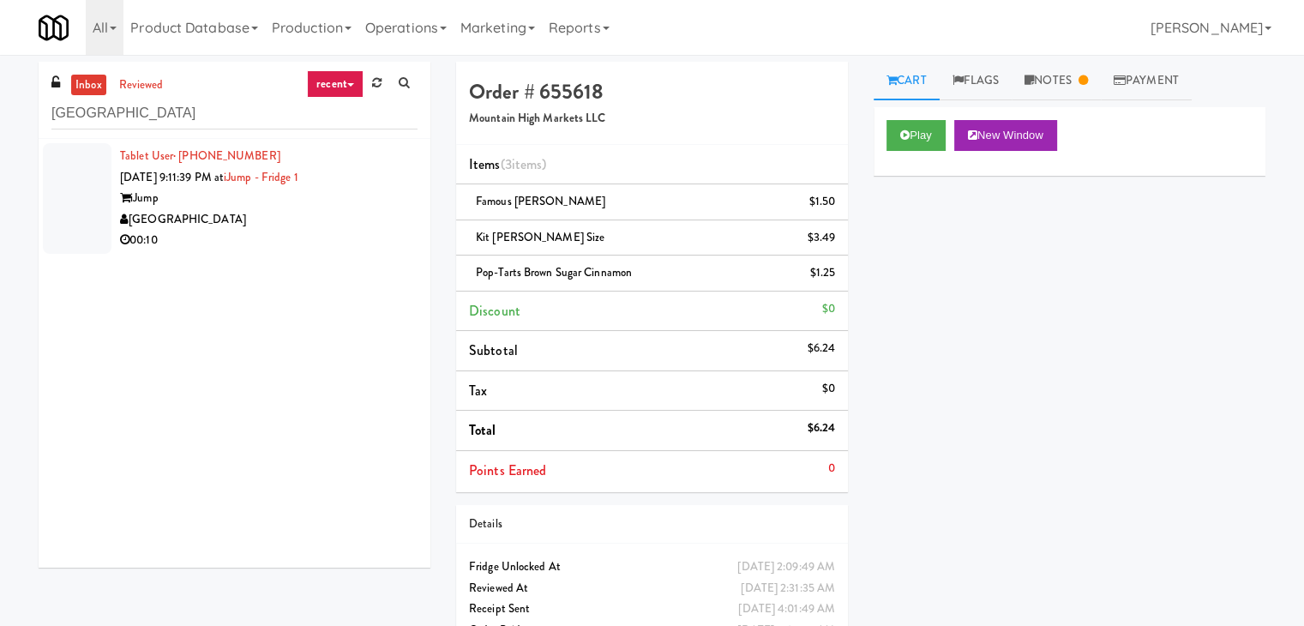
click at [300, 215] on div "[GEOGRAPHIC_DATA]" at bounding box center [268, 219] width 297 height 21
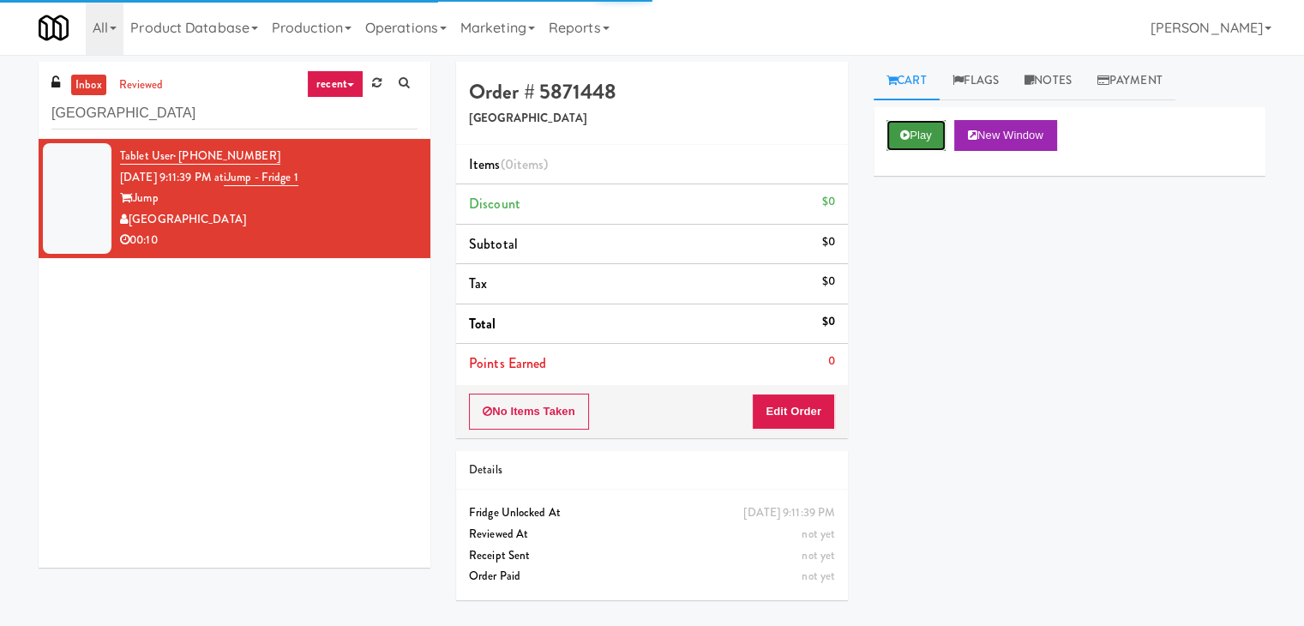
click at [936, 135] on button "Play" at bounding box center [915, 135] width 59 height 31
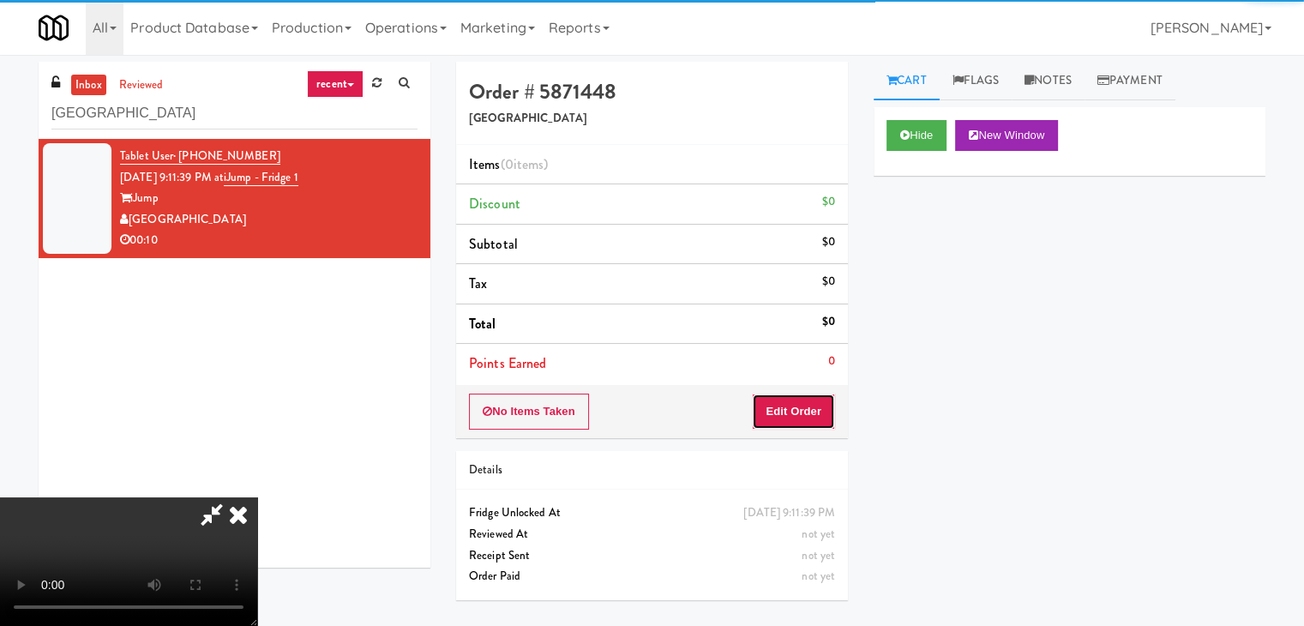
click at [809, 404] on button "Edit Order" at bounding box center [793, 411] width 83 height 36
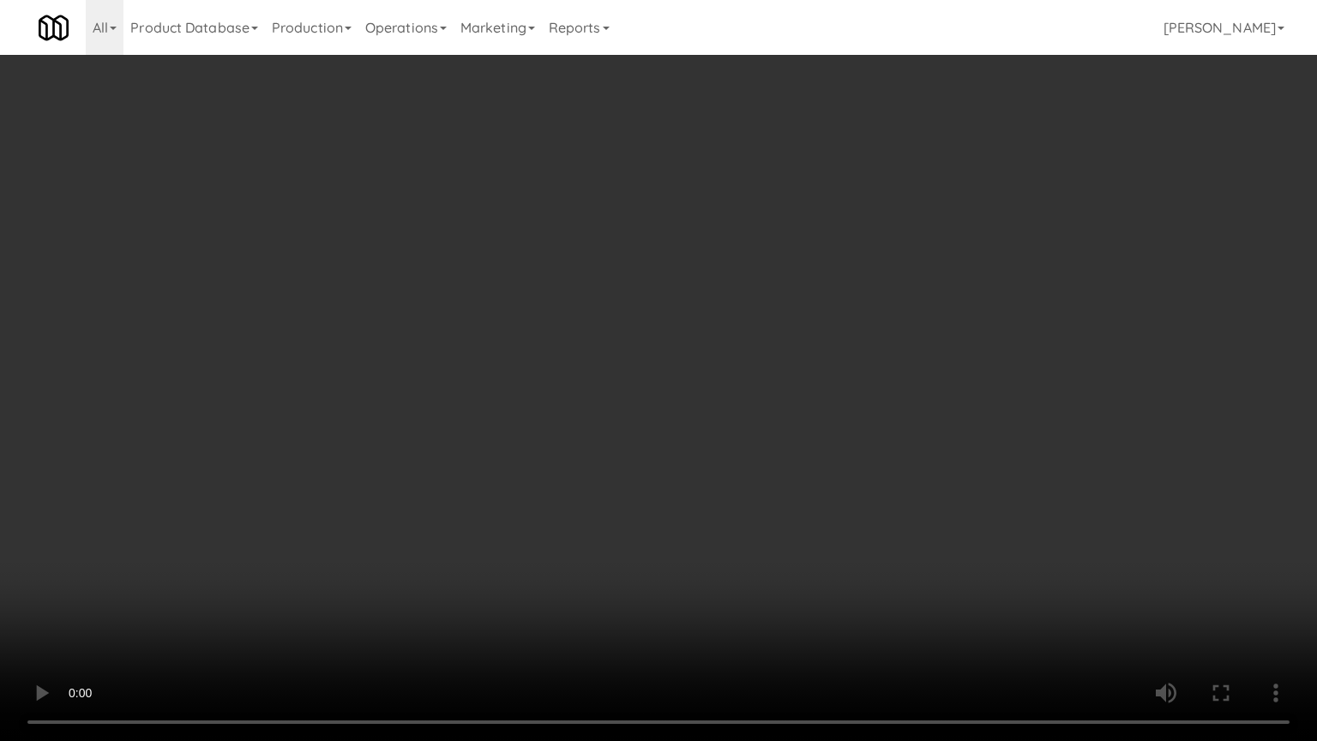
click at [946, 545] on video at bounding box center [658, 370] width 1317 height 741
click at [958, 545] on video at bounding box center [658, 370] width 1317 height 741
click at [976, 558] on video at bounding box center [658, 370] width 1317 height 741
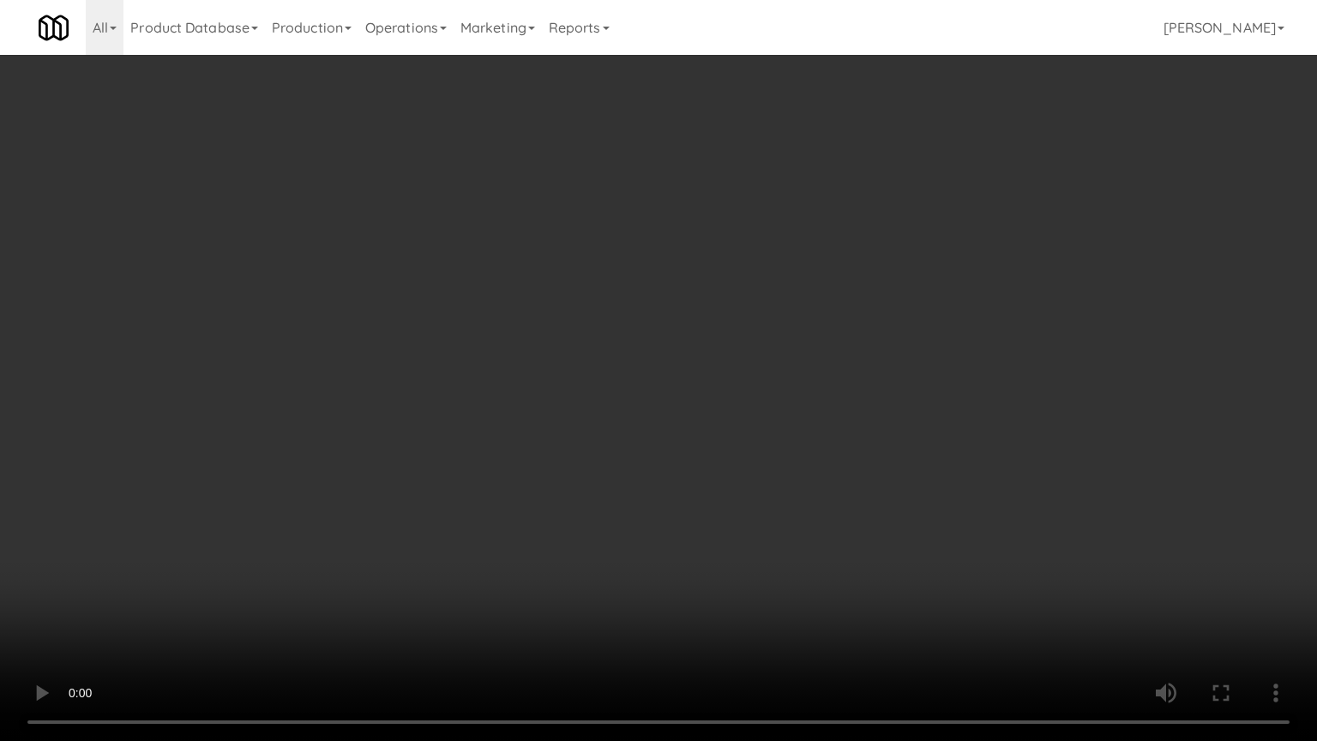
click at [976, 558] on video at bounding box center [658, 370] width 1317 height 741
click at [981, 561] on video at bounding box center [658, 370] width 1317 height 741
click at [886, 555] on video at bounding box center [658, 370] width 1317 height 741
click at [910, 506] on video at bounding box center [658, 370] width 1317 height 741
drag, startPoint x: 910, startPoint y: 506, endPoint x: 912, endPoint y: 323, distance: 182.6
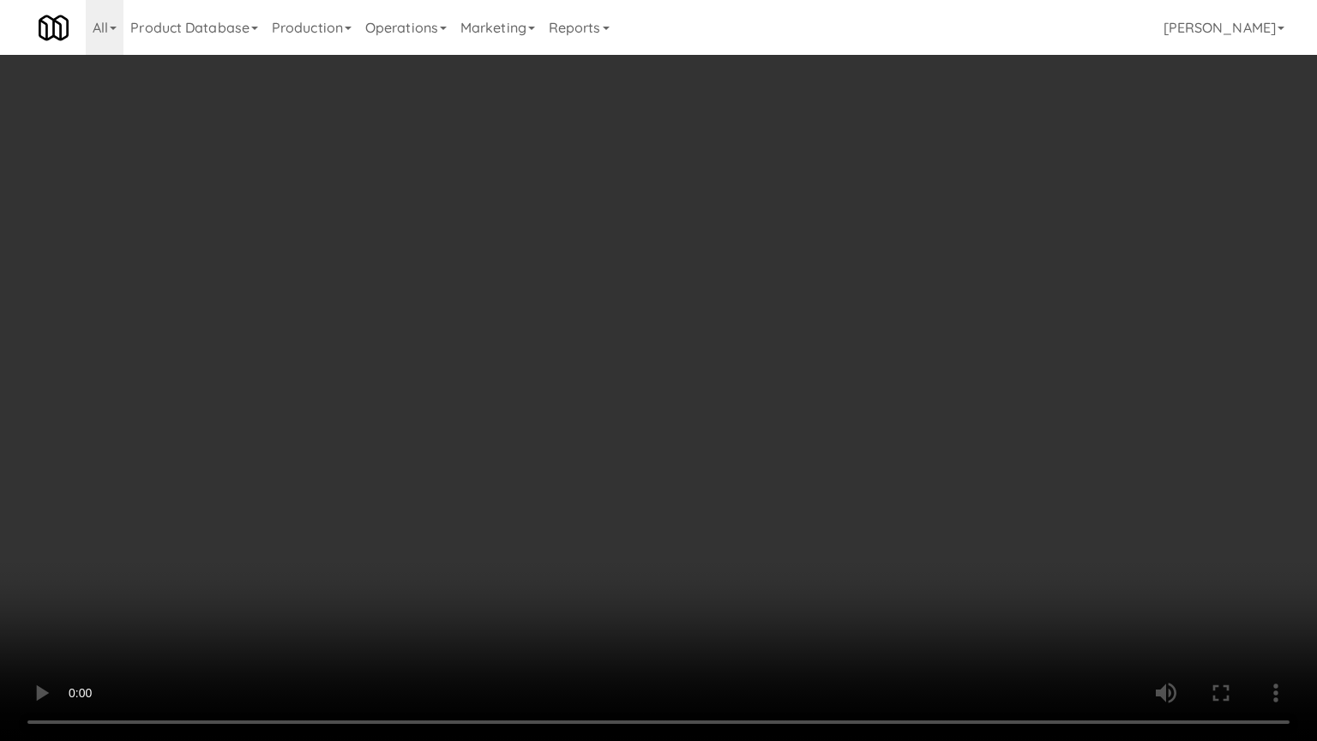
click at [910, 505] on video at bounding box center [658, 370] width 1317 height 741
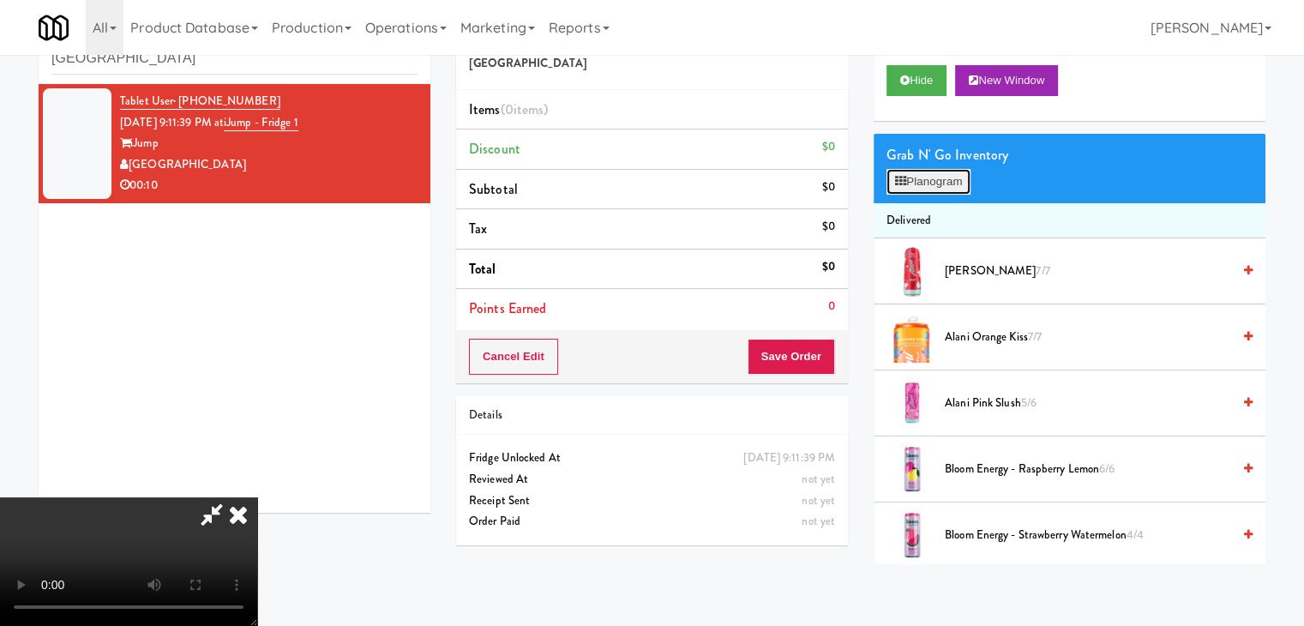
click at [946, 169] on button "Planogram" at bounding box center [928, 182] width 84 height 26
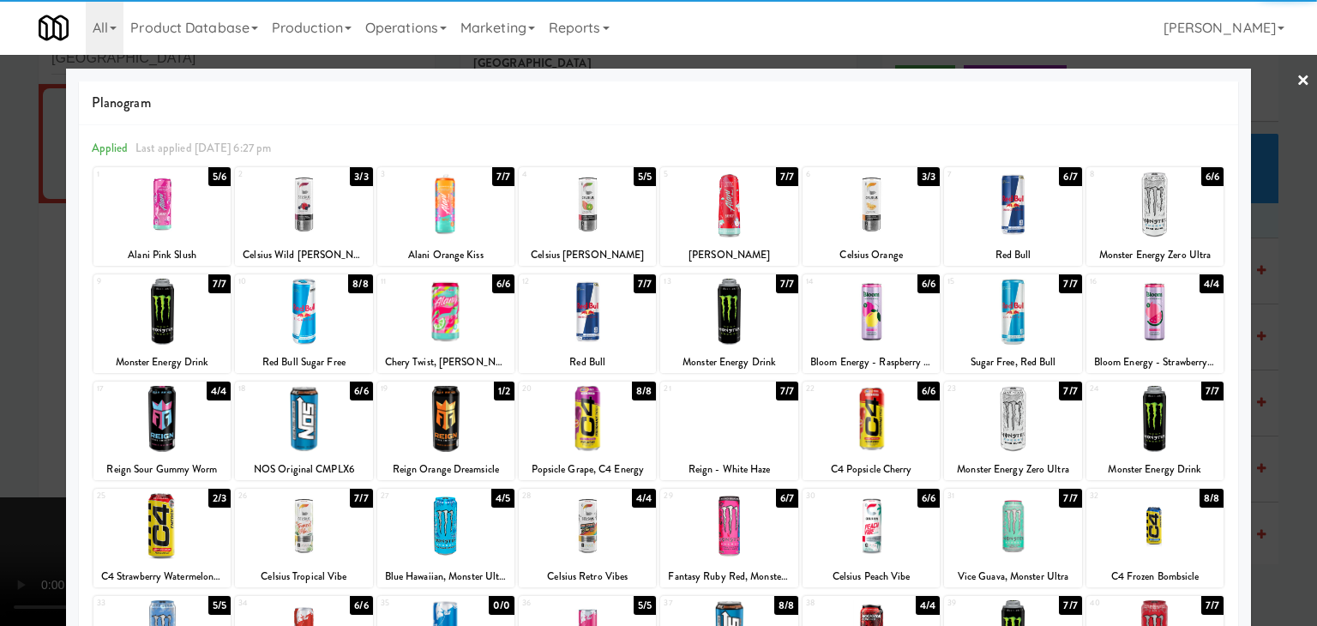
click at [1009, 215] on div at bounding box center [1012, 204] width 137 height 66
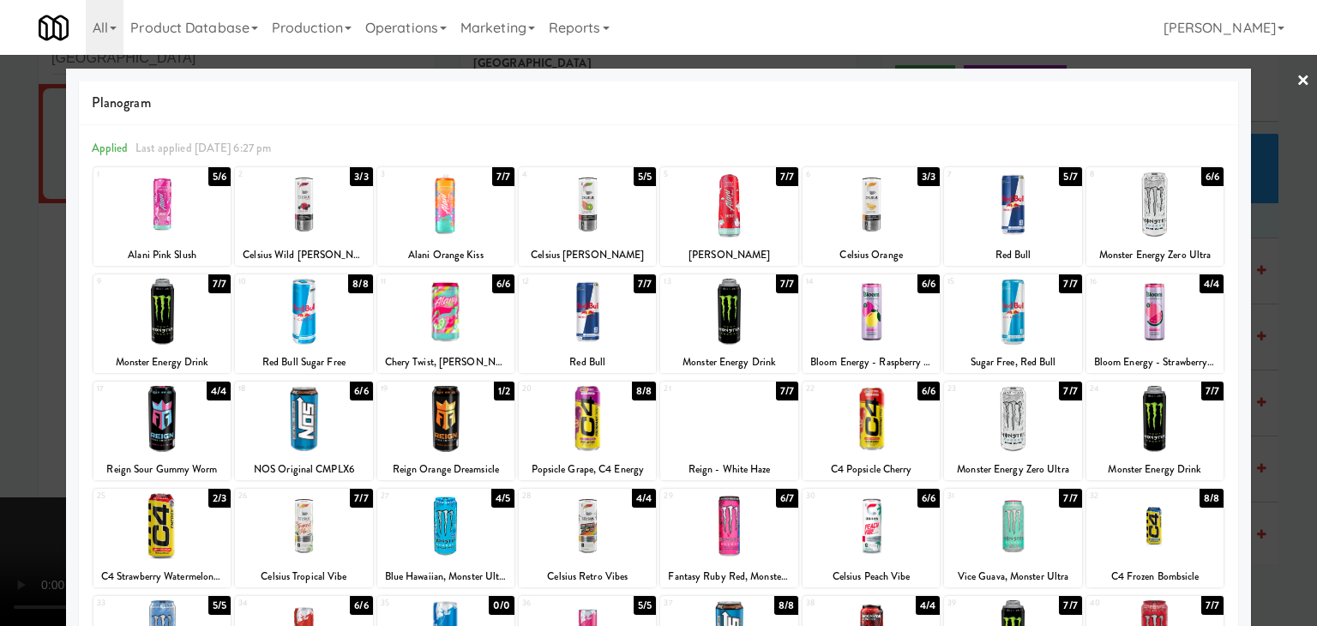
drag, startPoint x: 862, startPoint y: 423, endPoint x: 745, endPoint y: 419, distance: 117.5
click at [862, 417] on div at bounding box center [870, 419] width 137 height 66
click at [0, 405] on div at bounding box center [658, 313] width 1317 height 626
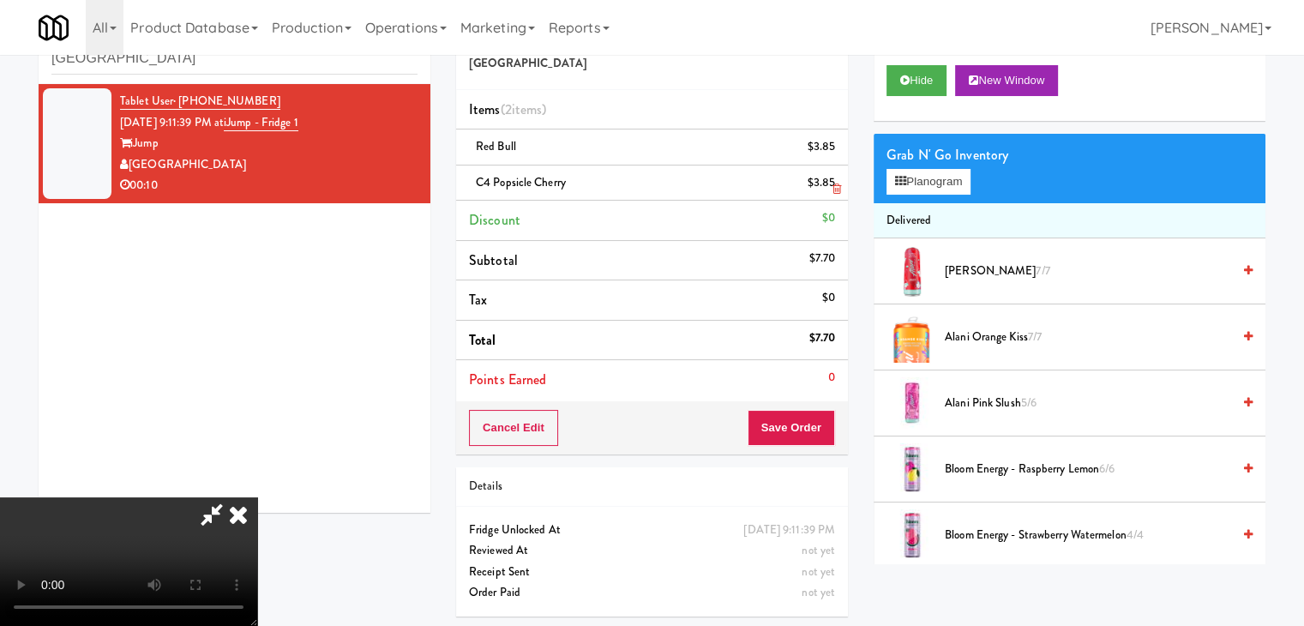
click at [835, 186] on icon at bounding box center [836, 188] width 9 height 11
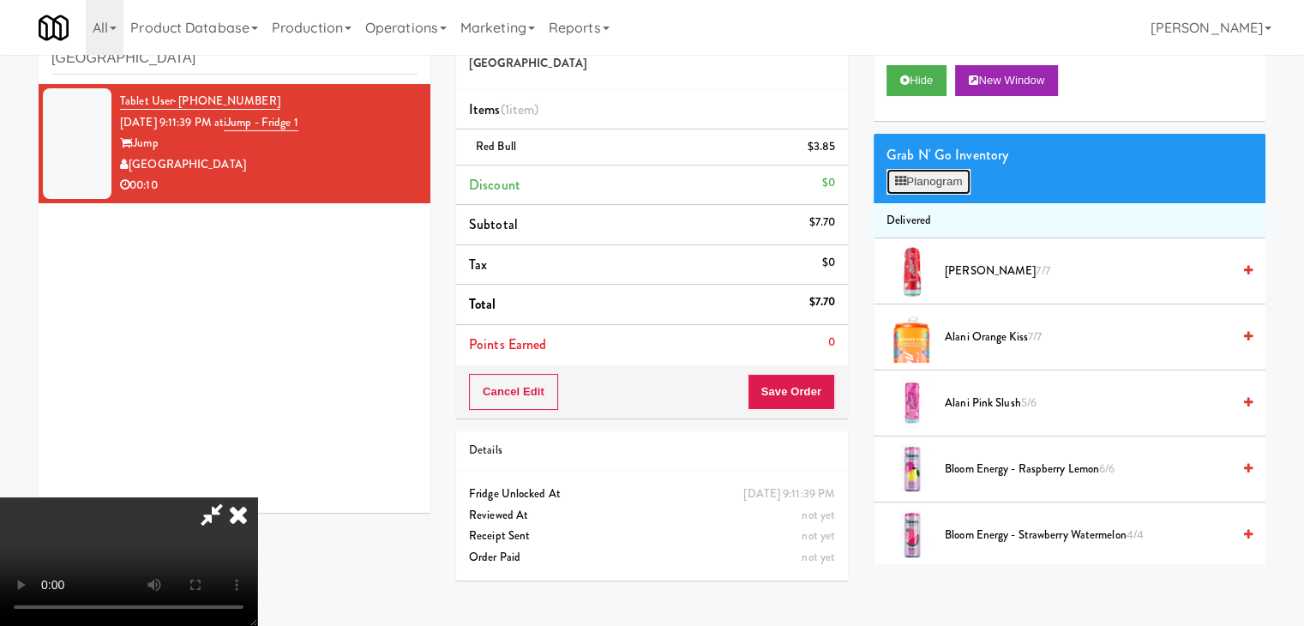
click at [946, 177] on button "Planogram" at bounding box center [928, 182] width 84 height 26
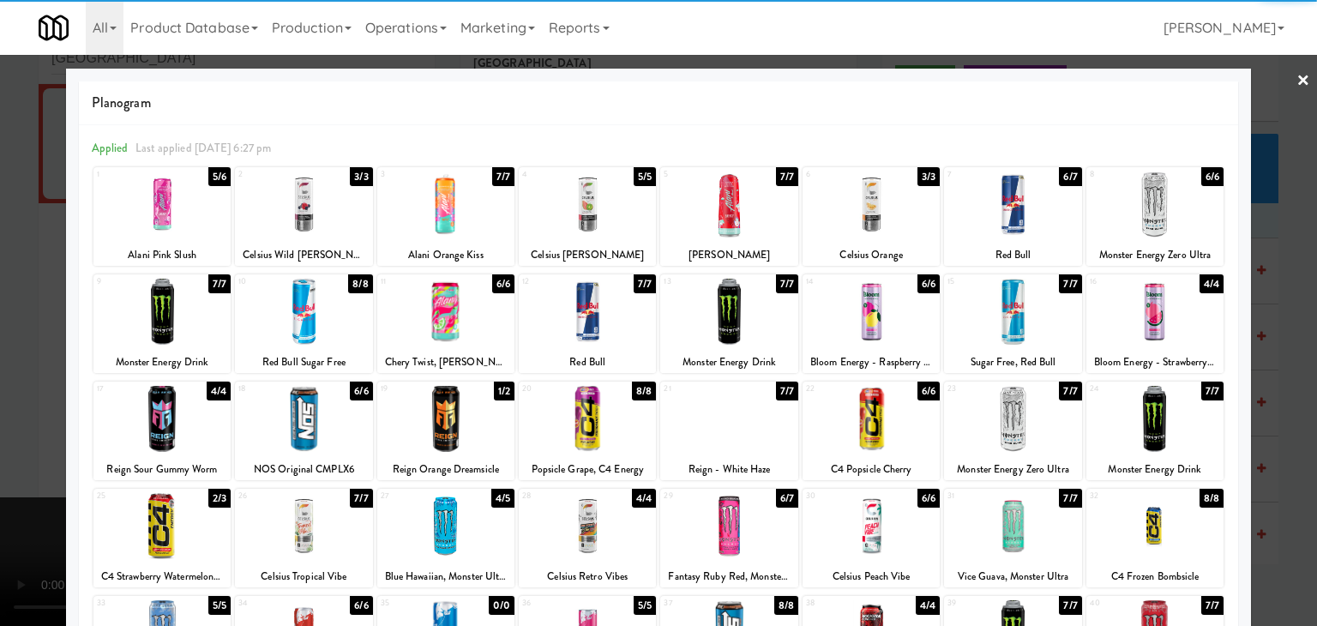
click at [861, 321] on div at bounding box center [870, 312] width 137 height 66
drag, startPoint x: 0, startPoint y: 344, endPoint x: 15, endPoint y: 344, distance: 15.4
click at [1, 344] on div at bounding box center [658, 313] width 1317 height 626
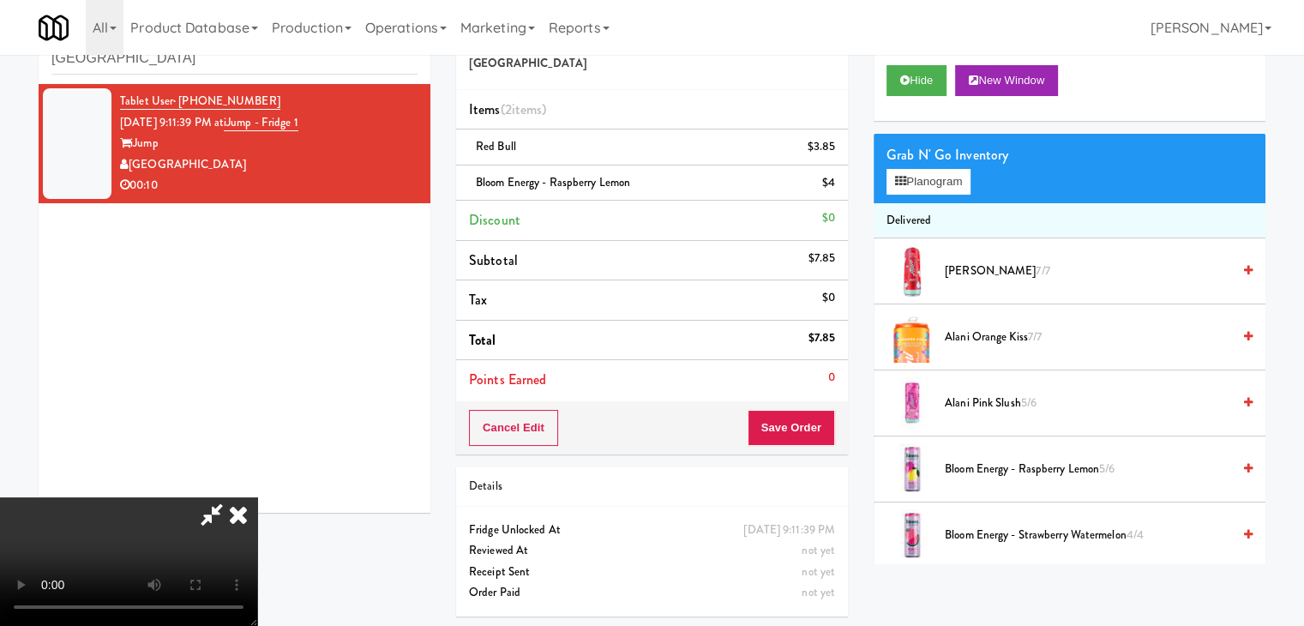
click at [257, 497] on video at bounding box center [128, 561] width 257 height 129
click at [811, 428] on button "Save Order" at bounding box center [791, 428] width 87 height 36
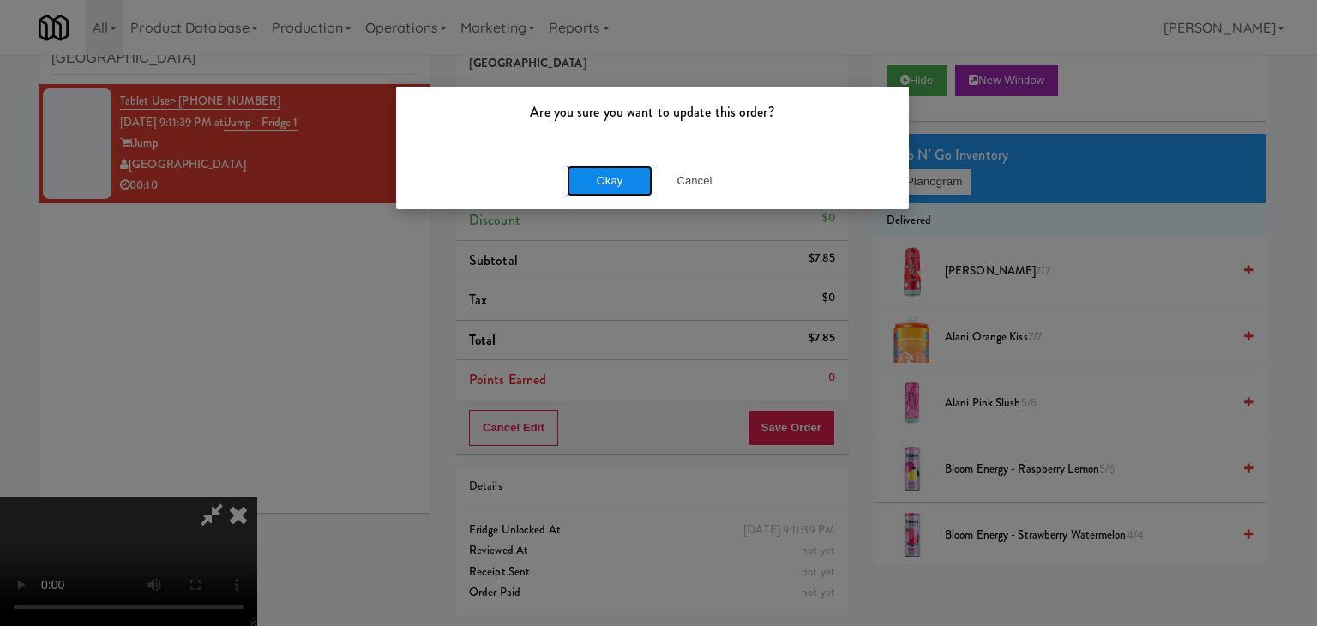
click at [609, 173] on button "Okay" at bounding box center [610, 180] width 86 height 31
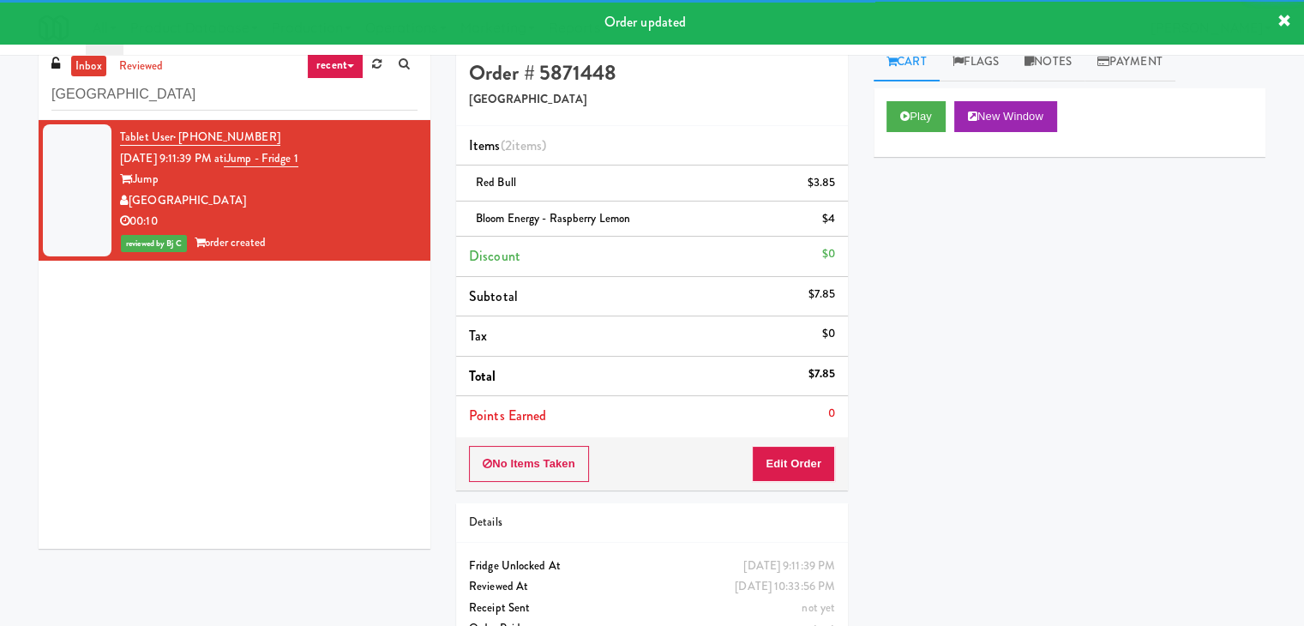
scroll to position [0, 0]
